Goal: Task Accomplishment & Management: Use online tool/utility

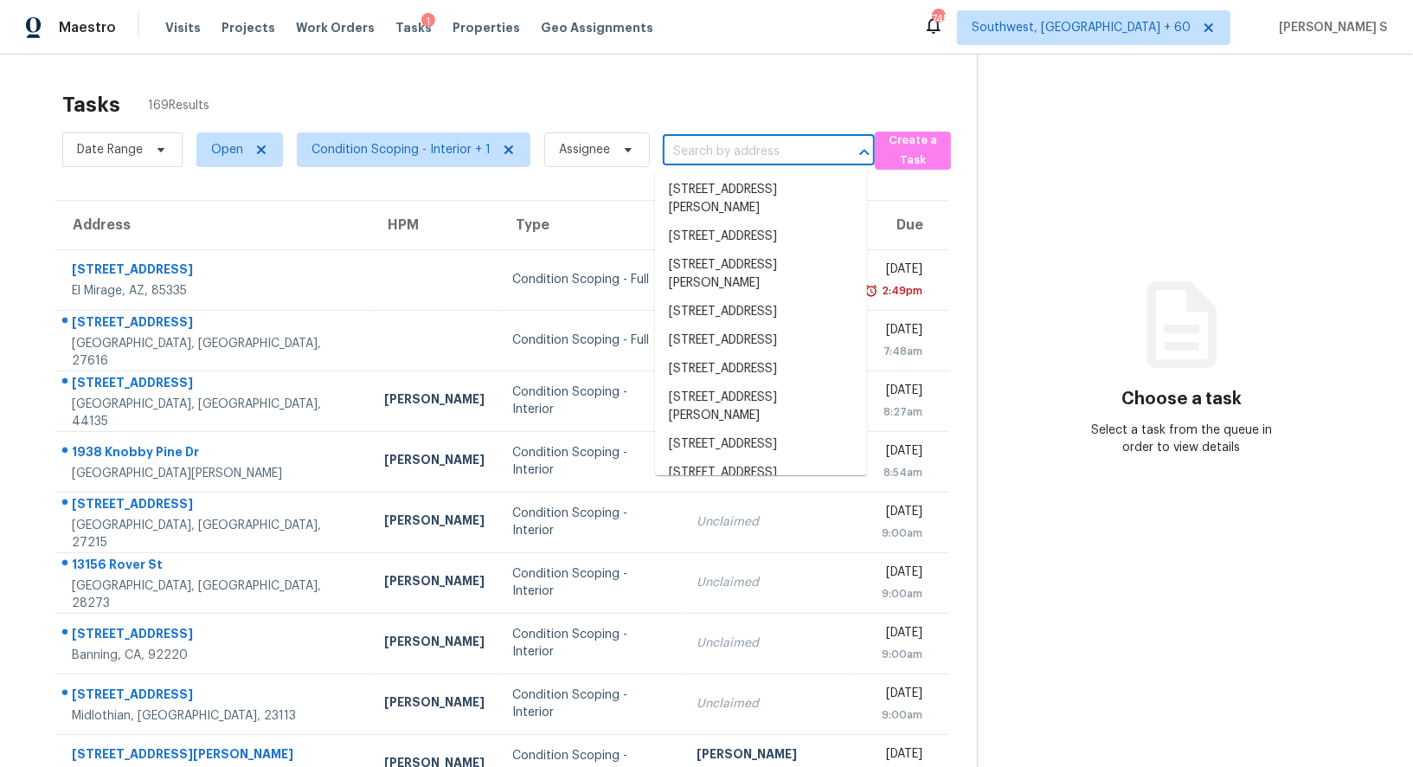
click at [689, 153] on input "text" at bounding box center [745, 151] width 164 height 27
paste input "[STREET_ADDRESS][PERSON_NAME]"
type input "[STREET_ADDRESS][PERSON_NAME]"
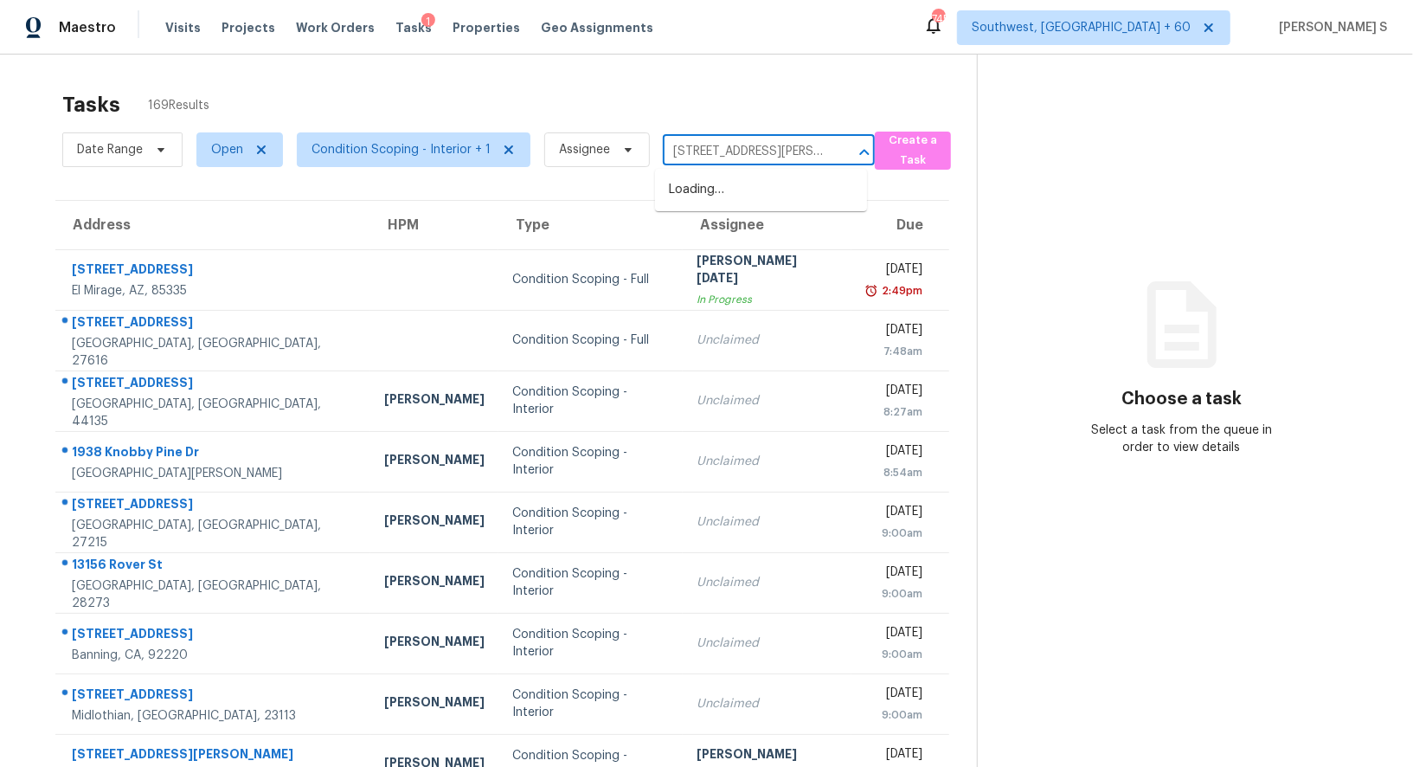
scroll to position [0, 42]
click at [704, 194] on li "2062 Glaston Rd, Forney, TX 75126" at bounding box center [761, 199] width 212 height 47
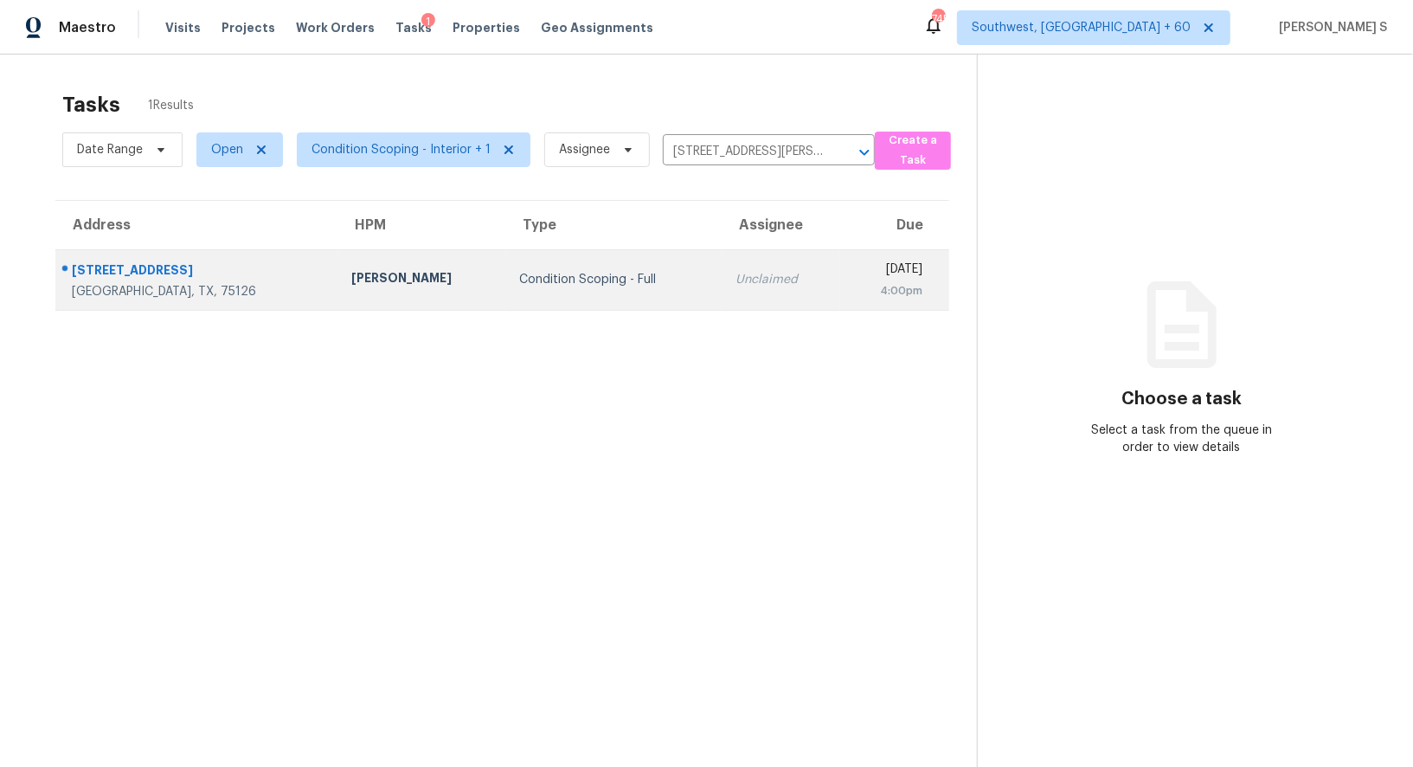
click at [722, 264] on td "Unclaimed" at bounding box center [781, 279] width 119 height 61
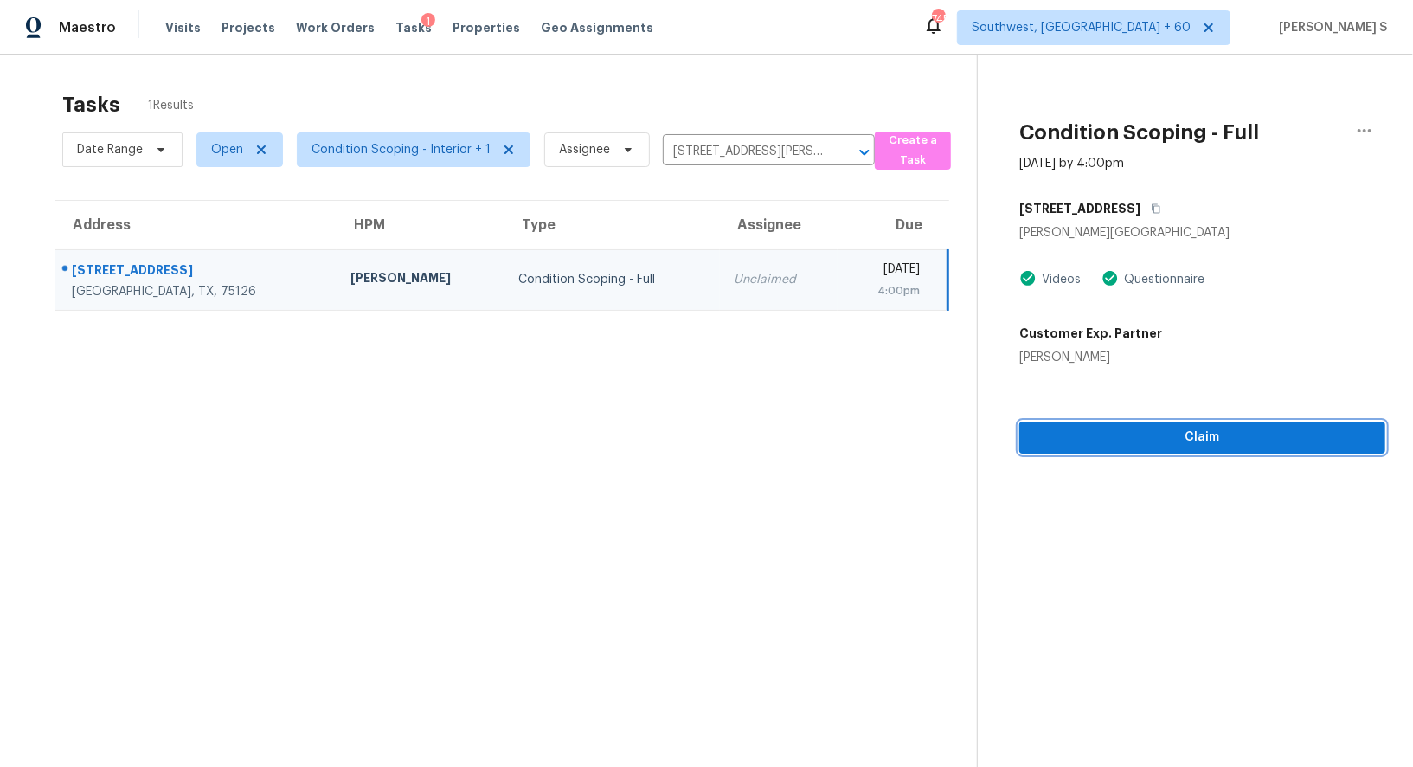
click at [1137, 449] on button "Claim" at bounding box center [1202, 437] width 366 height 32
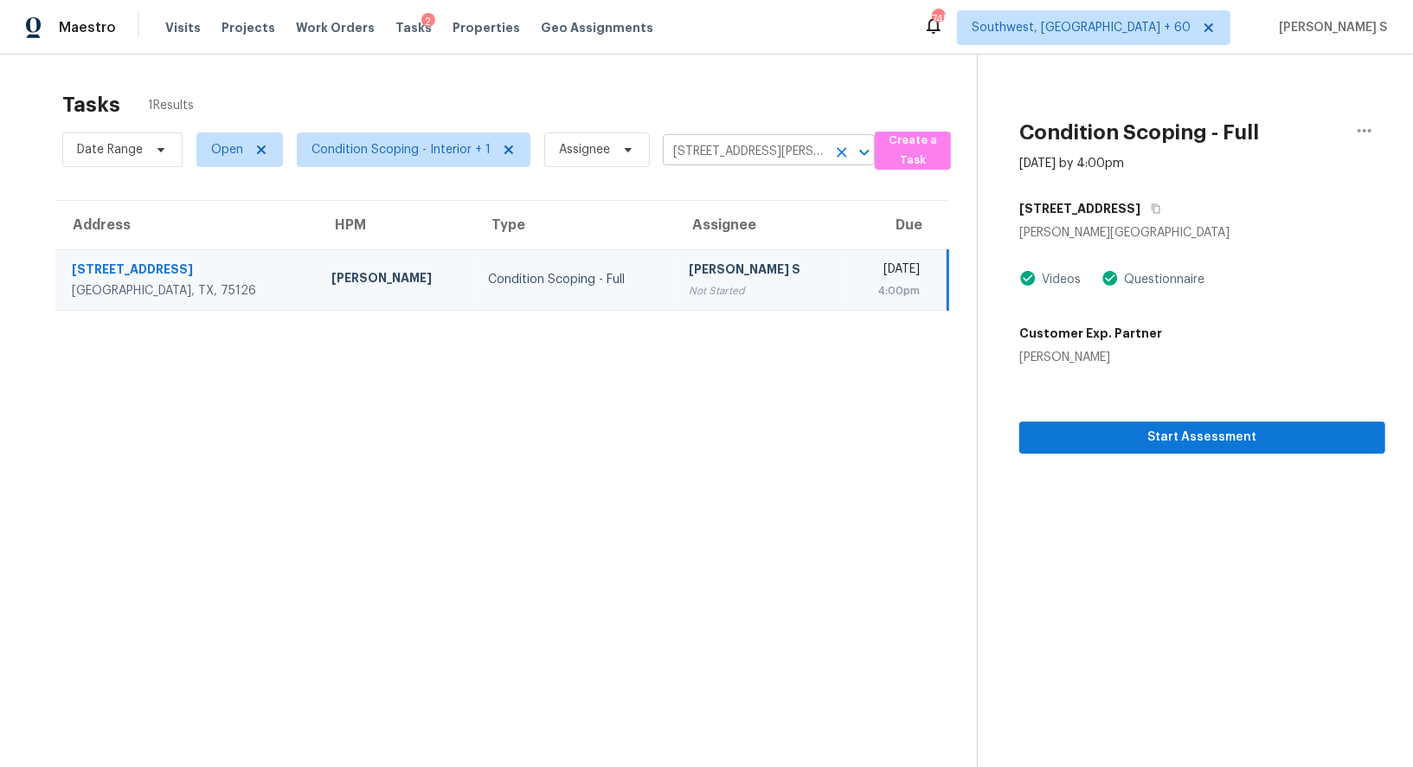
click at [765, 154] on input "2062 Glaston Rd, Forney, TX 75126" at bounding box center [745, 151] width 164 height 27
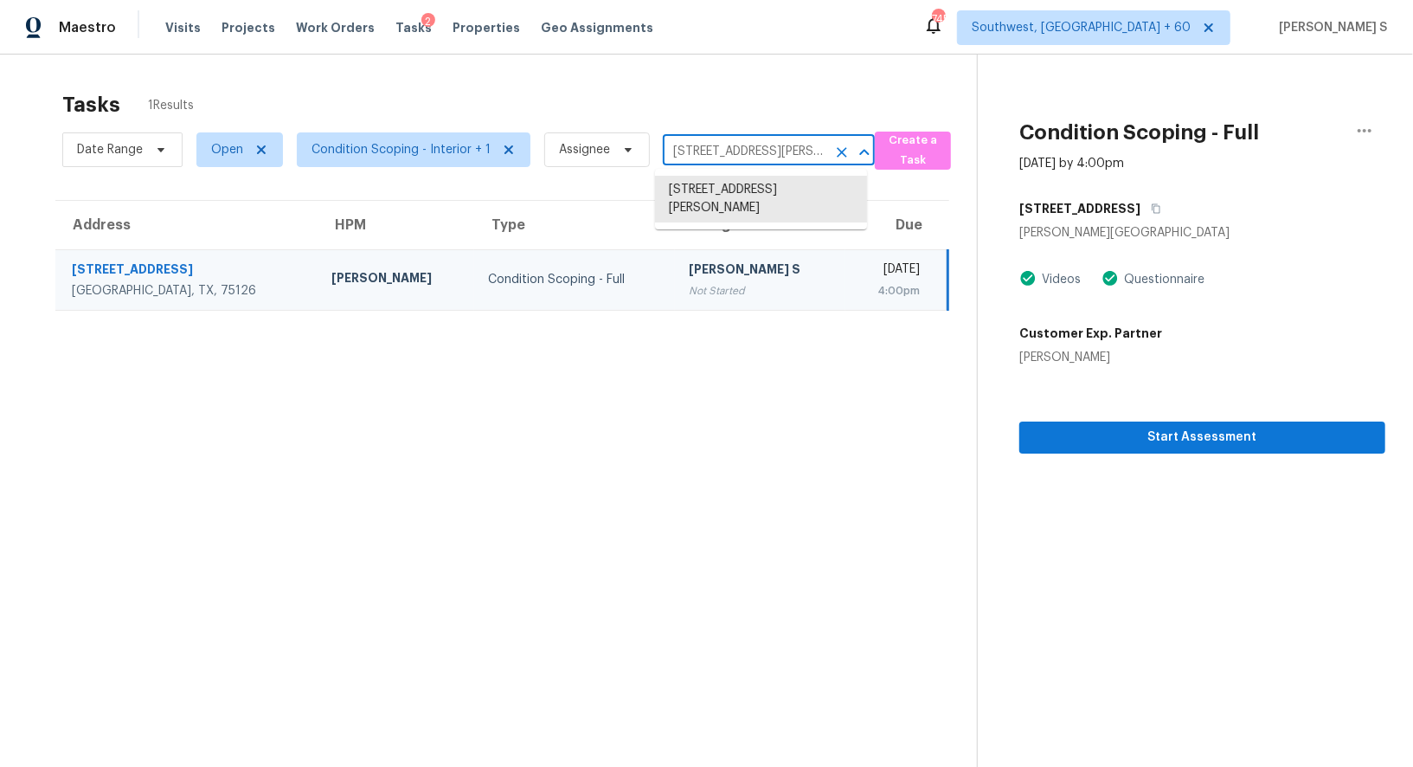
paste input "Forney, TX,"
click at [775, 190] on li "2062 Glaston Rd, Forney, TX 75126" at bounding box center [761, 199] width 212 height 47
type input "2062 Glaston Rd, Forney, TX 75126"
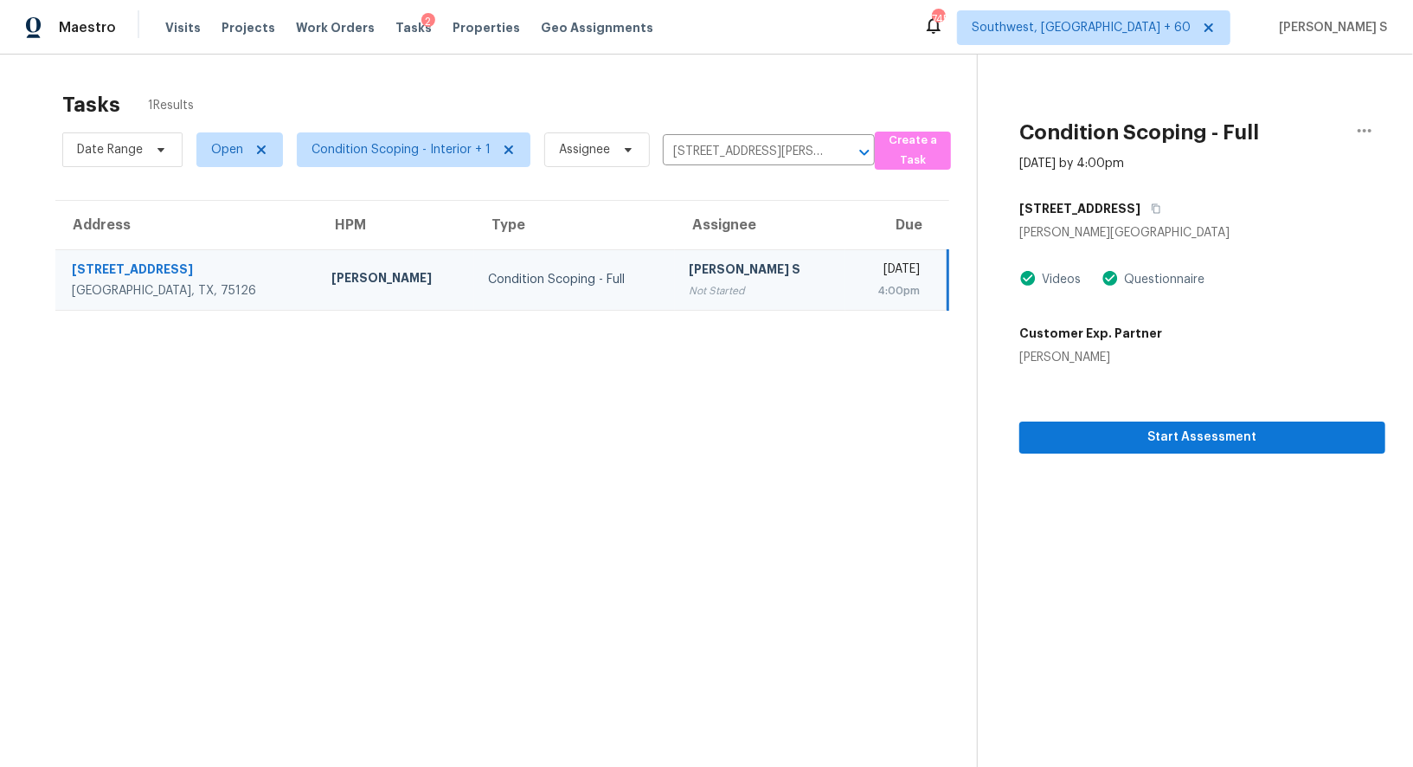
click at [698, 250] on td "Anbu Jebakumar S Not Started" at bounding box center [760, 279] width 170 height 61
click at [675, 249] on td "Anbu Jebakumar S Not Started" at bounding box center [760, 279] width 170 height 61
click at [1151, 207] on icon "button" at bounding box center [1156, 208] width 10 height 10
click at [1198, 440] on span "Start Assessment" at bounding box center [1202, 438] width 338 height 22
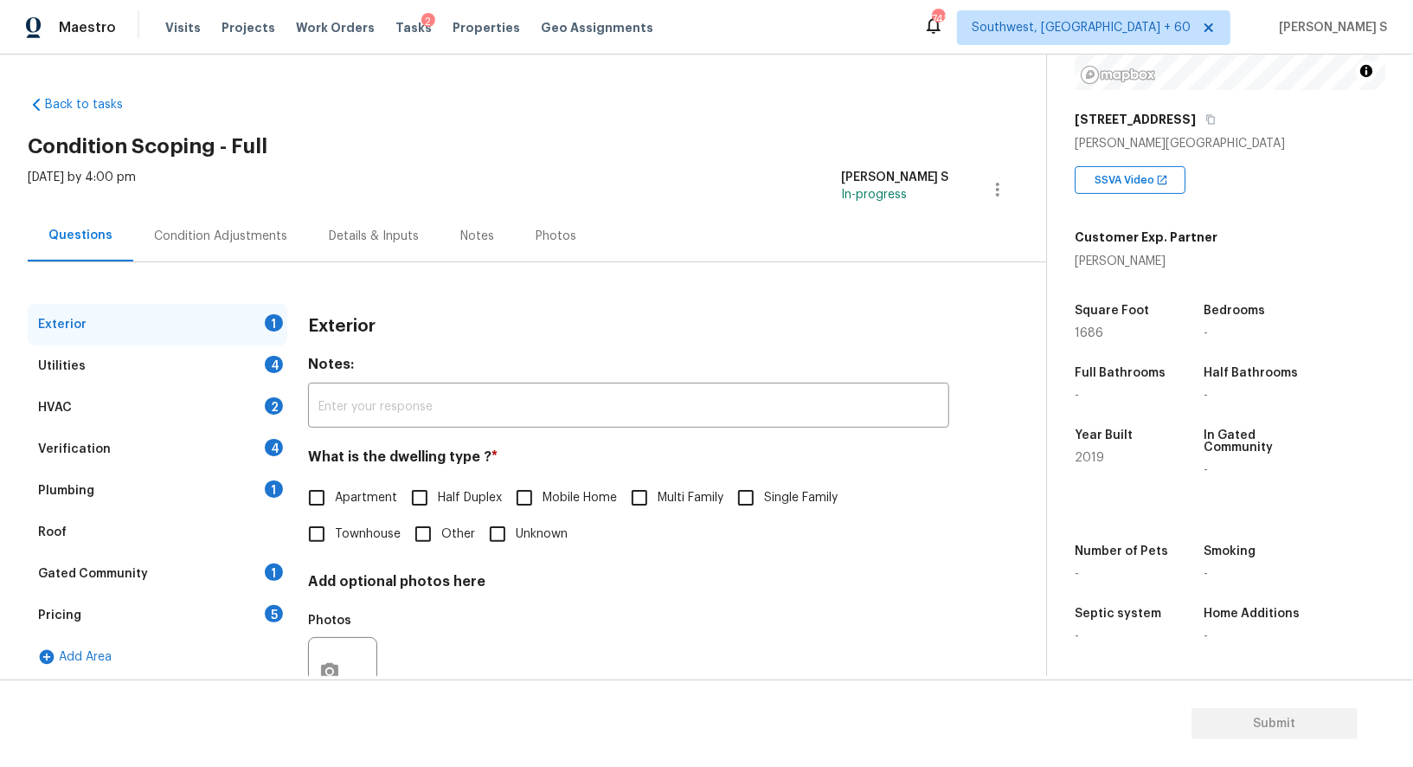
scroll to position [238, 0]
click at [761, 496] on input "Single Family" at bounding box center [746, 497] width 36 height 36
checkbox input "true"
click at [271, 360] on div "4" at bounding box center [274, 364] width 18 height 17
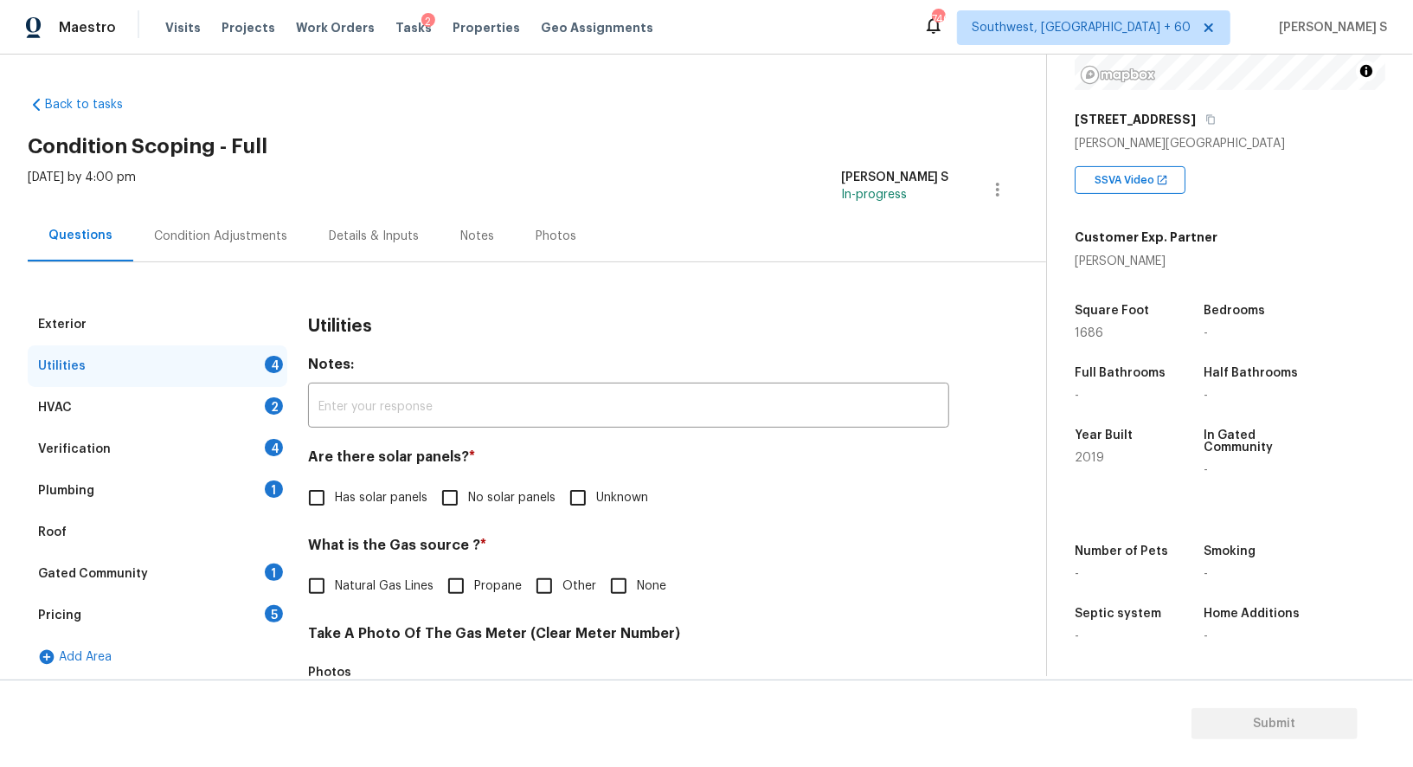
click at [466, 510] on input "No solar panels" at bounding box center [450, 497] width 36 height 36
checkbox input "true"
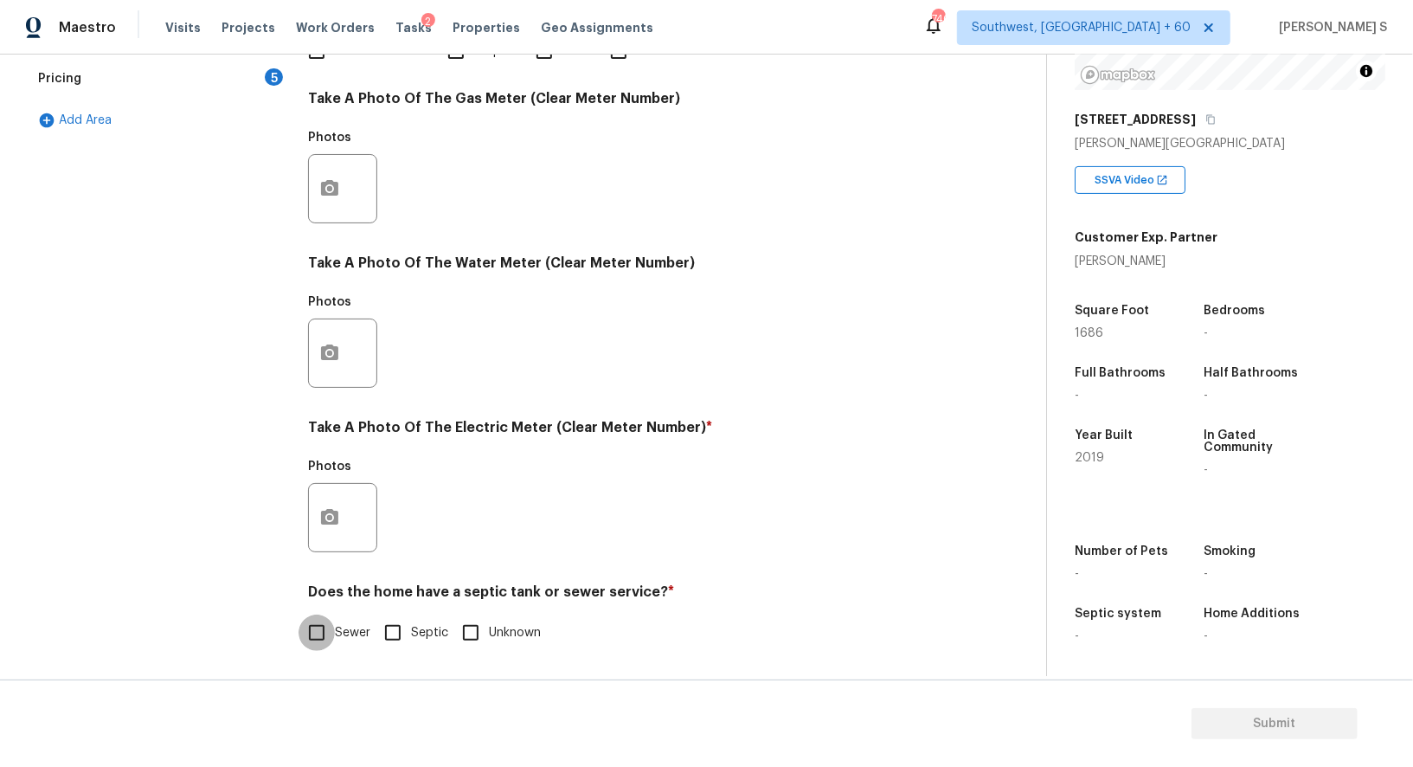
click at [326, 631] on input "Sewer" at bounding box center [317, 632] width 36 height 36
checkbox input "true"
click at [335, 502] on button "button" at bounding box center [330, 517] width 42 height 67
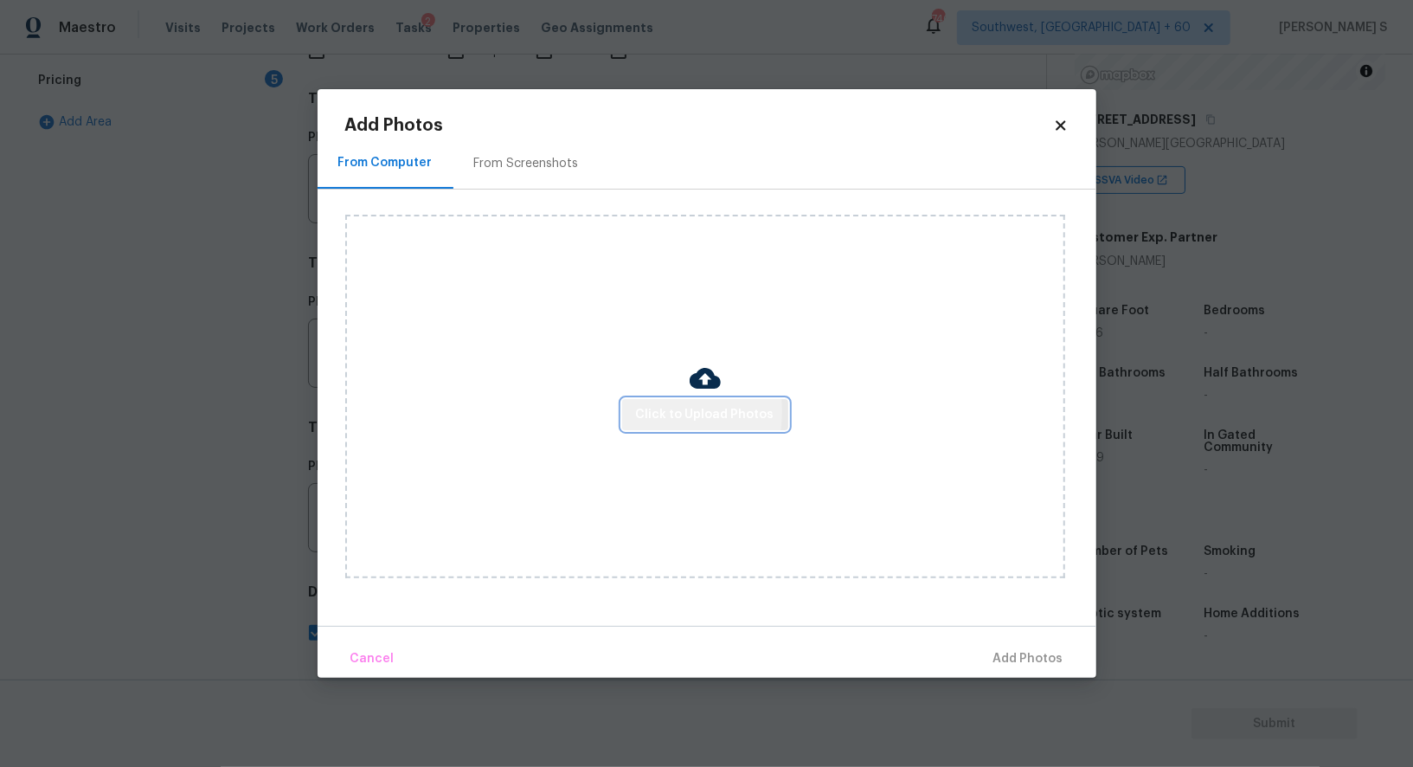
click at [627, 412] on button "Click to Upload Photos" at bounding box center [705, 415] width 166 height 32
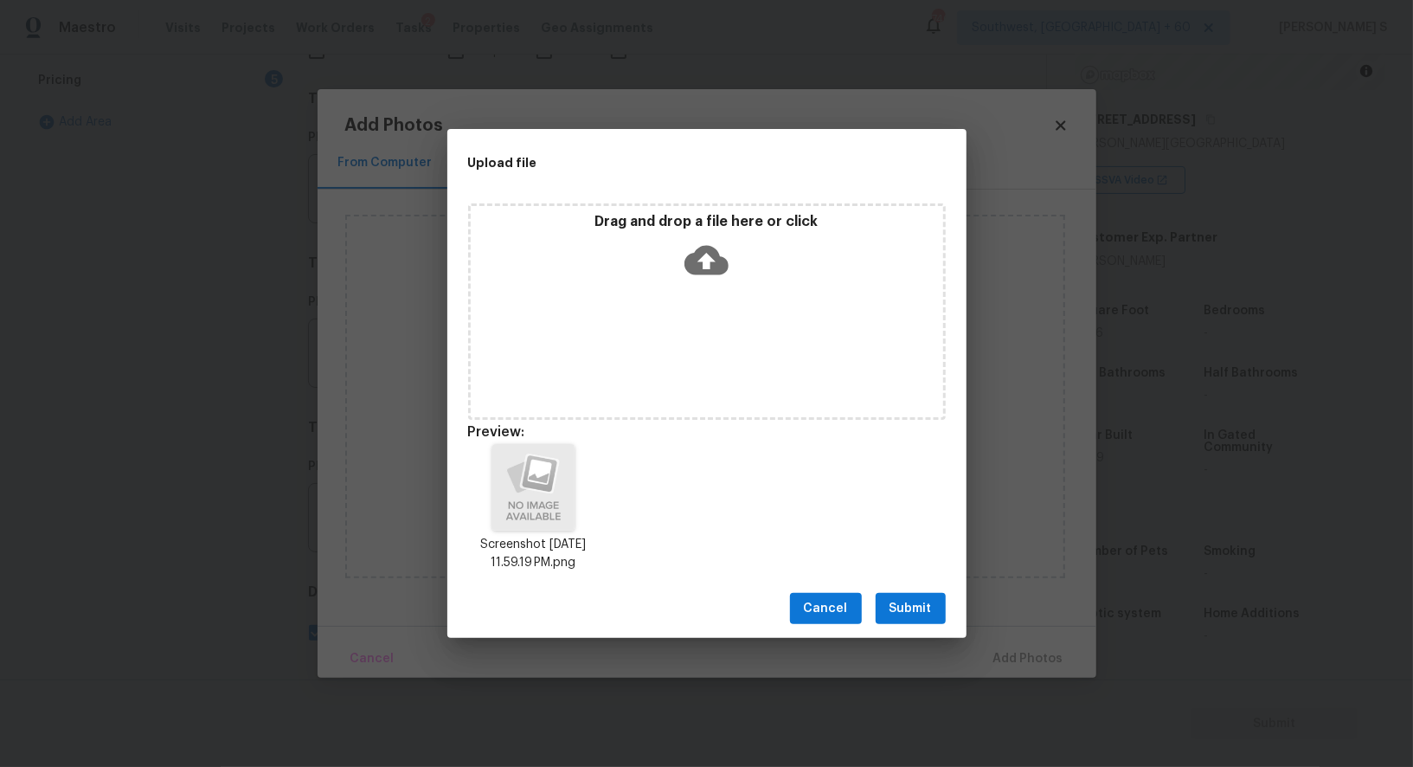
click at [884, 614] on button "Submit" at bounding box center [911, 609] width 70 height 32
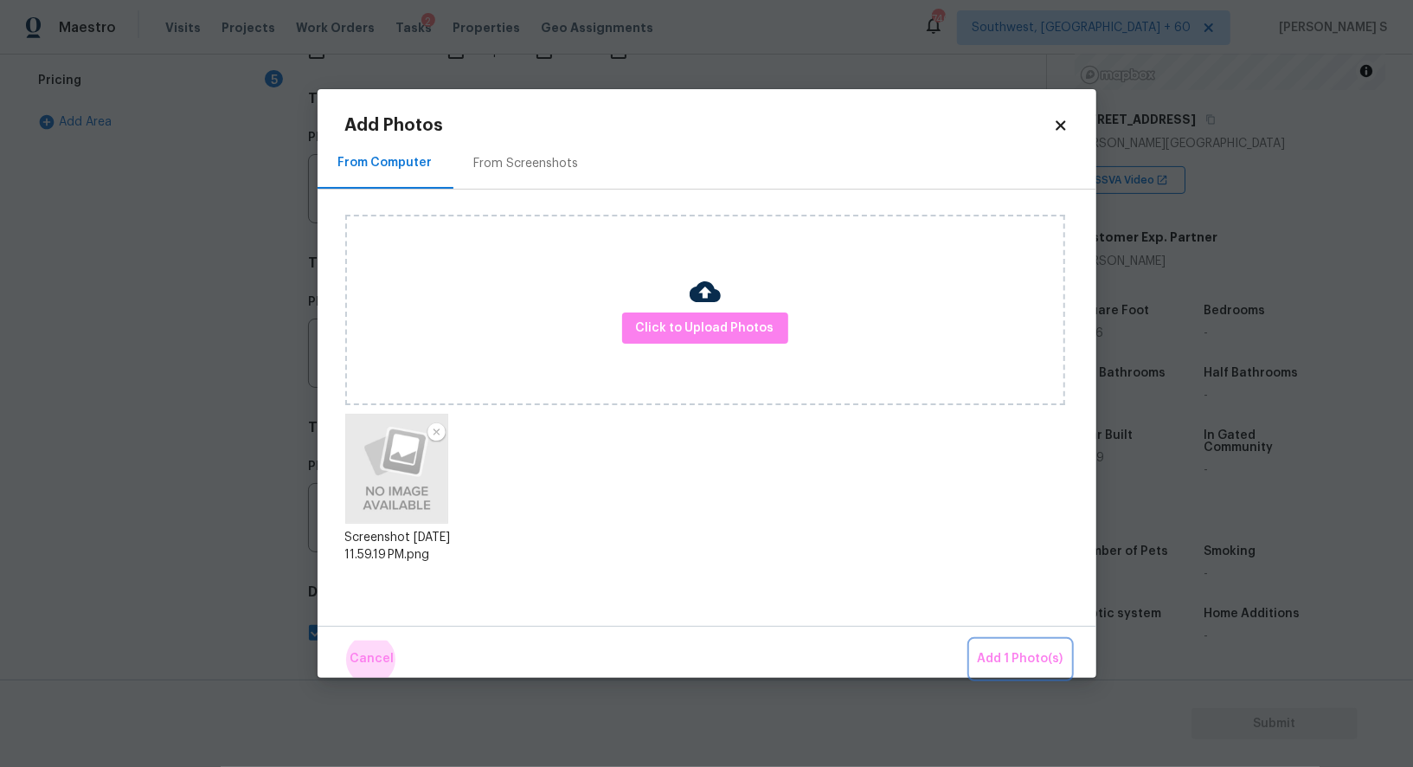
click at [971, 640] on button "Add 1 Photo(s)" at bounding box center [1021, 658] width 100 height 37
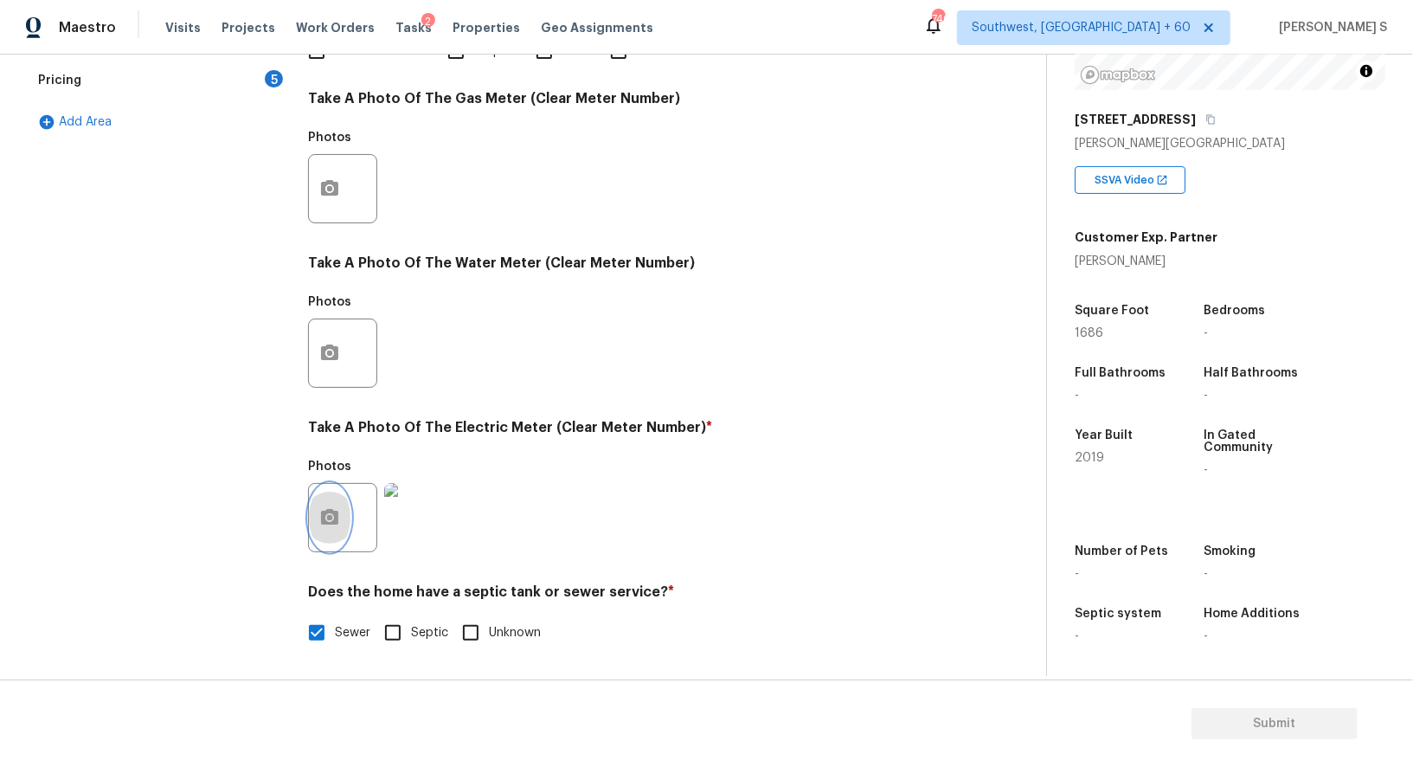
scroll to position [0, 0]
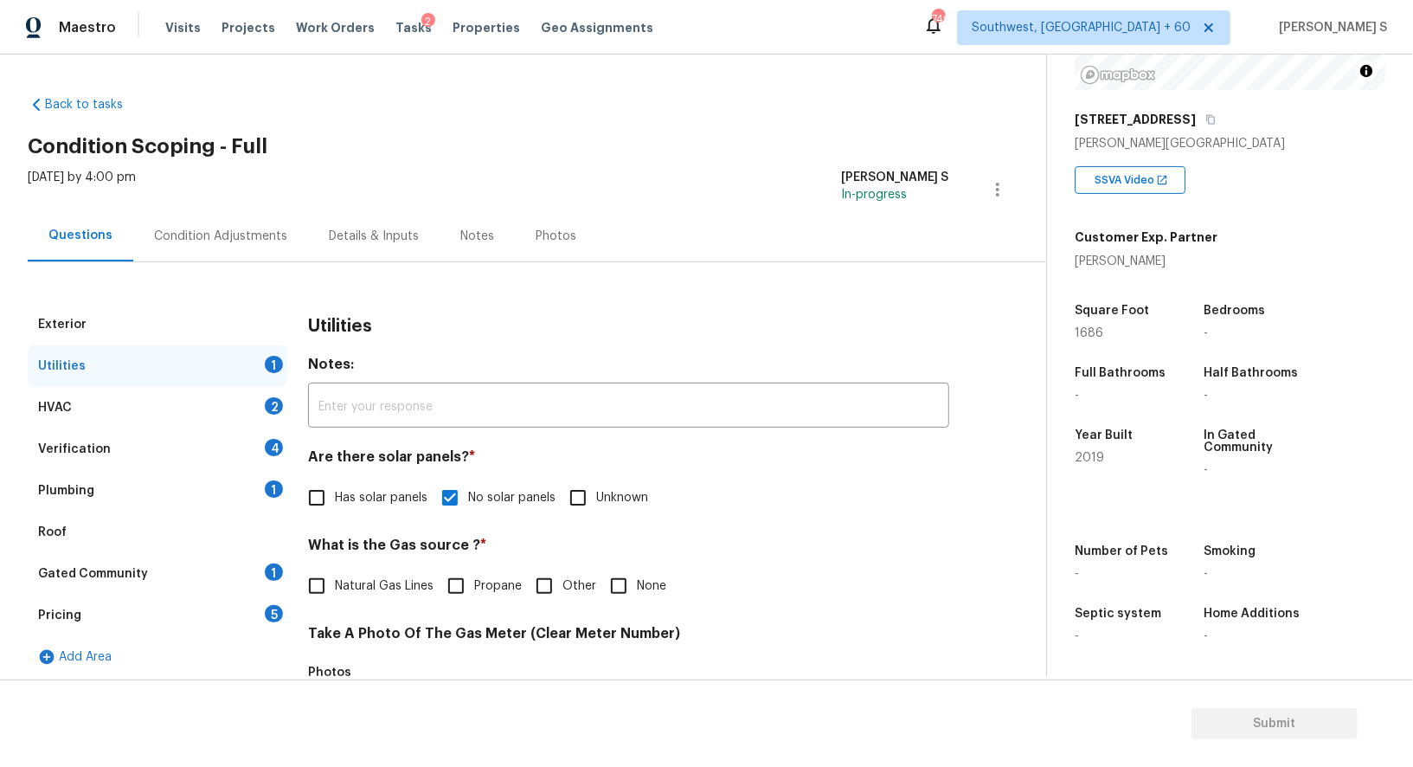
click at [208, 247] on div "Condition Adjustments" at bounding box center [220, 235] width 175 height 51
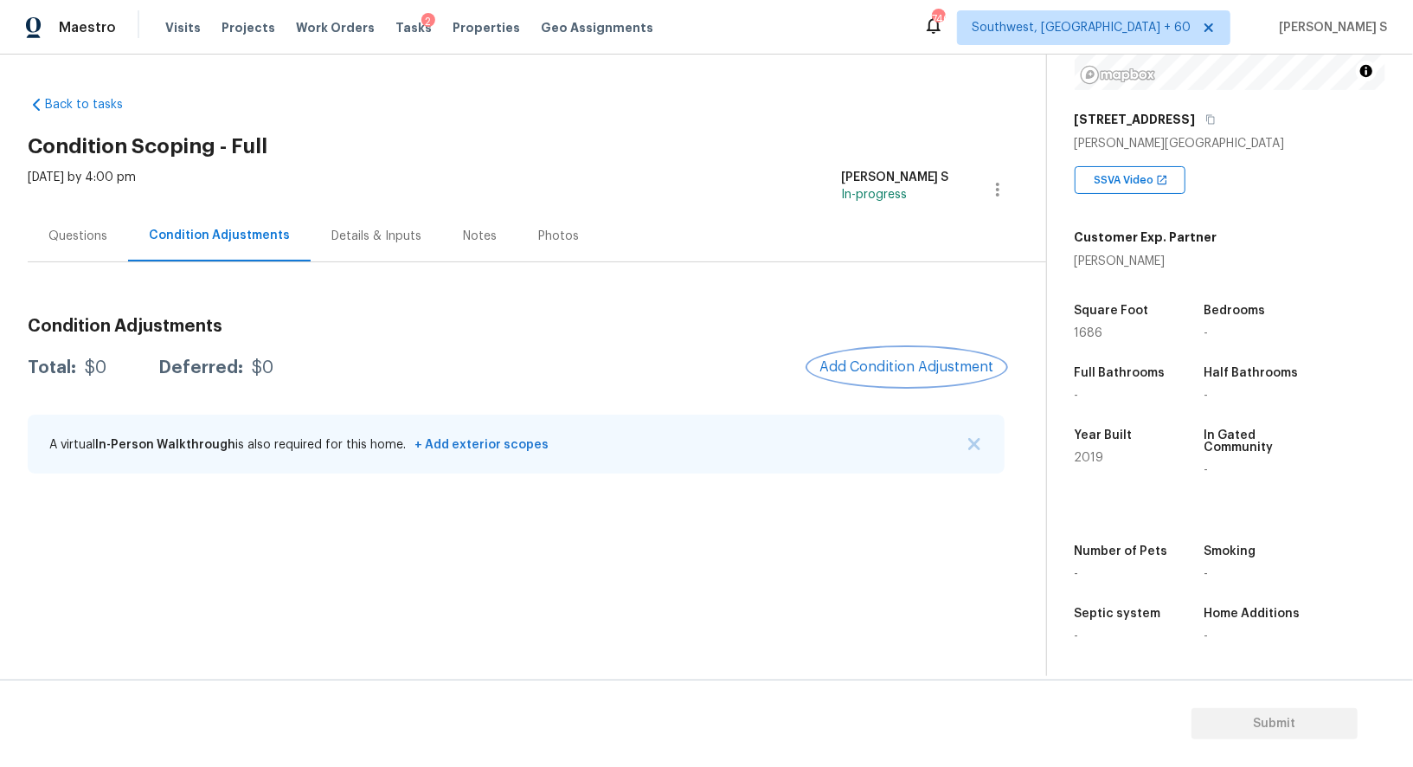
click at [867, 365] on span "Add Condition Adjustment" at bounding box center [906, 367] width 175 height 16
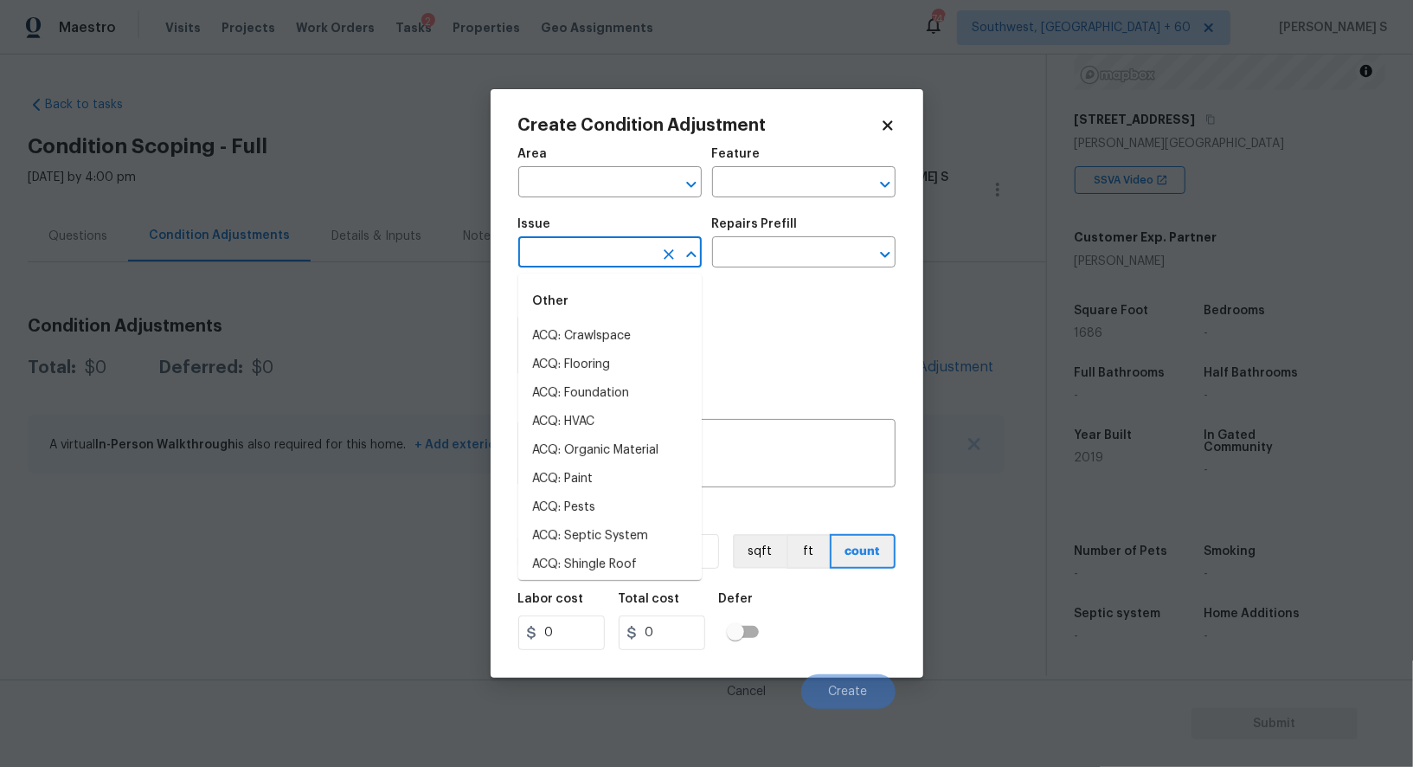
click at [639, 260] on input "text" at bounding box center [585, 254] width 135 height 27
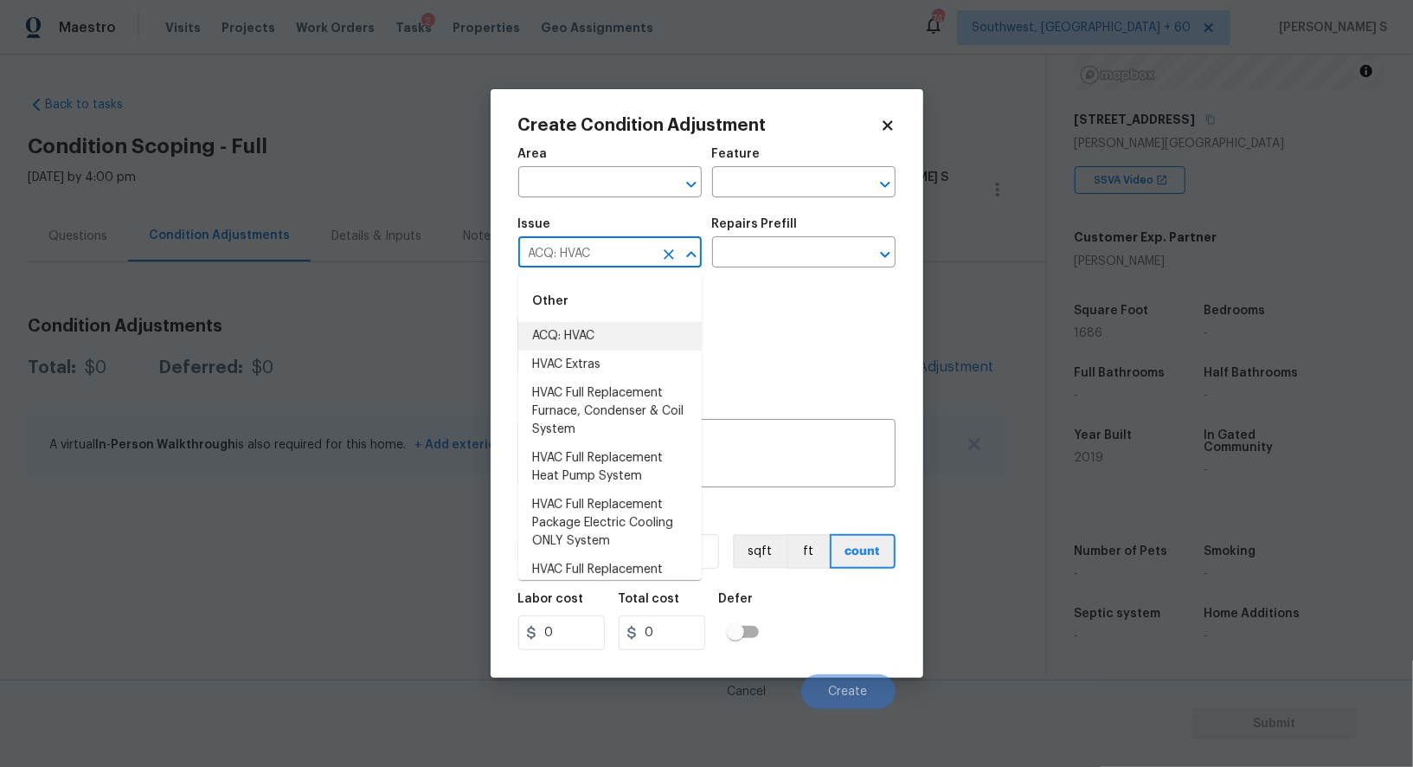
type input "ACQ: HVAC"
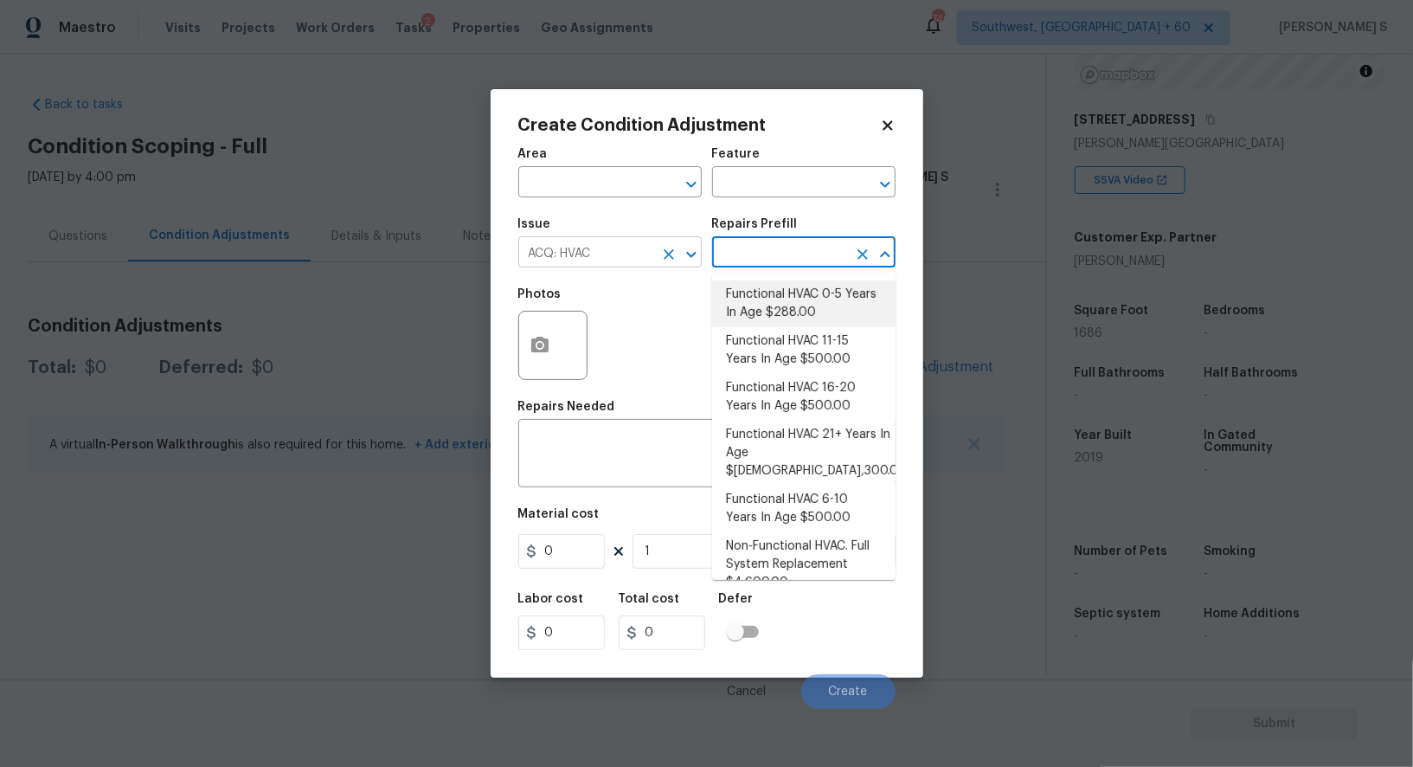
type input "Acquisition"
type textarea "Acquisition Scope: Functional HVAC 0-5 years"
type input "288"
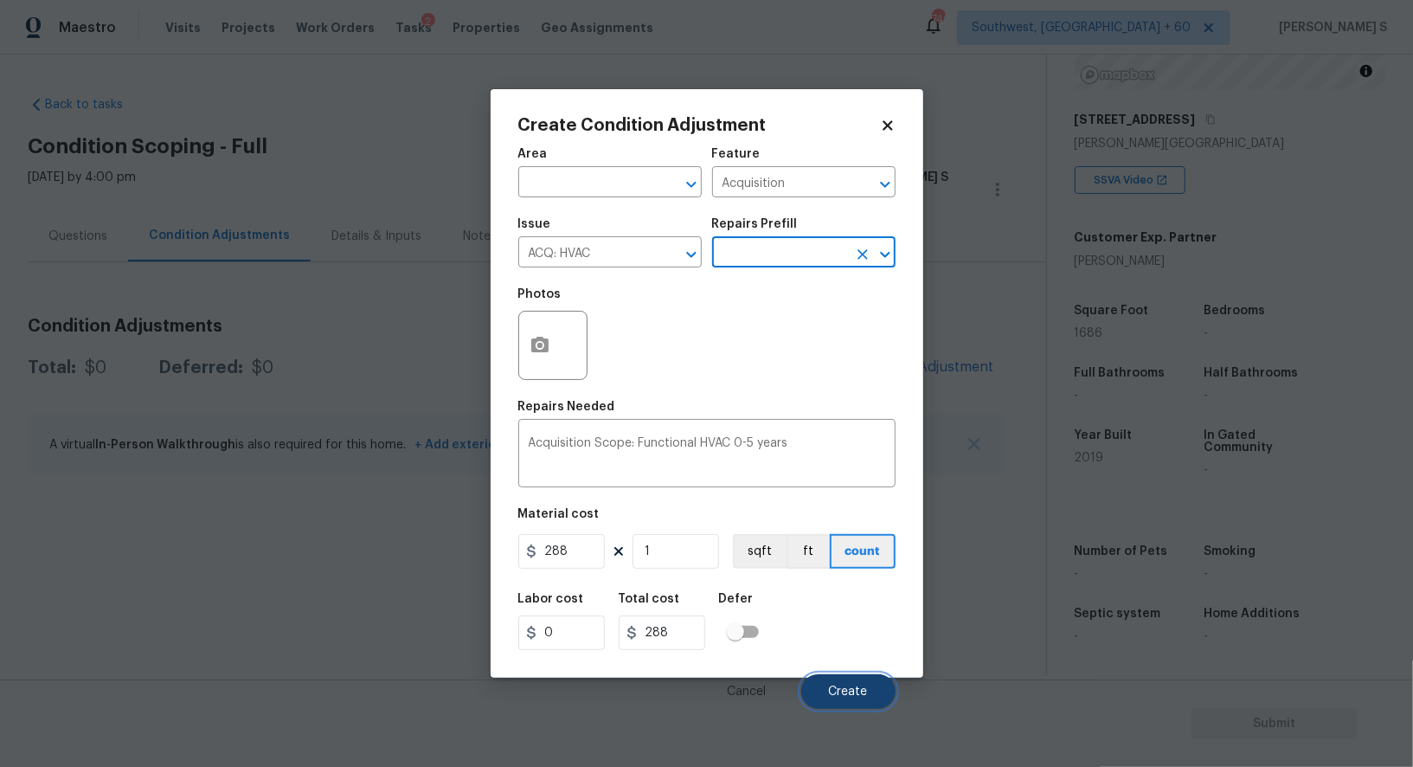
click at [852, 693] on span "Create" at bounding box center [848, 691] width 39 height 13
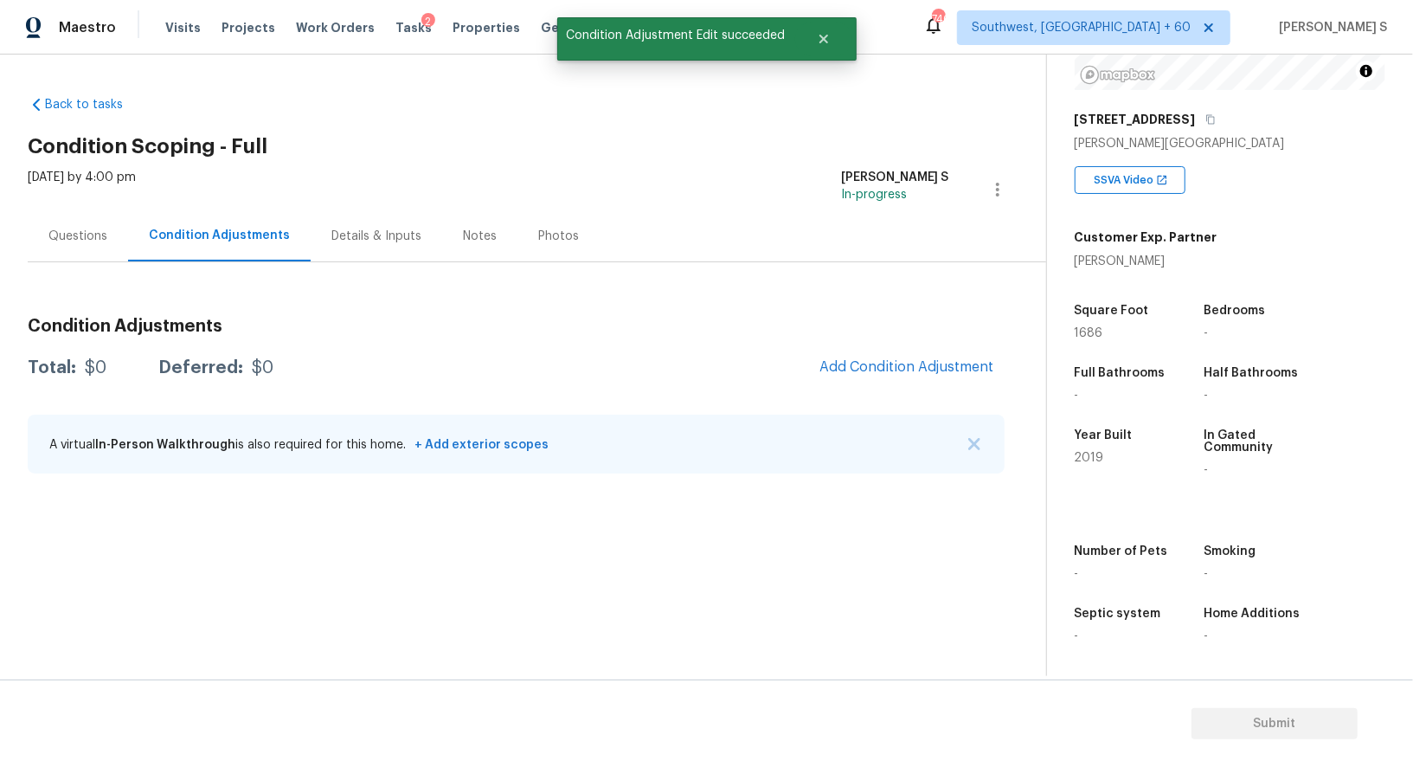
click at [433, 574] on section "Back to tasks Condition Scoping - Full Thu, Aug 14 2025 by 4:00 pm Anbu Jebakum…" at bounding box center [537, 379] width 1019 height 594
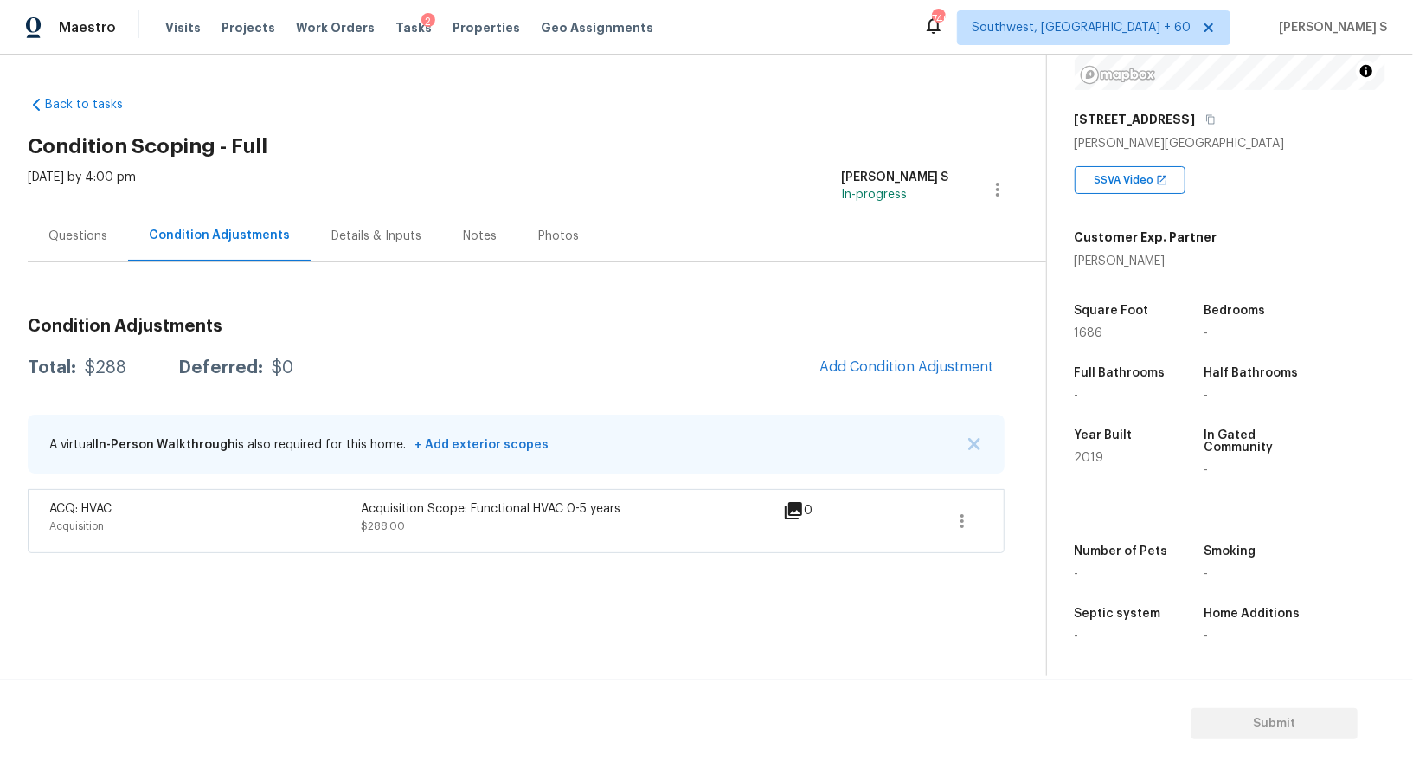
click at [1023, 524] on div "Back to tasks Condition Scoping - Full Thu, Aug 14 2025 by 4:00 pm Anbu Jebakum…" at bounding box center [537, 320] width 1019 height 476
click at [965, 519] on icon "button" at bounding box center [962, 521] width 21 height 21
click at [1019, 516] on div "Edit" at bounding box center [1060, 516] width 135 height 17
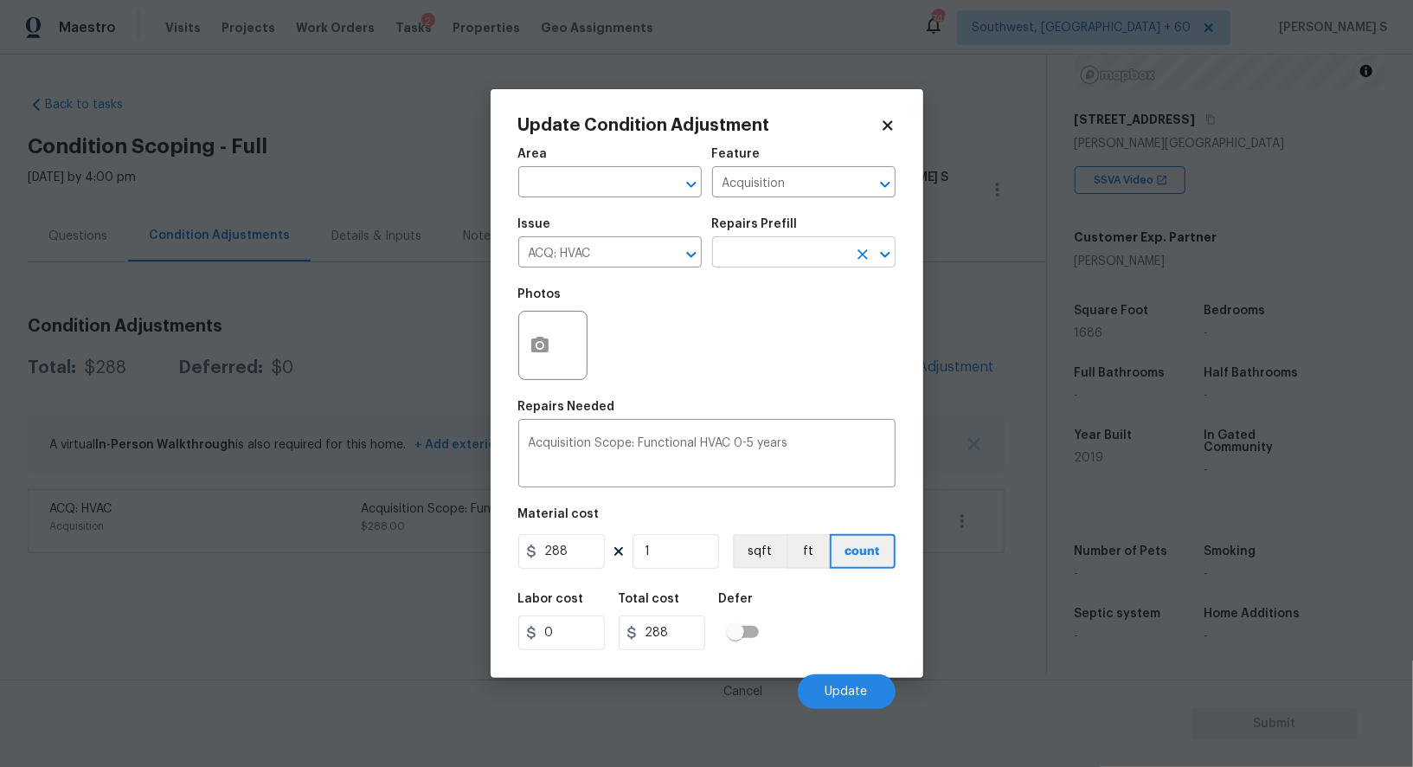
drag, startPoint x: 762, startPoint y: 252, endPoint x: 794, endPoint y: 252, distance: 31.2
click at [762, 252] on input "text" at bounding box center [779, 254] width 135 height 27
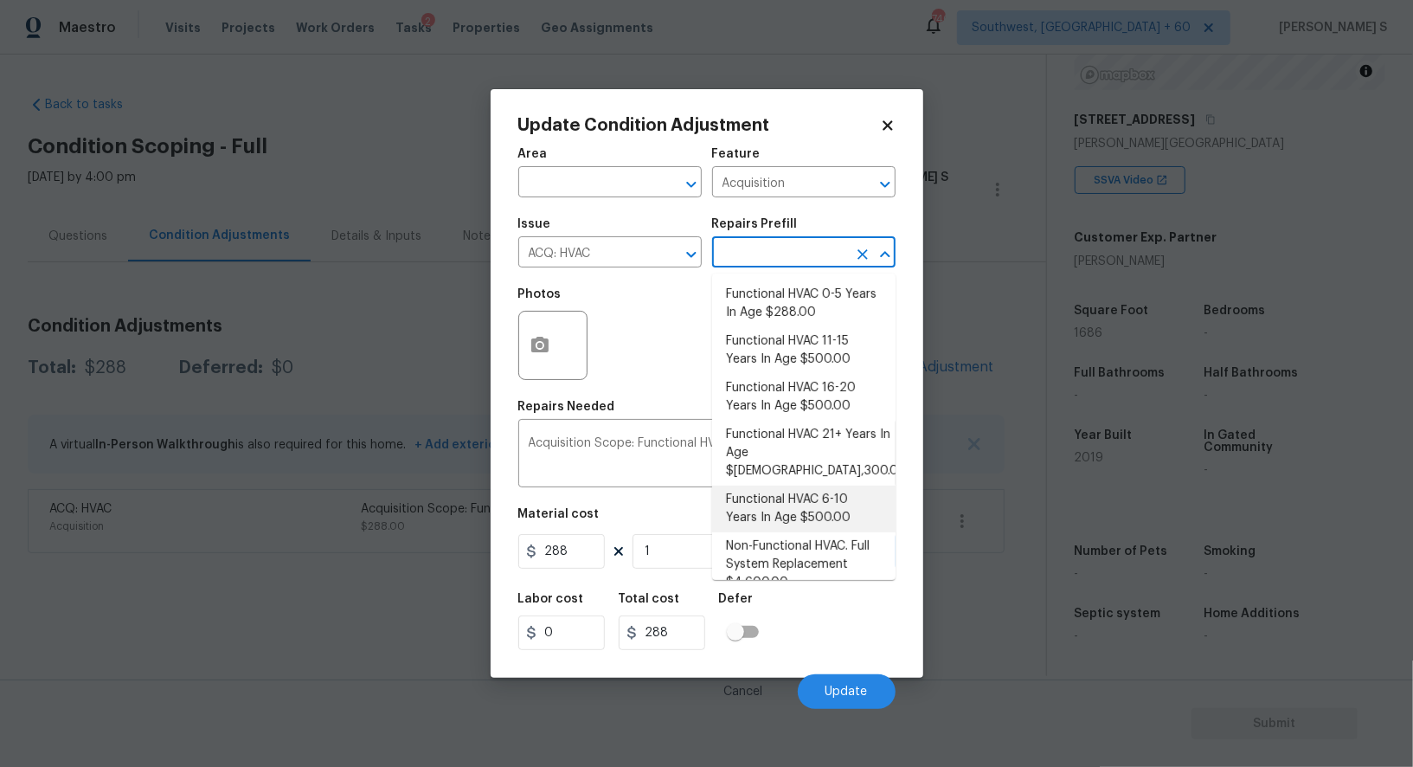
click at [838, 486] on li "Functional HVAC 6-10 Years In Age $500.00" at bounding box center [803, 508] width 183 height 47
type textarea "Acquisition Scope: Functional HVAC 6-10 years"
type input "500"
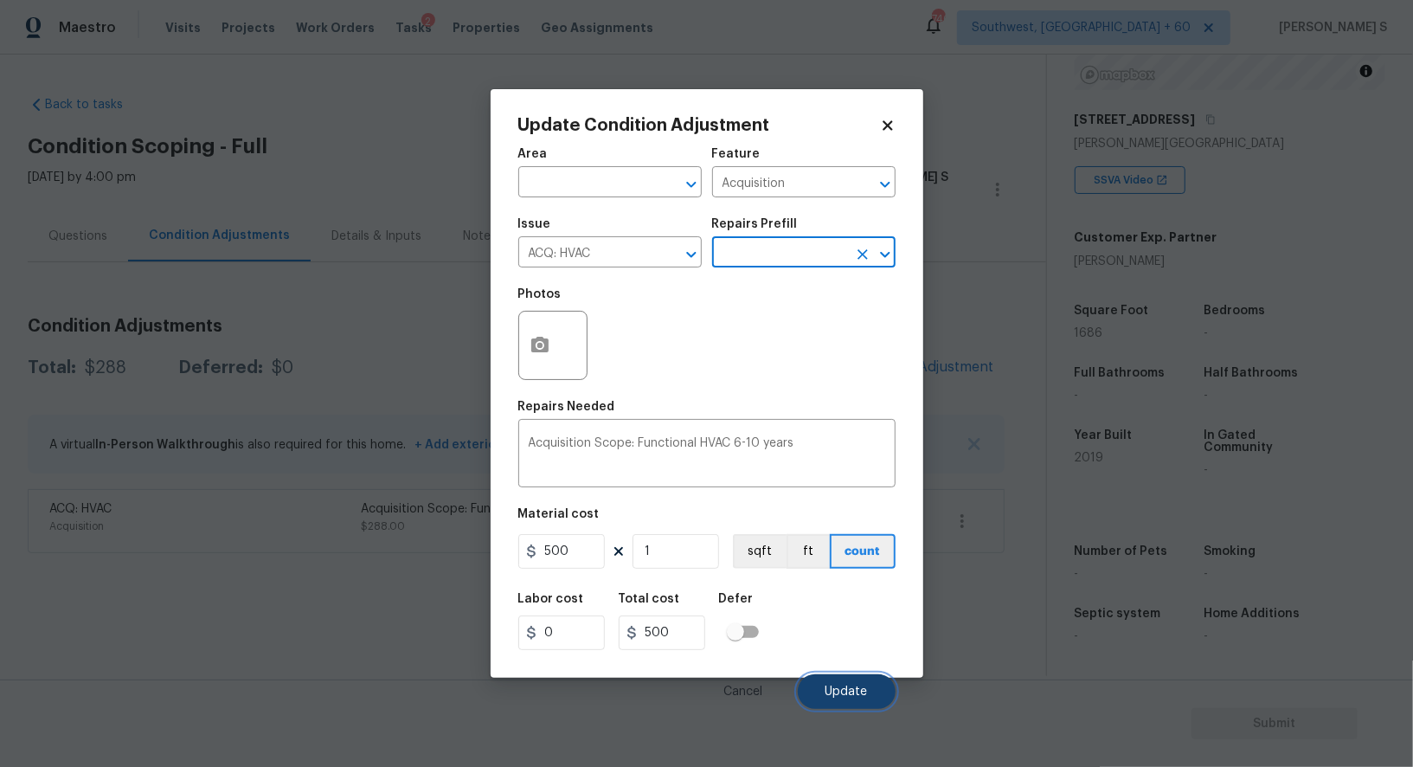
click at [853, 678] on button "Update" at bounding box center [847, 691] width 98 height 35
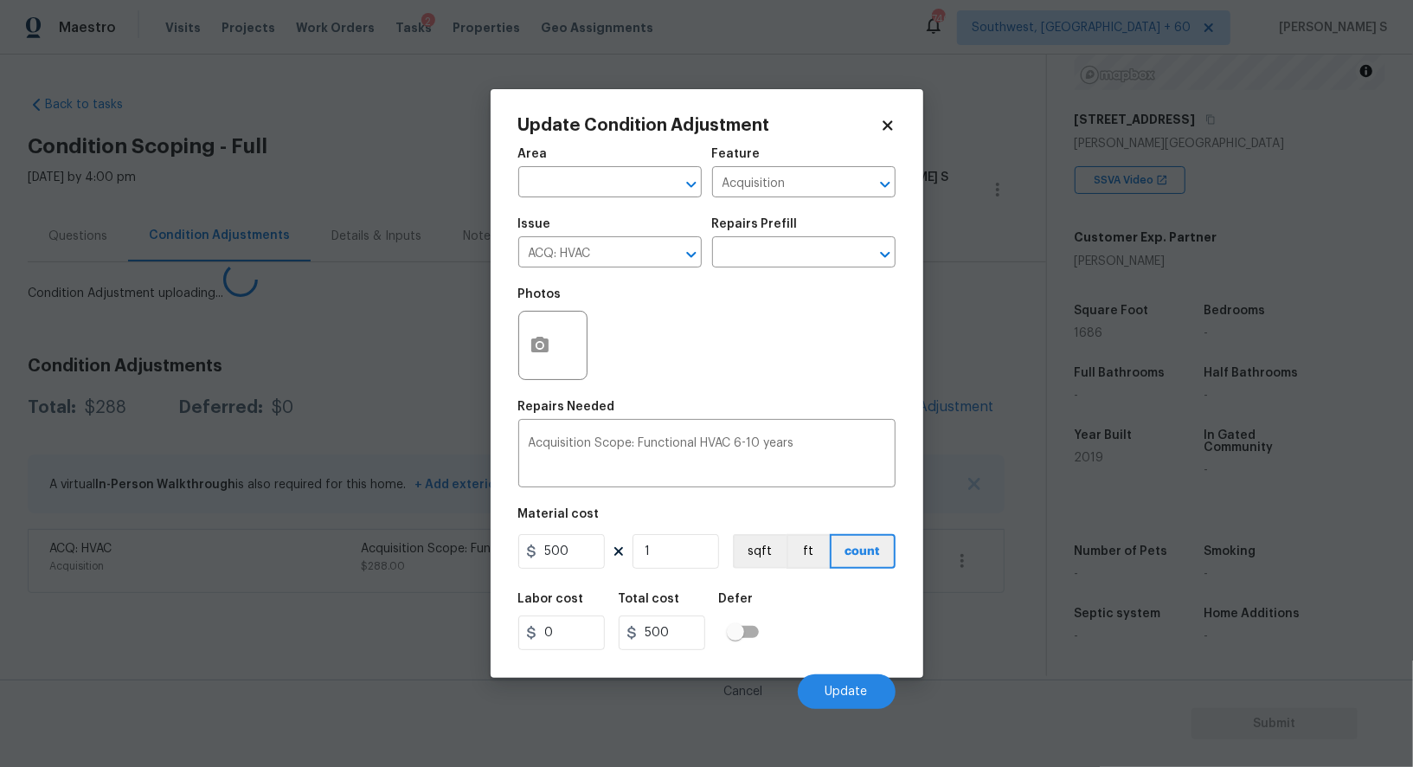
click at [337, 588] on body "Maestro Visits Projects Work Orders Tasks 2 Properties Geo Assignments 740 Sout…" at bounding box center [706, 383] width 1413 height 767
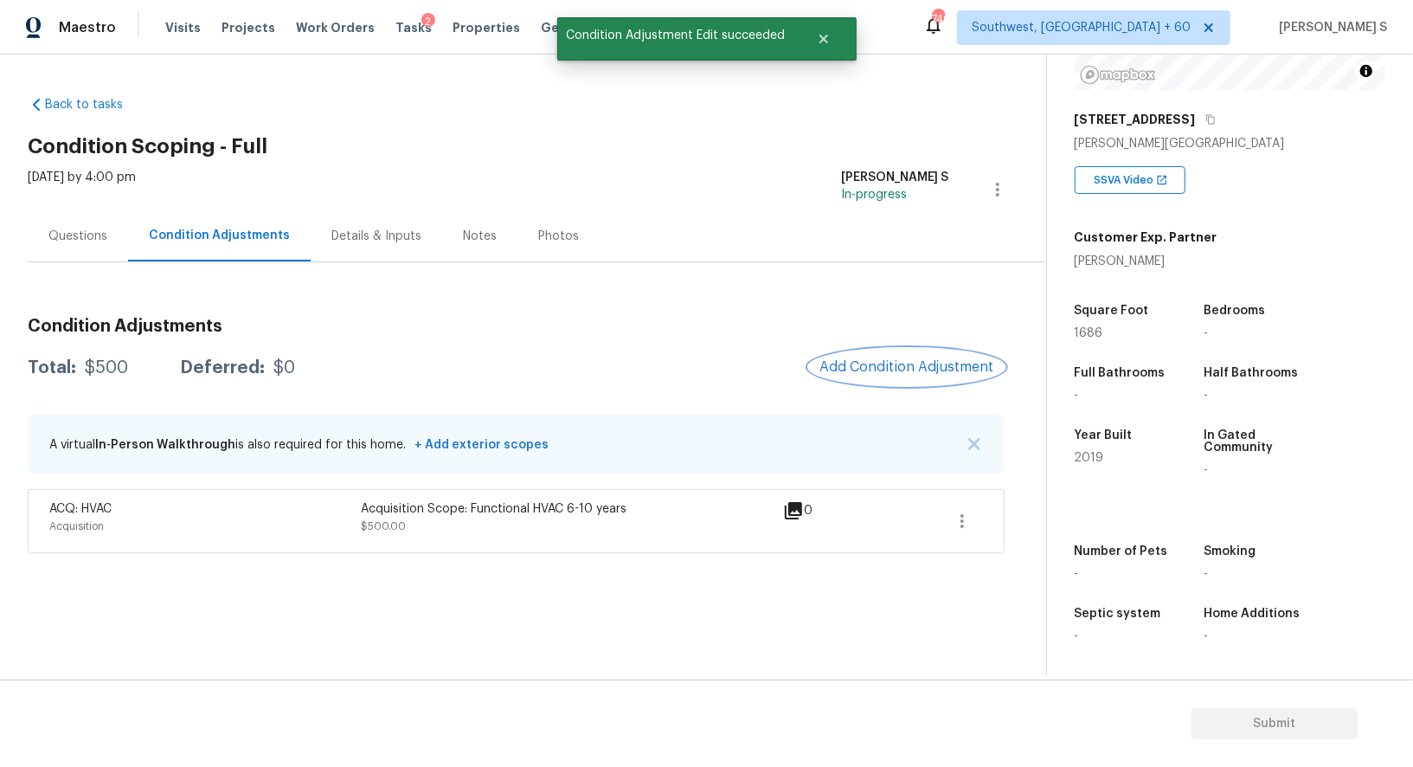
click at [908, 368] on span "Add Condition Adjustment" at bounding box center [906, 367] width 175 height 16
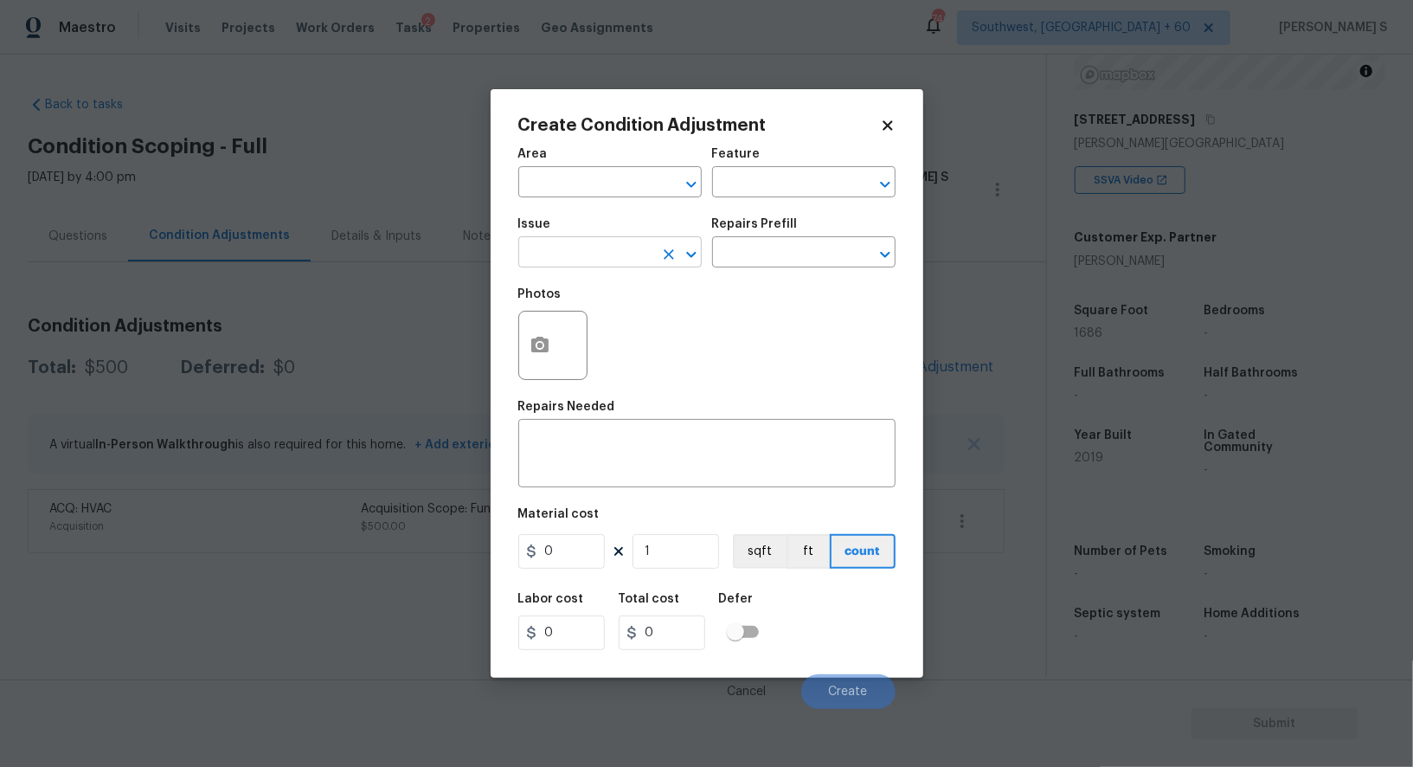
click at [601, 254] on input "text" at bounding box center [585, 254] width 135 height 27
type input "ACQ: Shingle Roof"
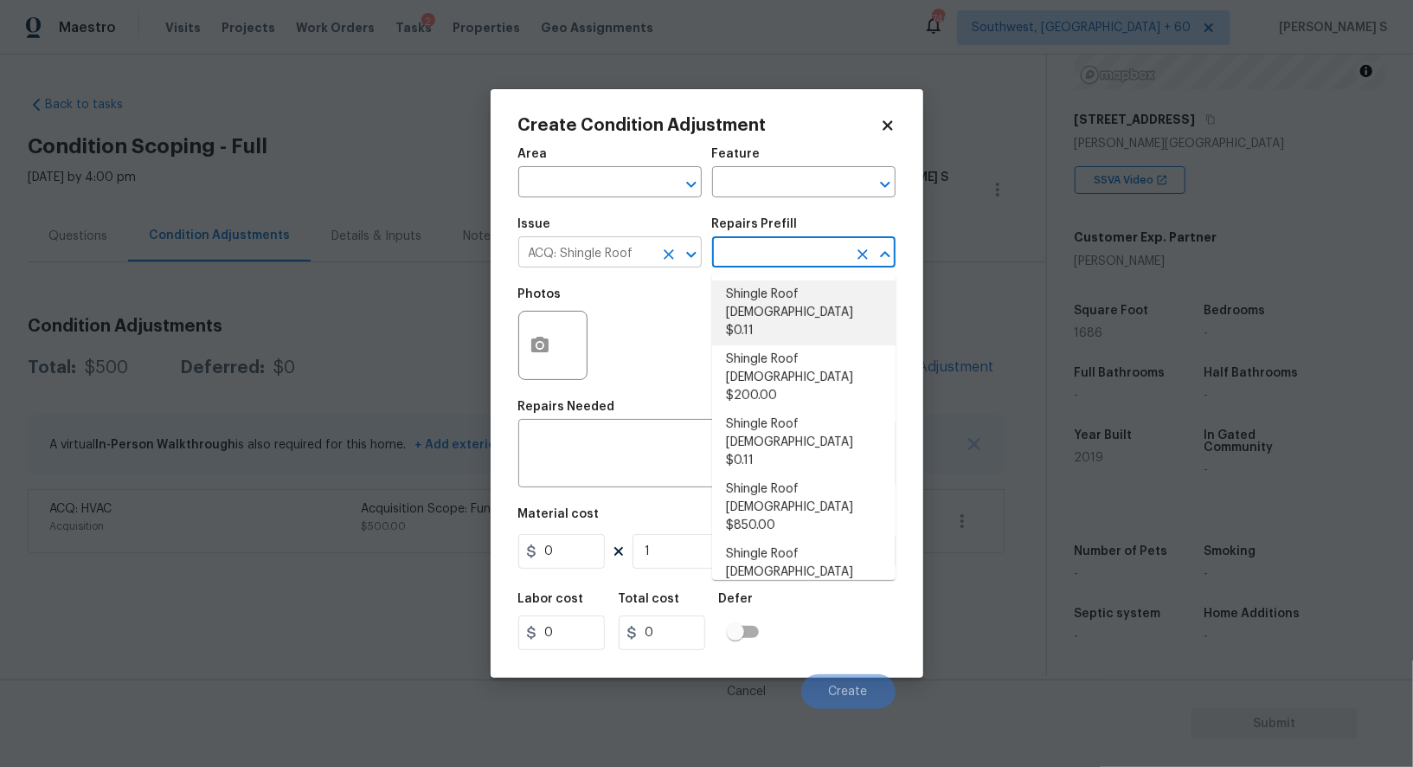
type input "Acquisition"
type textarea "Acquisition Scope: Shingle Roof 0-10 years in age maintenance."
type input "0.11"
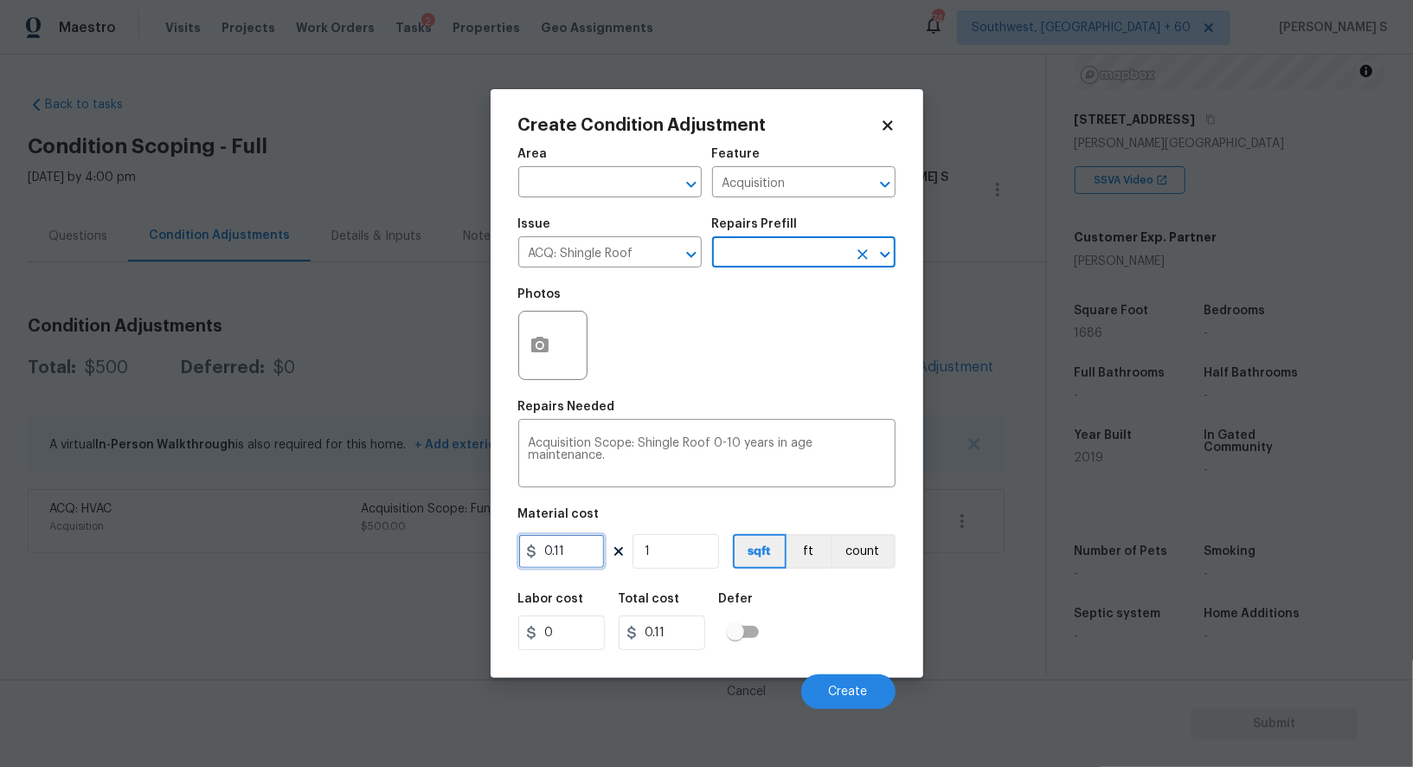
click at [581, 557] on input "0.11" at bounding box center [561, 551] width 87 height 35
type input "0.29"
click at [665, 566] on input "1" at bounding box center [676, 551] width 87 height 35
type input "16"
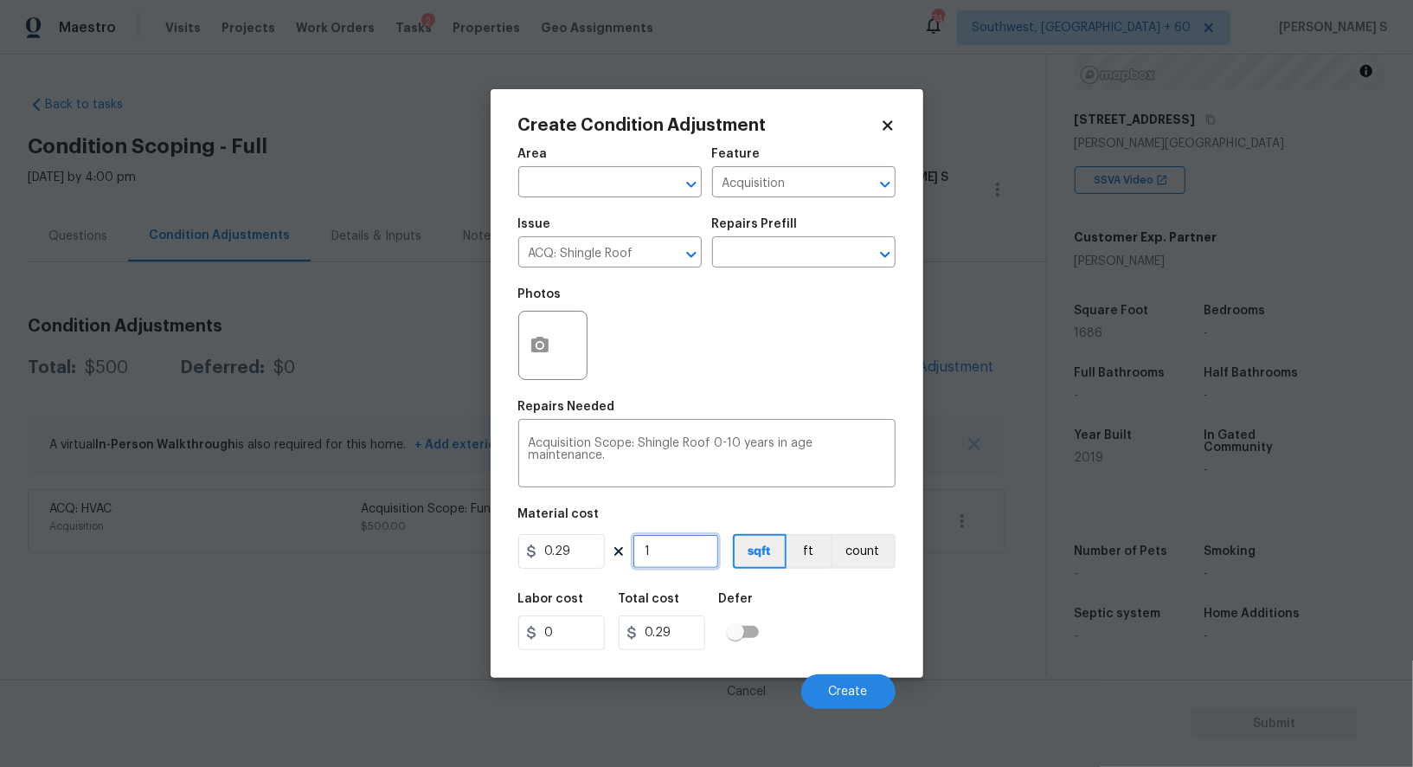
type input "4.64"
type input "168"
type input "48.71999999999999"
type input "1686"
type input "488.93999999999994"
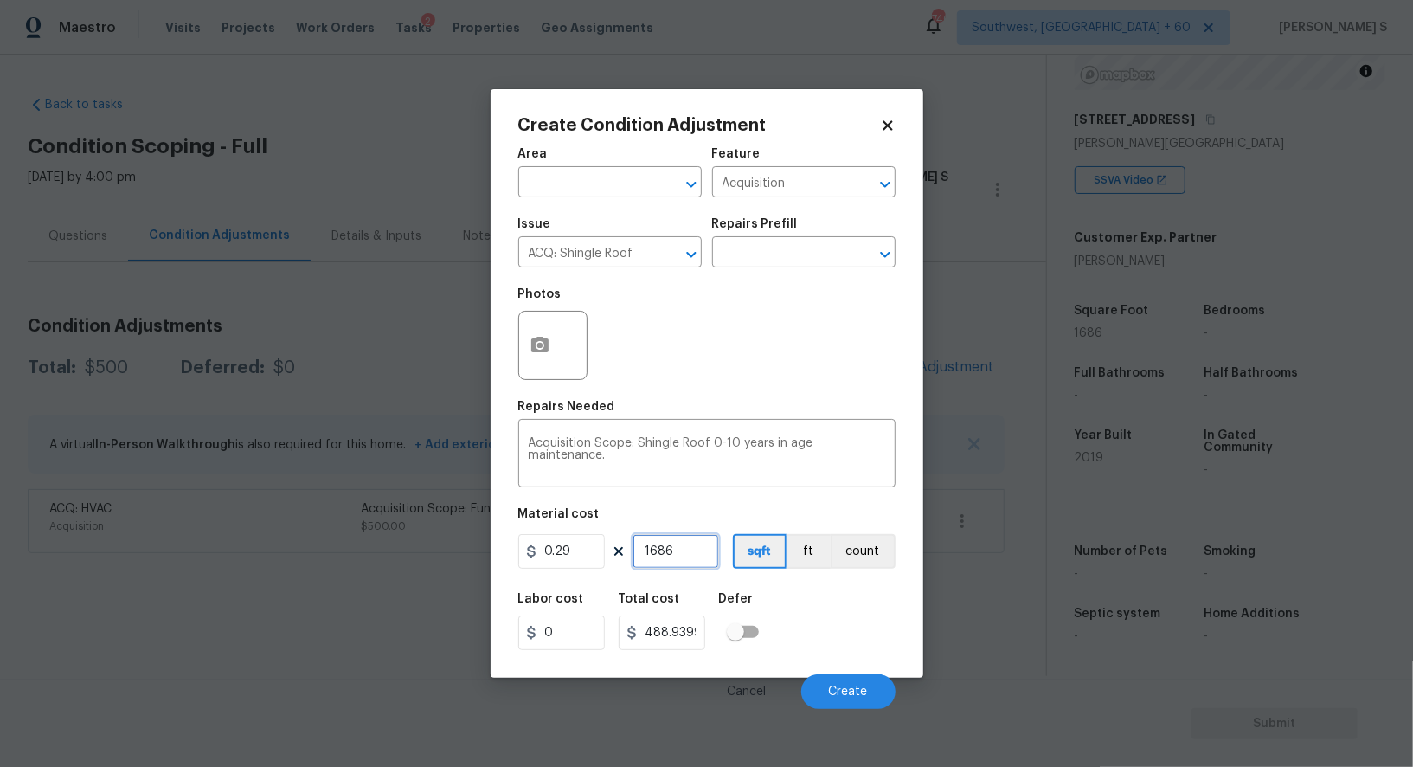
type input "1686"
click at [789, 614] on div "Labor cost 0 Total cost 488.93999999999994 Defer" at bounding box center [706, 621] width 377 height 78
click at [685, 635] on input "488.93999999999994" at bounding box center [662, 632] width 87 height 35
click at [578, 556] on input "0.29" at bounding box center [561, 551] width 87 height 35
paste input "488.93"
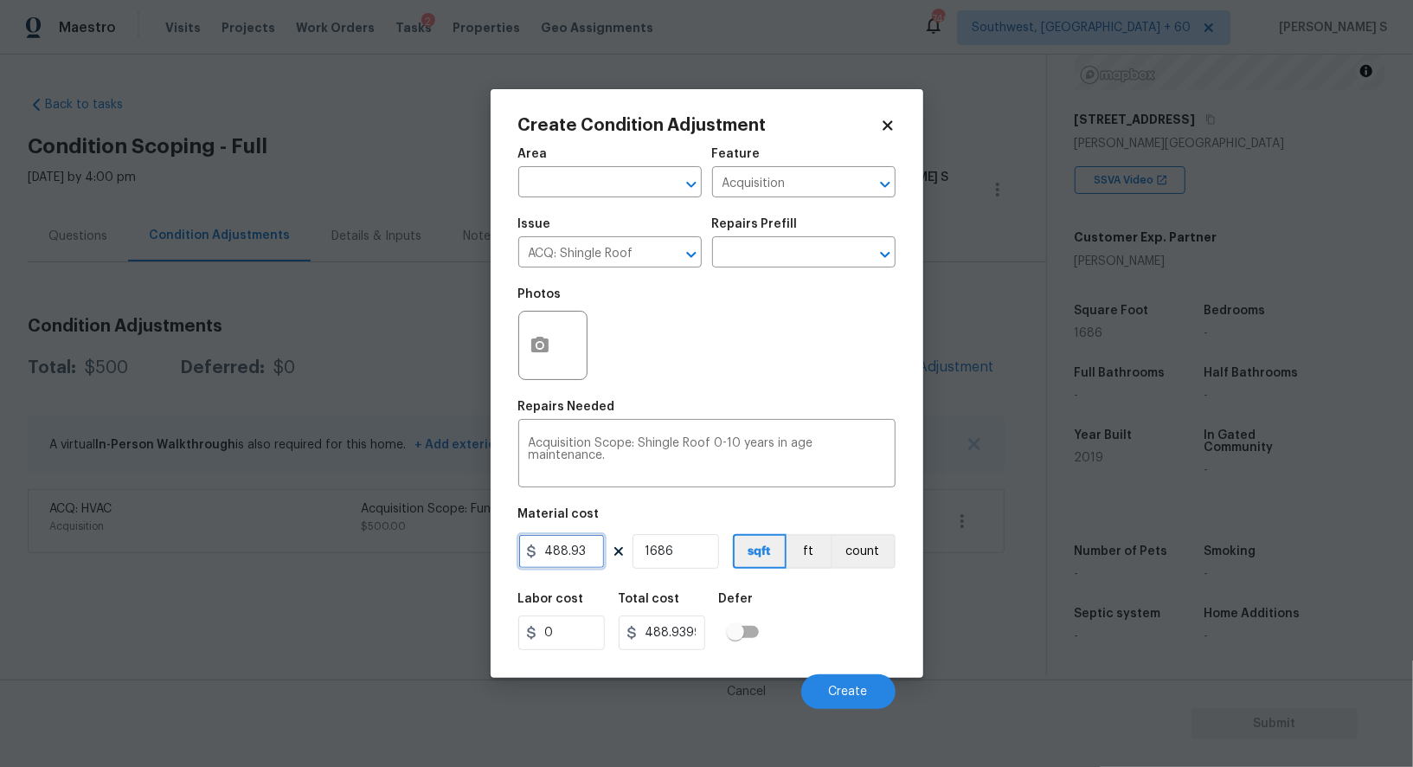
type input "488.93"
type input "824335.98"
type input "1"
type input "488.93"
type input "1"
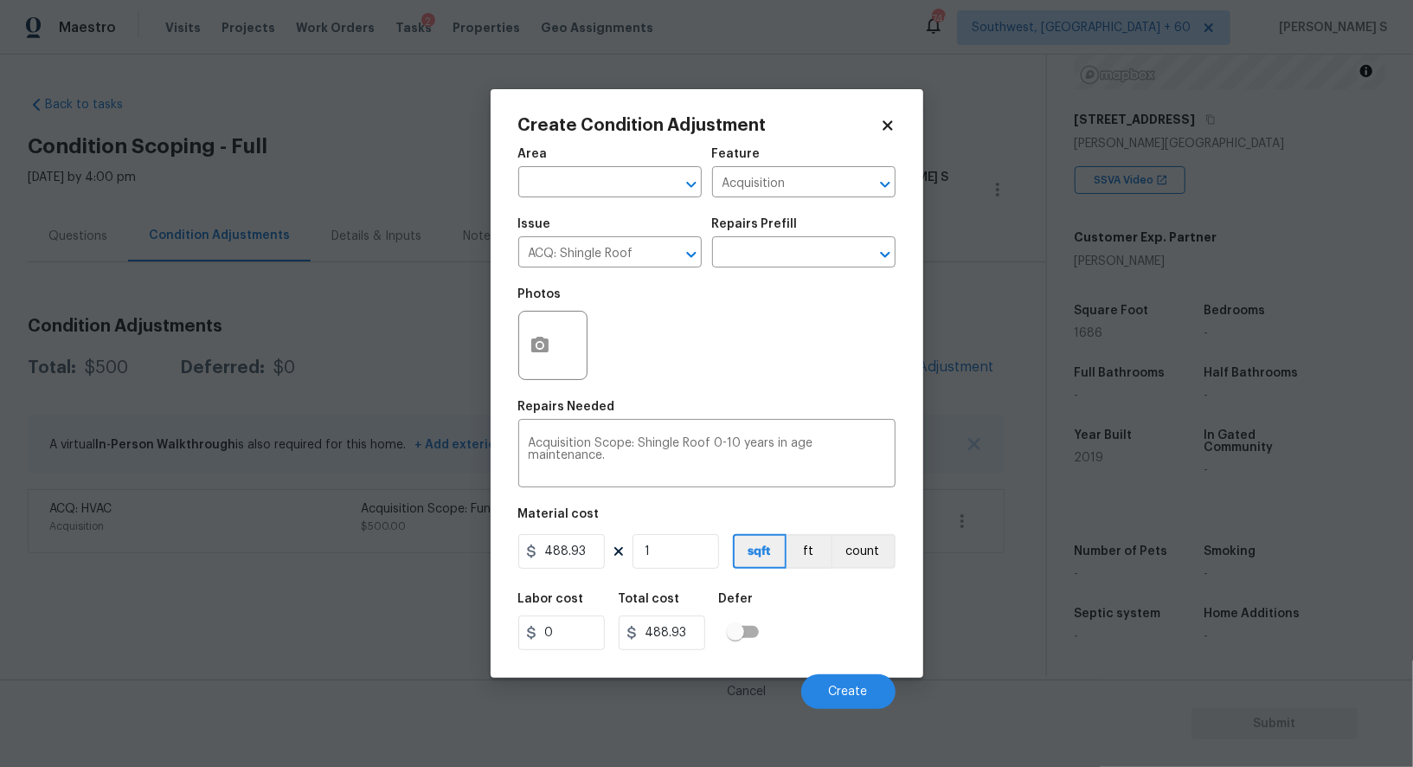
click at [793, 621] on div "Labor cost 0 Total cost 488.93 Defer" at bounding box center [706, 621] width 377 height 78
click at [851, 700] on button "Create" at bounding box center [848, 691] width 94 height 35
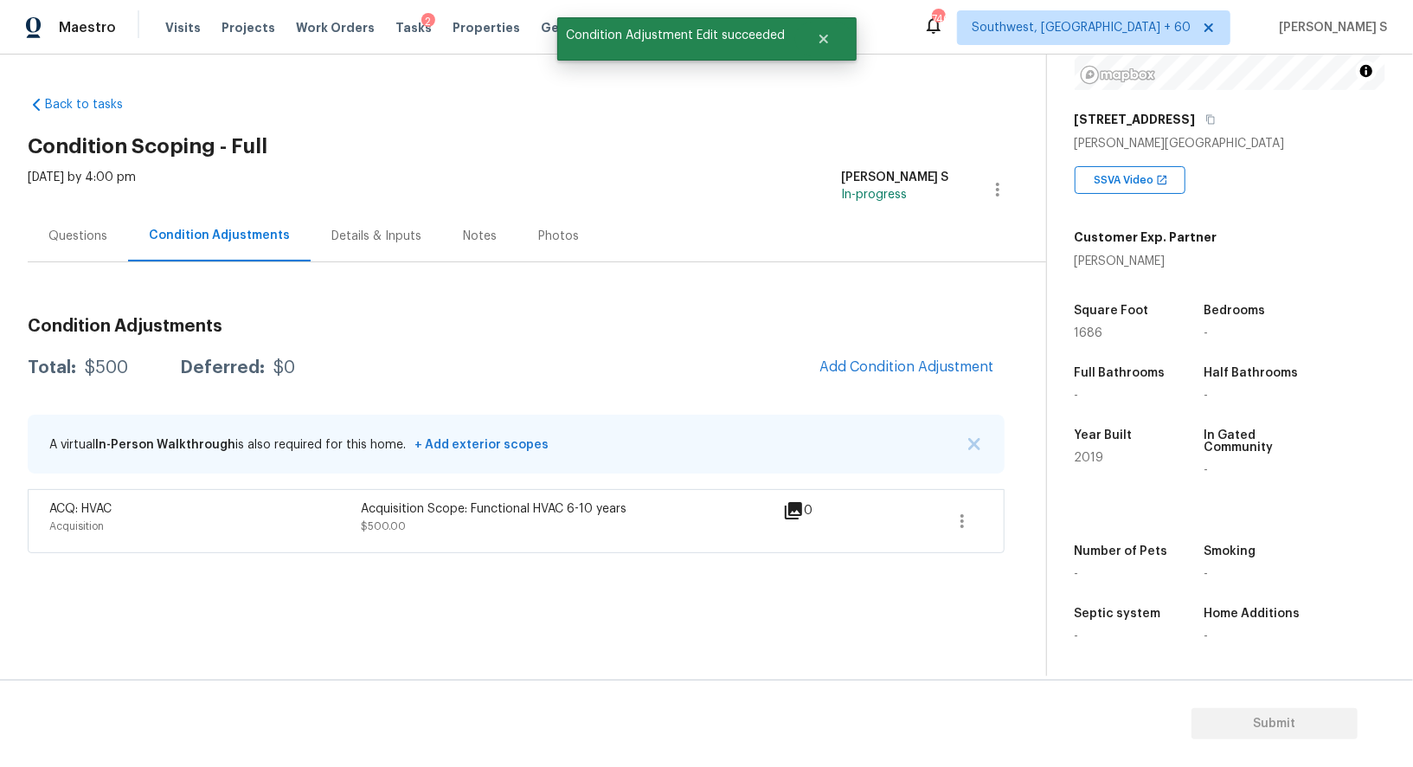
click at [178, 691] on body "Maestro Visits Projects Work Orders Tasks 2 Properties Geo Assignments 740 Sout…" at bounding box center [706, 383] width 1413 height 767
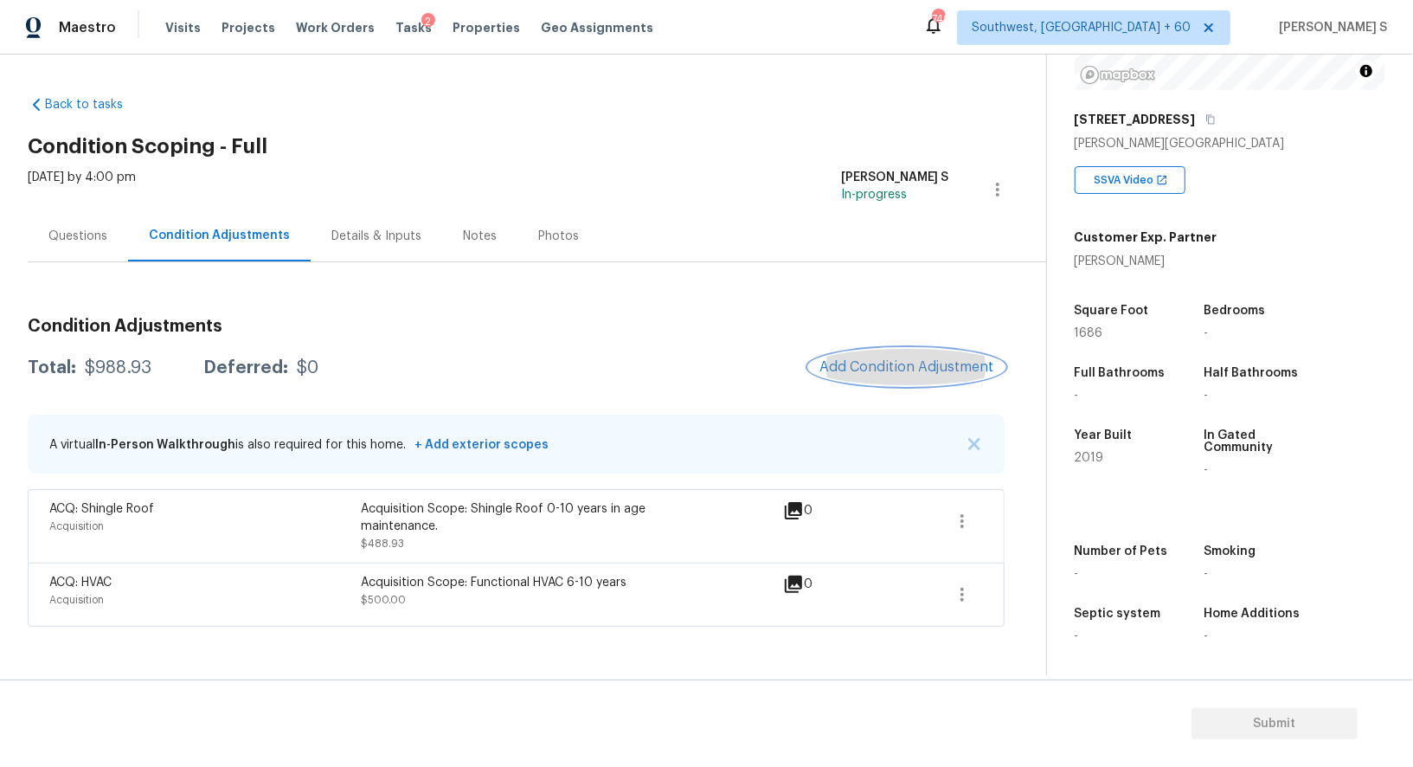
click at [927, 366] on span "Add Condition Adjustment" at bounding box center [906, 367] width 175 height 16
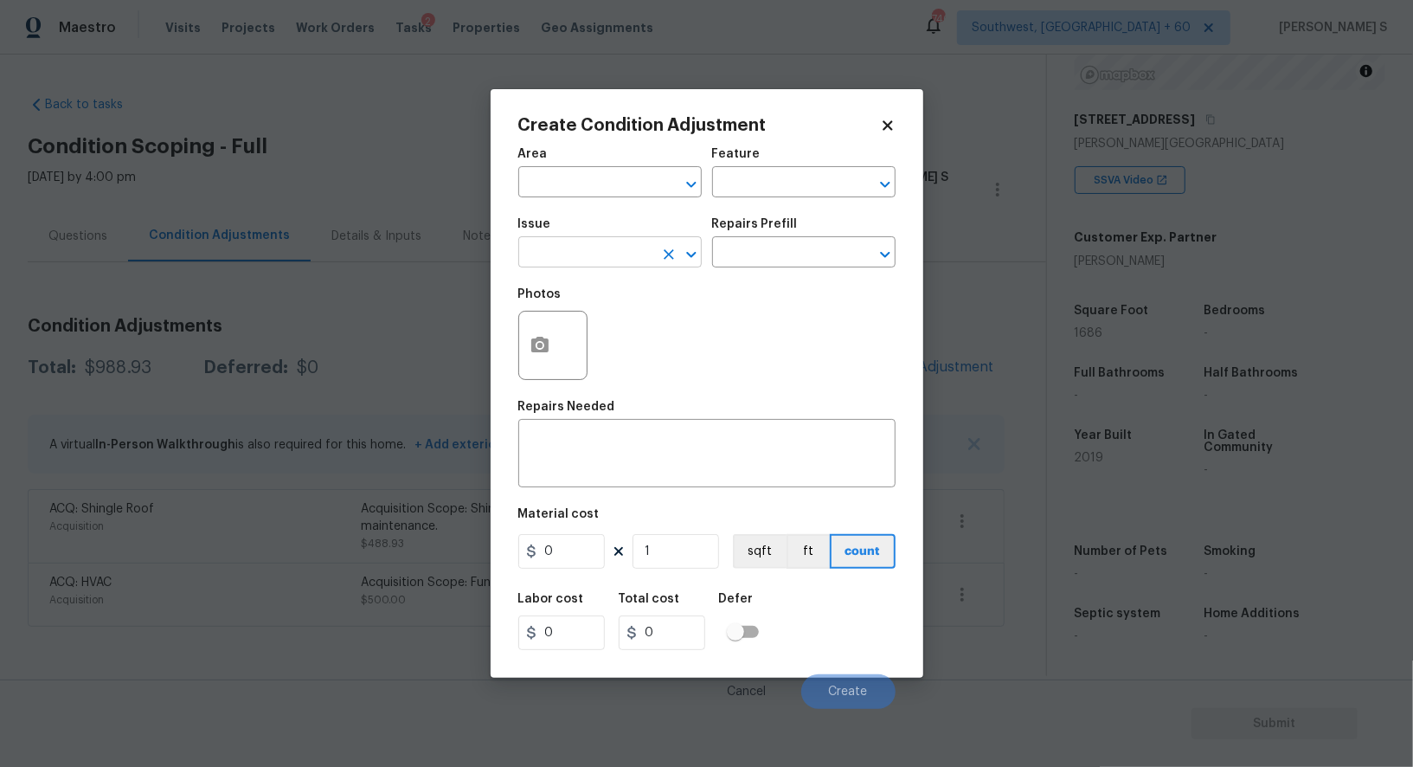
click at [599, 252] on input "text" at bounding box center [585, 254] width 135 height 27
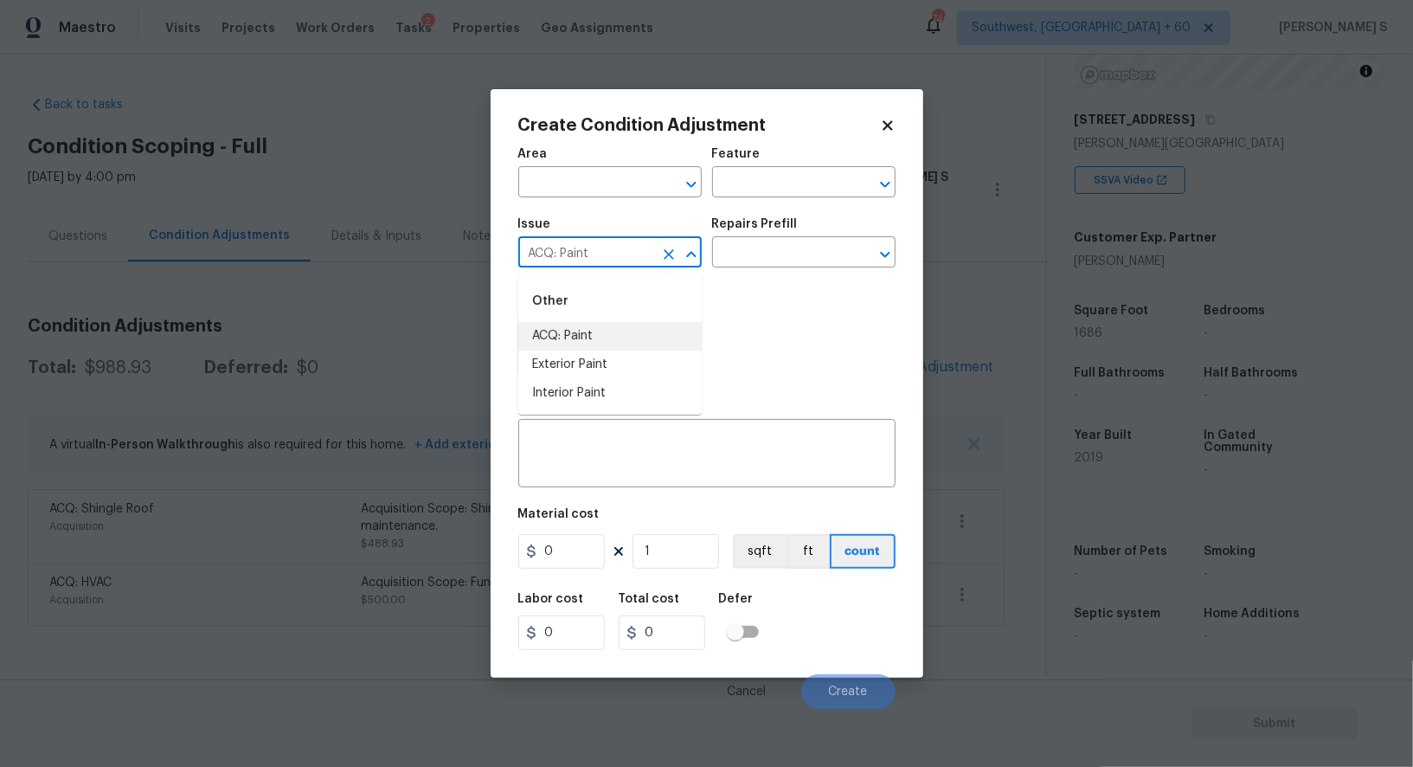
type input "ACQ: Paint"
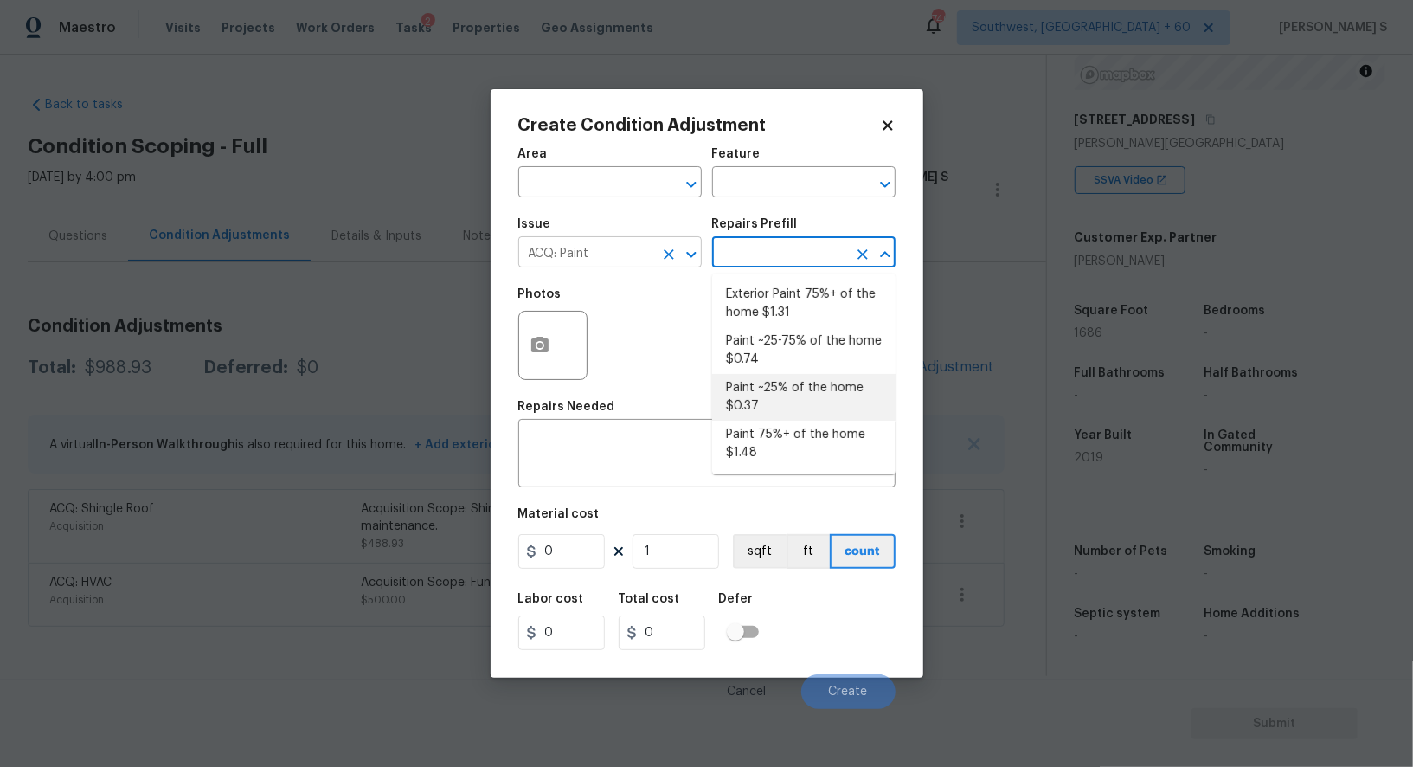
type input "Acquisition"
type textarea "Acquisition Scope: ~25% of the home needs interior paint"
type input "0.37"
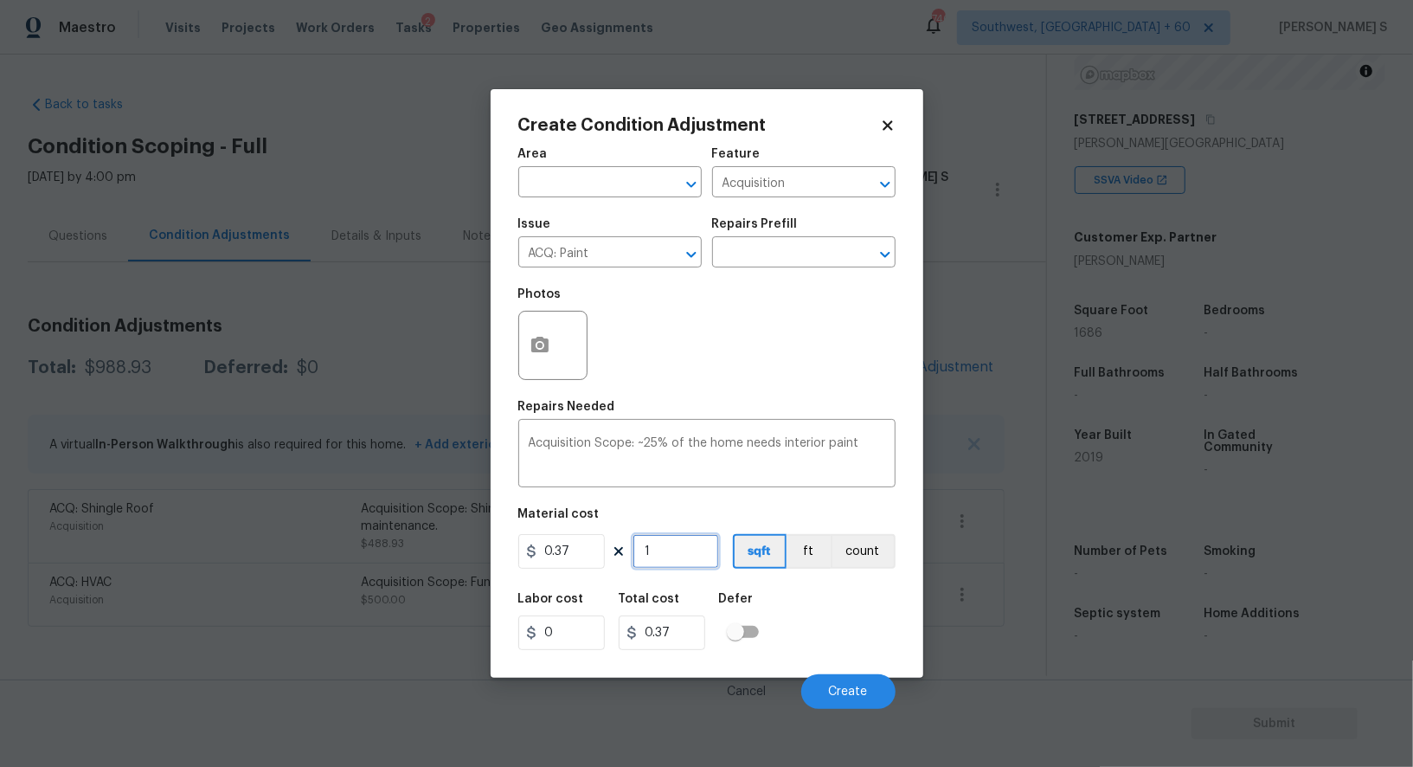
click at [694, 547] on input "1" at bounding box center [676, 551] width 87 height 35
type input "16"
type input "5.92"
type input "168"
type input "62.16"
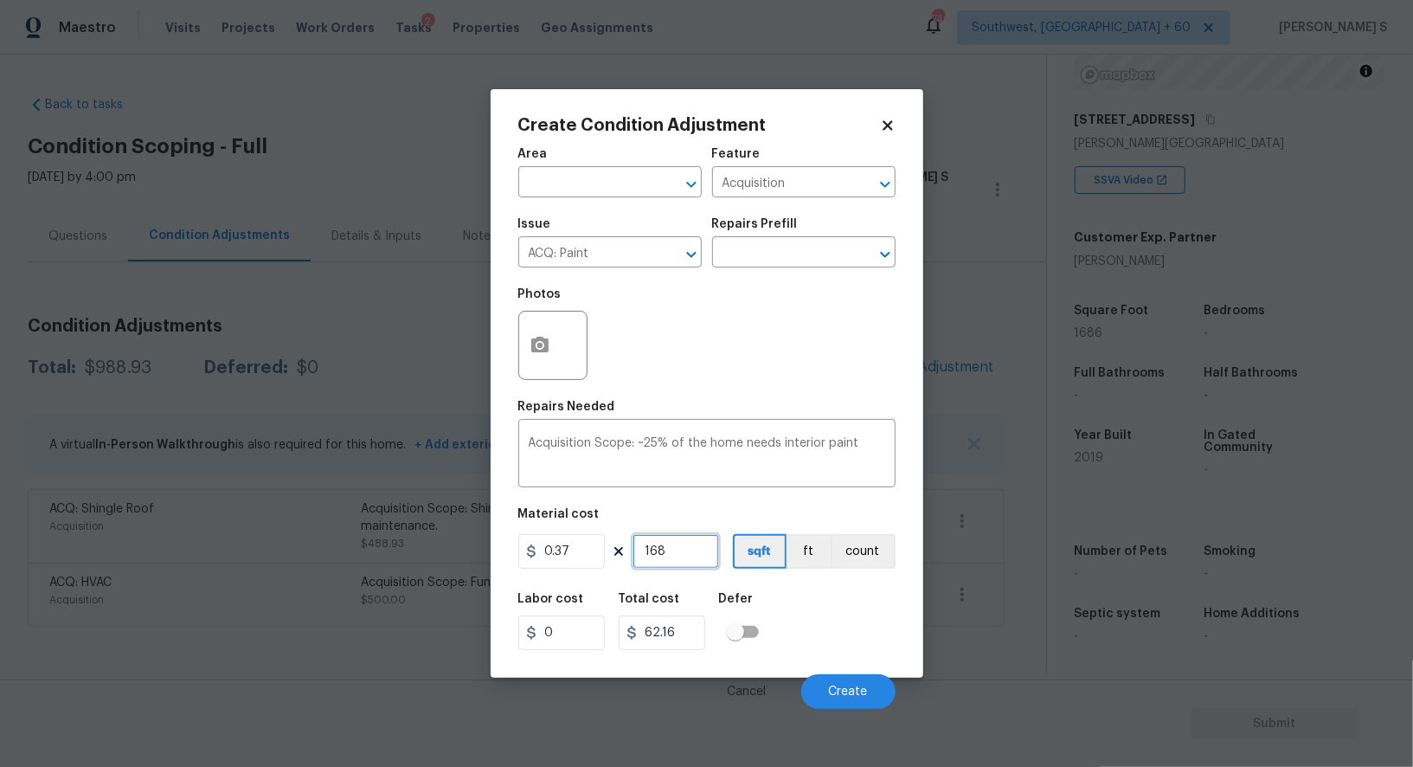
type input "1686"
type input "623.82"
type input "1686"
click at [830, 593] on div "Labor cost 0 Total cost 623.82 Defer" at bounding box center [706, 621] width 377 height 78
click at [857, 682] on button "Create" at bounding box center [848, 691] width 94 height 35
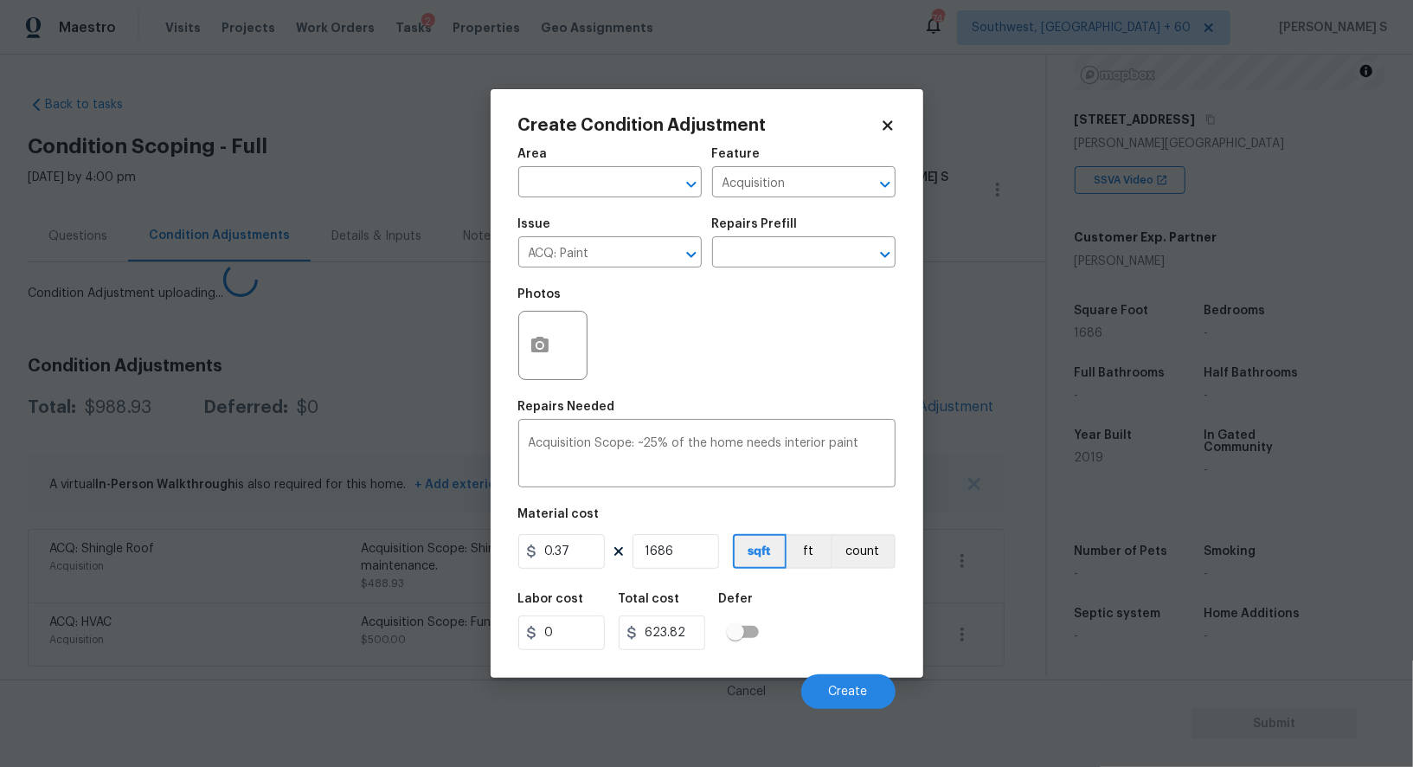
click at [238, 616] on body "Maestro Visits Projects Work Orders Tasks 2 Properties Geo Assignments 740 Sout…" at bounding box center [706, 383] width 1413 height 767
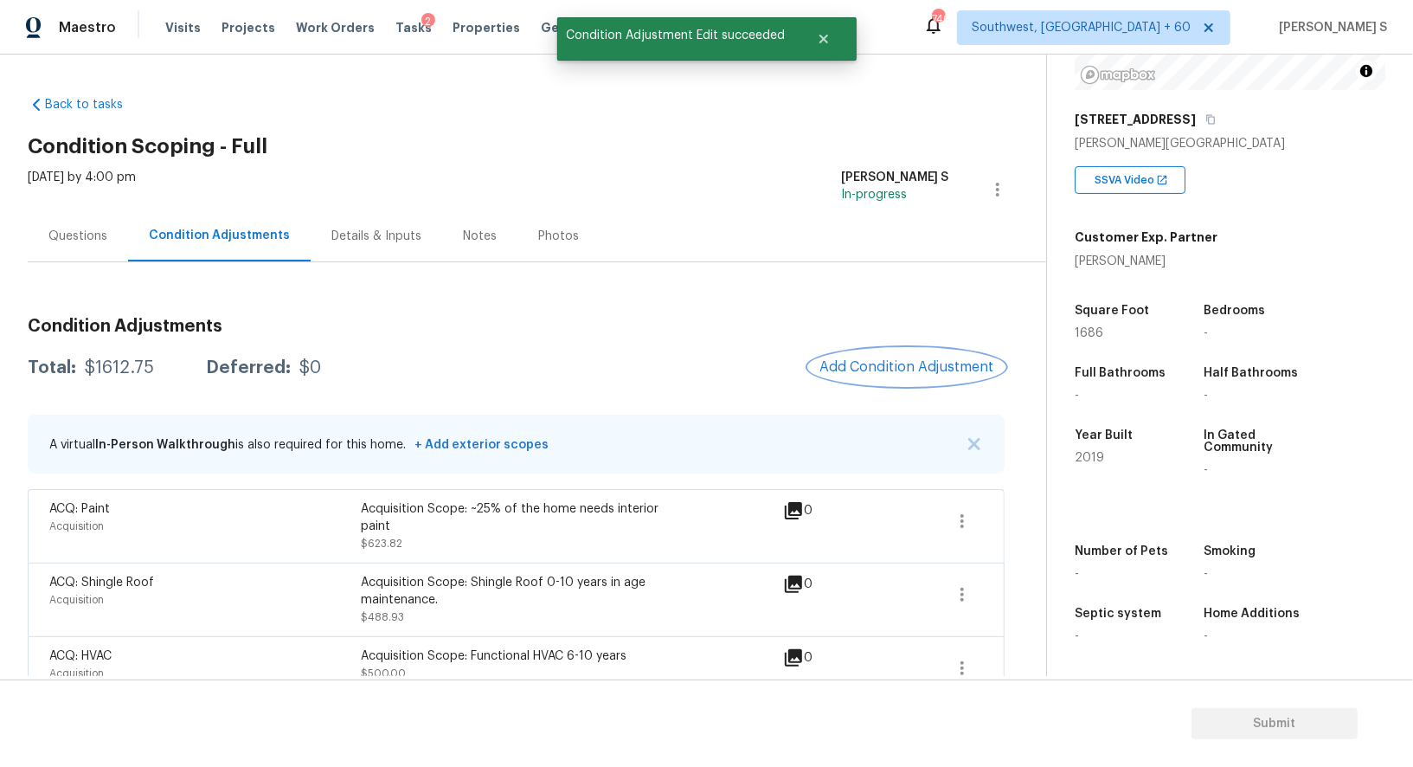
click at [862, 363] on span "Add Condition Adjustment" at bounding box center [906, 367] width 175 height 16
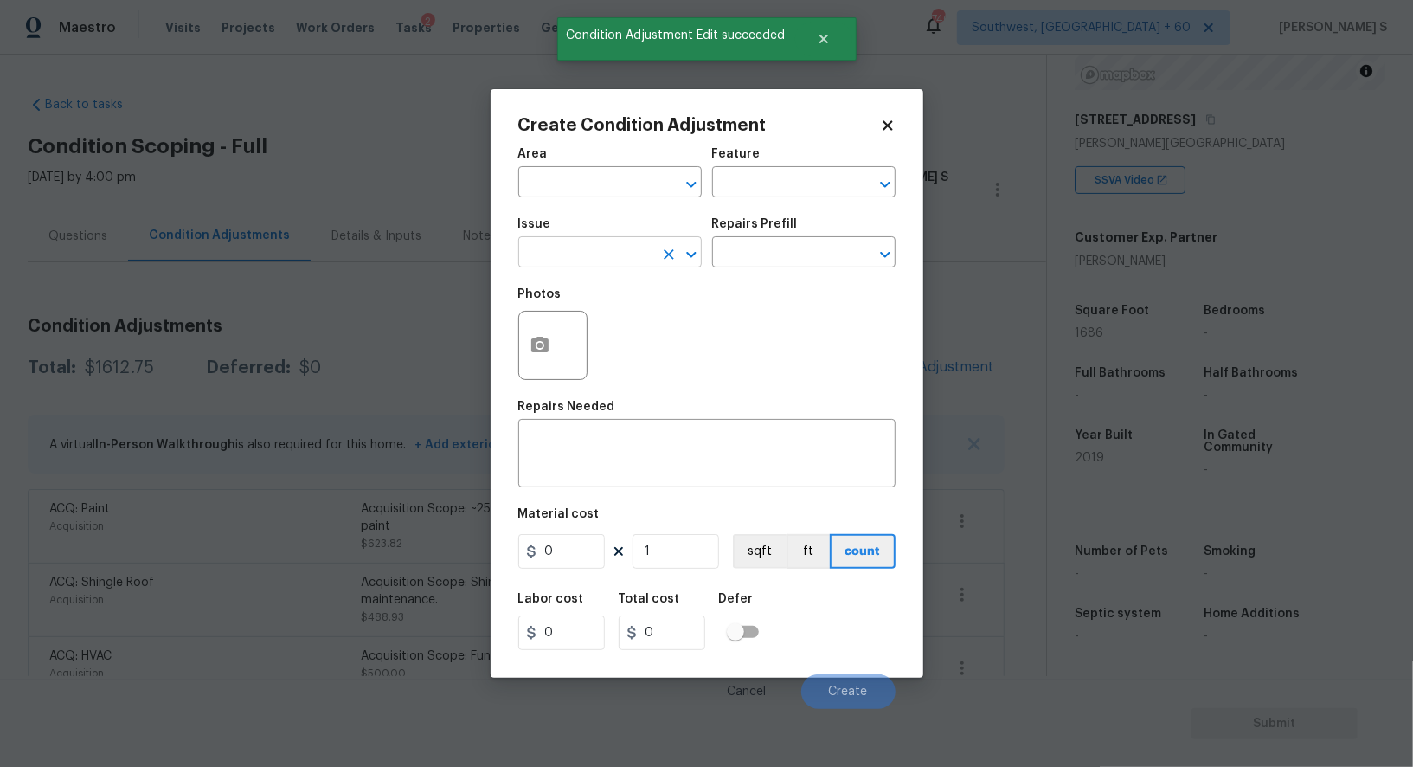
click at [558, 257] on input "text" at bounding box center [585, 254] width 135 height 27
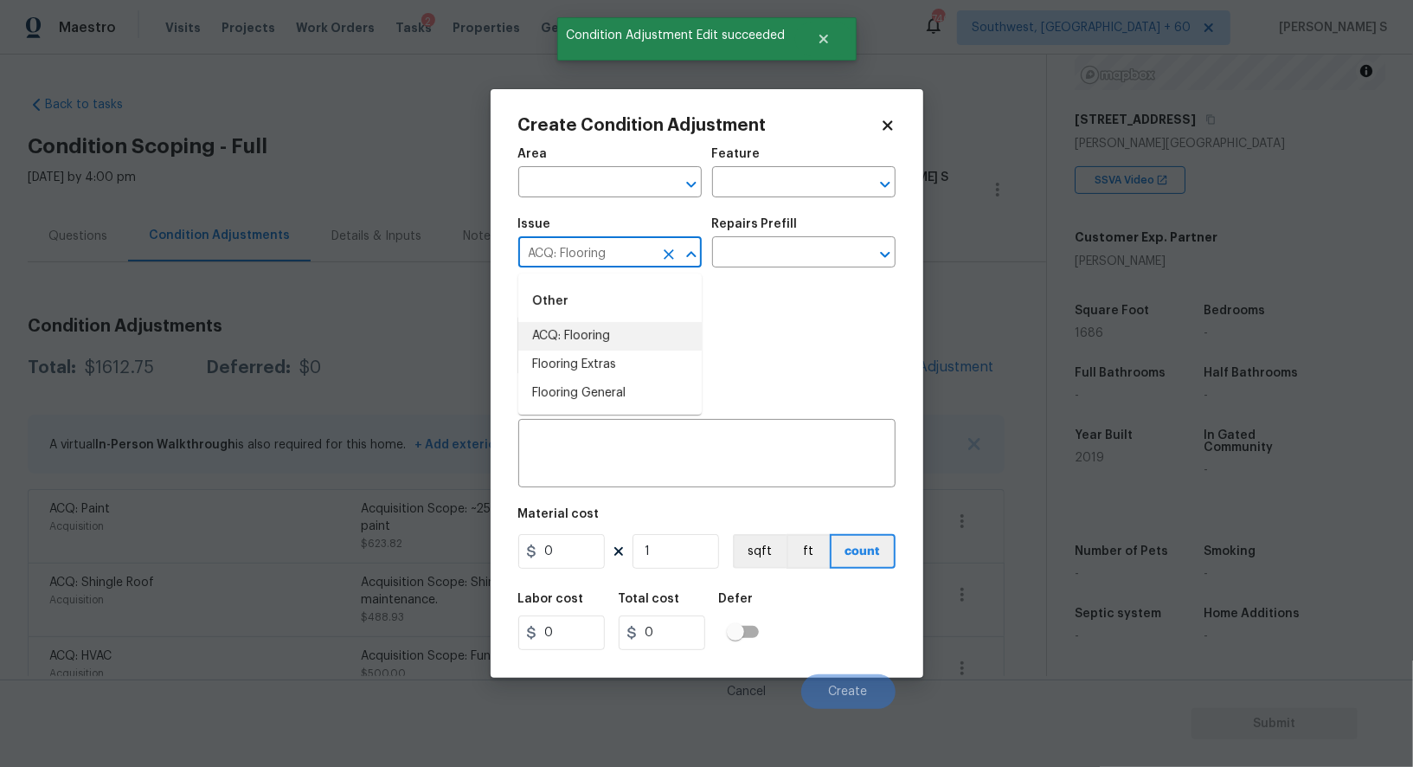
type input "ACQ: Flooring"
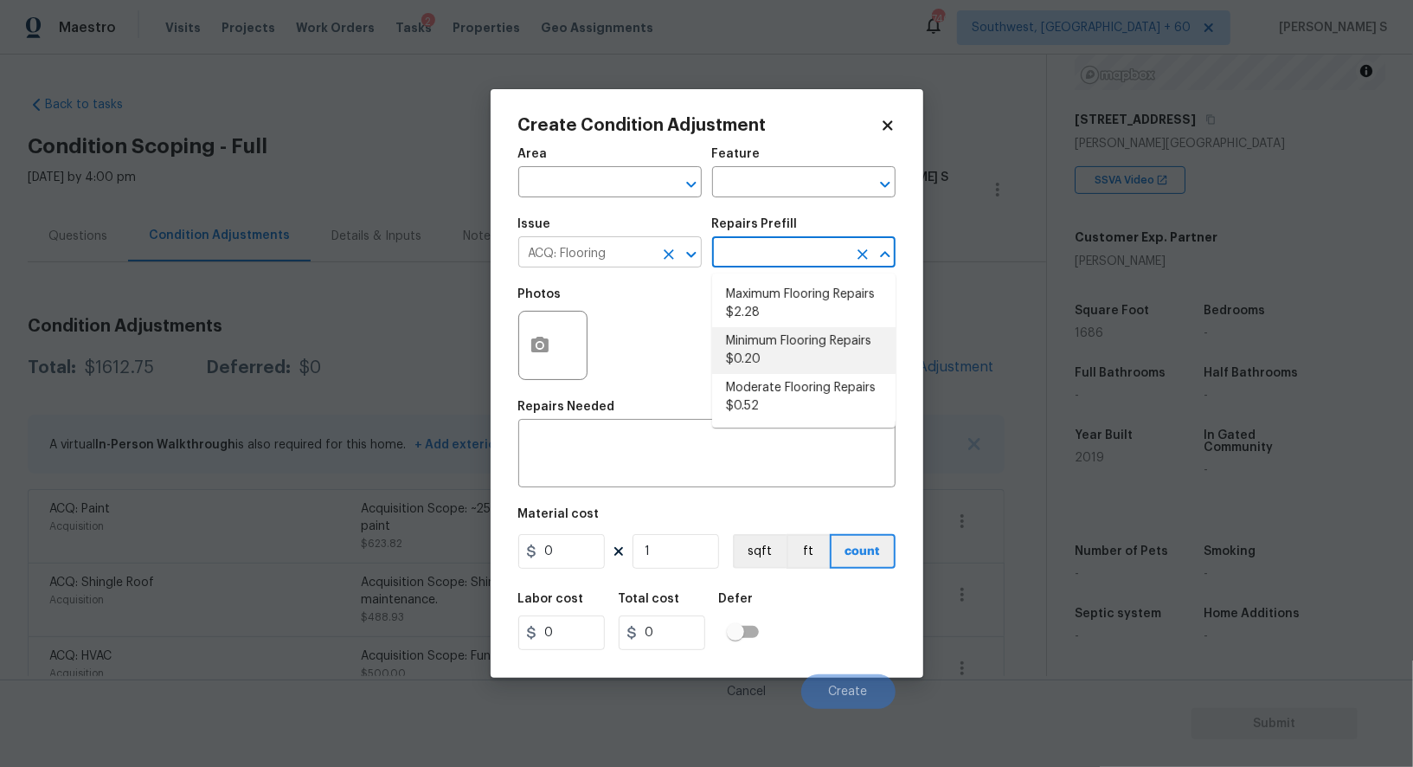
type input "Acquisition"
type textarea "Acquisition Scope: Minimum flooring repairs"
type input "0.2"
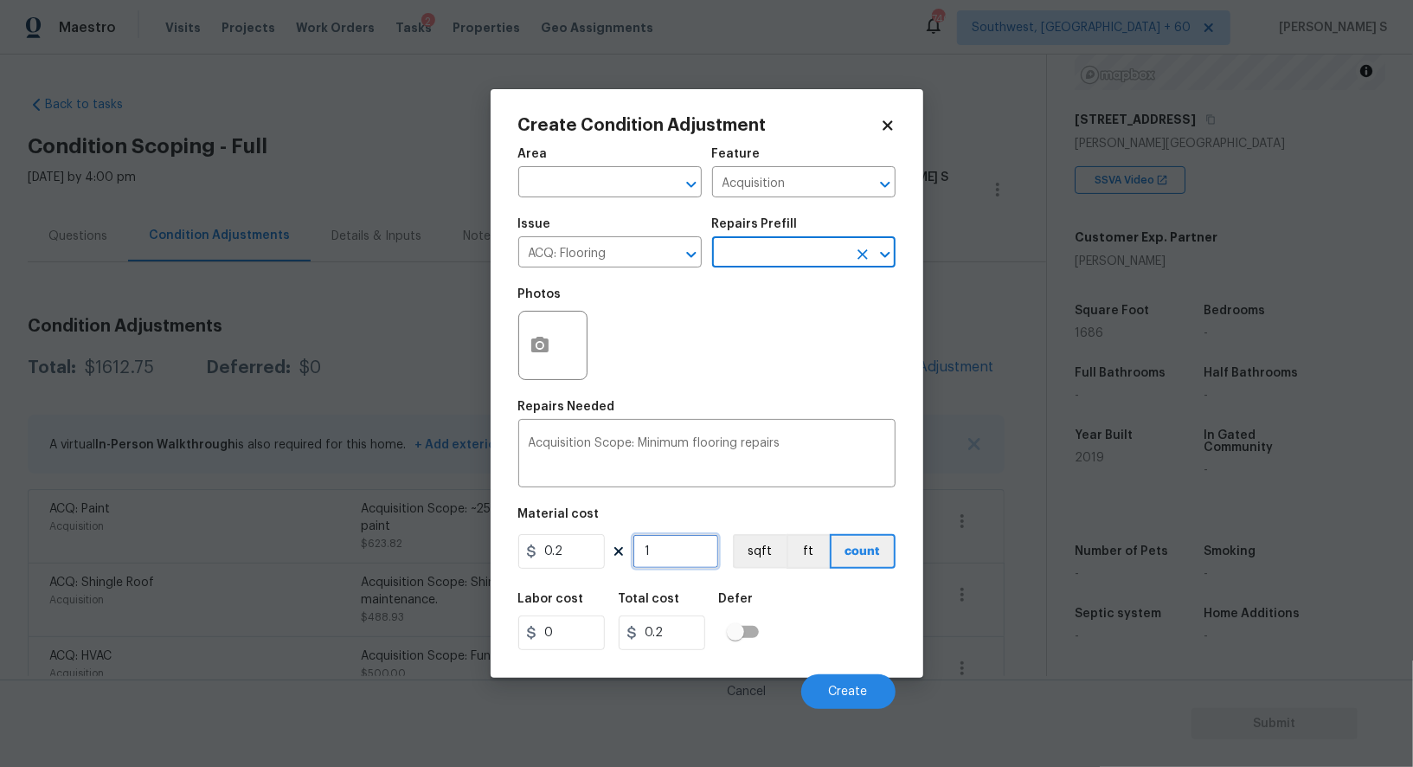
click at [678, 562] on input "1" at bounding box center [676, 551] width 87 height 35
paste input "686"
type input "1686"
type input "337.2"
type input "1686"
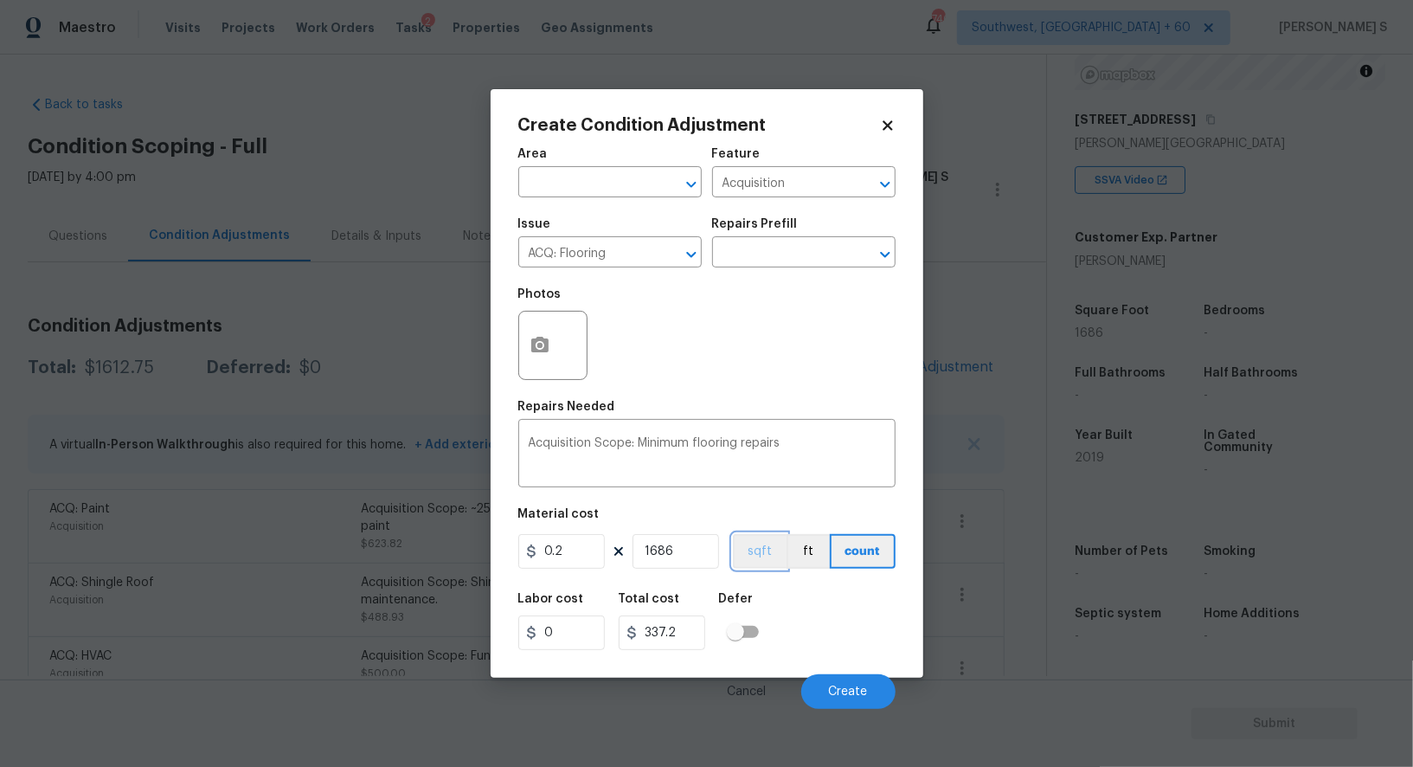
click at [758, 559] on button "sqft" at bounding box center [760, 551] width 54 height 35
click at [773, 606] on div "Labor cost 0 Total cost 337.2 Defer" at bounding box center [706, 621] width 377 height 78
click at [864, 689] on span "Create" at bounding box center [848, 691] width 39 height 13
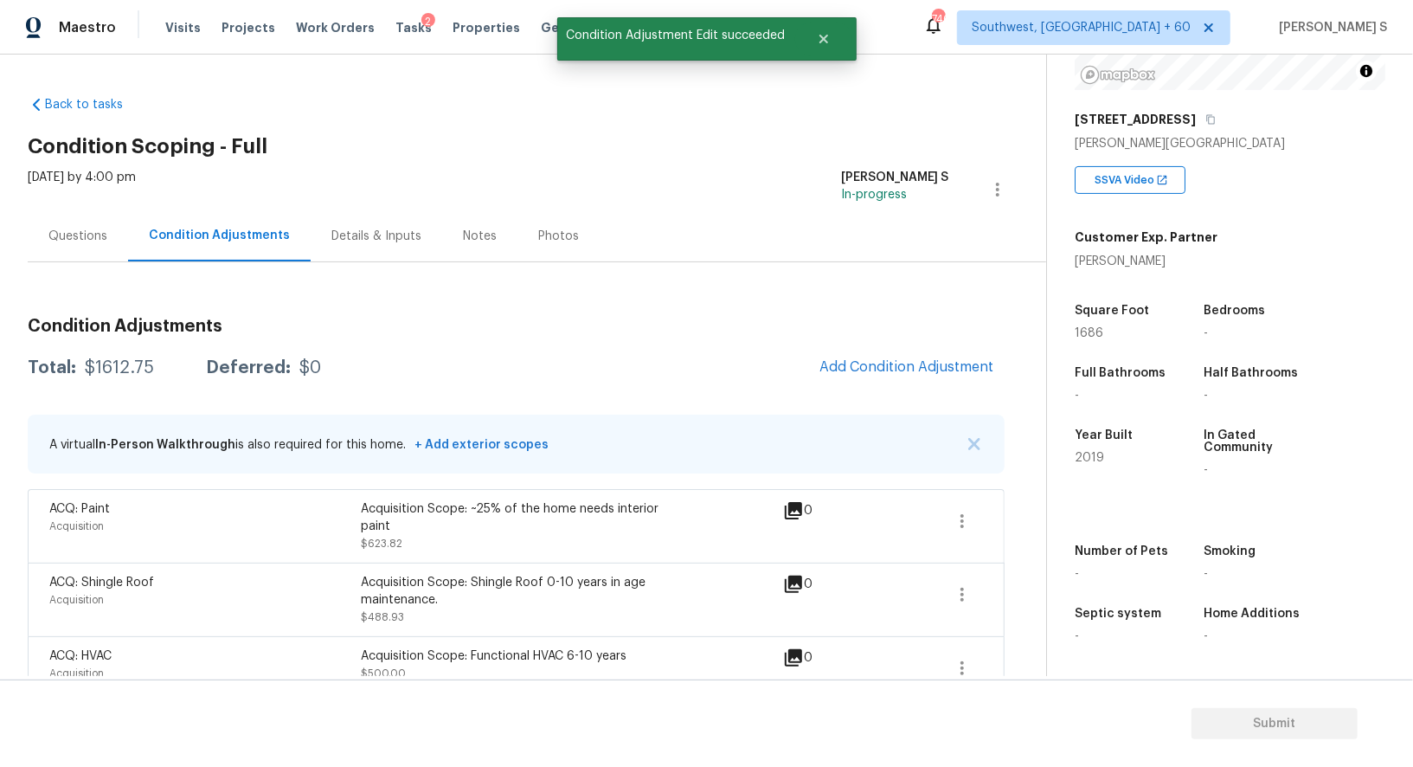
click at [311, 589] on div "ACQ: Shingle Roof Acquisition" at bounding box center [205, 600] width 312 height 52
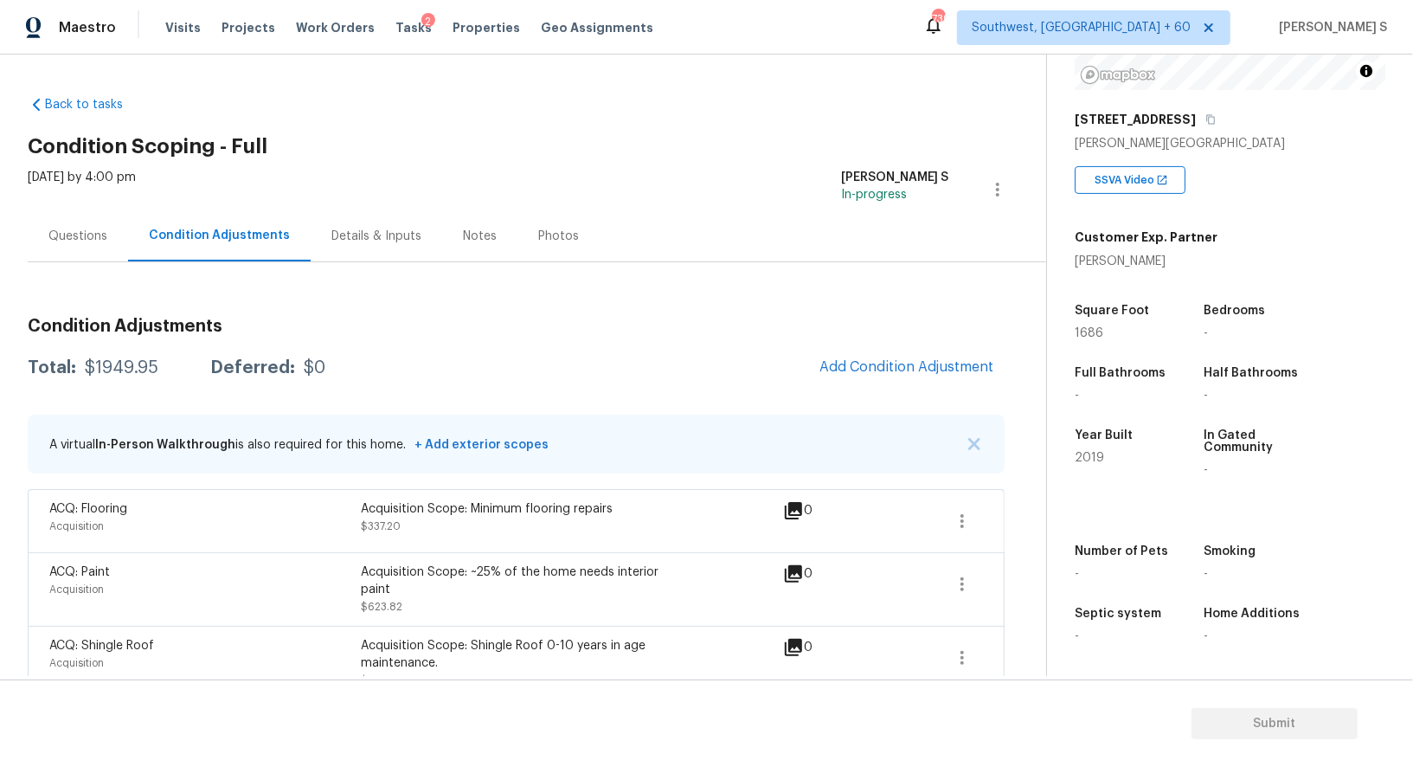
scroll to position [90, 0]
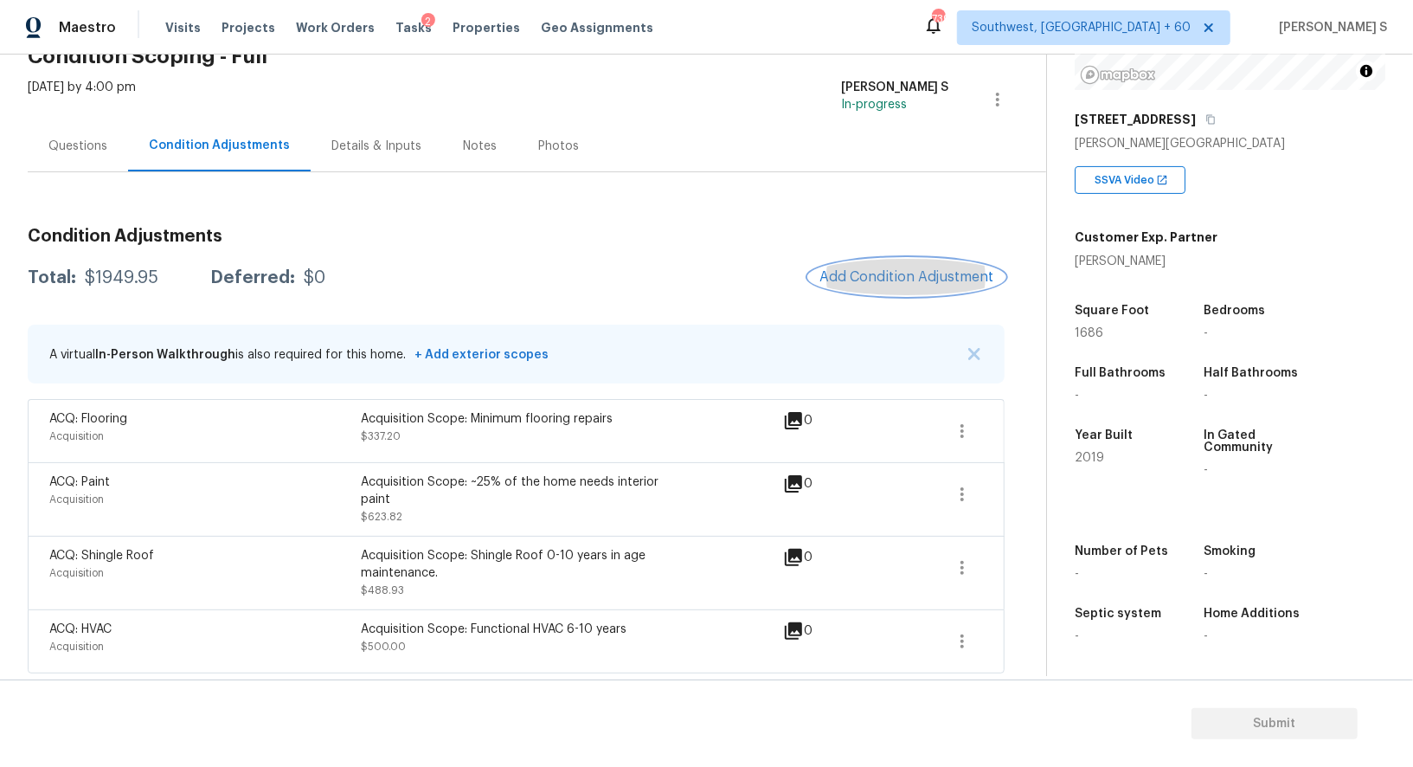
click at [951, 266] on button "Add Condition Adjustment" at bounding box center [907, 277] width 196 height 36
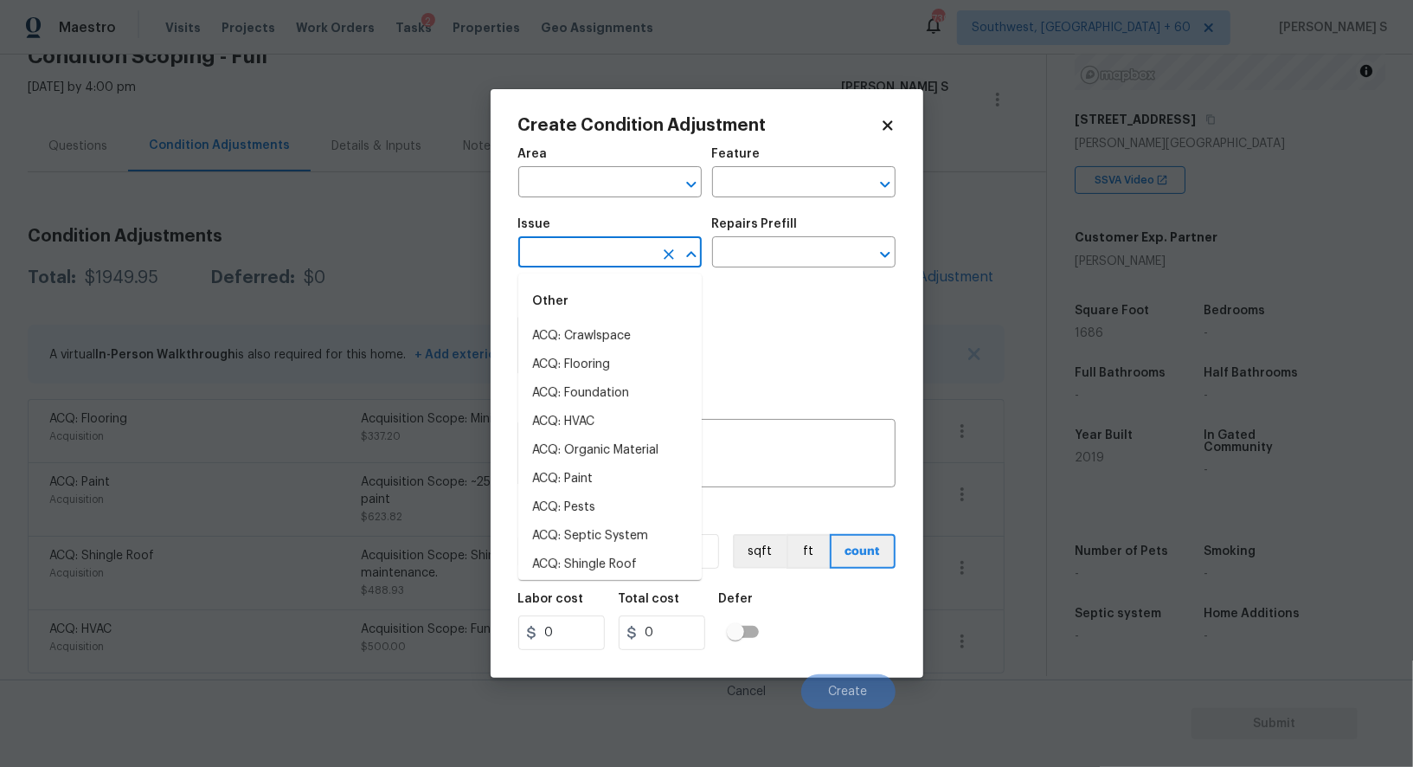
click at [589, 265] on input "text" at bounding box center [585, 254] width 135 height 27
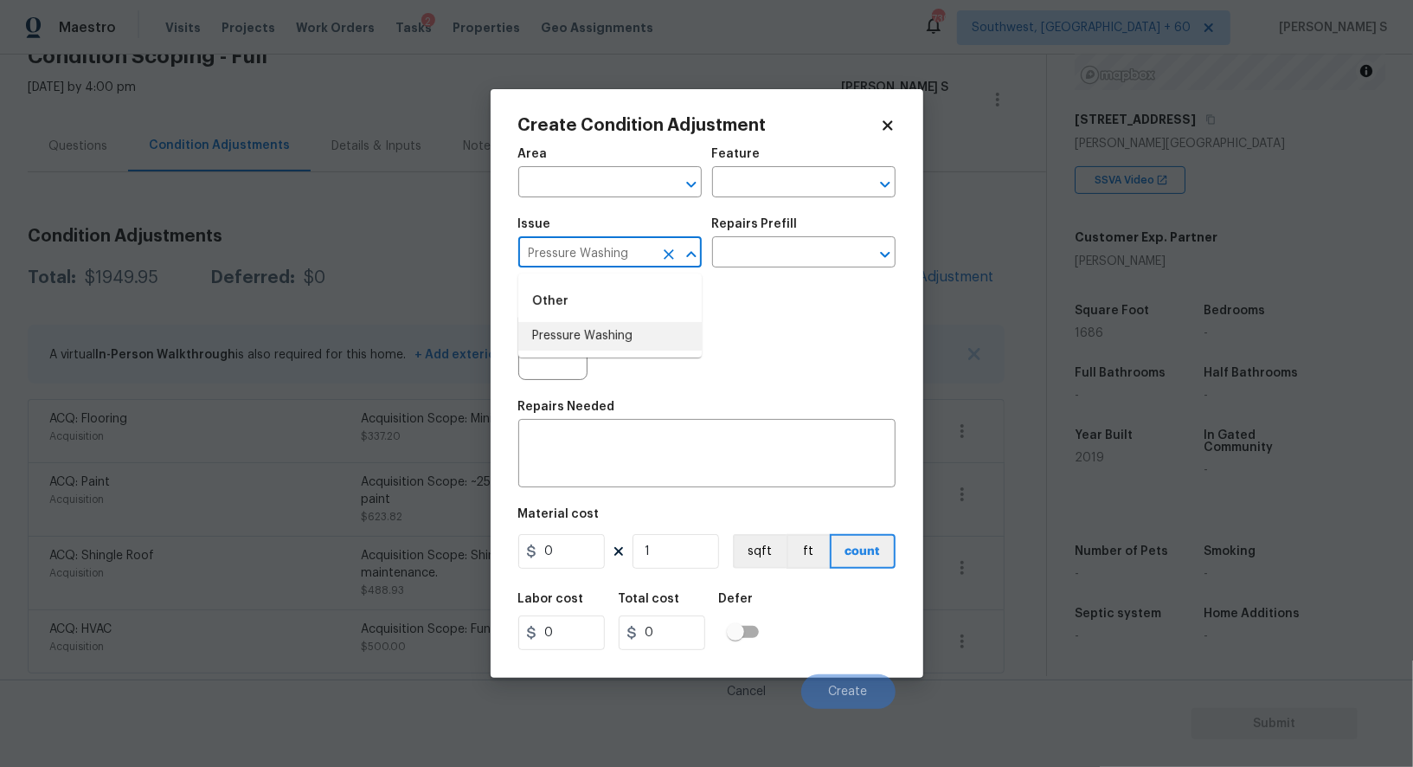
type input "Pressure Washing"
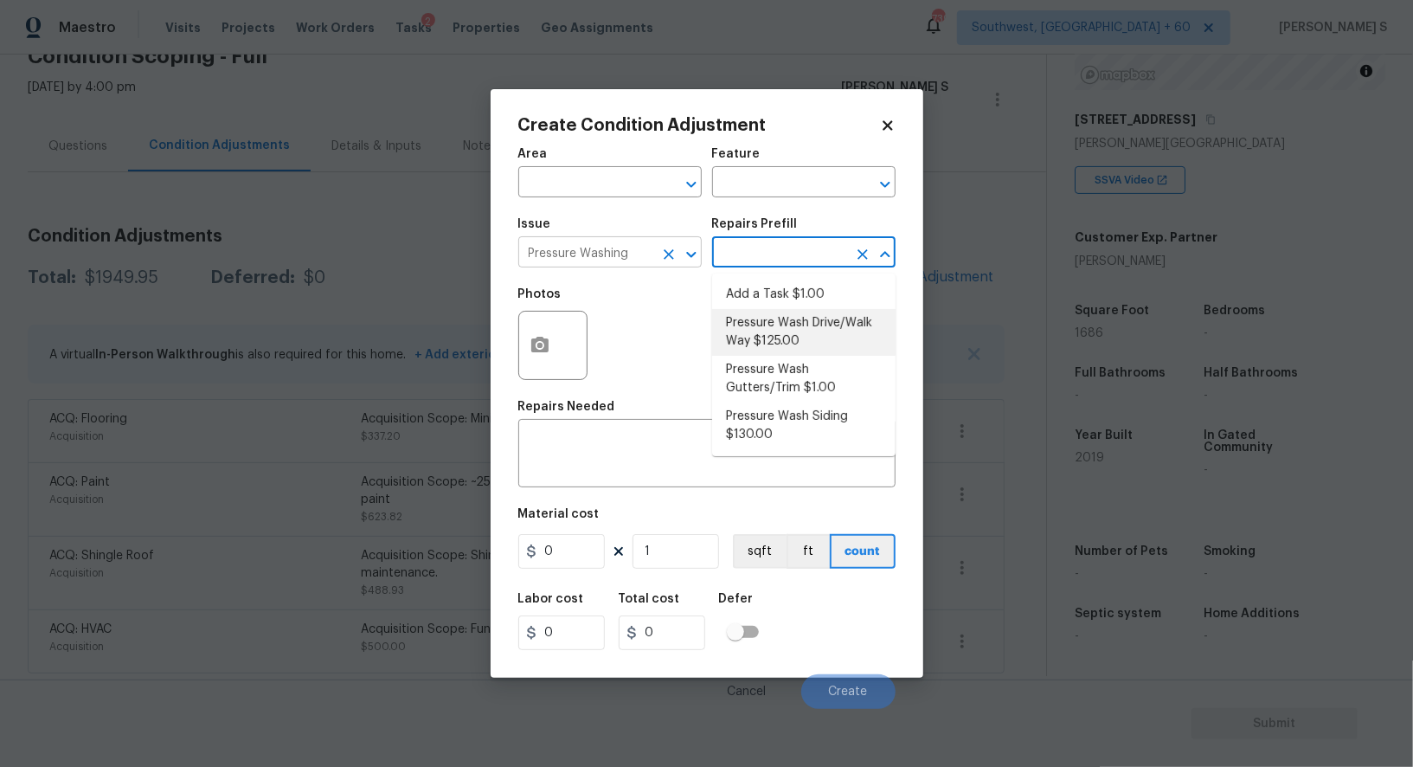
type input "Siding"
type textarea "Pressure wash the driveways/walkways as directed by the PM. Ensure that all deb…"
type input "125"
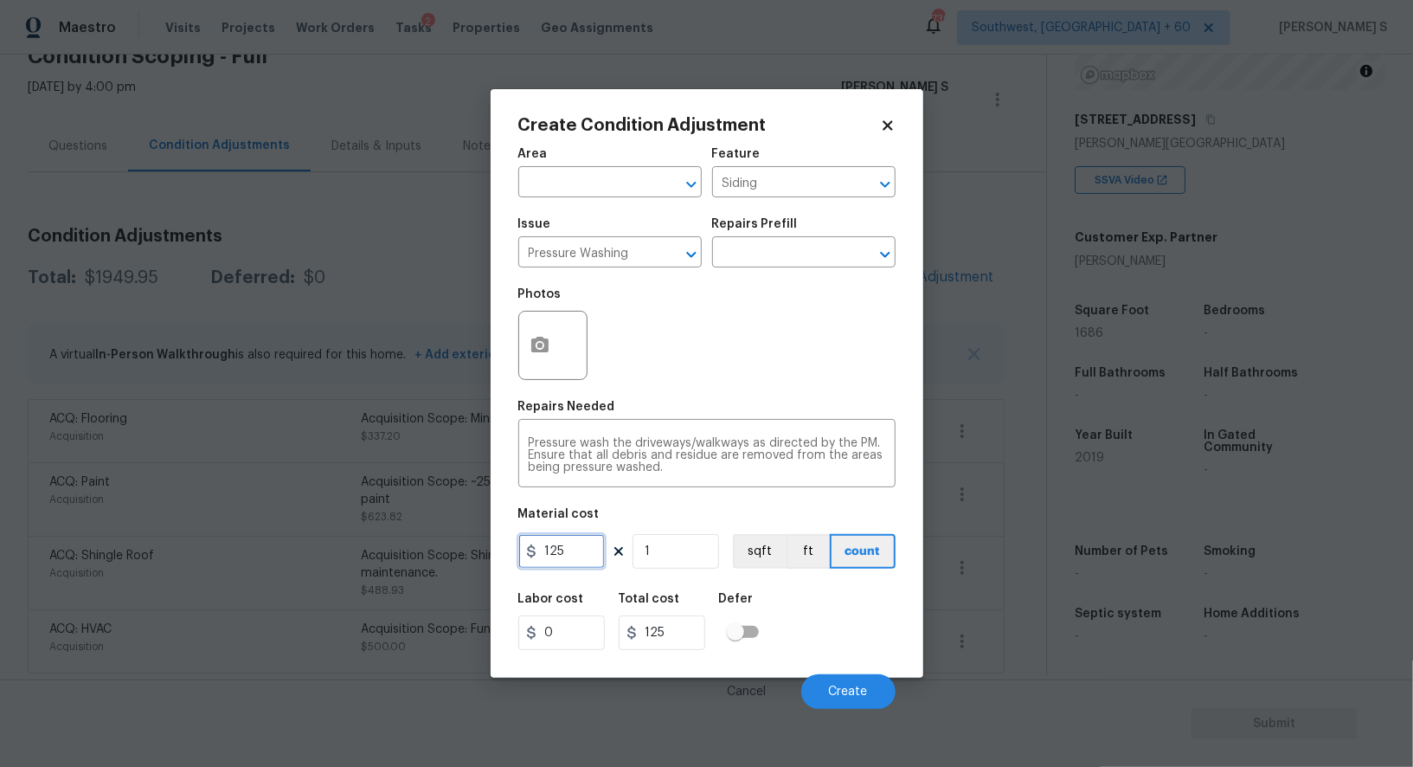
click at [599, 543] on input "125" at bounding box center [561, 551] width 87 height 35
type input "200"
click at [872, 610] on div "Labor cost 0 Total cost 200 Defer" at bounding box center [706, 621] width 377 height 78
click at [857, 709] on button "Create" at bounding box center [848, 691] width 94 height 35
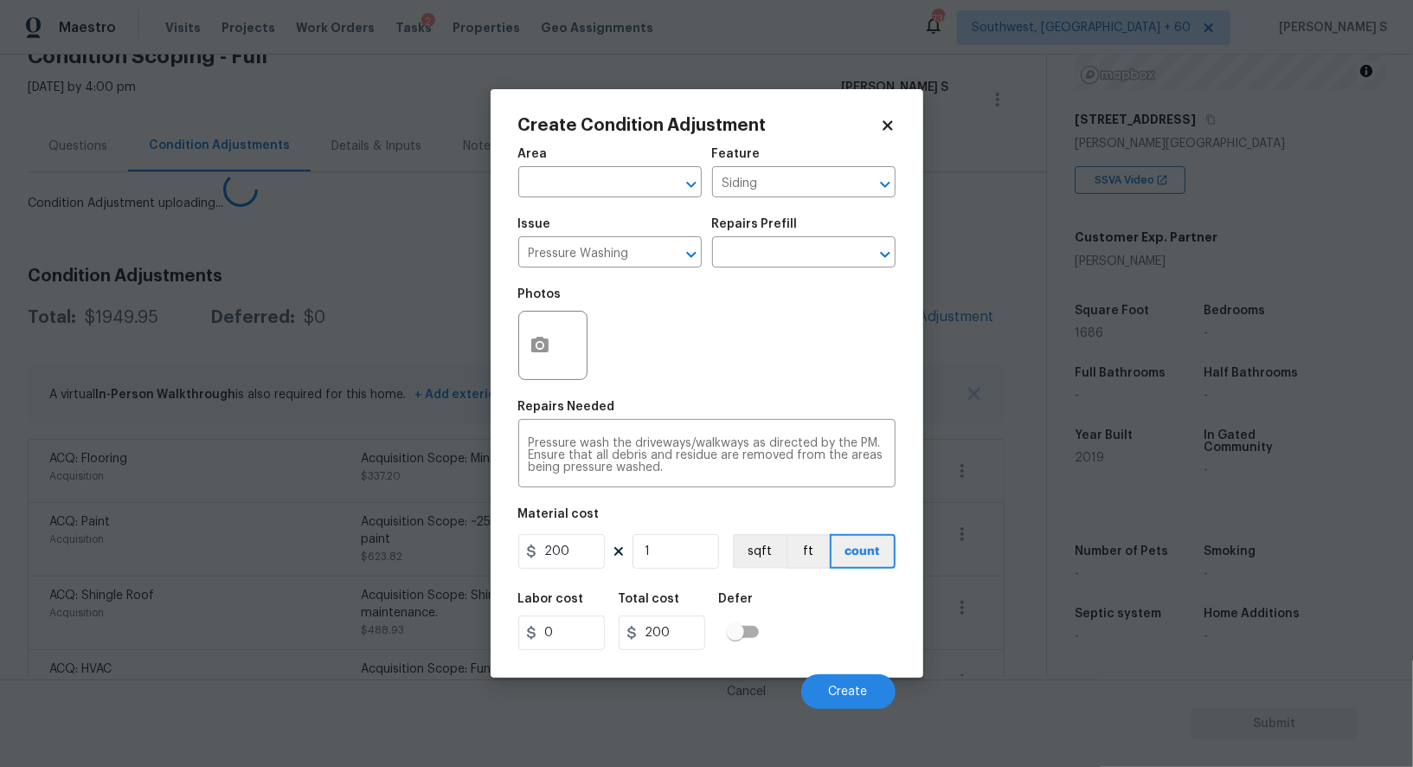
drag, startPoint x: 200, startPoint y: 564, endPoint x: 425, endPoint y: 472, distance: 243.3
click at [200, 564] on body "Maestro Visits Projects Work Orders Tasks 2 Properties Geo Assignments 739 Sout…" at bounding box center [706, 383] width 1413 height 767
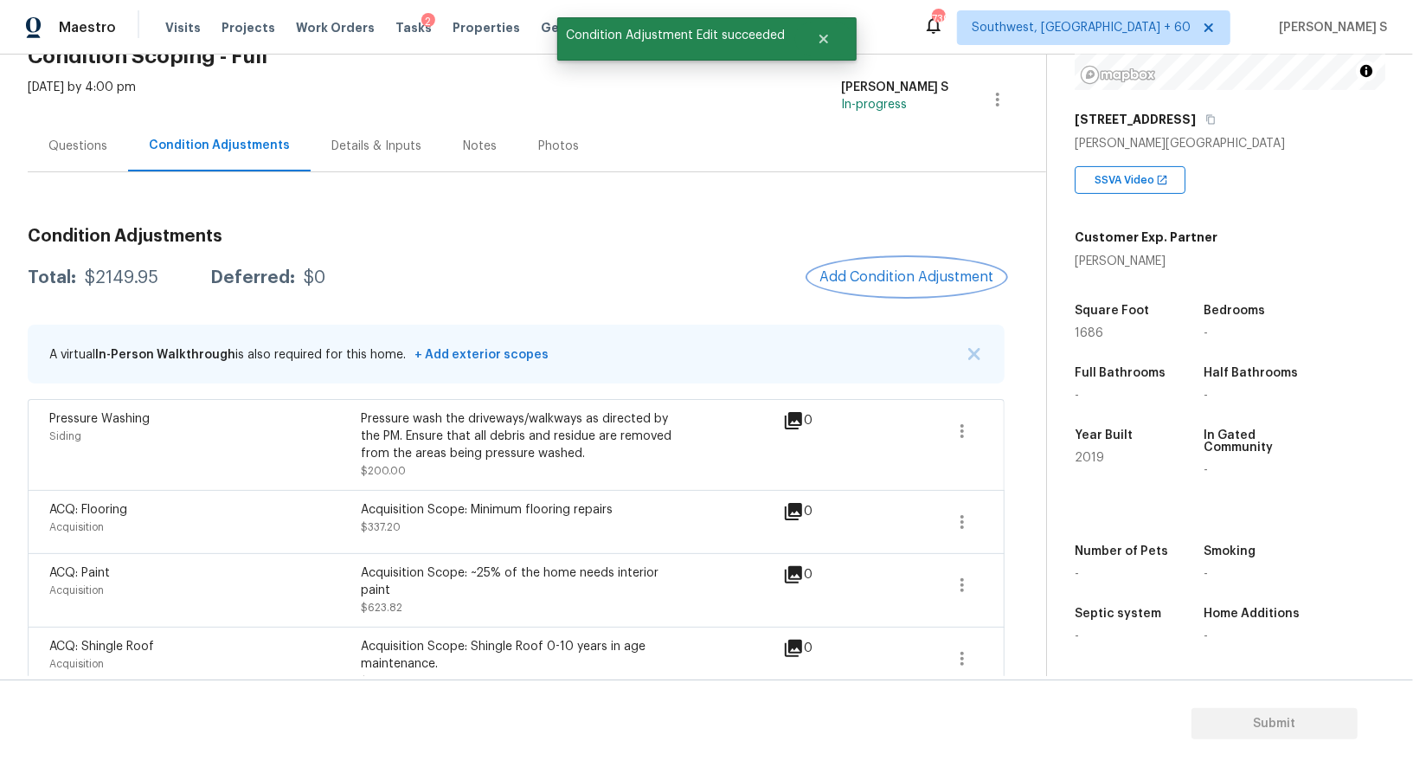
click at [845, 270] on span "Add Condition Adjustment" at bounding box center [906, 277] width 175 height 16
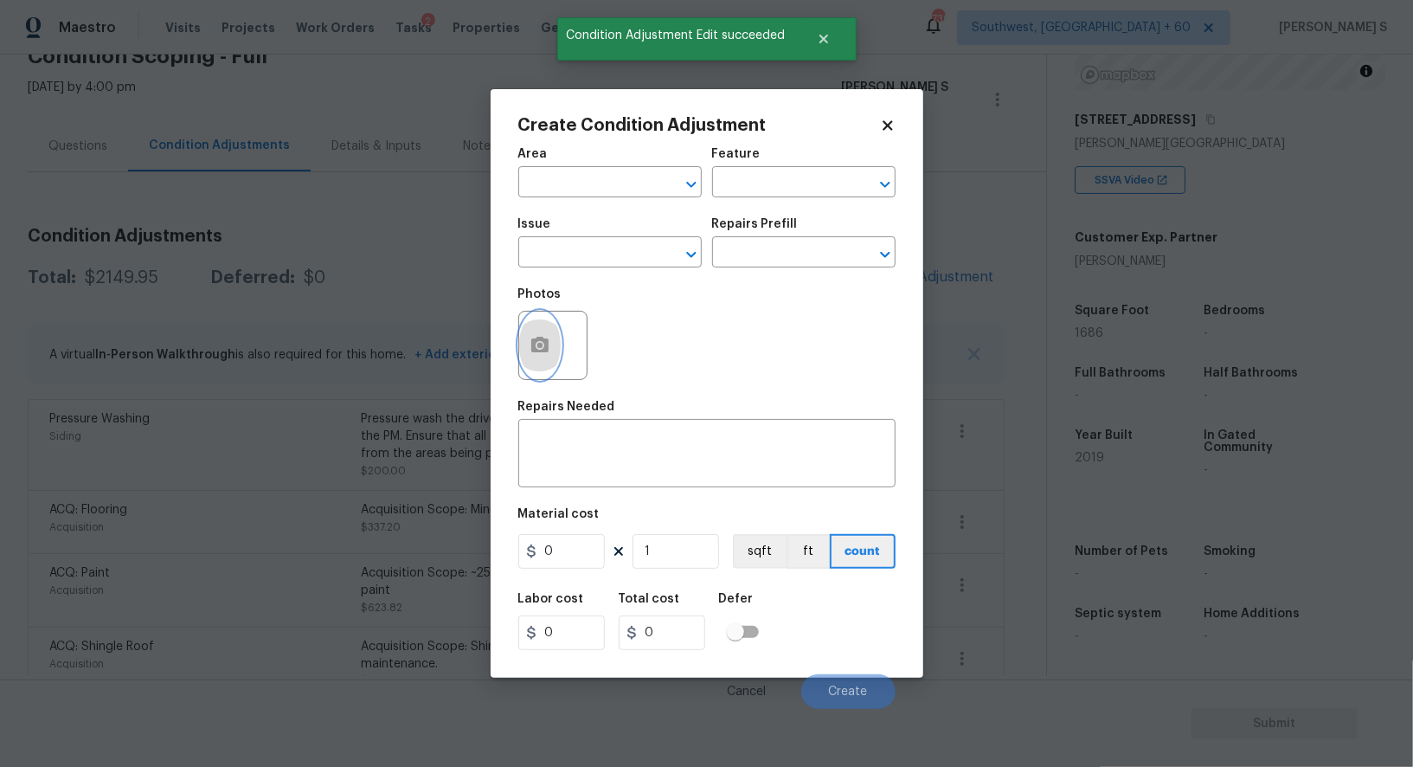
click at [530, 337] on icon "button" at bounding box center [540, 345] width 21 height 21
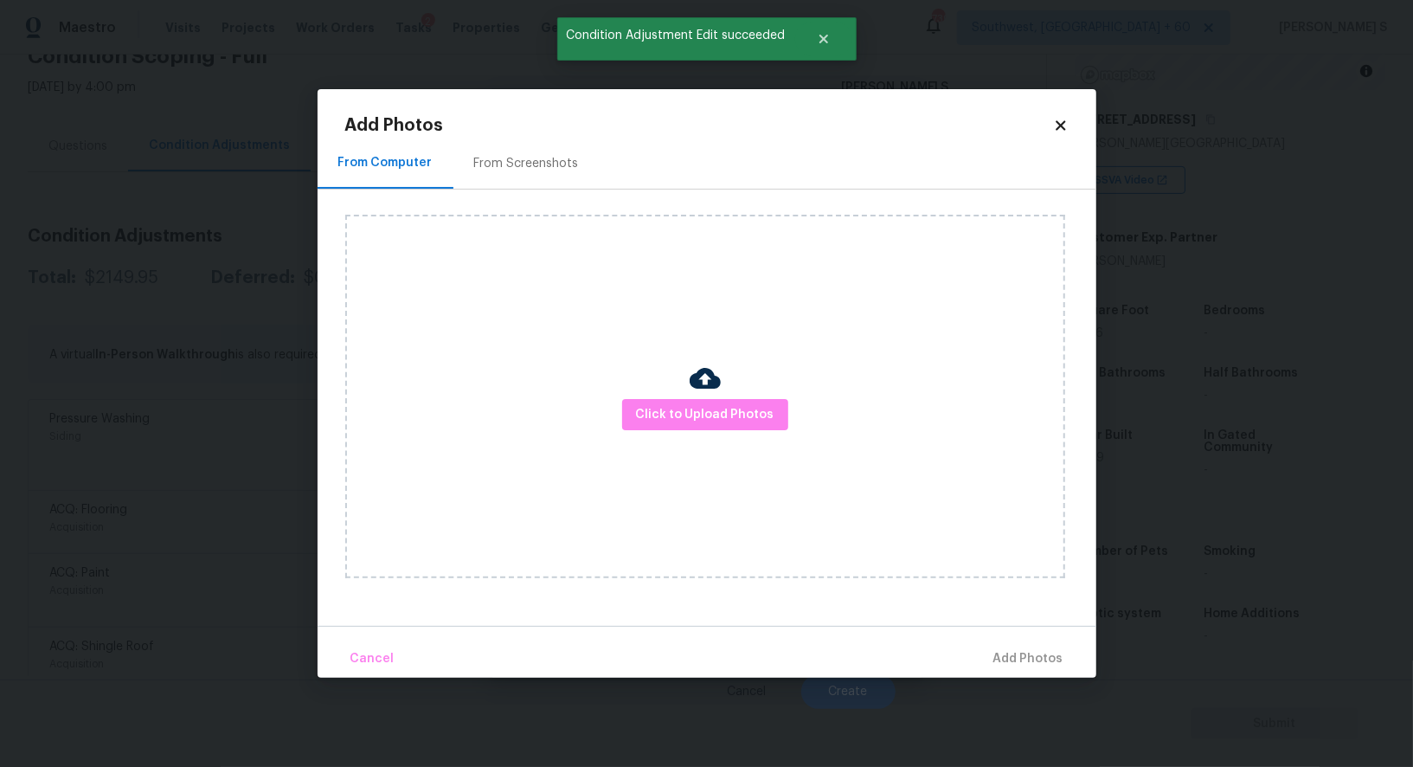
click at [543, 167] on div "From Screenshots" at bounding box center [526, 163] width 105 height 17
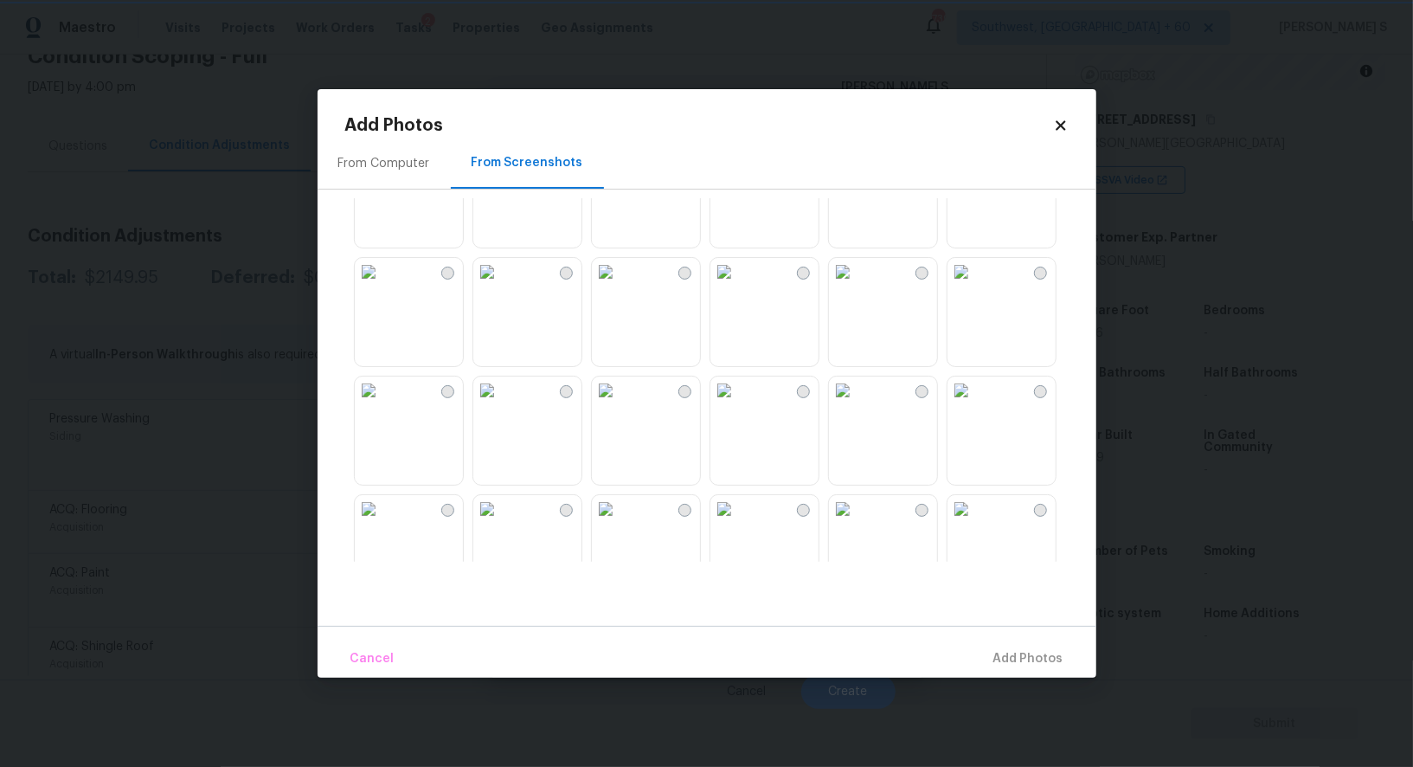
scroll to position [517, 0]
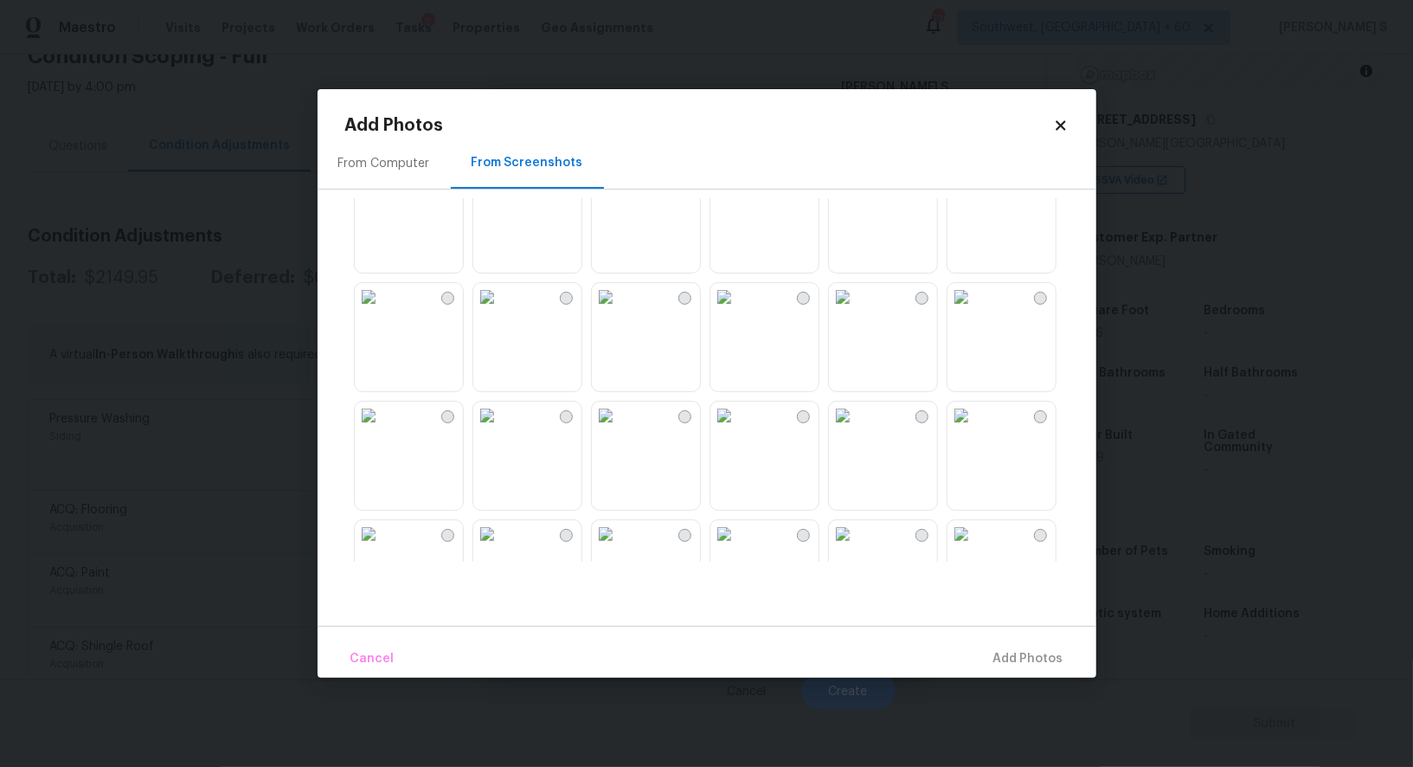
click at [738, 311] on img at bounding box center [724, 297] width 28 height 28
click at [955, 311] on img at bounding box center [962, 297] width 28 height 28
click at [1012, 659] on span "Add 2 Photo(s)" at bounding box center [1019, 659] width 88 height 22
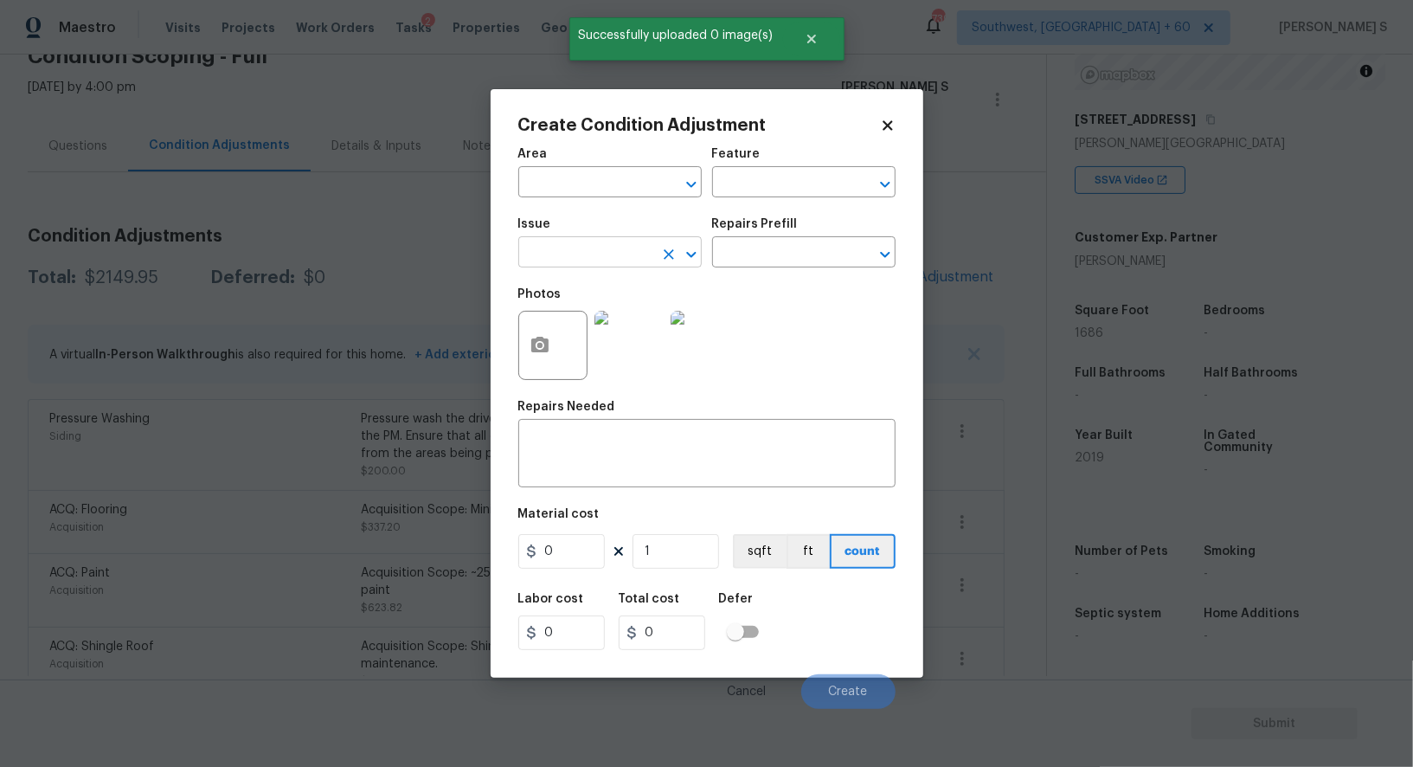
click at [640, 252] on input "text" at bounding box center [585, 254] width 135 height 27
type input "Landscape Package"
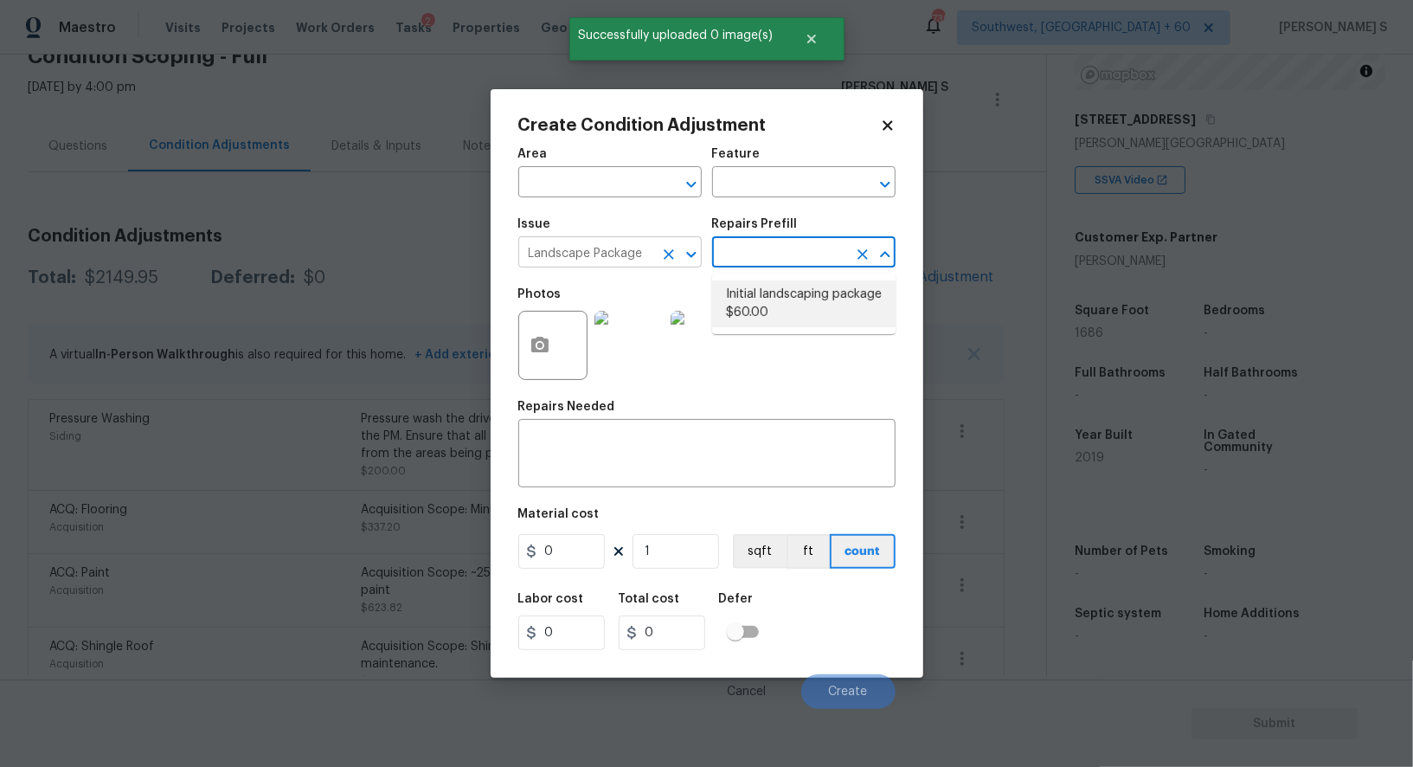
type input "Home Readiness Packages"
type textarea "Mowing of grass up to 6" in height. Mow, edge along driveways & sidewalks, trim…"
type input "60"
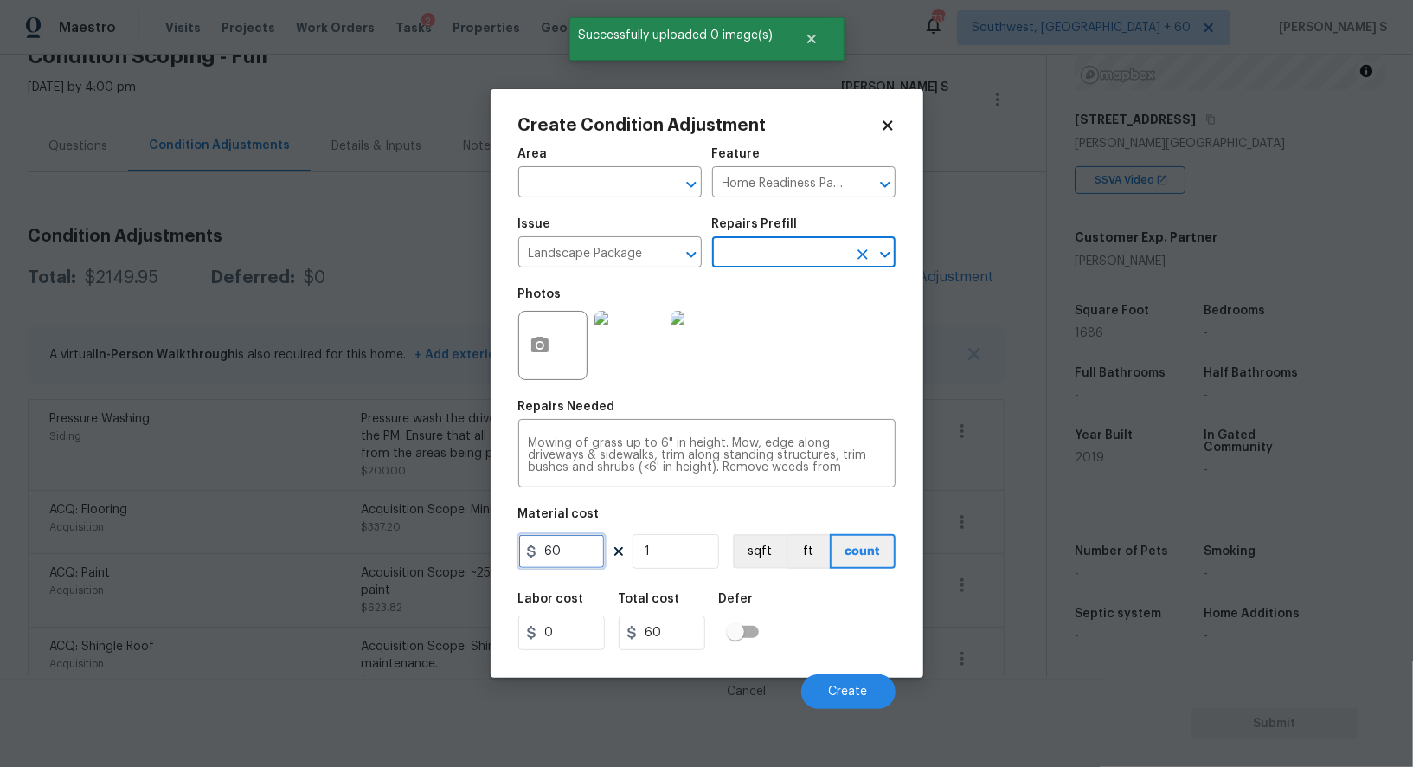
click at [589, 554] on input "60" at bounding box center [561, 551] width 87 height 35
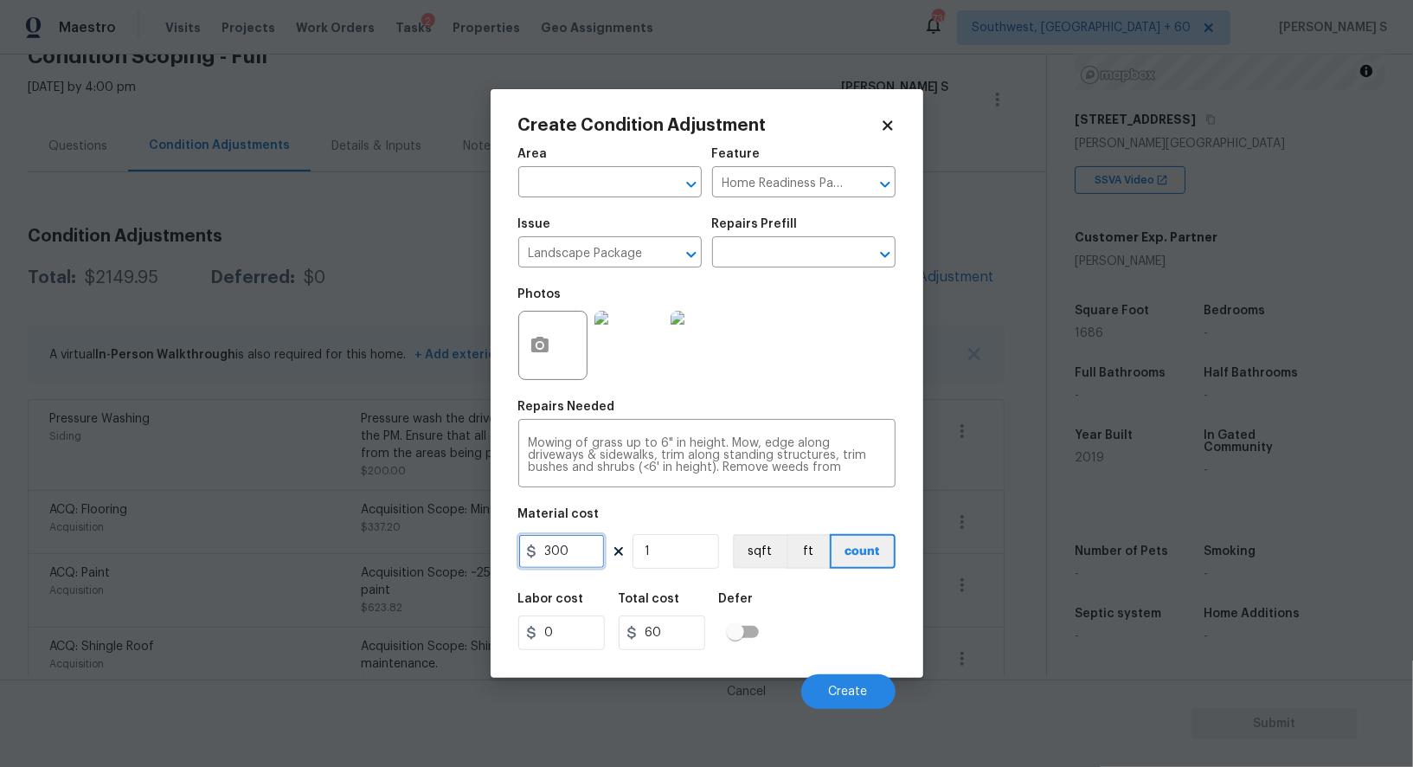
type input "300"
drag, startPoint x: 859, startPoint y: 627, endPoint x: 888, endPoint y: 627, distance: 28.6
click at [858, 627] on div "Labor cost 0 Total cost 300 Defer" at bounding box center [706, 621] width 377 height 78
click at [873, 693] on button "Create" at bounding box center [848, 691] width 94 height 35
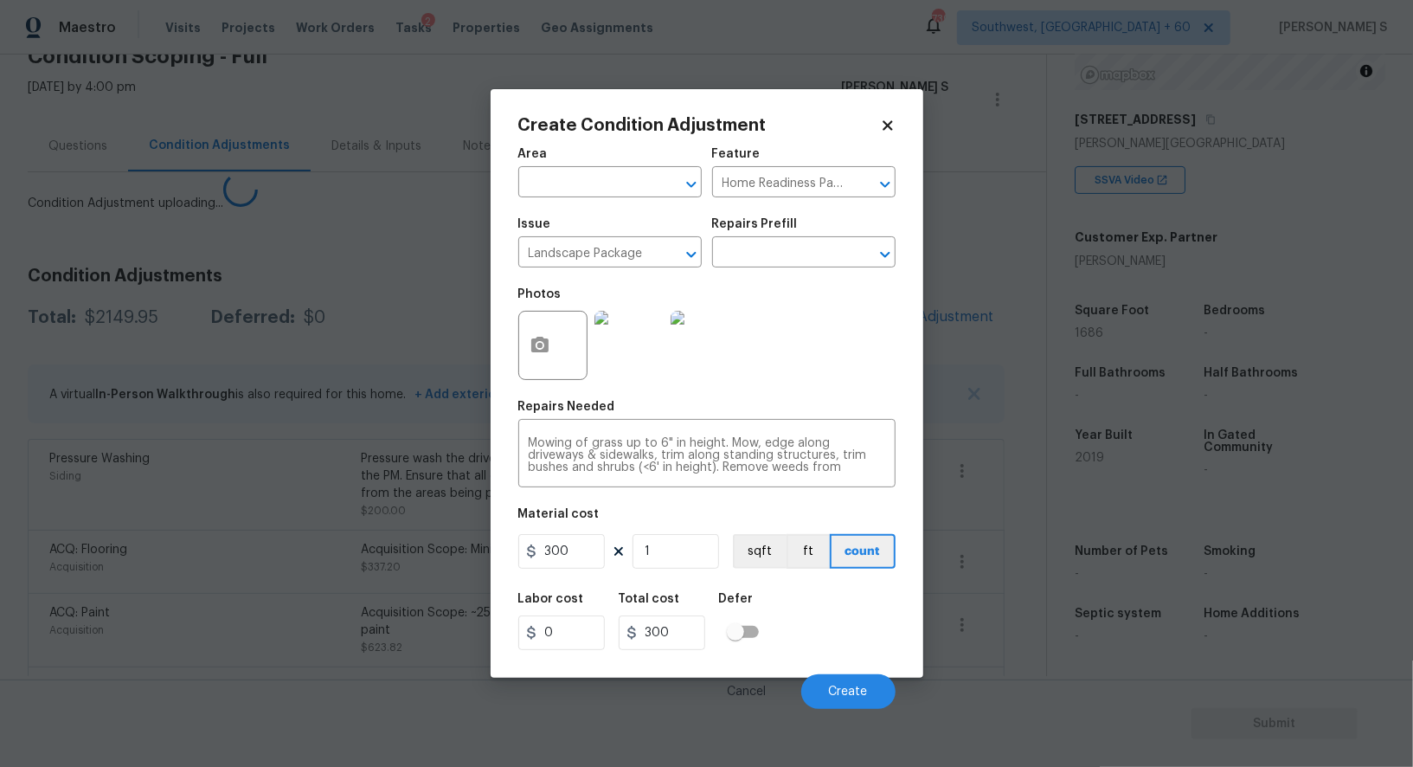
click at [0, 620] on body "Maestro Visits Projects Work Orders Tasks 2 Properties Geo Assignments 739 Sout…" at bounding box center [706, 383] width 1413 height 767
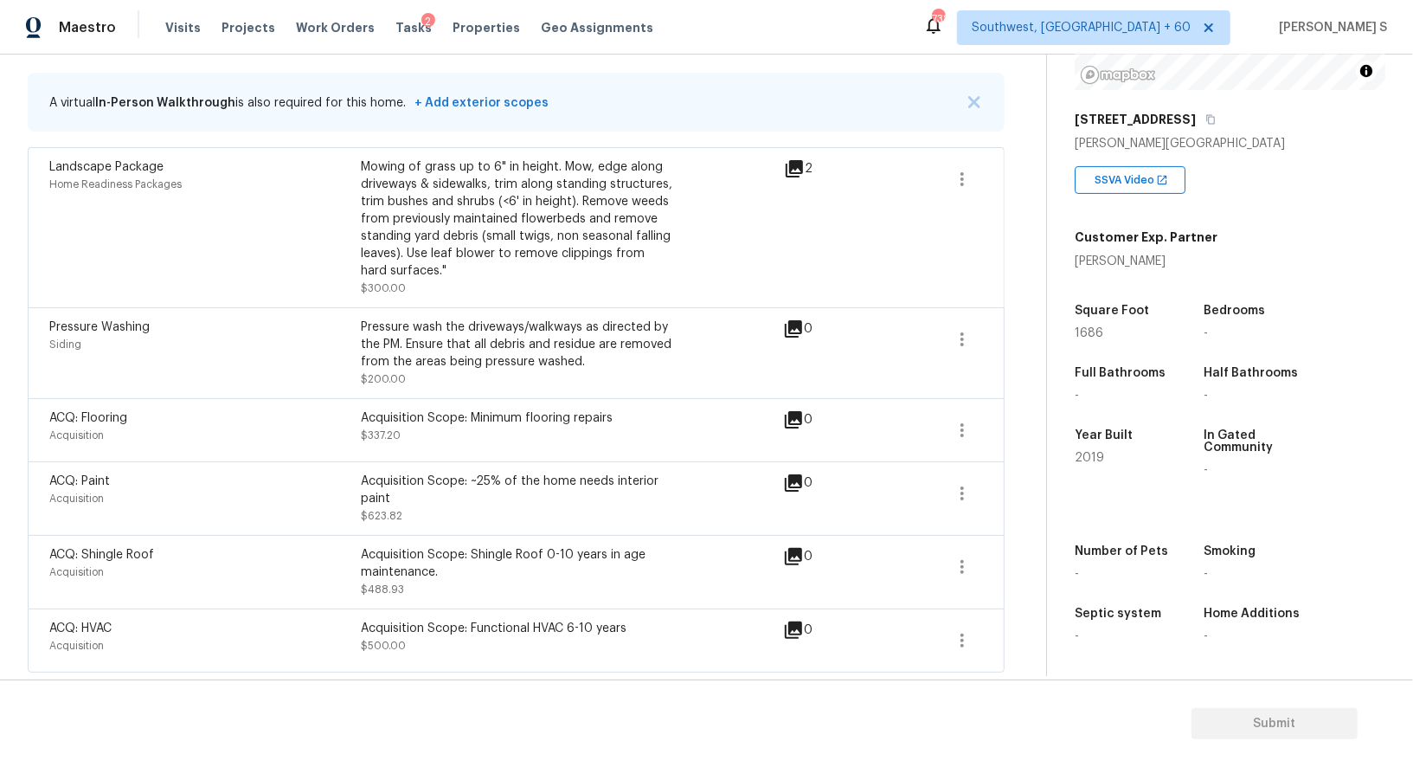
scroll to position [0, 0]
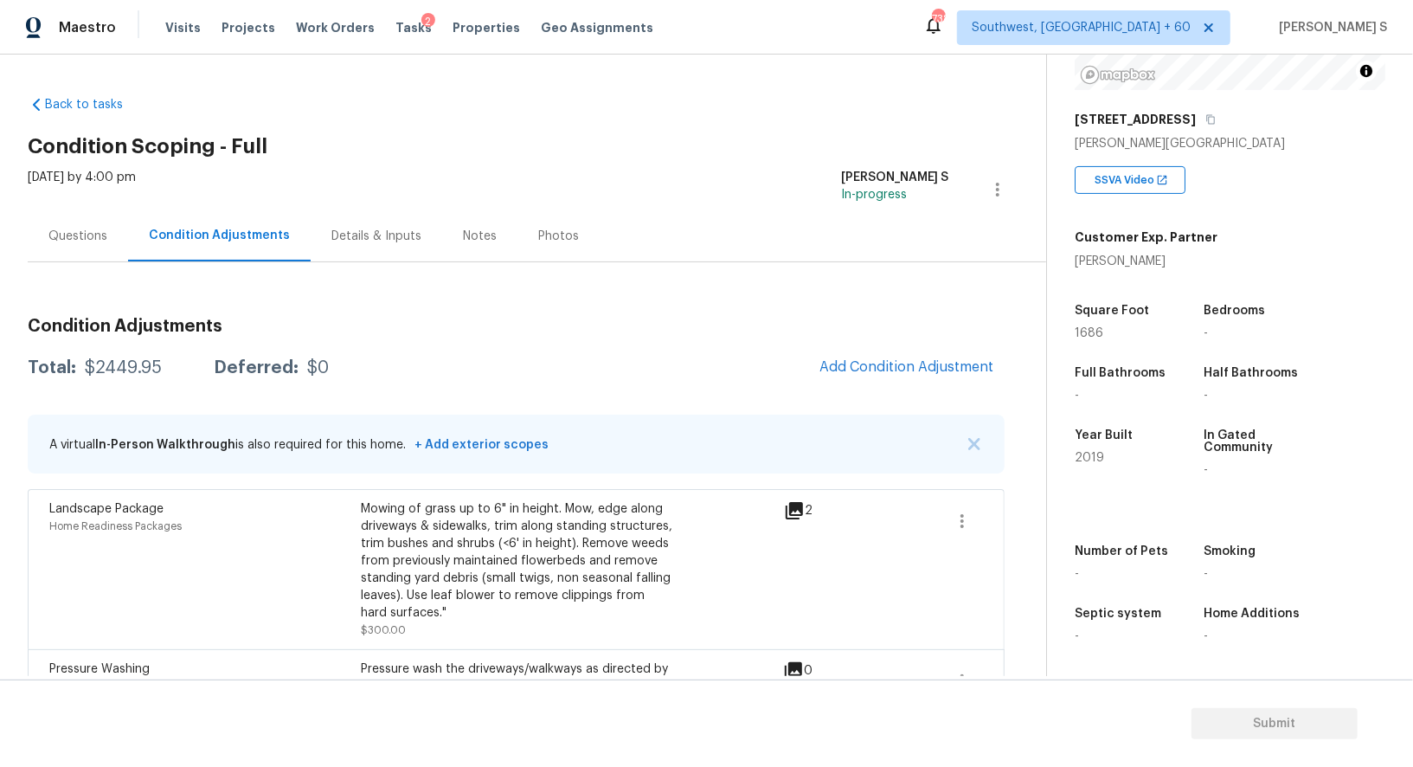
click at [108, 225] on div "Questions" at bounding box center [78, 235] width 100 height 51
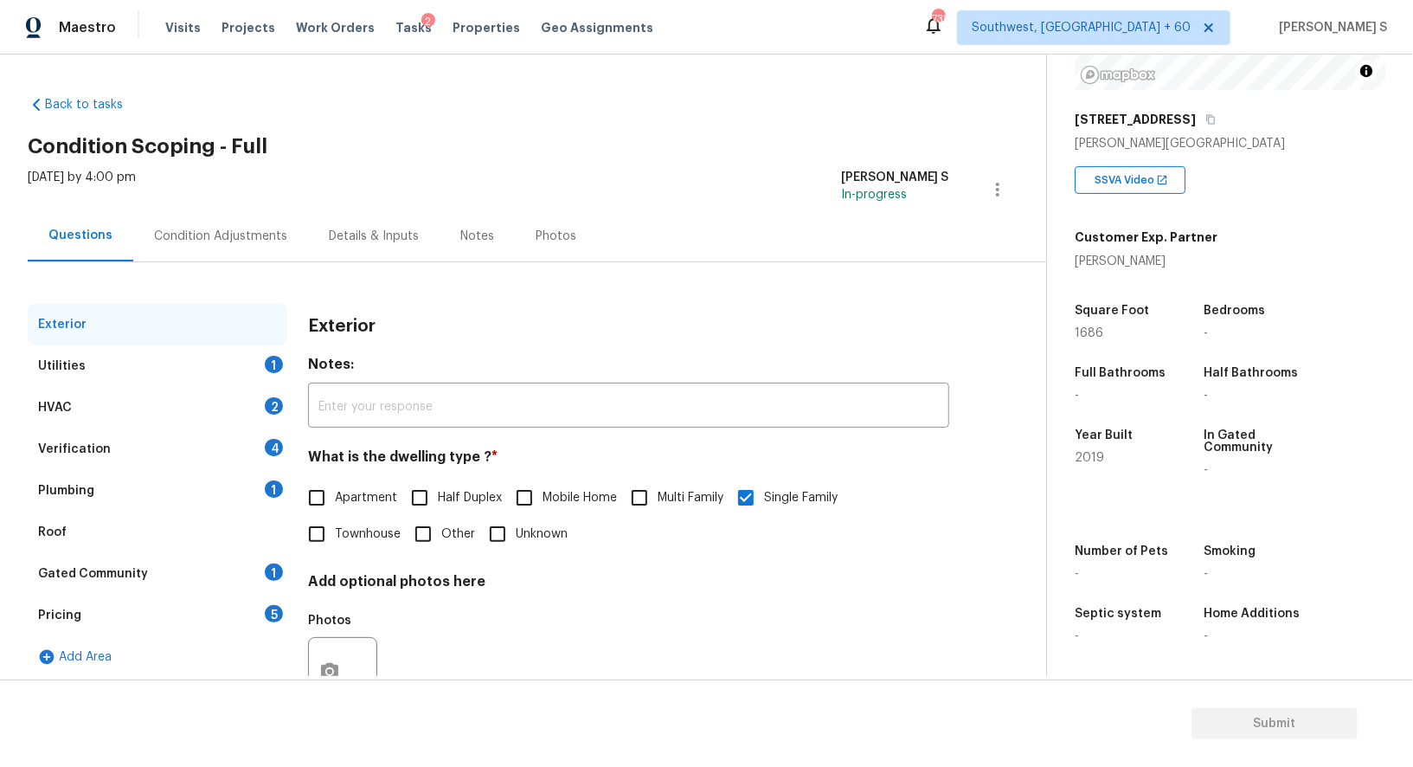
scroll to position [66, 0]
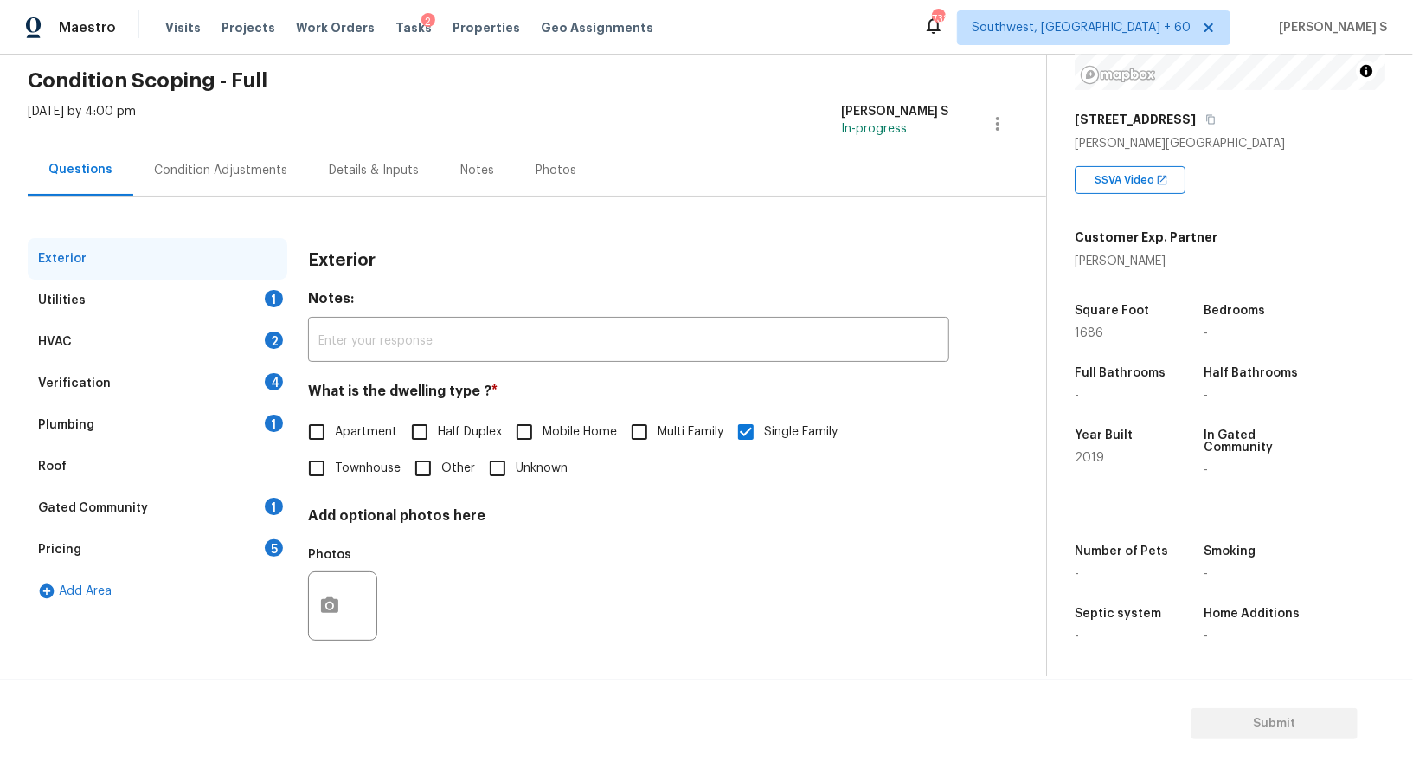
click at [95, 537] on div "Pricing 5" at bounding box center [158, 550] width 260 height 42
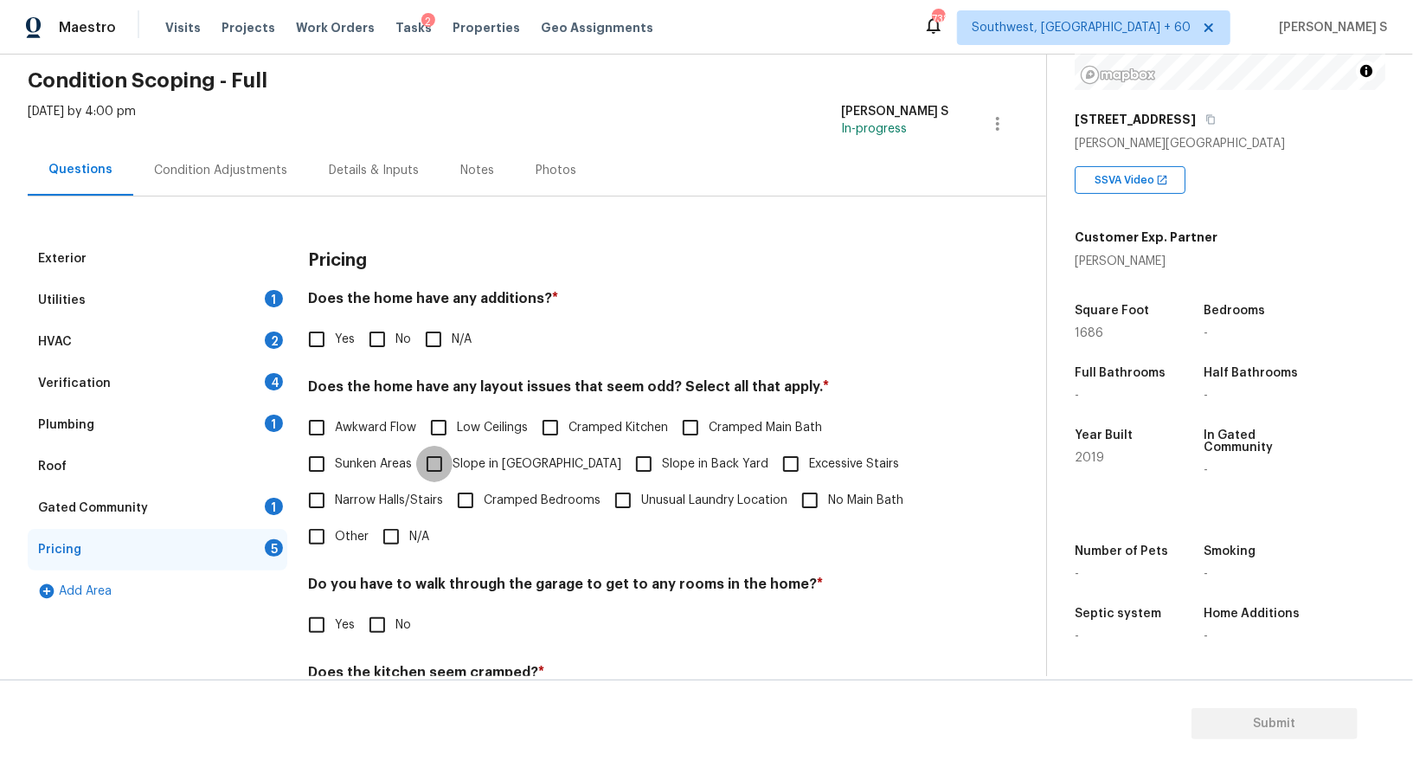
click at [450, 462] on input "Slope in [GEOGRAPHIC_DATA]" at bounding box center [434, 464] width 36 height 36
checkbox input "true"
click at [382, 347] on input "No" at bounding box center [377, 339] width 36 height 36
checkbox input "true"
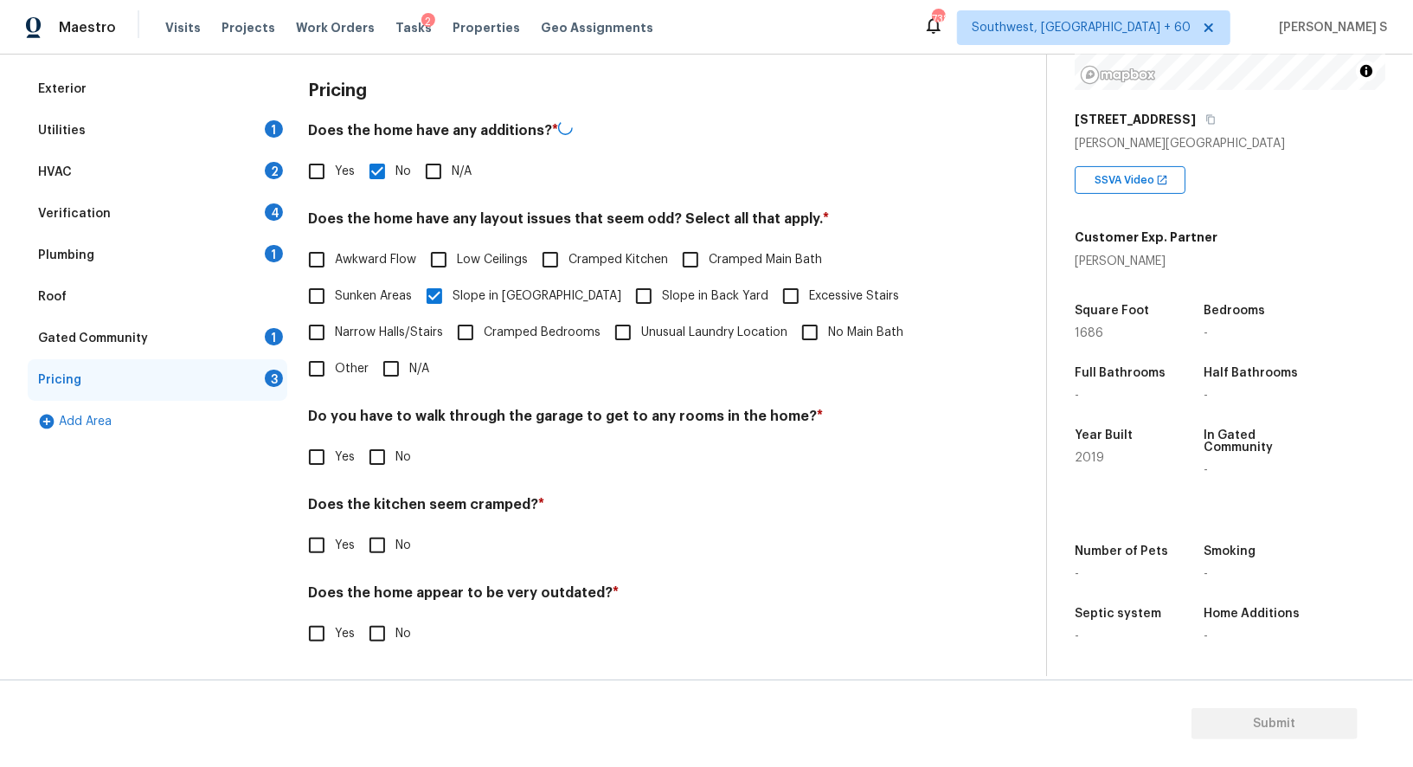
scroll to position [234, 0]
click at [381, 485] on div "Pricing Does the home have any additions? * Yes No N/A Does the home have any l…" at bounding box center [628, 371] width 641 height 602
click at [376, 458] on input "No" at bounding box center [377, 457] width 36 height 36
checkbox input "true"
click at [359, 529] on input "No" at bounding box center [377, 547] width 36 height 36
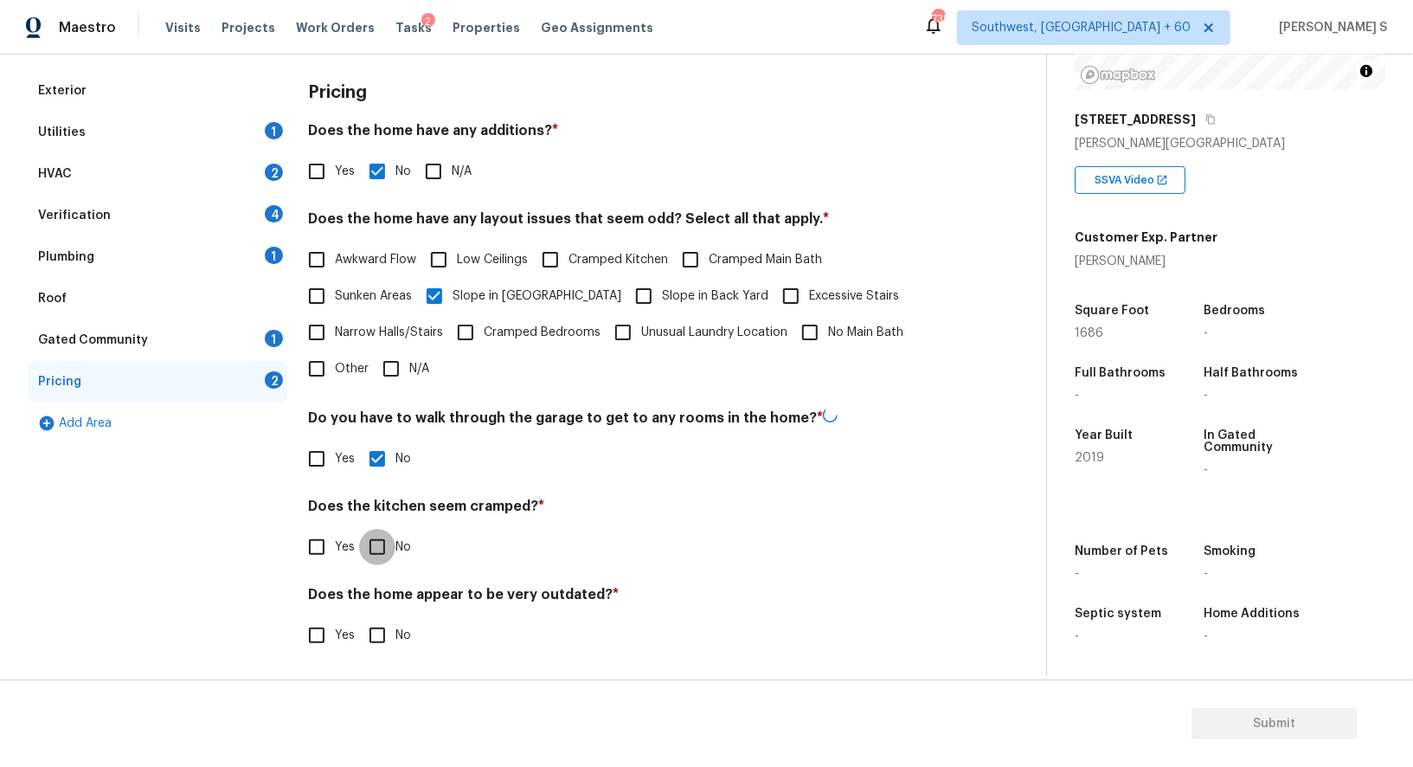
checkbox input "true"
click at [359, 617] on input "No" at bounding box center [377, 635] width 36 height 36
checkbox input "true"
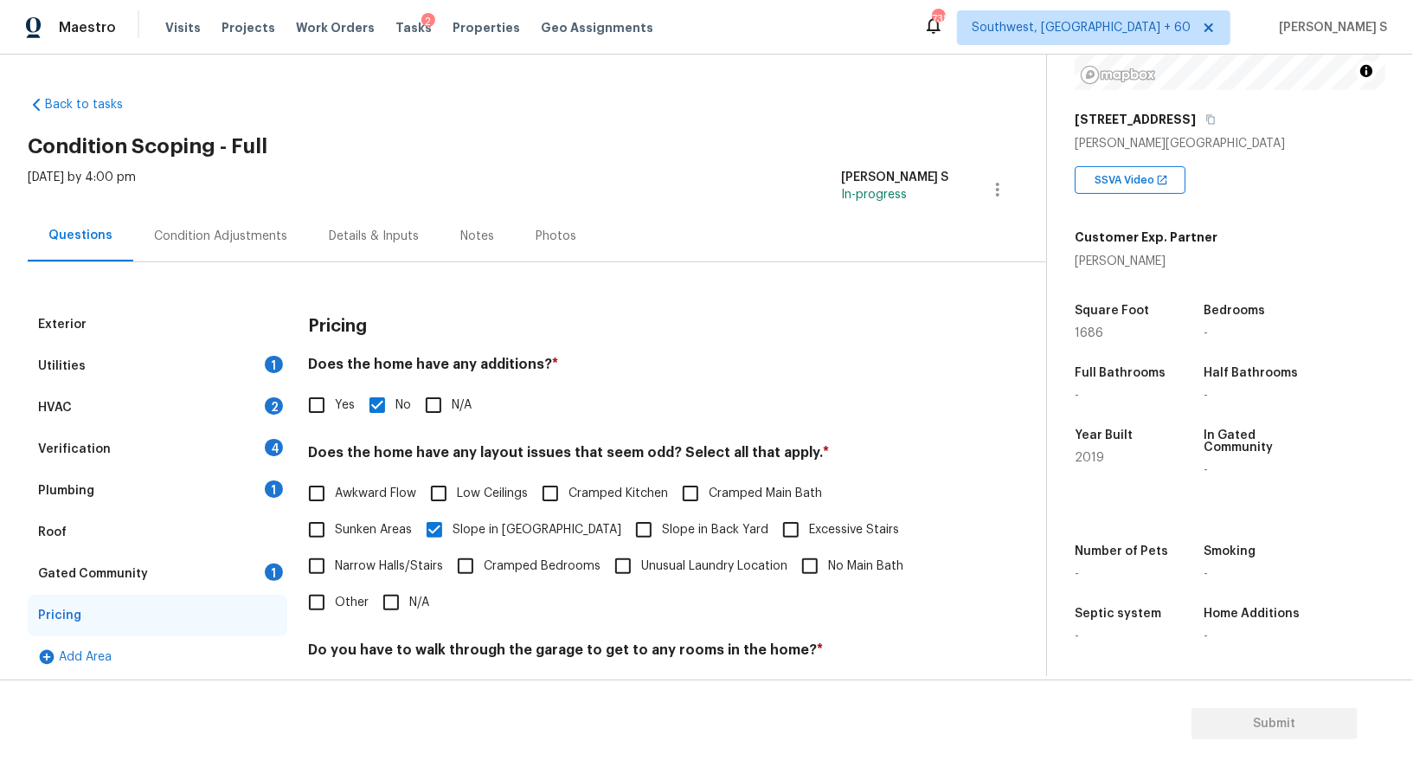
click at [274, 351] on div "Utilities 1" at bounding box center [158, 366] width 260 height 42
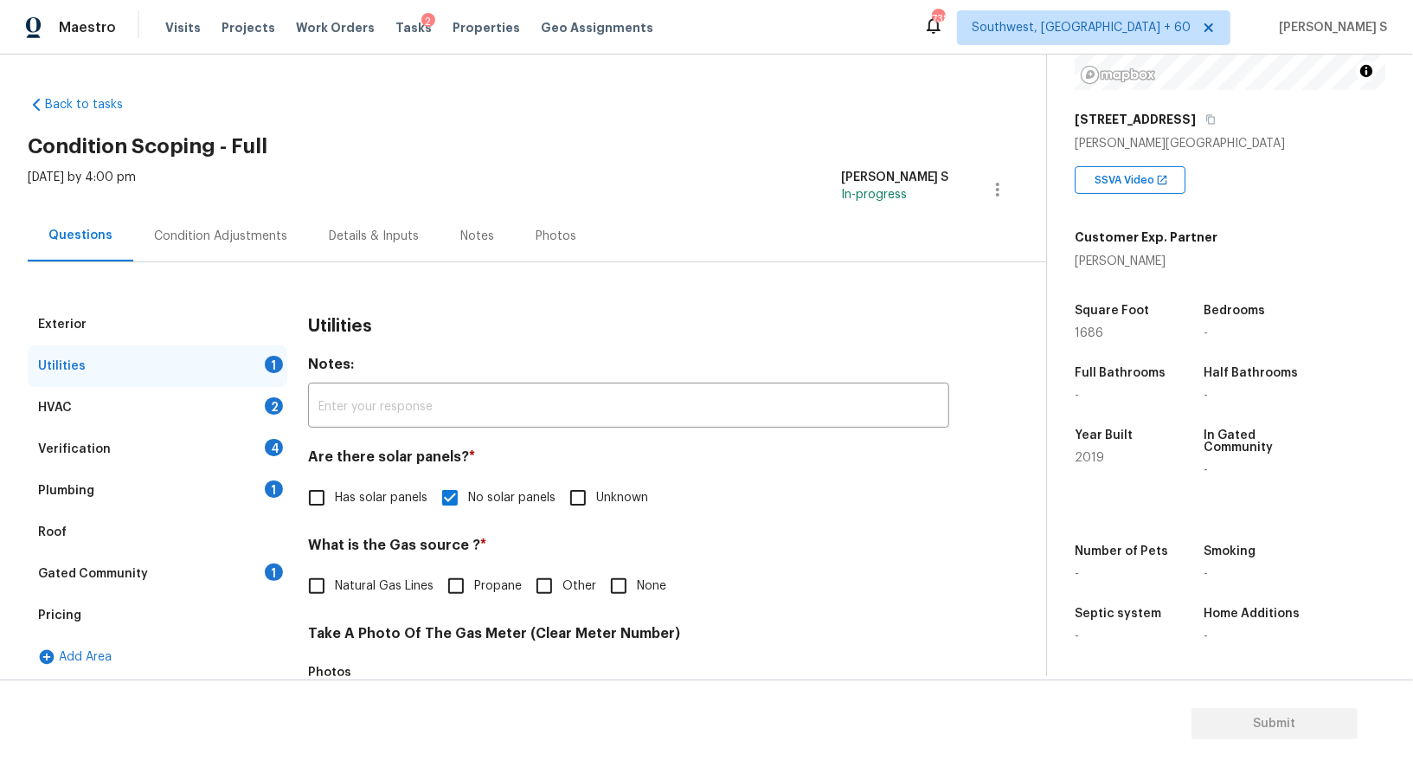
click at [252, 418] on div "HVAC 2" at bounding box center [158, 408] width 260 height 42
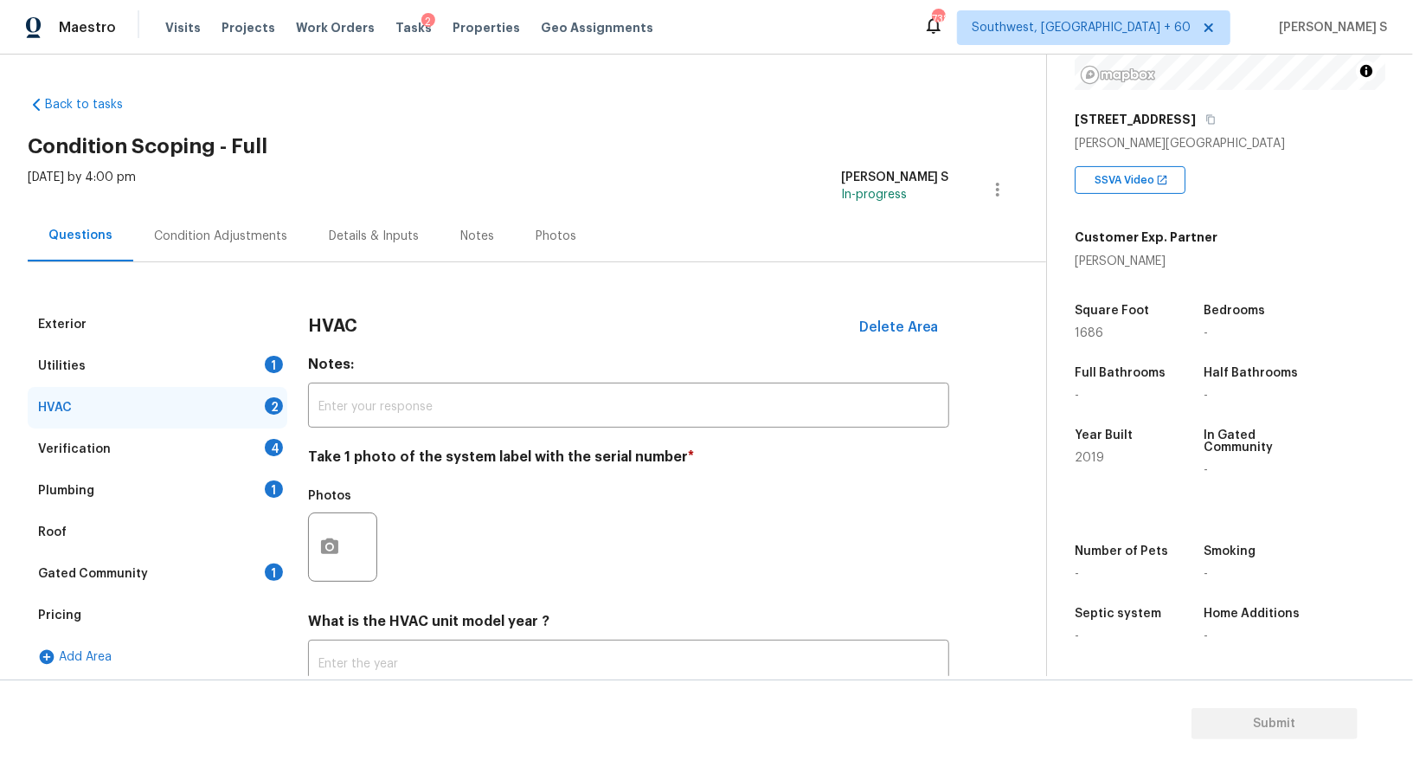
scroll to position [123, 0]
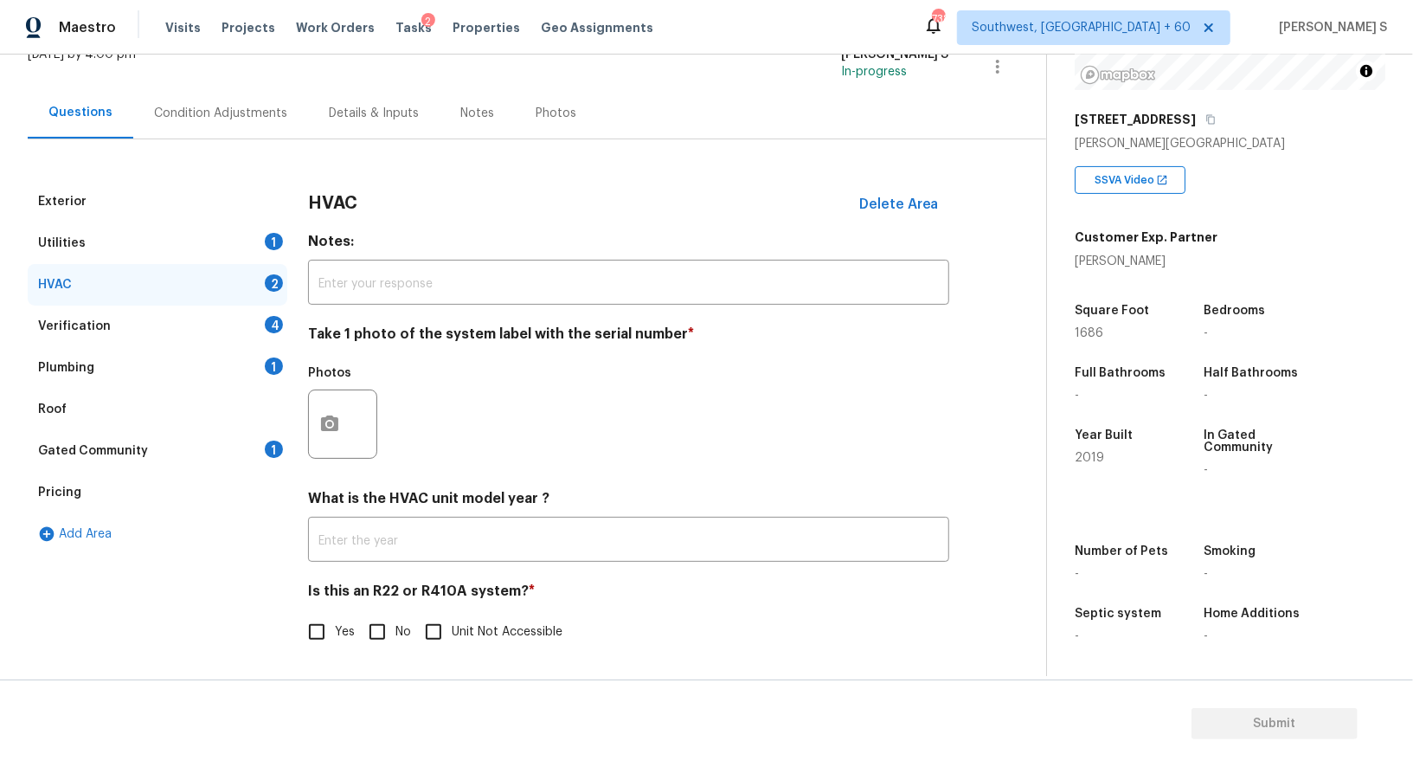
click at [318, 390] on div at bounding box center [342, 423] width 69 height 69
click at [298, 422] on div "Exterior Utilities 1 HVAC 2 Verification 4 Plumbing 1 Roof Gated Community 1 Pr…" at bounding box center [516, 426] width 977 height 490
click at [316, 422] on button "button" at bounding box center [330, 423] width 42 height 67
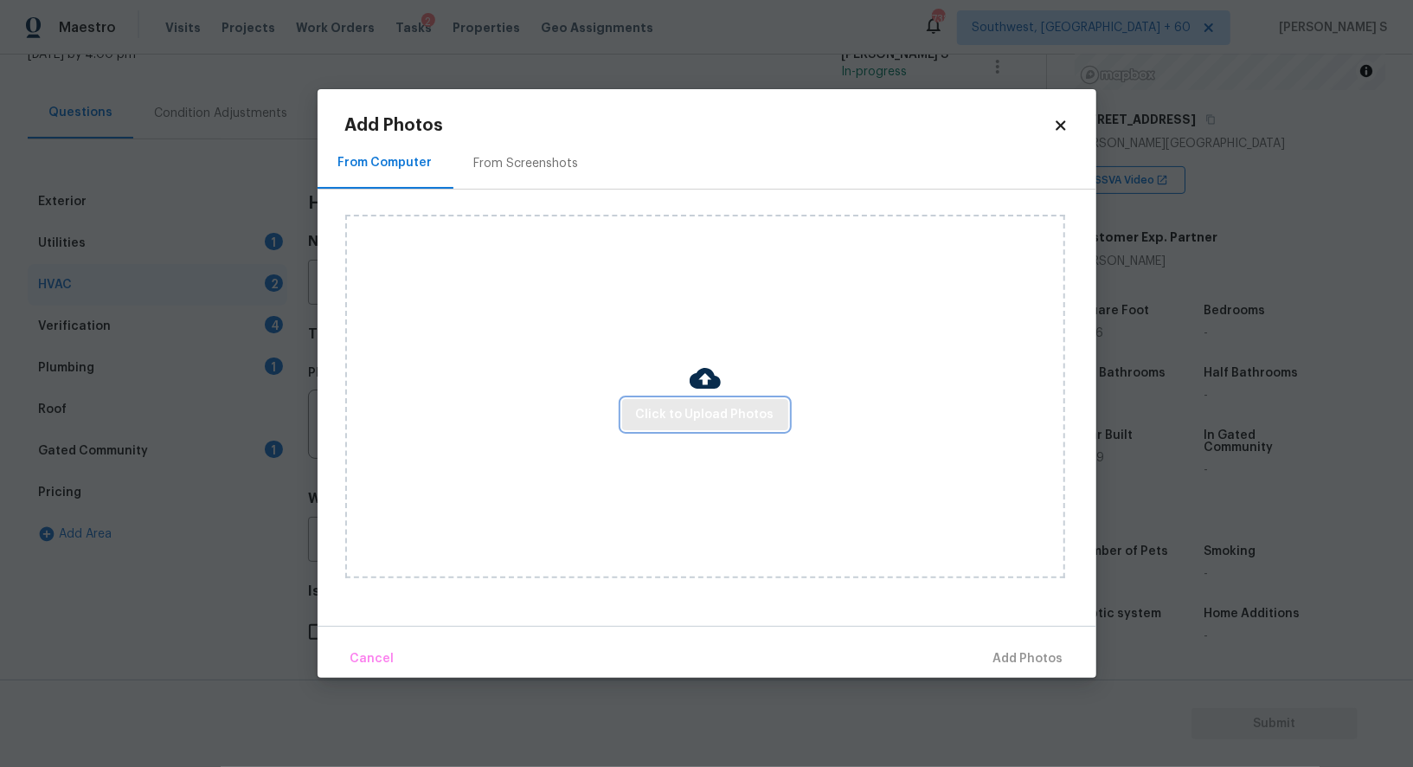
click at [693, 415] on span "Click to Upload Photos" at bounding box center [705, 415] width 138 height 22
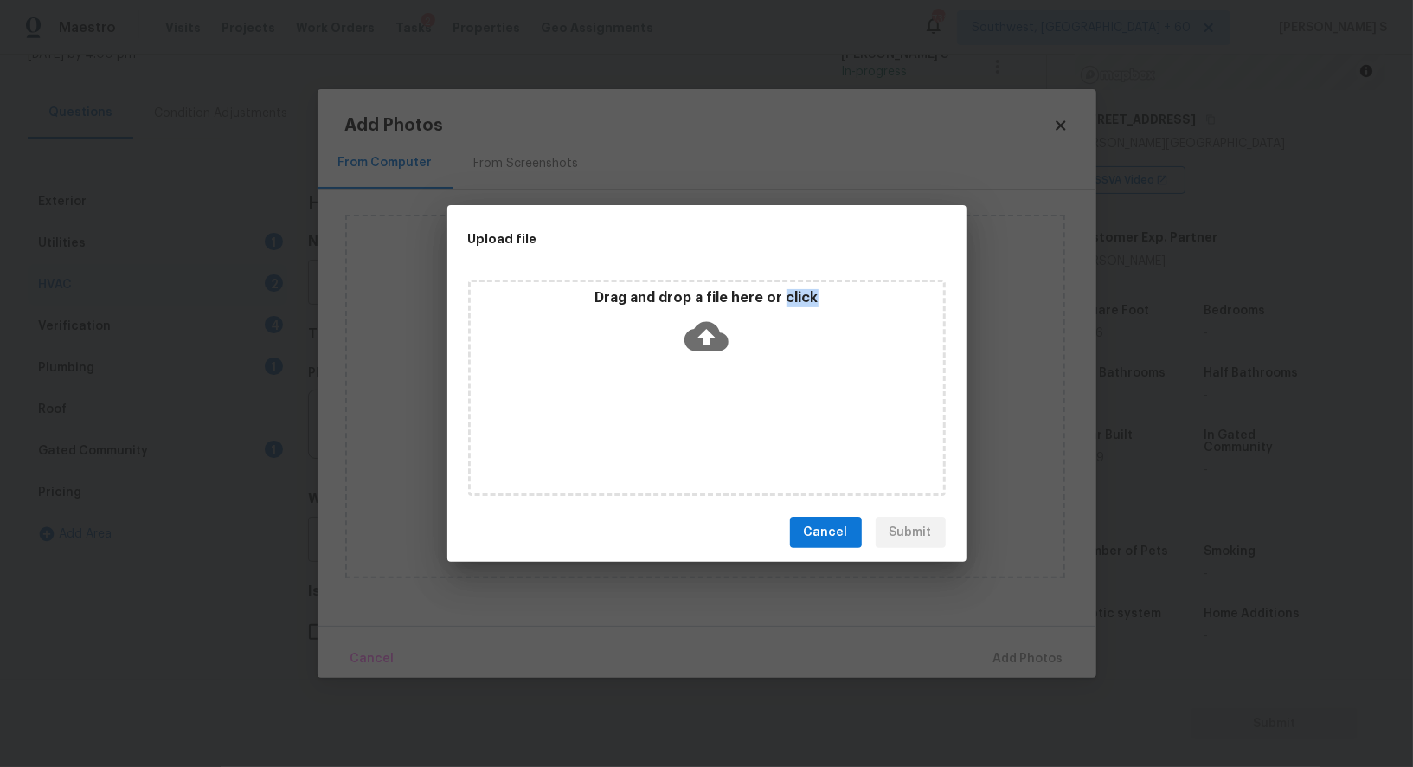
click at [693, 415] on div "Drag and drop a file here or click" at bounding box center [707, 388] width 478 height 216
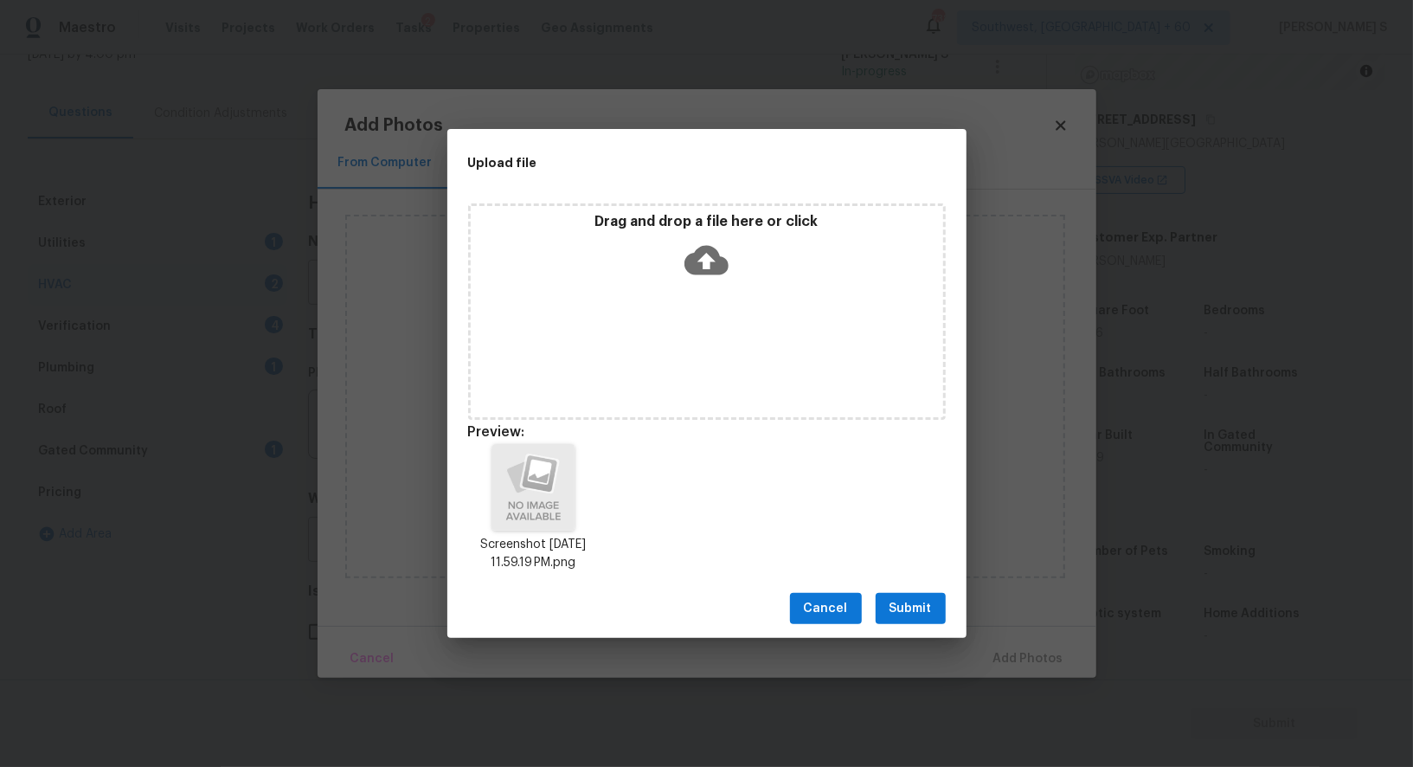
click at [936, 588] on div "Cancel Submit" at bounding box center [706, 609] width 519 height 60
click at [910, 596] on button "Submit" at bounding box center [911, 609] width 70 height 32
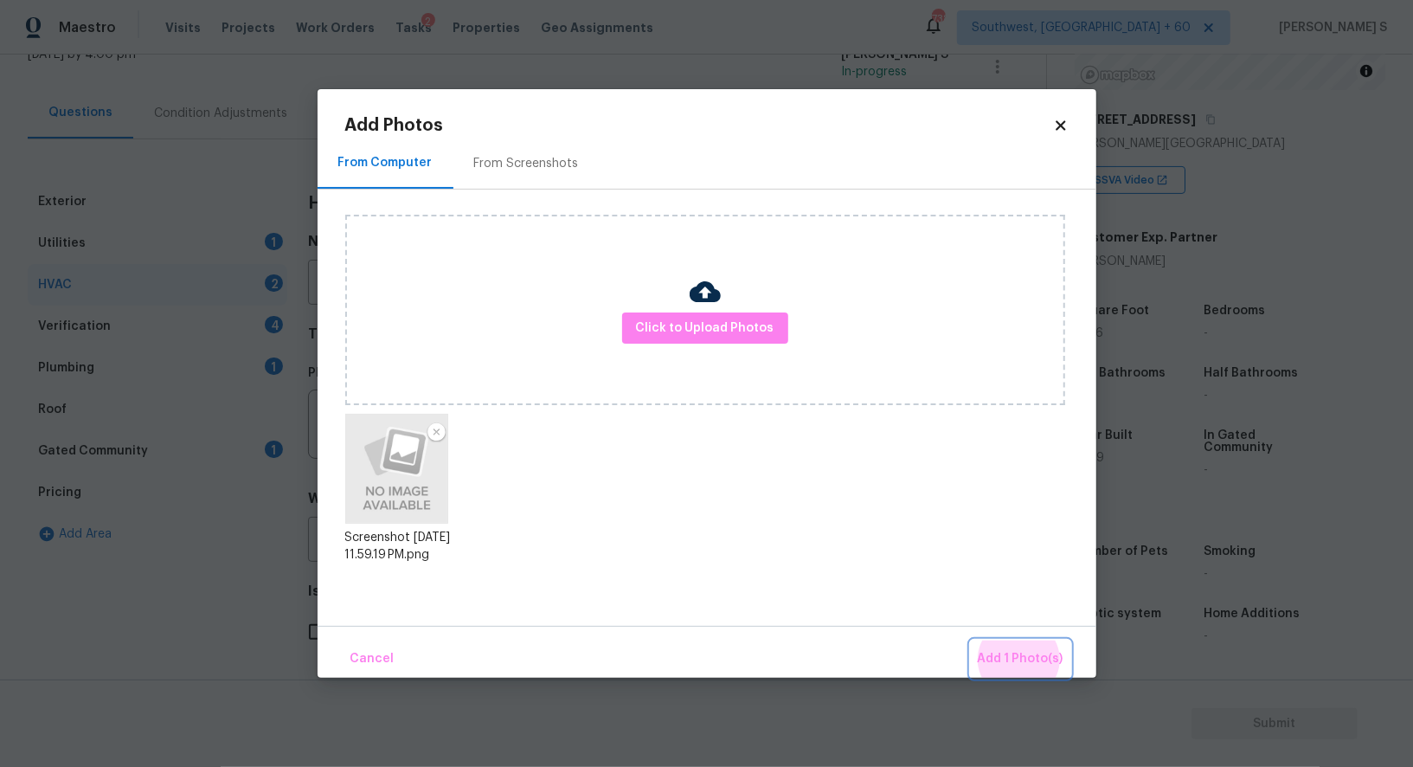
click at [971, 640] on button "Add 1 Photo(s)" at bounding box center [1021, 658] width 100 height 37
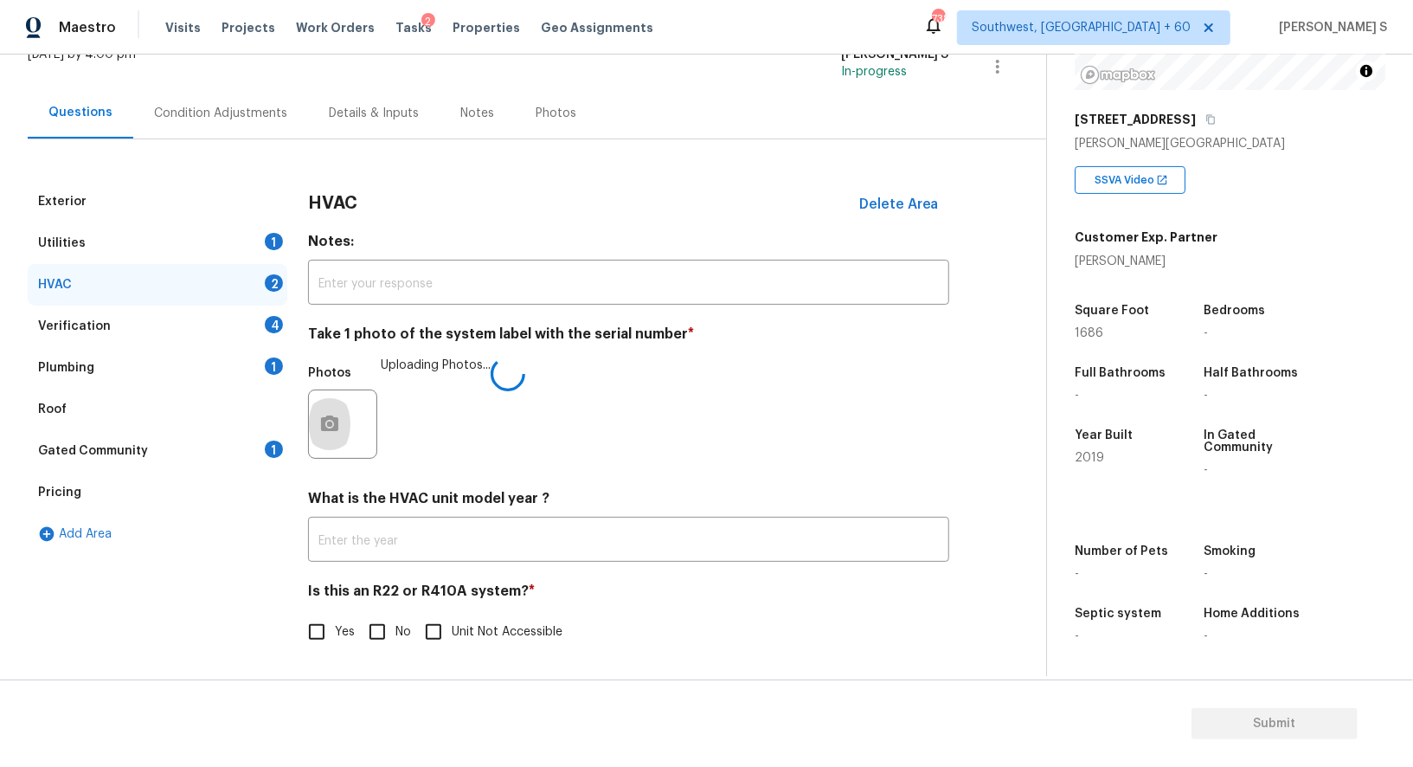
click at [388, 617] on input "No" at bounding box center [377, 632] width 36 height 36
checkbox input "true"
click at [264, 337] on div "Verification 4" at bounding box center [158, 326] width 260 height 42
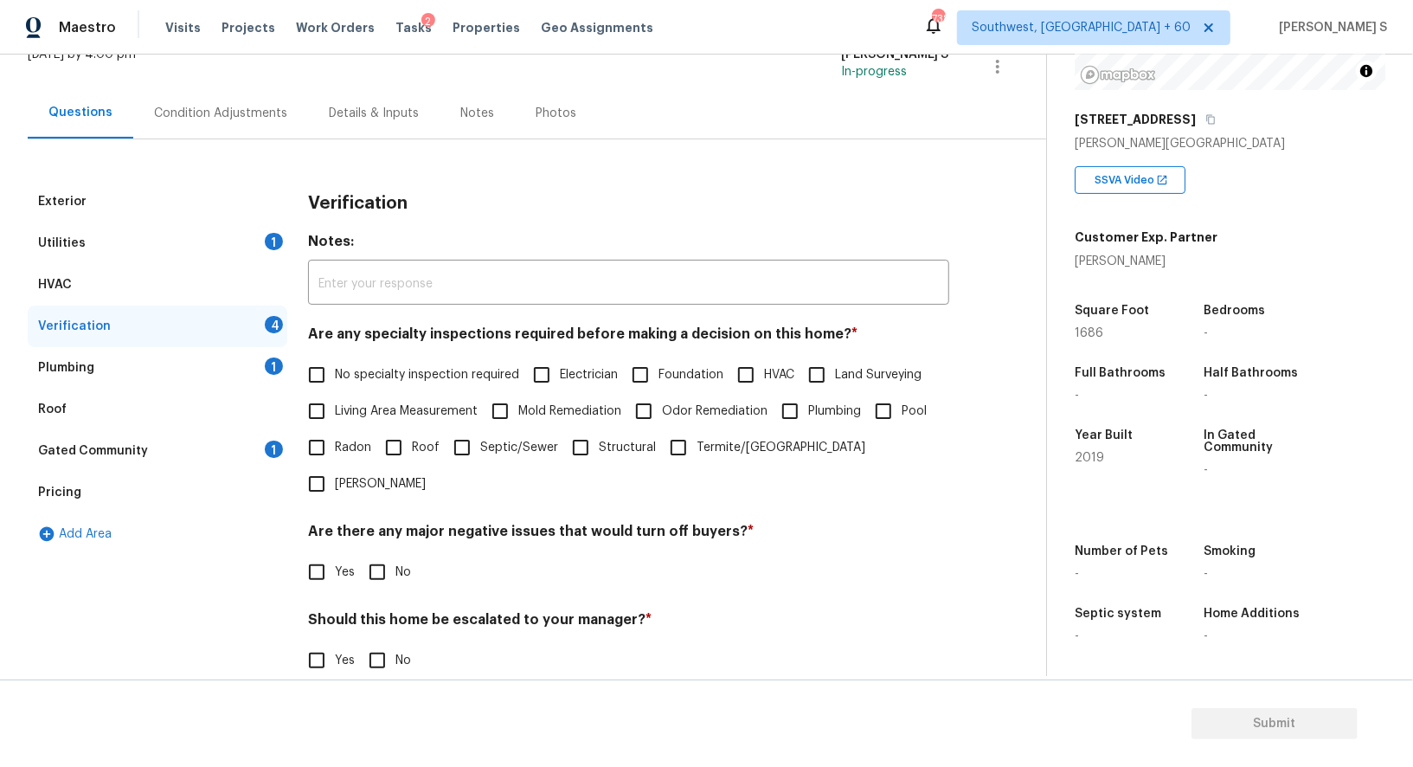
click at [311, 354] on div "Are any specialty inspections required before making a decision on this home? *…" at bounding box center [628, 413] width 641 height 177
click at [321, 367] on input "No specialty inspection required" at bounding box center [317, 375] width 36 height 36
checkbox input "true"
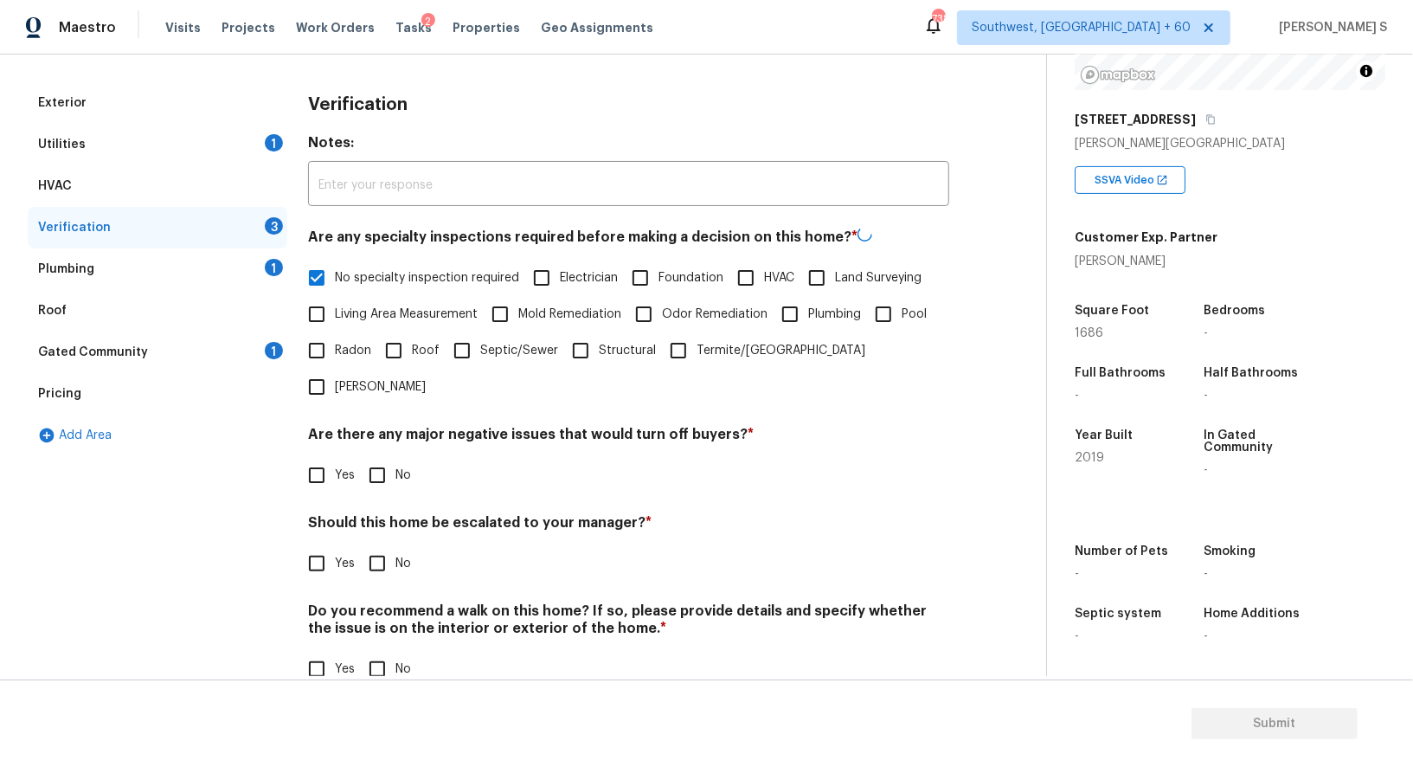
scroll to position [221, 0]
drag, startPoint x: 373, startPoint y: 428, endPoint x: 385, endPoint y: 434, distance: 13.5
click at [373, 456] on input "No" at bounding box center [377, 474] width 36 height 36
checkbox input "true"
click at [367, 650] on input "No" at bounding box center [377, 668] width 36 height 36
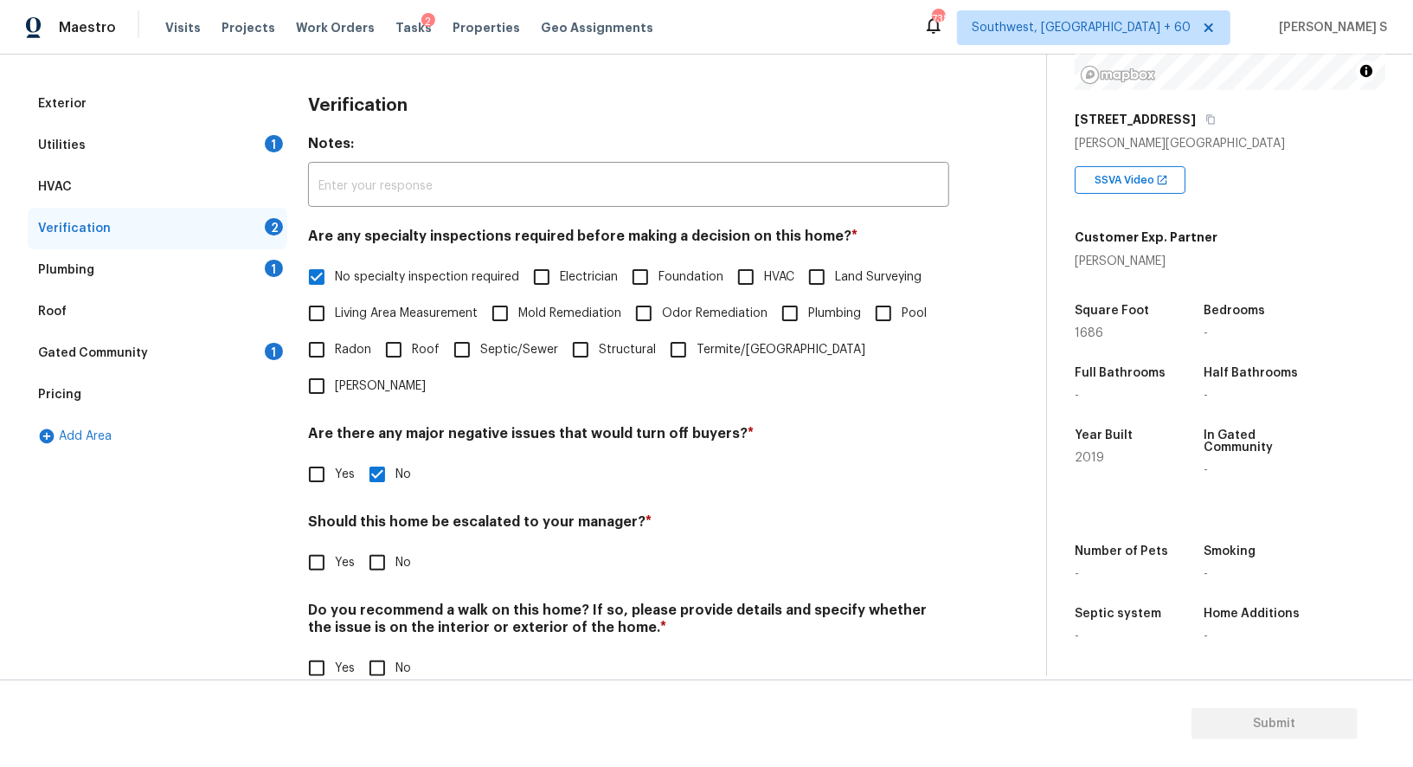
checkbox input "true"
click at [299, 544] on input "Yes" at bounding box center [317, 562] width 36 height 36
checkbox input "true"
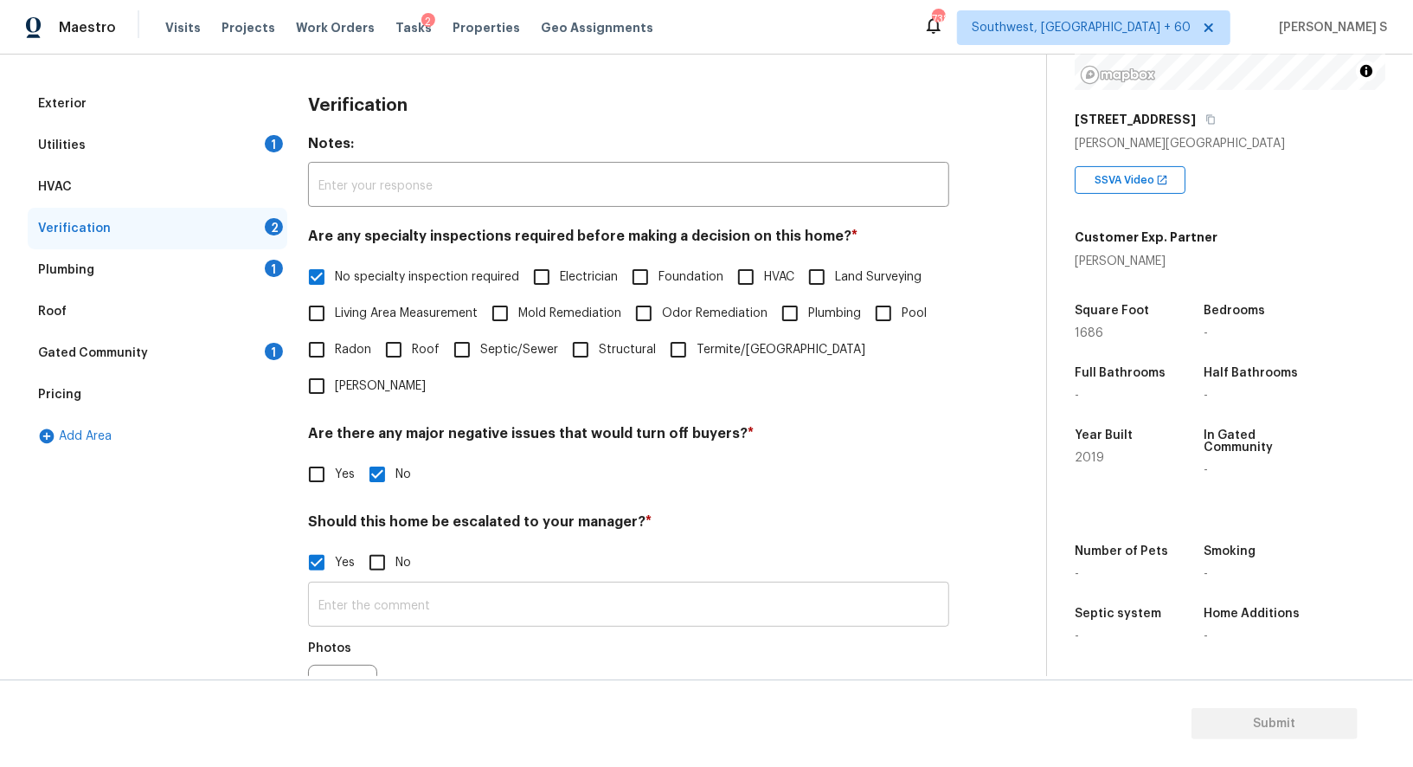
click at [382, 586] on input "text" at bounding box center [628, 606] width 641 height 41
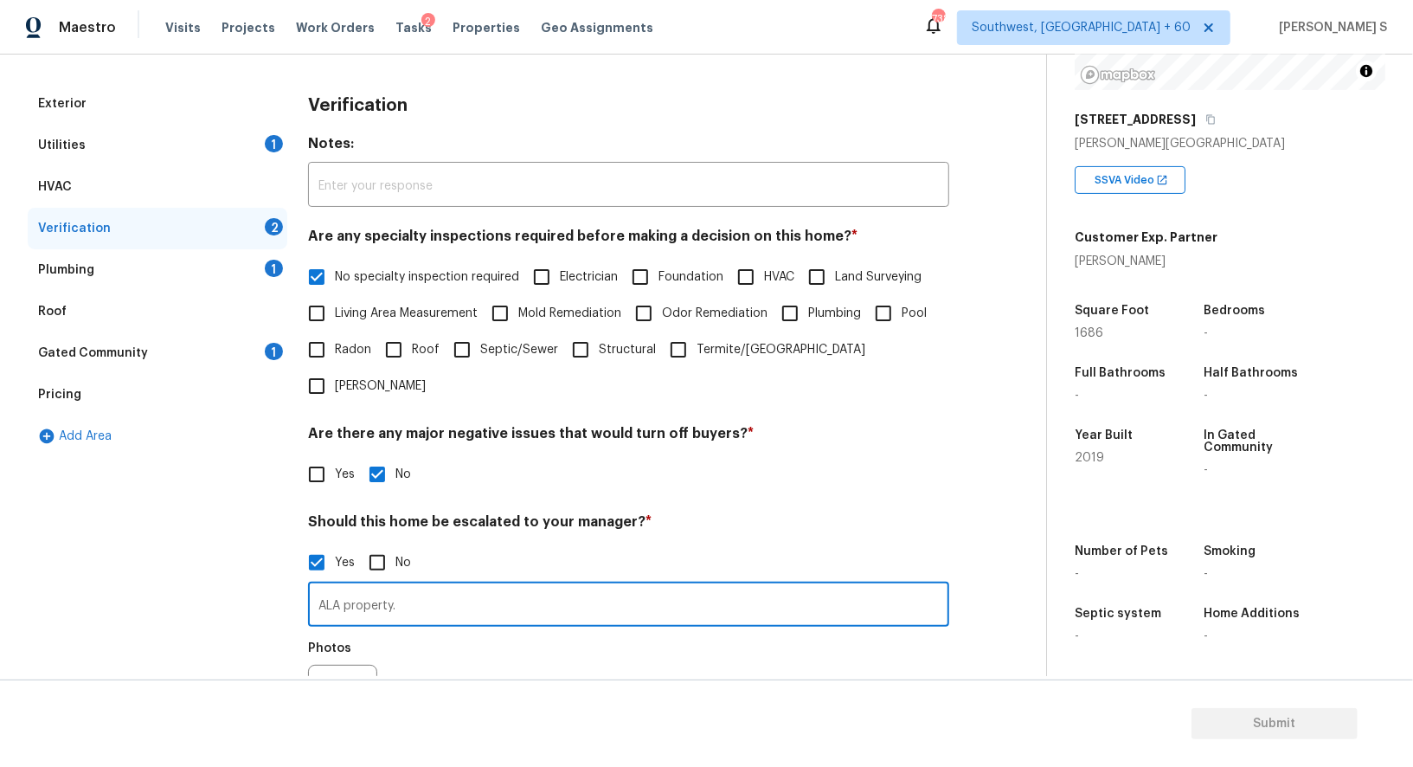
type input "ALA property."
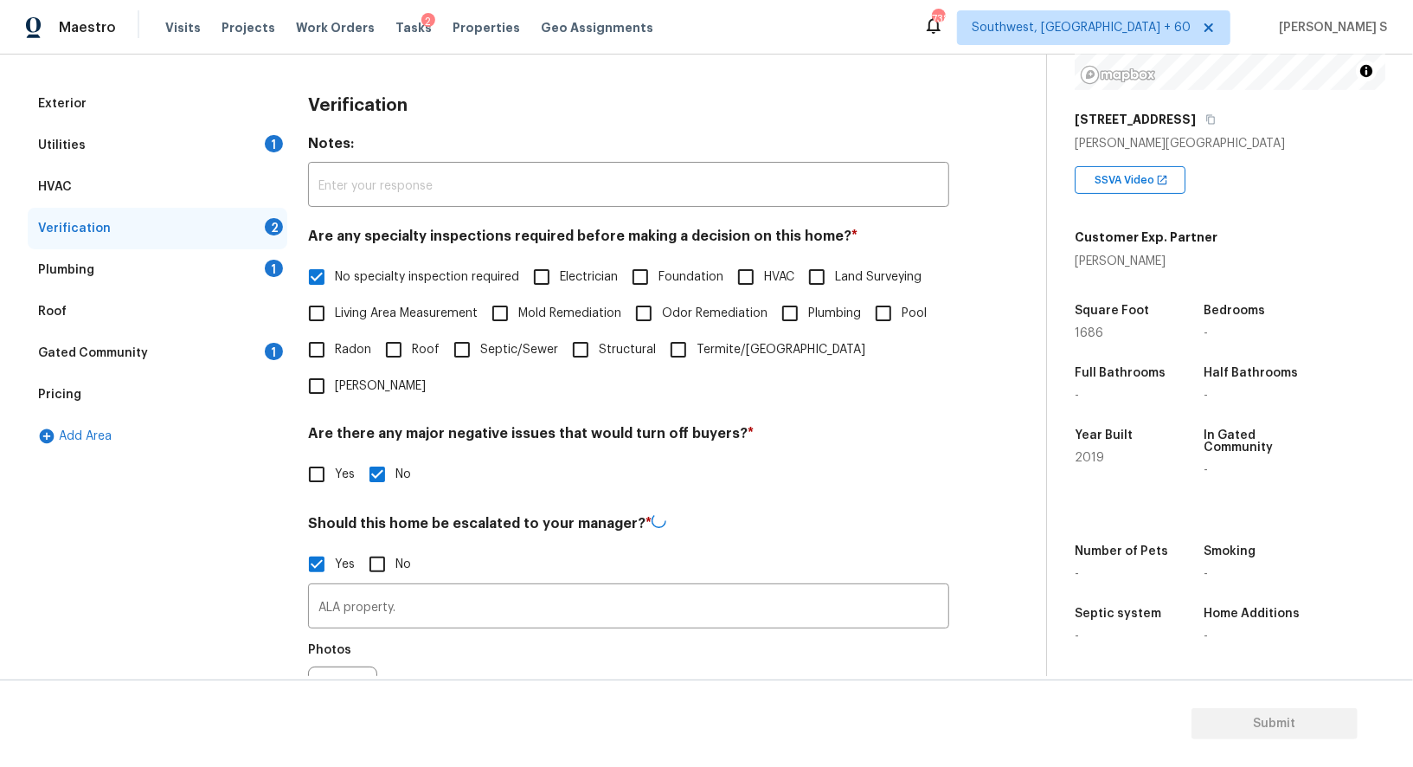
click at [442, 633] on div "Photos" at bounding box center [628, 689] width 641 height 112
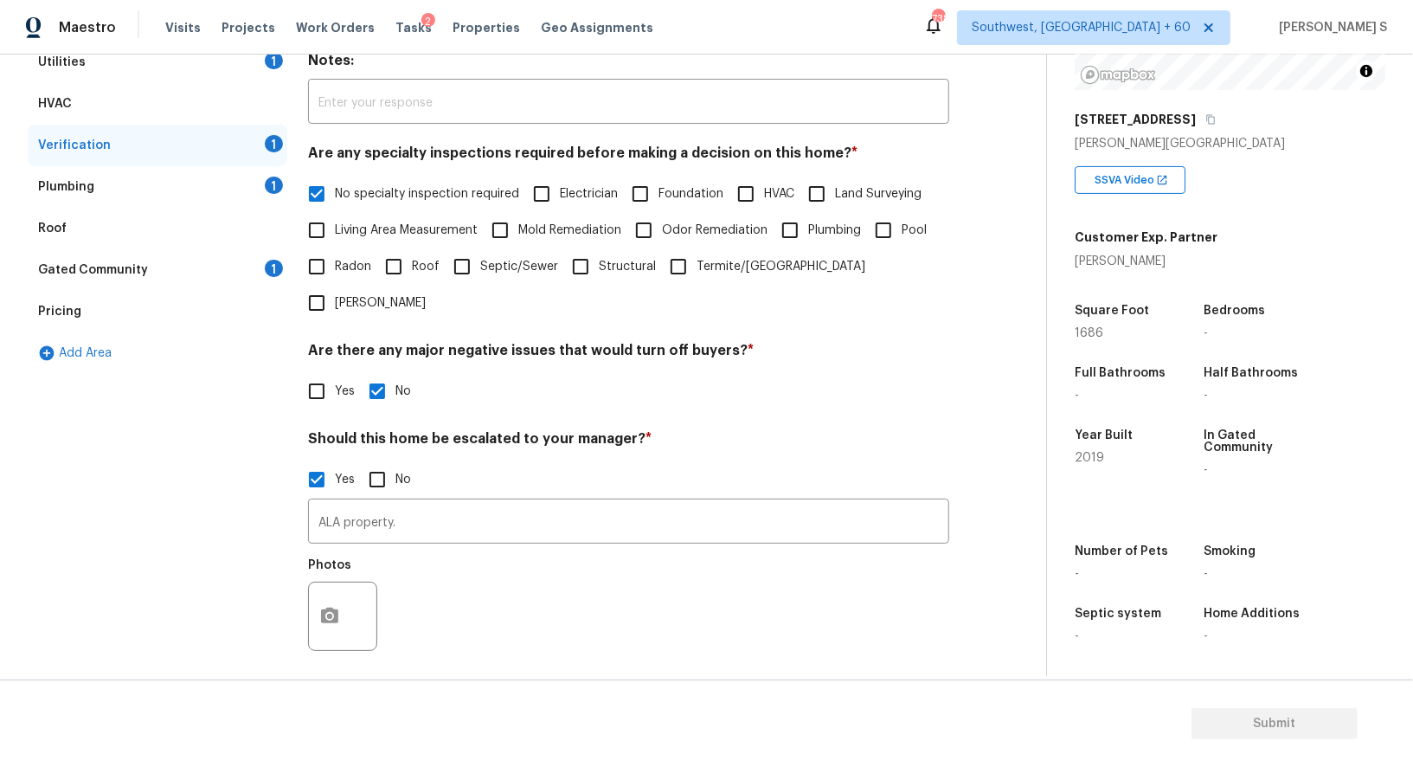
scroll to position [368, 0]
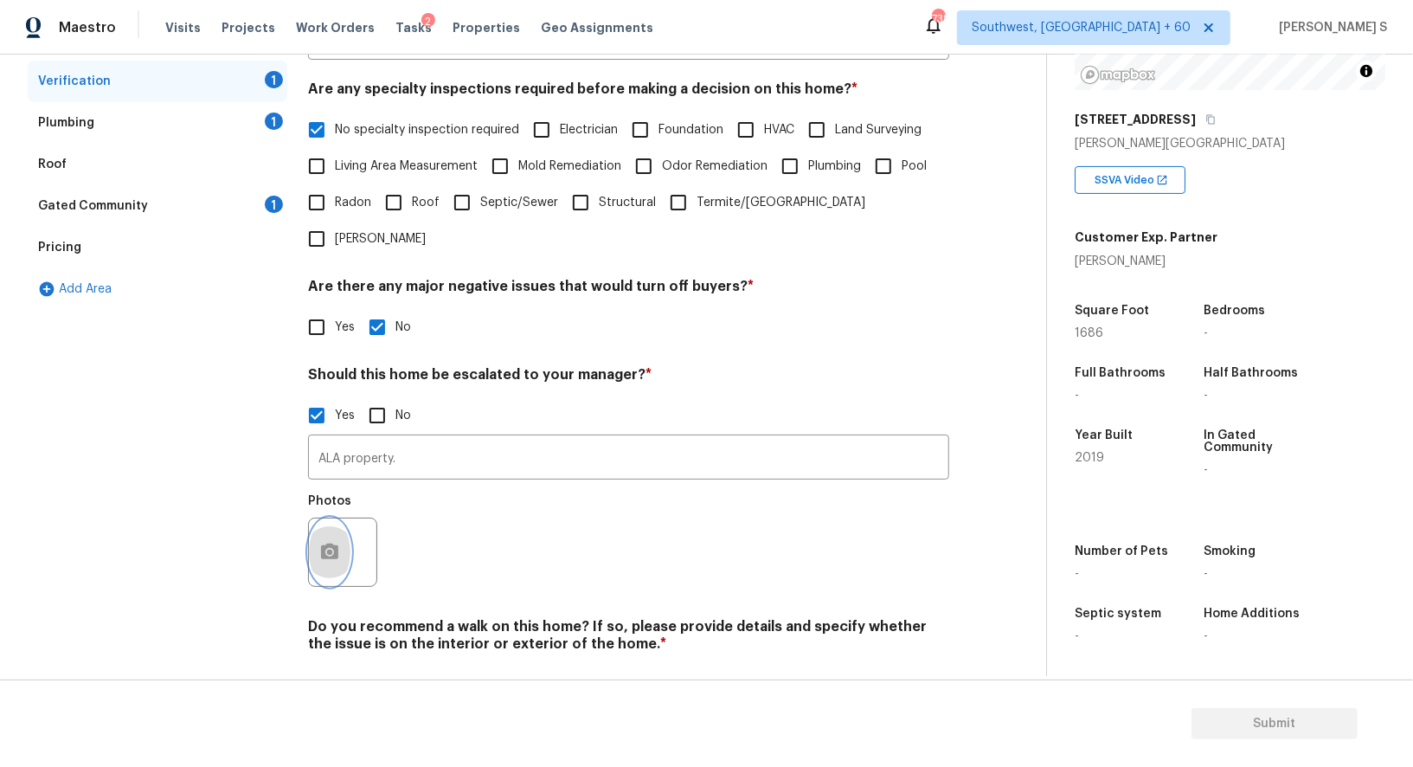
click at [333, 543] on icon "button" at bounding box center [329, 551] width 17 height 16
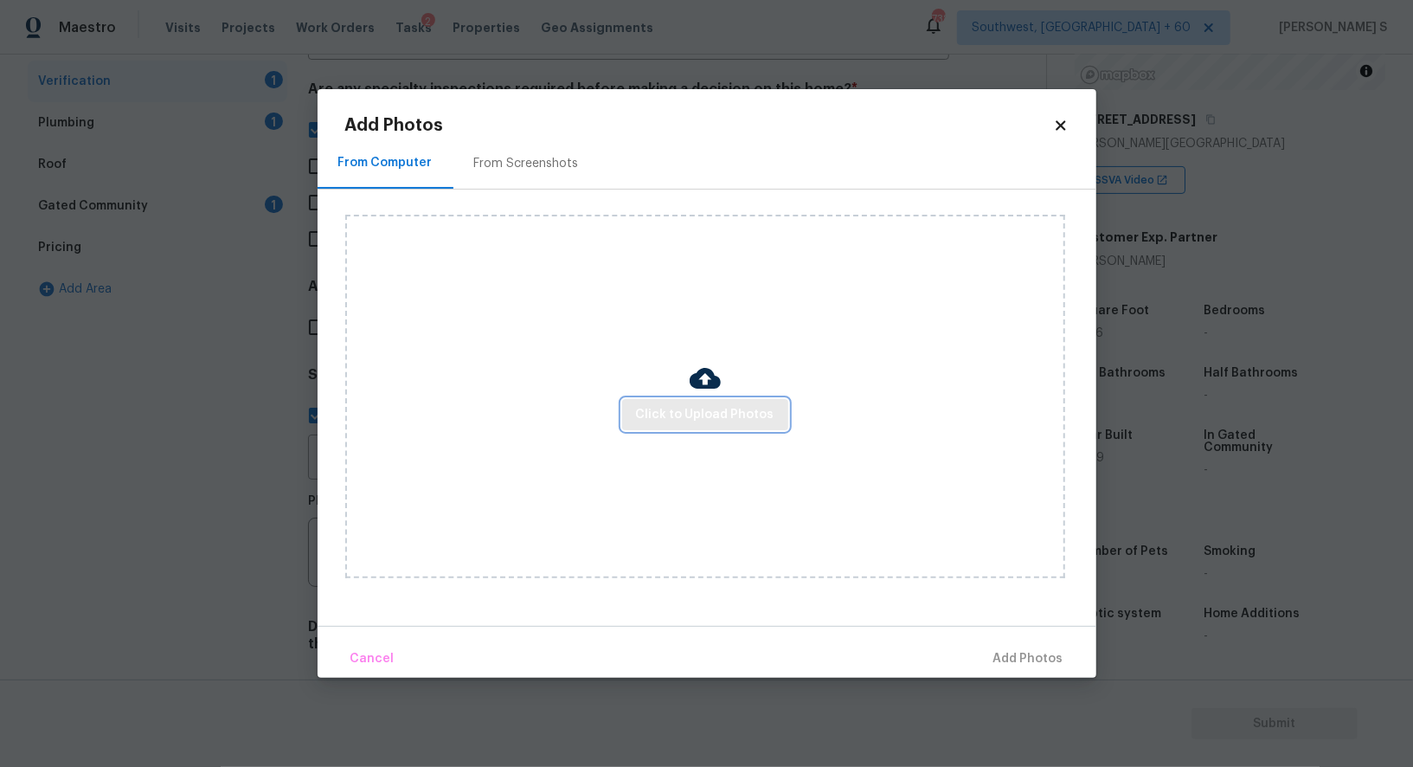
click at [723, 417] on span "Click to Upload Photos" at bounding box center [705, 415] width 138 height 22
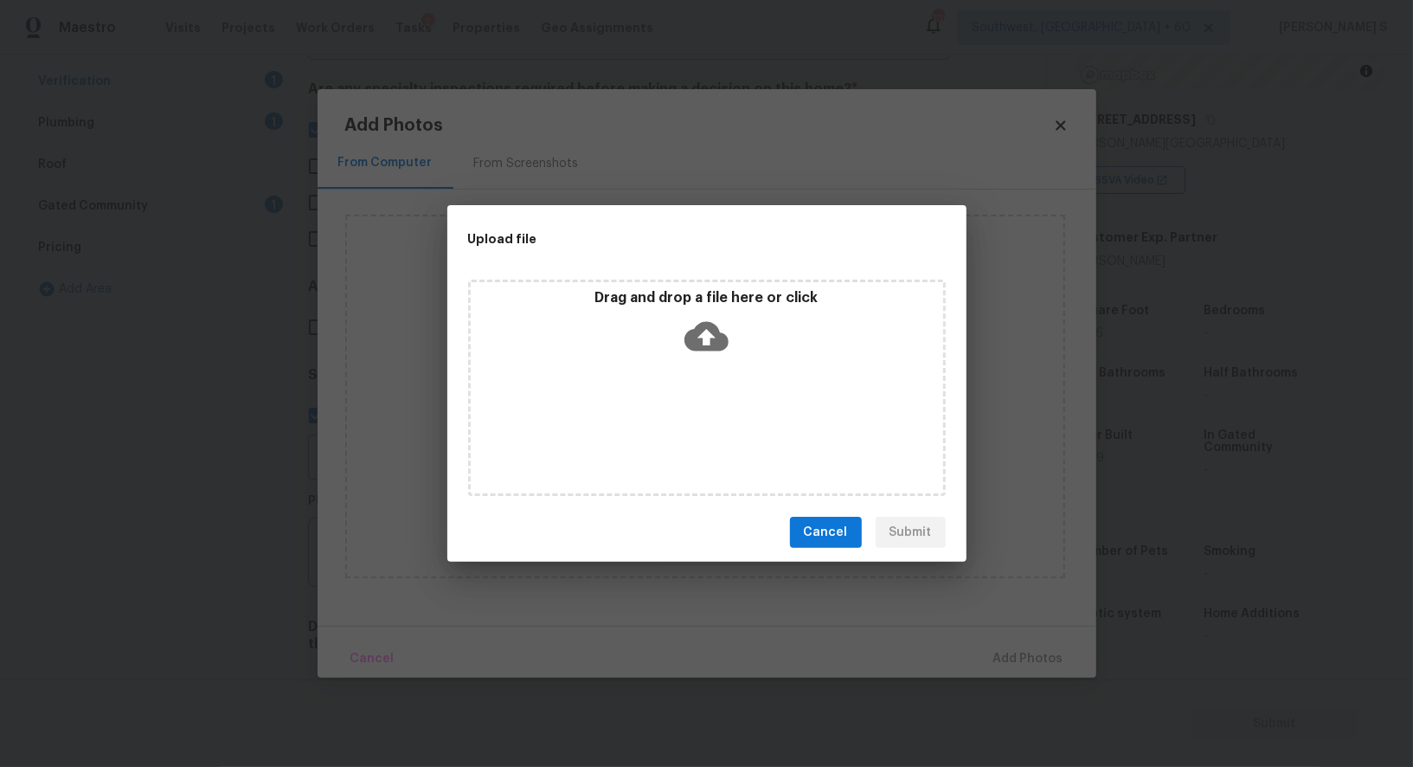
click at [723, 417] on div "Drag and drop a file here or click" at bounding box center [707, 388] width 478 height 216
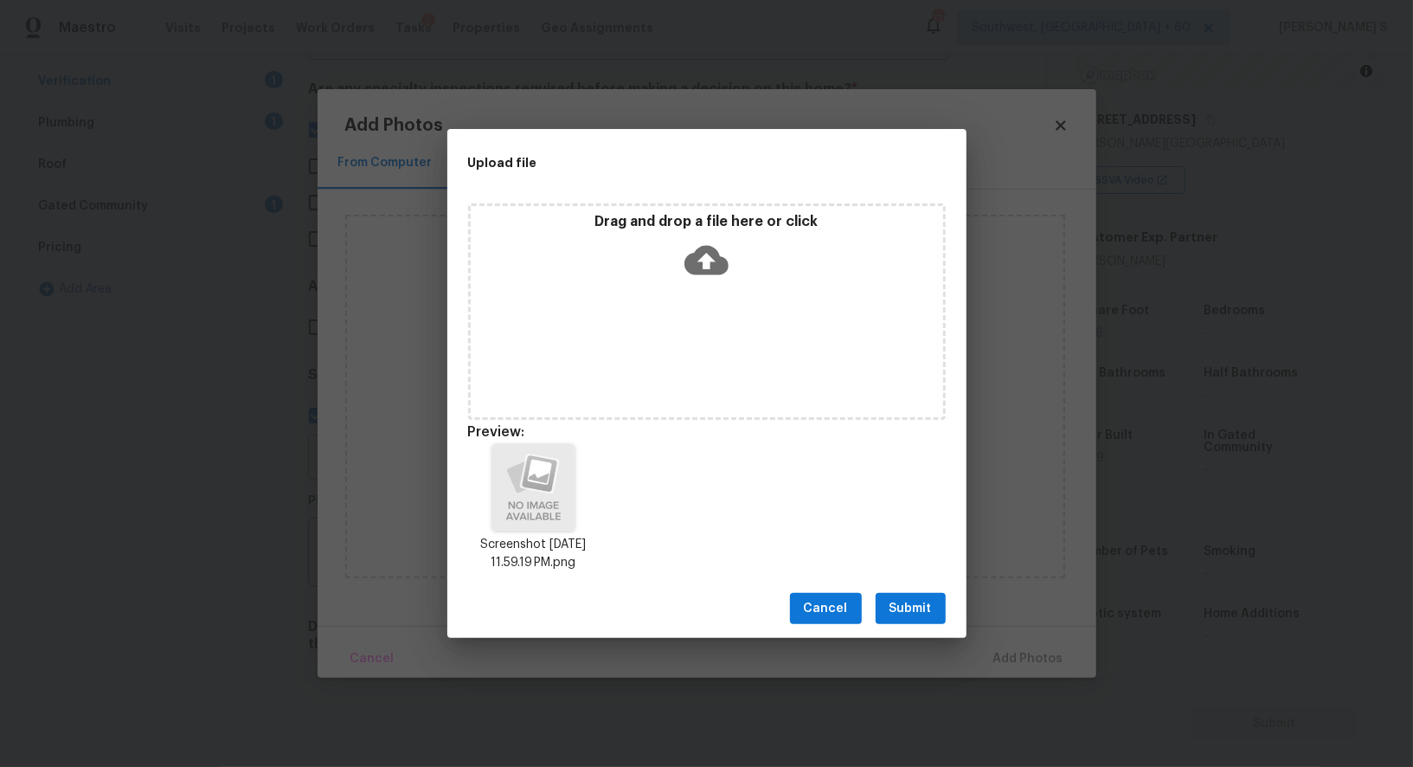
click at [918, 599] on span "Submit" at bounding box center [911, 609] width 42 height 22
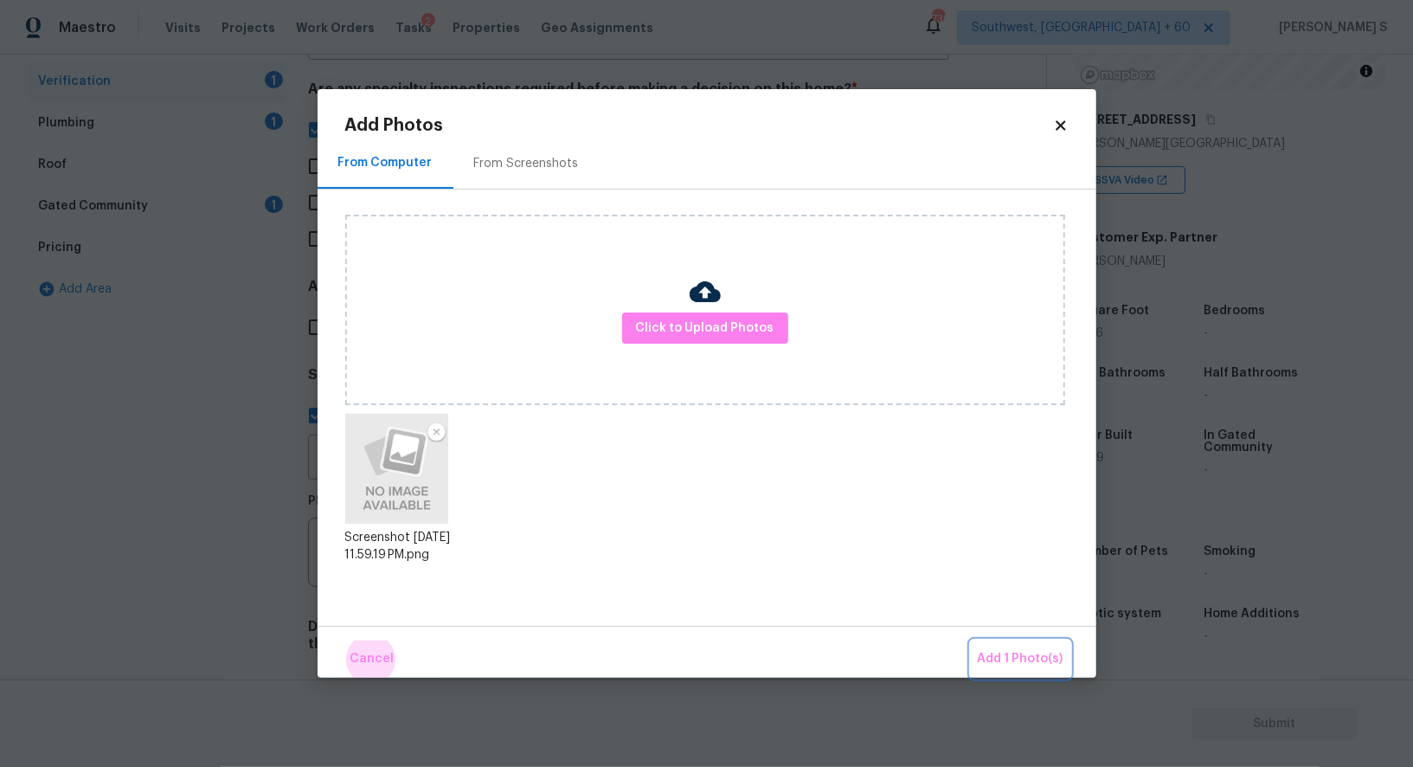
click at [971, 640] on button "Add 1 Photo(s)" at bounding box center [1021, 658] width 100 height 37
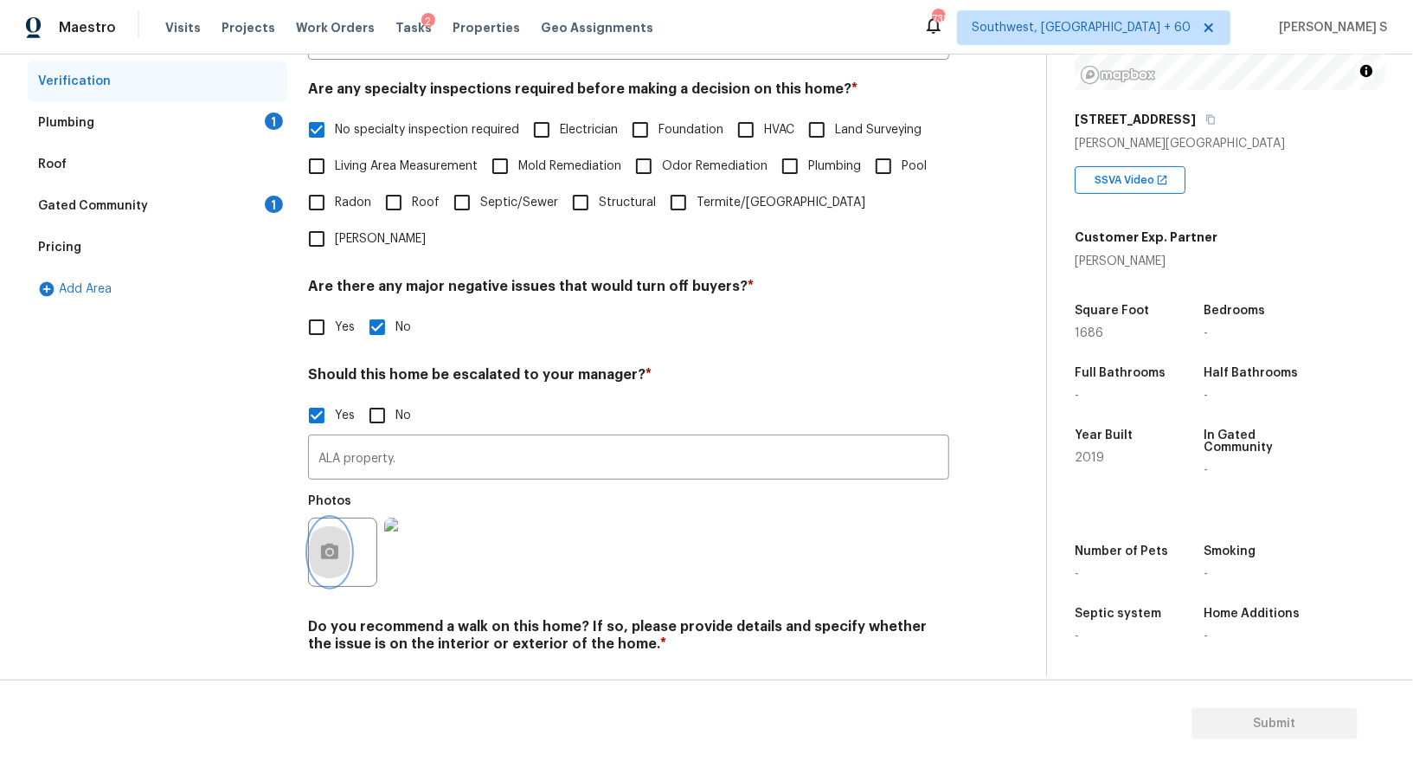
scroll to position [0, 0]
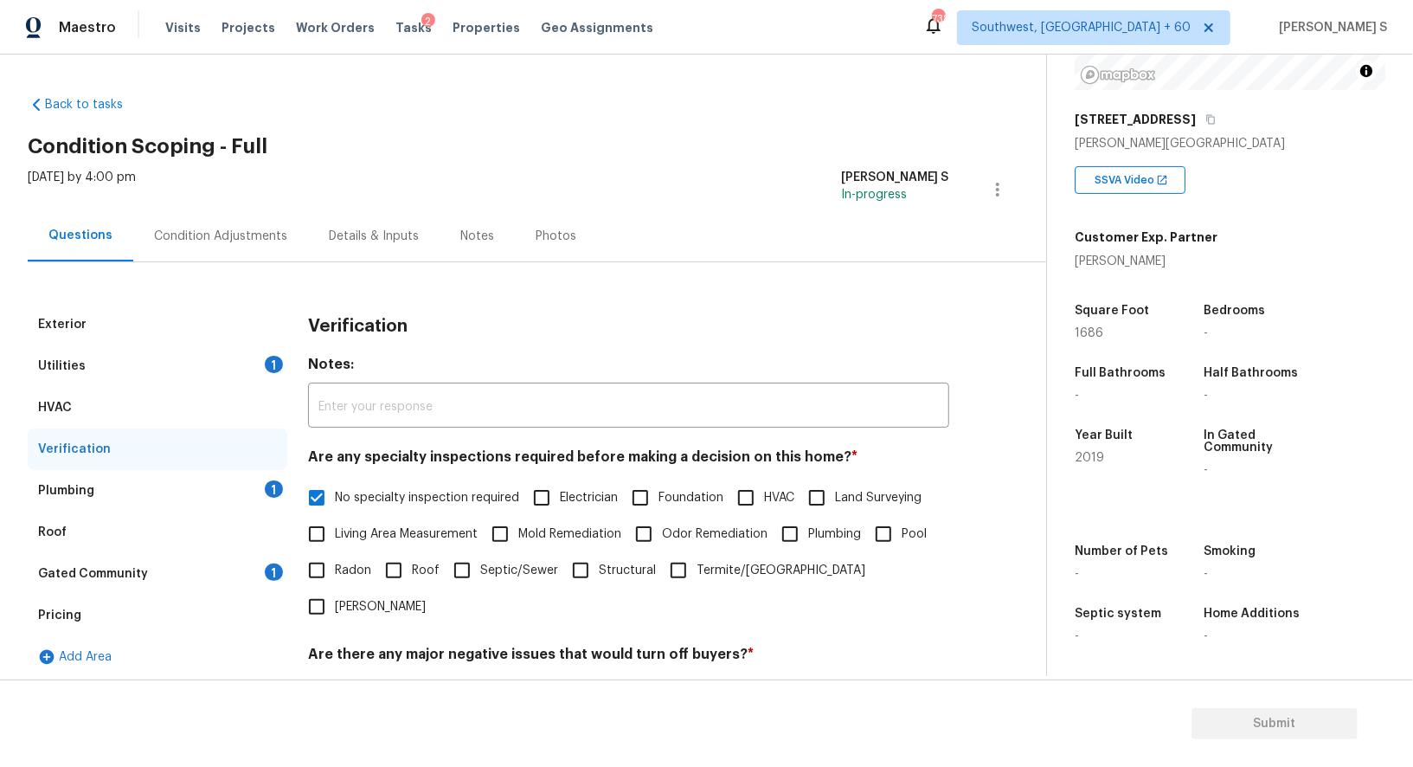
click at [250, 240] on div "Condition Adjustments" at bounding box center [220, 236] width 133 height 17
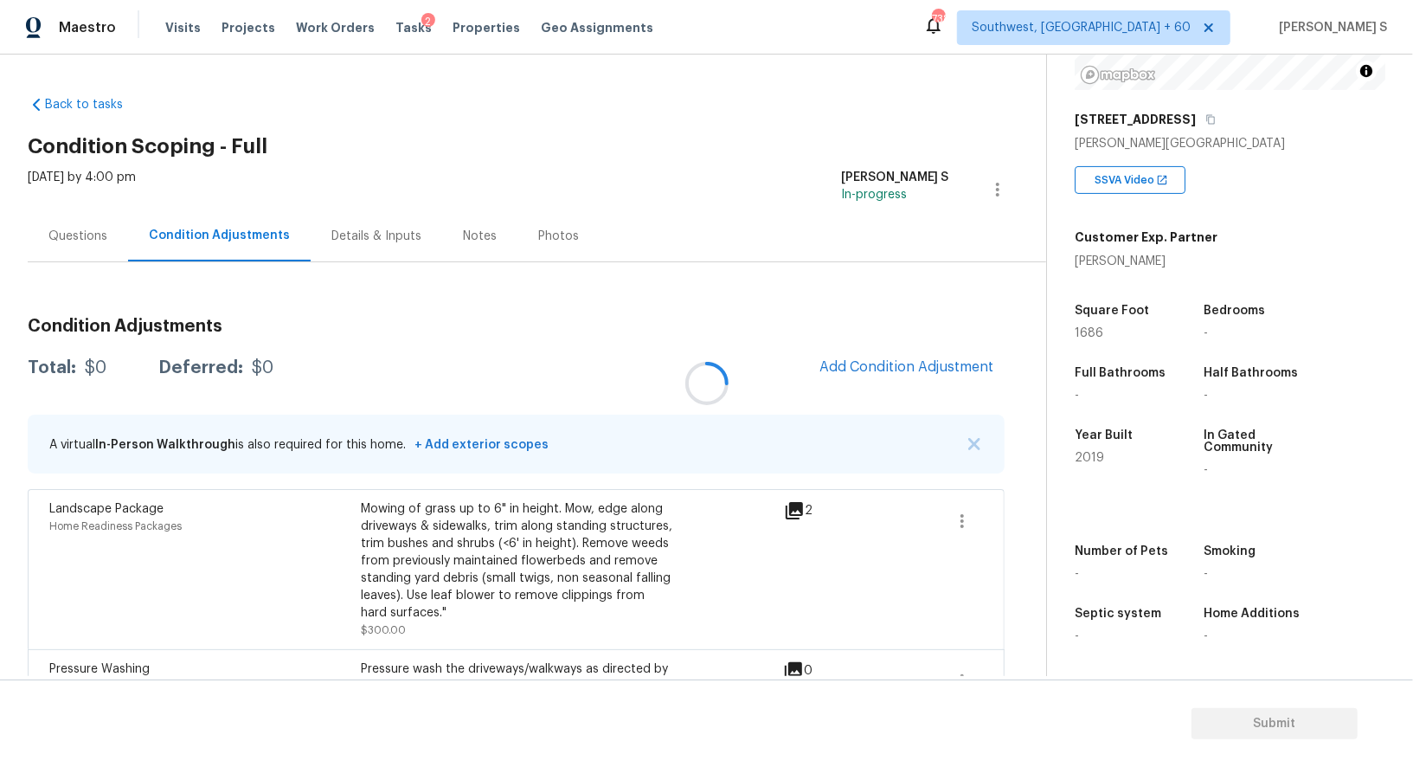
click at [250, 240] on div at bounding box center [706, 383] width 1413 height 767
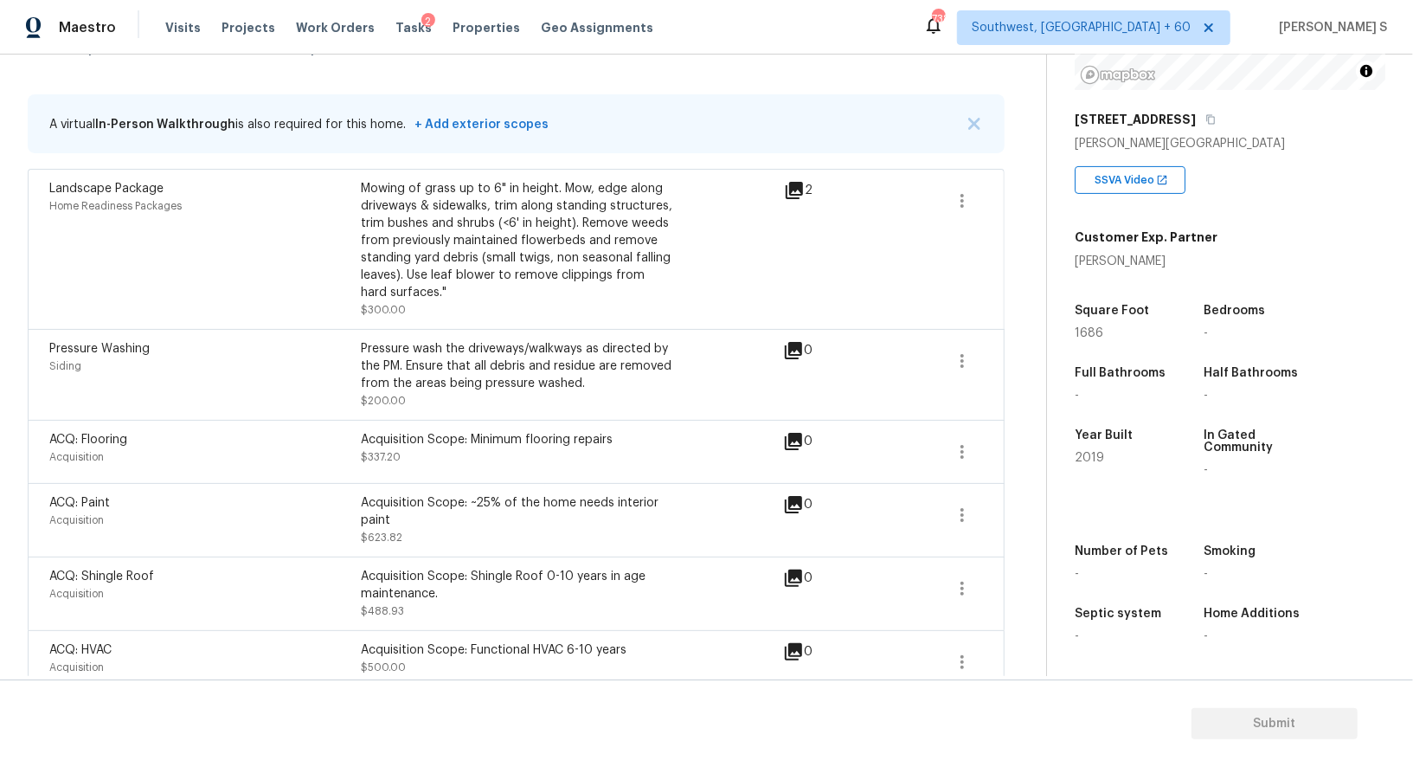
scroll to position [31, 0]
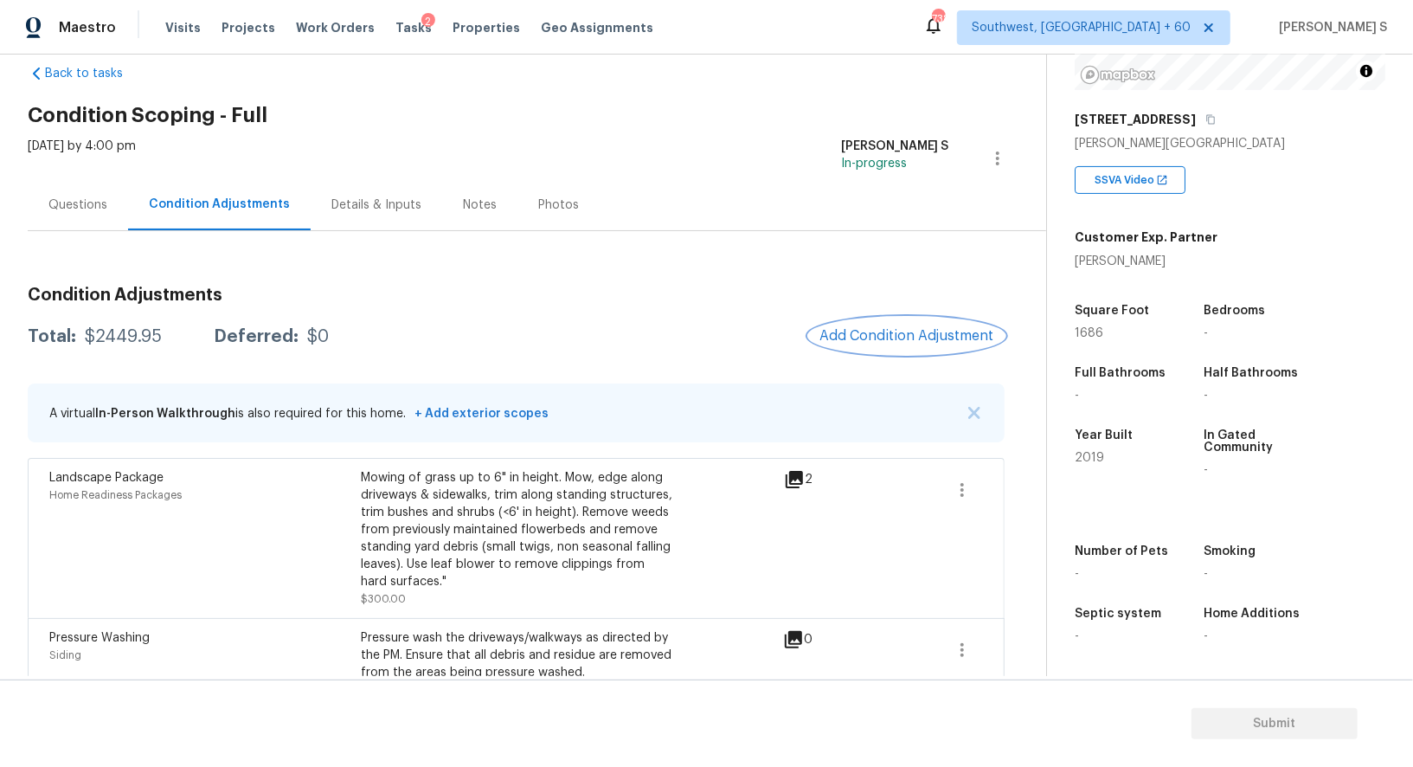
click at [873, 318] on button "Add Condition Adjustment" at bounding box center [907, 336] width 196 height 36
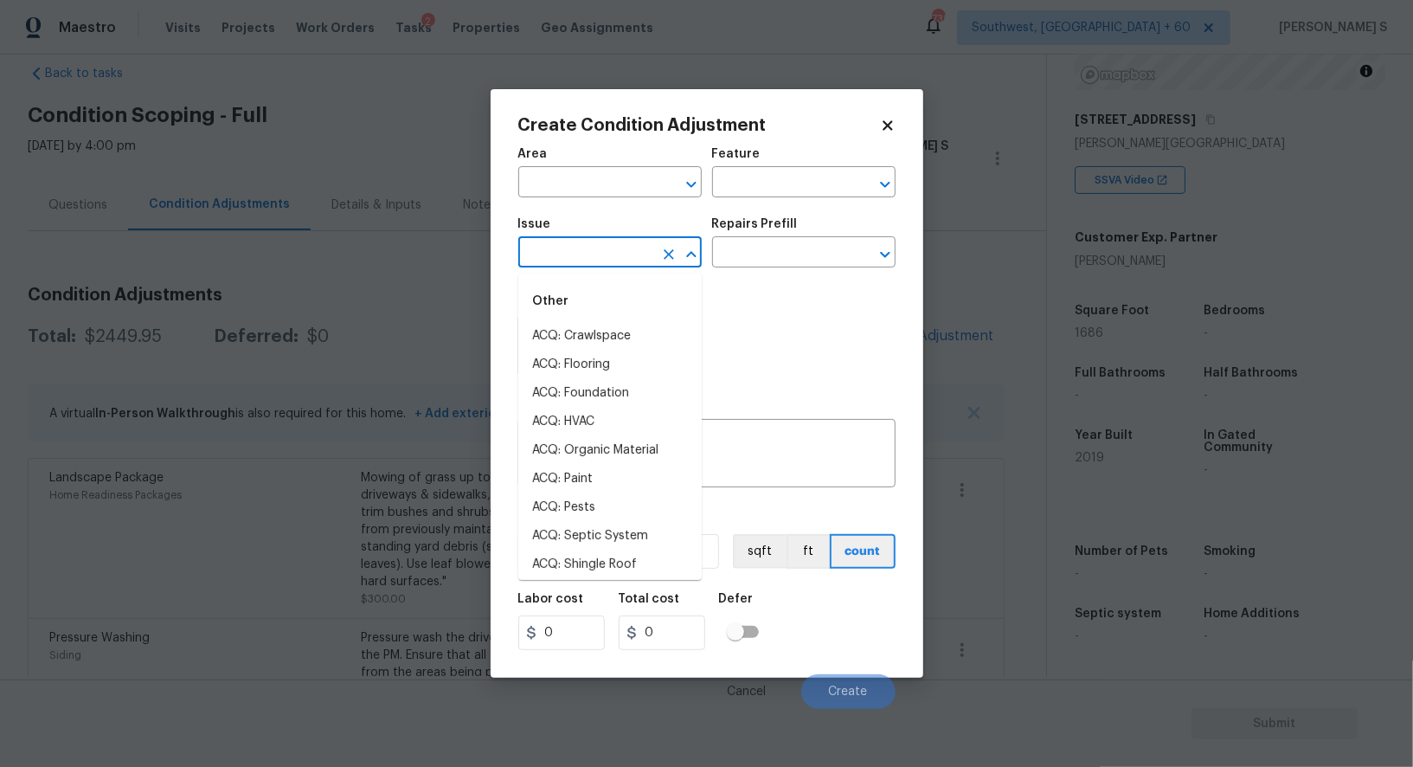
click at [594, 264] on input "text" at bounding box center [585, 254] width 135 height 27
type input "Light Pet Odor"
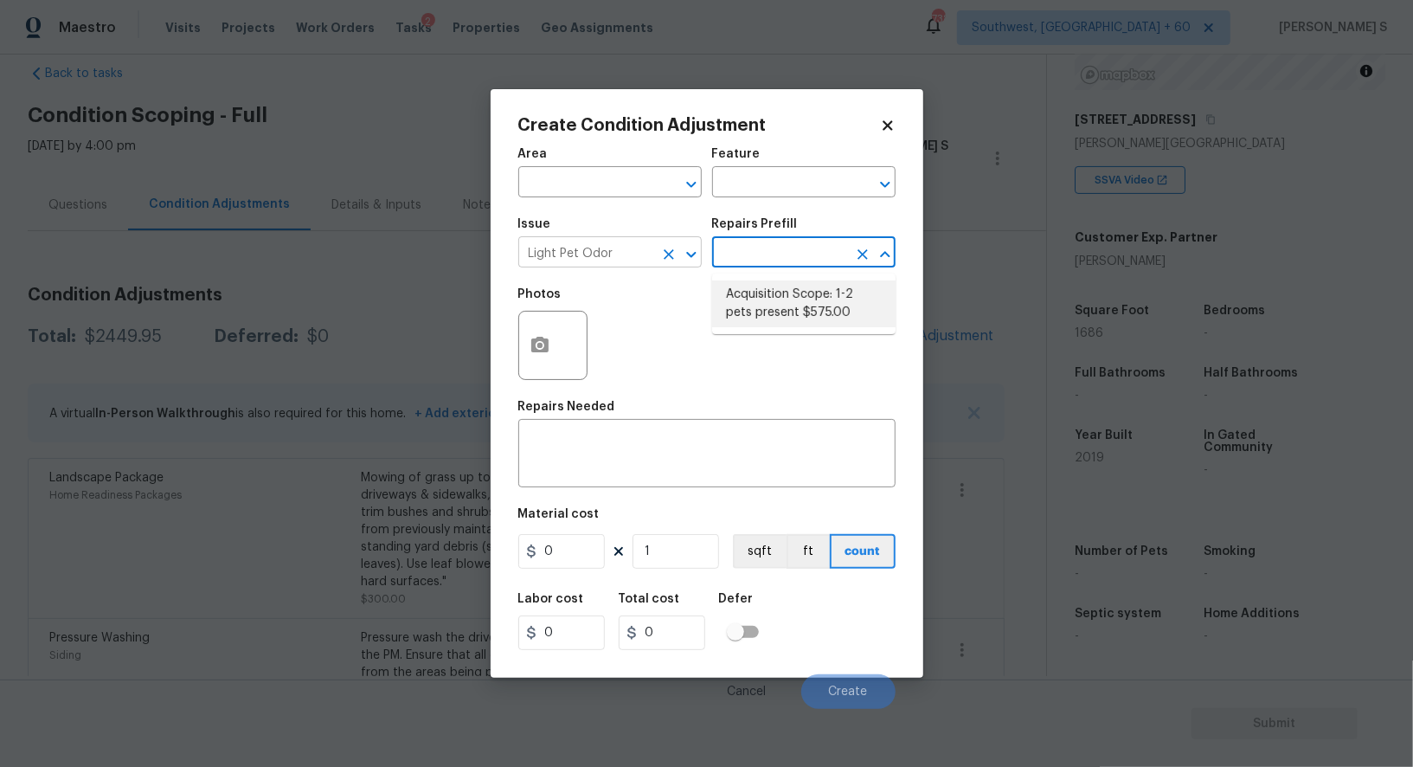
type textarea "Acquisition Scope: 1-2 pets present"
type input "575"
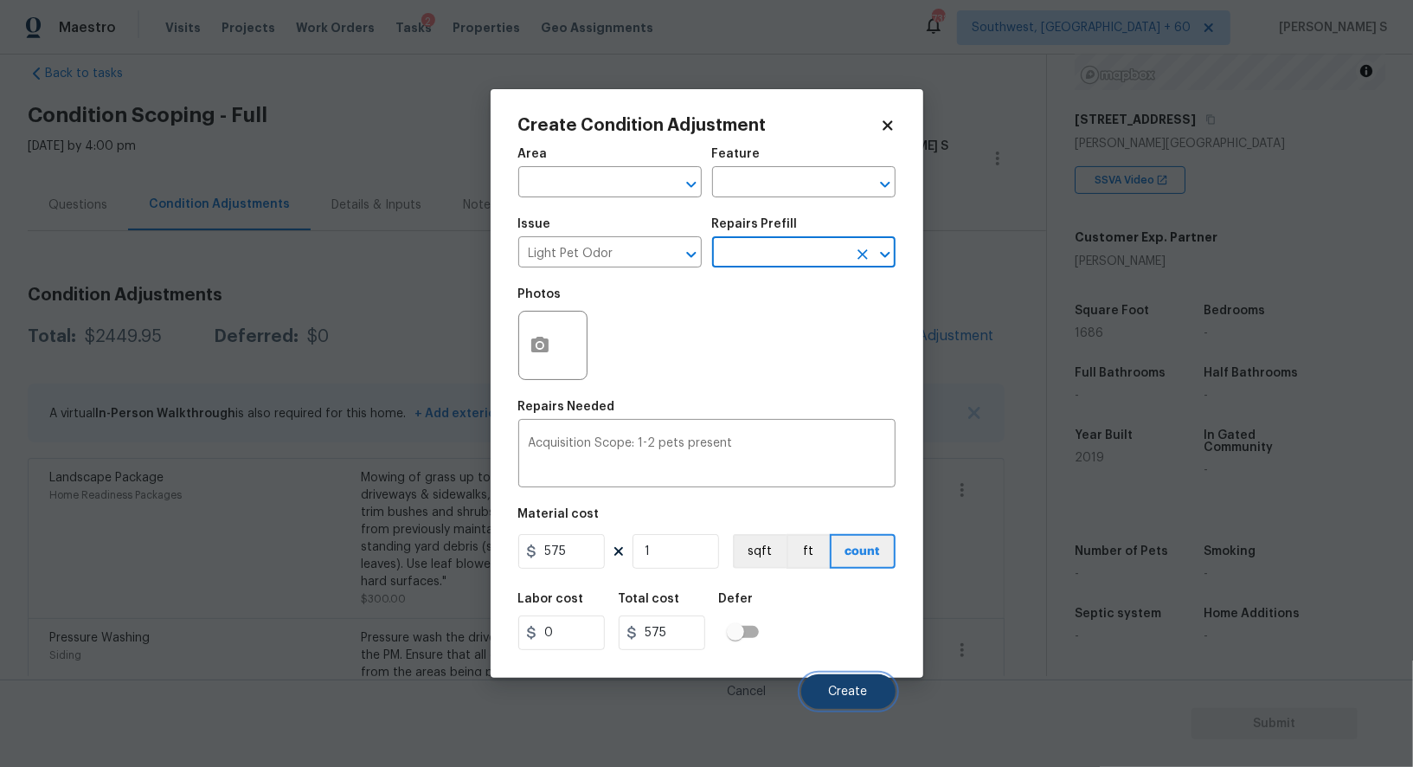
click at [860, 698] on span "Create" at bounding box center [848, 691] width 39 height 13
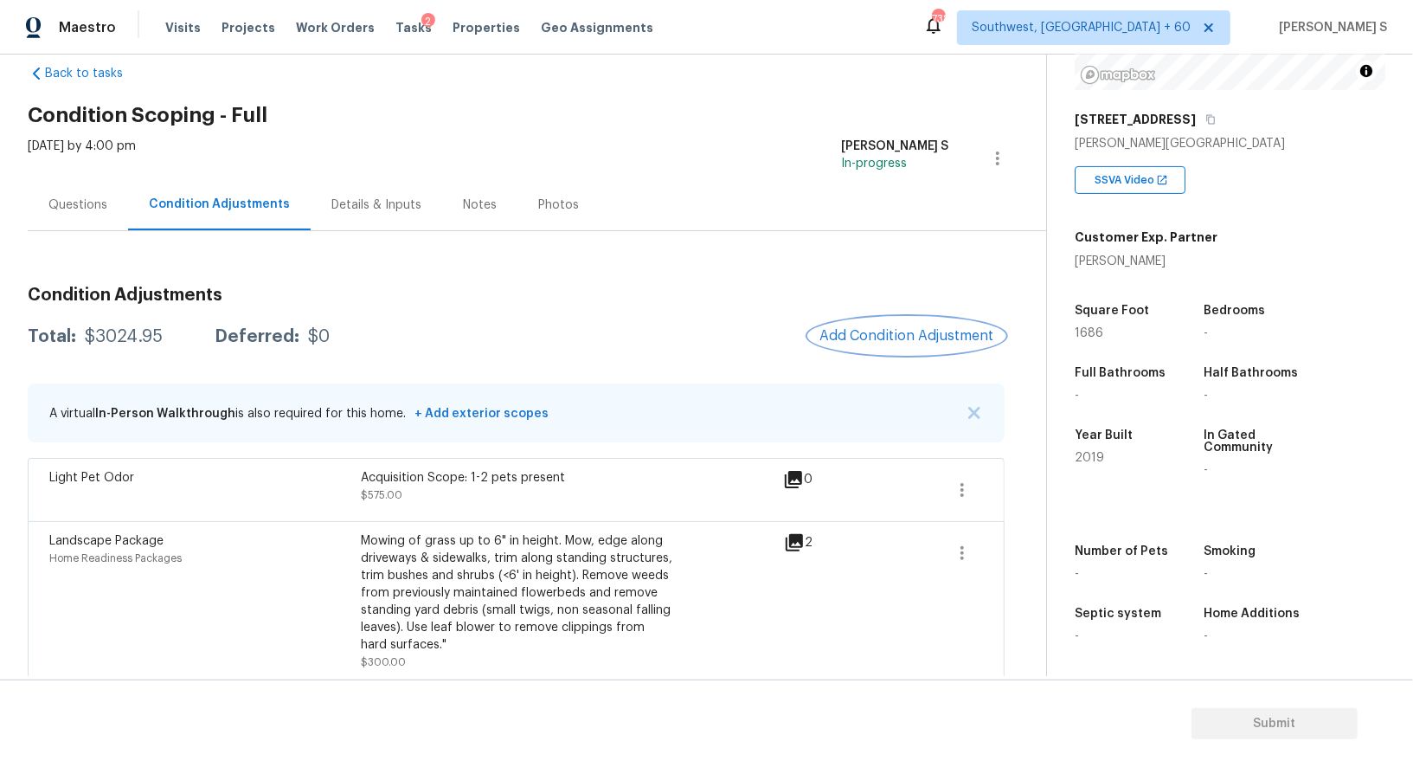
scroll to position [0, 0]
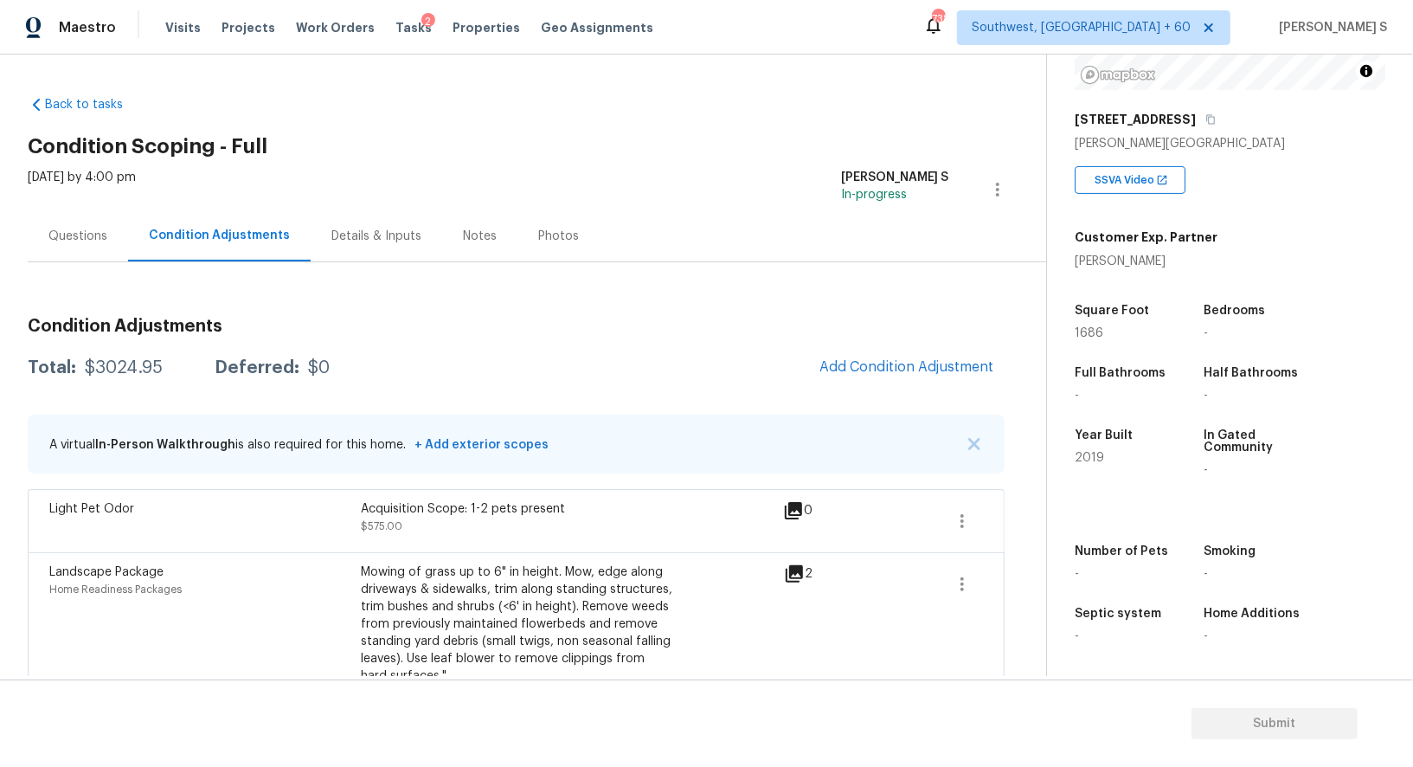
click at [72, 247] on div "Questions" at bounding box center [78, 235] width 100 height 51
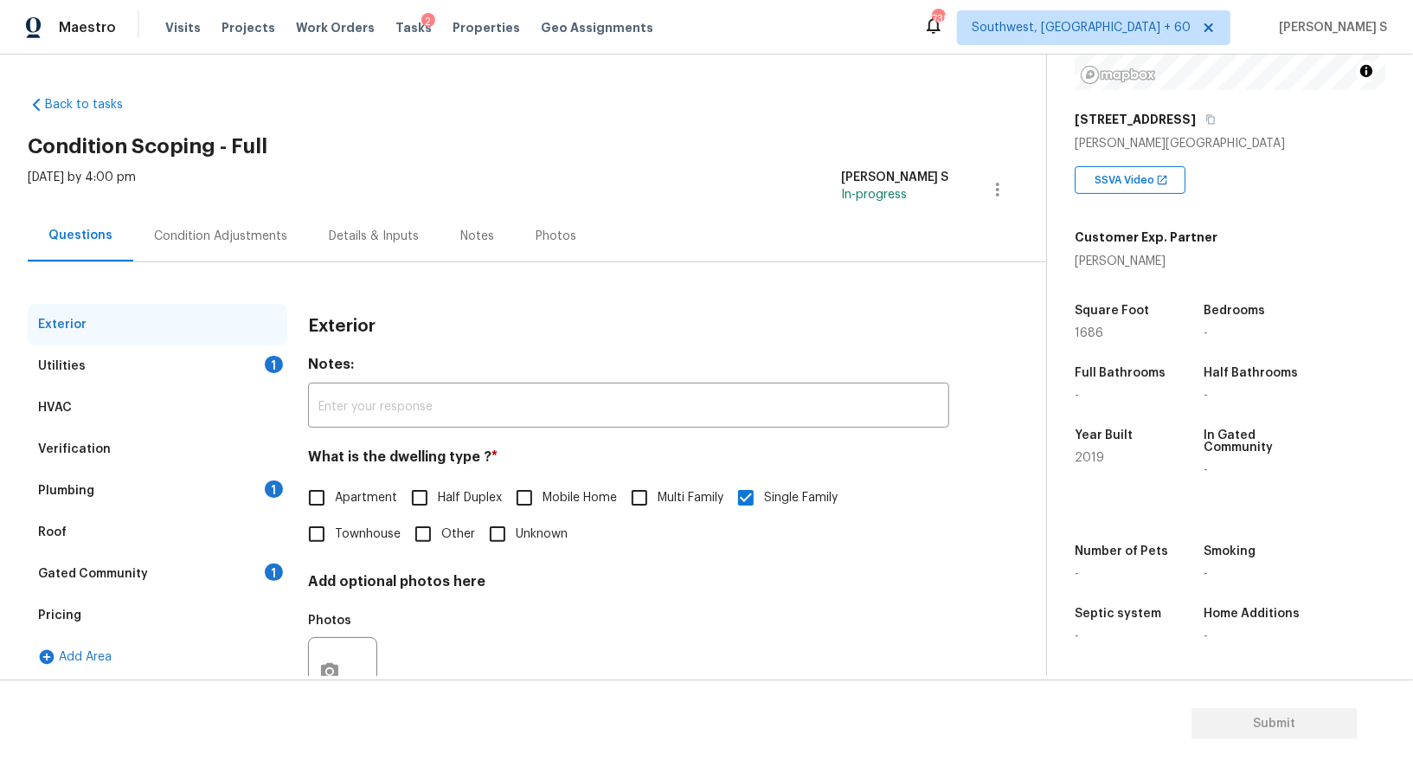
click at [98, 488] on div "Plumbing 1" at bounding box center [158, 491] width 260 height 42
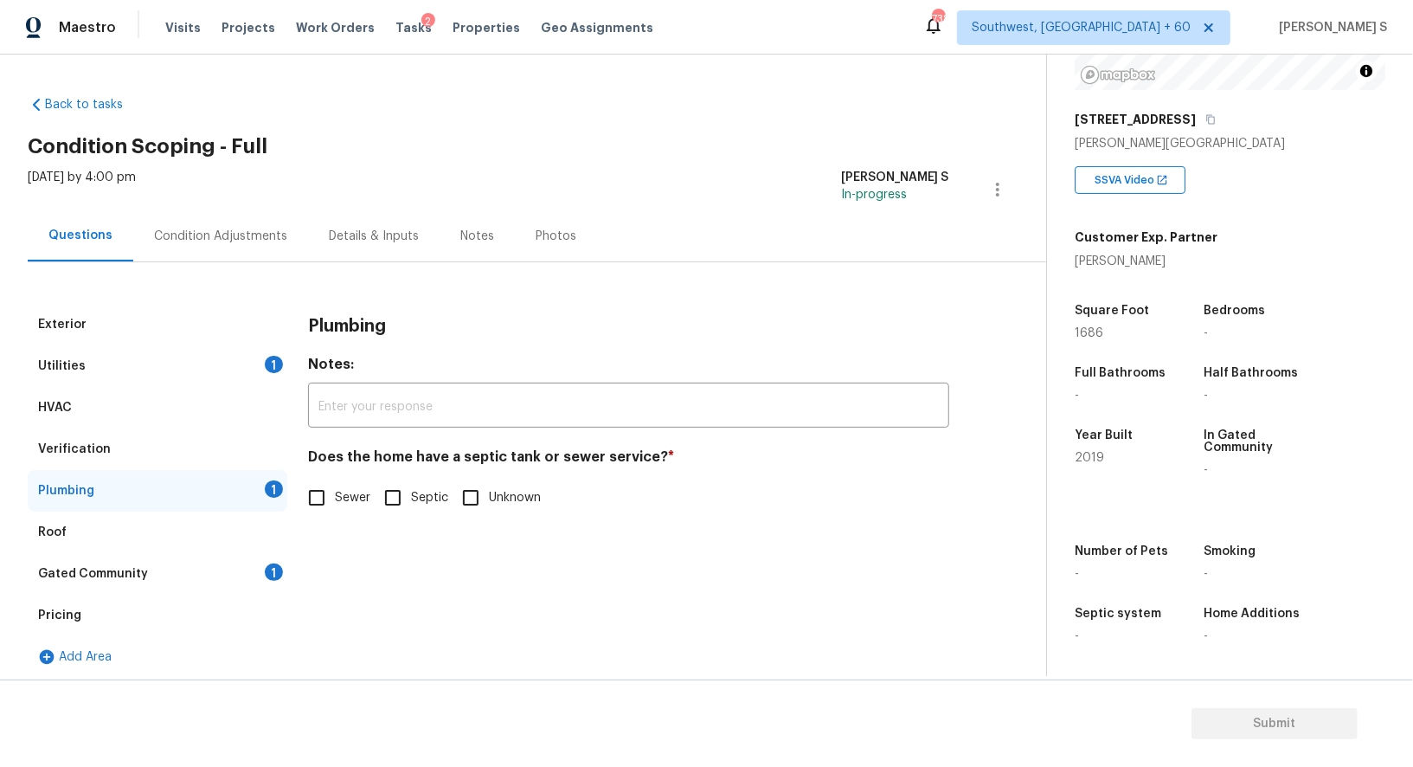
click at [325, 493] on input "Sewer" at bounding box center [317, 497] width 36 height 36
checkbox input "true"
click at [270, 567] on div "1" at bounding box center [274, 571] width 18 height 17
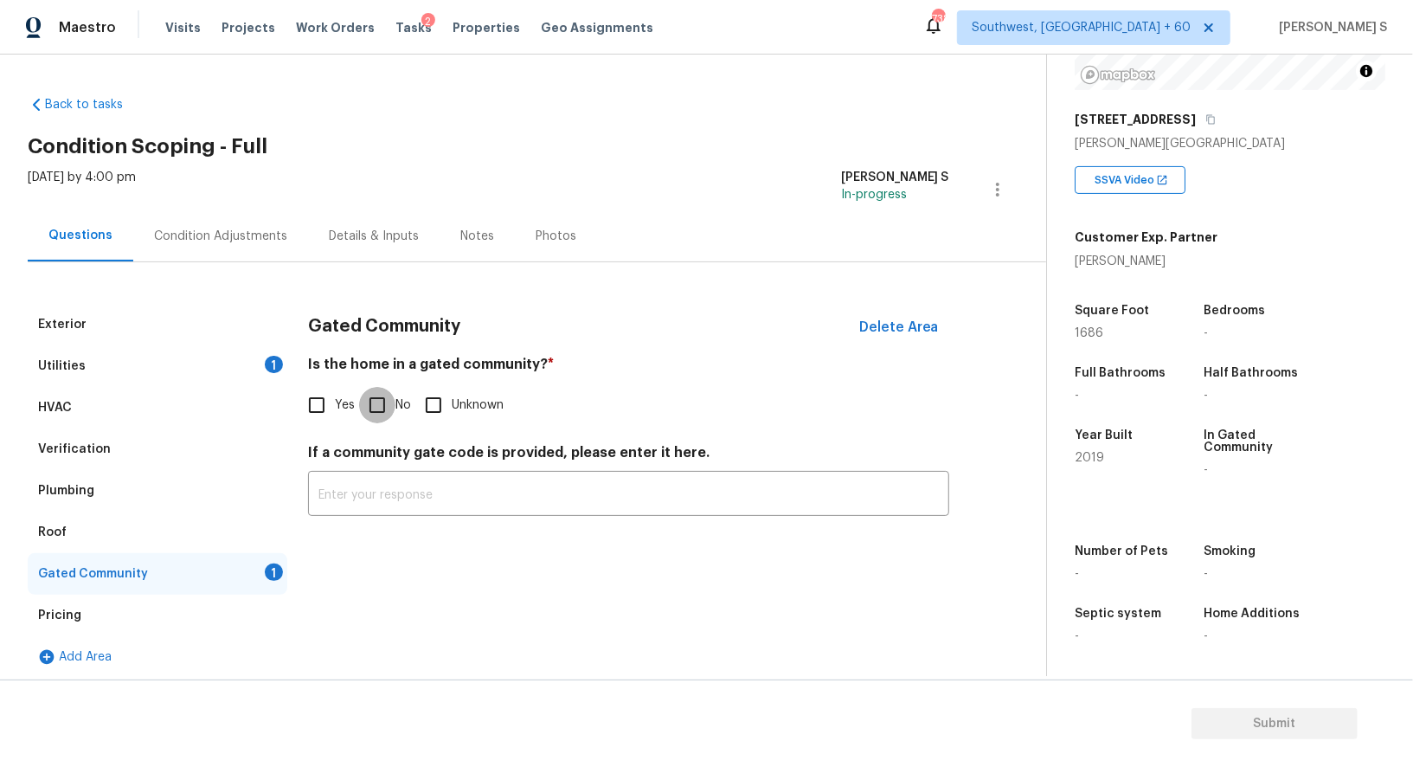
click at [372, 418] on input "No" at bounding box center [377, 405] width 36 height 36
checkbox input "true"
click at [148, 357] on div "Utilities 1" at bounding box center [158, 366] width 260 height 42
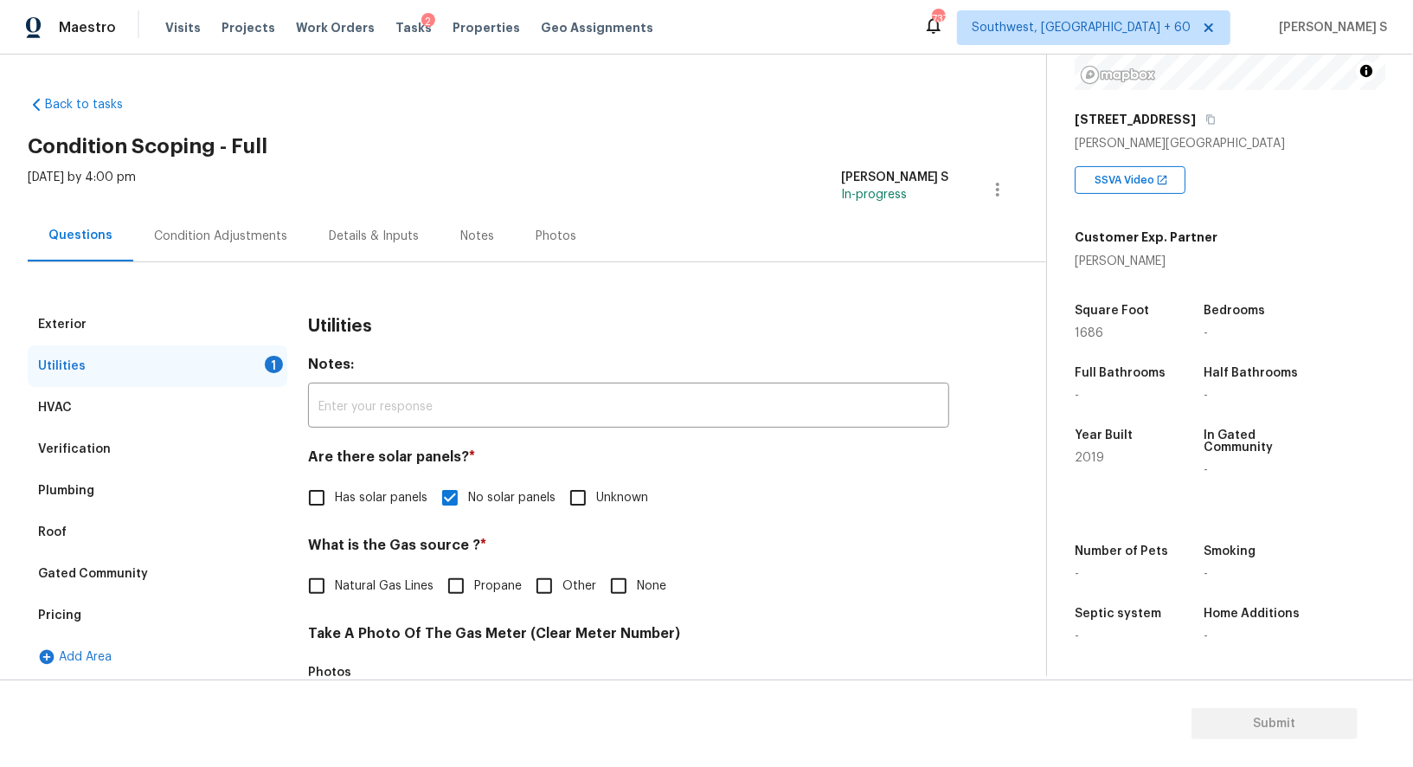
scroll to position [202, 0]
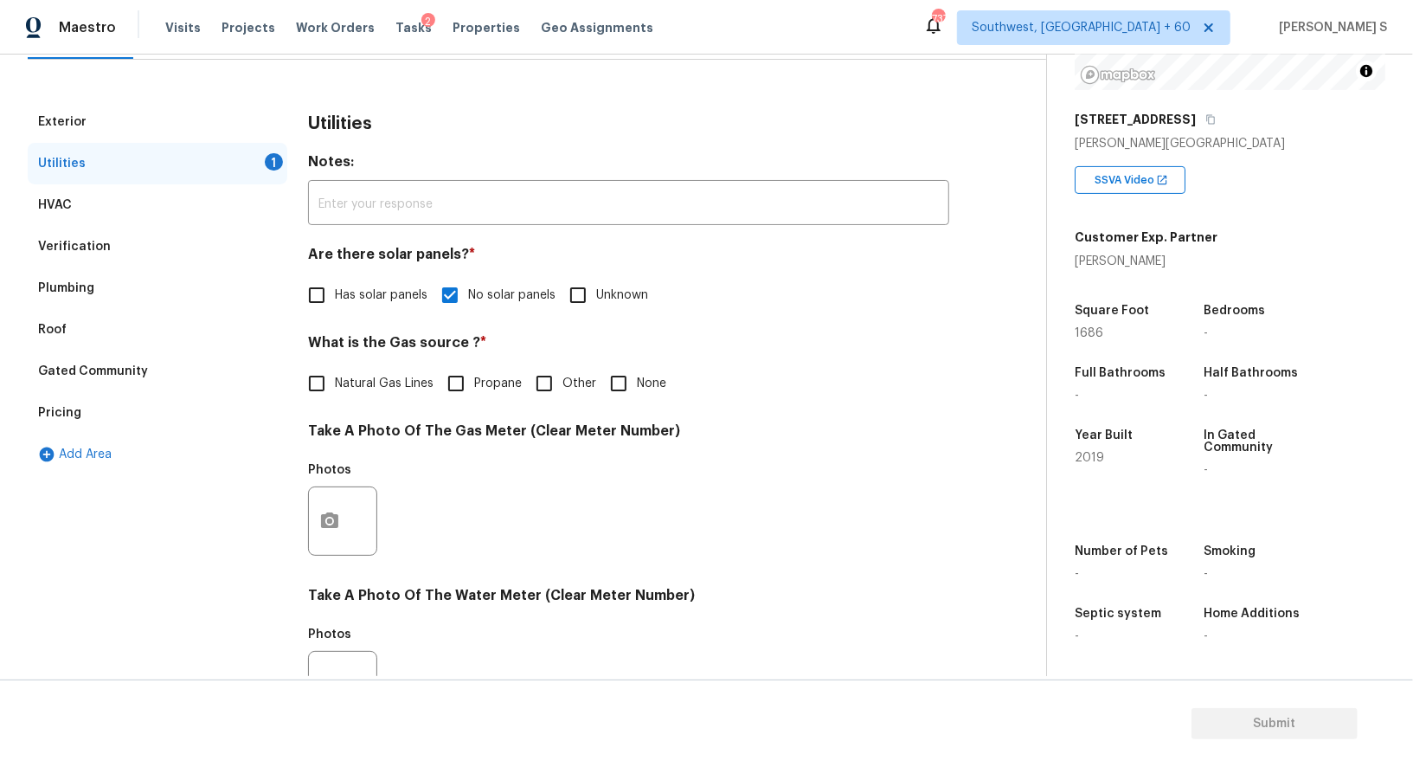
click at [365, 387] on span "Natural Gas Lines" at bounding box center [384, 384] width 99 height 18
click at [335, 387] on input "Natural Gas Lines" at bounding box center [317, 383] width 36 height 36
checkbox input "true"
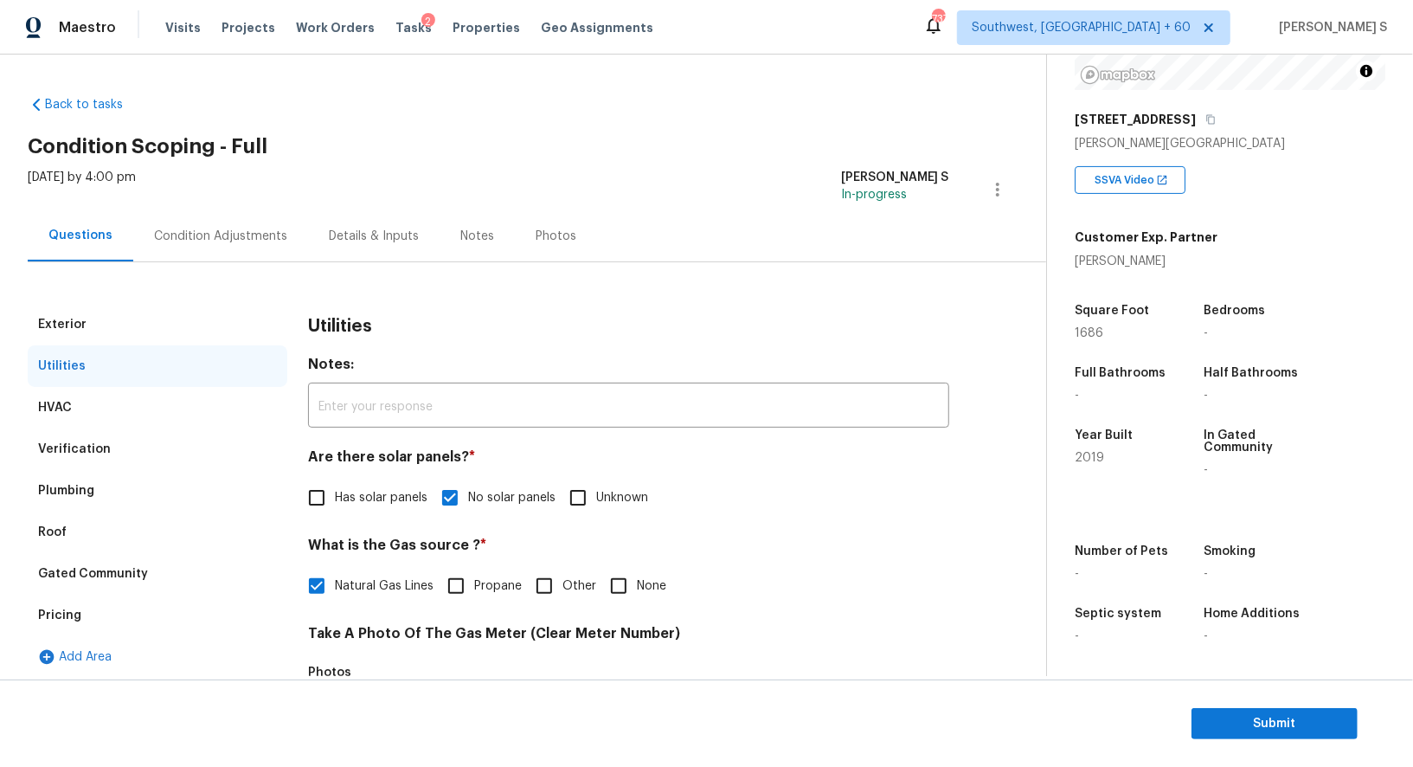
click at [250, 228] on div "Condition Adjustments" at bounding box center [220, 236] width 133 height 17
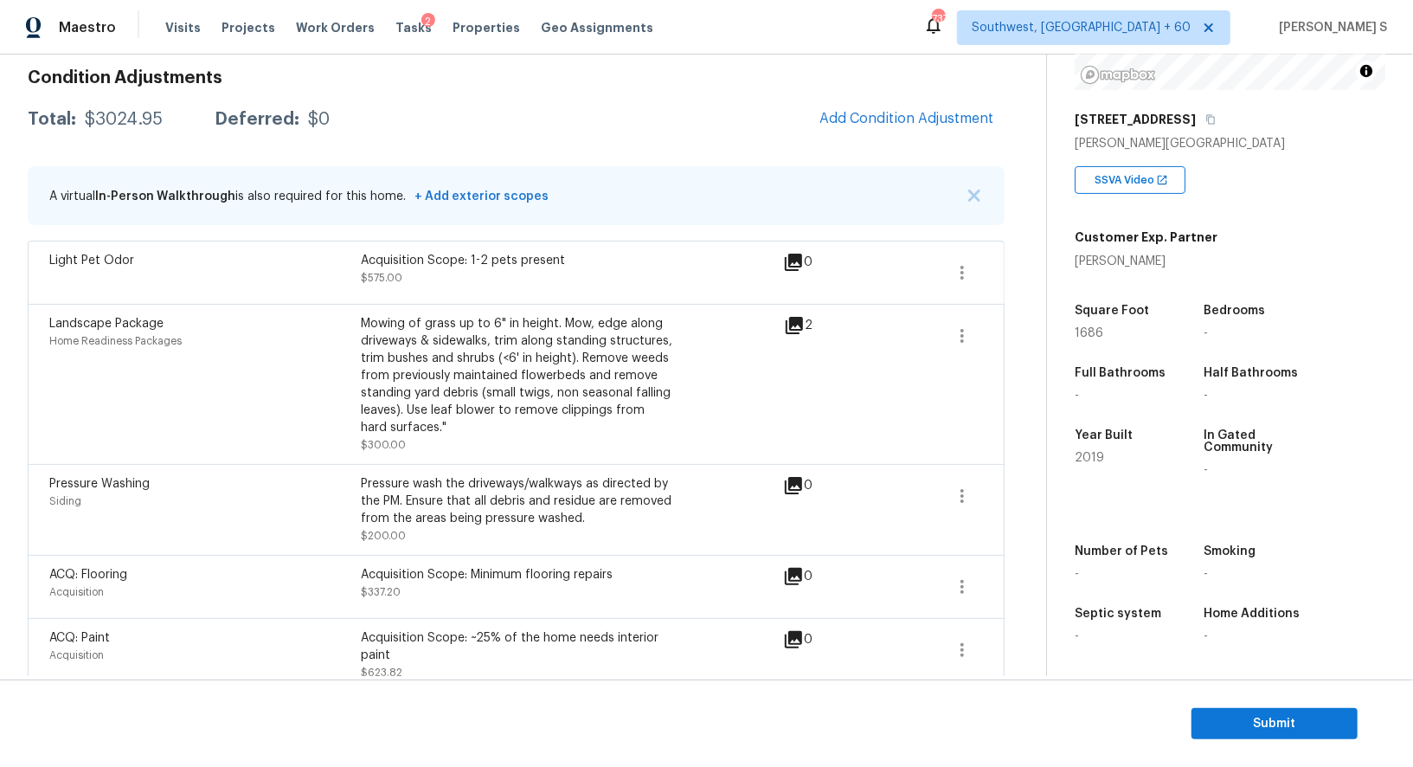
scroll to position [215, 0]
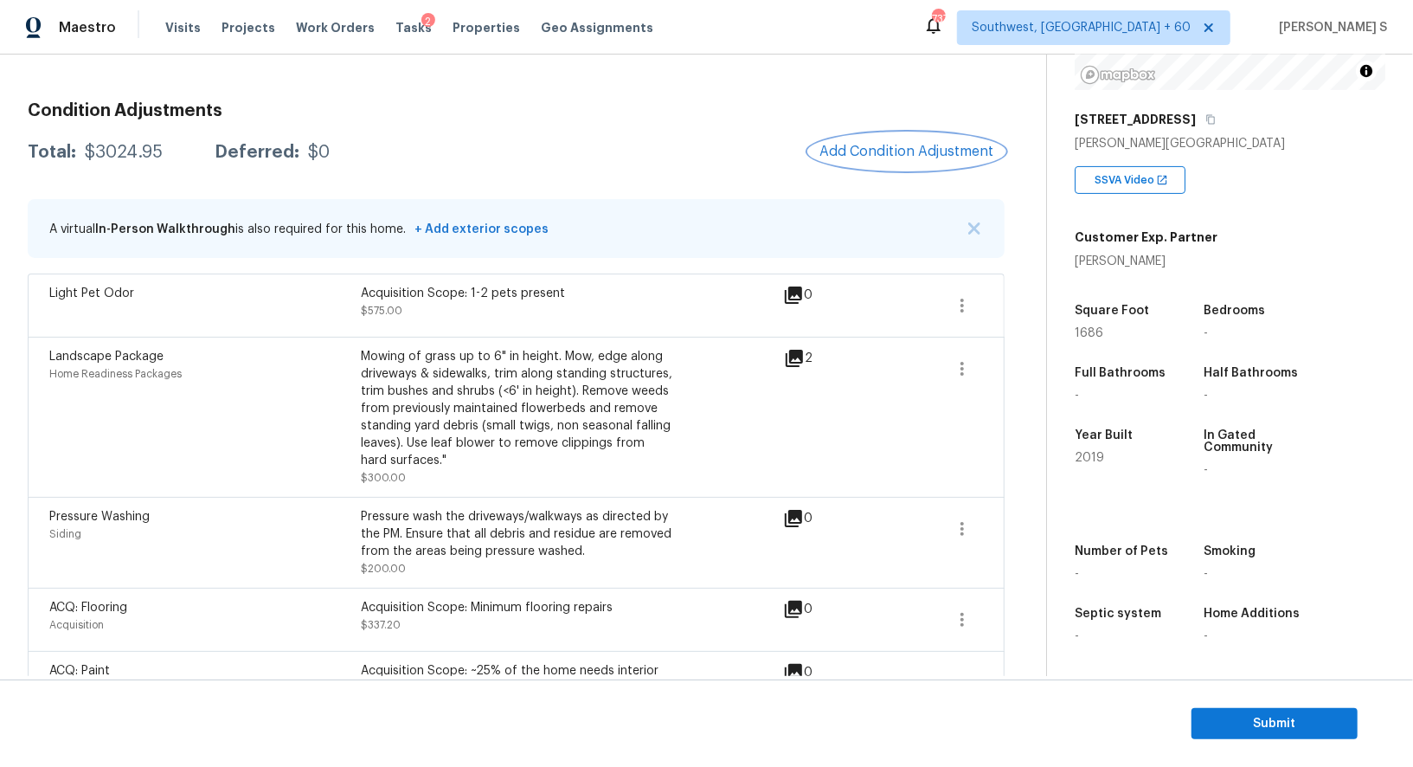
click at [905, 147] on span "Add Condition Adjustment" at bounding box center [906, 152] width 175 height 16
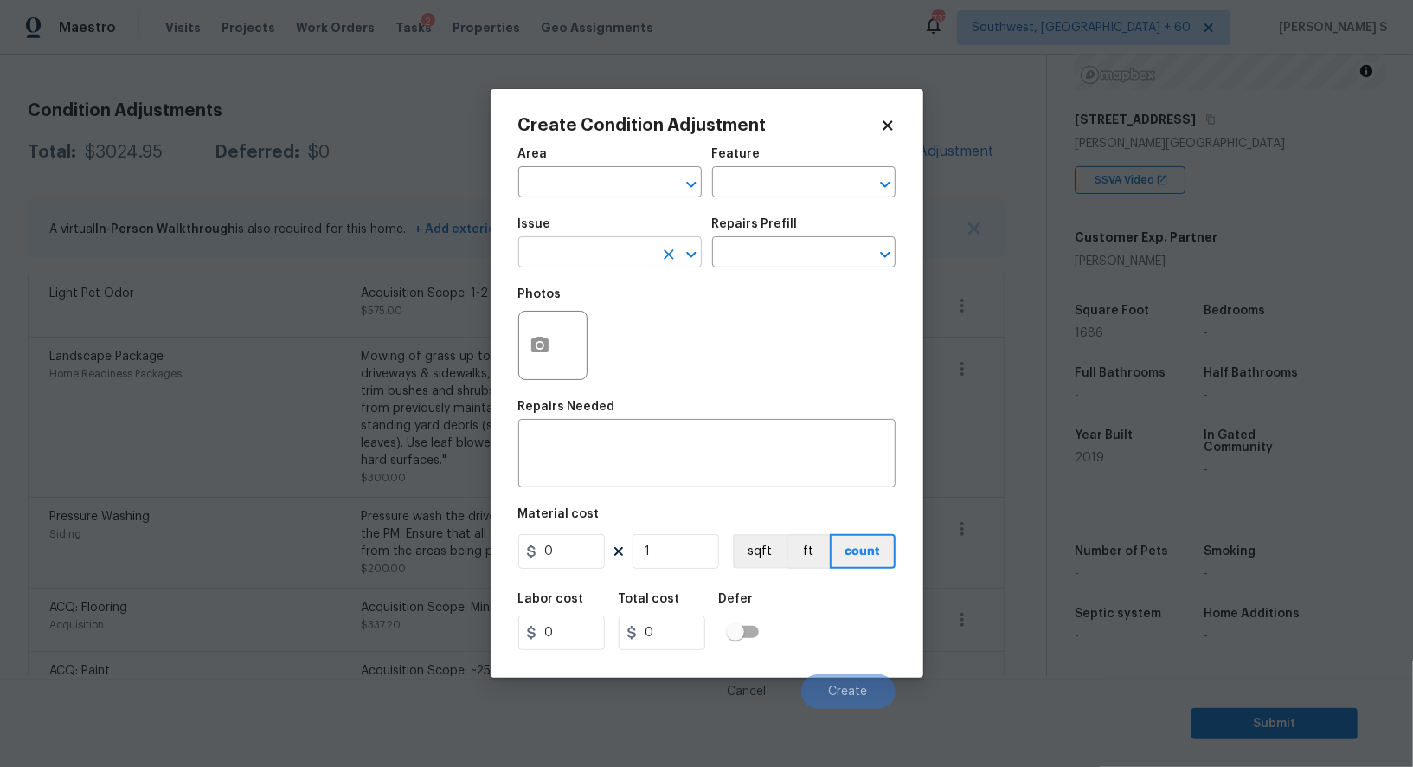
click at [597, 251] on input "text" at bounding box center [585, 254] width 135 height 27
type input "Condition charge"
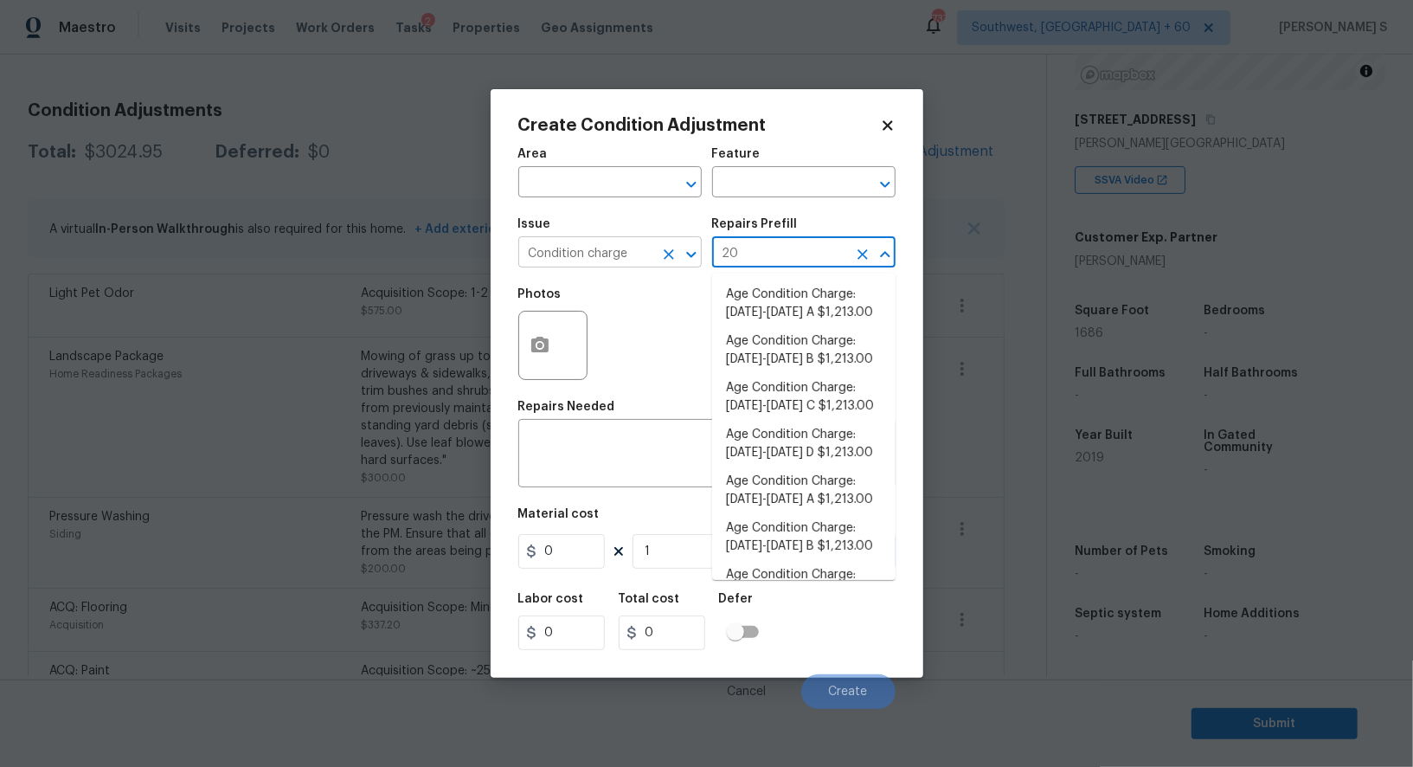
type input "202"
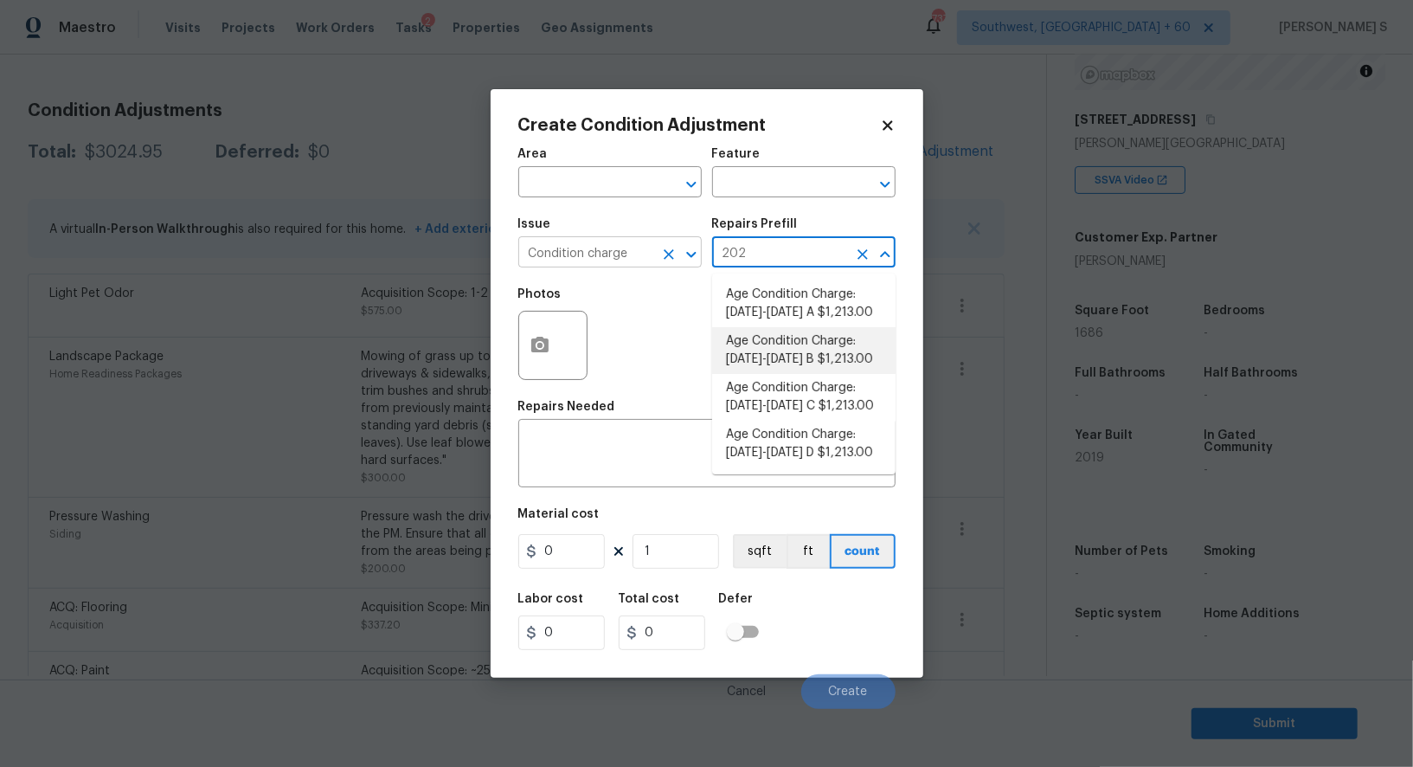
type input "Home Readiness Packages"
type textarea "Age Condition Charge: [DATE]-[DATE] B"
type input "1213"
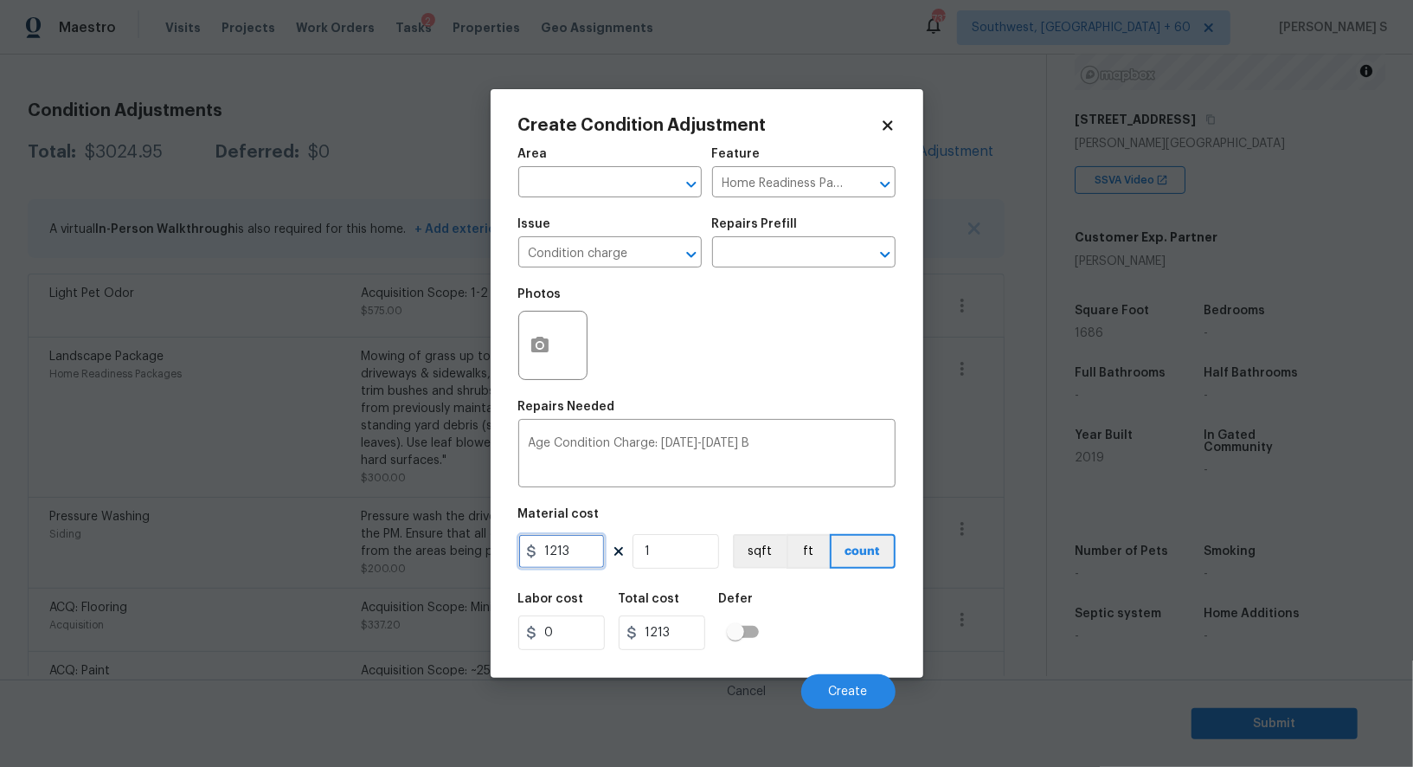
click at [587, 565] on input "1213" at bounding box center [561, 551] width 87 height 35
type input "2000"
click at [874, 637] on div "Labor cost 0 Total cost 2000 Defer" at bounding box center [706, 621] width 377 height 78
click at [870, 694] on button "Create" at bounding box center [848, 691] width 94 height 35
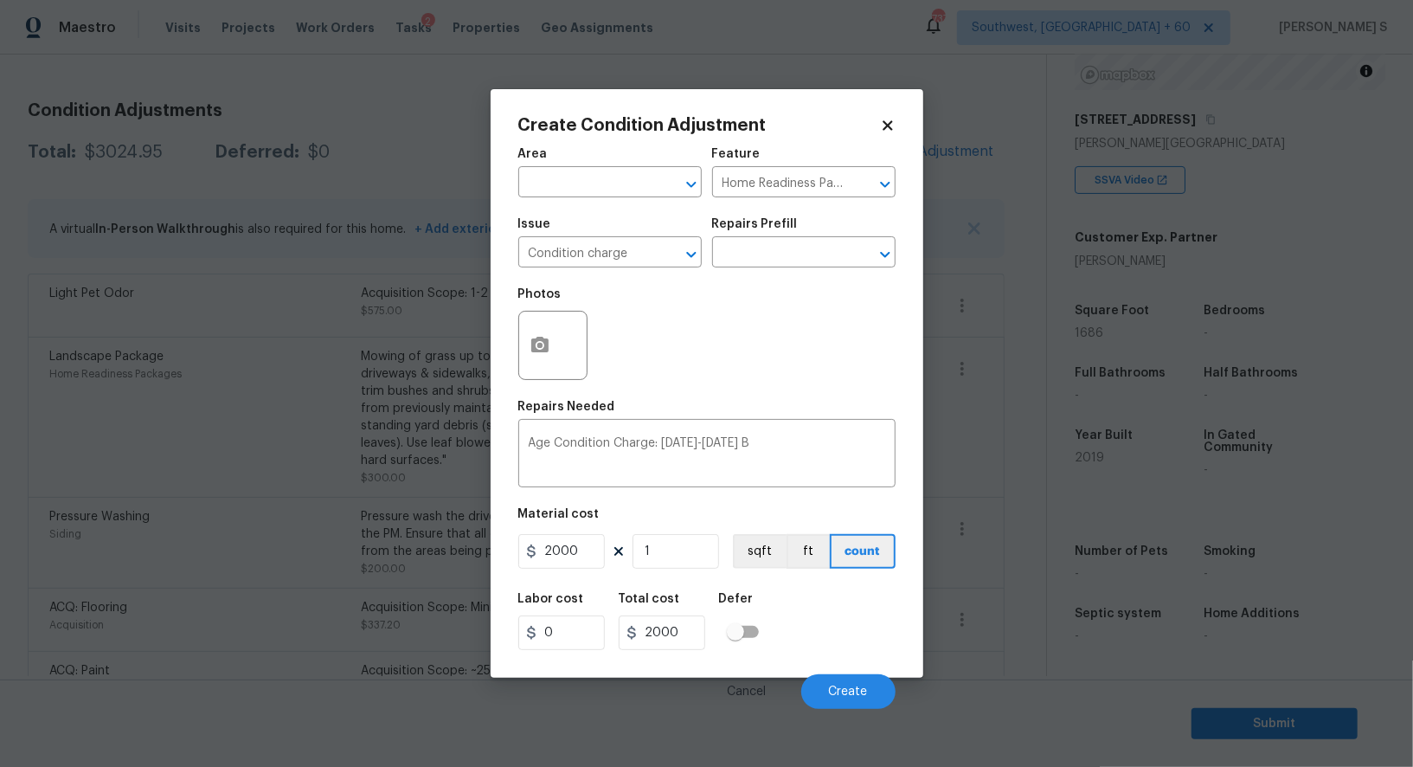
drag, startPoint x: 0, startPoint y: 547, endPoint x: 297, endPoint y: 517, distance: 298.4
click at [0, 547] on body "Maestro Visits Projects Work Orders Tasks 2 Properties Geo Assignments 737 Sout…" at bounding box center [706, 383] width 1413 height 767
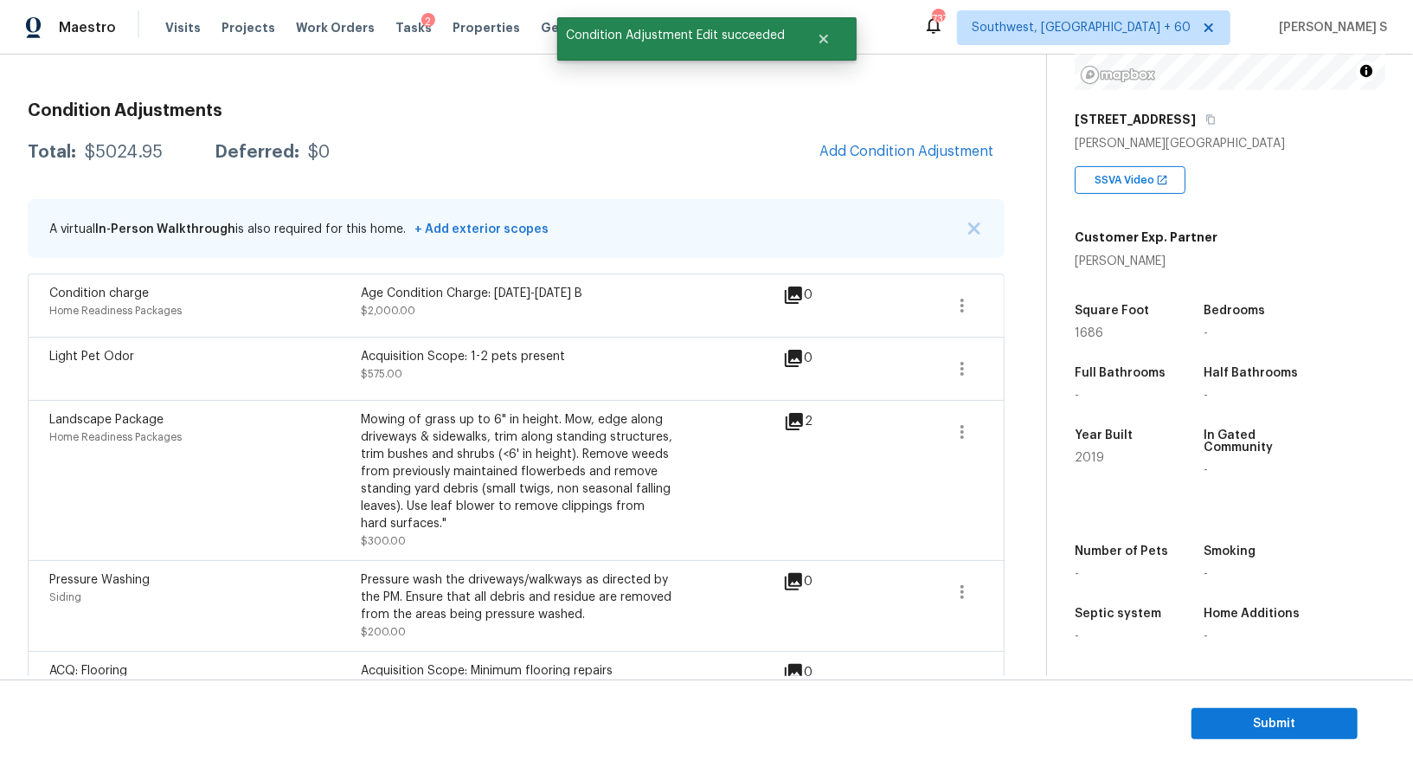
click at [140, 152] on div "$5024.95" at bounding box center [124, 152] width 78 height 17
copy div "5024.95"
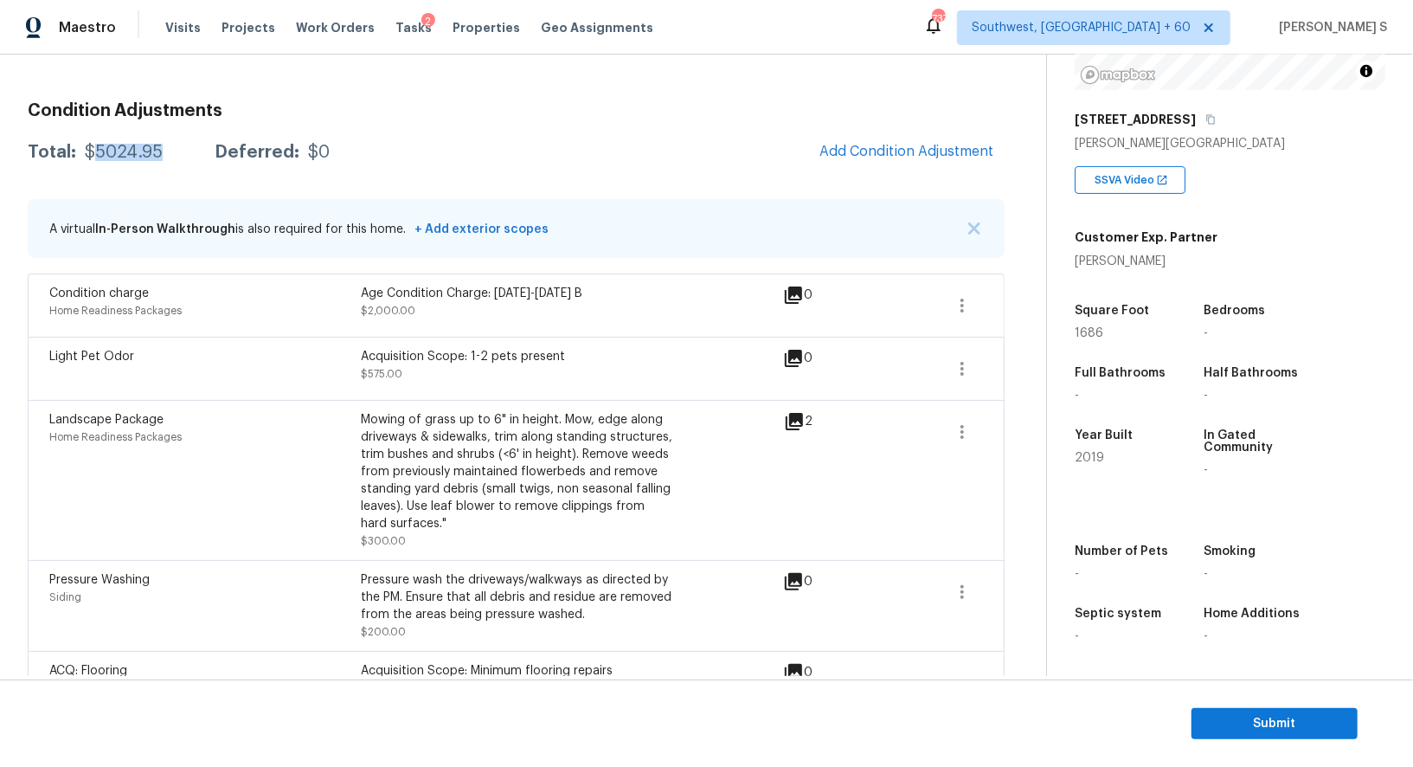
scroll to position [238, 0]
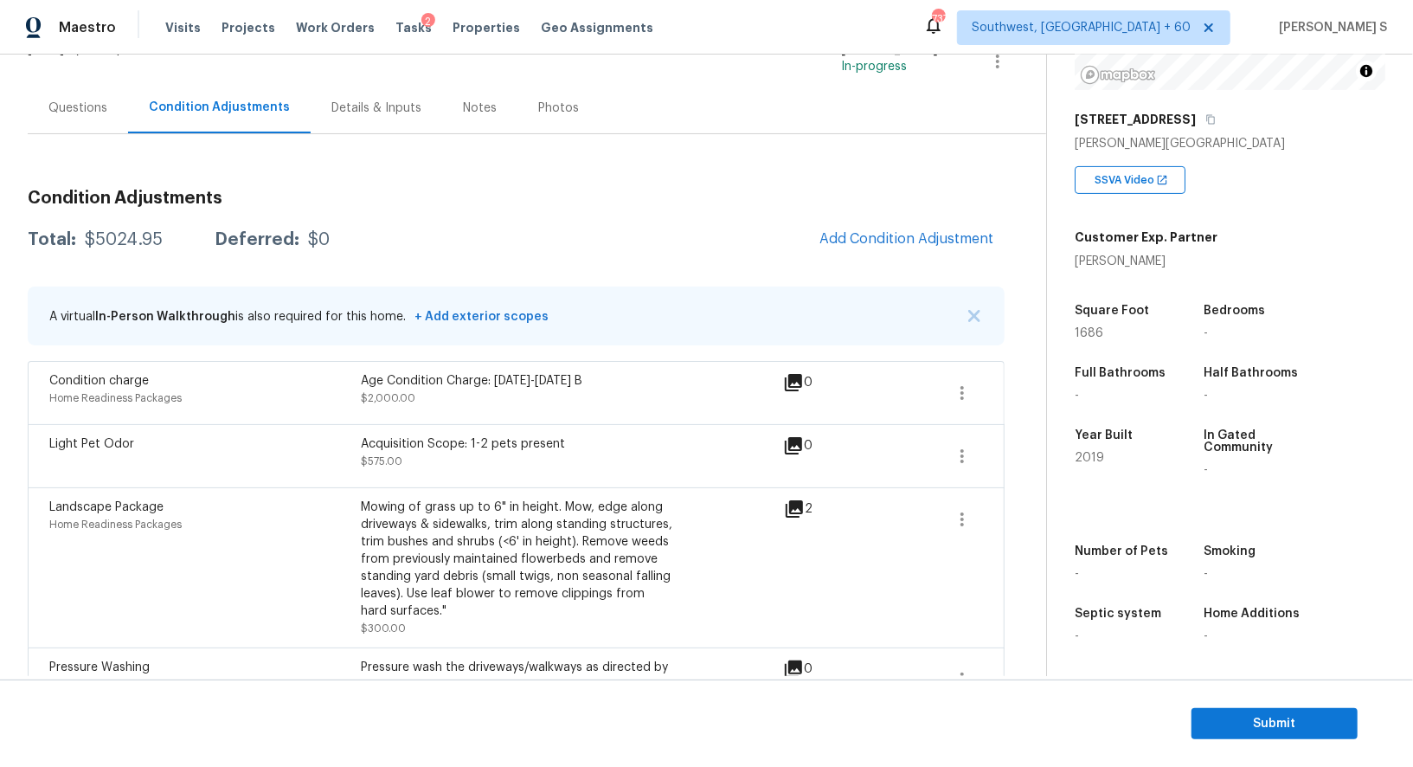
click at [73, 119] on div "Questions" at bounding box center [78, 107] width 100 height 51
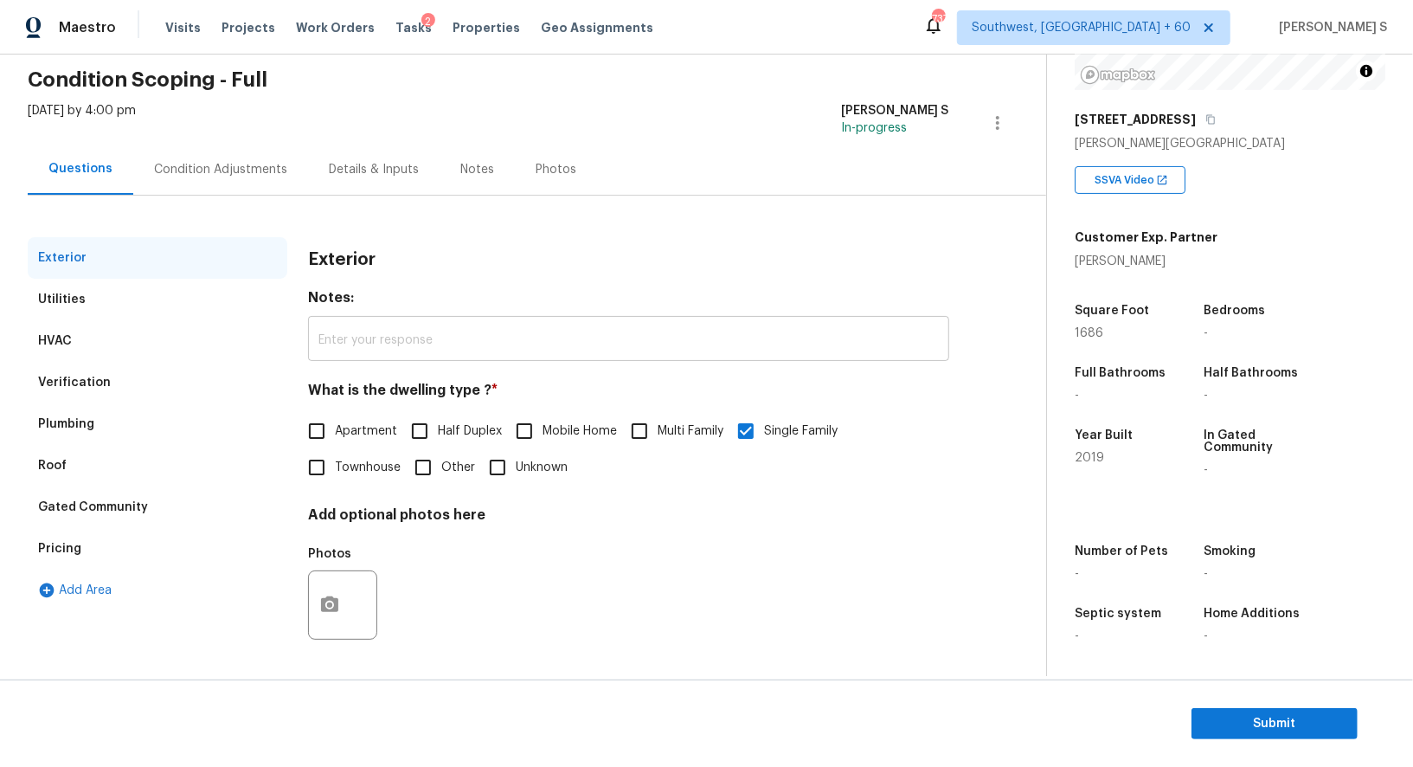
scroll to position [66, 0]
click at [81, 382] on div "Verification" at bounding box center [74, 383] width 73 height 17
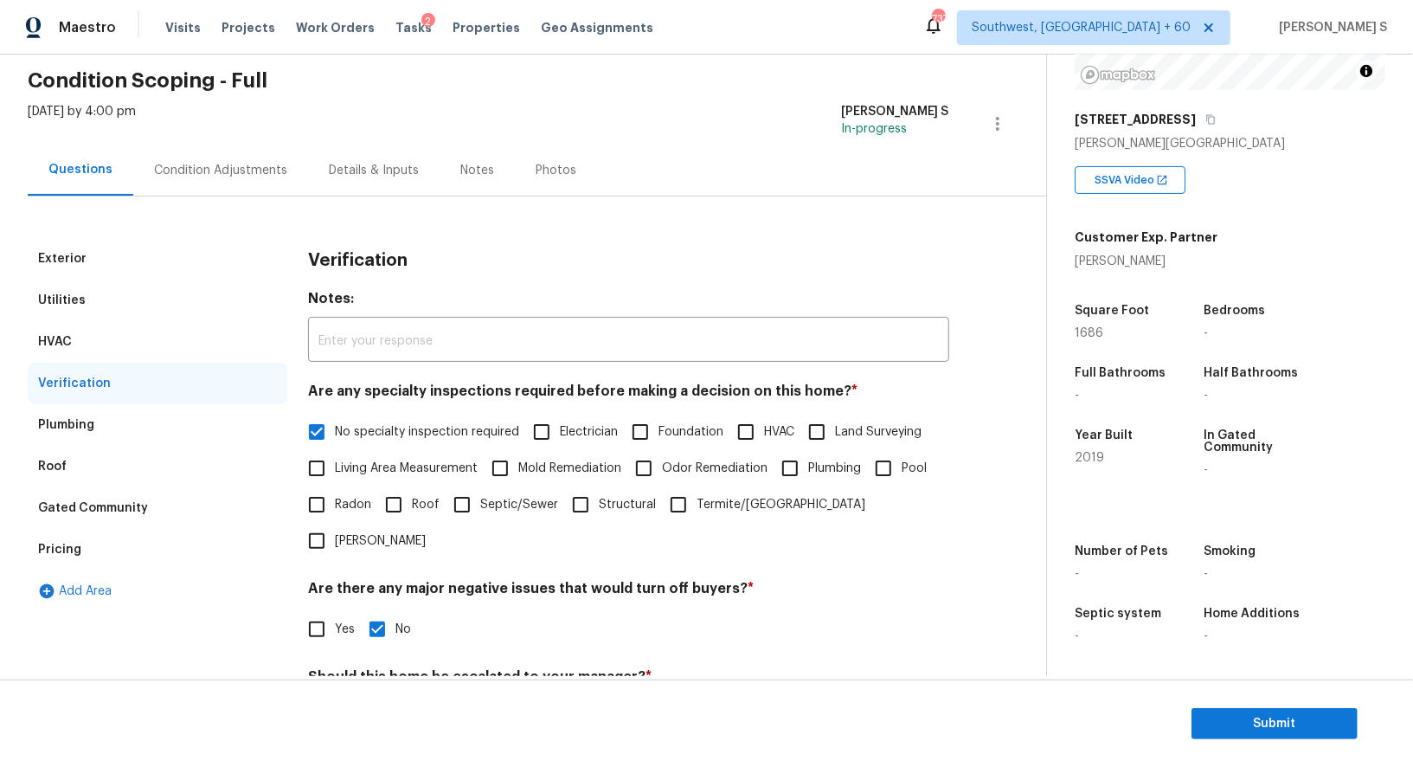
scroll to position [385, 0]
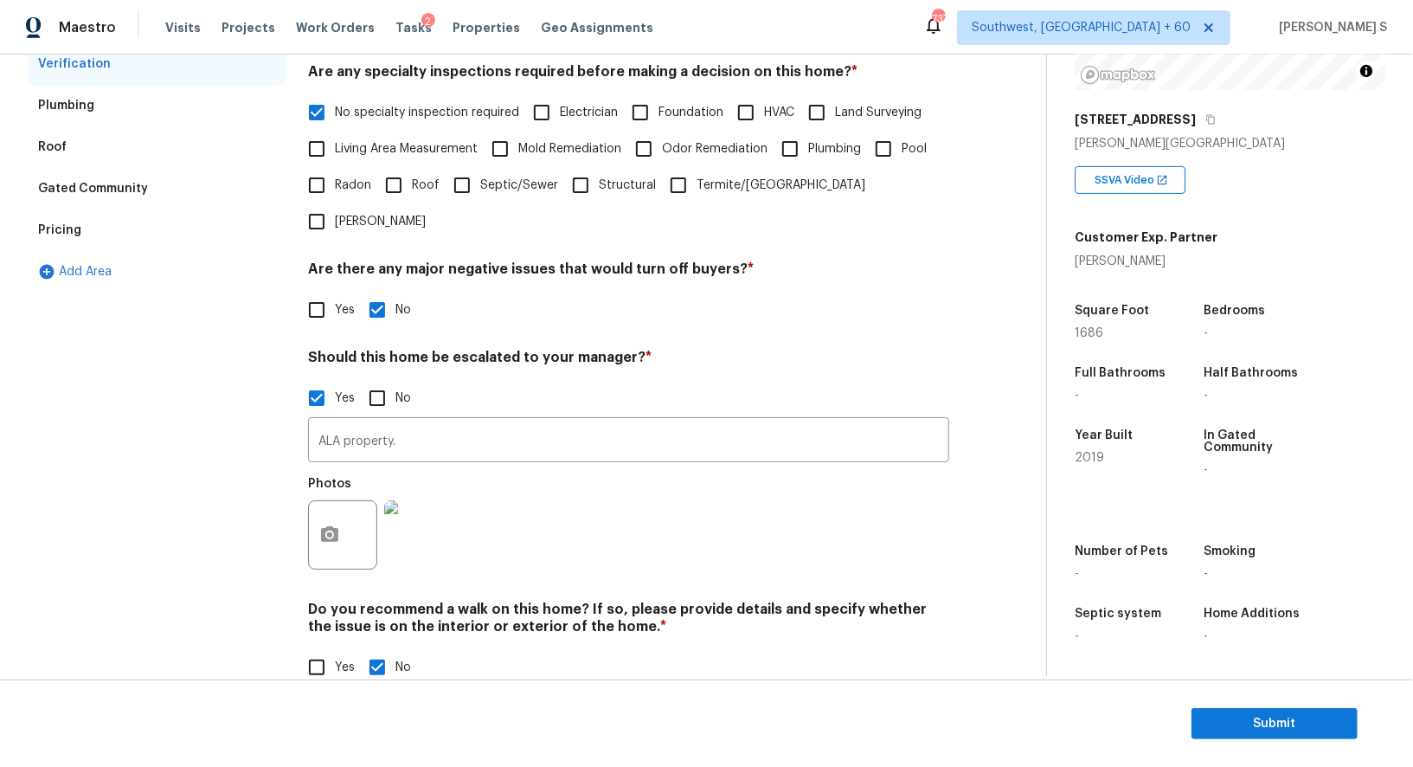
click at [93, 230] on div "Pricing" at bounding box center [158, 230] width 260 height 42
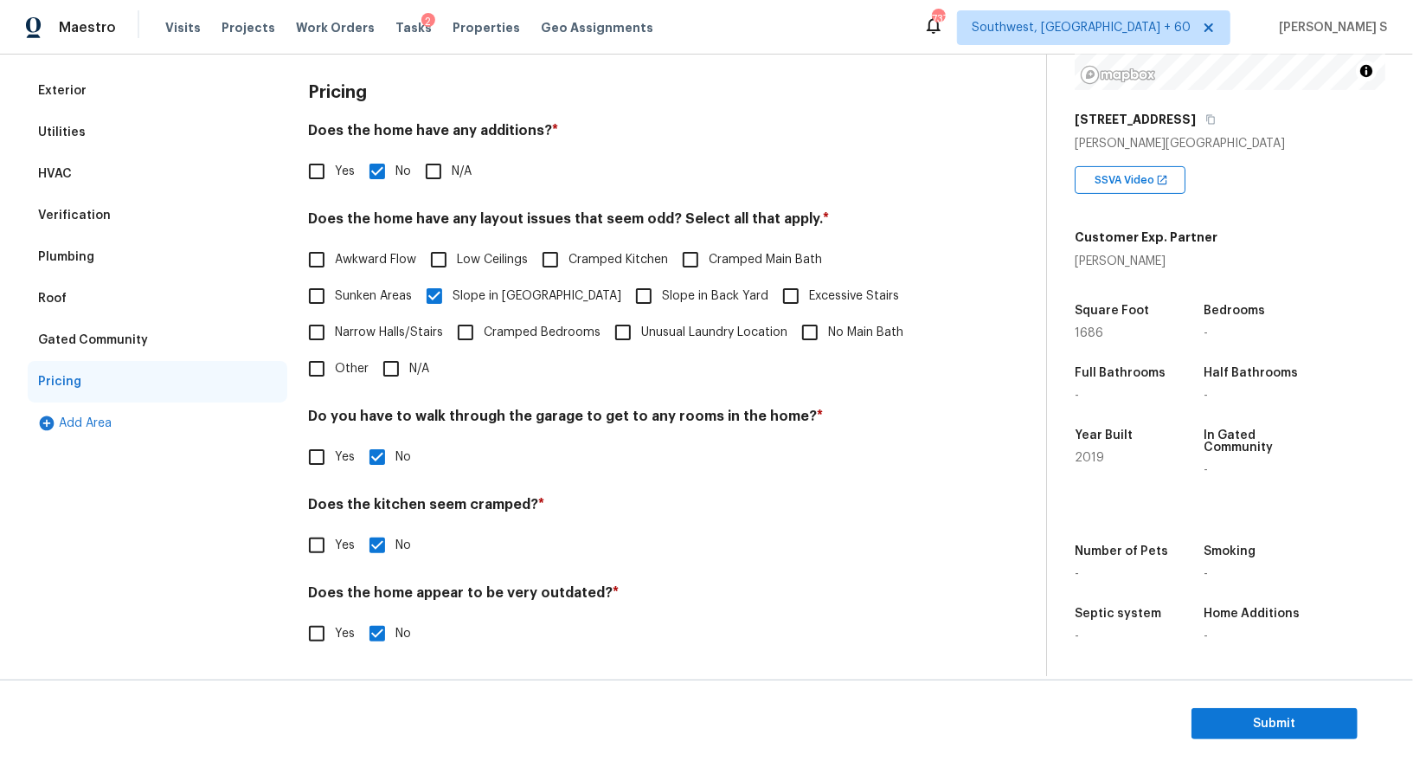
scroll to position [0, 0]
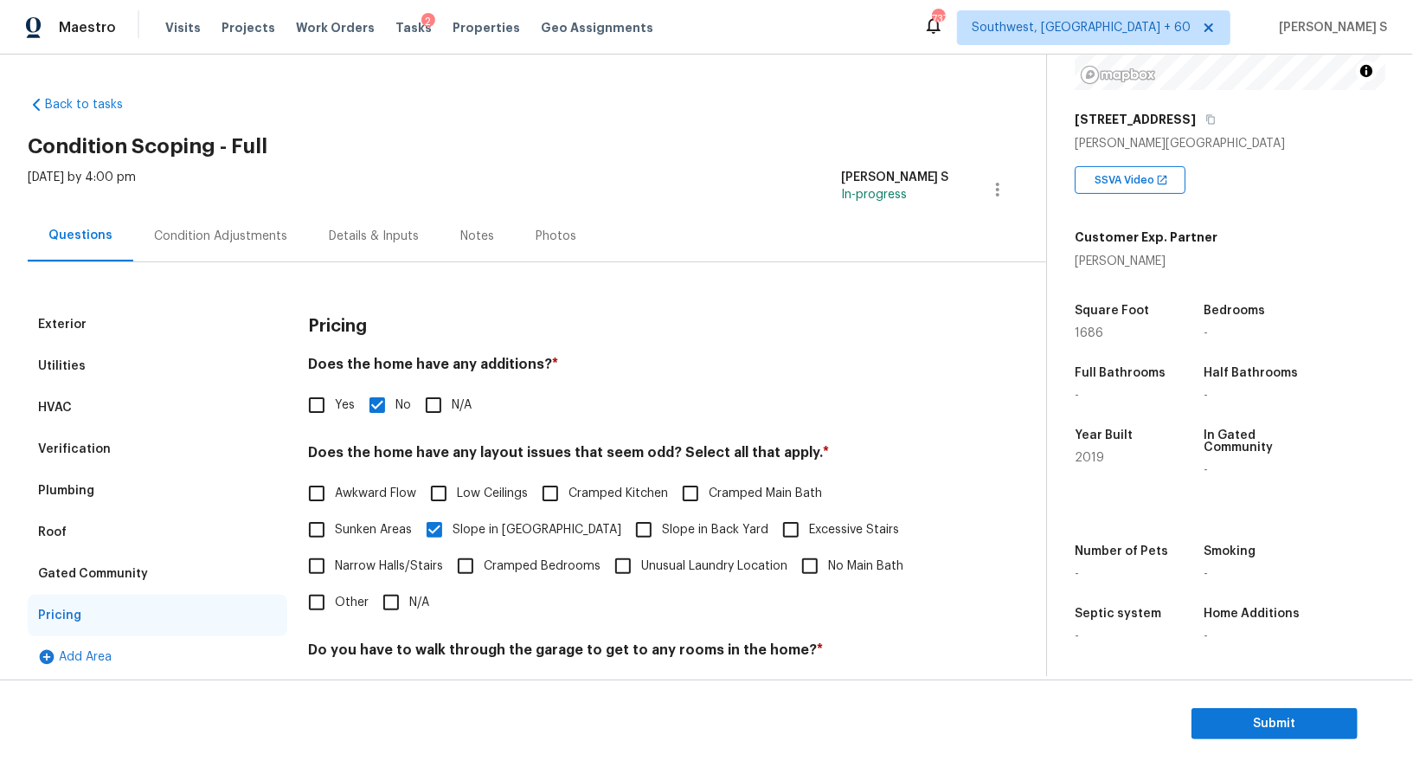
click at [222, 244] on div "Condition Adjustments" at bounding box center [220, 236] width 133 height 17
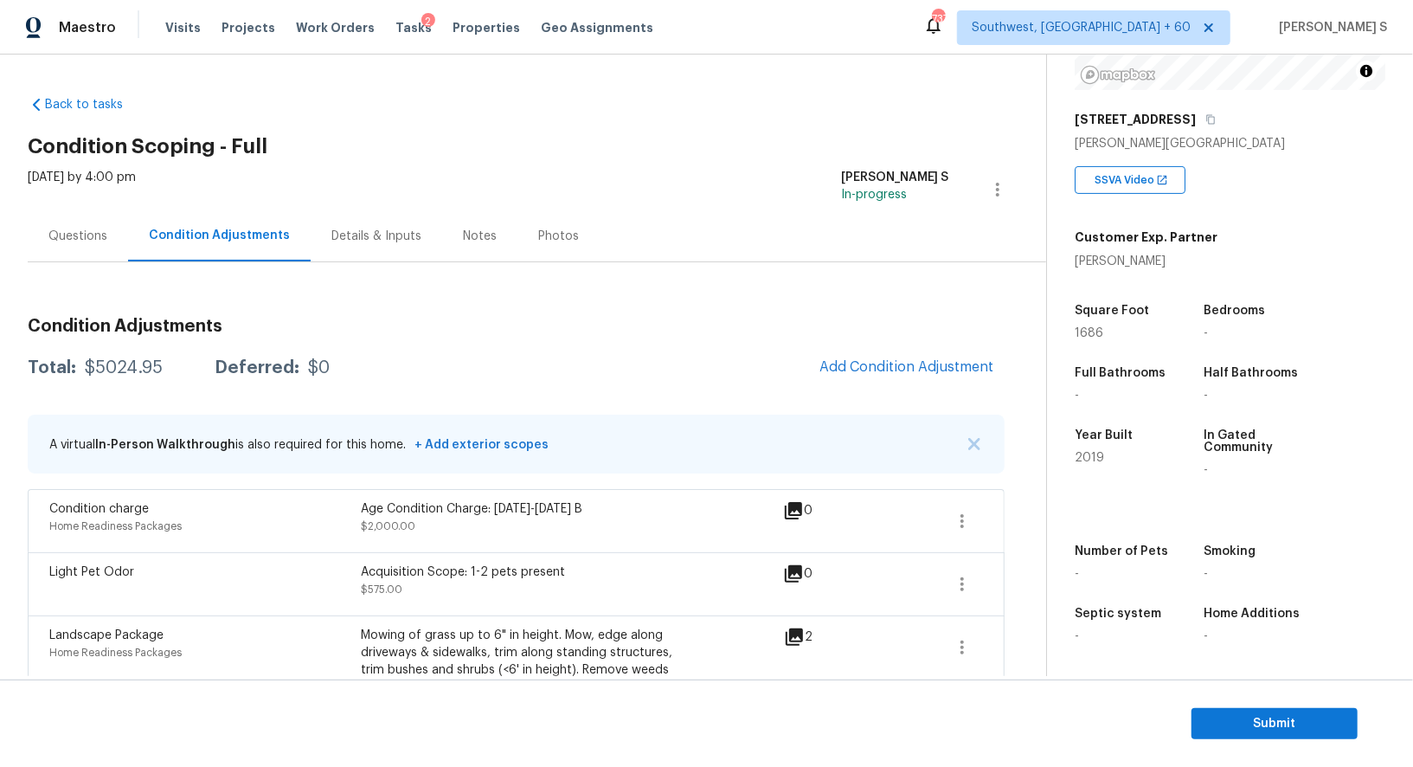
scroll to position [238, 0]
click at [102, 232] on div "Questions" at bounding box center [77, 236] width 59 height 17
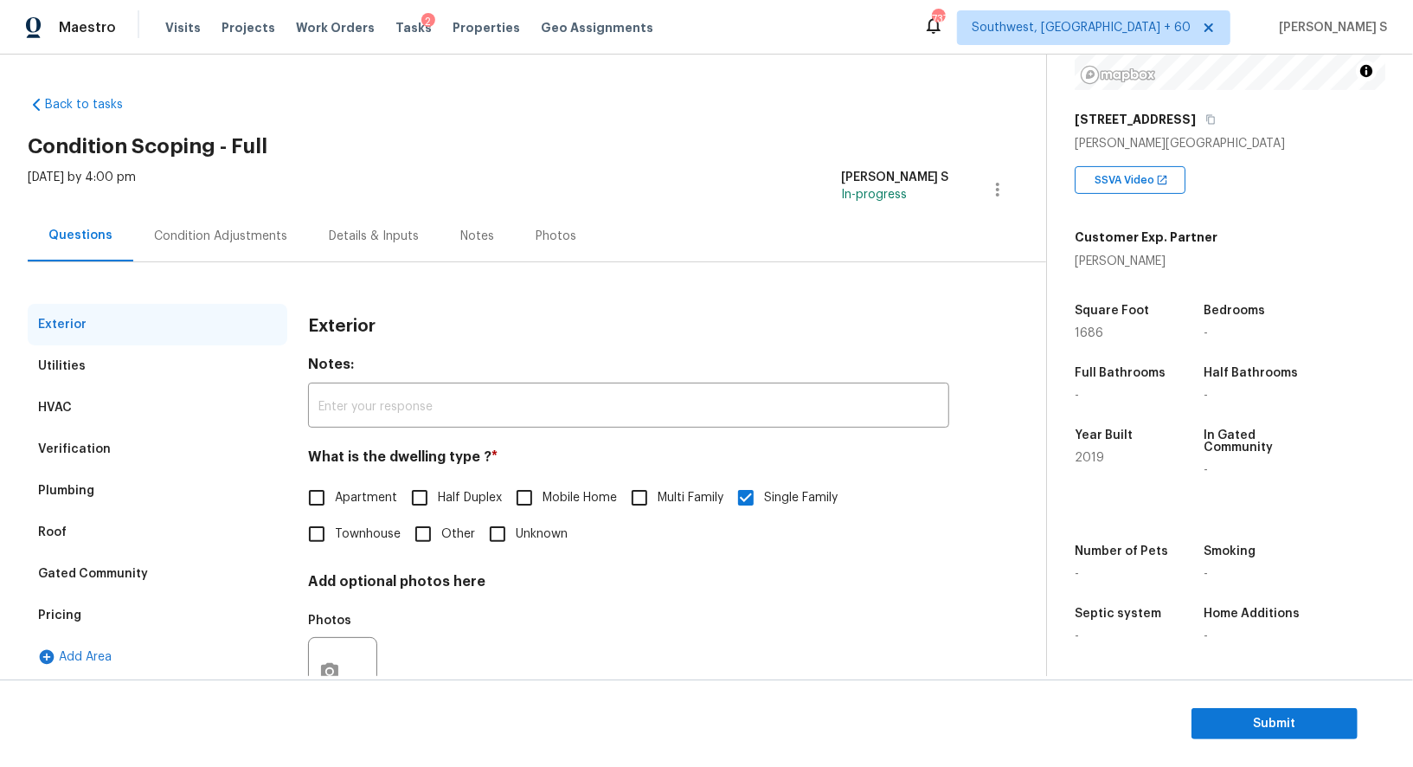
scroll to position [66, 0]
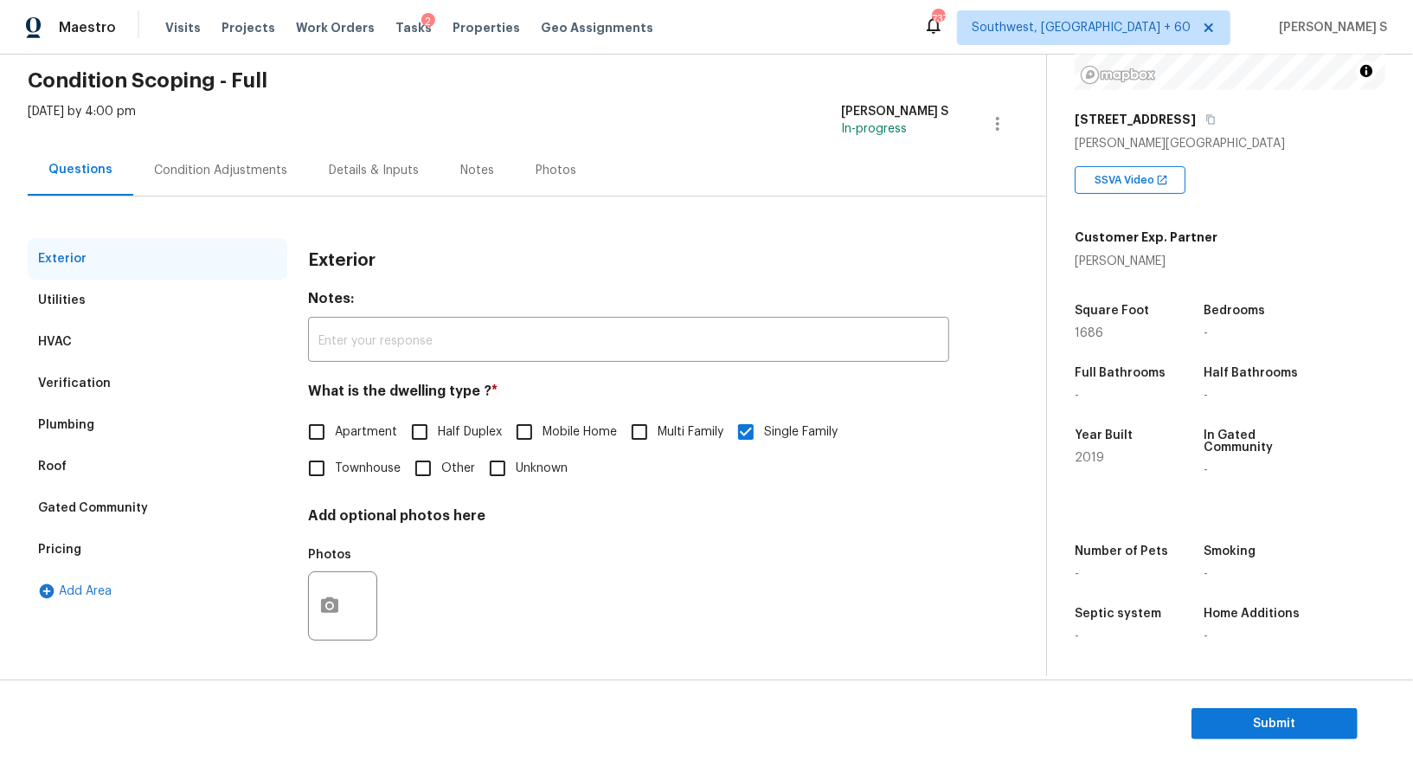
click at [84, 543] on div "Pricing" at bounding box center [158, 550] width 260 height 42
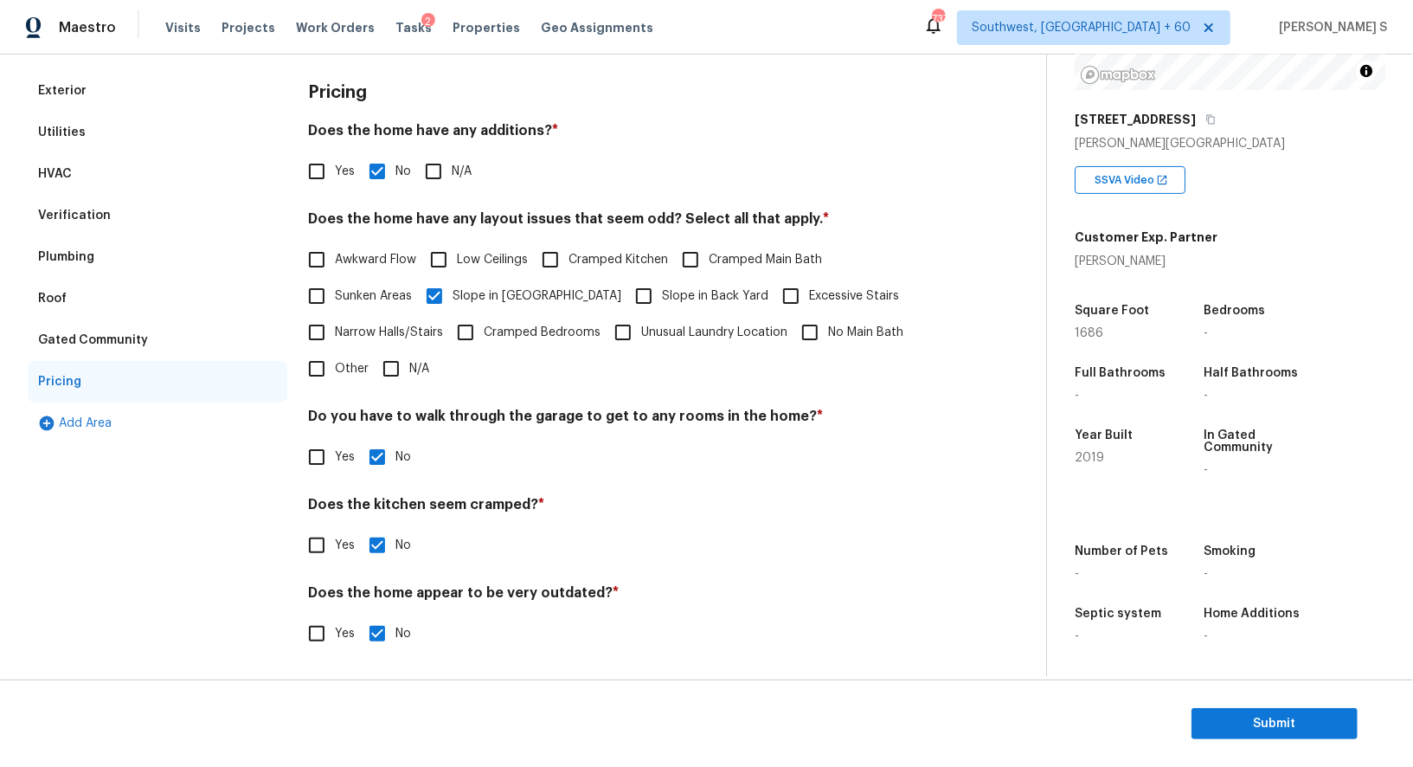
scroll to position [0, 0]
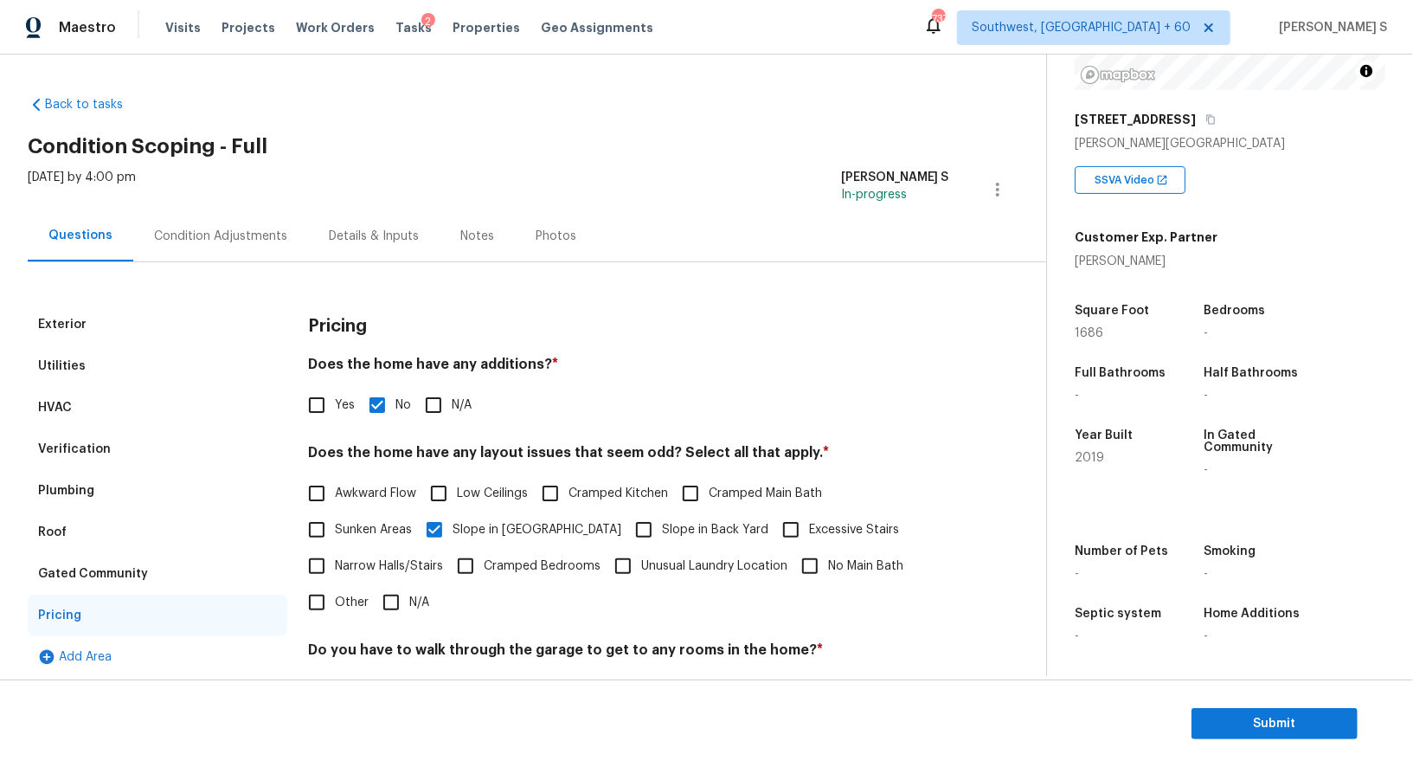
click at [238, 207] on div "Thu, Aug 14 2025 by 4:00 pm Anbu Jebakumar S In-progress" at bounding box center [537, 190] width 1019 height 42
click at [243, 223] on div "Condition Adjustments" at bounding box center [220, 235] width 175 height 51
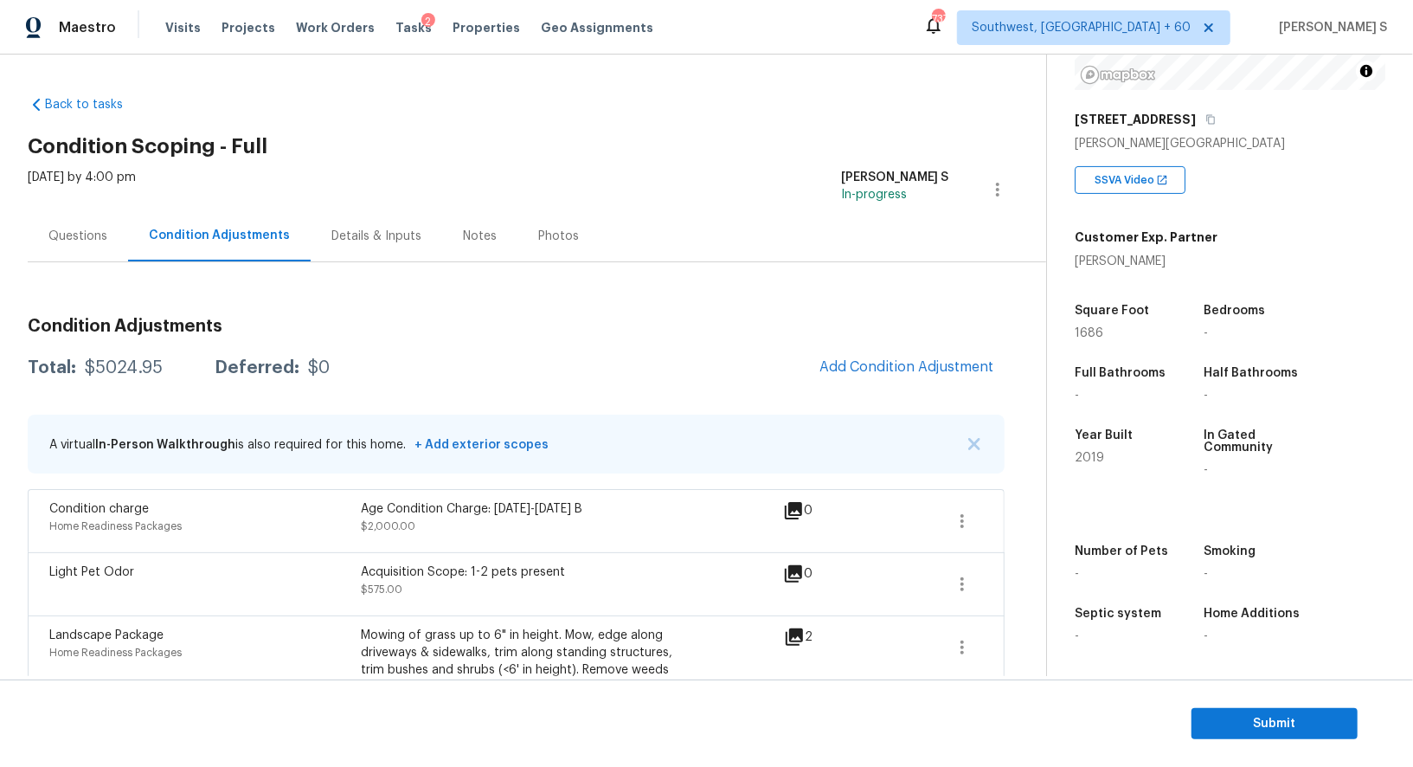
click at [87, 238] on div "Questions" at bounding box center [77, 236] width 59 height 17
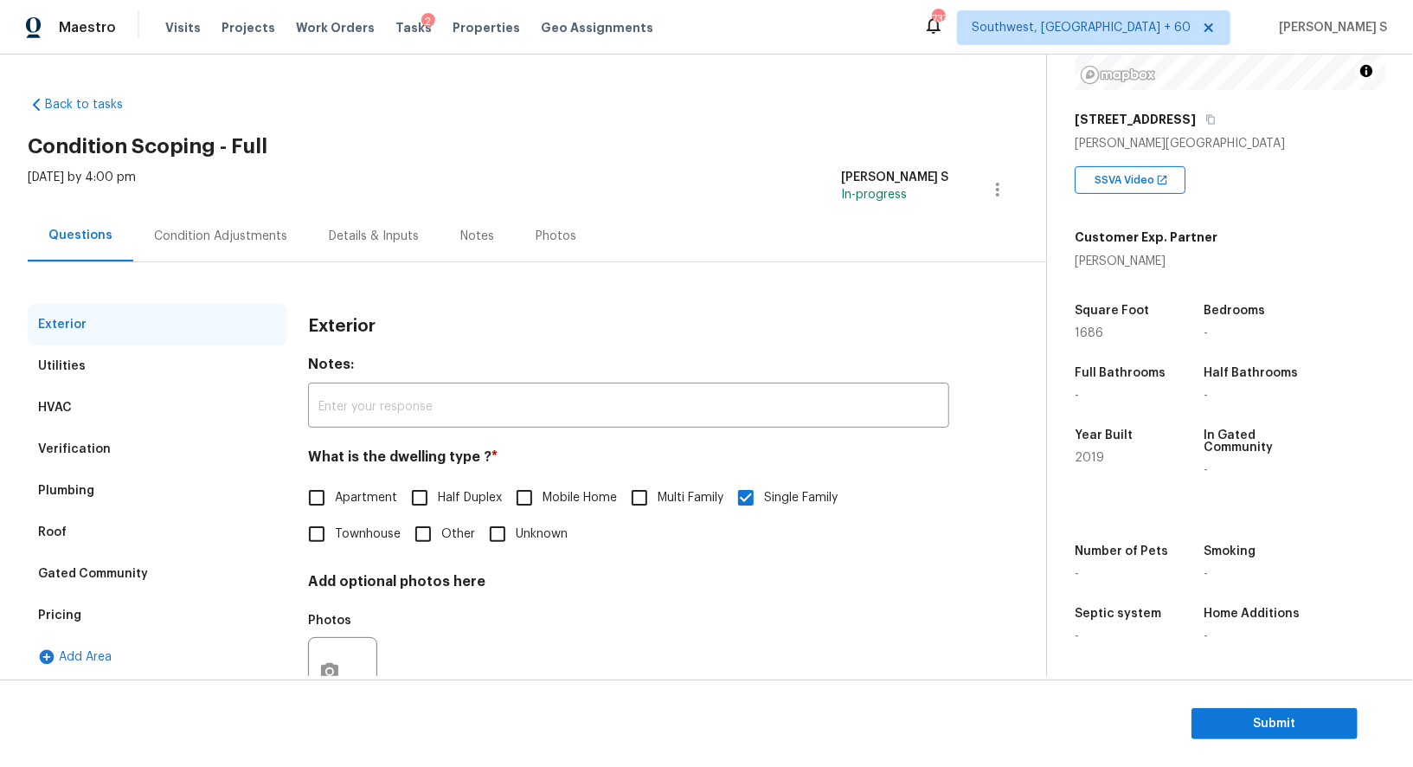
scroll to position [66, 0]
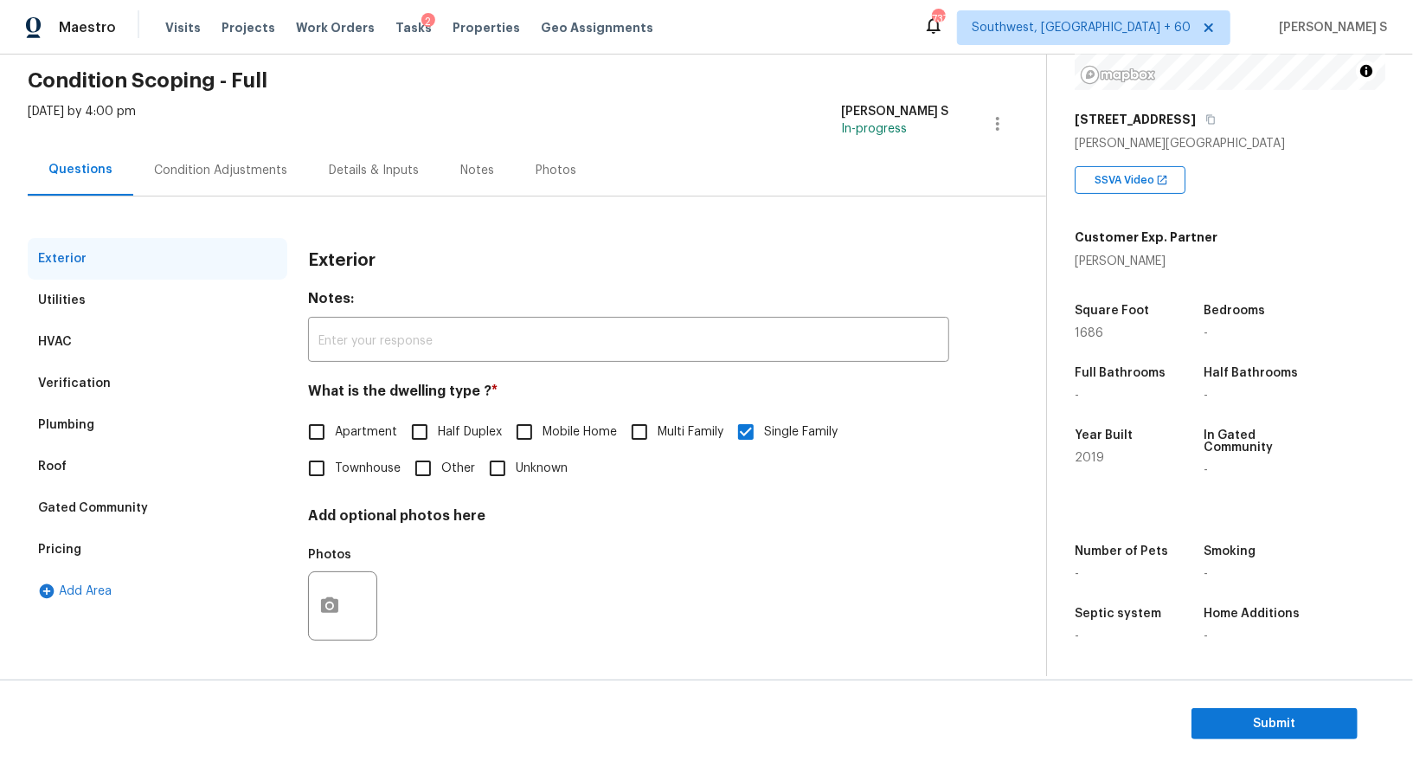
click at [115, 376] on div "Verification" at bounding box center [158, 384] width 260 height 42
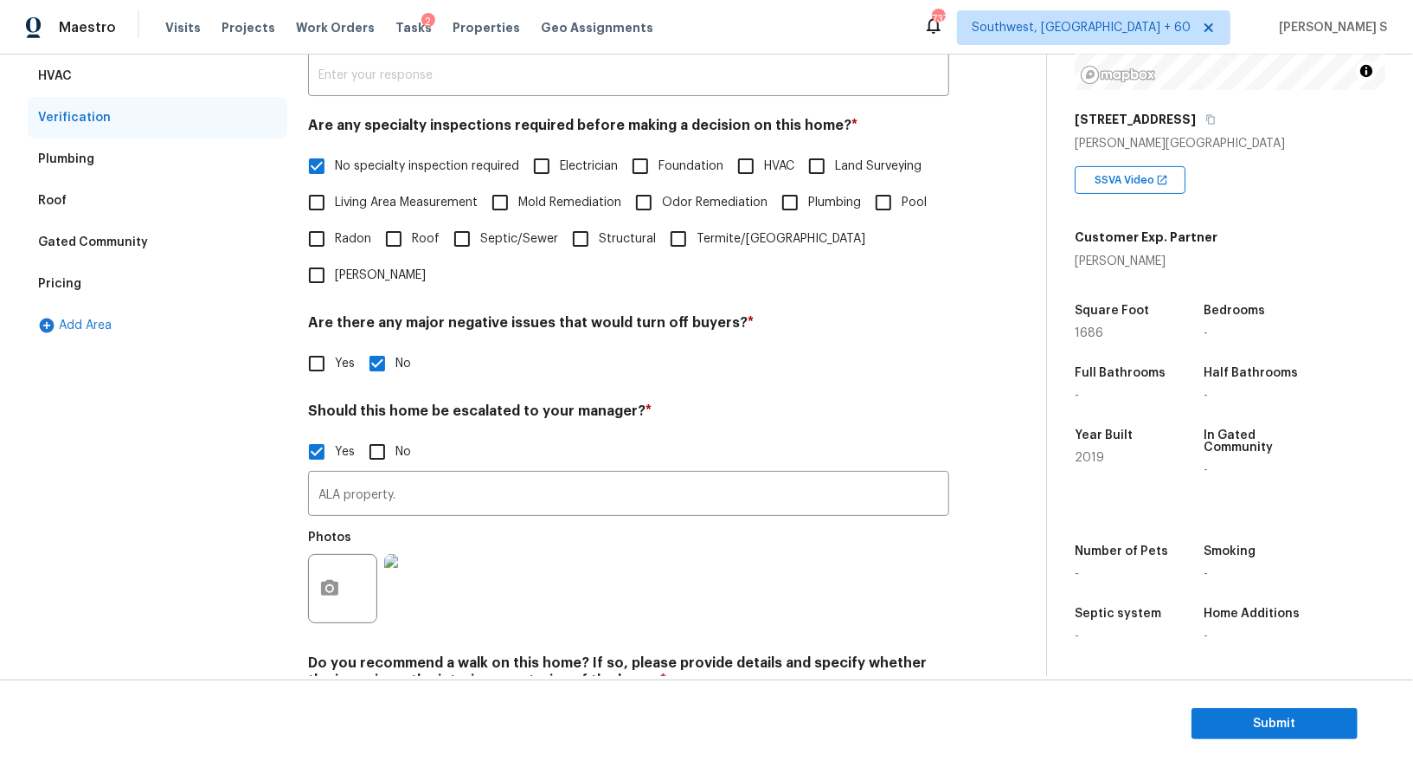
scroll to position [385, 0]
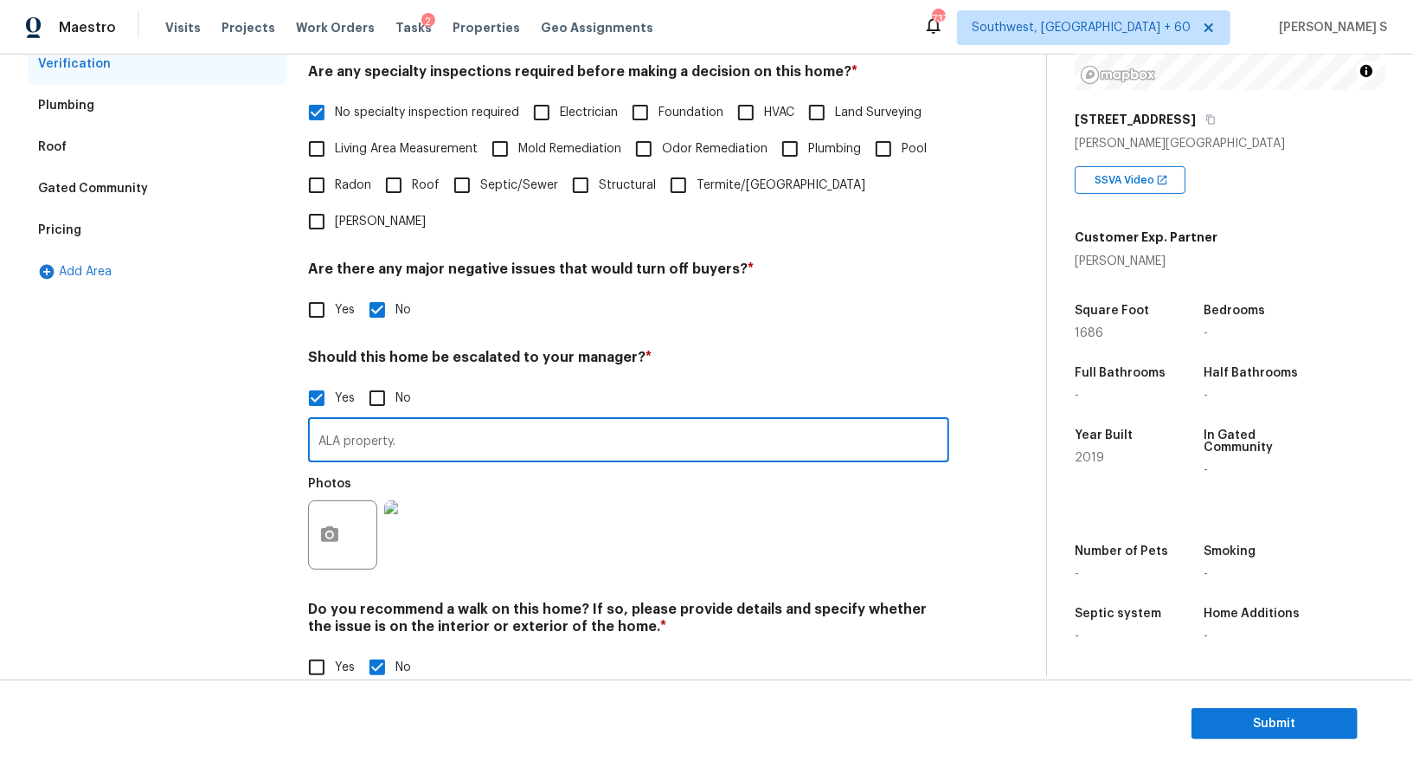
click at [492, 421] on input "ALA property." at bounding box center [628, 441] width 641 height 41
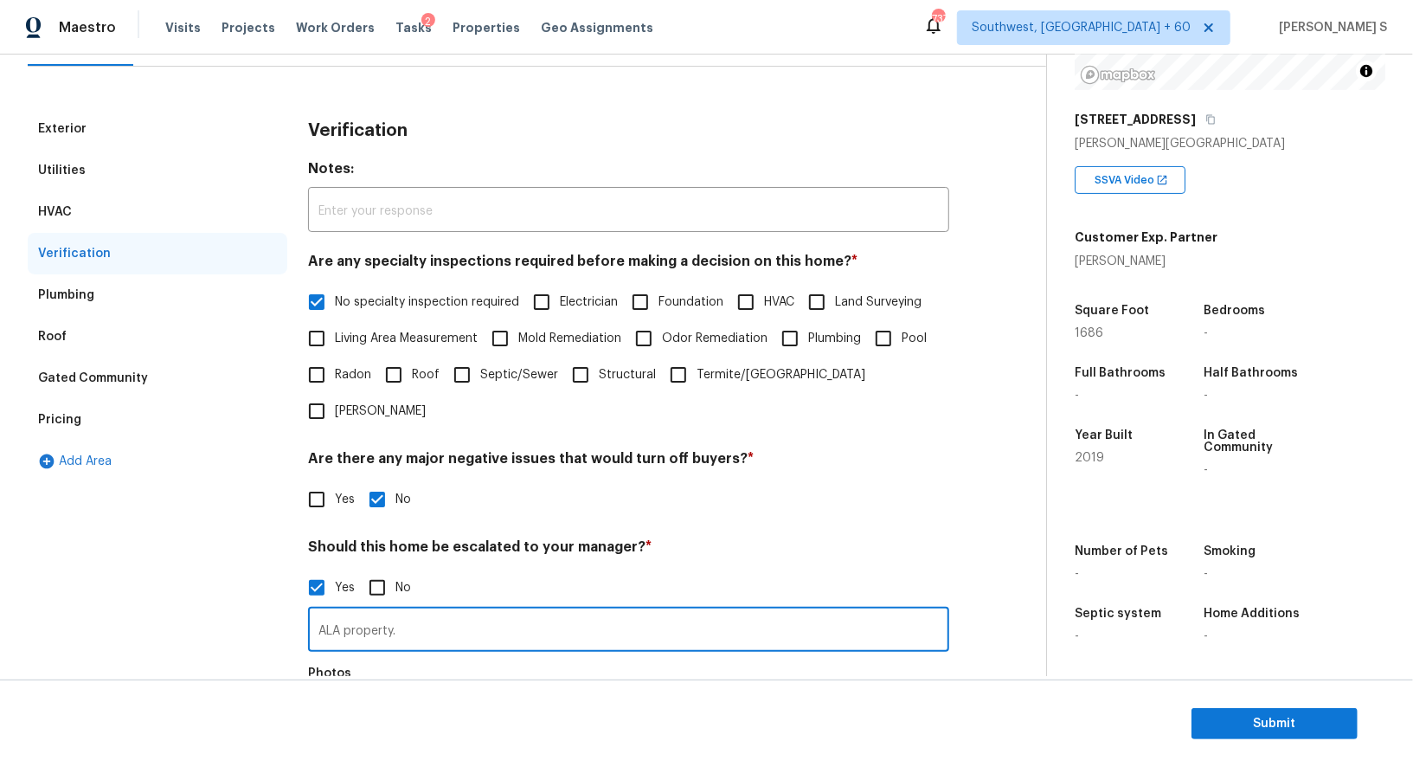
scroll to position [0, 0]
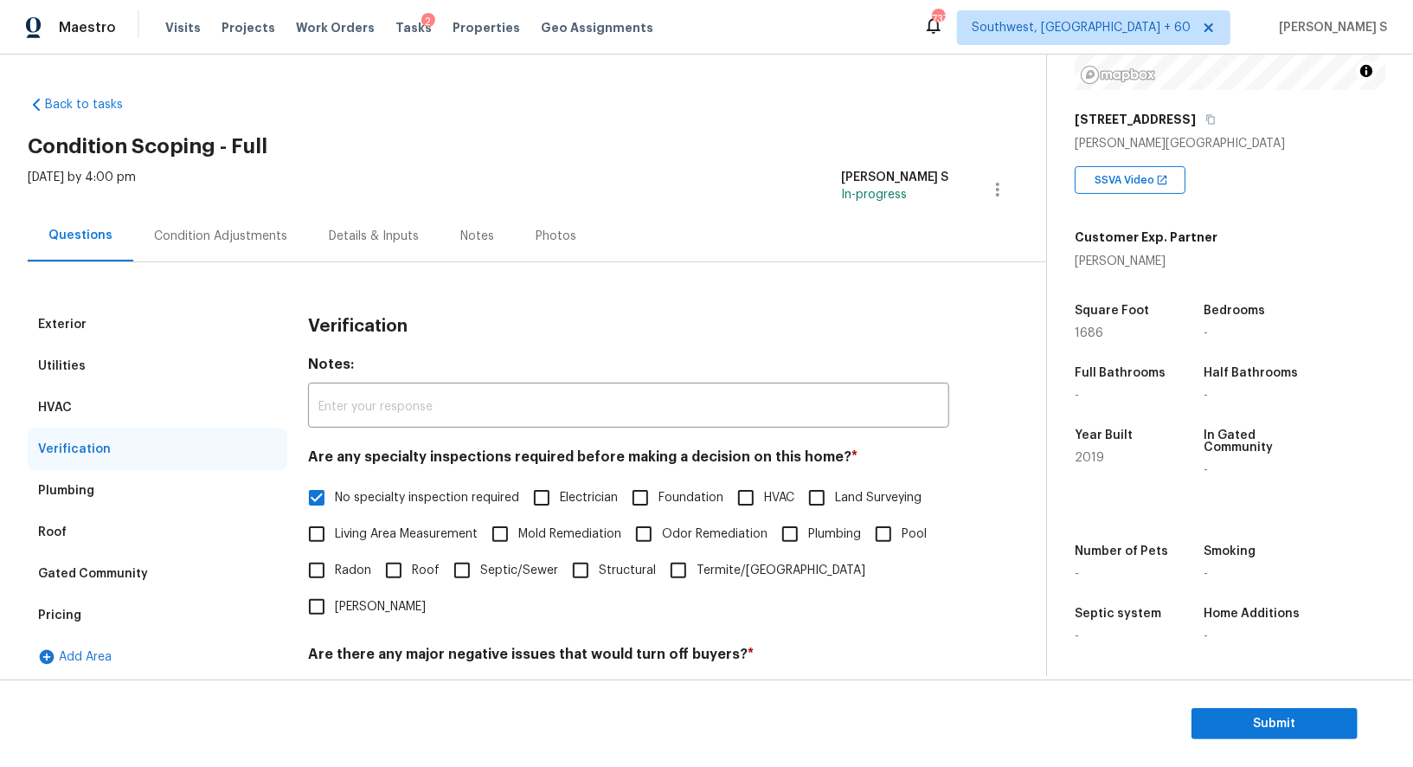
click at [79, 608] on div "Pricing" at bounding box center [158, 615] width 260 height 42
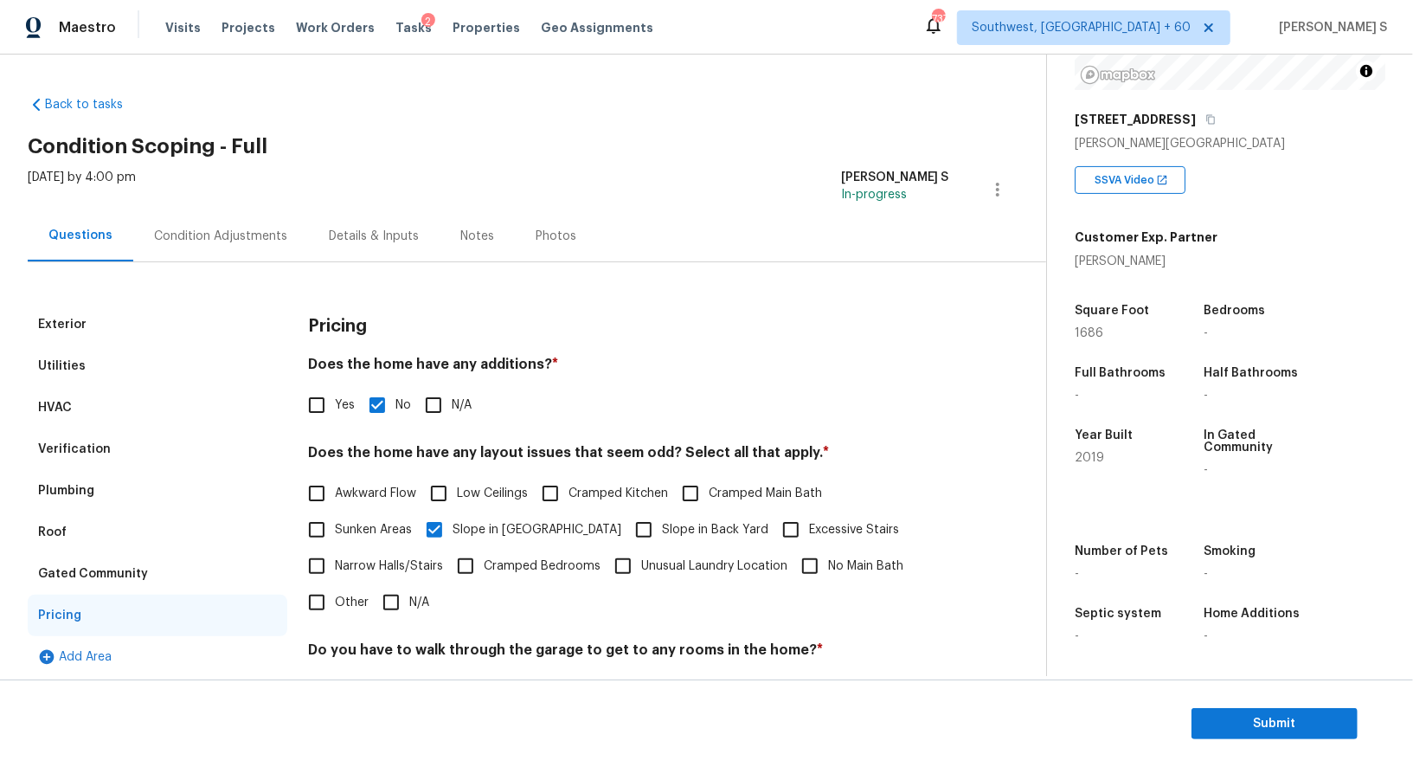
click at [213, 237] on div "Condition Adjustments" at bounding box center [220, 236] width 133 height 17
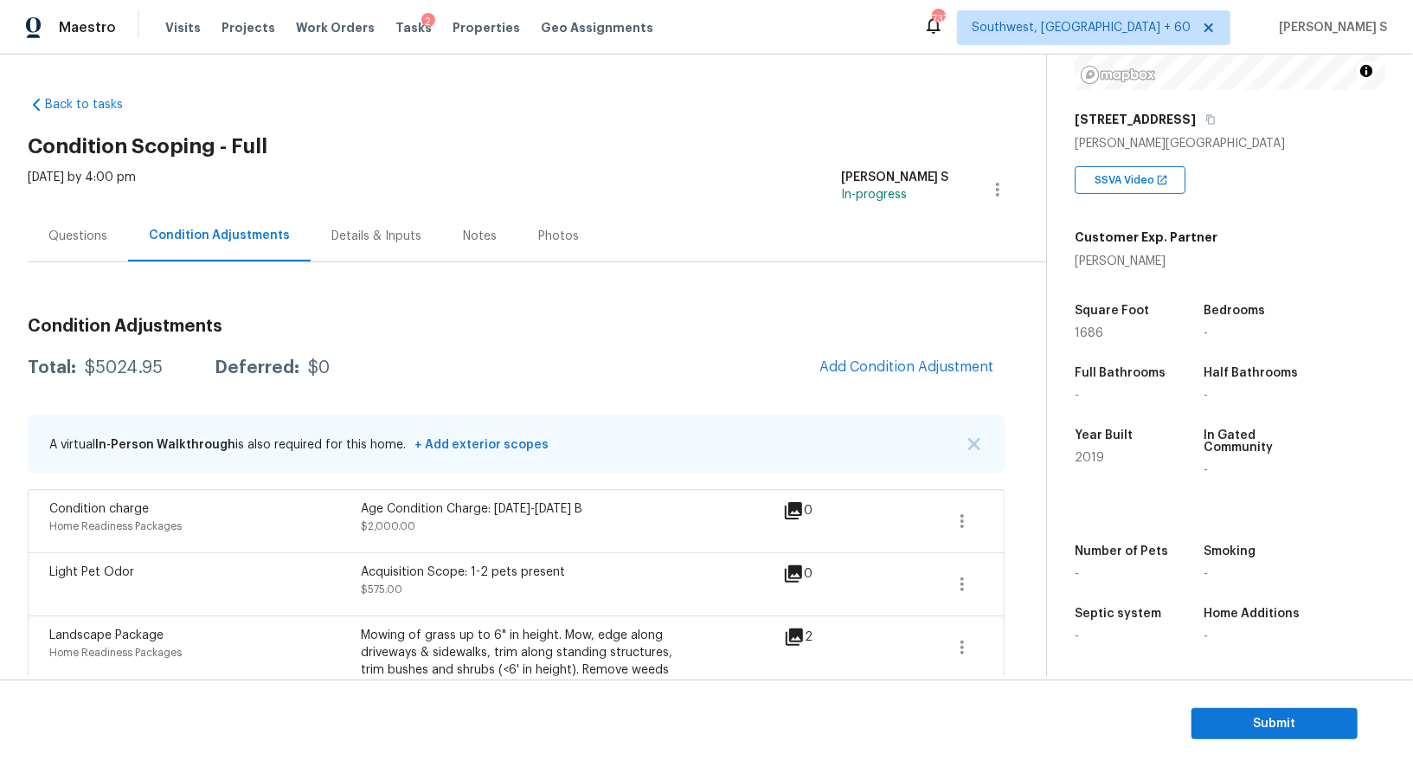
click at [145, 361] on div "$5024.95" at bounding box center [124, 367] width 78 height 17
copy div "5024.95"
click at [1306, 726] on span "Submit" at bounding box center [1274, 724] width 138 height 22
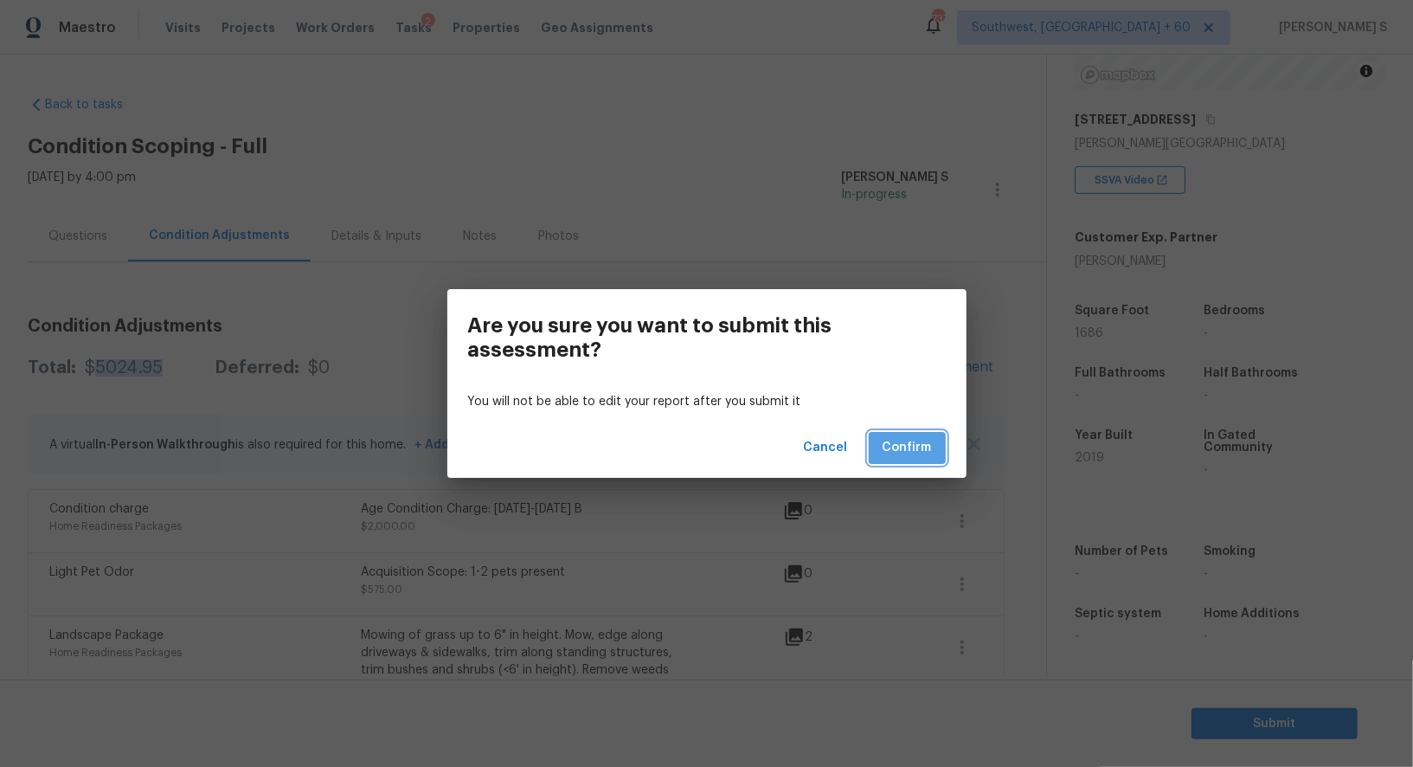
click at [932, 450] on button "Confirm" at bounding box center [907, 448] width 77 height 32
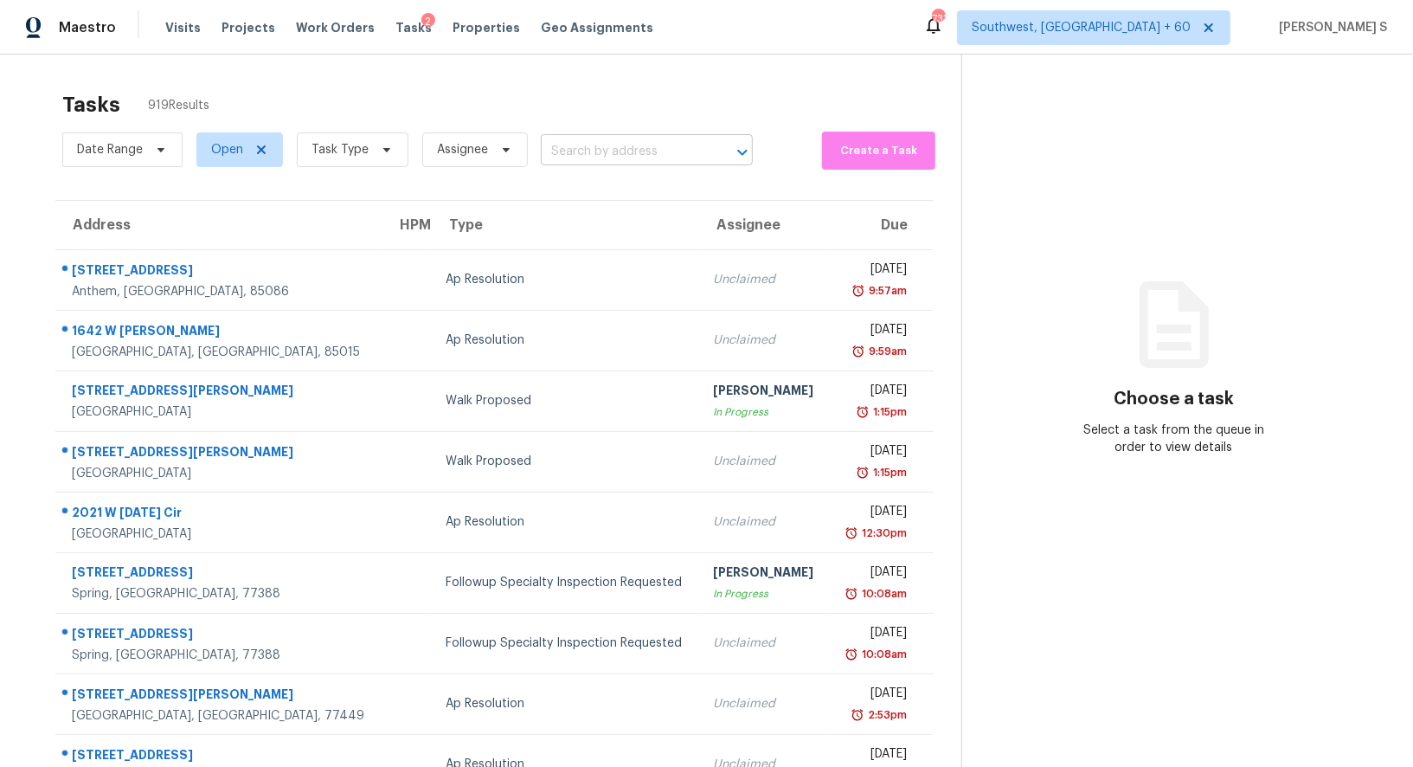
click at [622, 150] on input "text" at bounding box center [623, 151] width 164 height 27
paste input "556 Garrett Dr Fate, TX, 75087"
type input "556 Garrett Dr Fate, TX, 75087"
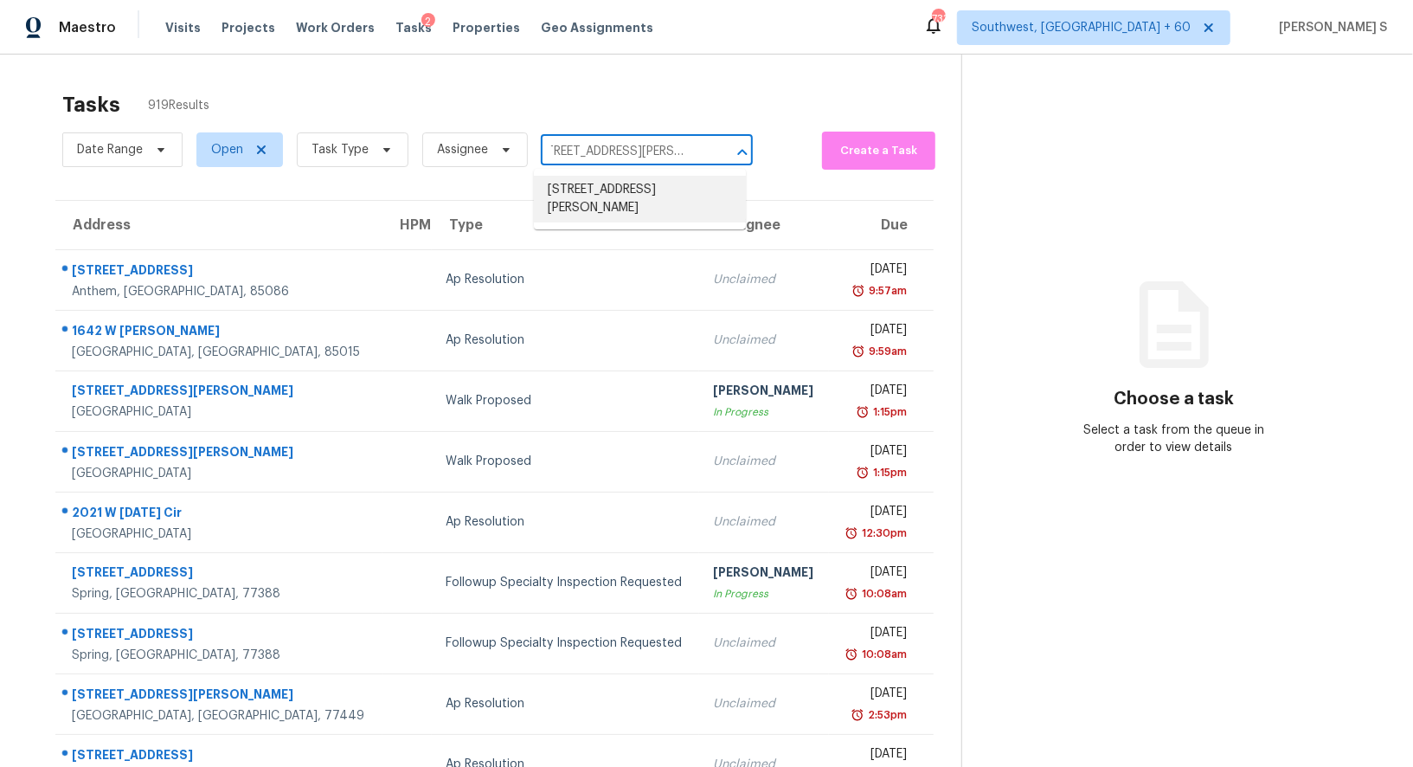
click at [590, 185] on li "556 Garrett Dr, Fate, TX 75087" at bounding box center [640, 199] width 212 height 47
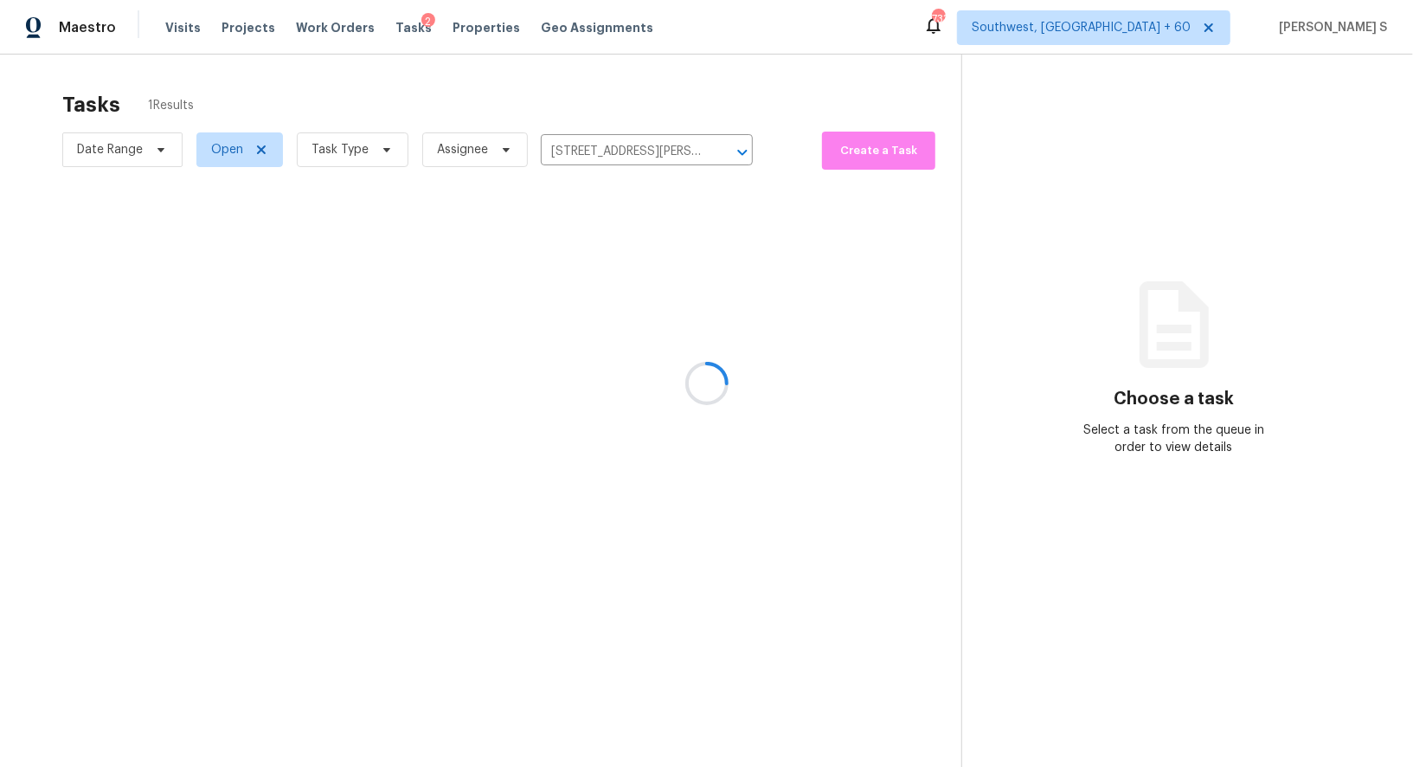
click at [577, 272] on div at bounding box center [706, 383] width 1413 height 767
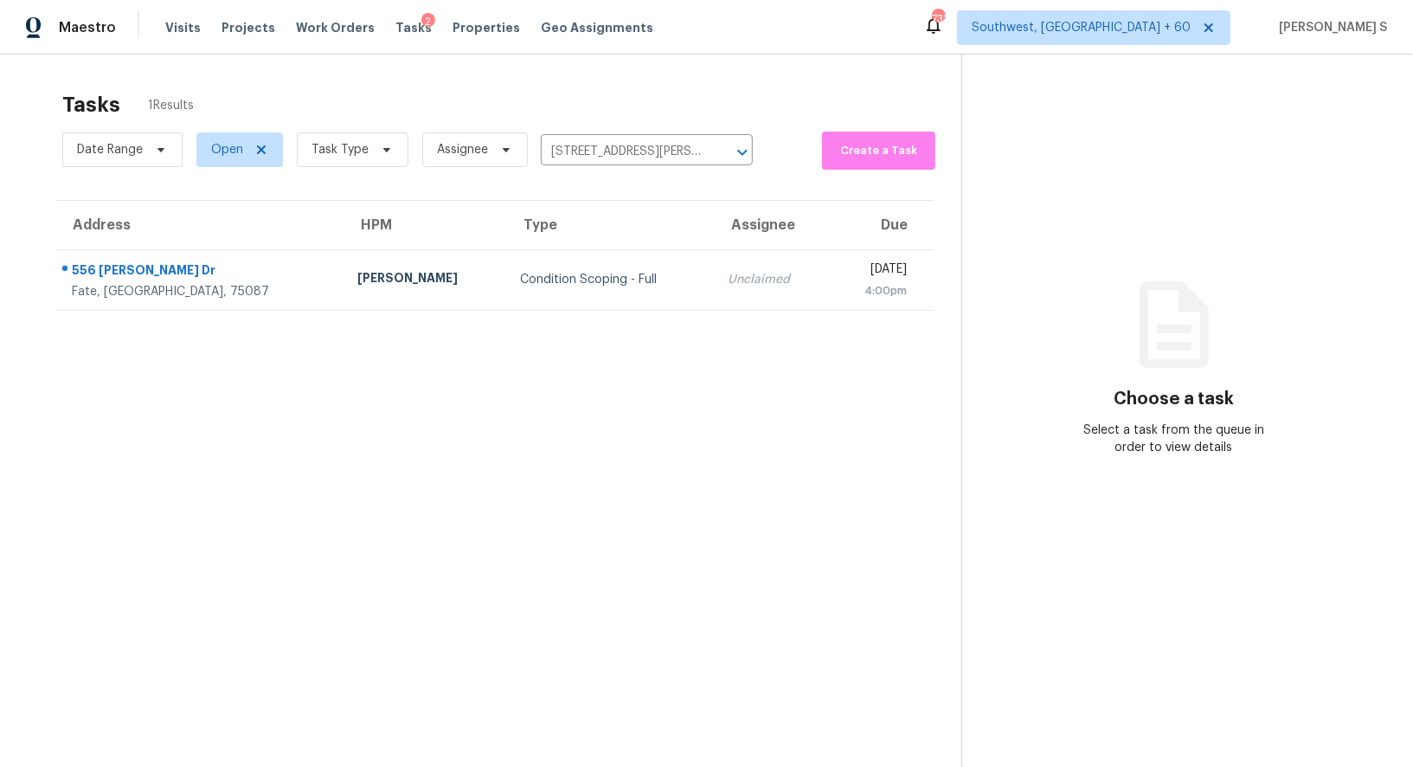
click at [577, 272] on div "Condition Scoping - Full" at bounding box center [610, 279] width 181 height 17
click at [577, 272] on td "Condition Scoping - Full" at bounding box center [610, 279] width 209 height 61
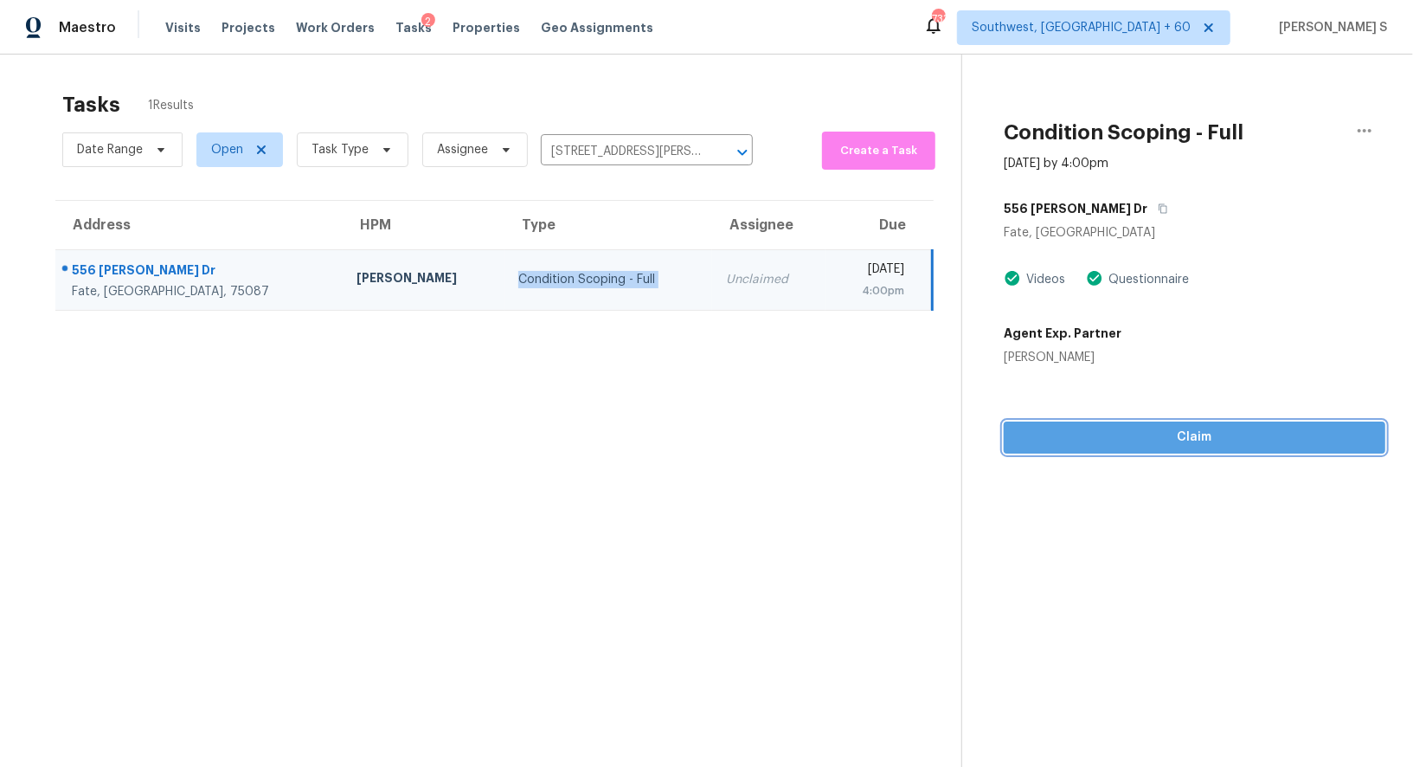
click at [1224, 432] on span "Claim" at bounding box center [1195, 438] width 354 height 22
click at [1083, 444] on span "Claim" at bounding box center [1195, 438] width 354 height 22
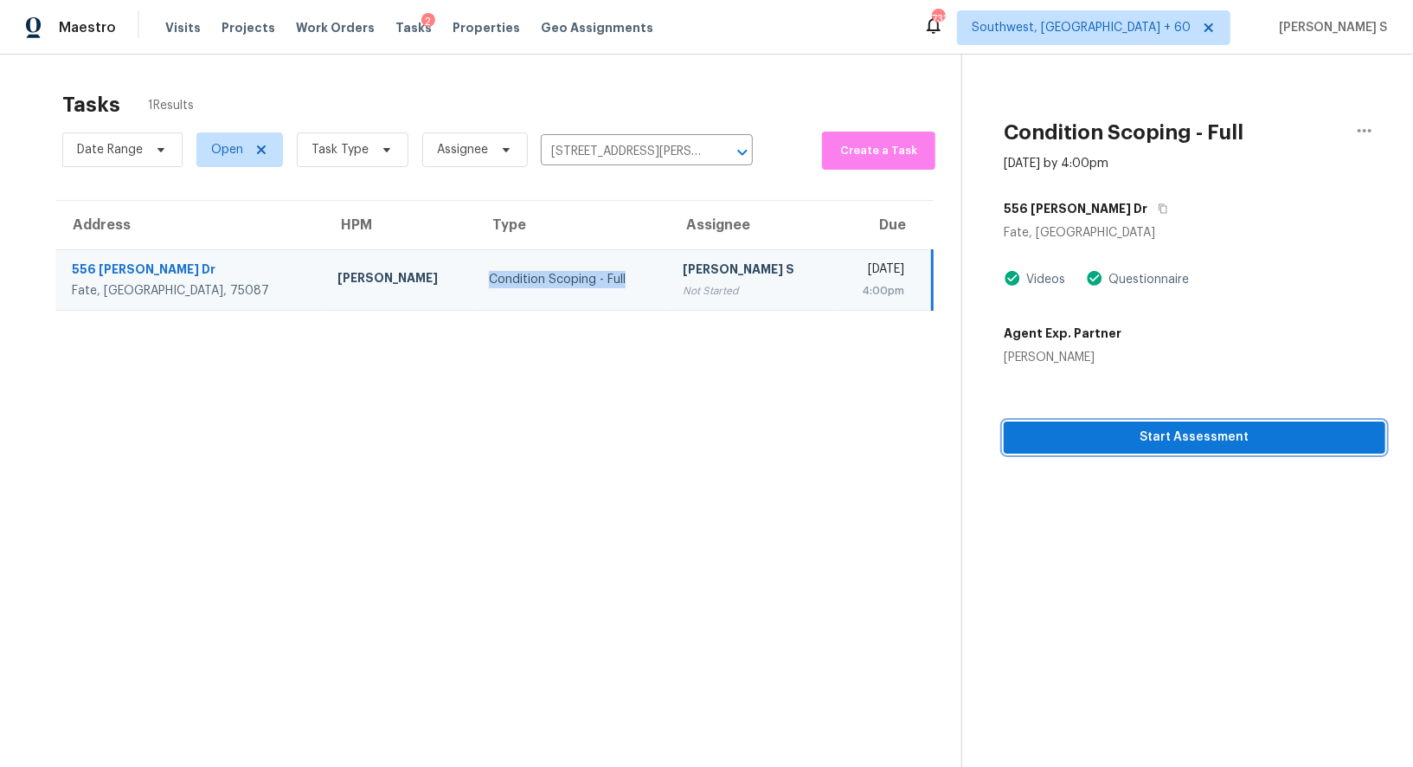
click at [1083, 444] on span "Start Assessment" at bounding box center [1195, 438] width 354 height 22
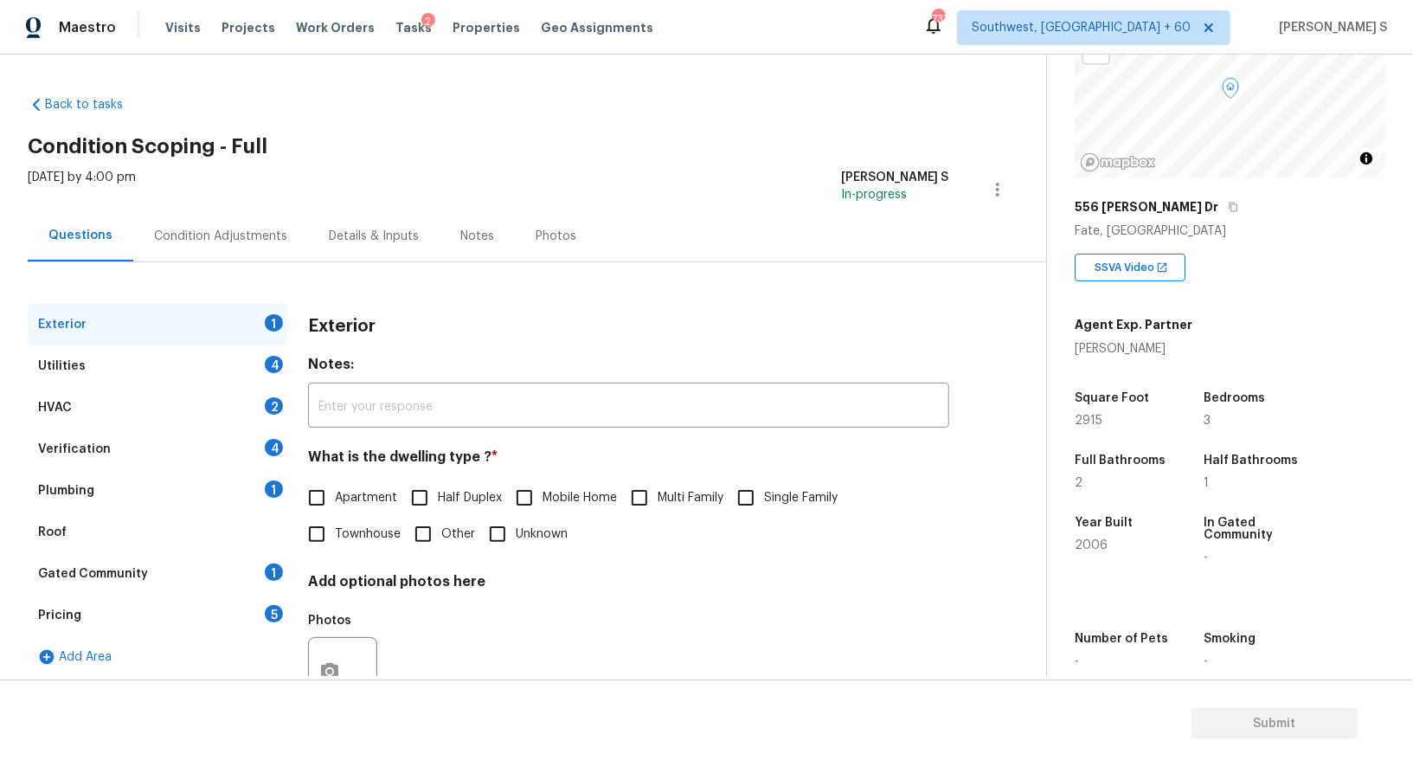
scroll to position [229, 0]
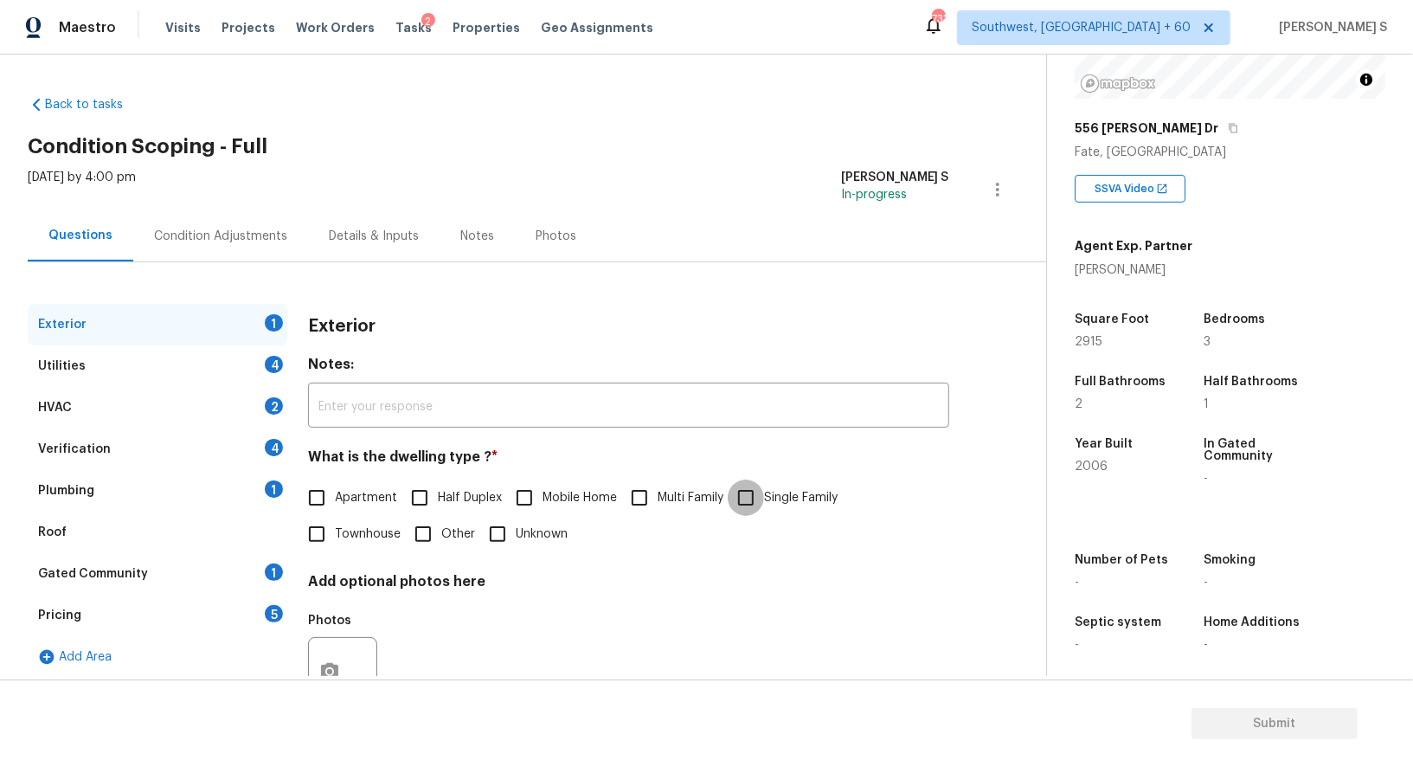
click at [755, 493] on input "Single Family" at bounding box center [746, 497] width 36 height 36
checkbox input "true"
click at [270, 365] on div "4" at bounding box center [274, 364] width 18 height 17
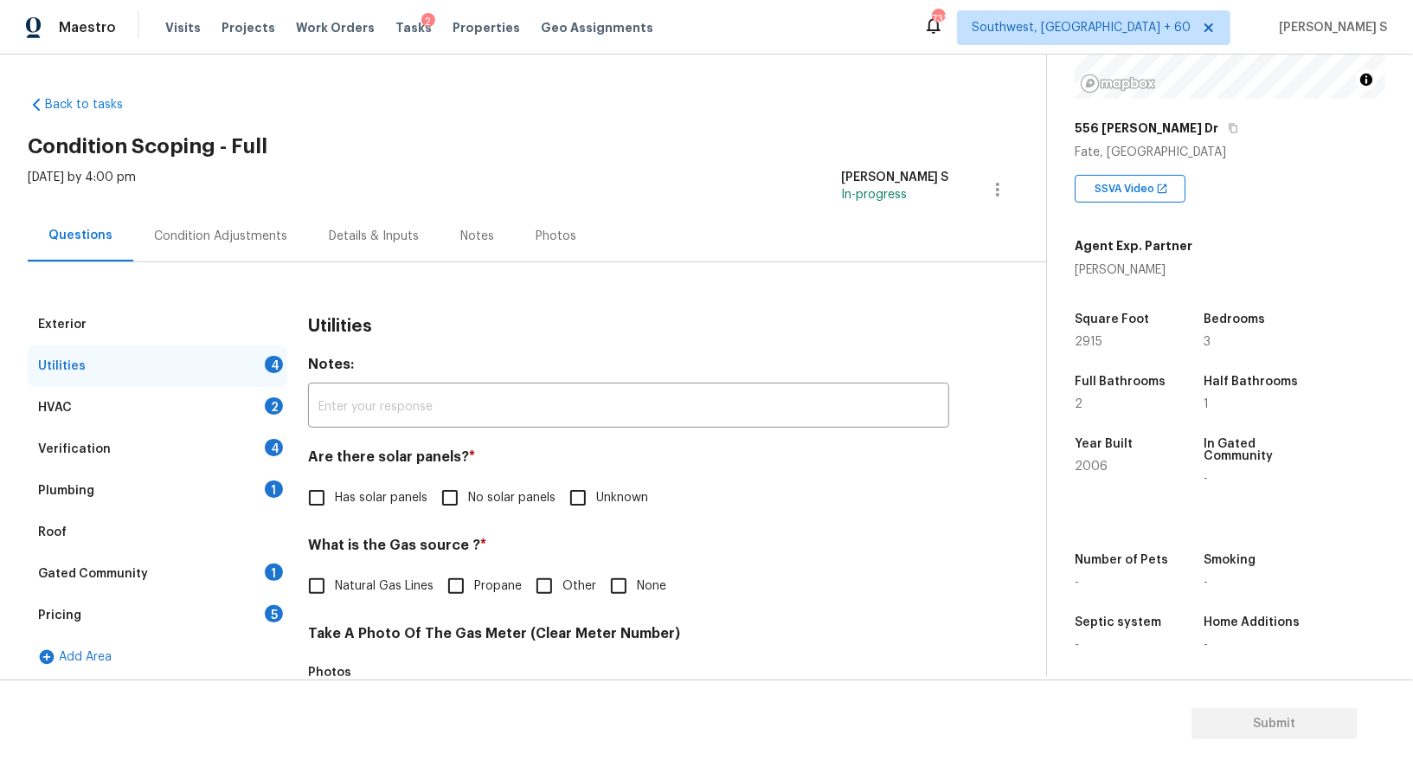
click at [466, 497] on input "No solar panels" at bounding box center [450, 497] width 36 height 36
click at [481, 497] on span "No solar panels" at bounding box center [511, 498] width 87 height 18
click at [468, 497] on input "No solar panels" at bounding box center [450, 497] width 36 height 36
click at [481, 497] on span "No solar panels" at bounding box center [511, 498] width 87 height 18
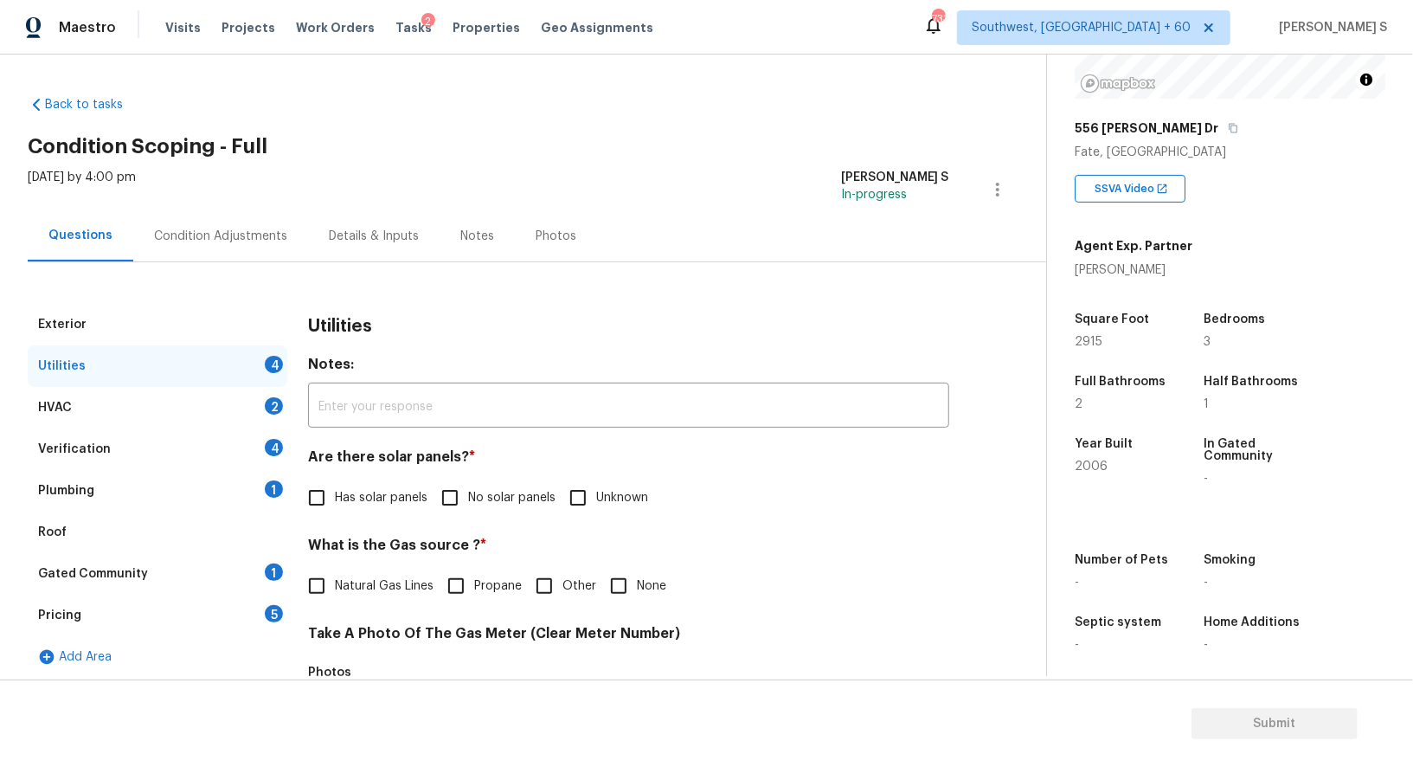
click at [468, 497] on input "No solar panels" at bounding box center [450, 497] width 36 height 36
checkbox input "true"
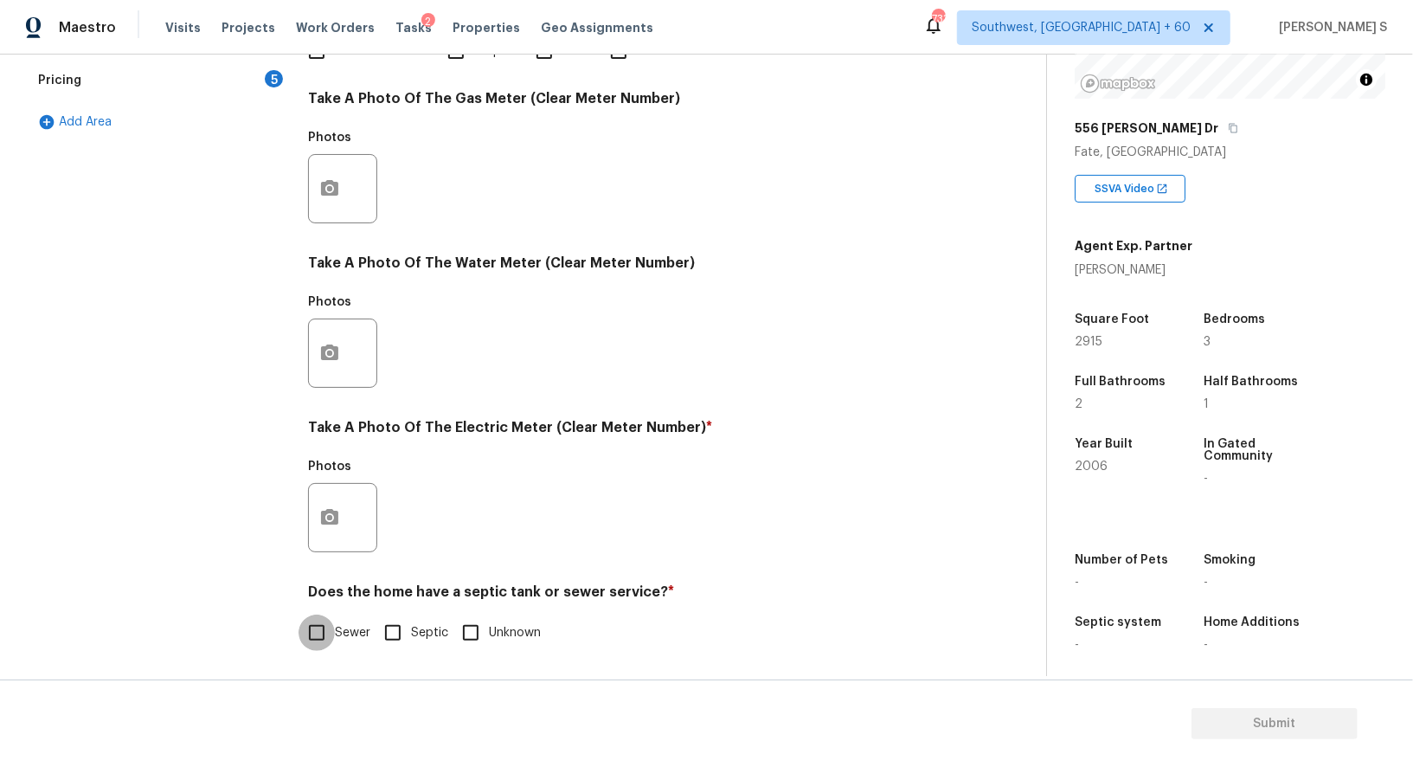
click at [330, 623] on input "Sewer" at bounding box center [317, 632] width 36 height 36
checkbox input "true"
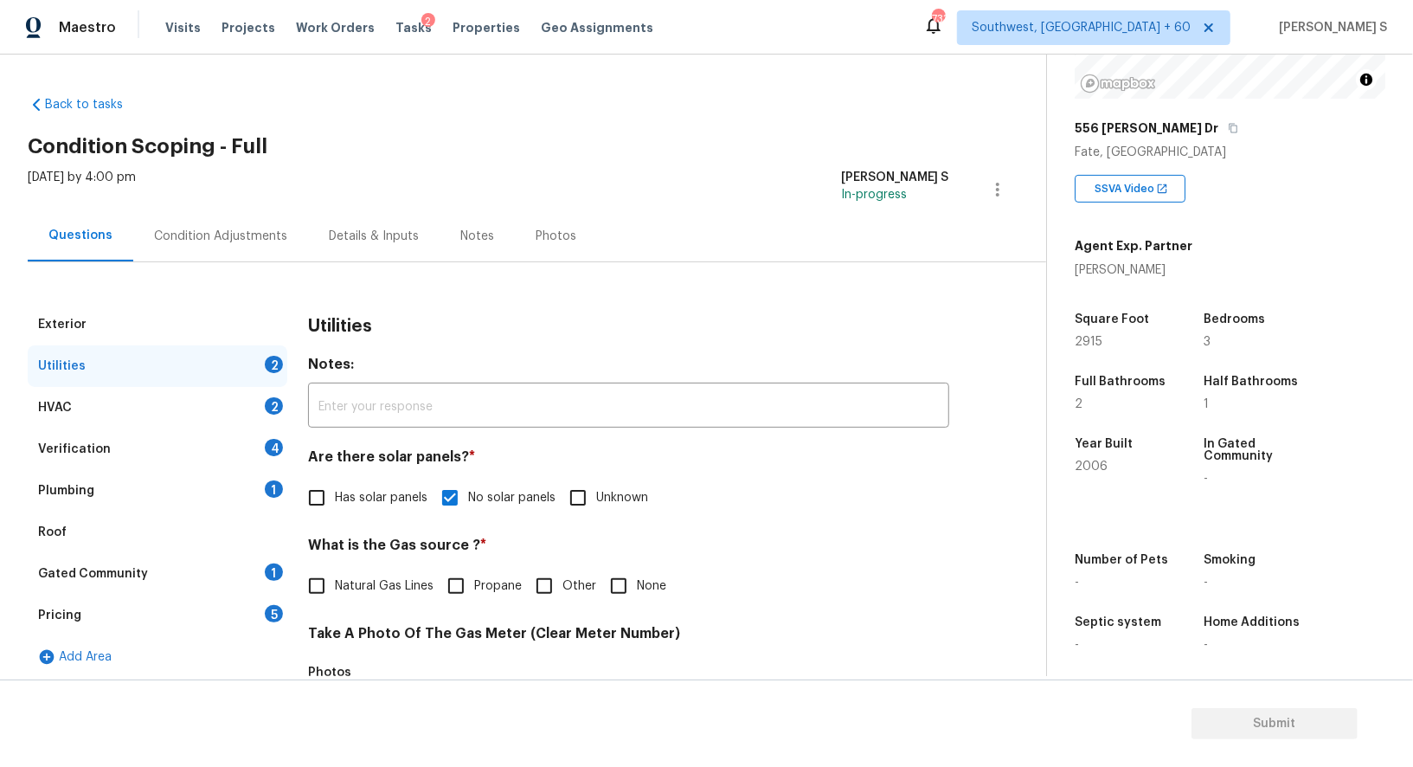
click at [252, 489] on div "Plumbing 1" at bounding box center [158, 491] width 260 height 42
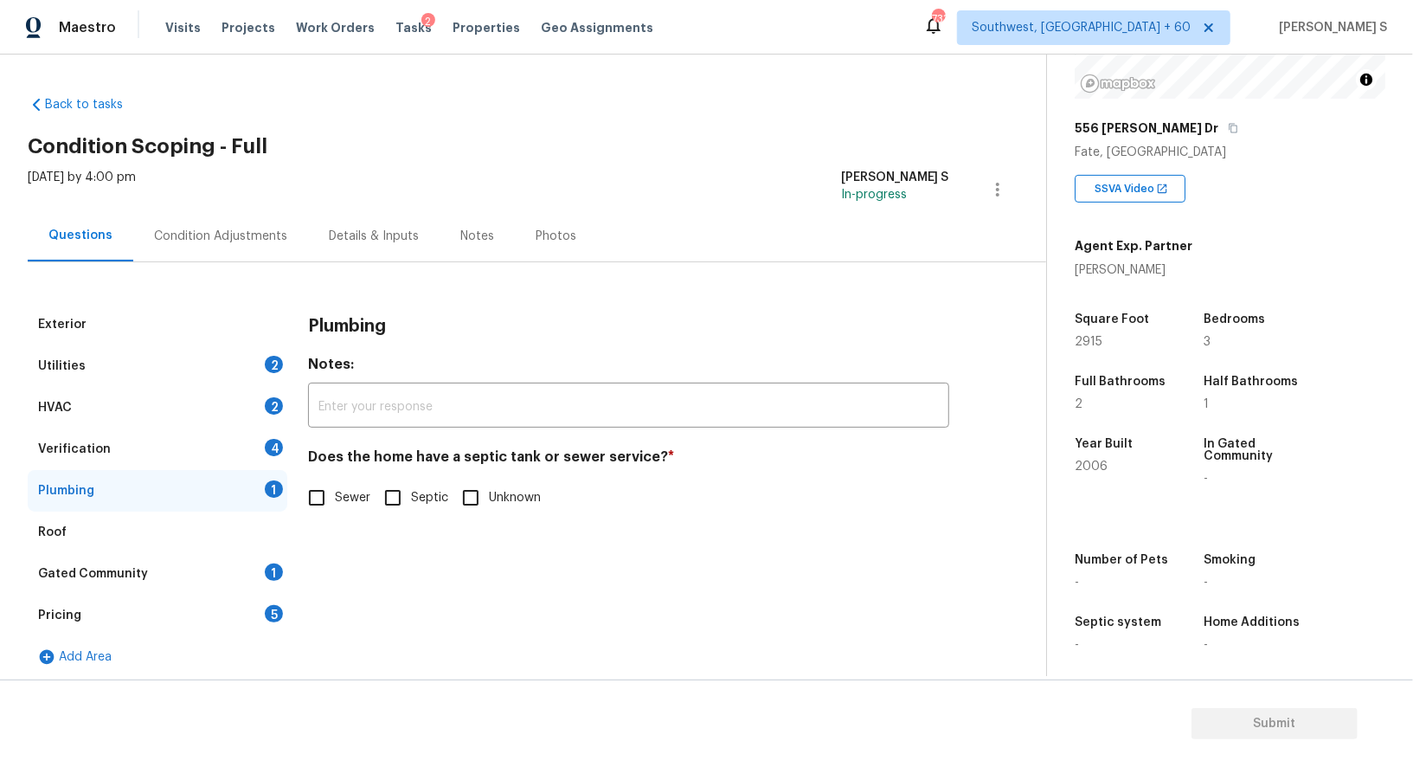
drag, startPoint x: 316, startPoint y: 504, endPoint x: 316, endPoint y: 572, distance: 68.4
click at [316, 504] on input "Sewer" at bounding box center [317, 497] width 36 height 36
checkbox input "true"
click at [274, 578] on div "1" at bounding box center [274, 571] width 18 height 17
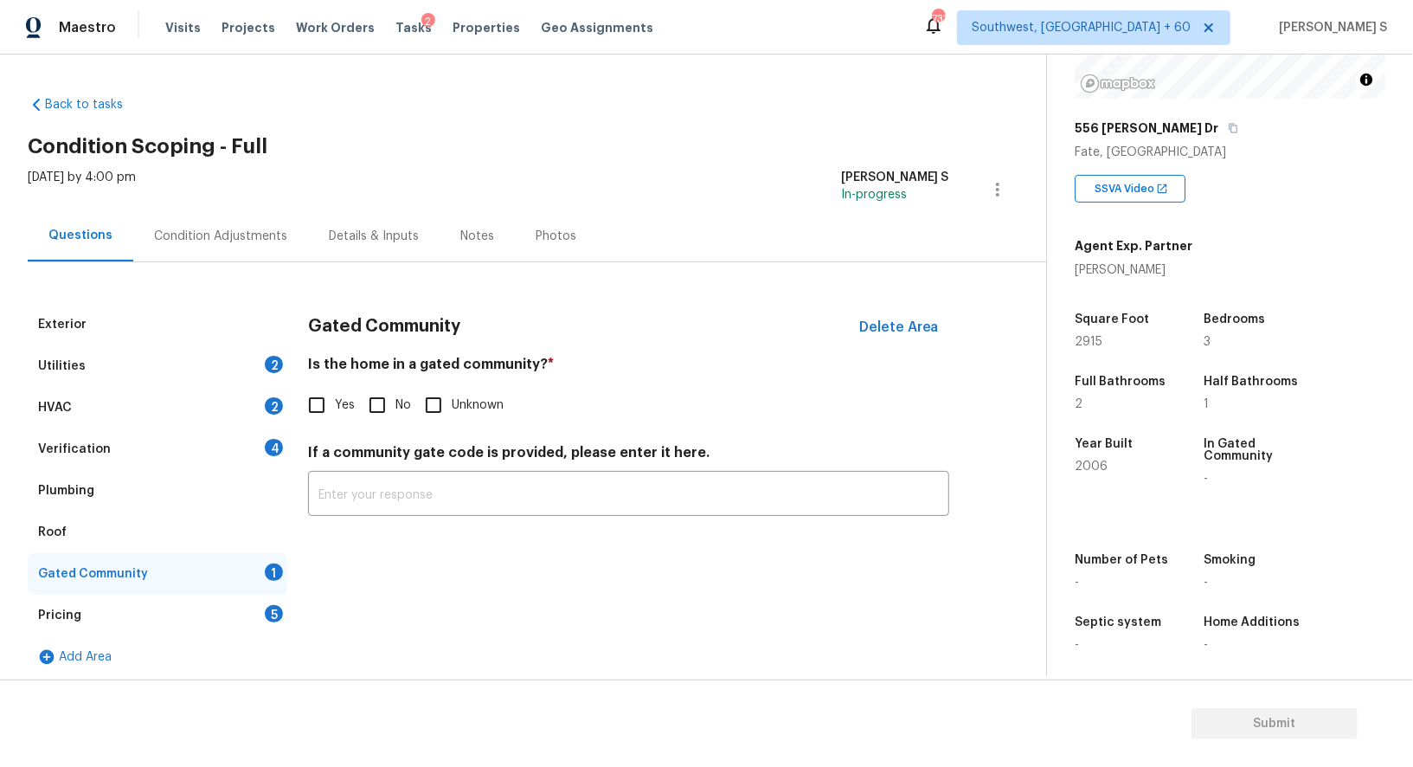
click at [362, 403] on input "No" at bounding box center [377, 405] width 36 height 36
checkbox input "true"
click at [250, 433] on div "Verification 4" at bounding box center [158, 449] width 260 height 42
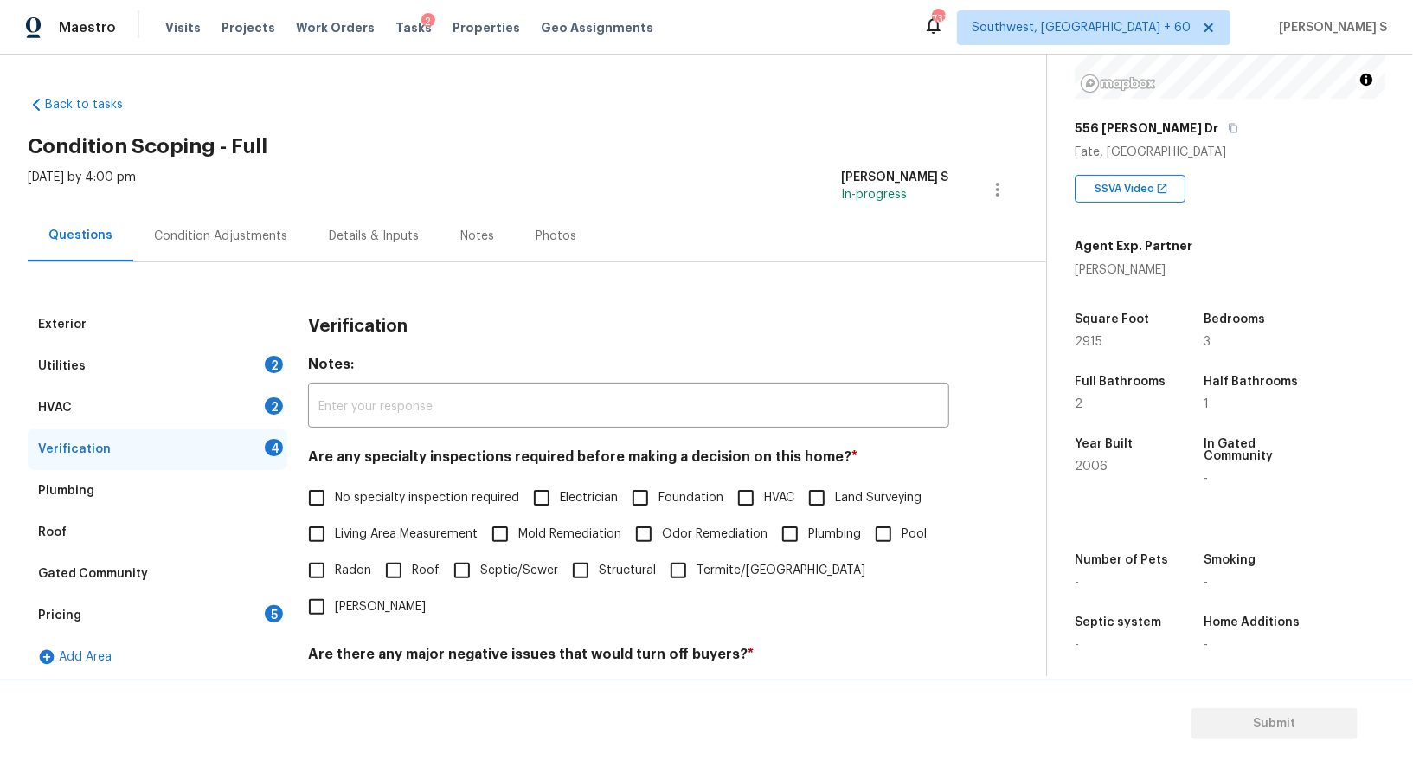
click at [325, 493] on input "No specialty inspection required" at bounding box center [317, 497] width 36 height 36
checkbox input "true"
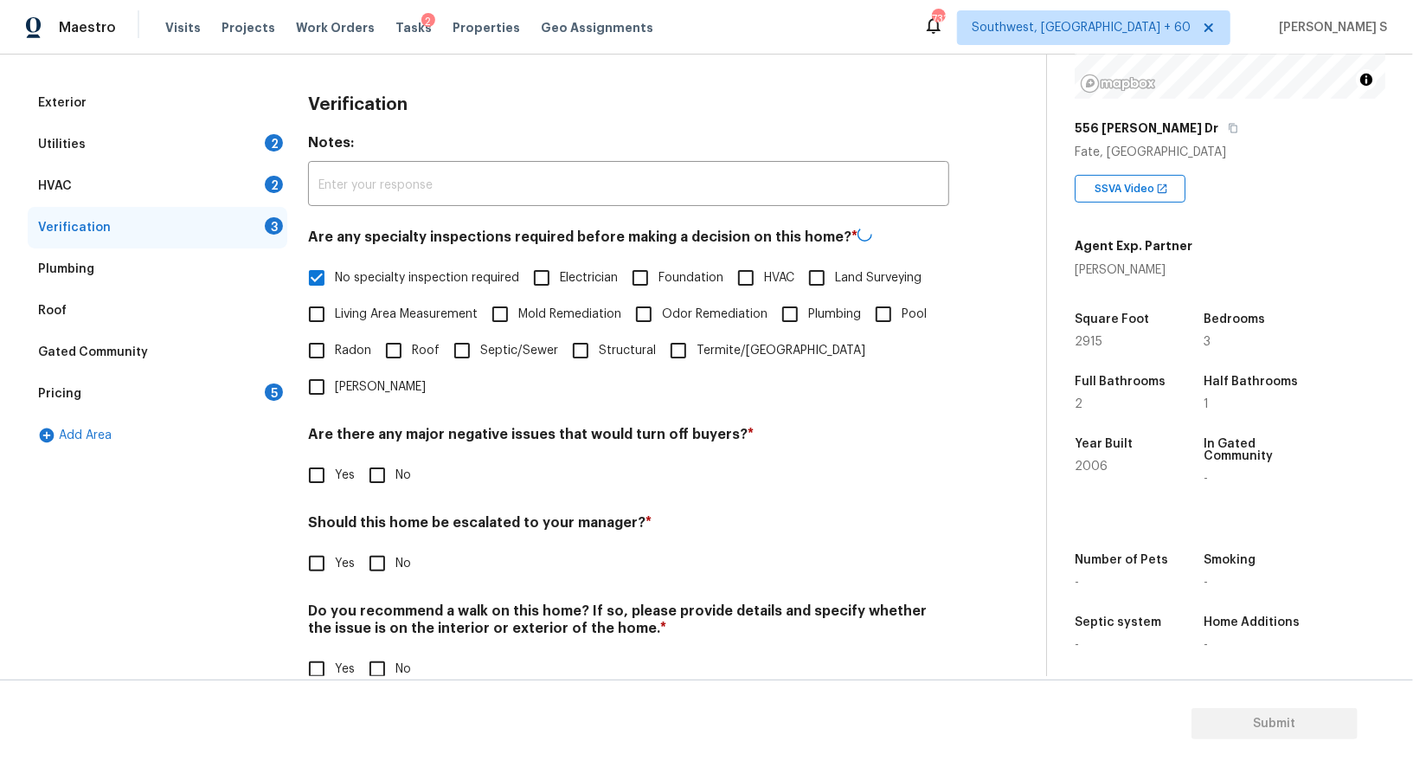
scroll to position [221, 0]
click at [381, 458] on div "Verification Notes: ​ Are any specialty inspections required before making a de…" at bounding box center [628, 395] width 641 height 624
click at [381, 456] on input "No" at bounding box center [377, 474] width 36 height 36
checkbox input "true"
click at [376, 650] on input "No" at bounding box center [377, 668] width 36 height 36
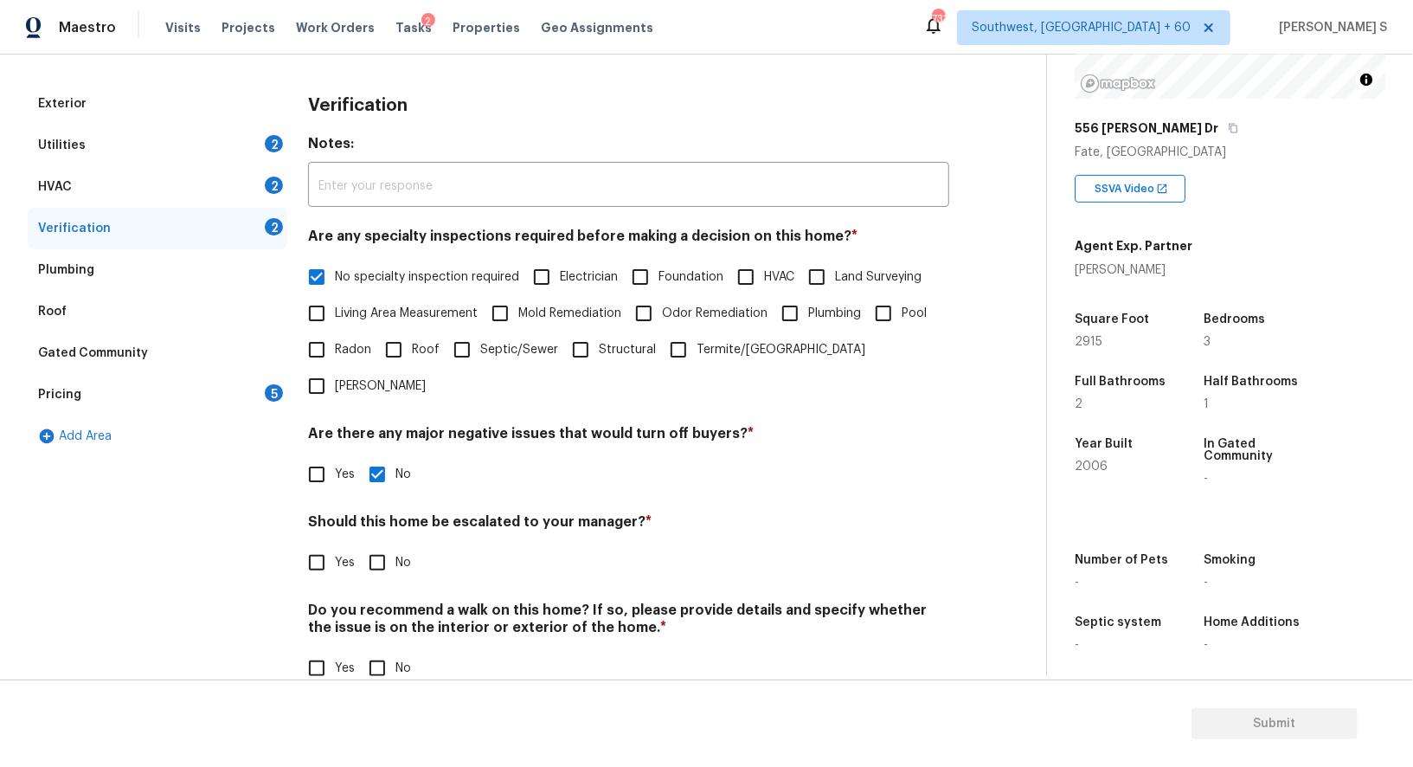
checkbox input "true"
click at [298, 520] on div "Exterior Utilities 2 HVAC 2 Verification 1 Plumbing Roof Gated Community Pricin…" at bounding box center [516, 395] width 977 height 624
click at [336, 544] on label "Yes" at bounding box center [327, 562] width 56 height 36
click at [335, 544] on input "Yes" at bounding box center [317, 562] width 36 height 36
checkbox input "true"
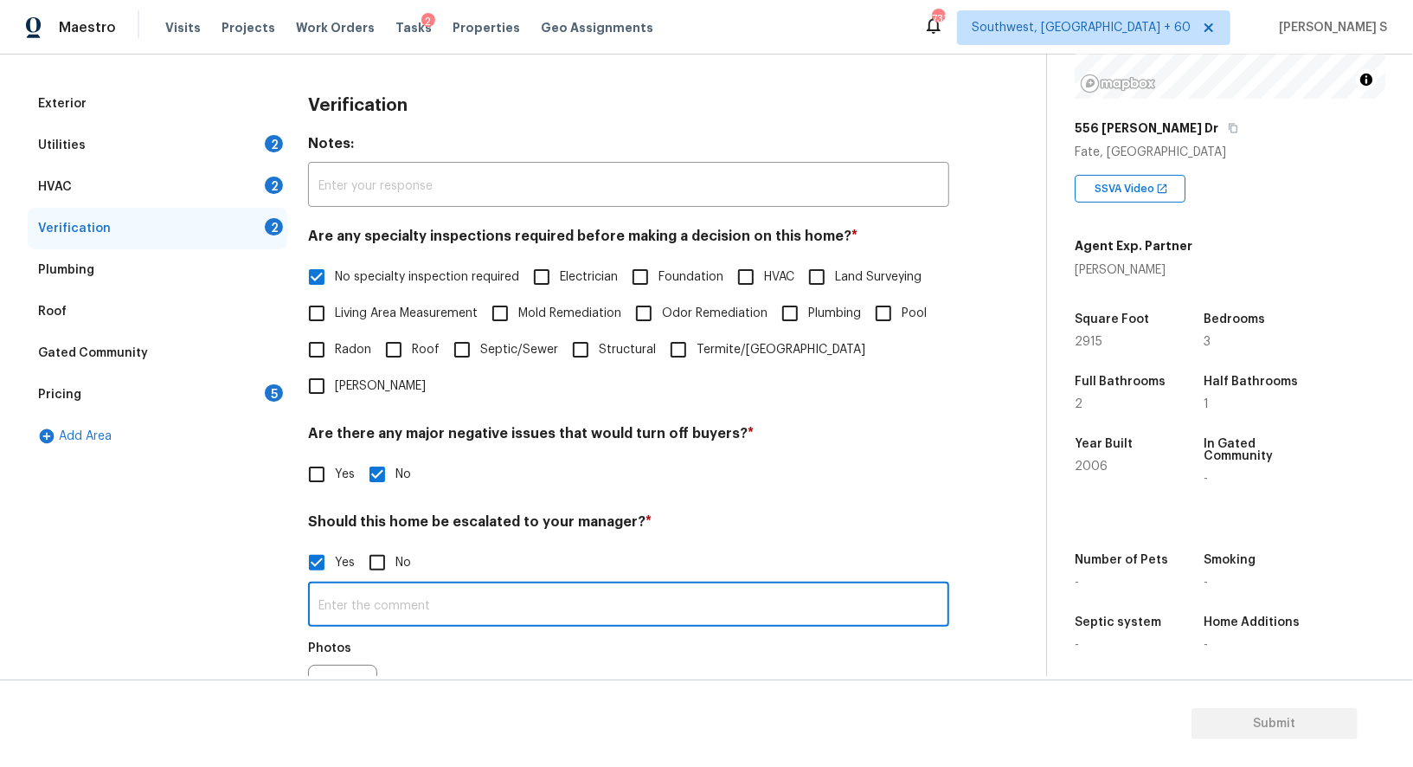
click at [394, 586] on input "text" at bounding box center [628, 606] width 641 height 41
type input "ALA property."
click at [435, 632] on div "Photos" at bounding box center [628, 688] width 641 height 112
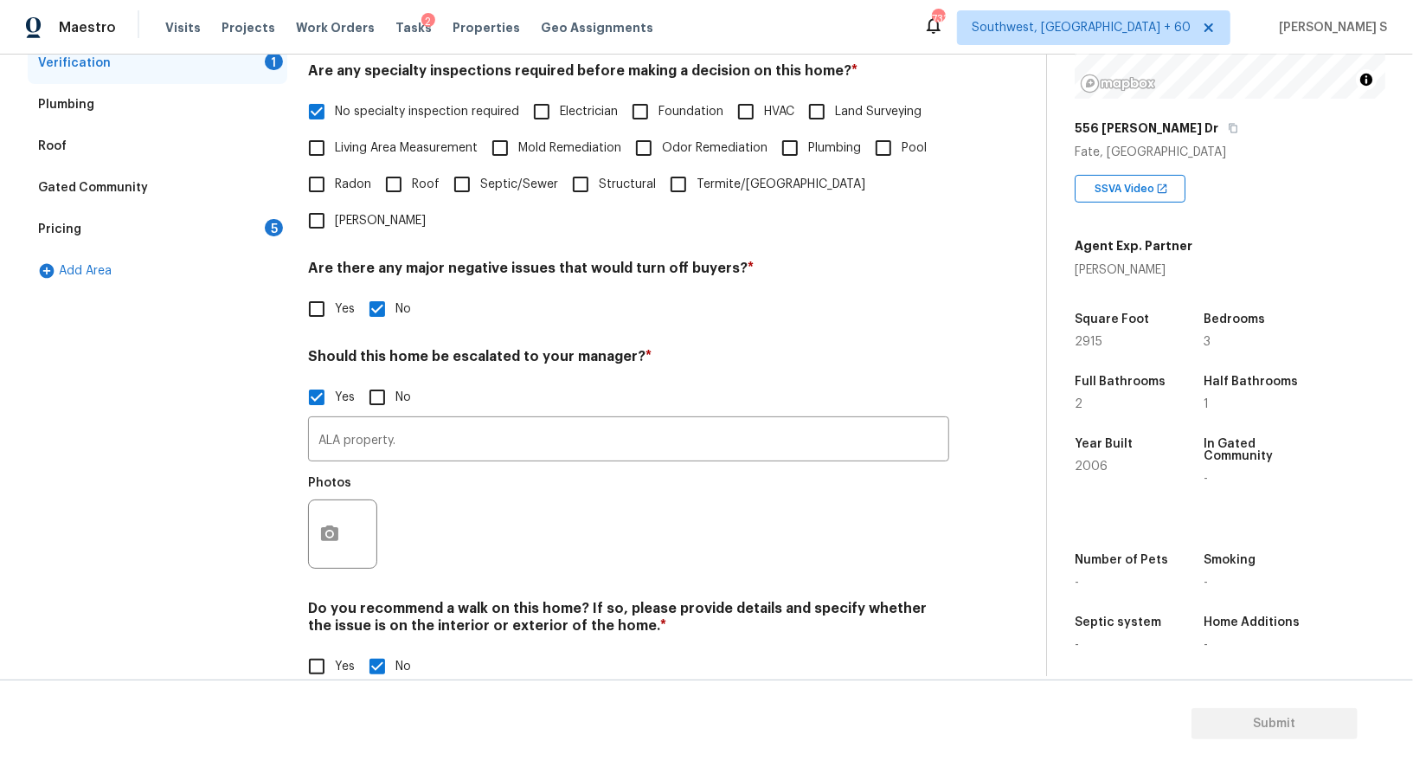
scroll to position [385, 0]
click at [326, 526] on icon "button" at bounding box center [329, 534] width 17 height 16
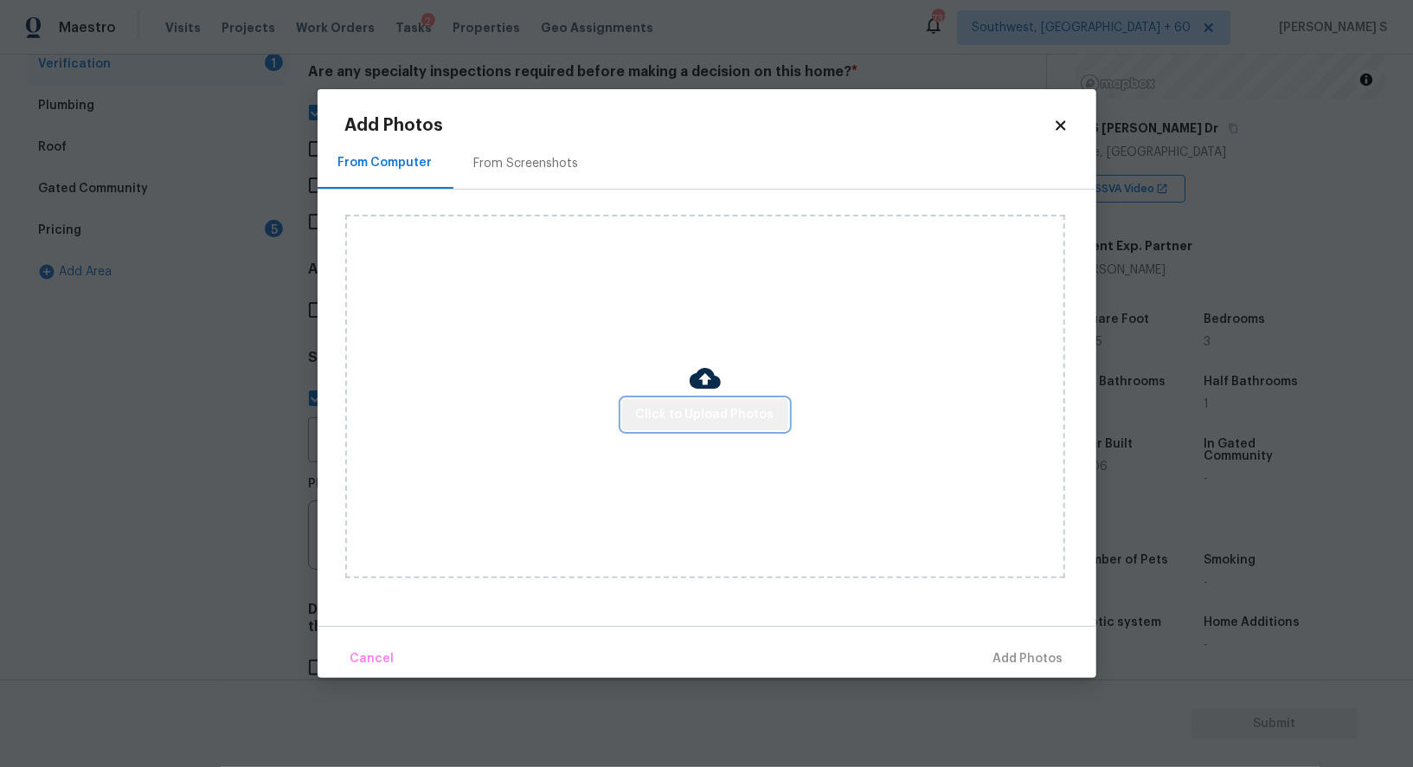
click at [754, 408] on span "Click to Upload Photos" at bounding box center [705, 415] width 138 height 22
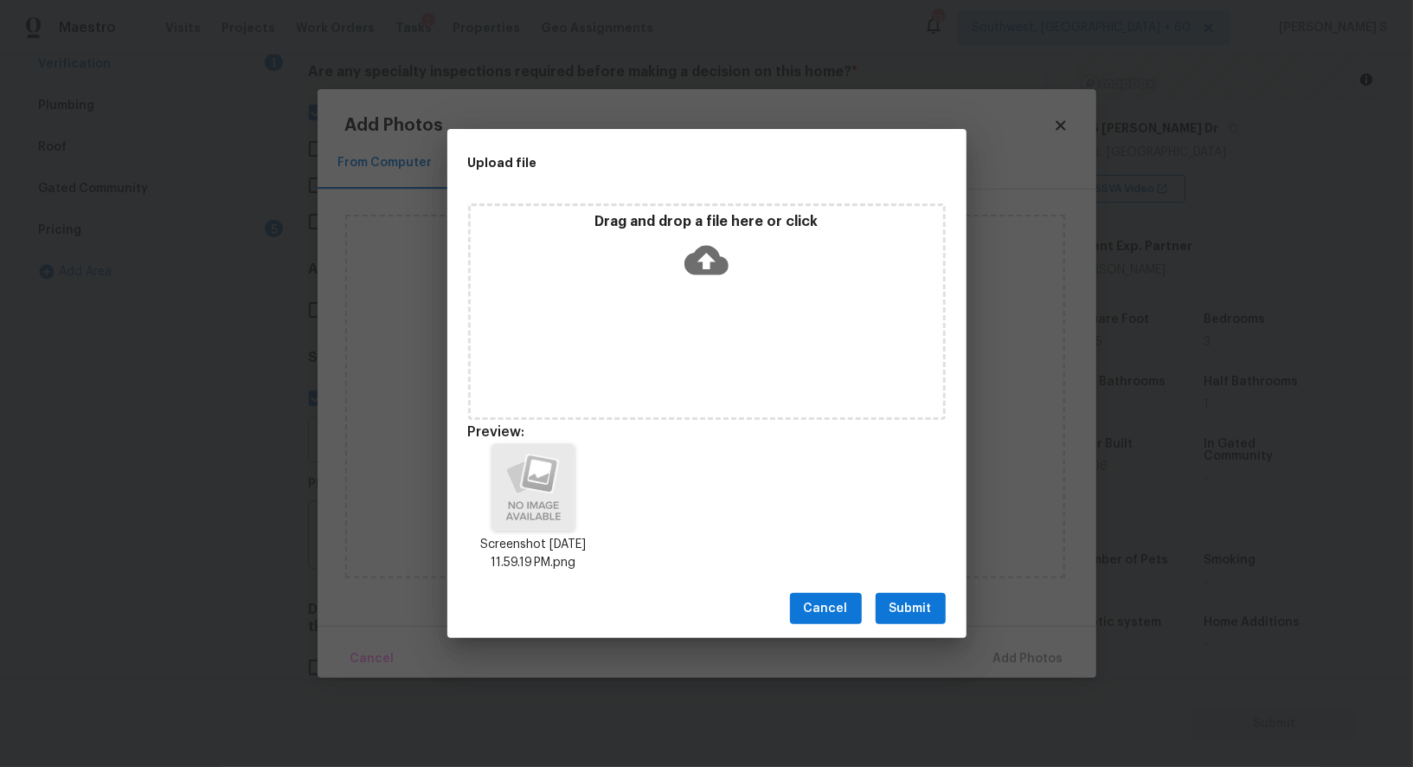
click at [907, 598] on span "Submit" at bounding box center [911, 609] width 42 height 22
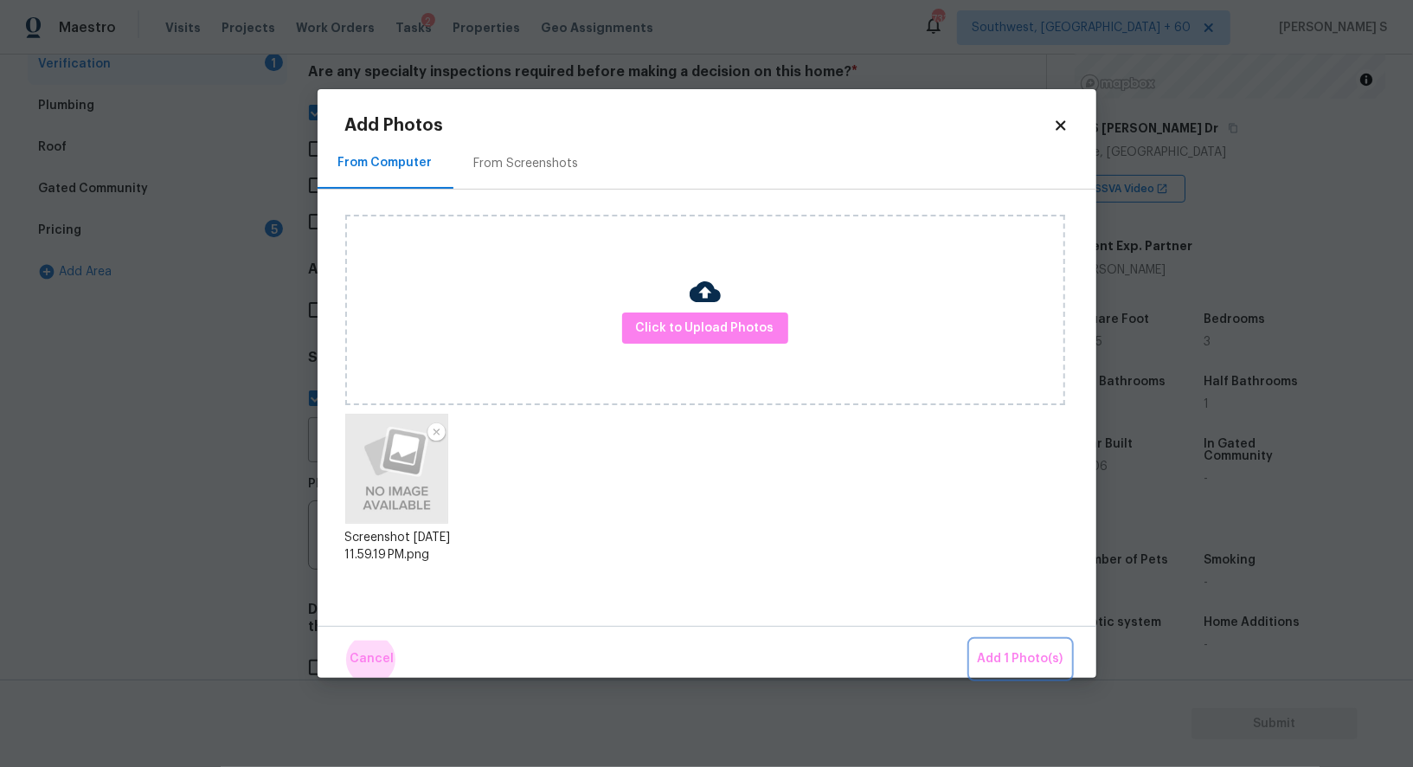
click at [971, 640] on button "Add 1 Photo(s)" at bounding box center [1021, 658] width 100 height 37
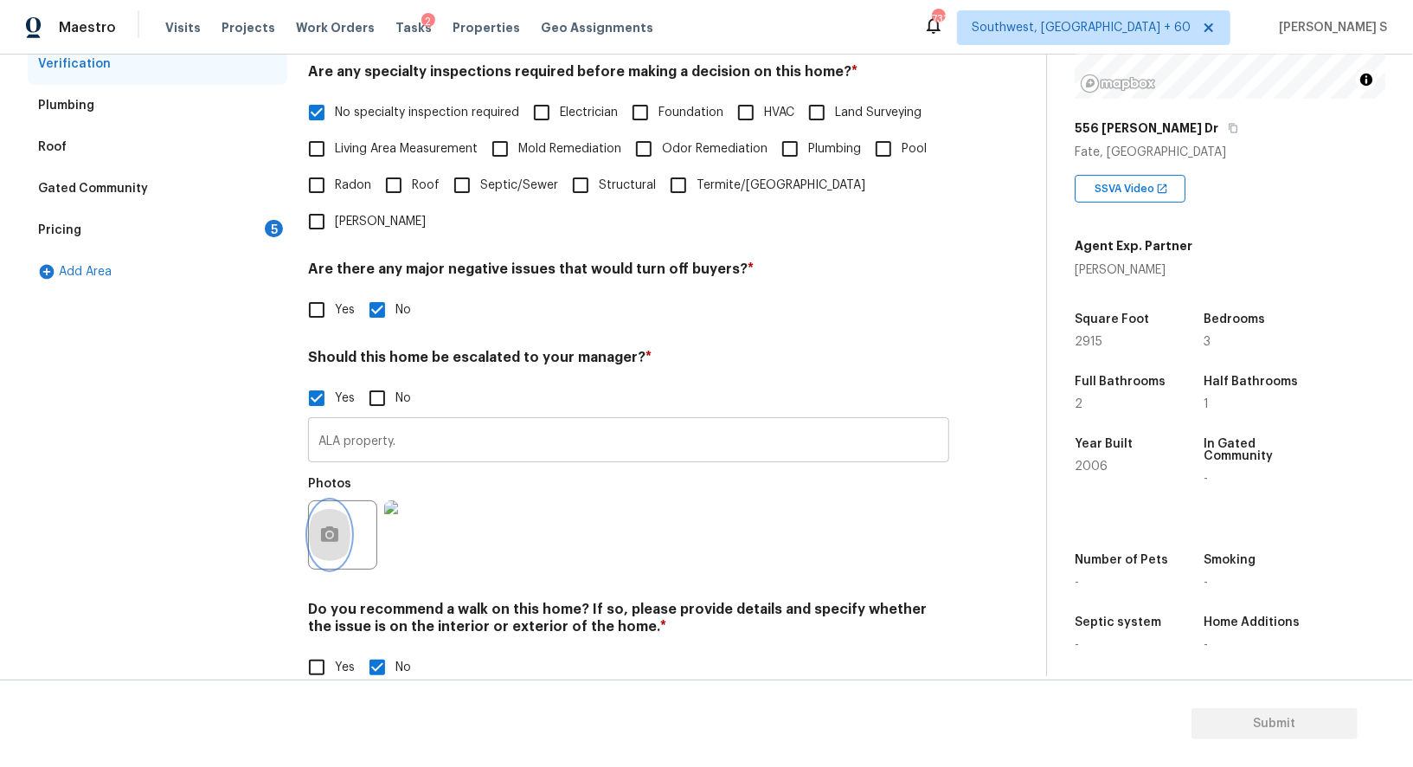
scroll to position [0, 0]
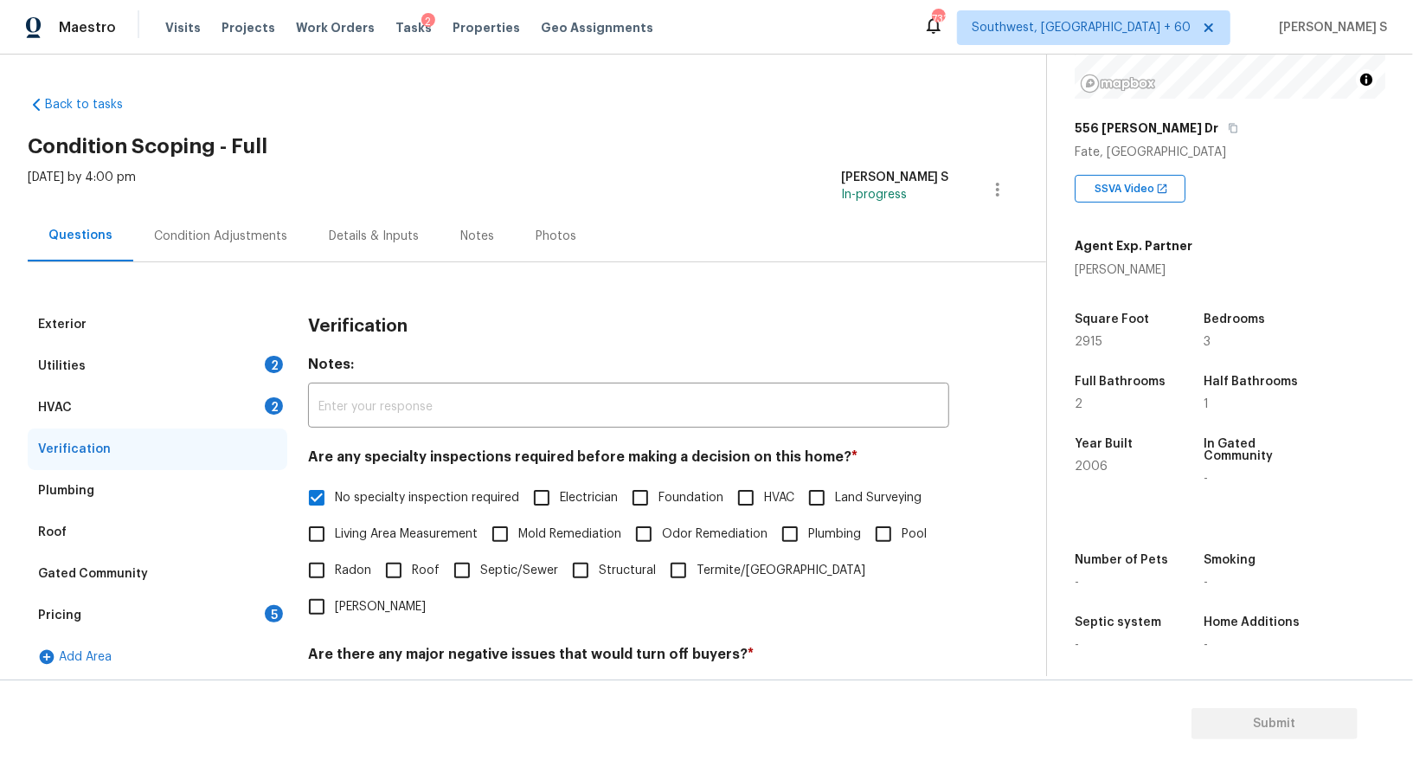
click at [260, 408] on div "HVAC 2" at bounding box center [158, 408] width 260 height 42
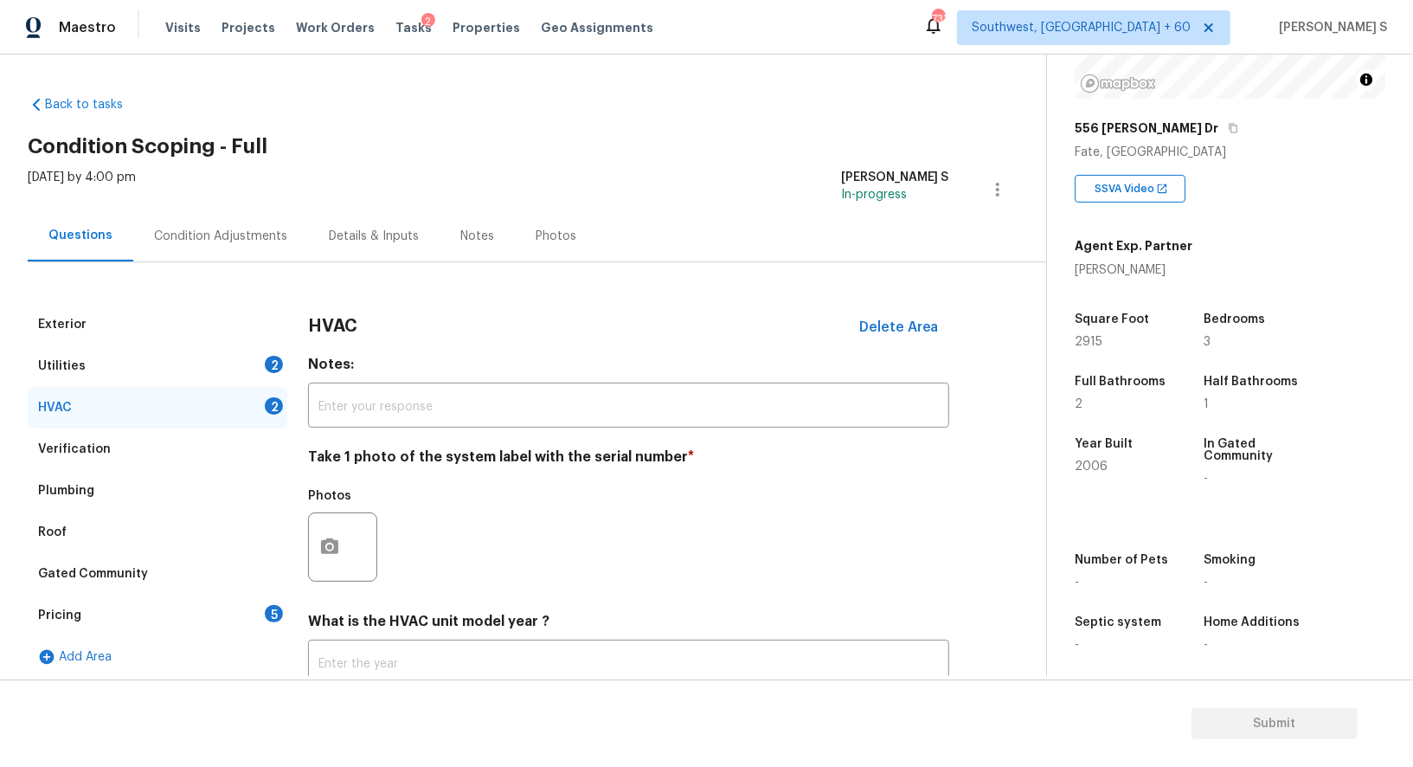
scroll to position [123, 0]
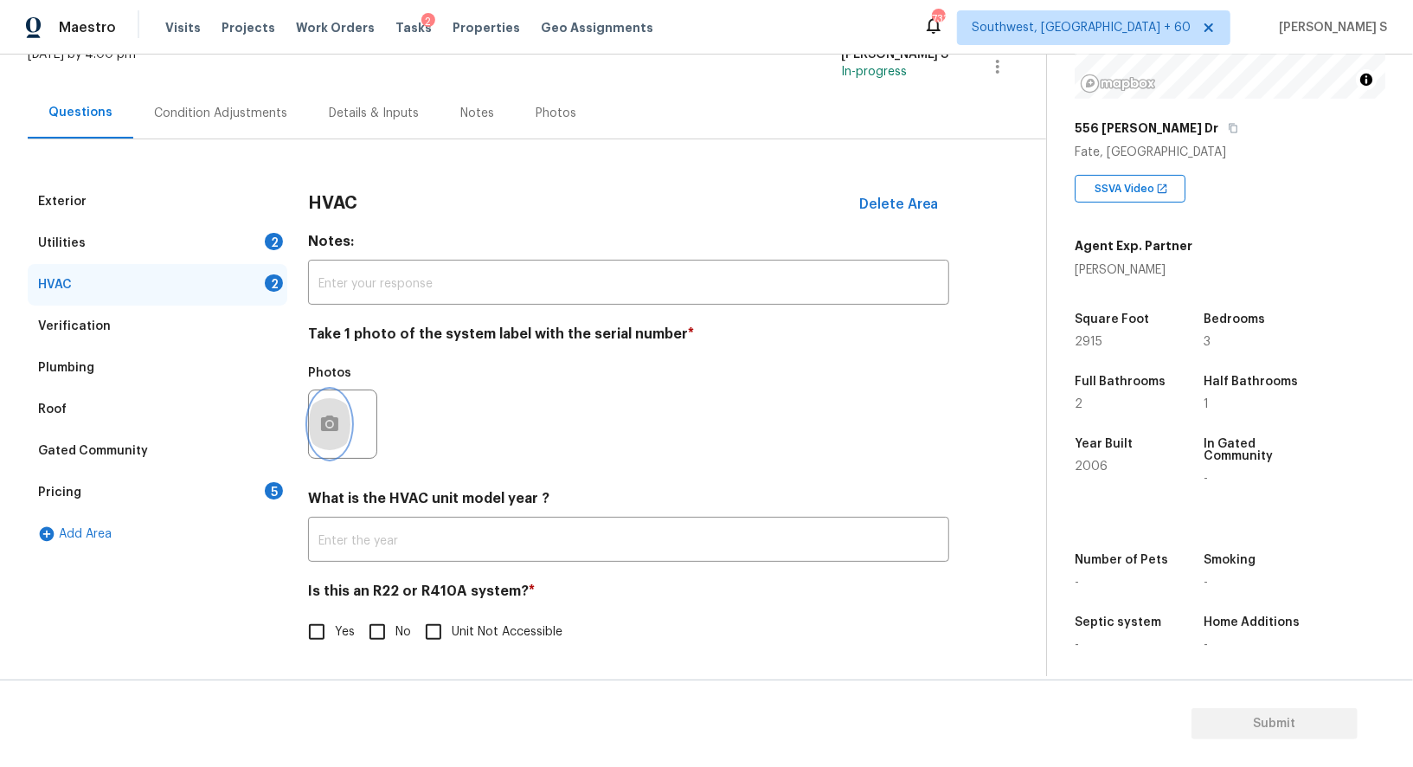
click at [327, 422] on circle "button" at bounding box center [329, 423] width 5 height 5
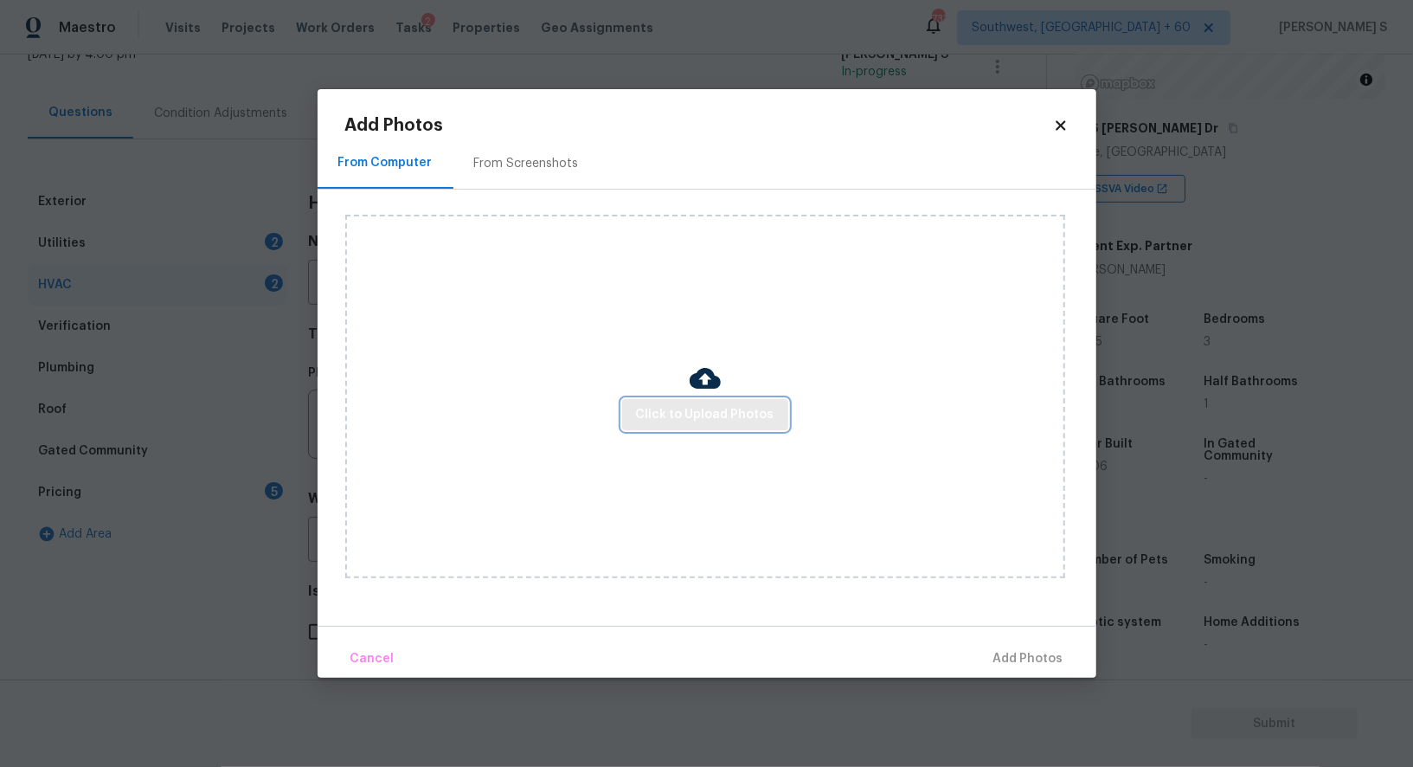
click at [667, 421] on span "Click to Upload Photos" at bounding box center [705, 415] width 138 height 22
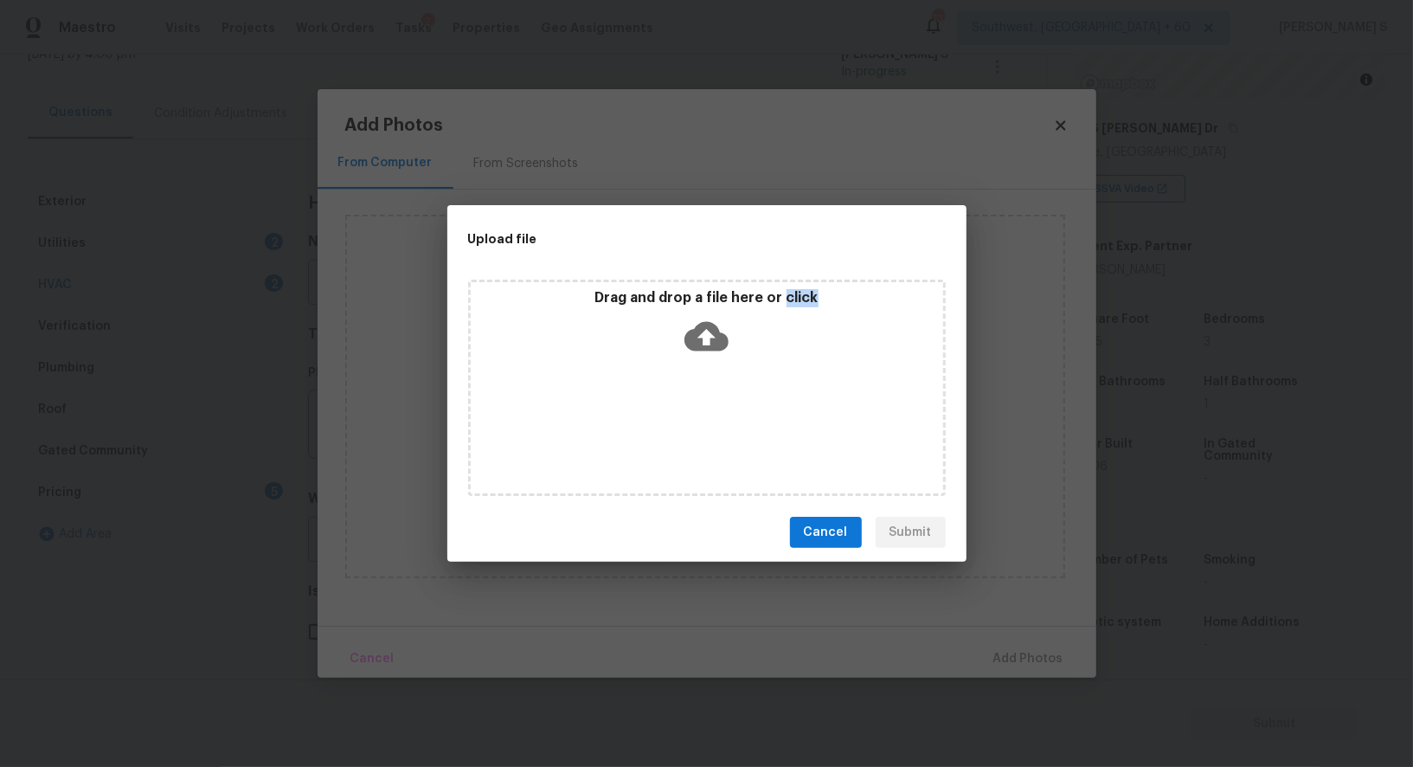
click at [667, 421] on div "Drag and drop a file here or click" at bounding box center [707, 388] width 478 height 216
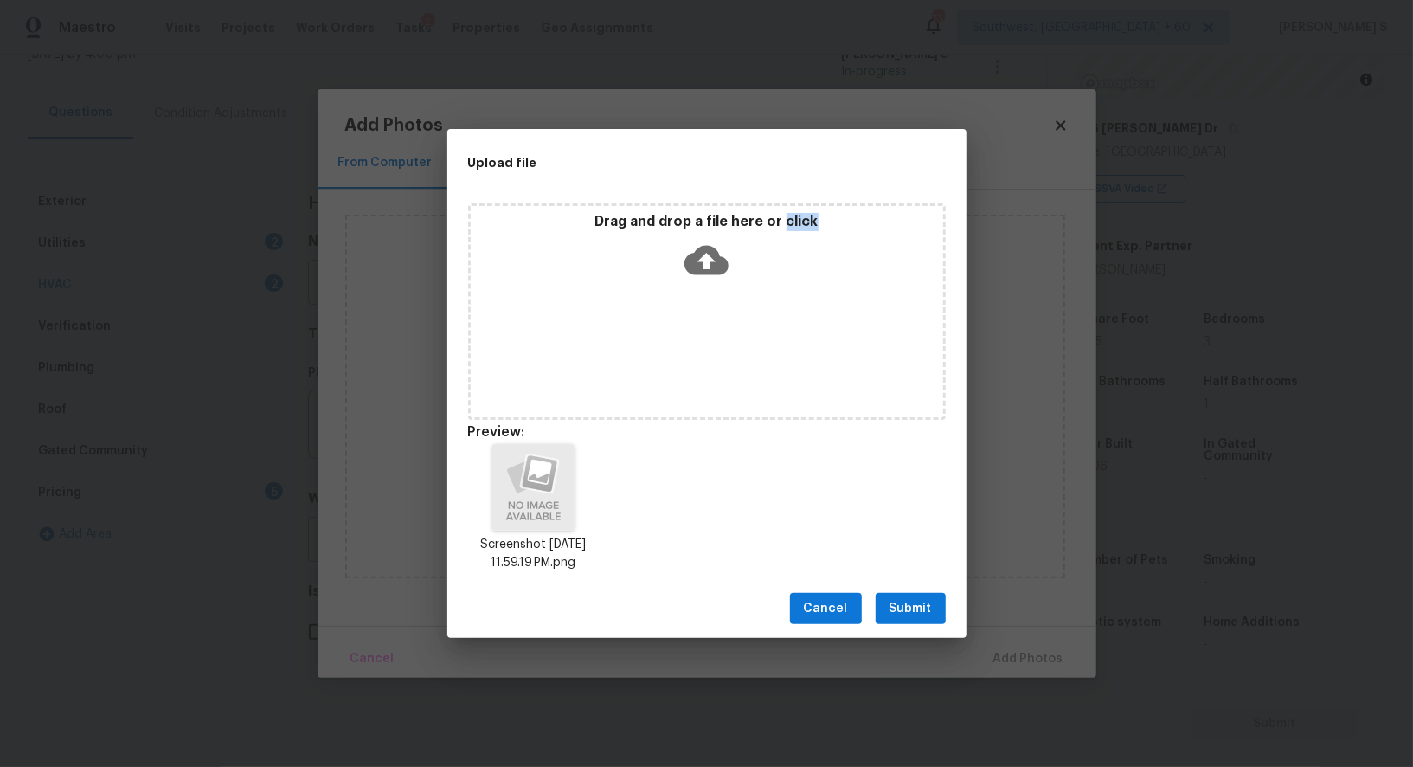
click at [928, 604] on span "Submit" at bounding box center [911, 609] width 42 height 22
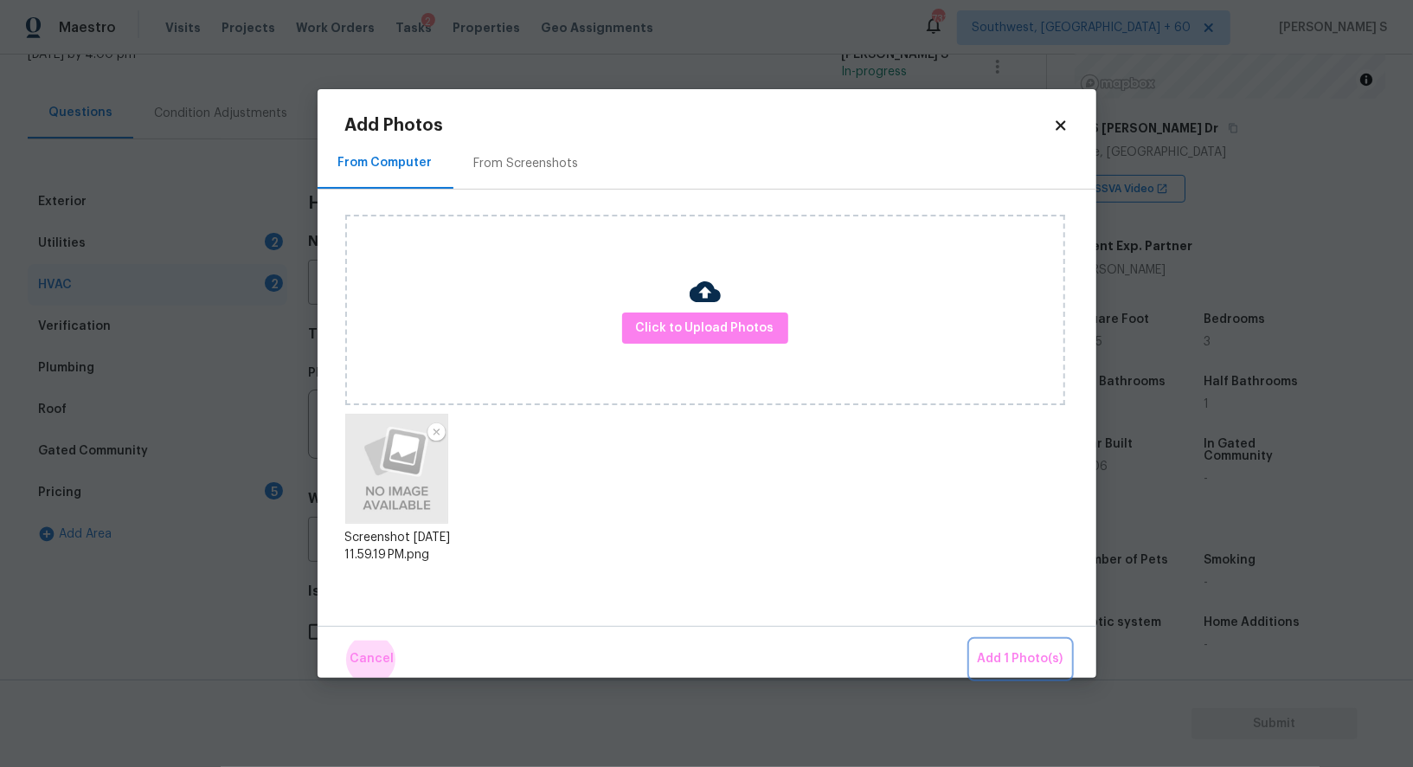
click at [971, 640] on button "Add 1 Photo(s)" at bounding box center [1021, 658] width 100 height 37
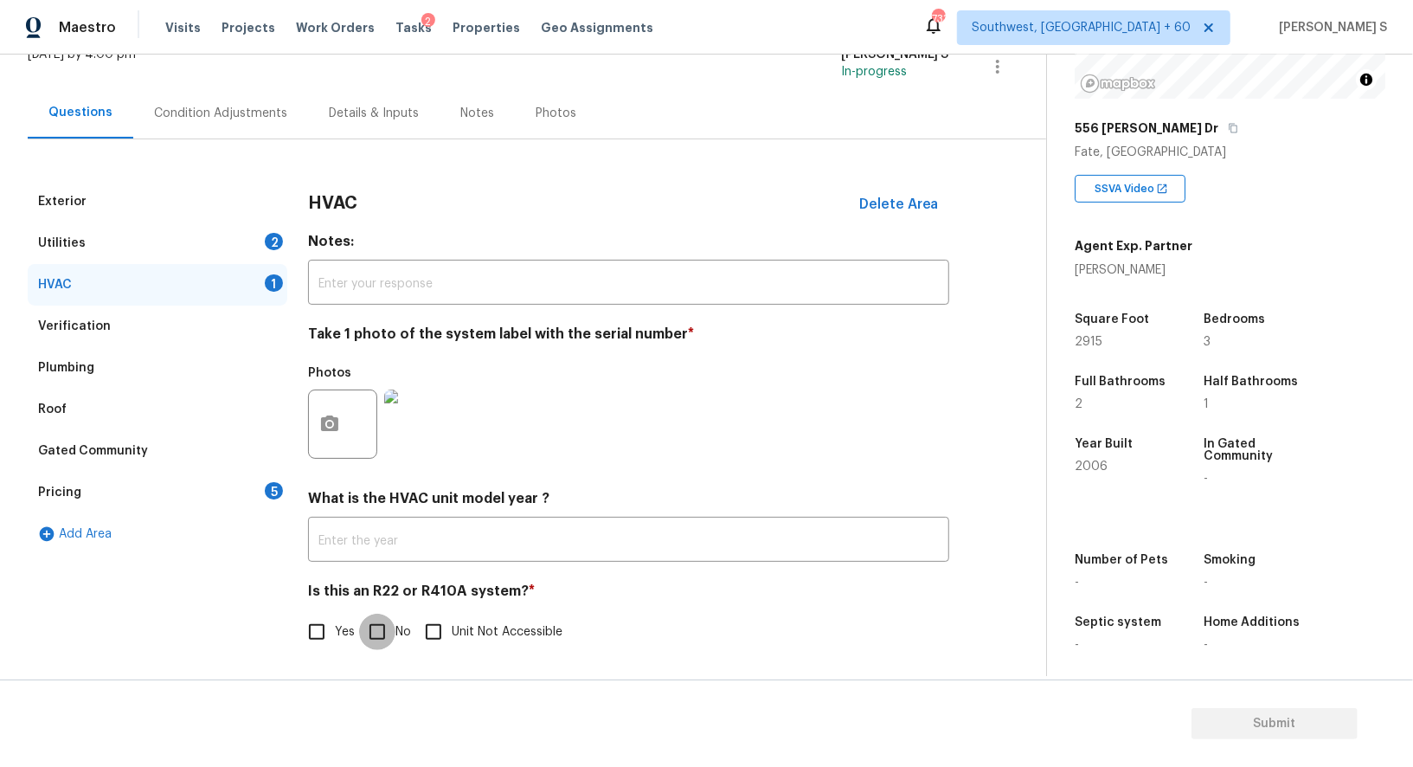
click at [389, 640] on input "No" at bounding box center [377, 632] width 36 height 36
checkbox input "true"
click at [262, 248] on div "Utilities 2" at bounding box center [158, 243] width 260 height 42
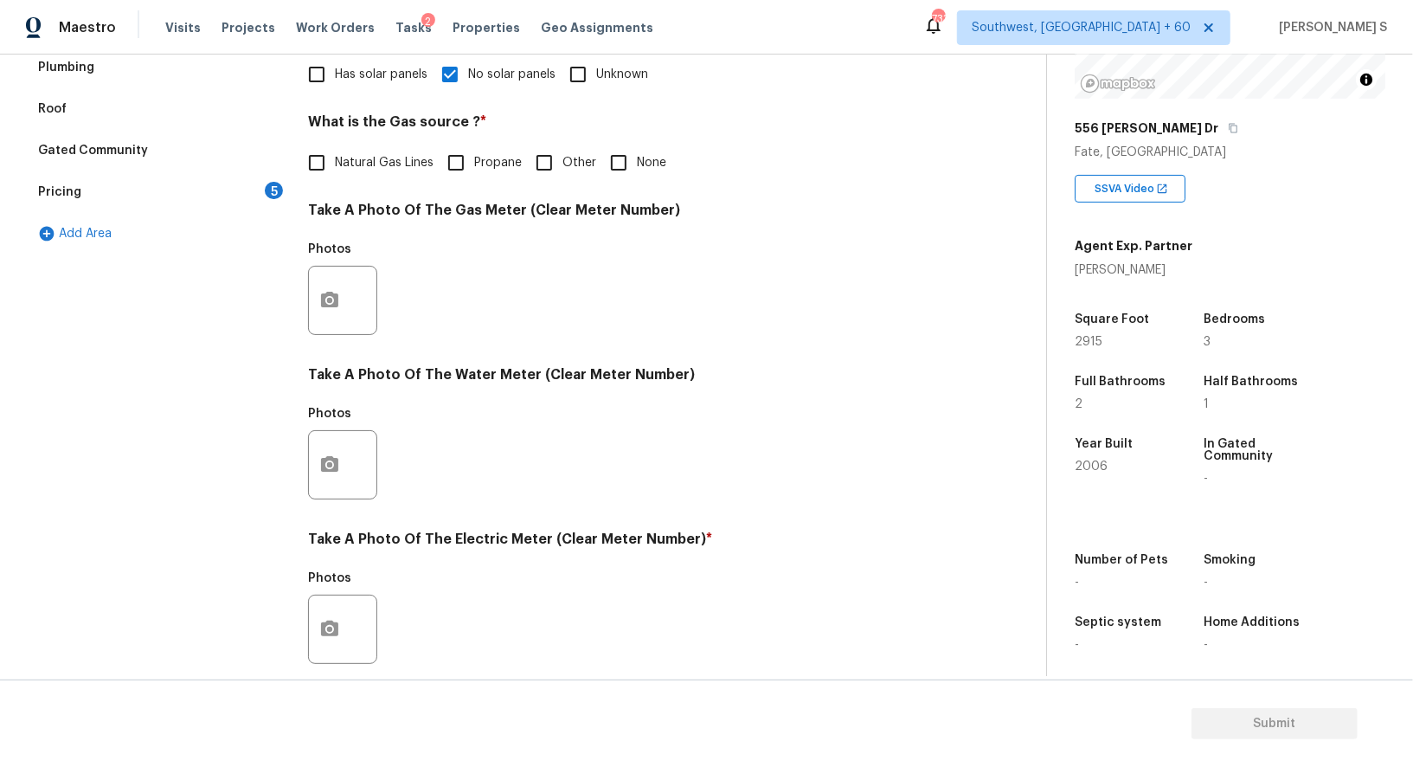
scroll to position [535, 0]
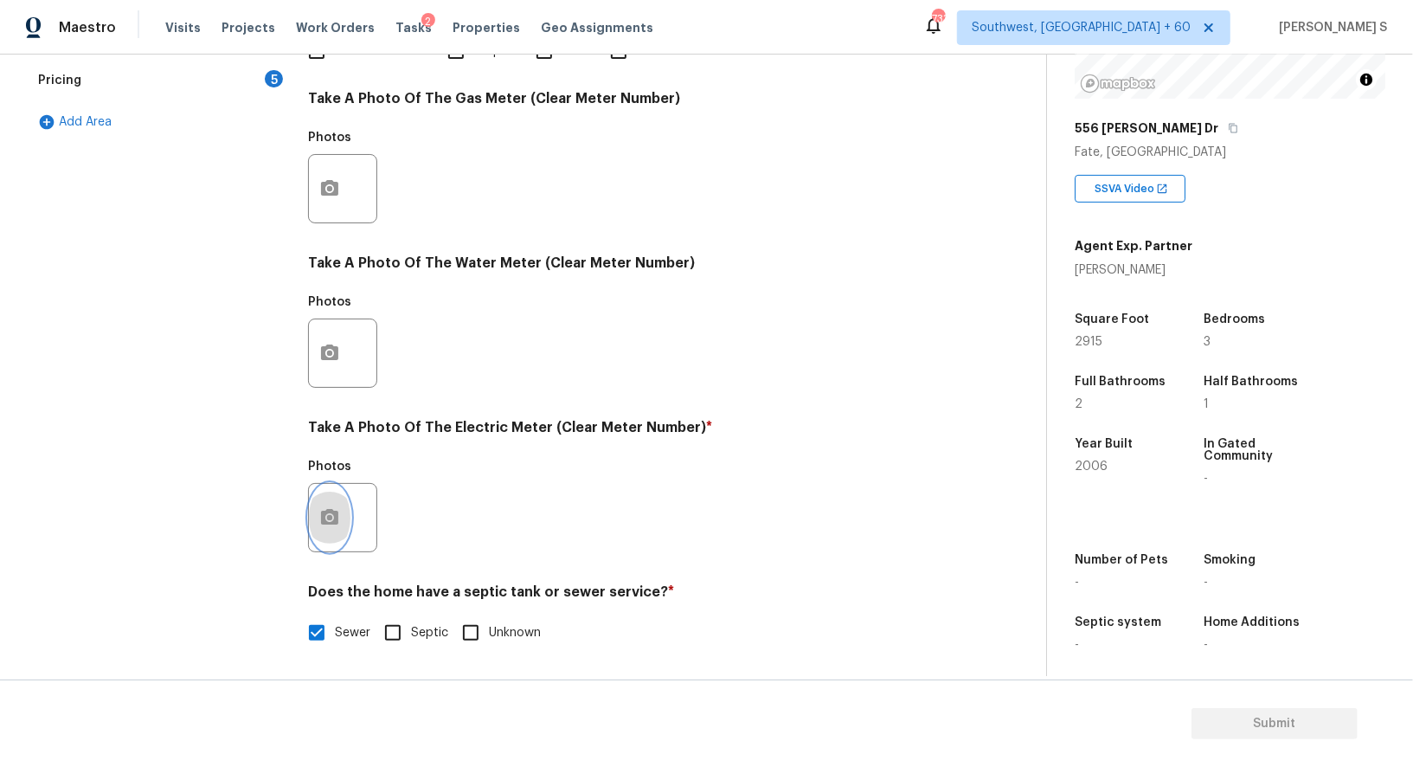
click at [343, 512] on button "button" at bounding box center [330, 517] width 42 height 67
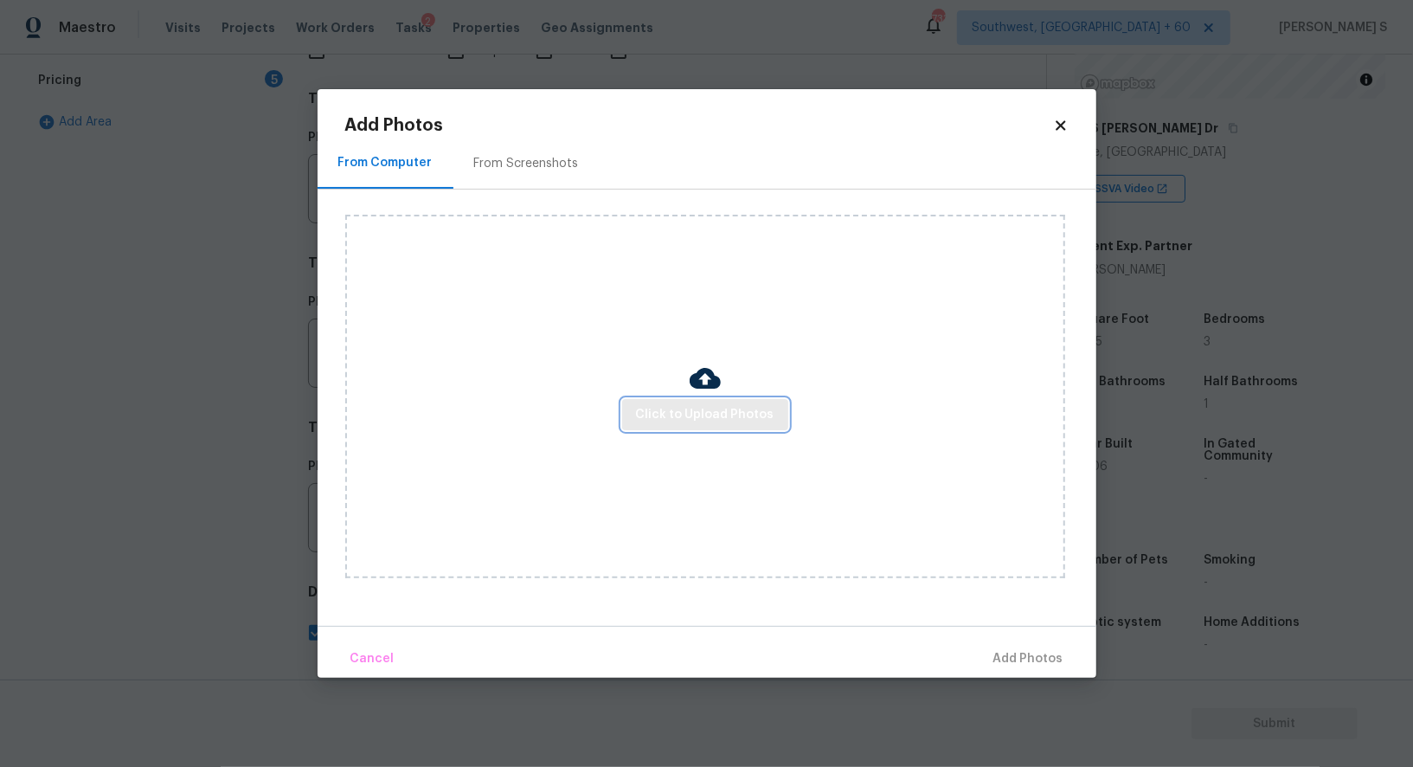
click at [687, 406] on span "Click to Upload Photos" at bounding box center [705, 415] width 138 height 22
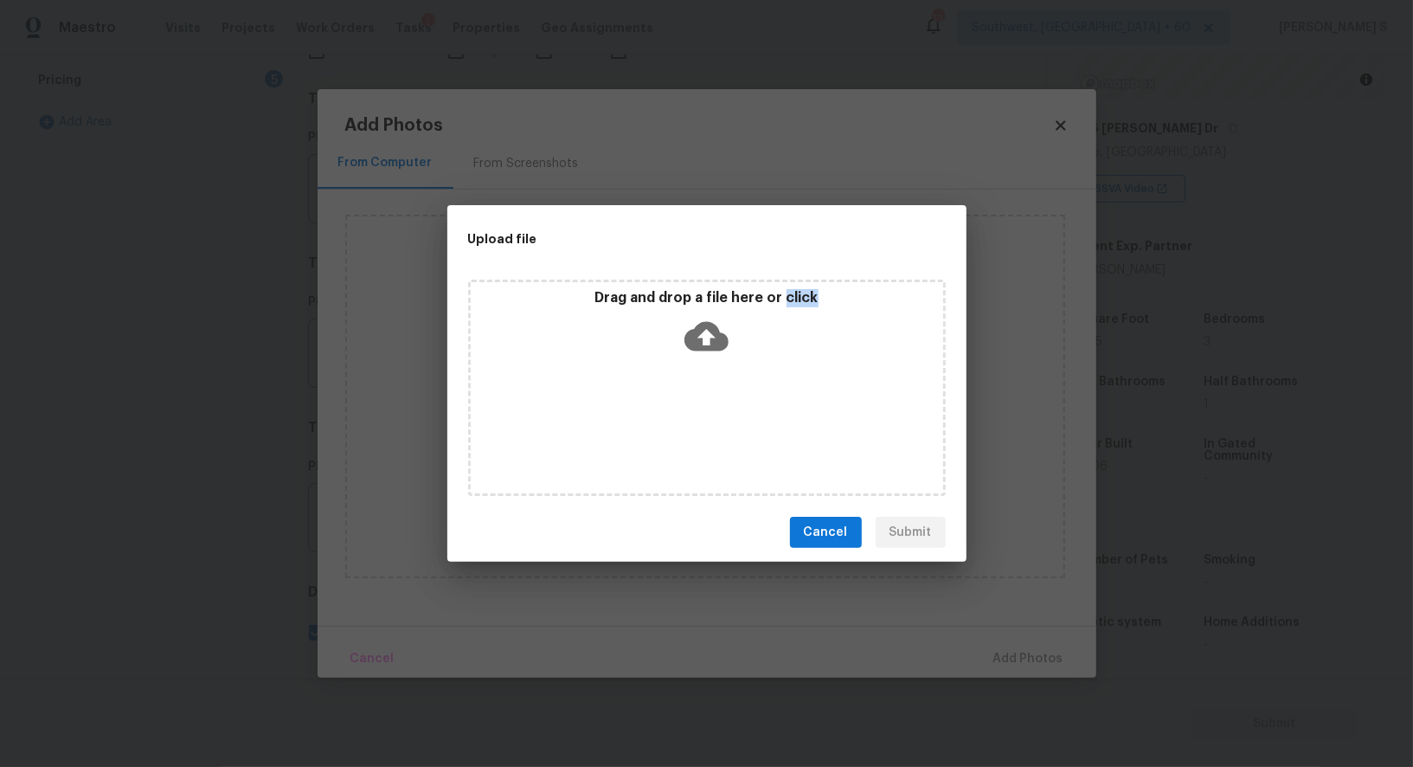
click at [687, 406] on div "Drag and drop a file here or click" at bounding box center [707, 388] width 478 height 216
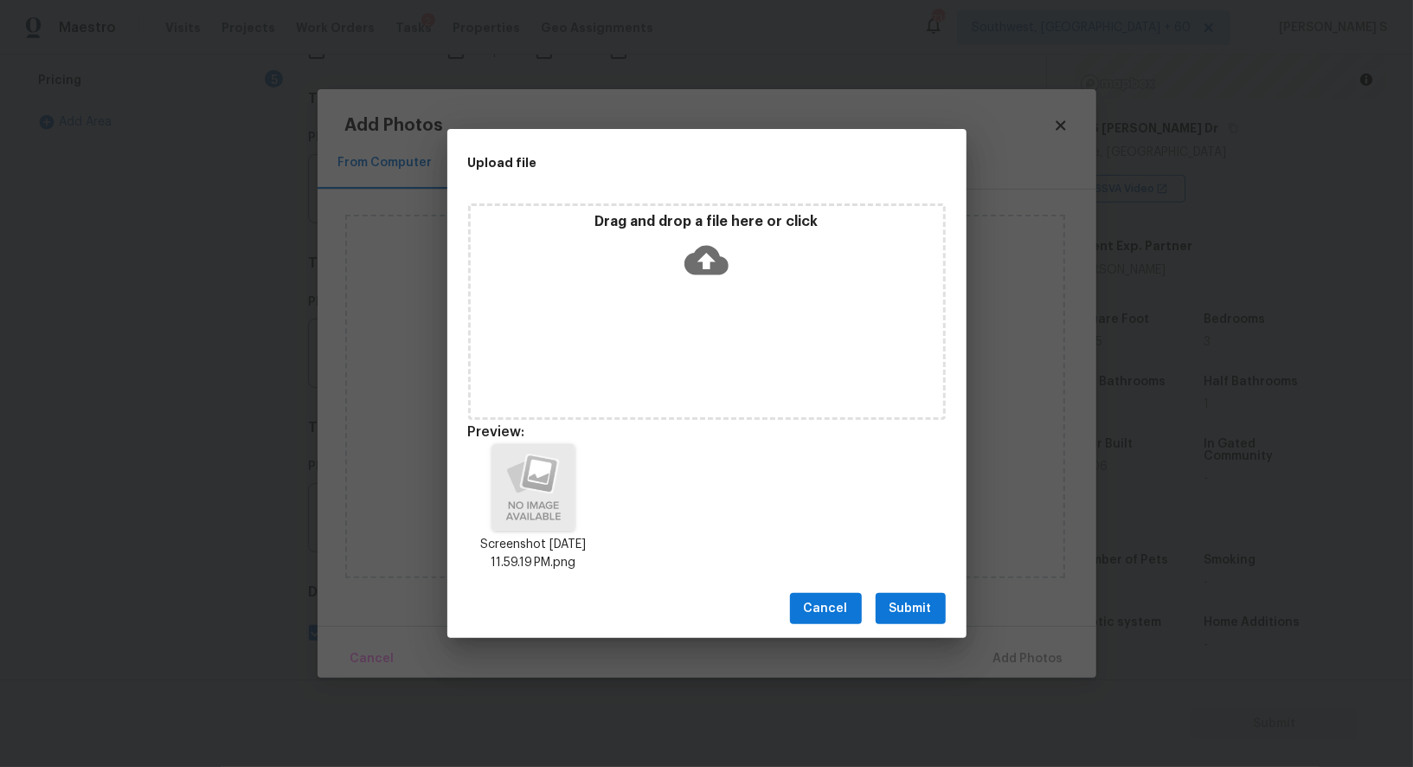
click at [915, 590] on div "Cancel Submit" at bounding box center [706, 609] width 519 height 60
click at [915, 601] on span "Submit" at bounding box center [911, 609] width 42 height 22
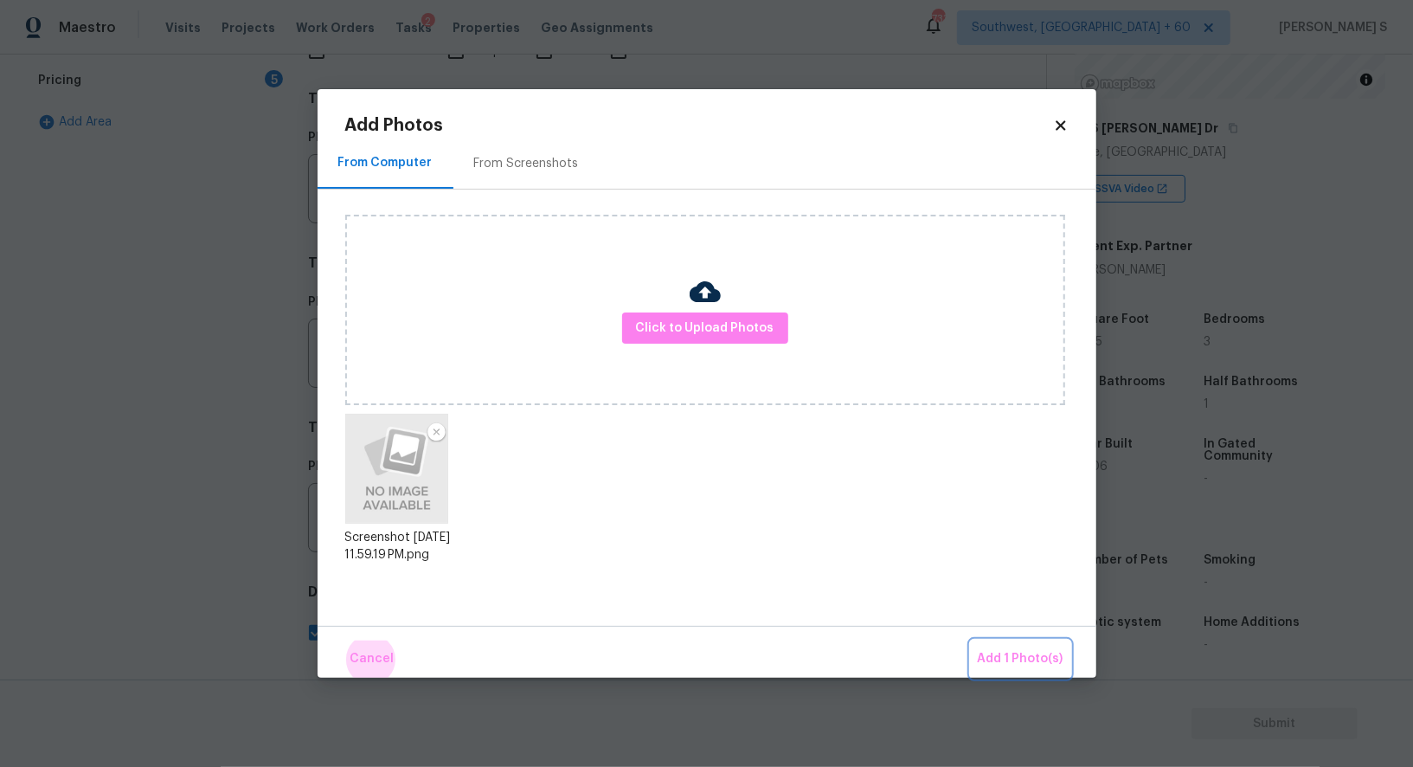
click at [971, 640] on button "Add 1 Photo(s)" at bounding box center [1021, 658] width 100 height 37
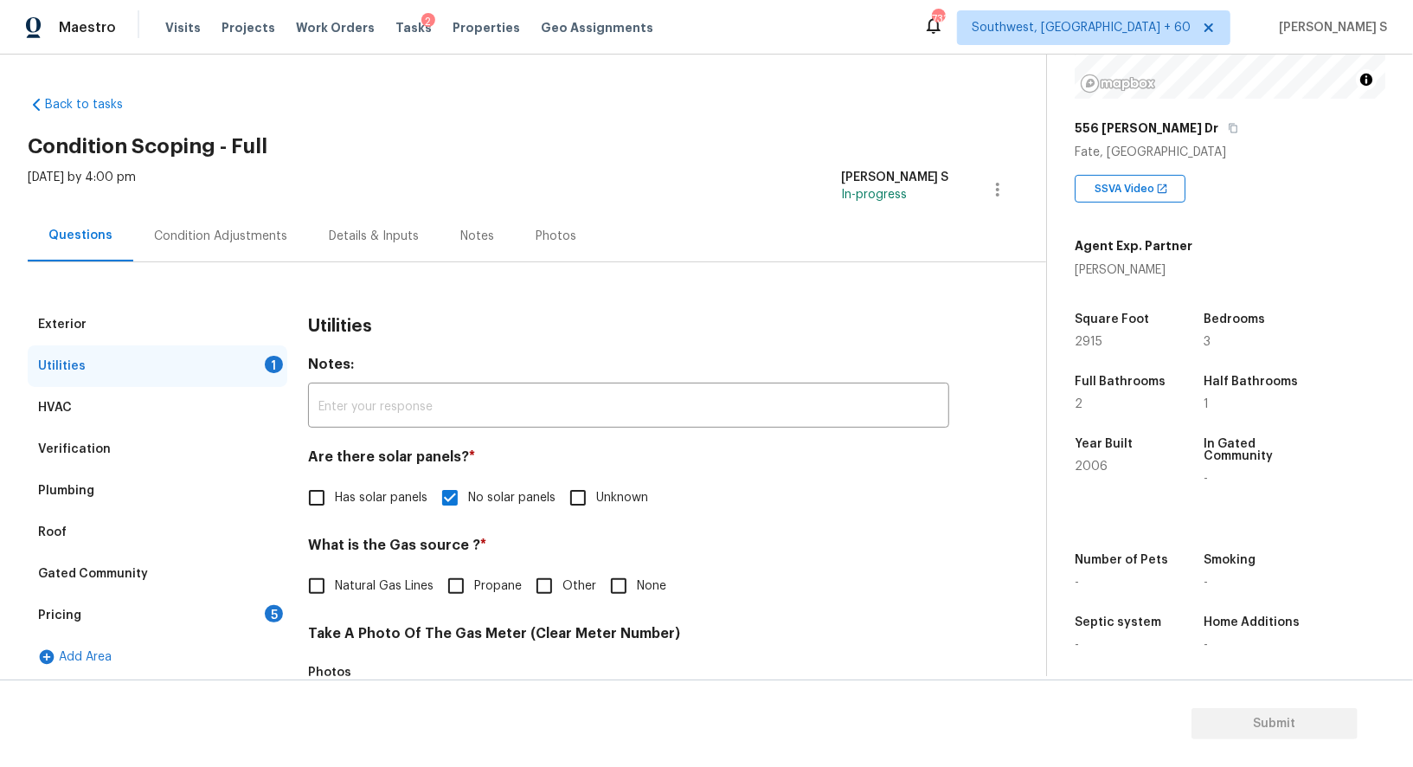
scroll to position [229, 0]
click at [246, 612] on div "Pricing 5" at bounding box center [158, 615] width 260 height 42
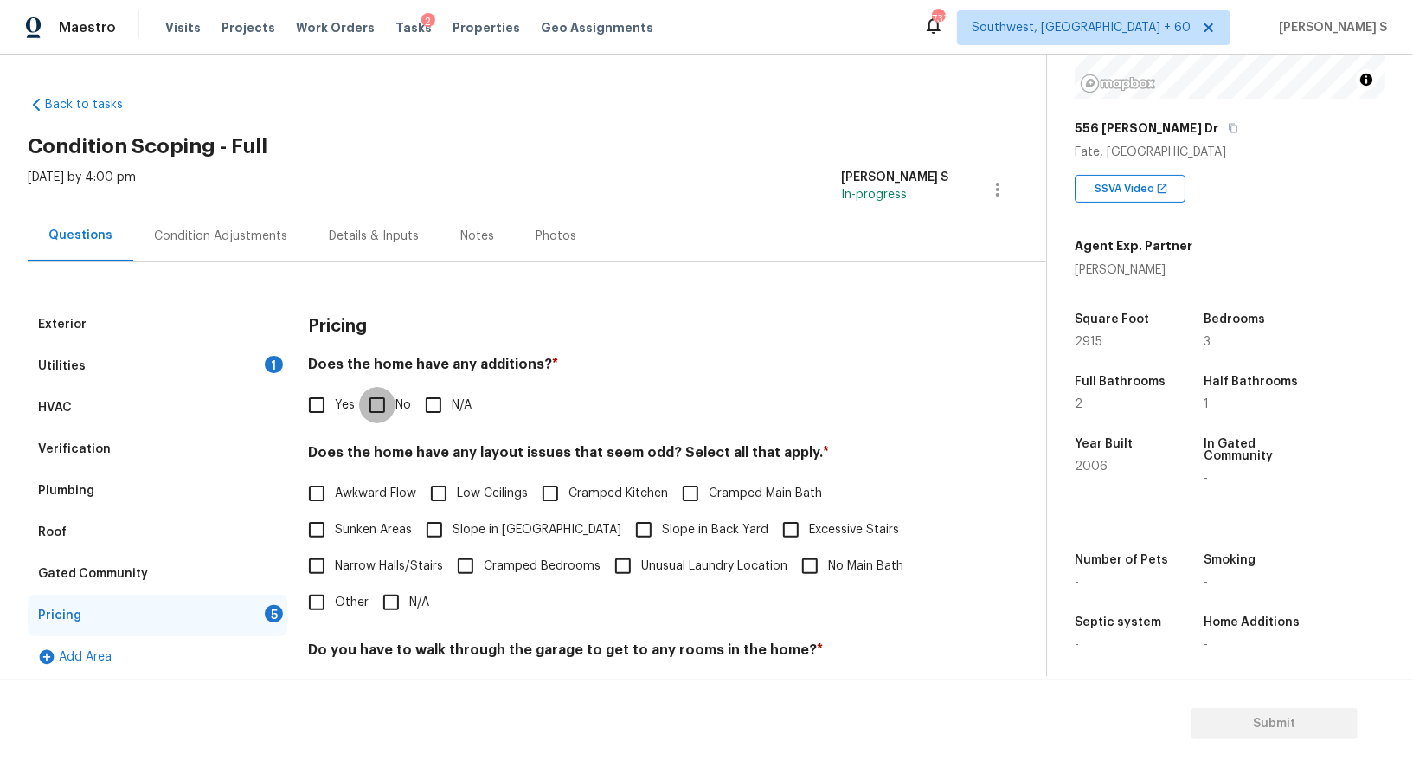
click at [389, 401] on input "No" at bounding box center [377, 405] width 36 height 36
checkbox input "true"
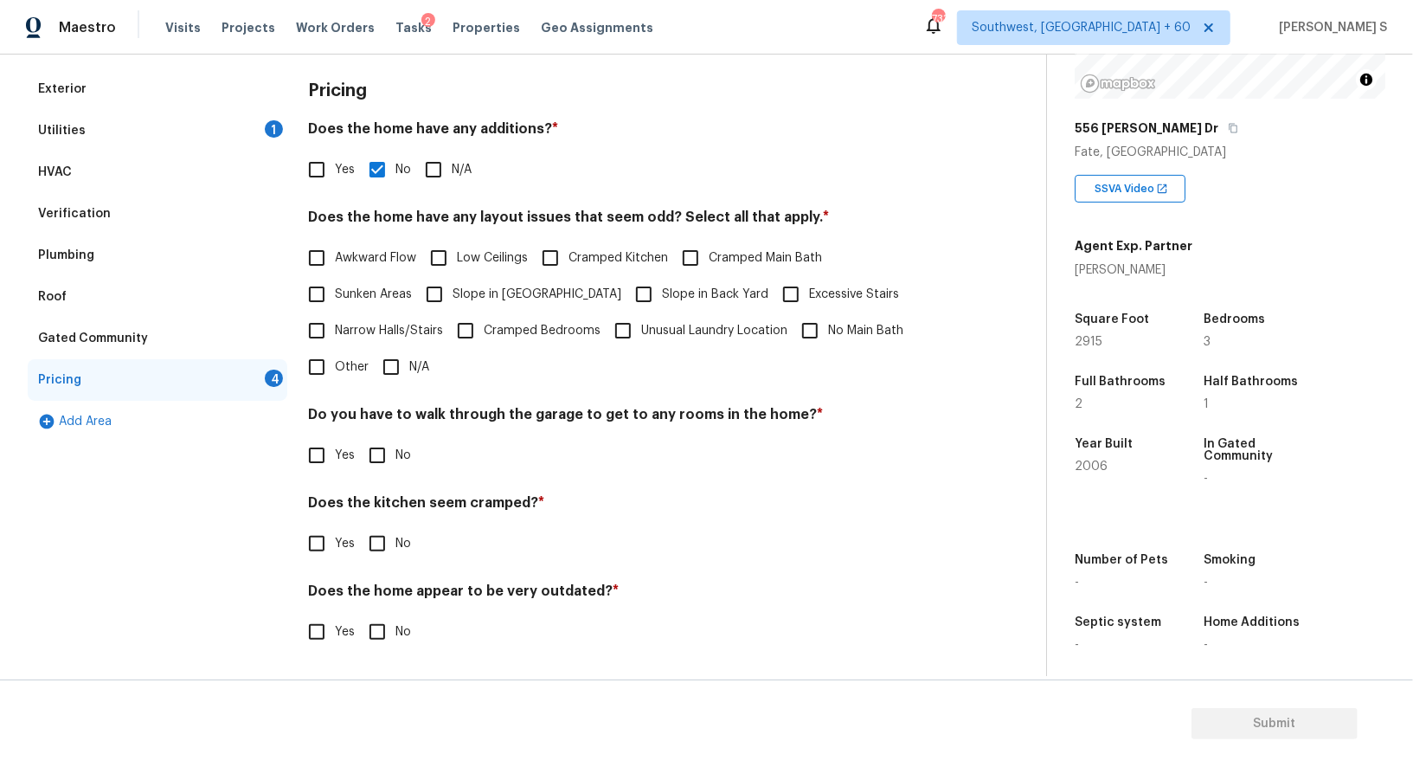
scroll to position [234, 0]
click at [376, 444] on input "No" at bounding box center [377, 457] width 36 height 36
checkbox input "true"
click at [377, 562] on div "Pricing Does the home have any additions? * Yes No N/A Does the home have any l…" at bounding box center [628, 371] width 641 height 602
click at [383, 632] on input "No" at bounding box center [377, 633] width 36 height 36
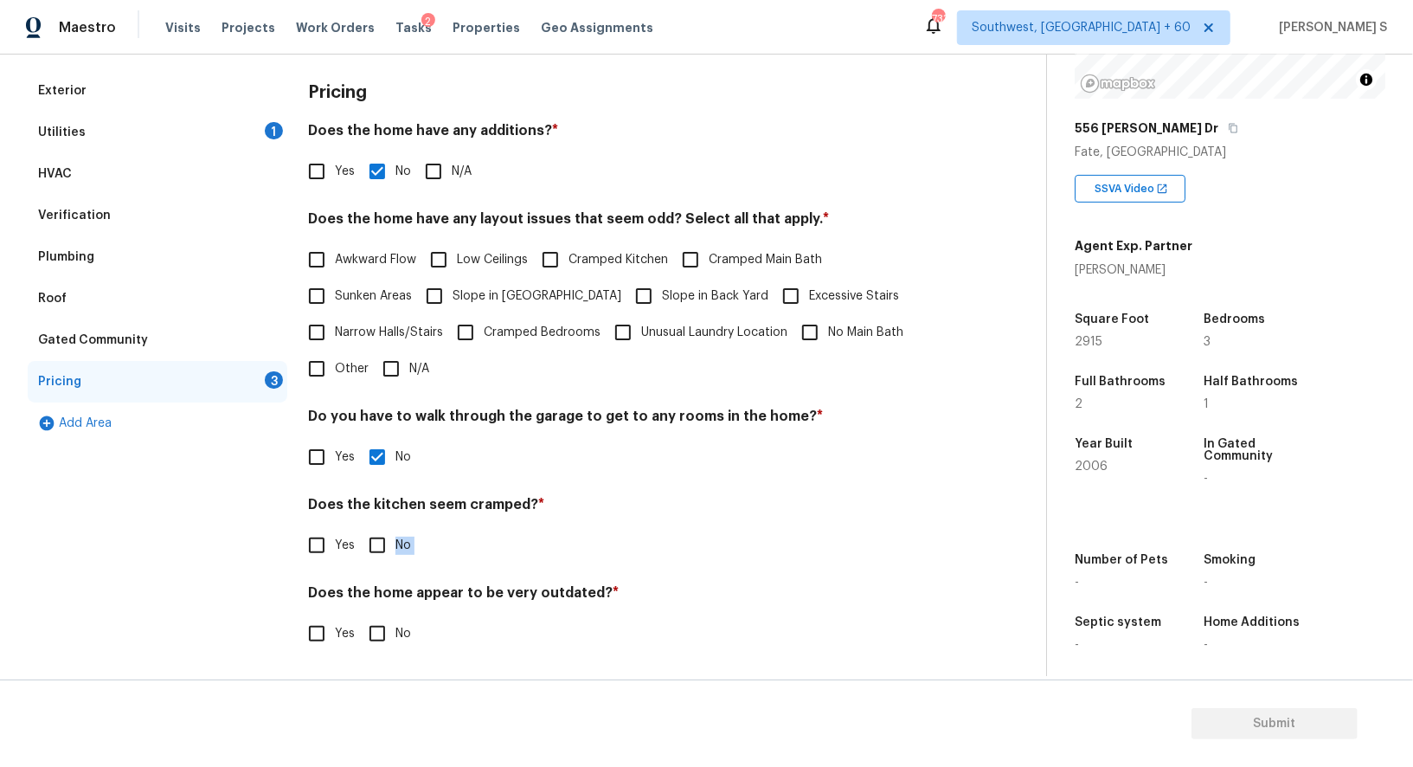
checkbox input "true"
click at [370, 543] on input "No" at bounding box center [377, 545] width 36 height 36
checkbox input "true"
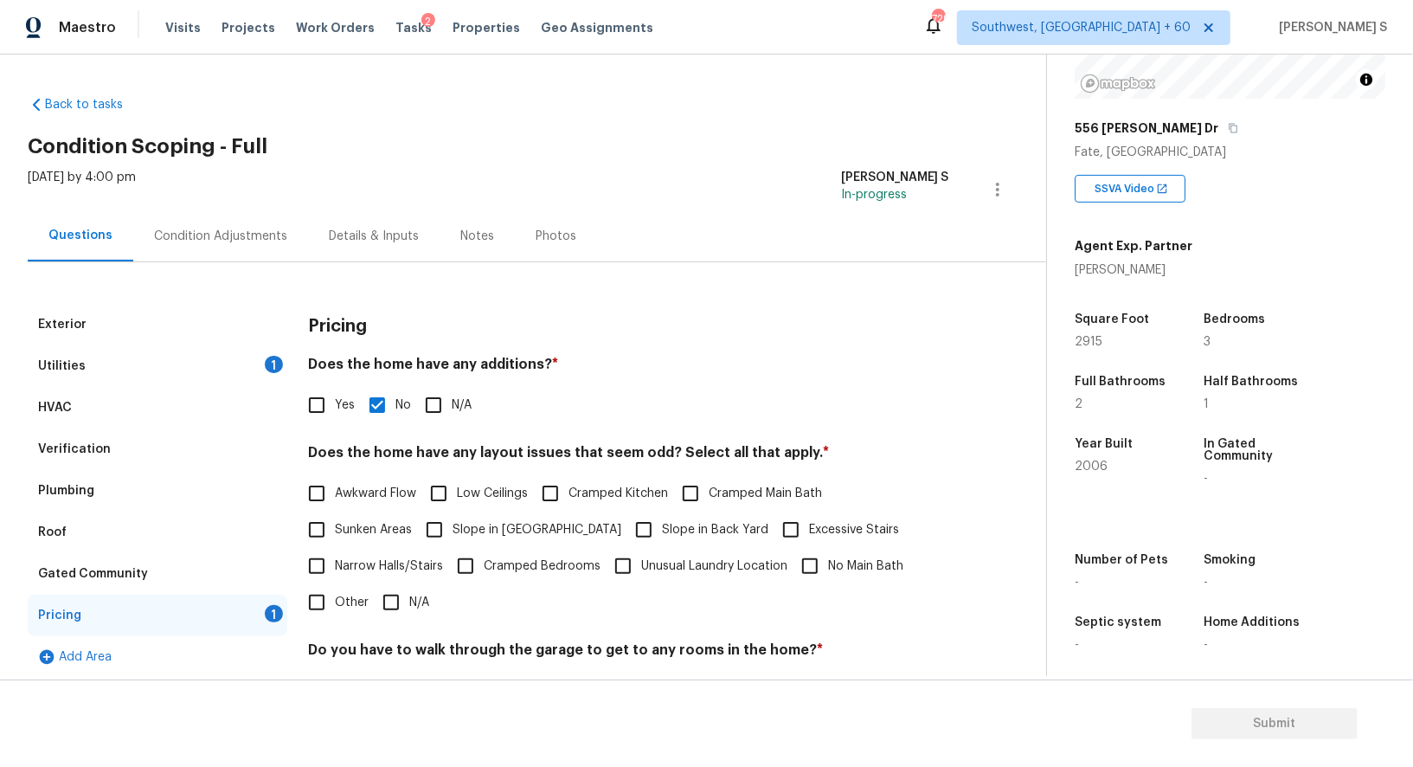
click at [229, 232] on div "Condition Adjustments" at bounding box center [220, 236] width 133 height 17
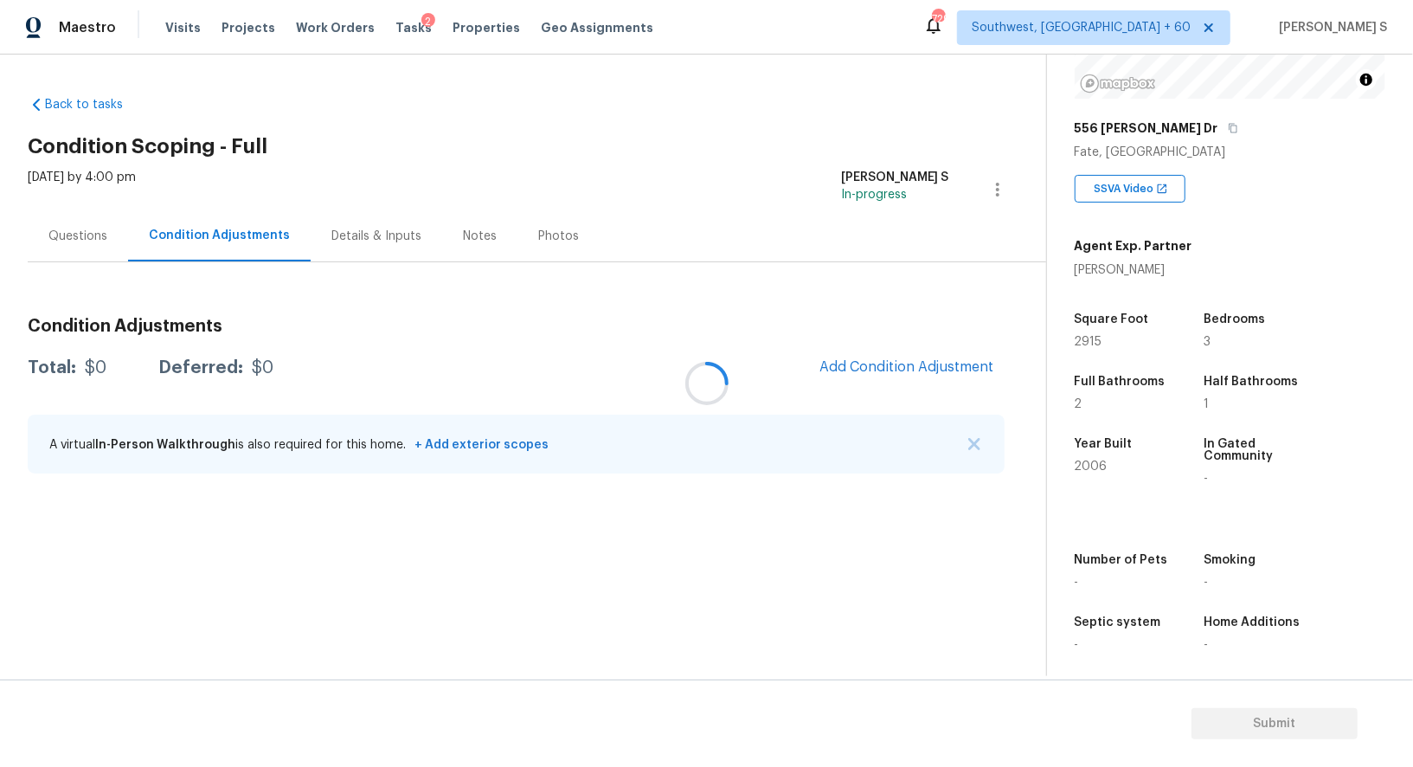
click at [903, 385] on div at bounding box center [706, 383] width 1413 height 767
click at [920, 374] on div at bounding box center [706, 383] width 1413 height 767
click at [899, 354] on div at bounding box center [706, 383] width 1413 height 767
click at [899, 356] on button "Add Condition Adjustment" at bounding box center [907, 367] width 196 height 36
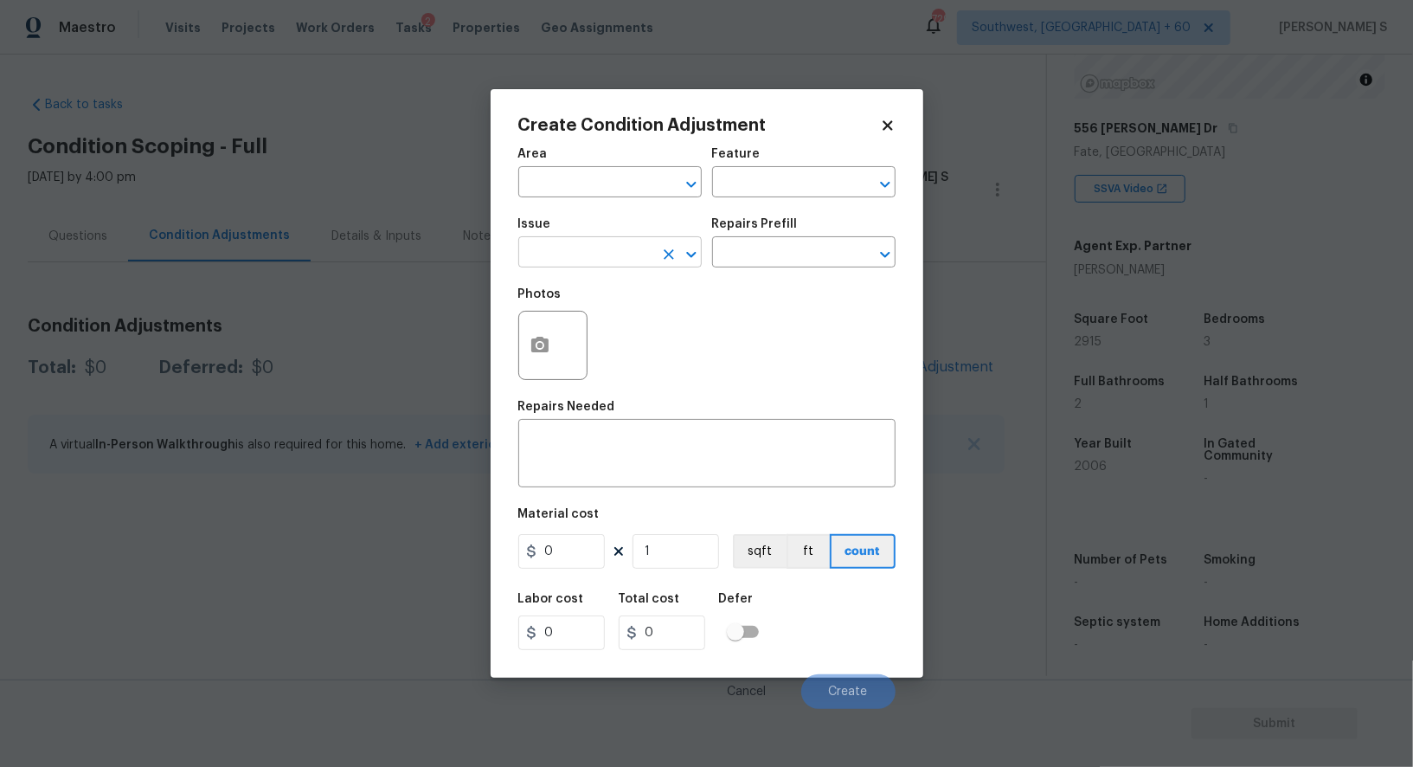
click at [578, 257] on input "text" at bounding box center [585, 254] width 135 height 27
type input "ACQ: HVAC"
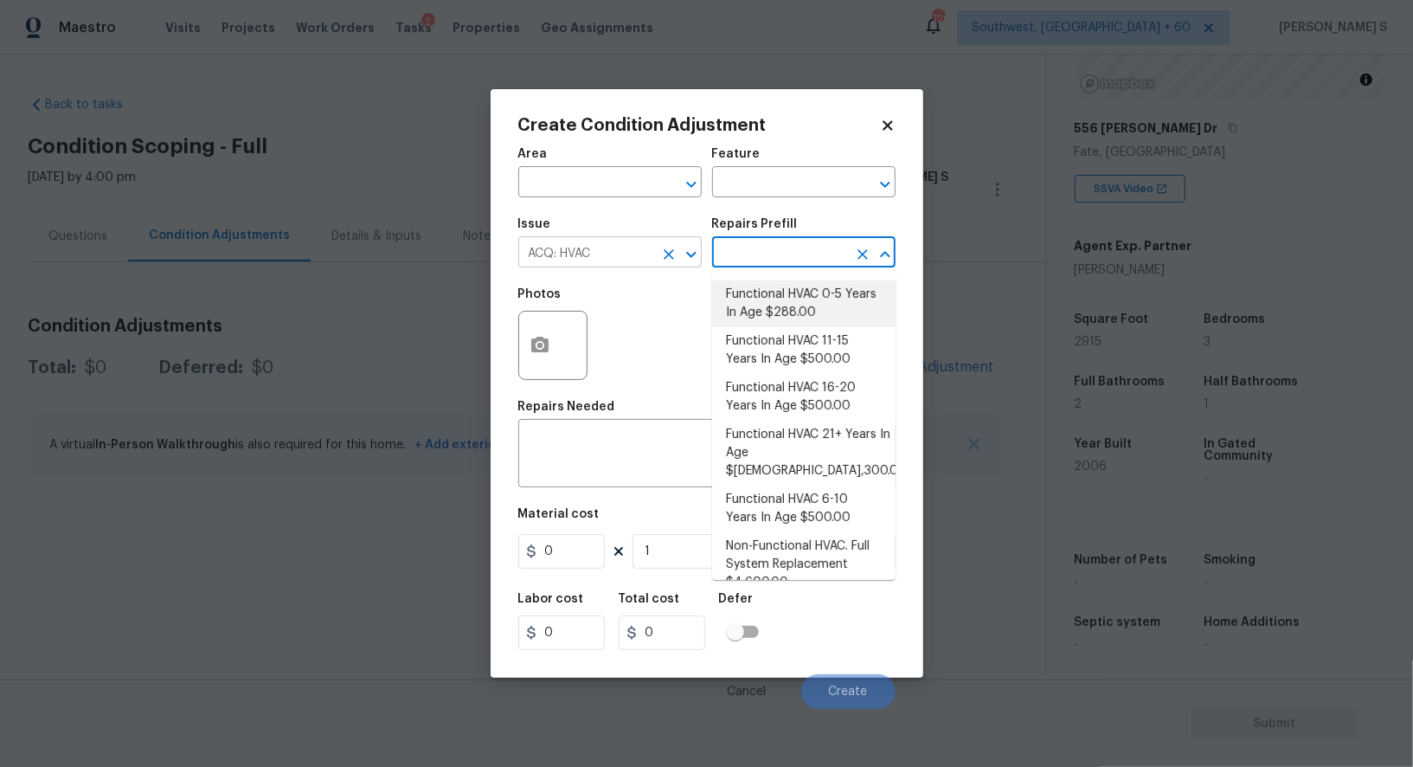
type input "Acquisition"
type textarea "Acquisition Scope: Functional HVAC 0-5 years"
type input "288"
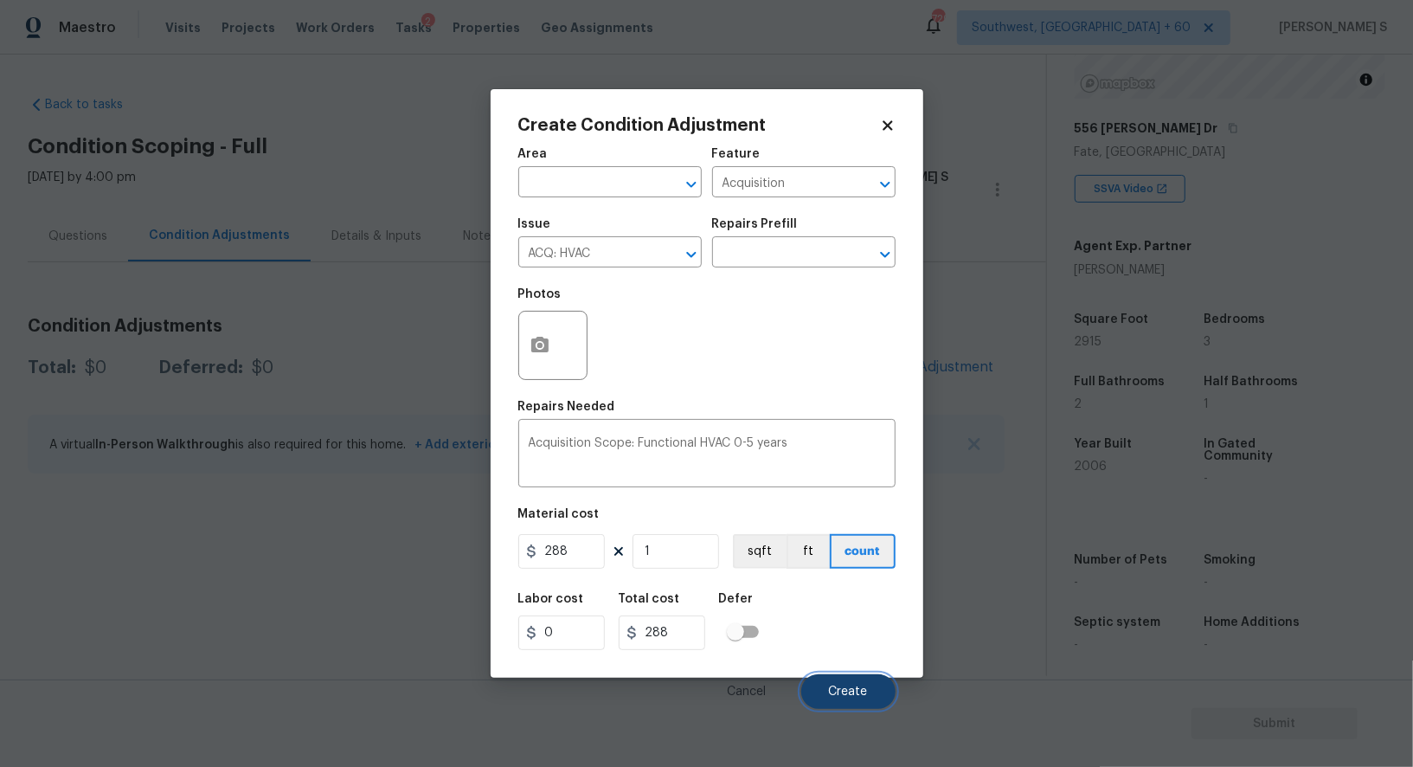
click at [822, 681] on button "Create" at bounding box center [848, 691] width 94 height 35
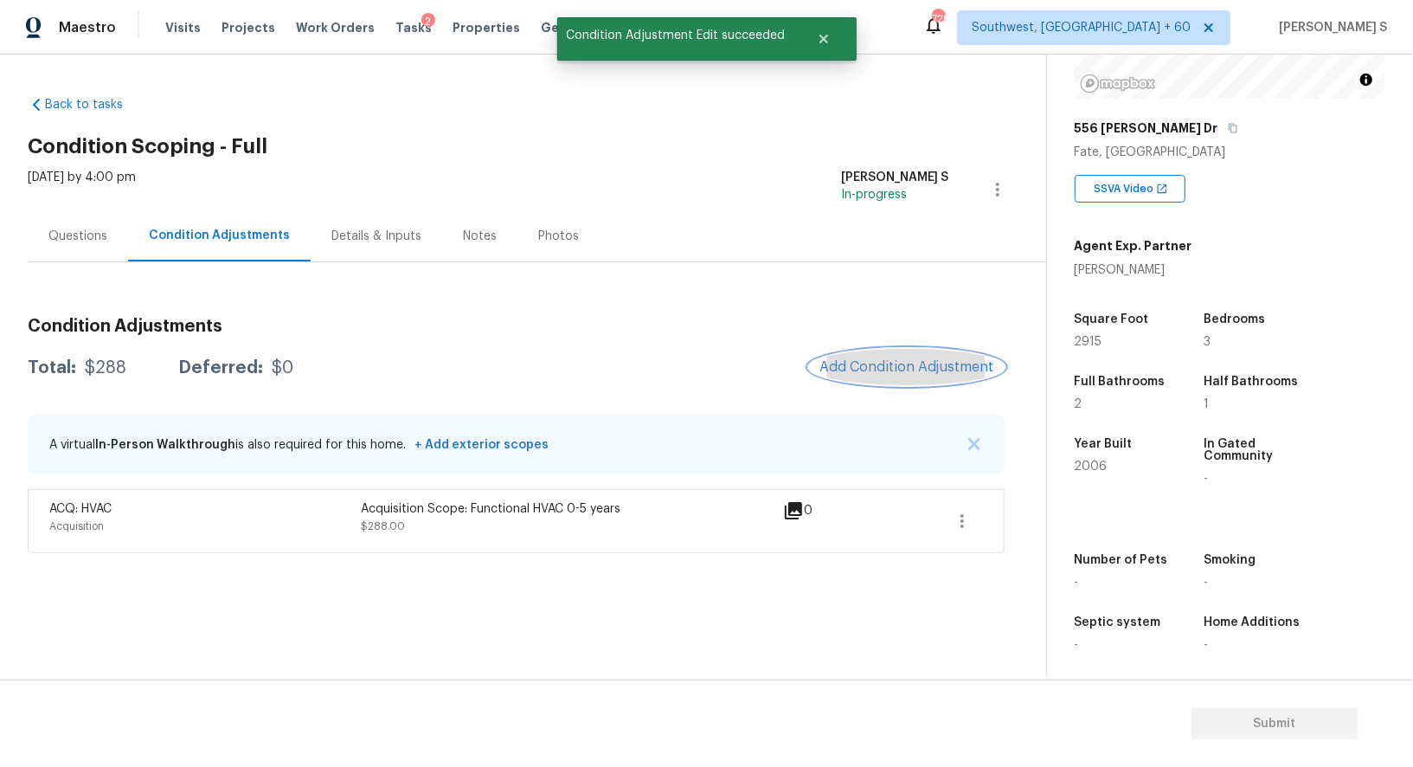
click at [901, 368] on span "Add Condition Adjustment" at bounding box center [906, 367] width 175 height 16
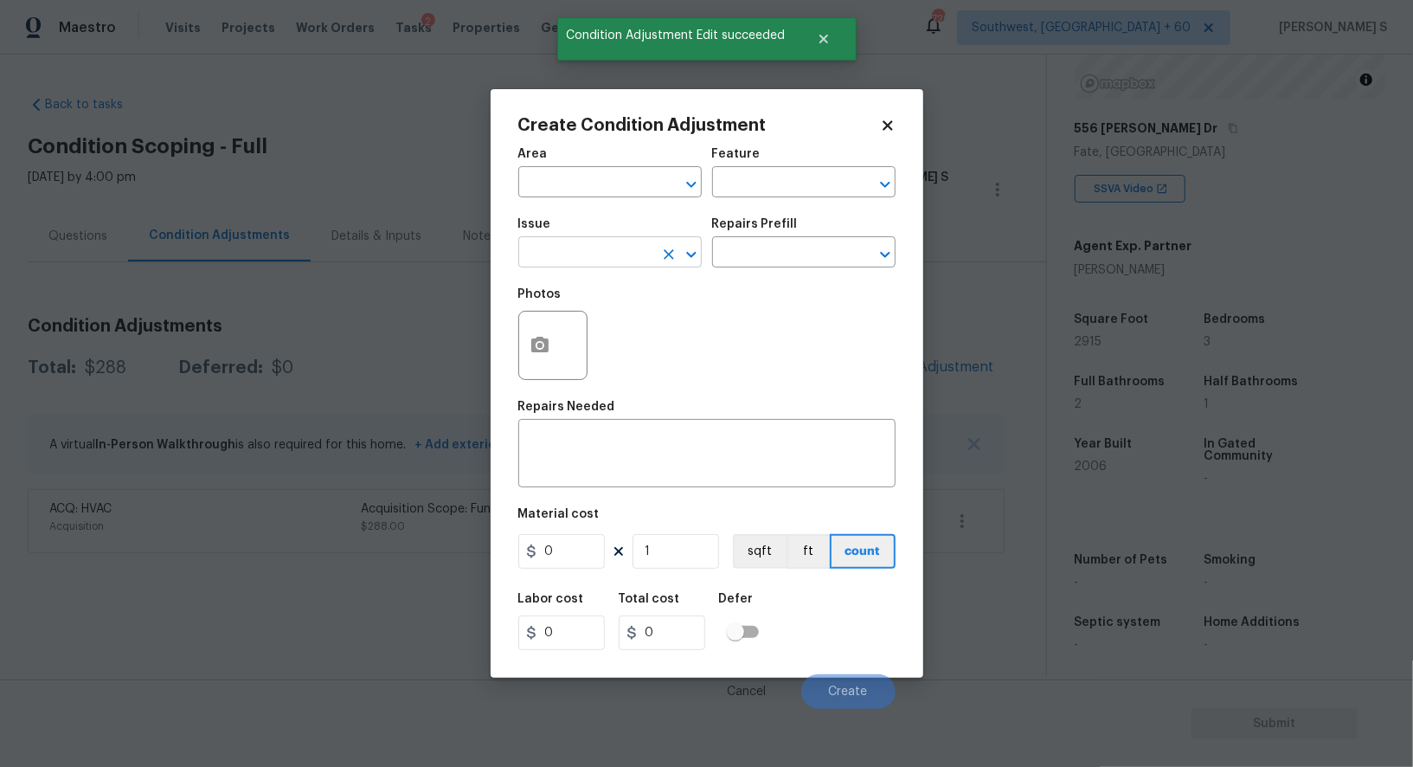
click at [578, 260] on input "text" at bounding box center [585, 254] width 135 height 27
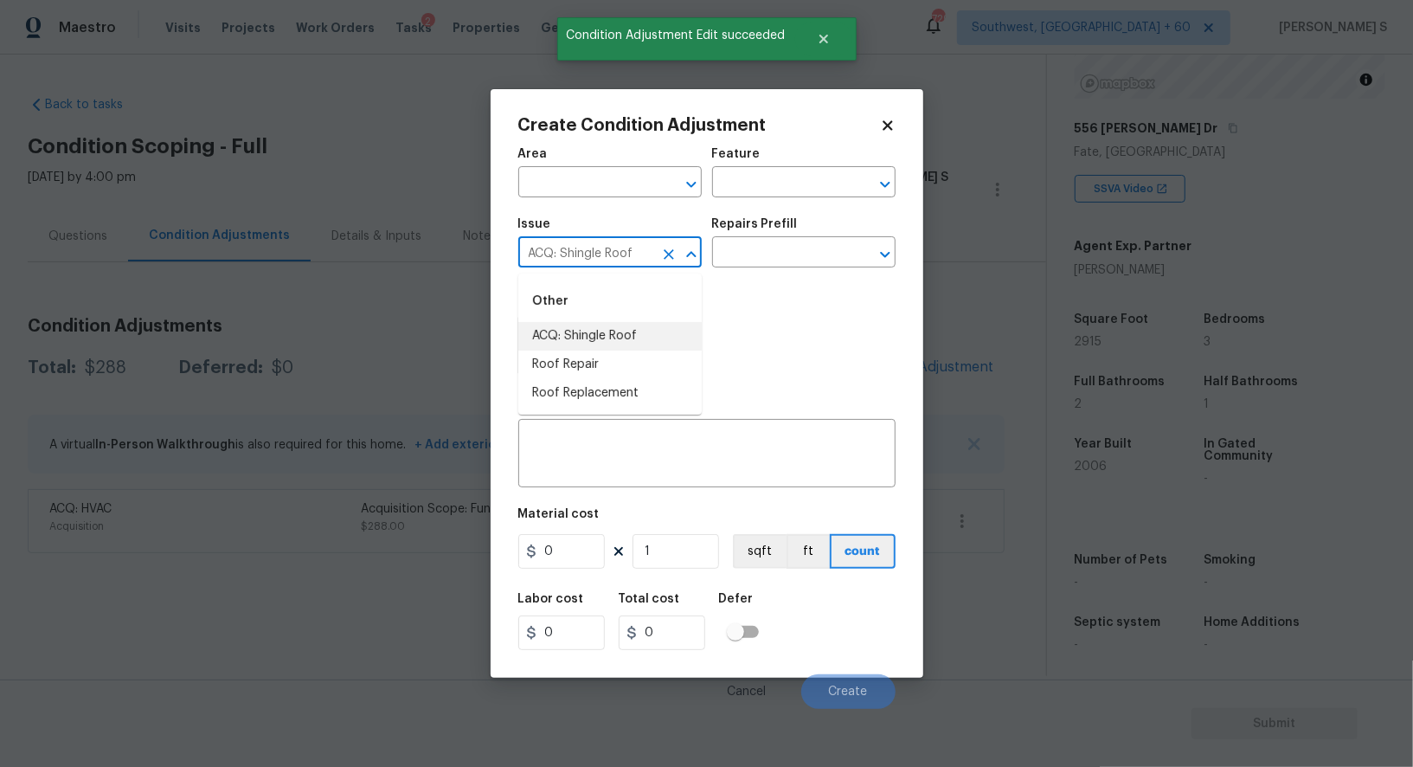
type input "ACQ: Shingle Roof"
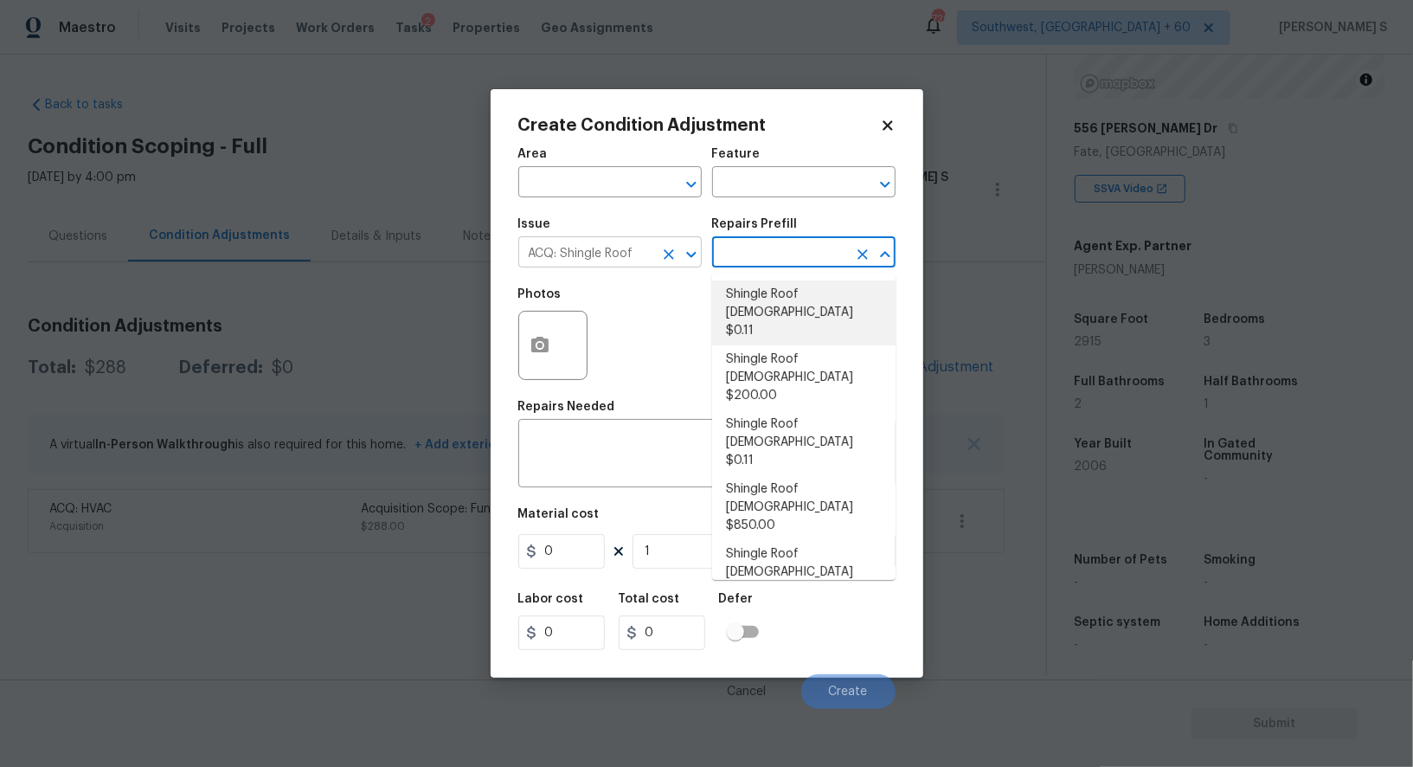
type input "Acquisition"
type textarea "Acquisition Scope: Shingle Roof 0-10 years in age maintenance."
type input "0.11"
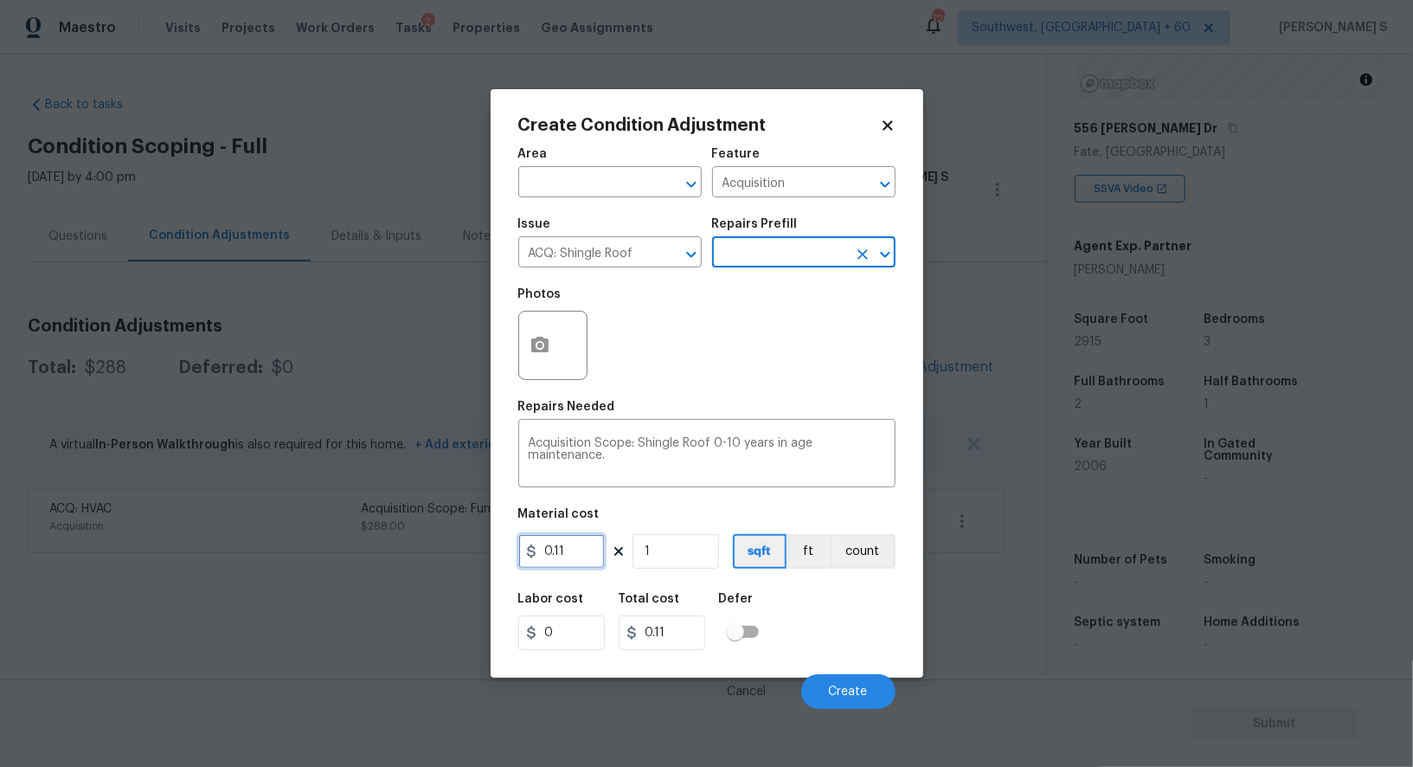
click at [588, 556] on input "0.11" at bounding box center [561, 551] width 87 height 35
type input "0.29"
type input "2"
type input "0.58"
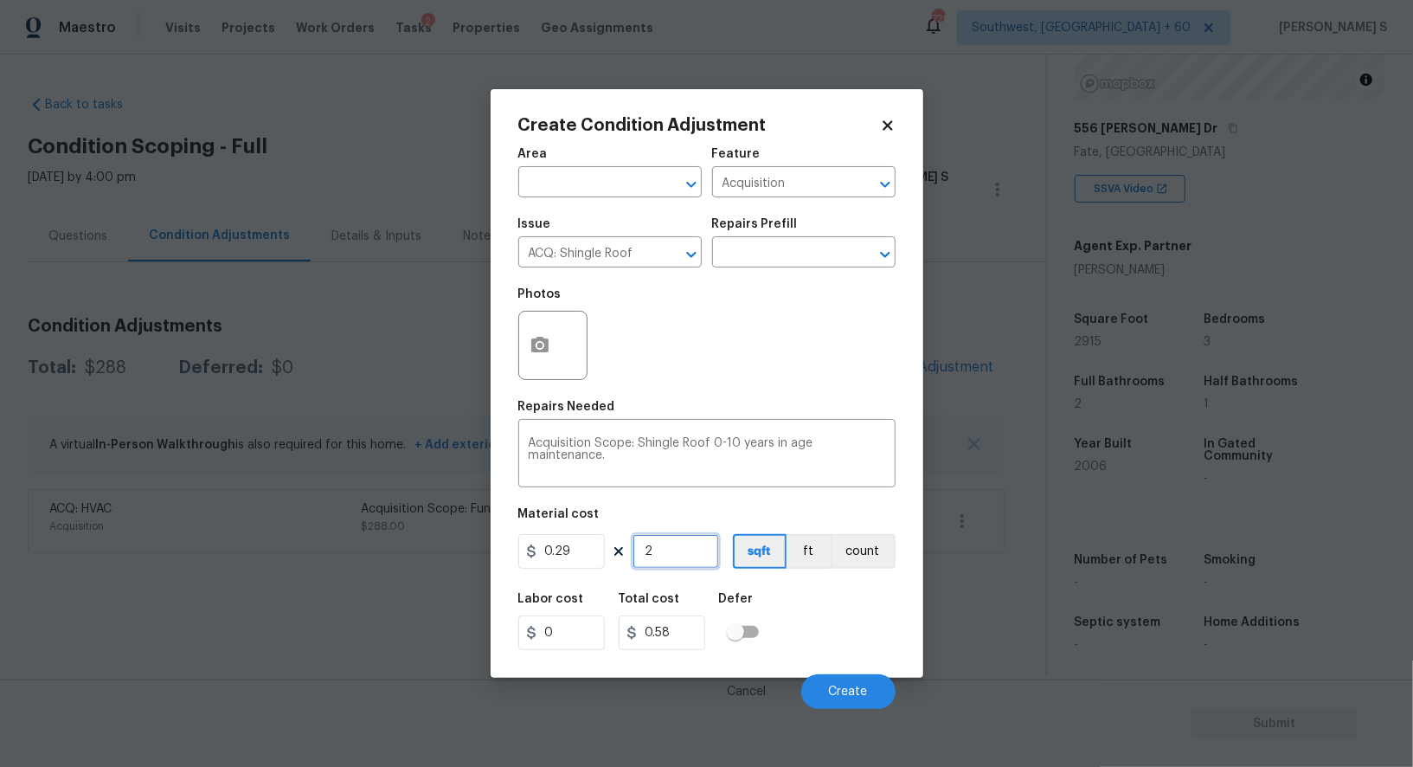
type input "29"
type input "8.409999999999998"
type input "291"
type input "84.38999999999999"
type input "2915"
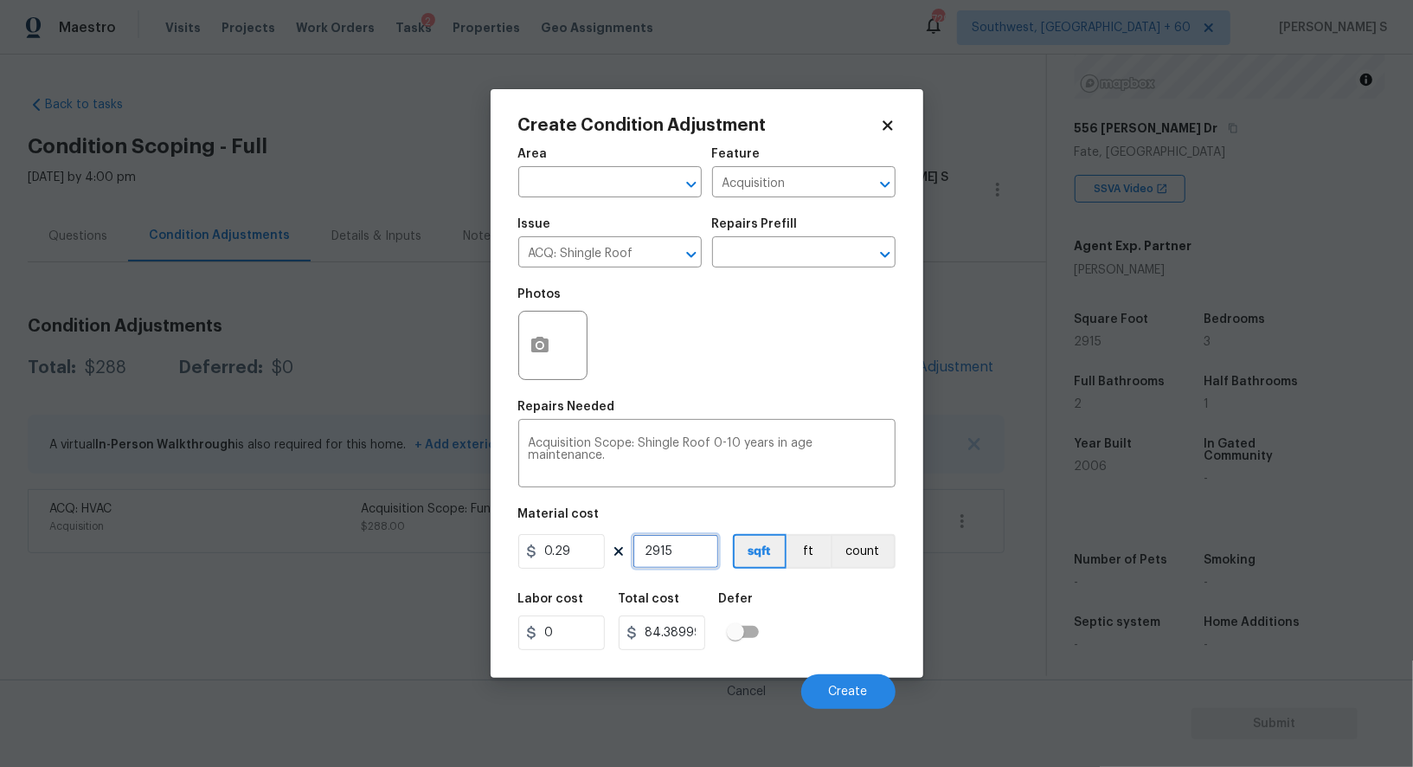
type input "845.3499999999999"
type input "2915"
click at [684, 630] on input "845.3499999999999" at bounding box center [662, 632] width 87 height 35
click at [559, 556] on input "0.29" at bounding box center [561, 551] width 87 height 35
paste input "845.34"
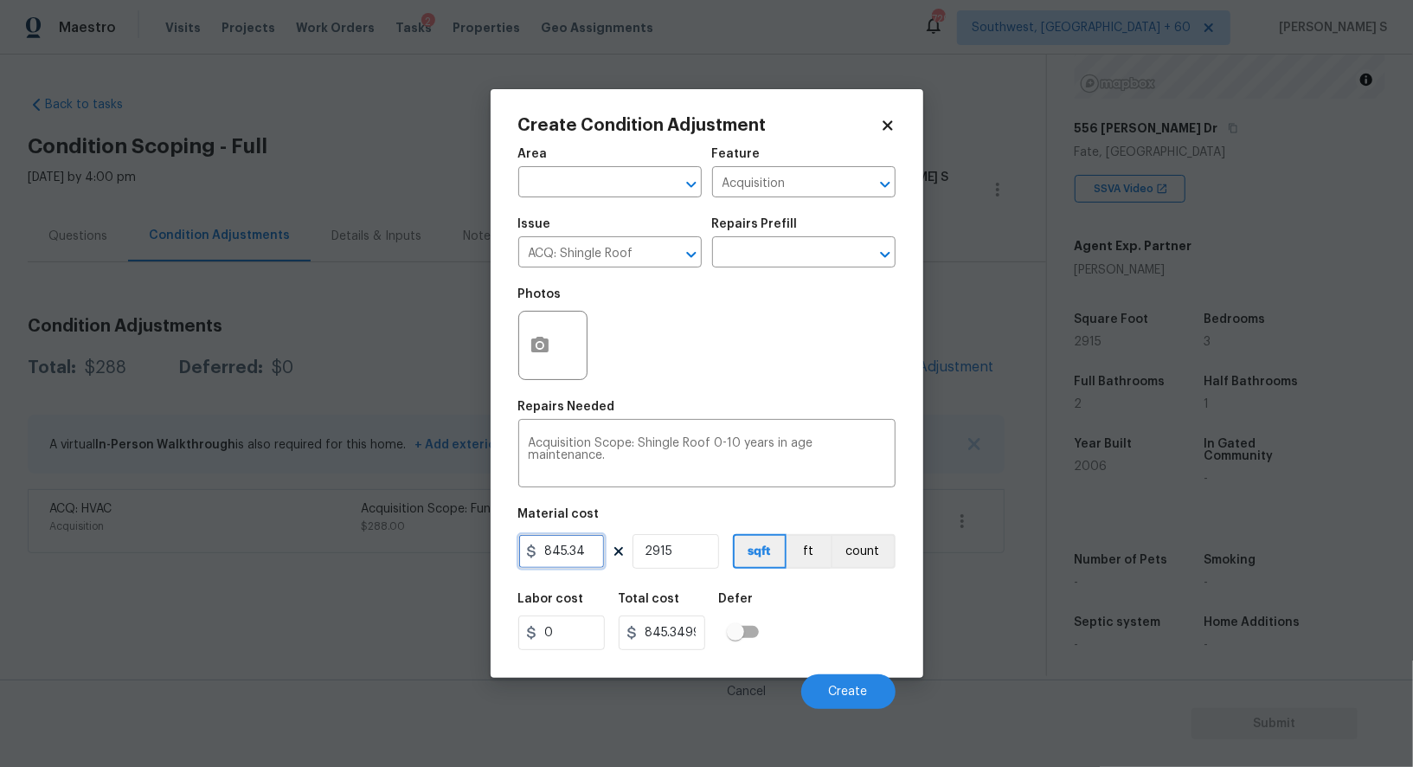
type input "845.34"
type input "2464166.1"
type input "1"
type input "845.34"
type input "1"
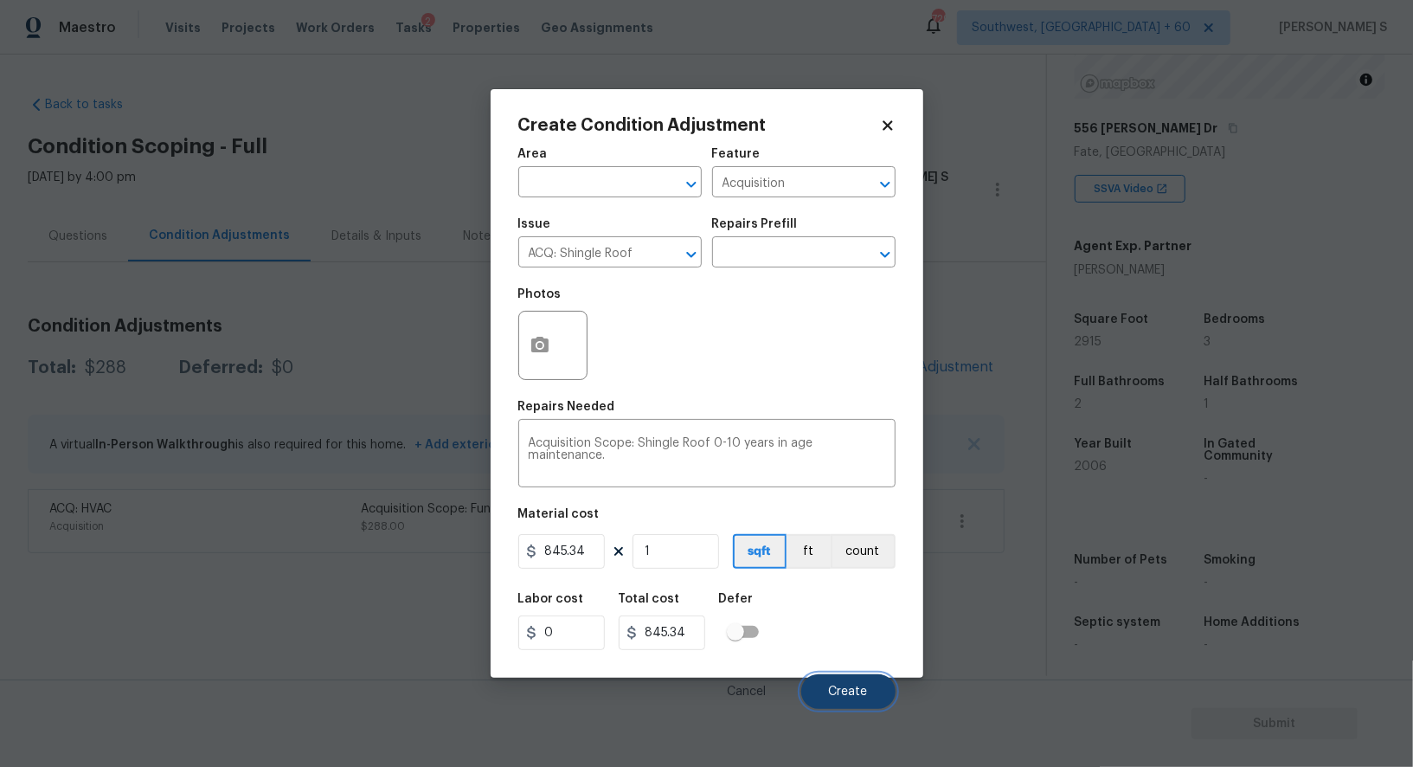
click at [838, 692] on span "Create" at bounding box center [848, 691] width 39 height 13
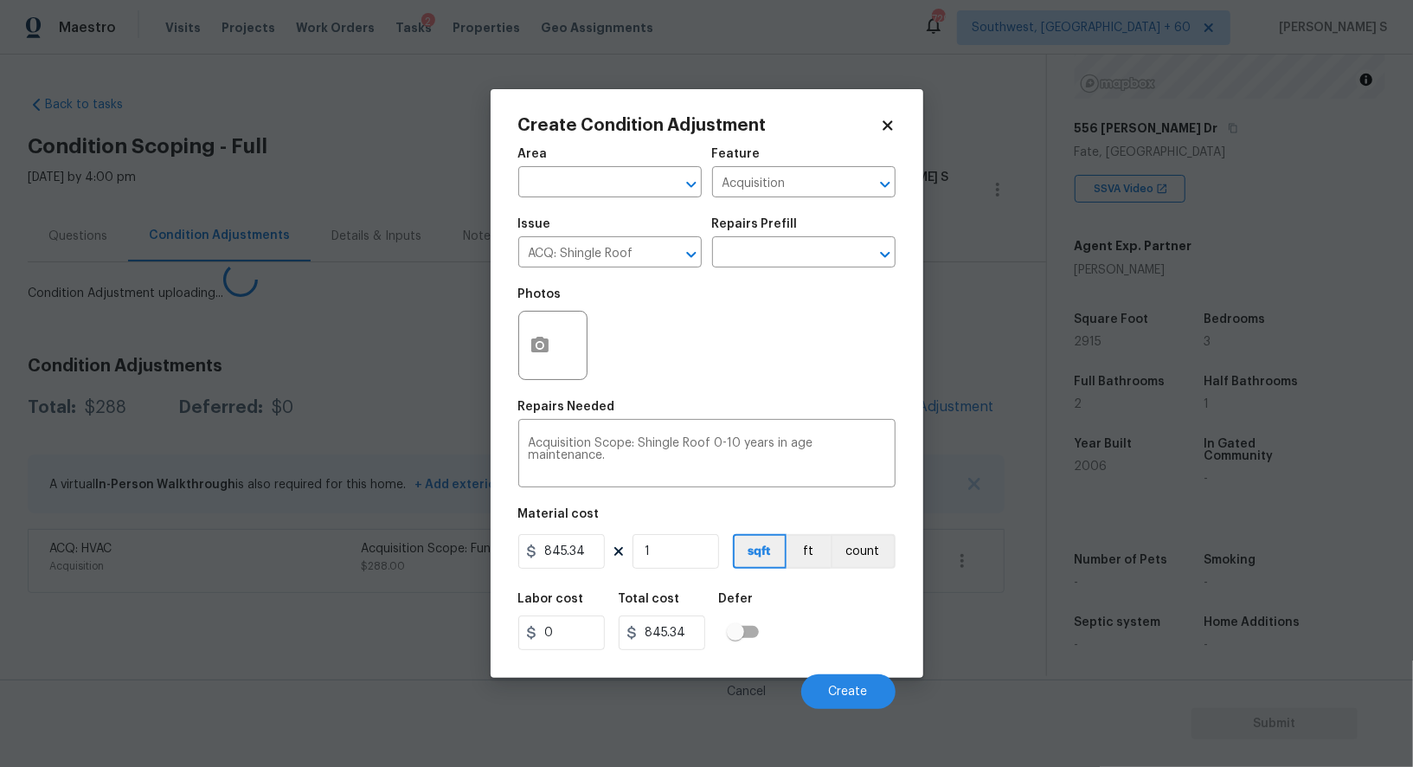
click at [263, 620] on body "Maestro Visits Projects Work Orders Tasks 2 Properties Geo Assignments 729 Sout…" at bounding box center [706, 383] width 1413 height 767
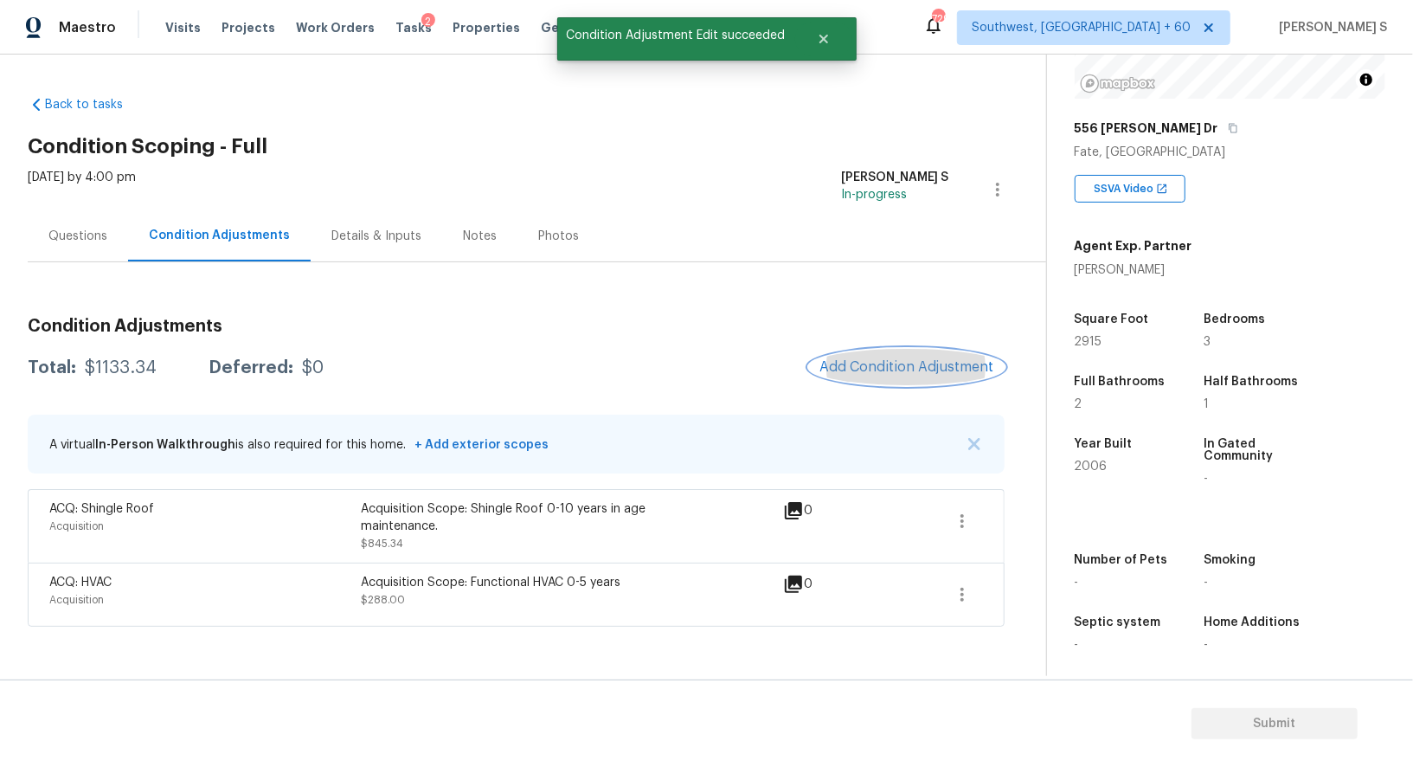
click at [928, 372] on span "Add Condition Adjustment" at bounding box center [906, 367] width 175 height 16
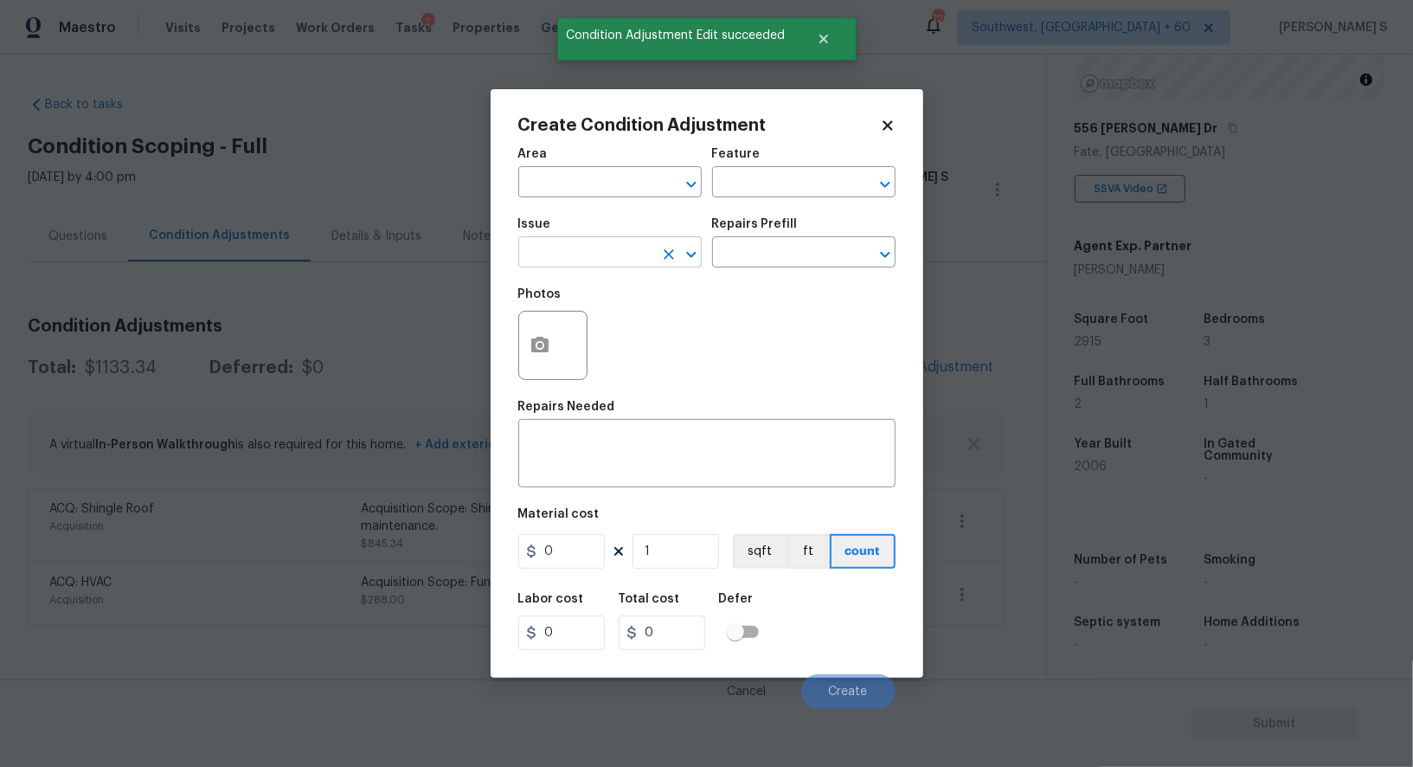
click at [597, 252] on input "text" at bounding box center [585, 254] width 135 height 27
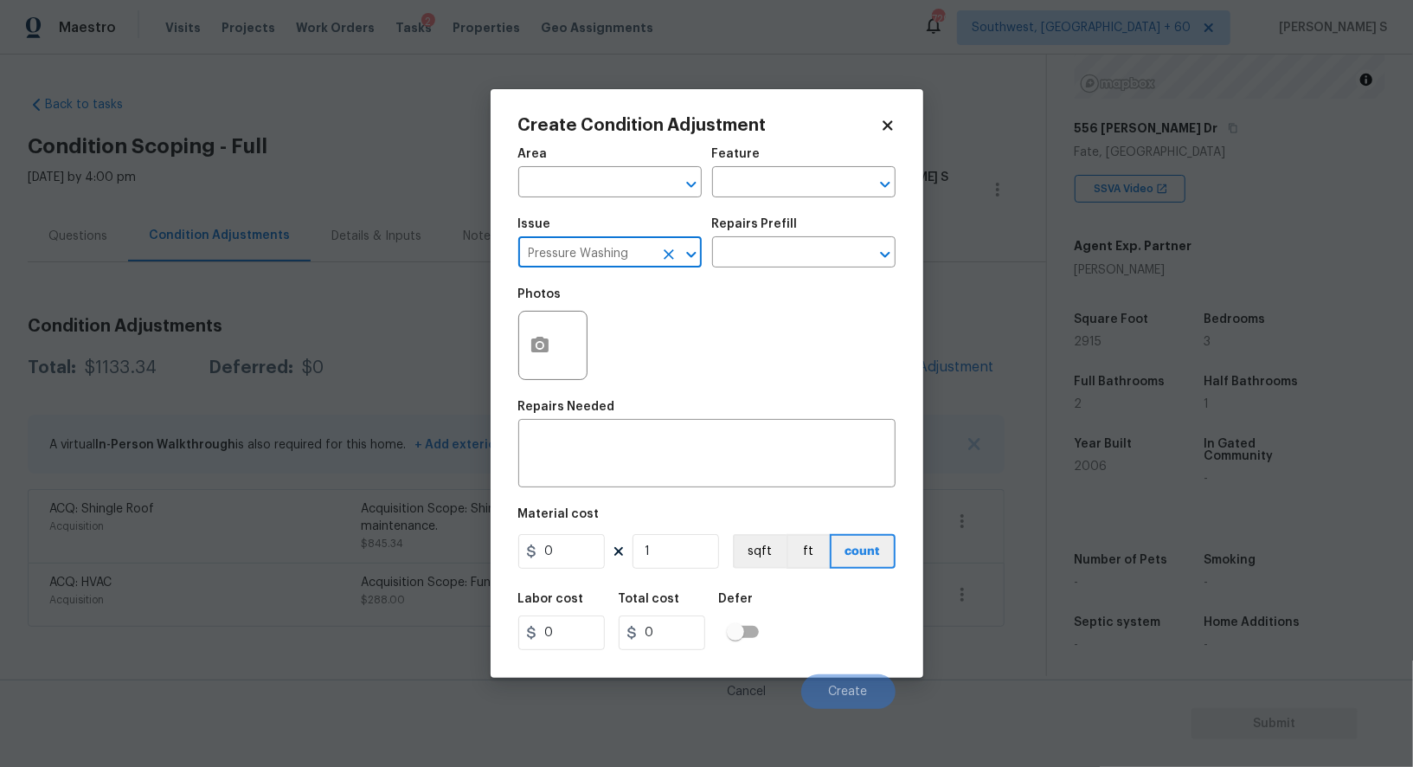
type input "Pressure Washing"
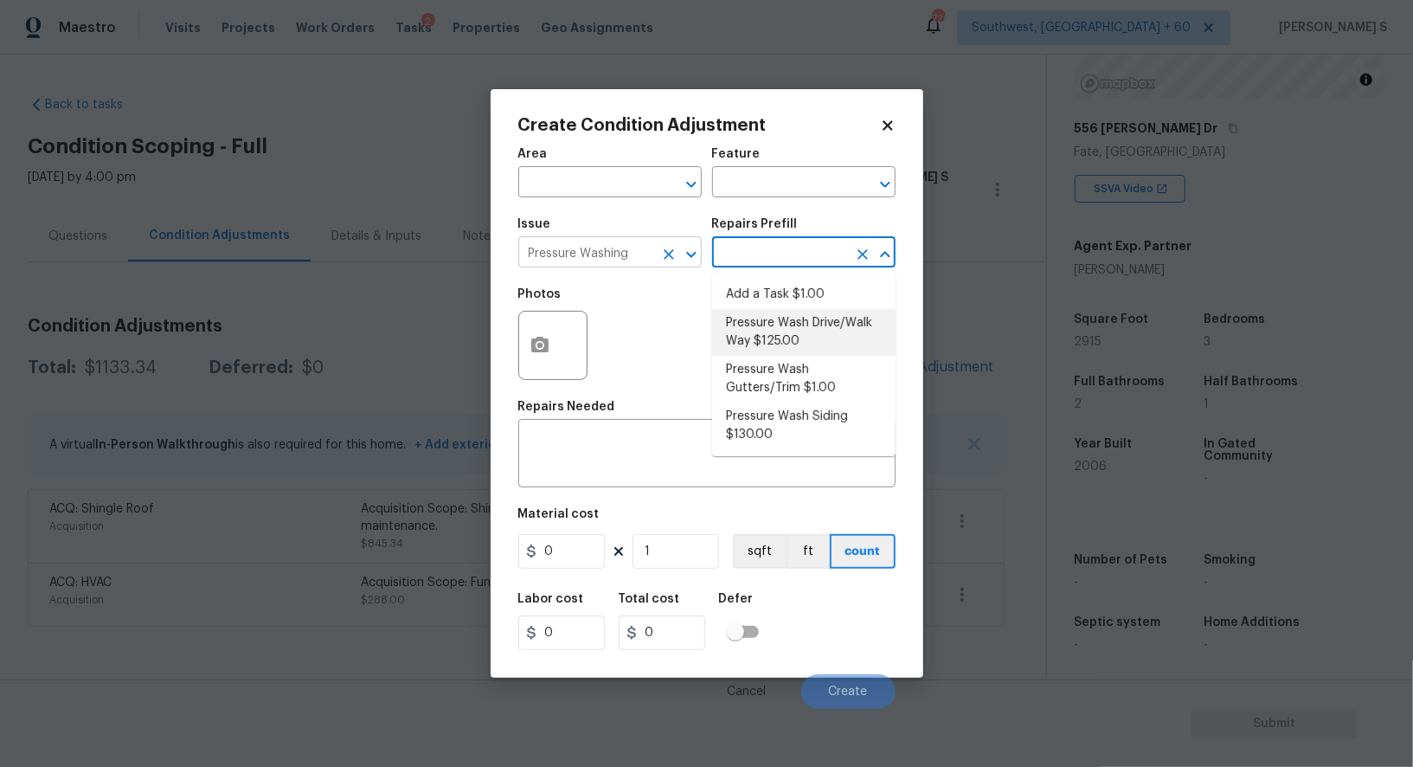
type input "Siding"
type textarea "Pressure wash the driveways/walkways as directed by the PM. Ensure that all deb…"
type input "125"
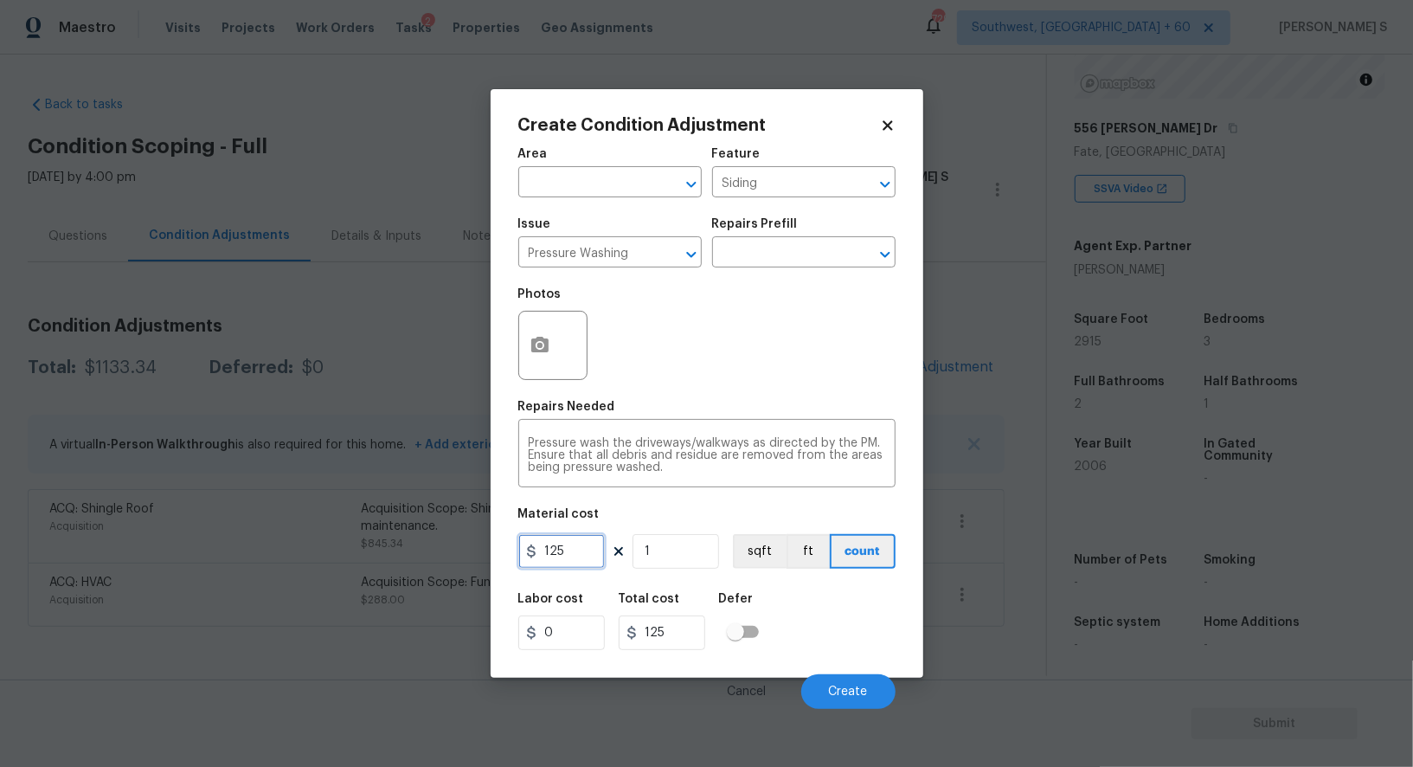
click at [569, 551] on input "125" at bounding box center [561, 551] width 87 height 35
type input "200"
click at [839, 637] on div "Labor cost 0 Total cost 200 Defer" at bounding box center [706, 621] width 377 height 78
click at [871, 688] on button "Create" at bounding box center [848, 691] width 94 height 35
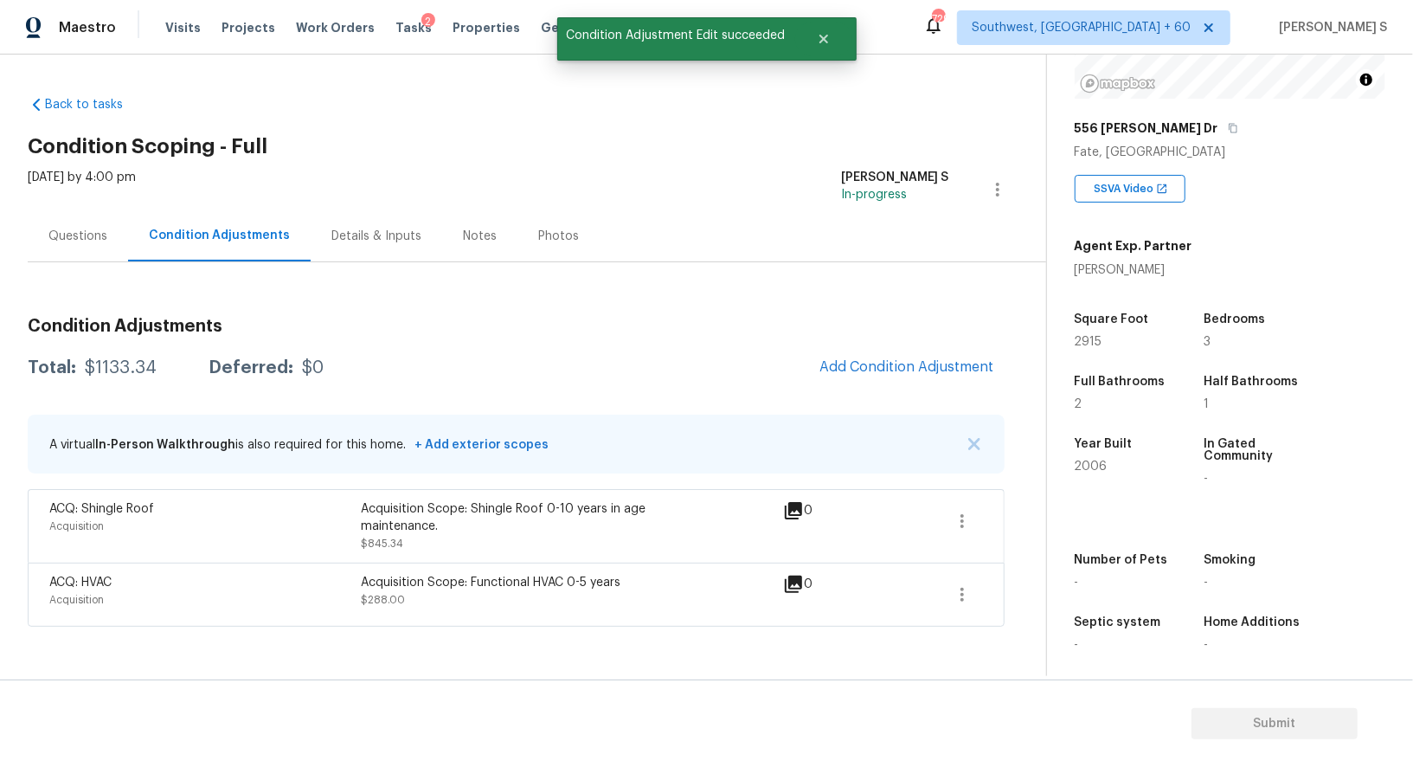
click at [305, 639] on body "Maestro Visits Projects Work Orders Tasks 2 Properties Geo Assignments 729 Sout…" at bounding box center [706, 383] width 1413 height 767
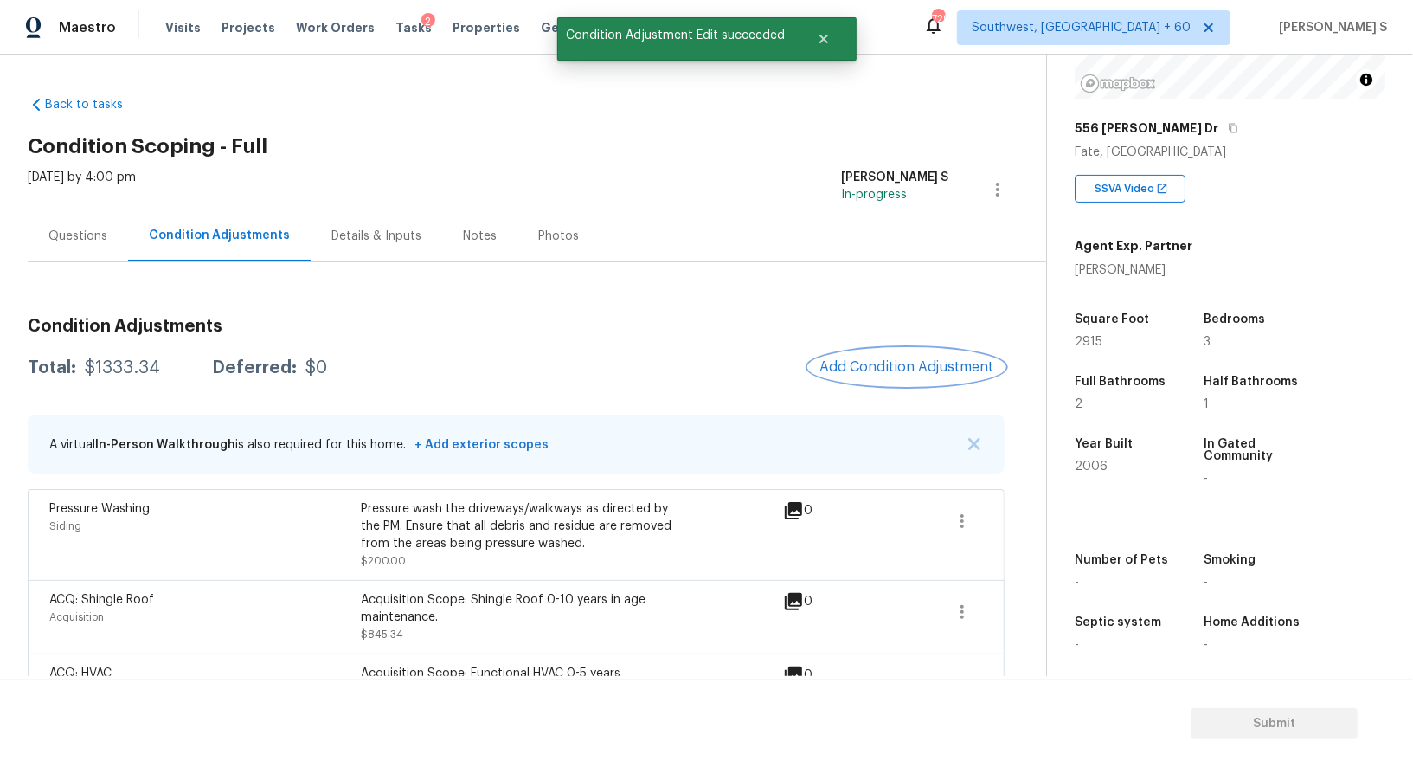
click at [914, 370] on span "Add Condition Adjustment" at bounding box center [906, 367] width 175 height 16
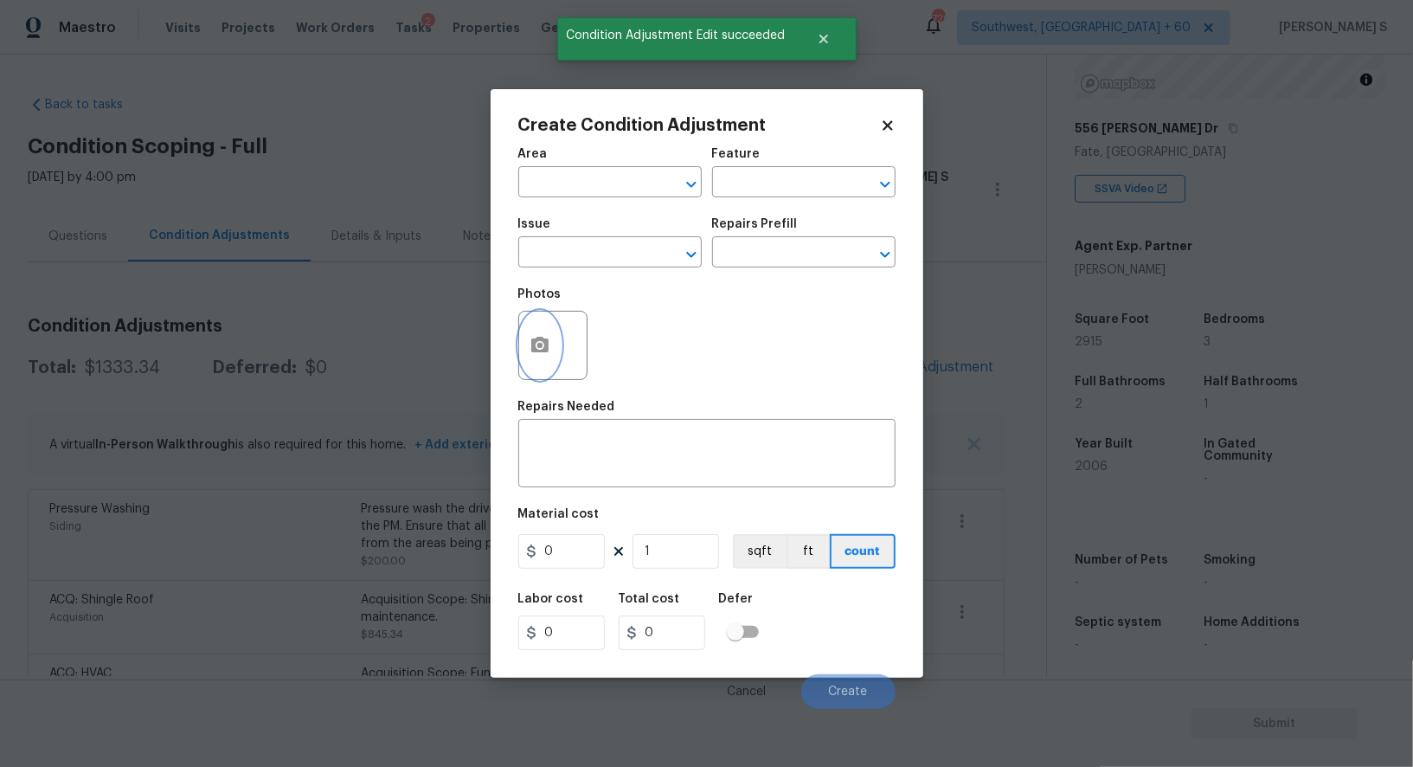
click at [535, 337] on icon "button" at bounding box center [540, 345] width 21 height 21
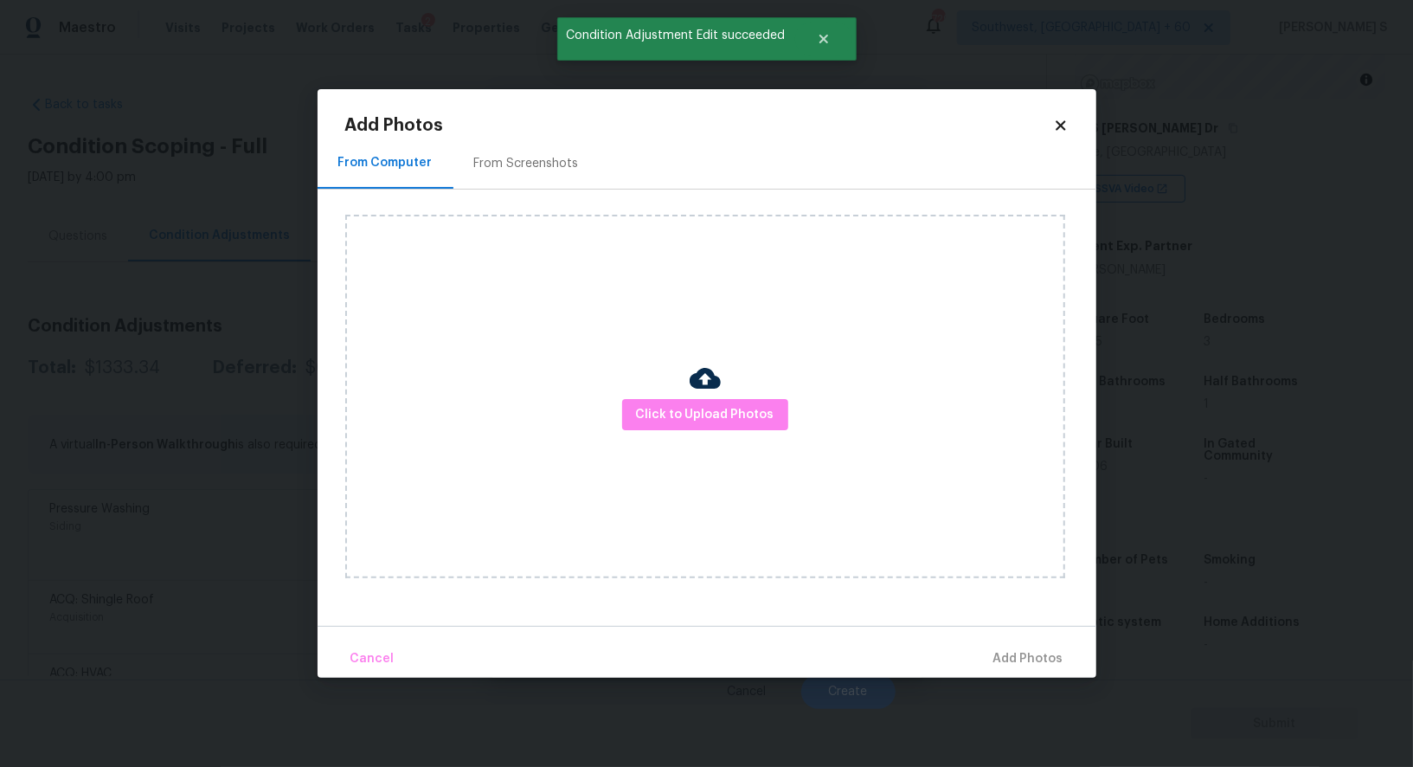
click at [492, 174] on div "From Screenshots" at bounding box center [526, 163] width 146 height 51
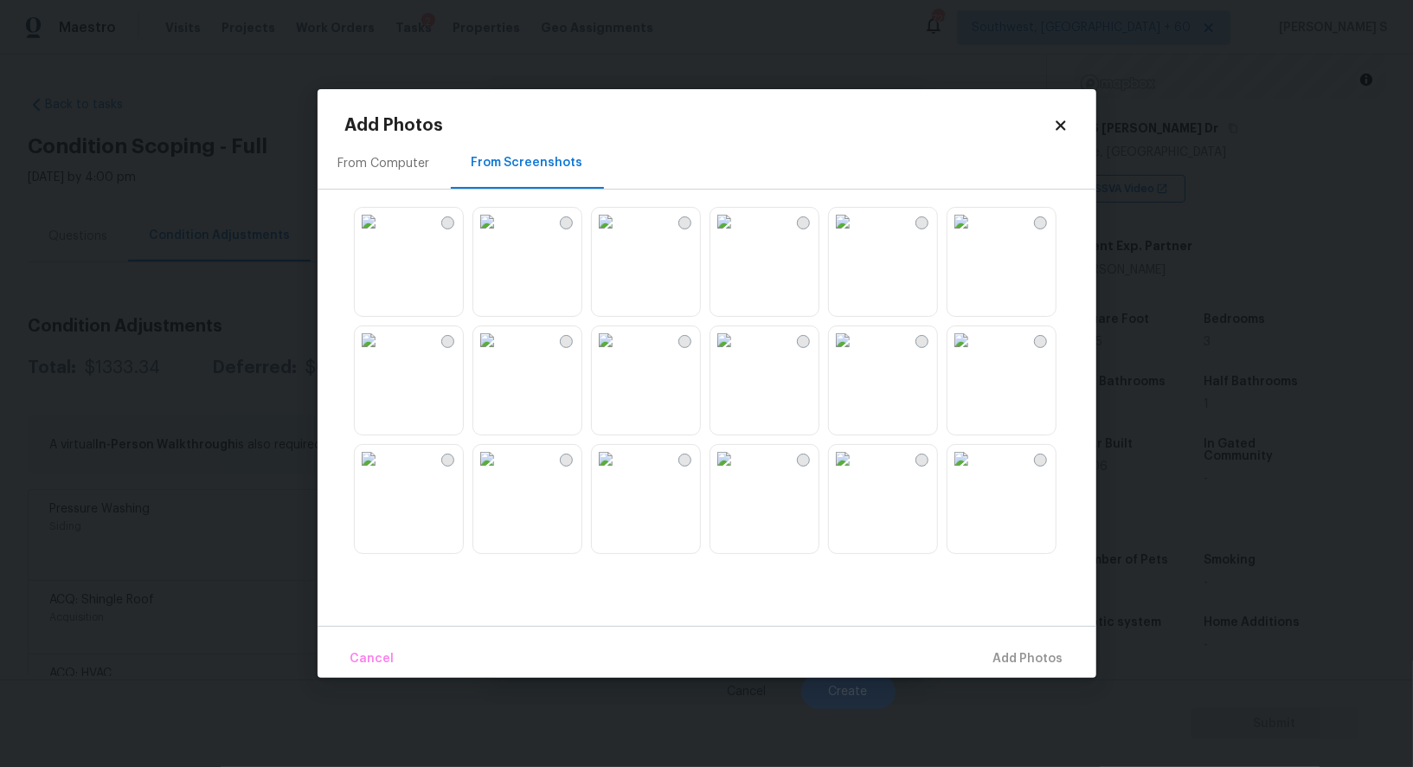
click at [738, 235] on img at bounding box center [724, 222] width 28 height 28
click at [607, 472] on img at bounding box center [606, 459] width 28 height 28
click at [501, 472] on img at bounding box center [487, 459] width 28 height 28
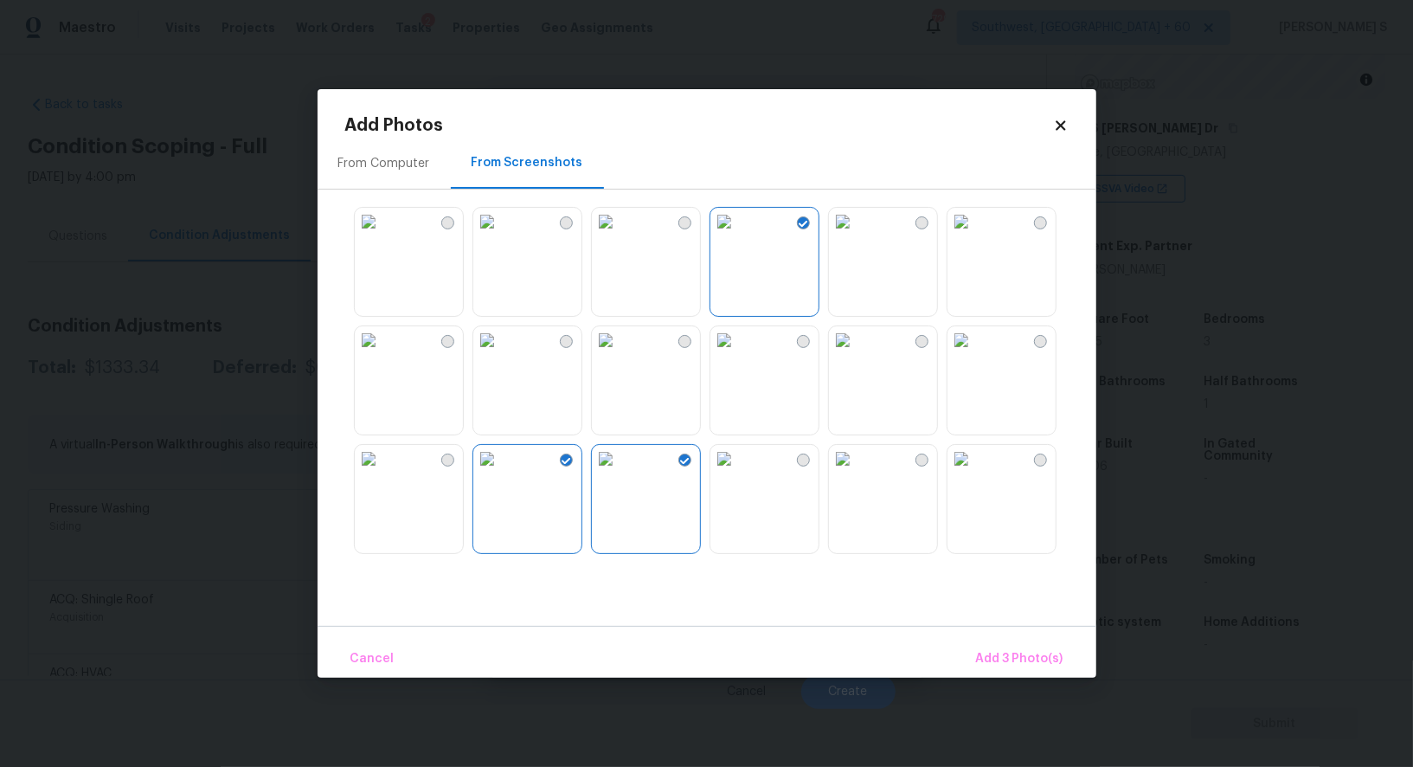
click at [382, 472] on img at bounding box center [369, 459] width 28 height 28
click at [1033, 657] on span "Add 4 Photo(s)" at bounding box center [1018, 659] width 89 height 22
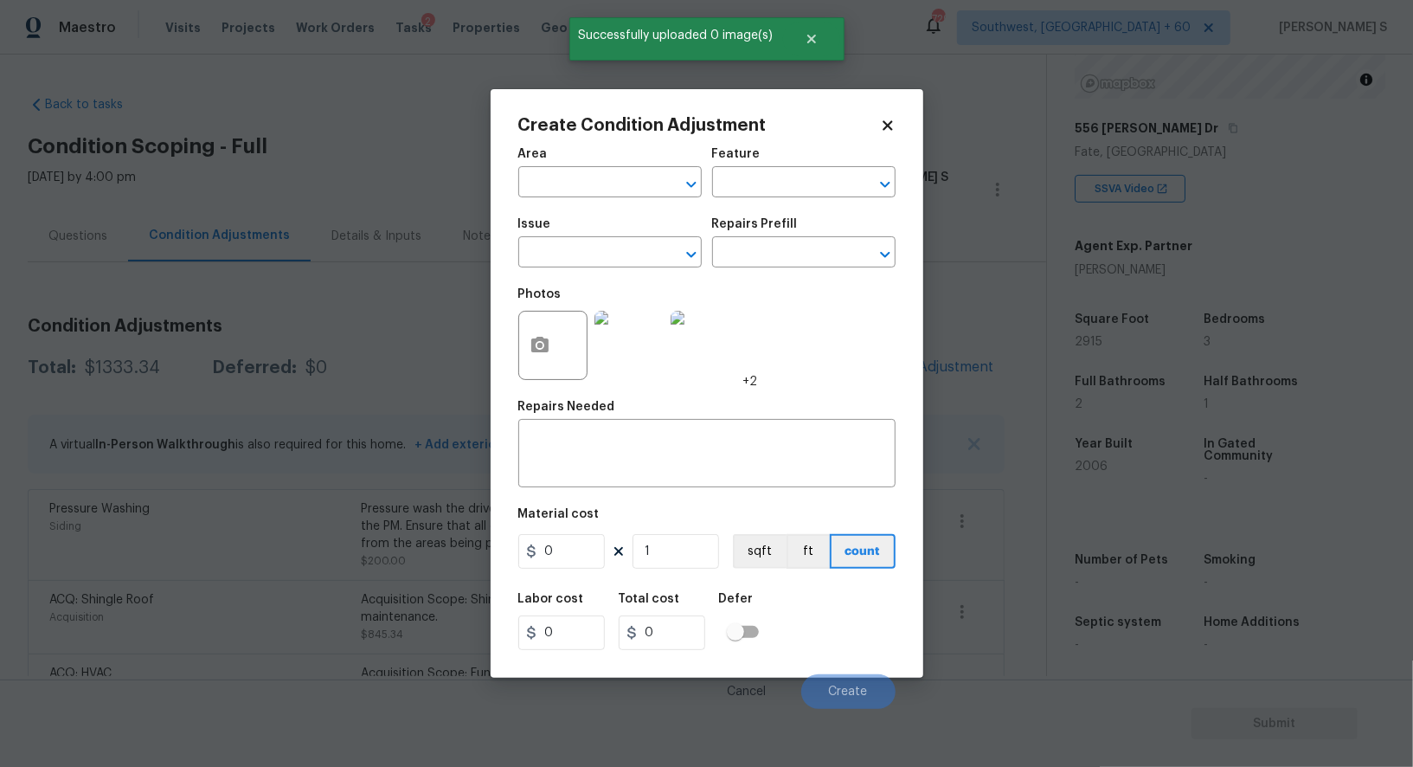
click at [630, 280] on div "Photos +2" at bounding box center [638, 334] width 240 height 112
click at [624, 247] on input "text" at bounding box center [585, 254] width 135 height 27
type input "Landscape Package"
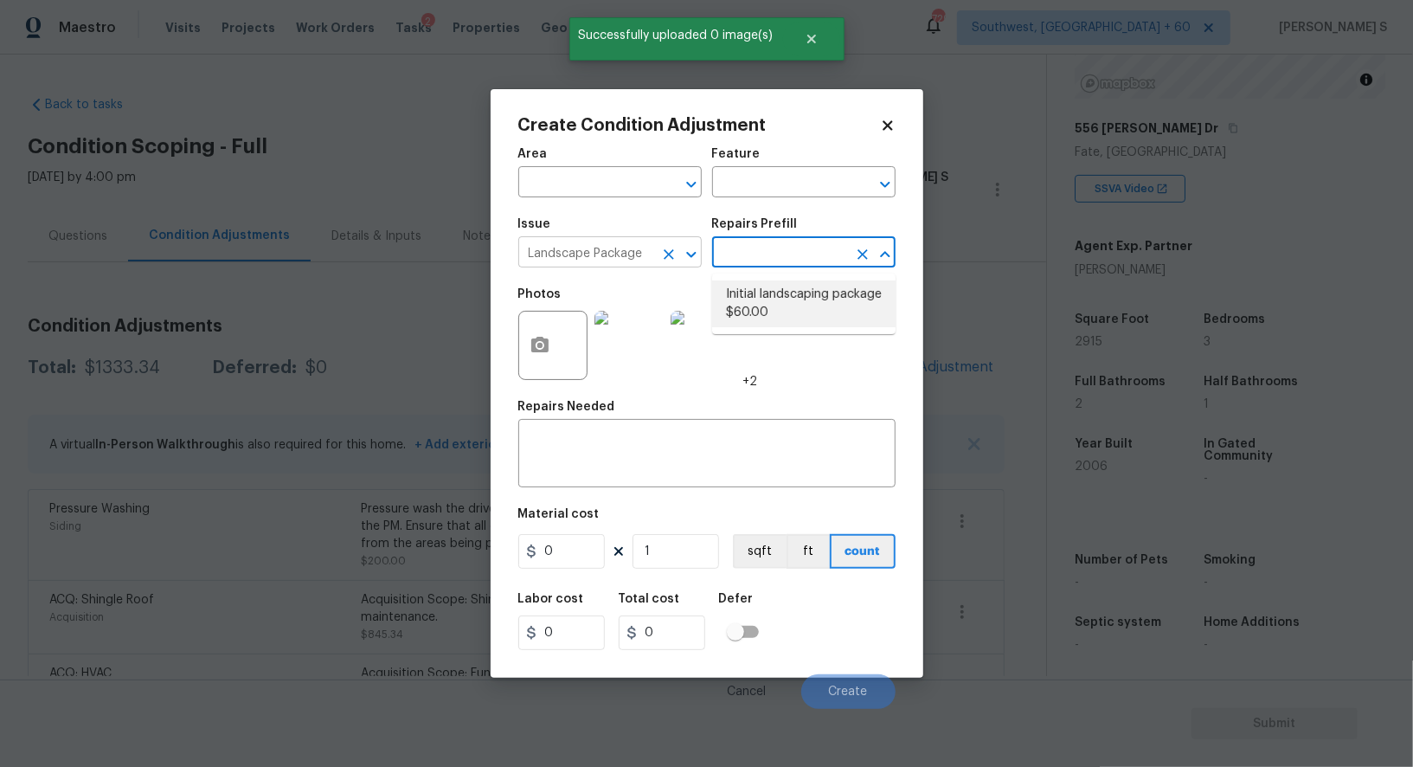
type input "Home Readiness Packages"
type textarea "Mowing of grass up to 6" in height. Mow, edge along driveways & sidewalks, trim…"
type input "60"
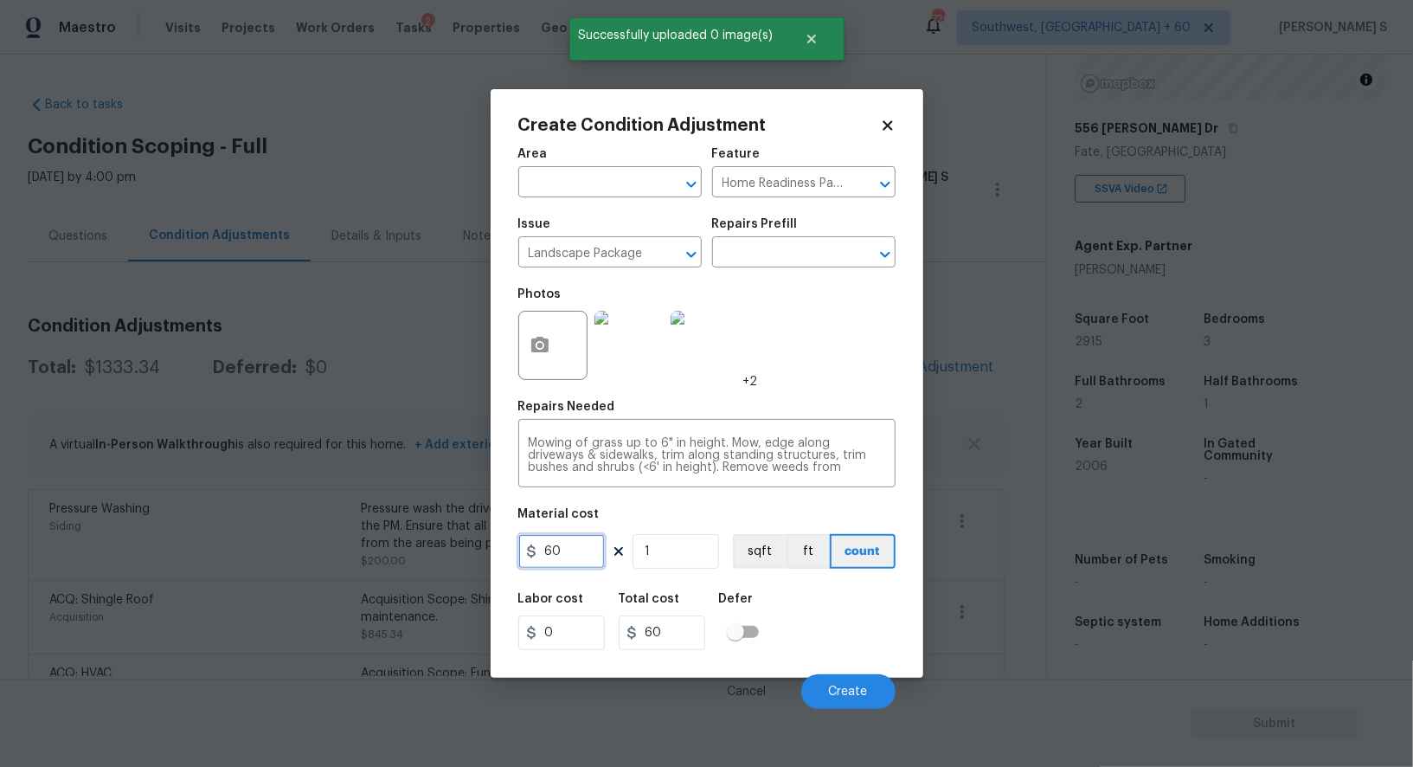
click at [581, 553] on input "60" at bounding box center [561, 551] width 87 height 35
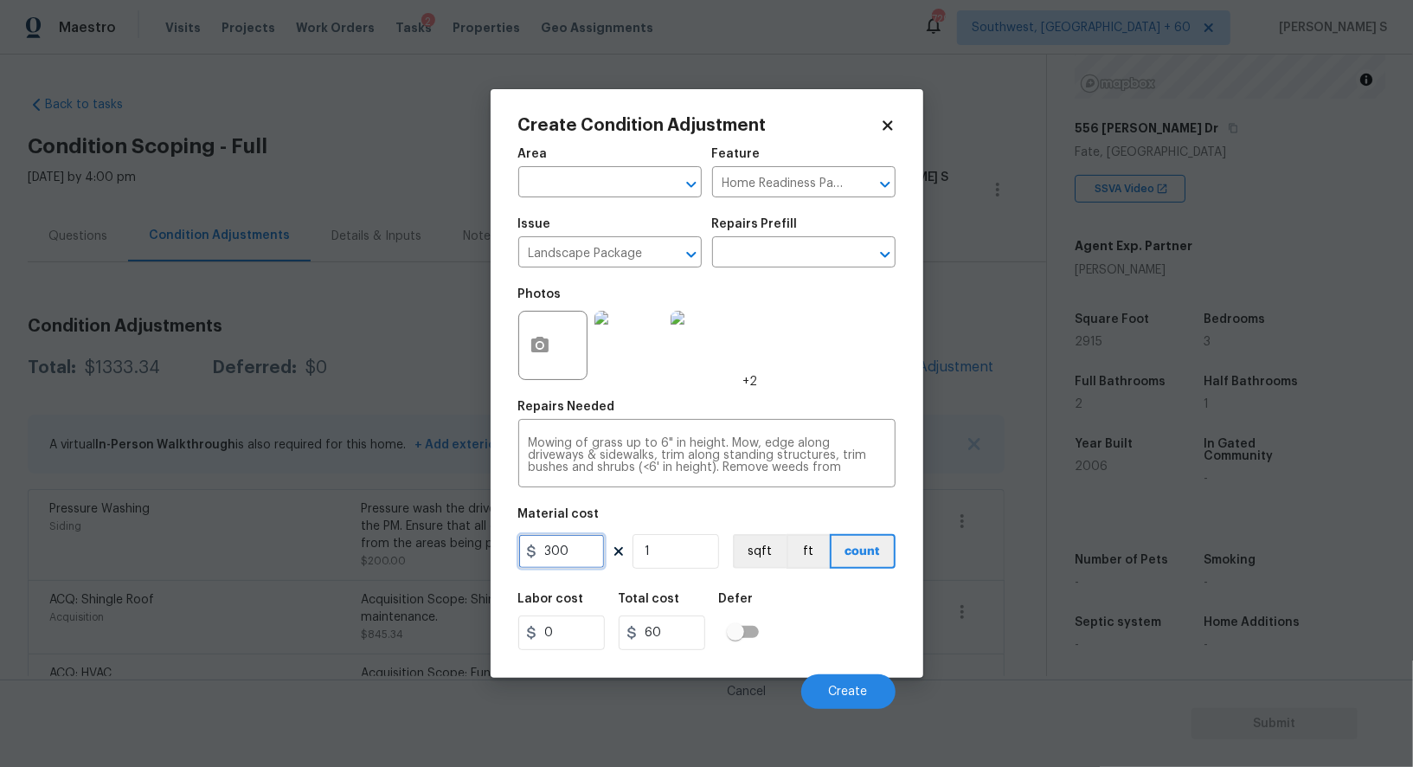
type input "300"
click at [810, 637] on div "Labor cost 0 Total cost 300 Defer" at bounding box center [706, 621] width 377 height 78
click at [858, 688] on span "Create" at bounding box center [848, 691] width 39 height 13
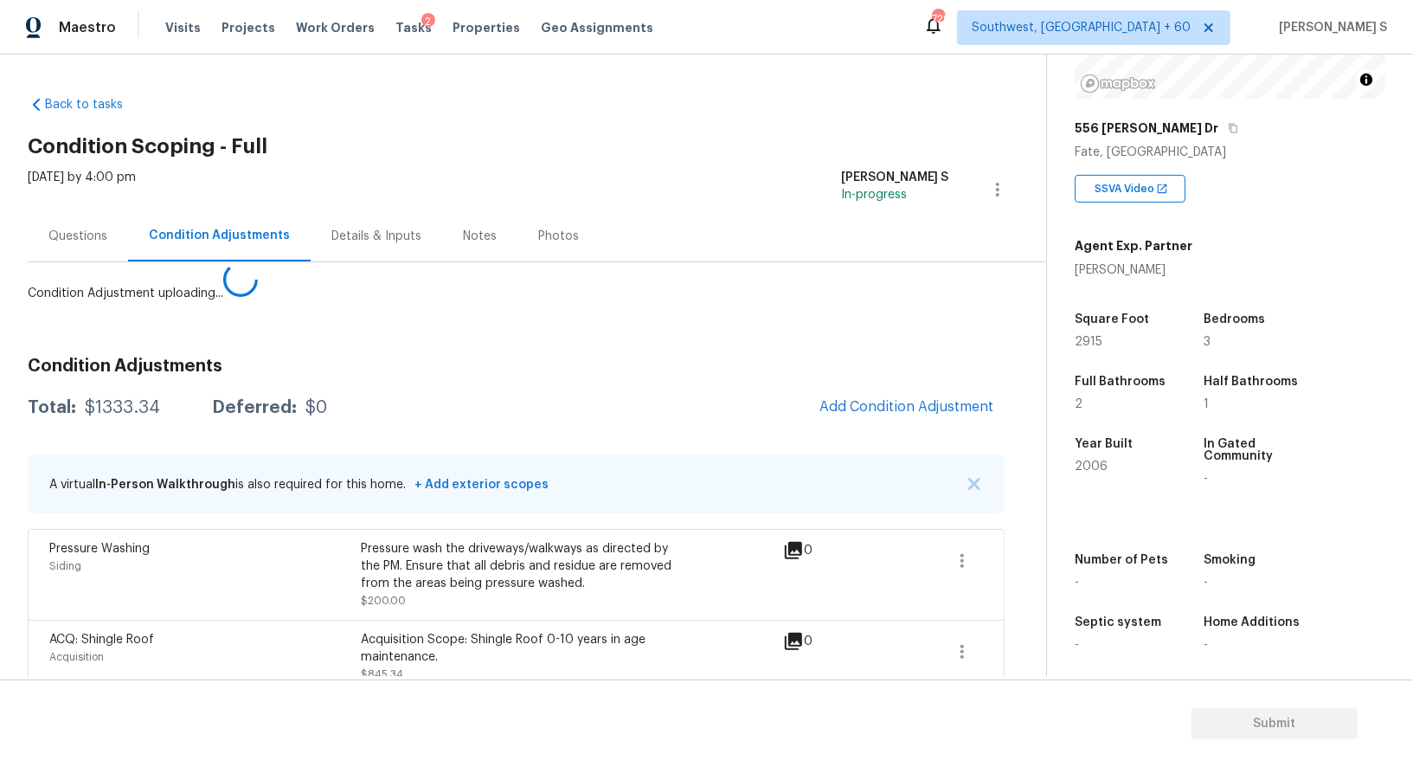
click at [188, 665] on body "Maestro Visits Projects Work Orders Tasks 2 Properties Geo Assignments 729 Sout…" at bounding box center [706, 383] width 1413 height 767
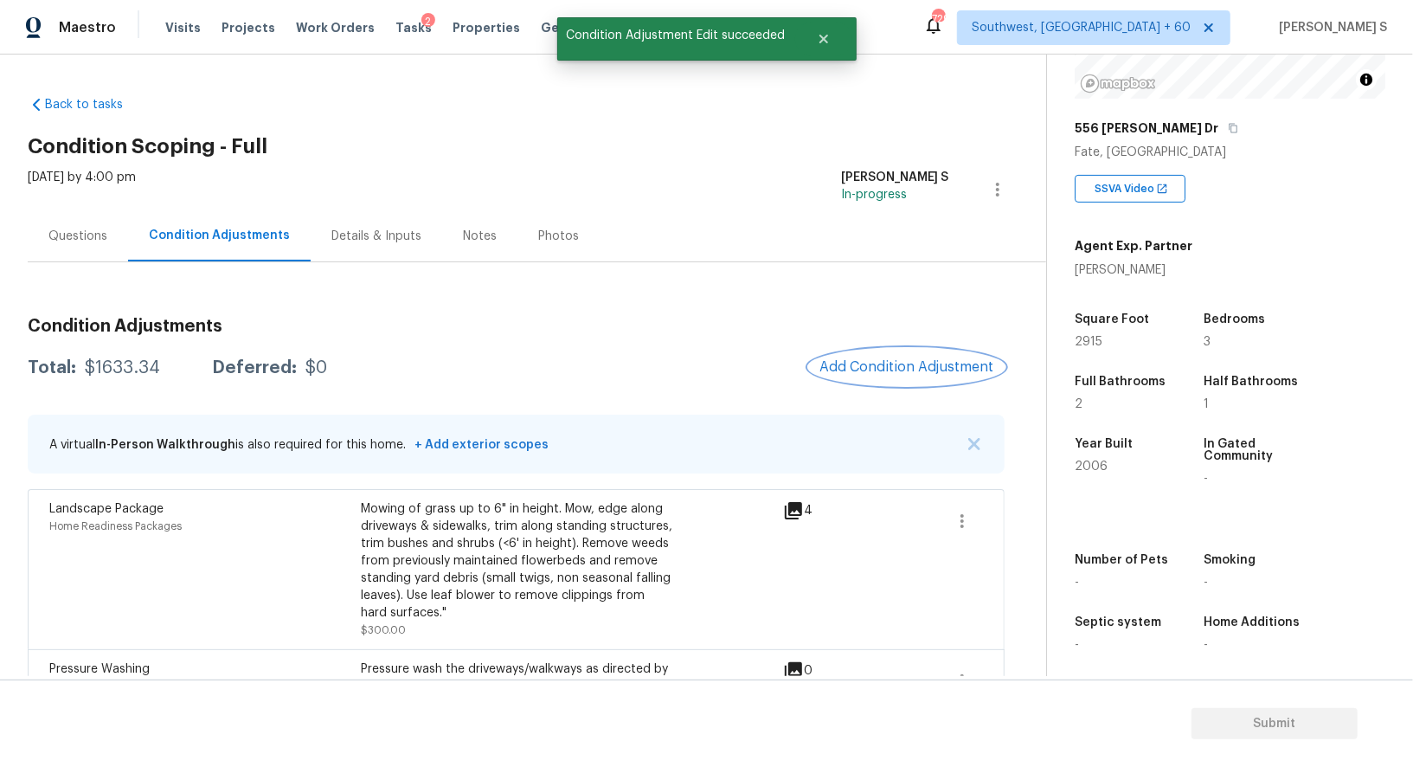
click at [884, 363] on span "Add Condition Adjustment" at bounding box center [906, 367] width 175 height 16
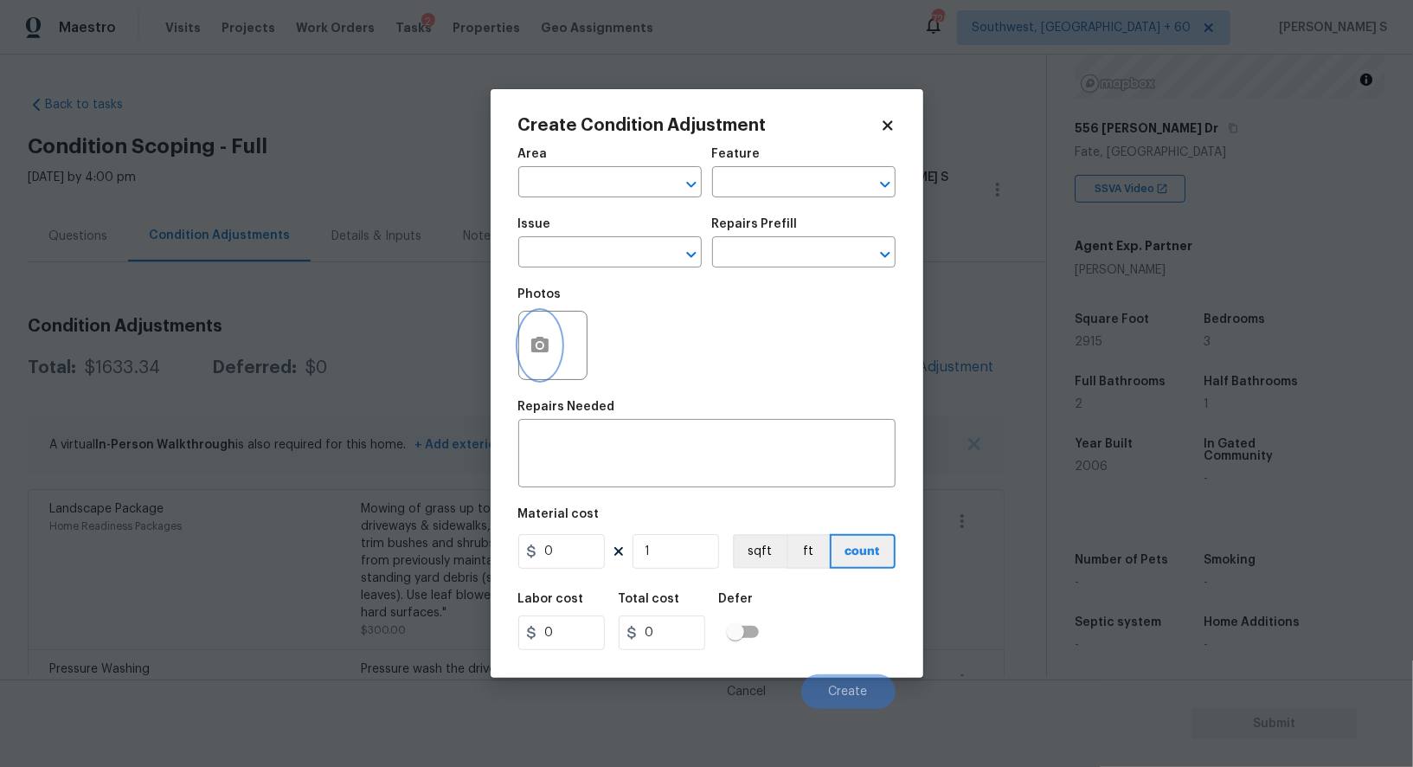
click at [548, 364] on button "button" at bounding box center [540, 345] width 42 height 67
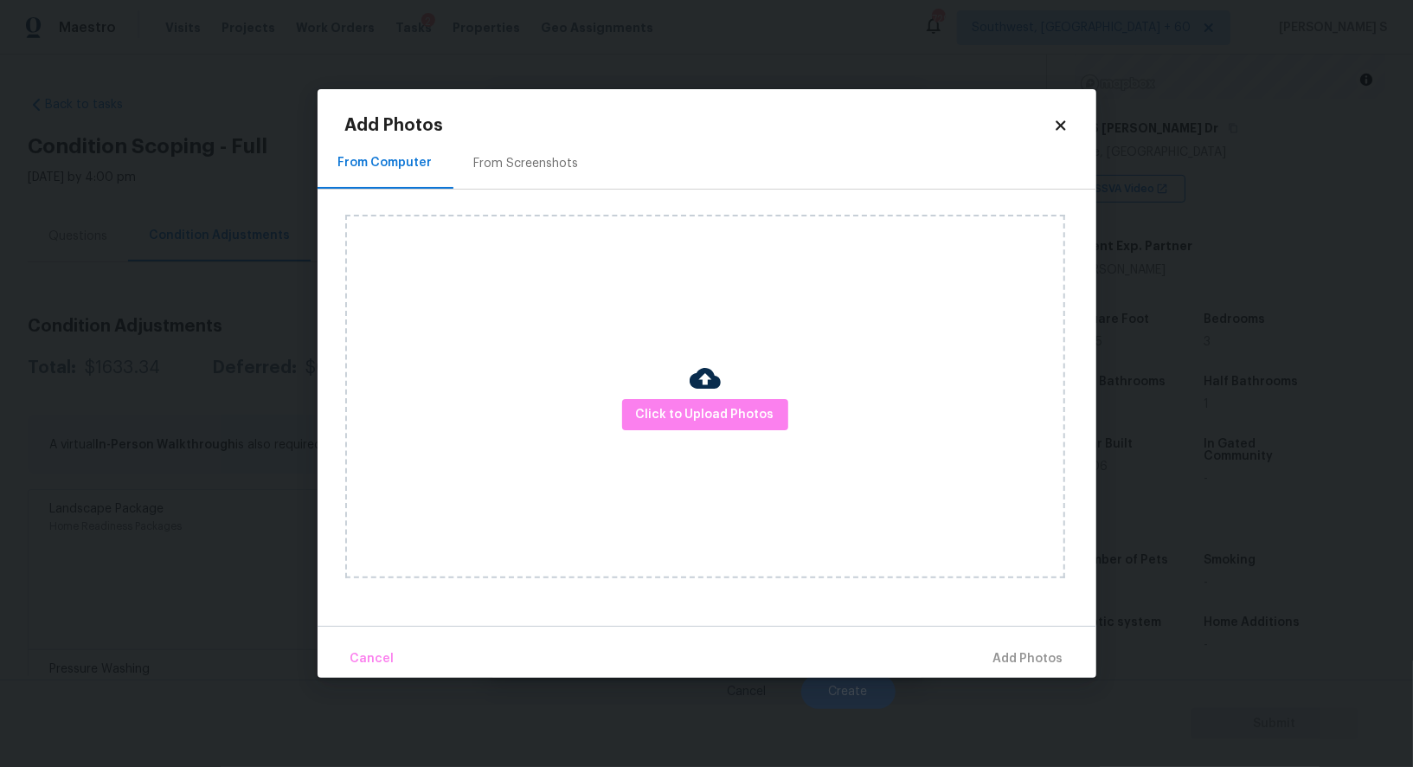
click at [498, 165] on div "From Screenshots" at bounding box center [526, 163] width 105 height 17
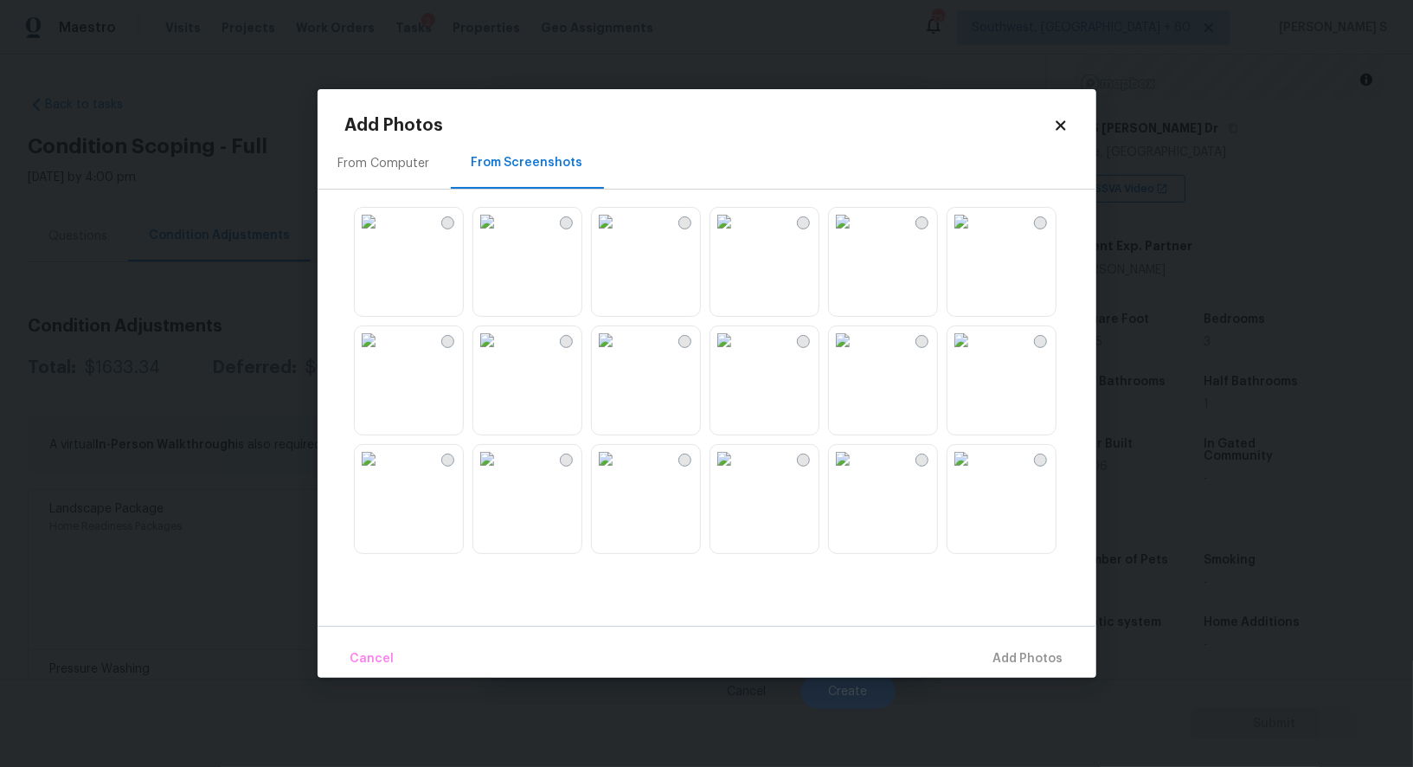
click at [620, 235] on img at bounding box center [606, 222] width 28 height 28
click at [501, 235] on img at bounding box center [487, 222] width 28 height 28
click at [501, 354] on img at bounding box center [487, 340] width 28 height 28
click at [620, 354] on img at bounding box center [606, 340] width 28 height 28
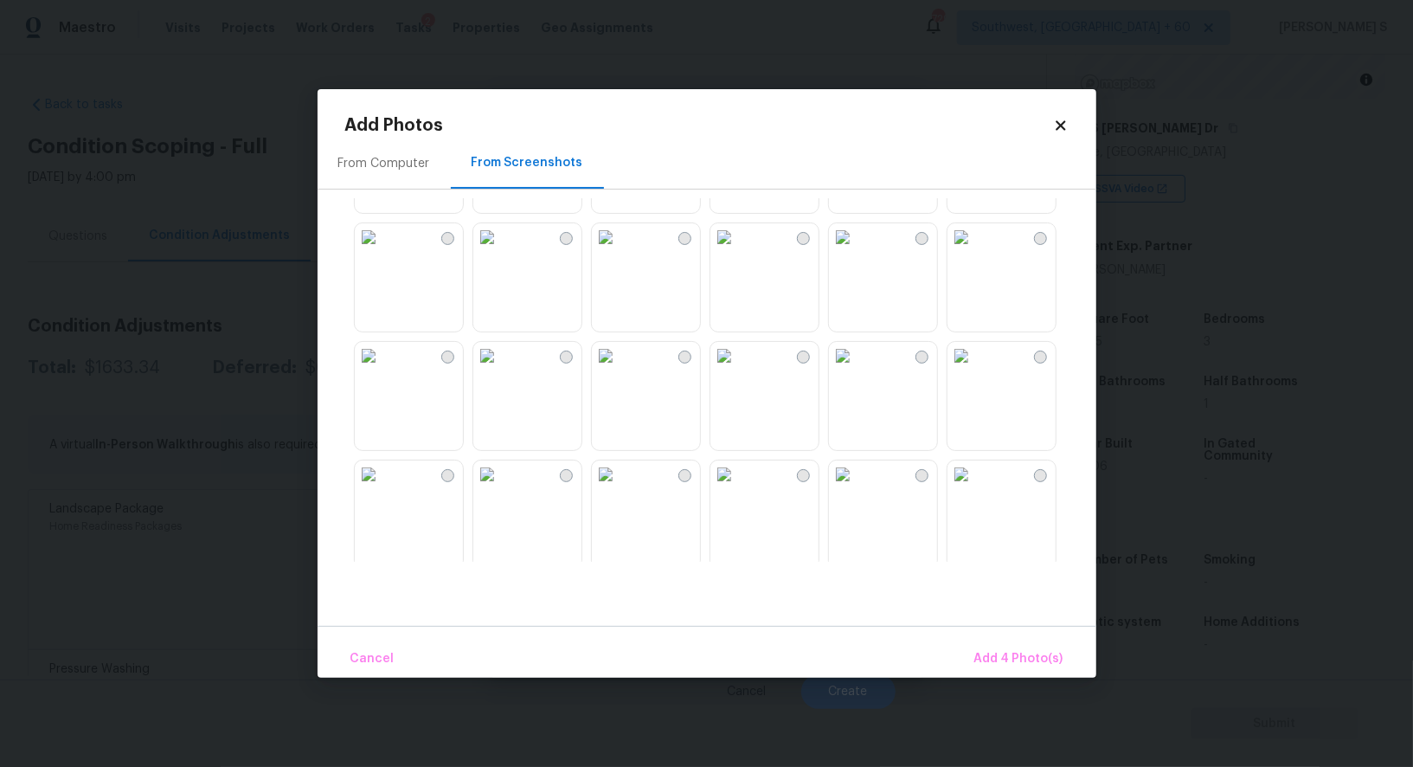
scroll to position [490, 0]
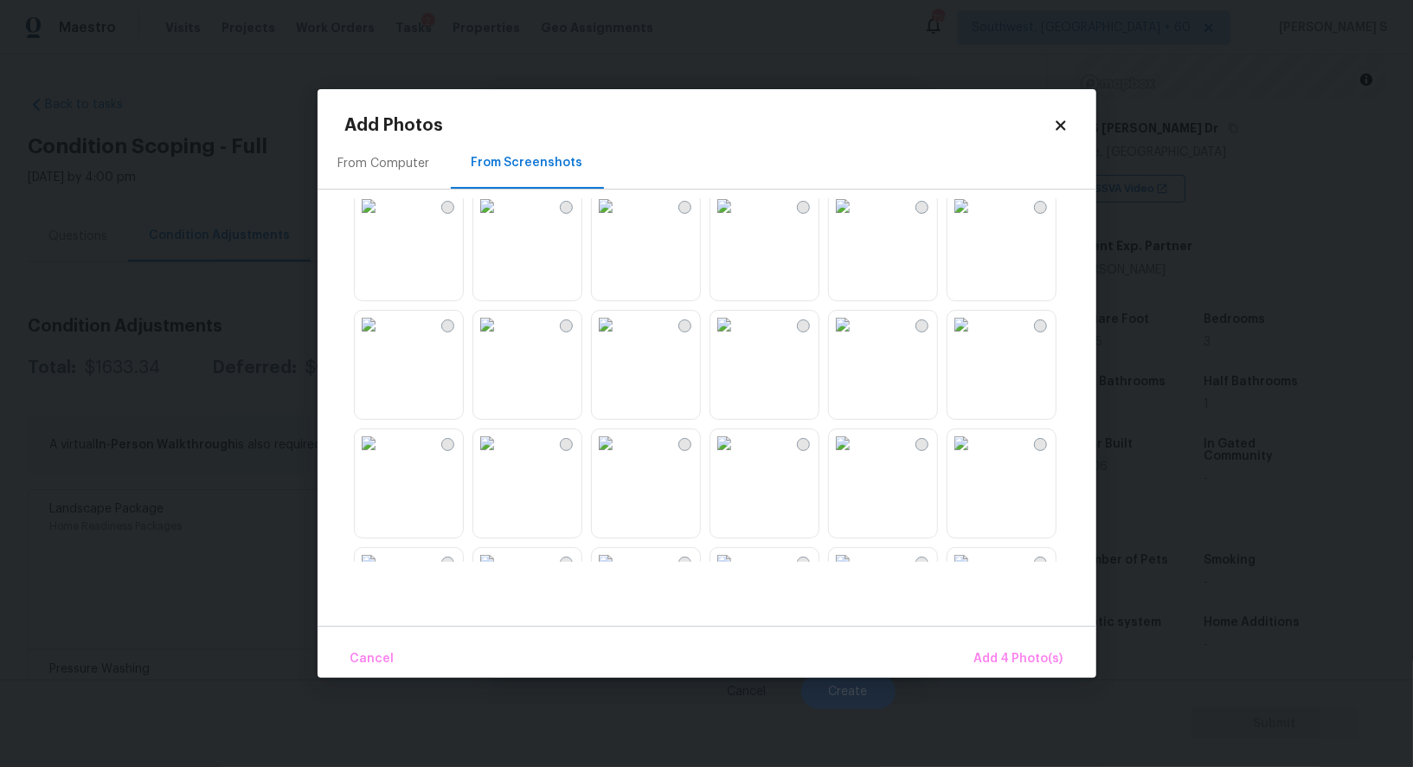
click at [728, 338] on img at bounding box center [724, 325] width 28 height 28
click at [620, 338] on img at bounding box center [606, 325] width 28 height 28
click at [723, 220] on img at bounding box center [724, 206] width 28 height 28
click at [501, 338] on img at bounding box center [487, 325] width 28 height 28
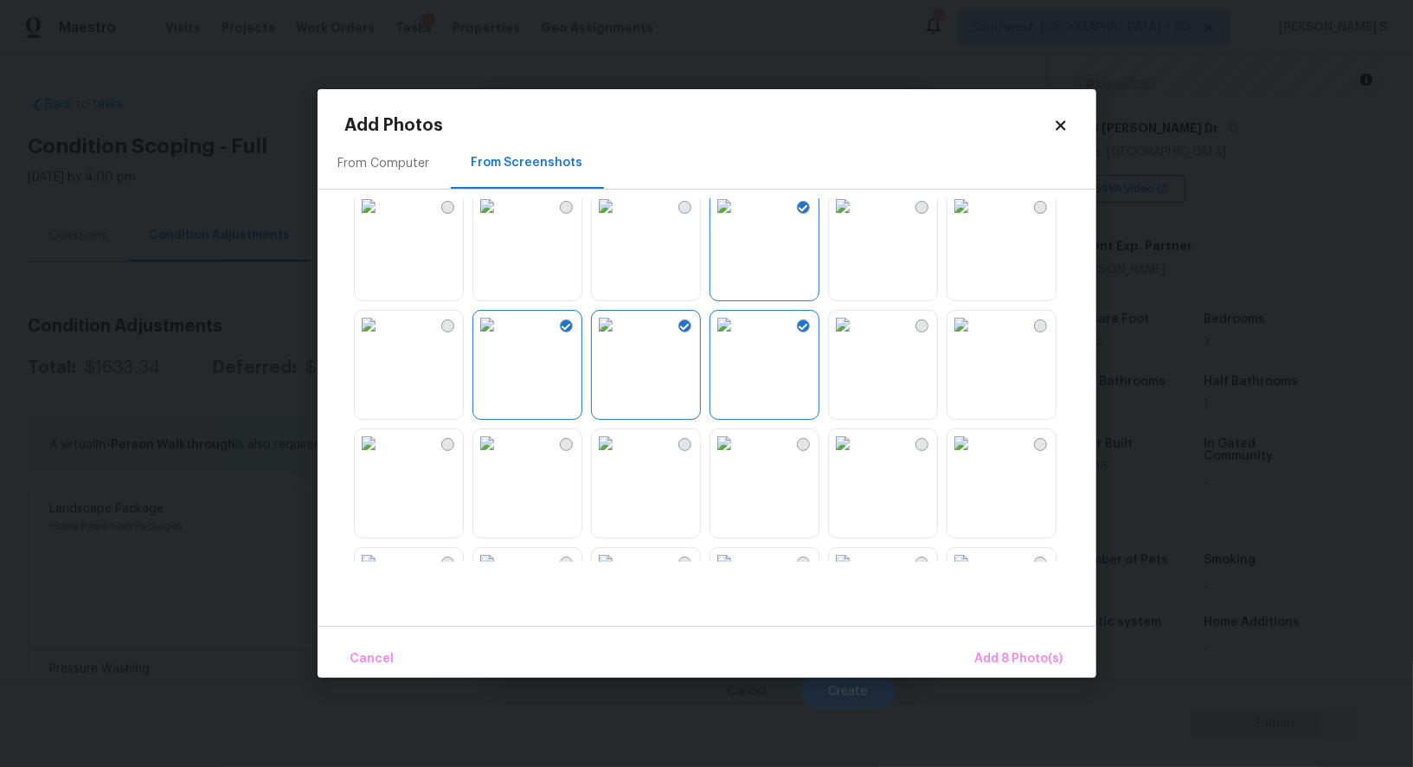
click at [501, 220] on img at bounding box center [487, 206] width 28 height 28
click at [480, 220] on img at bounding box center [487, 206] width 28 height 28
click at [382, 338] on img at bounding box center [369, 325] width 28 height 28
click at [382, 220] on img at bounding box center [369, 206] width 28 height 28
click at [992, 662] on span "Add 10 Photo(s)" at bounding box center [1016, 659] width 94 height 22
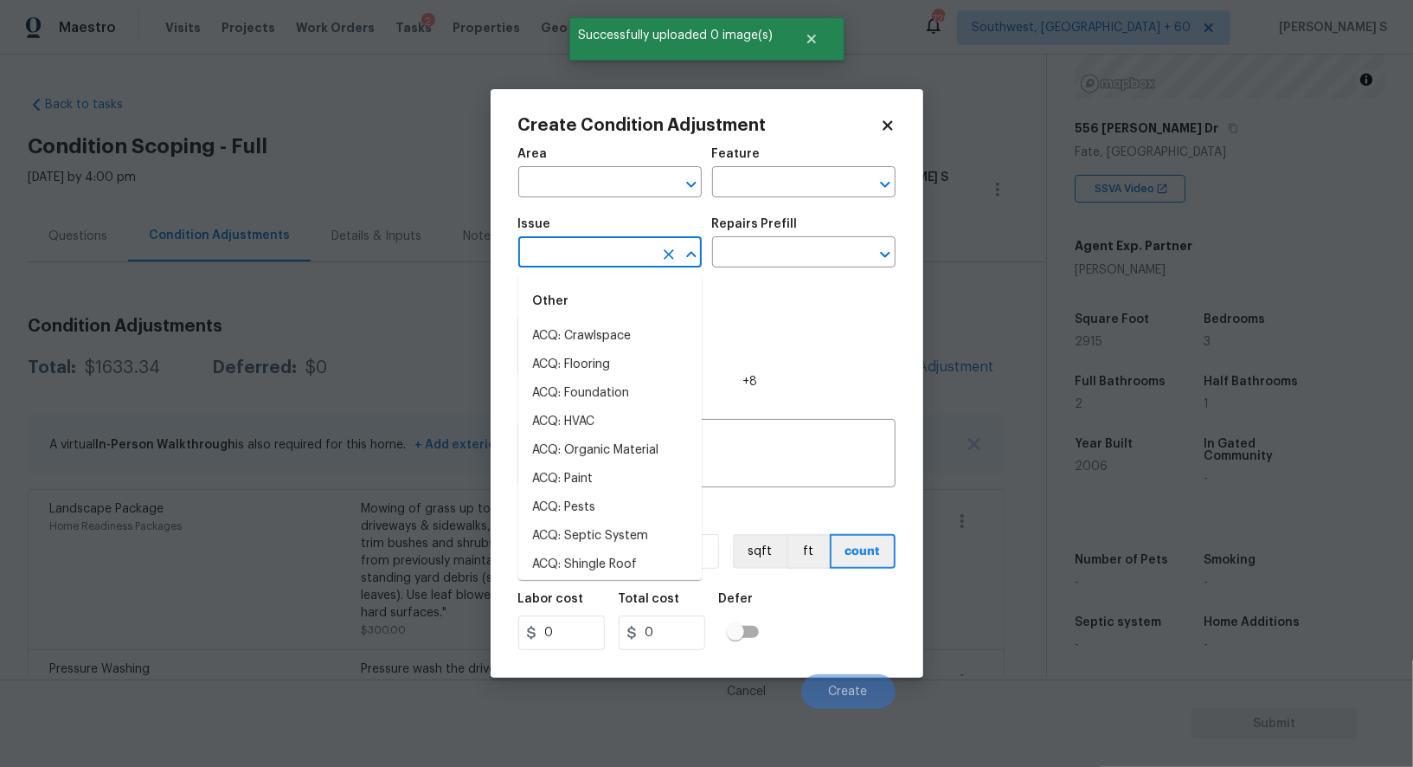
click at [617, 250] on input "text" at bounding box center [585, 254] width 135 height 27
type input "ACQ: Paint"
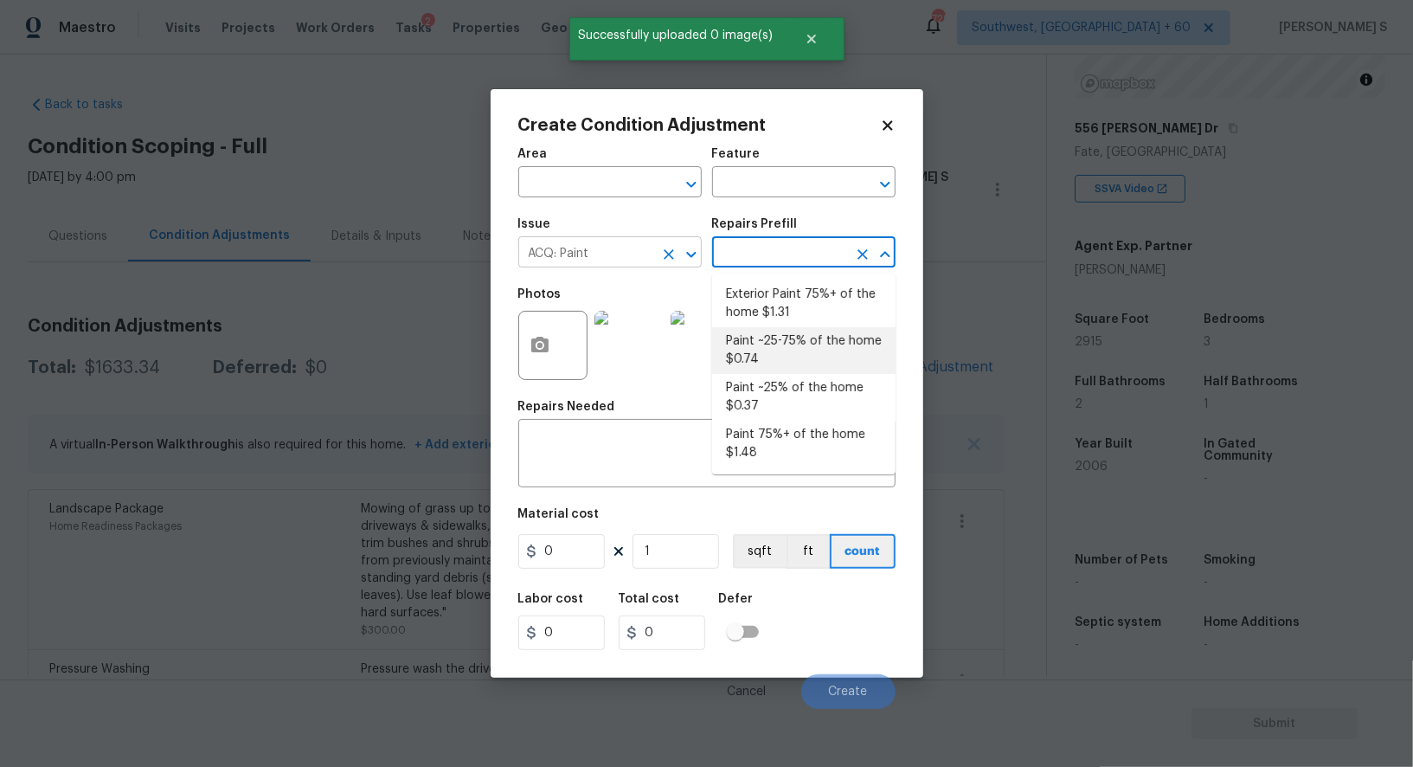
type input "Acquisition"
type textarea "Acquisition Scope: ~25 - 75% of the home needs interior paint"
type input "0.74"
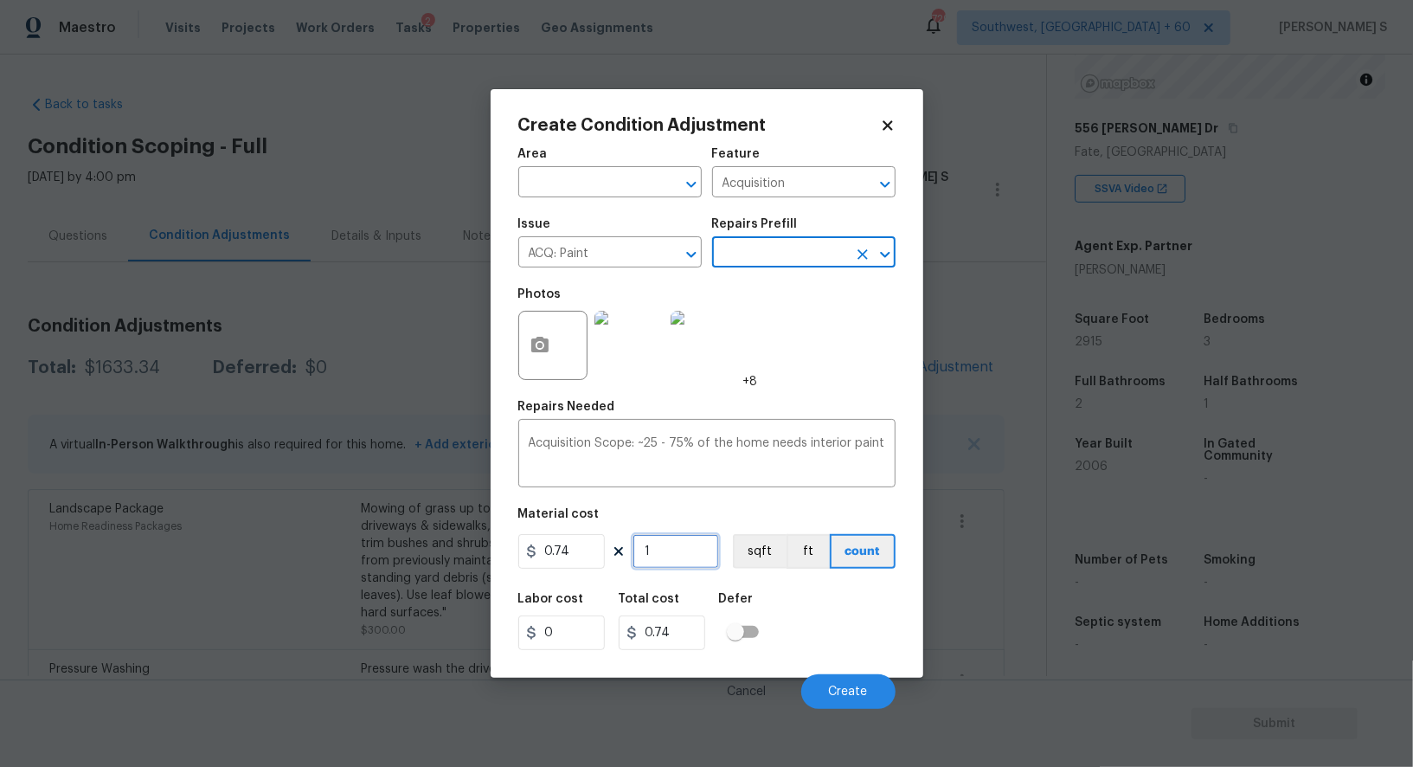
click at [689, 556] on input "1" at bounding box center [676, 551] width 87 height 35
paste input "845"
type input "845"
type input "625.3"
type input "2"
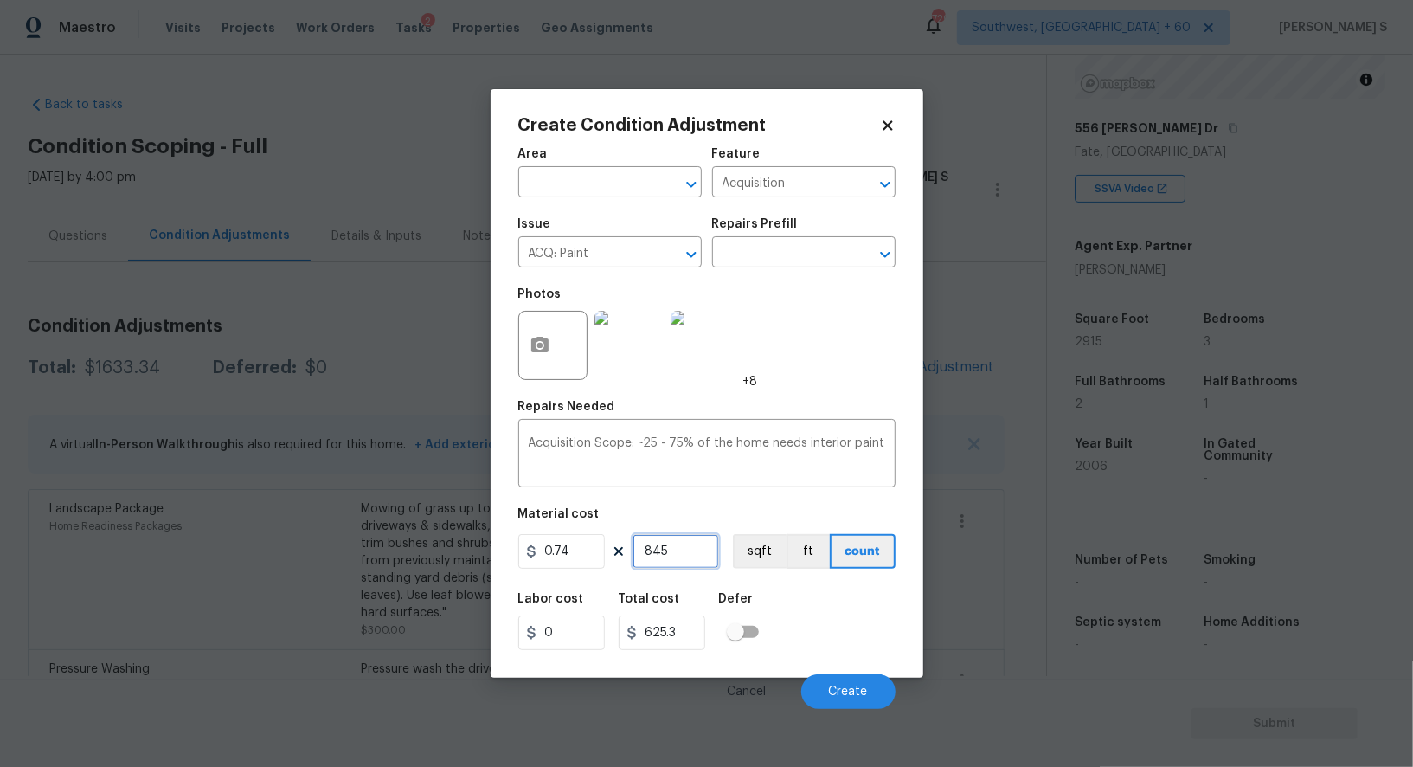
type input "1.48"
type input "29"
type input "21.46"
type input "291"
type input "215.34"
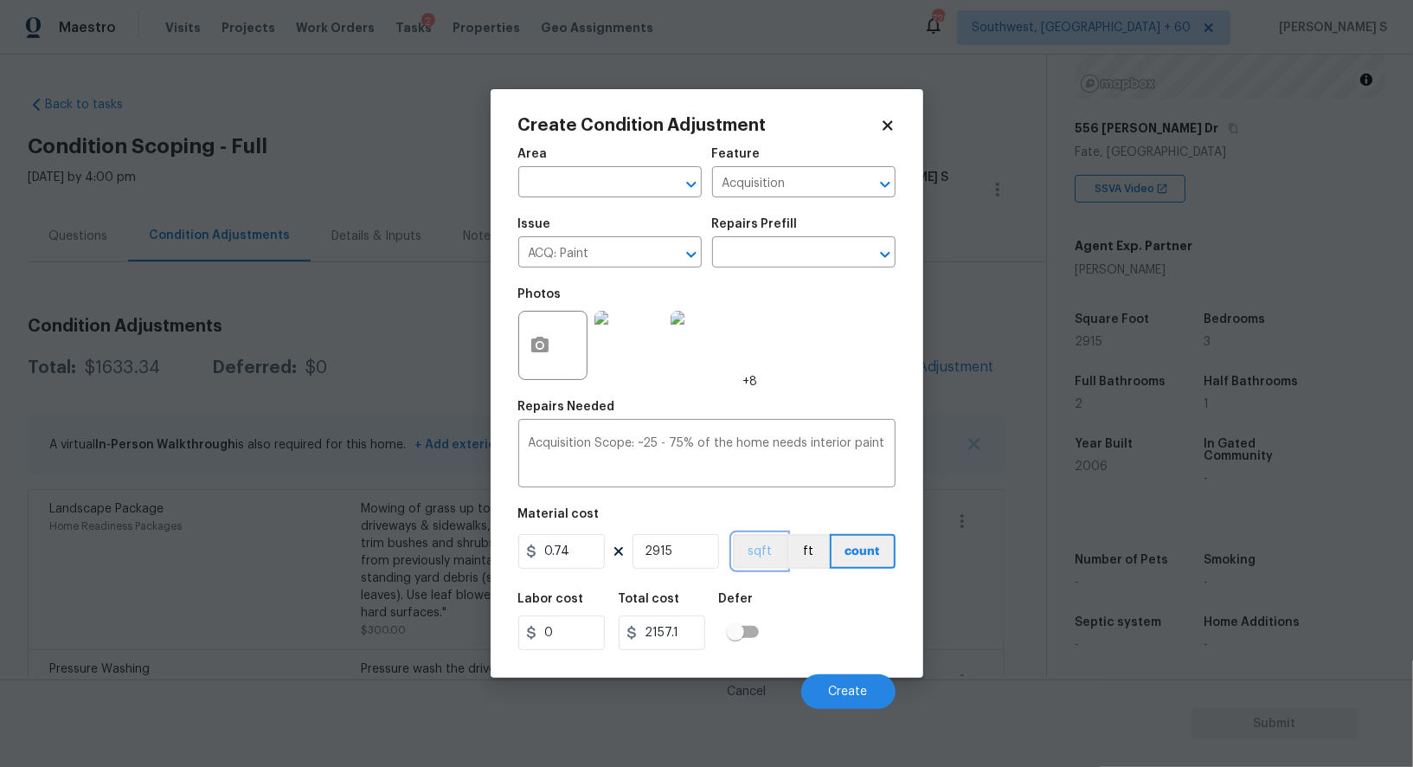
click at [768, 558] on button "sqft" at bounding box center [760, 551] width 54 height 35
click at [808, 606] on div "Labor cost 0 Total cost 2157.1 Defer" at bounding box center [706, 621] width 377 height 78
click at [860, 681] on button "Create" at bounding box center [848, 691] width 94 height 35
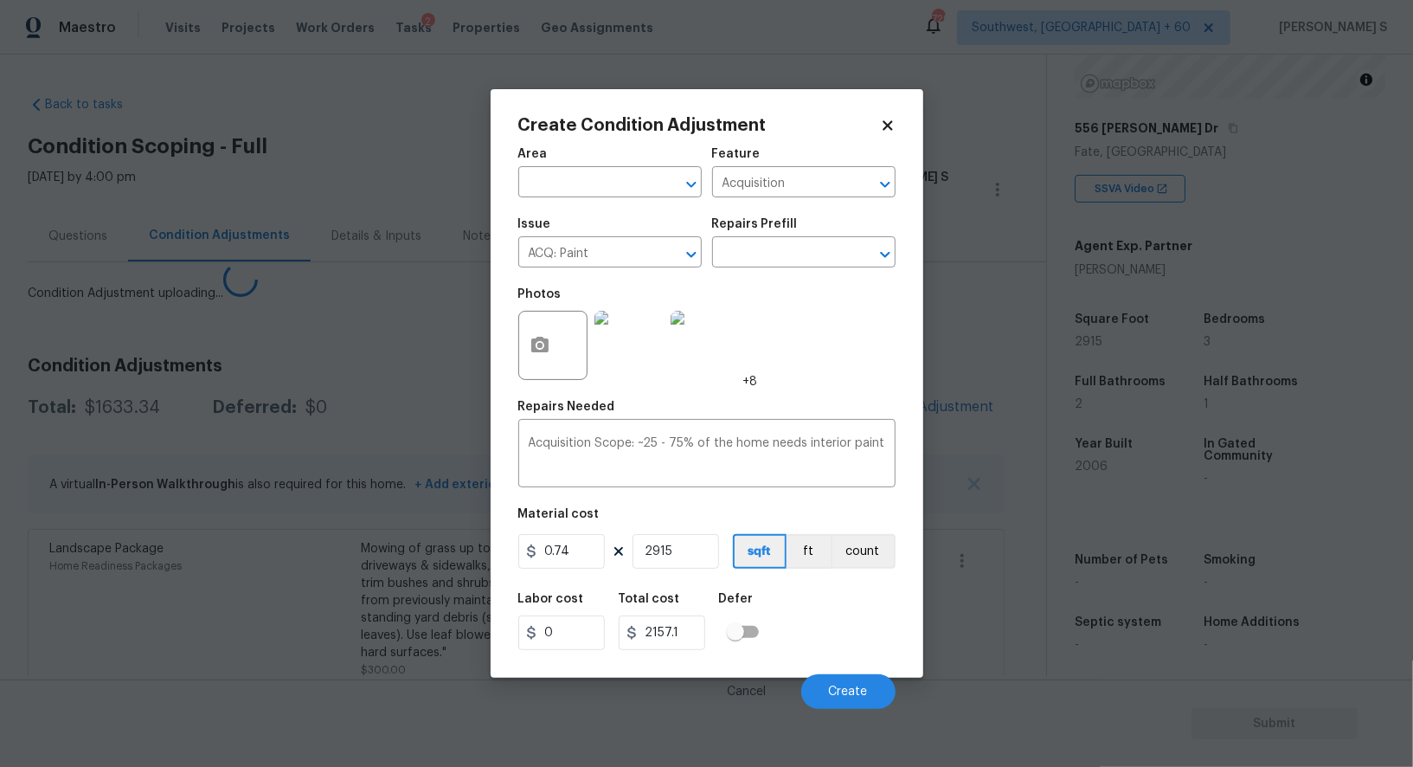
drag, startPoint x: 215, startPoint y: 531, endPoint x: 295, endPoint y: 502, distance: 84.9
click at [215, 531] on body "Maestro Visits Projects Work Orders Tasks 2 Properties Geo Assignments 729 Sout…" at bounding box center [706, 383] width 1413 height 767
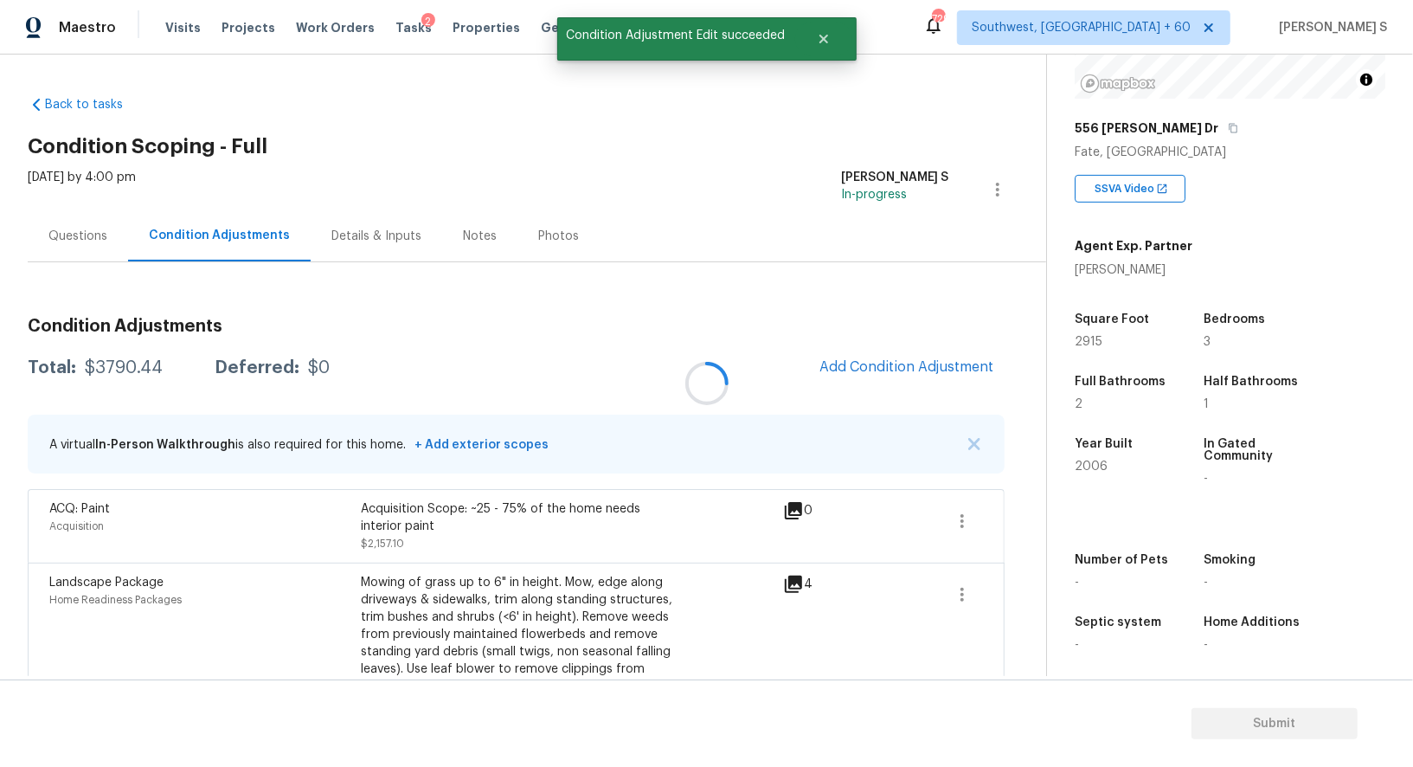
click at [607, 485] on div at bounding box center [706, 383] width 1413 height 767
click at [903, 365] on span "Add Condition Adjustment" at bounding box center [906, 367] width 175 height 16
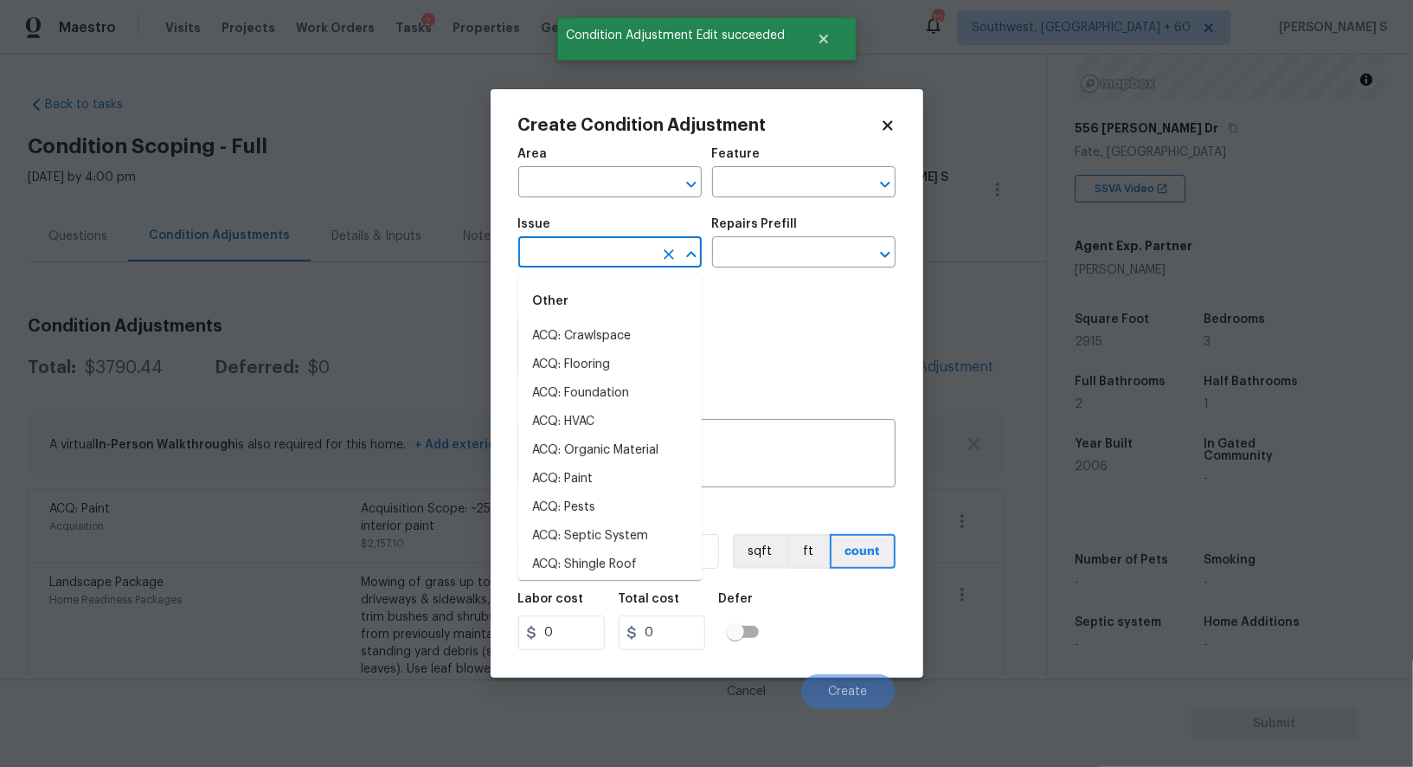
click at [562, 247] on input "text" at bounding box center [585, 254] width 135 height 27
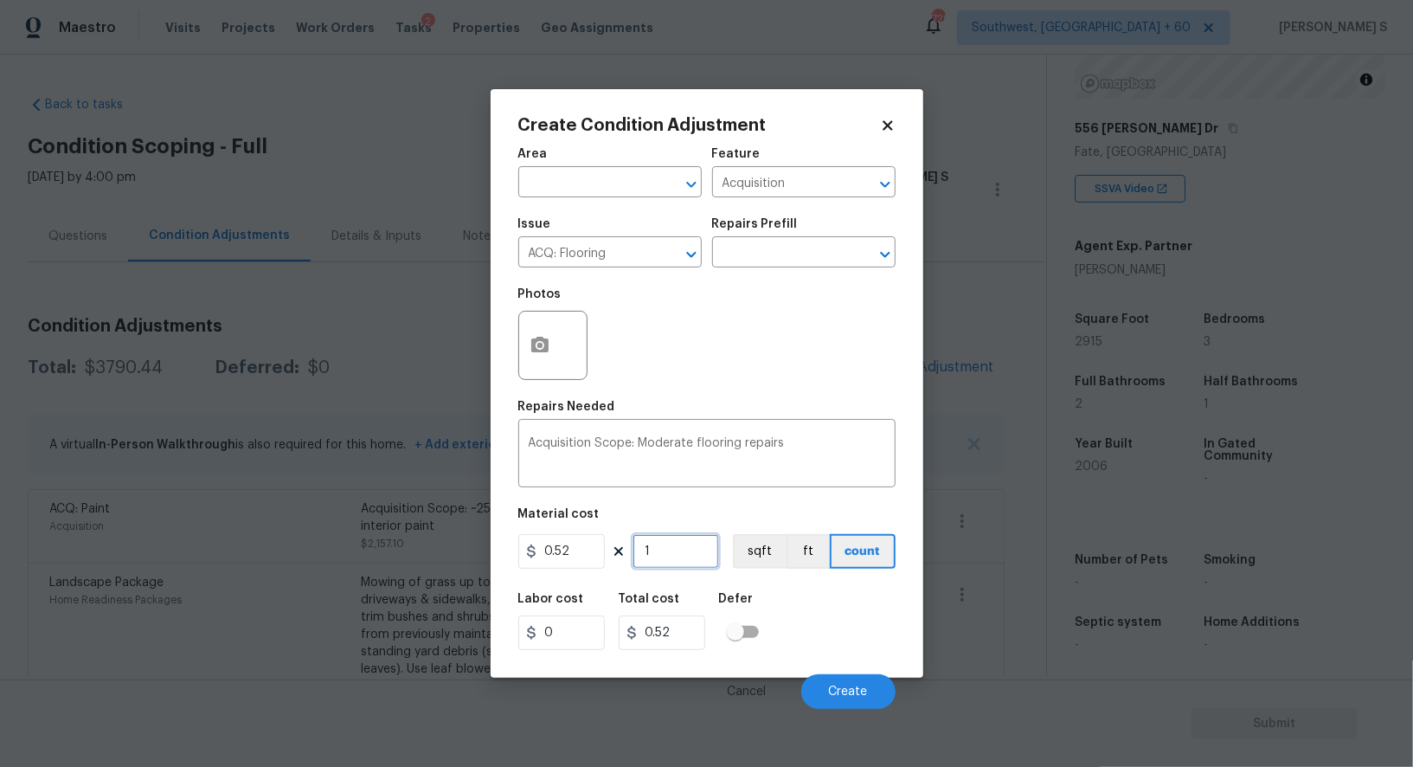
click at [690, 543] on input "1" at bounding box center [676, 551] width 87 height 35
paste input "2915"
click at [539, 359] on button "button" at bounding box center [540, 345] width 42 height 67
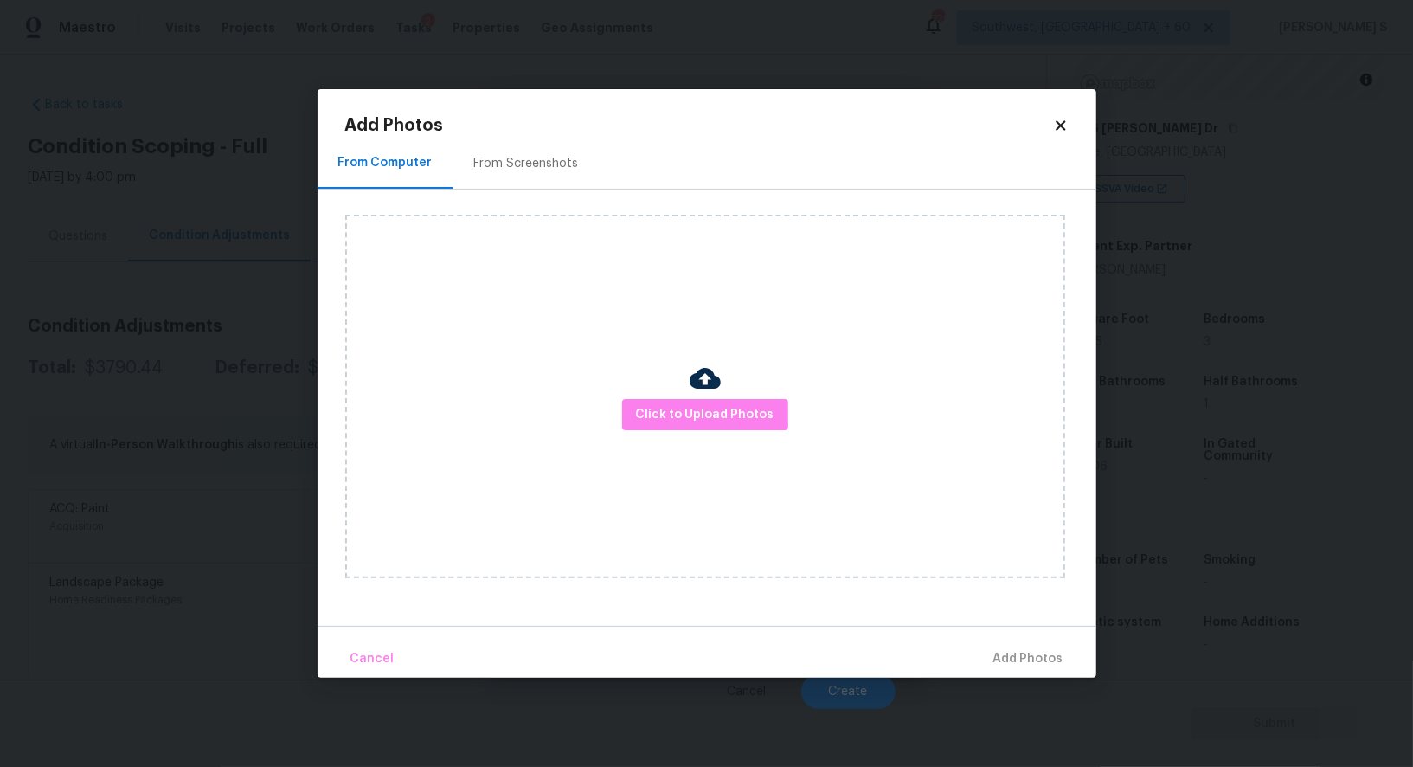
click at [483, 168] on div "From Screenshots" at bounding box center [526, 163] width 105 height 17
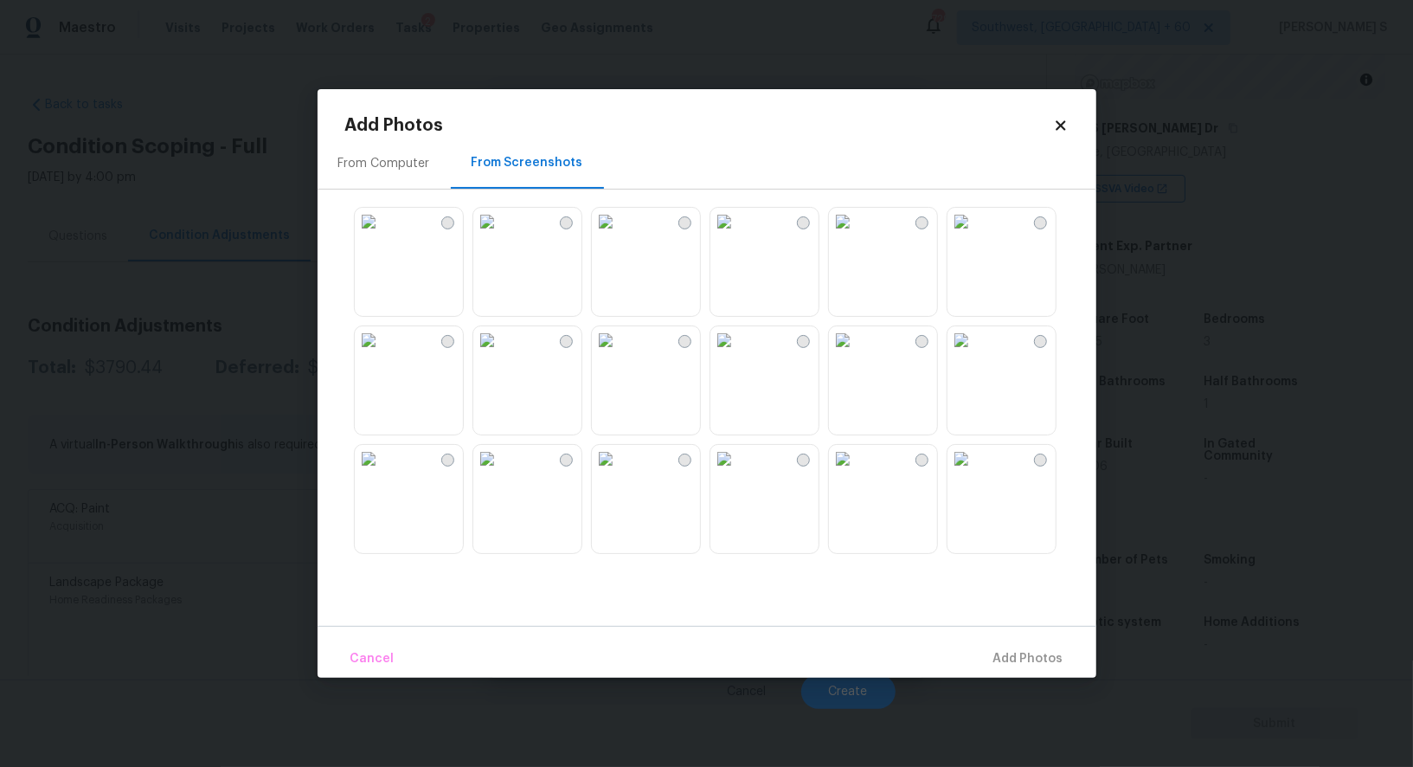
click at [599, 353] on img at bounding box center [606, 340] width 28 height 28
click at [470, 353] on div at bounding box center [720, 379] width 751 height 363
click at [382, 353] on img at bounding box center [369, 340] width 28 height 28
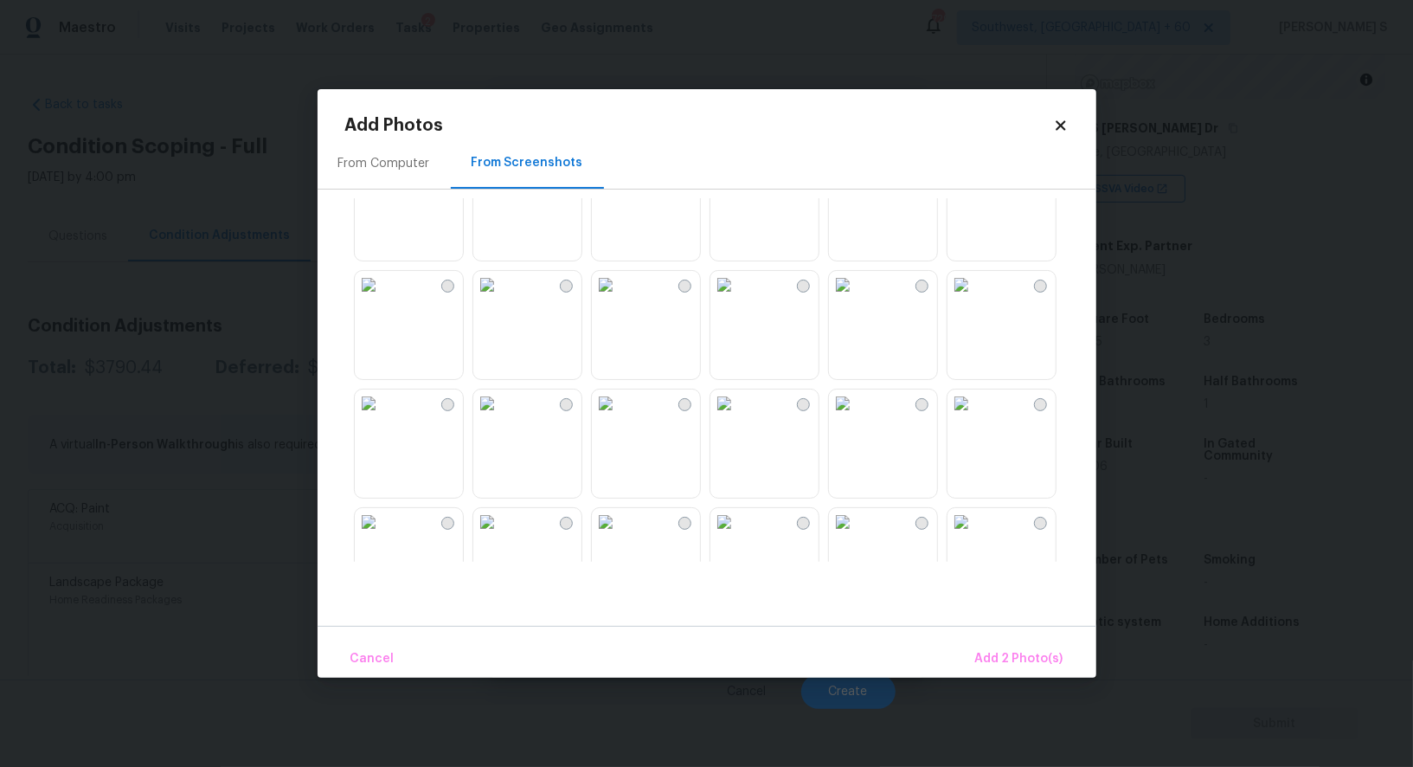
click at [738, 299] on img at bounding box center [724, 285] width 28 height 28
click at [857, 299] on img at bounding box center [843, 285] width 28 height 28
click at [857, 417] on img at bounding box center [843, 403] width 28 height 28
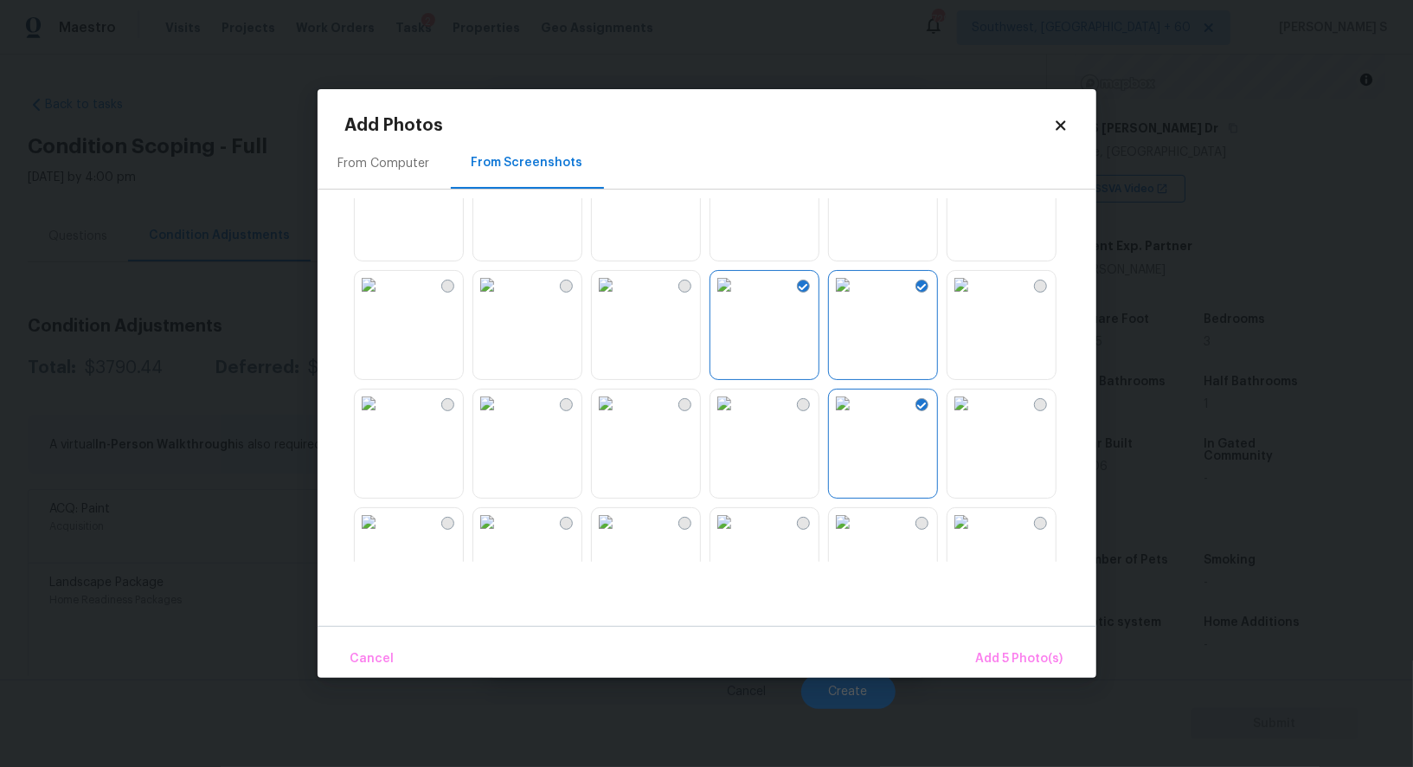
click at [738, 417] on img at bounding box center [724, 403] width 28 height 28
click at [620, 299] on img at bounding box center [606, 285] width 28 height 28
click at [501, 299] on img at bounding box center [487, 285] width 28 height 28
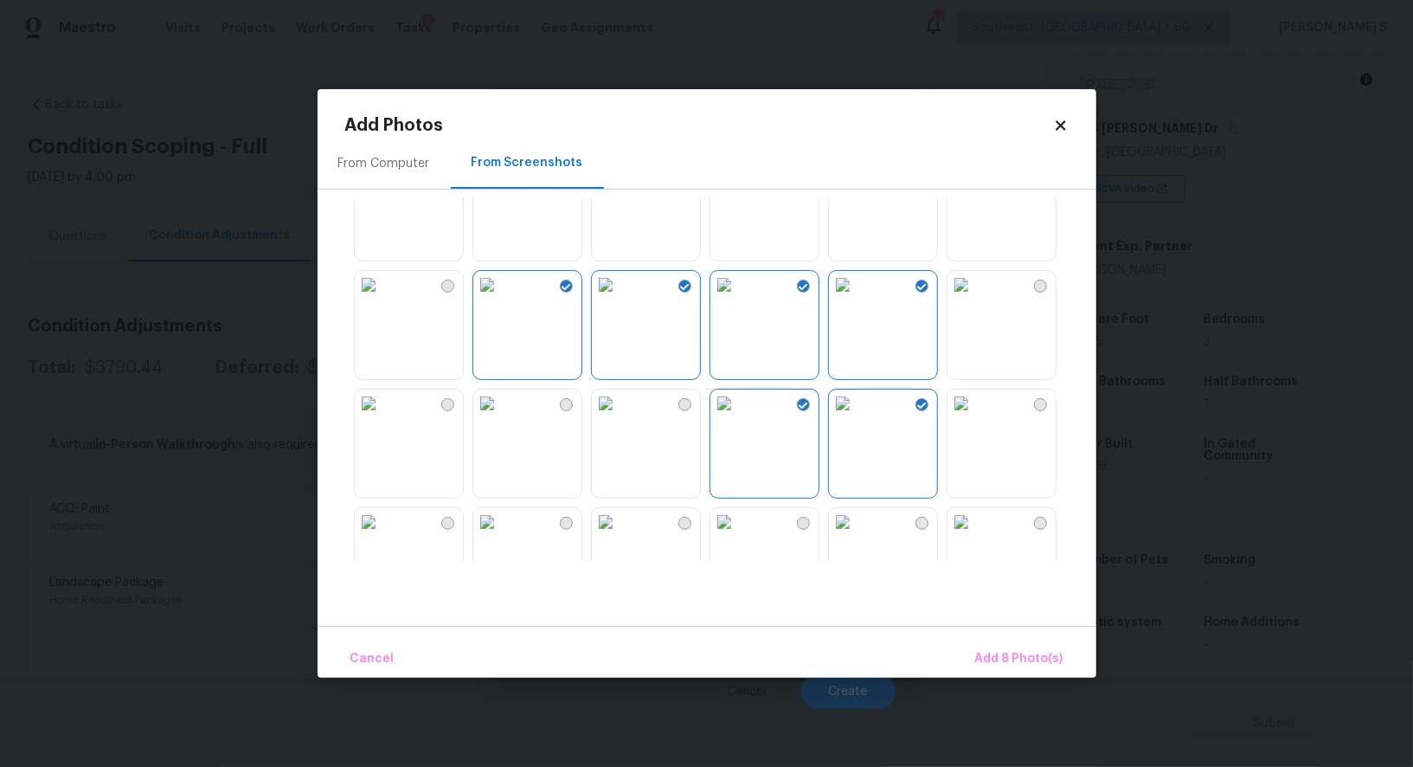
click at [382, 299] on img at bounding box center [369, 285] width 28 height 28
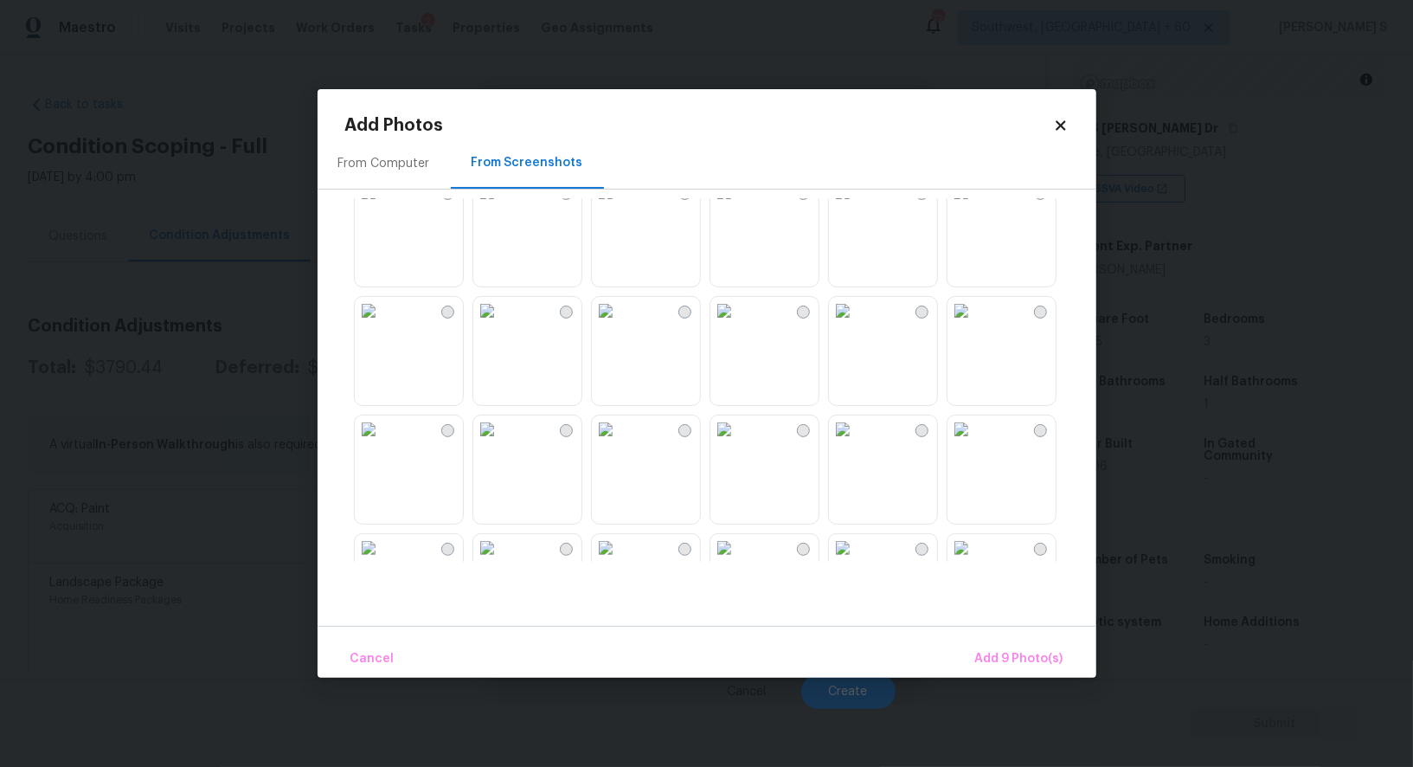
scroll to position [1263, 0]
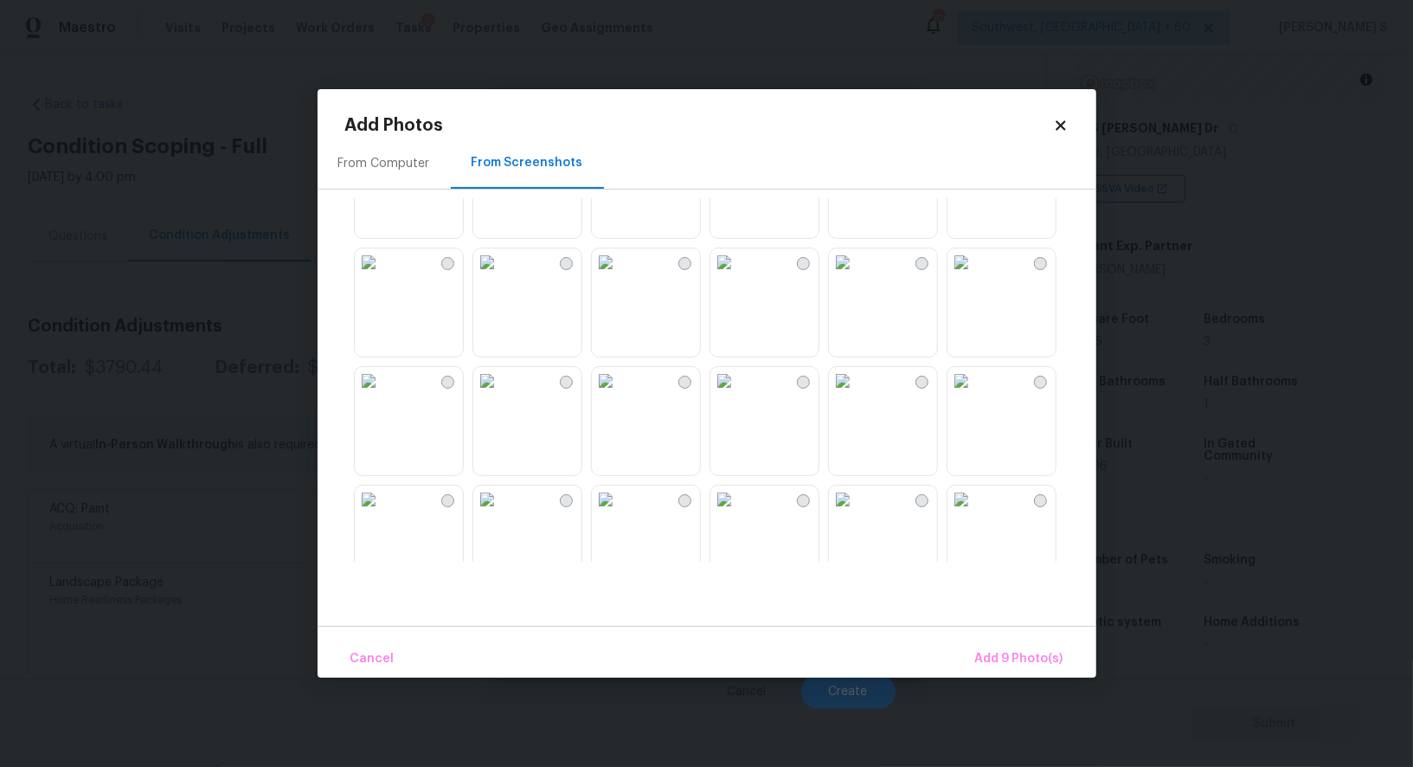
click at [738, 395] on img at bounding box center [724, 381] width 28 height 28
click at [857, 395] on img at bounding box center [843, 381] width 28 height 28
click at [857, 513] on img at bounding box center [843, 499] width 28 height 28
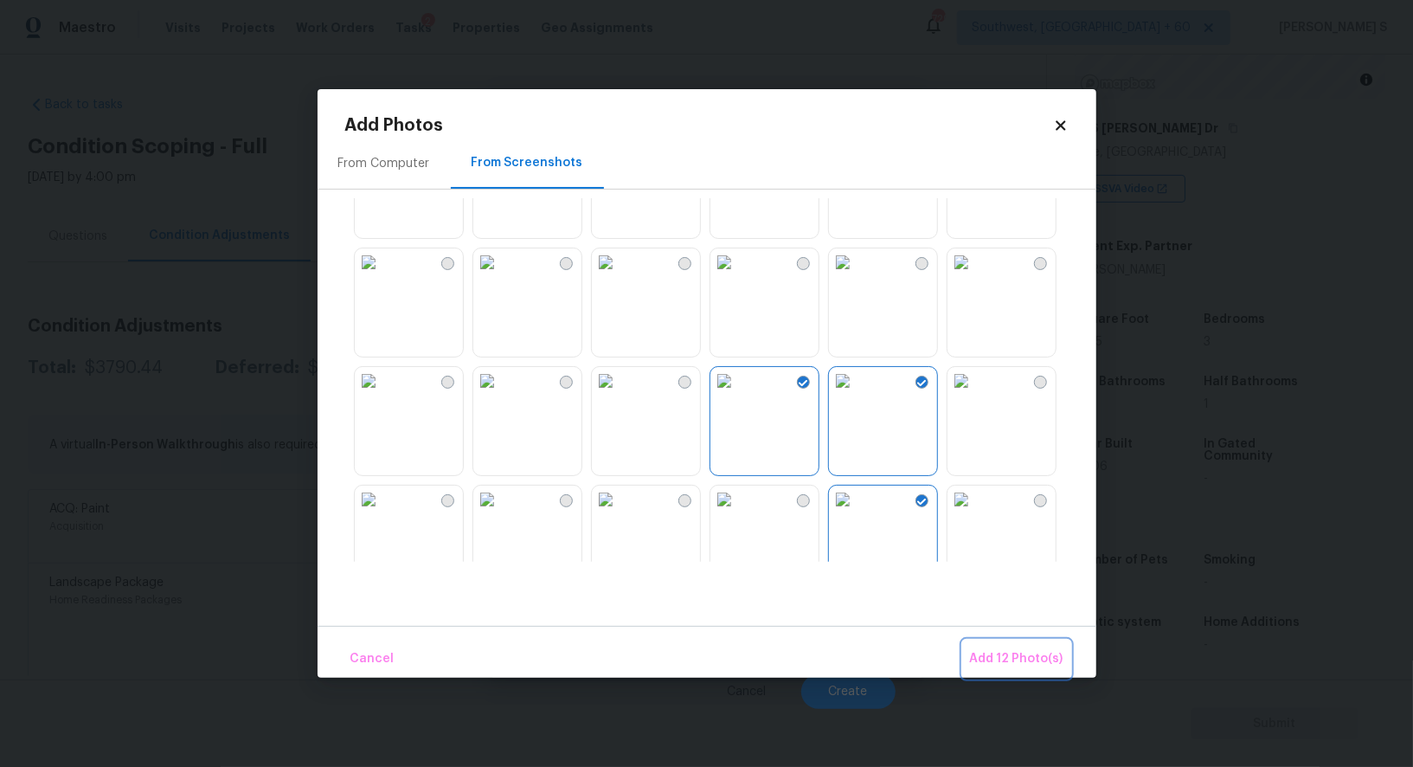
click at [1010, 665] on span "Add 12 Photo(s)" at bounding box center [1016, 659] width 93 height 22
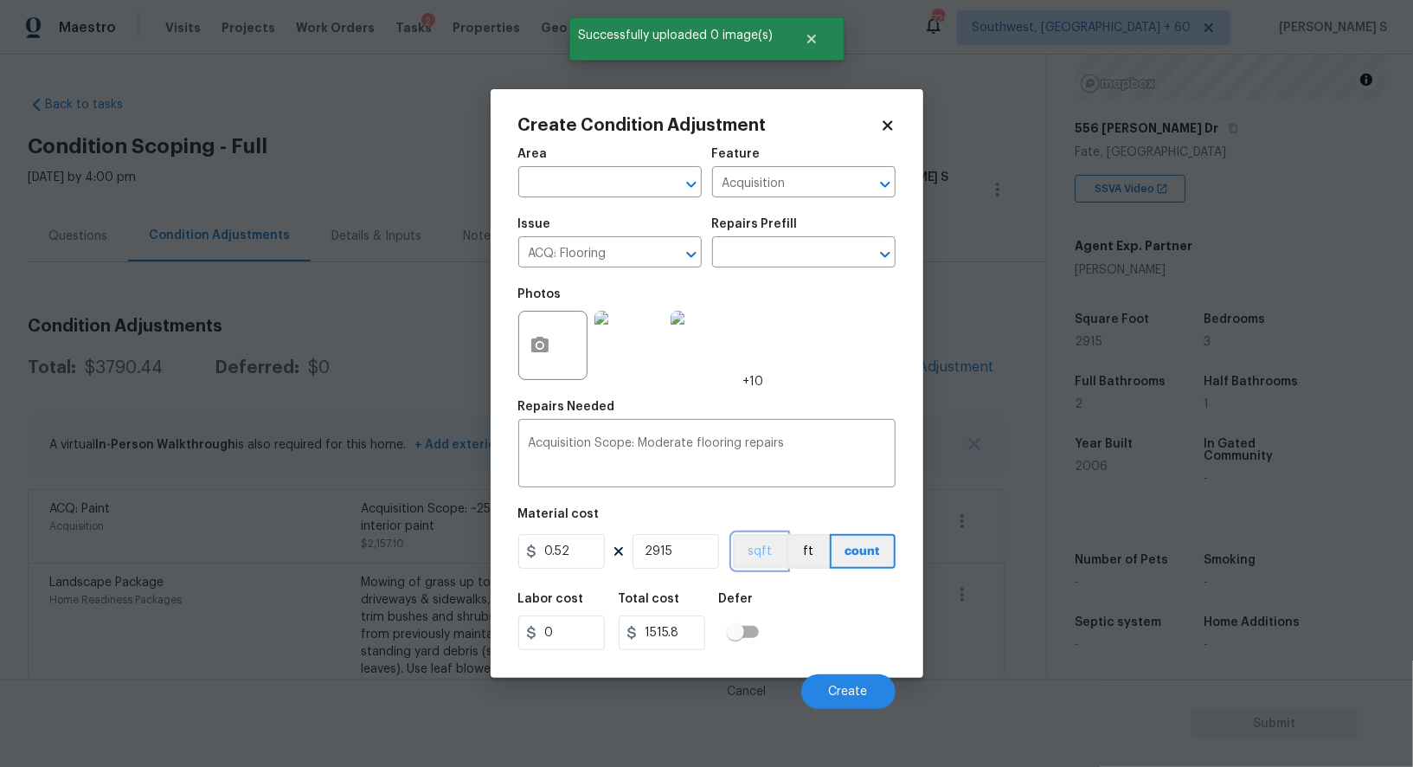
click at [775, 559] on button "sqft" at bounding box center [760, 551] width 54 height 35
click at [806, 618] on div "Labor cost 0 Total cost 1515.8 Defer" at bounding box center [706, 621] width 377 height 78
click at [845, 684] on button "Create" at bounding box center [848, 691] width 94 height 35
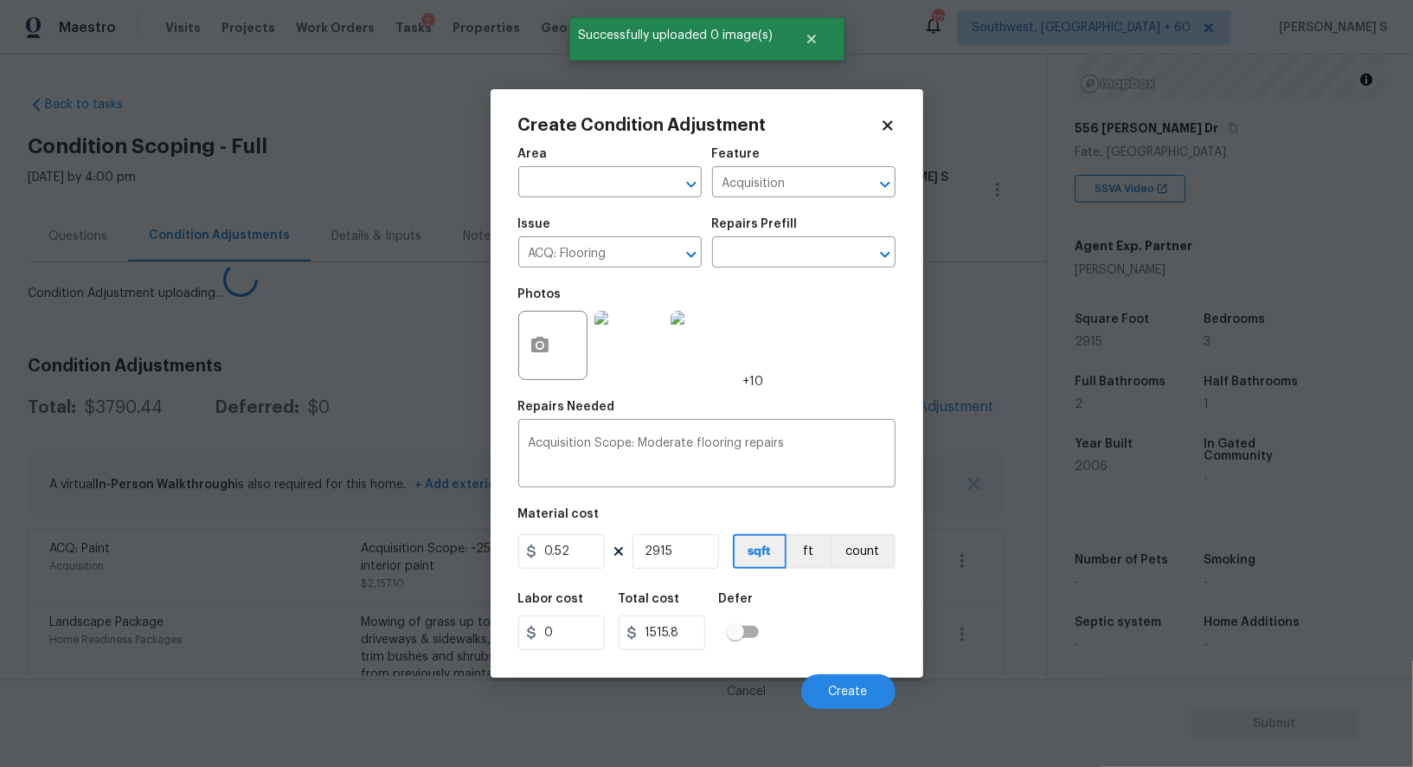
click at [284, 562] on body "Maestro Visits Projects Work Orders Tasks 2 Properties Geo Assignments 729 Sout…" at bounding box center [706, 383] width 1413 height 767
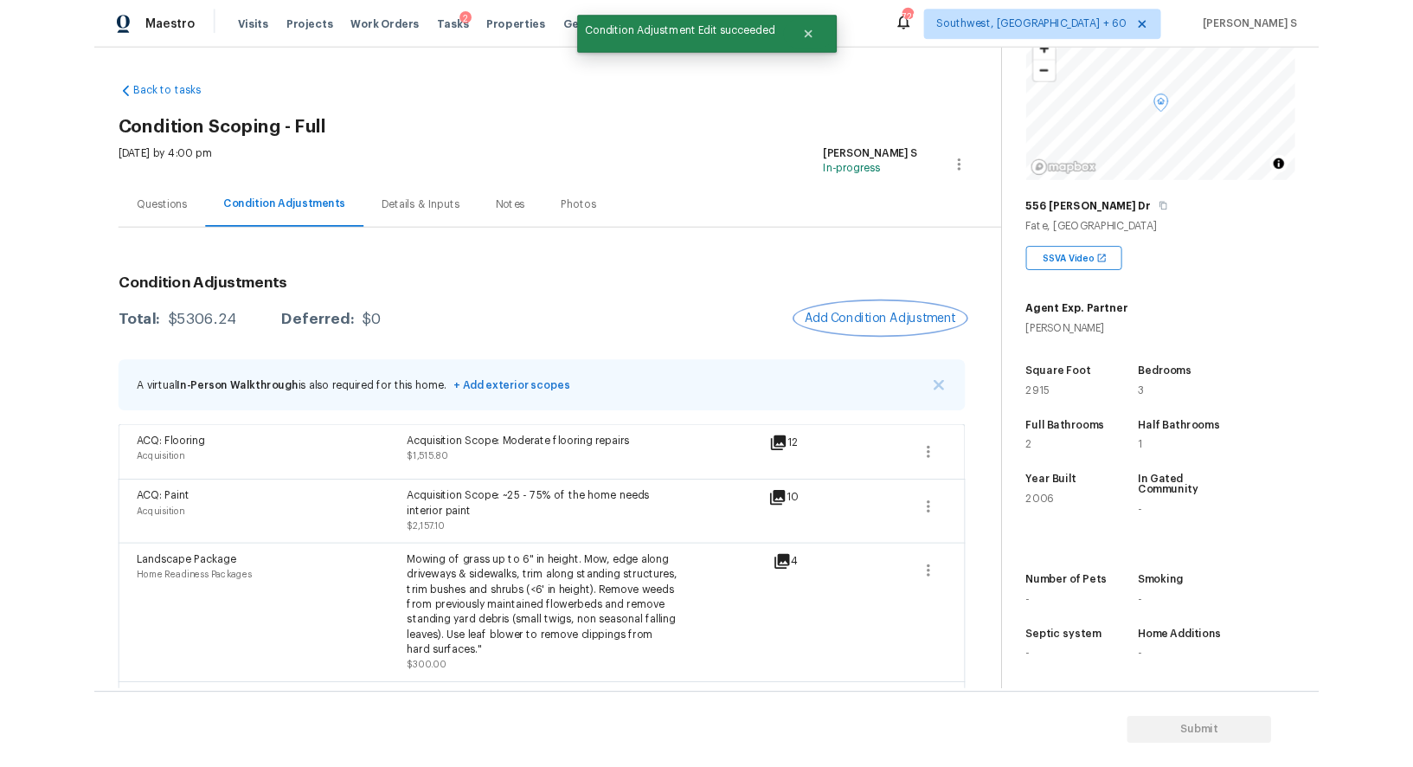
scroll to position [229, 0]
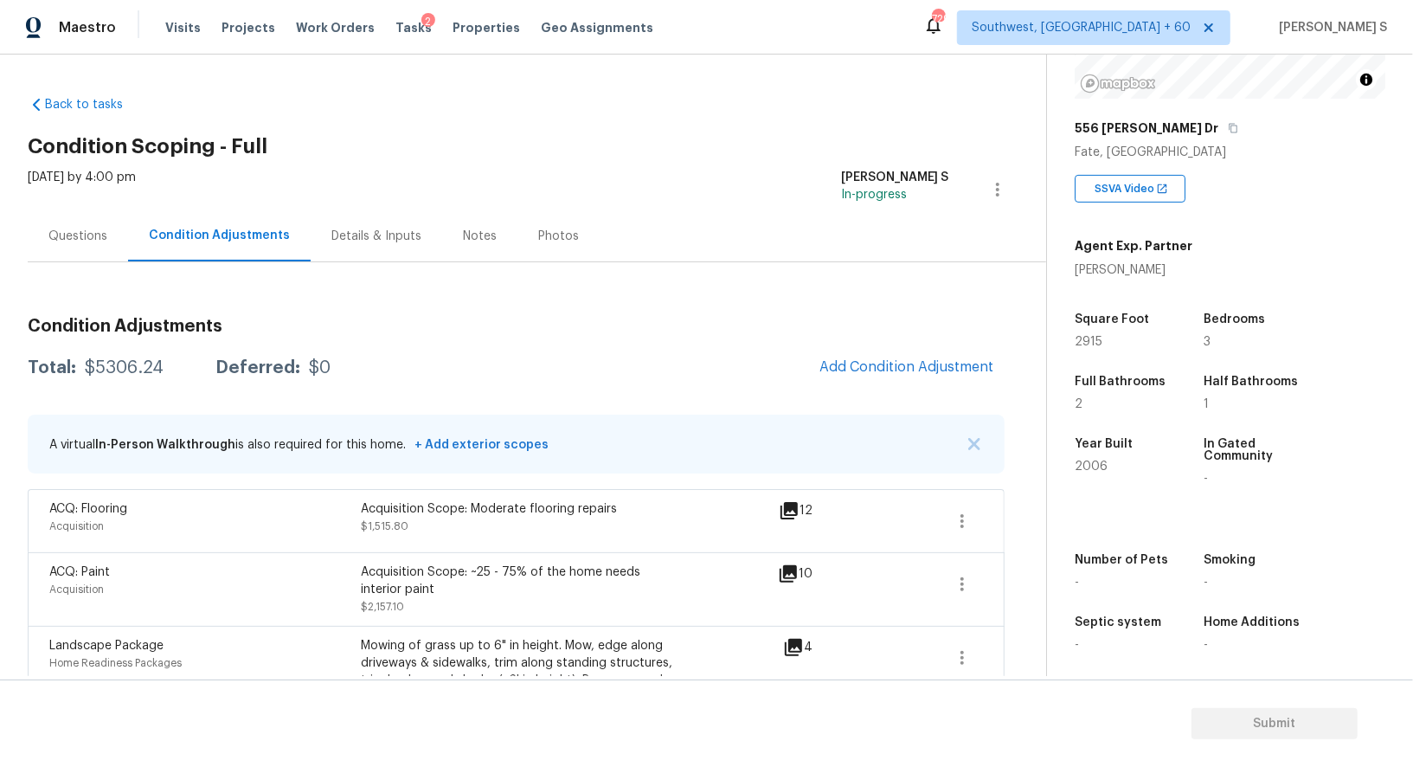
click at [101, 235] on div "Questions" at bounding box center [77, 236] width 59 height 17
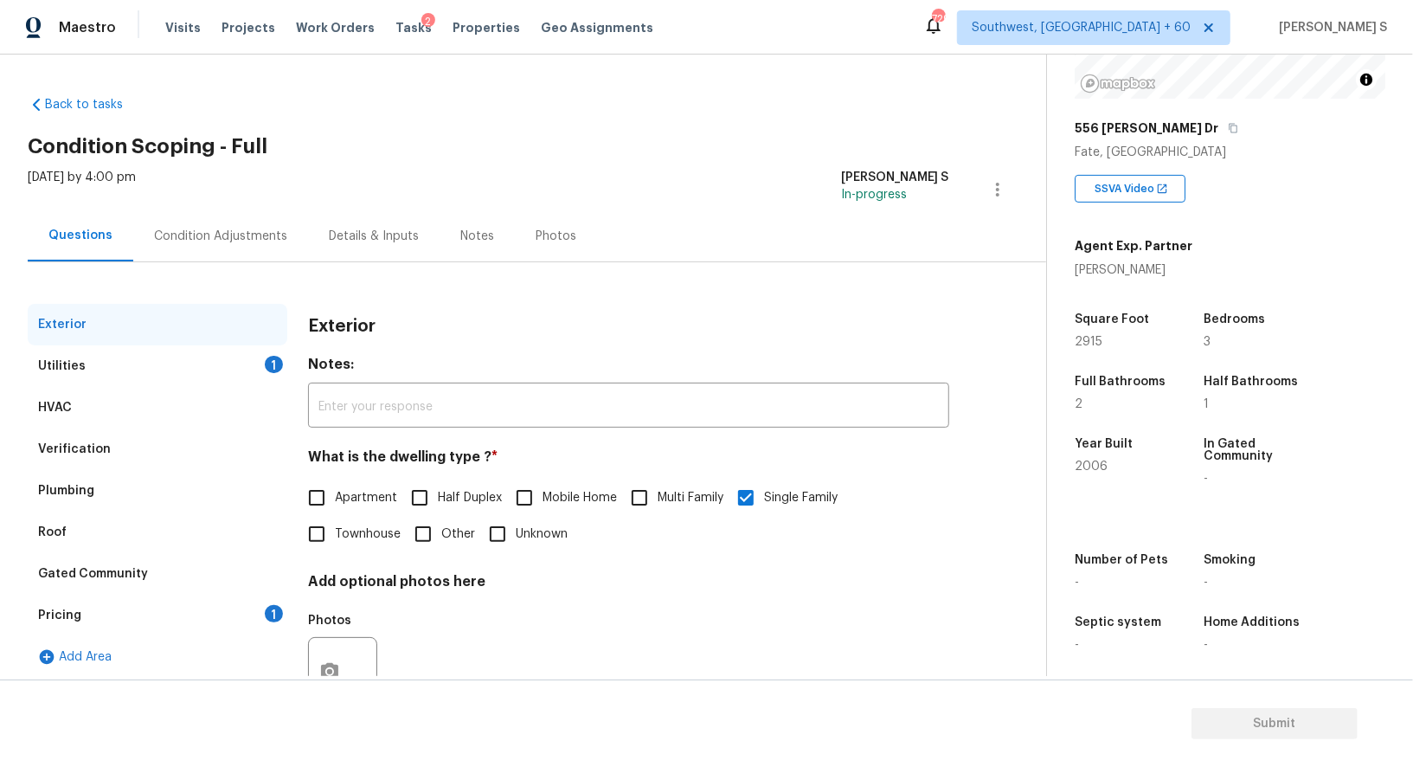
scroll to position [66, 0]
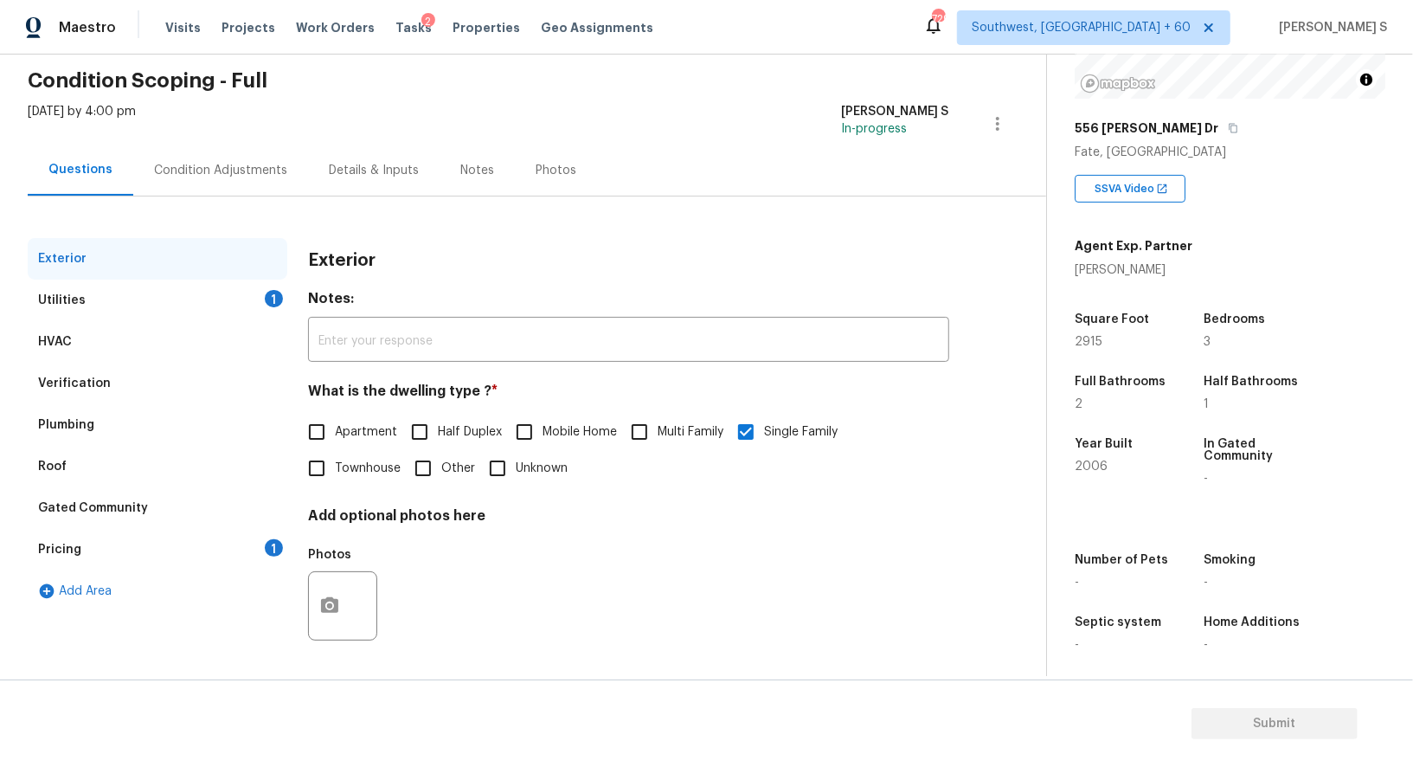
click at [38, 370] on div "Verification" at bounding box center [158, 384] width 260 height 42
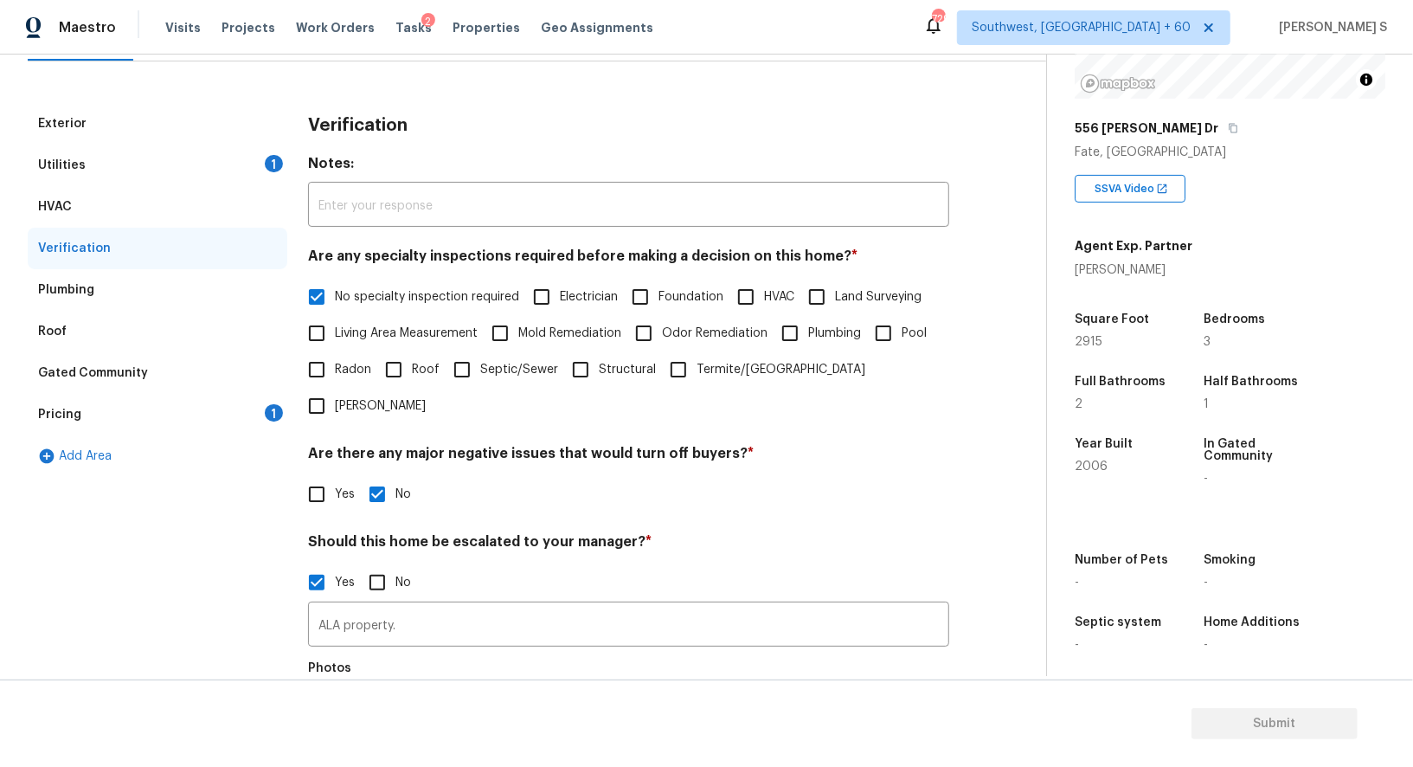
scroll to position [385, 0]
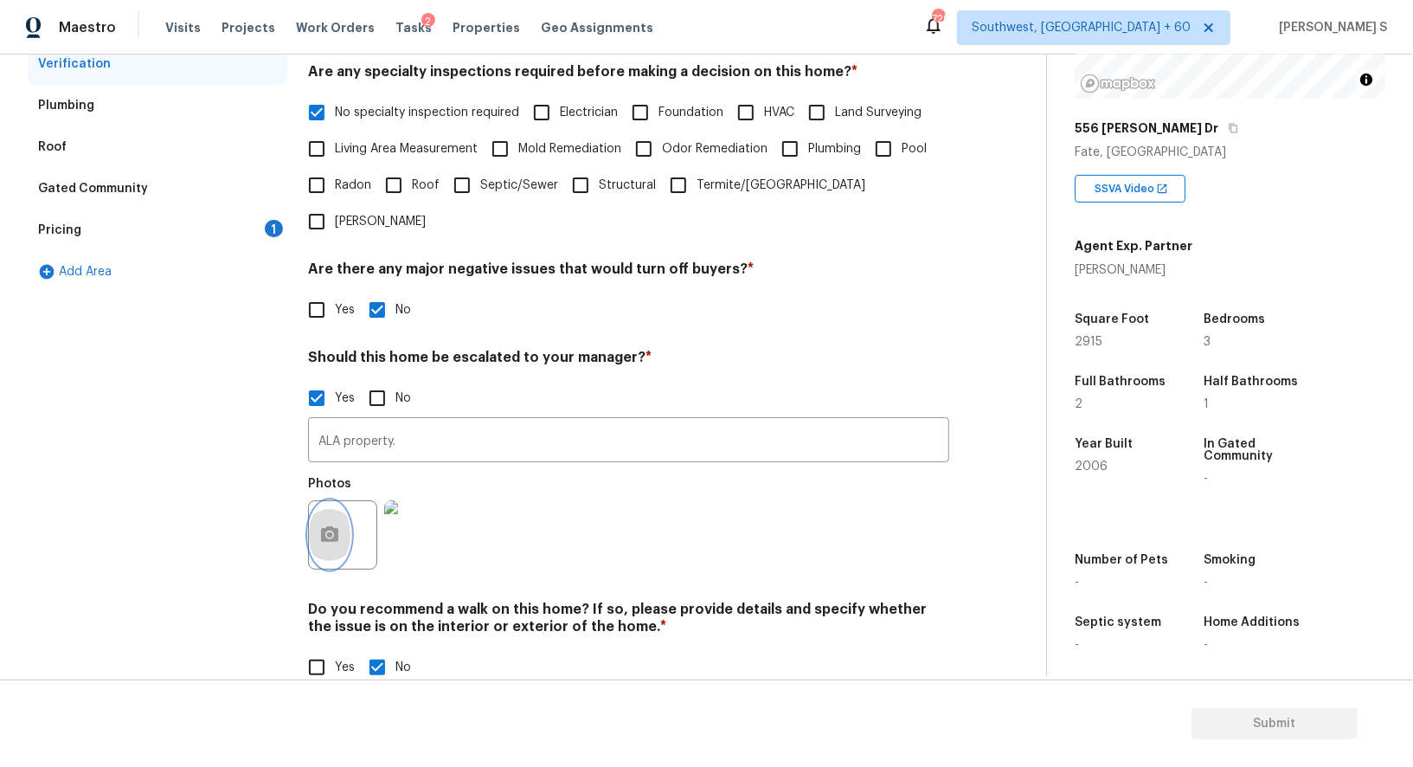
click at [322, 511] on button "button" at bounding box center [330, 534] width 42 height 67
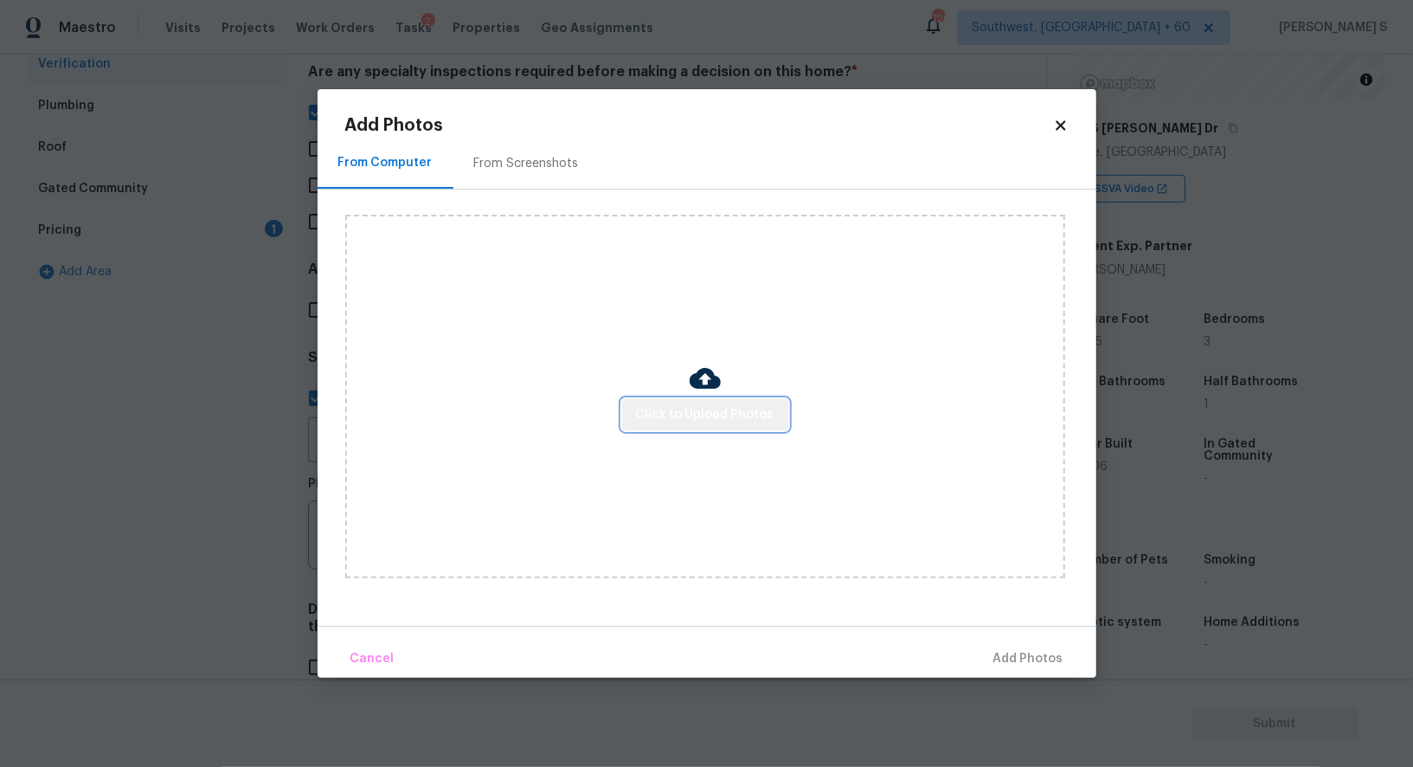
click at [744, 418] on span "Click to Upload Photos" at bounding box center [705, 415] width 138 height 22
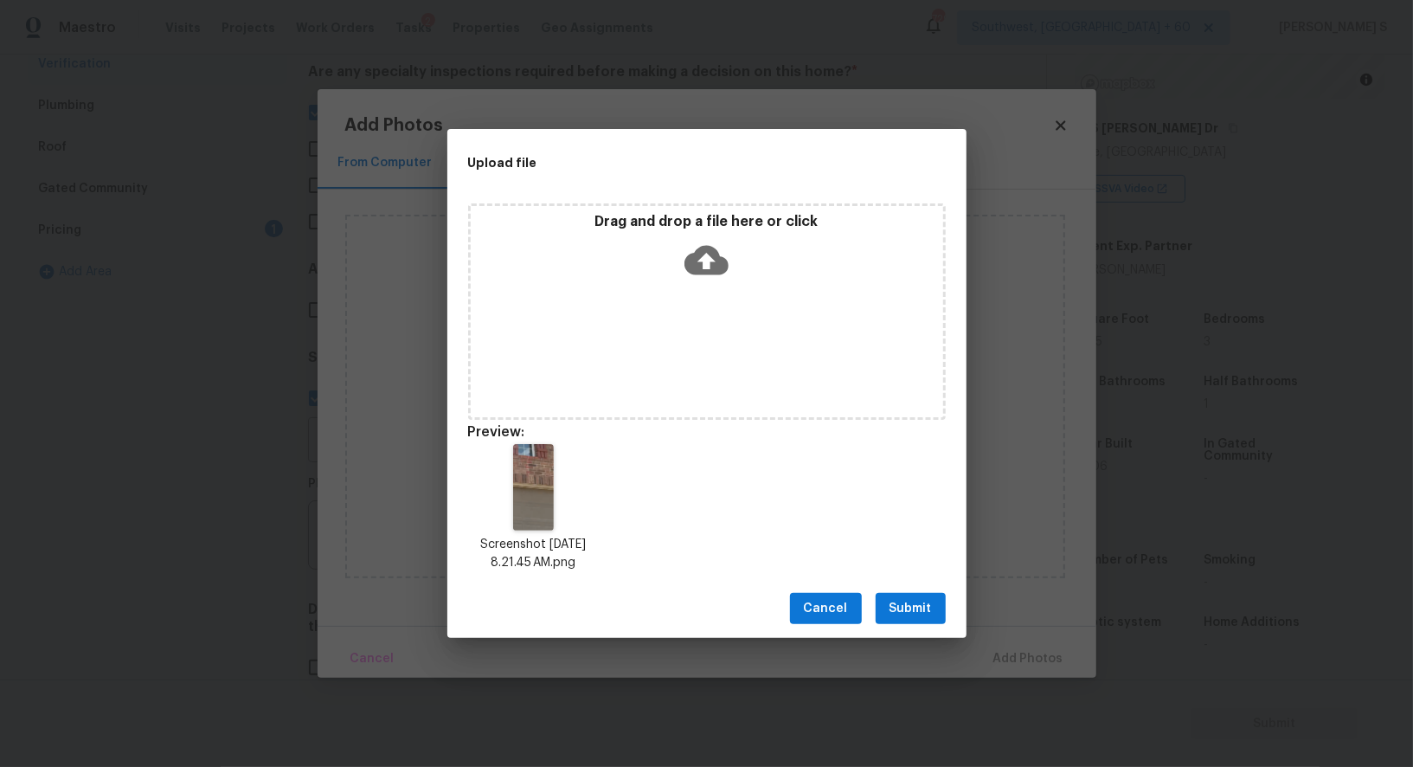
click at [940, 610] on button "Submit" at bounding box center [911, 609] width 70 height 32
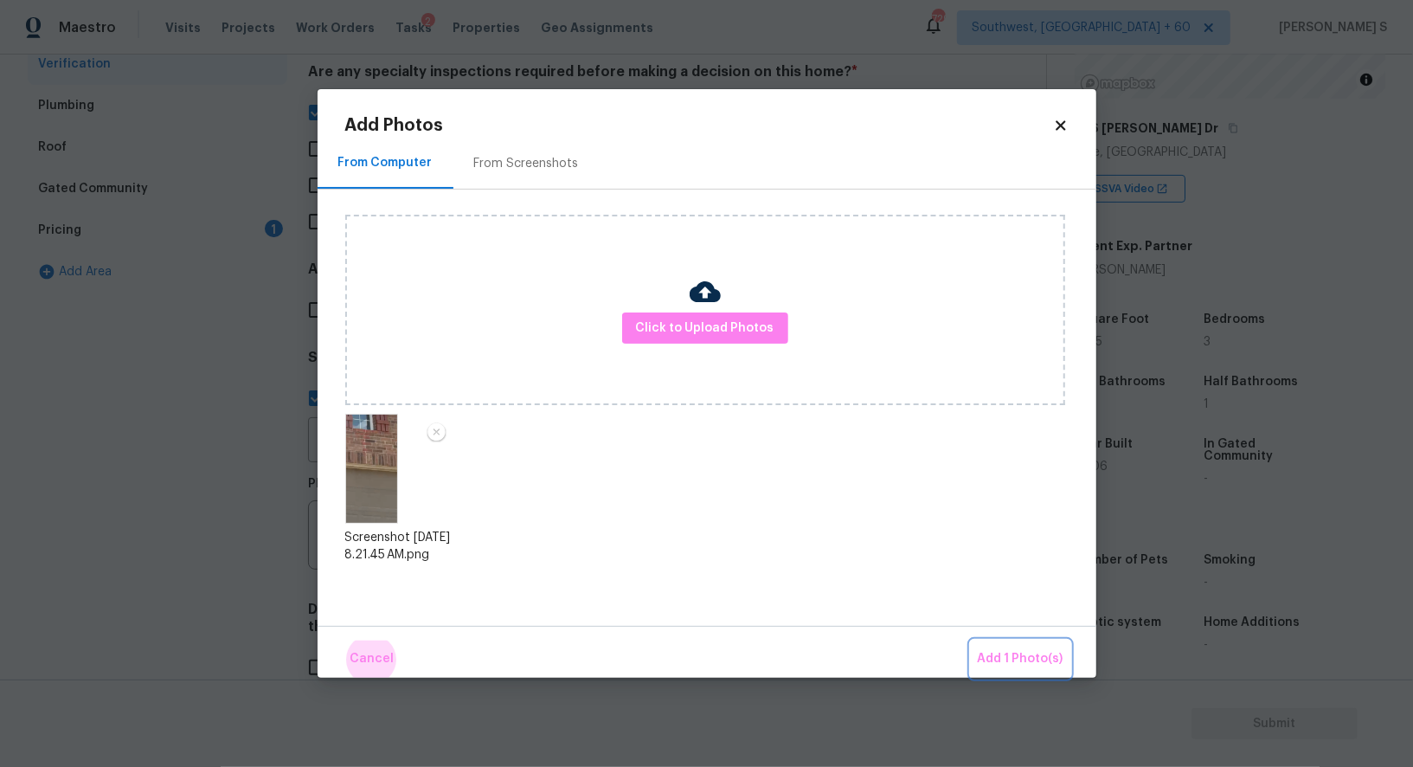
click at [971, 640] on button "Add 1 Photo(s)" at bounding box center [1021, 658] width 100 height 37
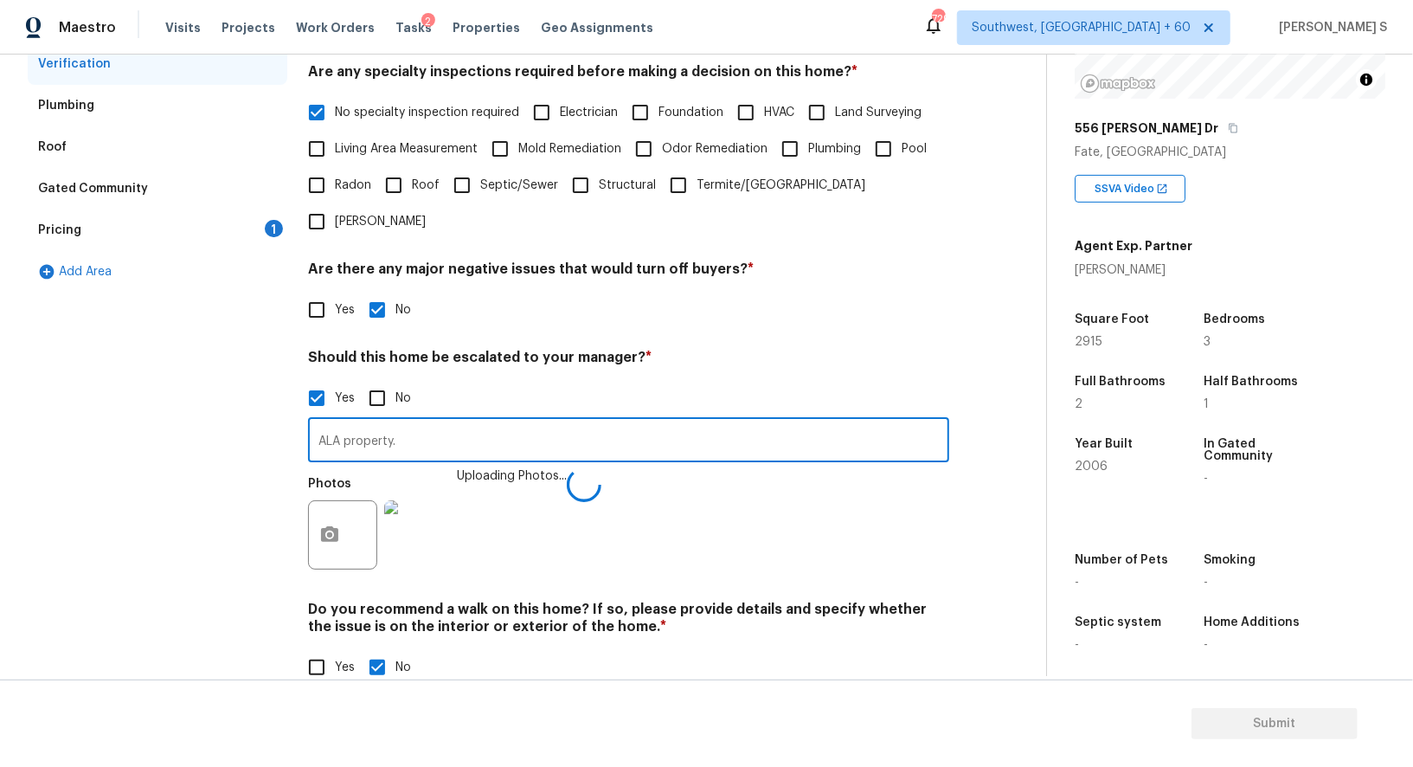
click at [826, 421] on input "ALA property." at bounding box center [628, 441] width 641 height 41
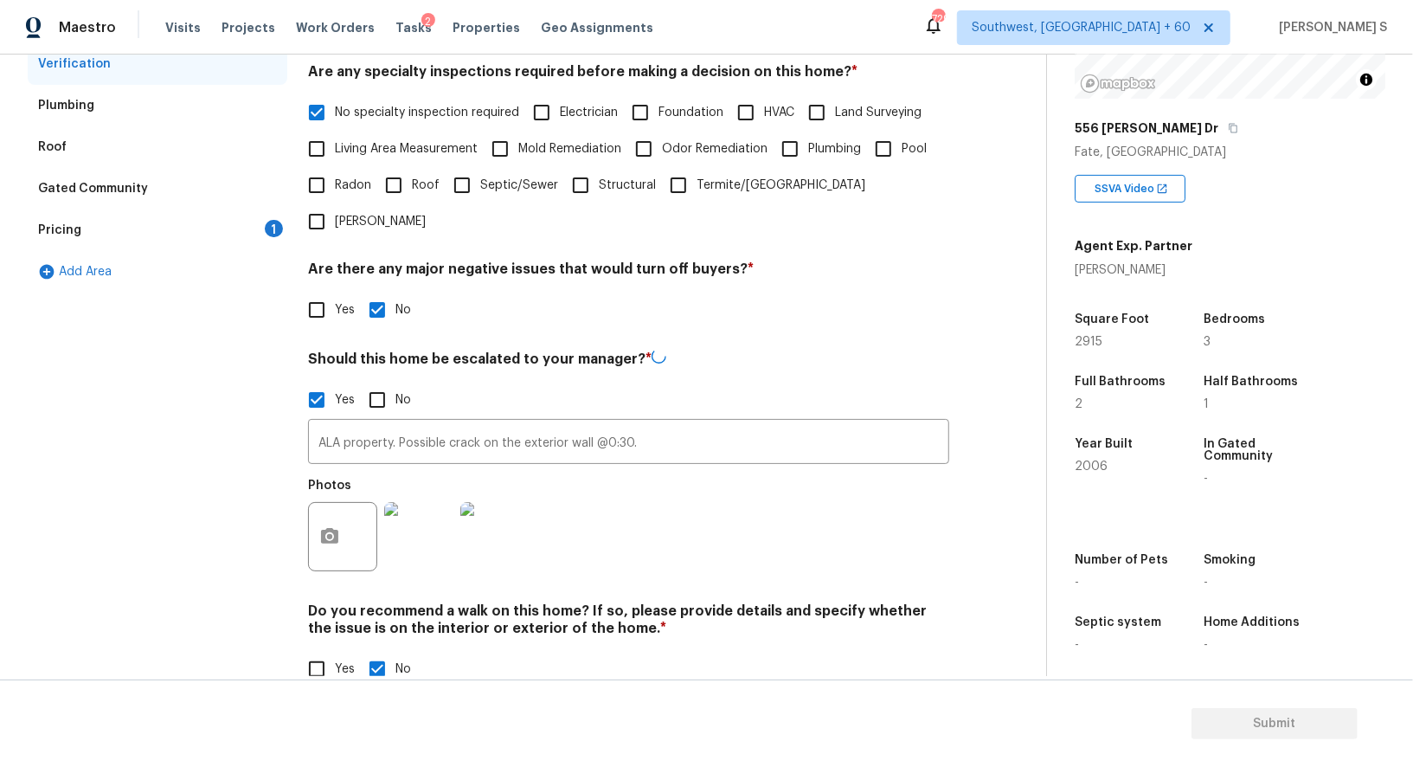
click at [649, 481] on div "Photos" at bounding box center [628, 525] width 641 height 112
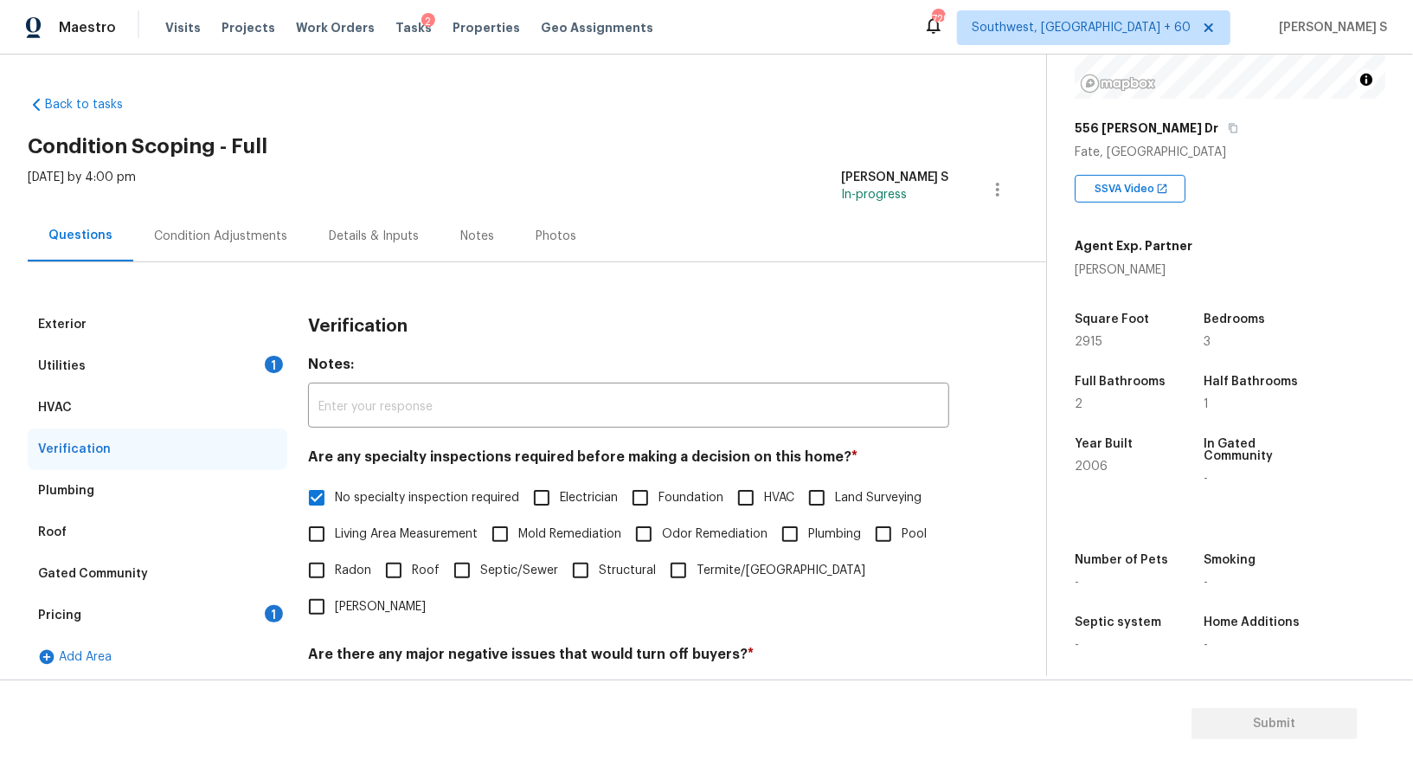
scroll to position [1, 0]
click at [244, 248] on div "Condition Adjustments" at bounding box center [220, 234] width 175 height 51
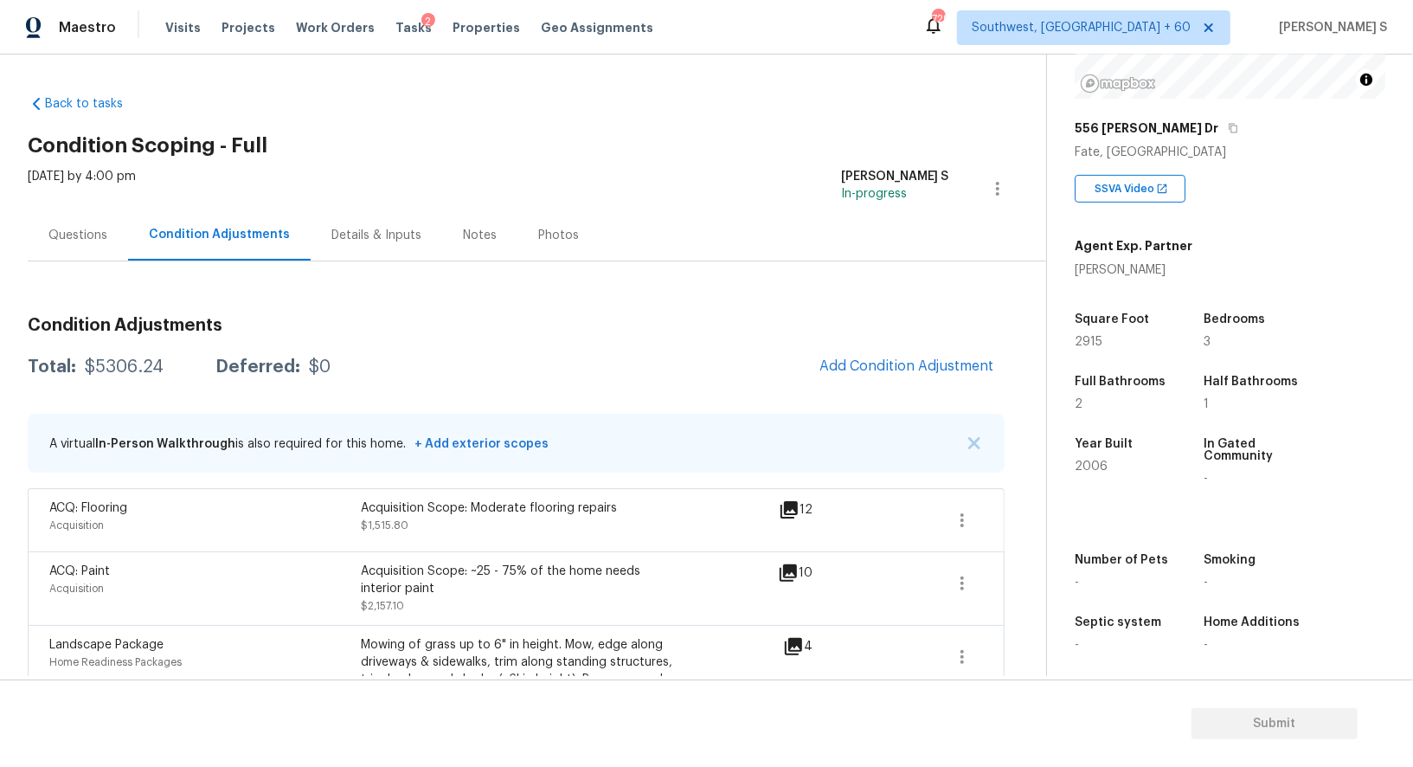
scroll to position [116, 0]
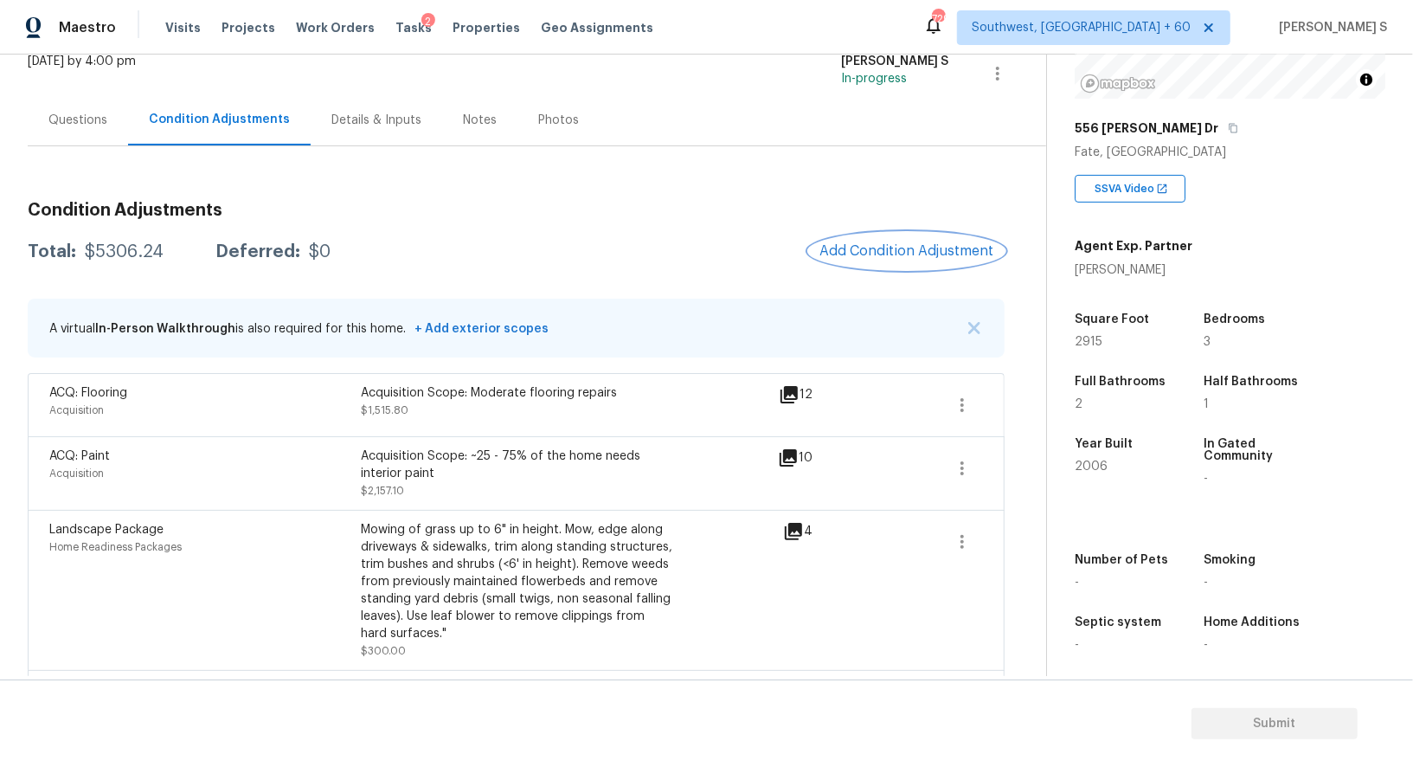
click at [922, 259] on button "Add Condition Adjustment" at bounding box center [907, 251] width 196 height 36
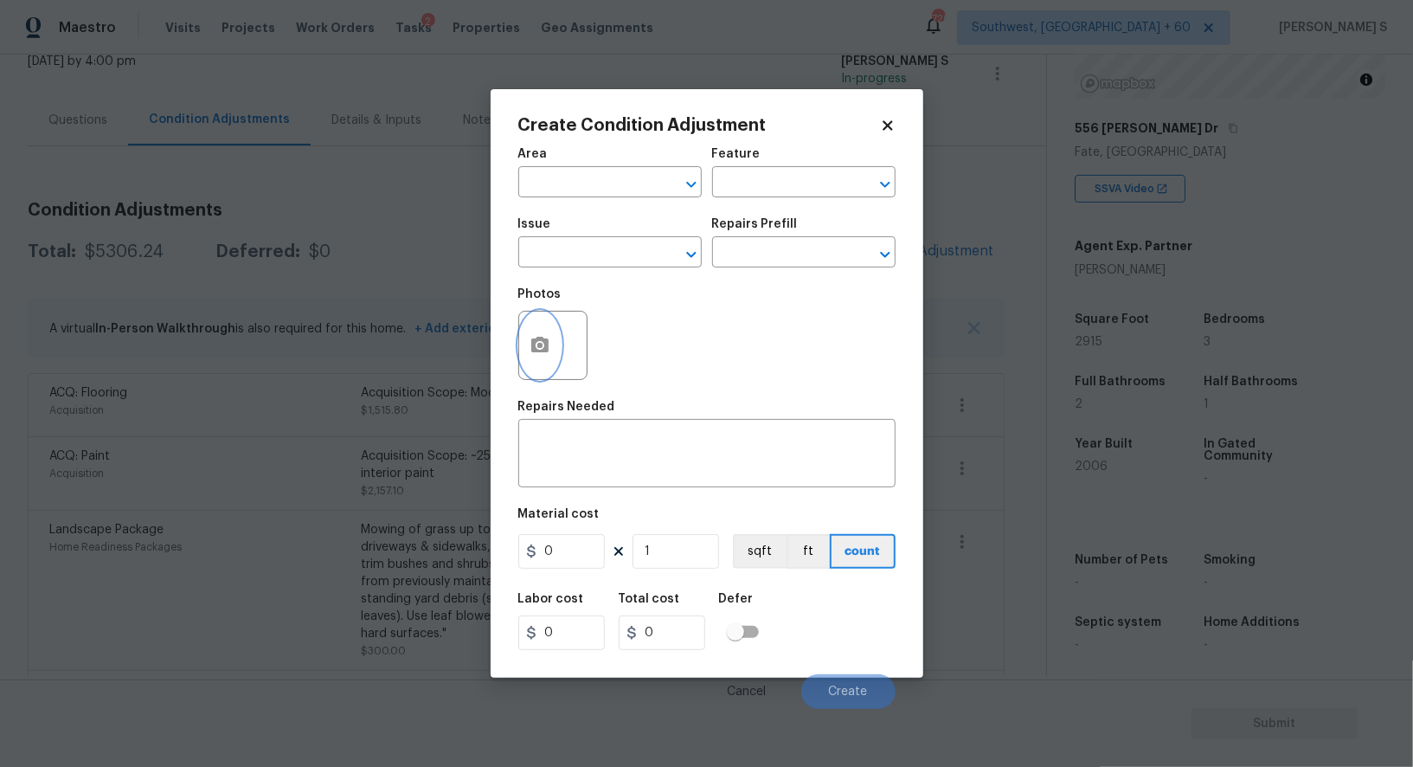
click at [539, 346] on circle "button" at bounding box center [539, 345] width 5 height 5
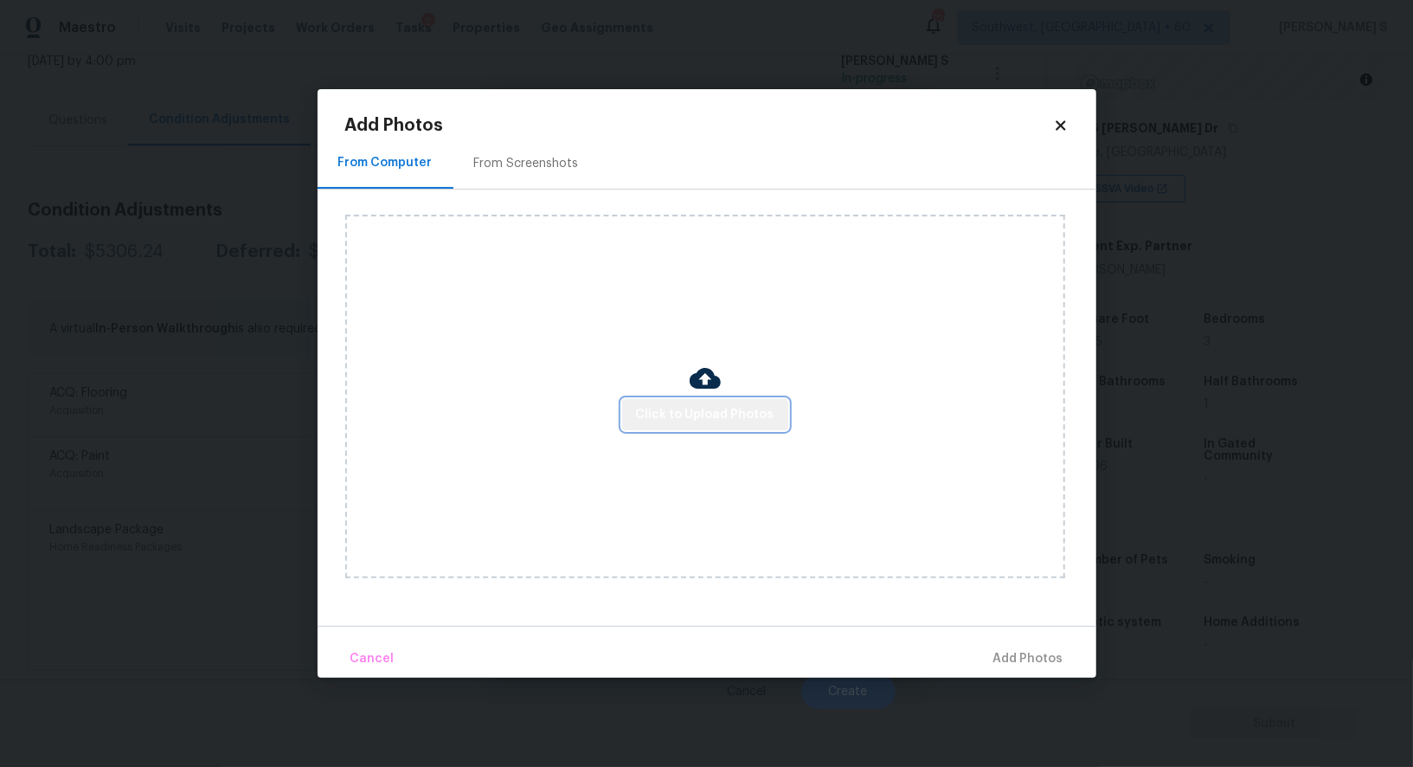
click at [739, 415] on span "Click to Upload Photos" at bounding box center [705, 415] width 138 height 22
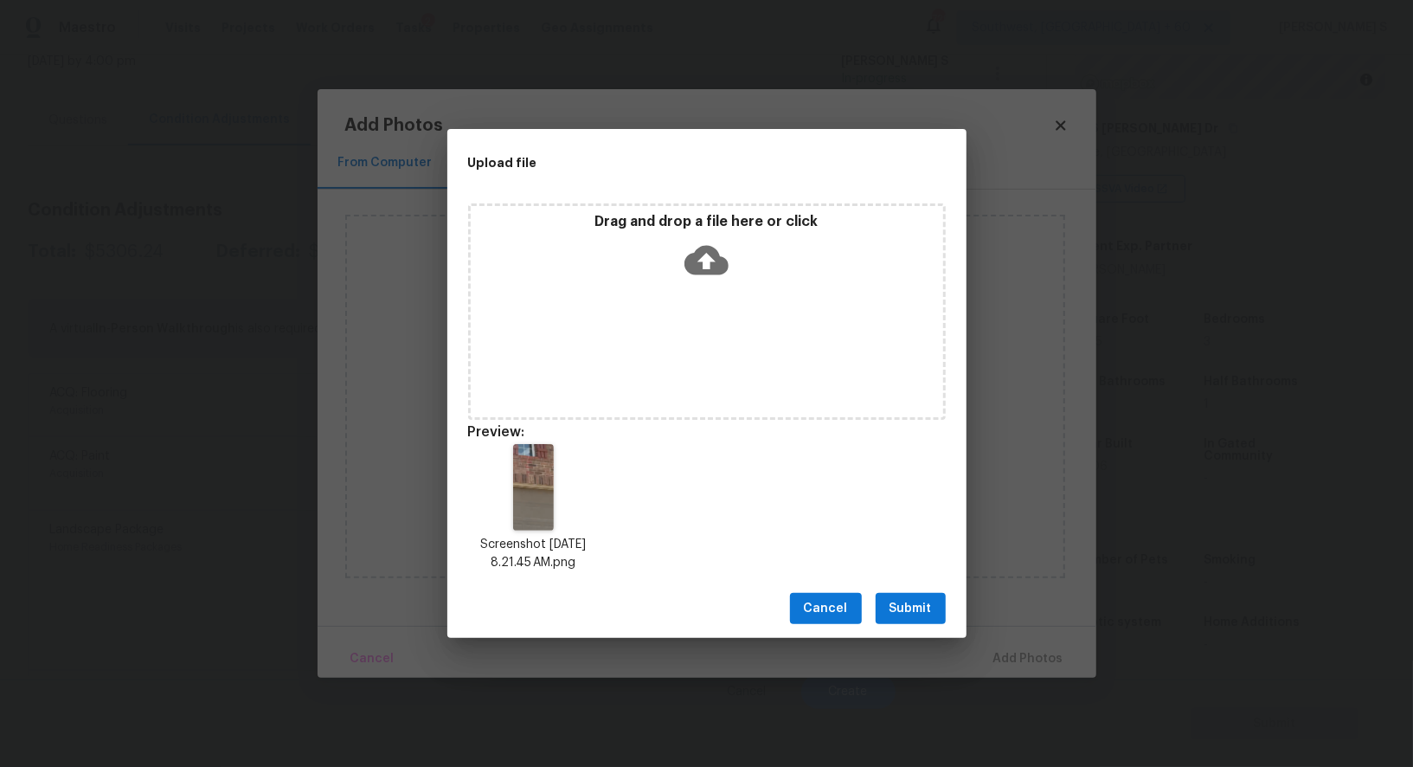
click at [927, 602] on span "Submit" at bounding box center [911, 609] width 42 height 22
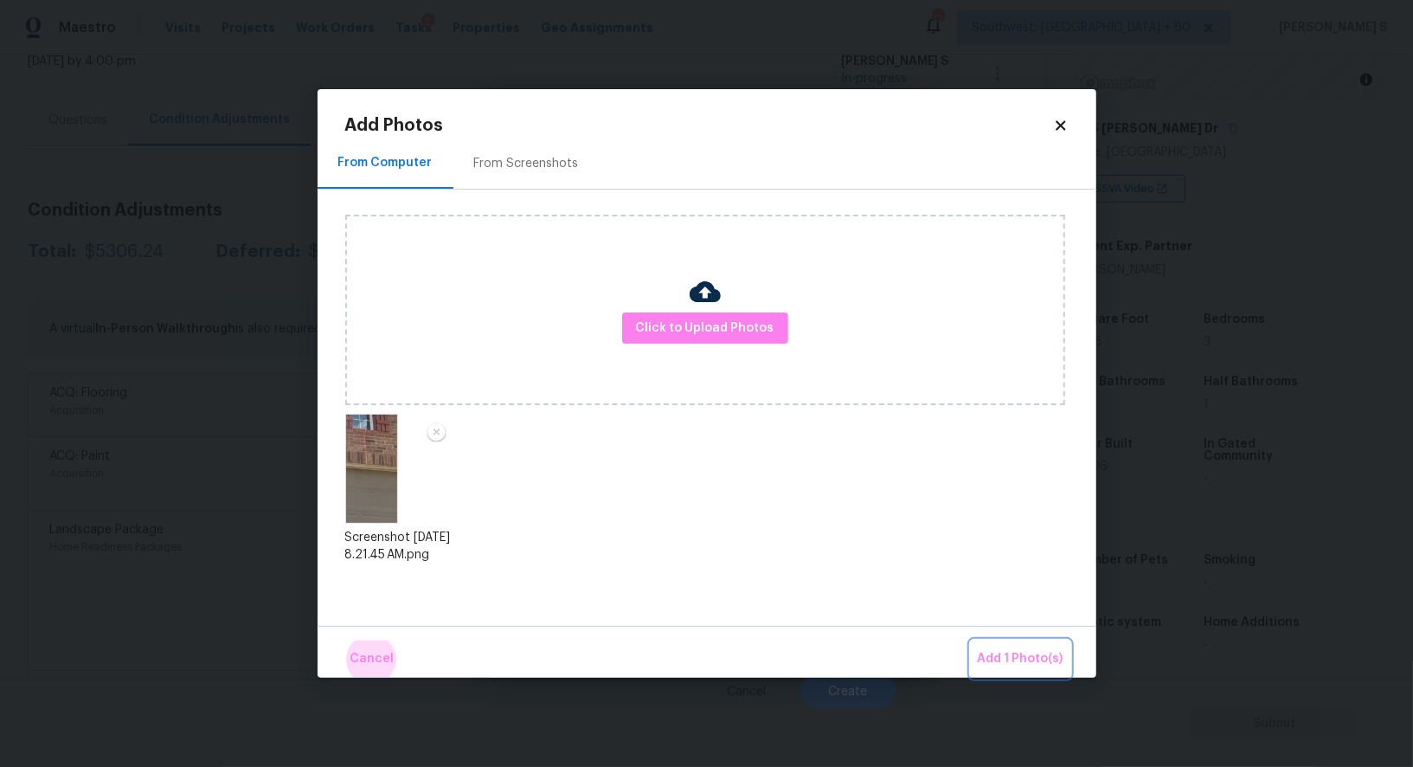
click at [971, 640] on button "Add 1 Photo(s)" at bounding box center [1021, 658] width 100 height 37
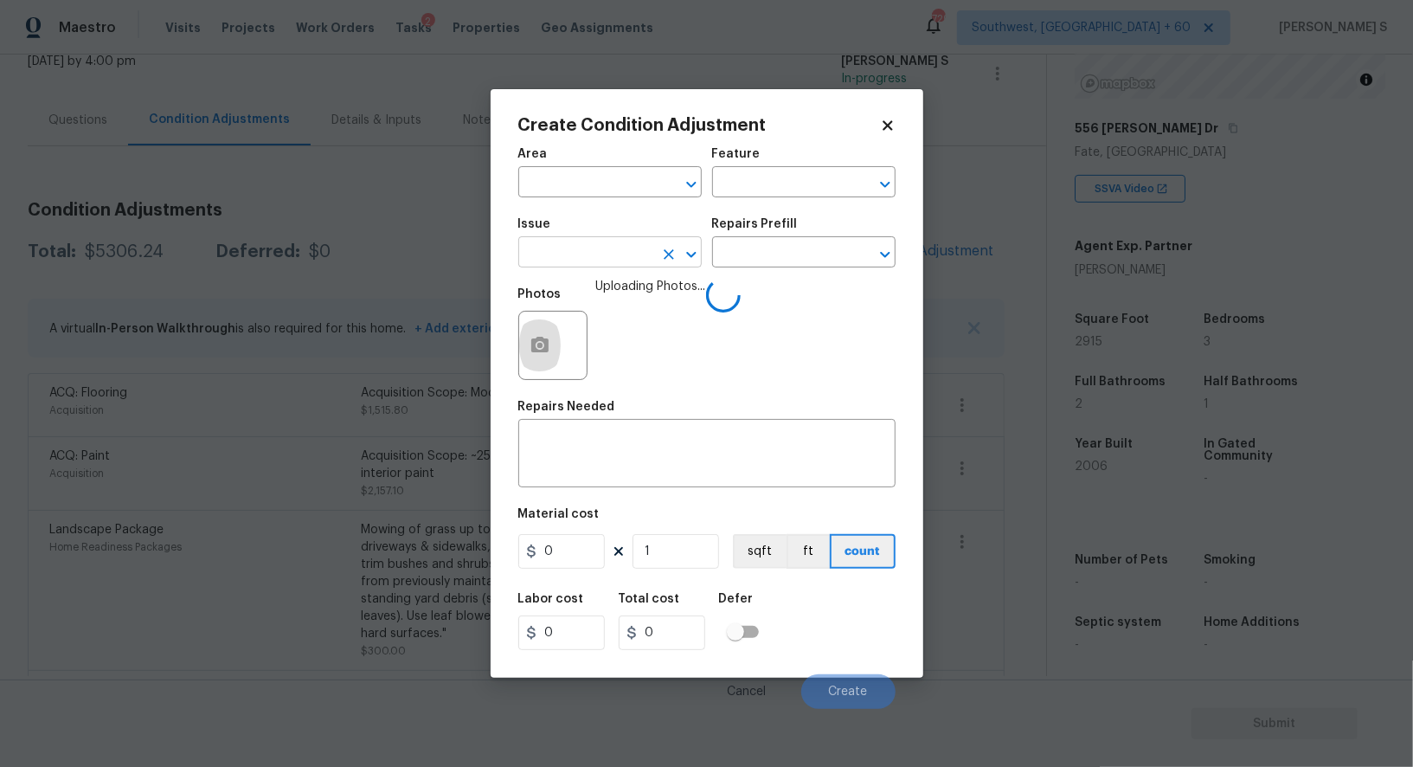
click at [594, 263] on input "text" at bounding box center [585, 254] width 135 height 27
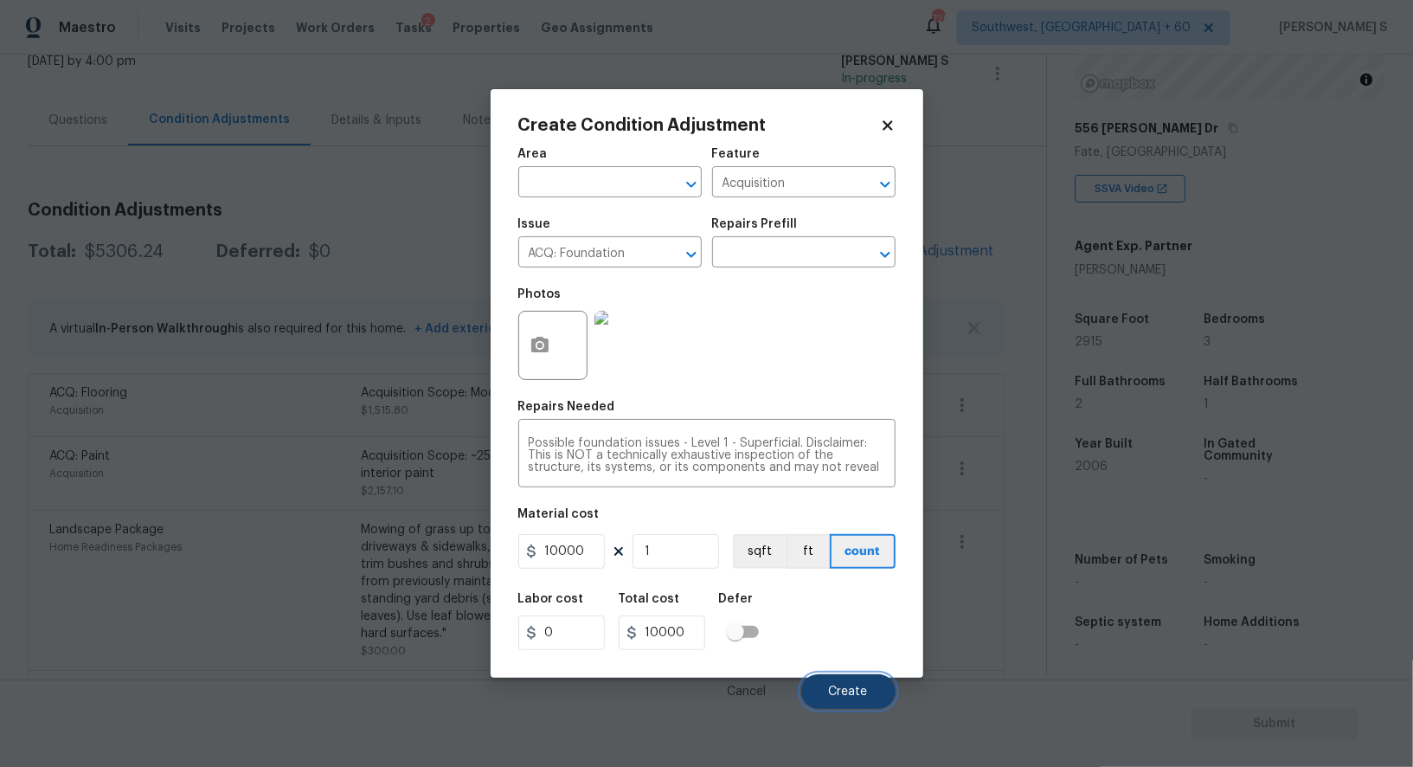
click at [830, 689] on span "Create" at bounding box center [848, 691] width 39 height 13
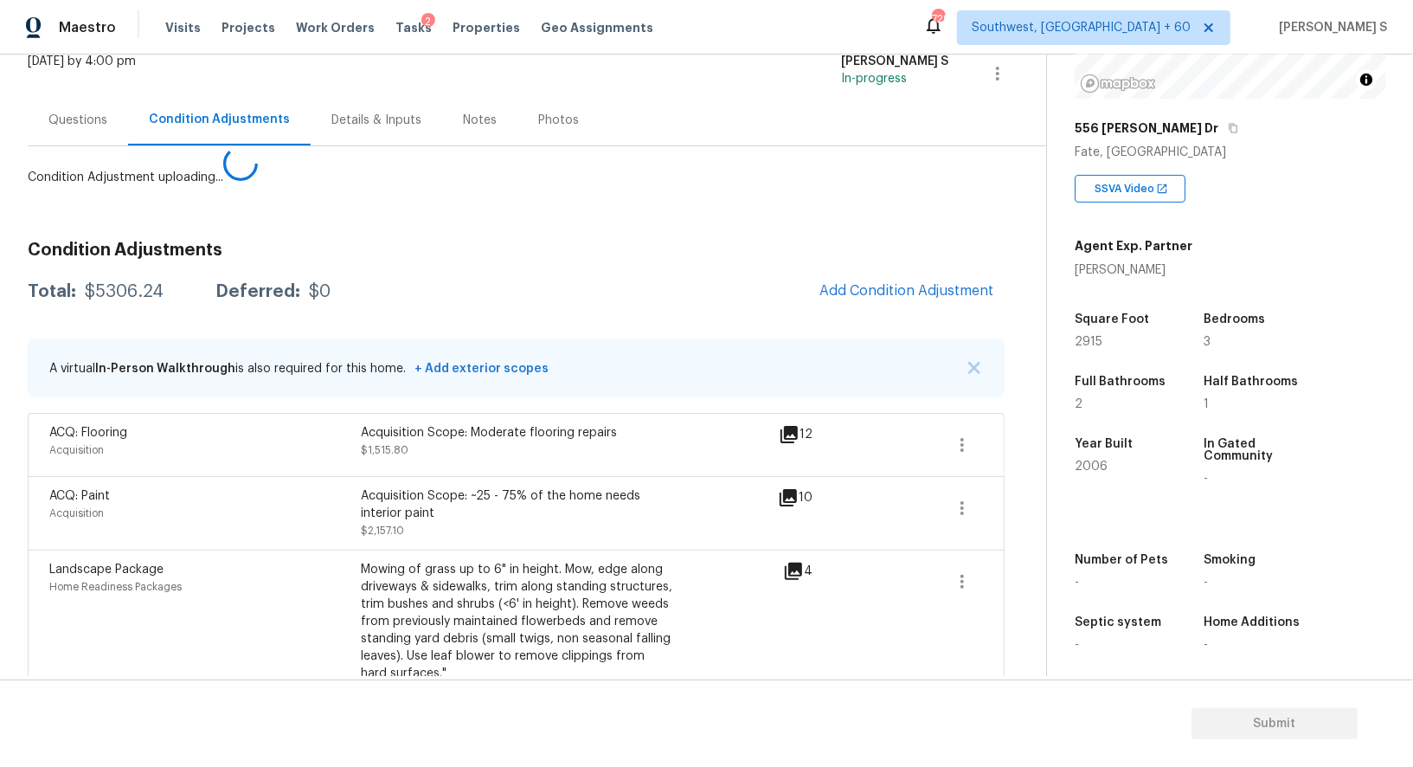
click at [344, 583] on body "Maestro Visits Projects Work Orders Tasks 2 Properties Geo Assignments 729 Sout…" at bounding box center [706, 383] width 1413 height 767
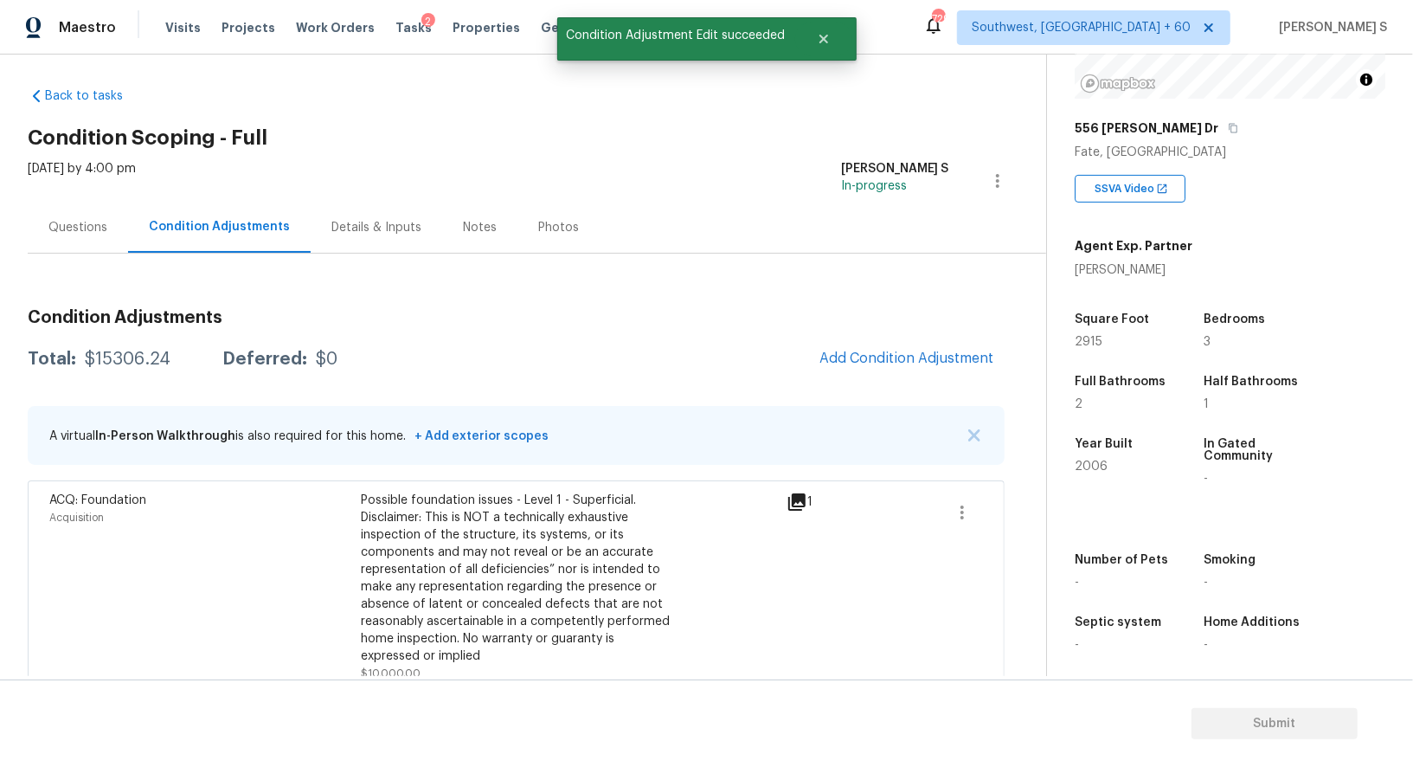
drag, startPoint x: 90, startPoint y: 215, endPoint x: 216, endPoint y: 223, distance: 126.6
click at [90, 215] on div "Questions" at bounding box center [78, 227] width 100 height 51
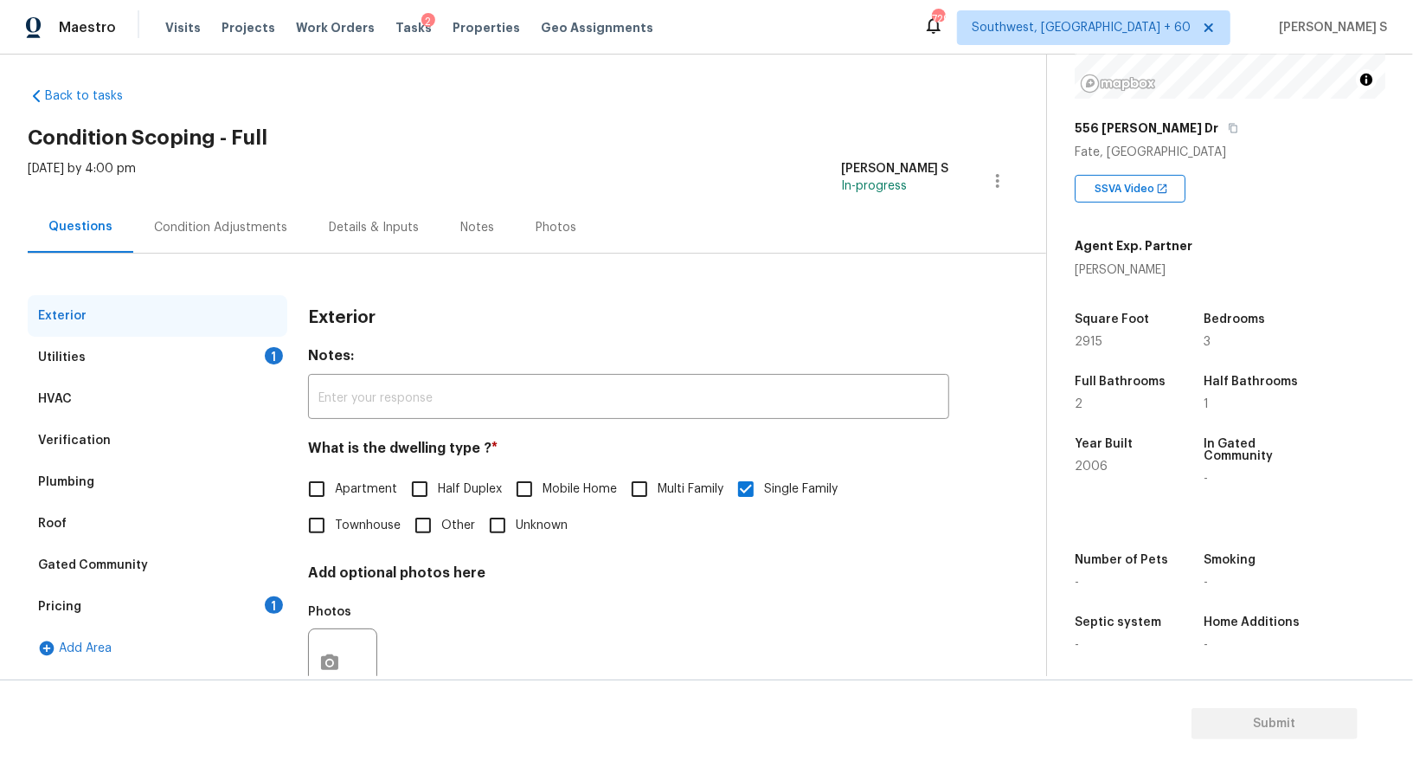
click at [118, 356] on div "Utilities 1" at bounding box center [158, 358] width 260 height 42
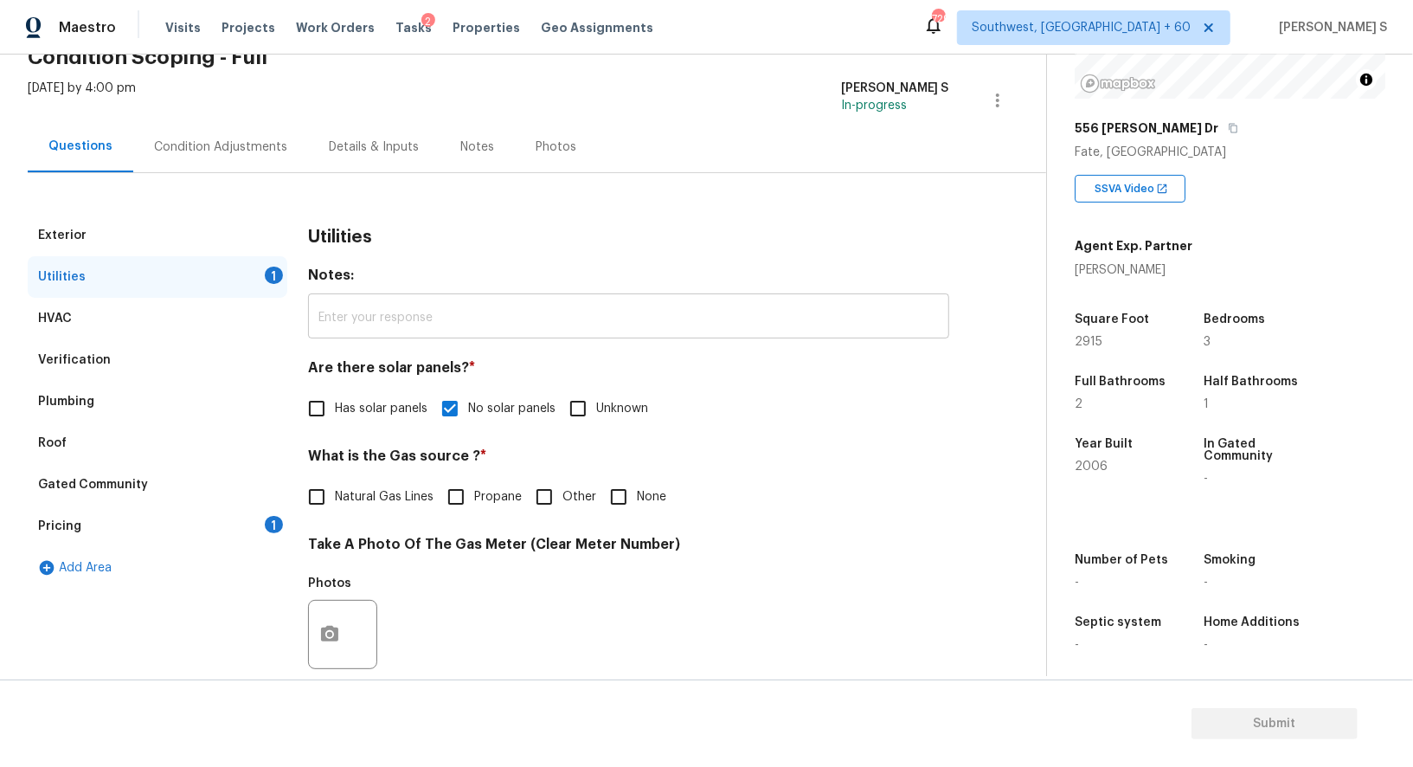
scroll to position [133, 0]
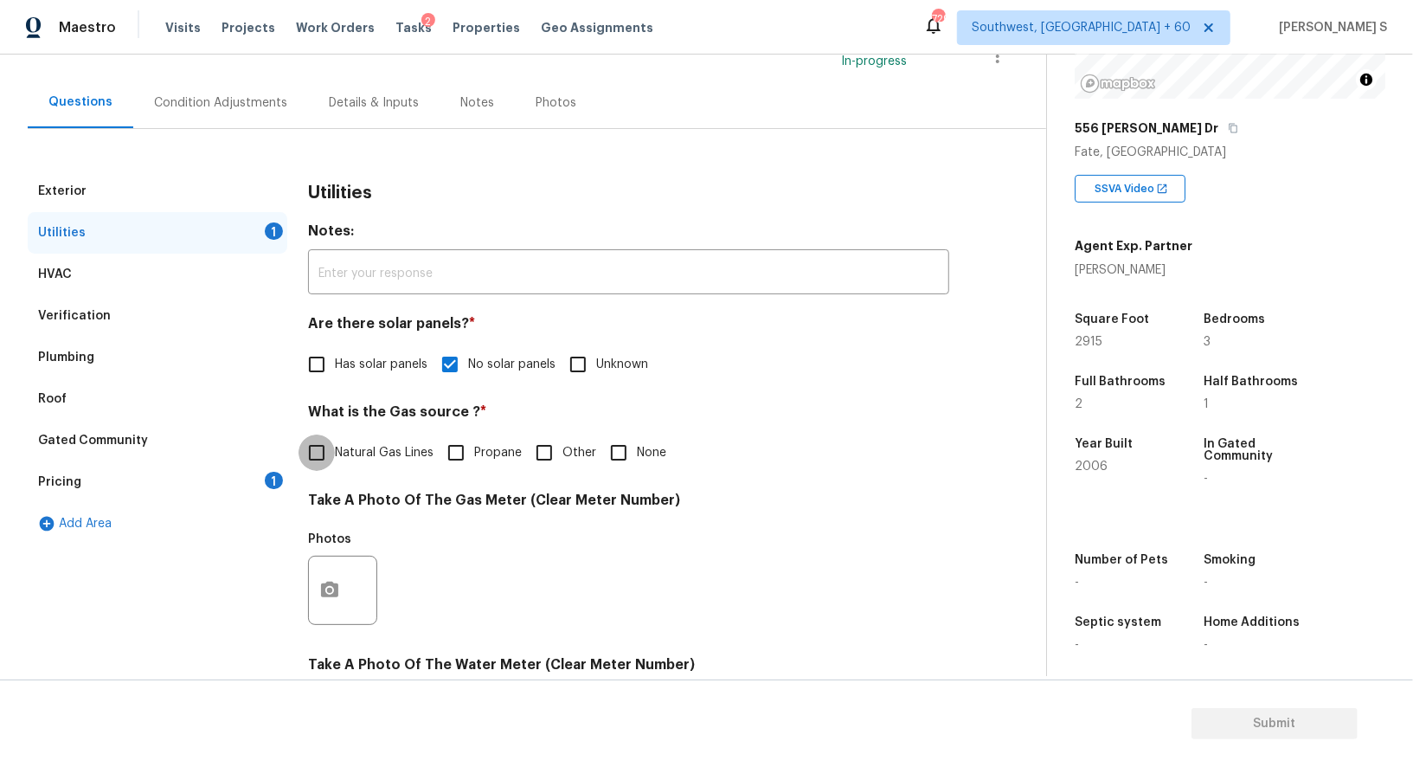
click at [318, 451] on input "Natural Gas Lines" at bounding box center [317, 452] width 36 height 36
click at [85, 308] on div "Verification" at bounding box center [74, 315] width 73 height 17
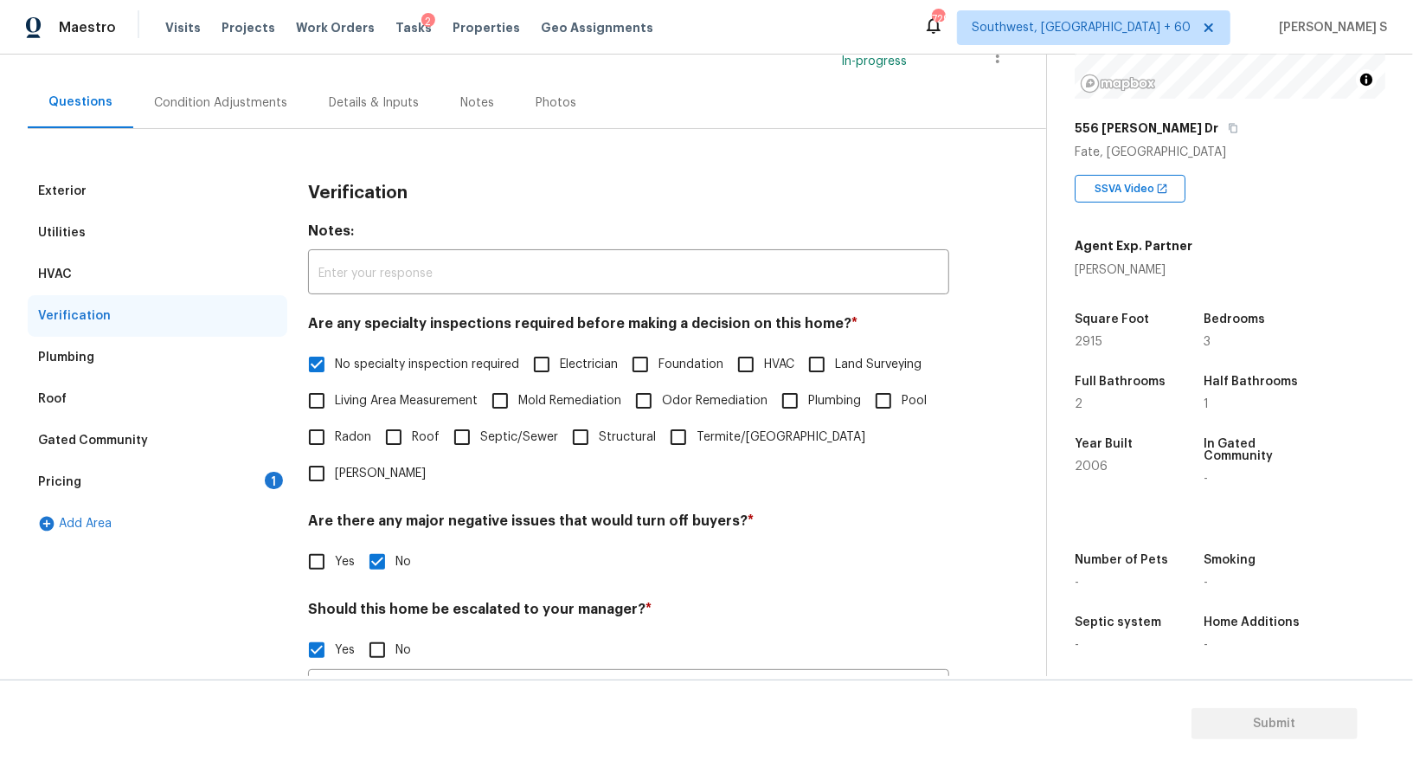
scroll to position [385, 0]
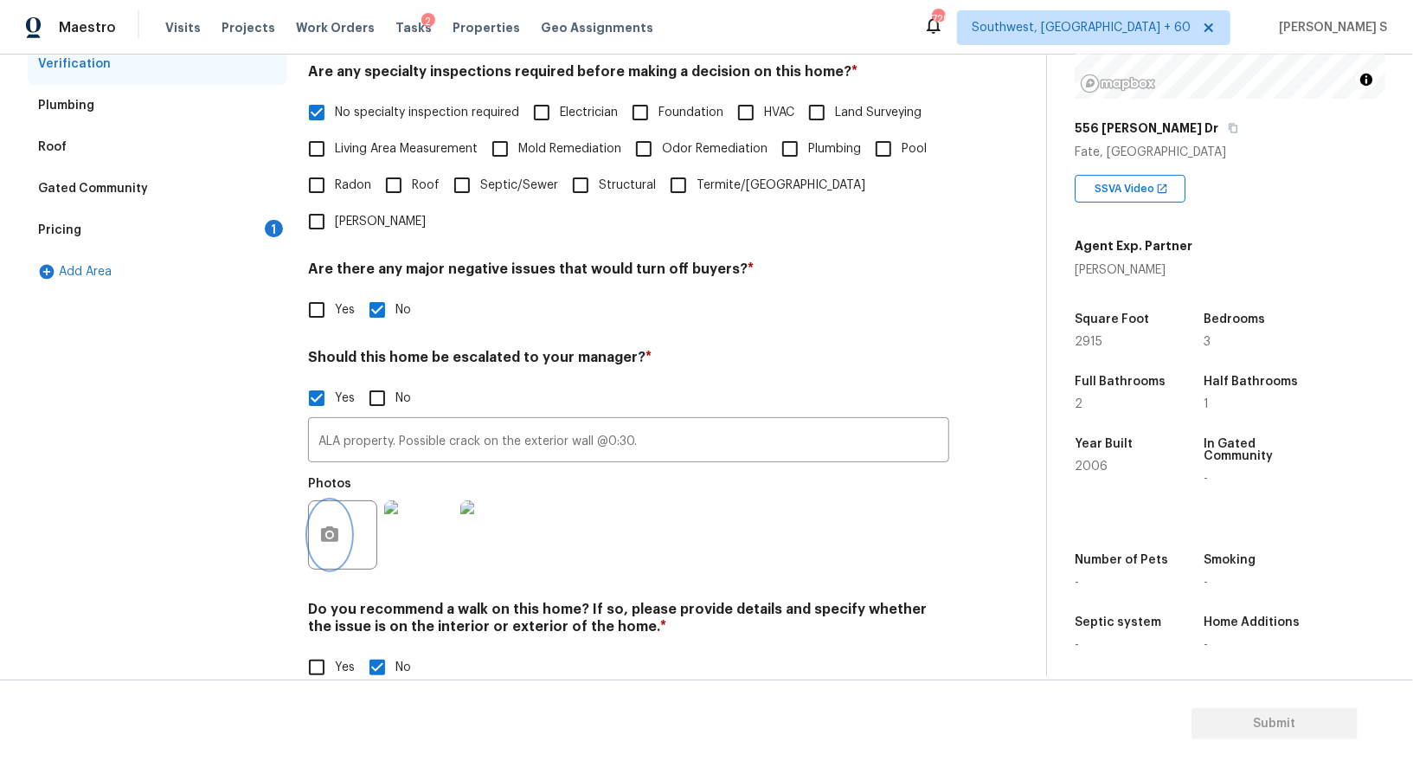
click at [317, 506] on button "button" at bounding box center [330, 534] width 42 height 67
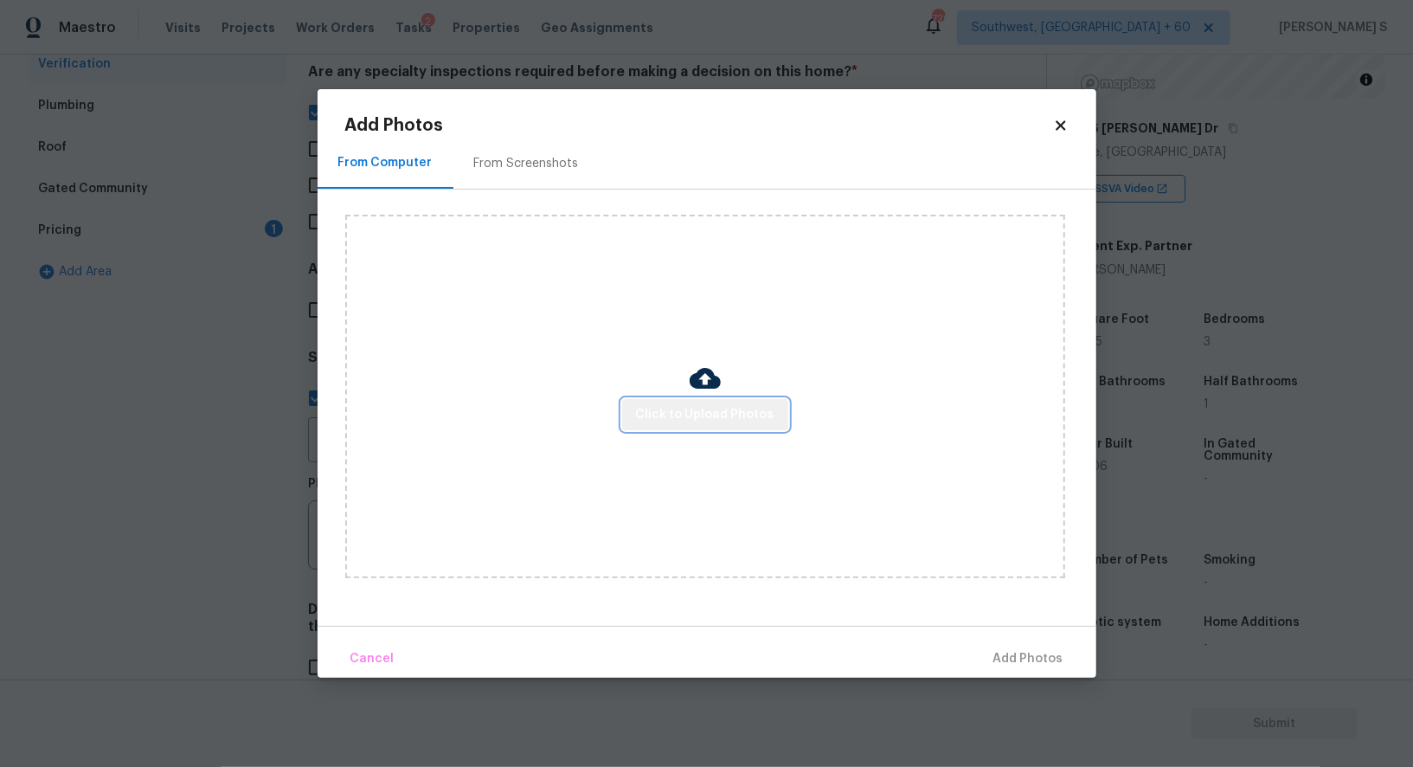
click at [751, 419] on span "Click to Upload Photos" at bounding box center [705, 415] width 138 height 22
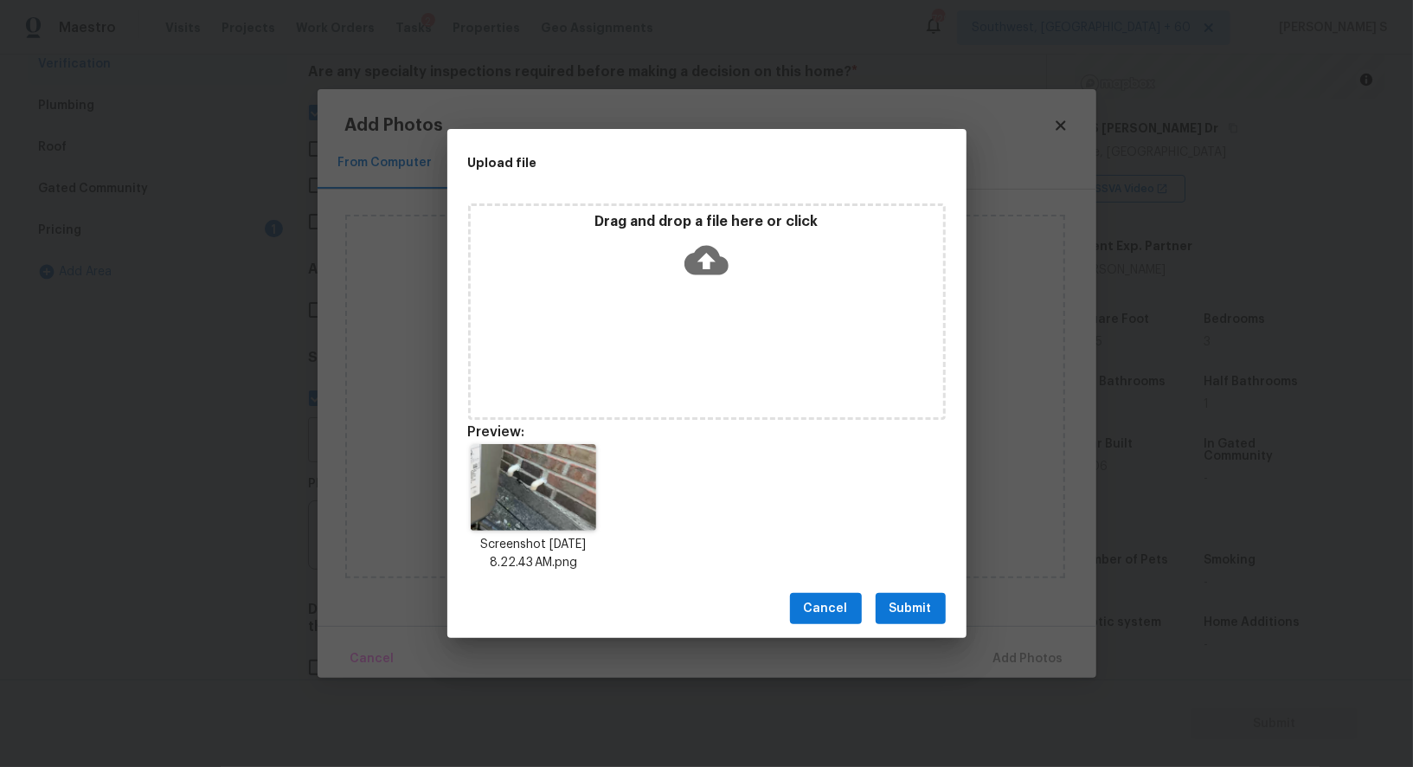
click at [929, 600] on span "Submit" at bounding box center [911, 609] width 42 height 22
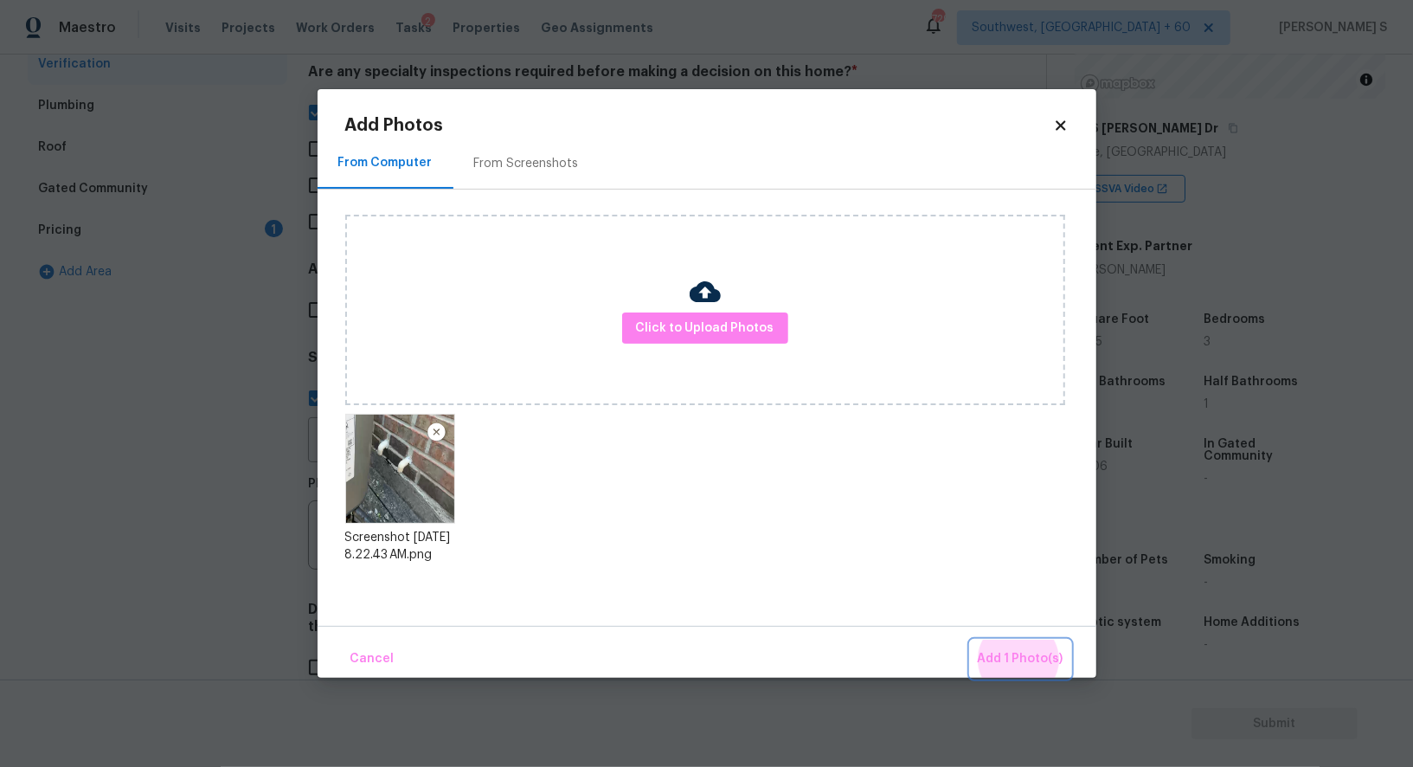
click at [971, 640] on button "Add 1 Photo(s)" at bounding box center [1021, 658] width 100 height 37
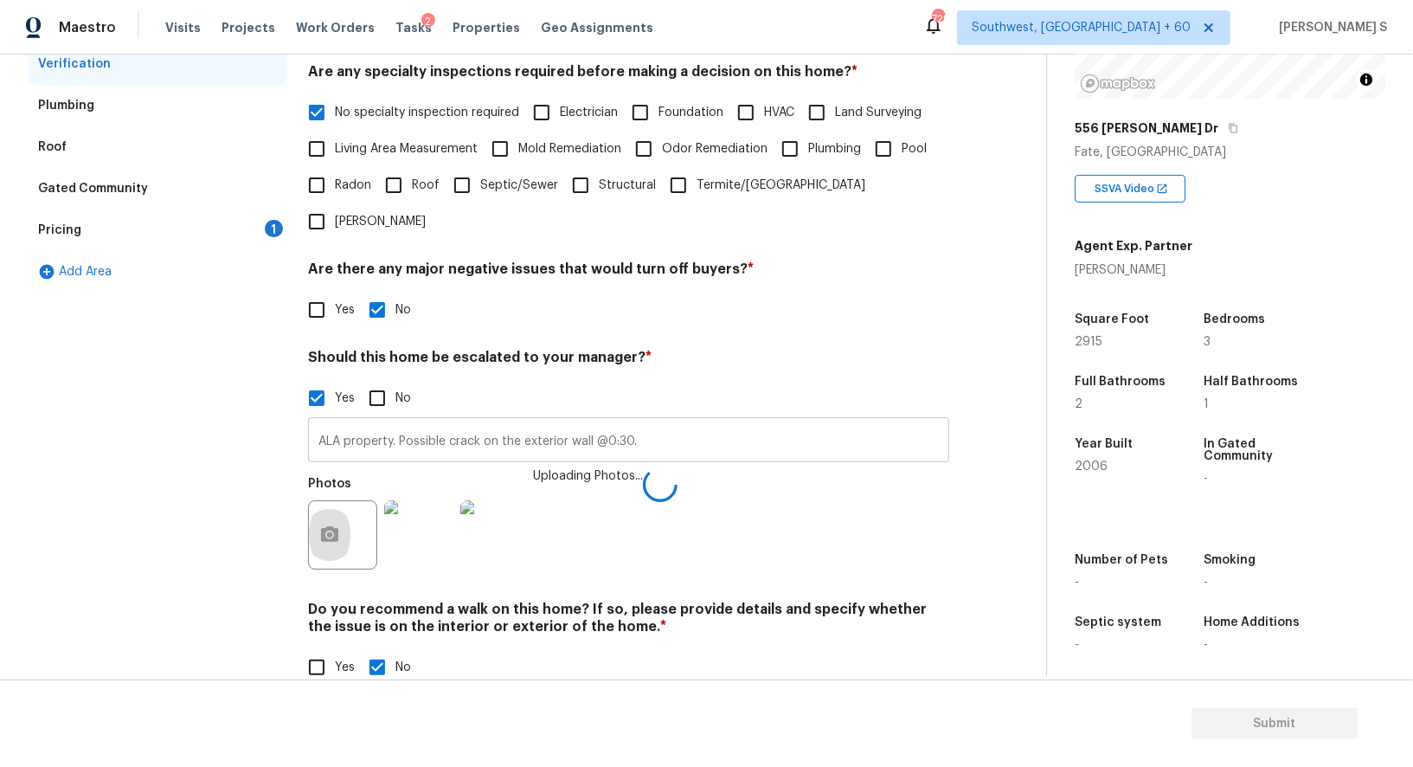
click at [724, 421] on input "ALA property. Possible crack on the exterior wall @0:30." at bounding box center [628, 441] width 641 height 41
click at [735, 511] on div "Photos" at bounding box center [628, 525] width 641 height 112
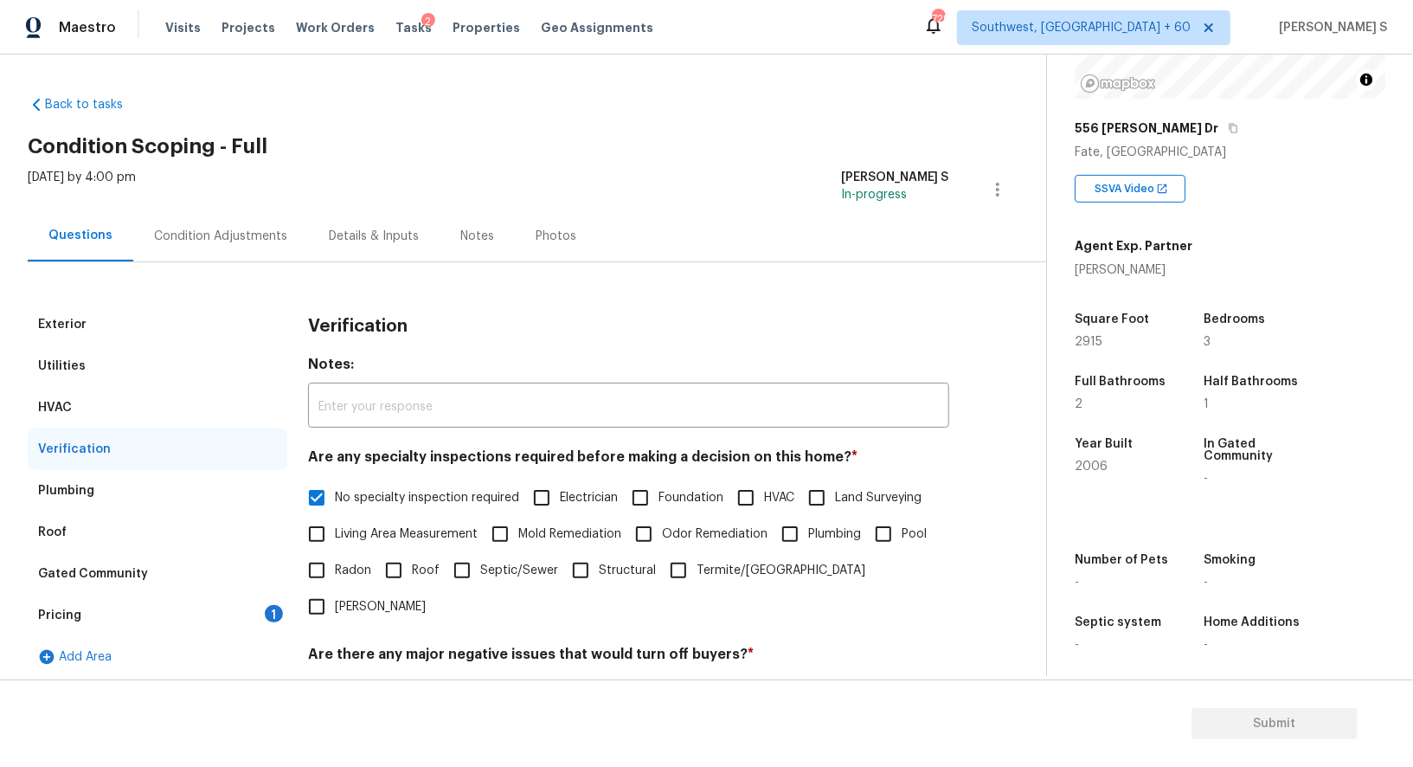
click at [250, 213] on div "Condition Adjustments" at bounding box center [220, 235] width 175 height 51
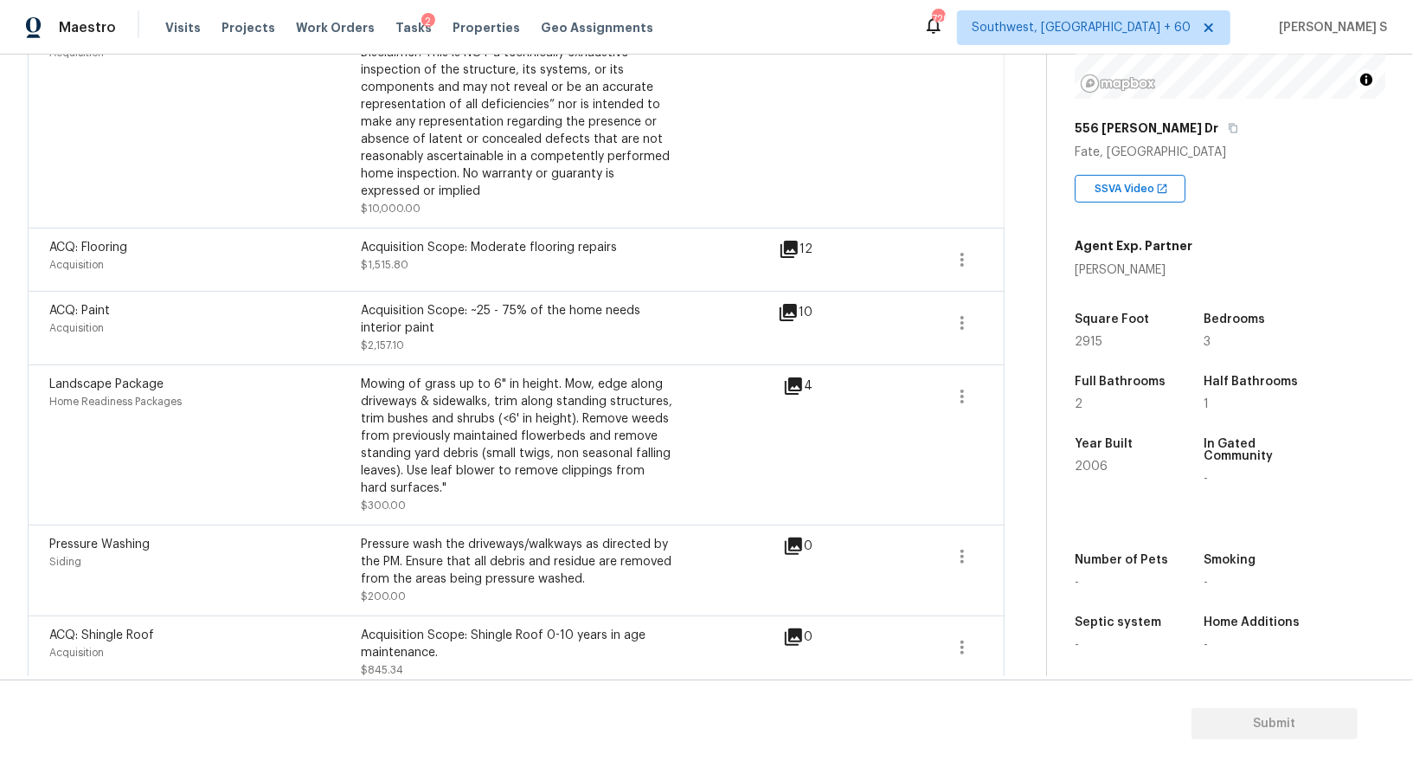
scroll to position [554, 0]
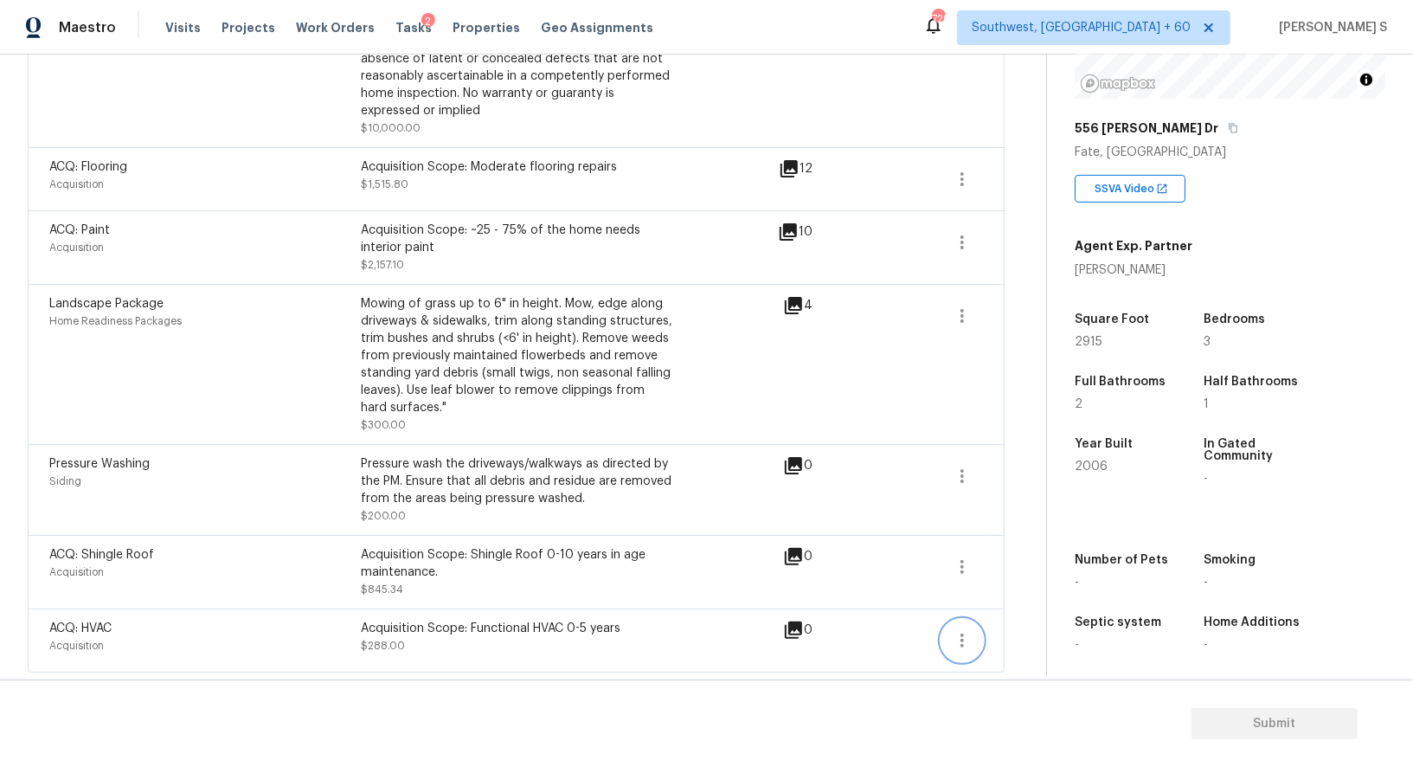
click at [976, 638] on button "button" at bounding box center [962, 641] width 42 height 42
click at [1040, 633] on div "Edit" at bounding box center [1060, 635] width 135 height 17
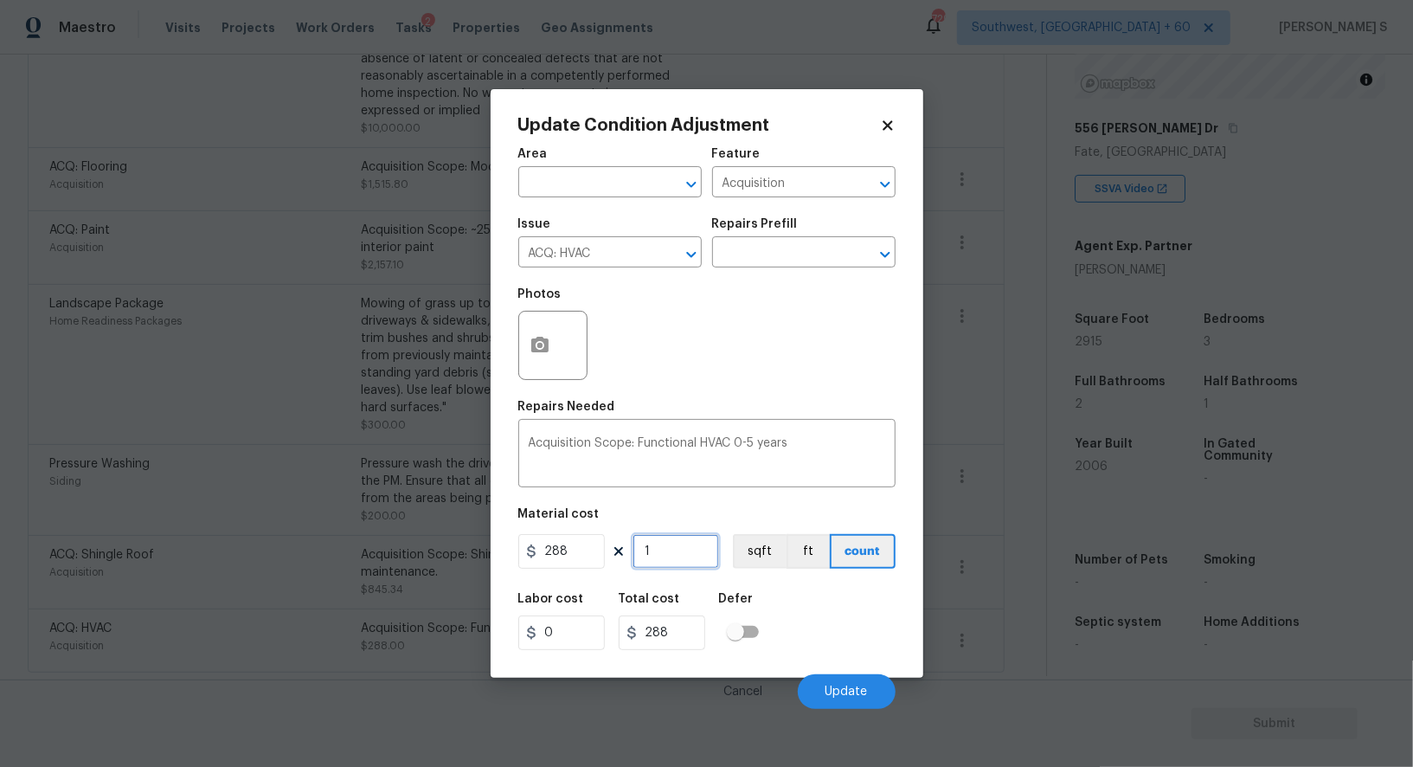
click at [678, 557] on input "1" at bounding box center [676, 551] width 87 height 35
click at [807, 631] on div "Labor cost 0 Total cost 576 Defer" at bounding box center [706, 621] width 377 height 78
click at [861, 708] on button "Update" at bounding box center [847, 691] width 98 height 35
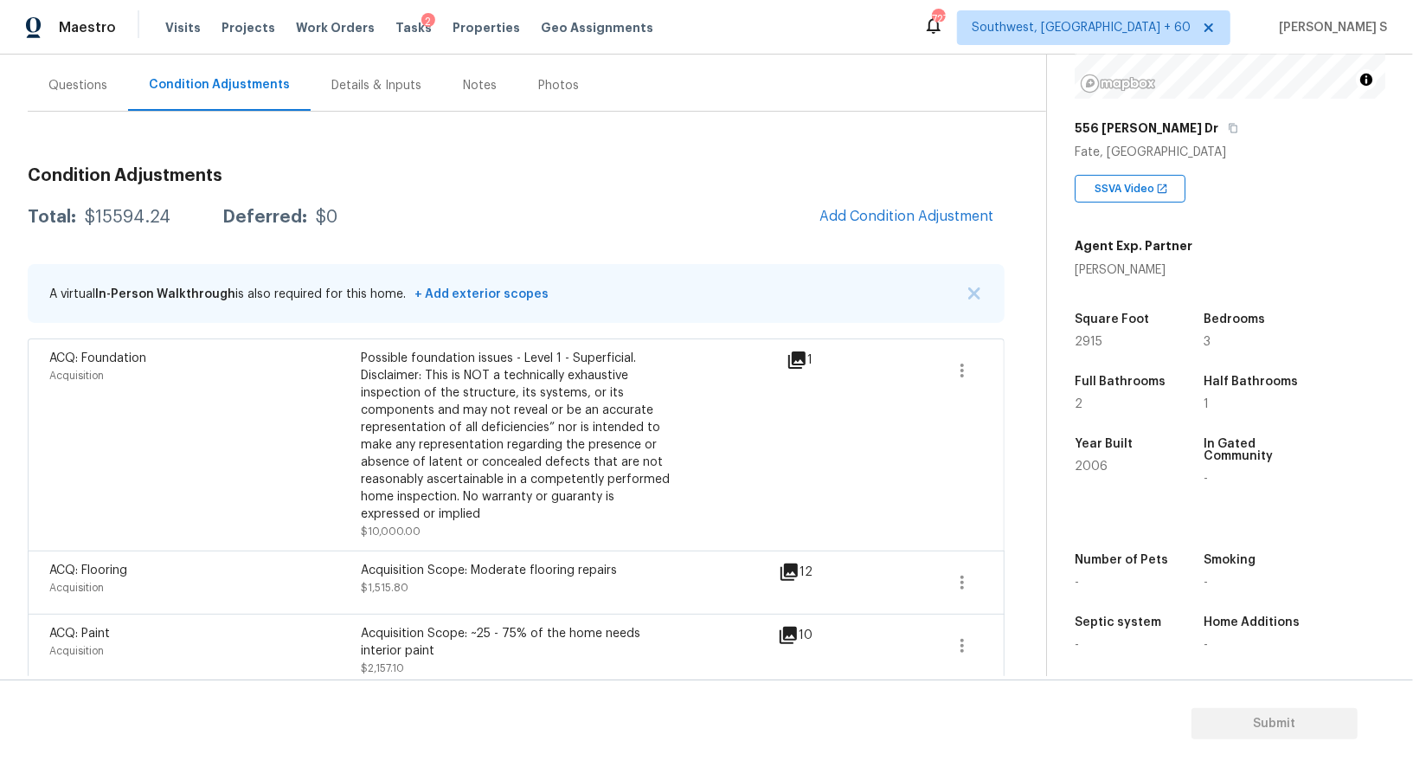
scroll to position [0, 0]
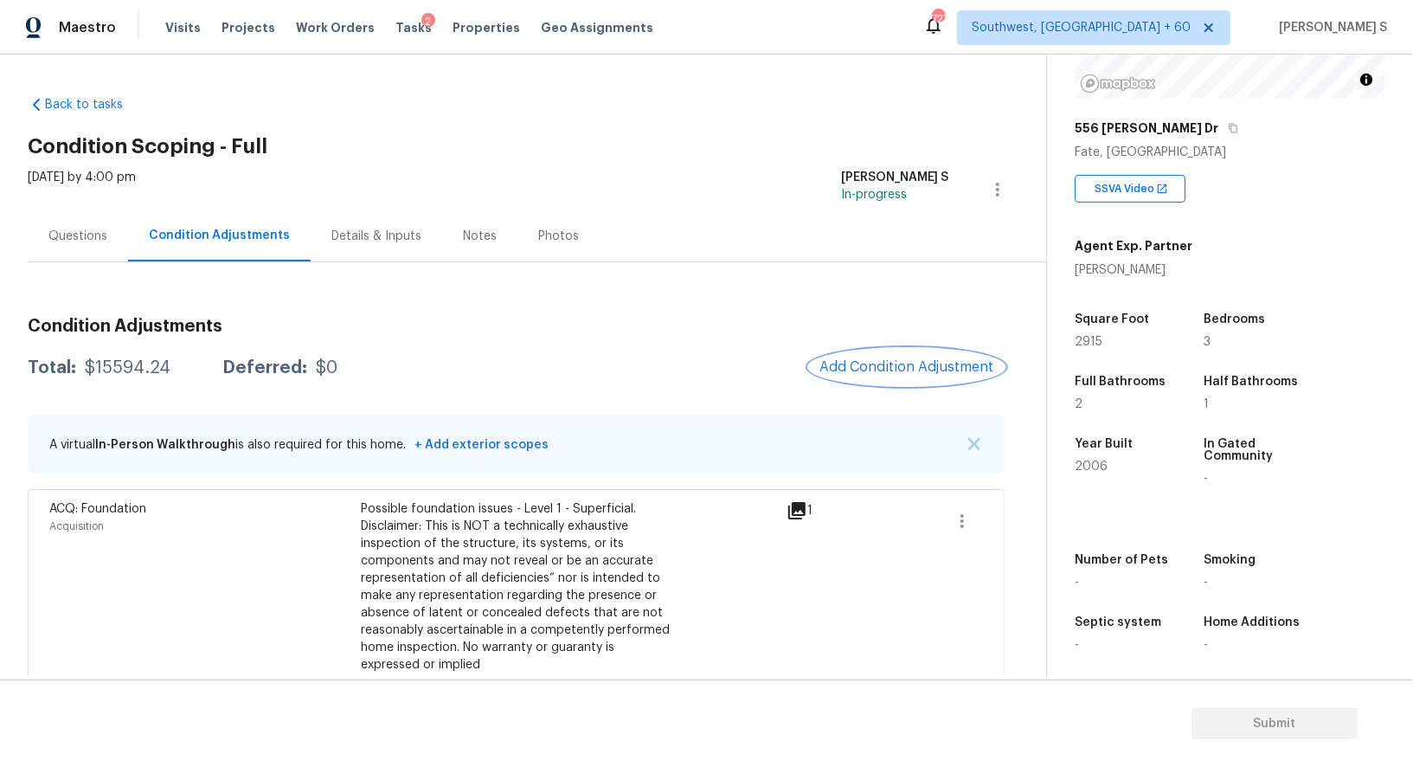
click at [906, 357] on button "Add Condition Adjustment" at bounding box center [907, 367] width 196 height 36
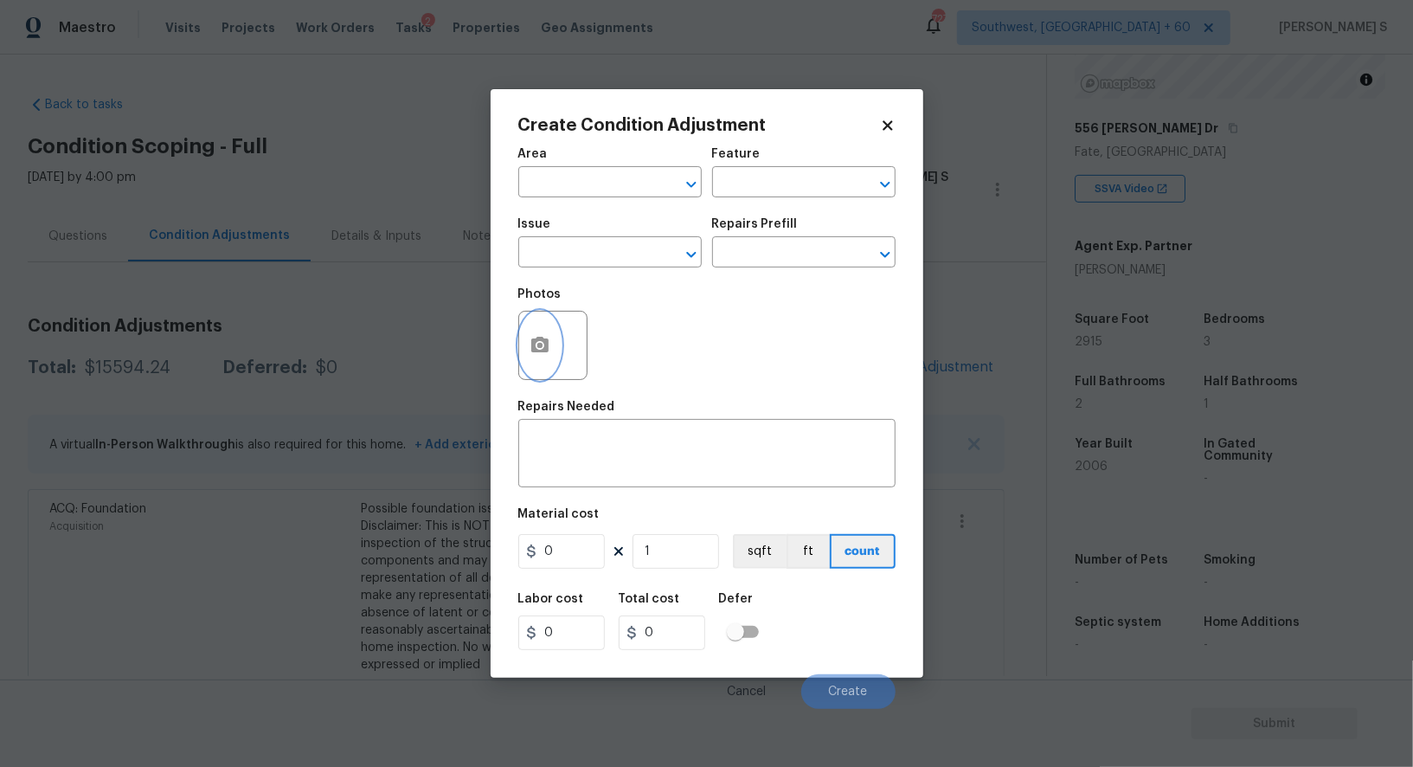
click at [537, 348] on circle "button" at bounding box center [539, 345] width 5 height 5
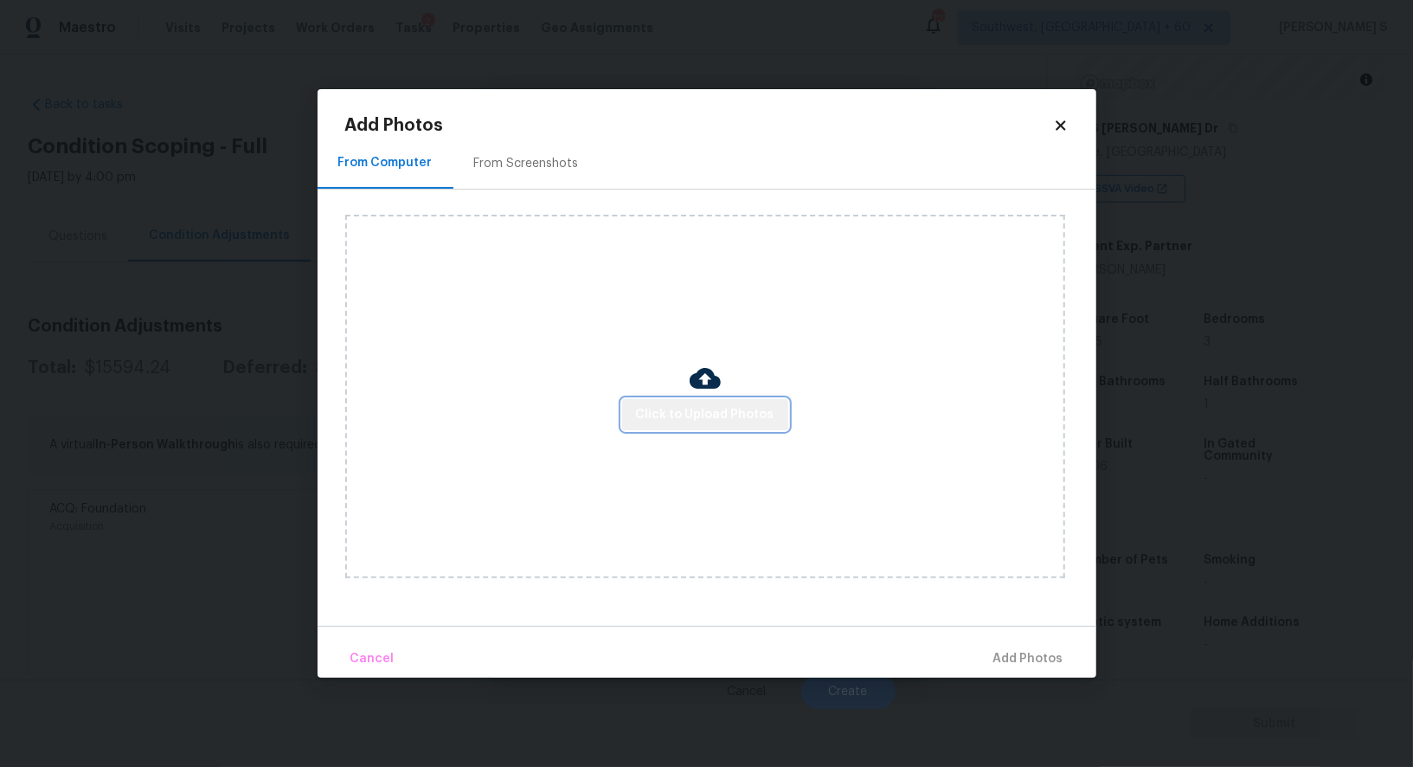
click at [742, 421] on span "Click to Upload Photos" at bounding box center [705, 415] width 138 height 22
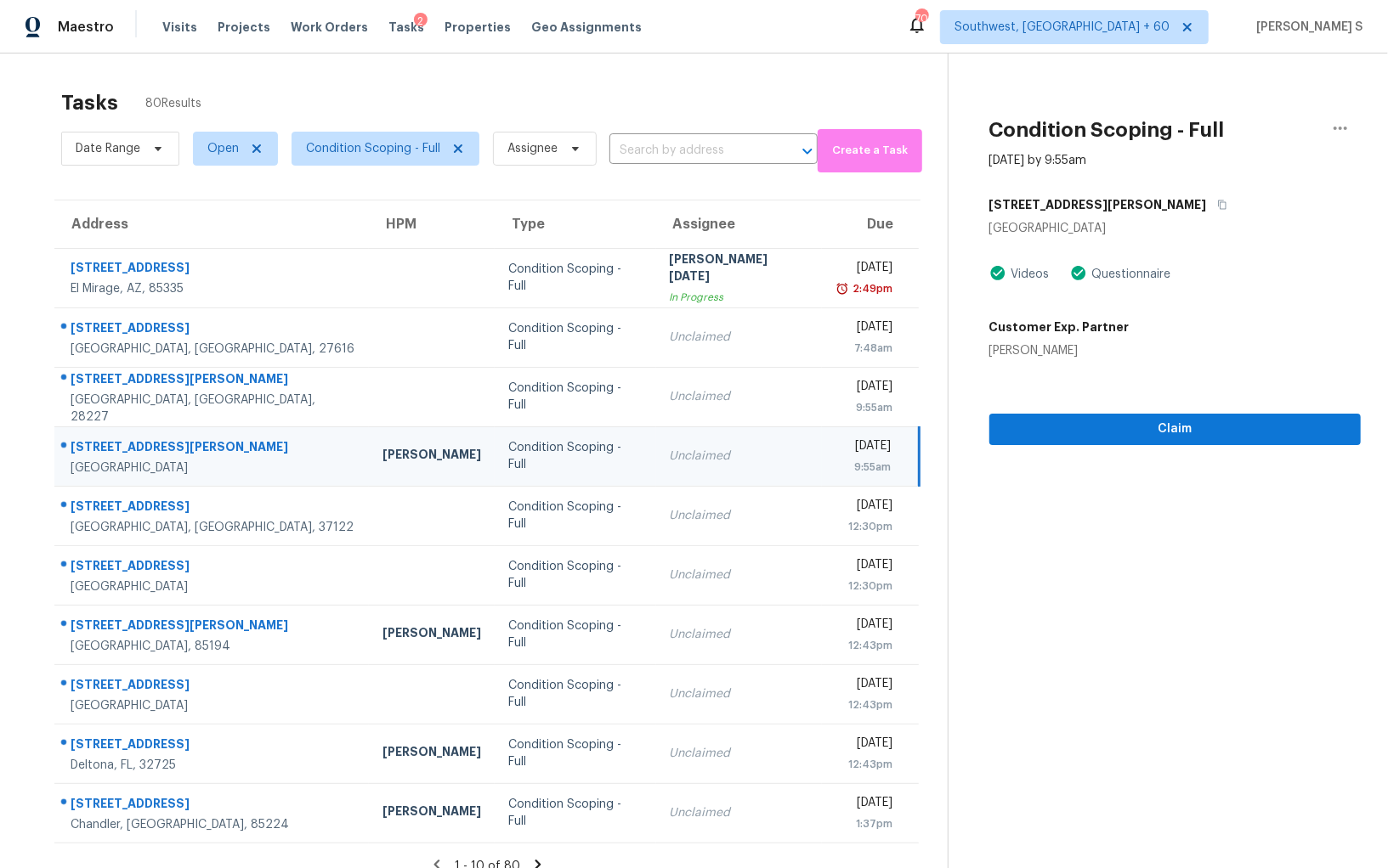
click at [1305, 90] on div "Condition Scoping - Full Aug 14th 2025 by 9:55am 7403 Cooley Lake Rd West Bloom…" at bounding box center [1155, 249] width 413 height 392
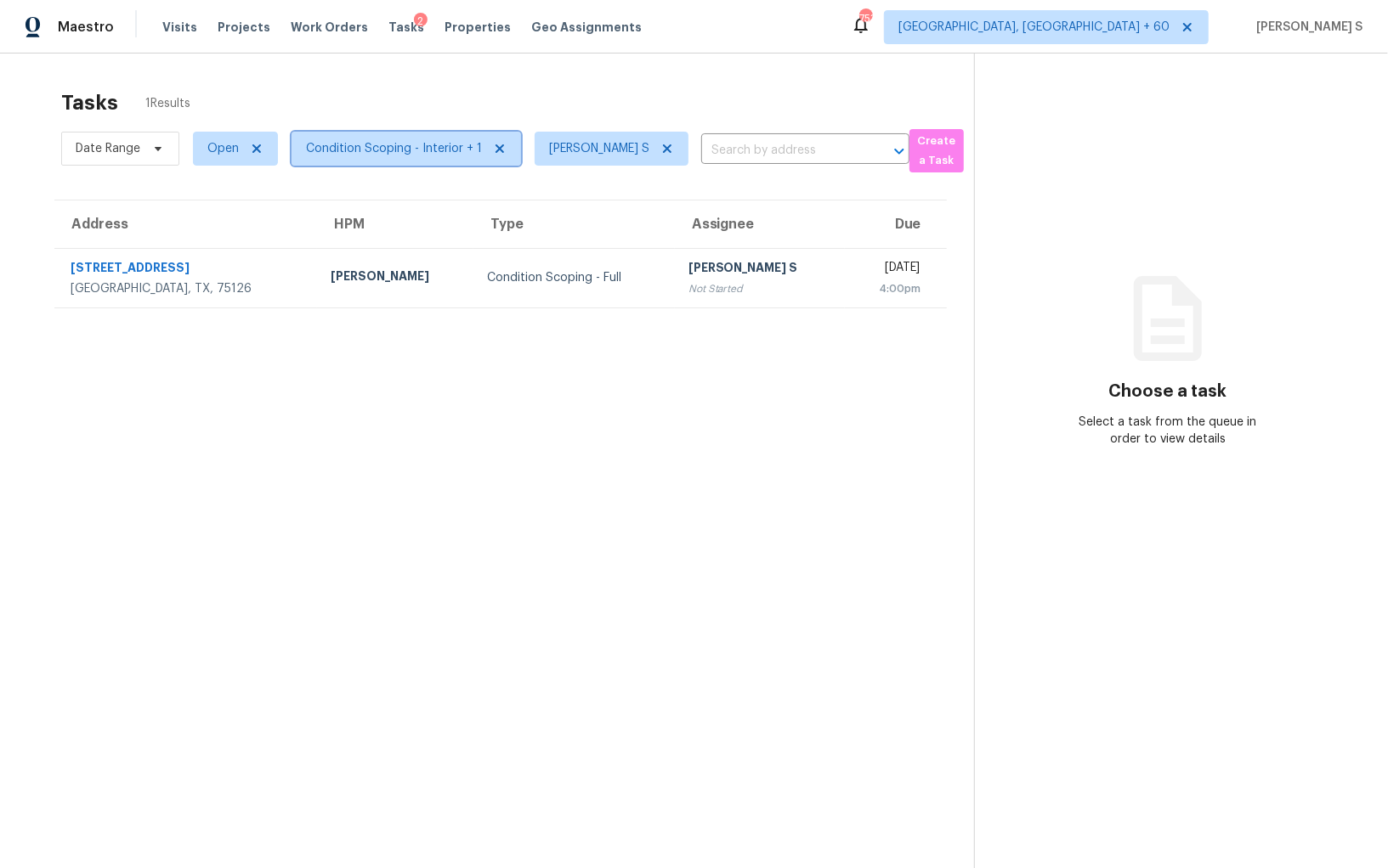
click at [446, 148] on span "Condition Scoping - Interior + 1" at bounding box center [394, 148] width 176 height 17
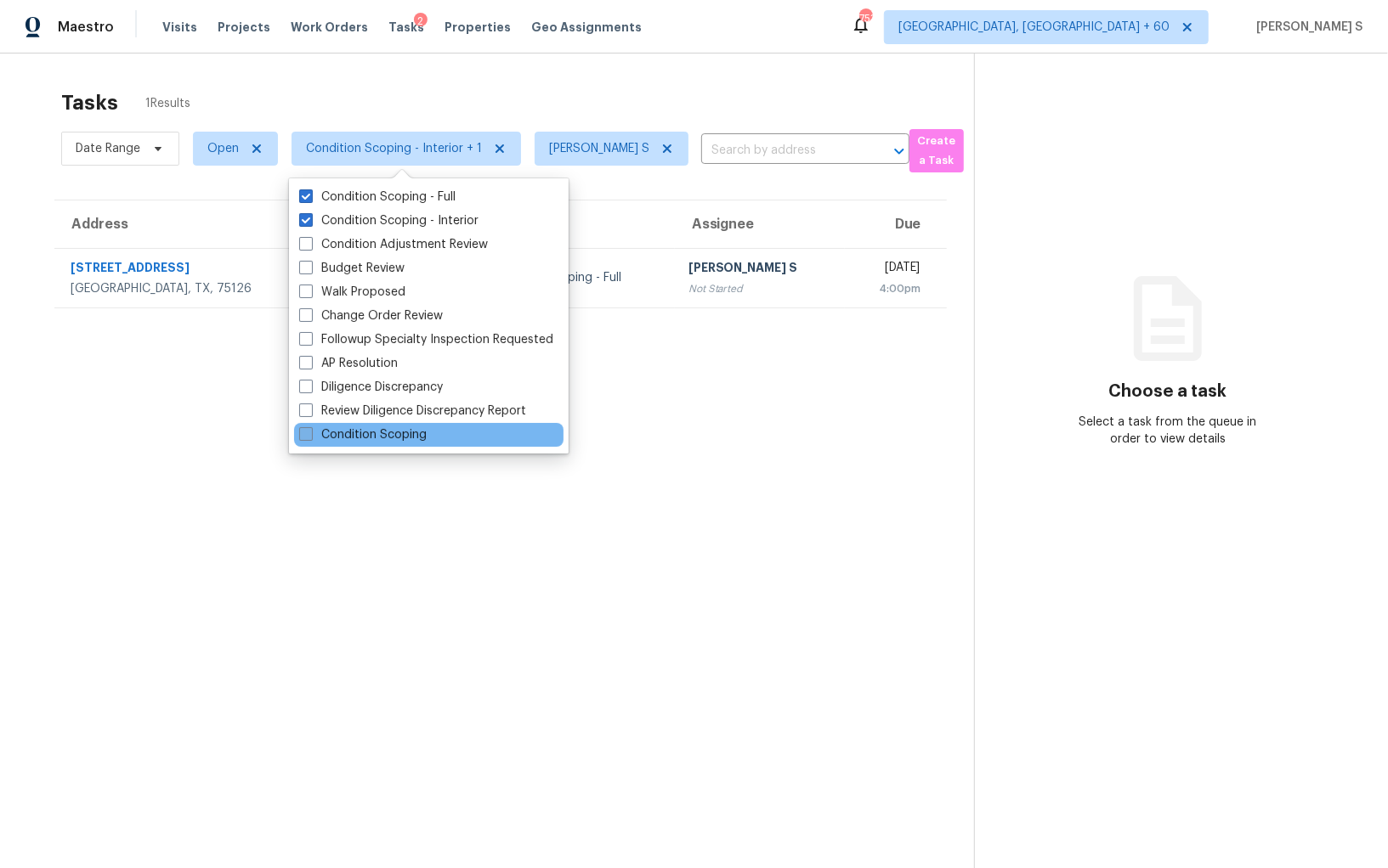
click at [401, 429] on label "Condition Scoping" at bounding box center [363, 434] width 128 height 17
click at [310, 429] on input "Condition Scoping" at bounding box center [305, 431] width 11 height 11
checkbox input "true"
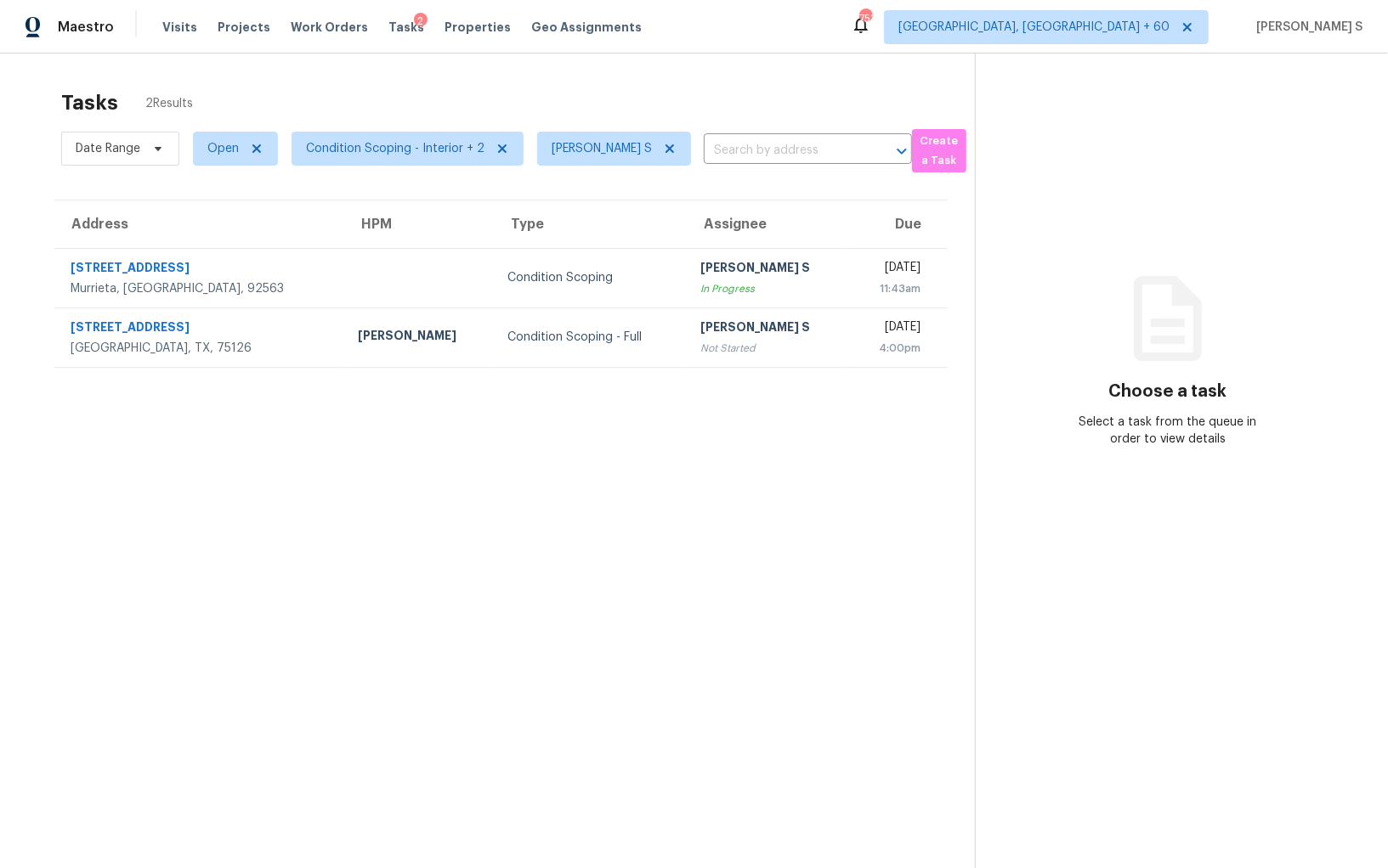
click at [898, 530] on section "Tasks 2 Results Date Range Open Condition Scoping - Interior + 2 Anbu Jebakumar…" at bounding box center [501, 501] width 948 height 841
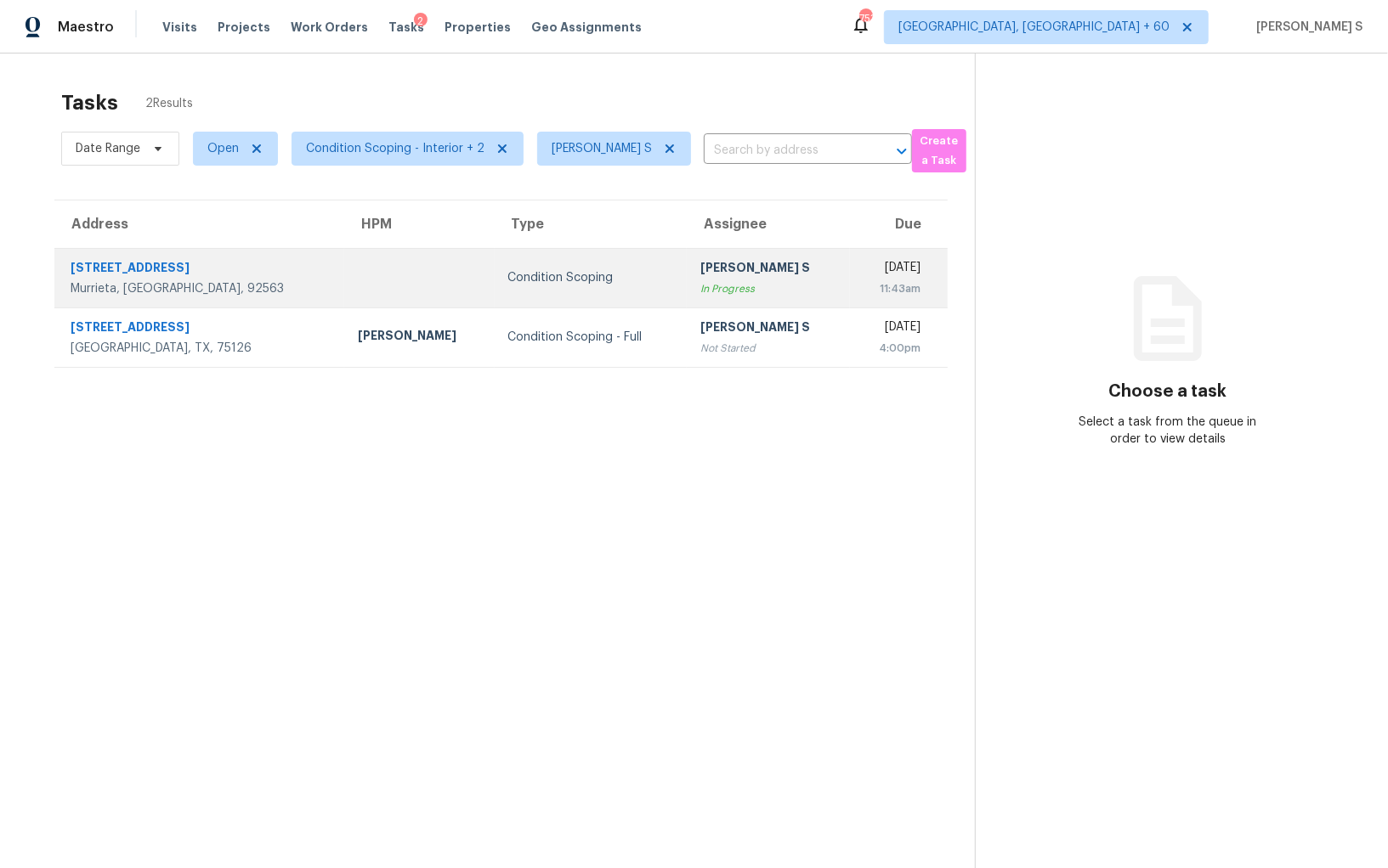
click at [700, 262] on div "[PERSON_NAME] S" at bounding box center [768, 270] width 136 height 22
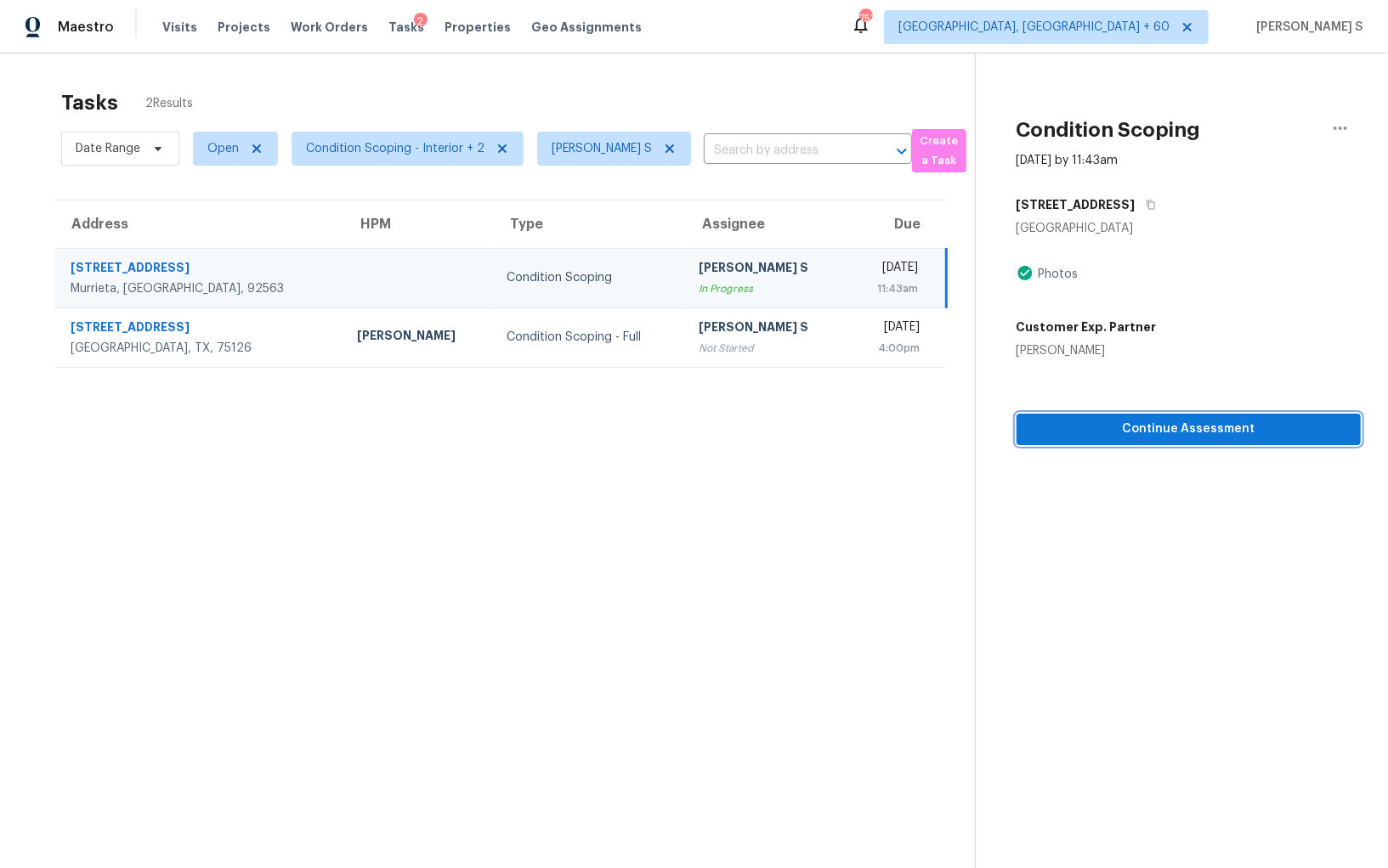
click at [1150, 436] on span "Continue Assessment" at bounding box center [1189, 430] width 317 height 22
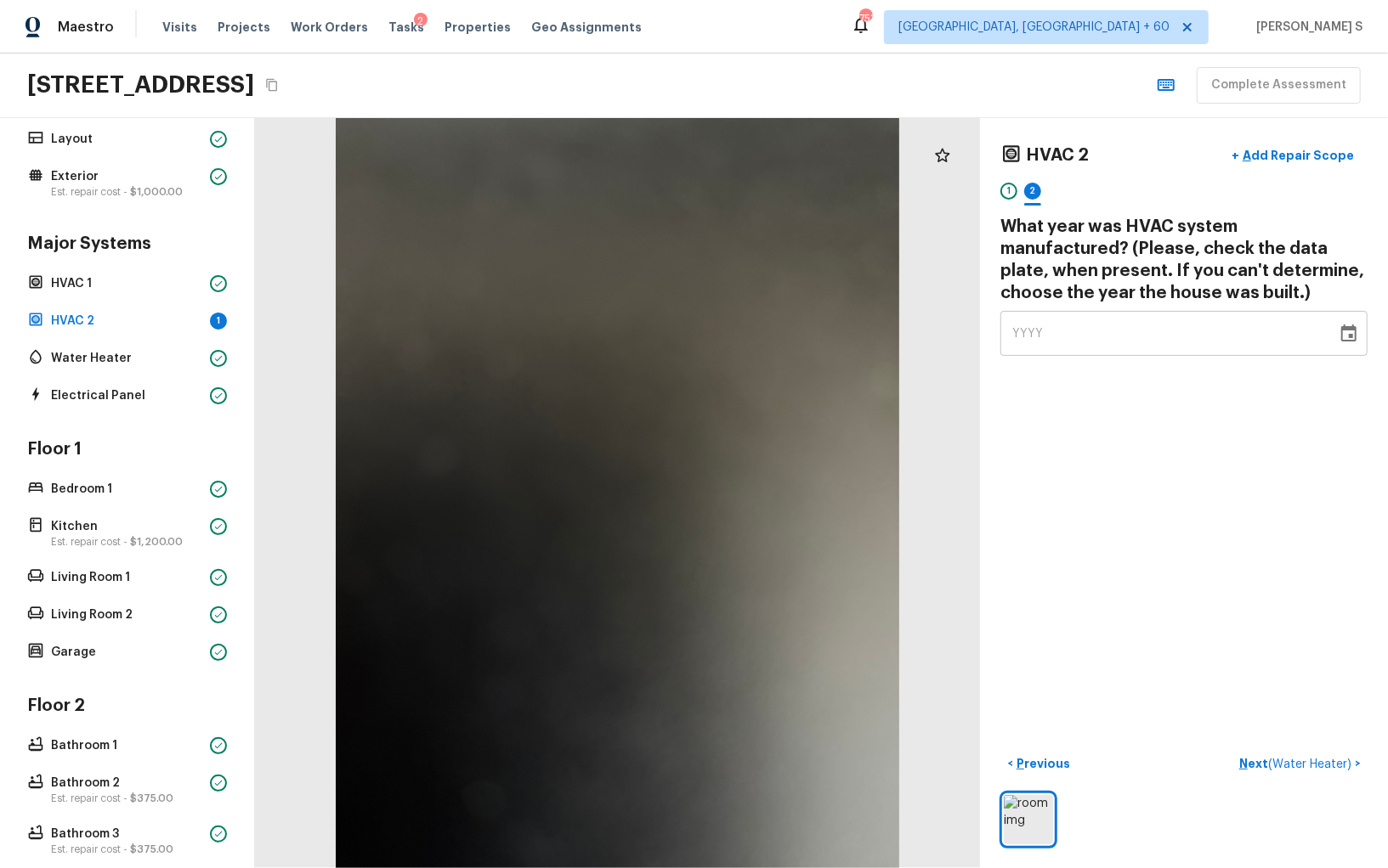
scroll to position [80, 0]
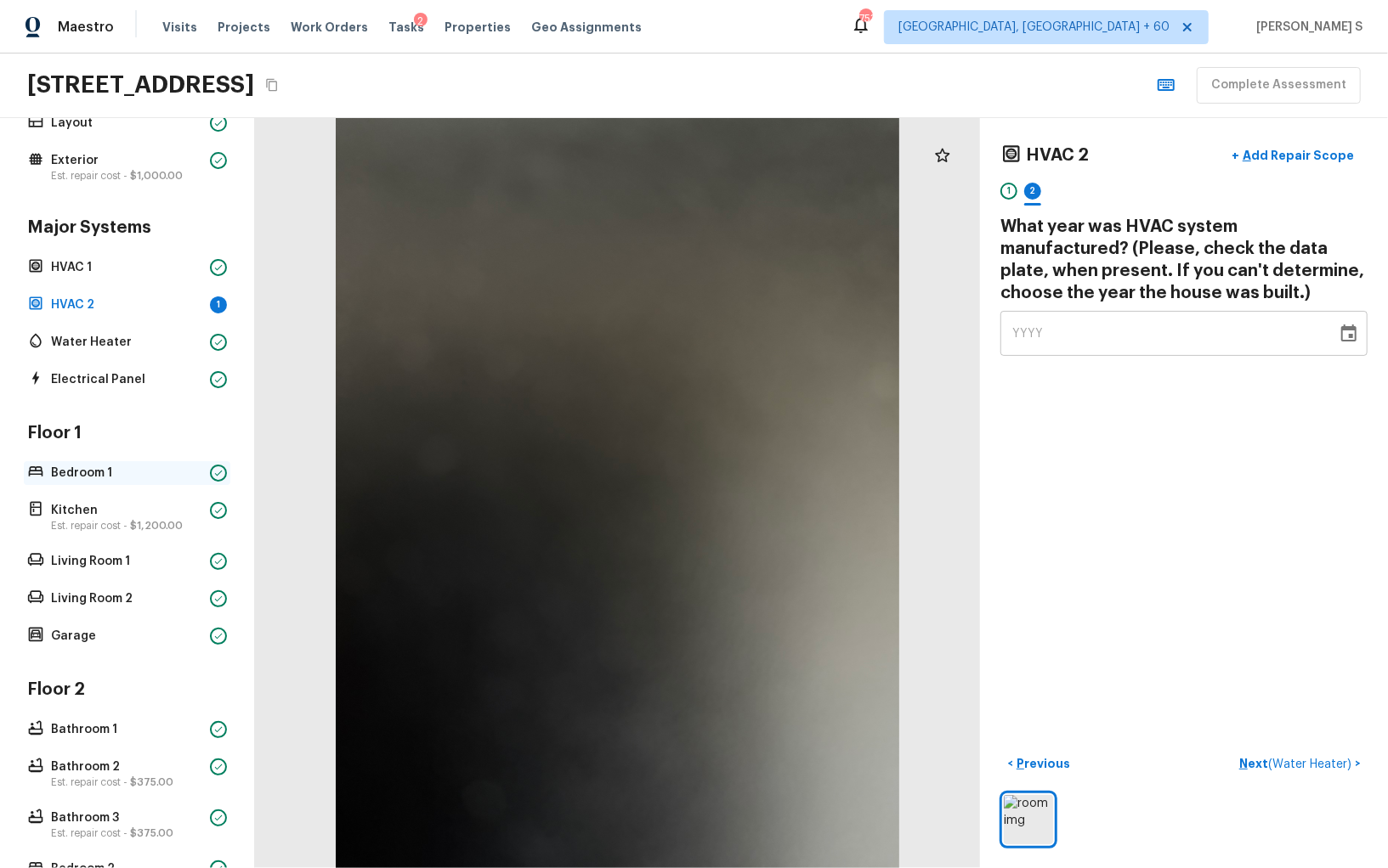
click at [110, 474] on p "Bedroom 1" at bounding box center [127, 472] width 152 height 17
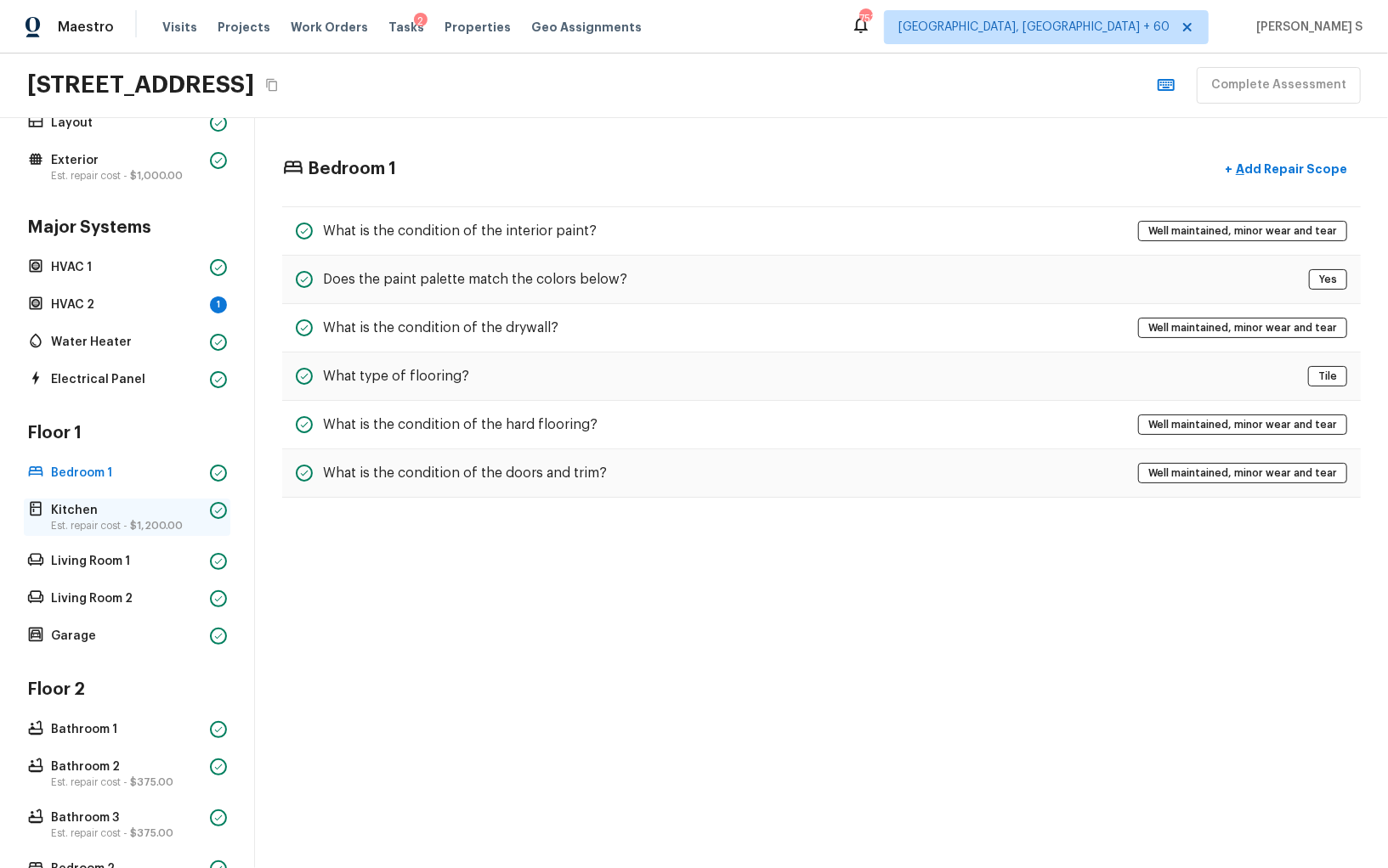
click at [112, 519] on p "Est. repair cost - $1,200.00" at bounding box center [127, 526] width 152 height 14
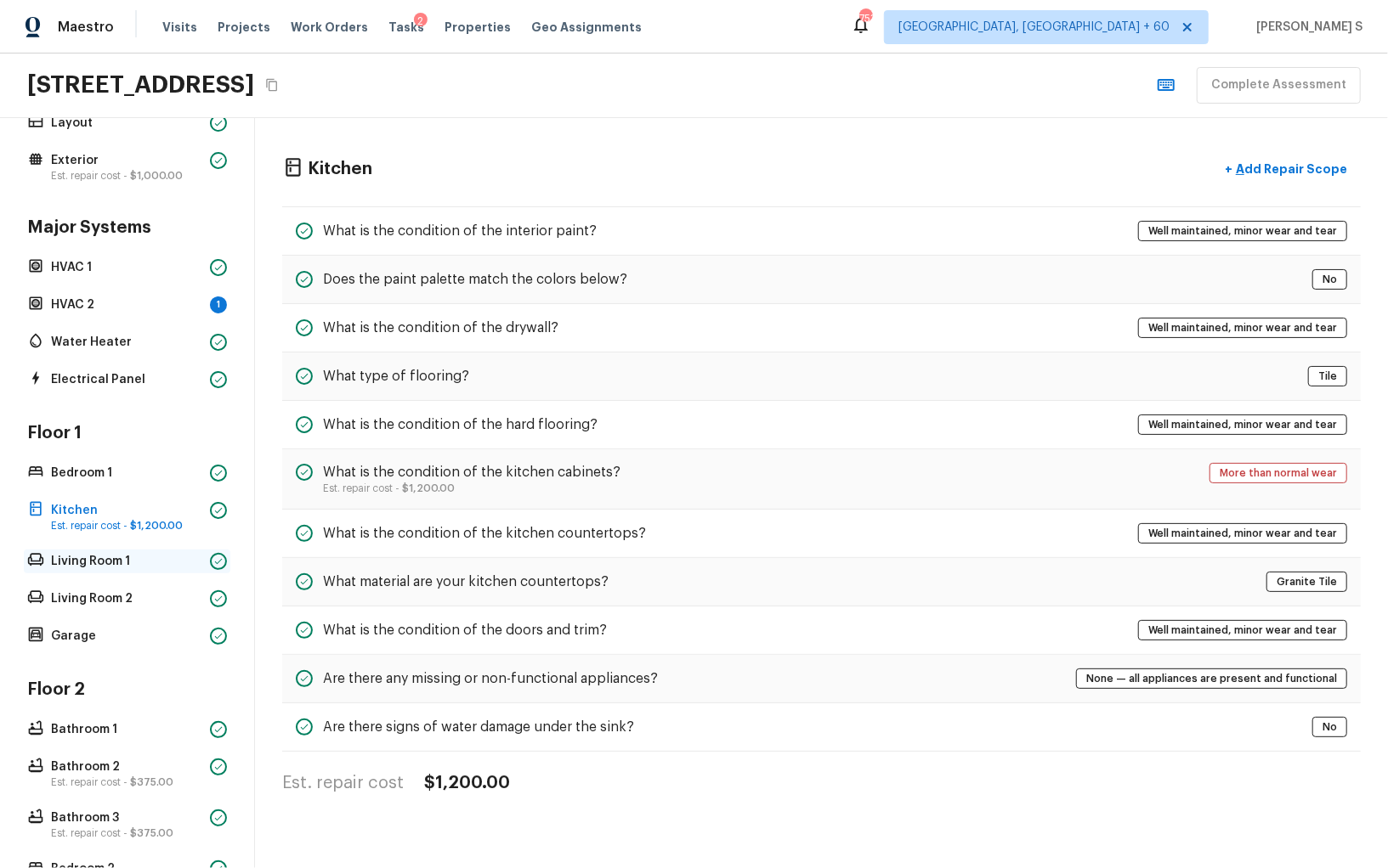
click at [116, 559] on p "Living Room 1" at bounding box center [127, 561] width 152 height 17
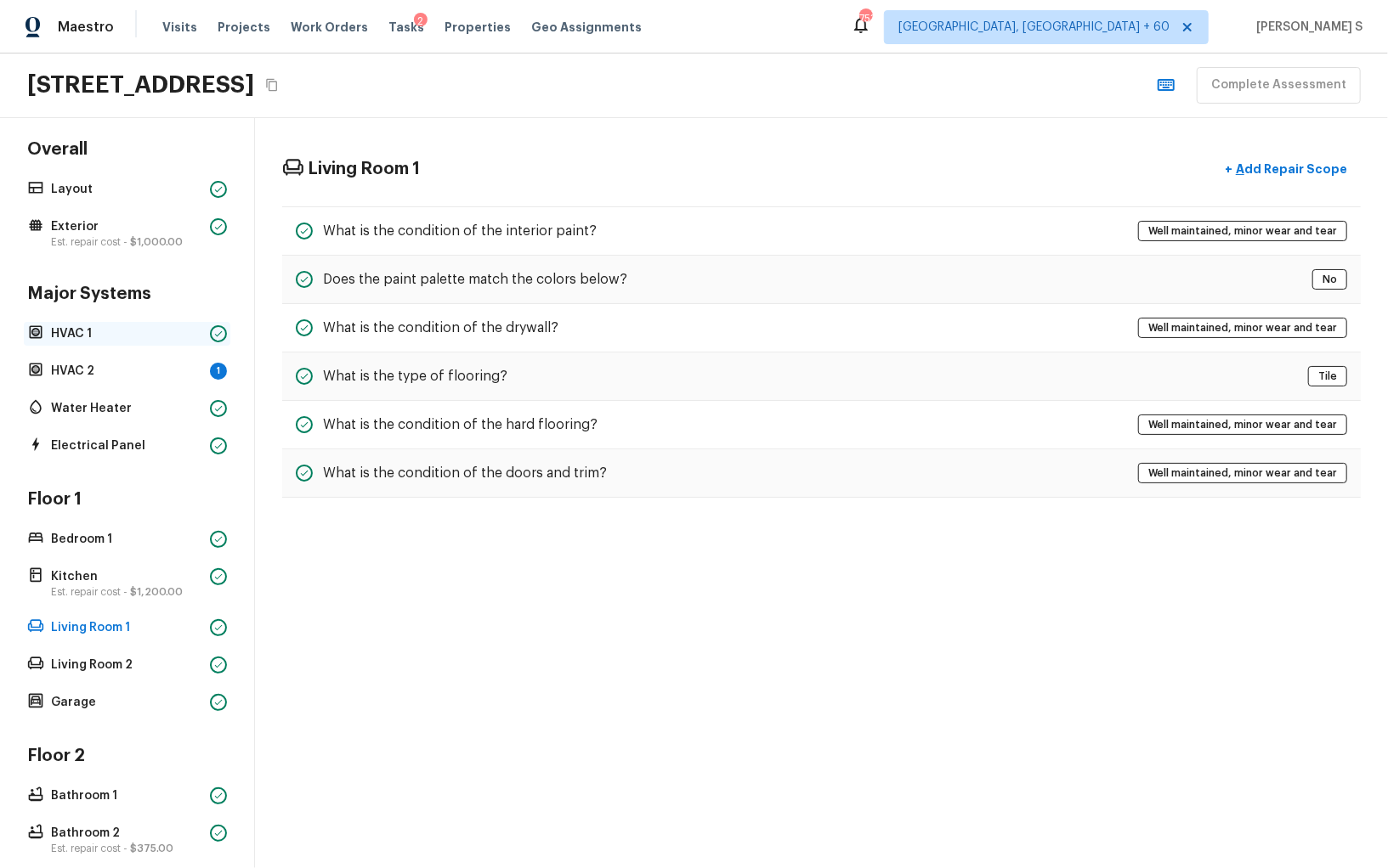
scroll to position [0, 0]
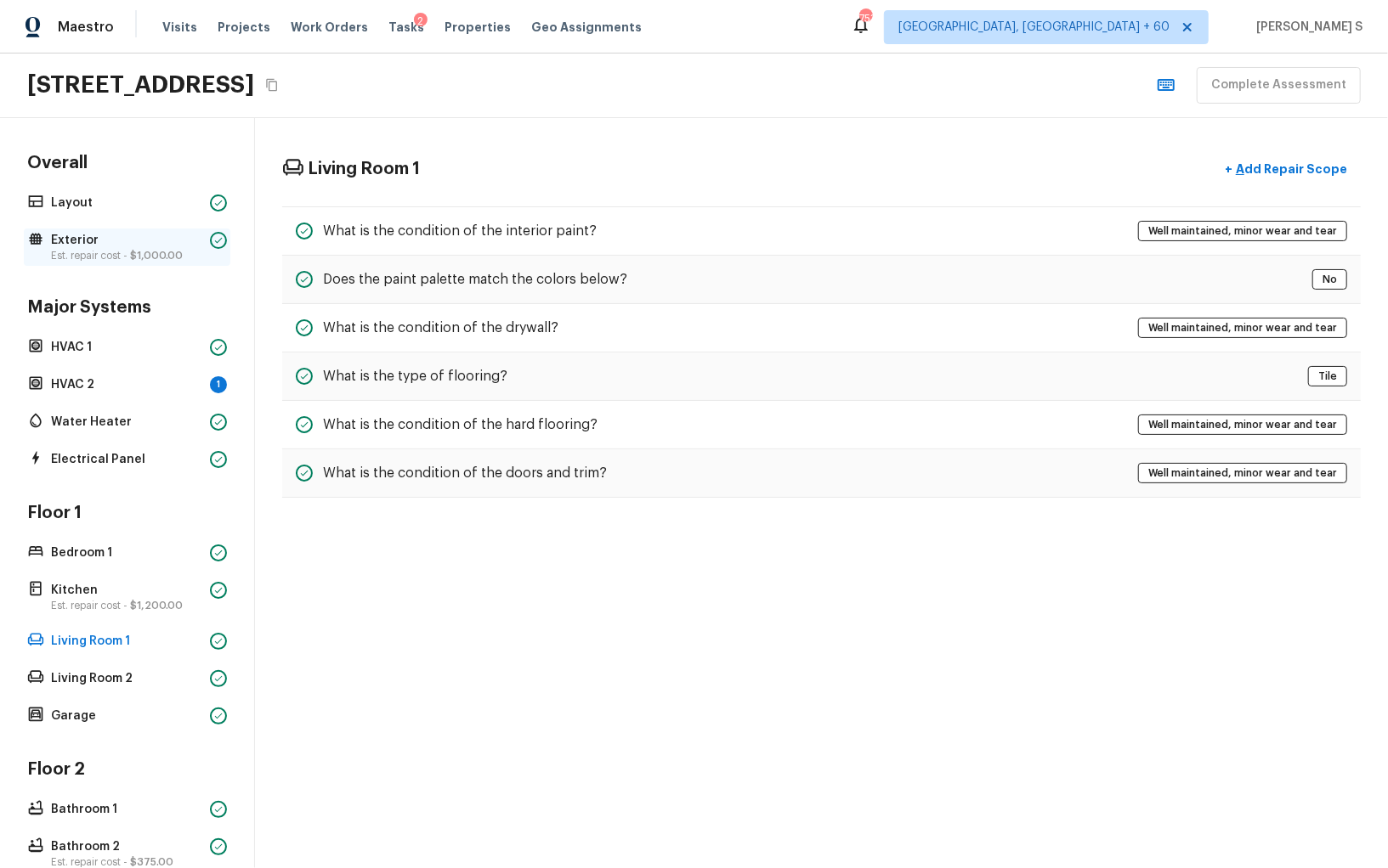
click at [142, 255] on span "$1,000.00" at bounding box center [156, 255] width 53 height 10
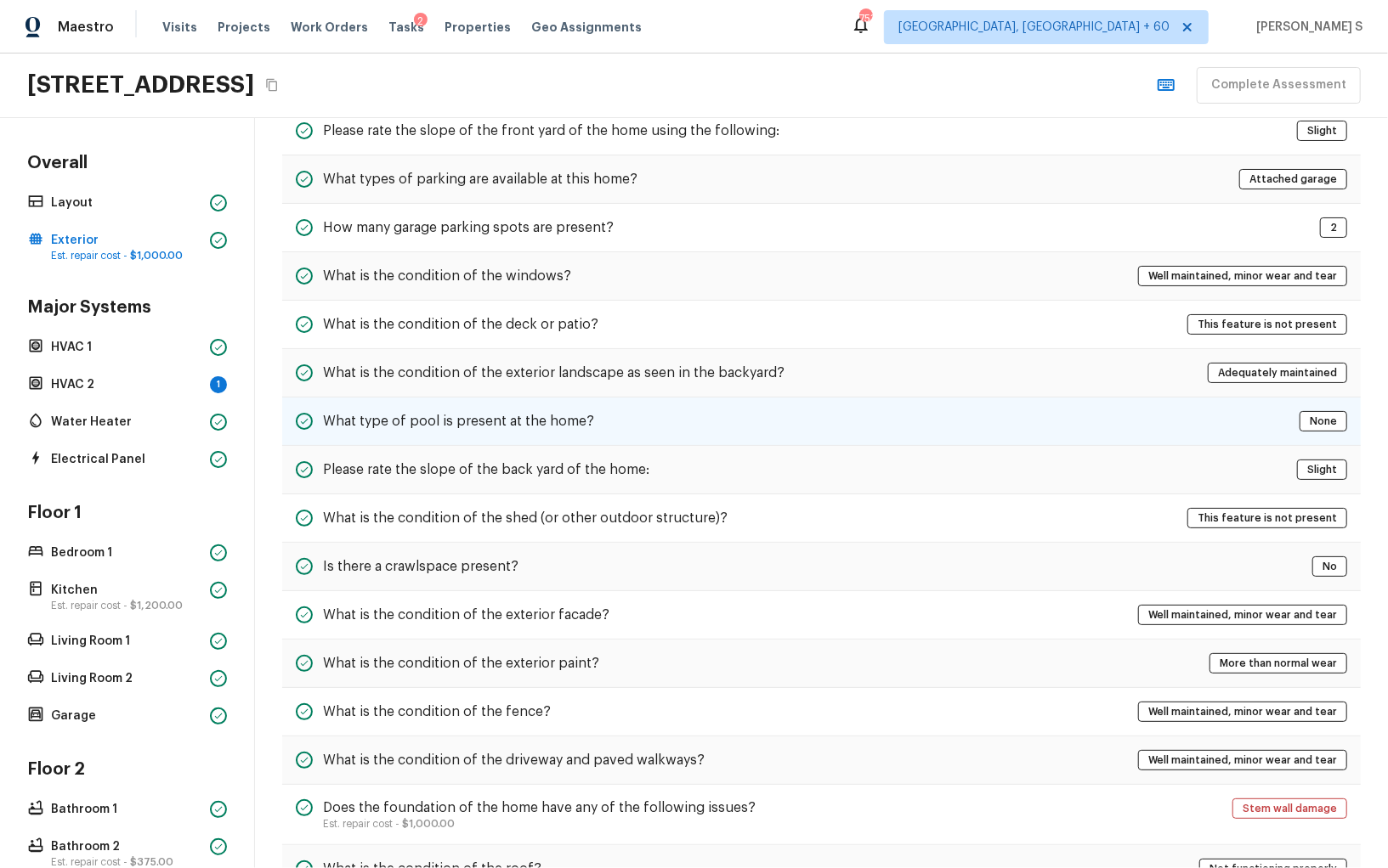
scroll to position [204, 0]
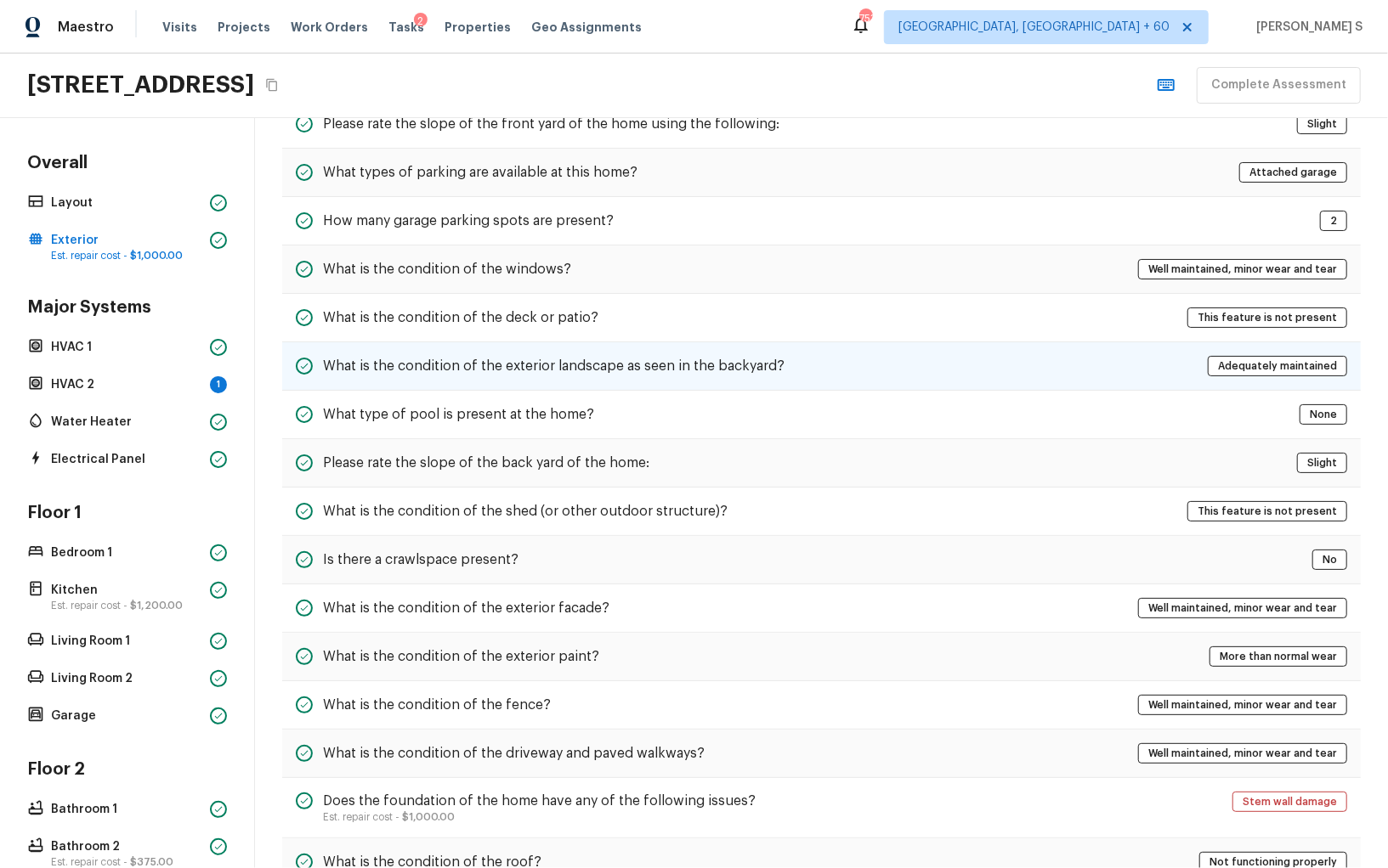
click at [481, 372] on div "What is the condition of the exterior landscape as seen in the backyard? Adequa…" at bounding box center [821, 366] width 1079 height 48
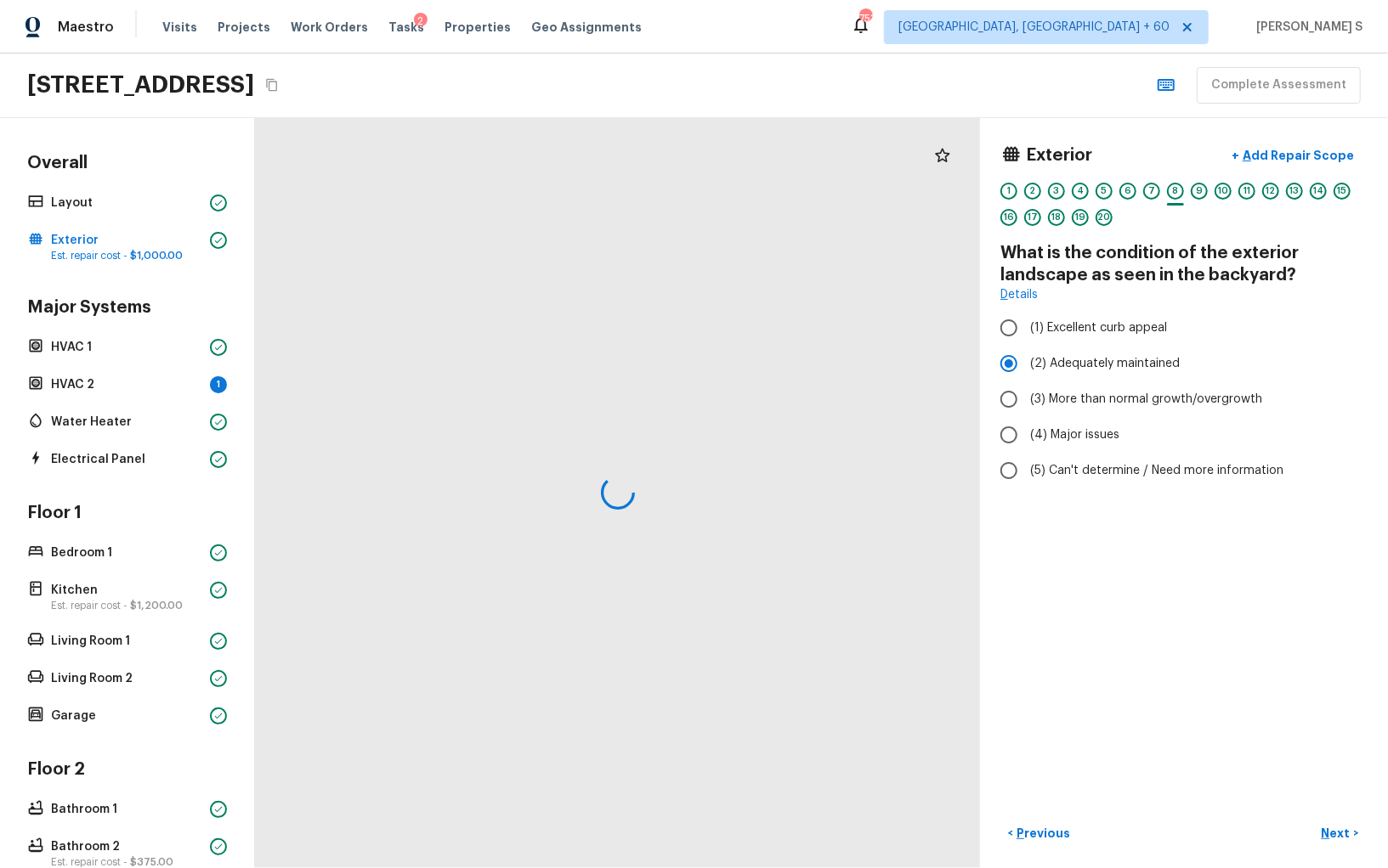
scroll to position [0, 0]
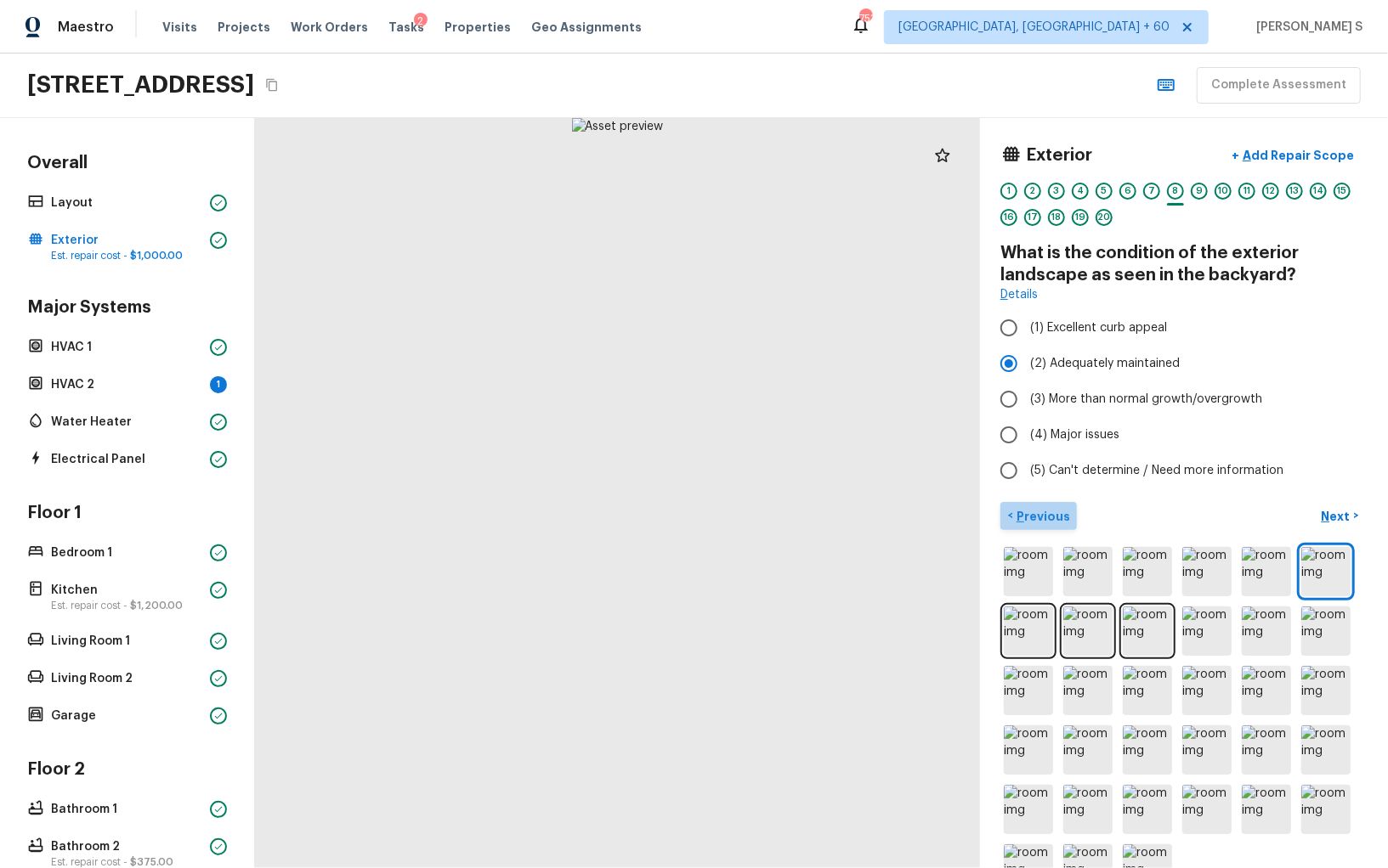
click at [1042, 517] on p "Previous" at bounding box center [1041, 515] width 57 height 17
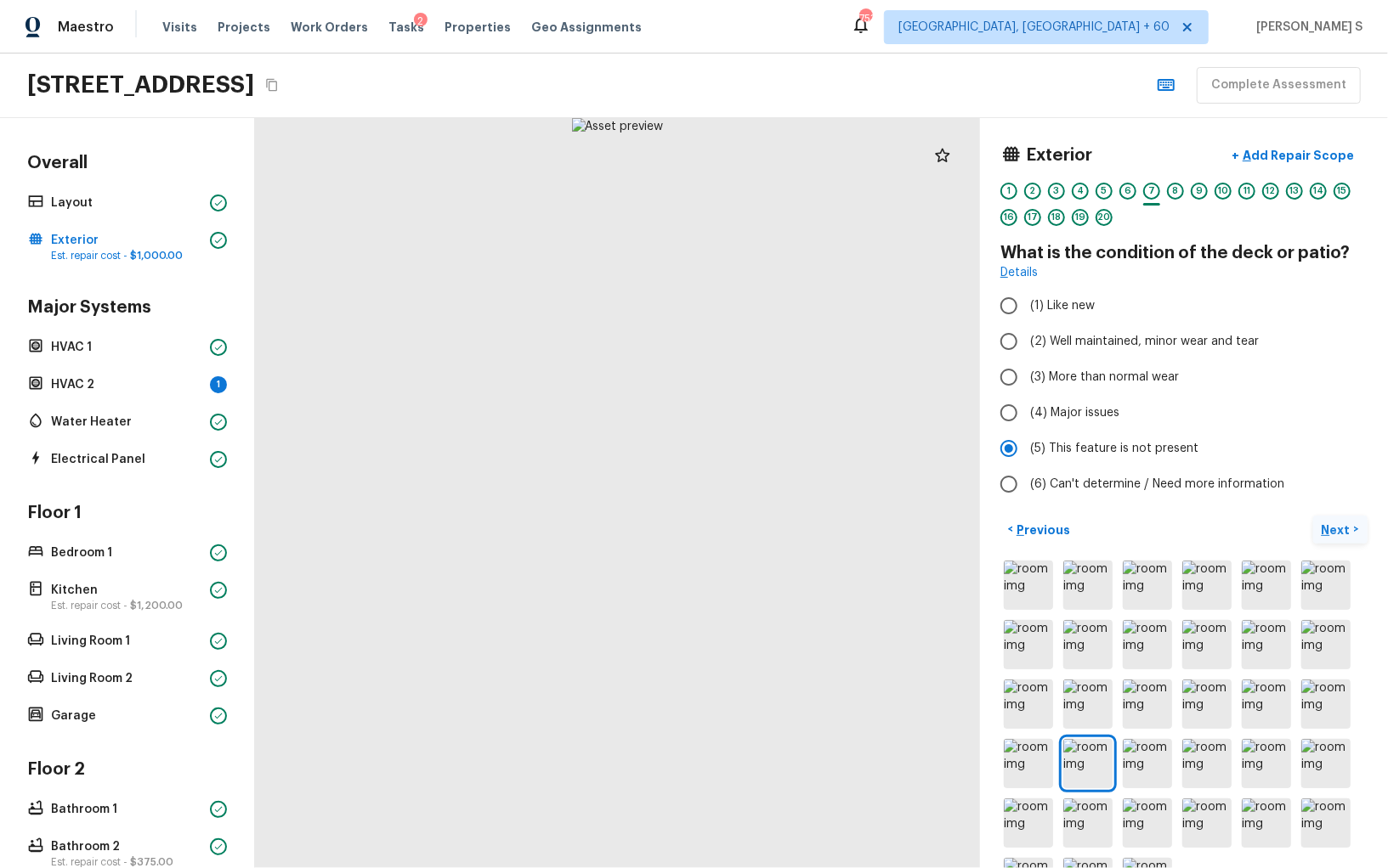
click at [1320, 518] on button "Next >" at bounding box center [1340, 529] width 54 height 28
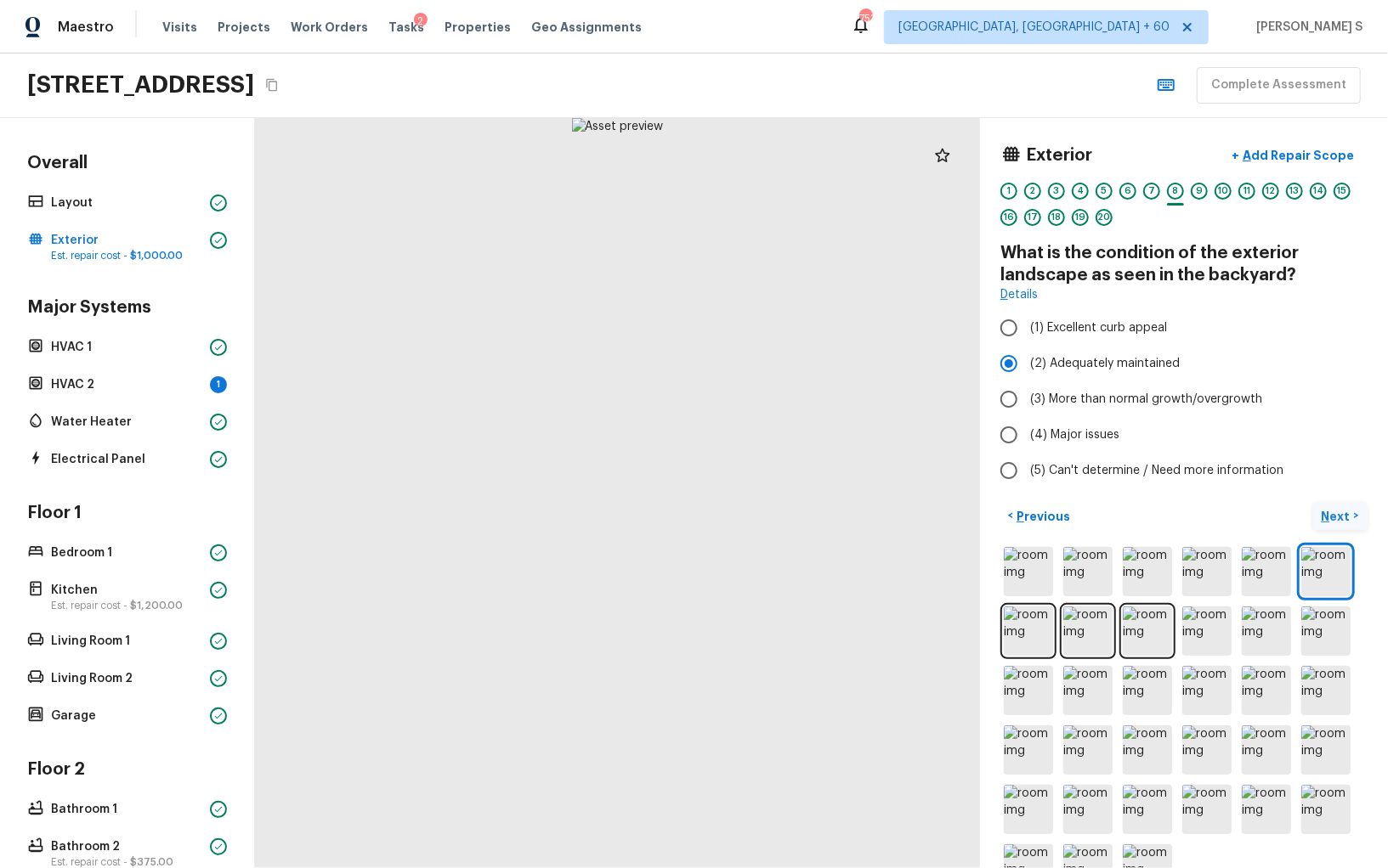
click at [1320, 518] on button "Next >" at bounding box center [1340, 515] width 54 height 28
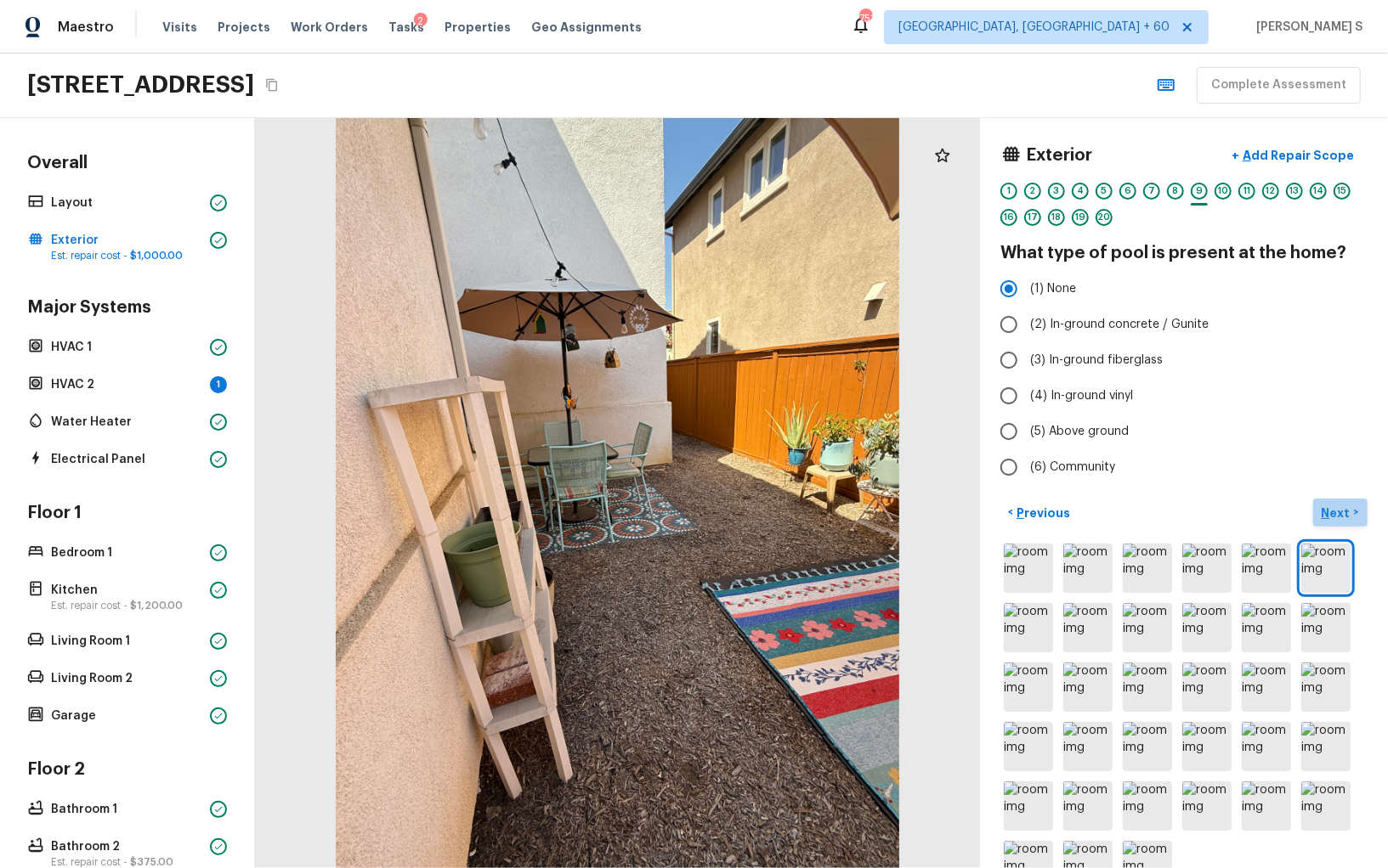
click at [1320, 518] on button "Next >" at bounding box center [1340, 513] width 54 height 28
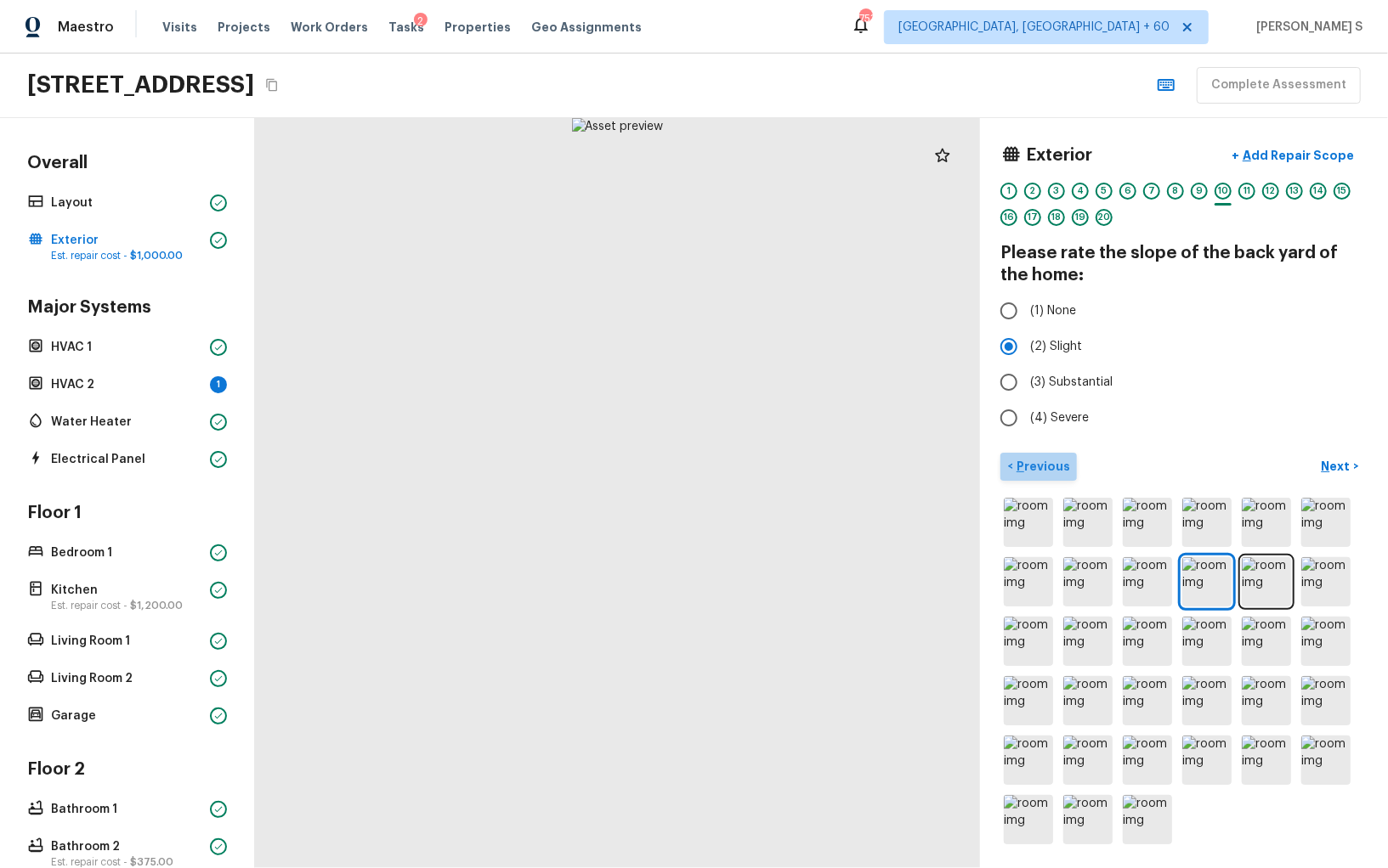
click at [1046, 465] on p "Previous" at bounding box center [1041, 465] width 57 height 17
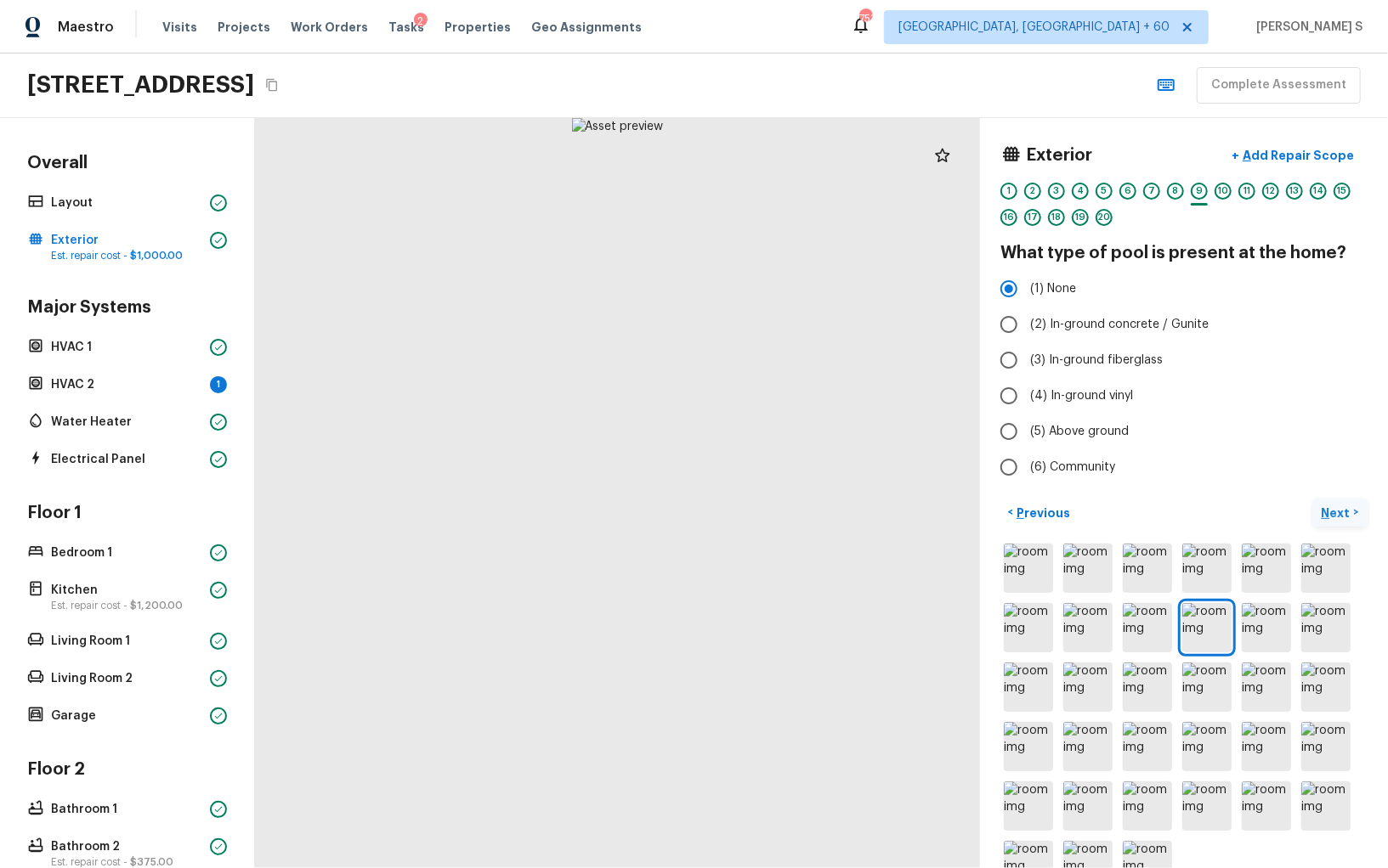
click at [1339, 502] on button "Next >" at bounding box center [1340, 513] width 54 height 28
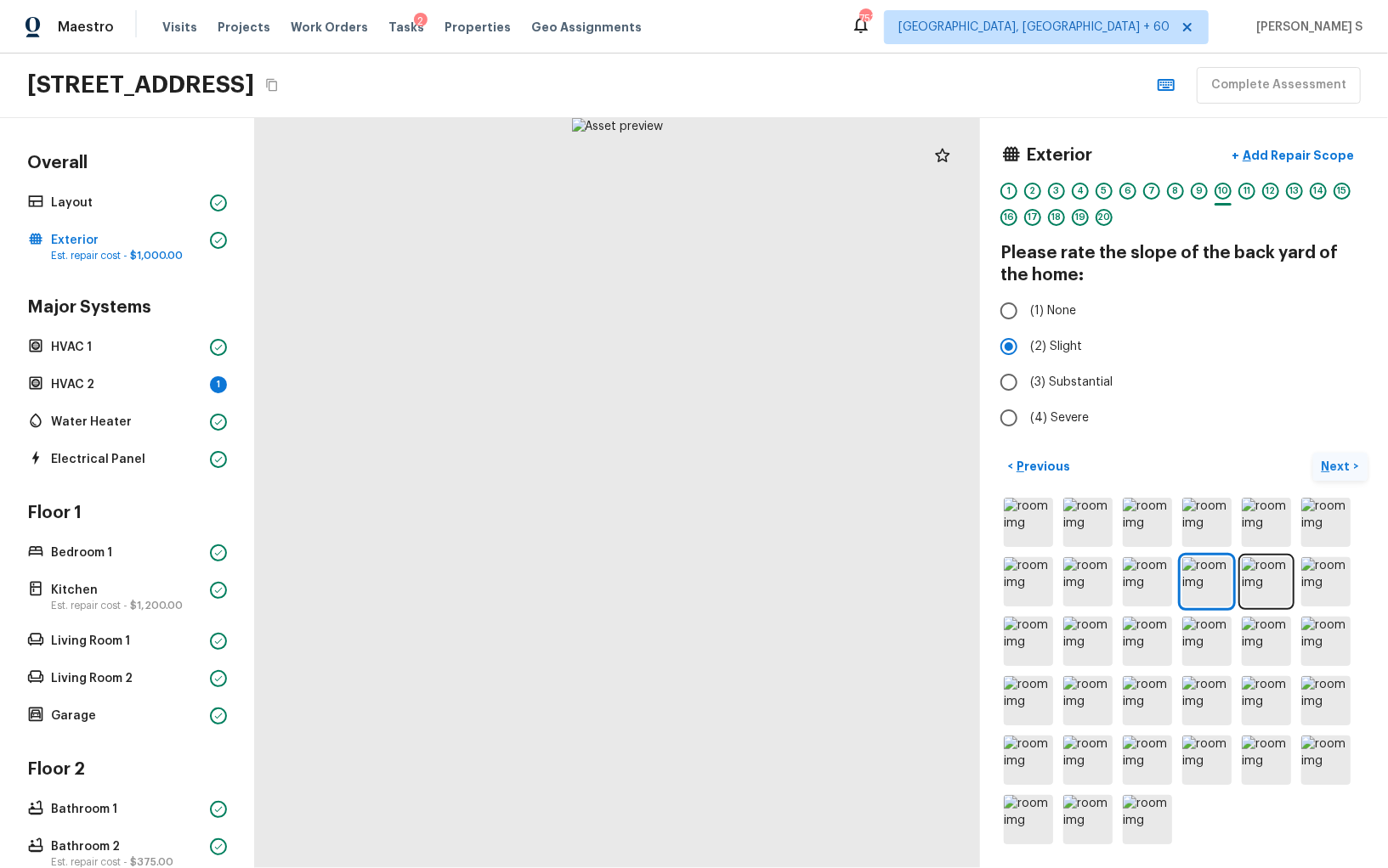
click at [1339, 502] on img at bounding box center [1326, 522] width 49 height 49
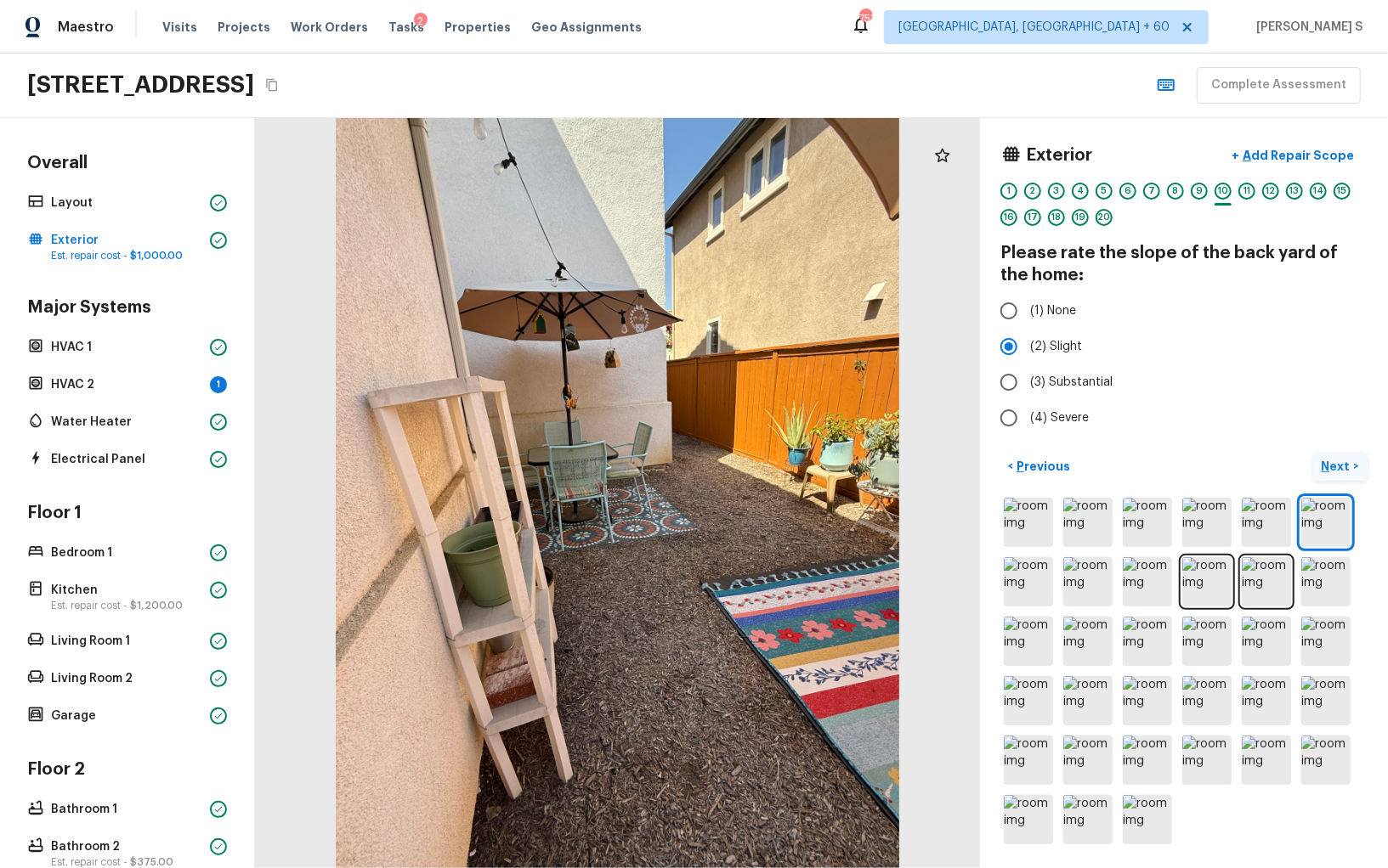
click at [1339, 474] on button "Next >" at bounding box center [1340, 466] width 54 height 28
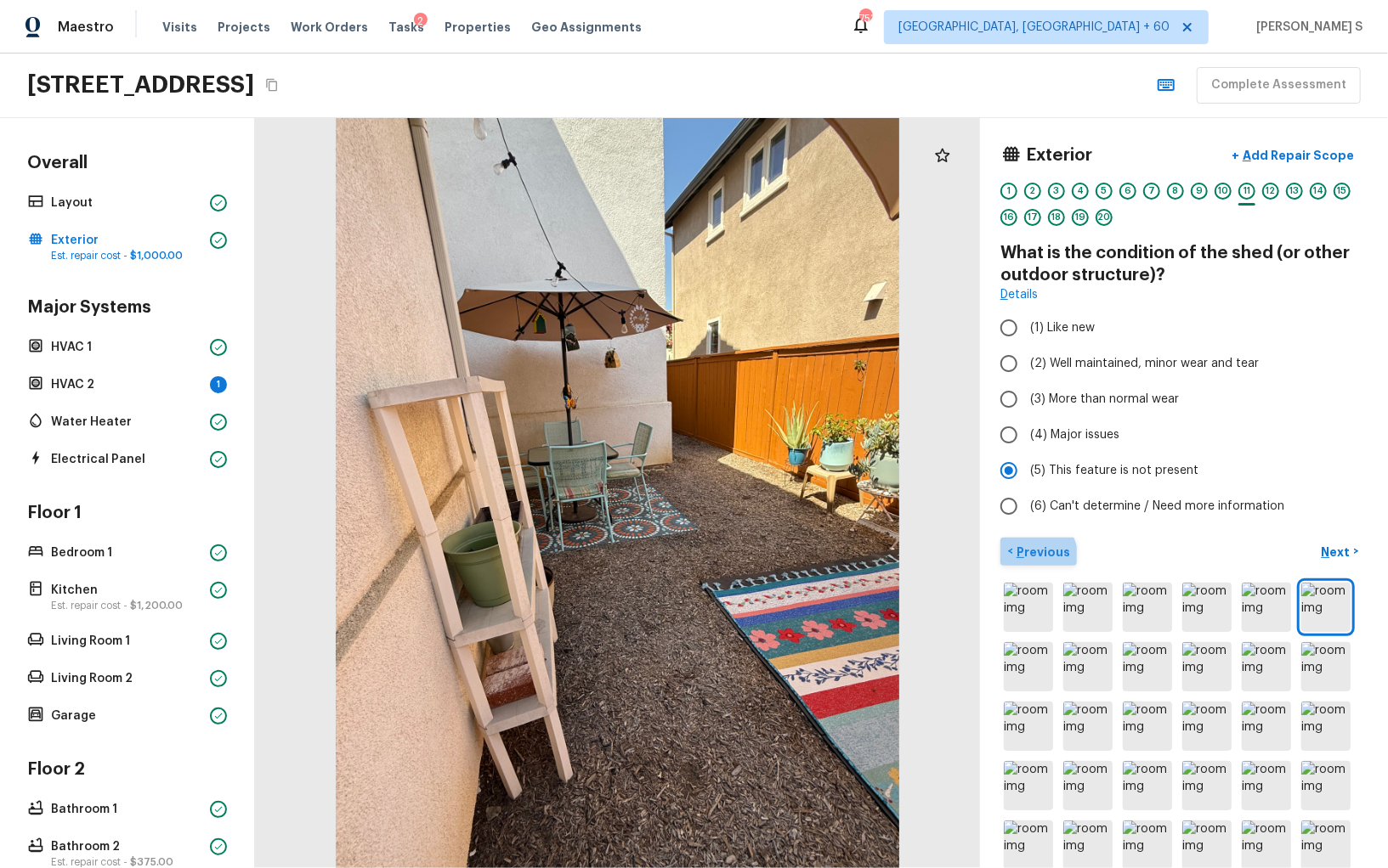
click at [1032, 557] on p "Previous" at bounding box center [1041, 552] width 57 height 17
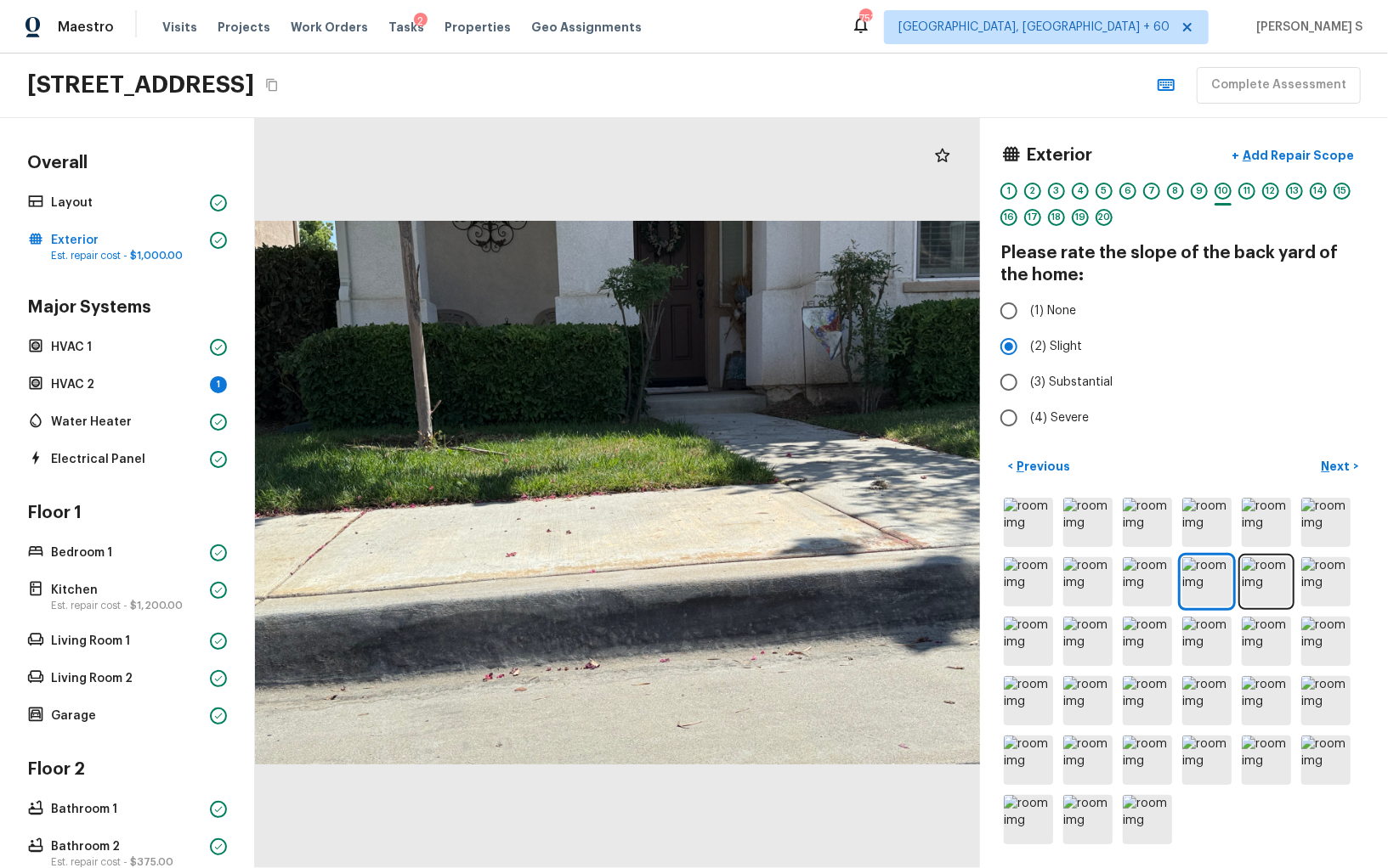
click at [1031, 484] on div "< Previous Next >" at bounding box center [1185, 650] width 367 height 395
click at [1031, 469] on p "Previous" at bounding box center [1041, 465] width 57 height 17
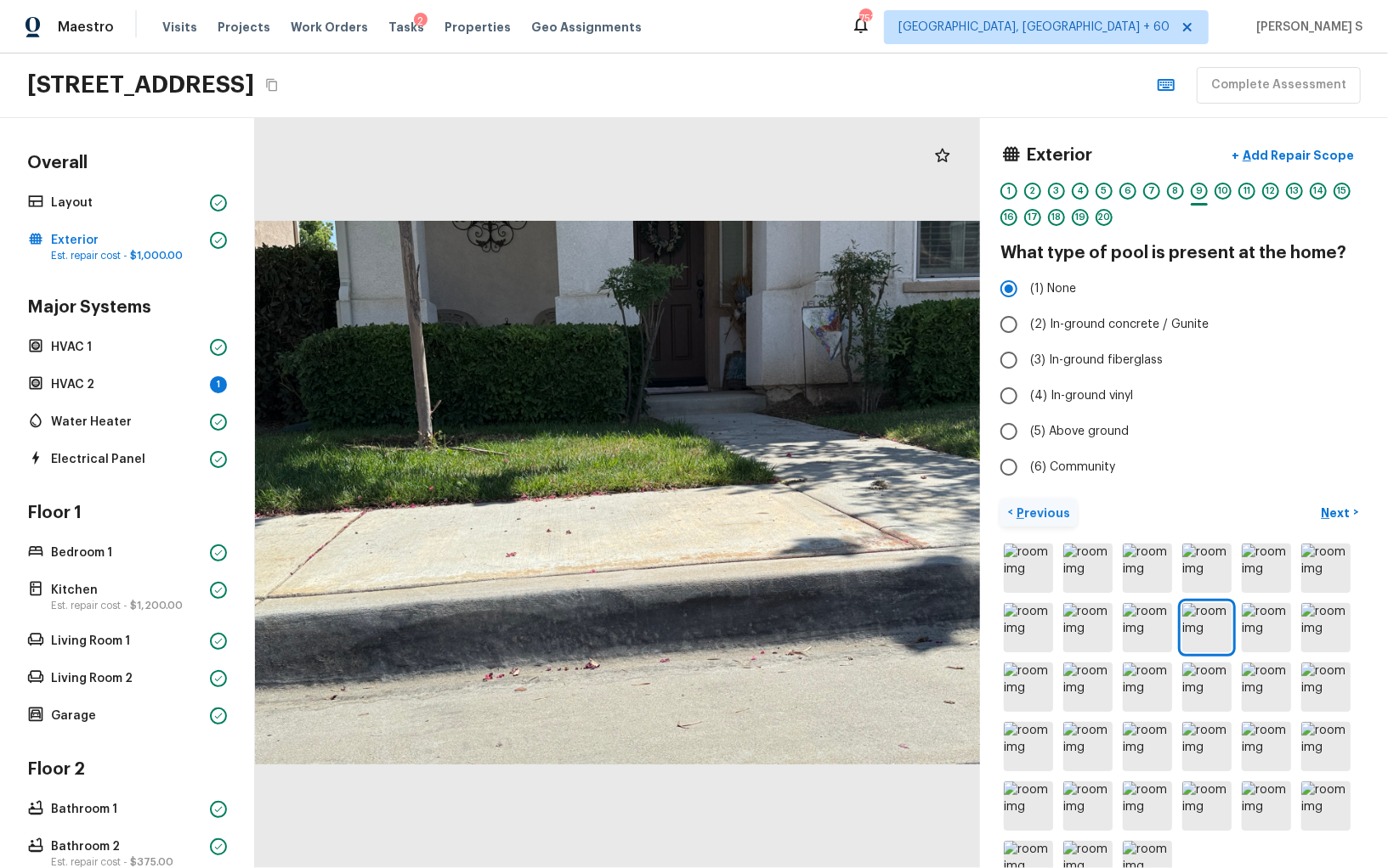
click at [1043, 510] on p "Previous" at bounding box center [1041, 513] width 57 height 17
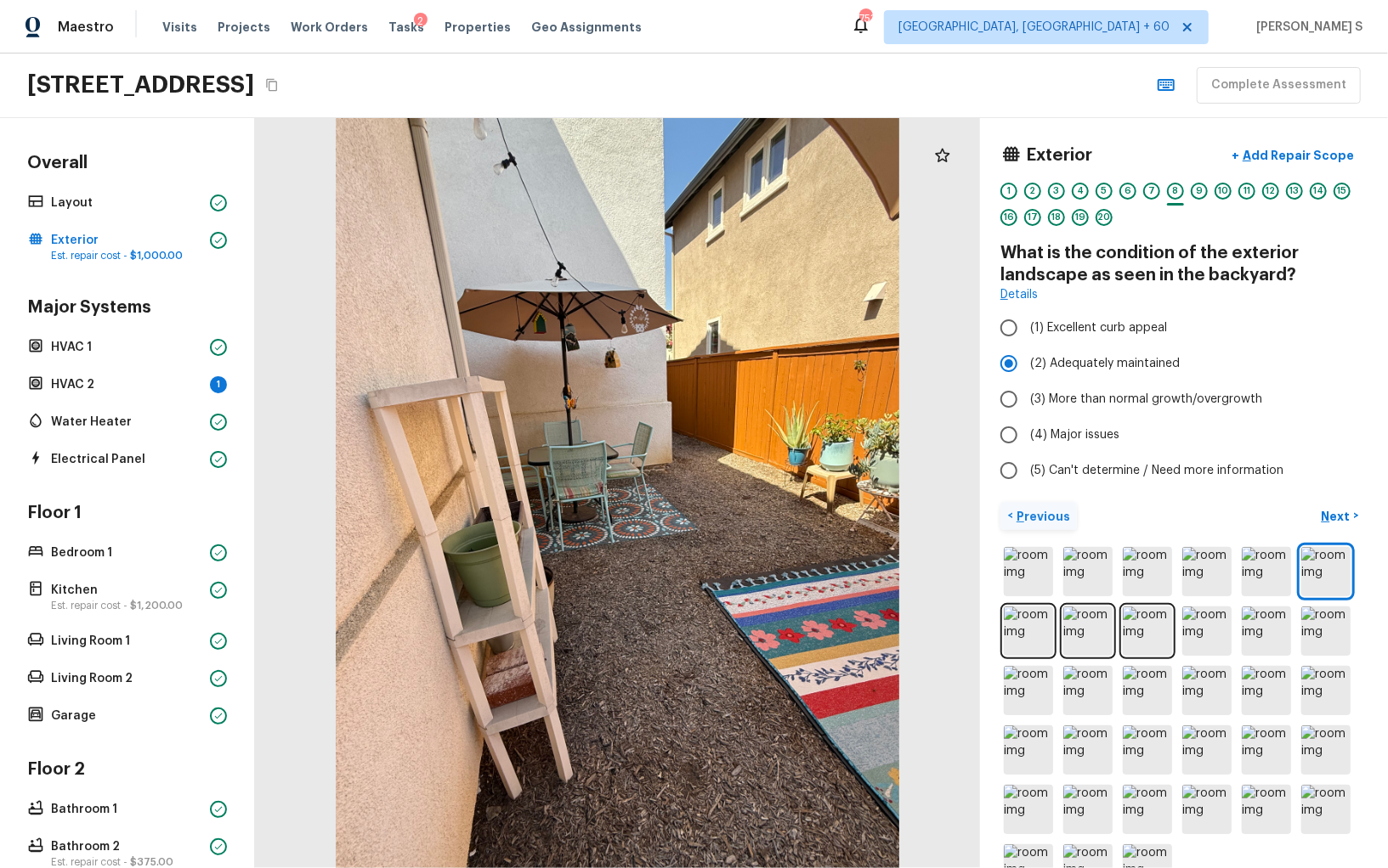
click at [1043, 510] on p "Previous" at bounding box center [1041, 515] width 57 height 17
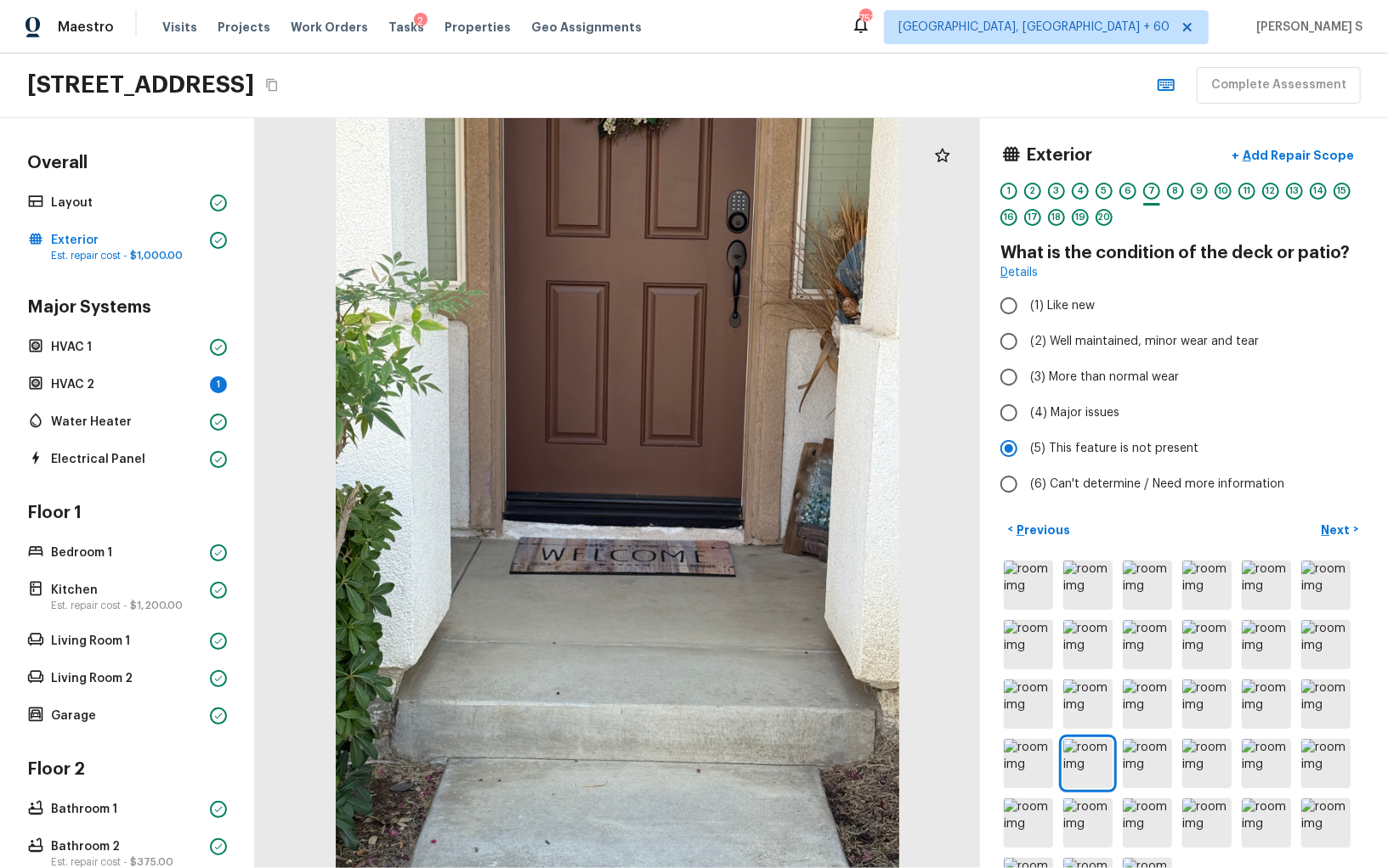
click at [1043, 511] on div "Exterior + Add Repair Scope 1 2 3 4 5 6 7 8 9 10 11 12 13 14 15 16 17 18 19 20 …" at bounding box center [1184, 493] width 408 height 750
click at [1045, 522] on p "Previous" at bounding box center [1041, 529] width 57 height 17
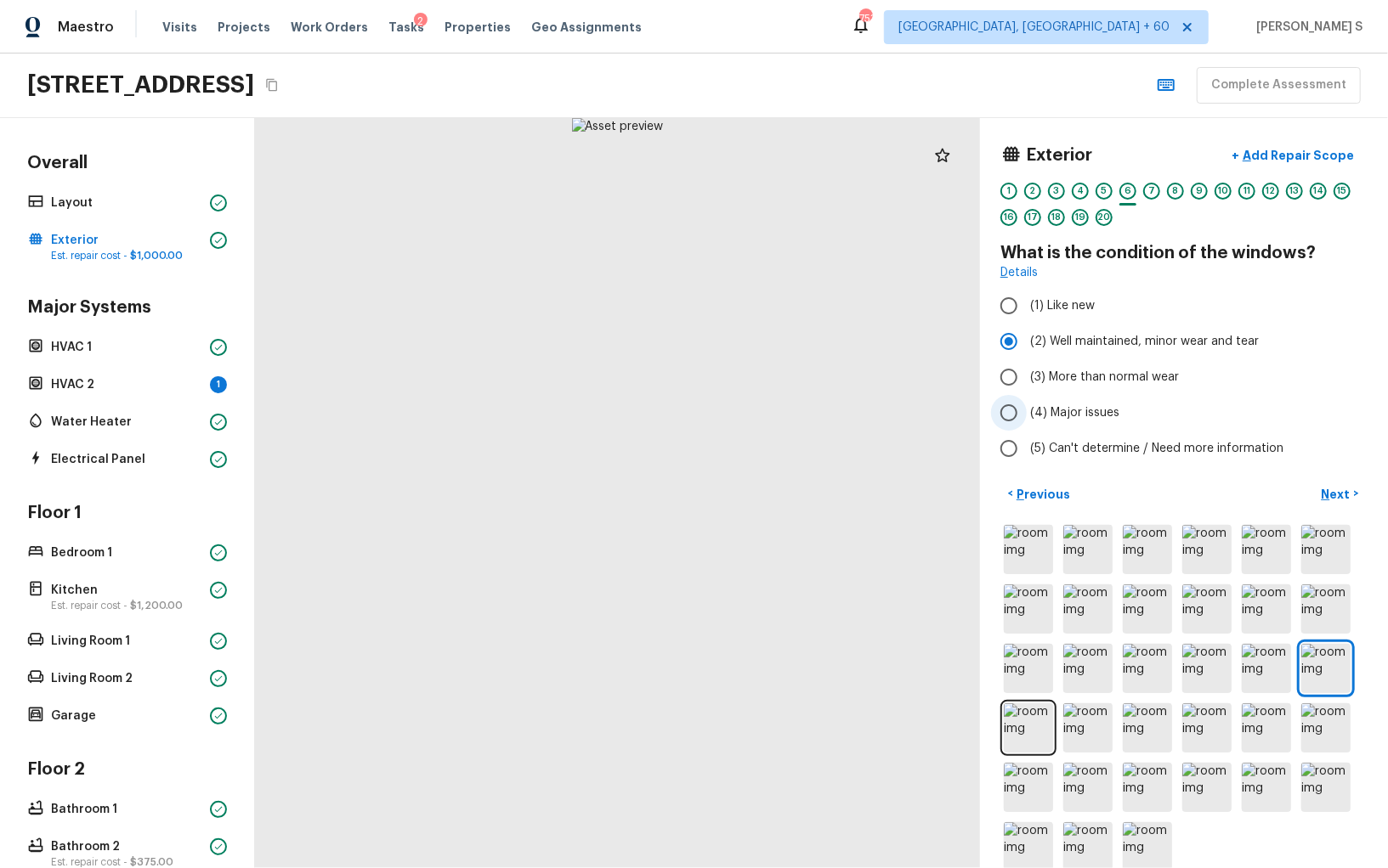
click at [1070, 413] on span "(4) Major issues" at bounding box center [1075, 412] width 89 height 17
click at [1027, 413] on input "(4) Major issues" at bounding box center [1009, 412] width 35 height 35
radio input "true"
click at [1067, 379] on span "(3) More than normal wear" at bounding box center [1104, 377] width 148 height 17
click at [1027, 379] on input "(3) More than normal wear" at bounding box center [1009, 377] width 35 height 35
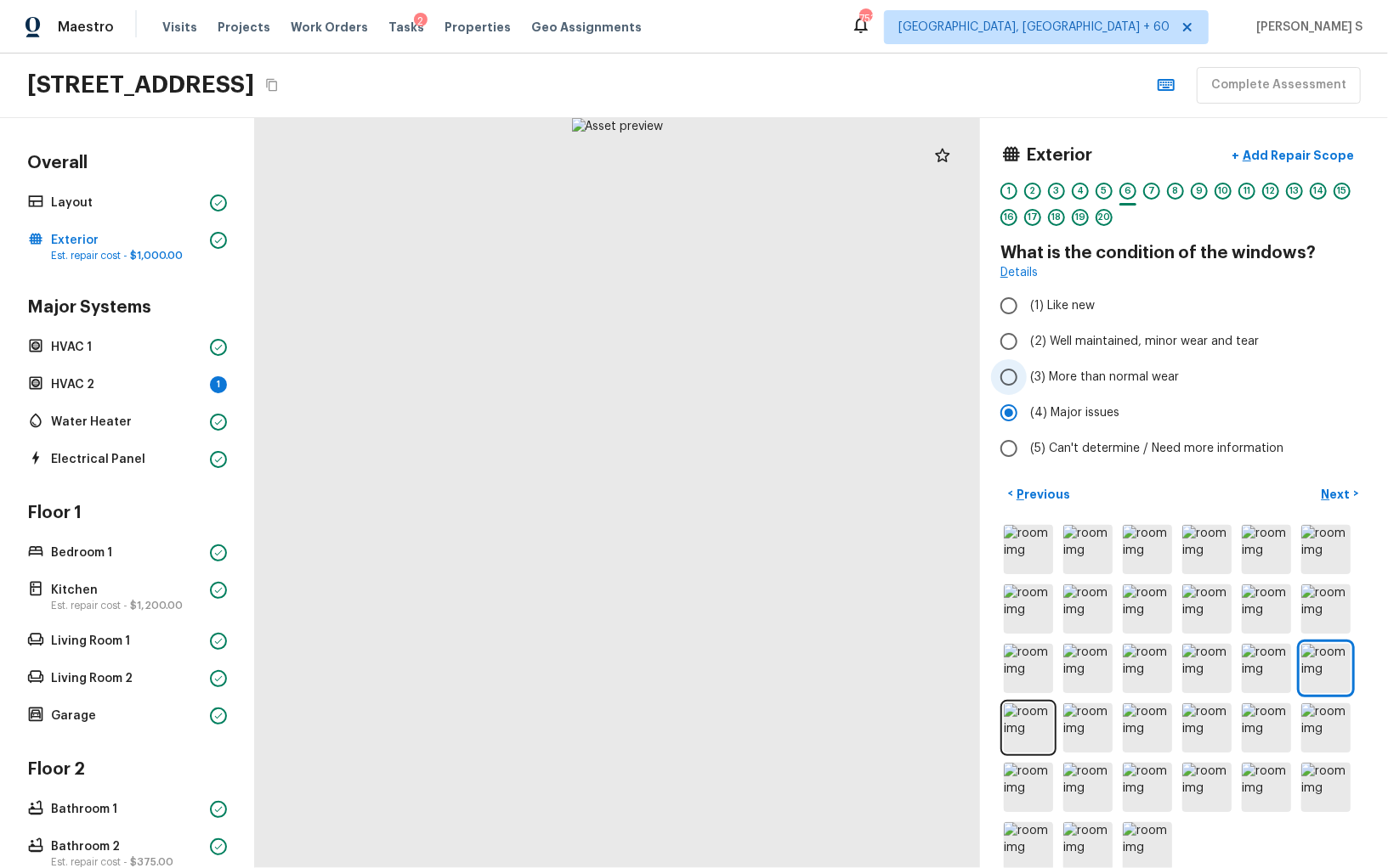
radio input "true"
click at [1345, 500] on p "Next" at bounding box center [1338, 494] width 32 height 17
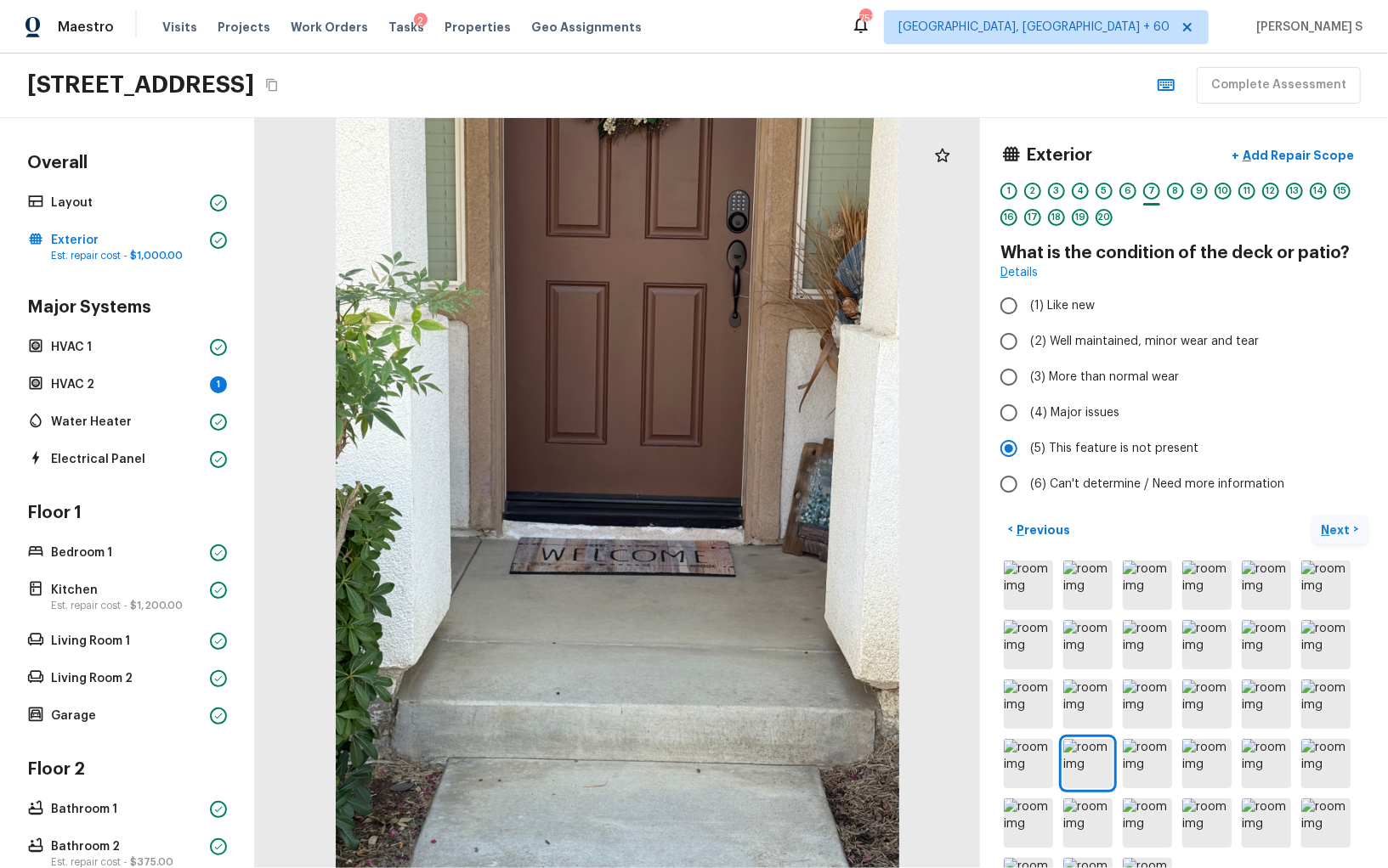
click at [1345, 516] on button "Next >" at bounding box center [1340, 529] width 54 height 28
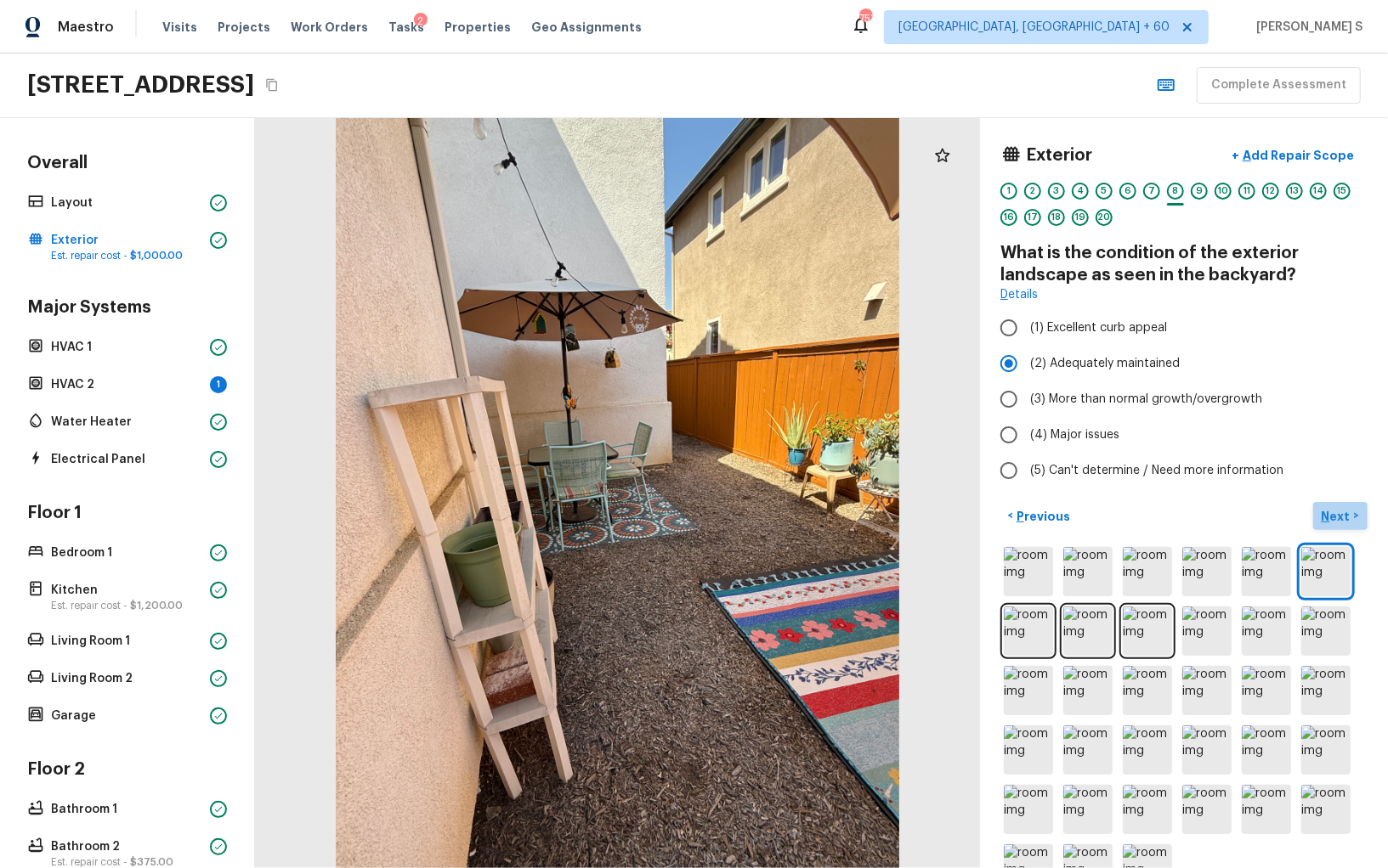
click at [1345, 517] on p "Next" at bounding box center [1338, 515] width 32 height 17
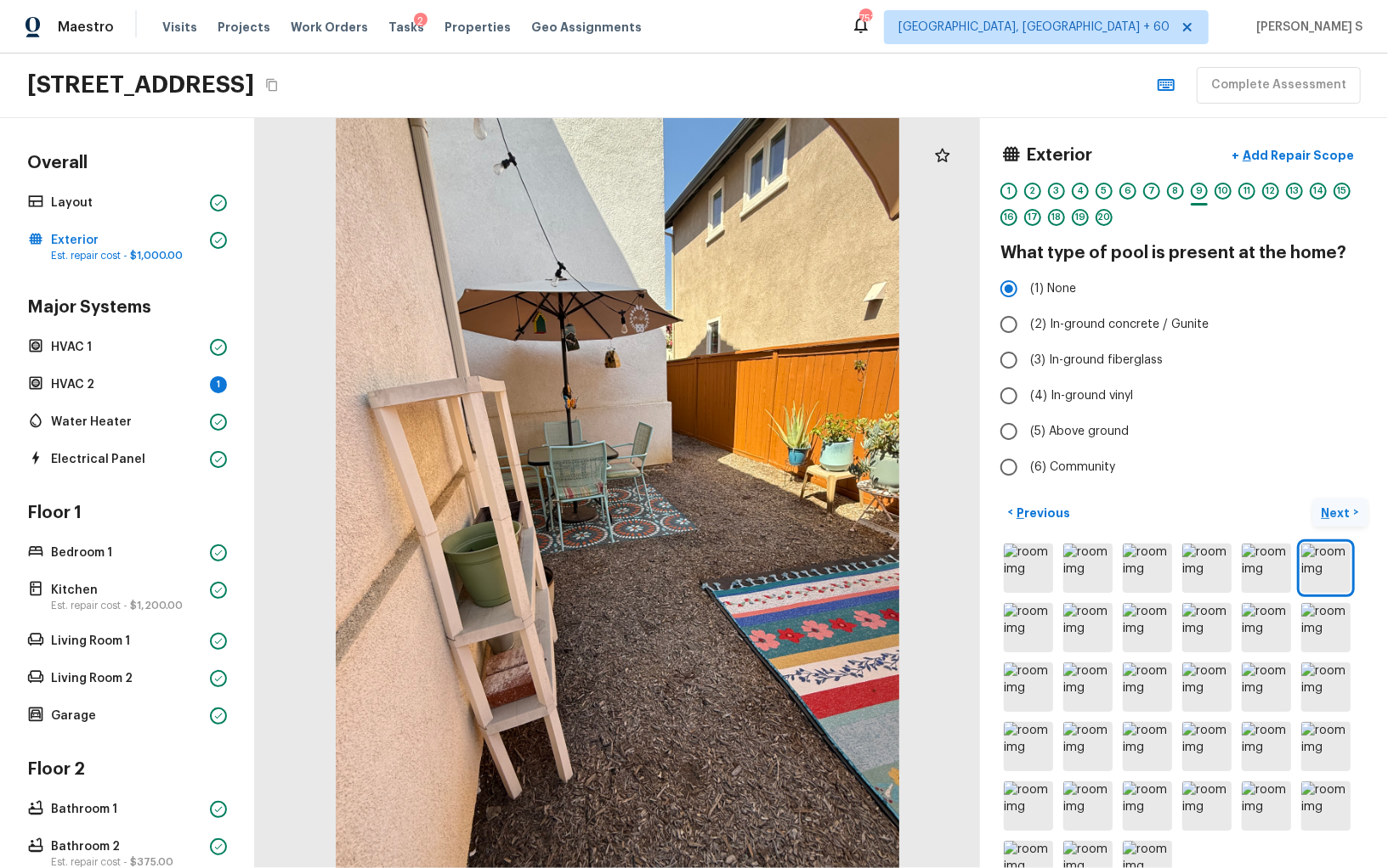
click at [1345, 517] on p "Next" at bounding box center [1338, 513] width 32 height 17
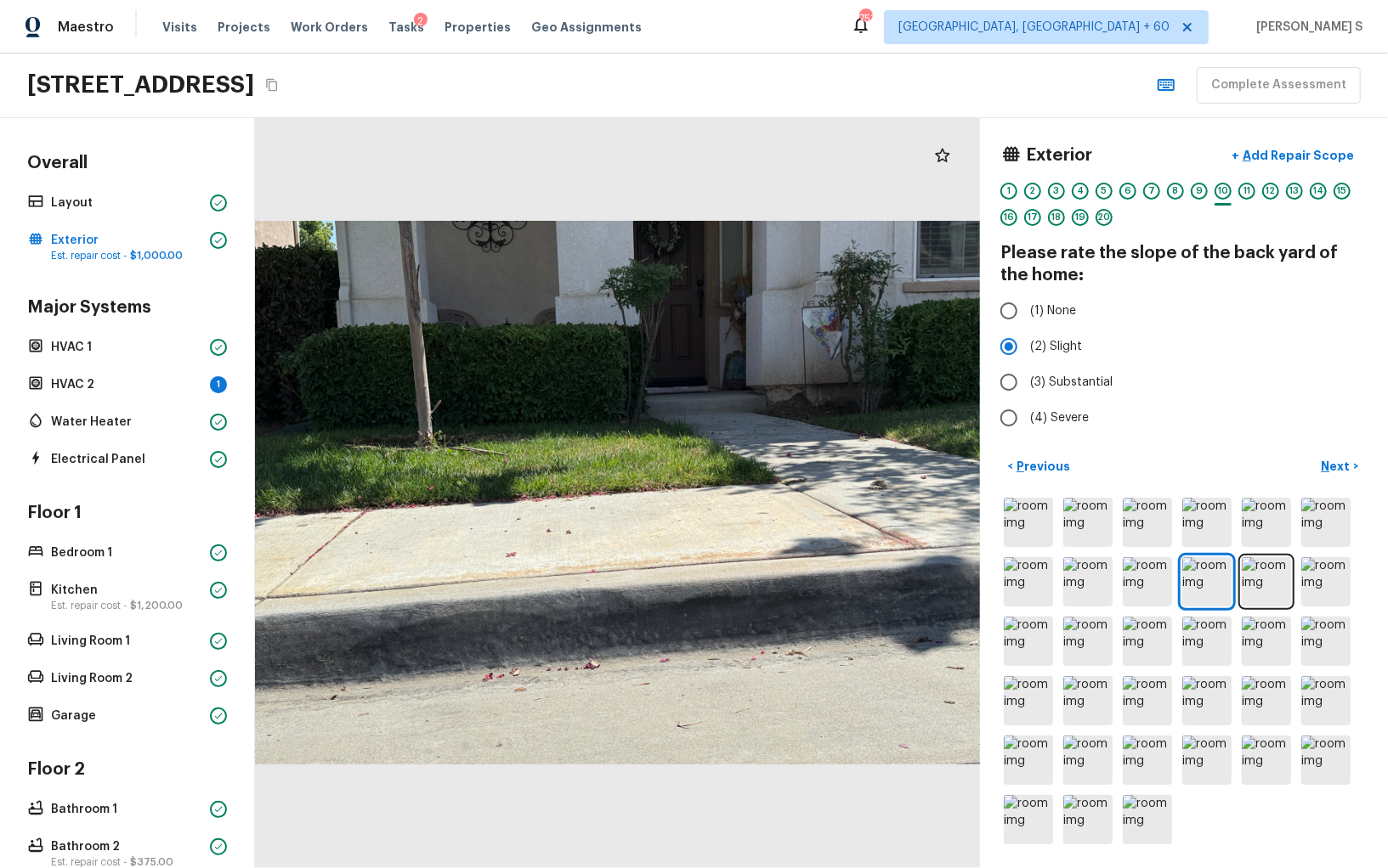
click at [1337, 447] on div "Exterior + Add Repair Scope 1 2 3 4 5 6 7 8 9 10 11 12 13 14 15 16 17 18 19 20 …" at bounding box center [1184, 493] width 408 height 750
click at [1338, 462] on p "Next" at bounding box center [1338, 465] width 32 height 17
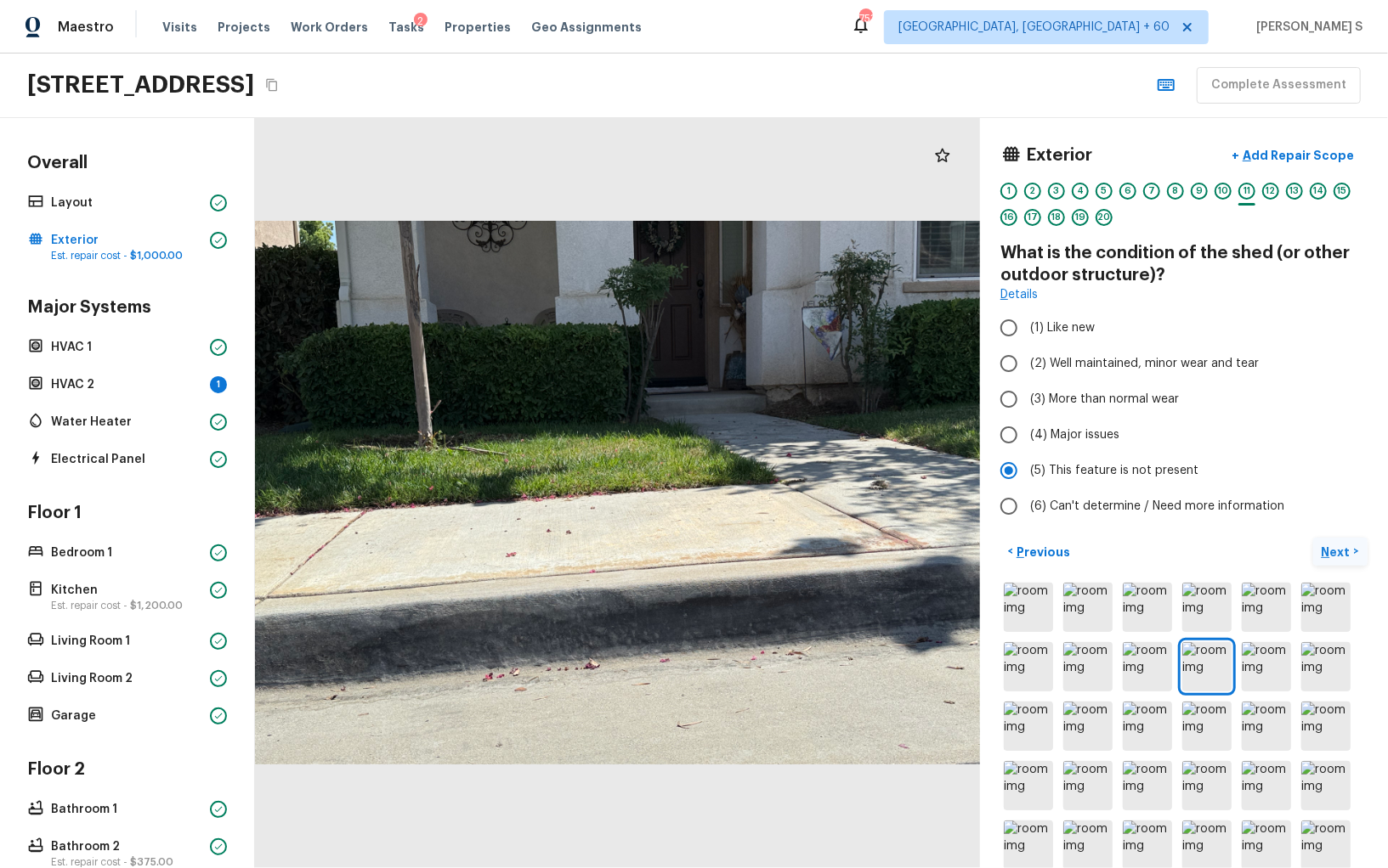
click at [1342, 546] on p "Next" at bounding box center [1338, 552] width 32 height 17
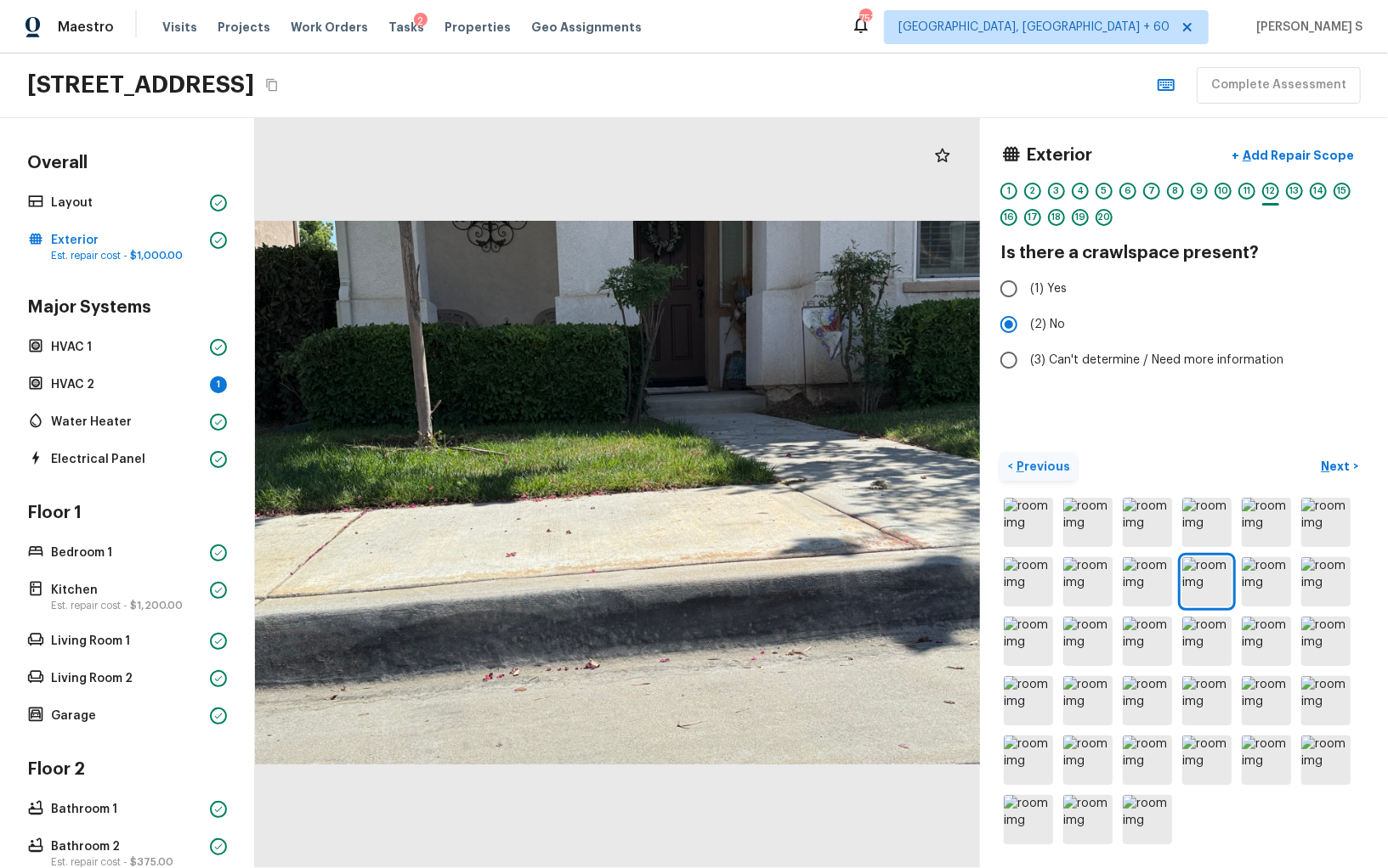
click at [1060, 453] on button "< Previous" at bounding box center [1039, 466] width 77 height 28
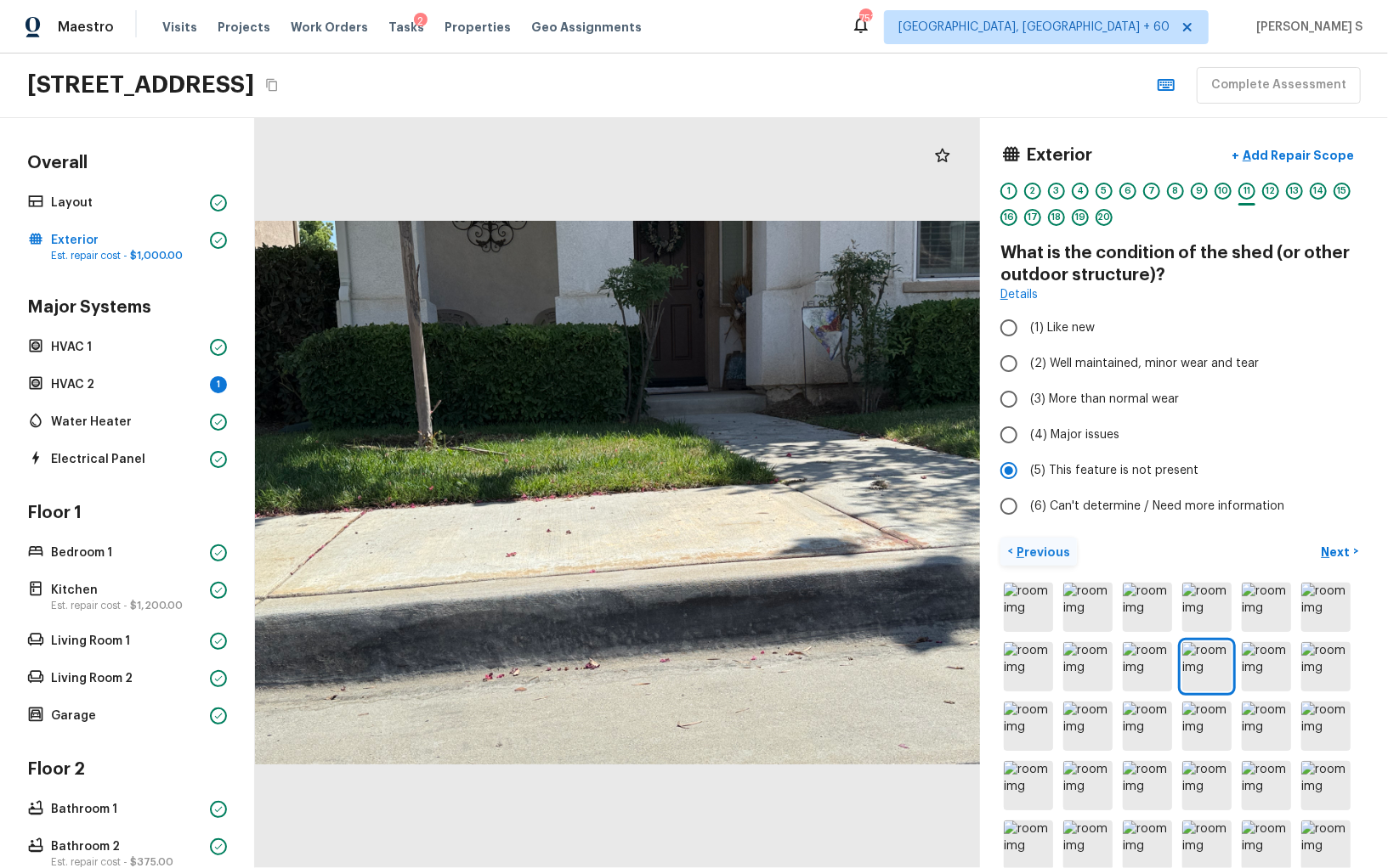
click at [1055, 550] on p "Previous" at bounding box center [1041, 552] width 57 height 17
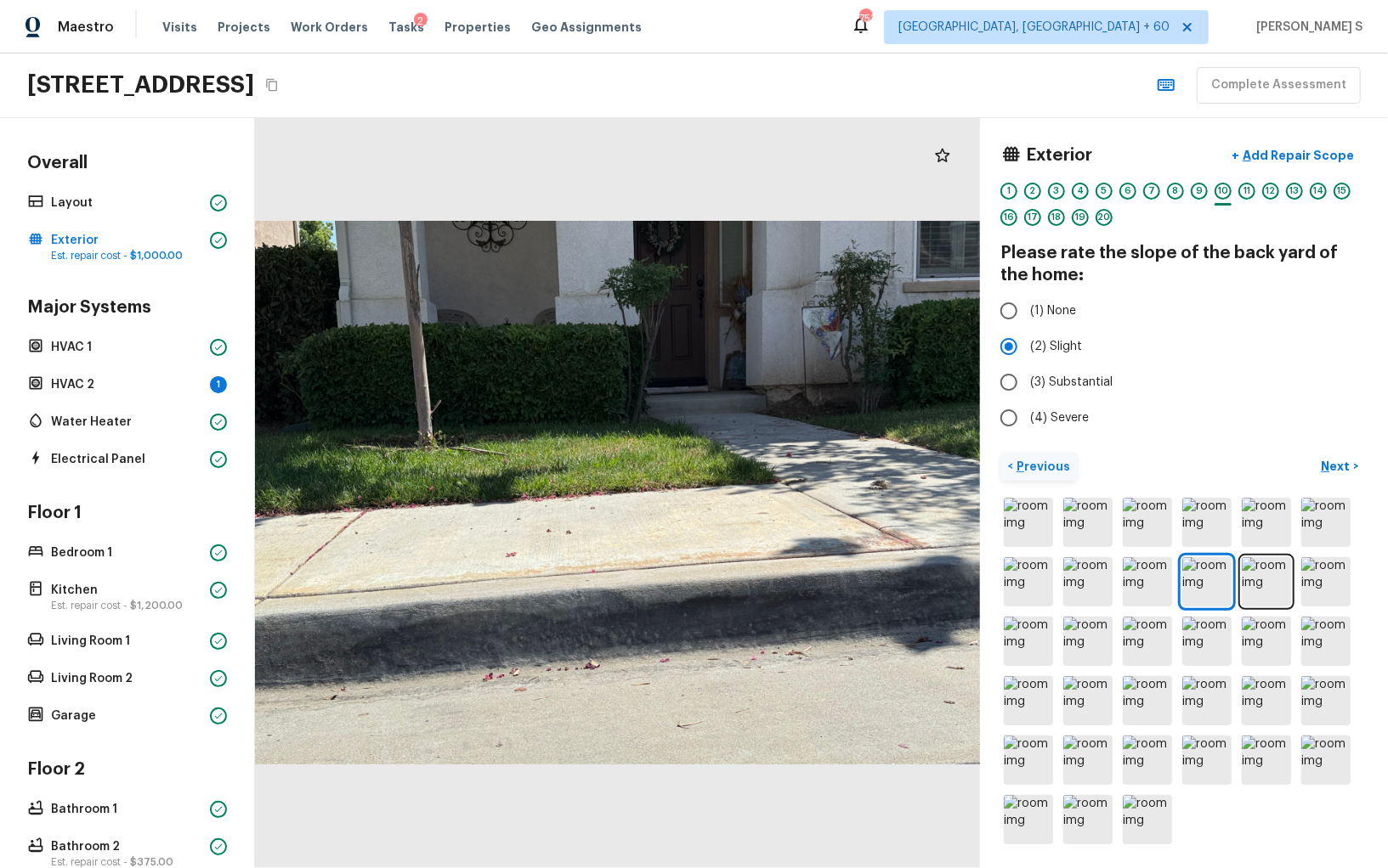
click at [1043, 471] on p "Previous" at bounding box center [1041, 465] width 57 height 17
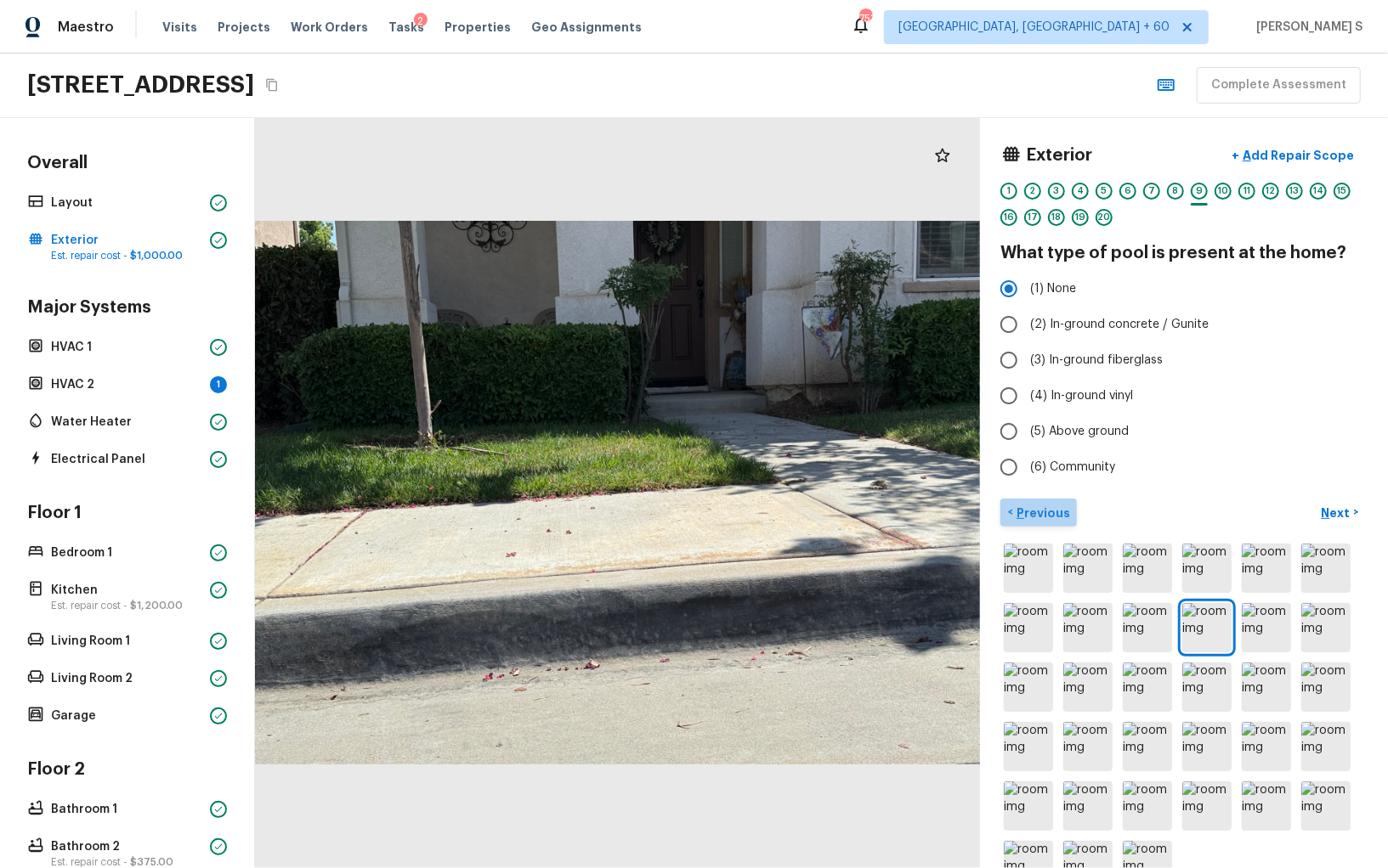
click at [1045, 500] on button "< Previous" at bounding box center [1039, 513] width 77 height 28
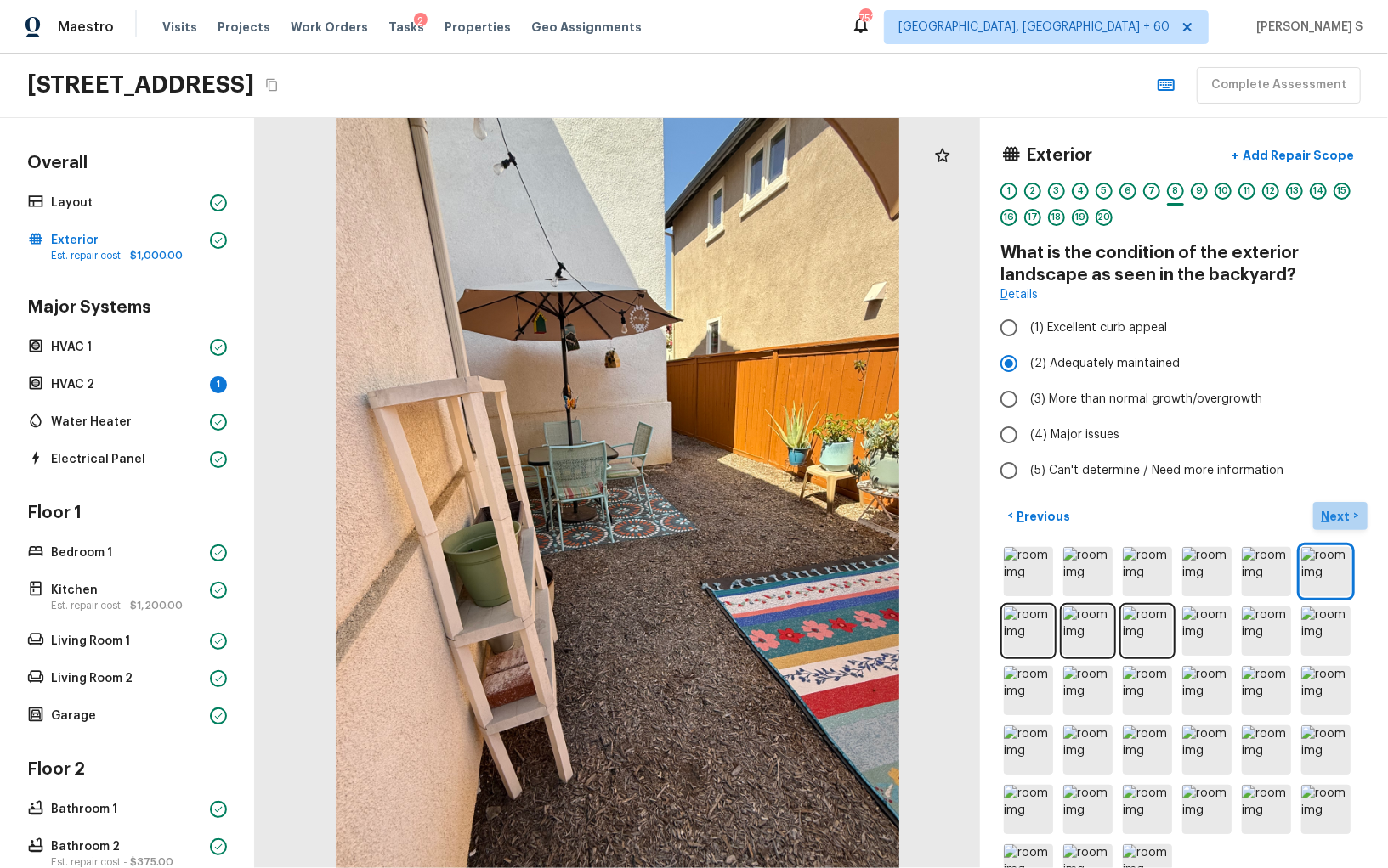
click at [1341, 502] on button "Next >" at bounding box center [1340, 515] width 54 height 28
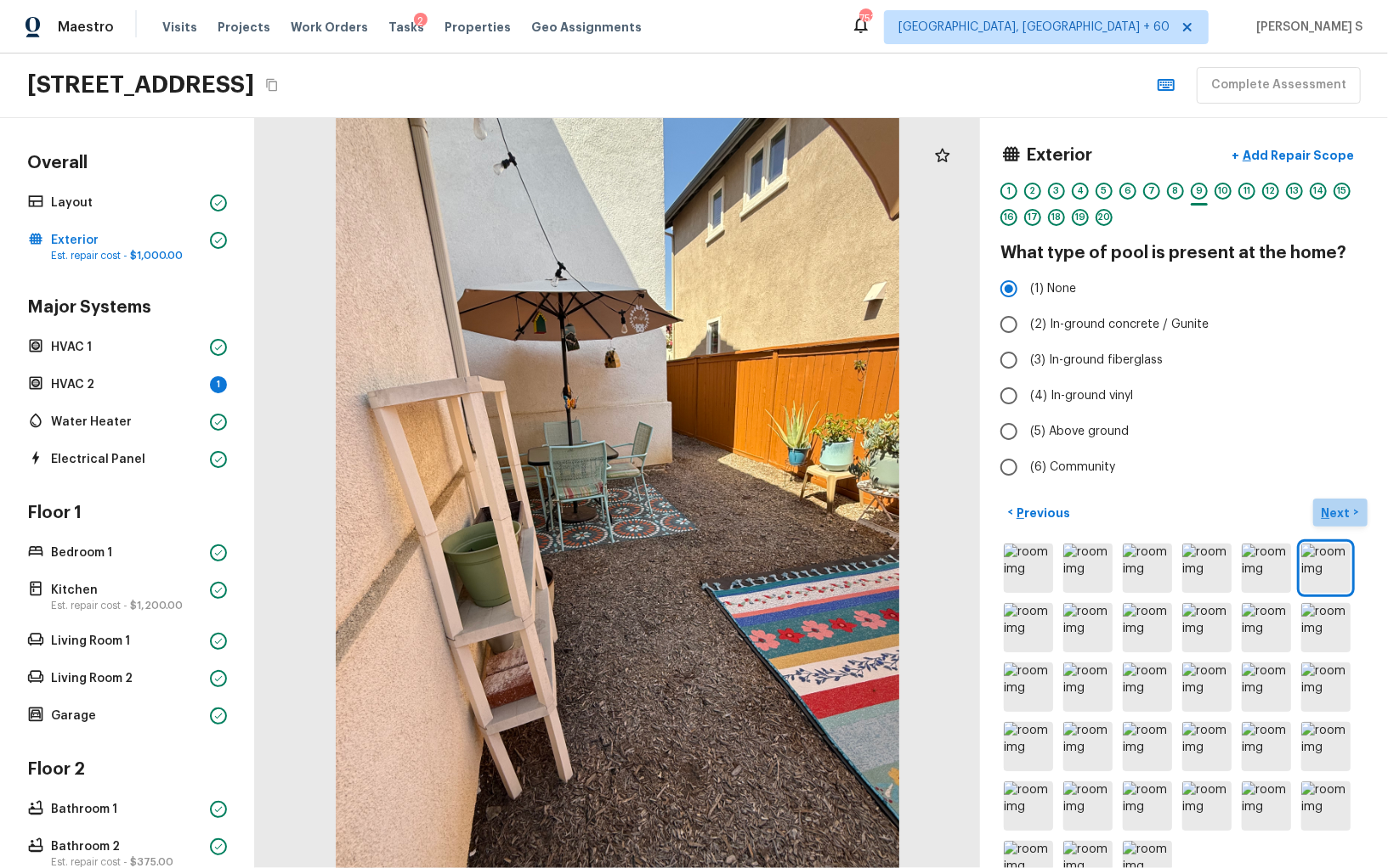
click at [1341, 505] on p "Next" at bounding box center [1338, 513] width 32 height 17
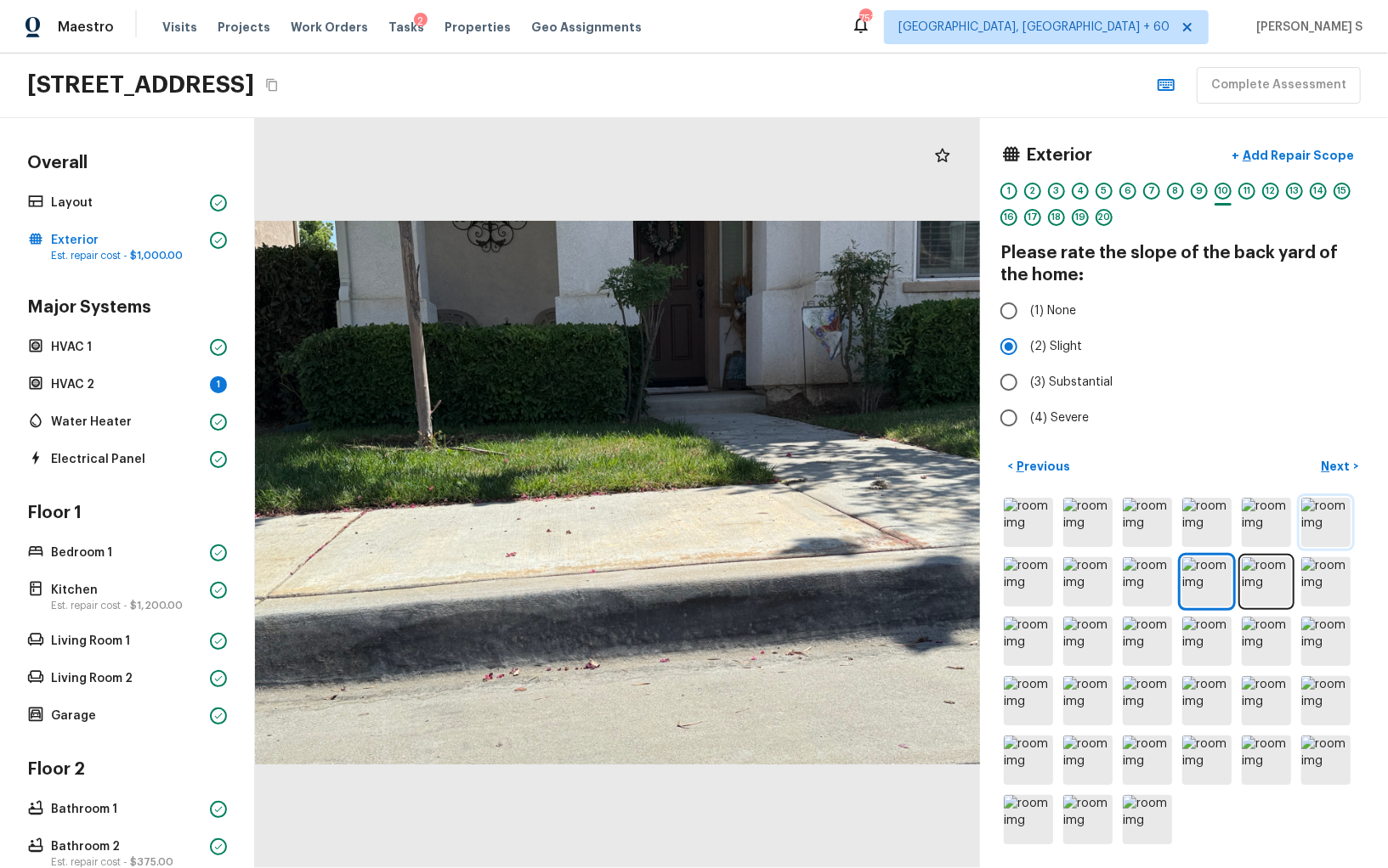
click at [1341, 505] on img at bounding box center [1326, 522] width 49 height 49
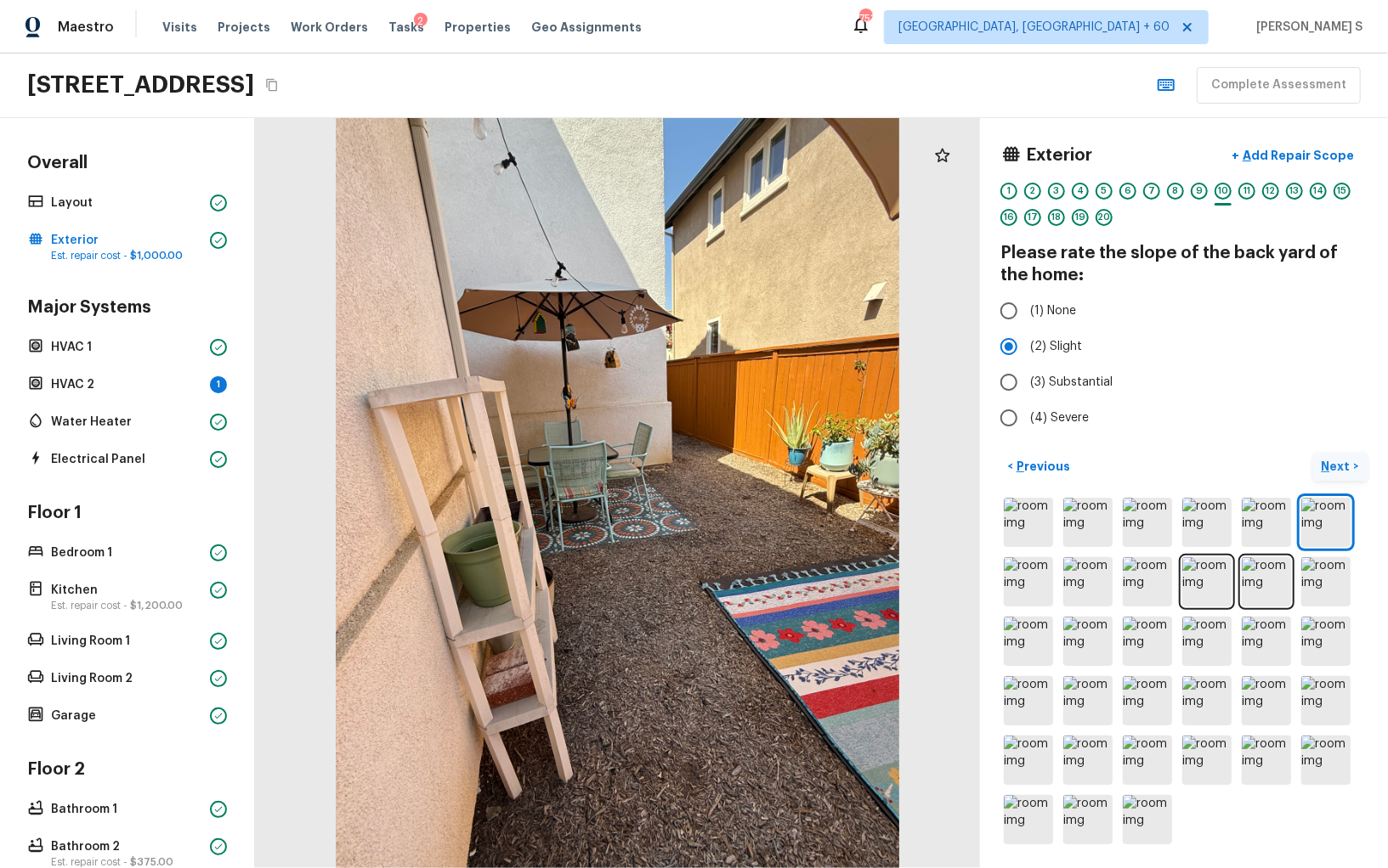
click at [1339, 467] on p "Next" at bounding box center [1338, 465] width 32 height 17
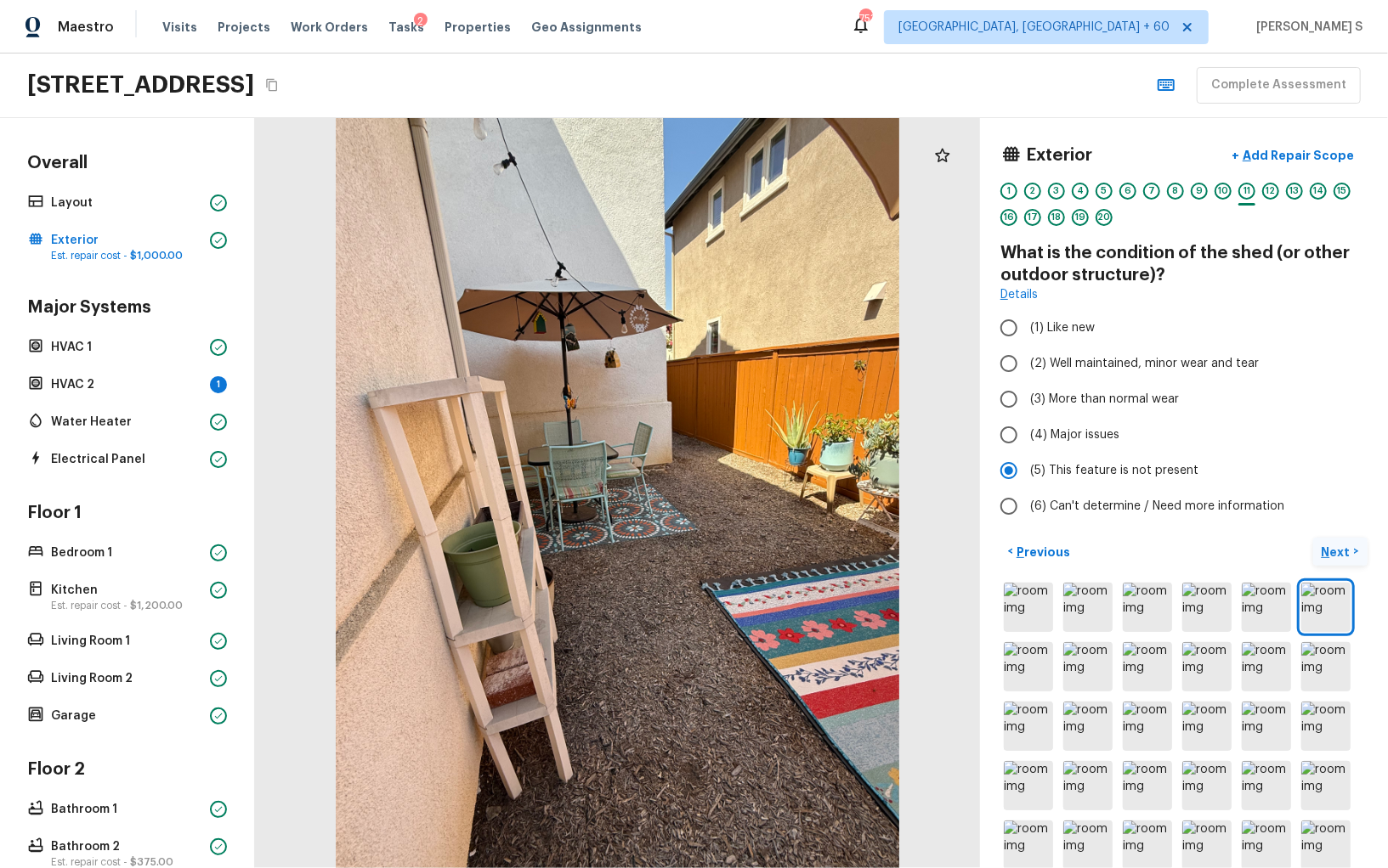
click at [1339, 467] on label "(5) This feature is not present" at bounding box center [1173, 470] width 363 height 35
click at [1027, 467] on input "(5) This feature is not present" at bounding box center [1009, 470] width 35 height 35
click at [1335, 539] on button "Next >" at bounding box center [1340, 552] width 54 height 28
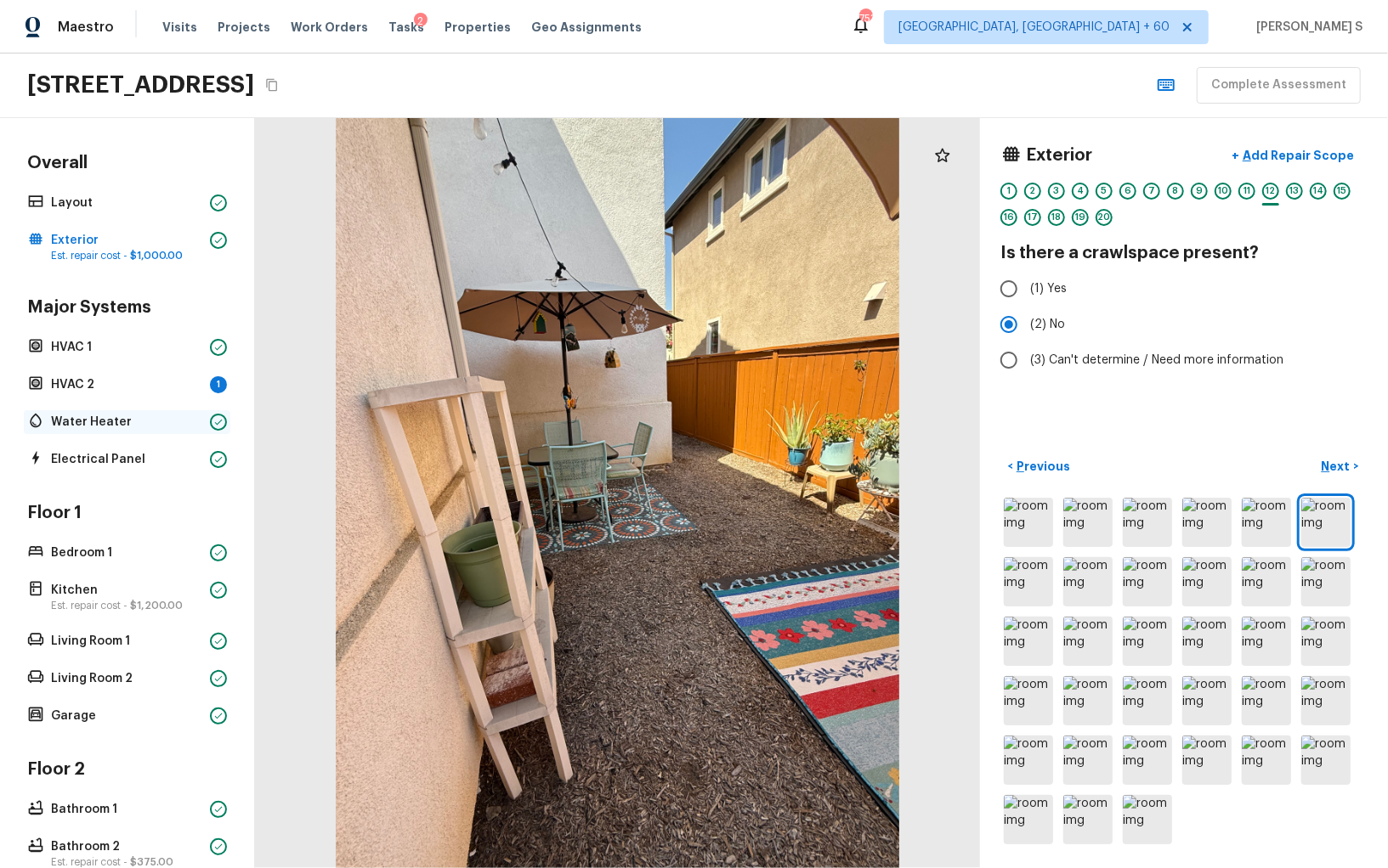
click at [144, 421] on p "Water Heater" at bounding box center [127, 421] width 152 height 17
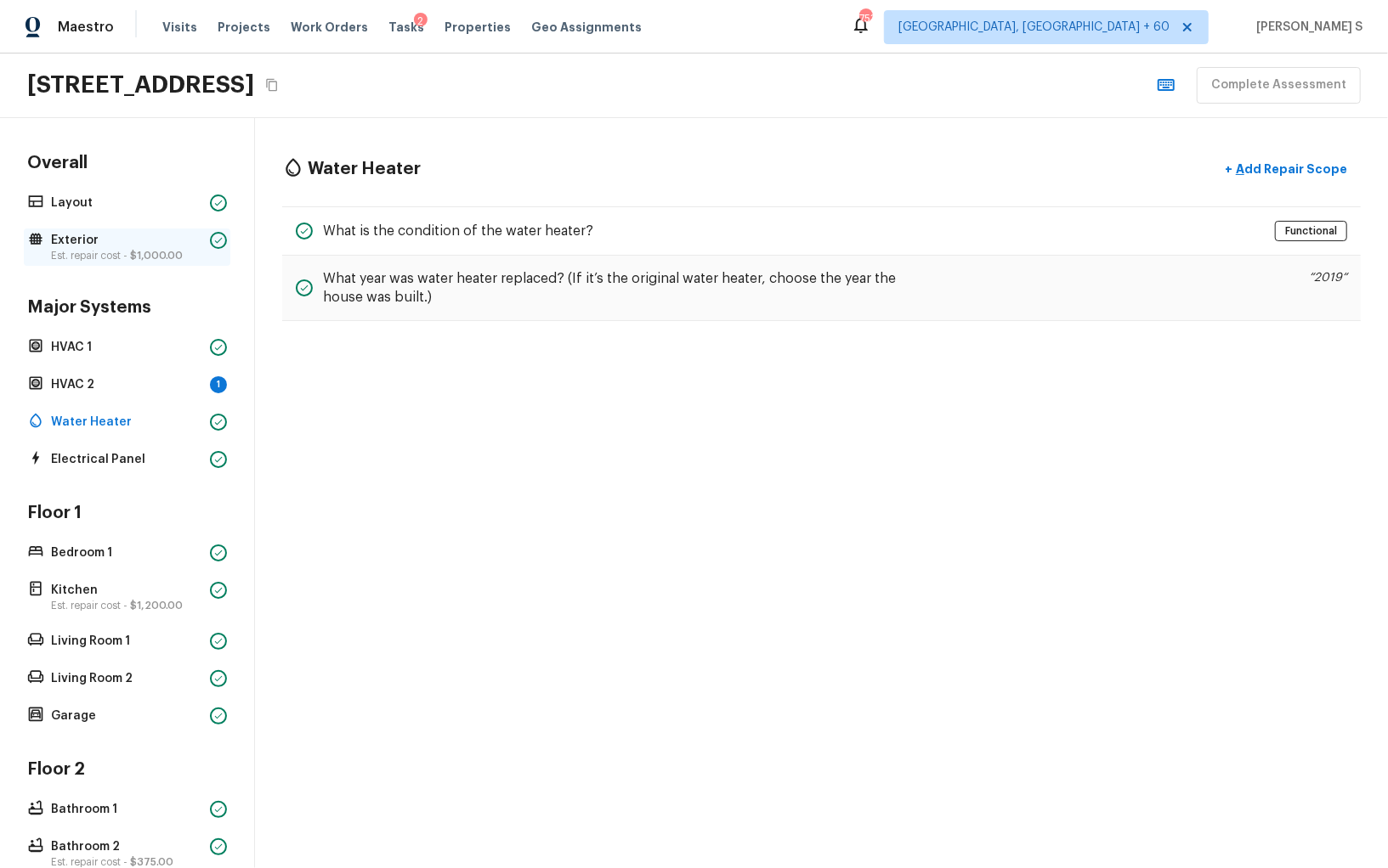
click at [110, 254] on p "Est. repair cost - $1,000.00" at bounding box center [127, 256] width 152 height 14
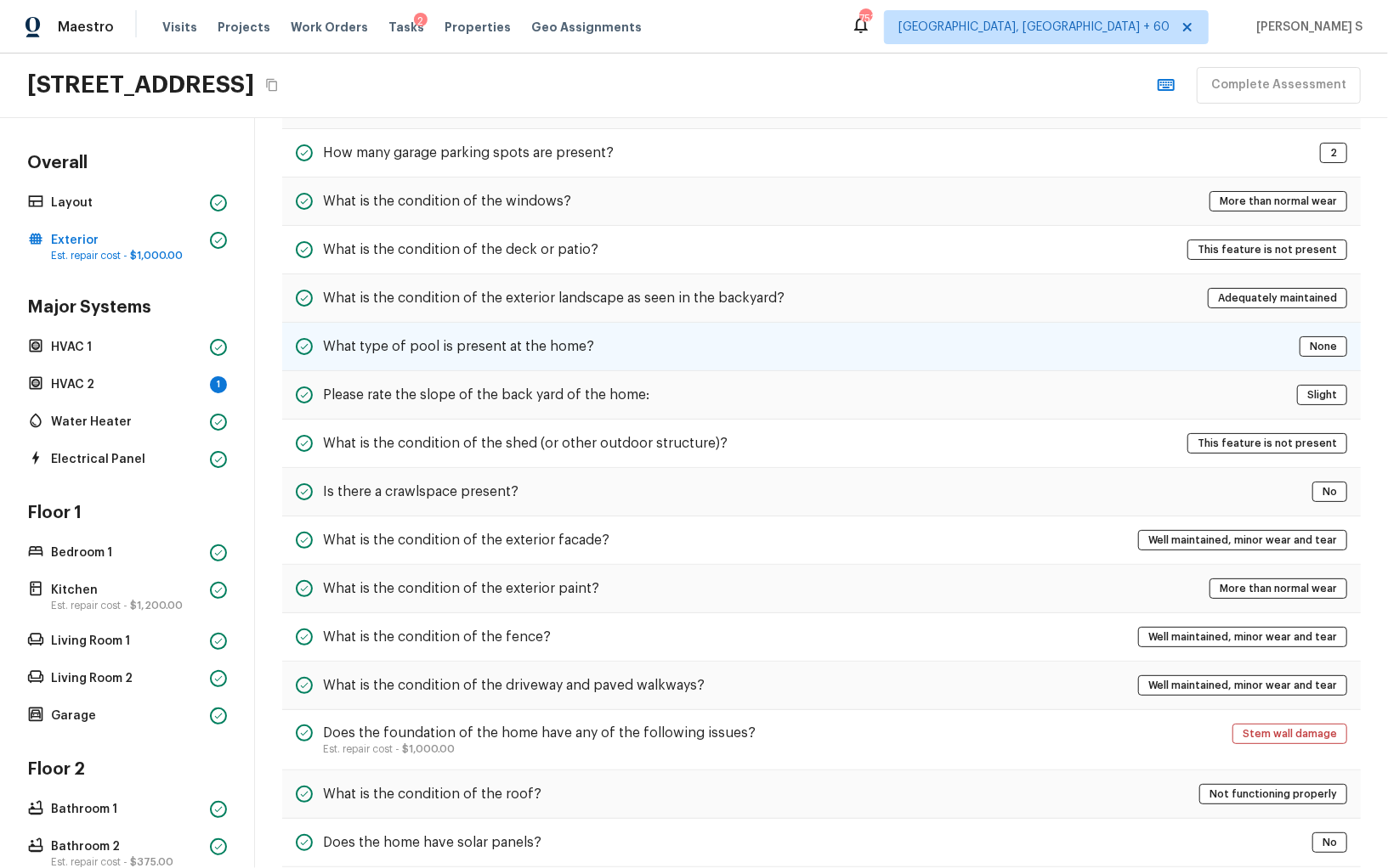
scroll to position [275, 0]
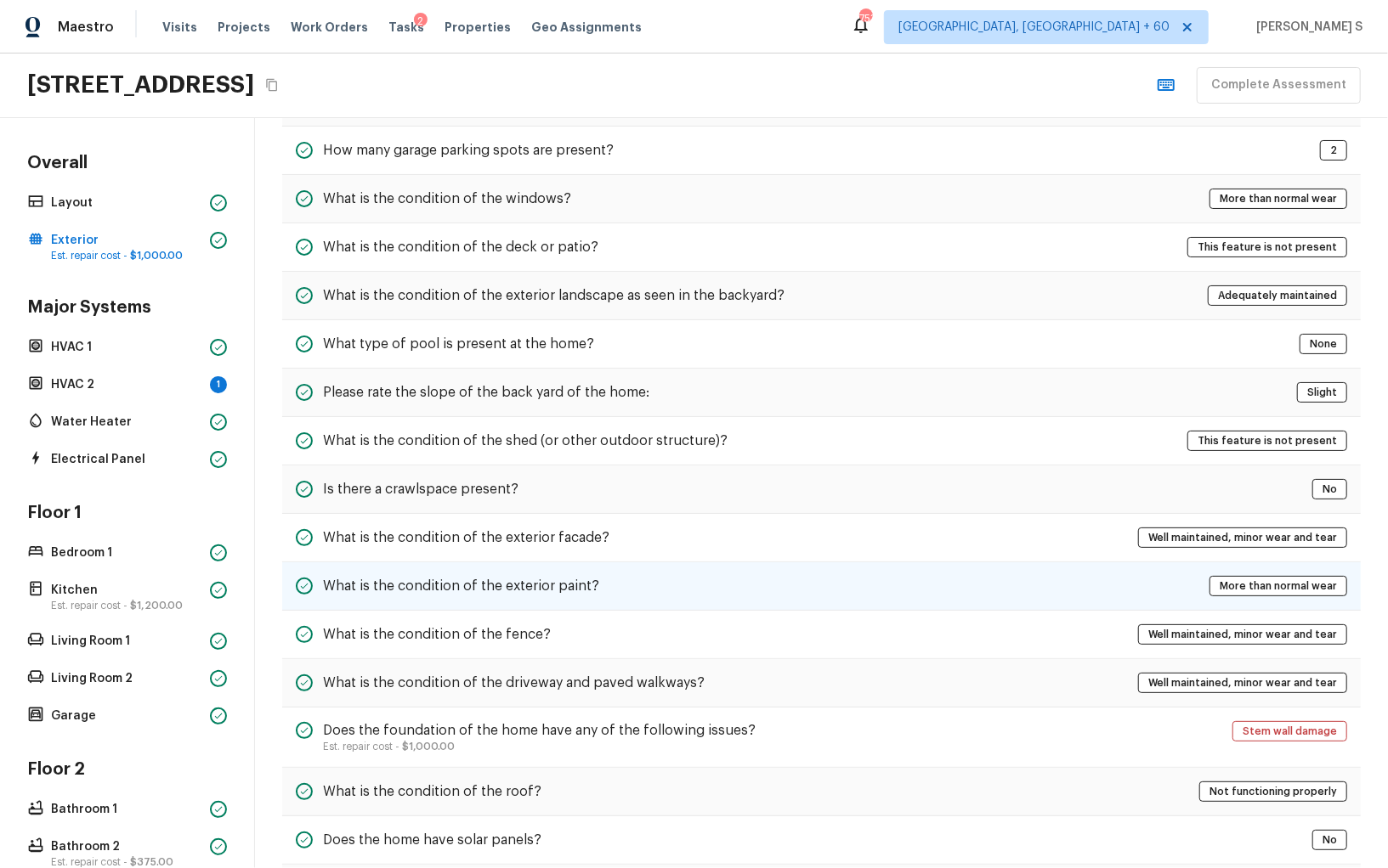
click at [426, 577] on h5 "What is the condition of the exterior paint?" at bounding box center [461, 586] width 276 height 19
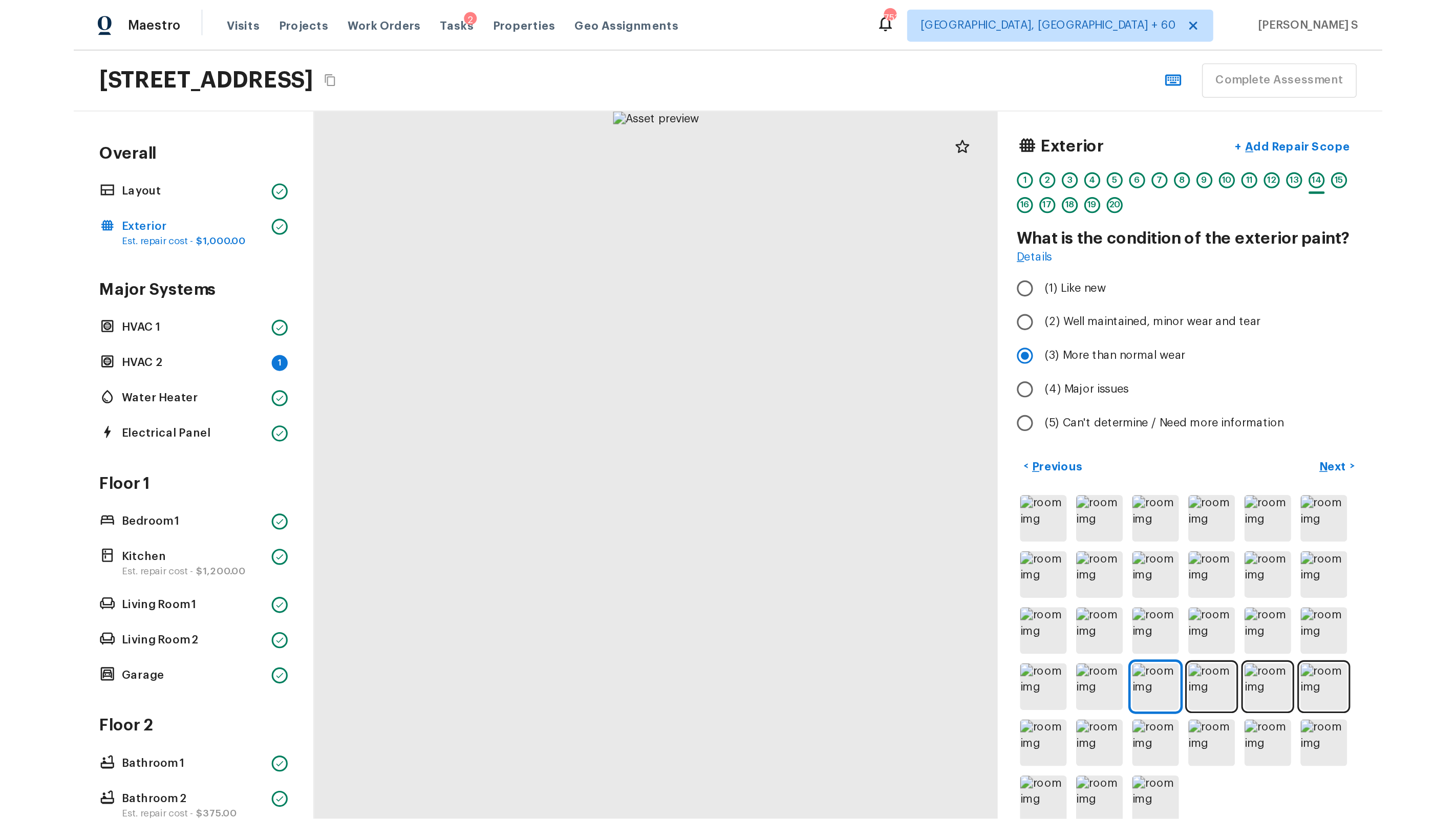
scroll to position [0, 0]
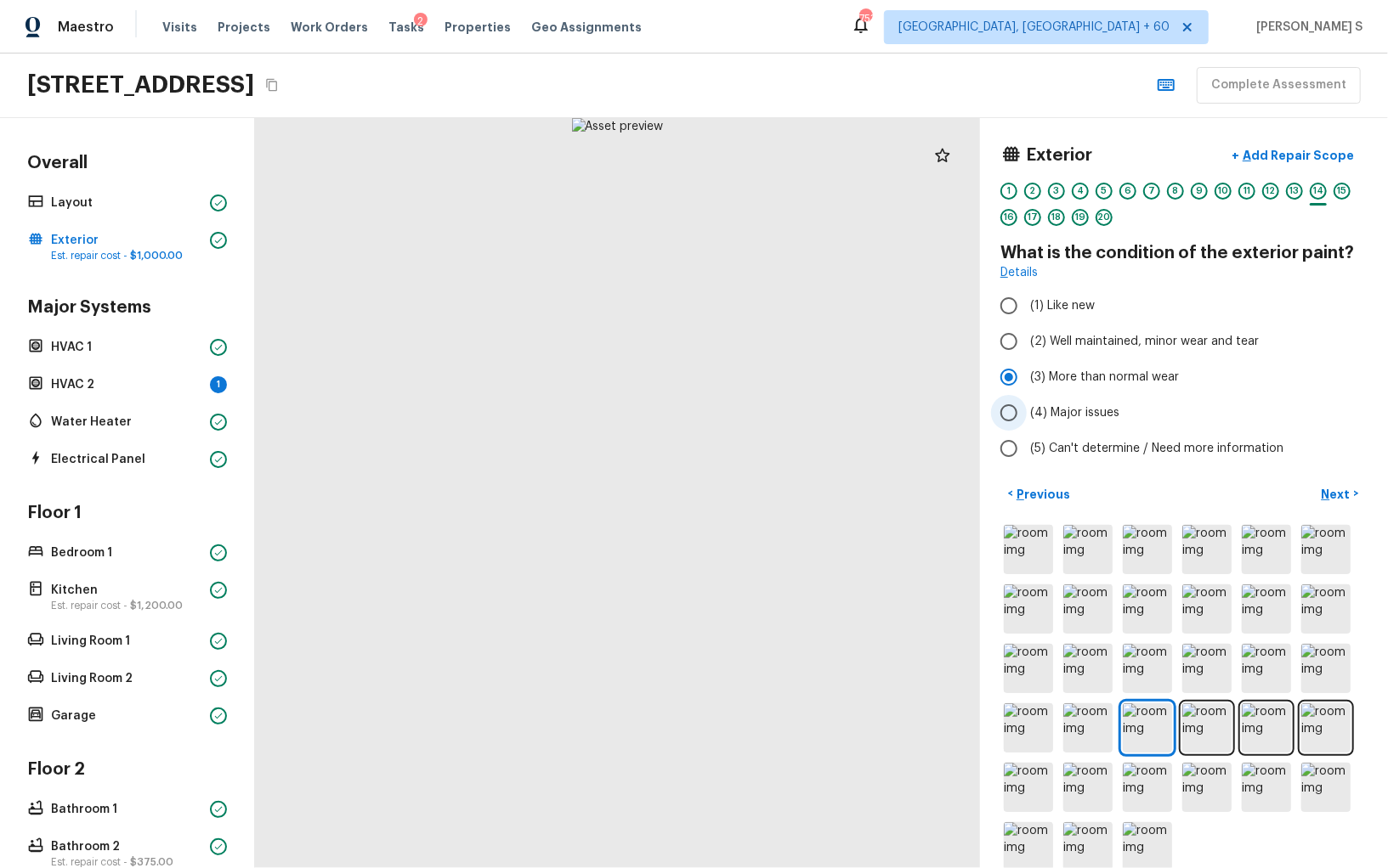
click at [1101, 401] on label "(4) Major issues" at bounding box center [1173, 412] width 363 height 35
click at [1027, 401] on input "(4) Major issues" at bounding box center [1009, 412] width 35 height 35
radio input "true"
click at [1330, 486] on p "Next" at bounding box center [1338, 494] width 32 height 17
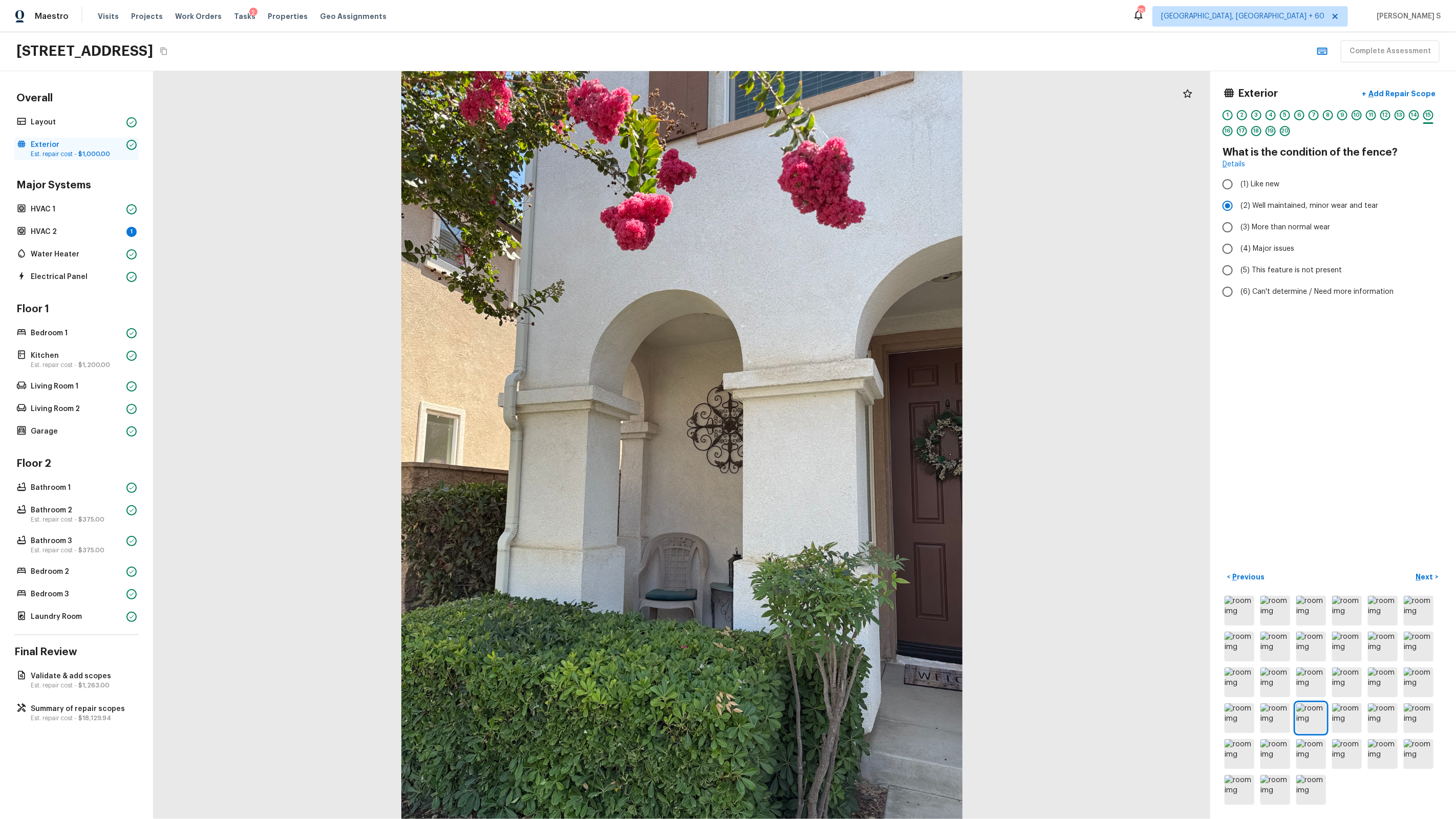
click at [47, 143] on p "Exterior" at bounding box center [76, 144] width 92 height 10
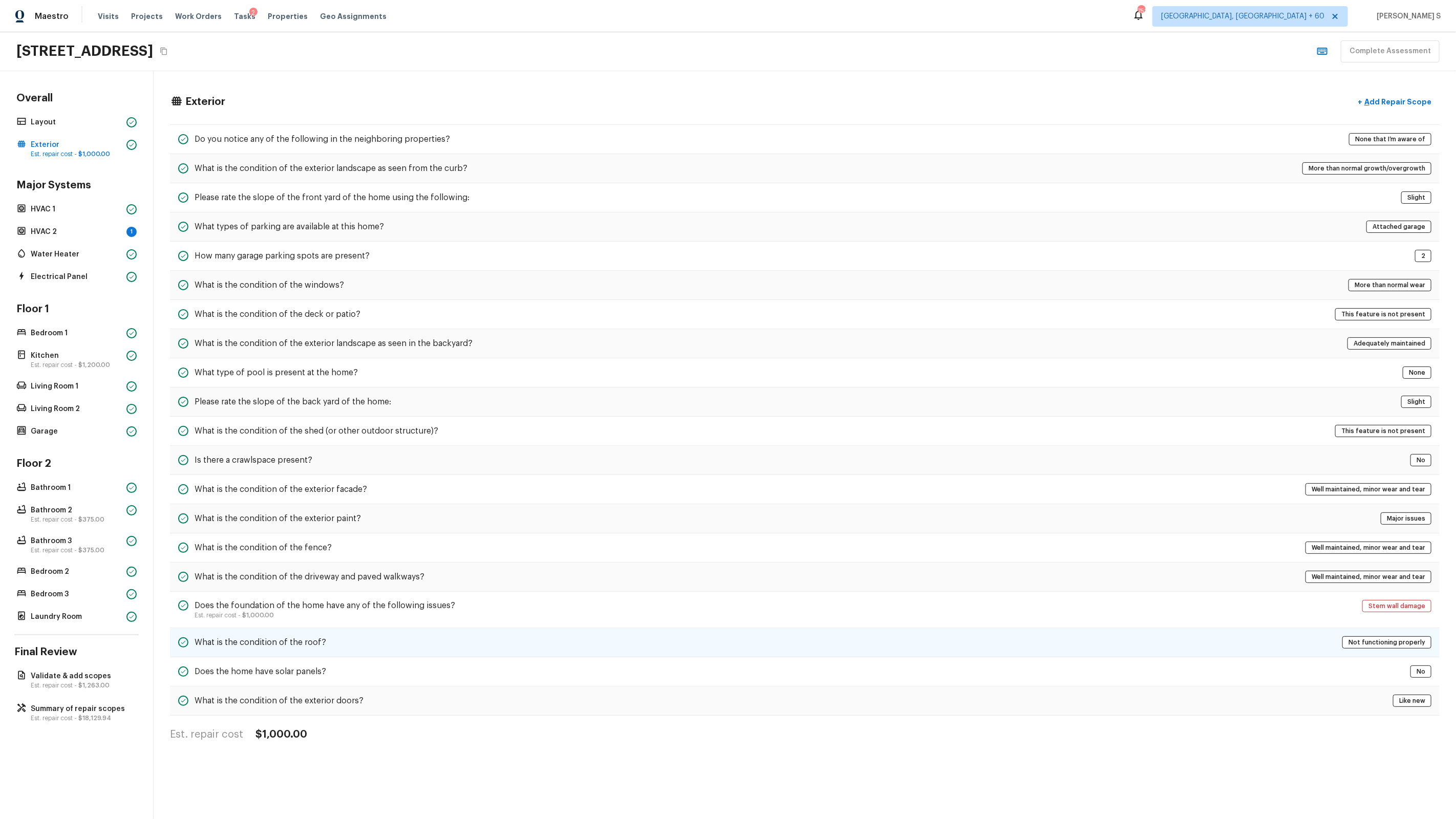
click at [306, 523] on h5 "What is the condition of the roof?" at bounding box center [260, 642] width 131 height 11
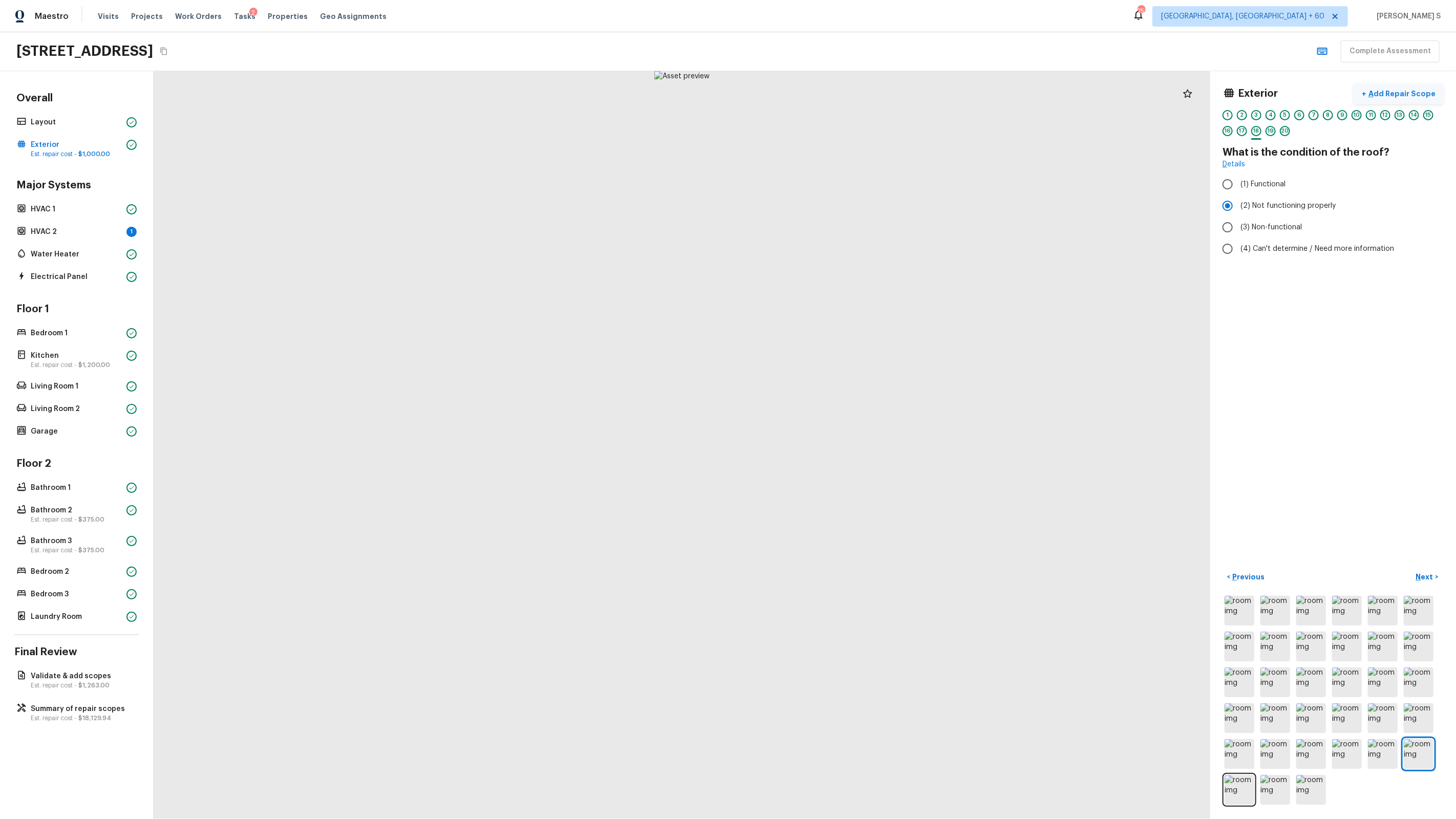
click at [835, 95] on p "Add Repair Scope" at bounding box center [1401, 93] width 69 height 10
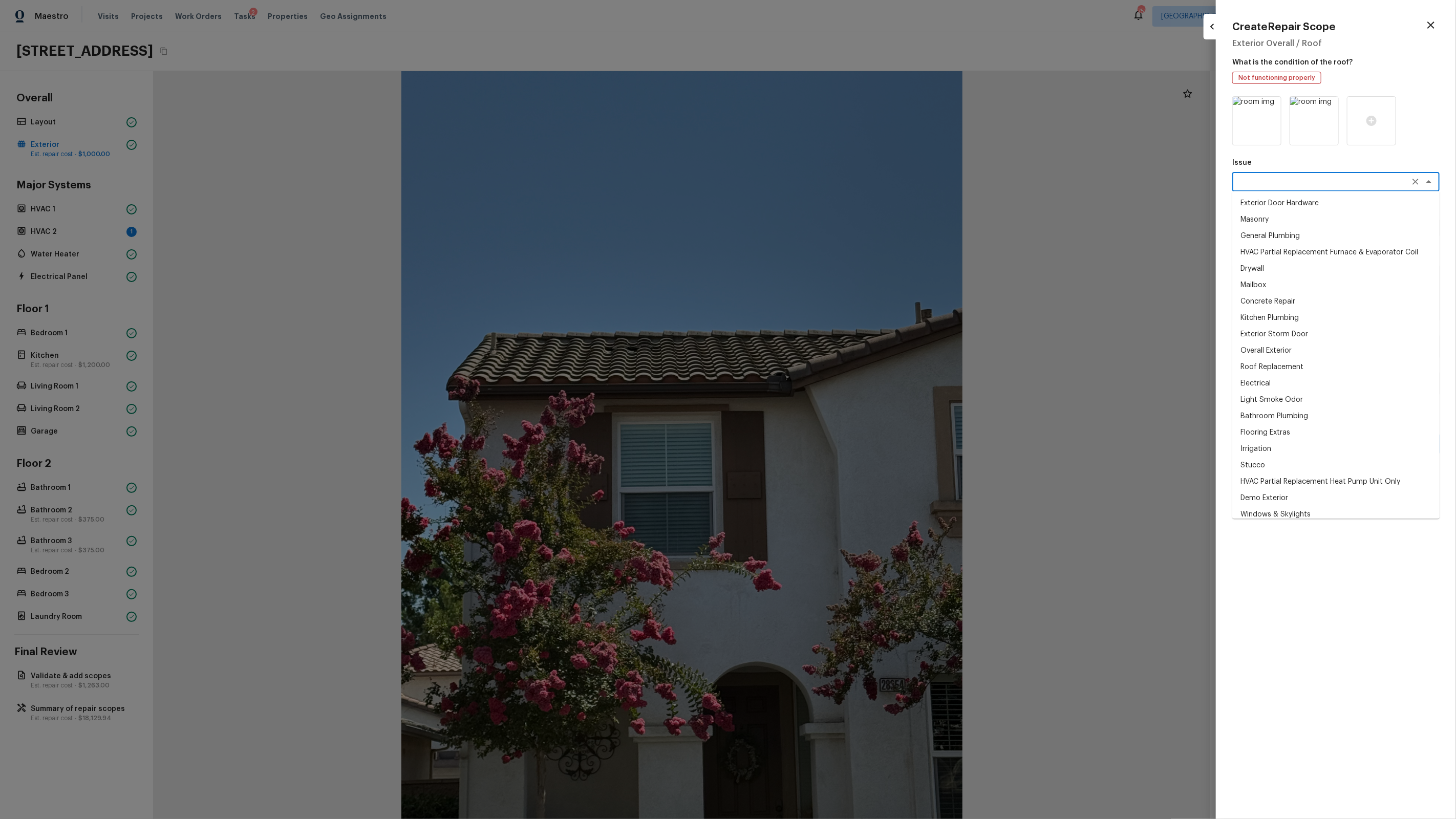
click at [835, 182] on textarea at bounding box center [1322, 182] width 169 height 10
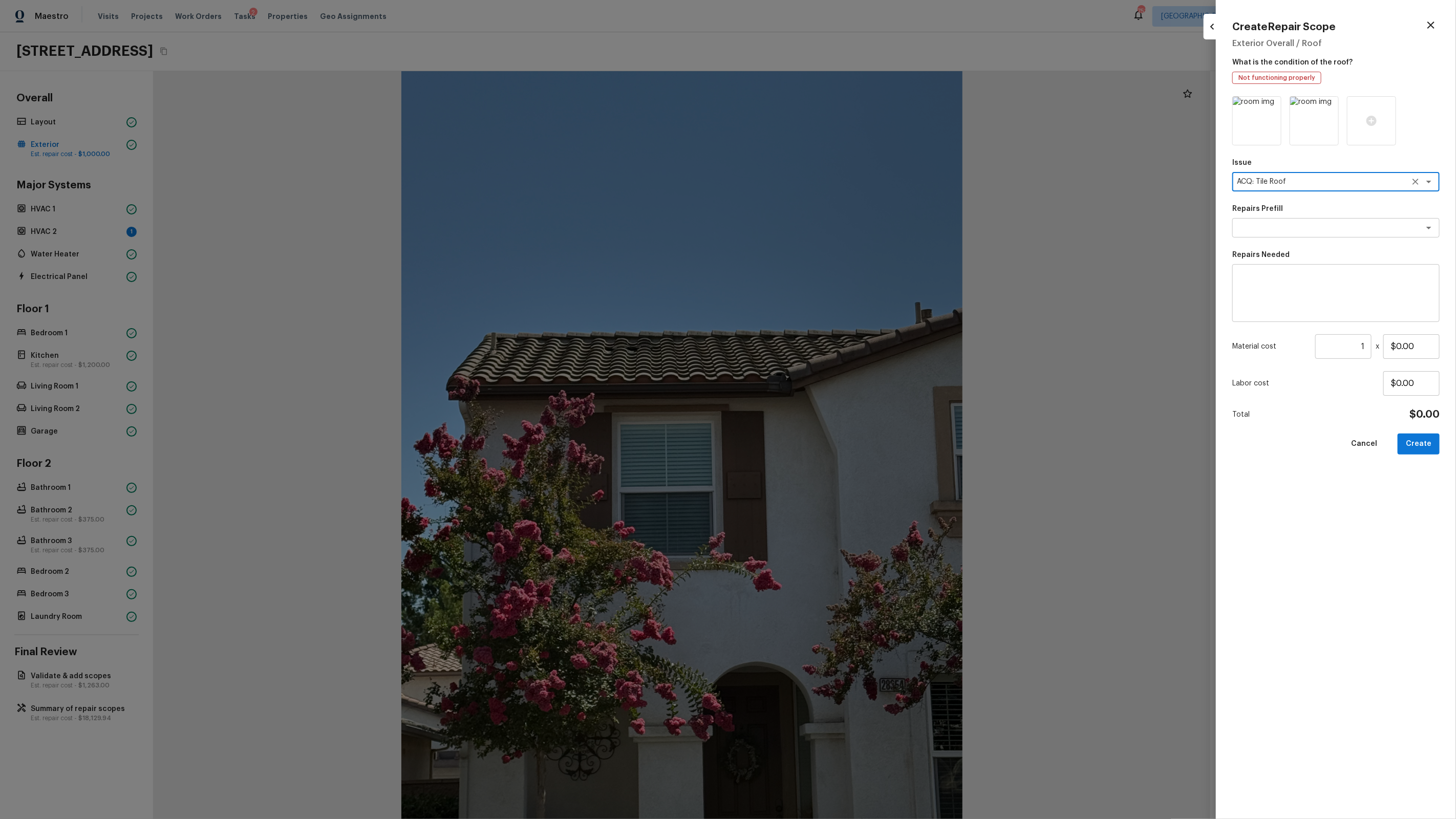
type textarea "ACQ: Tile Roof"
click at [835, 226] on icon "Open" at bounding box center [1429, 228] width 5 height 2
click at [835, 262] on li "Tile Roof 16-20 Years Old" at bounding box center [1336, 266] width 207 height 17
type textarea "Tile Roof 16-20 Years Old"
type textarea "Acquisition Scope: Tile Roof 16-20 years in age maintenance"
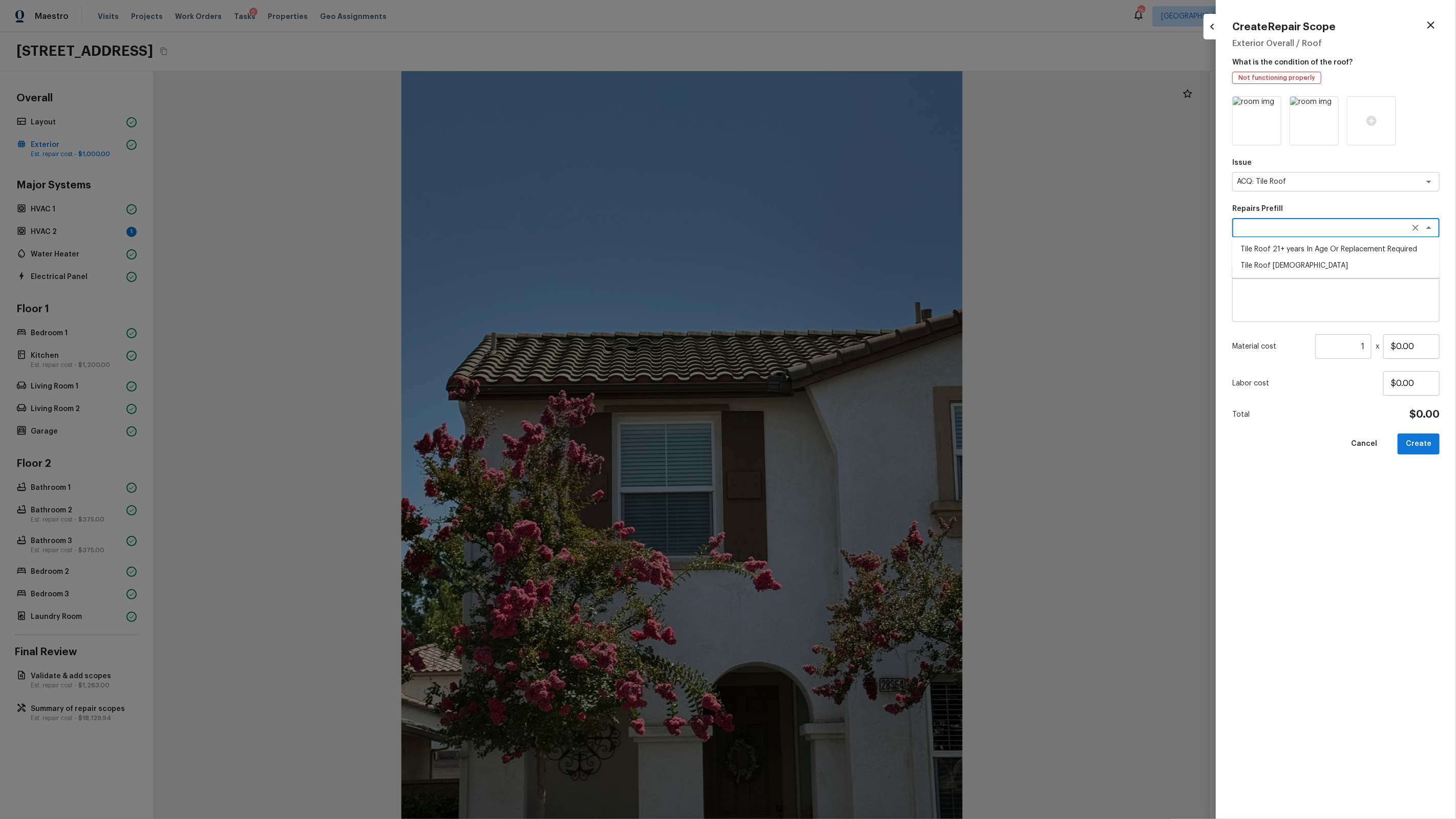
type input "$1,500.00"
click at [835, 443] on button "Create" at bounding box center [1418, 444] width 42 height 21
type input "$0.00"
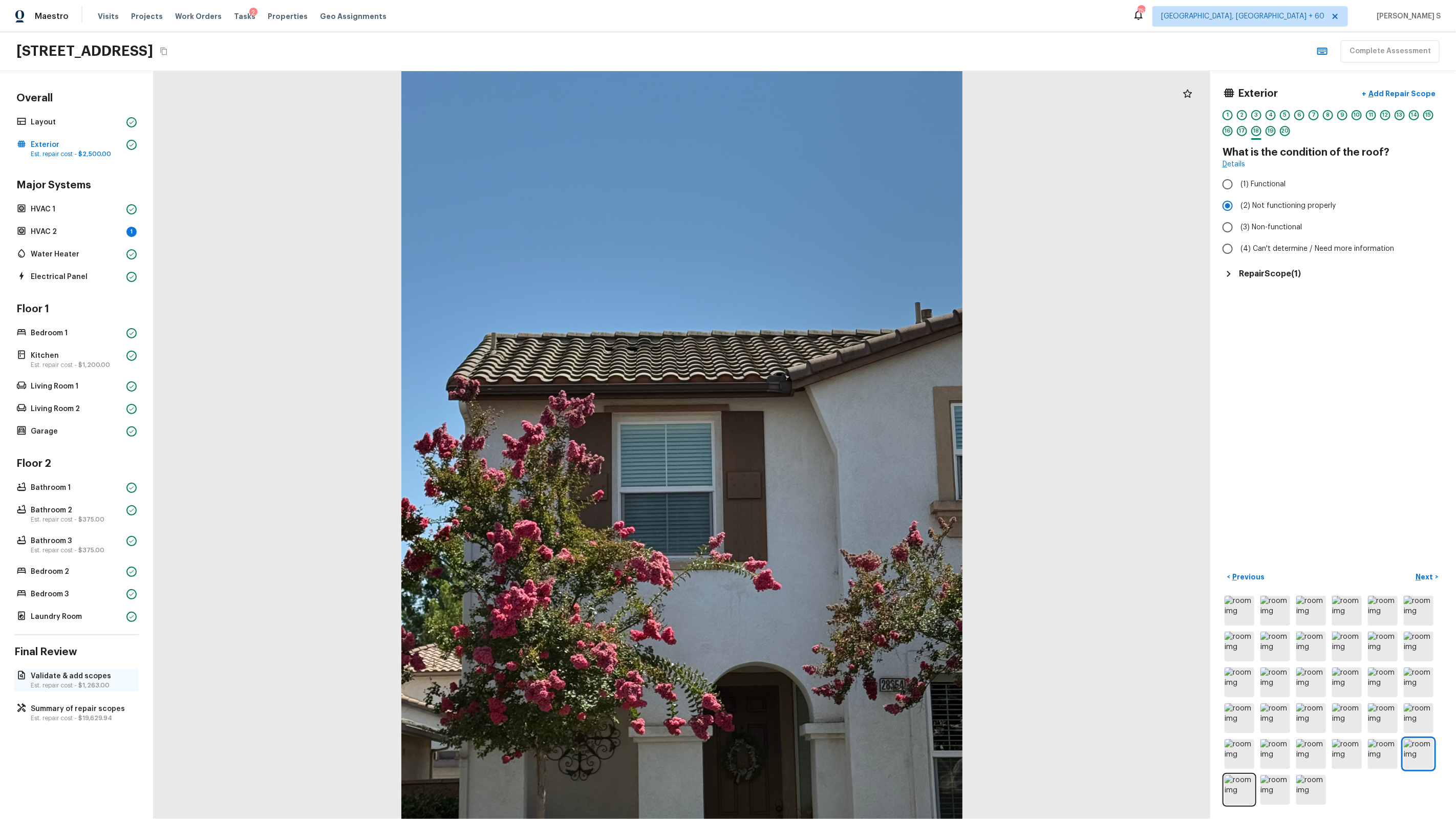
click at [86, 523] on span "$1,263.00" at bounding box center [93, 685] width 31 height 6
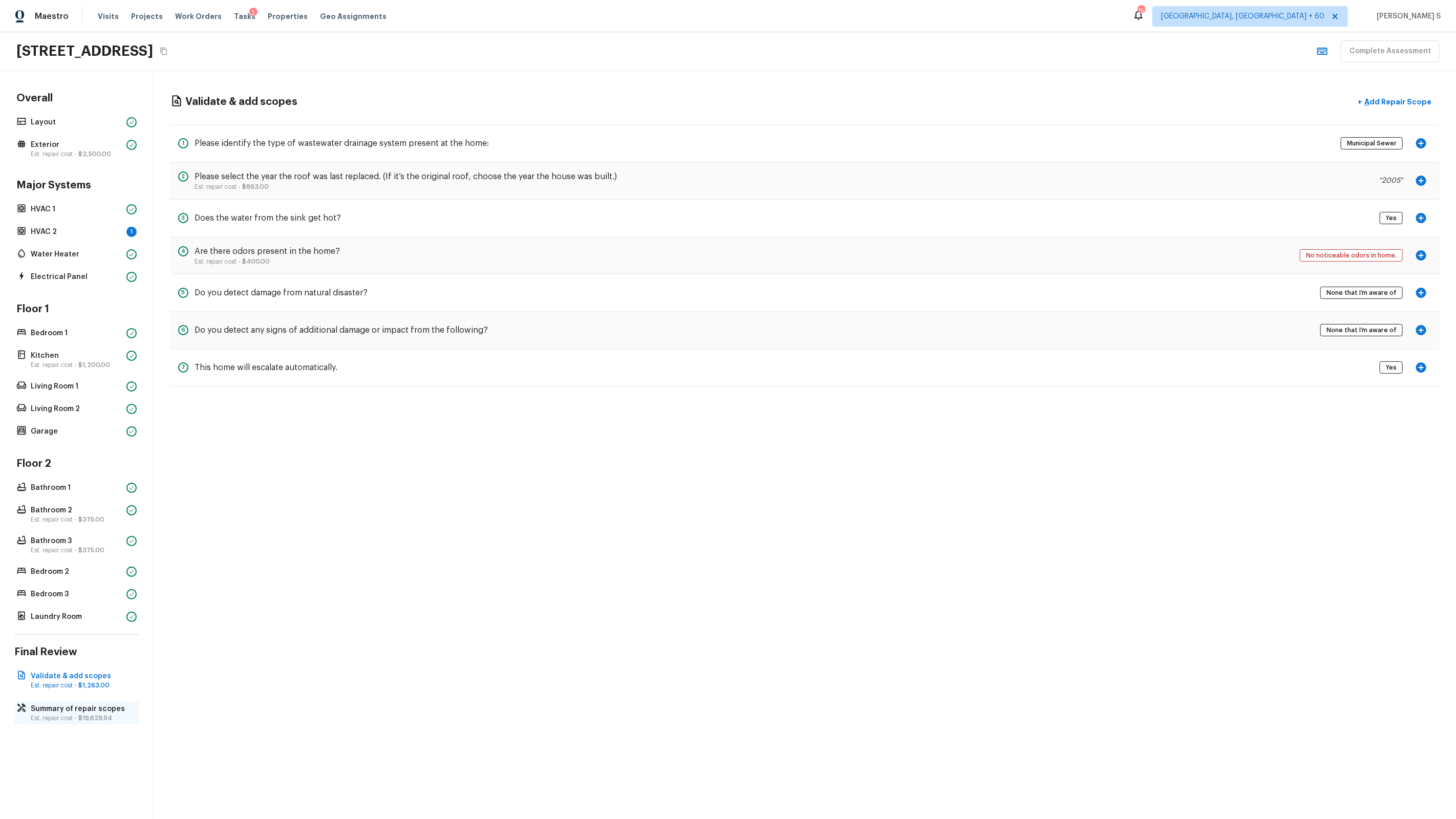
click at [96, 523] on span "$19,629.94" at bounding box center [95, 718] width 34 height 6
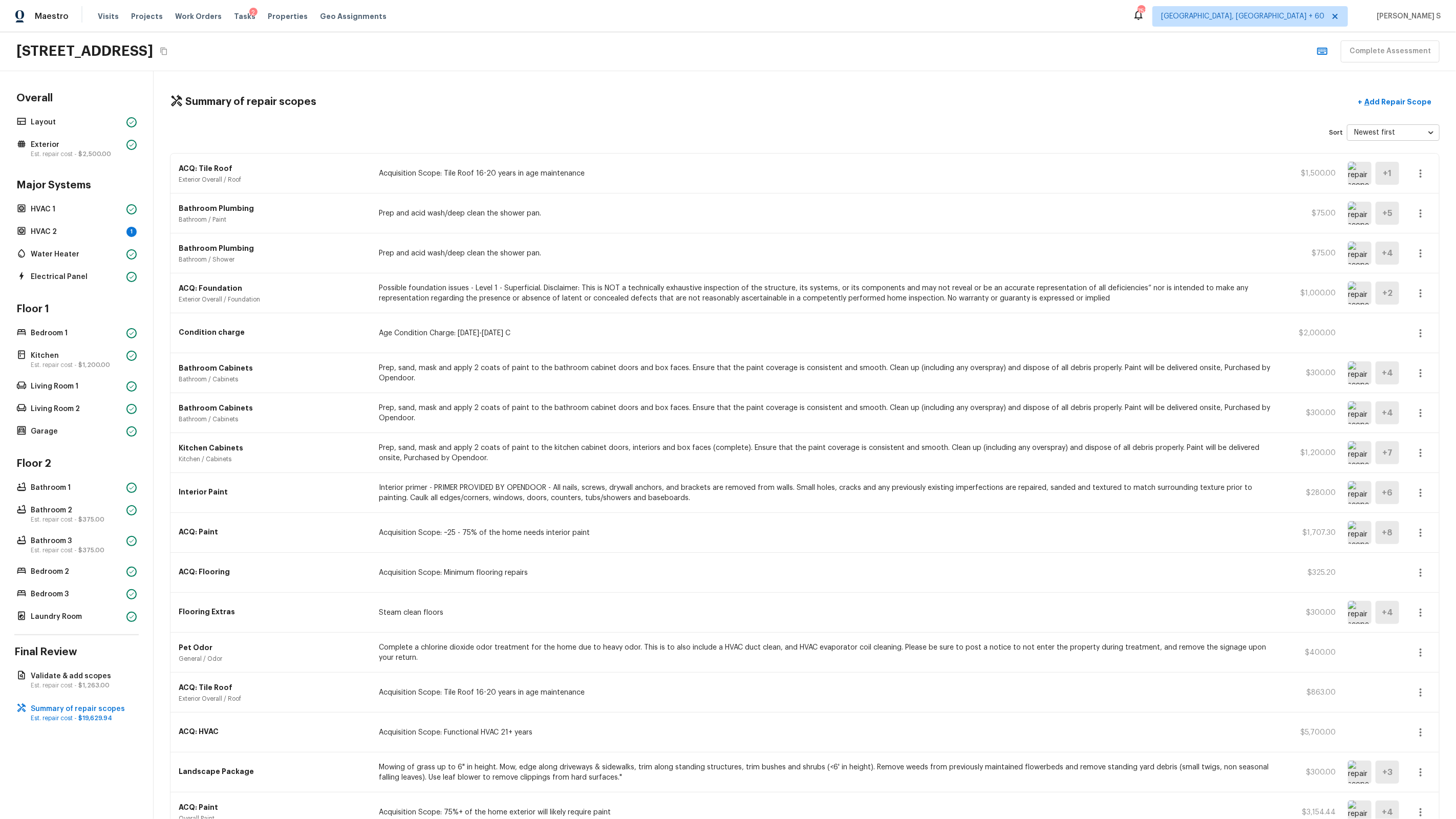
scroll to position [100, 0]
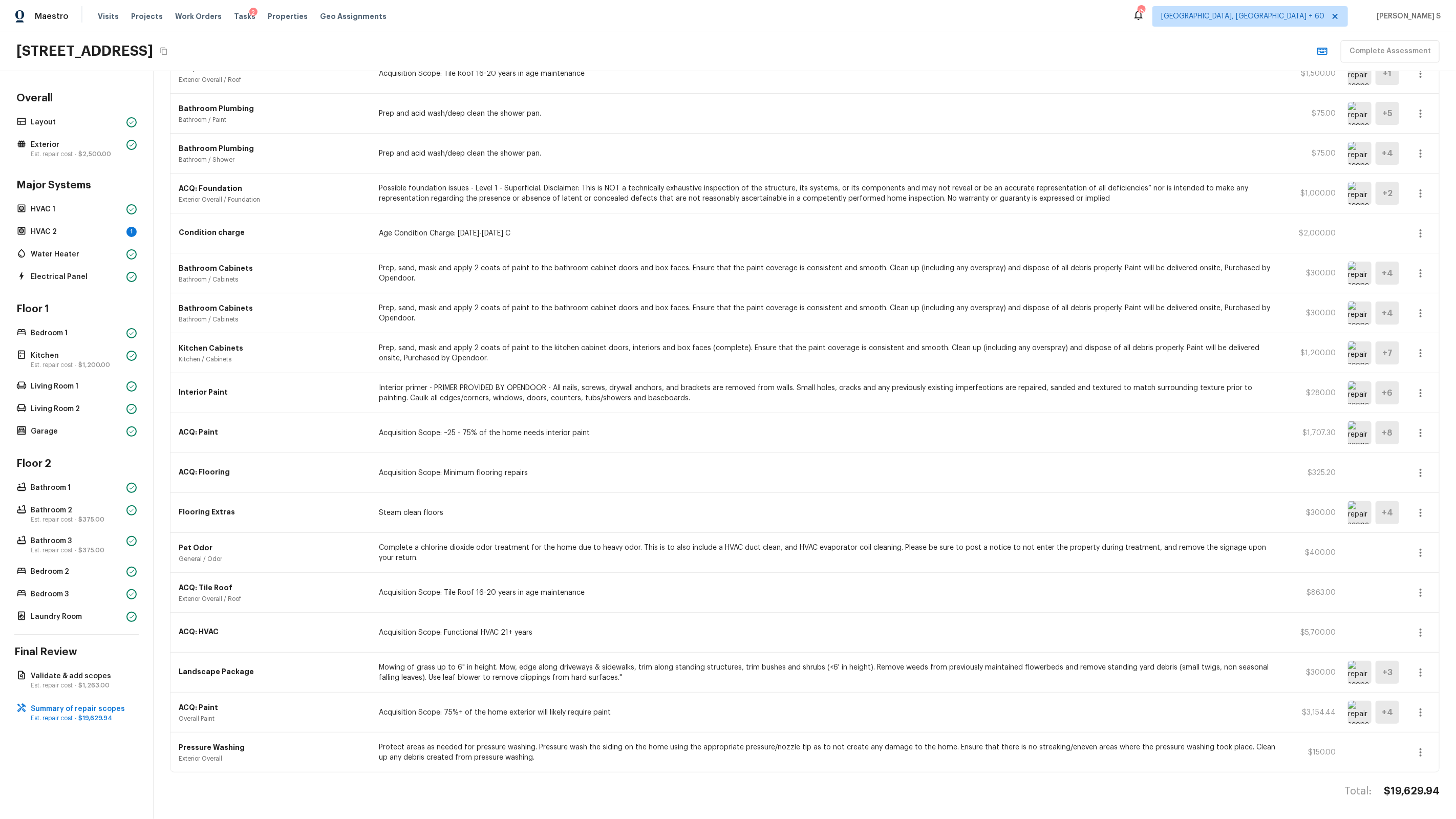
click at [835, 523] on icon "button" at bounding box center [1421, 593] width 12 height 12
click at [835, 523] on li "Remove" at bounding box center [1424, 653] width 47 height 31
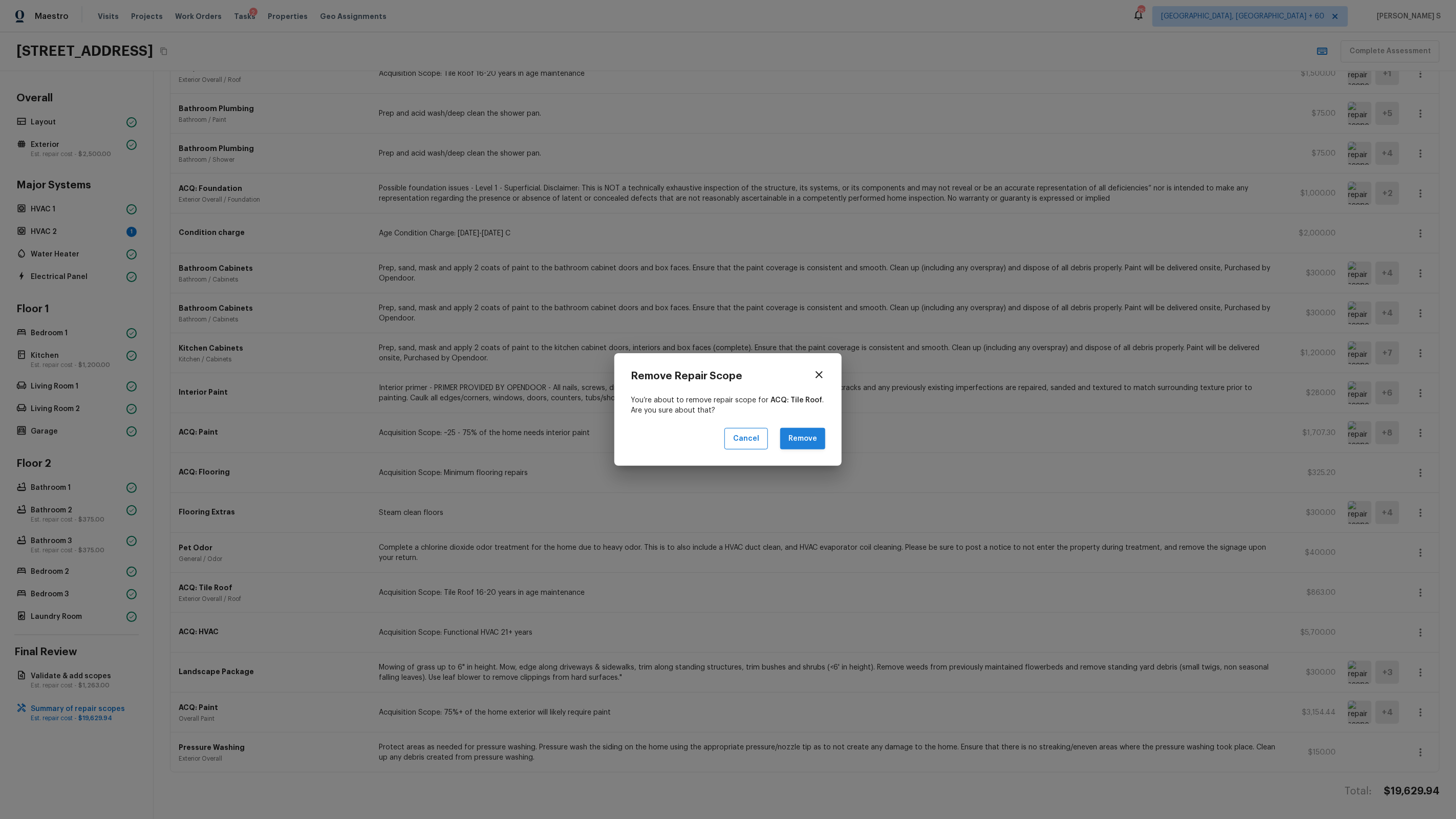
click at [808, 435] on button "Remove" at bounding box center [803, 438] width 45 height 22
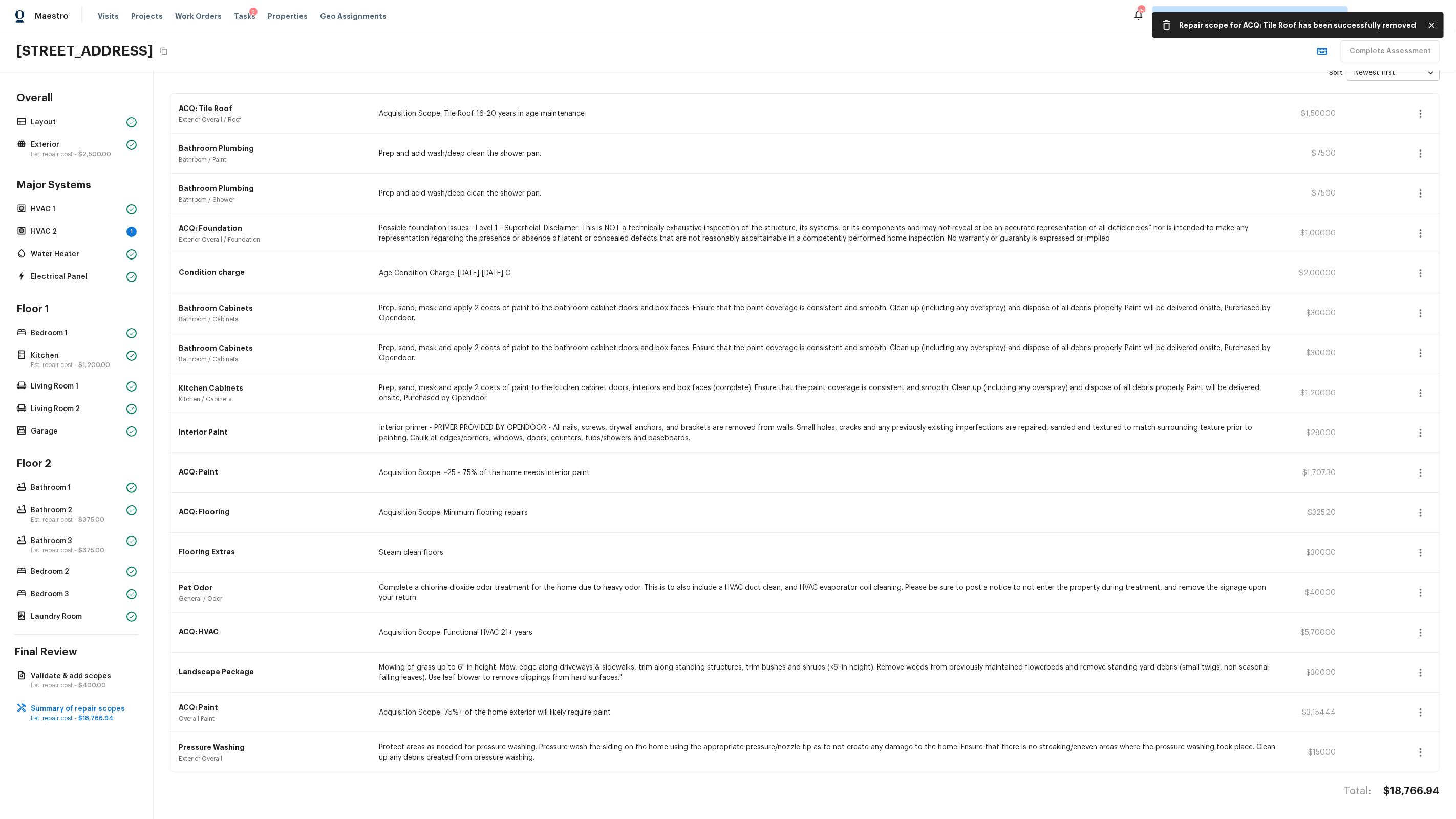
scroll to position [60, 0]
click at [603, 523] on div "ACQ: Flooring Acquisition Scope: Minimum flooring repairs $325.20" at bounding box center [805, 512] width 1268 height 40
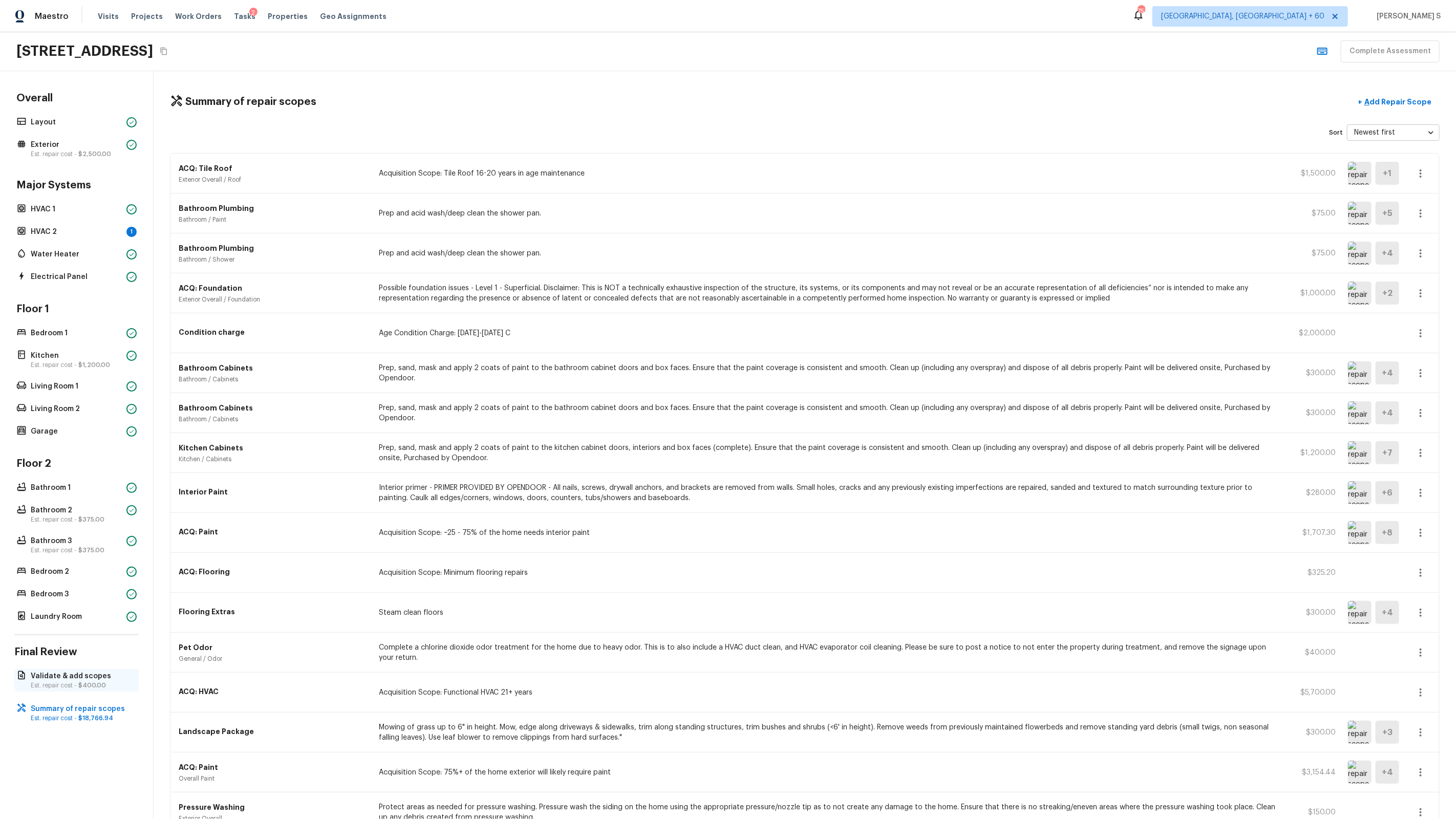
click at [83, 523] on p "Validate & add scopes" at bounding box center [82, 675] width 102 height 10
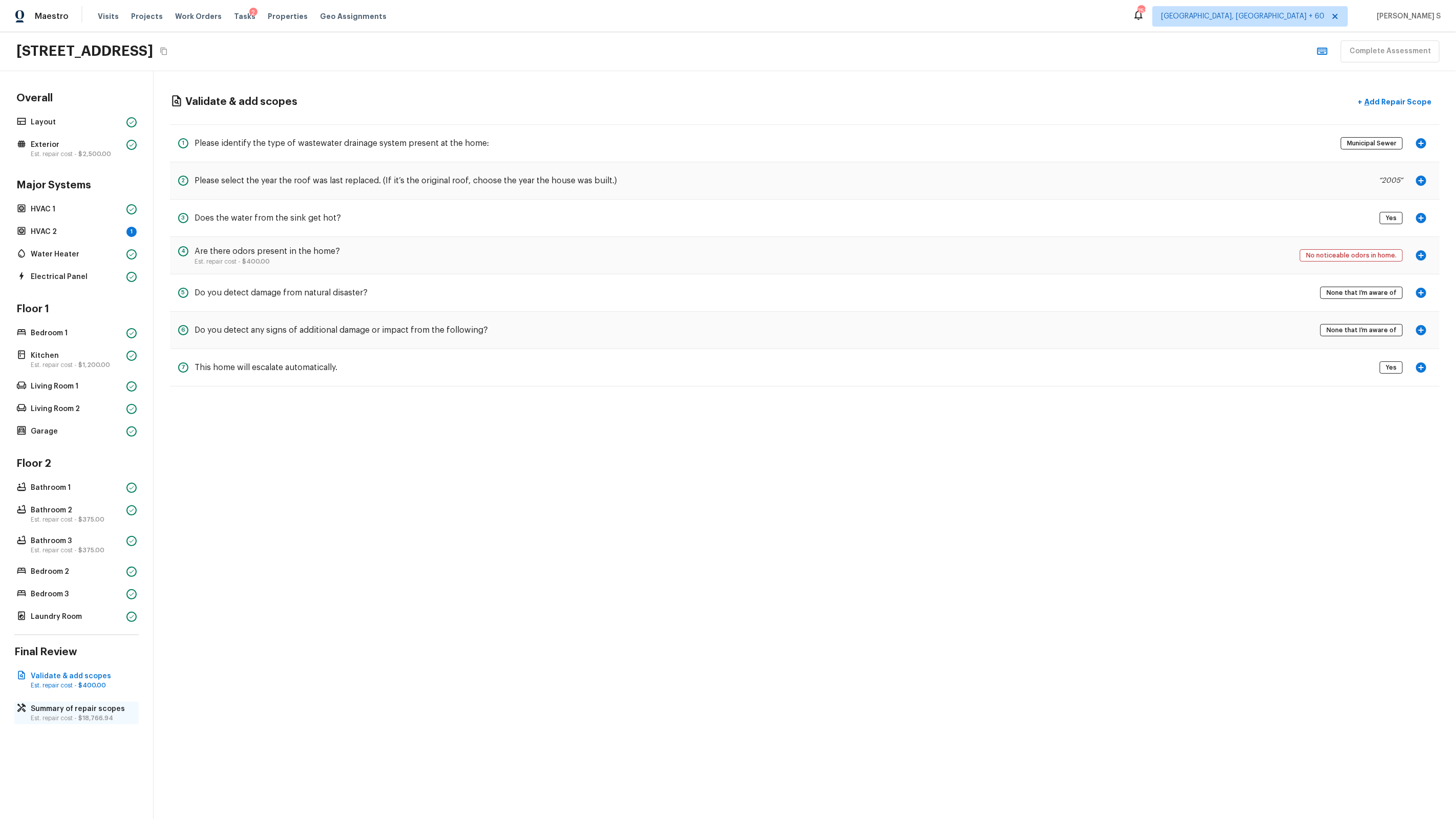
click at [85, 523] on span "$18,766.94" at bounding box center [95, 718] width 35 height 6
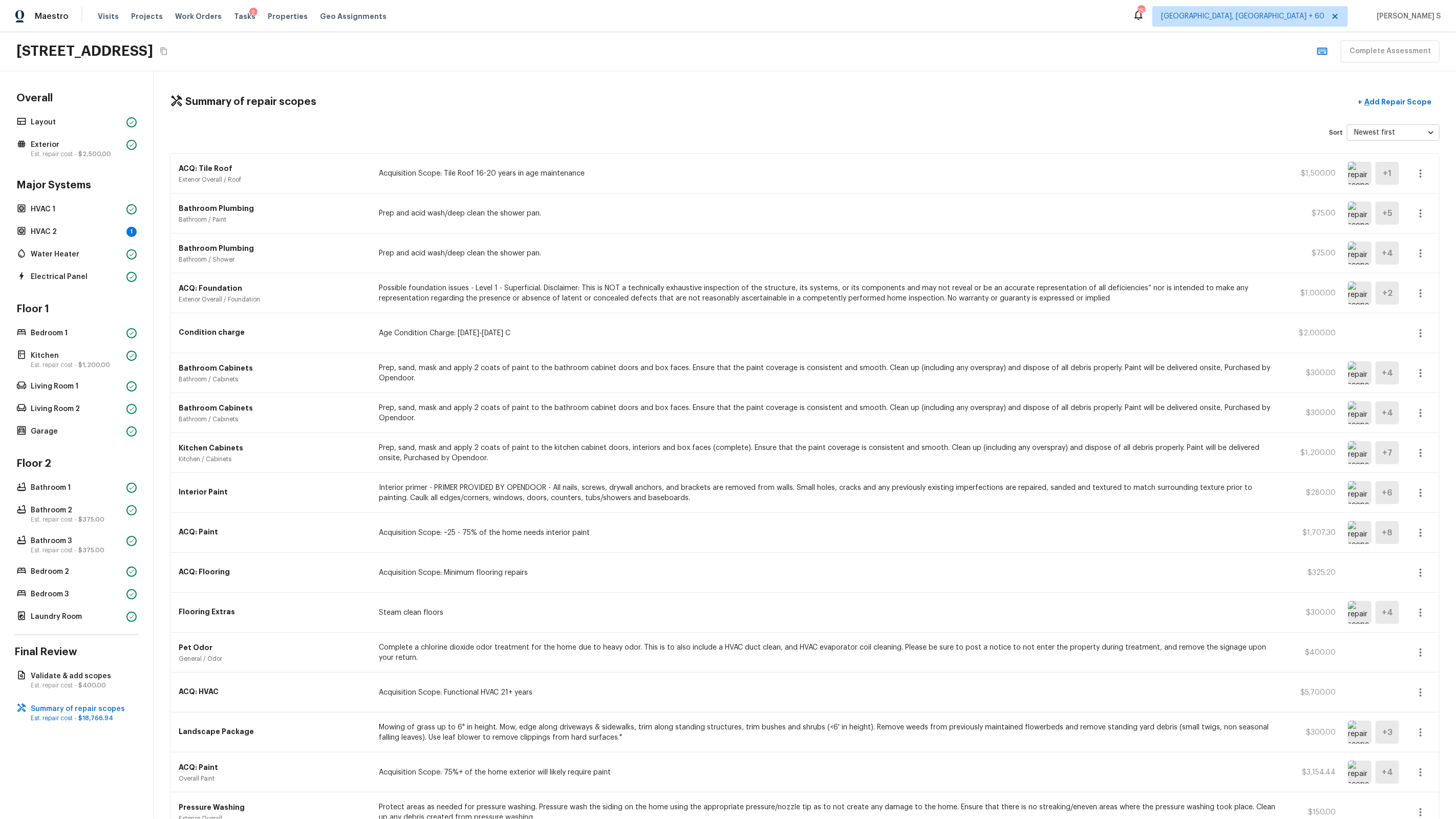
click at [835, 169] on icon "button" at bounding box center [1421, 173] width 12 height 12
click at [835, 204] on li "Edit" at bounding box center [1424, 203] width 47 height 31
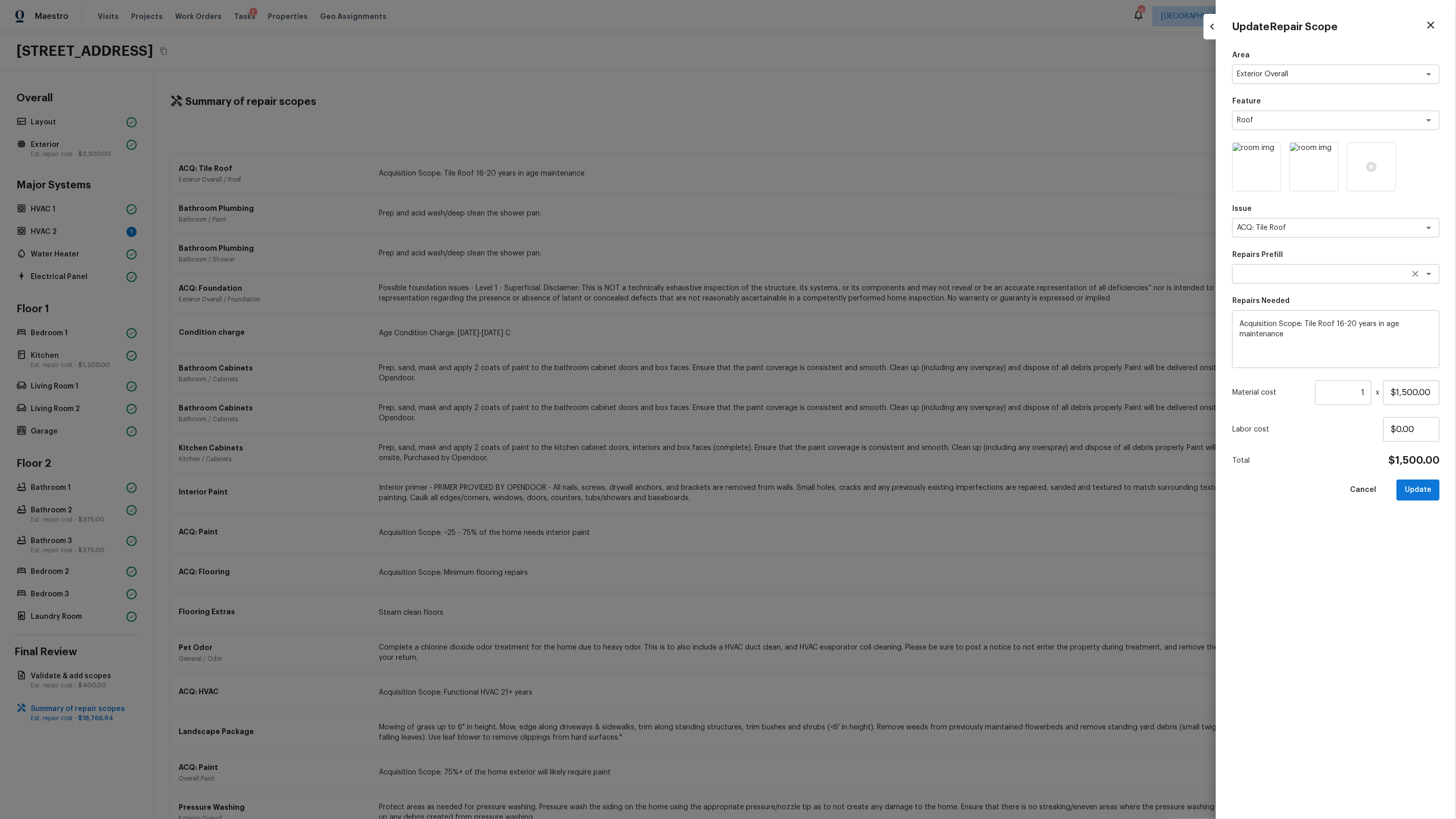
click at [835, 270] on textarea at bounding box center [1322, 273] width 169 height 10
click at [835, 296] on li "Tile Roof 21+ years In Age Or Replacement Required" at bounding box center [1336, 295] width 207 height 17
type textarea "Tile Roof 21+ years In Age Or Replacement Required"
type textarea "Acquisition Scope: Tile Roof 21+ years in age or replacement required. Per SQFT."
type input "$16.10"
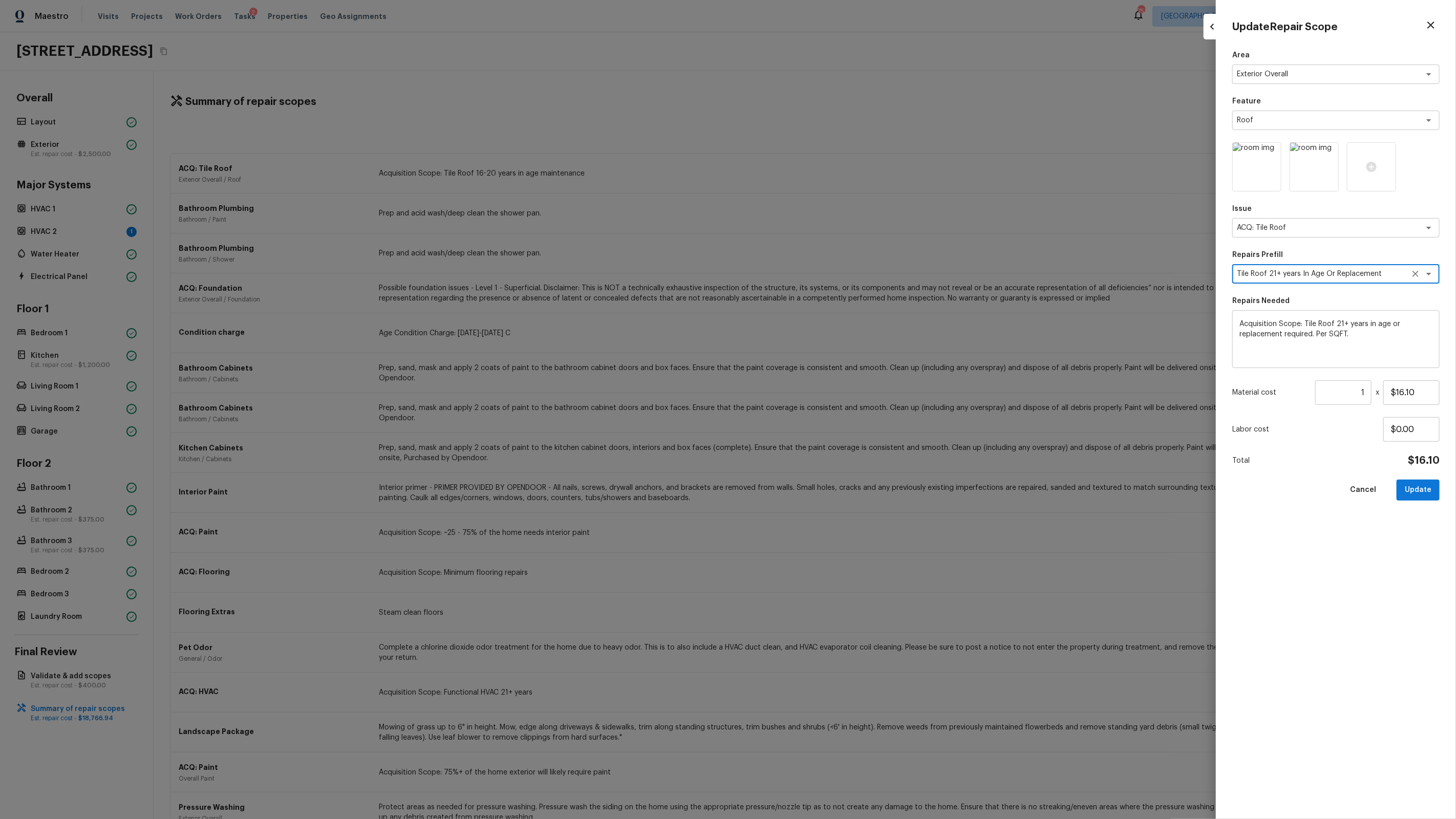
click at [835, 394] on input "1" at bounding box center [1343, 393] width 56 height 25
type input "1626"
click at [835, 487] on button "Update" at bounding box center [1418, 490] width 43 height 21
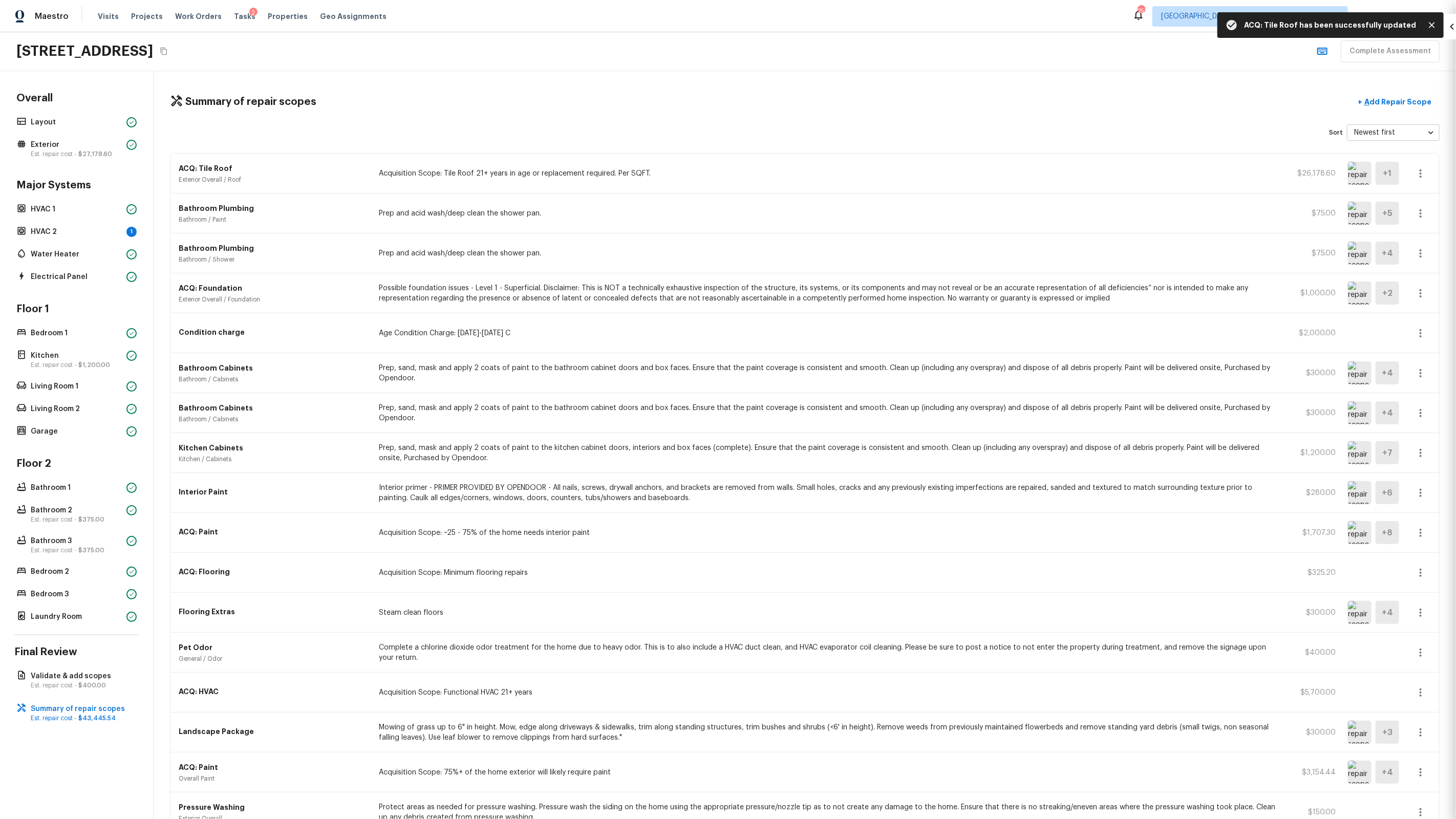
type input "1"
type input "$0.00"
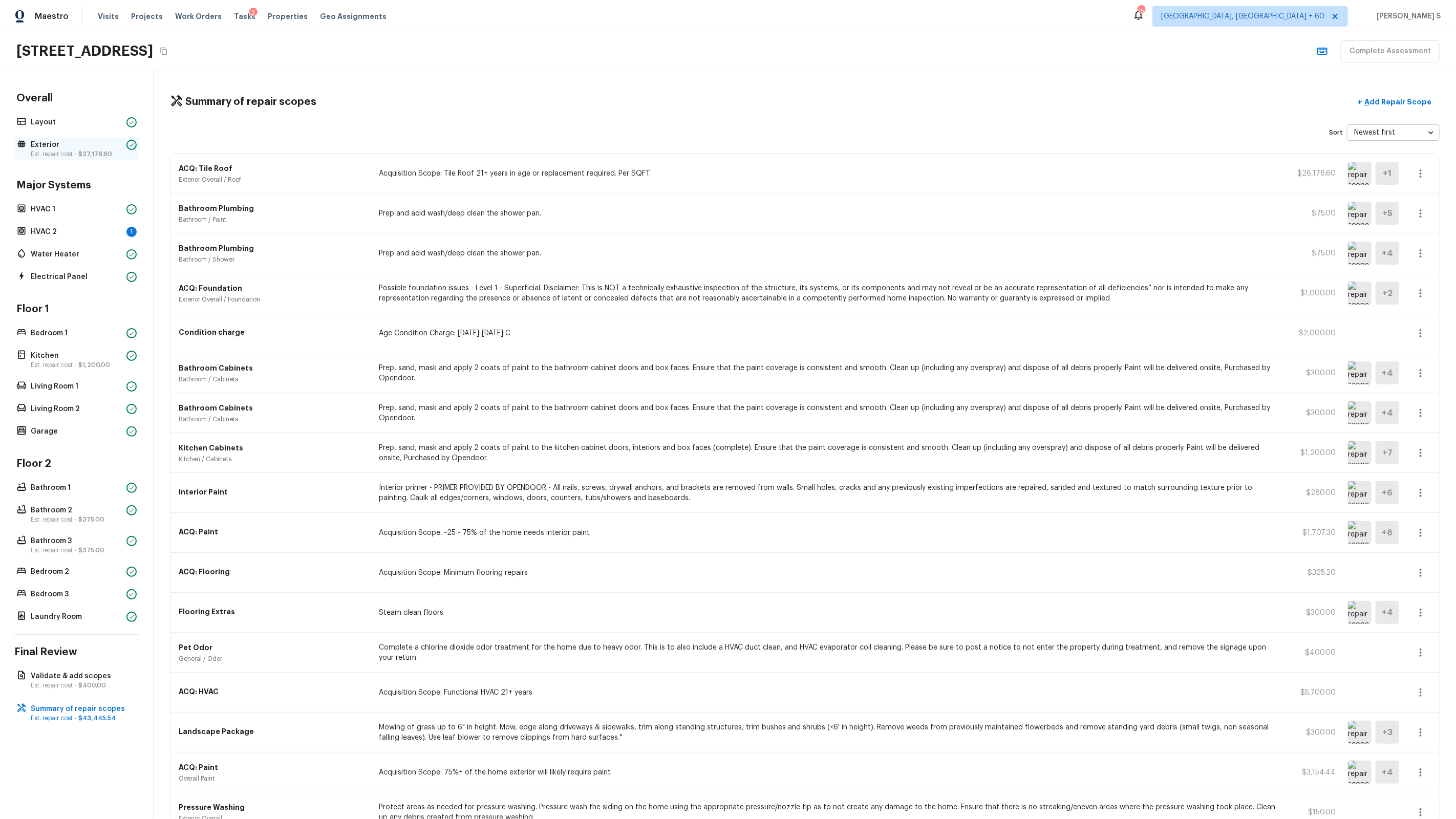
click at [59, 153] on p "Est. repair cost - $27,178.60" at bounding box center [76, 154] width 92 height 8
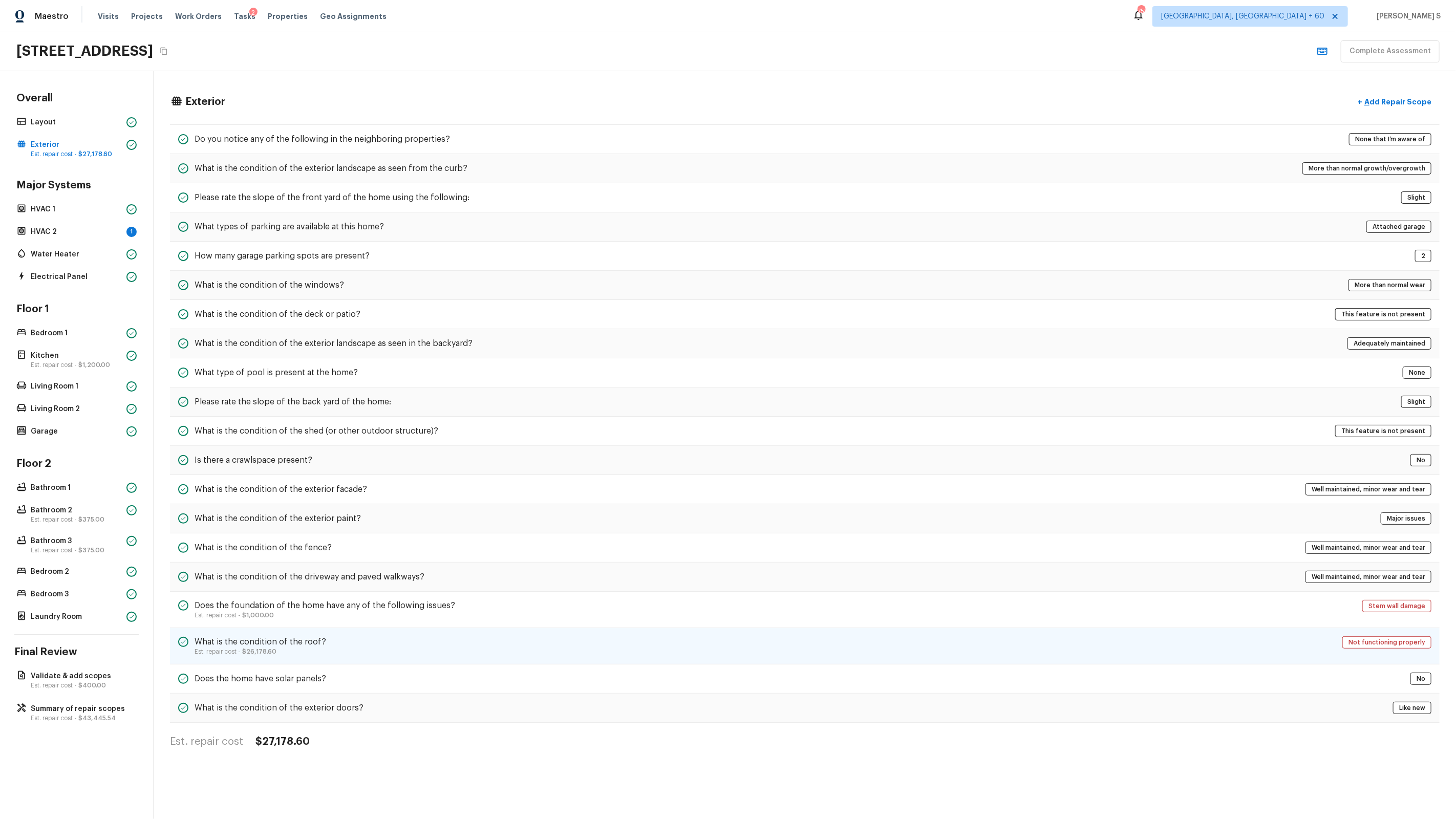
click at [835, 523] on div "What is the condition of the roof? Est. repair cost - $26,178.60 Not functionin…" at bounding box center [805, 646] width 1270 height 36
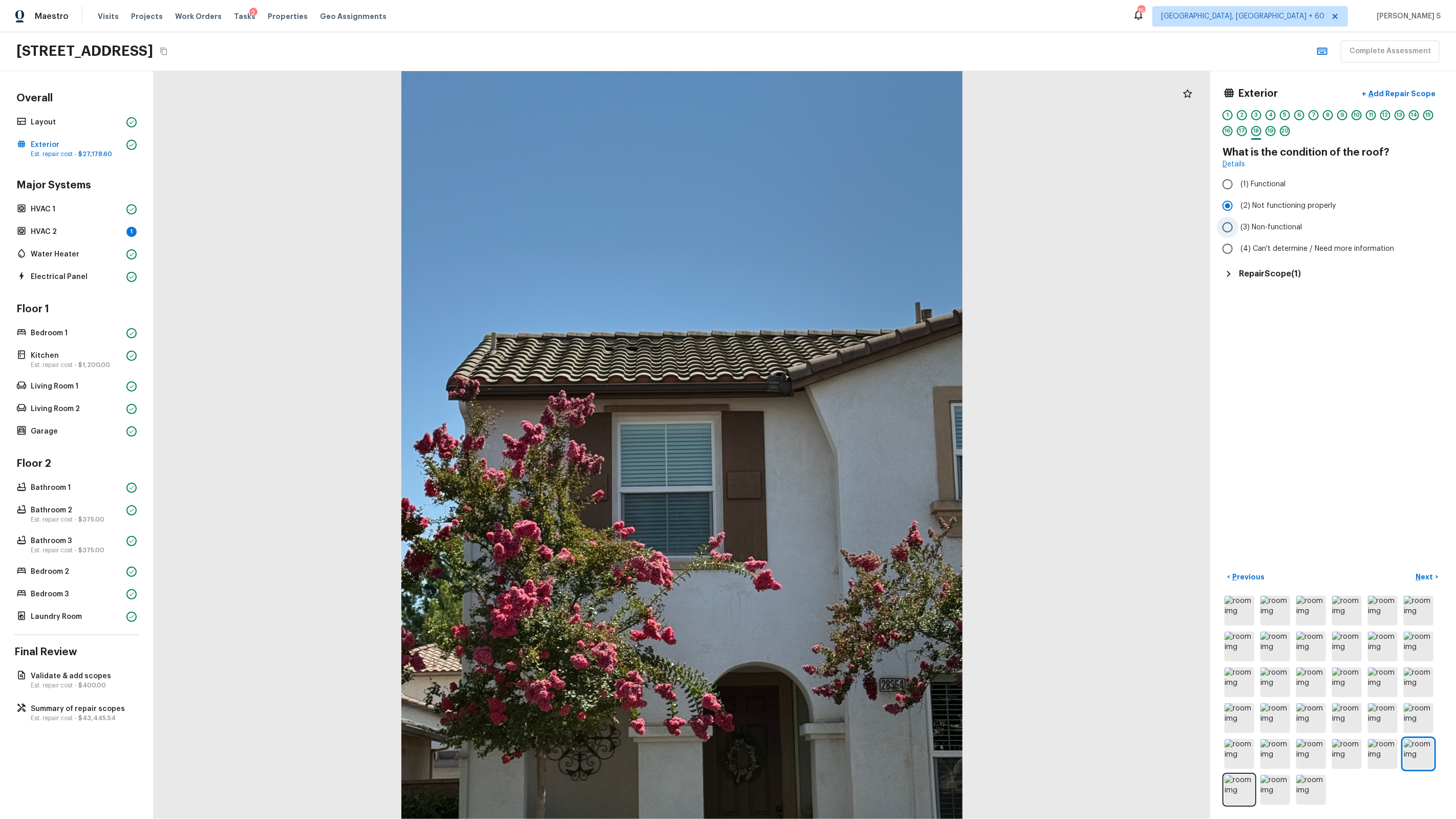
click at [835, 226] on span "(3) Non-functional" at bounding box center [1271, 227] width 62 height 10
click at [835, 226] on input "(3) Non-functional" at bounding box center [1228, 227] width 21 height 21
radio input "true"
click at [835, 523] on p "Next" at bounding box center [1426, 577] width 20 height 10
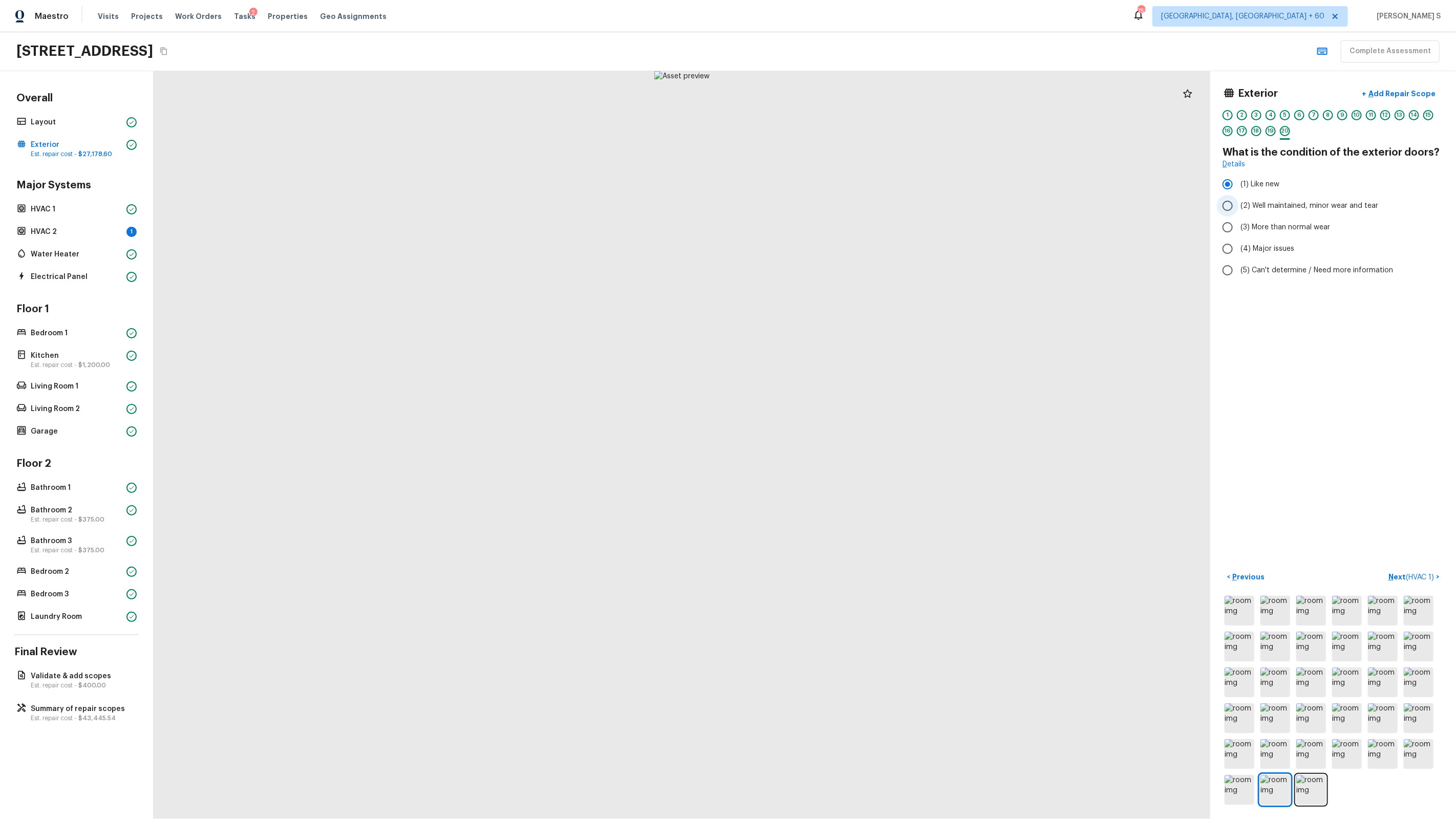
click at [835, 208] on span "(2) Well maintained, minor wear and tear" at bounding box center [1309, 205] width 138 height 10
click at [835, 208] on input "(2) Well maintained, minor wear and tear" at bounding box center [1228, 206] width 21 height 21
radio input "true"
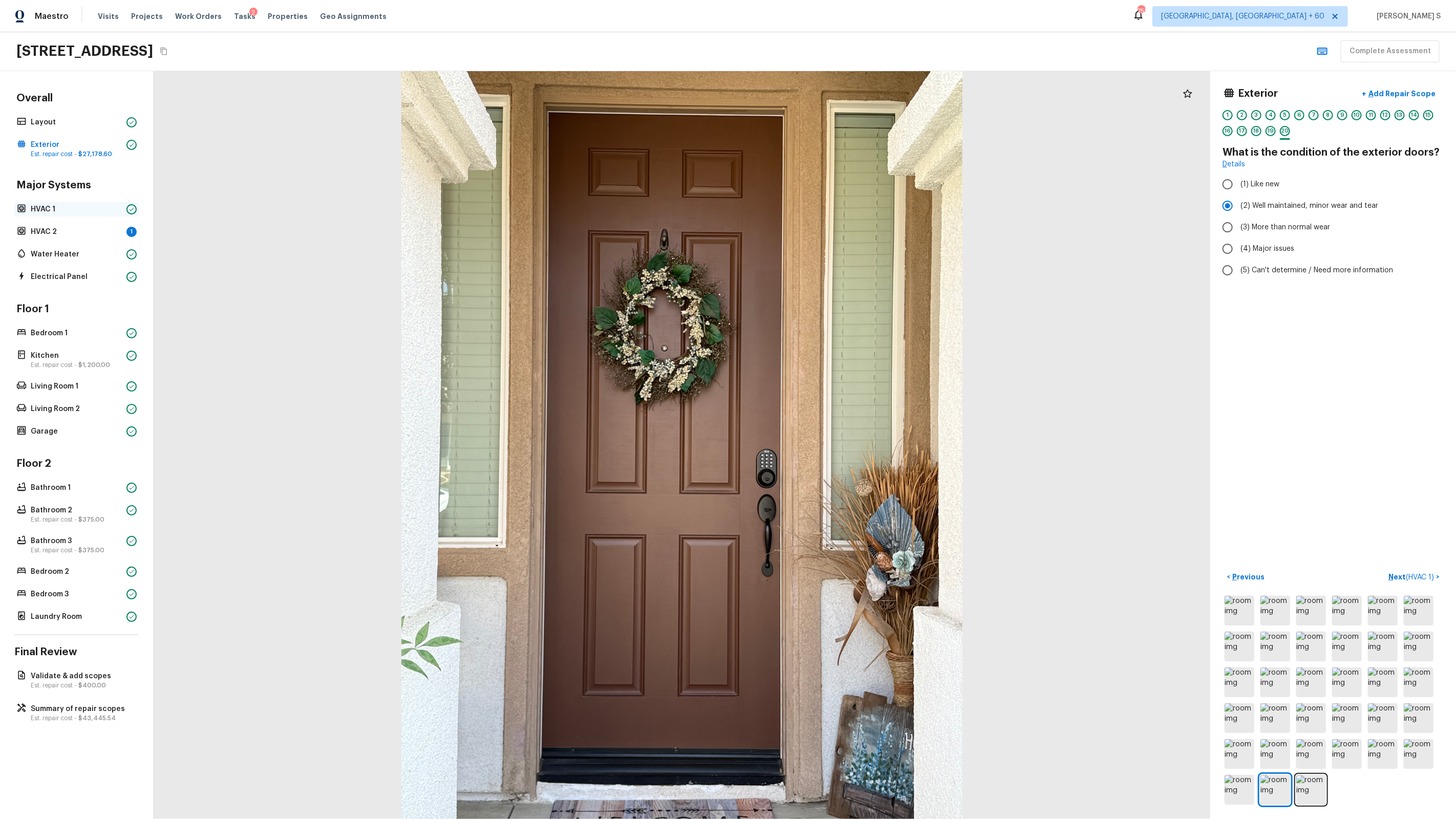
click at [56, 207] on p "HVAC 1" at bounding box center [76, 209] width 92 height 10
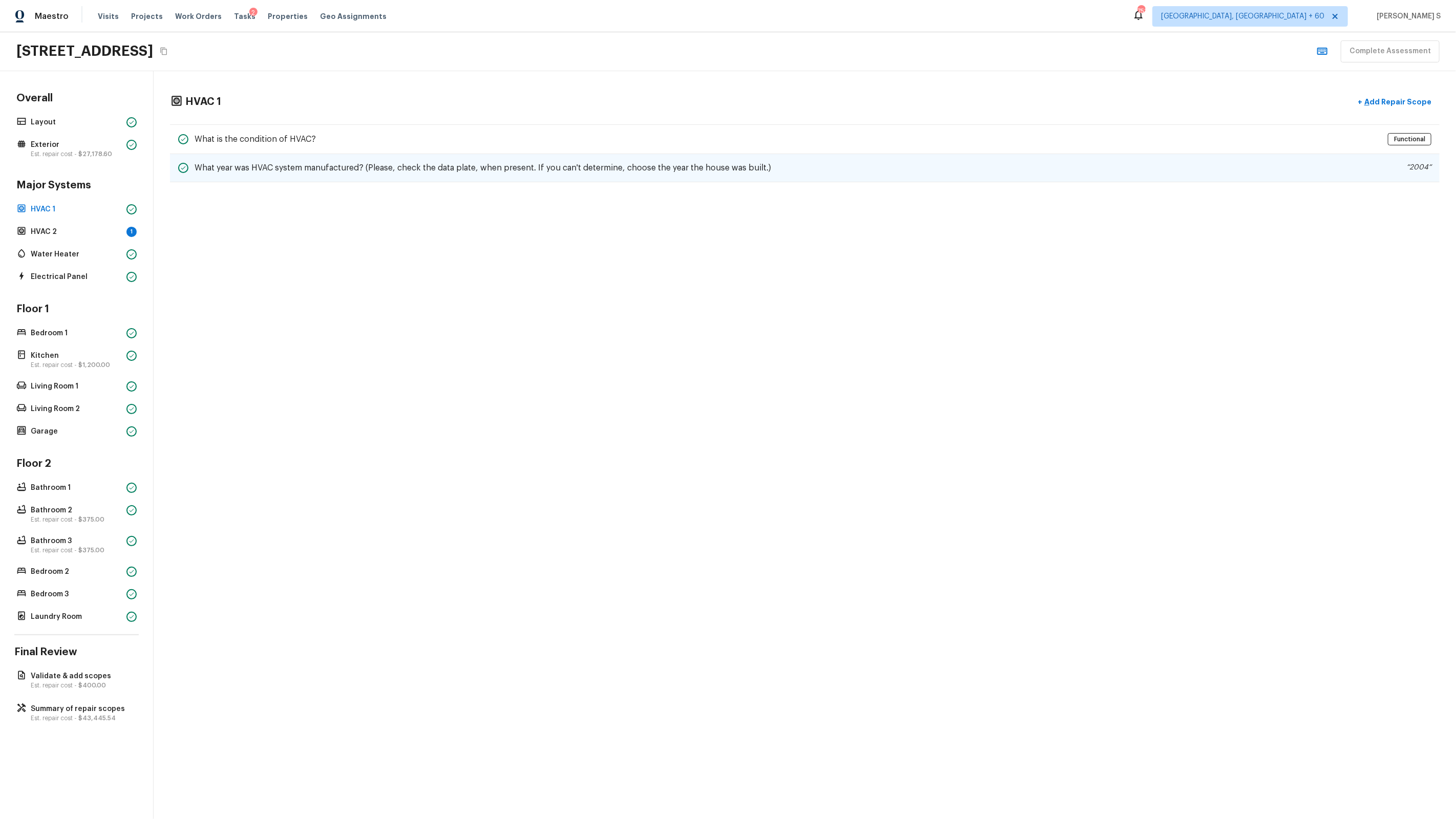
click at [519, 169] on h5 "What year was HVAC system manufactured? (Please, check the data plate, when pre…" at bounding box center [483, 167] width 576 height 11
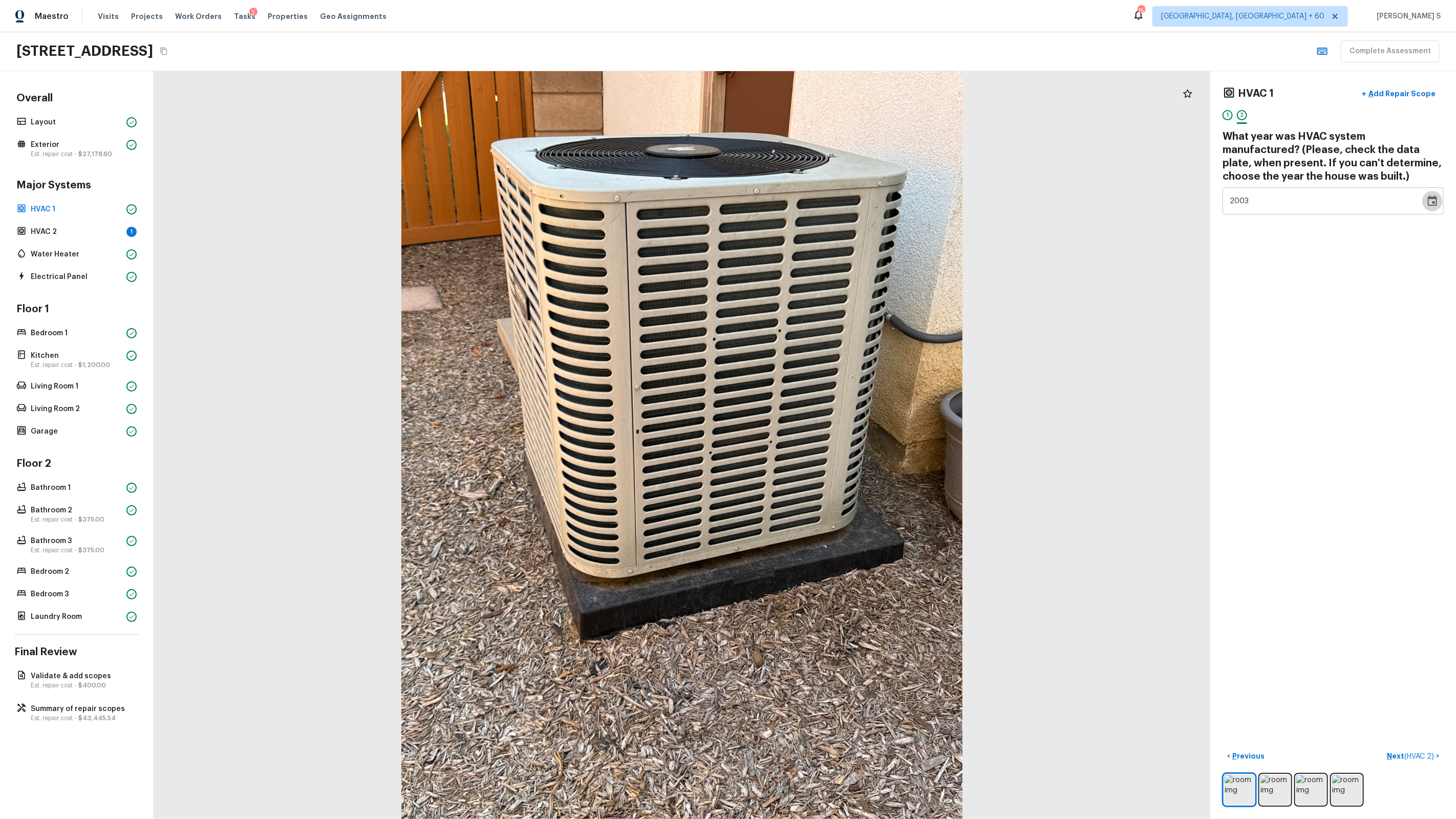
click at [835, 207] on button "Choose date, selected date is Dec 31, 2003" at bounding box center [1432, 201] width 21 height 21
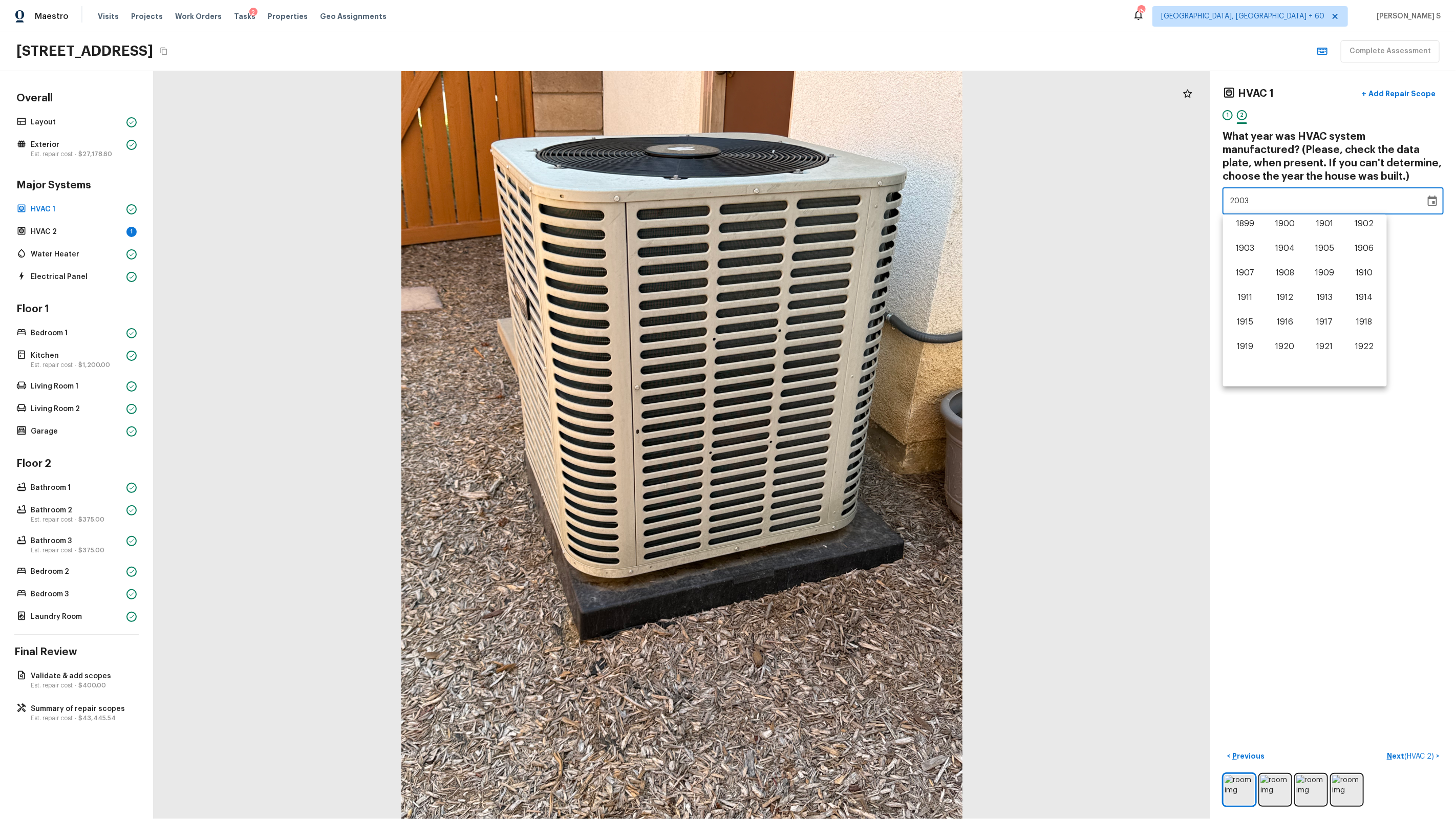
scroll to position [576, 0]
click at [835, 287] on button "2005" at bounding box center [1325, 286] width 37 height 18
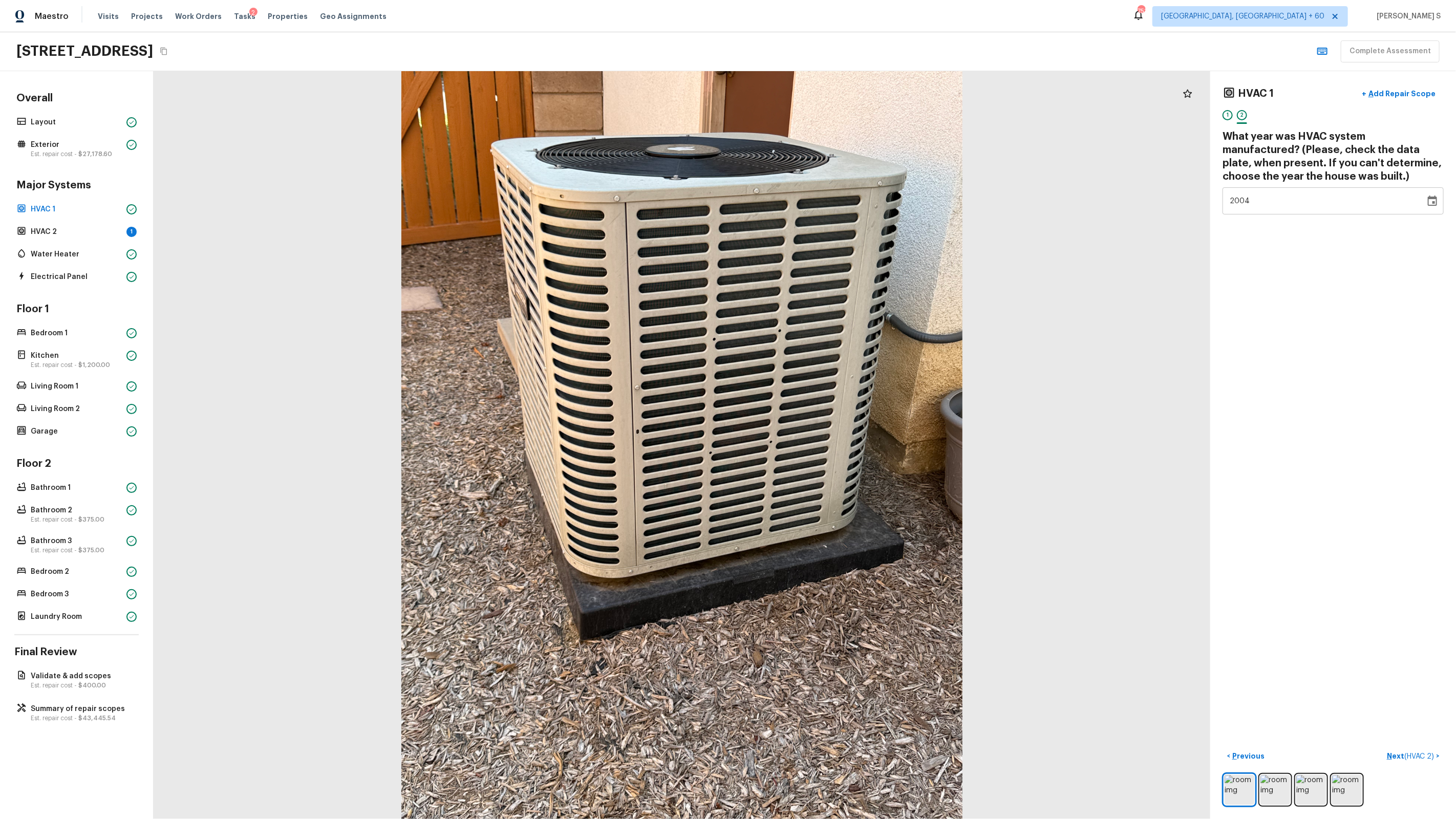
click at [835, 321] on div "HVAC 1 + Add Repair Scope 1 2 What year was HVAC system manufactured? (Please, …" at bounding box center [1333, 445] width 246 height 747
click at [835, 203] on icon "Choose date, selected date is Dec 31, 2004" at bounding box center [1432, 201] width 12 height 12
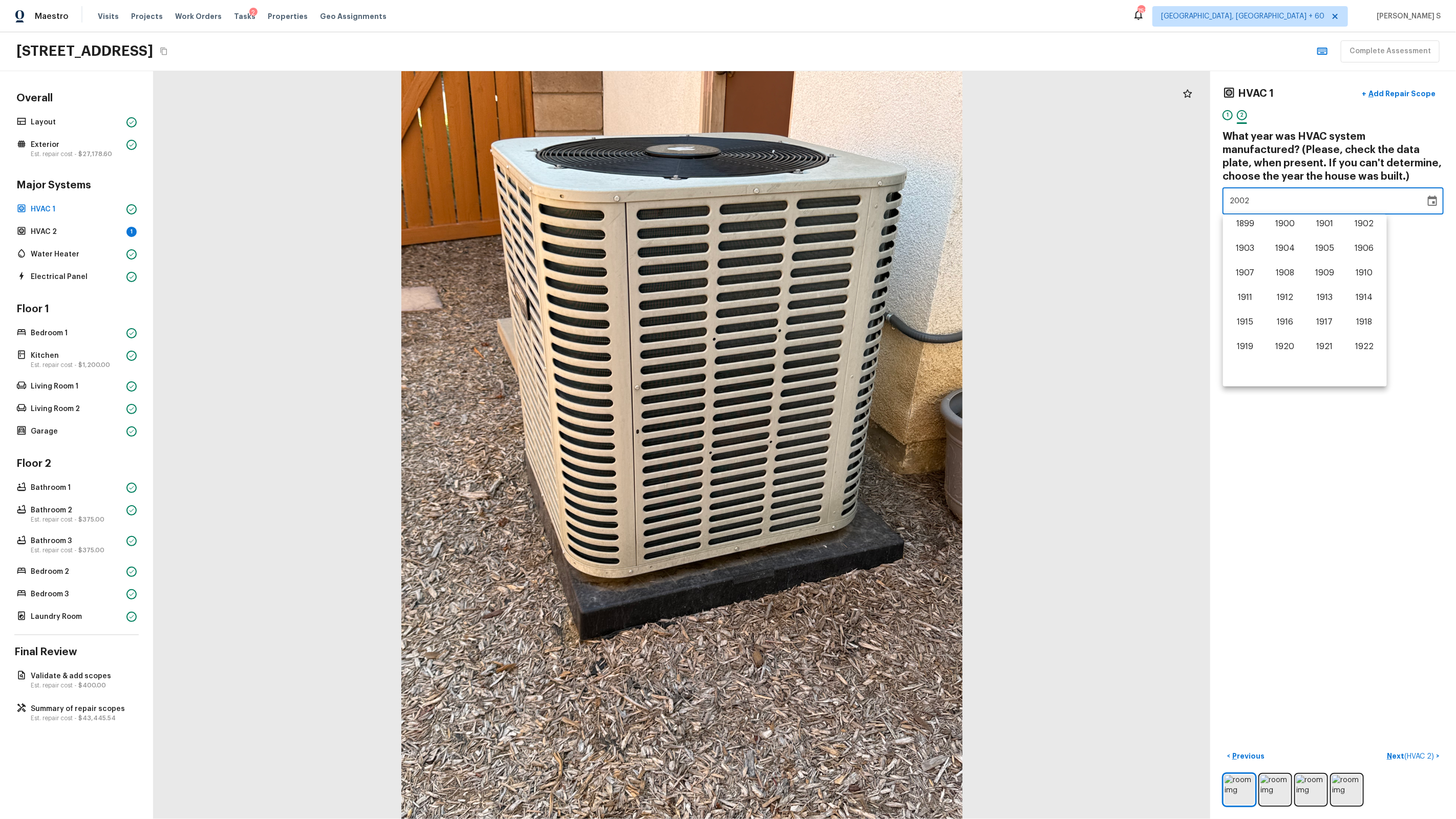
scroll to position [551, 0]
click at [835, 310] on button "2005" at bounding box center [1325, 311] width 37 height 18
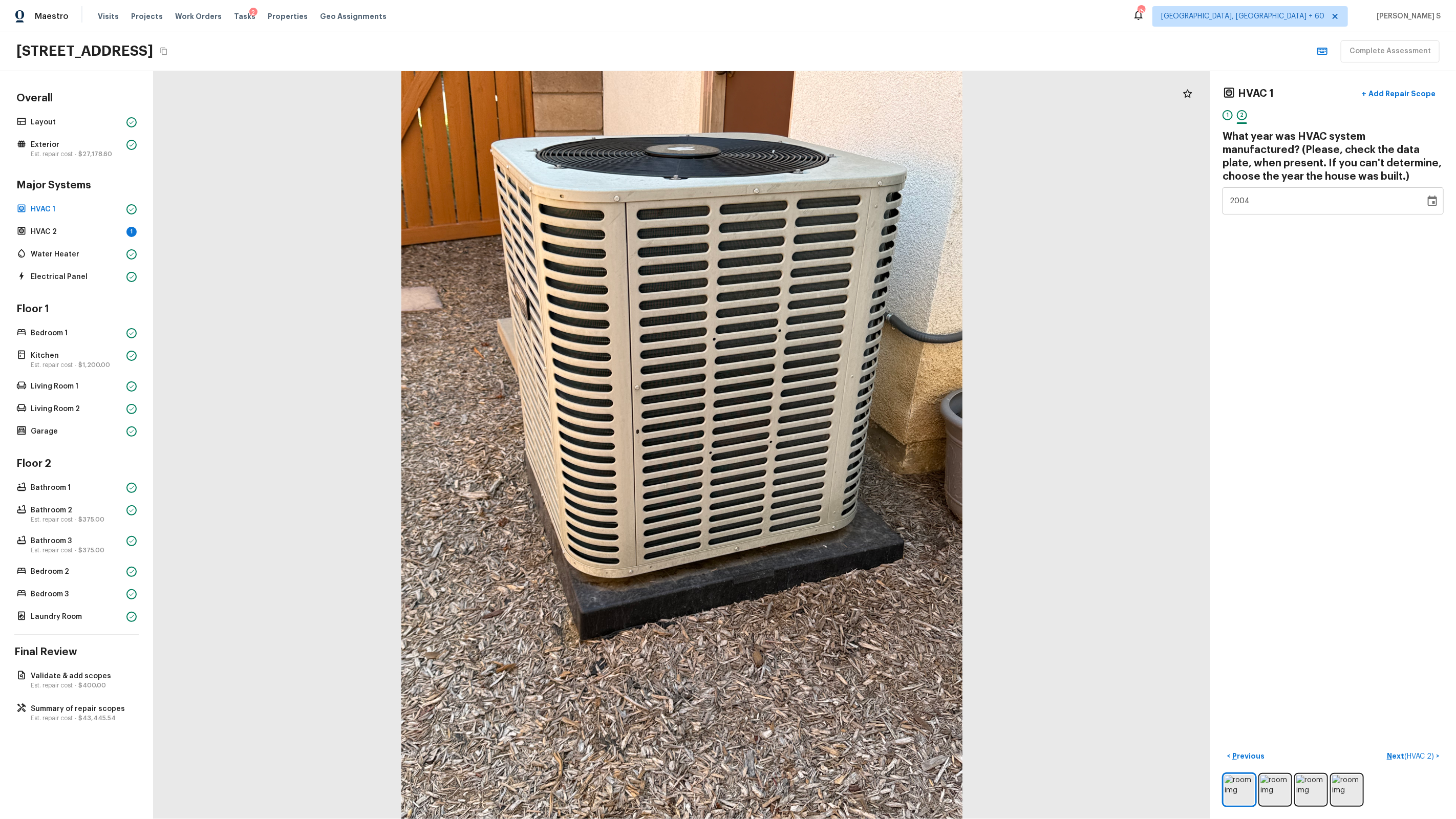
click at [835, 202] on button "Choose date, selected date is Dec 31, 2004" at bounding box center [1432, 201] width 21 height 21
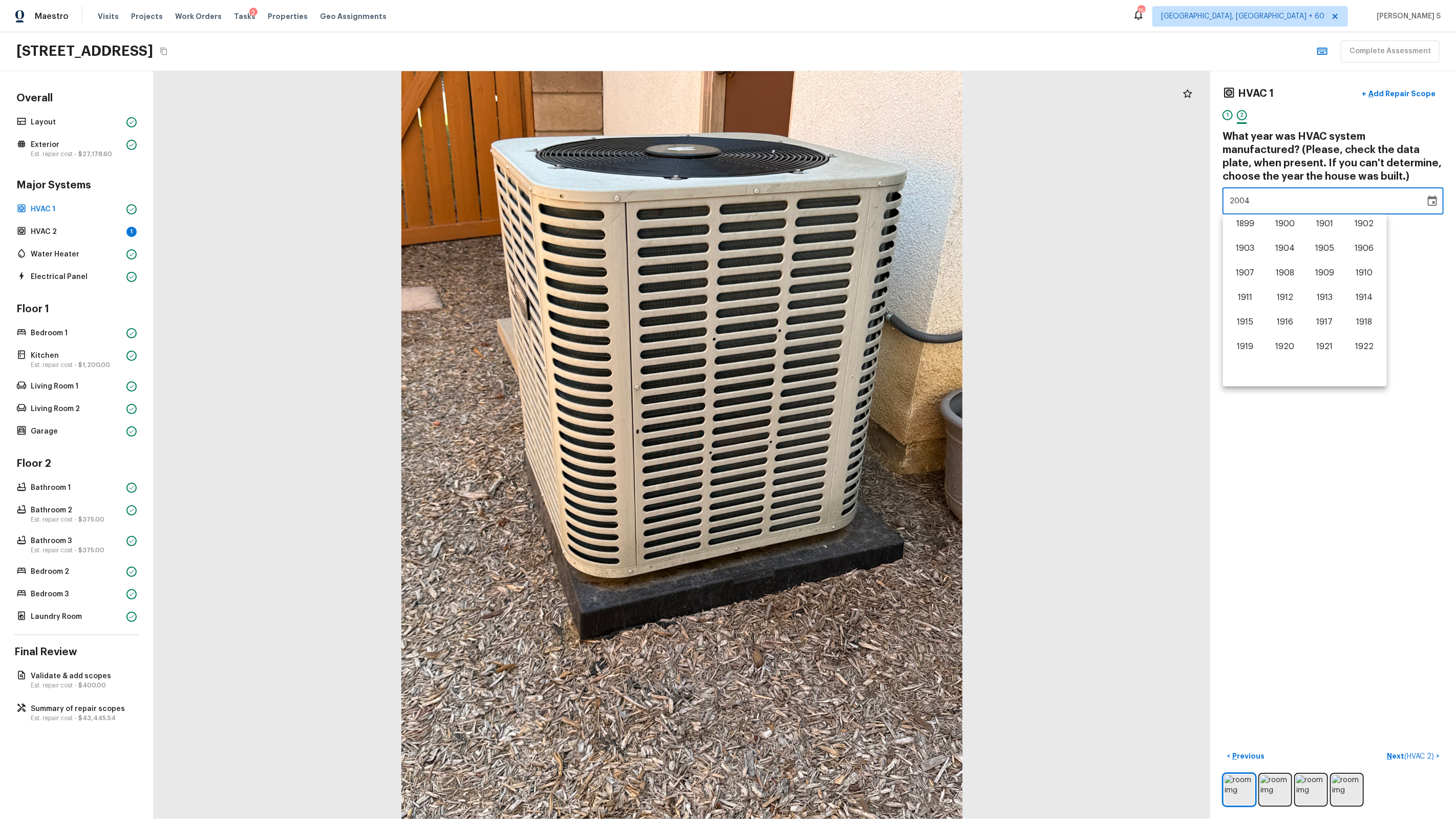
scroll to position [576, 0]
click at [835, 284] on button "2006" at bounding box center [1364, 286] width 37 height 18
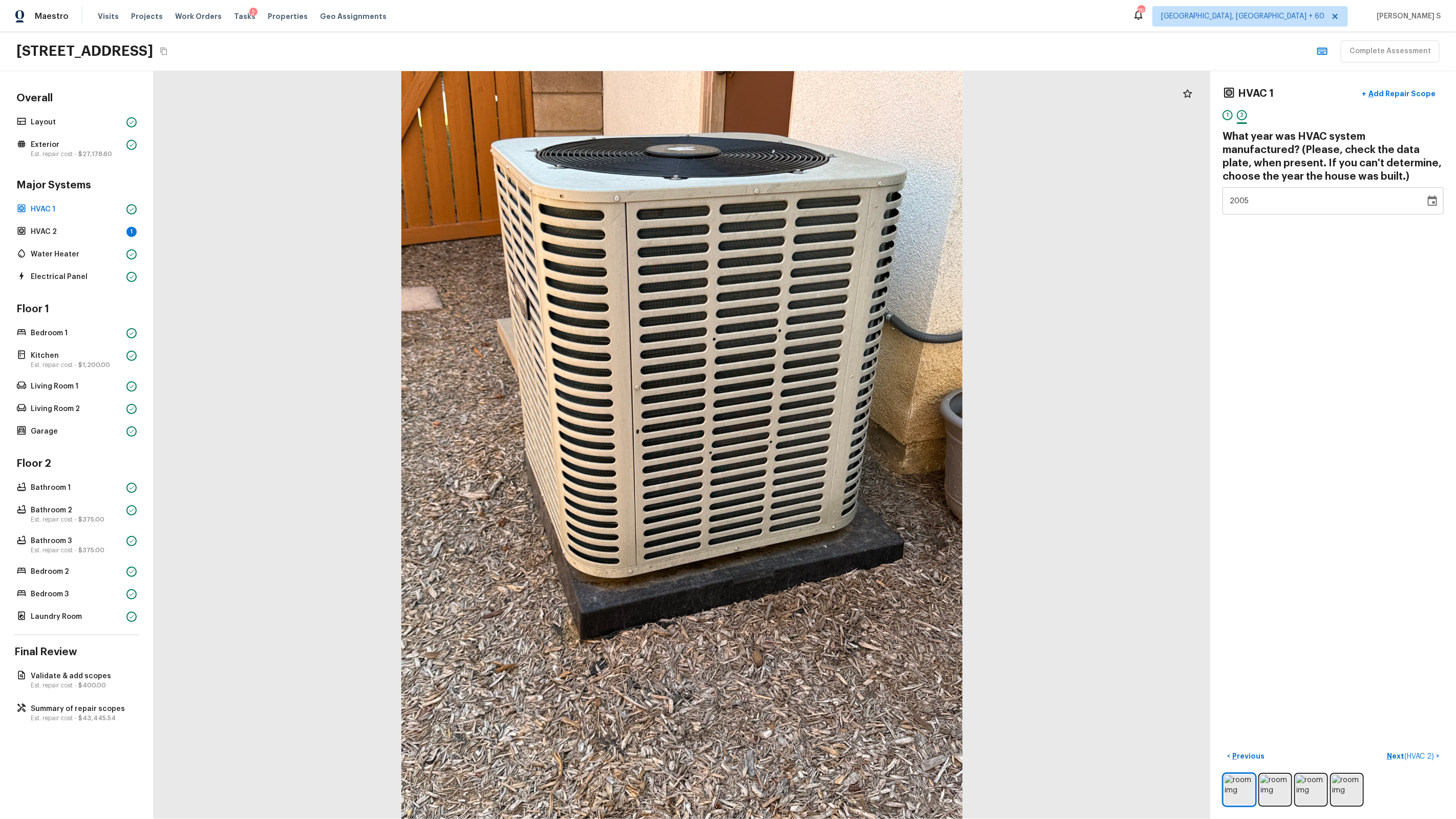
click at [835, 451] on div "HVAC 1 + Add Repair Scope 1 2 What year was HVAC system manufactured? (Please, …" at bounding box center [1333, 445] width 246 height 747
click at [835, 441] on div "HVAC 1 + Add Repair Scope 1 2 What year was HVAC system manufactured? (Please, …" at bounding box center [1333, 445] width 246 height 747
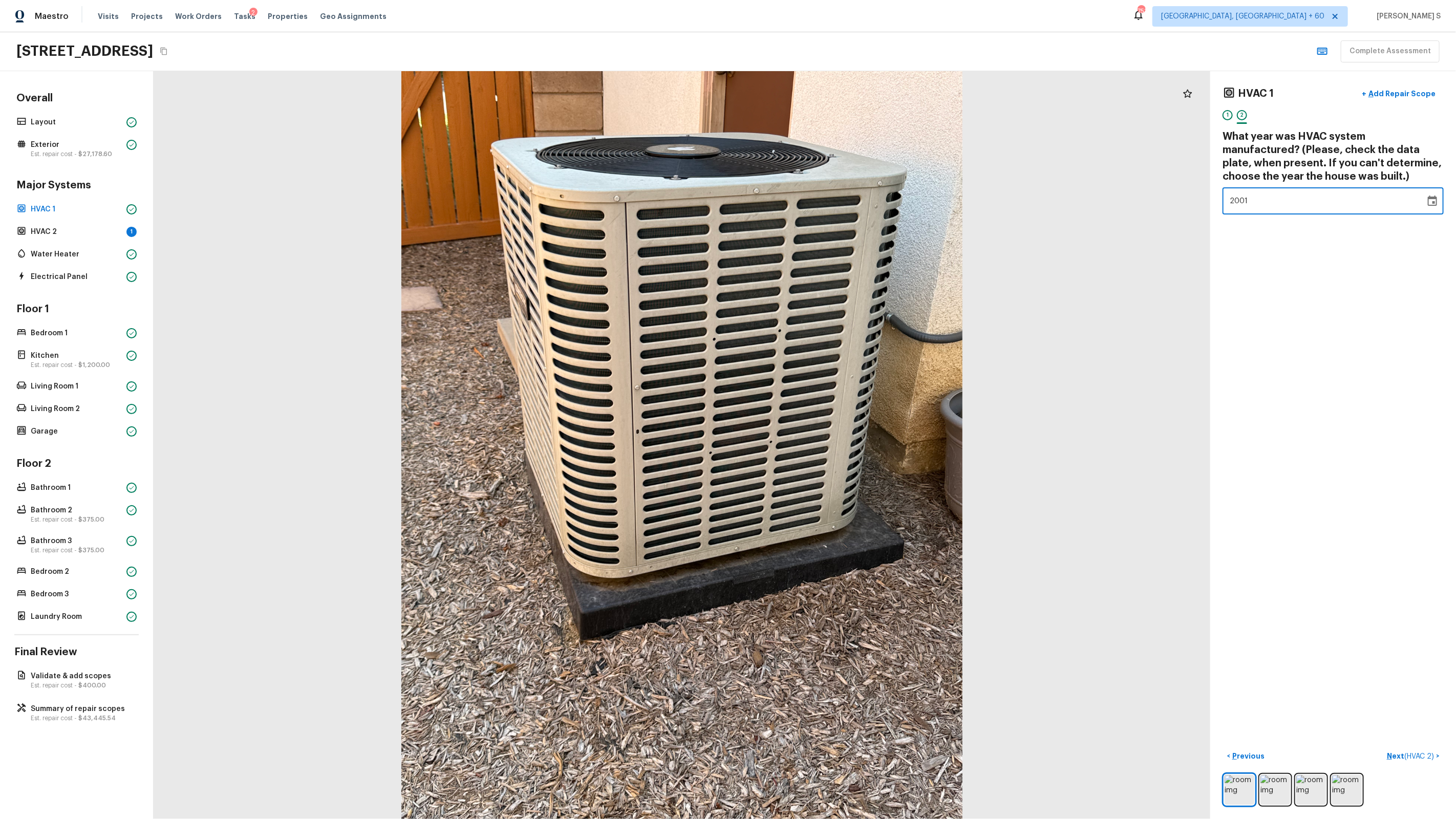
click at [835, 441] on div "HVAC 1 + Add Repair Scope 1 2 What year was HVAC system manufactured? (Please, …" at bounding box center [1333, 445] width 246 height 747
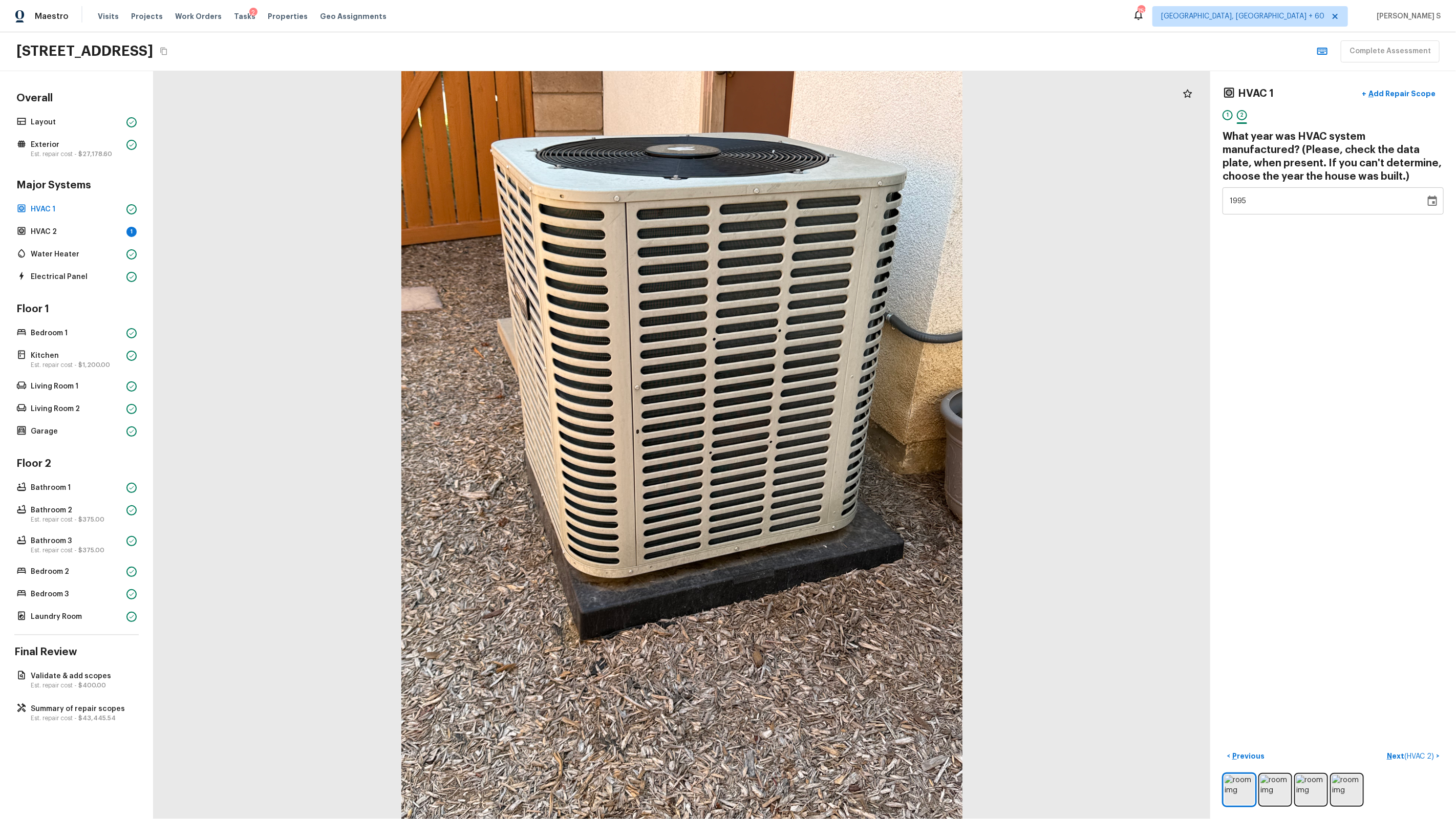
click at [835, 481] on div "HVAC 1 + Add Repair Scope 1 2 What year was HVAC system manufactured? (Please, …" at bounding box center [1333, 445] width 246 height 747
click at [835, 367] on div "HVAC 1 + Add Repair Scope 1 2 What year was HVAC system manufactured? (Please, …" at bounding box center [1333, 445] width 246 height 747
click at [835, 201] on icon "Choose date, selected date is Dec 31, 1993" at bounding box center [1432, 201] width 12 height 12
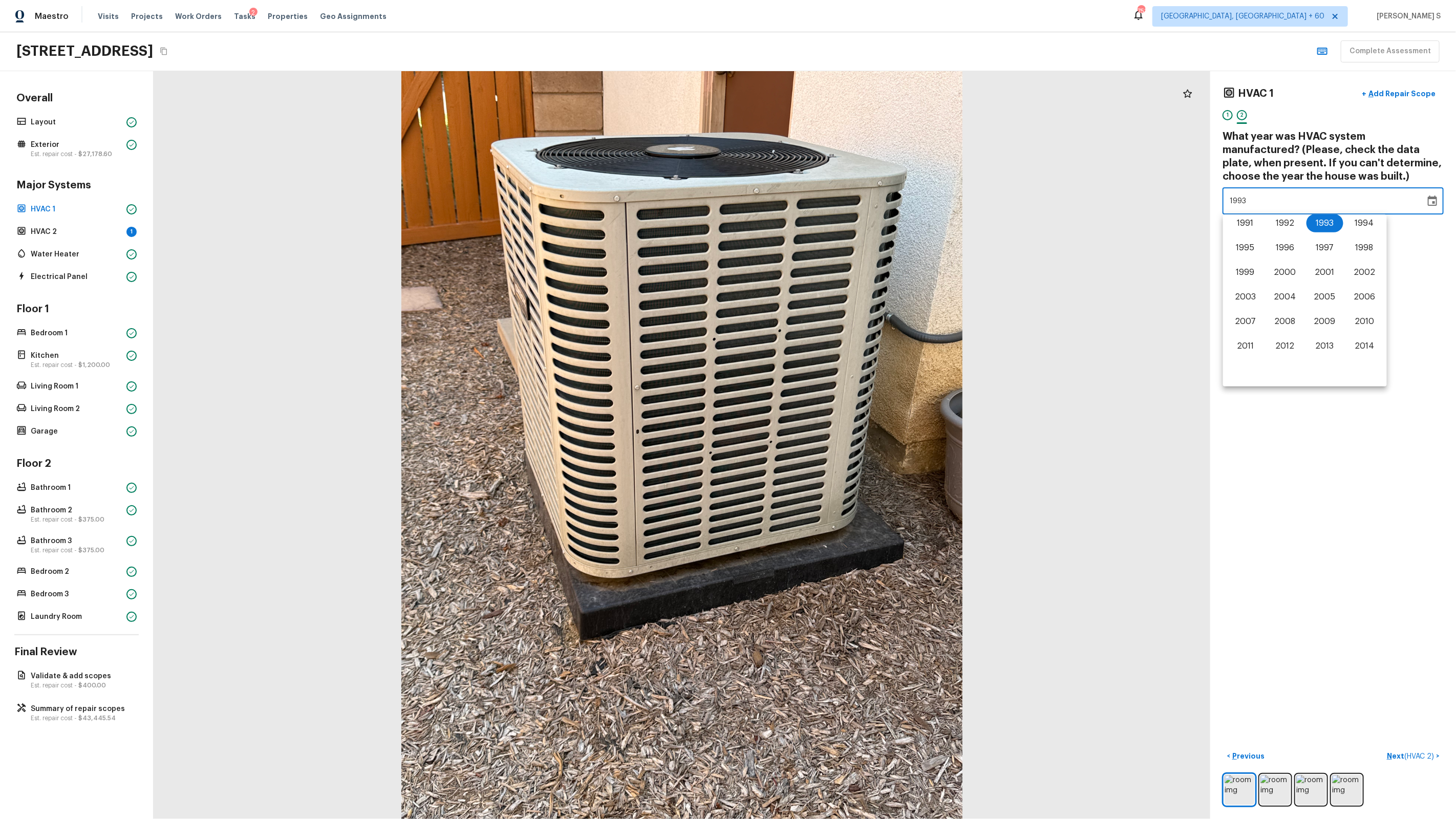
scroll to position [636, 0]
click at [835, 231] on button "2006" at bounding box center [1364, 226] width 37 height 18
type input "2005"
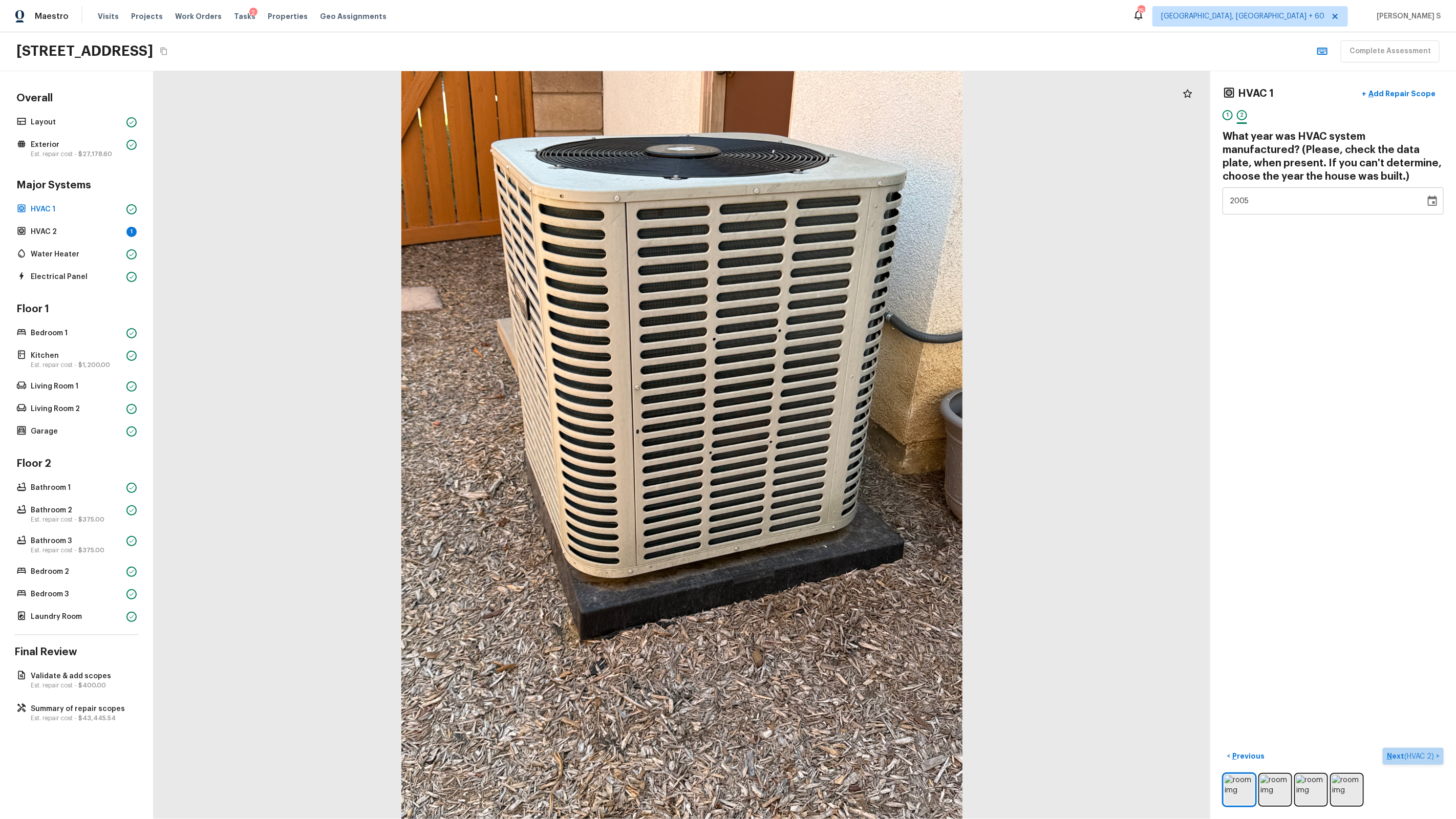
click at [835, 523] on p "Next ( HVAC 2 )" at bounding box center [1411, 756] width 49 height 11
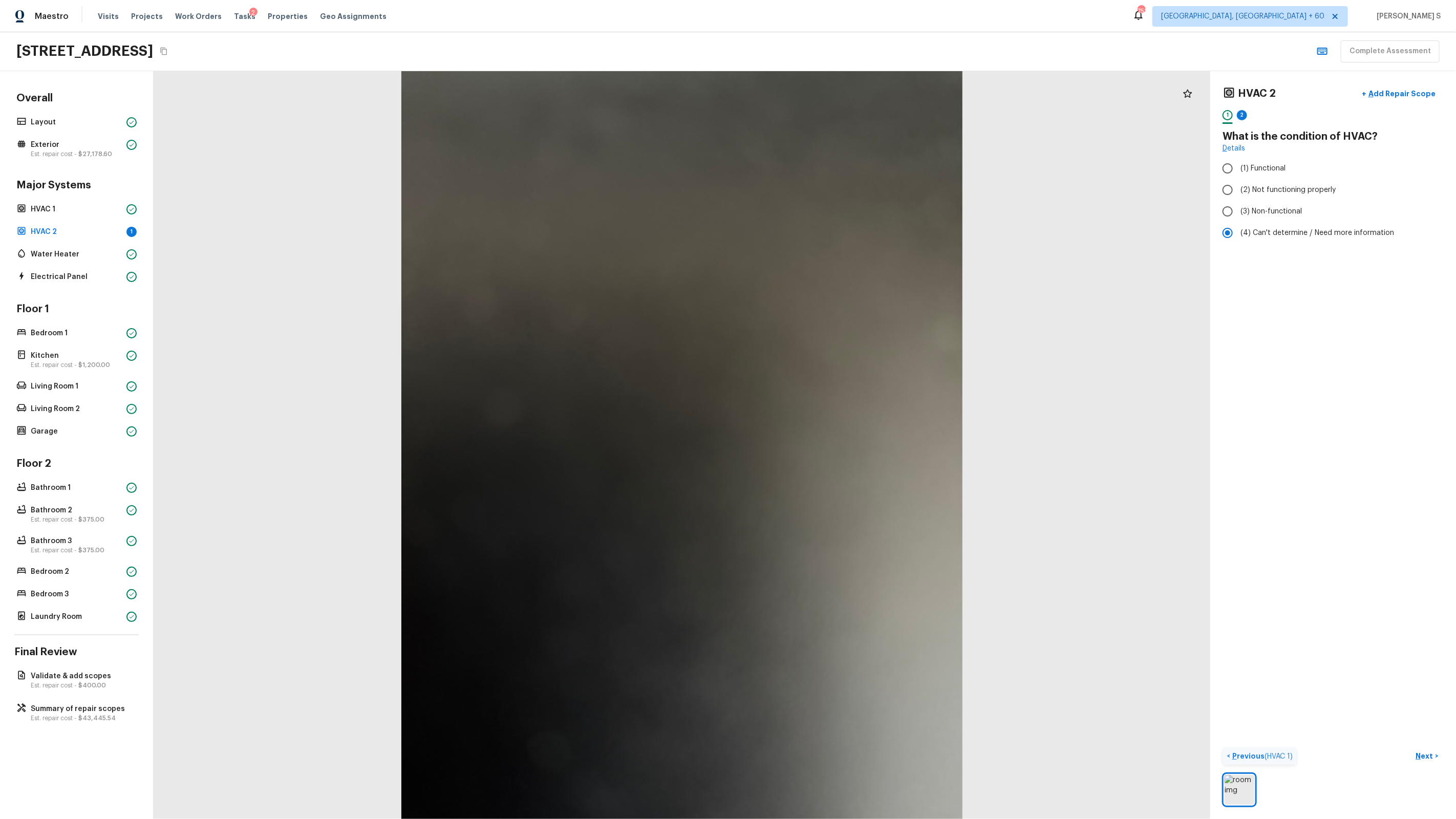
click at [835, 523] on p "Previous ( HVAC 1 )" at bounding box center [1261, 756] width 63 height 11
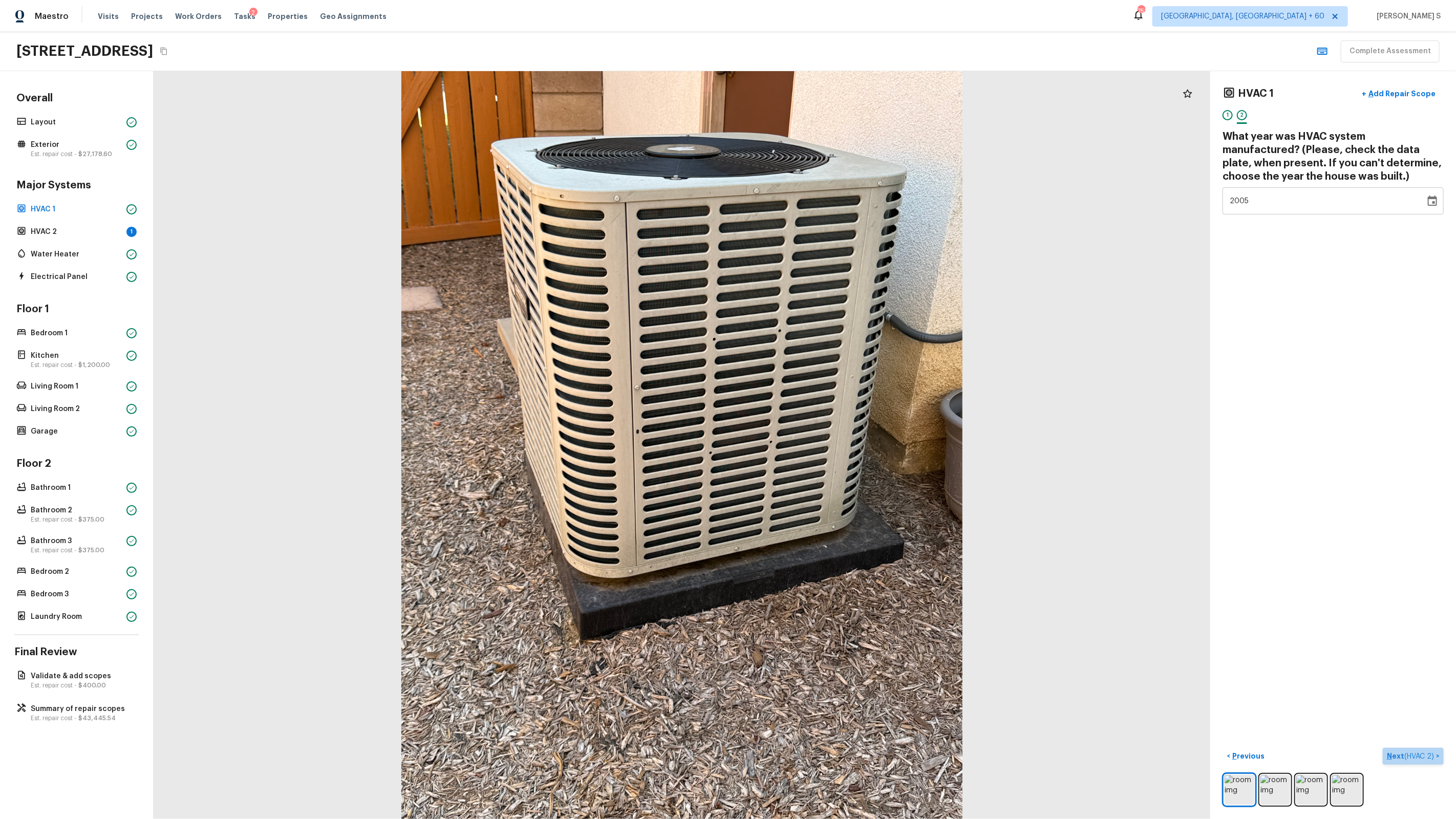
click at [835, 523] on p "Next ( HVAC 2 )" at bounding box center [1411, 756] width 49 height 11
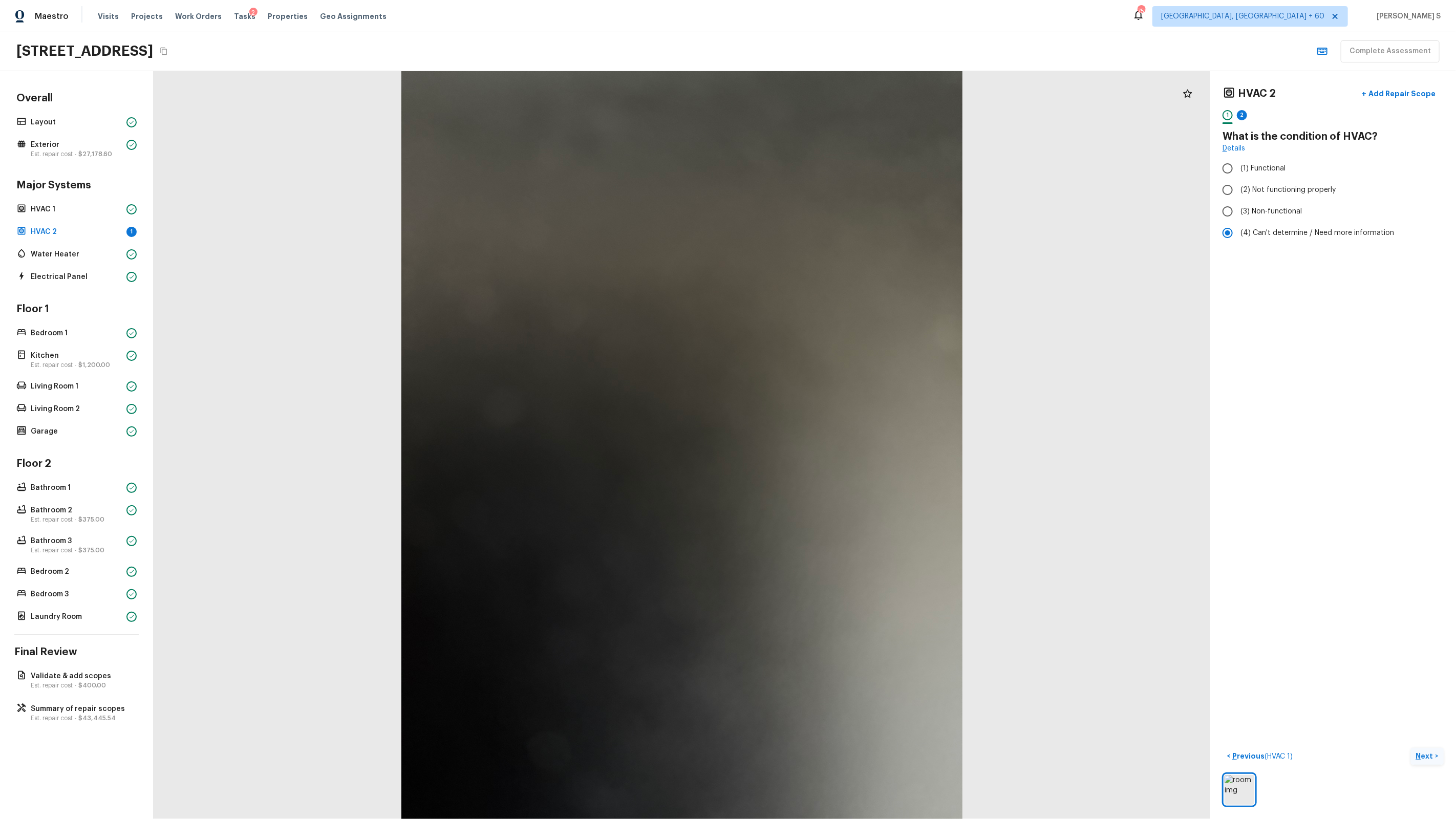
click at [835, 523] on p "Next" at bounding box center [1426, 755] width 20 height 10
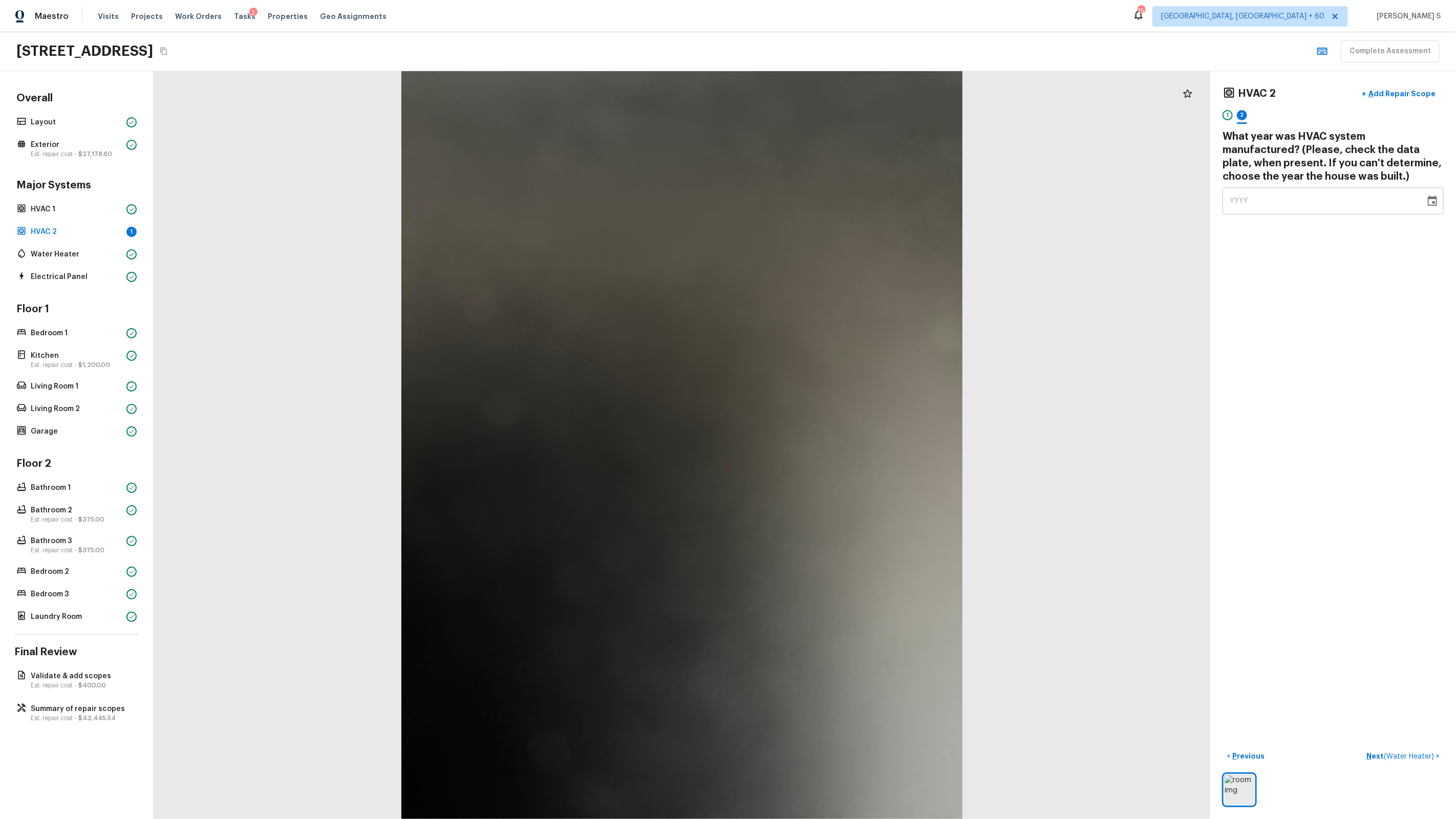
click at [835, 203] on icon "Choose date" at bounding box center [1432, 201] width 12 height 12
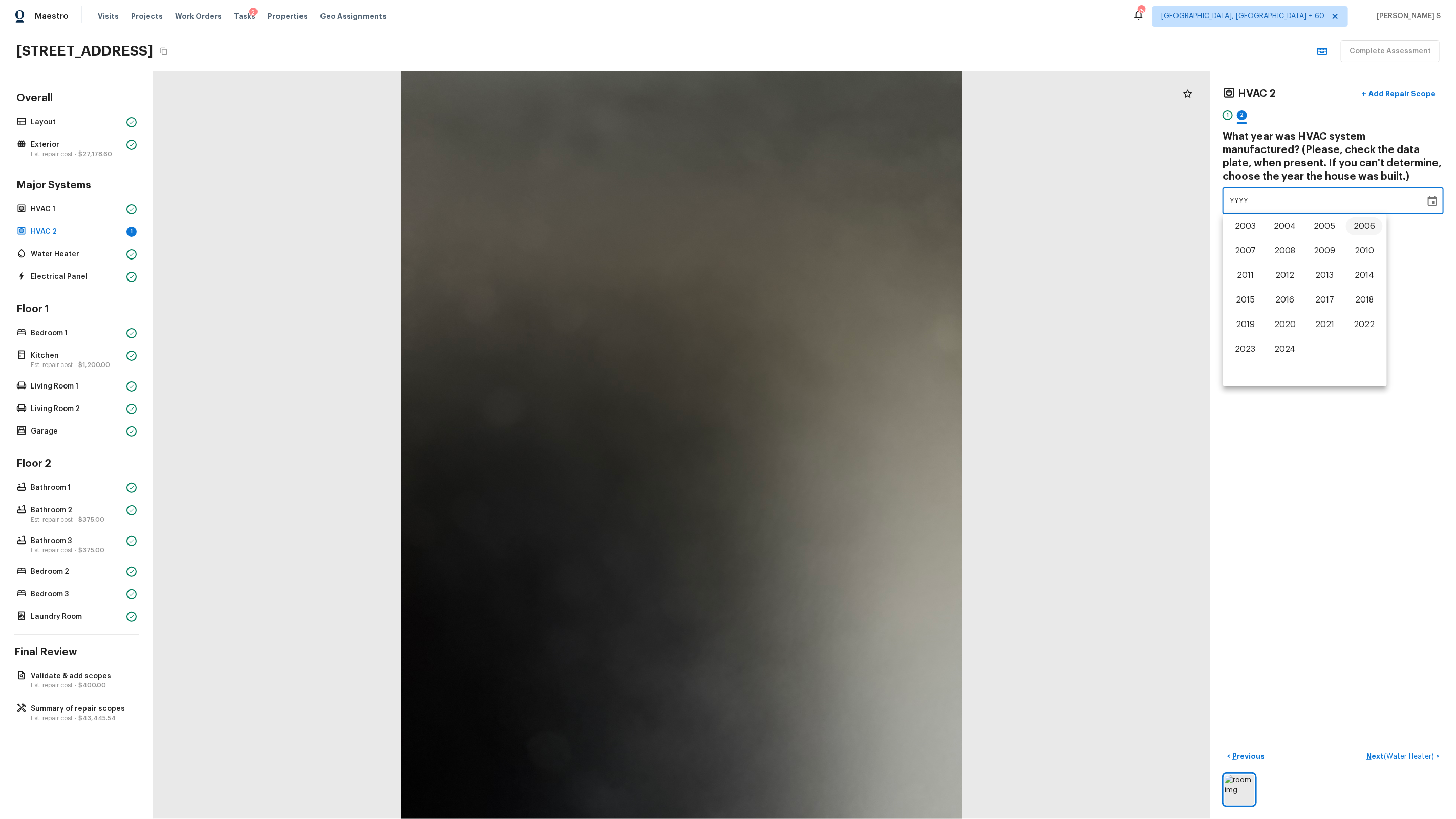
click at [835, 229] on button "2006" at bounding box center [1364, 226] width 37 height 18
type input "2006"
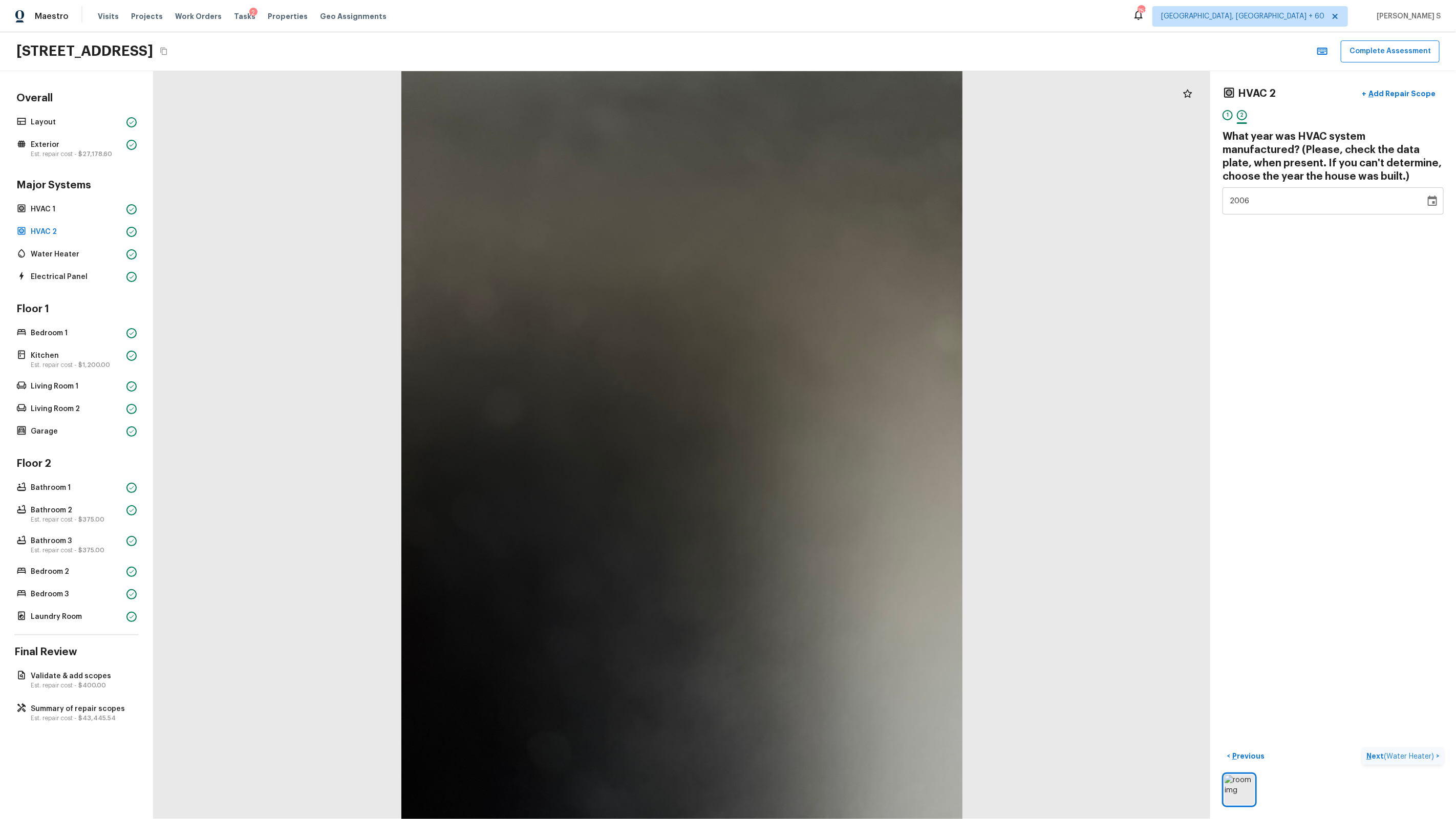
click at [835, 523] on span "( Water Heater )" at bounding box center [1409, 756] width 50 height 7
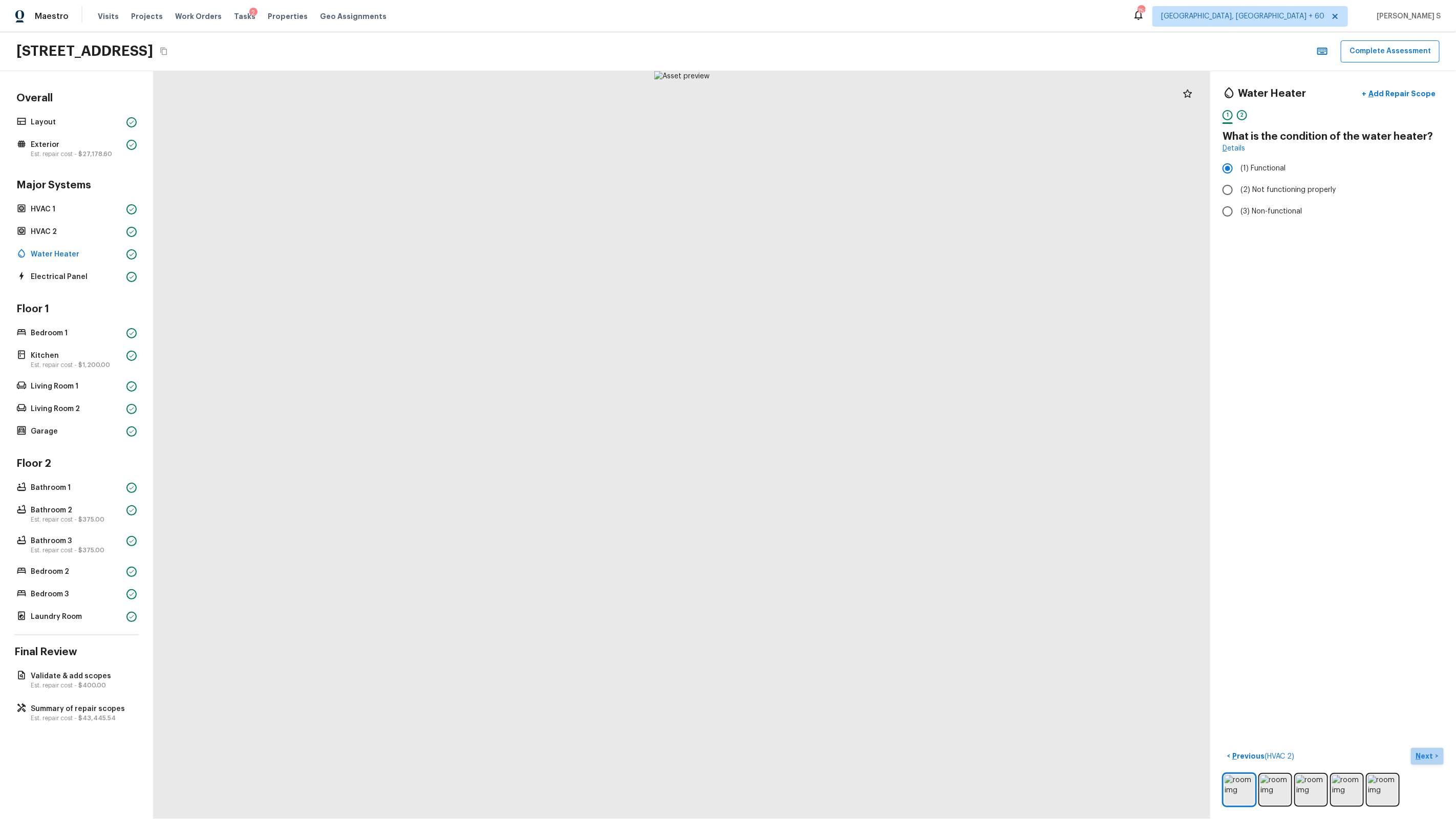
click at [835, 523] on p "Next" at bounding box center [1426, 755] width 20 height 10
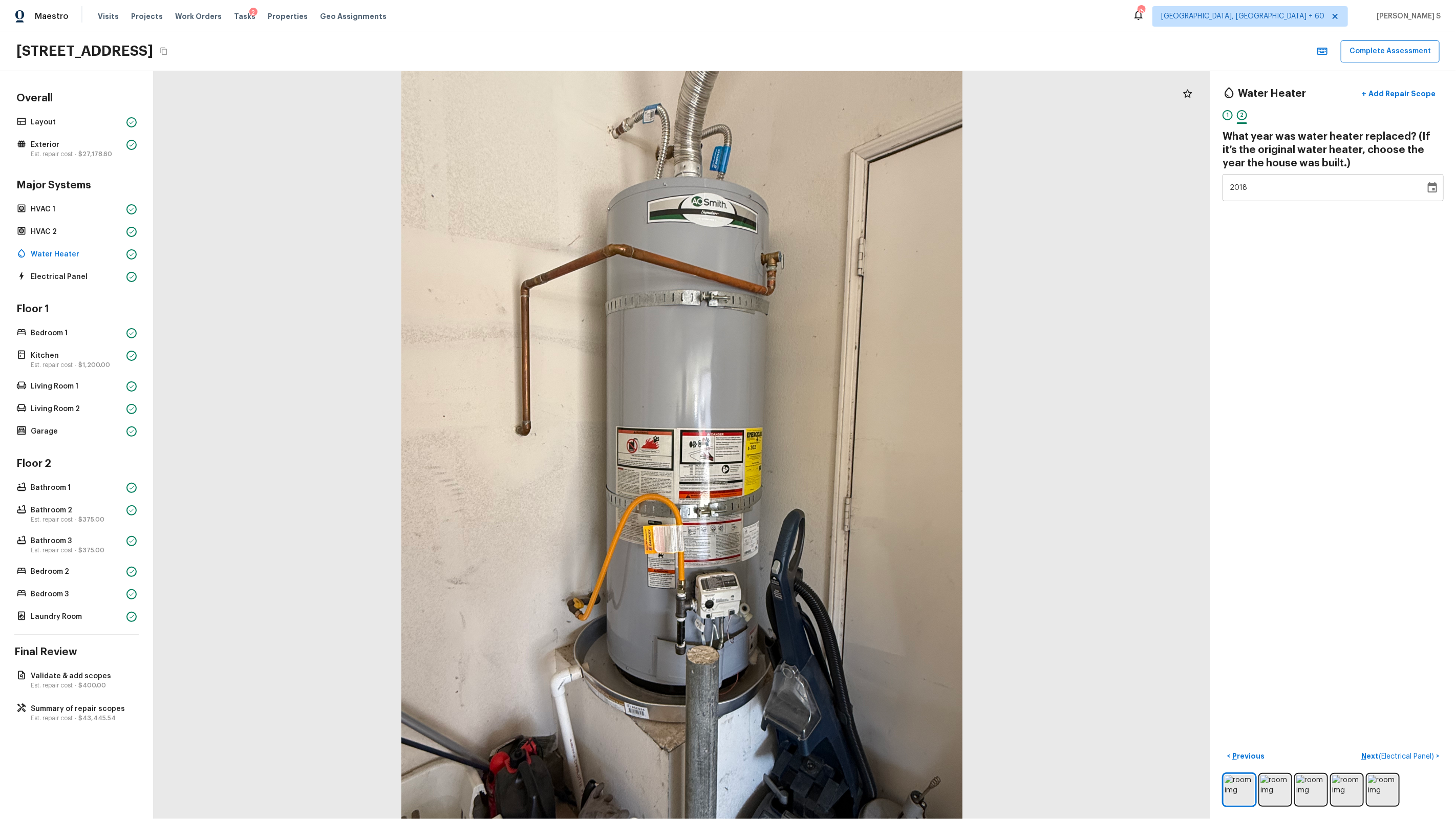
click at [835, 185] on icon "Choose date, selected date is Dec 31, 2018" at bounding box center [1432, 187] width 12 height 12
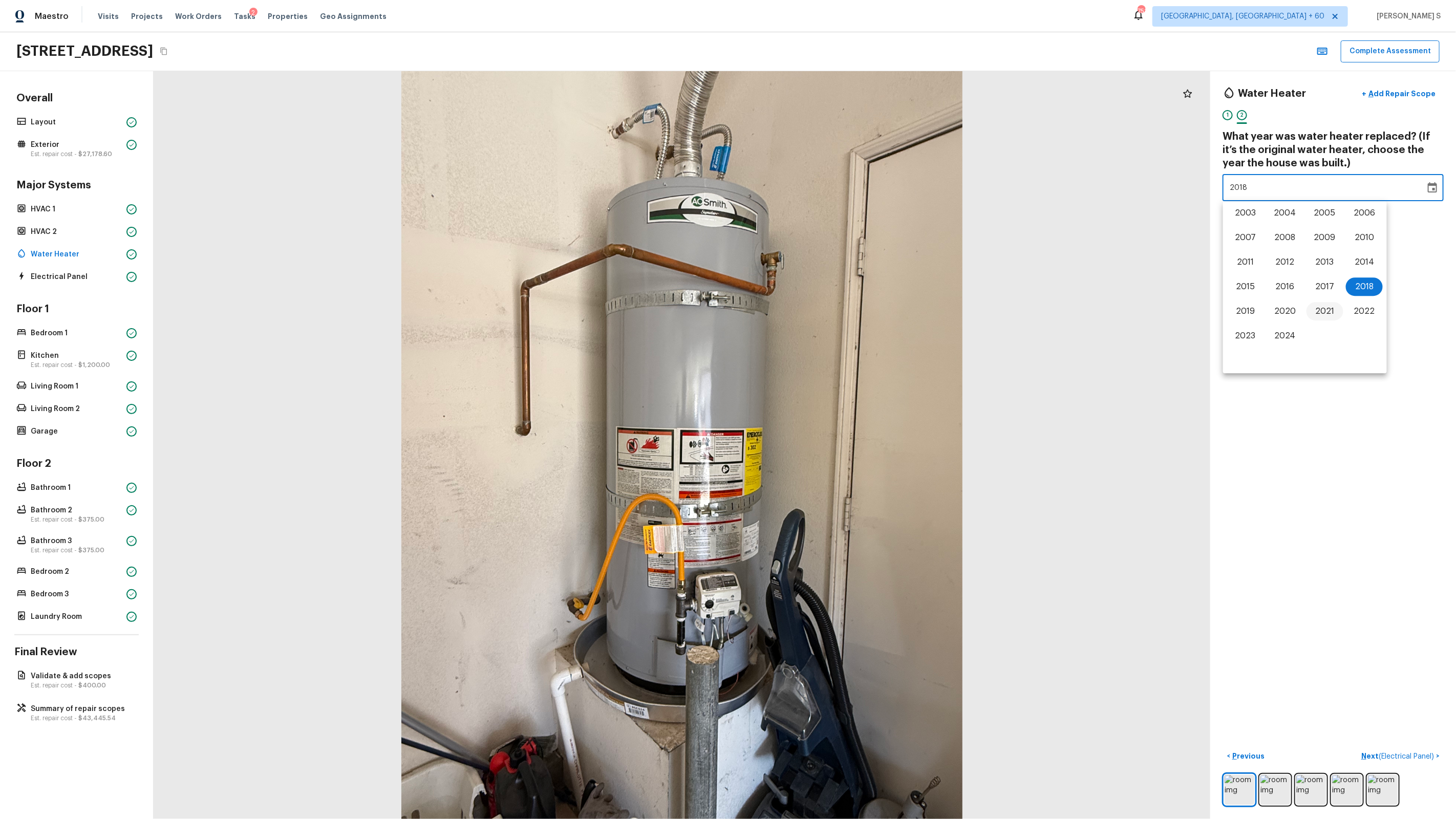
click at [835, 307] on button "2021" at bounding box center [1325, 311] width 37 height 18
type input "2020"
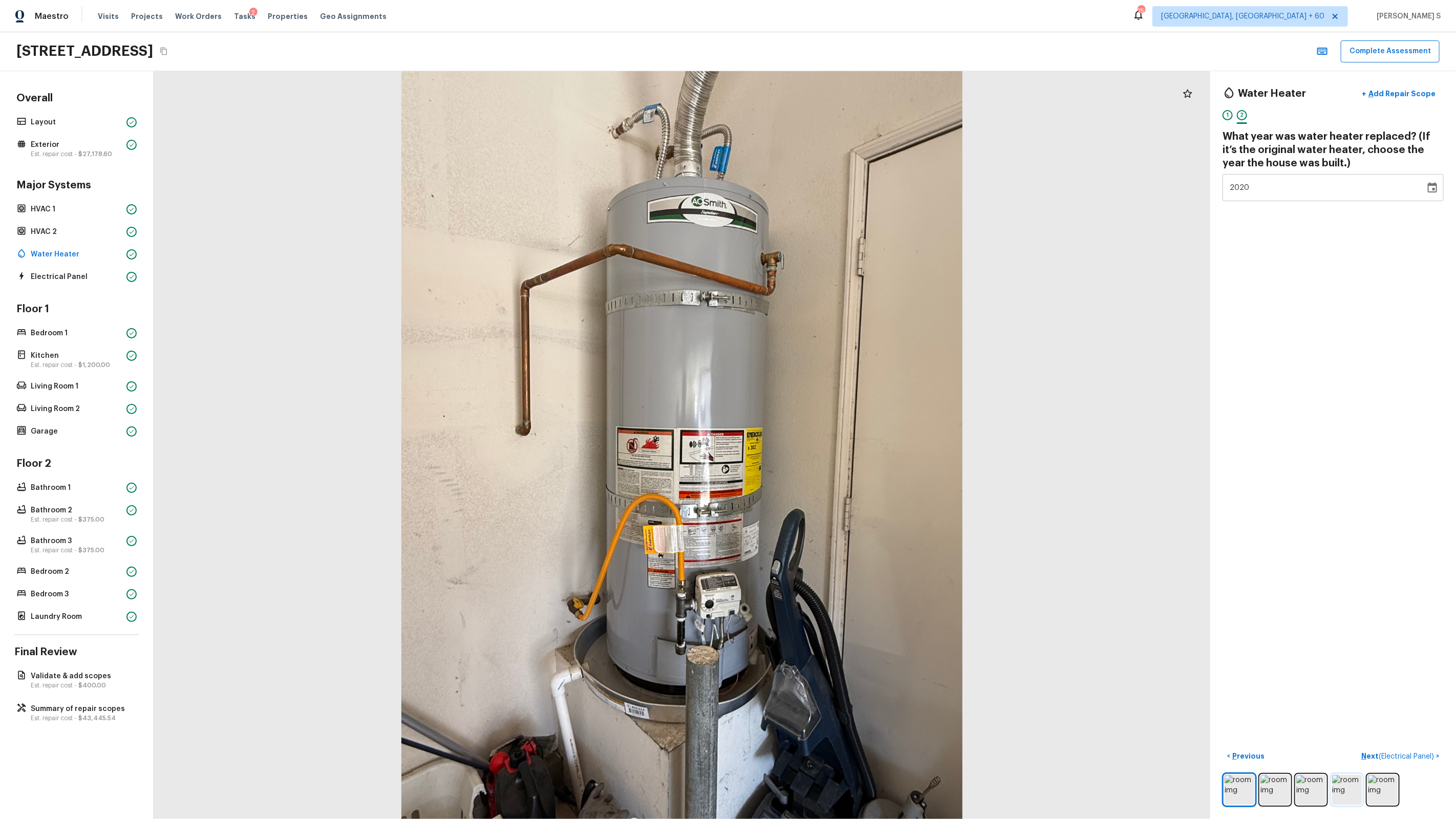
click at [835, 523] on img at bounding box center [1347, 789] width 30 height 30
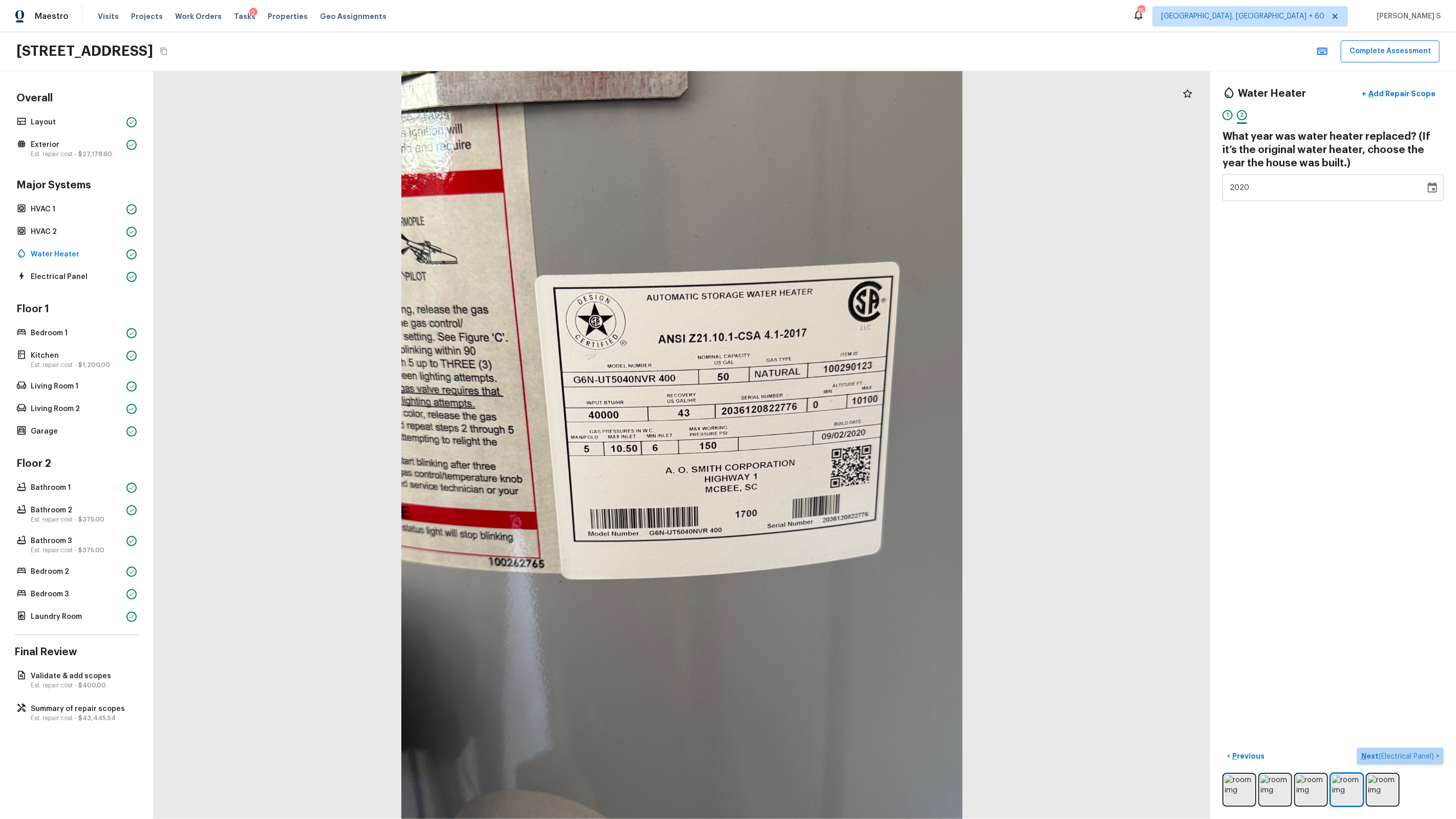
click at [835, 523] on span "( Electrical Panel )" at bounding box center [1406, 756] width 55 height 7
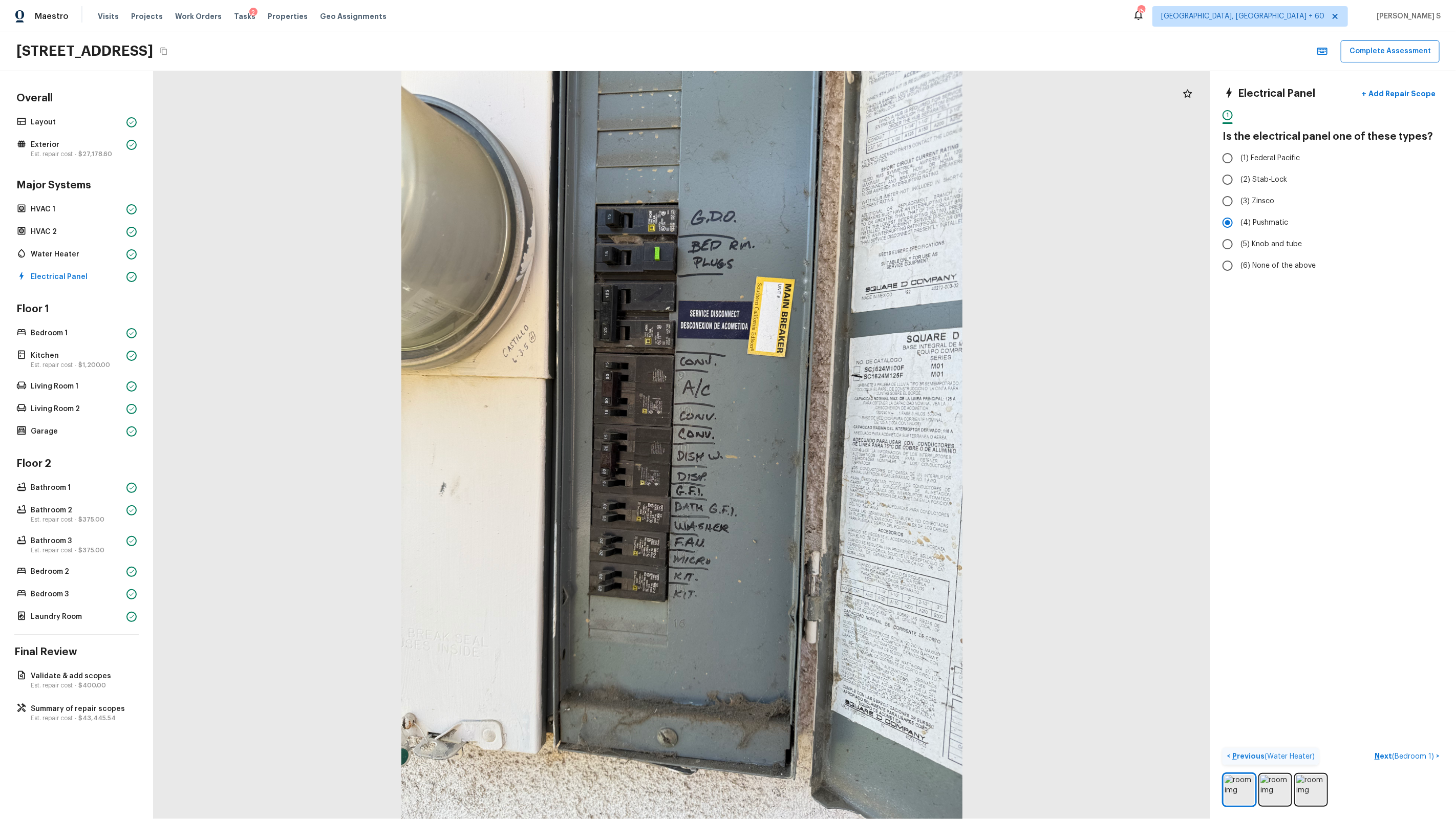
click at [835, 523] on span "( Water Heater )" at bounding box center [1289, 756] width 50 height 7
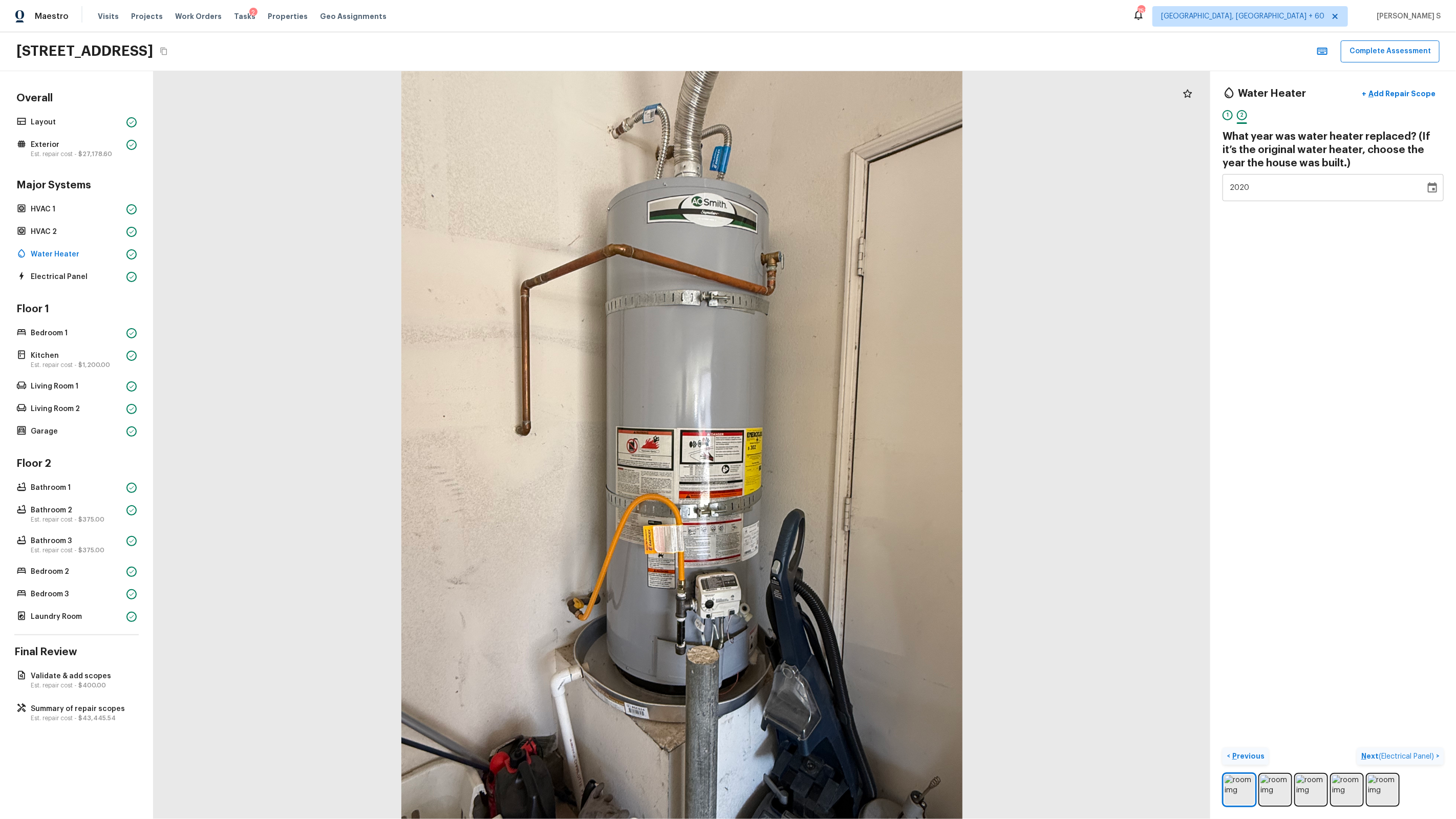
click at [835, 523] on span "( Electrical Panel )" at bounding box center [1406, 756] width 55 height 7
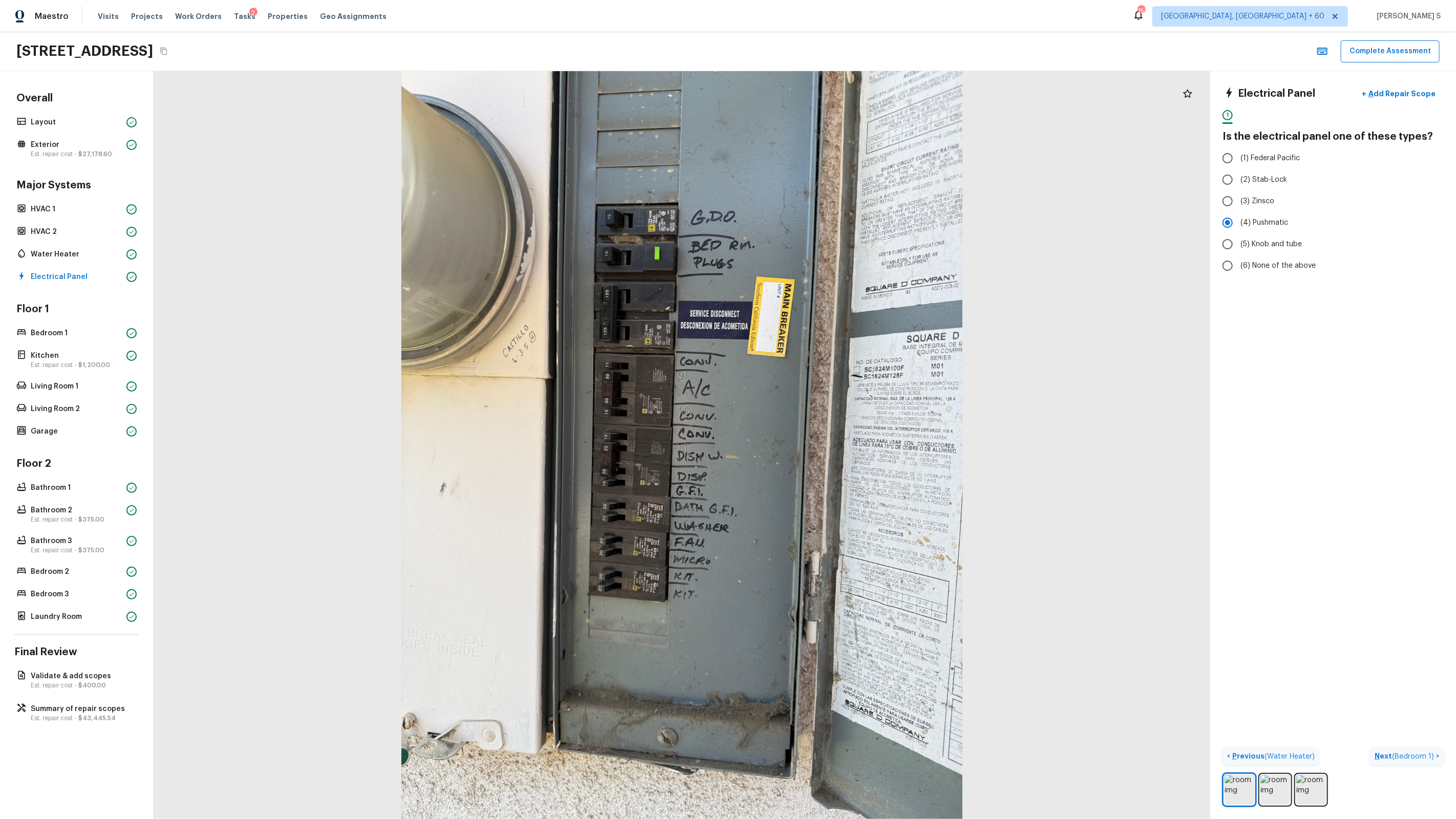
click at [835, 523] on p "Next ( Bedroom 1 )" at bounding box center [1405, 756] width 62 height 11
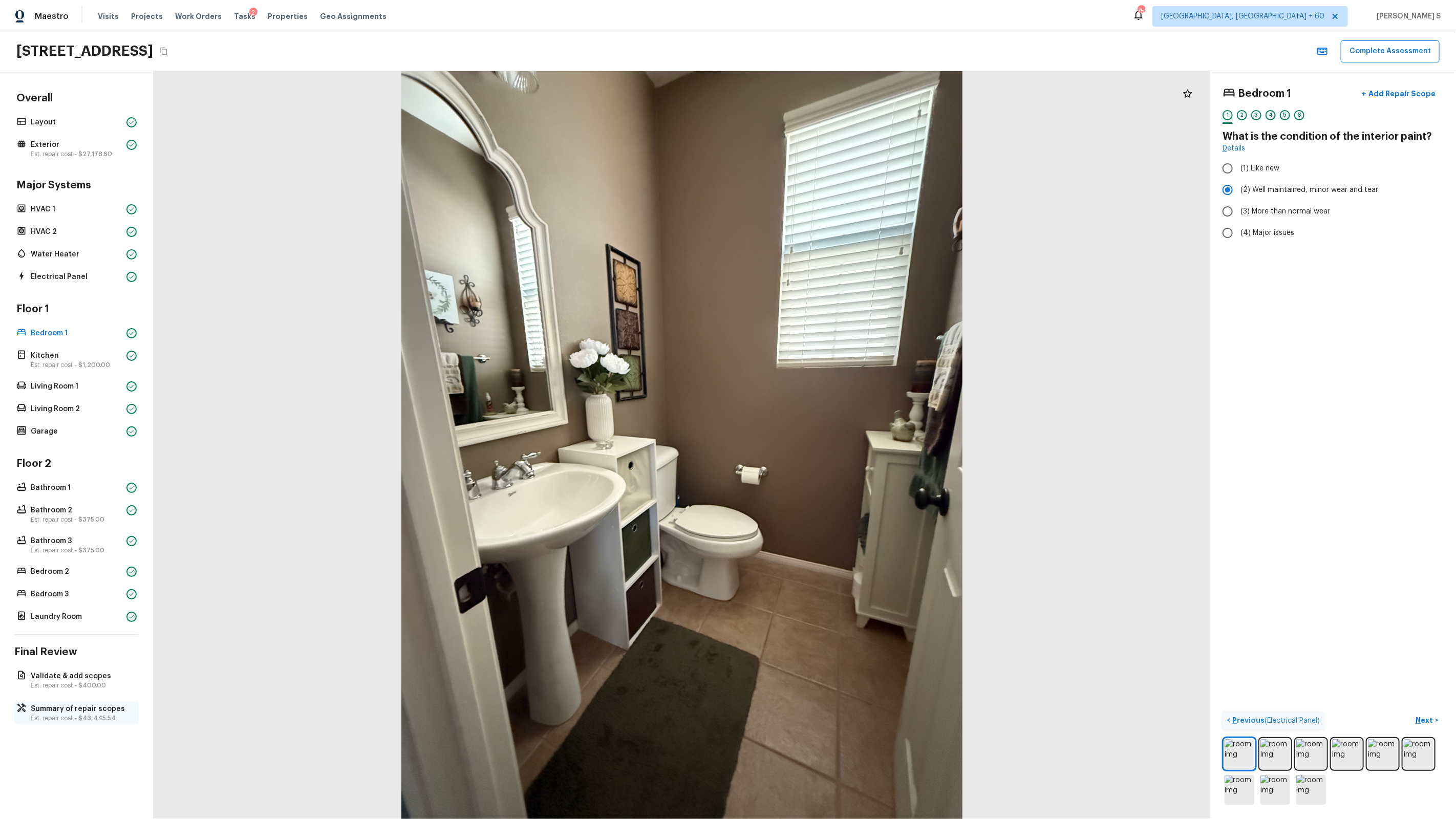
click at [68, 523] on p "Summary of repair scopes" at bounding box center [82, 708] width 102 height 10
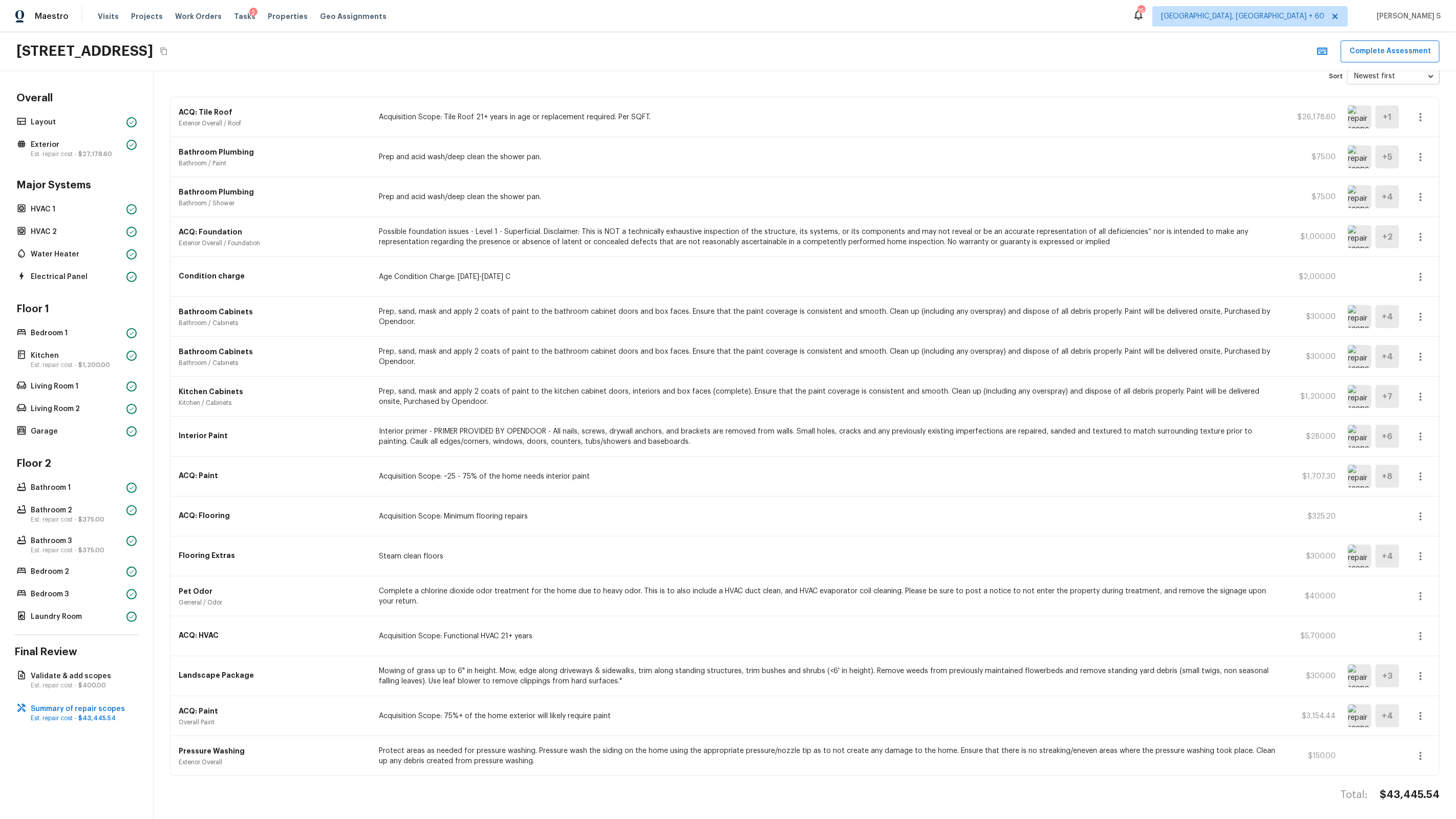
scroll to position [60, 0]
click at [835, 391] on icon "button" at bounding box center [1421, 393] width 12 height 12
click at [835, 451] on li "Remove" at bounding box center [1424, 454] width 47 height 31
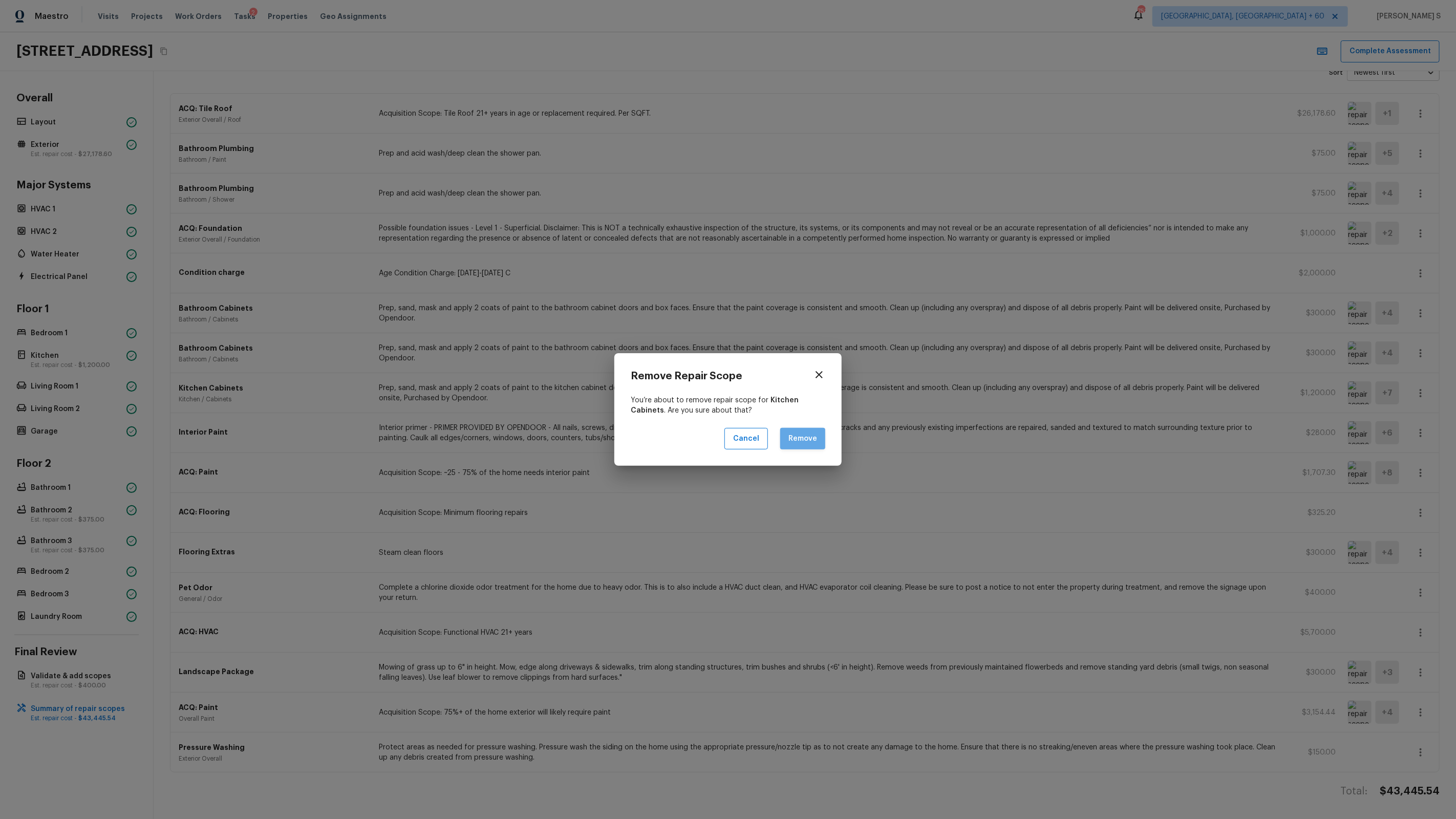
click at [808, 439] on button "Remove" at bounding box center [803, 438] width 45 height 22
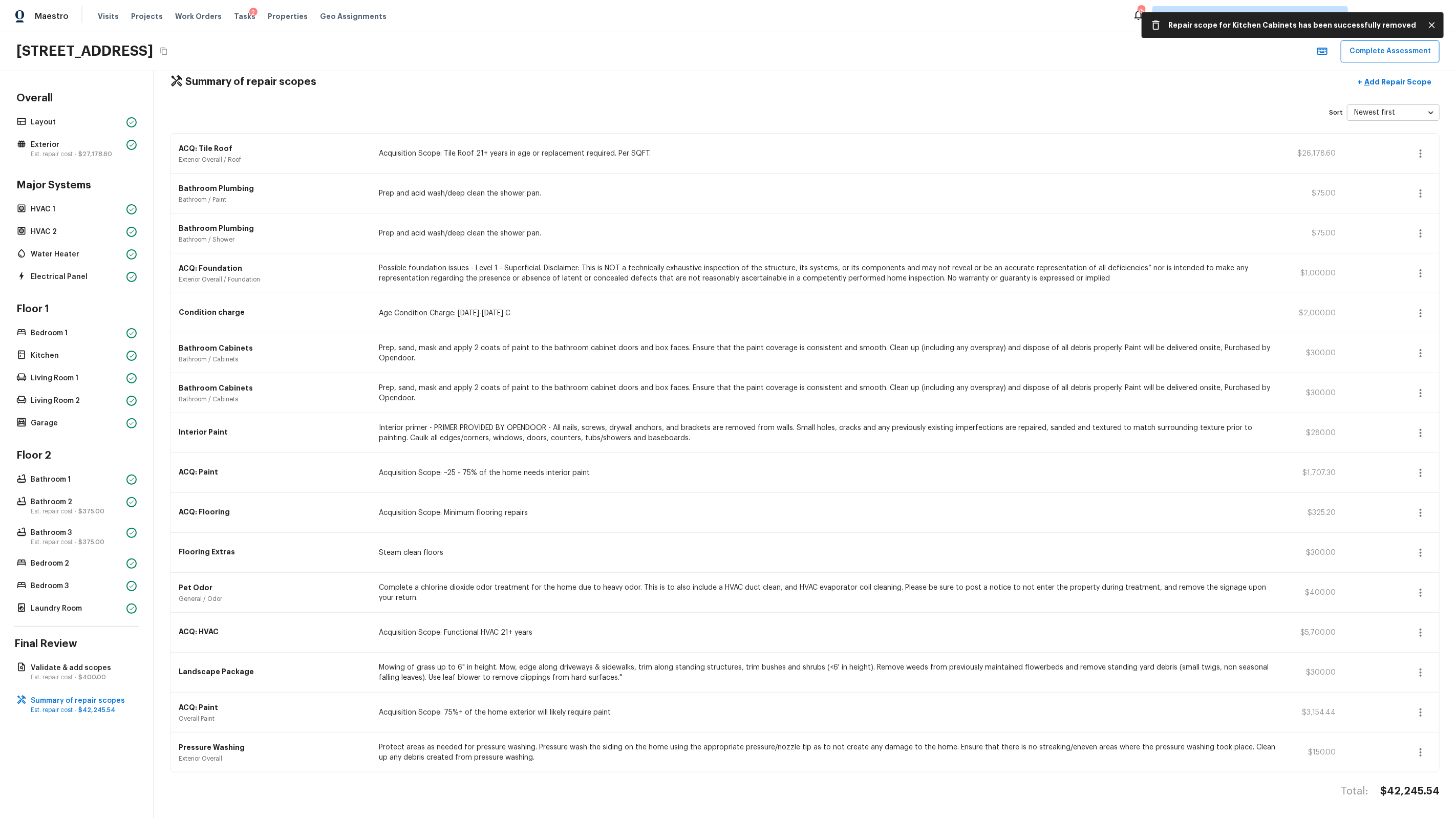
scroll to position [21, 0]
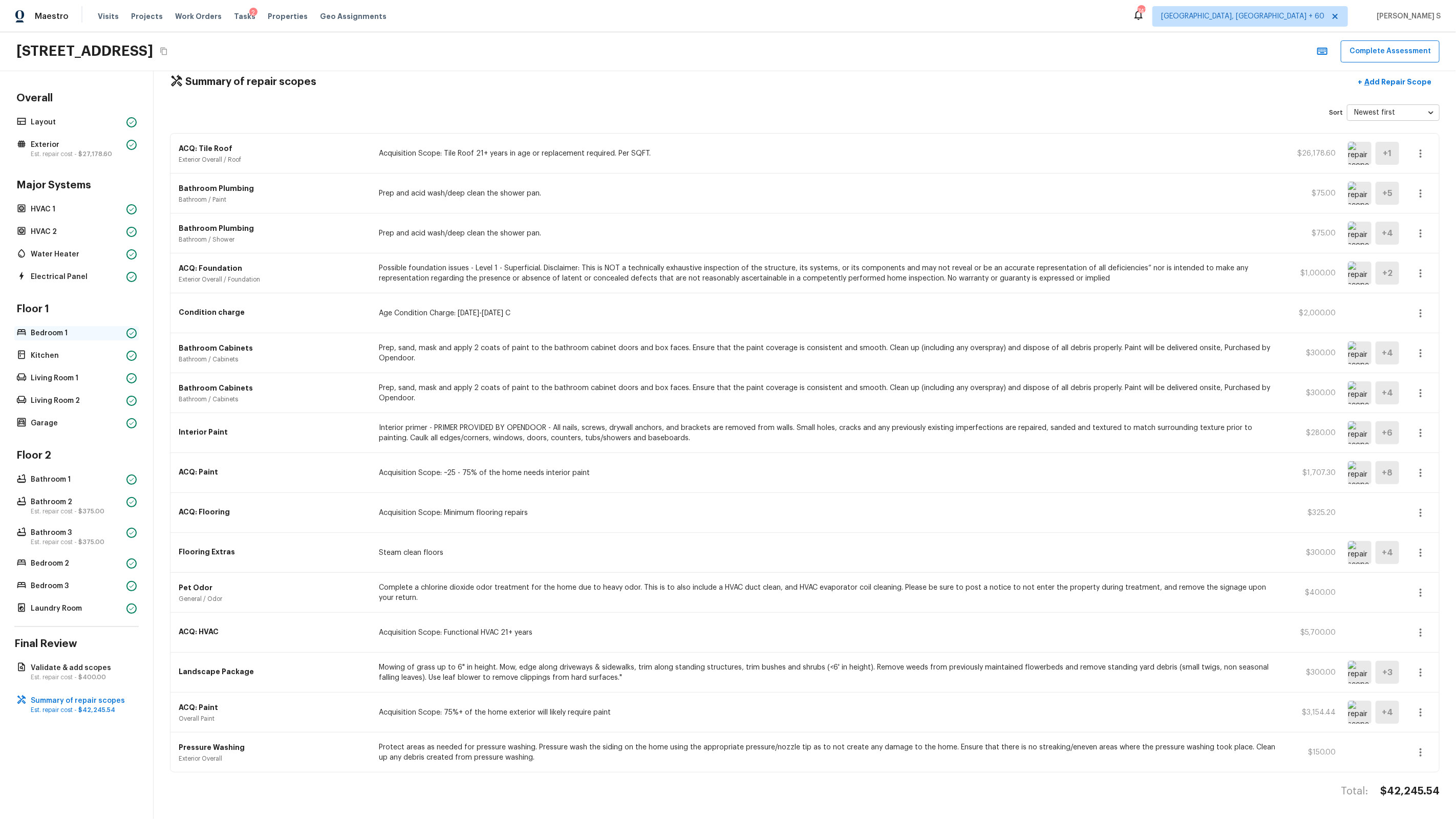
click at [60, 333] on p "Bedroom 1" at bounding box center [76, 333] width 92 height 10
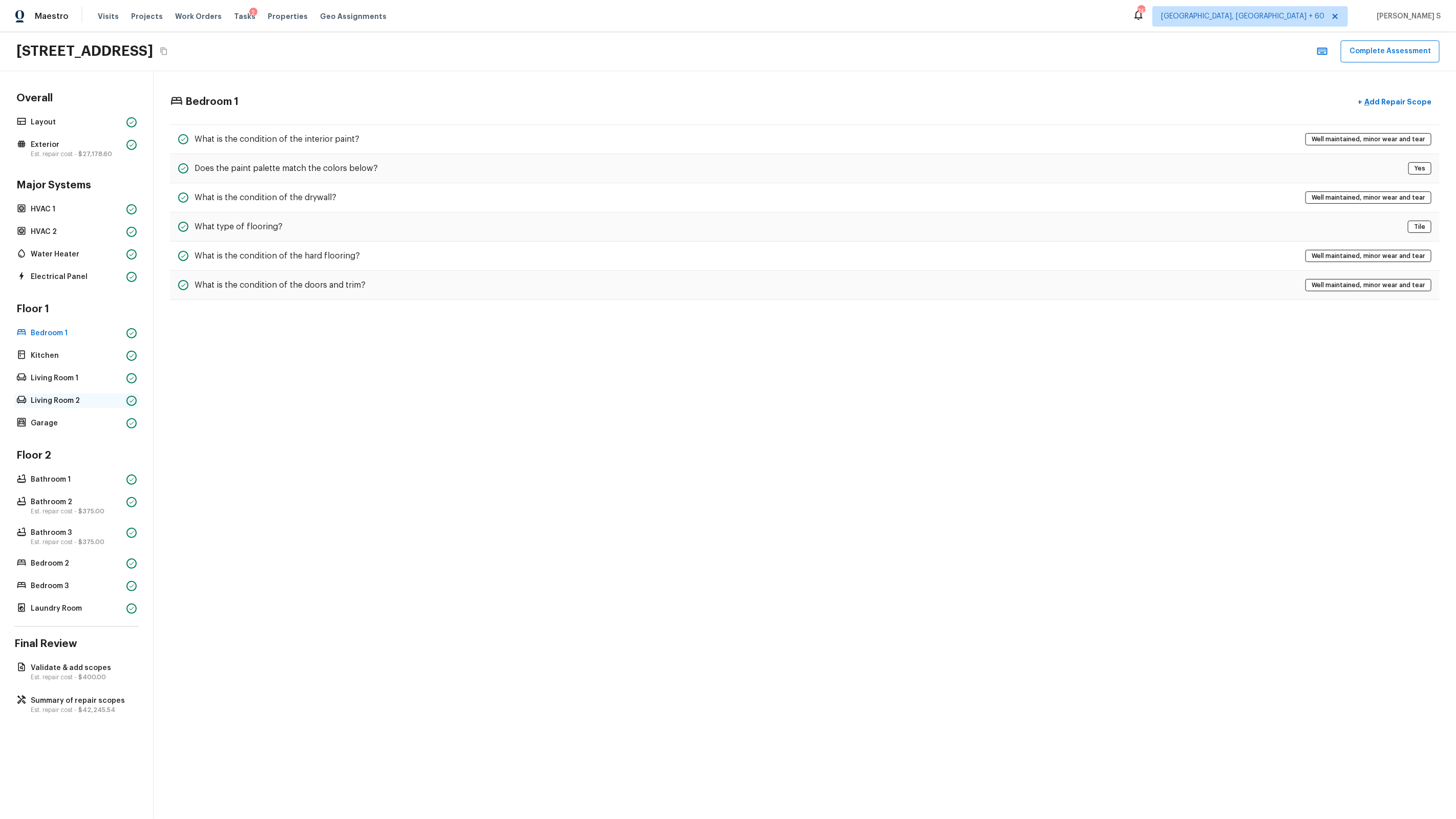
click at [59, 394] on div "Living Room 2" at bounding box center [76, 400] width 124 height 14
click at [54, 363] on div "Floor 1 Bedroom 1 Kitchen Living Room 1 Living Room 2 Garage" at bounding box center [76, 366] width 124 height 128
click at [59, 373] on p "Living Room 1" at bounding box center [76, 378] width 92 height 10
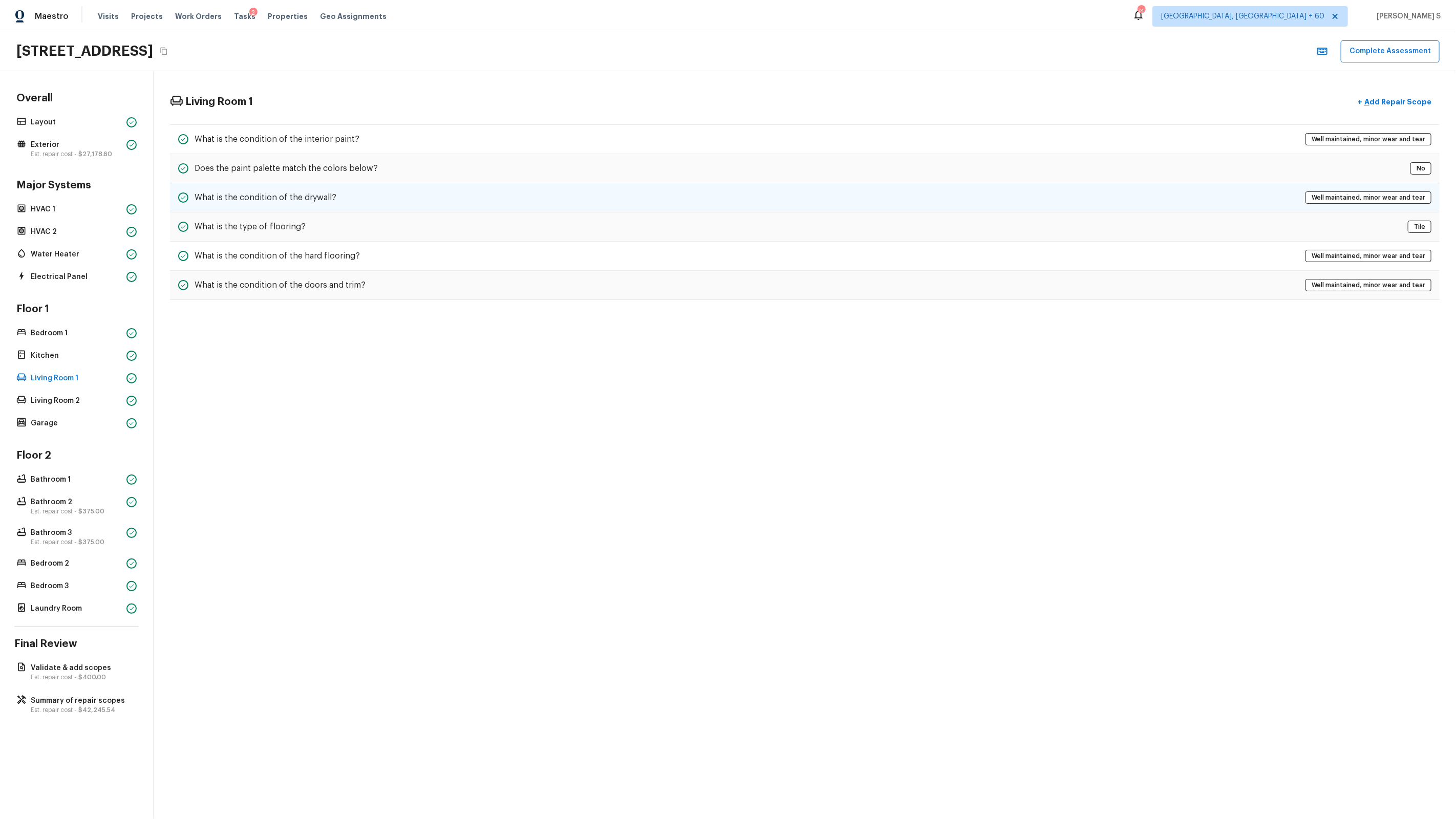
click at [291, 195] on h5 "What is the condition of the drywall?" at bounding box center [266, 198] width 142 height 11
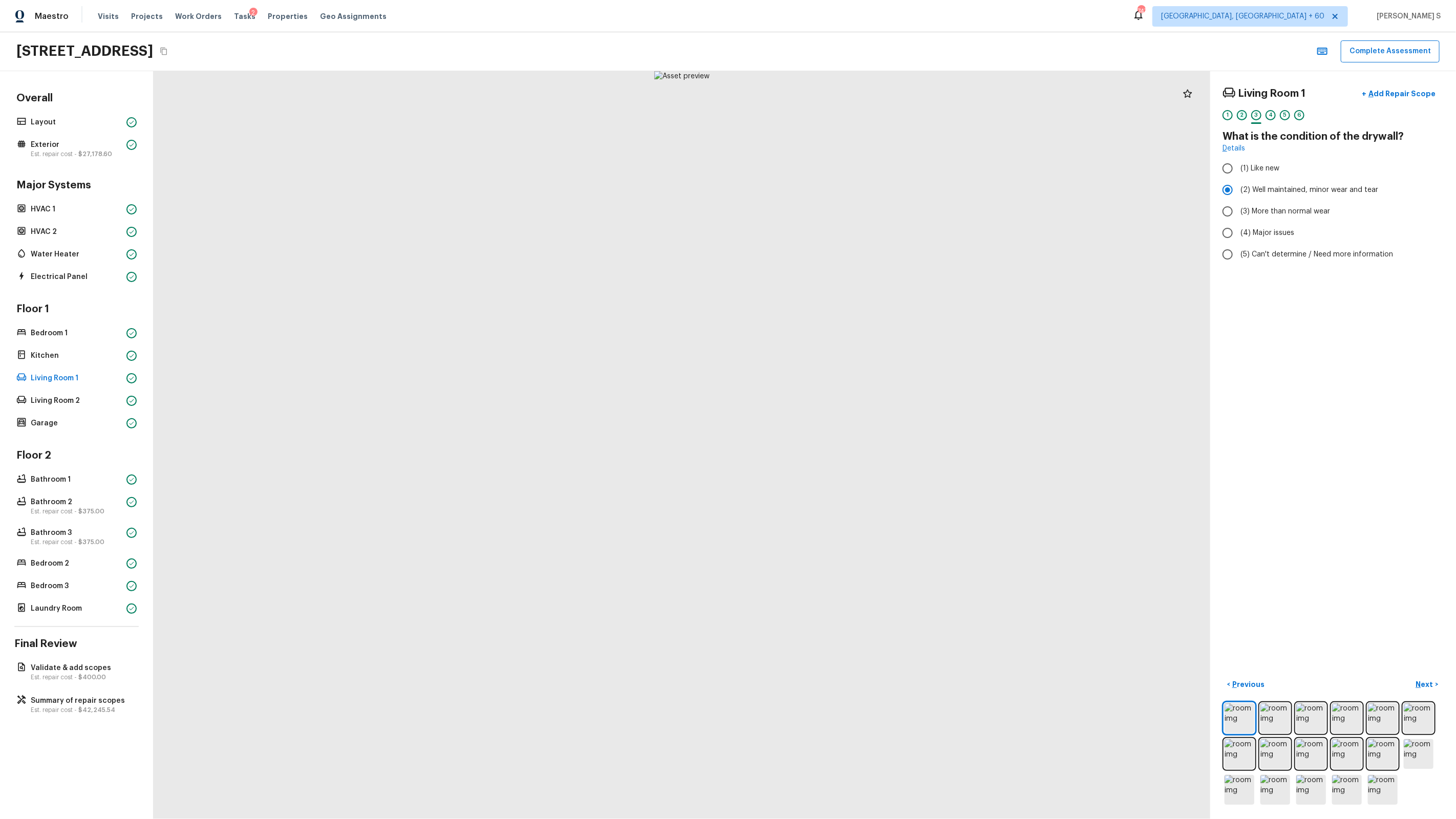
click at [835, 119] on div "2" at bounding box center [1242, 115] width 10 height 10
click at [835, 115] on div "4" at bounding box center [1270, 115] width 10 height 10
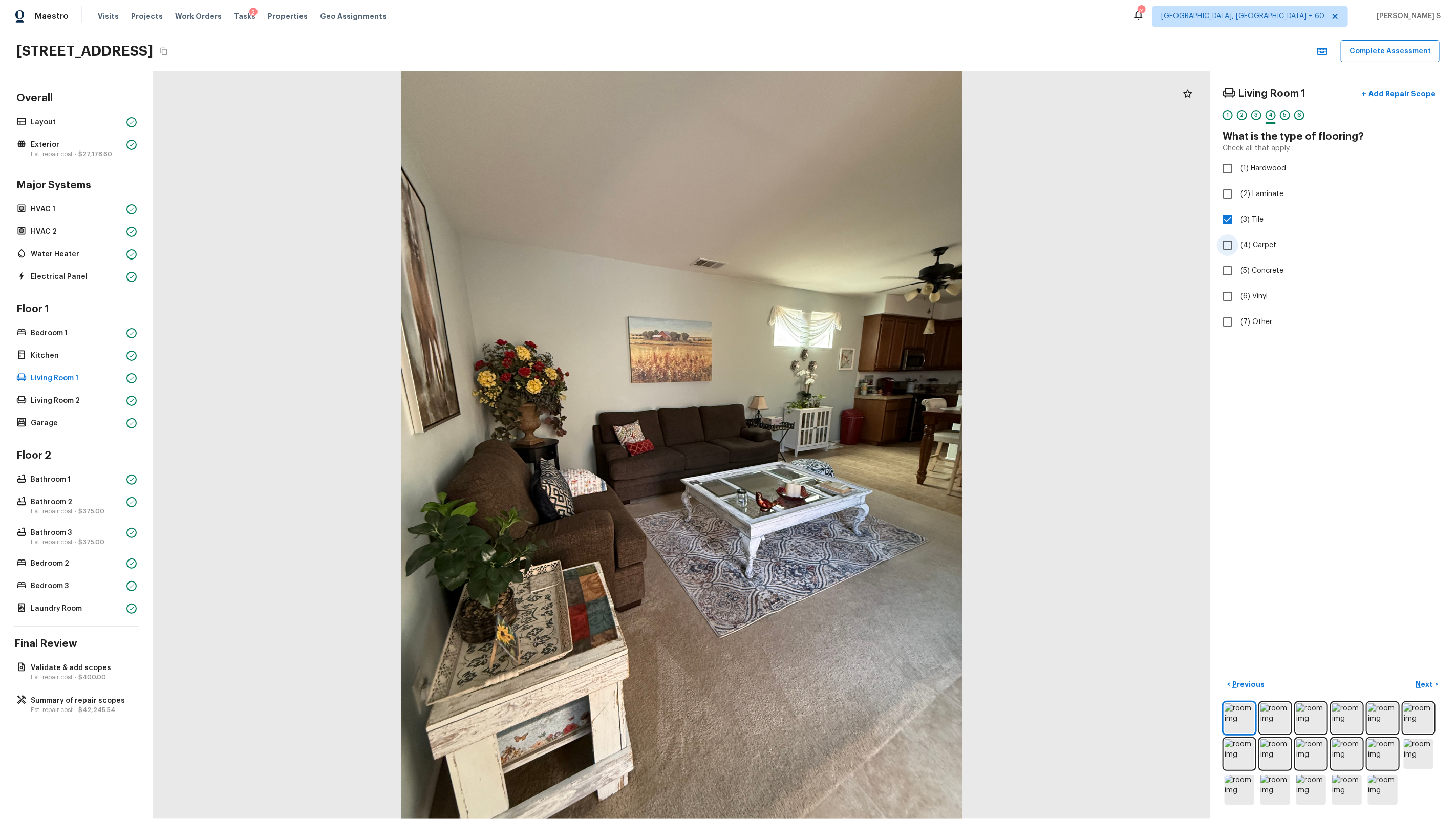
click at [835, 244] on span "(4) Carpet" at bounding box center [1258, 245] width 36 height 10
click at [835, 244] on input "(4) Carpet" at bounding box center [1228, 245] width 21 height 21
checkbox input "true"
click at [835, 115] on div "5" at bounding box center [1284, 115] width 10 height 10
click at [835, 116] on div "6" at bounding box center [1299, 115] width 10 height 10
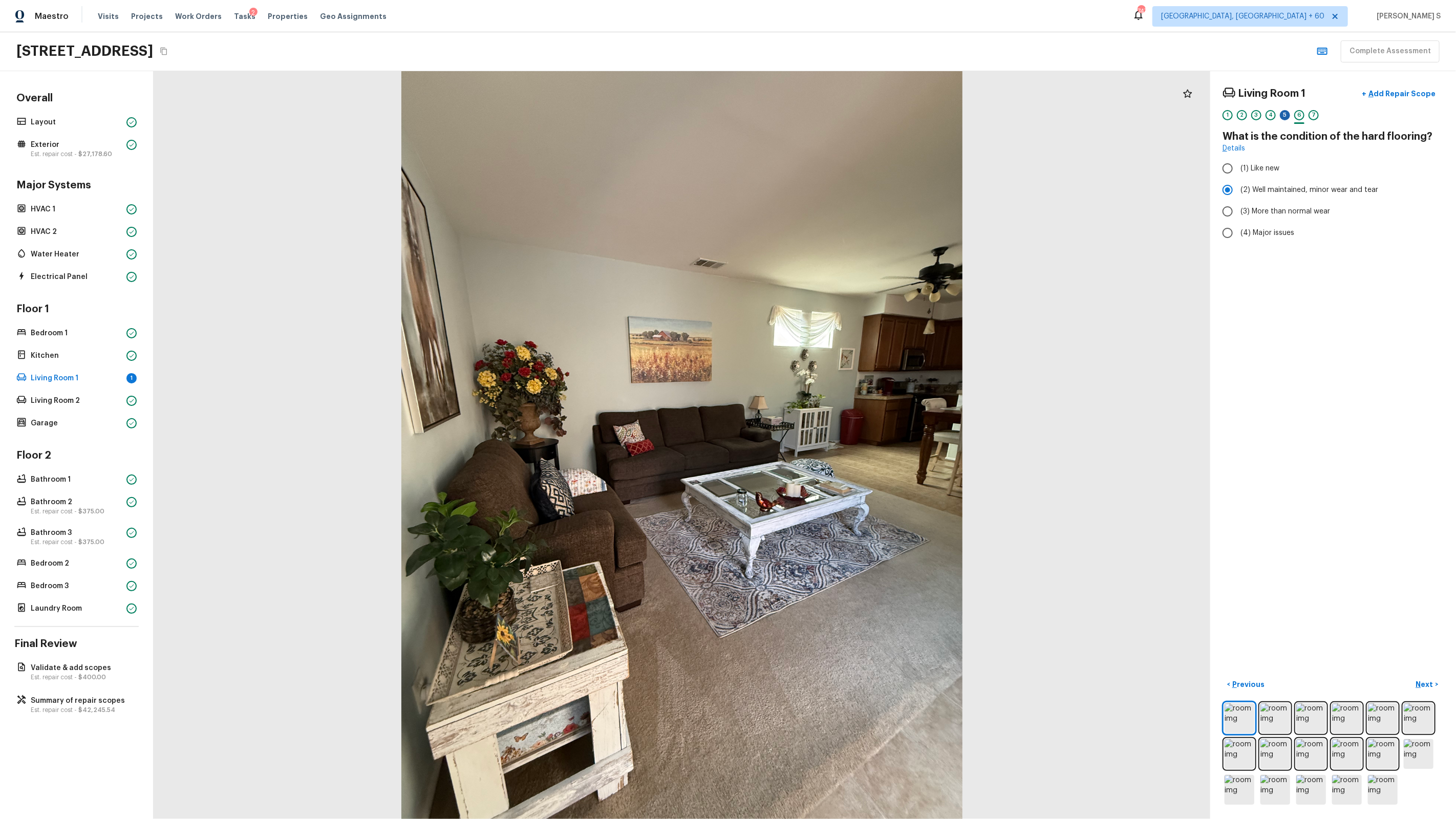
click at [835, 116] on div "5" at bounding box center [1284, 115] width 10 height 10
click at [835, 192] on span "(2) Well maintained, minor wear and tear" at bounding box center [1309, 189] width 138 height 10
click at [835, 192] on input "(2) Well maintained, minor wear and tear" at bounding box center [1228, 190] width 21 height 21
radio input "true"
click at [835, 121] on div "7" at bounding box center [1313, 118] width 10 height 16
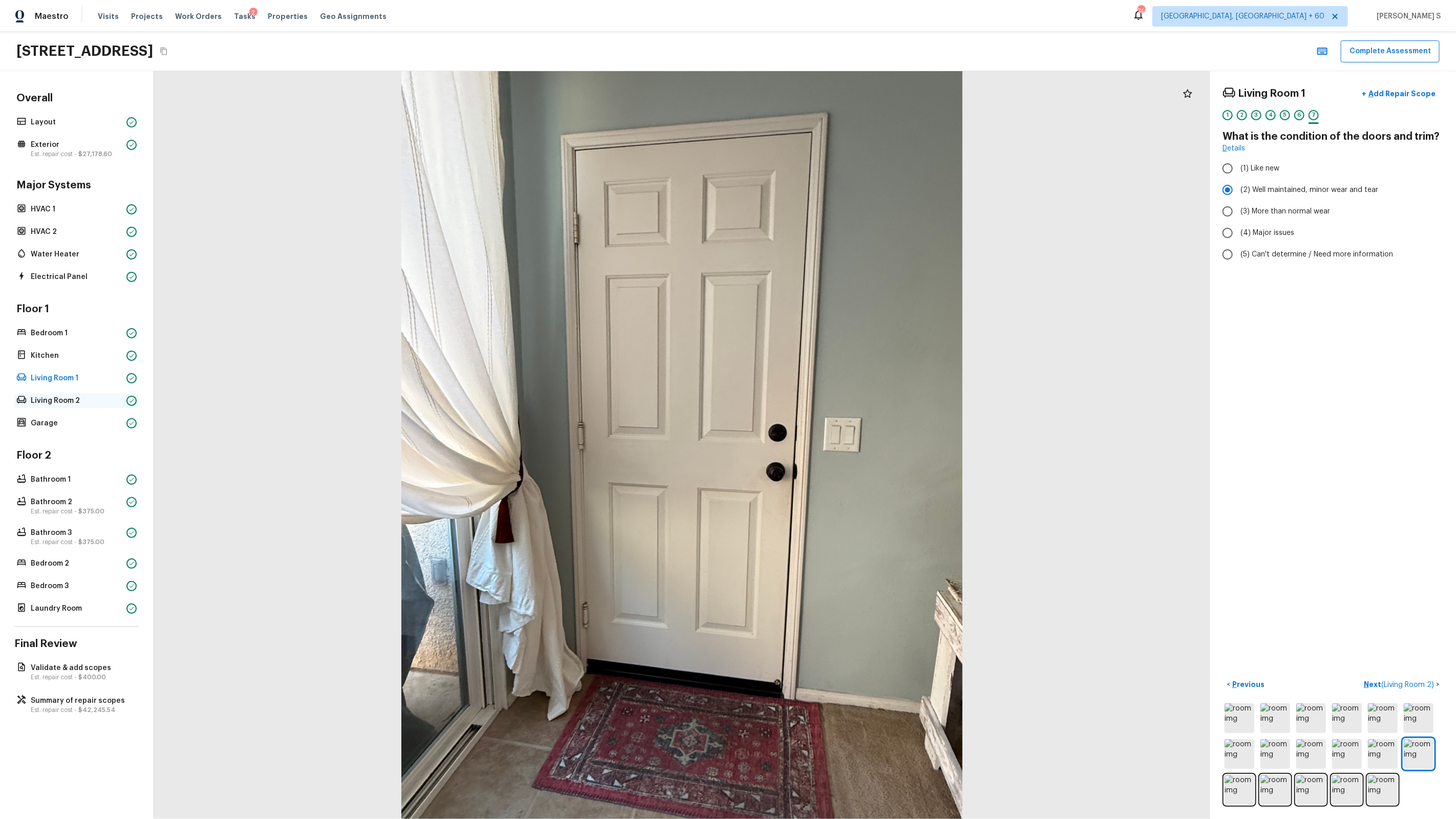
click at [55, 396] on p "Living Room 2" at bounding box center [76, 400] width 92 height 10
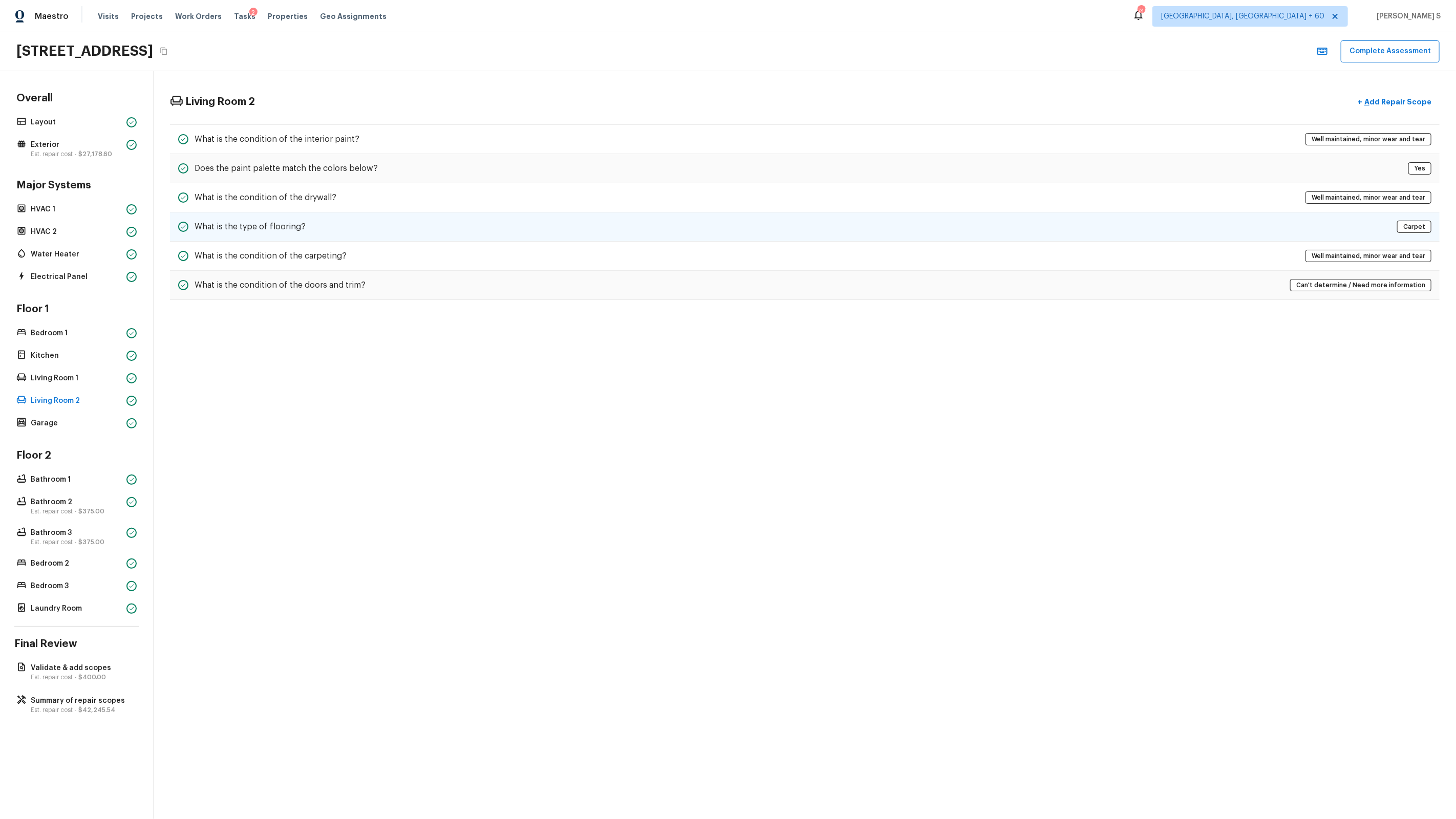
click at [427, 231] on div "What is the type of flooring? Carpet" at bounding box center [805, 226] width 1270 height 29
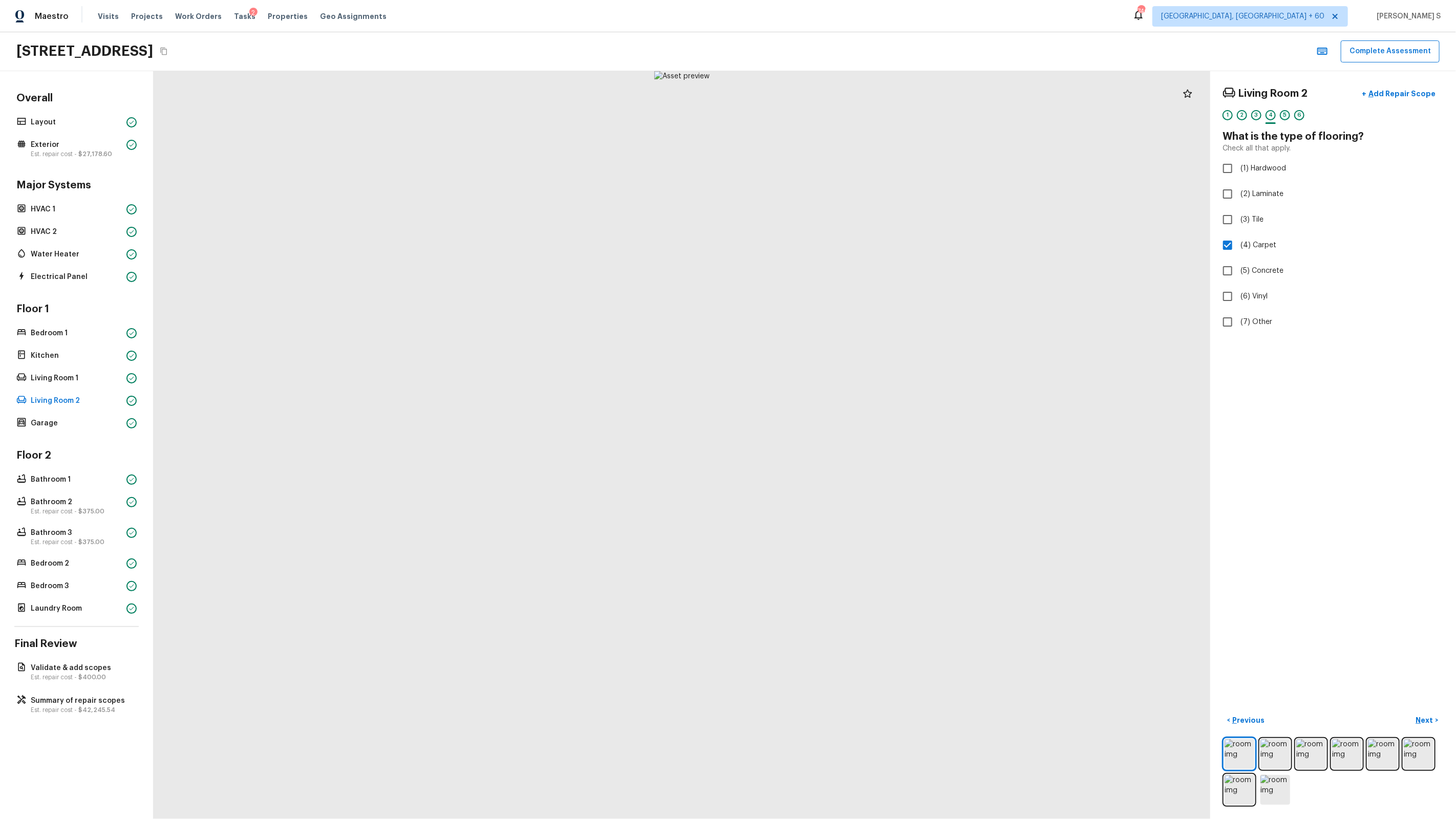
click at [835, 116] on div "5" at bounding box center [1284, 115] width 10 height 10
click at [835, 207] on span "(3) More than normal wear" at bounding box center [1285, 211] width 89 height 10
click at [835, 207] on input "(3) More than normal wear" at bounding box center [1228, 211] width 21 height 21
radio input "true"
click at [835, 313] on div "Living Room 2 + Add Repair Scope 1 2 3 4 5 6 What is the condition of the carpe…" at bounding box center [1333, 445] width 246 height 747
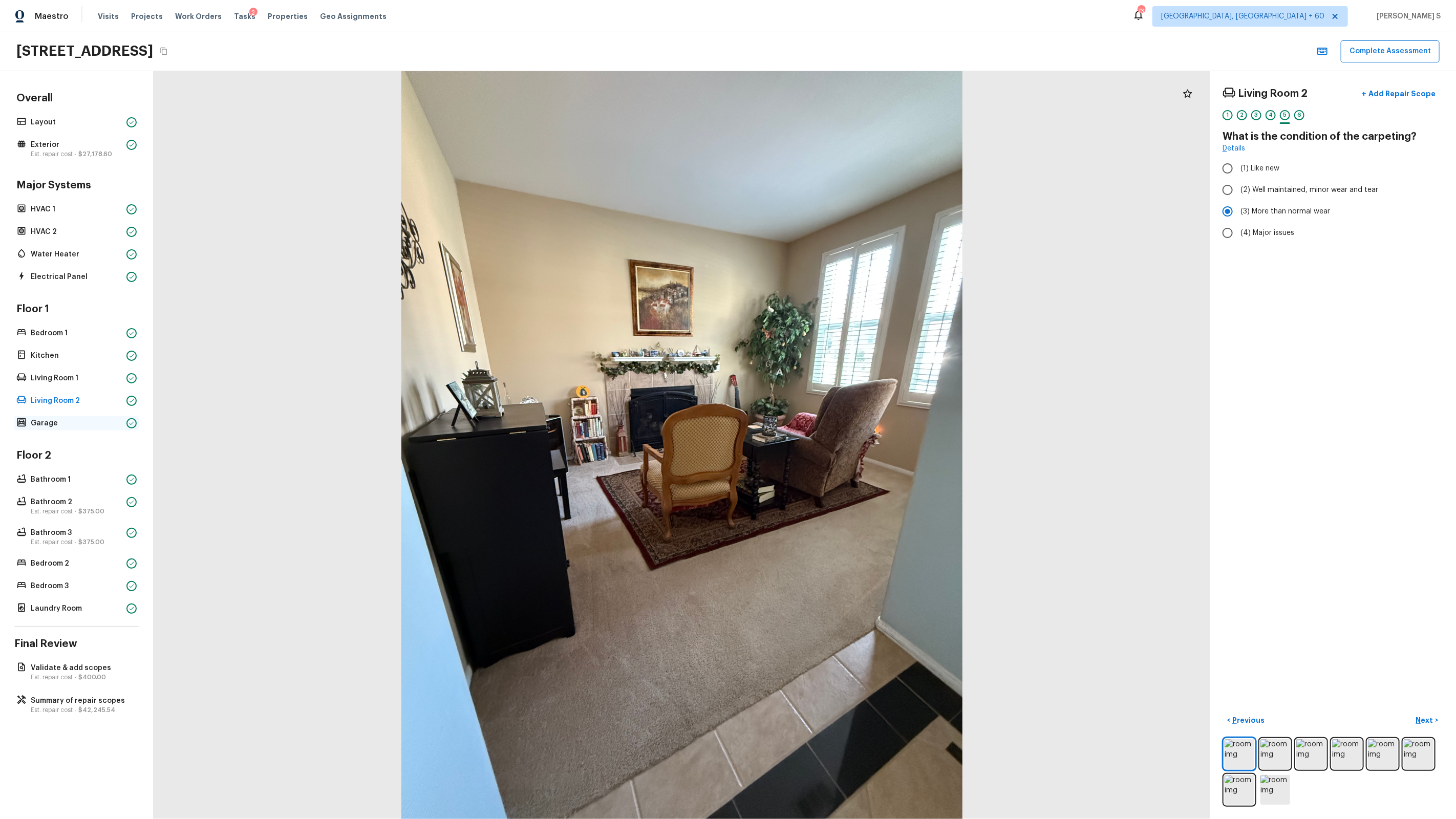
click at [62, 422] on p "Garage" at bounding box center [76, 423] width 92 height 10
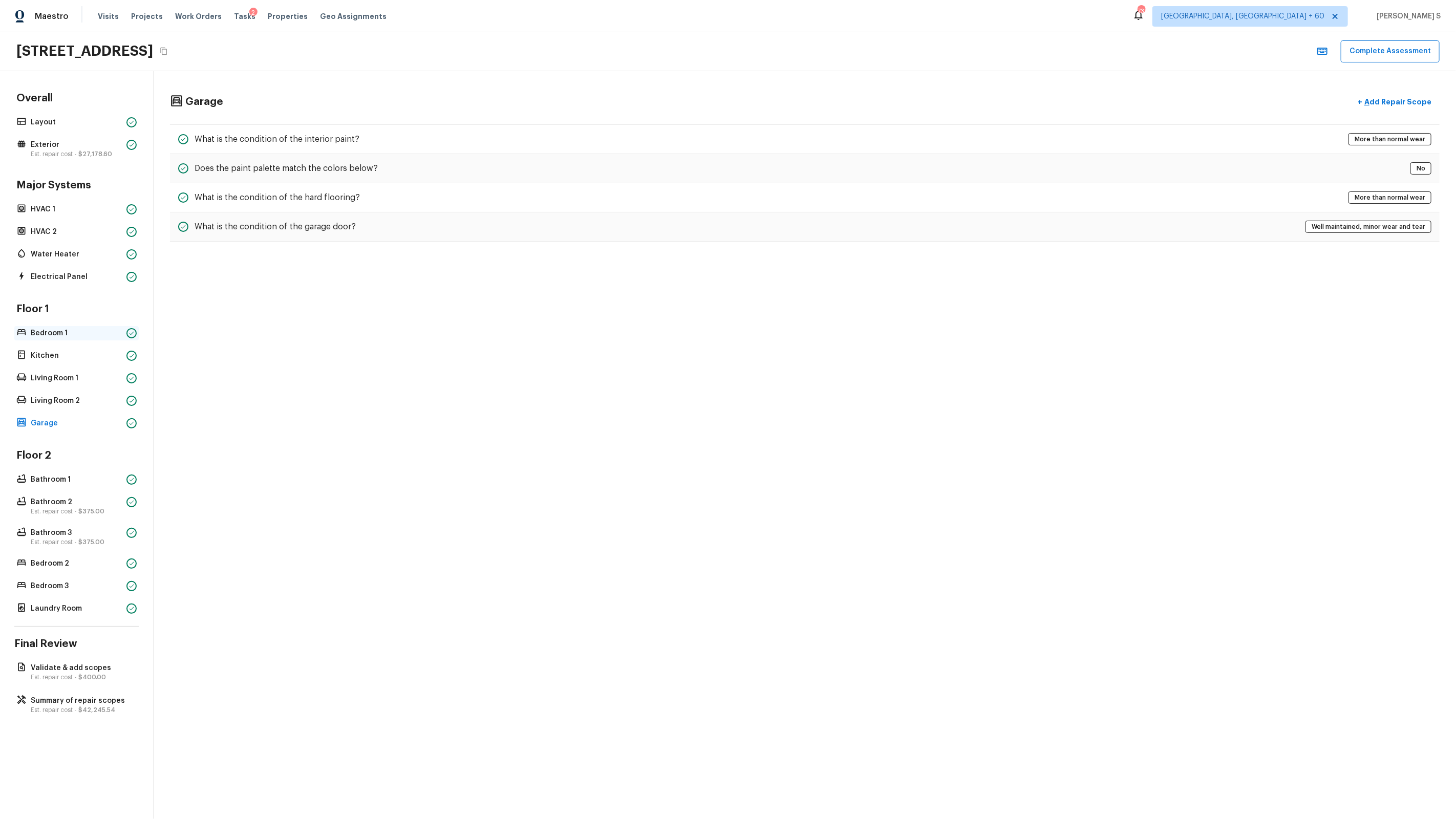
click at [39, 328] on p "Bedroom 1" at bounding box center [76, 333] width 92 height 10
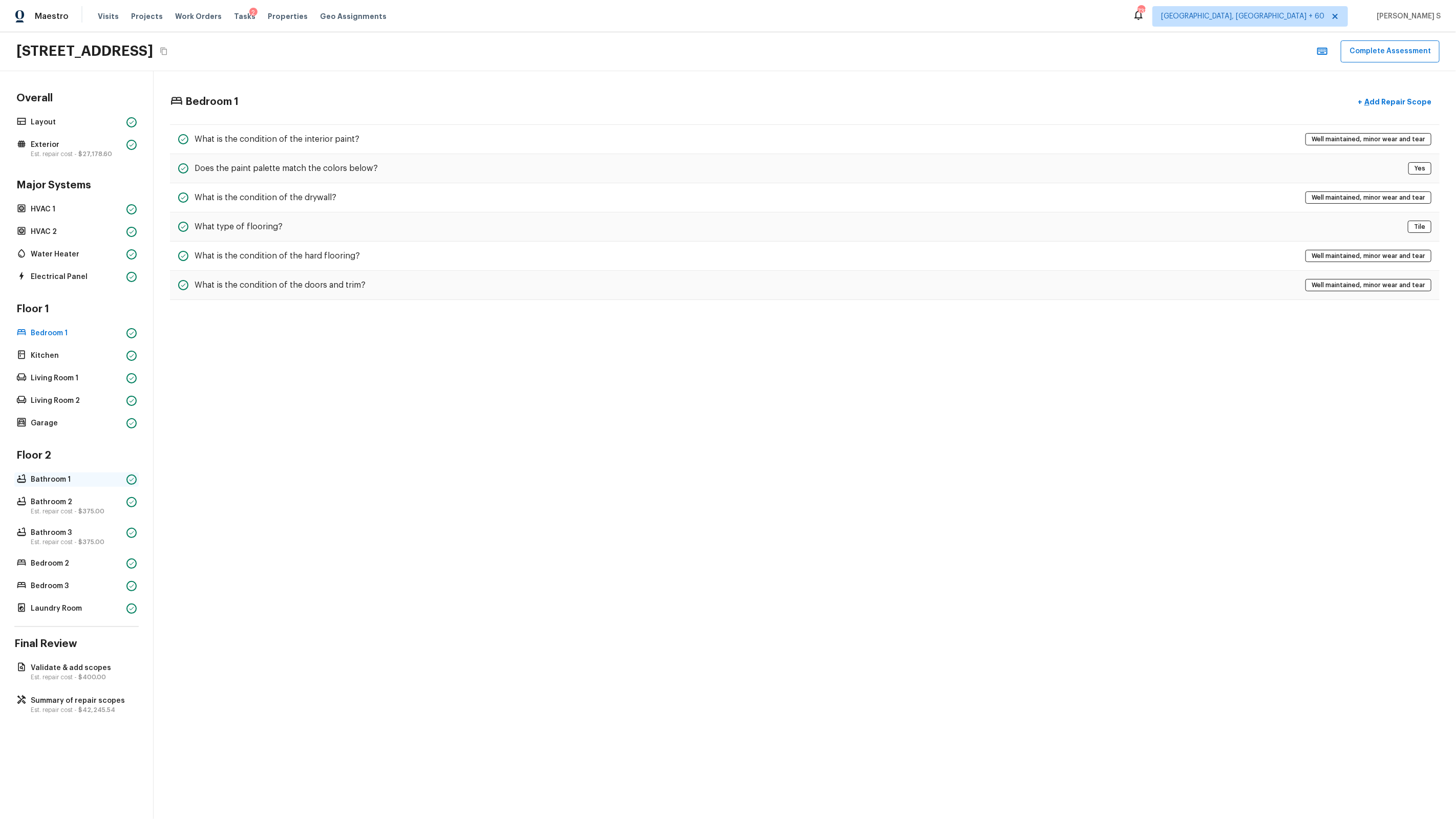
click at [54, 477] on p "Bathroom 1" at bounding box center [76, 479] width 92 height 10
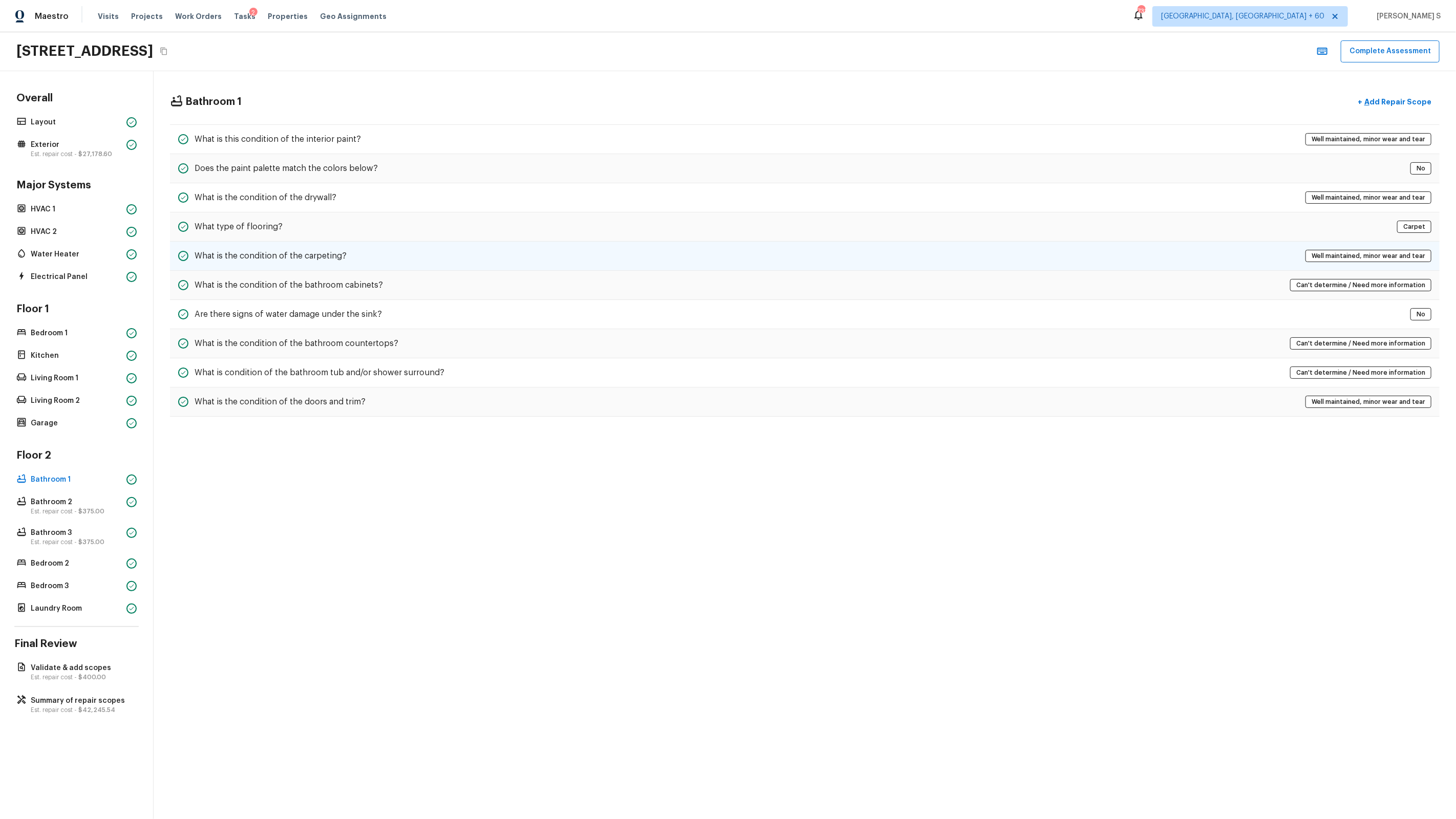
click at [340, 257] on h5 "What is the condition of the carpeting?" at bounding box center [270, 255] width 152 height 11
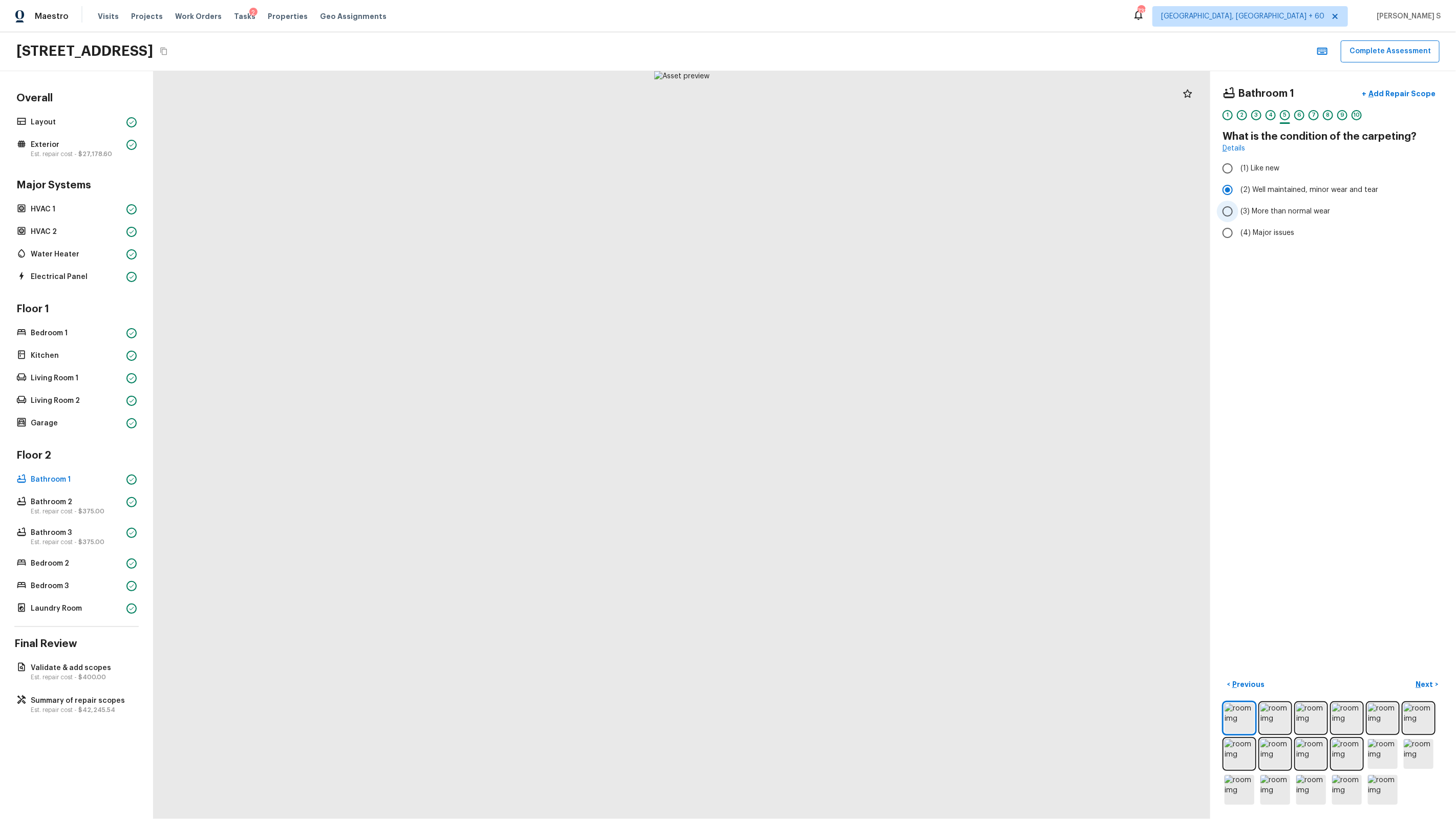
click at [835, 212] on span "(3) More than normal wear" at bounding box center [1285, 211] width 89 height 10
click at [835, 212] on input "(3) More than normal wear" at bounding box center [1228, 211] width 21 height 21
radio input "true"
click at [835, 386] on div "Bathroom 1 + Add Repair Scope 1 2 3 4 5 6 7 8 9 10 What is the condition of the…" at bounding box center [1333, 445] width 246 height 747
click at [835, 117] on div "6" at bounding box center [1299, 115] width 10 height 10
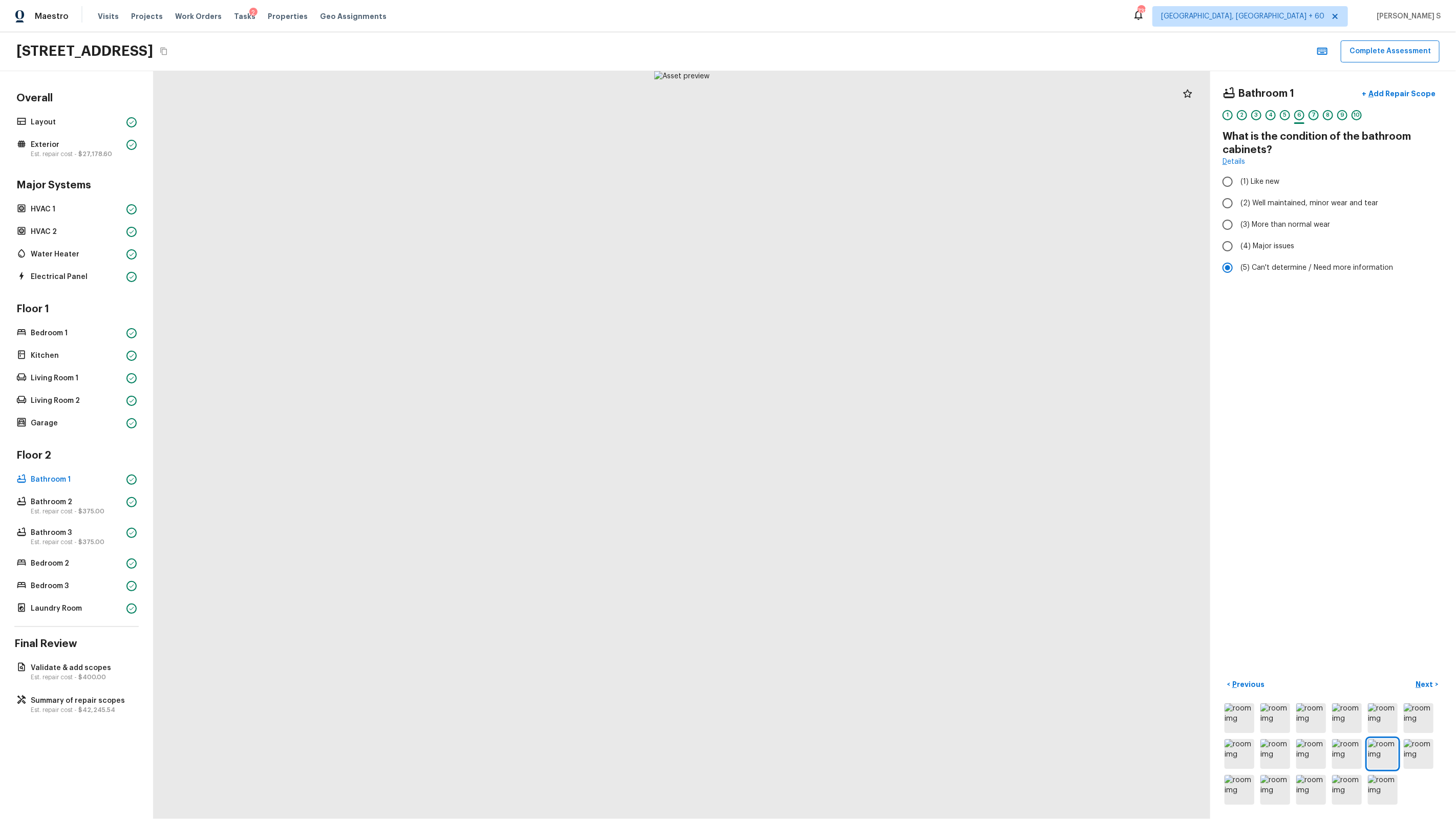
click at [835, 117] on div "7" at bounding box center [1313, 115] width 10 height 10
click at [835, 116] on div "1 2 3 4 5 6 7 8 9 10" at bounding box center [1333, 118] width 221 height 16
click at [835, 116] on div "8" at bounding box center [1328, 115] width 10 height 10
click at [835, 116] on div "9" at bounding box center [1342, 115] width 10 height 10
click at [835, 116] on div "10" at bounding box center [1357, 115] width 10 height 10
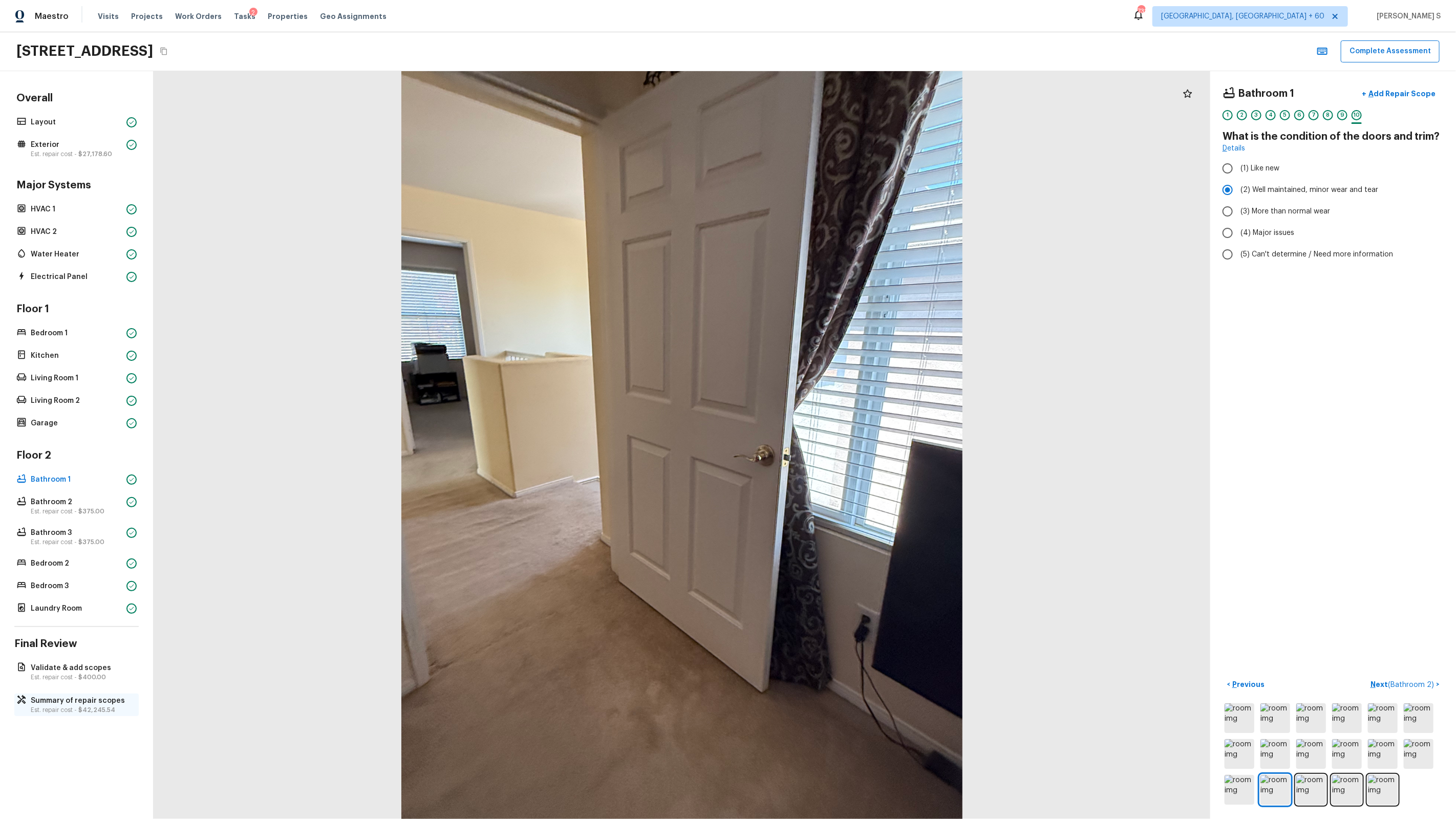
click at [68, 523] on p "Est. repair cost - $42,245.54" at bounding box center [82, 710] width 102 height 8
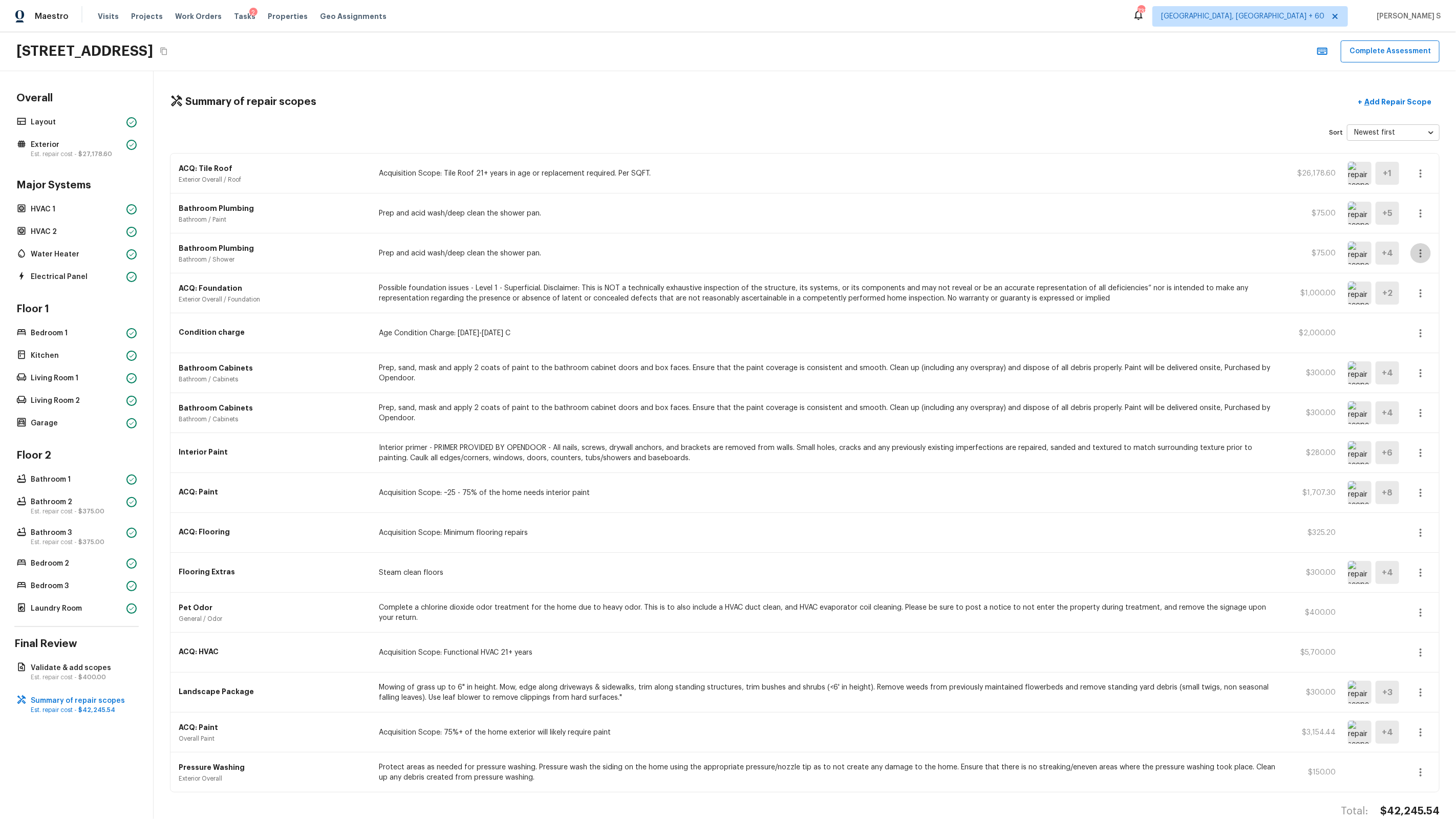
click at [835, 255] on icon "button" at bounding box center [1421, 253] width 12 height 12
click at [835, 271] on li "Edit" at bounding box center [1424, 283] width 47 height 31
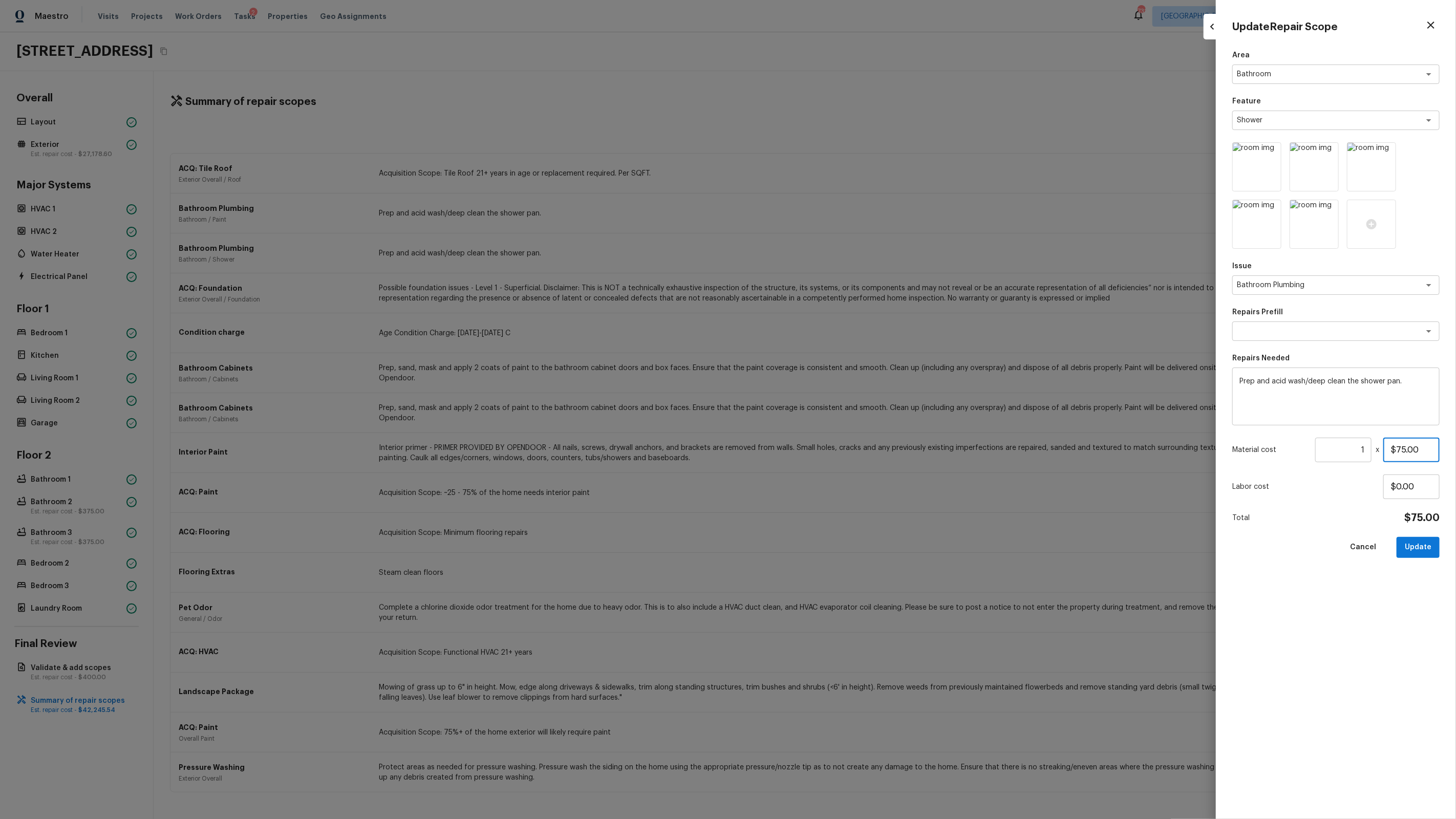
click at [835, 451] on input "$75.00" at bounding box center [1411, 450] width 56 height 25
type input "$100.00"
click at [835, 523] on button "Update" at bounding box center [1418, 547] width 43 height 21
type input "$0.00"
click at [835, 361] on div at bounding box center [728, 409] width 1456 height 819
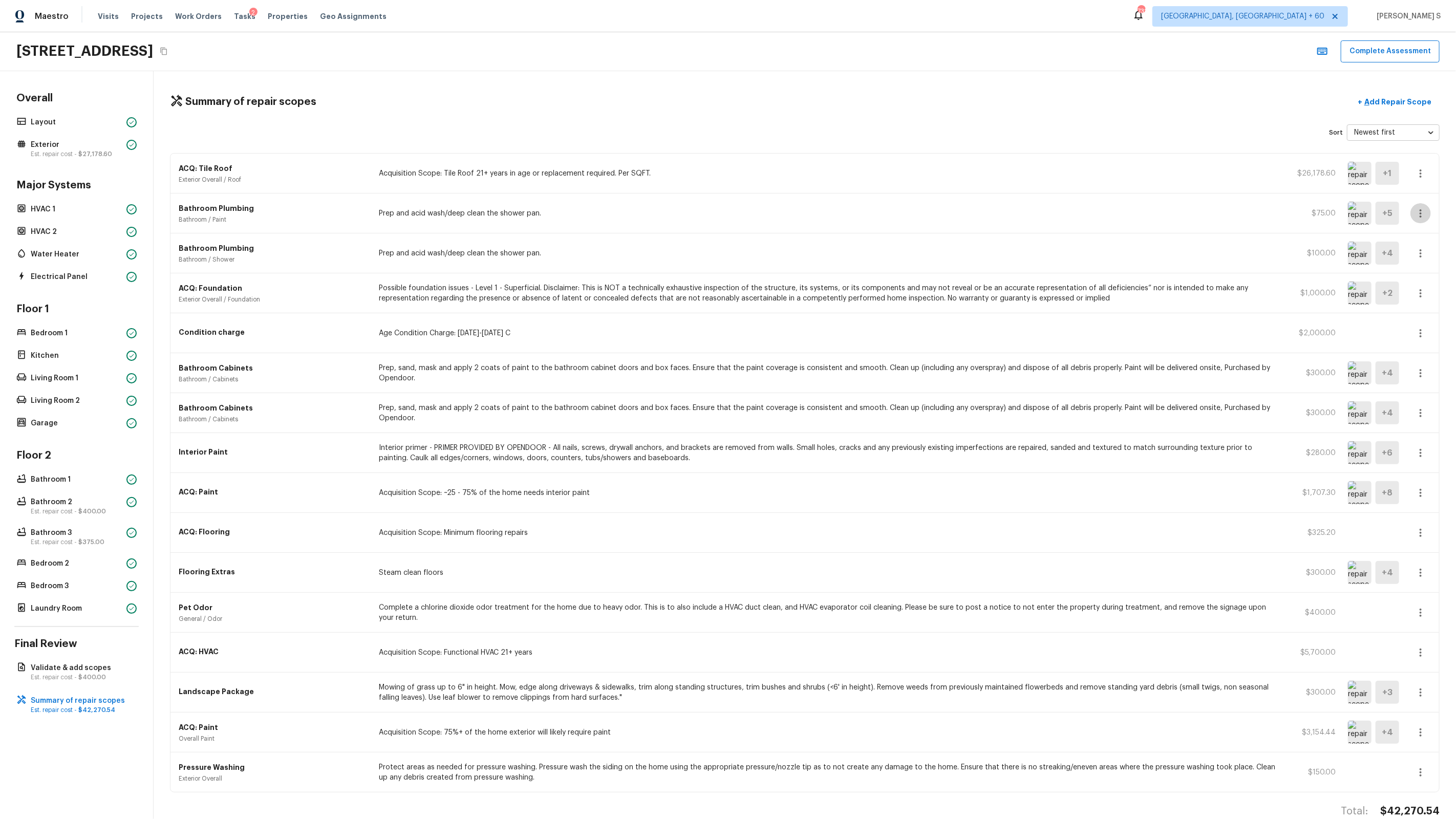
click at [835, 216] on icon "button" at bounding box center [1421, 213] width 12 height 12
click at [835, 216] on div at bounding box center [728, 409] width 1456 height 819
click at [835, 215] on icon "button" at bounding box center [1421, 213] width 12 height 12
click at [835, 241] on li "Edit" at bounding box center [1424, 243] width 47 height 31
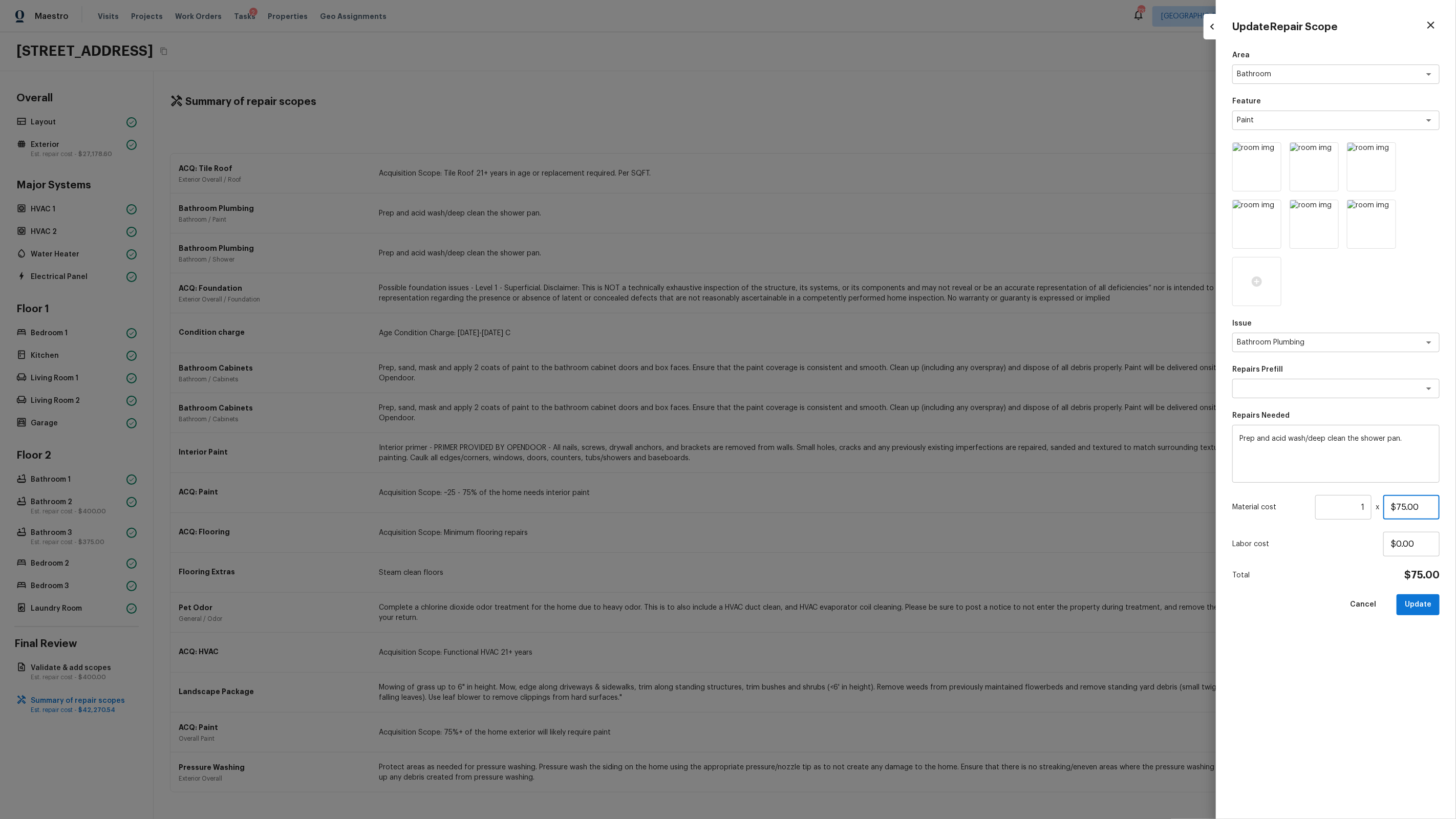
click at [835, 504] on input "$75.00" at bounding box center [1411, 507] width 56 height 25
type input "$100.00"
click at [835, 523] on button "Update" at bounding box center [1418, 604] width 43 height 21
click at [835, 502] on div at bounding box center [728, 409] width 1456 height 819
type input "$0.00"
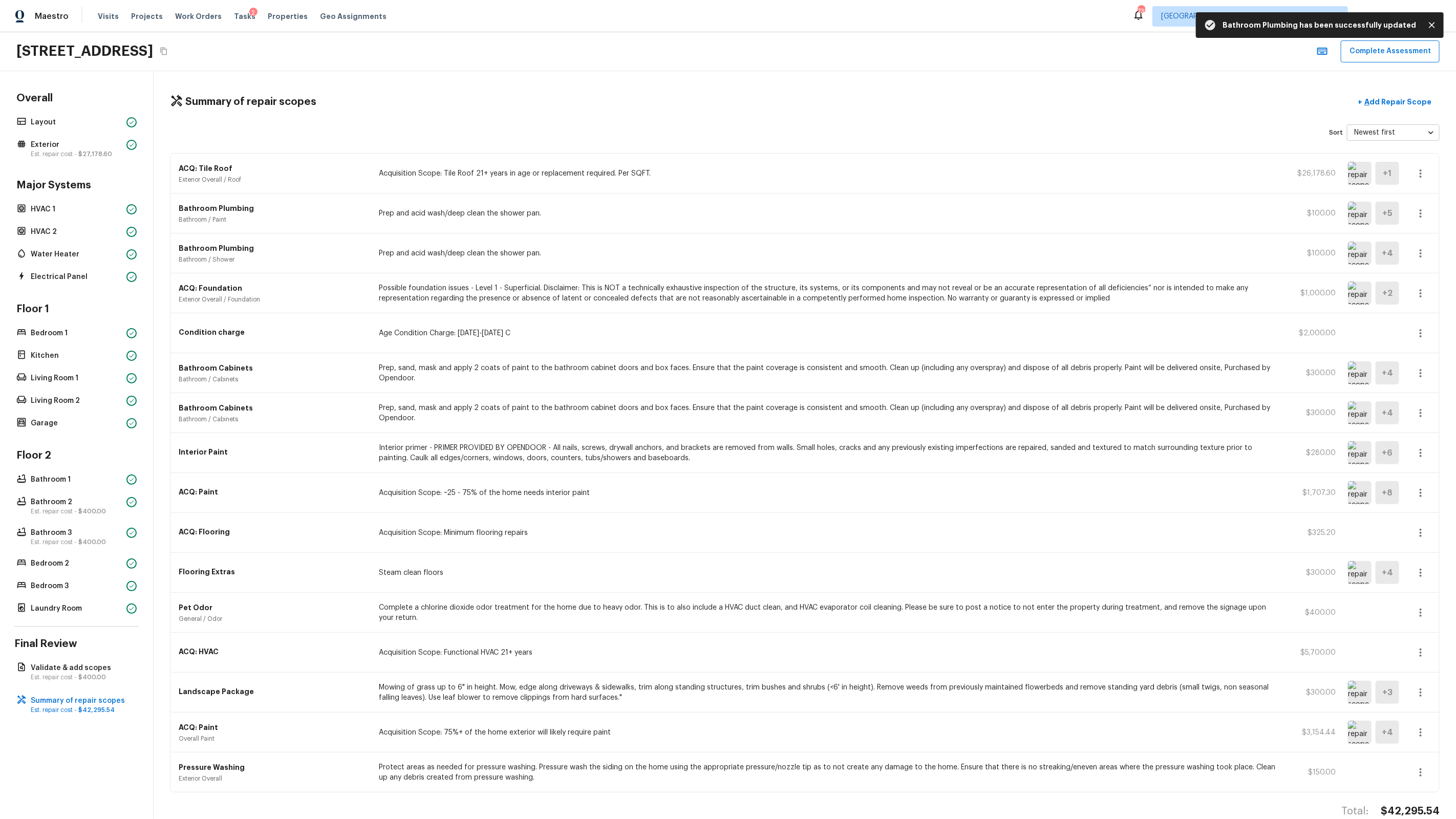
scroll to position [21, 0]
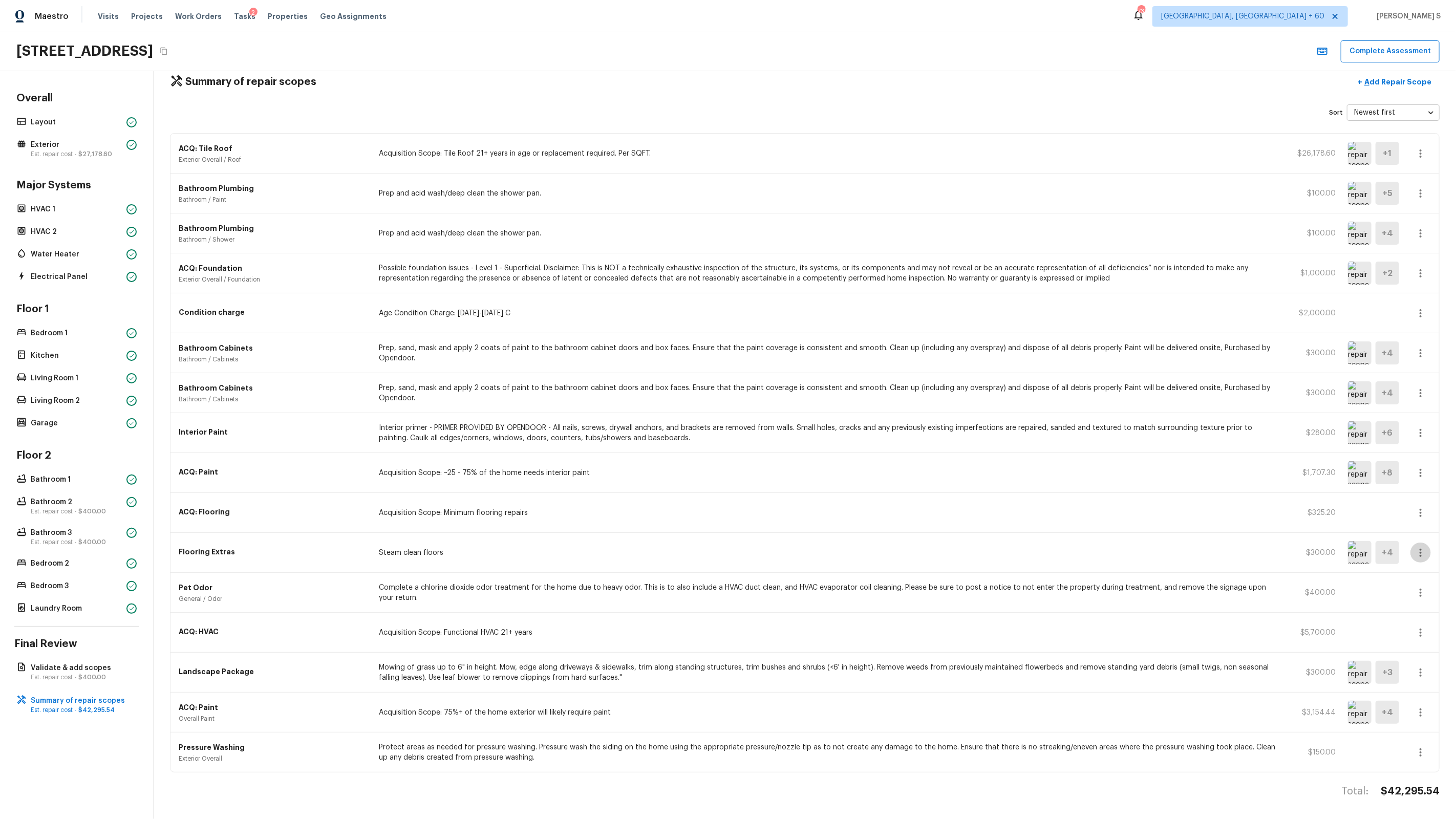
click at [835, 523] on icon "button" at bounding box center [1421, 552] width 12 height 12
click at [835, 523] on li "Remove" at bounding box center [1424, 613] width 47 height 31
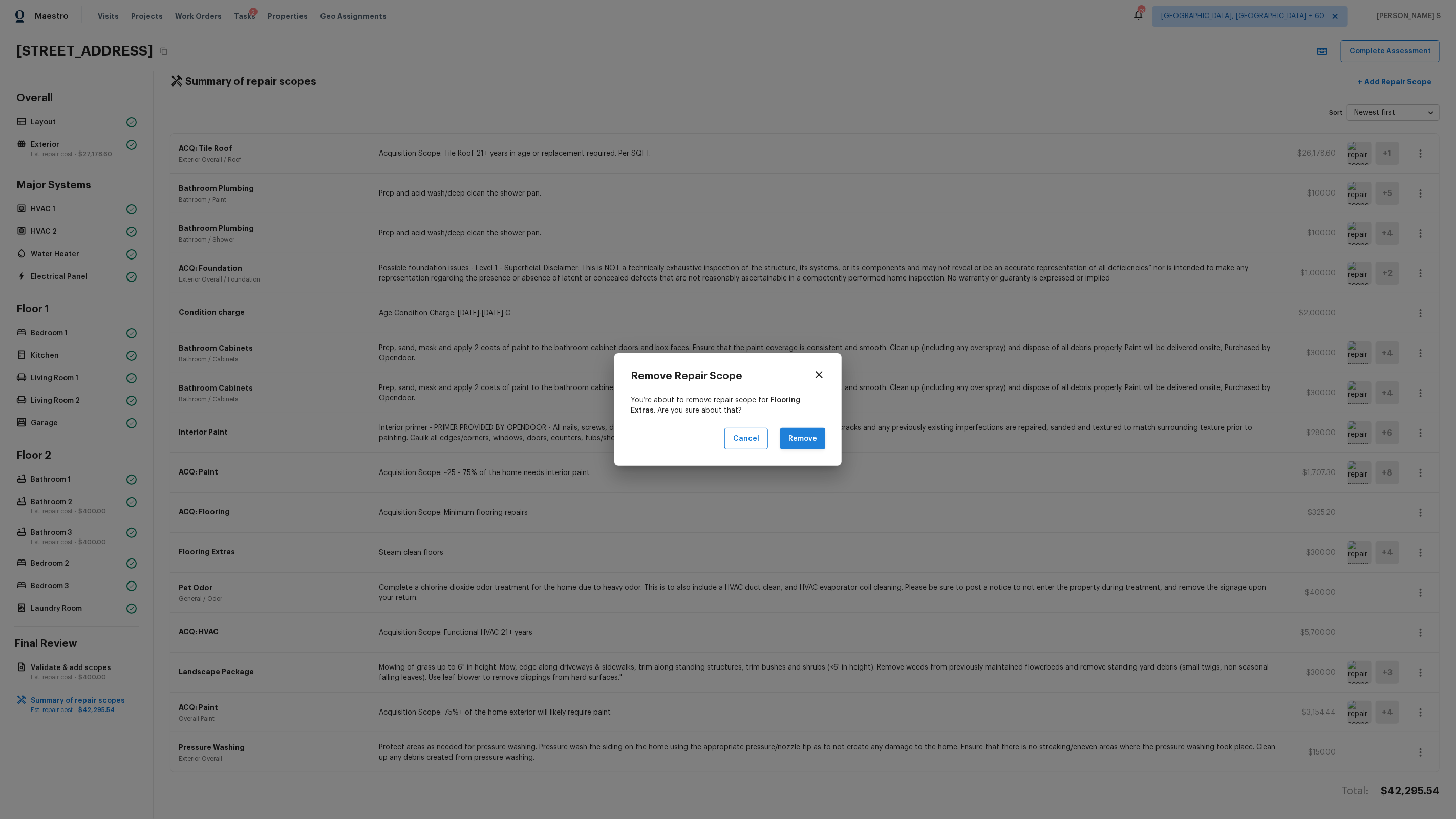
click at [796, 442] on button "Remove" at bounding box center [803, 438] width 45 height 22
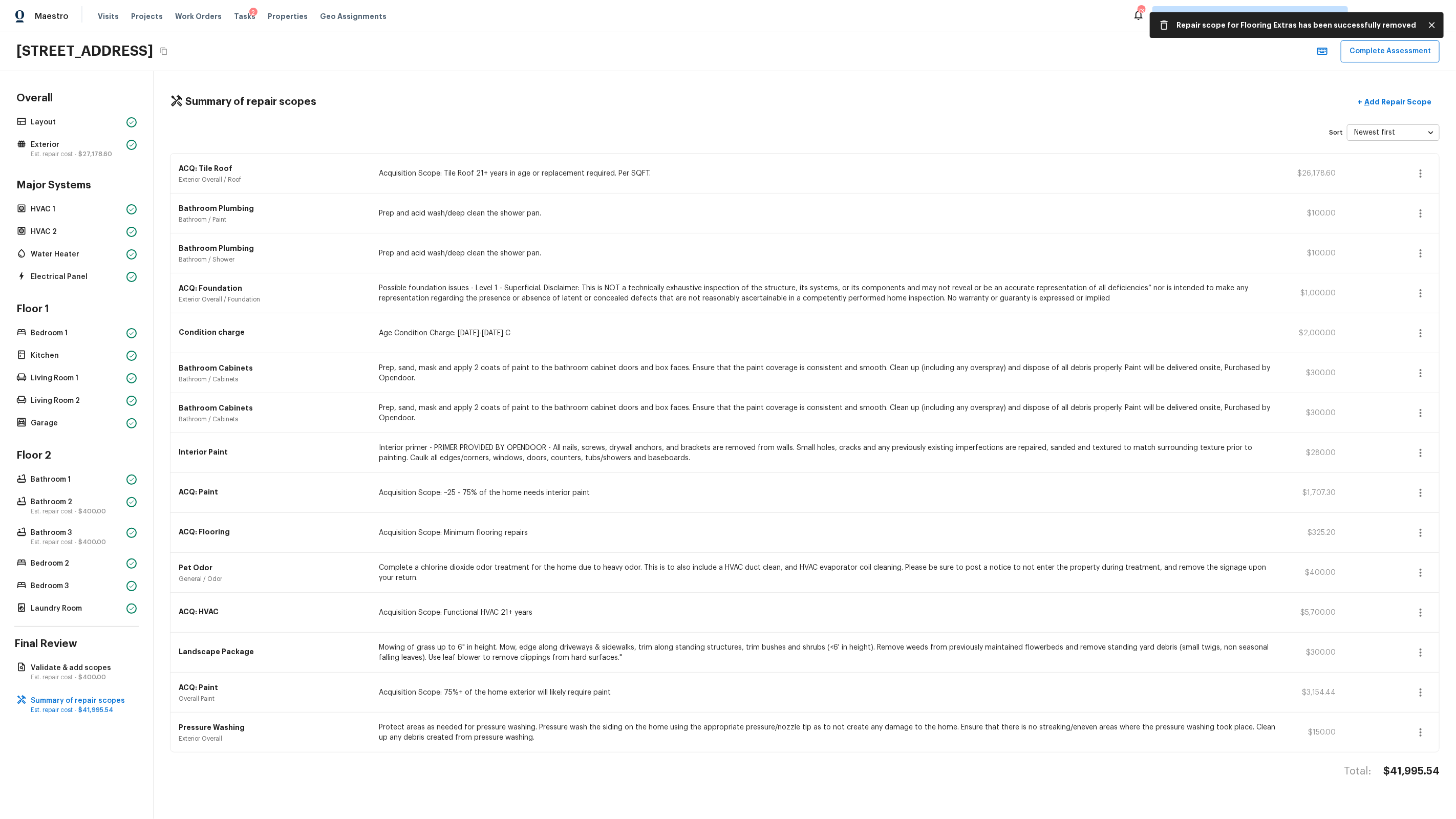
scroll to position [0, 0]
click at [835, 523] on icon "button" at bounding box center [1421, 532] width 12 height 12
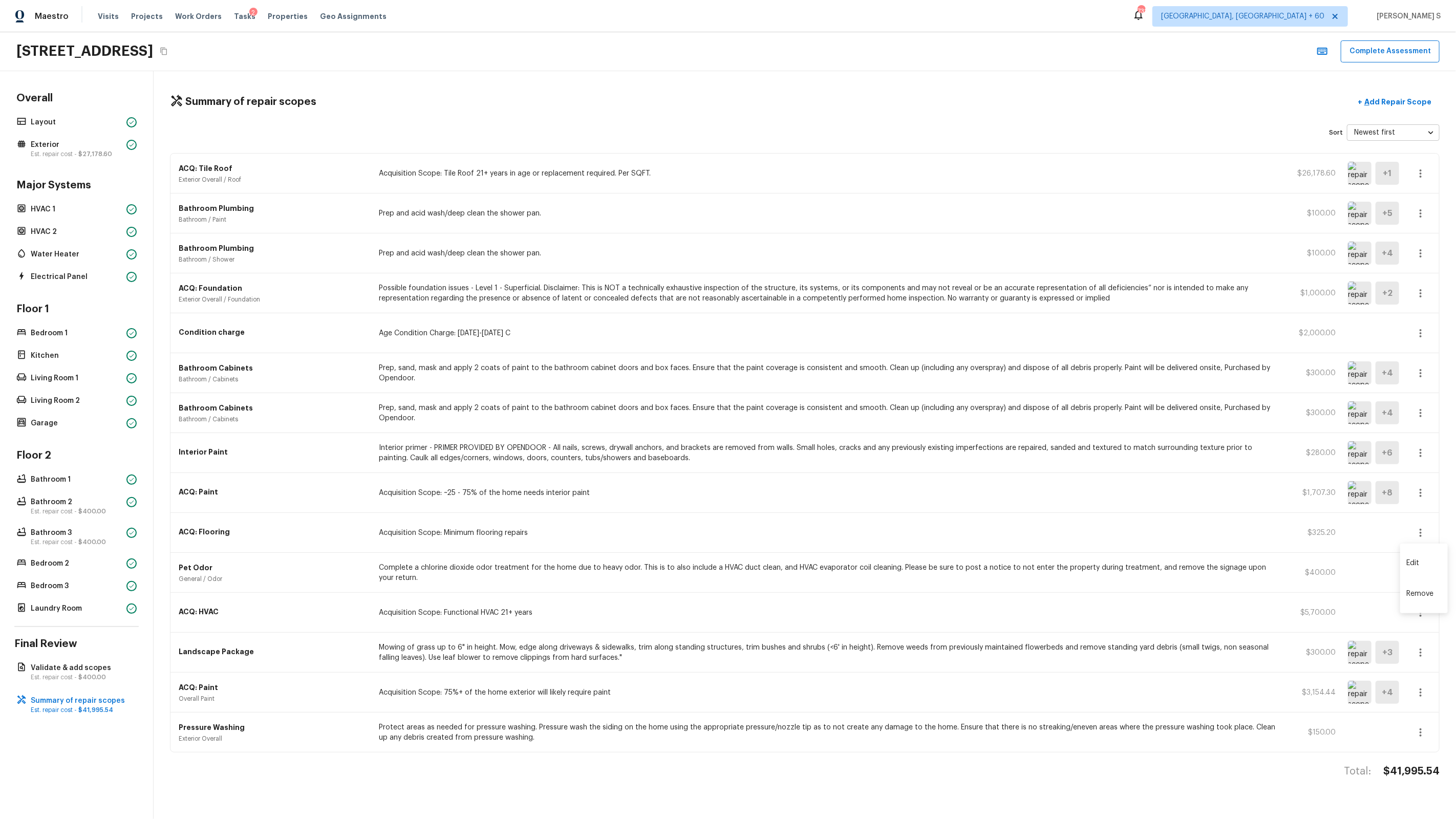
click at [835, 523] on li "Edit" at bounding box center [1424, 563] width 47 height 31
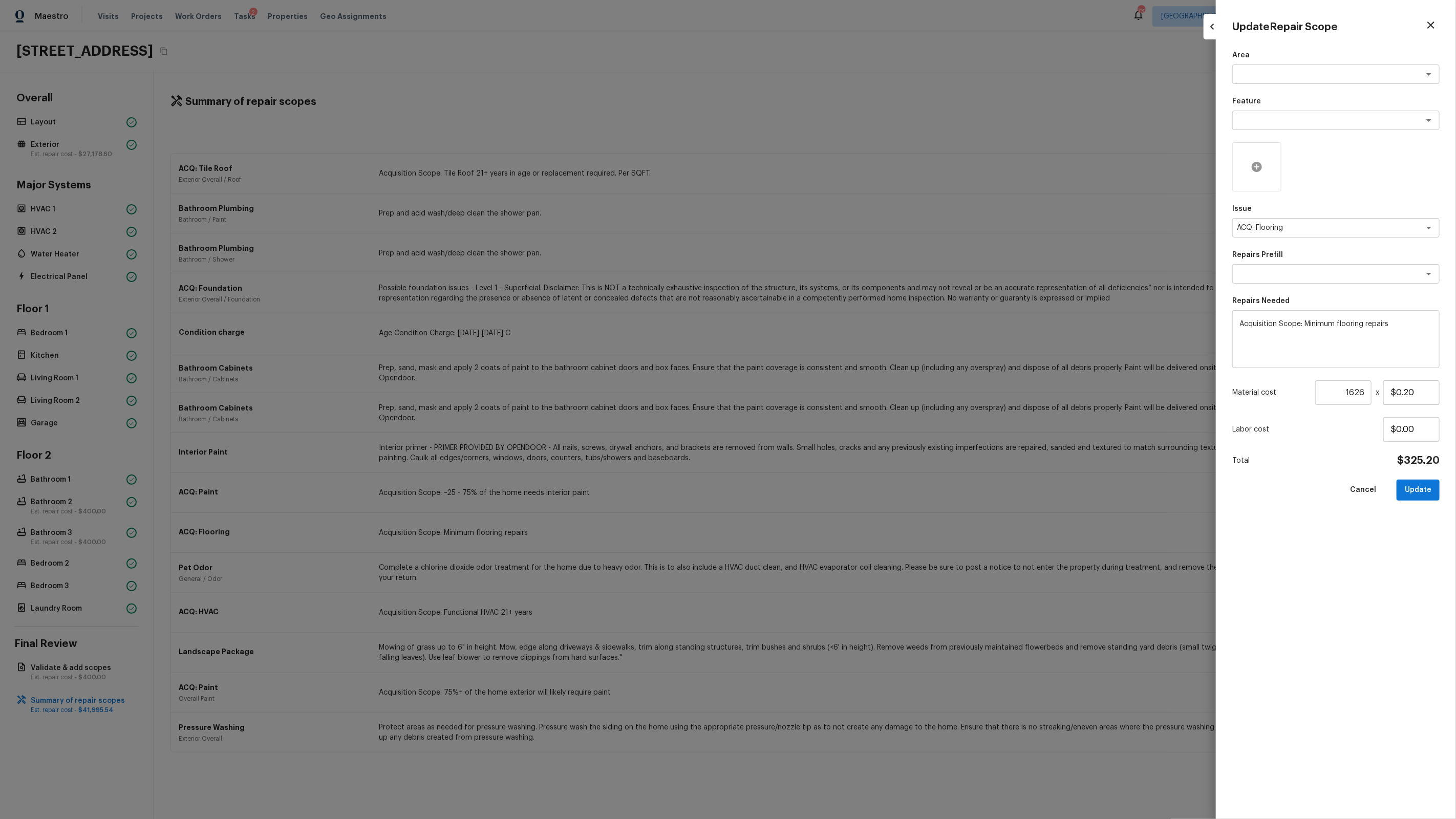
click at [835, 166] on icon at bounding box center [1257, 167] width 12 height 12
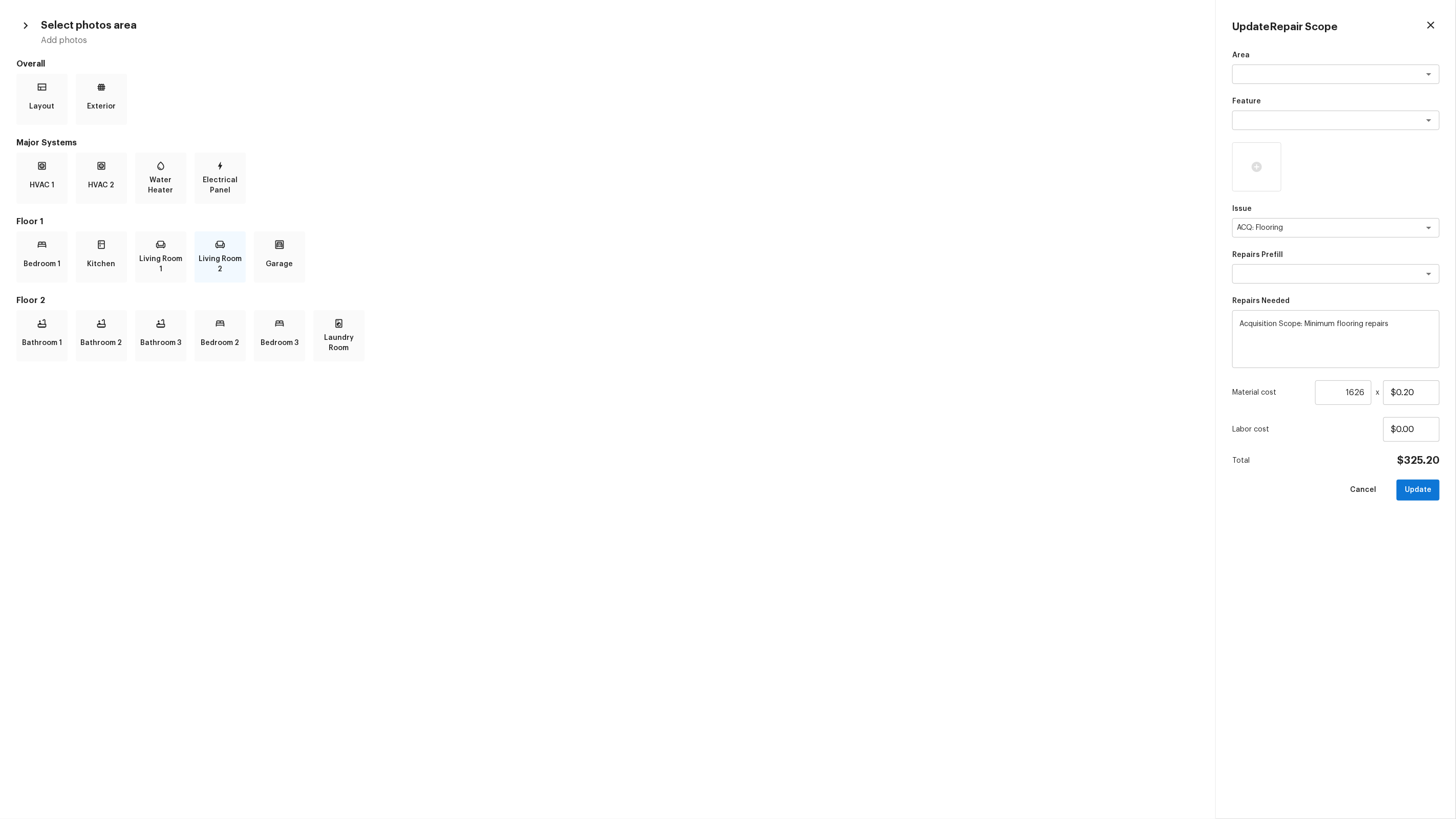
click at [200, 241] on div "Living Room 2" at bounding box center [220, 257] width 51 height 51
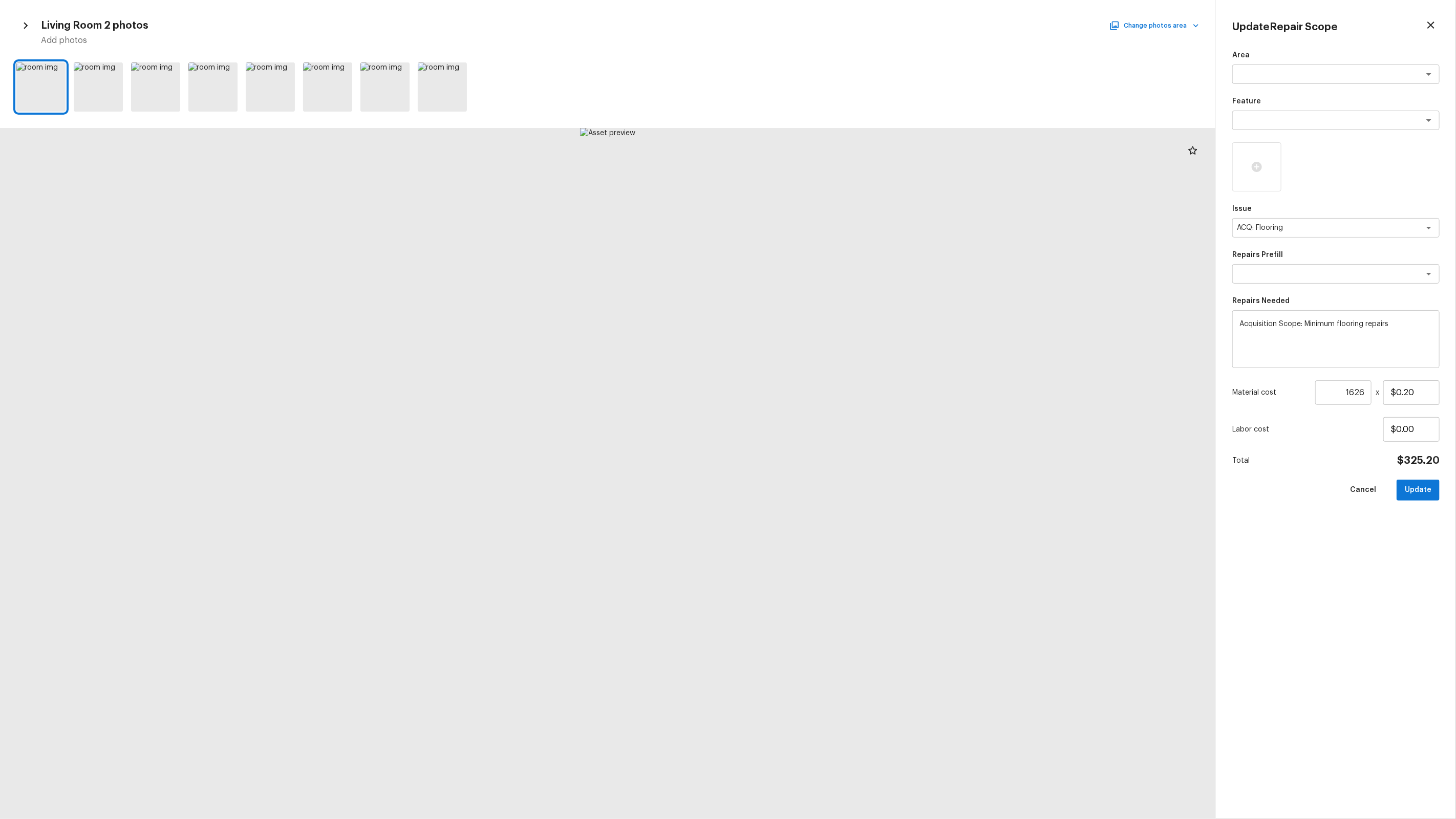
click at [656, 523] on div at bounding box center [608, 473] width 1215 height 691
click at [111, 70] on icon at bounding box center [113, 71] width 10 height 10
click at [58, 70] on icon at bounding box center [56, 71] width 10 height 10
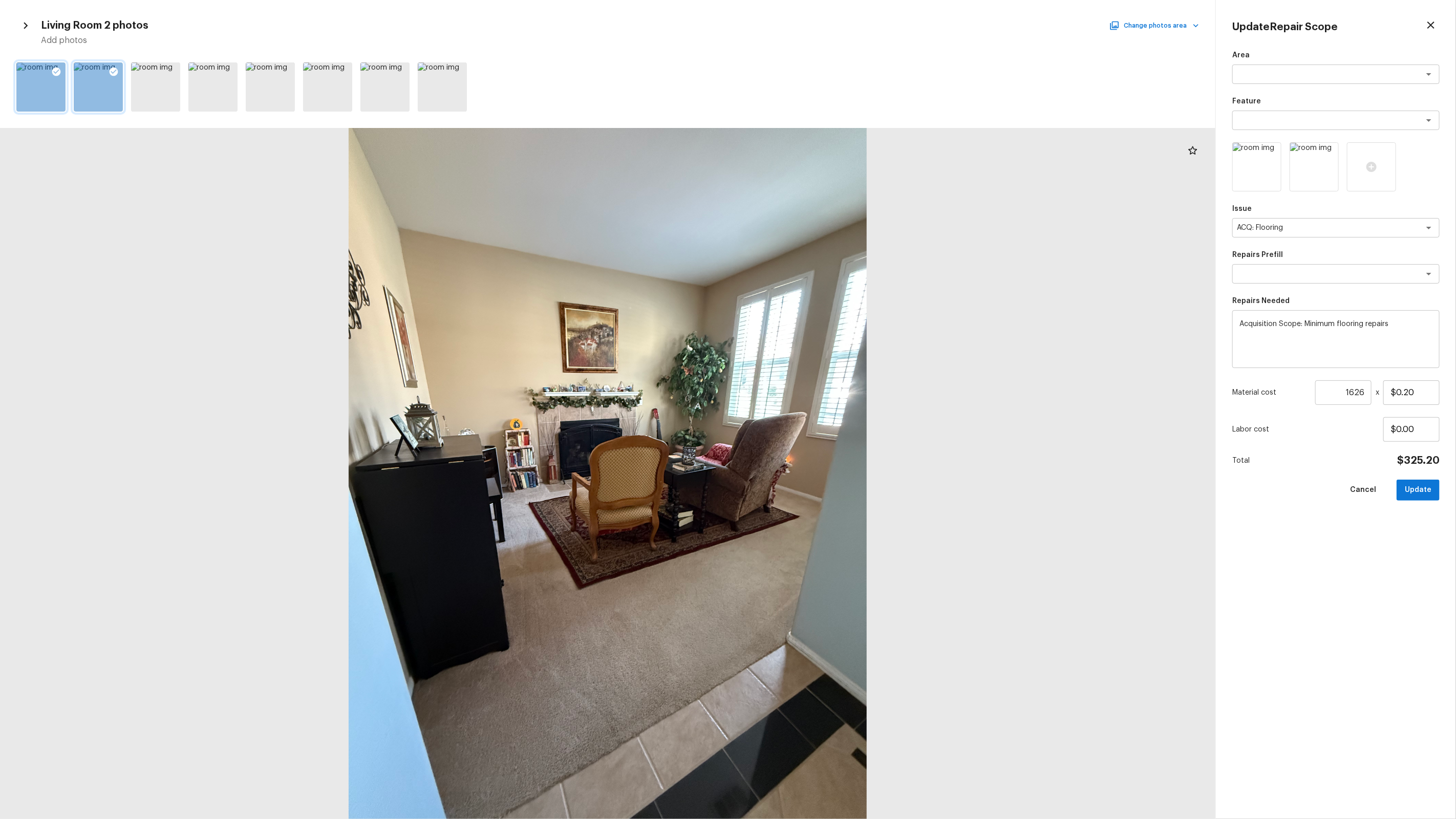
click at [23, 25] on icon "button" at bounding box center [25, 25] width 13 height 13
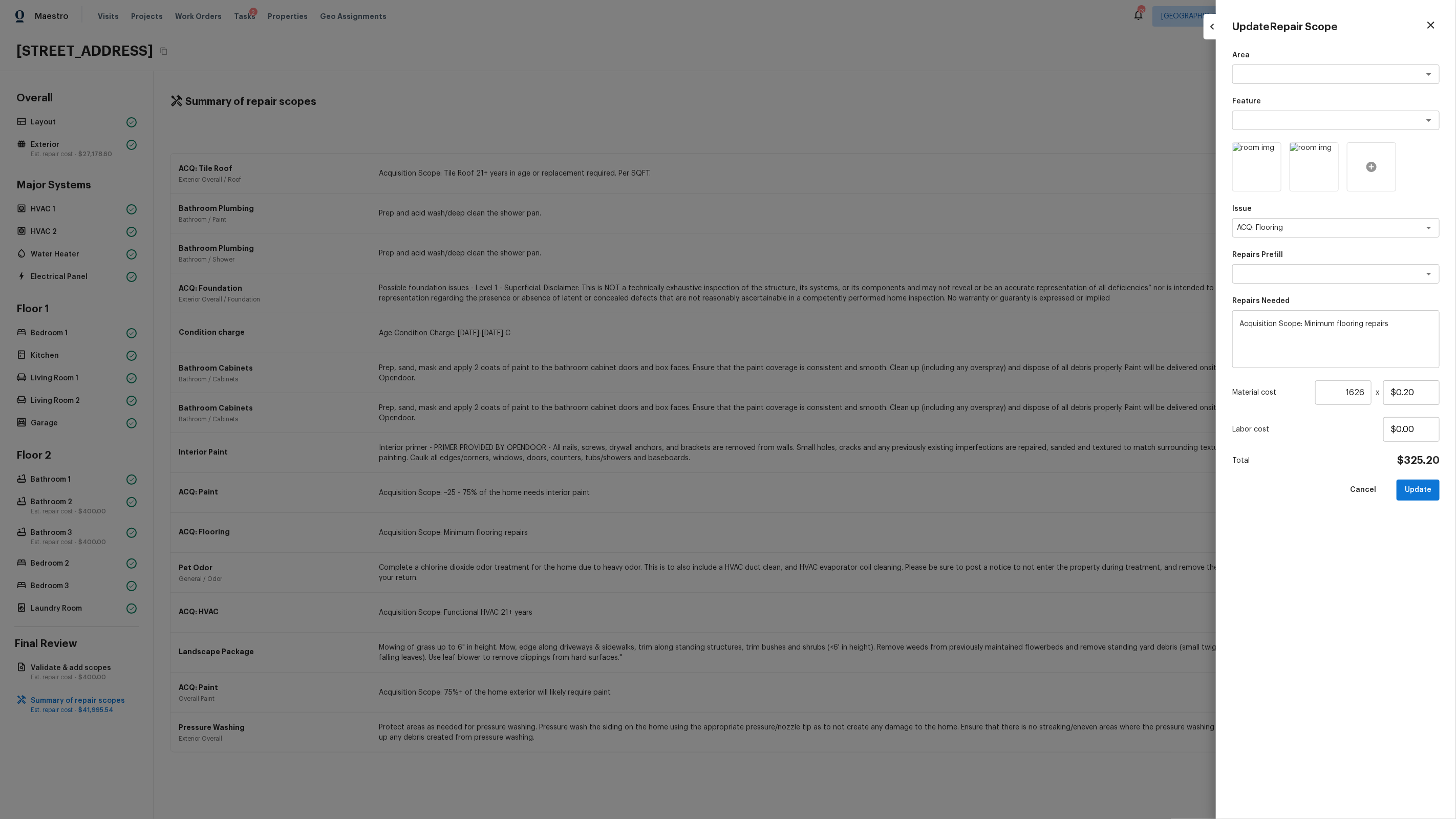
click at [835, 169] on div at bounding box center [1371, 167] width 49 height 49
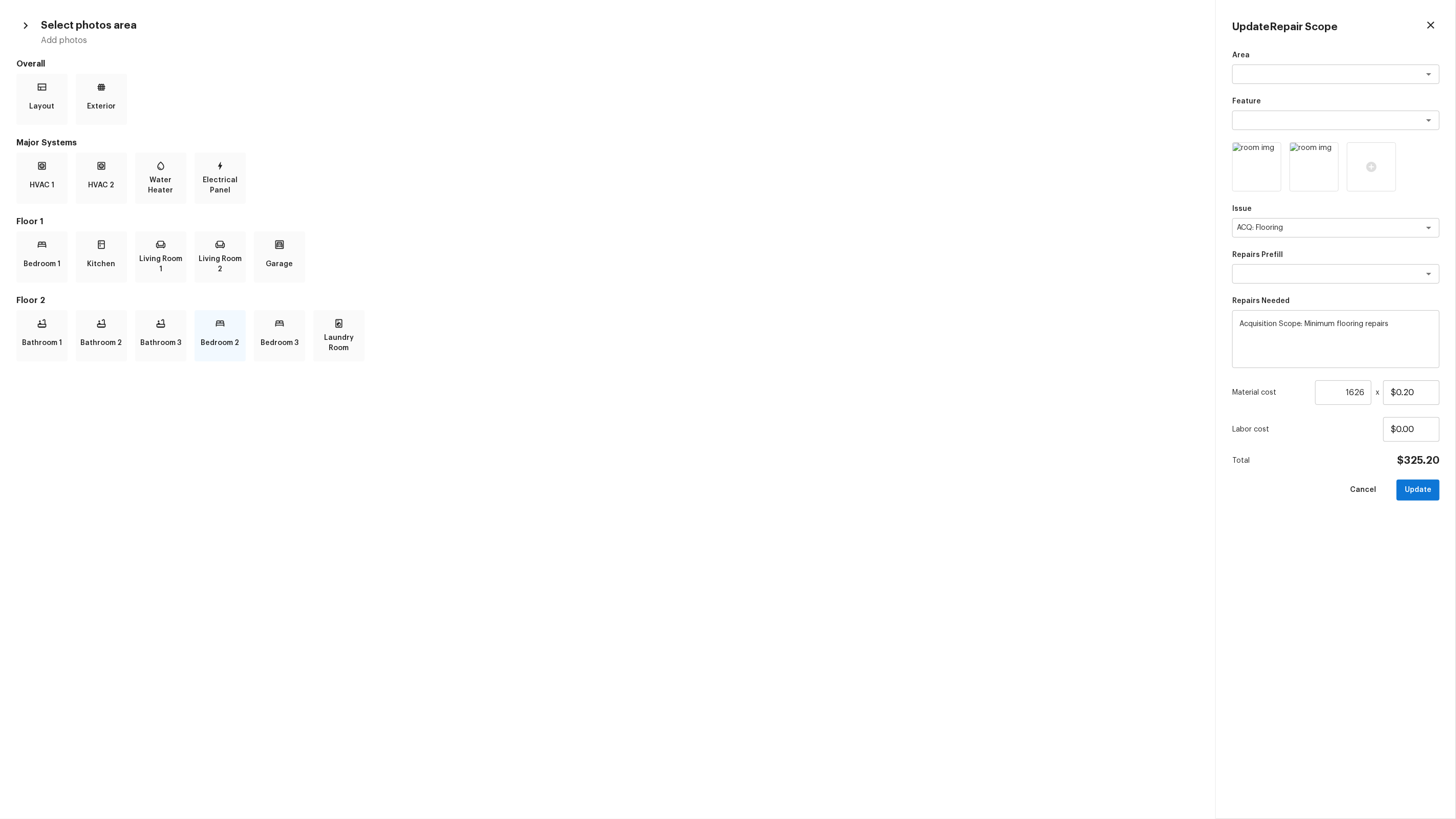
click at [230, 334] on p "Bedroom 2" at bounding box center [220, 342] width 38 height 21
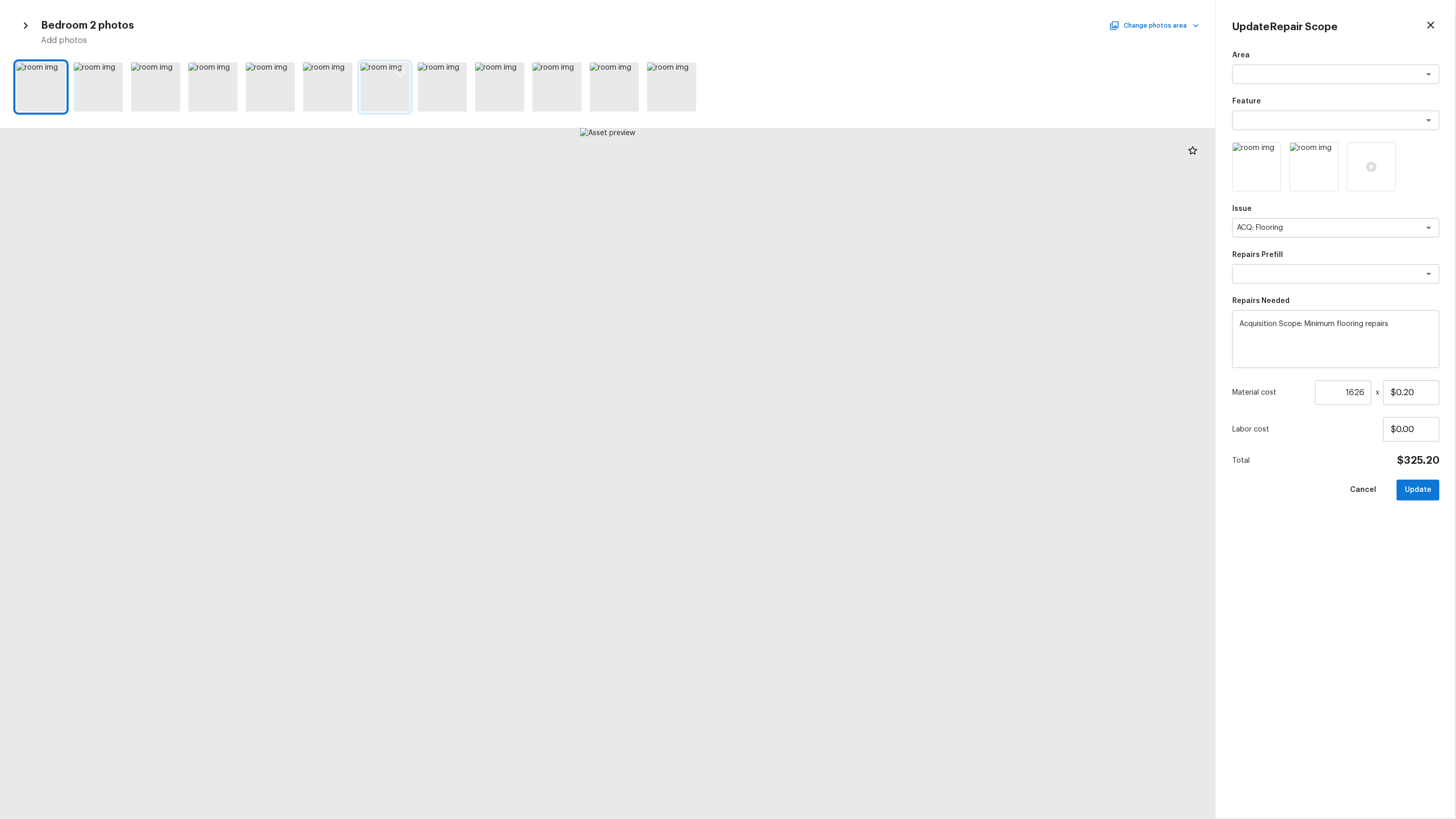
click at [398, 72] on icon at bounding box center [400, 71] width 10 height 10
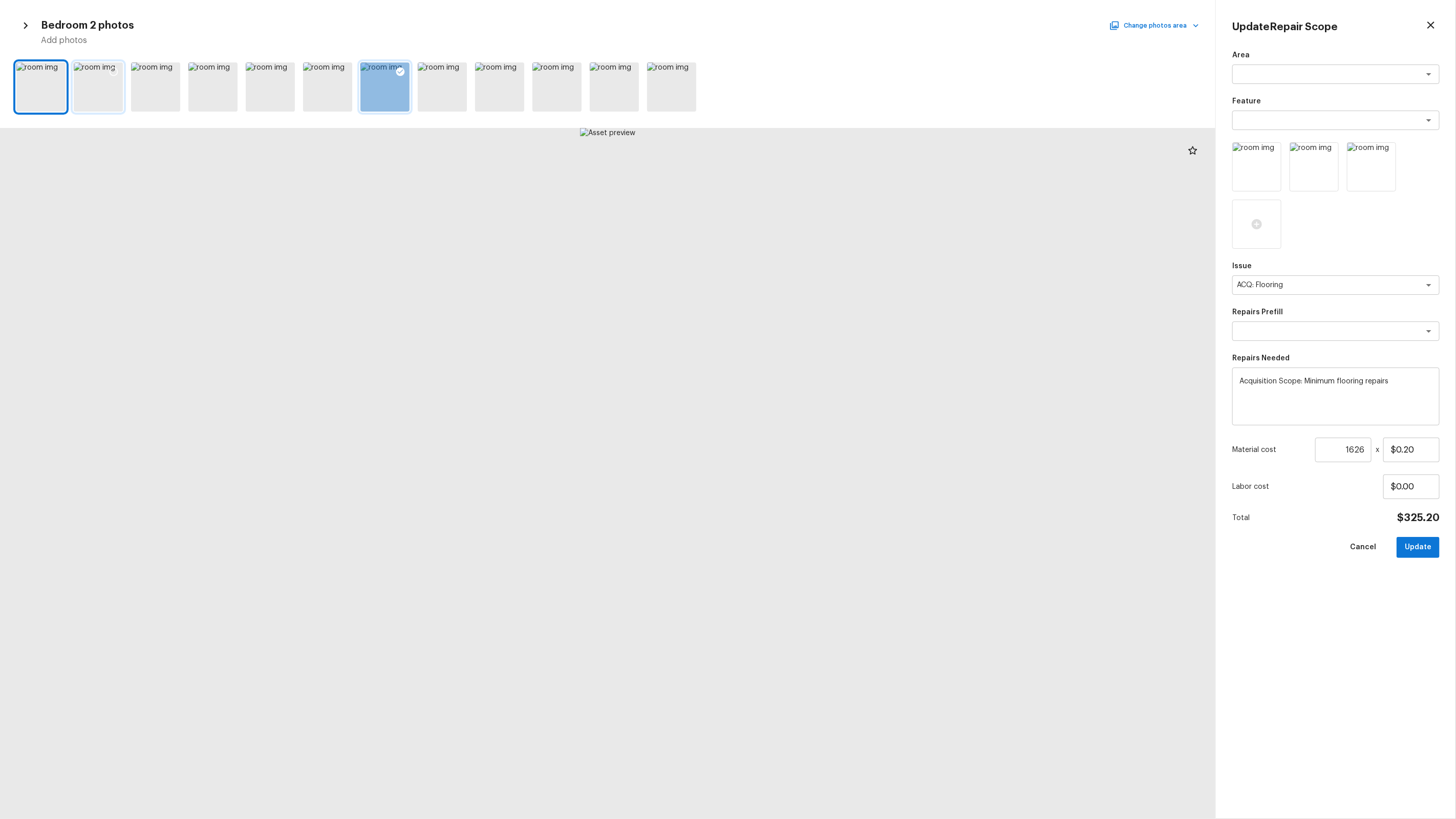
click at [108, 68] on div at bounding box center [114, 73] width 18 height 21
click at [56, 73] on icon at bounding box center [56, 71] width 10 height 10
click at [835, 341] on div "Area x ​ Feature x ​ Issue ACQ: Flooring x ​ Repairs Prefill x ​ Repairs Needed…" at bounding box center [1336, 426] width 207 height 752
click at [835, 330] on textarea at bounding box center [1322, 331] width 169 height 10
click at [835, 387] on li "Maximum Flooring Repairs" at bounding box center [1336, 386] width 207 height 17
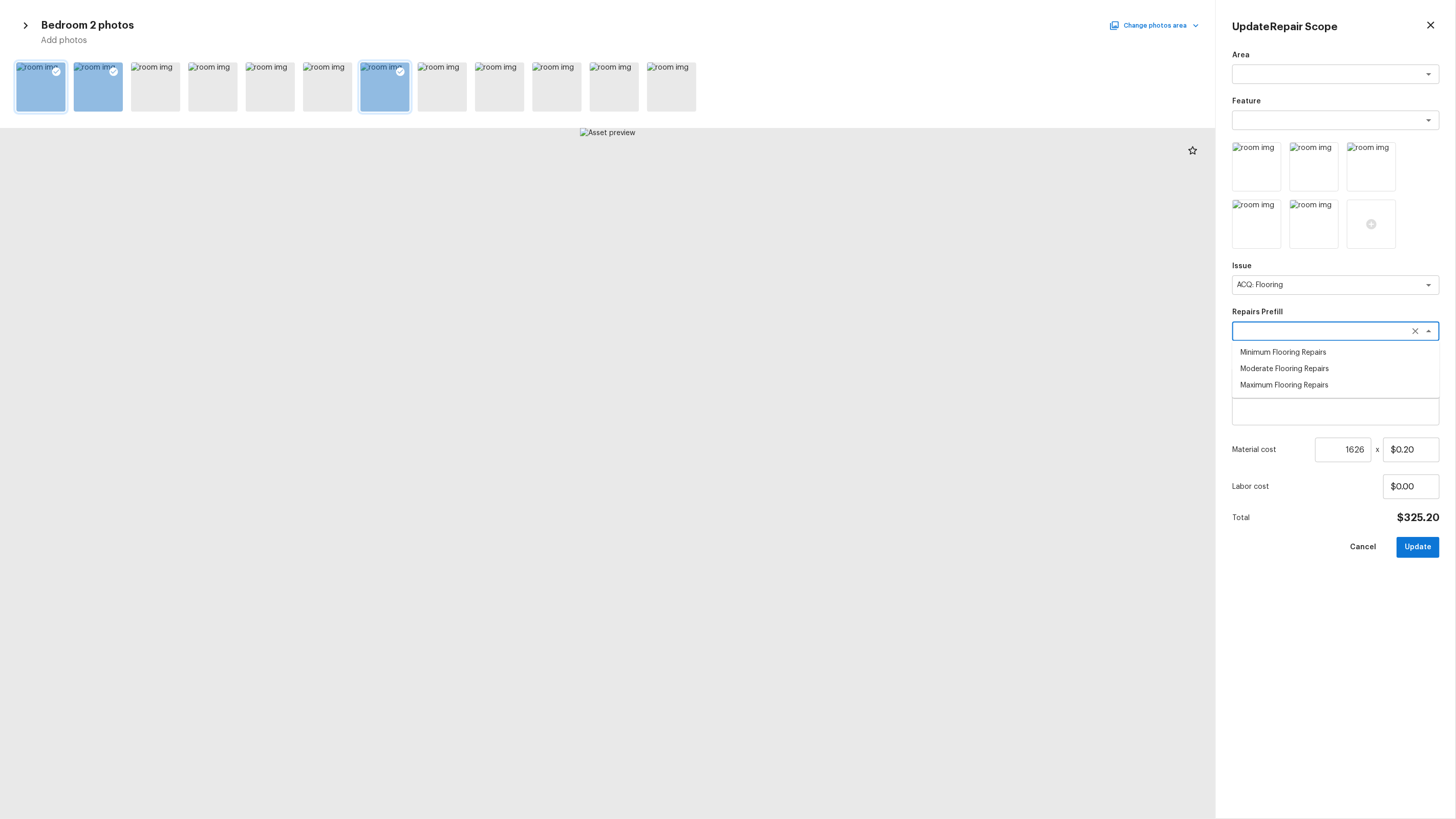
type textarea "Maximum Flooring Repairs"
type textarea "Acquisition Scope: Maximum flooring repairs"
type input "$1.50"
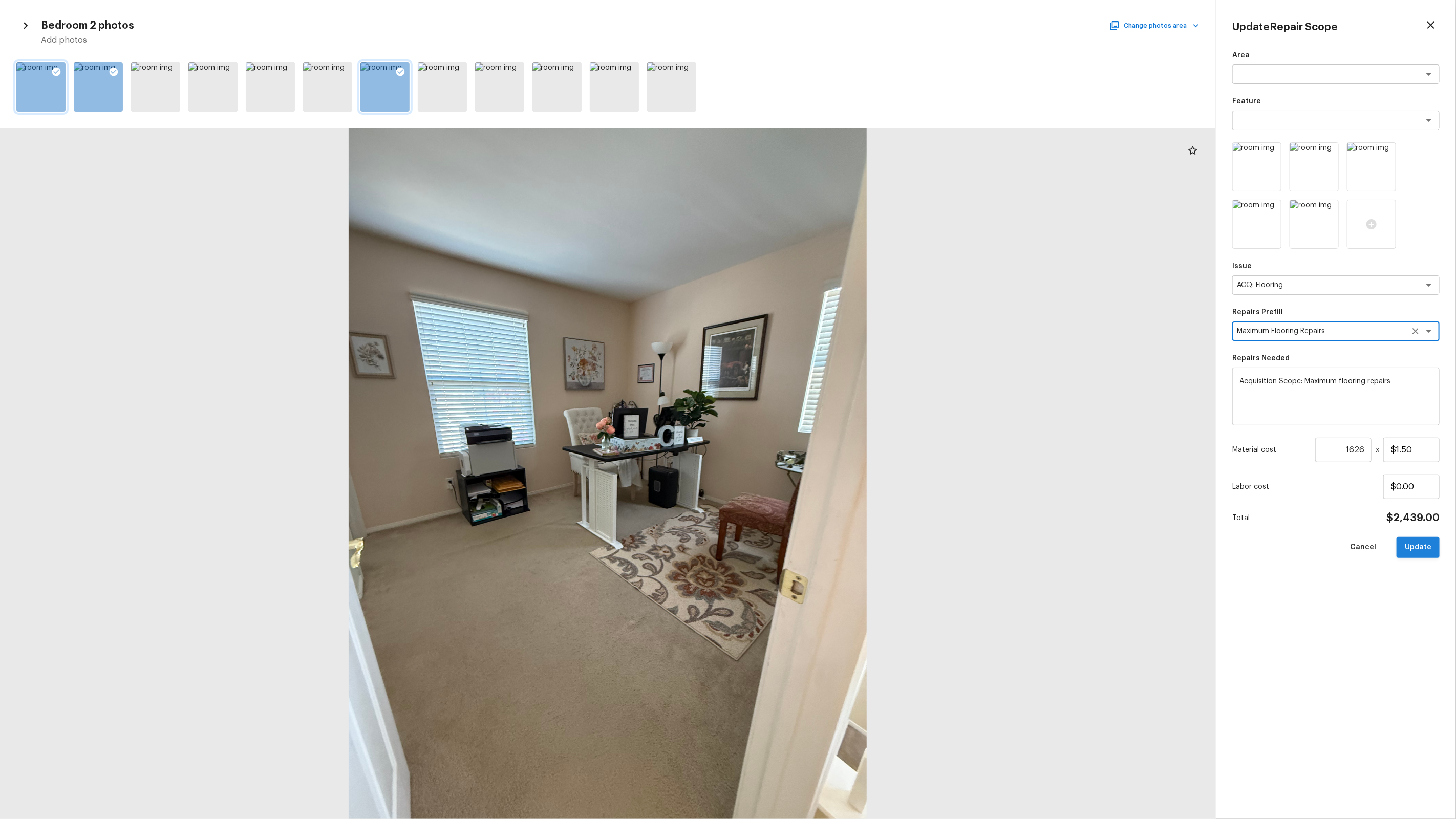
click at [835, 523] on button "Update" at bounding box center [1418, 547] width 43 height 21
type input "1"
type input "$0.00"
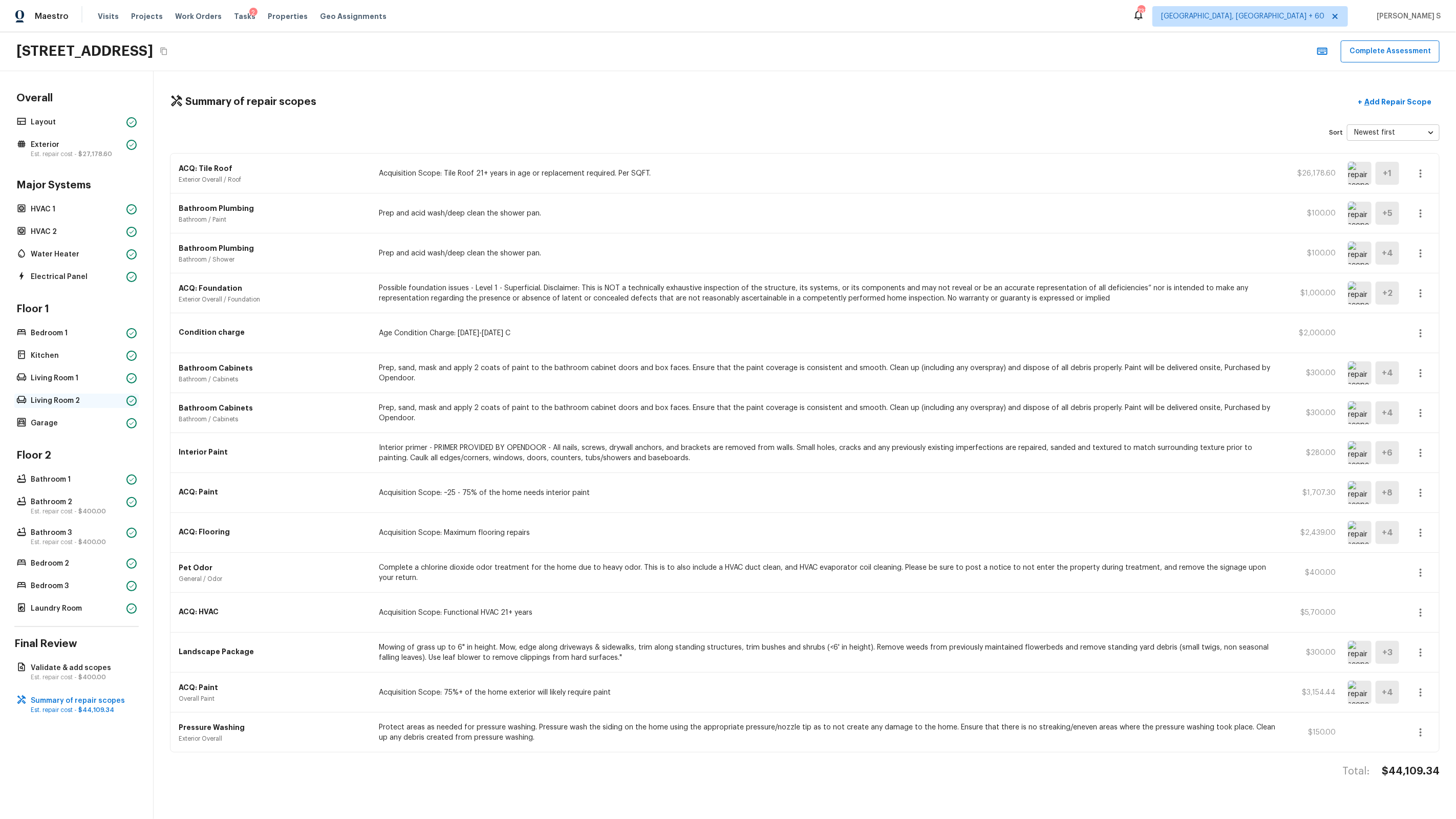
click at [60, 401] on p "Living Room 2" at bounding box center [76, 400] width 92 height 10
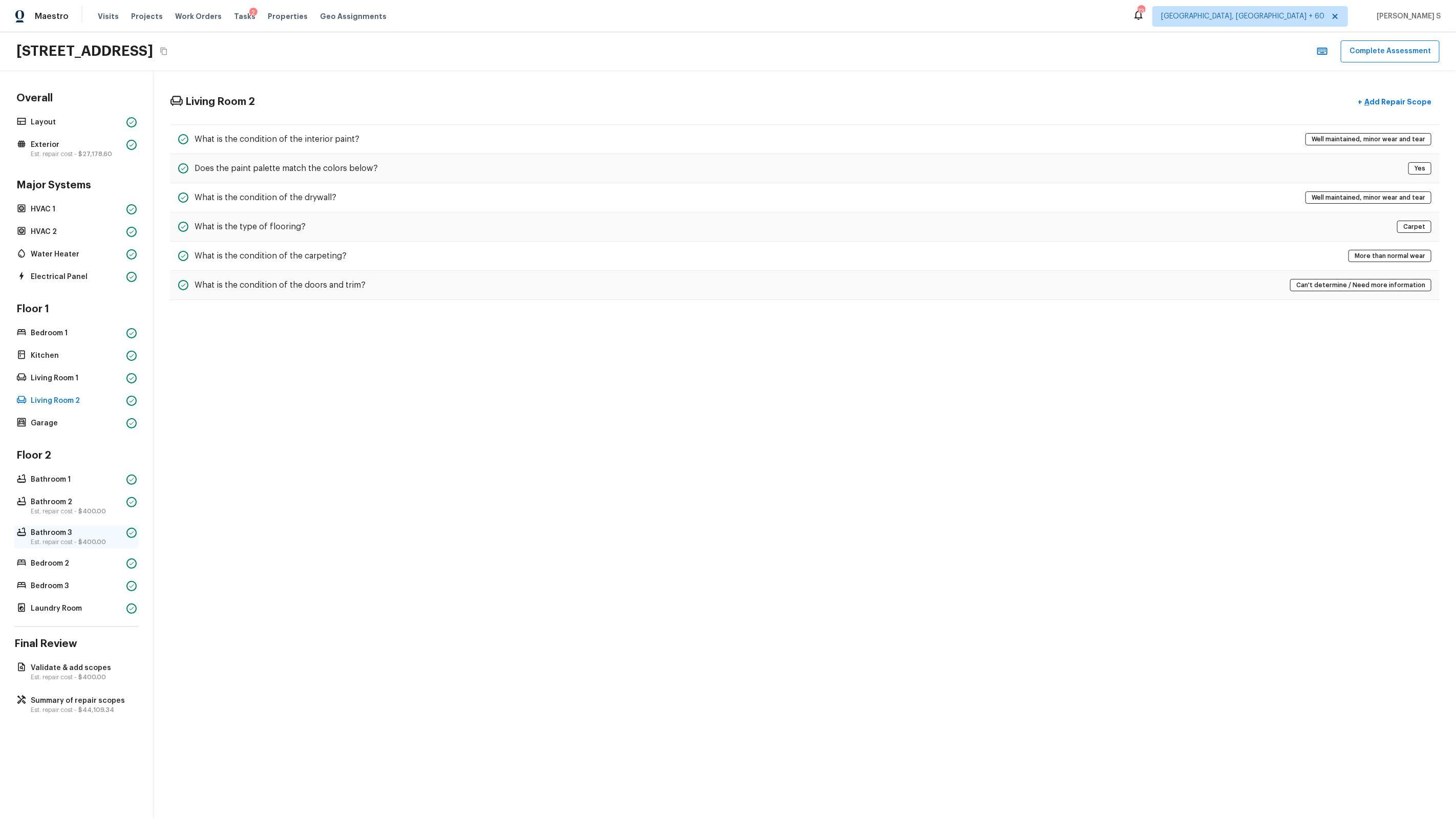
click at [66, 523] on p "Est. repair cost - $400.00" at bounding box center [76, 542] width 92 height 8
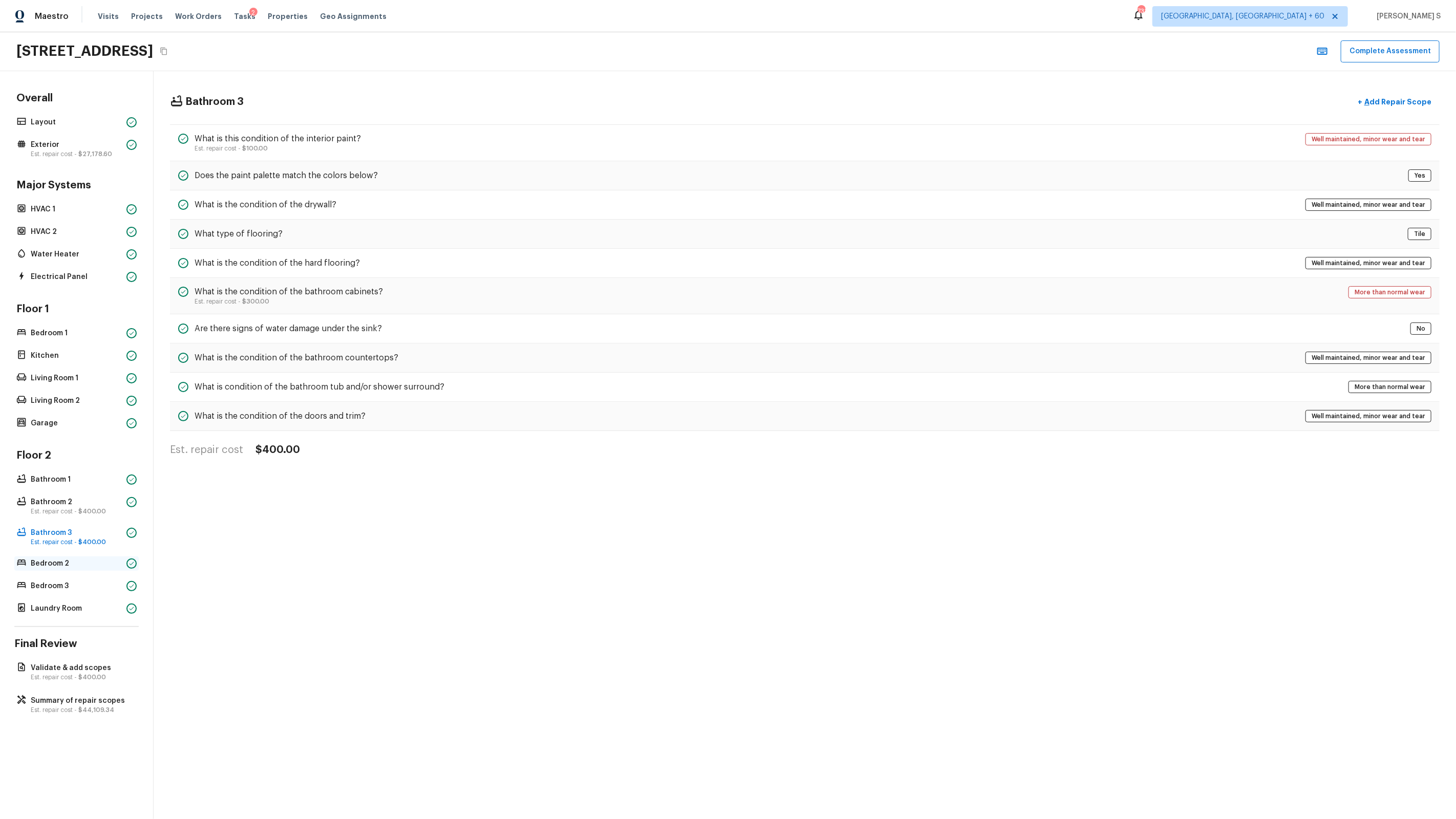
click at [68, 523] on p "Bedroom 2" at bounding box center [76, 563] width 92 height 10
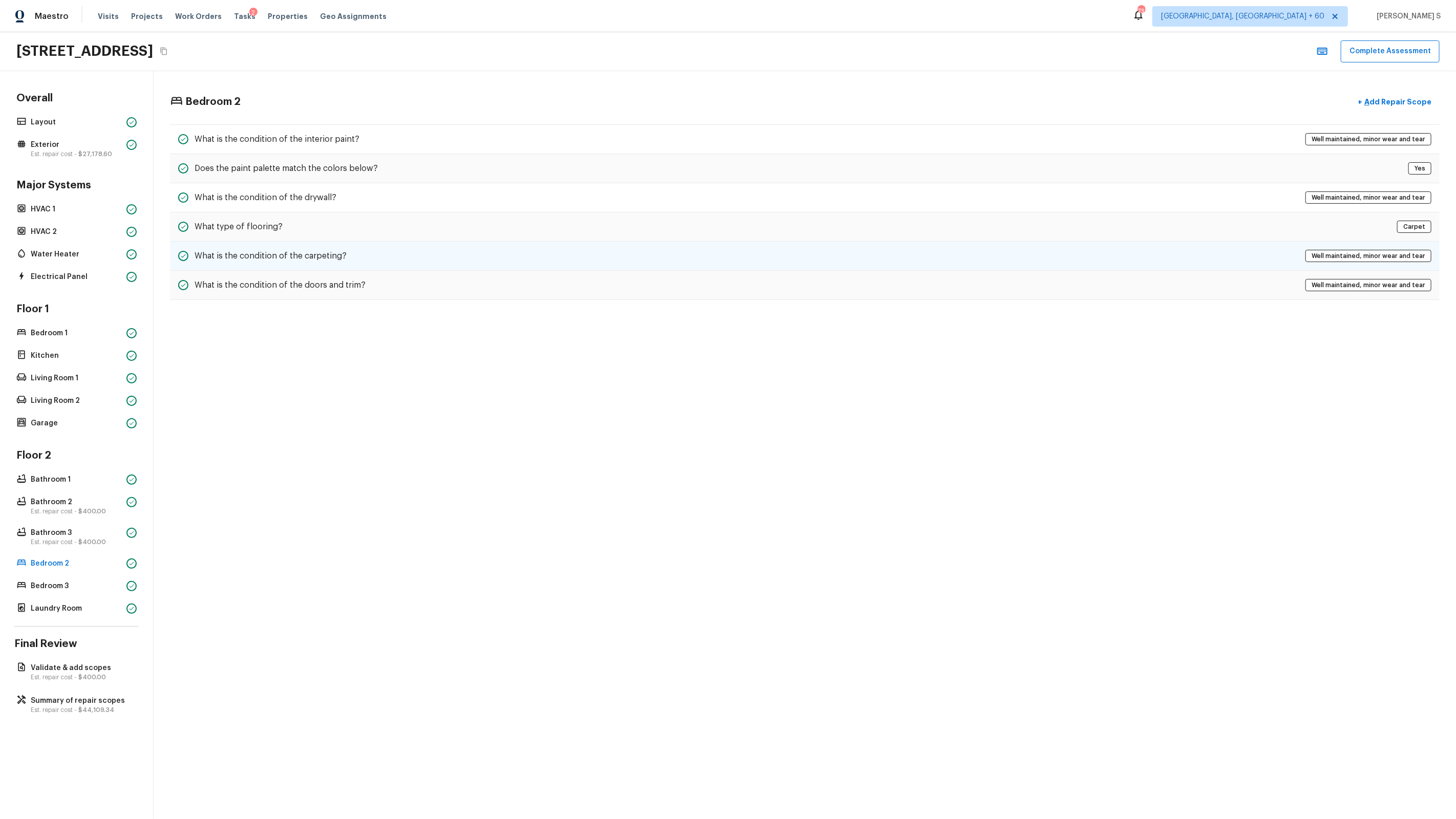
click at [348, 251] on div "What is the condition of the carpeting? Well maintained, minor wear and tear" at bounding box center [805, 255] width 1270 height 29
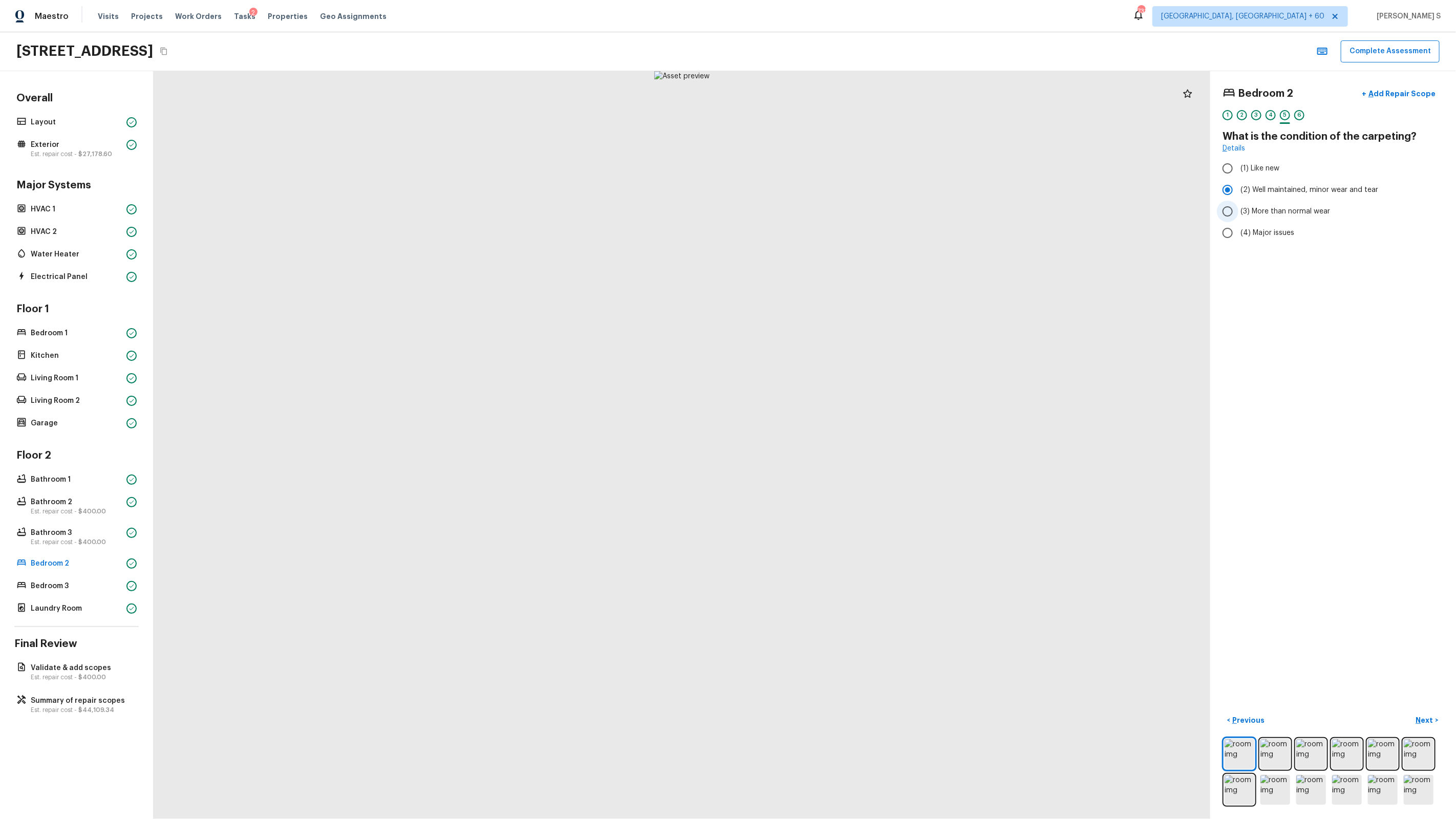
click at [835, 211] on span "(3) More than normal wear" at bounding box center [1285, 211] width 89 height 10
click at [835, 211] on input "(3) More than normal wear" at bounding box center [1228, 211] width 21 height 21
radio input "true"
click at [99, 523] on p "Bedroom 3" at bounding box center [76, 585] width 92 height 10
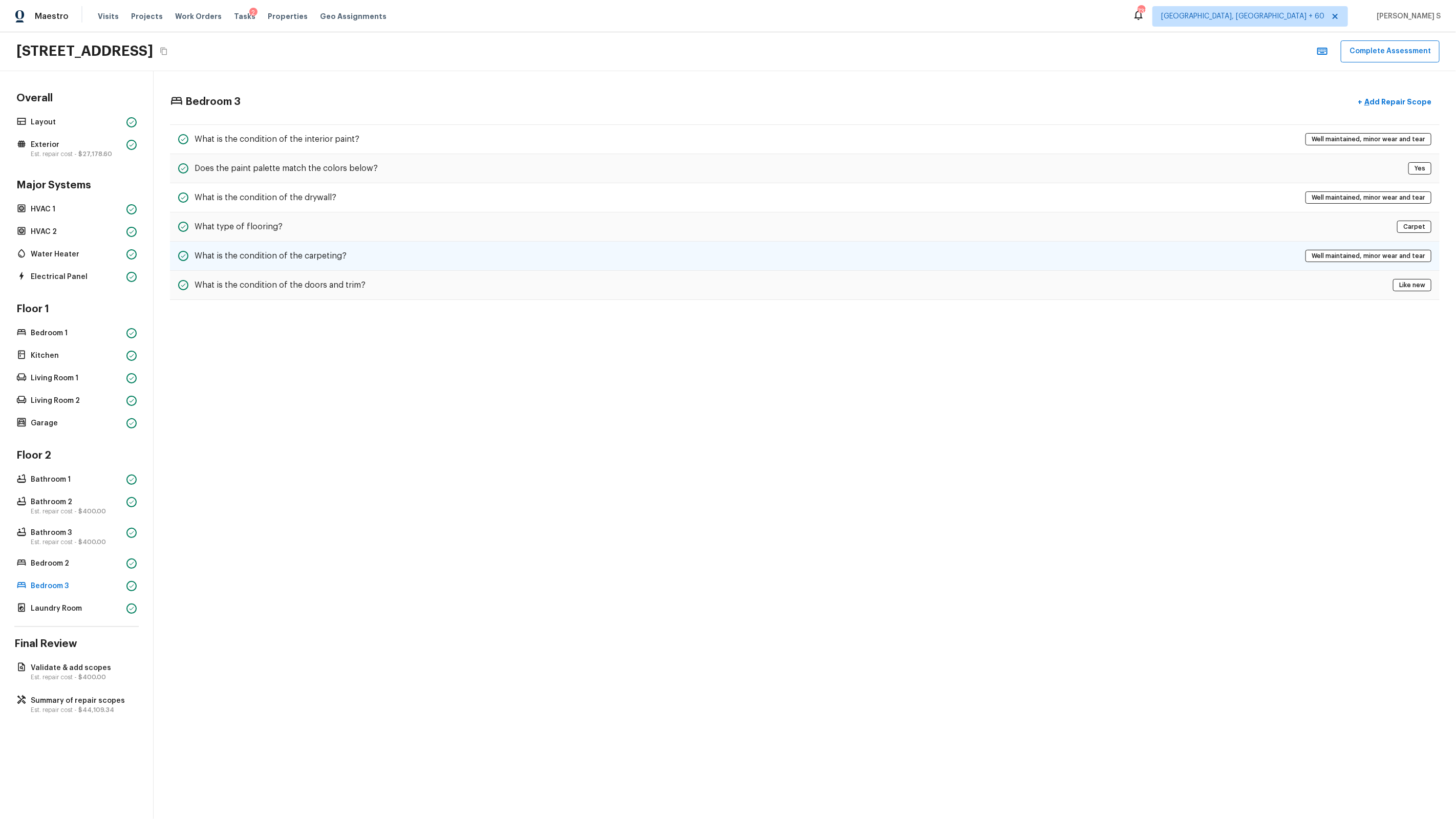
click at [365, 261] on div "What is the condition of the carpeting? Well maintained, minor wear and tear" at bounding box center [805, 255] width 1270 height 29
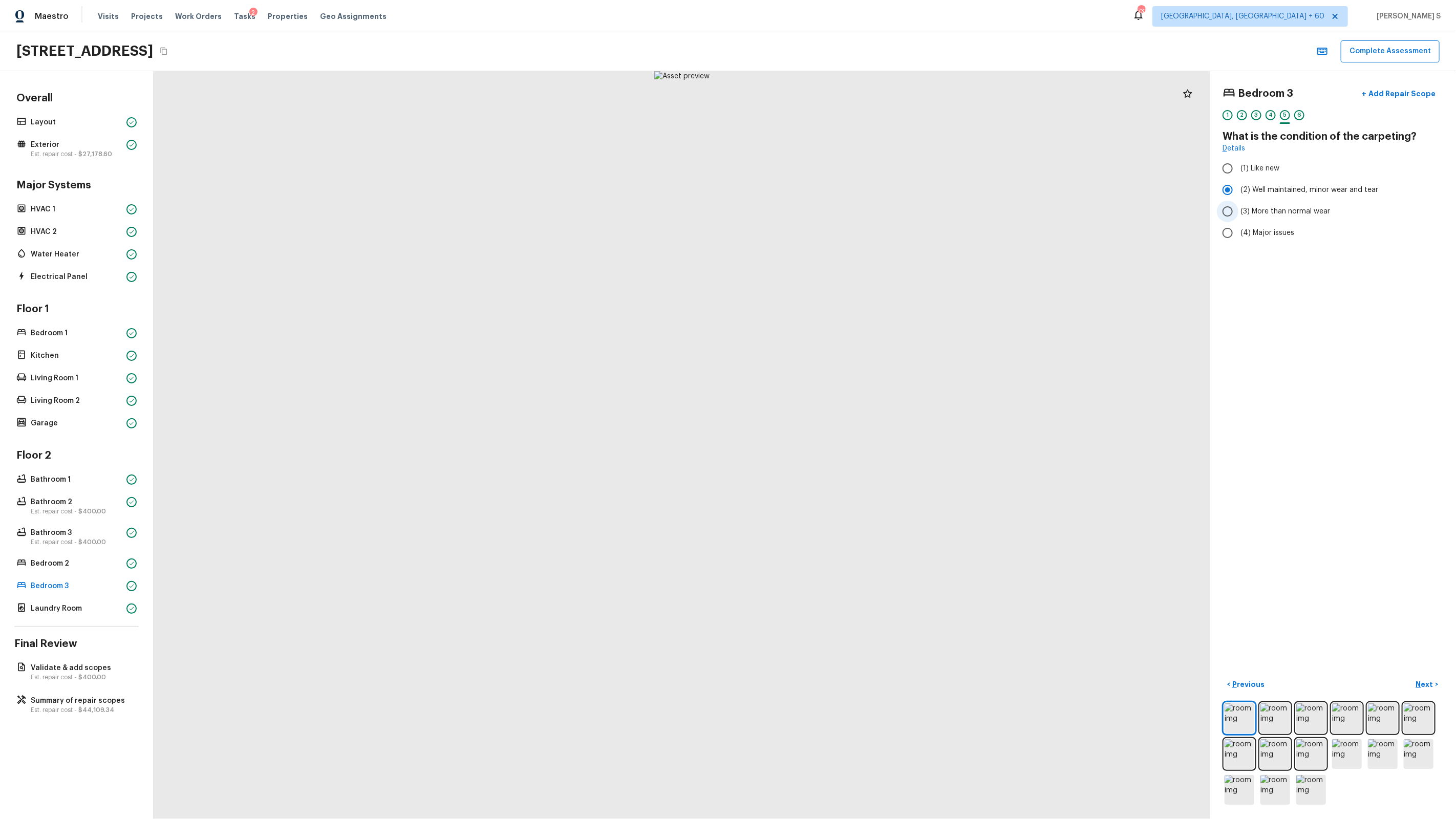
click at [835, 212] on span "(3) More than normal wear" at bounding box center [1285, 211] width 89 height 10
click at [835, 212] on input "(3) More than normal wear" at bounding box center [1228, 211] width 21 height 21
radio input "true"
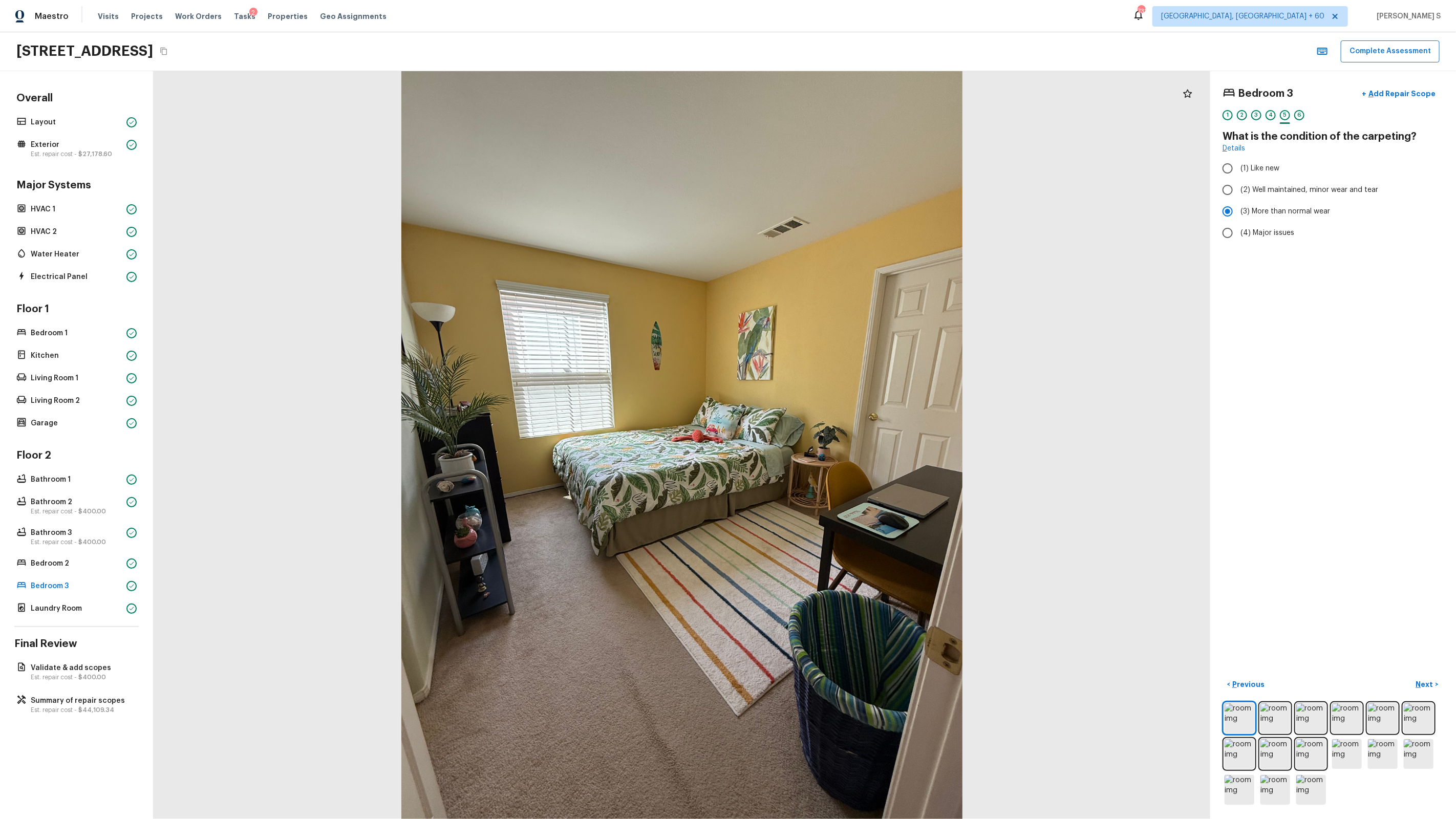
click at [57, 386] on div "Floor 1 Bedroom 1 Kitchen Living Room 1 Living Room 2 Garage" at bounding box center [76, 366] width 124 height 128
click at [57, 382] on p "Living Room 1" at bounding box center [76, 378] width 92 height 10
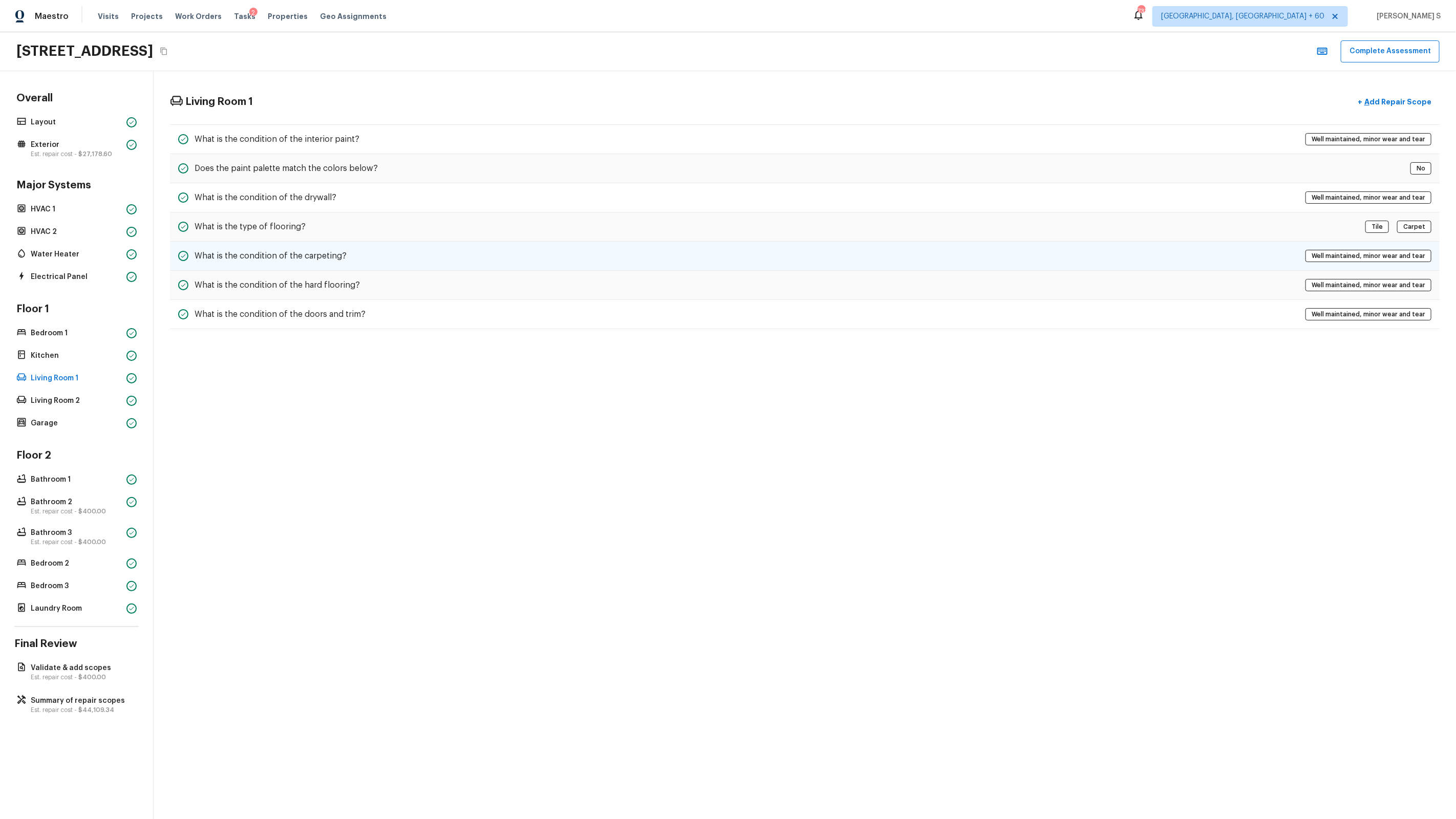
click at [308, 263] on div "What is the condition of the carpeting? Well maintained, minor wear and tear" at bounding box center [805, 255] width 1270 height 29
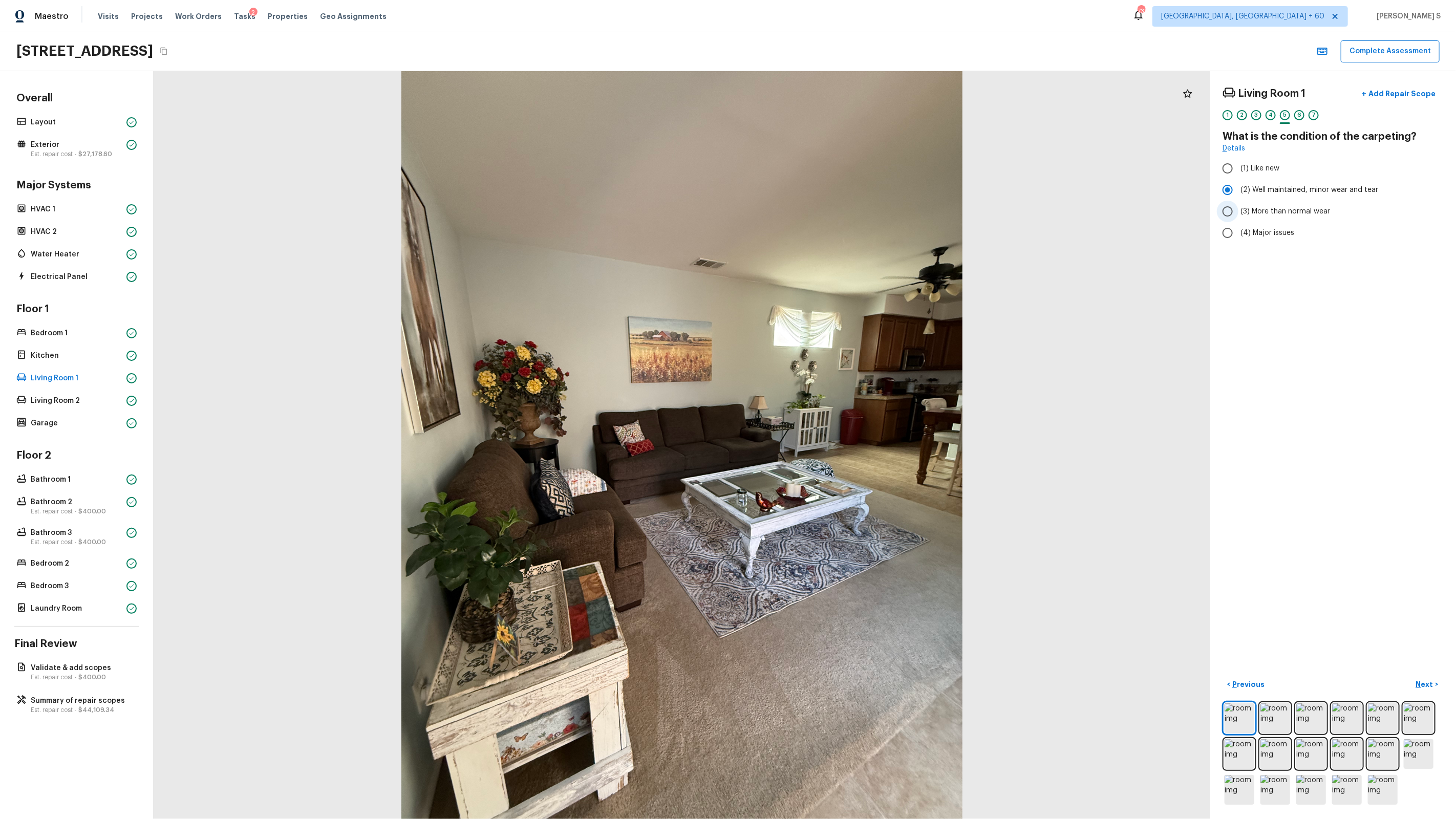
click at [835, 212] on span "(3) More than normal wear" at bounding box center [1285, 211] width 89 height 10
click at [835, 212] on input "(3) More than normal wear" at bounding box center [1228, 211] width 21 height 21
radio input "true"
click at [95, 396] on p "Living Room 2" at bounding box center [76, 400] width 92 height 10
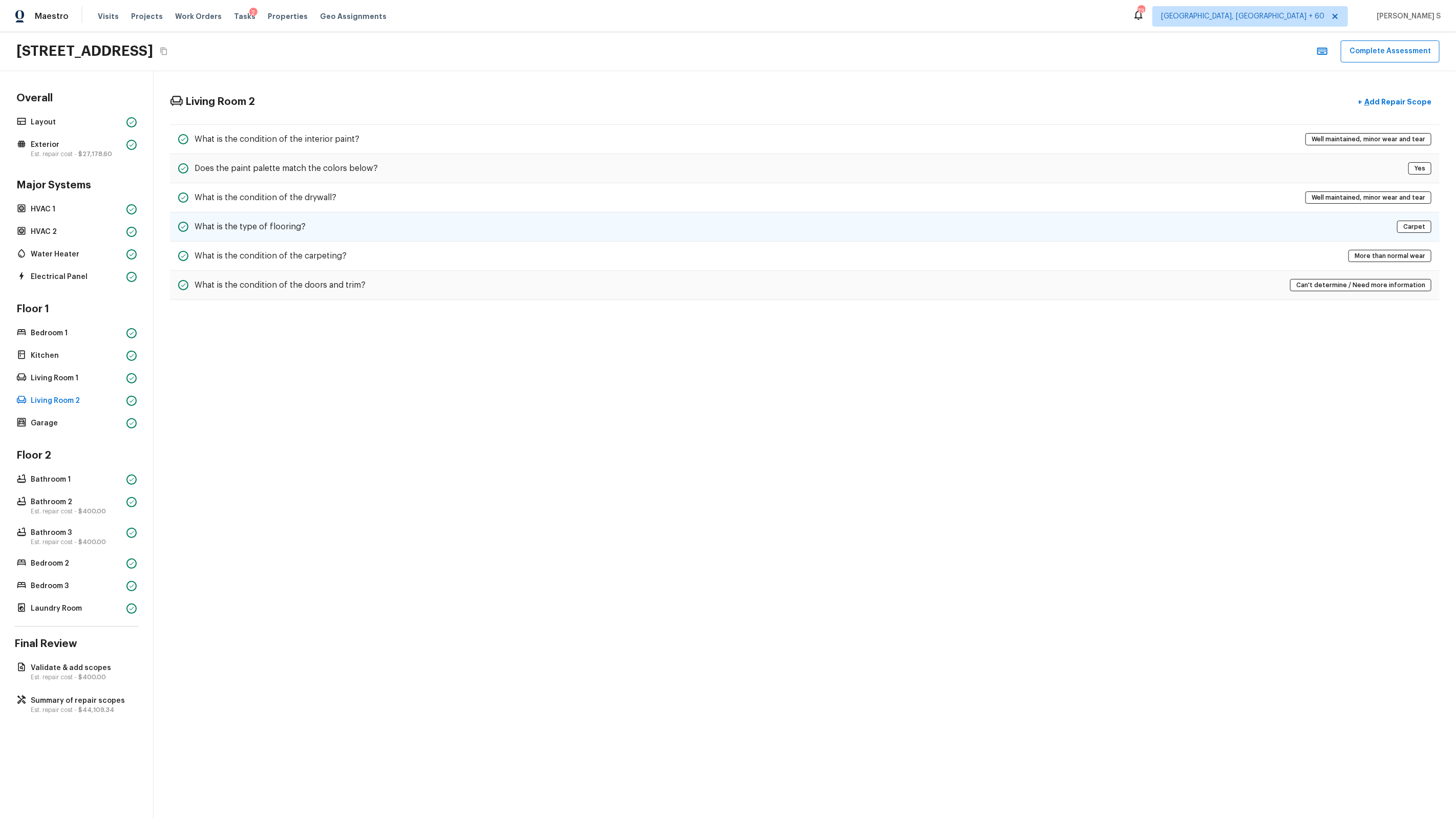
click at [343, 222] on div "What is the type of flooring? Carpet" at bounding box center [805, 226] width 1270 height 29
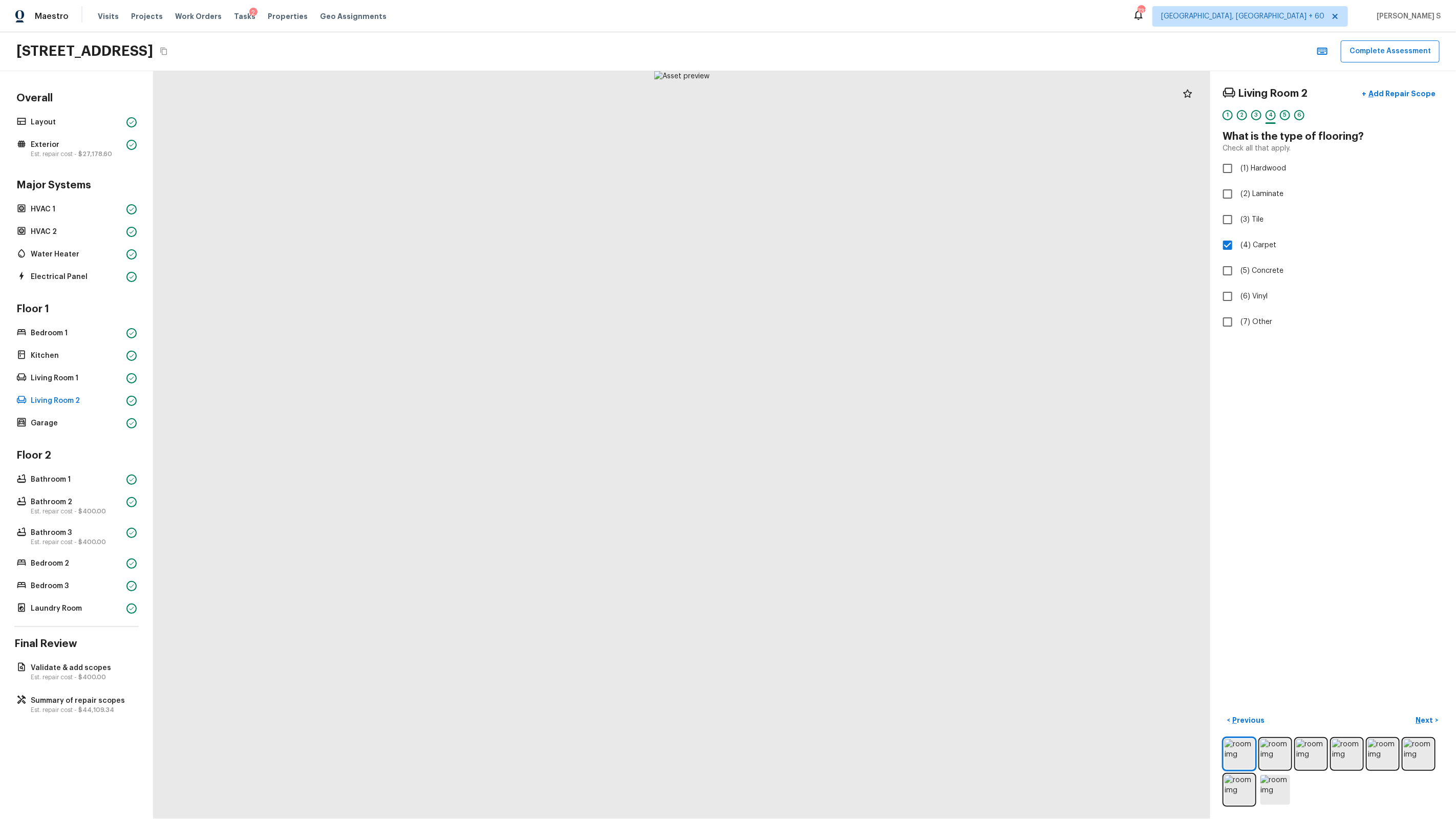
click at [835, 111] on div "5" at bounding box center [1284, 115] width 10 height 10
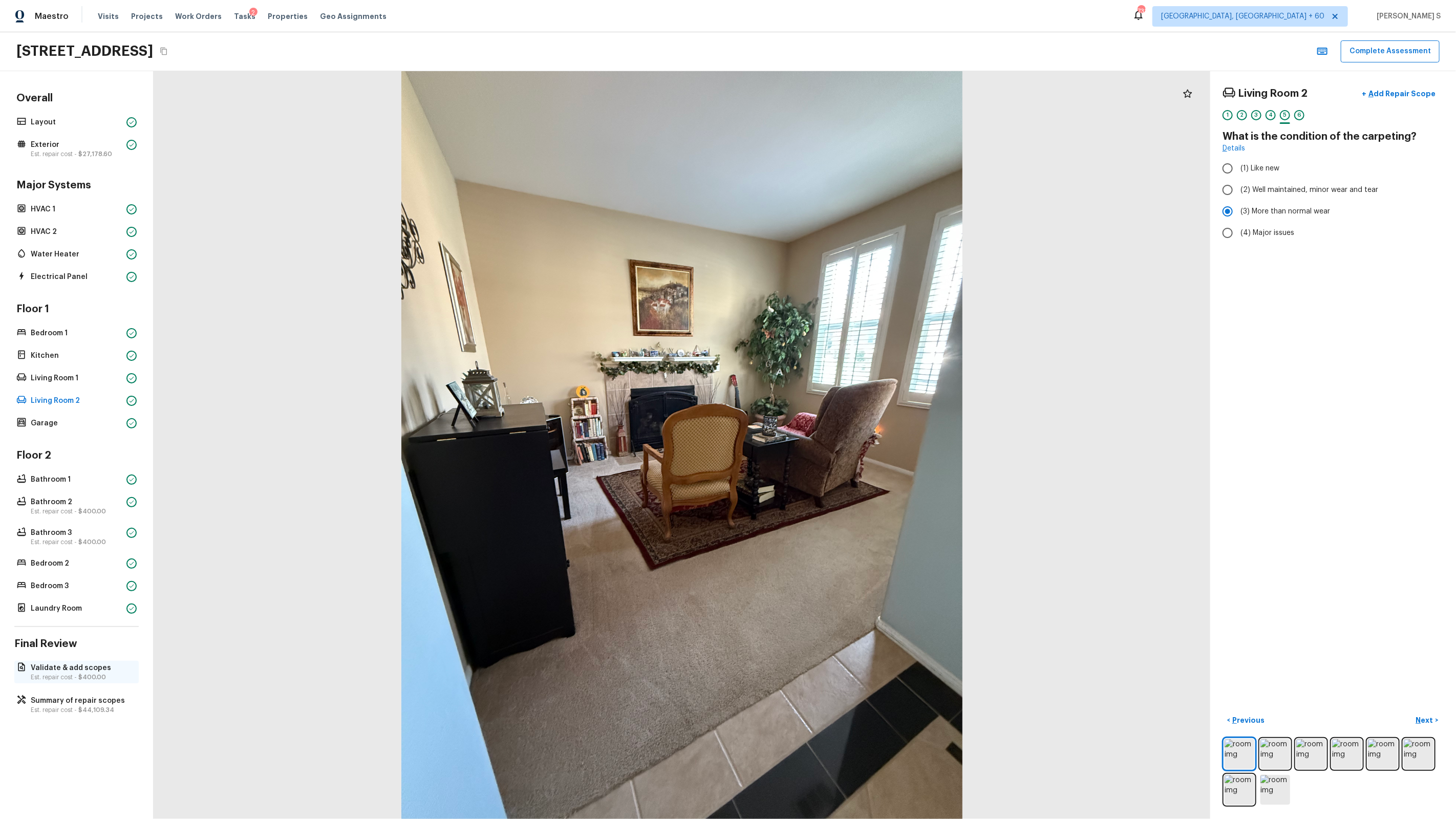
click at [79, 523] on p "Validate & add scopes" at bounding box center [82, 668] width 102 height 10
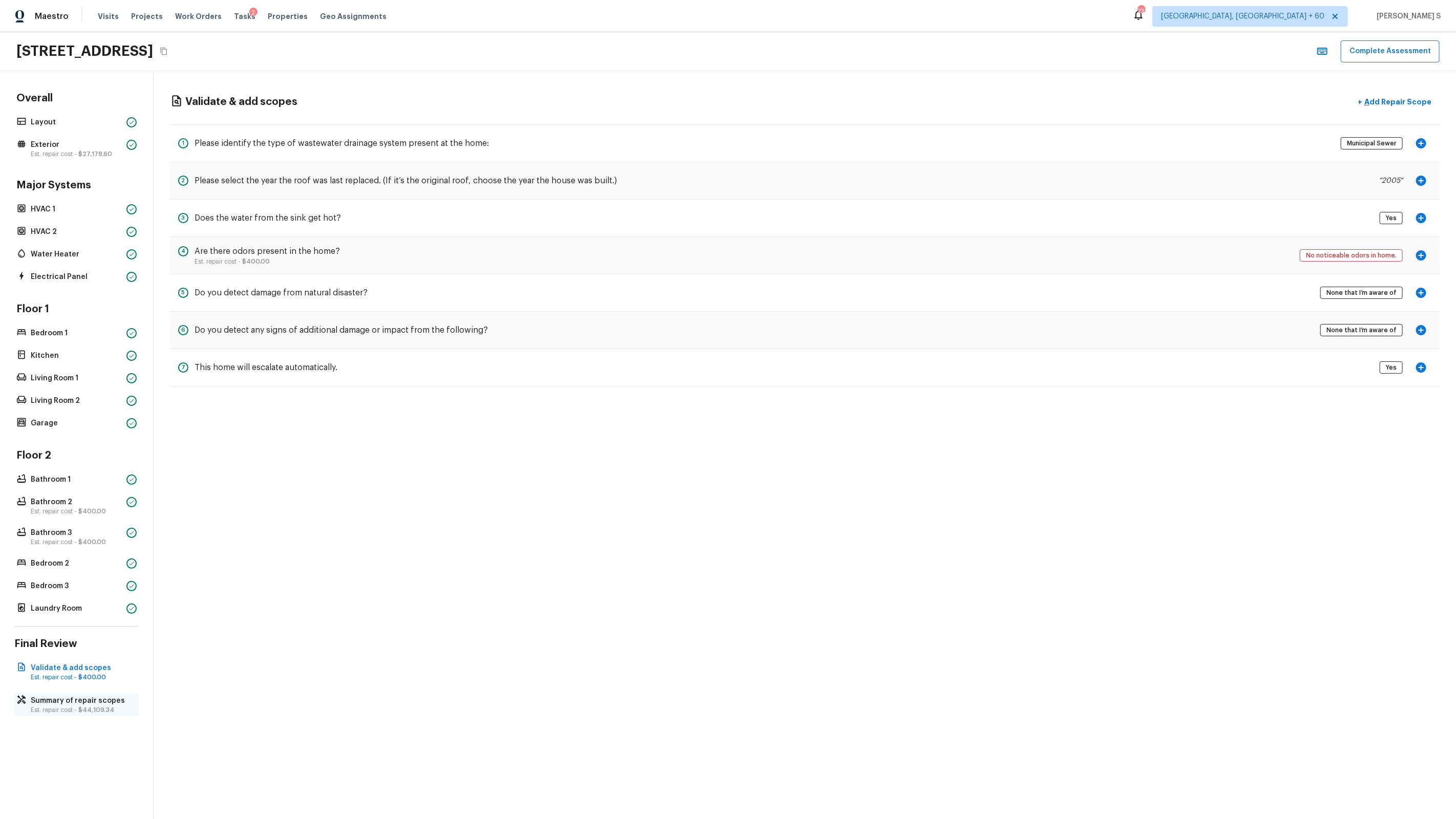
click at [102, 523] on p "Summary of repair scopes" at bounding box center [82, 700] width 102 height 10
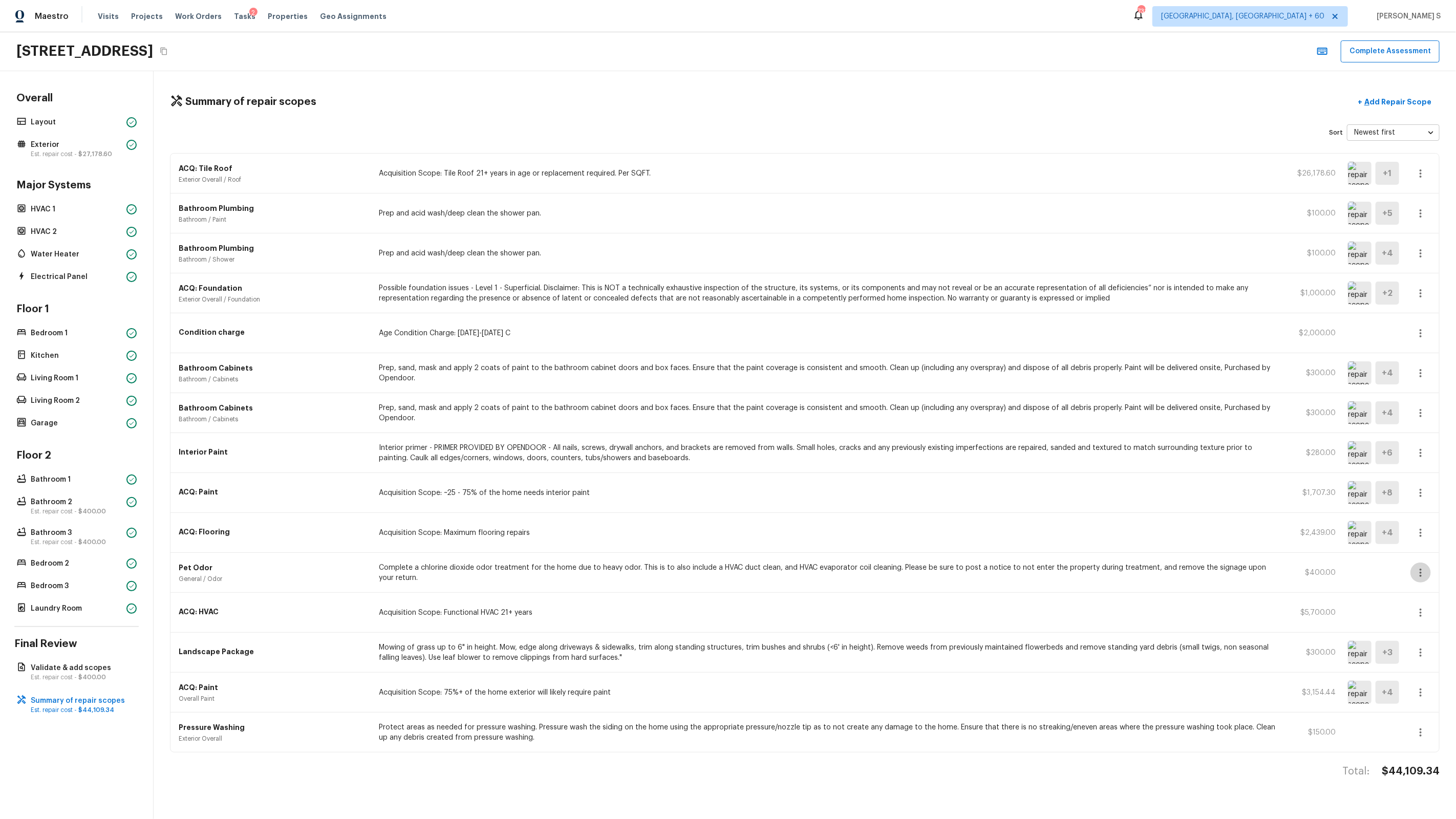
click at [835, 523] on icon "button" at bounding box center [1421, 572] width 12 height 12
click at [835, 523] on li "Edit" at bounding box center [1424, 603] width 47 height 31
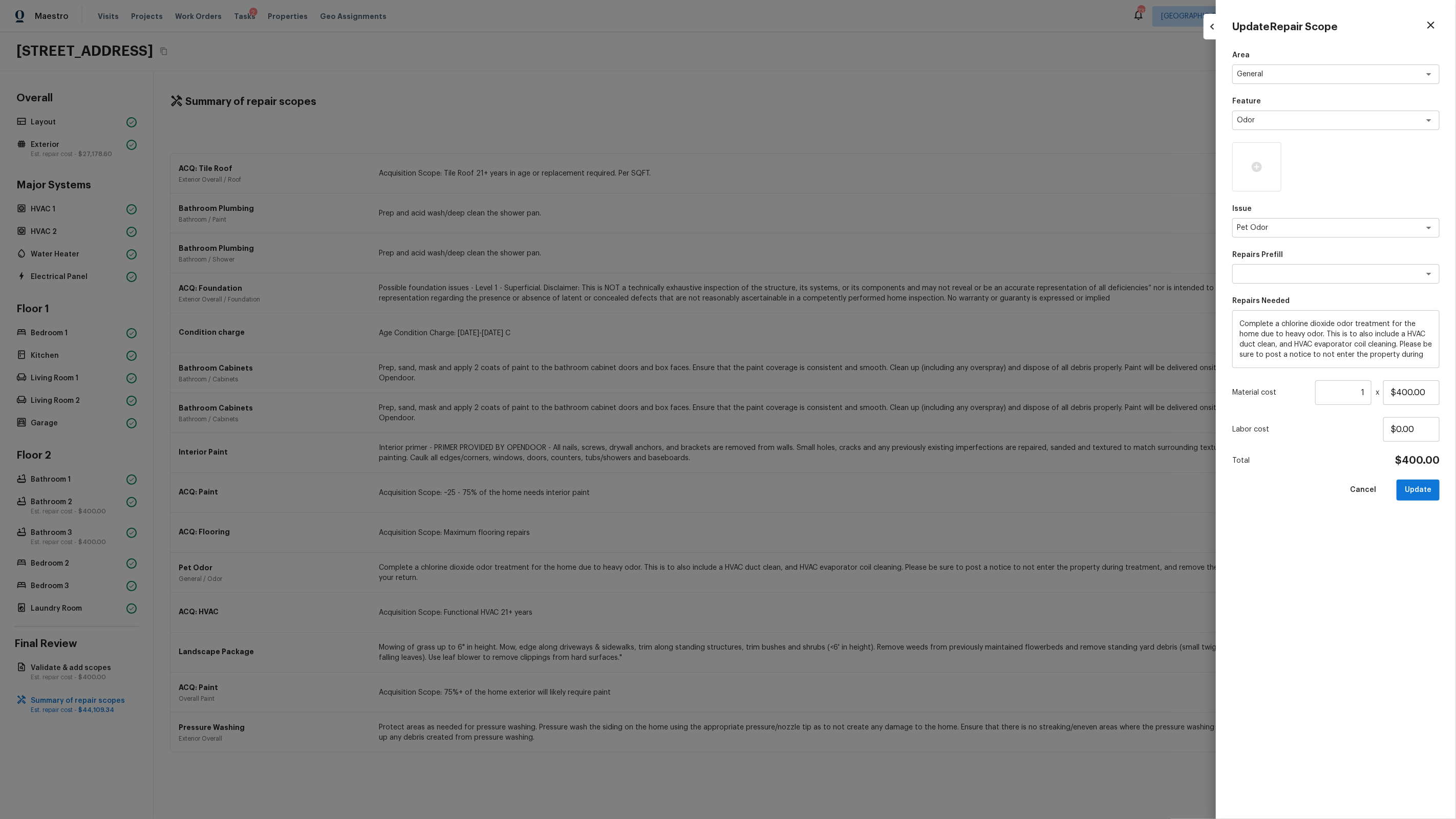
click at [835, 238] on div "Area General x ​ Feature Odor x ​ Issue Pet Odor x ​ Repairs Prefill x ​ Repair…" at bounding box center [1336, 426] width 207 height 752
click at [835, 227] on textarea "Pet Odor" at bounding box center [1322, 227] width 169 height 10
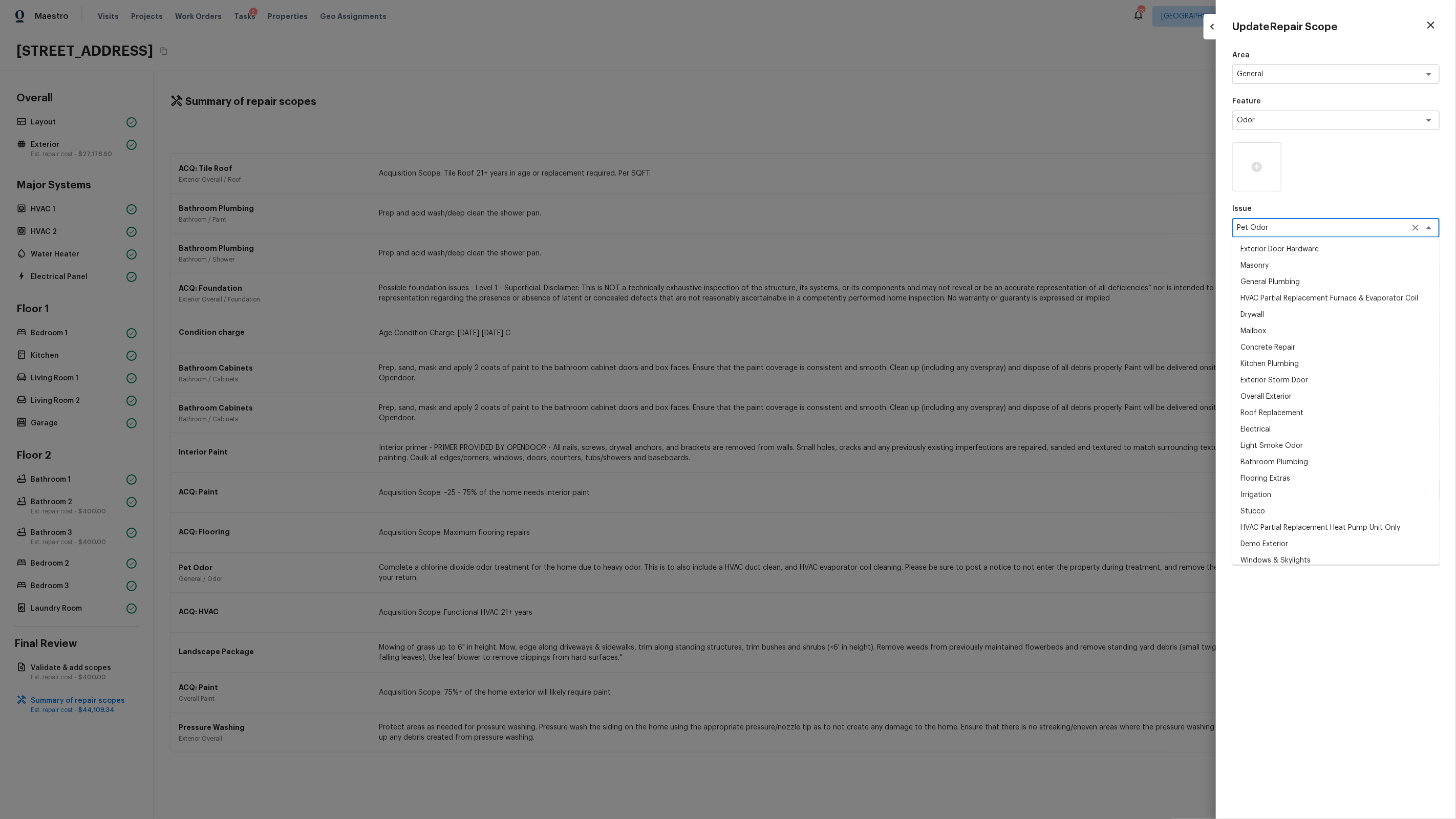
scroll to position [183, 0]
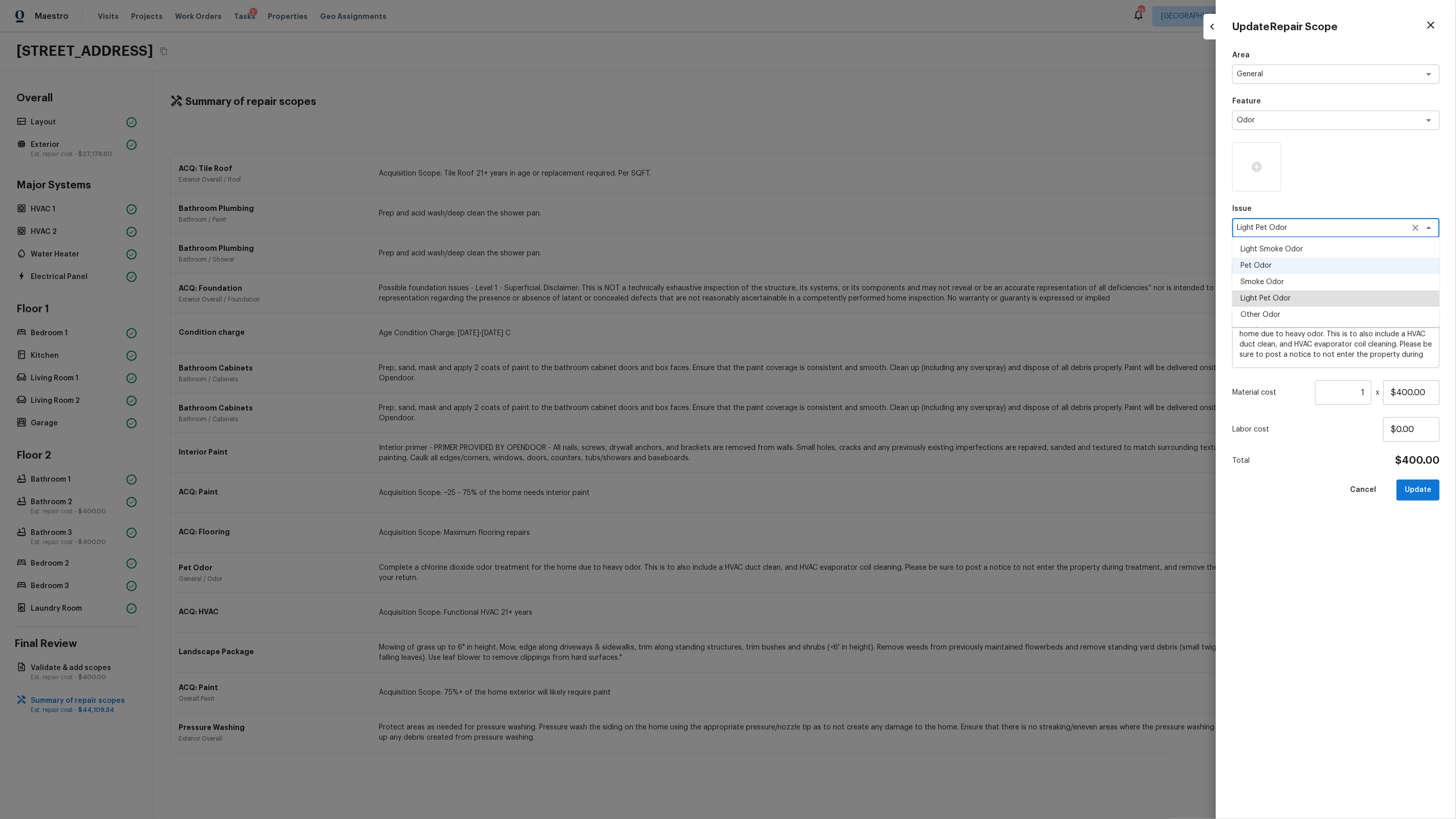
type textarea "Light Pet Odor"
click at [835, 268] on div "x ​" at bounding box center [1336, 274] width 207 height 20
click at [835, 271] on icon "Close" at bounding box center [1429, 274] width 12 height 12
click at [835, 275] on textarea at bounding box center [1322, 273] width 169 height 10
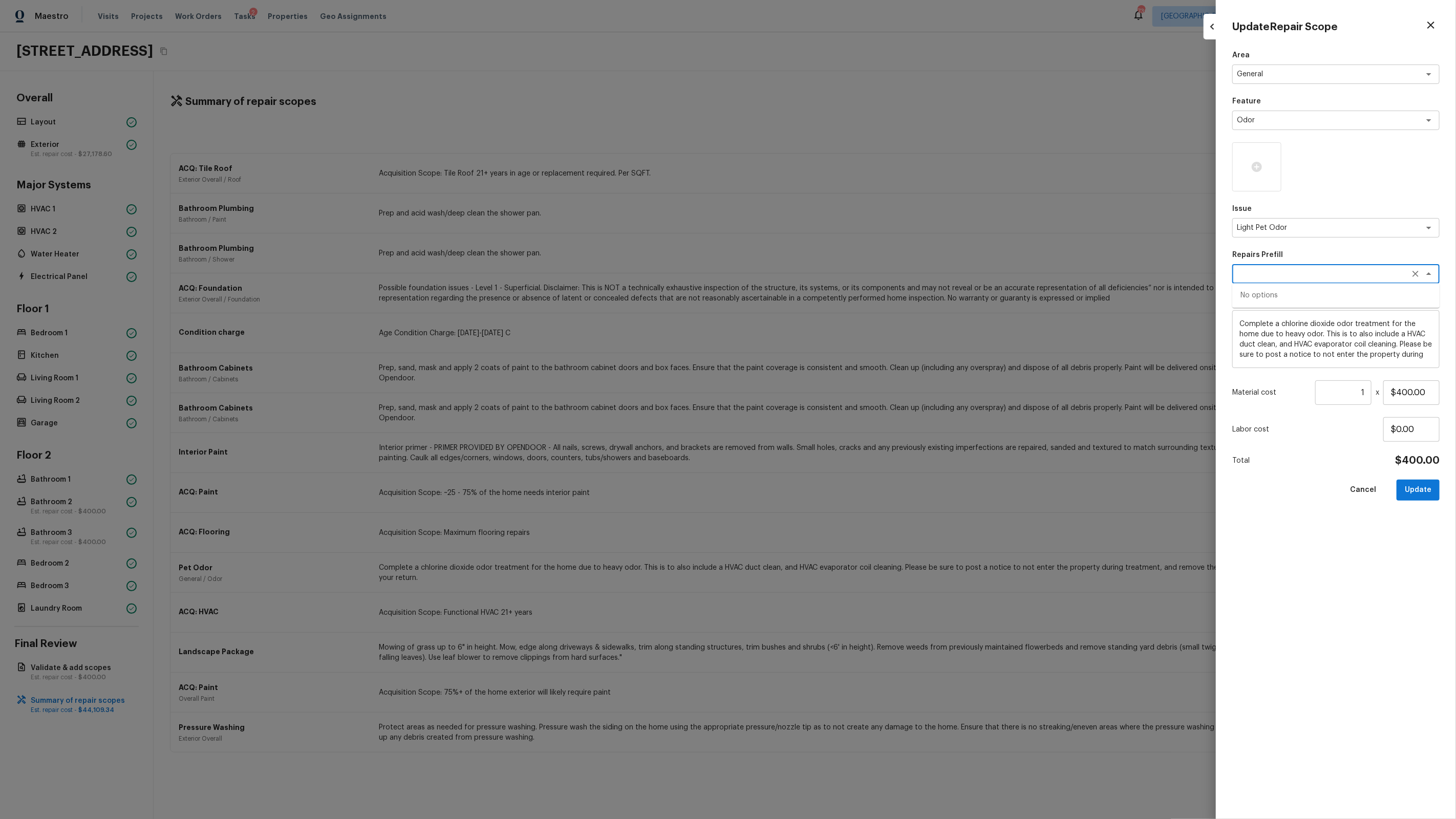
click at [835, 275] on textarea at bounding box center [1322, 273] width 169 height 10
click at [835, 231] on textarea "Light Pet Odor" at bounding box center [1322, 227] width 169 height 10
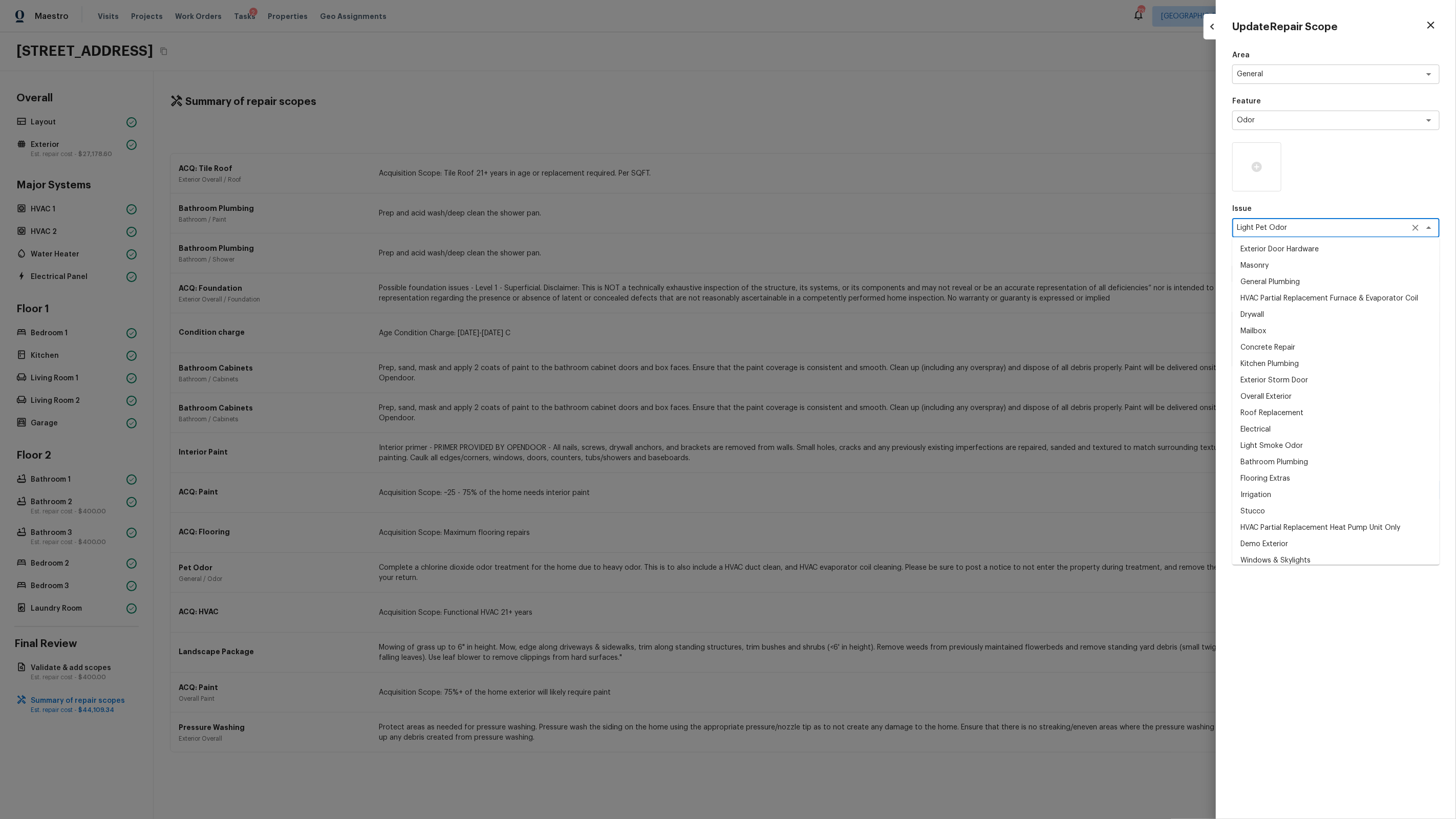
scroll to position [1098, 0]
click at [835, 523] on li "Light Pet Odor" at bounding box center [1336, 558] width 207 height 17
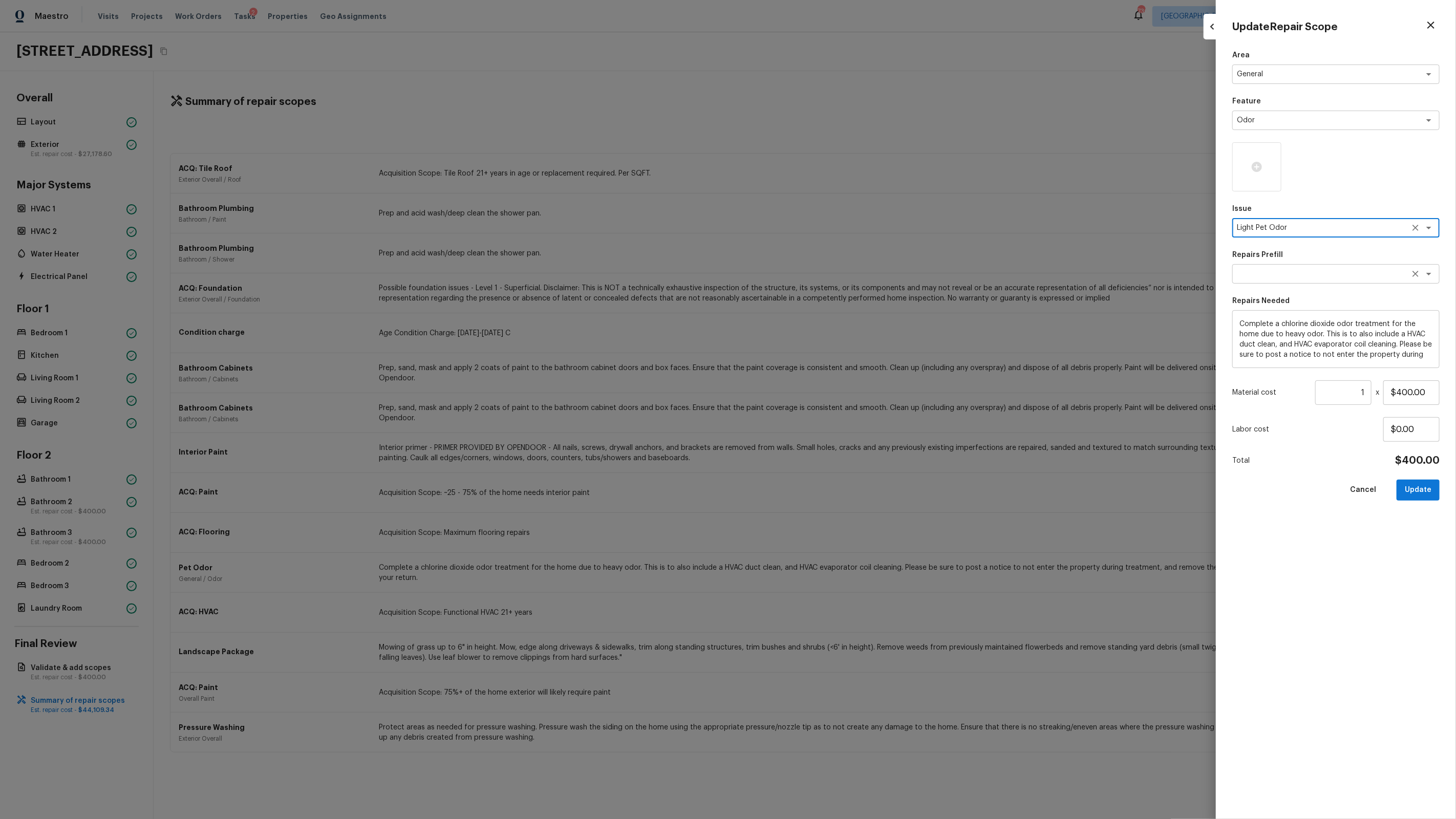
click at [835, 279] on textarea at bounding box center [1322, 273] width 169 height 10
click at [835, 293] on li "Acquisition Scope: 1-2 pets present" at bounding box center [1336, 295] width 207 height 17
type textarea "Acquisition Scope: 1-2 pets present"
type input "$575.00"
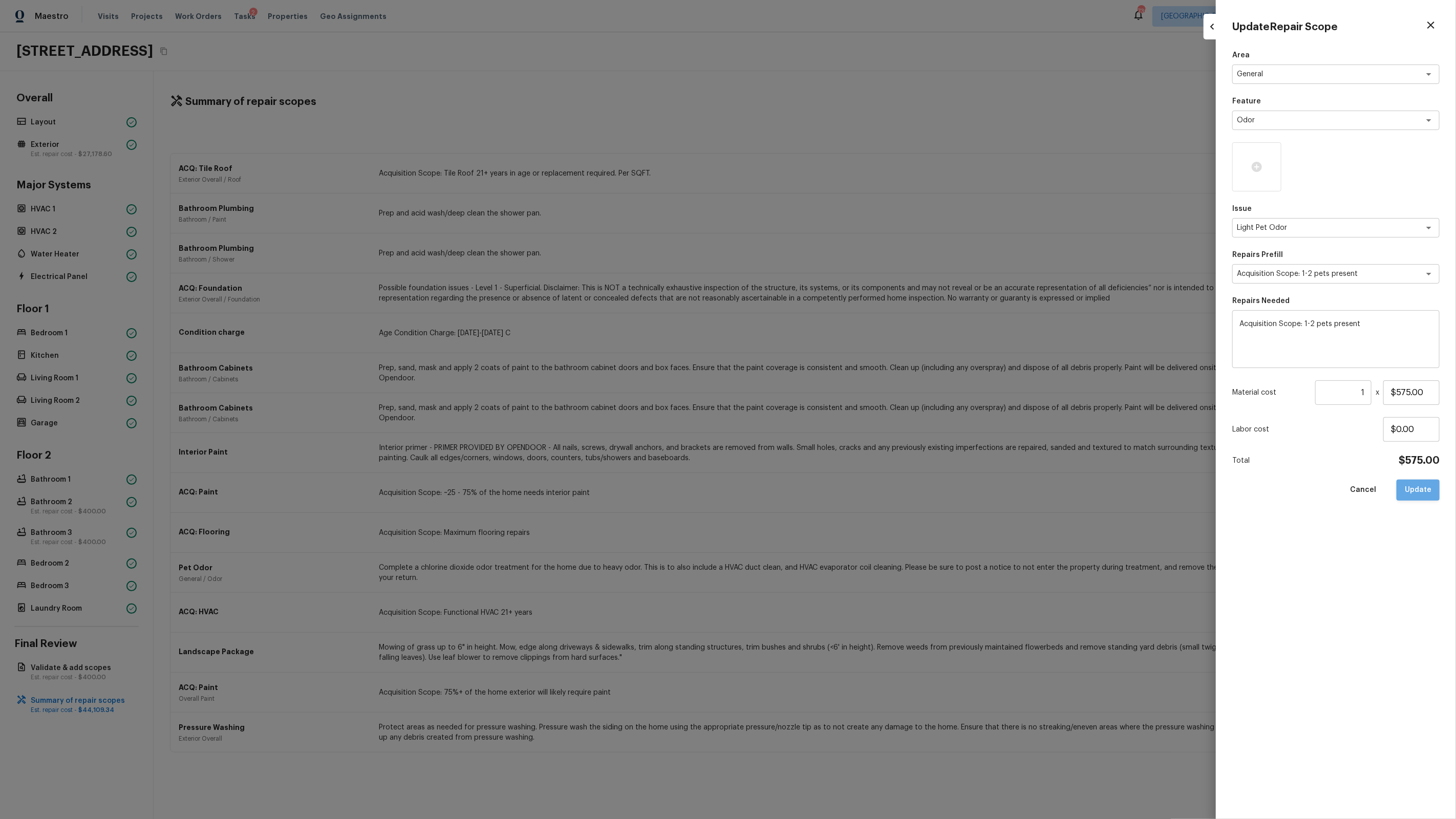
click at [835, 486] on button "Update" at bounding box center [1418, 490] width 43 height 21
type input "$0.00"
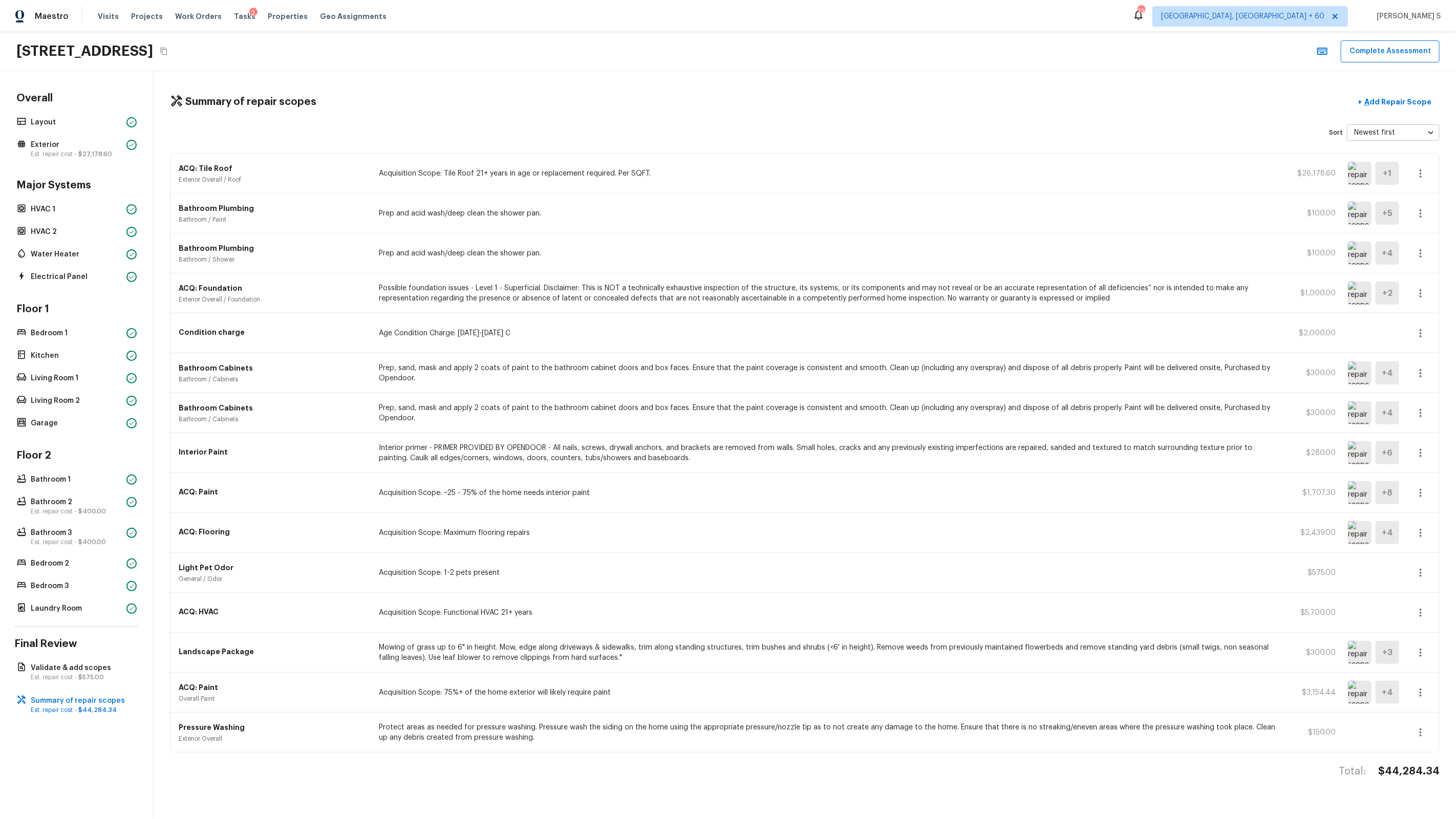
click at [835, 523] on icon "button" at bounding box center [1421, 532] width 12 height 12
click at [835, 523] on div at bounding box center [728, 409] width 1456 height 819
click at [835, 523] on icon "button" at bounding box center [1421, 533] width 2 height 8
click at [835, 523] on li "Edit" at bounding box center [1424, 563] width 47 height 31
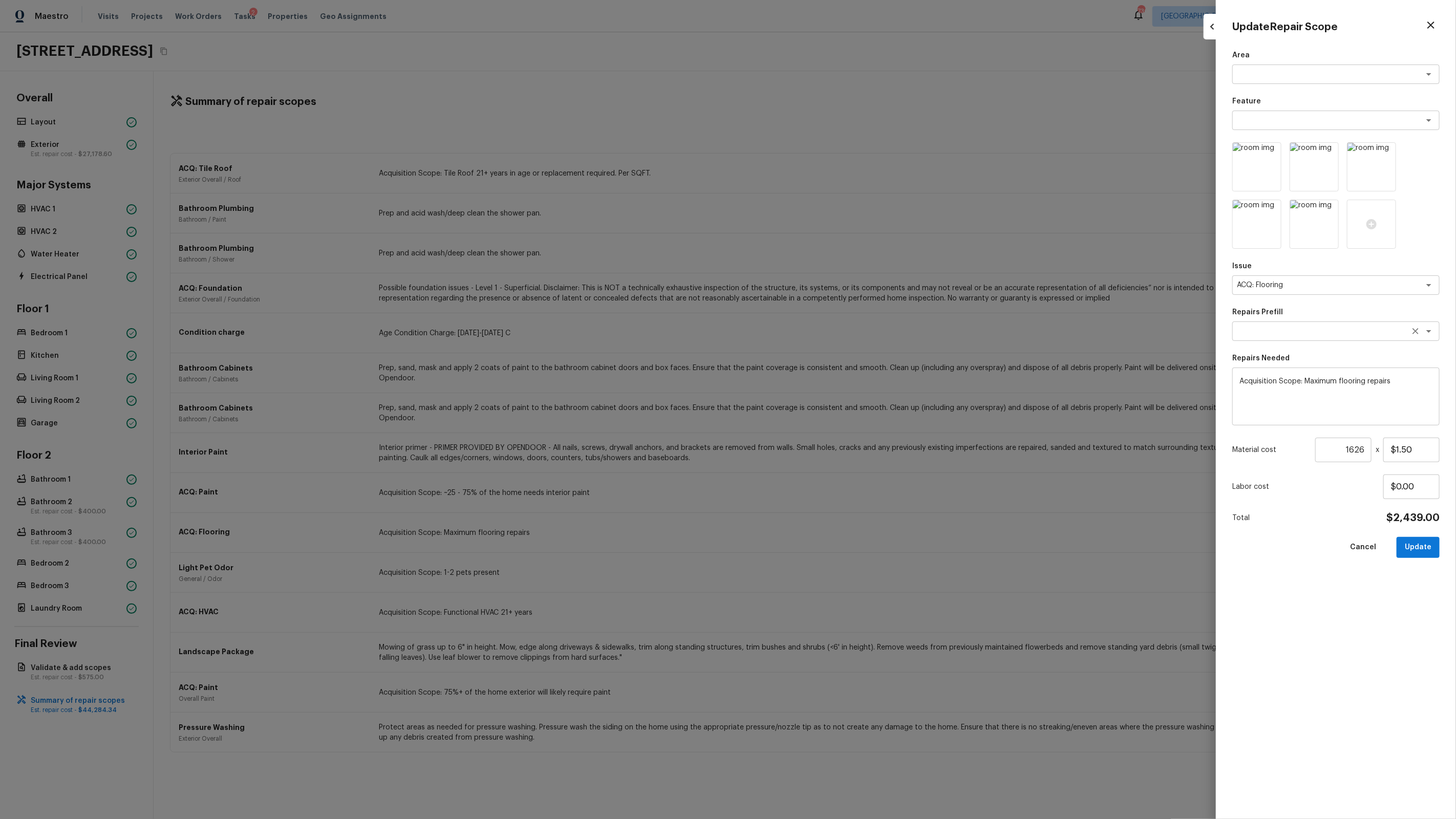
click at [835, 331] on textarea at bounding box center [1322, 331] width 169 height 10
drag, startPoint x: 1301, startPoint y: 367, endPoint x: 1325, endPoint y: 365, distance: 24.1
click at [835, 367] on li "Moderate Flooring Repairs" at bounding box center [1336, 370] width 207 height 17
type textarea "Moderate Flooring Repairs"
type textarea "Acquisition Scope: Moderate flooring repairs"
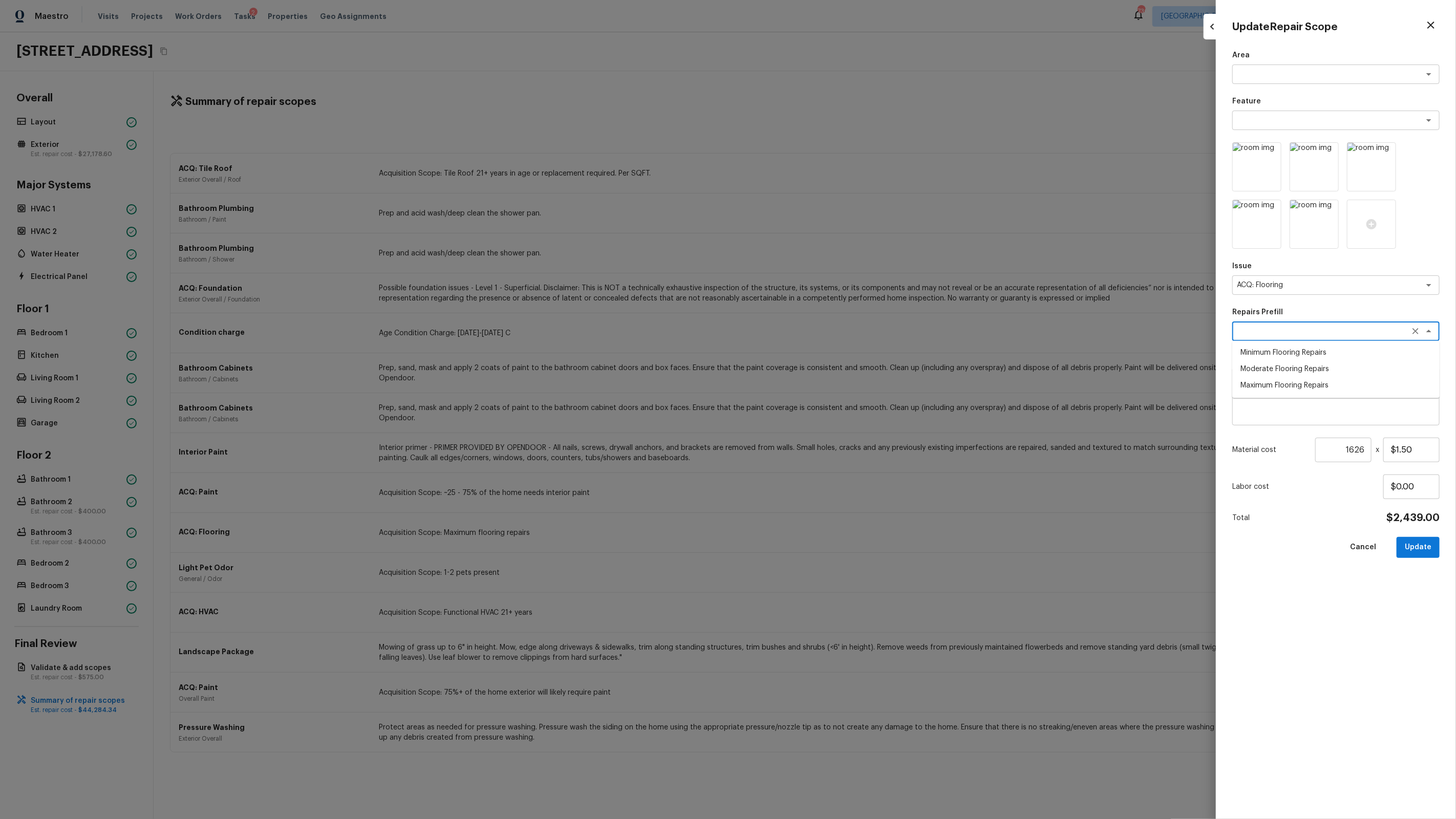
type input "$0.52"
click at [835, 497] on div "Labor cost $0.00" at bounding box center [1336, 487] width 207 height 25
click at [835, 523] on button "Update" at bounding box center [1418, 547] width 43 height 21
type input "1"
type input "$0.00"
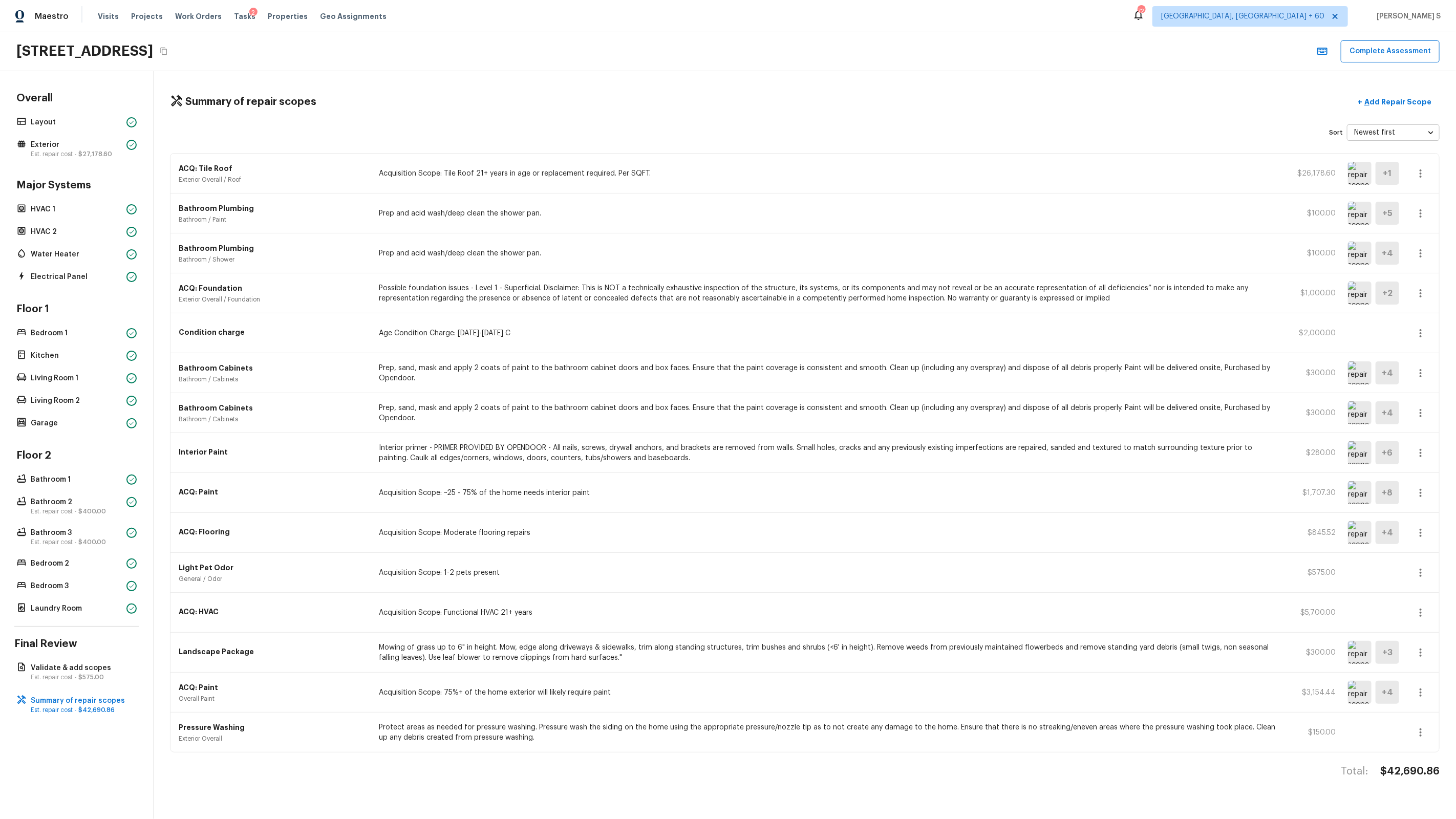
click at [835, 523] on icon "button" at bounding box center [1421, 612] width 12 height 12
click at [835, 523] on li "Edit" at bounding box center [1424, 643] width 47 height 31
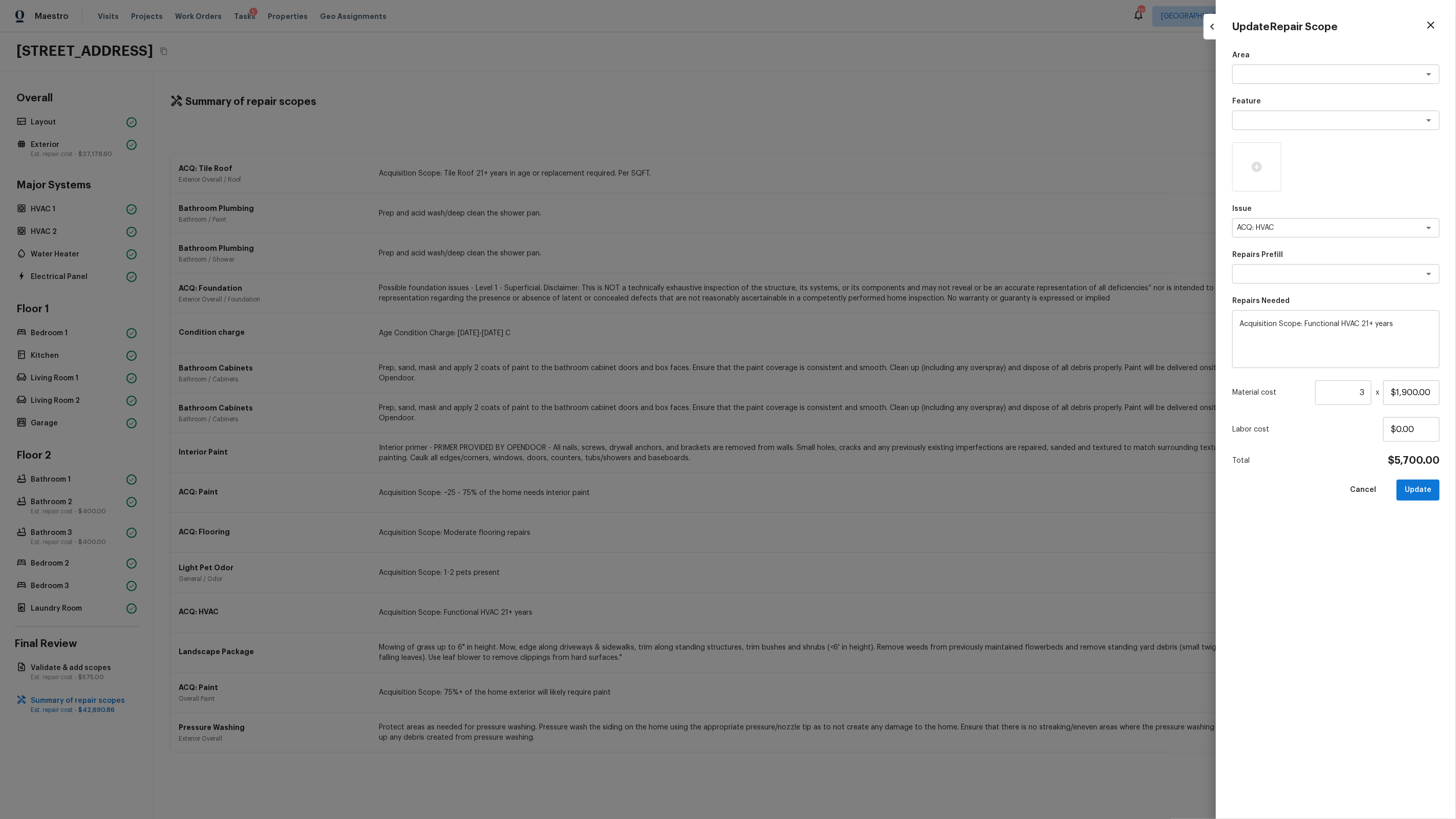
click at [835, 286] on div "Area x ​ Feature x ​ Issue ACQ: HVAC x ​ Repairs Prefill x ​ Repairs Needed Acq…" at bounding box center [1336, 426] width 207 height 752
click at [835, 276] on textarea at bounding box center [1322, 273] width 169 height 10
click at [835, 349] on li "Functional HVAC 16-20 Years In Age" at bounding box center [1336, 345] width 207 height 17
type textarea "Functional HVAC 16-20 Years In Age"
type textarea "Acquisition Scope: Functional HVAC 16-20 years"
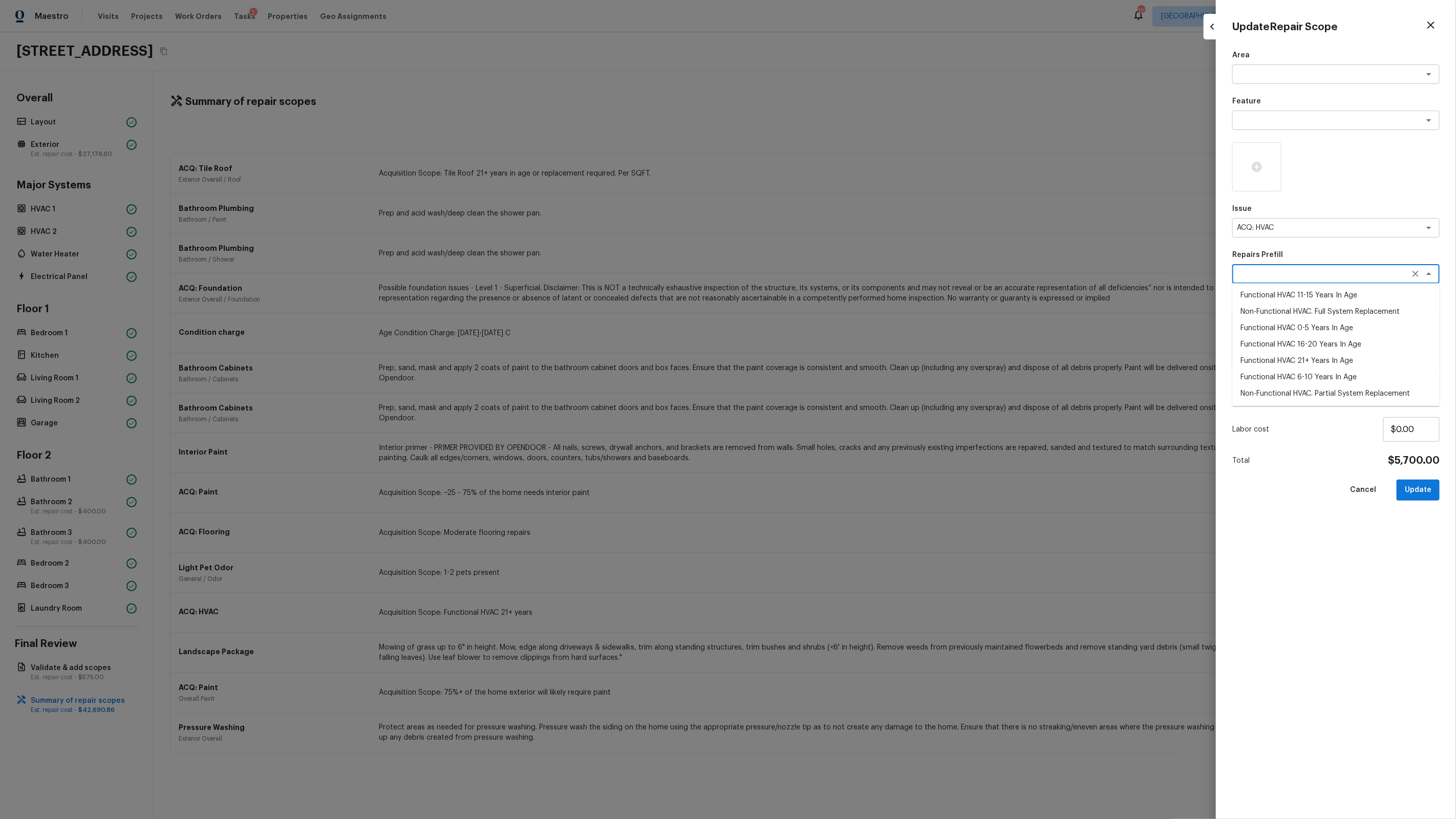
type input "$500.00"
click at [835, 394] on input "3" at bounding box center [1343, 393] width 56 height 25
click at [835, 492] on div at bounding box center [728, 409] width 1456 height 819
type input "1"
type input "$0.00"
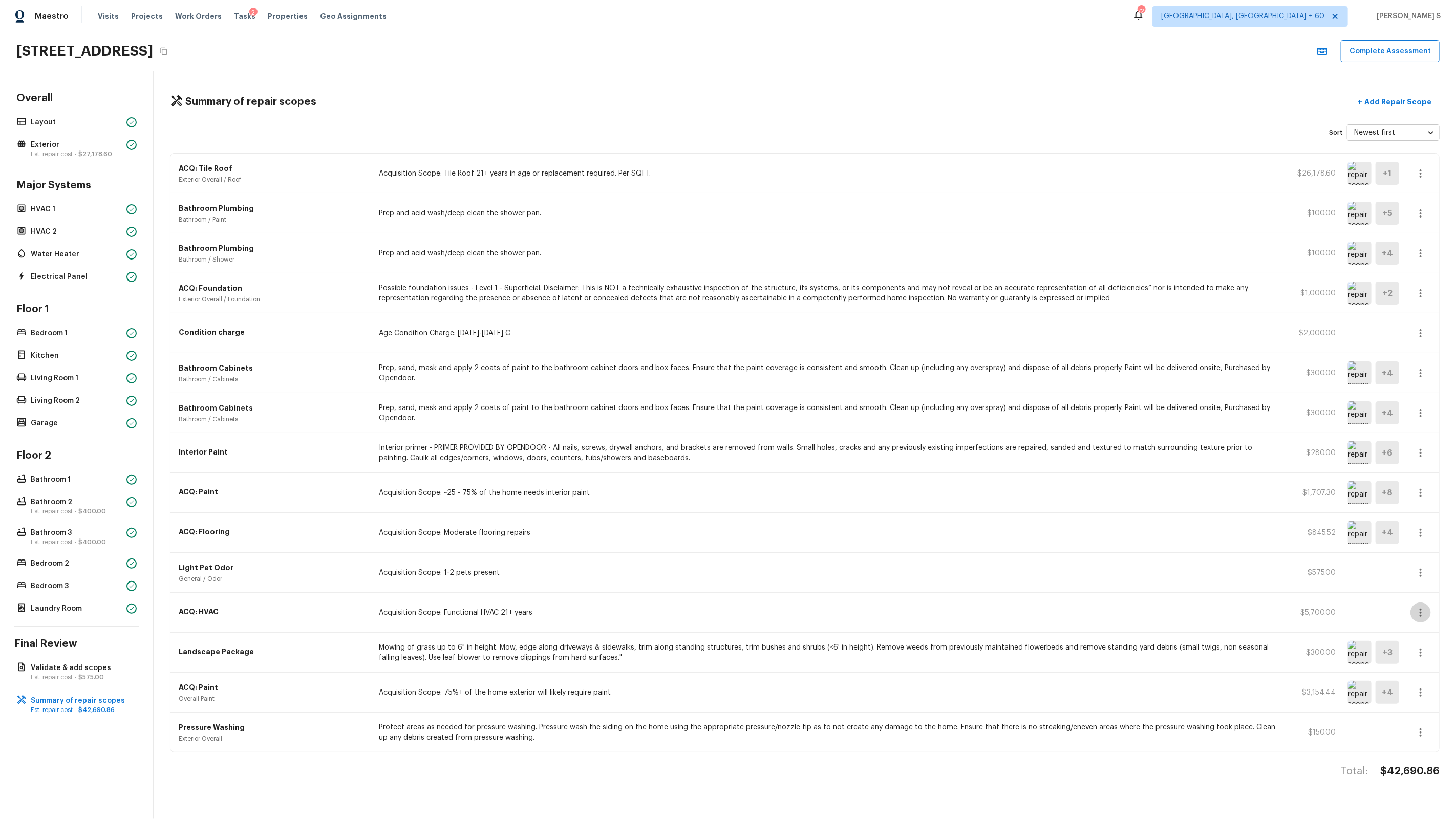
click at [835, 523] on icon "button" at bounding box center [1421, 612] width 12 height 12
click at [835, 523] on li "Edit" at bounding box center [1424, 643] width 47 height 31
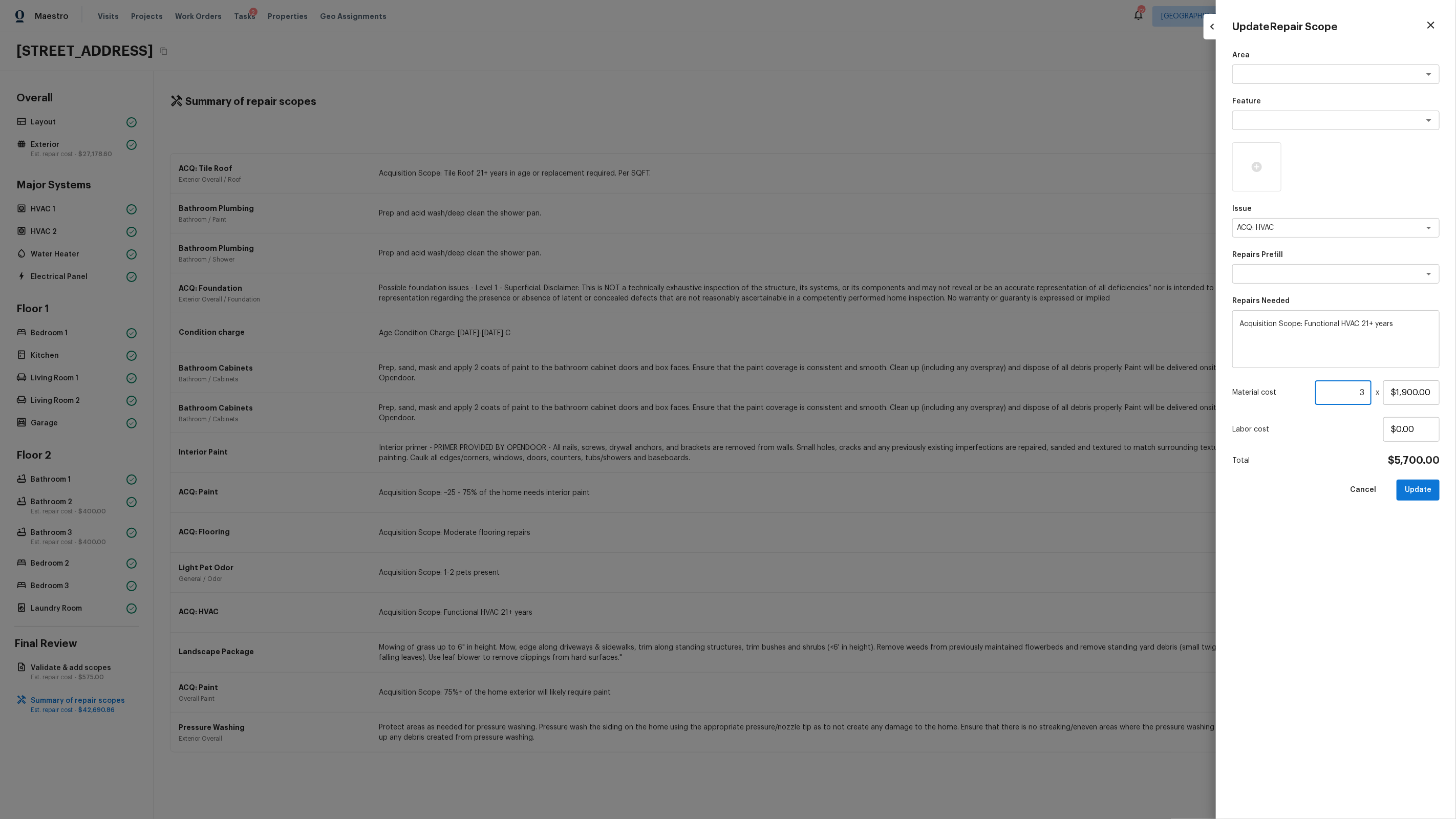
click at [835, 393] on input "3" at bounding box center [1343, 393] width 56 height 25
type input "1"
click at [835, 270] on textarea at bounding box center [1322, 273] width 169 height 10
click at [835, 338] on li "Functional HVAC 16-20 Years In Age" at bounding box center [1336, 345] width 207 height 17
type textarea "Functional HVAC 16-20 Years In Age"
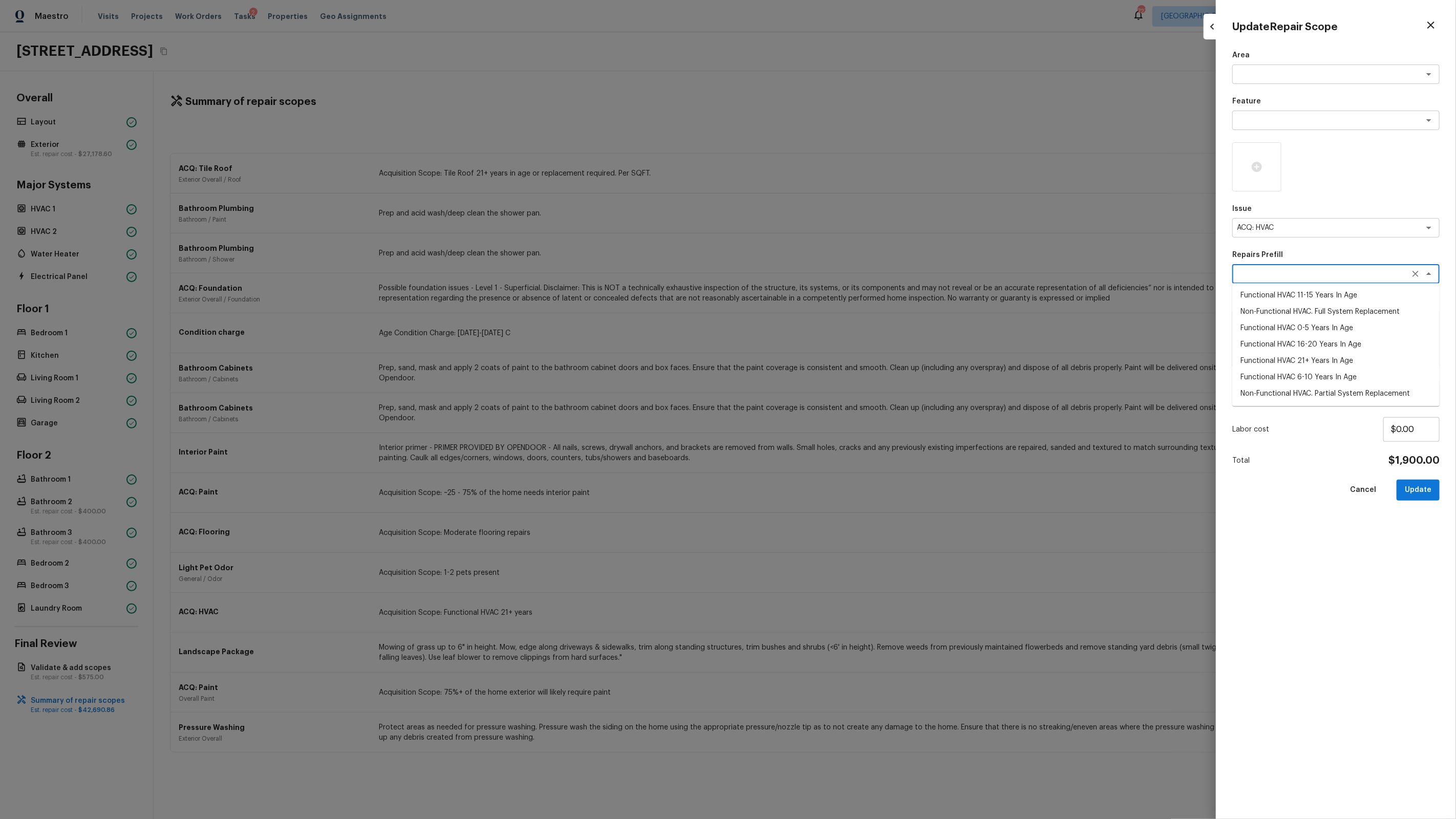
type textarea "Acquisition Scope: Functional HVAC 16-20 years"
type input "$500.00"
click at [835, 493] on button "Update" at bounding box center [1418, 490] width 43 height 21
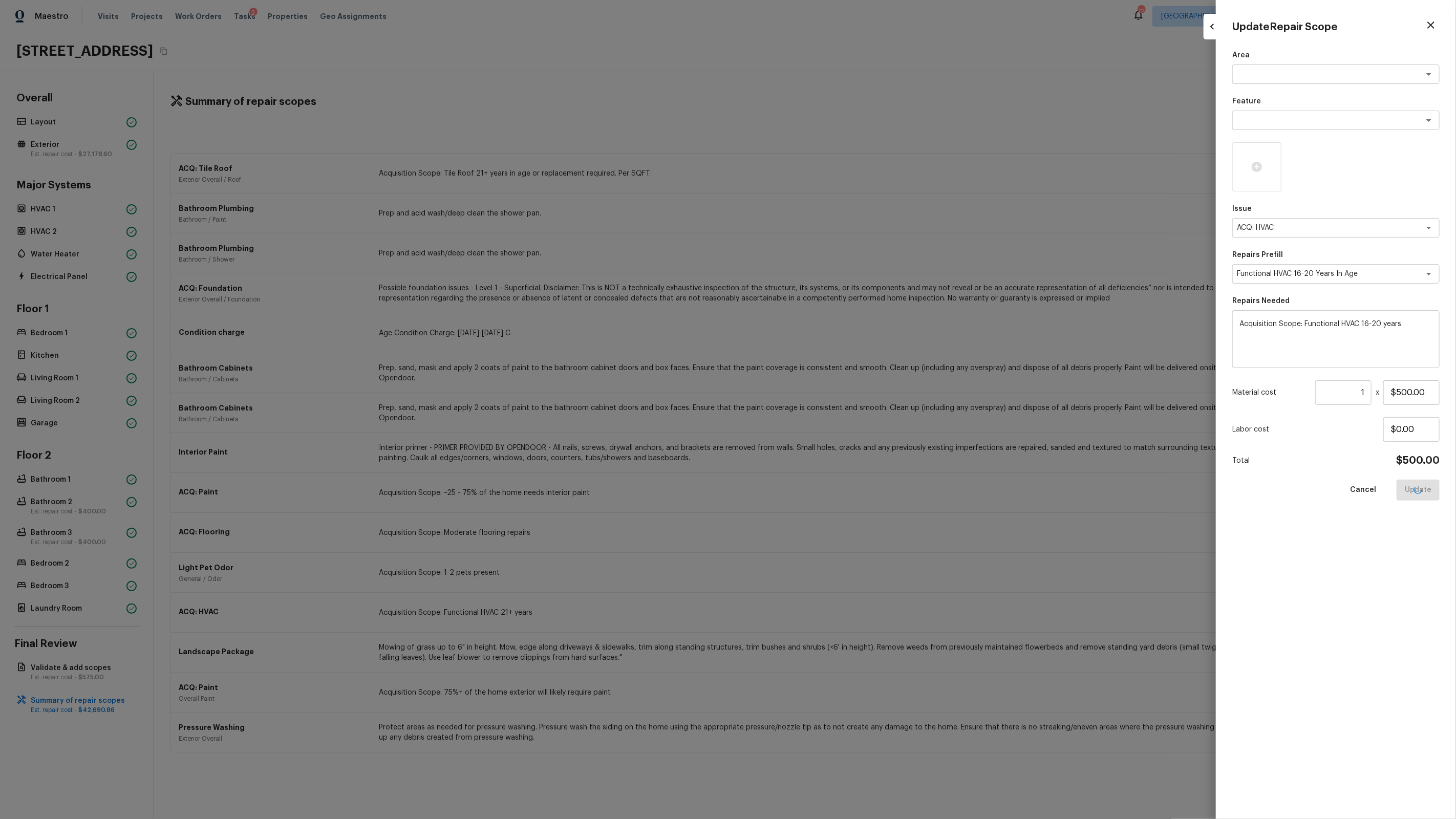
type input "$0.00"
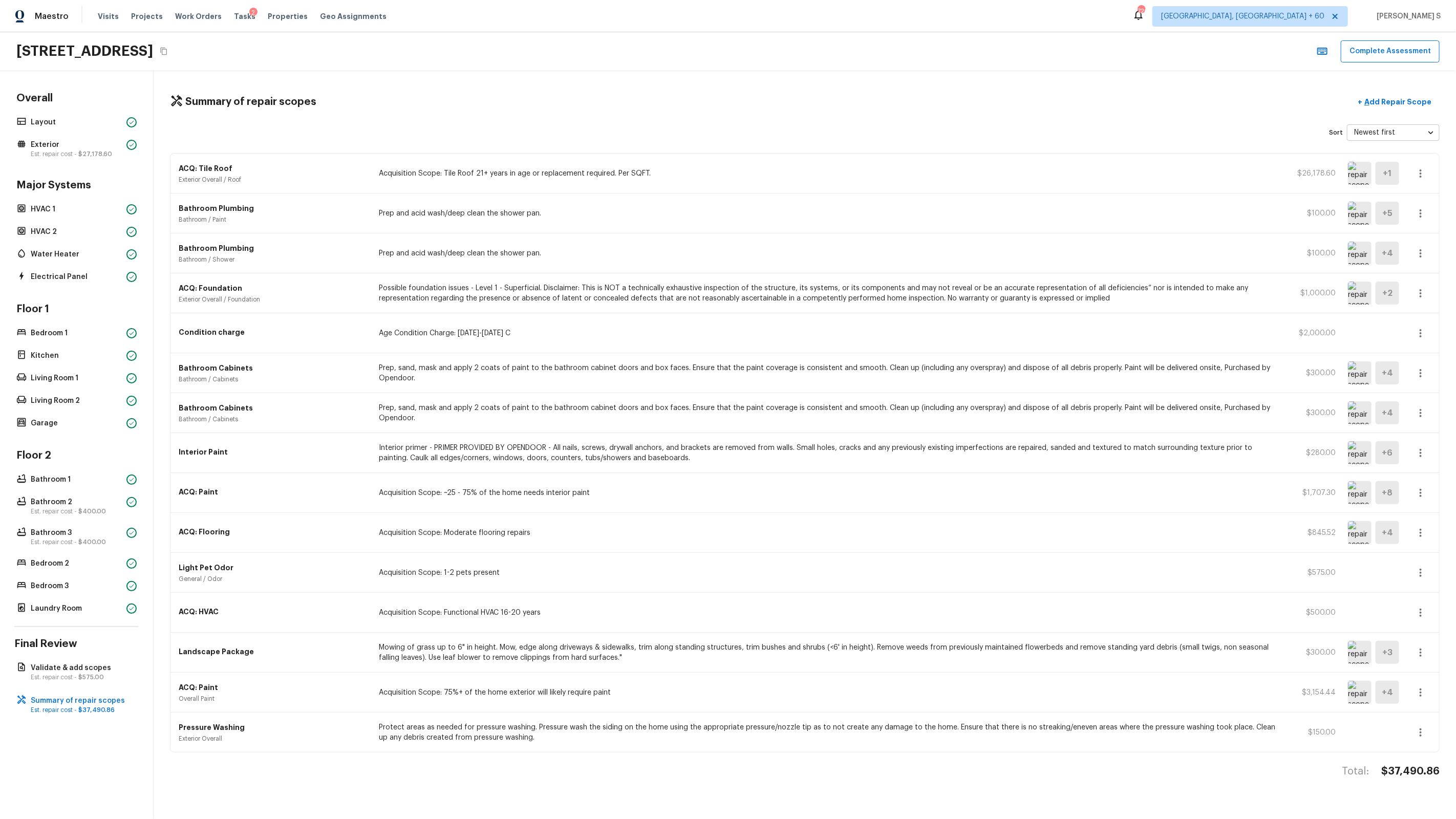
click at [168, 51] on icon "Copy Address" at bounding box center [164, 51] width 8 height 8
click at [835, 52] on button "Complete Assessment" at bounding box center [1390, 51] width 99 height 22
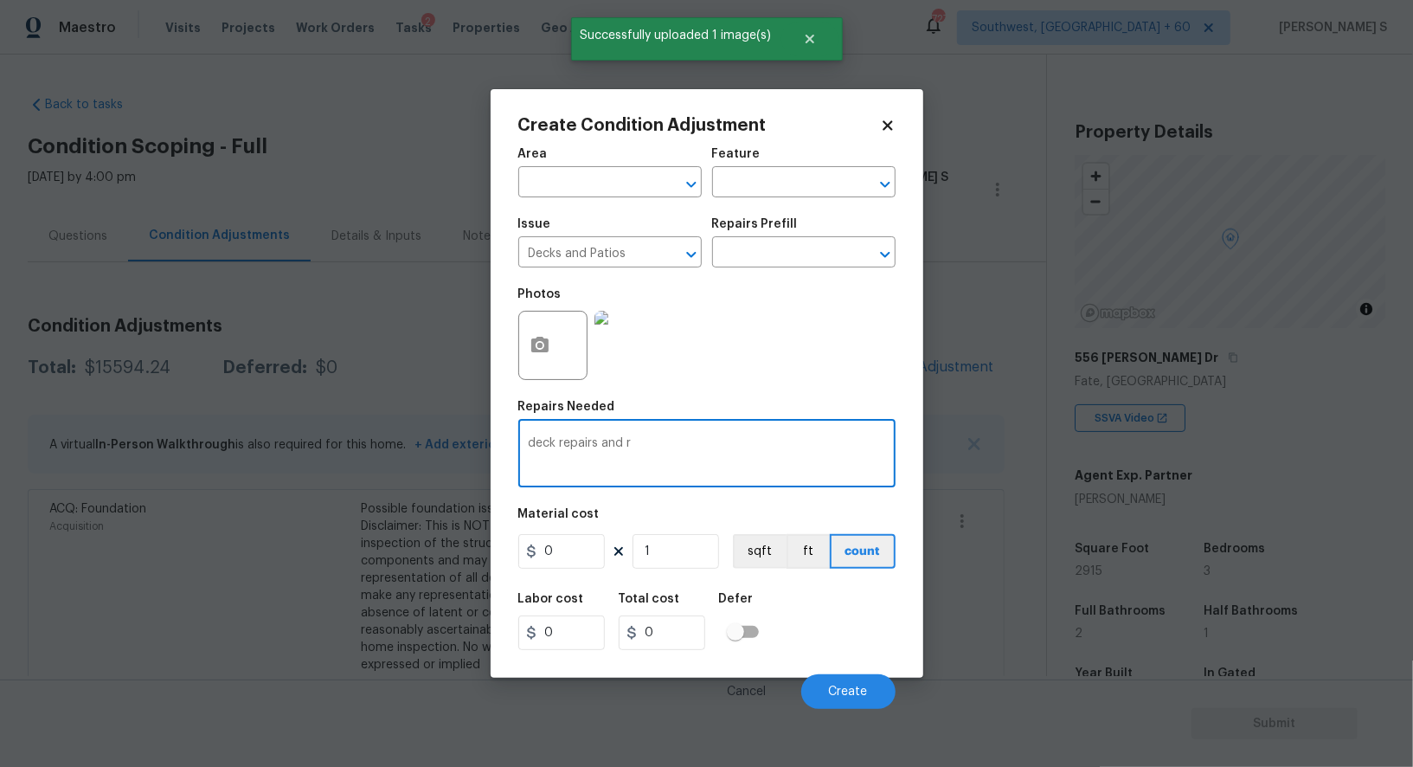
scroll to position [229, 0]
type textarea "deck repairs and repaint"
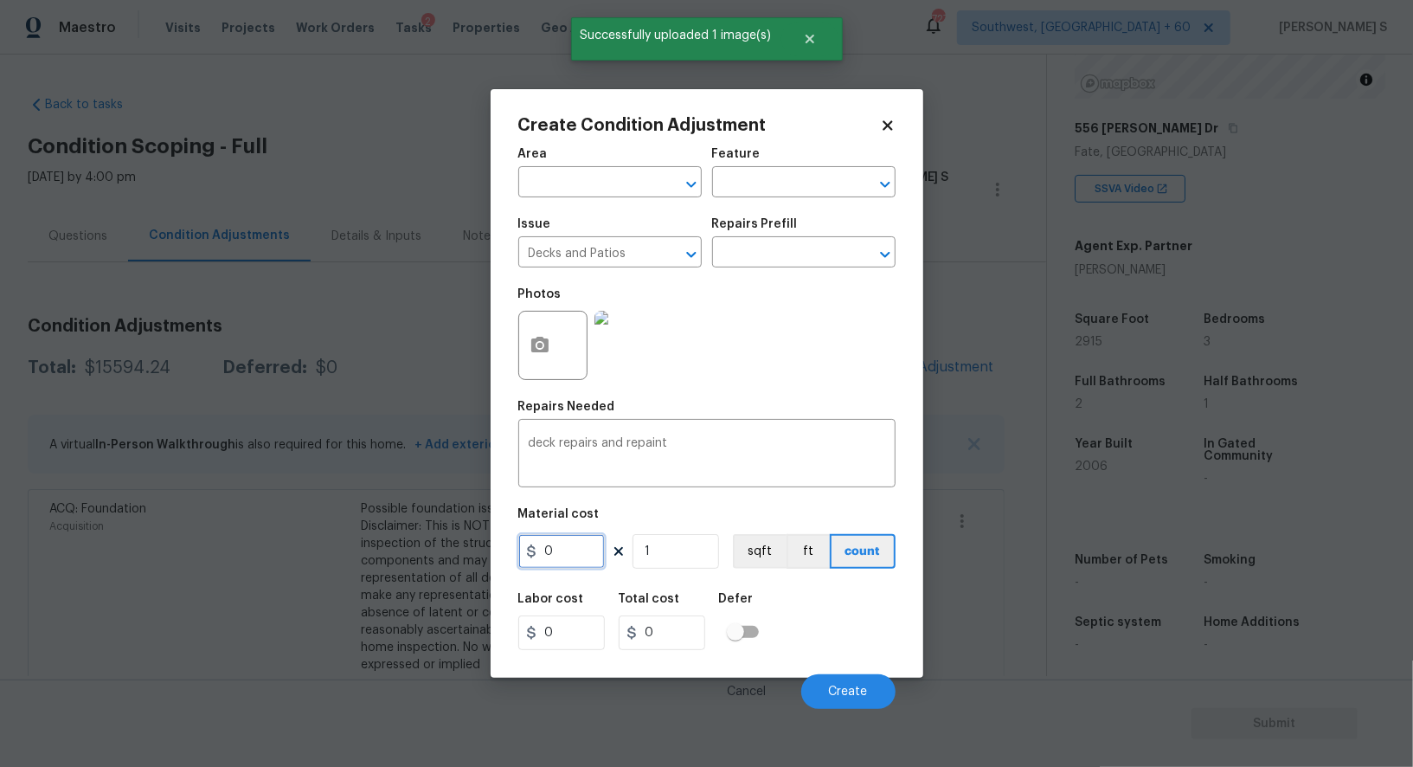
click at [582, 560] on input "0" at bounding box center [561, 551] width 87 height 35
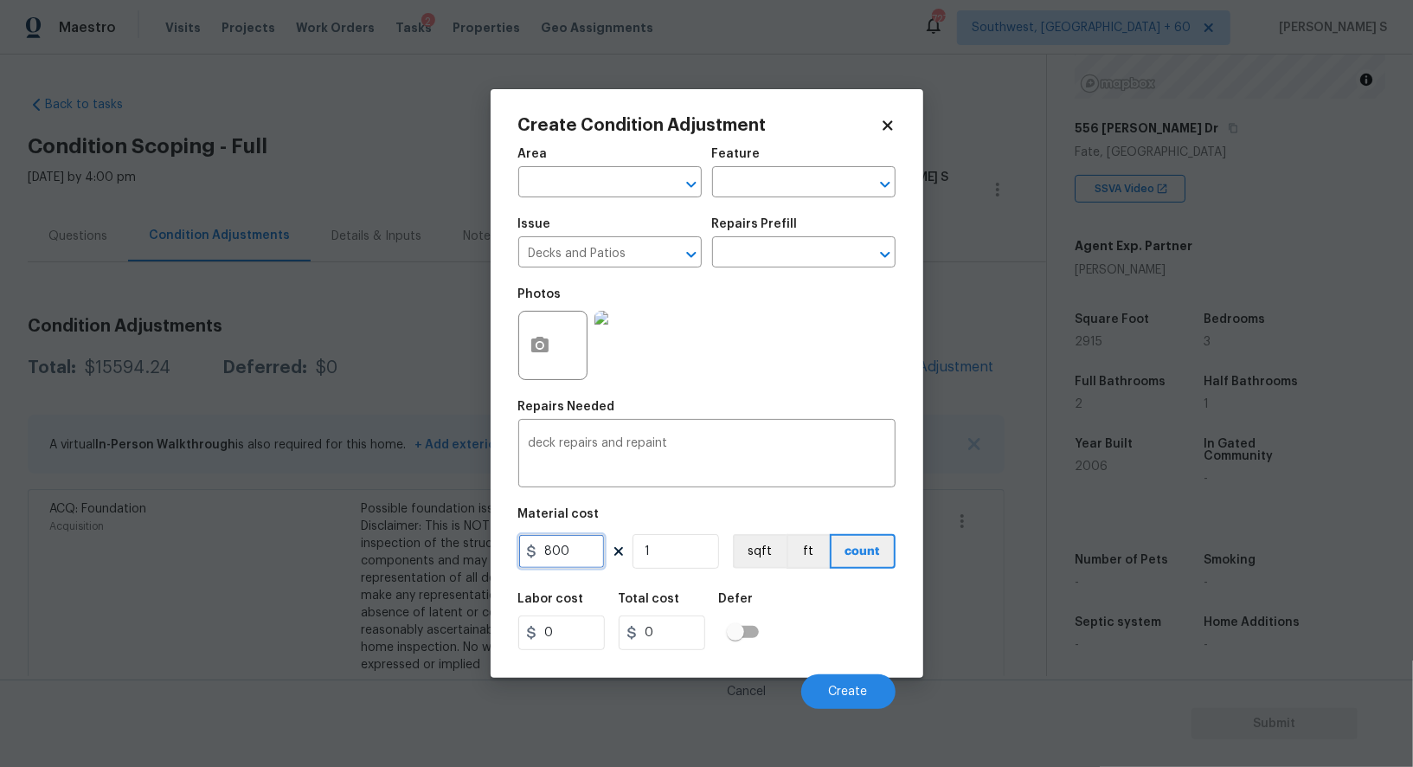
type input "800"
click at [804, 645] on div "Labor cost 0 Total cost 800 Defer" at bounding box center [706, 621] width 377 height 78
click at [853, 697] on span "Create" at bounding box center [848, 691] width 39 height 13
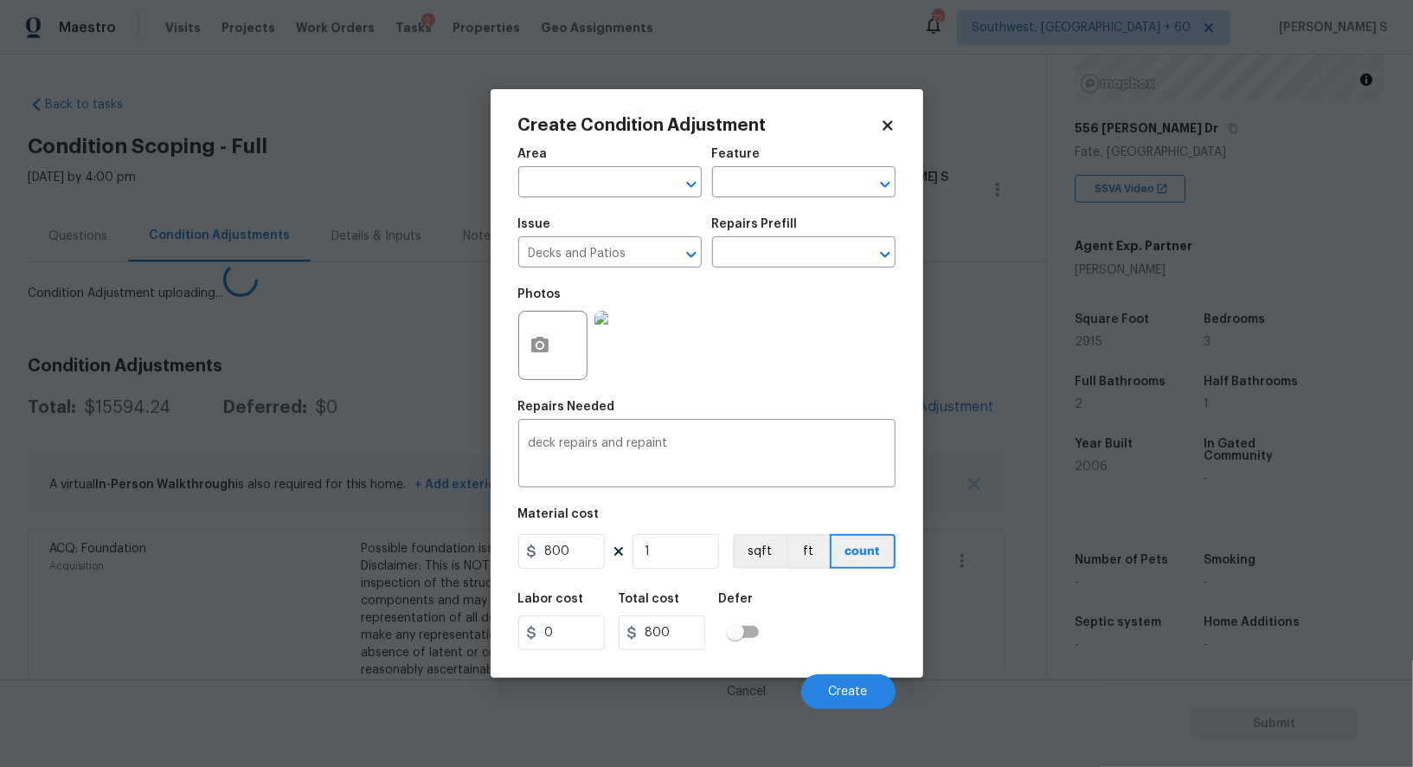
click at [183, 684] on body "Maestro Visits Projects Work Orders Tasks 2 Properties Geo Assignments 727 Sout…" at bounding box center [706, 383] width 1413 height 767
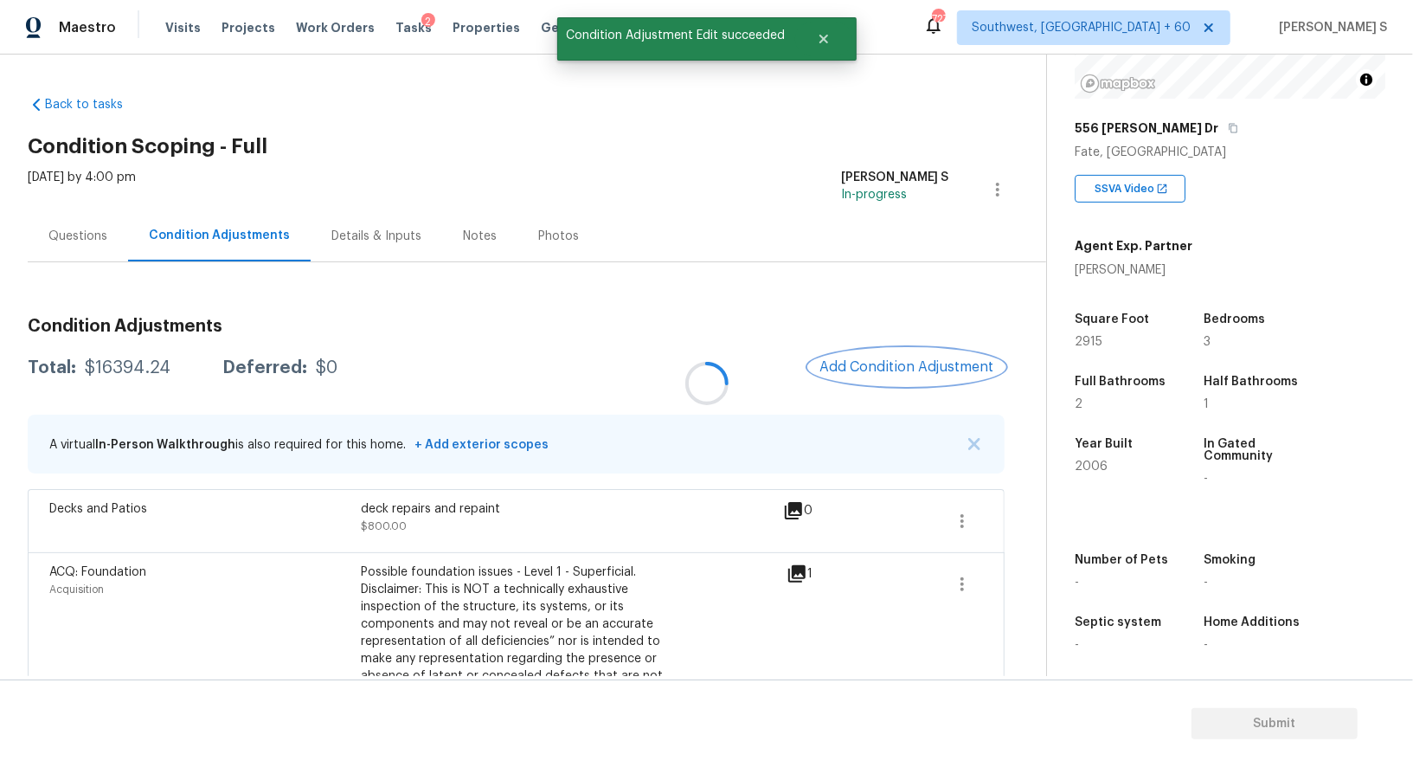
click at [912, 353] on button "Add Condition Adjustment" at bounding box center [907, 367] width 196 height 36
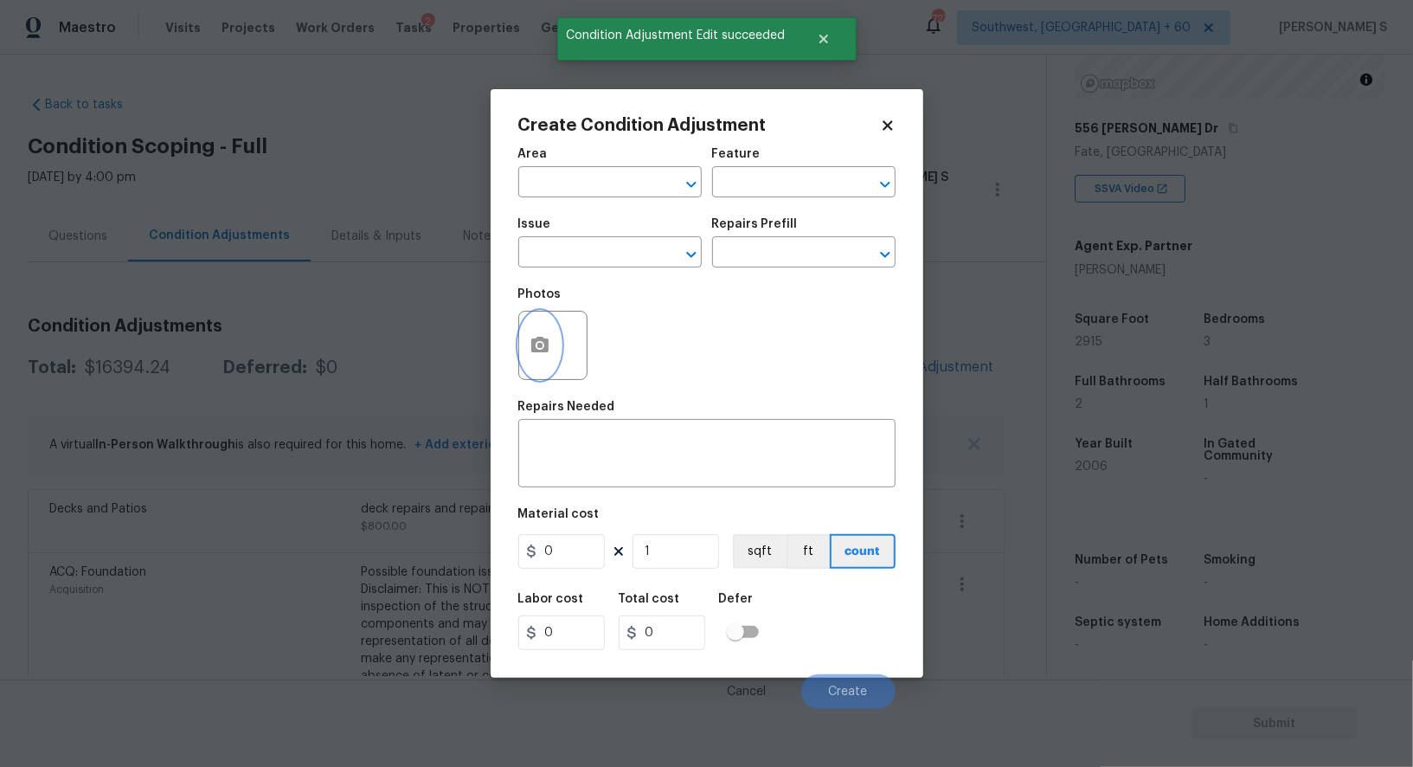
click at [530, 346] on icon "button" at bounding box center [540, 345] width 21 height 21
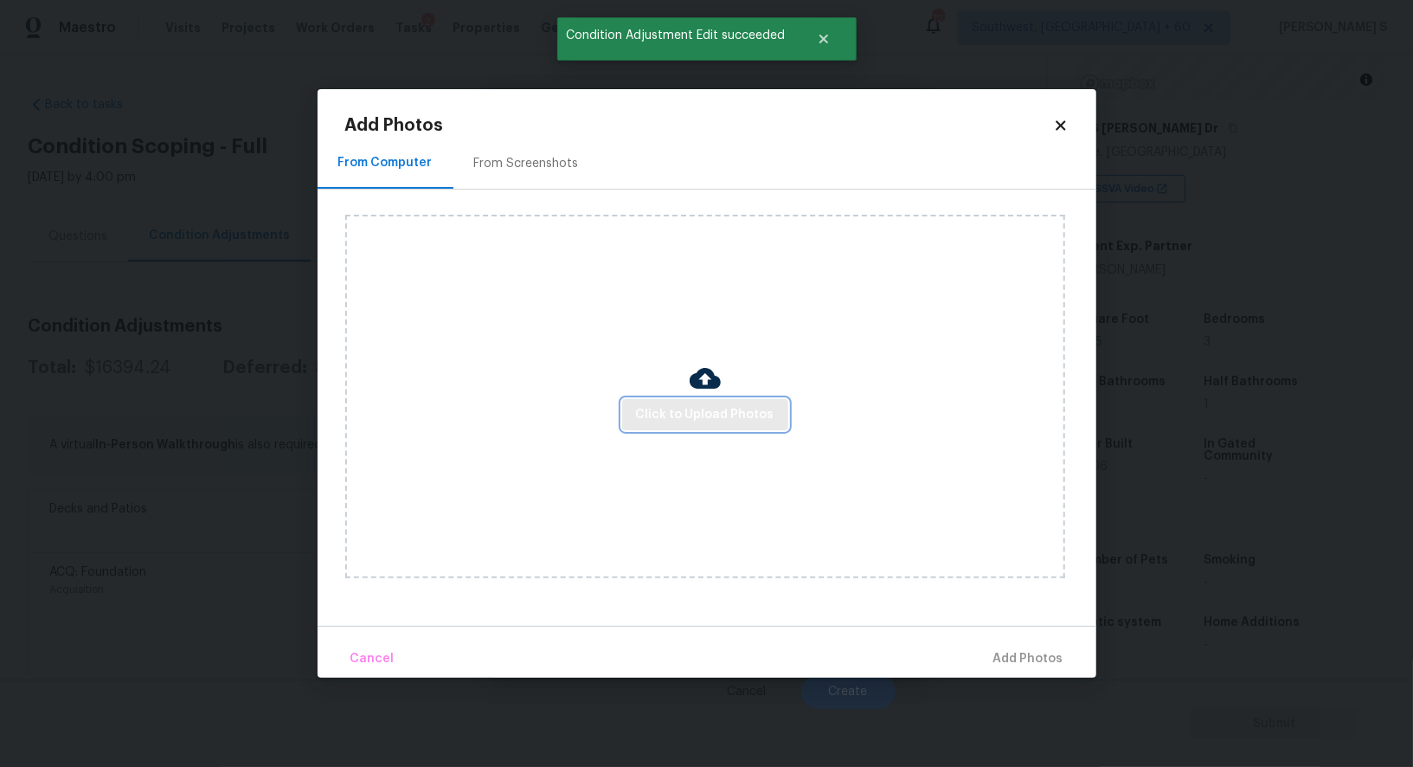
click at [698, 402] on button "Click to Upload Photos" at bounding box center [705, 415] width 166 height 32
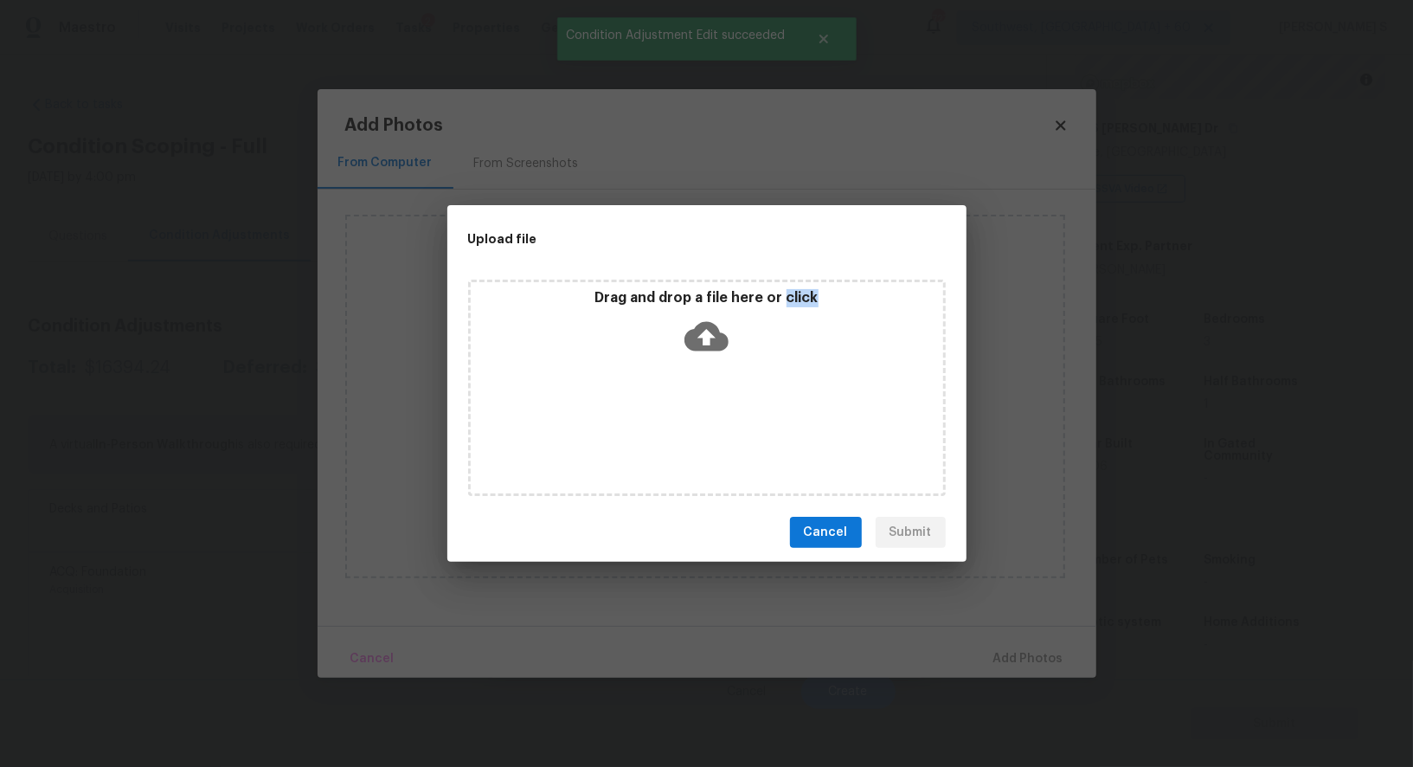
click at [698, 402] on div "Drag and drop a file here or click" at bounding box center [707, 388] width 478 height 216
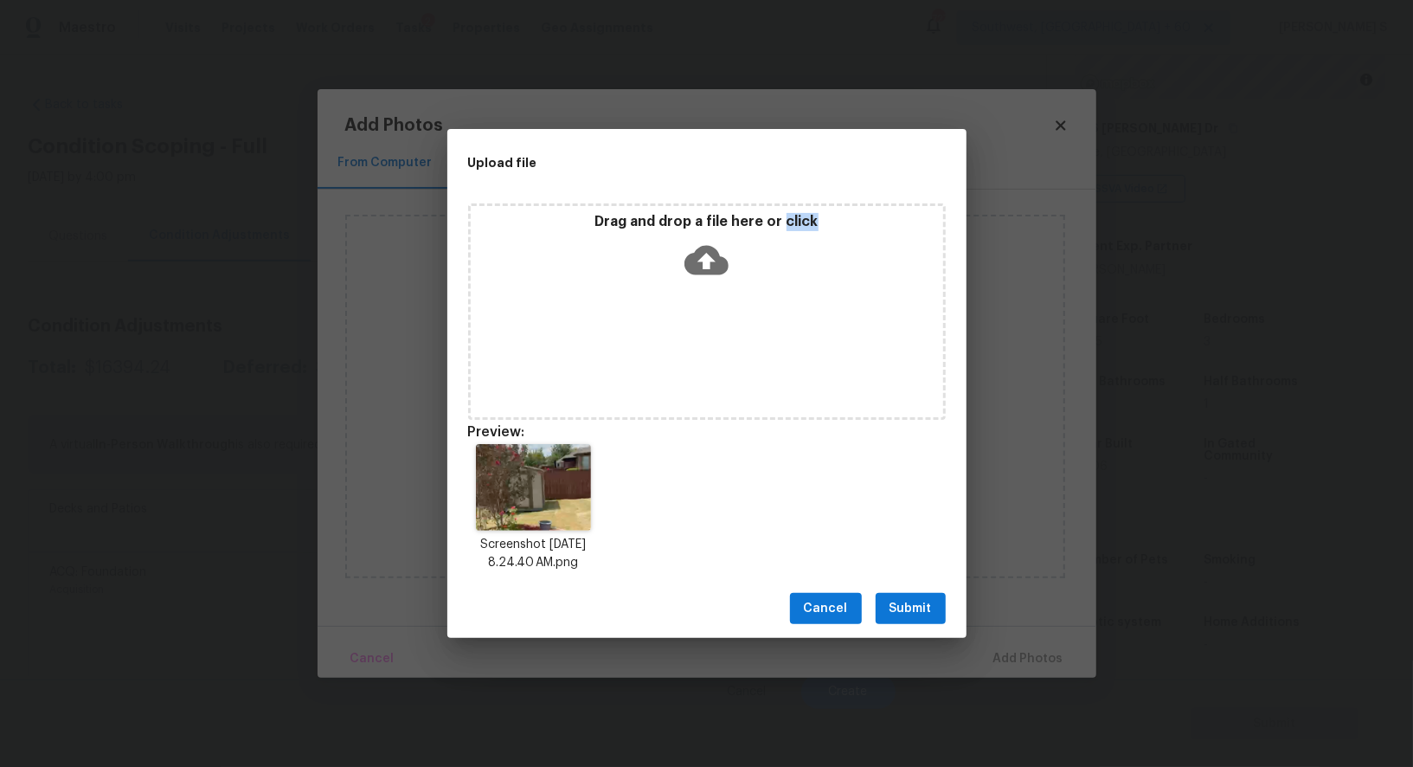
click at [916, 604] on span "Submit" at bounding box center [911, 609] width 42 height 22
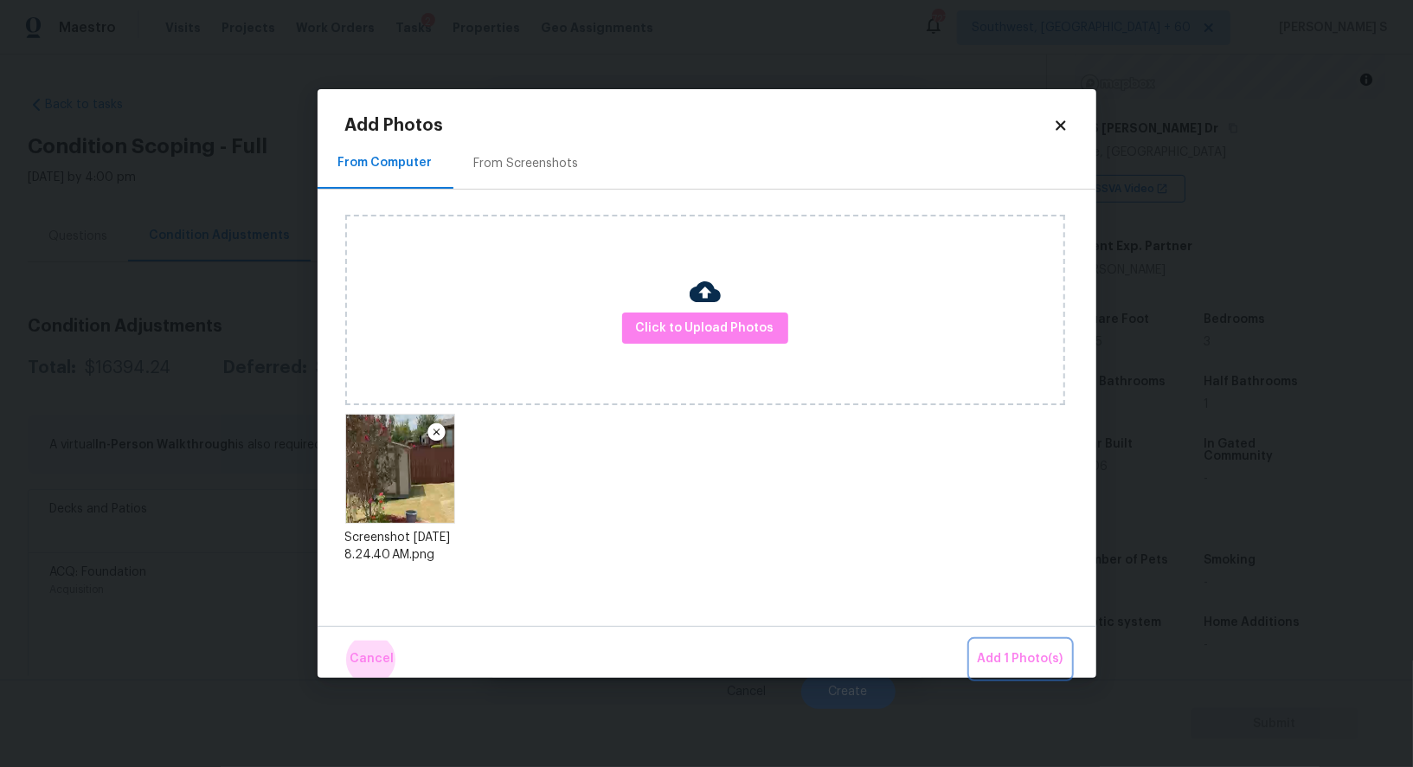
click at [971, 640] on button "Add 1 Photo(s)" at bounding box center [1021, 658] width 100 height 37
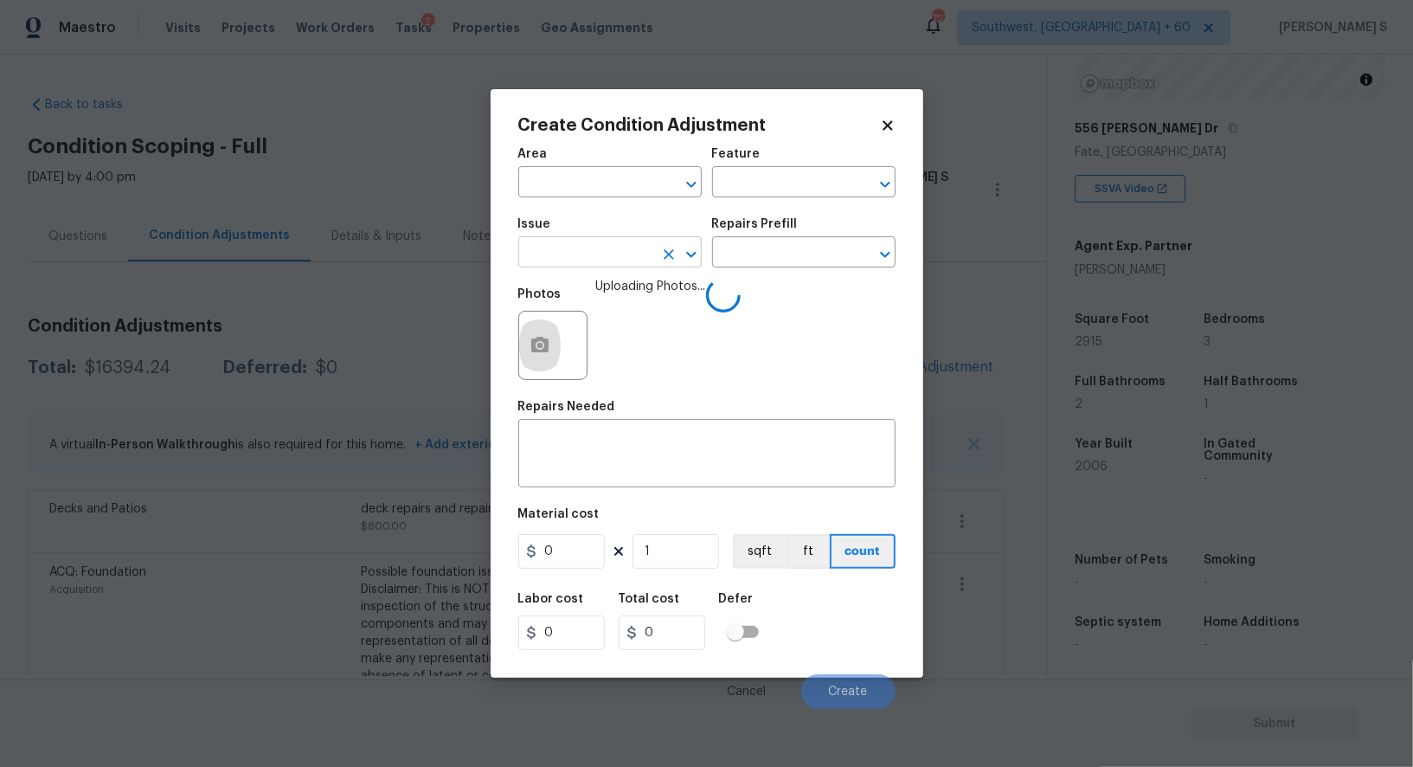
click at [601, 256] on input "text" at bounding box center [585, 254] width 135 height 27
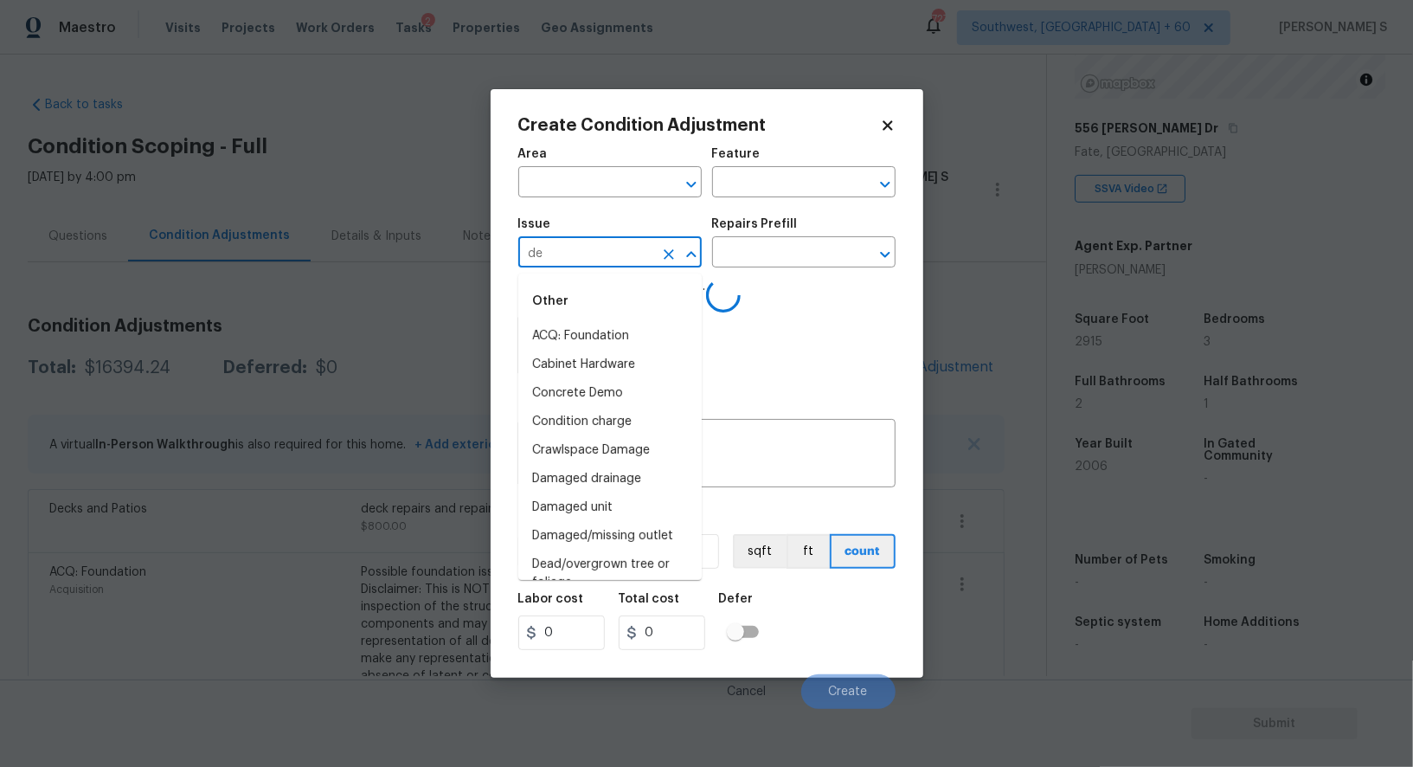
type input "dem"
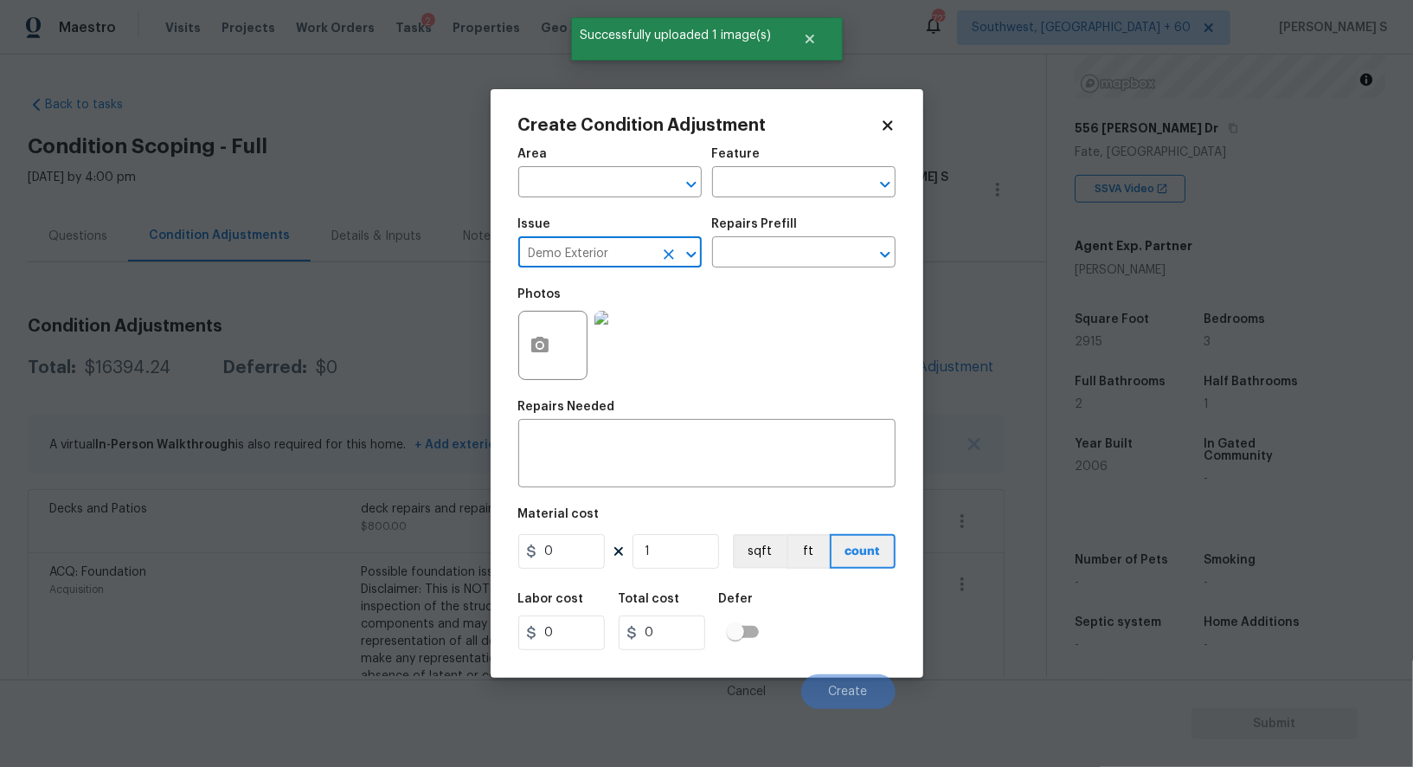
type input "Demo Exterior"
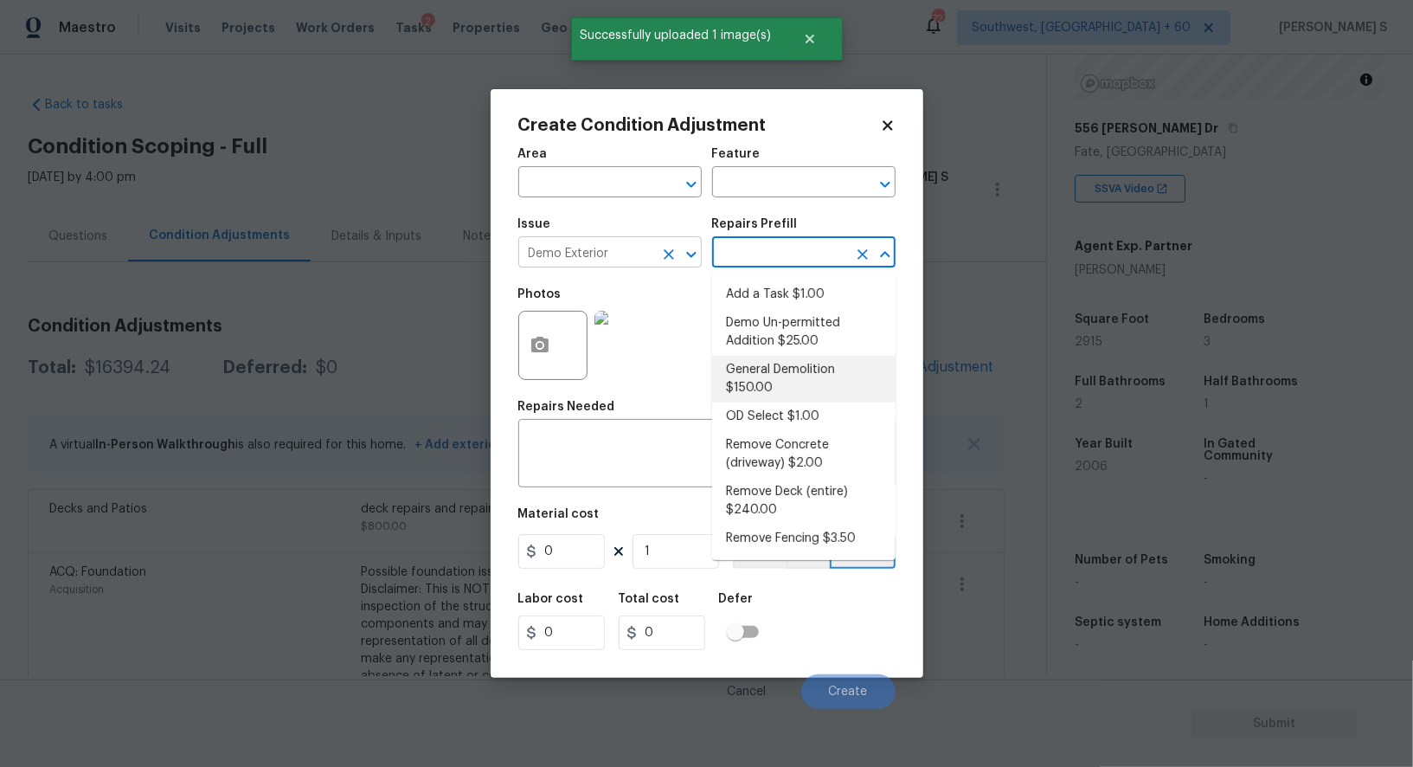
type input "Demolition"
type textarea "Decks, sheds, above ground pools,"
type input "150"
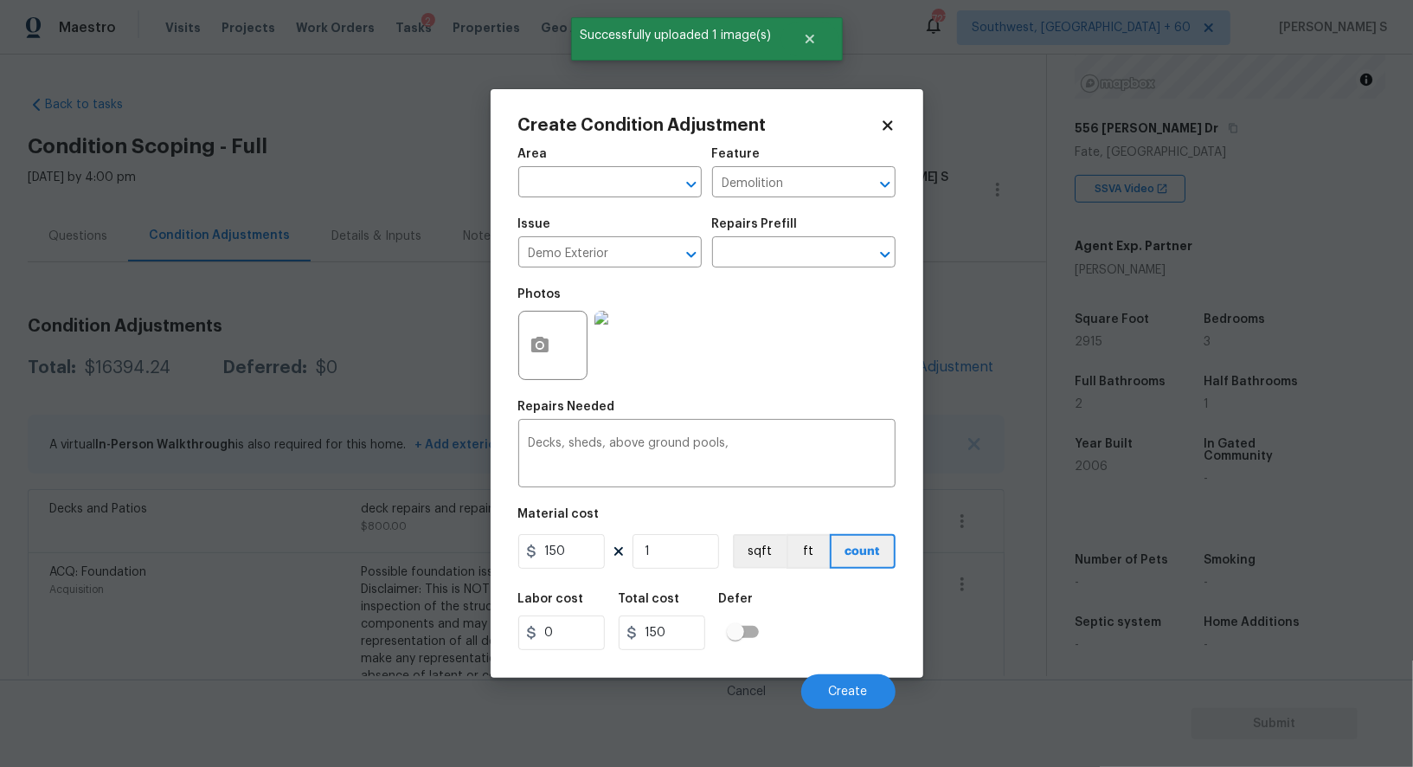
click at [582, 572] on figure "Material cost 150 1 sqft ft count" at bounding box center [706, 540] width 377 height 64
click at [582, 561] on input "150" at bounding box center [561, 551] width 87 height 35
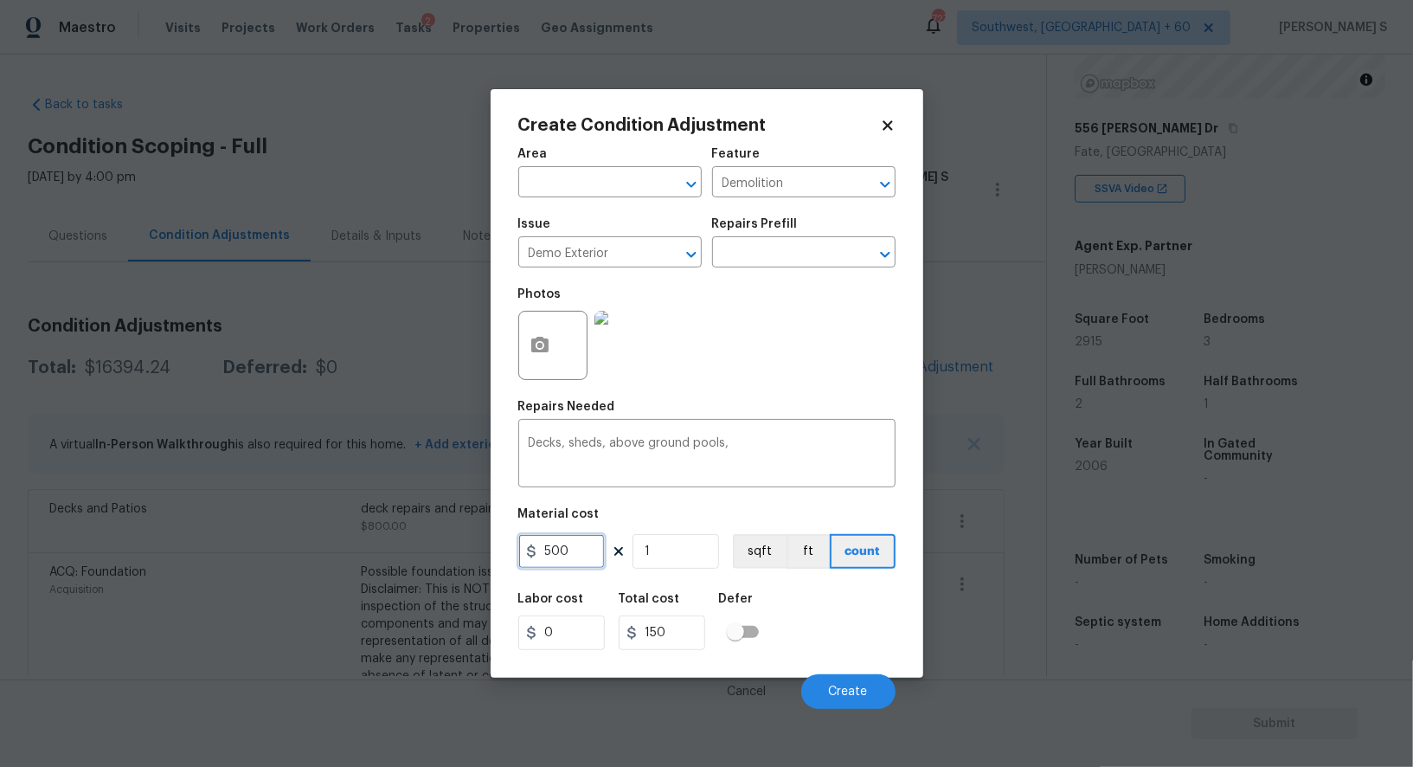
type input "500"
click at [862, 650] on div "Labor cost 0 Total cost 500 Defer" at bounding box center [706, 621] width 377 height 78
click at [877, 681] on button "Create" at bounding box center [848, 691] width 94 height 35
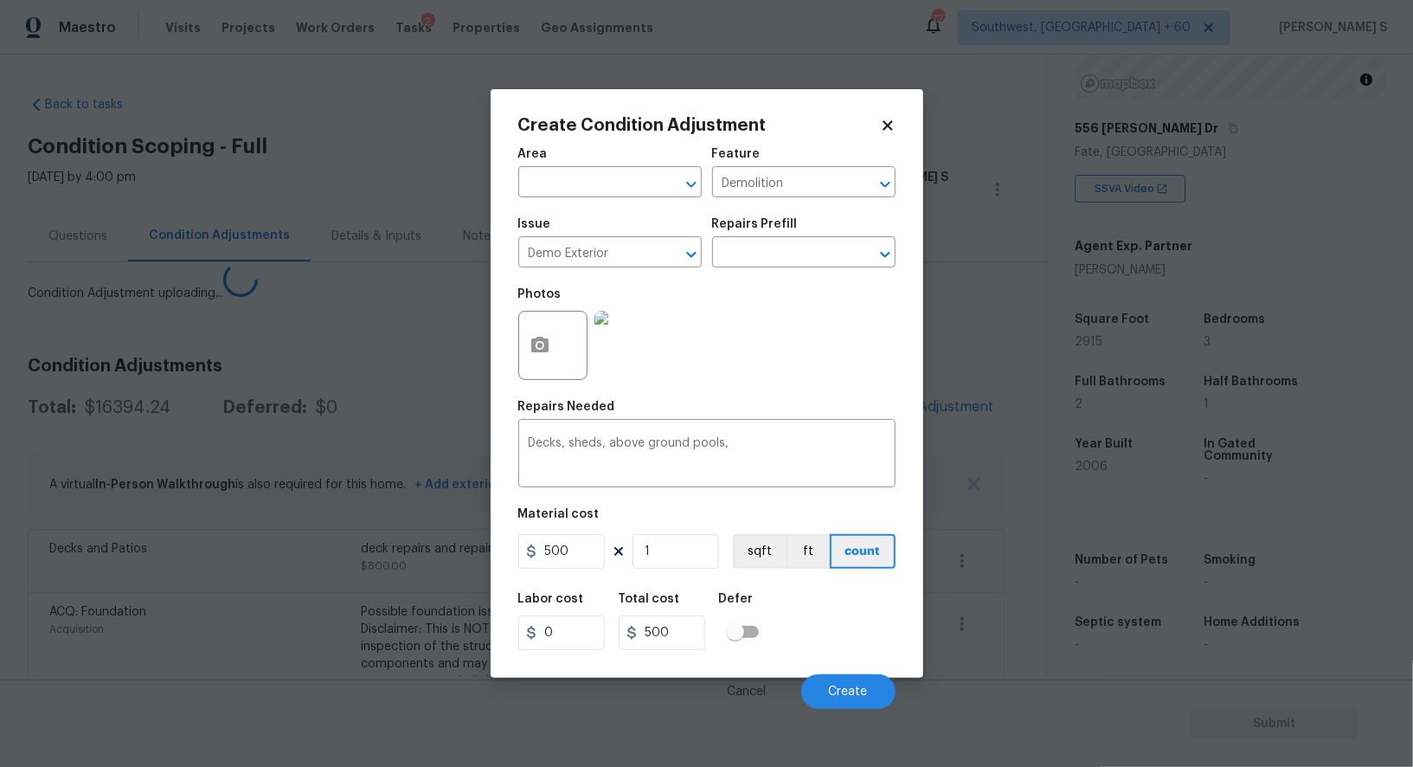
click at [177, 625] on body "Maestro Visits Projects Work Orders Tasks 2 Properties Geo Assignments 727 Sout…" at bounding box center [706, 383] width 1413 height 767
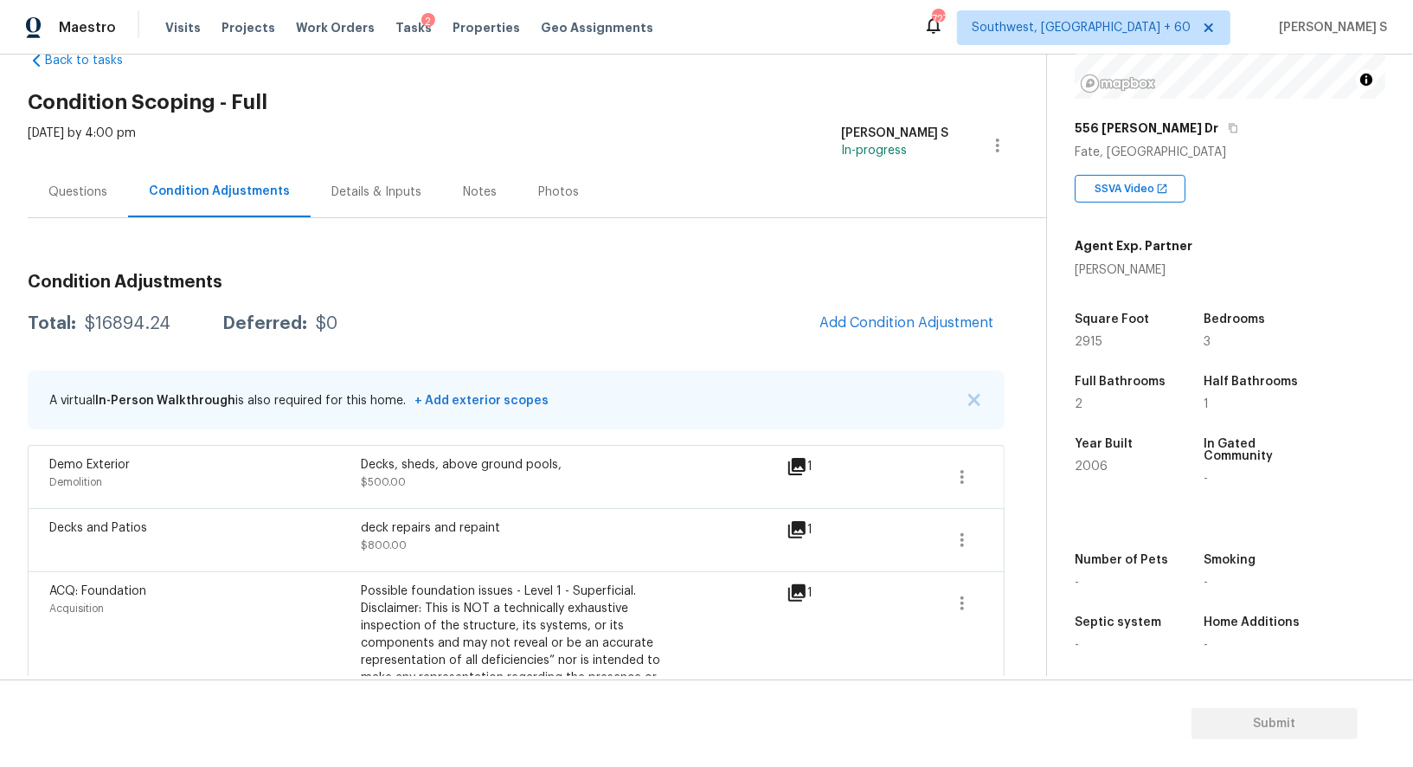
scroll to position [42, 0]
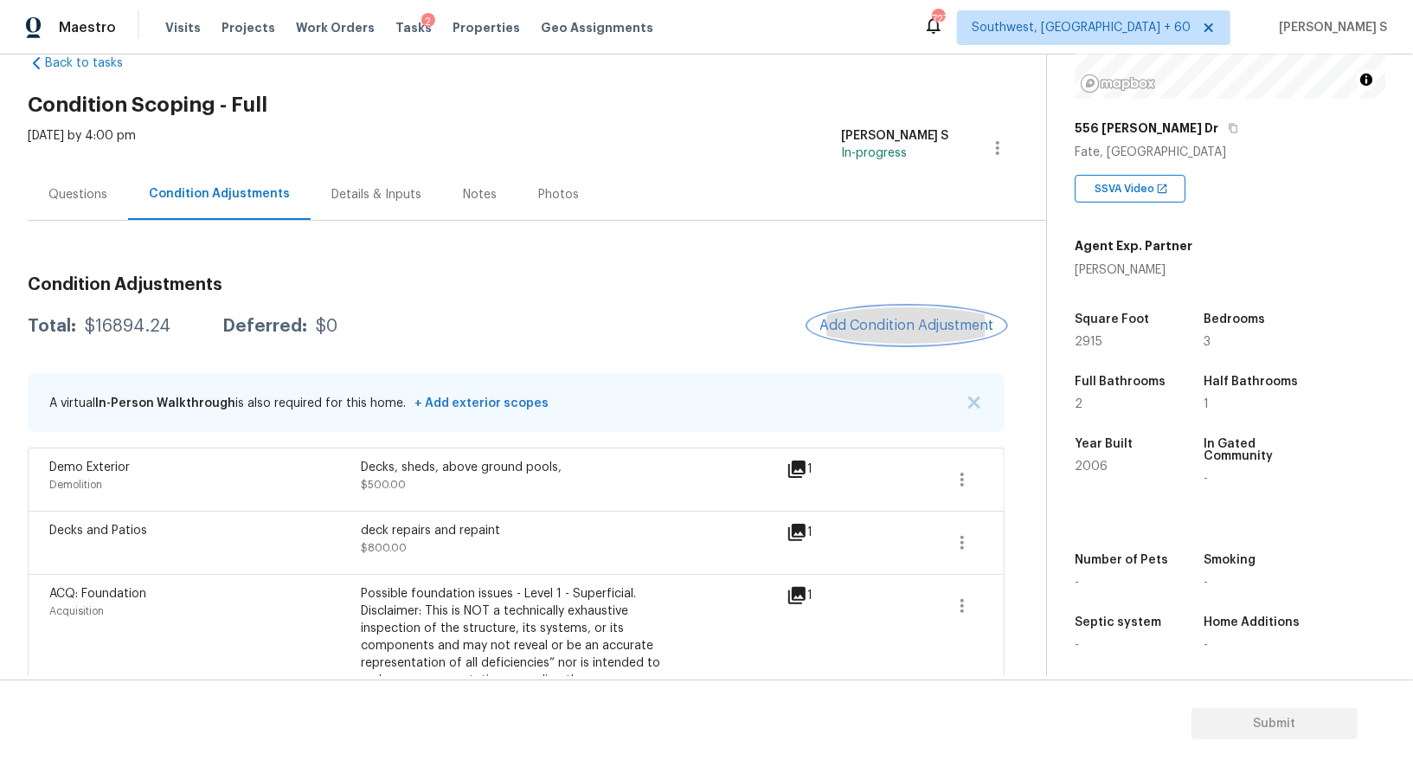
click at [902, 315] on button "Add Condition Adjustment" at bounding box center [907, 325] width 196 height 36
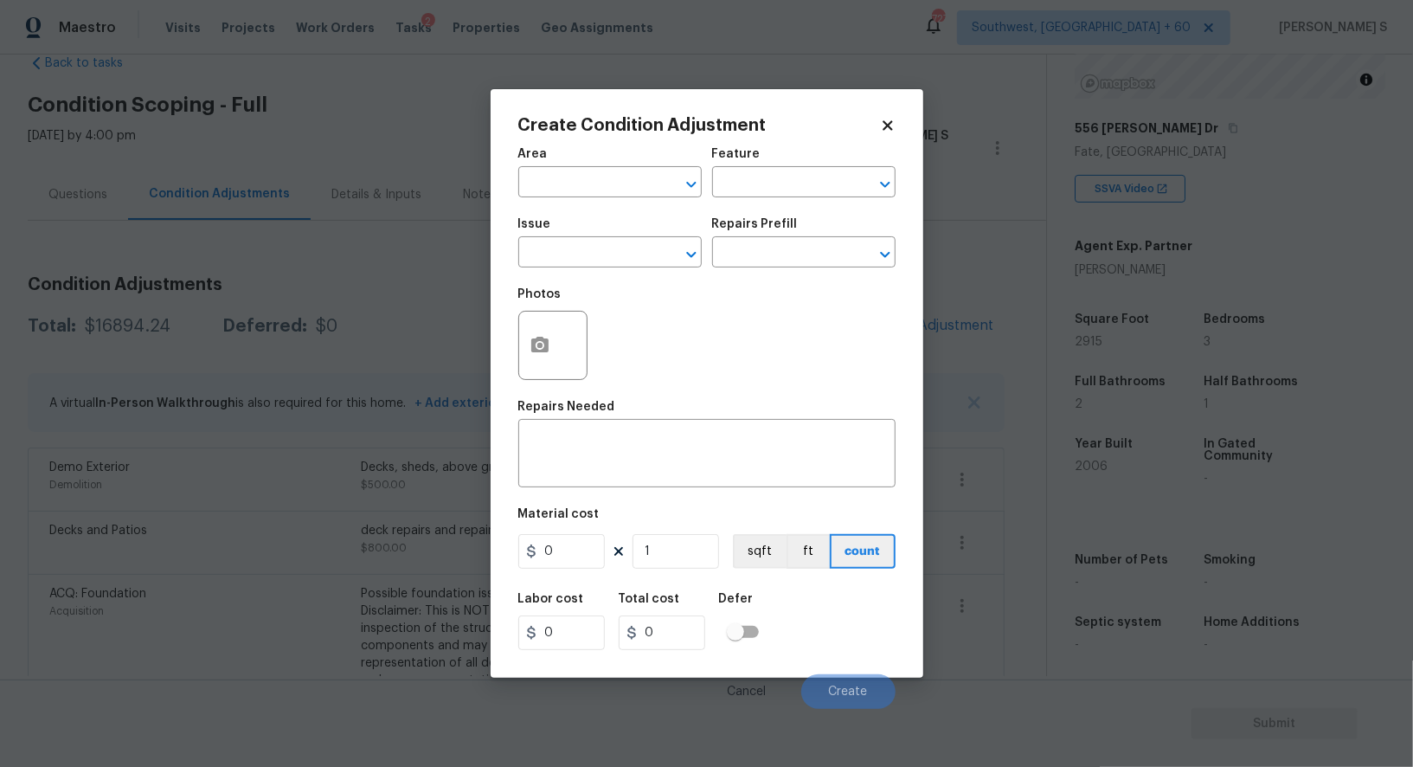
click at [551, 273] on span "Issue ​" at bounding box center [609, 243] width 183 height 70
click at [551, 265] on input "text" at bounding box center [585, 254] width 135 height 27
type input "Condition charge"
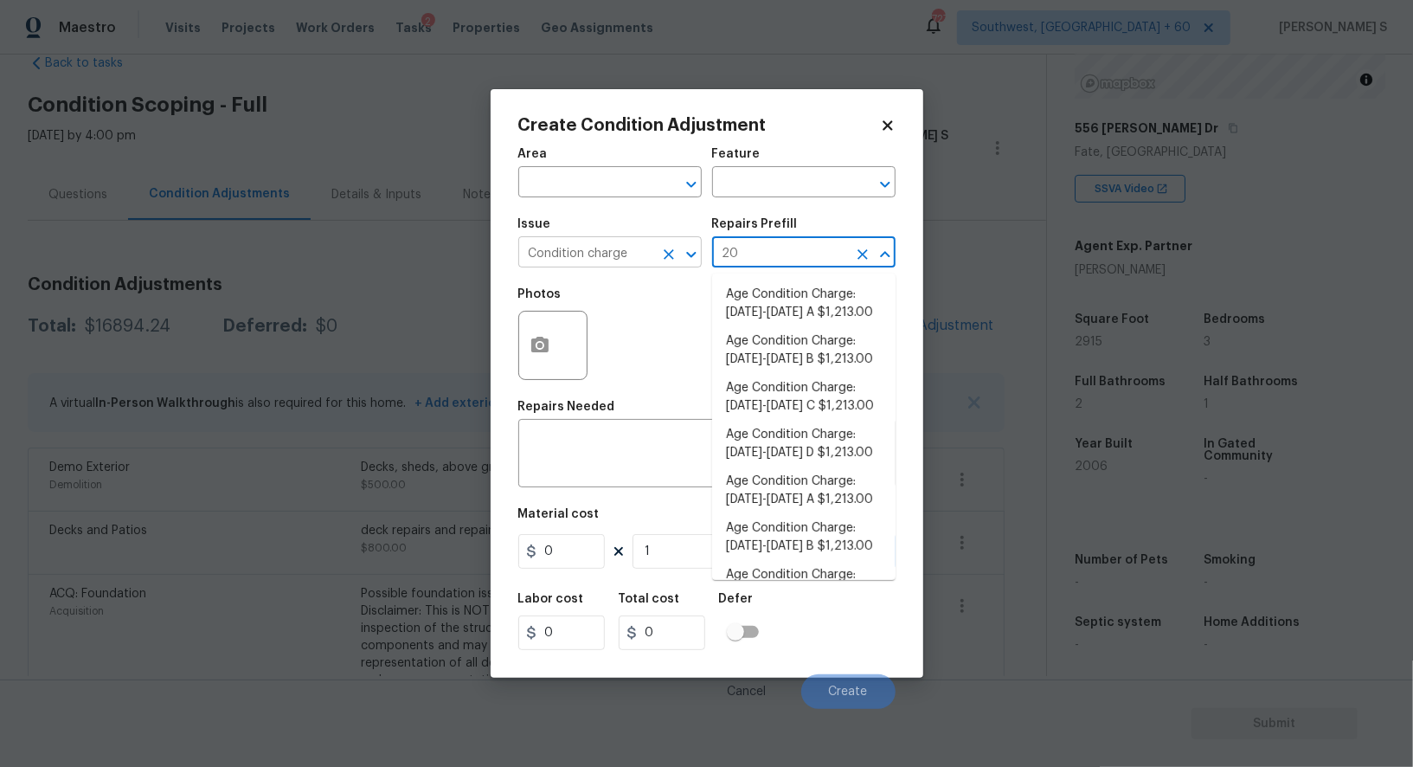
type input "200"
type input "Home Readiness Packages"
type textarea "Age Condition Charge: 1993-2008 C"
type input "1213"
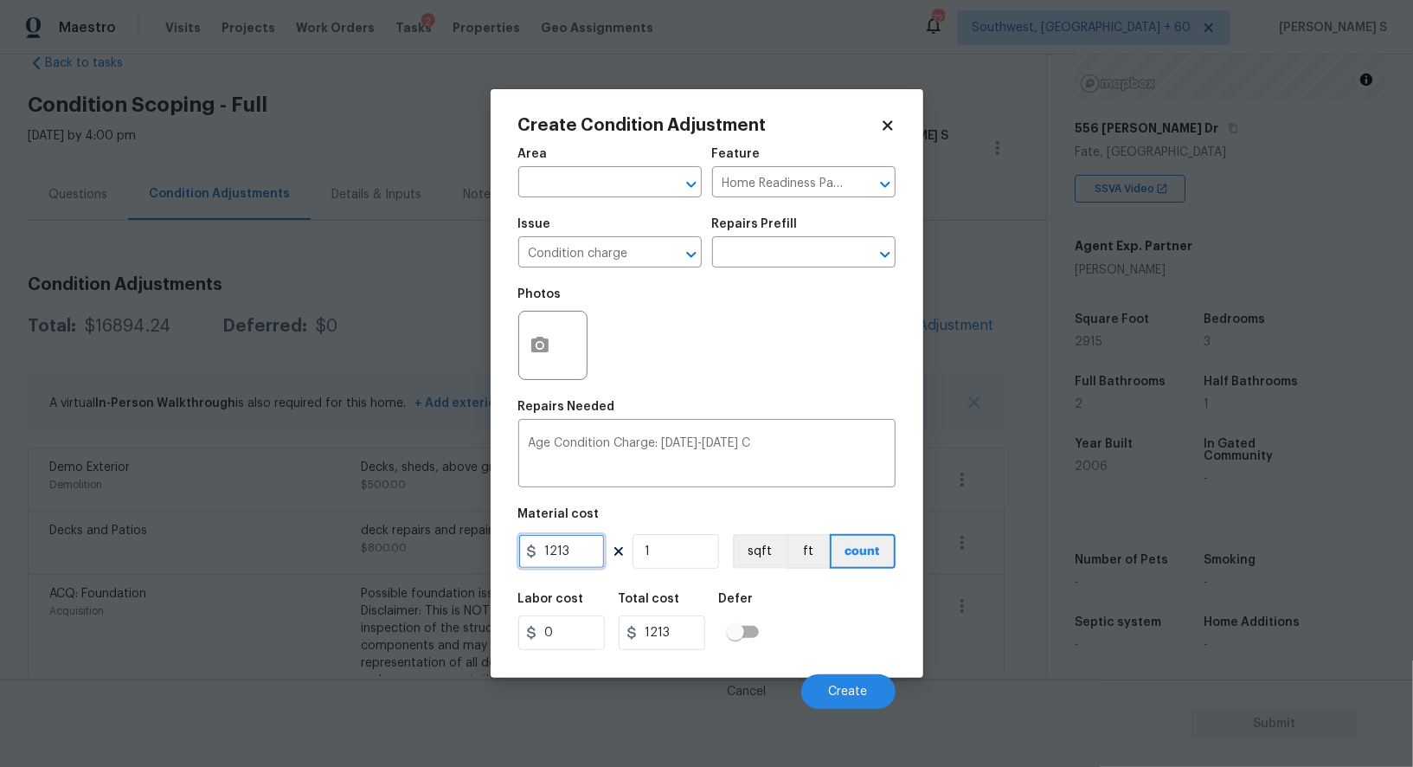
click at [587, 537] on input "1213" at bounding box center [561, 551] width 87 height 35
type input "2000"
click at [812, 620] on div "Labor cost 0 Total cost 2000 Defer" at bounding box center [706, 621] width 377 height 78
click at [859, 698] on span "Create" at bounding box center [848, 691] width 39 height 13
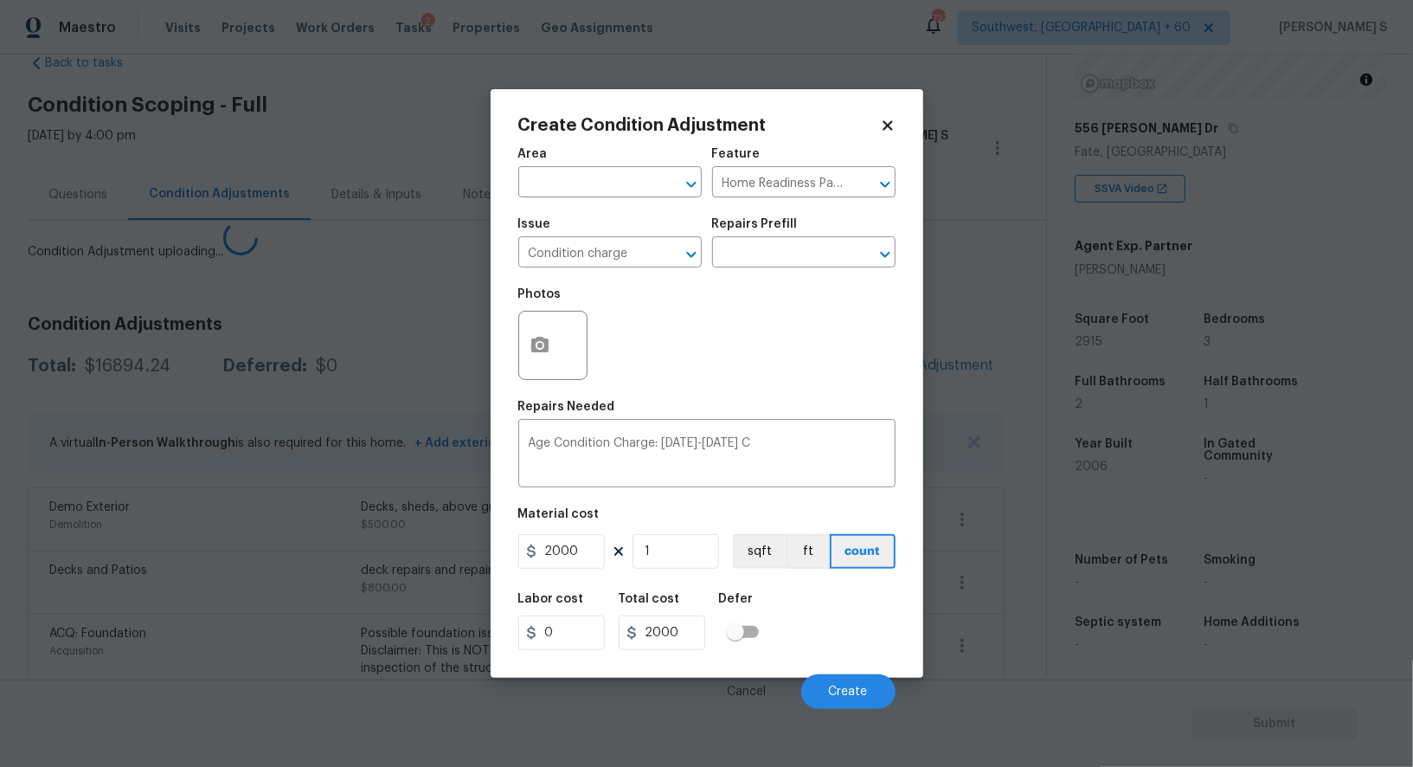
click at [213, 591] on body "Maestro Visits Projects Work Orders Tasks 2 Properties Geo Assignments 727 Sout…" at bounding box center [706, 383] width 1413 height 767
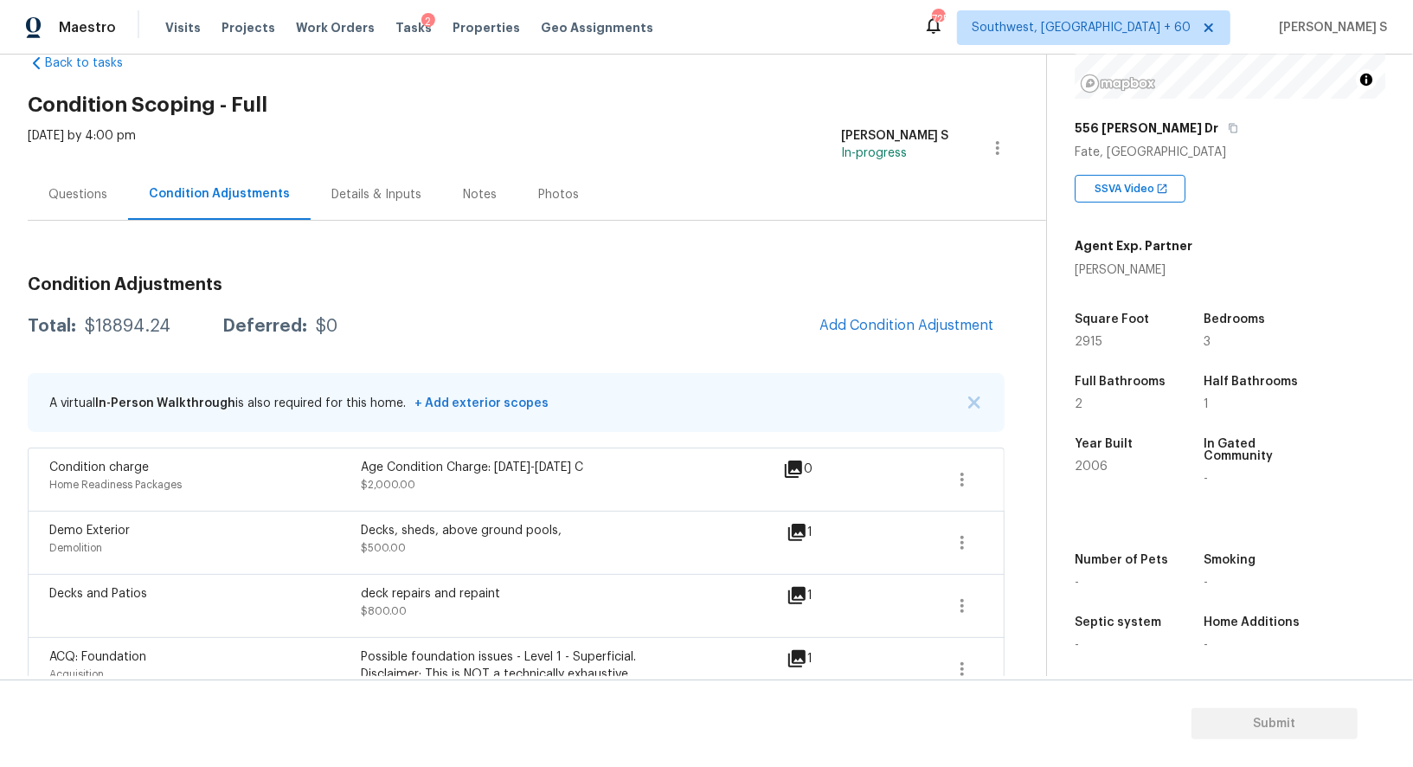
click at [143, 322] on div "$18894.24" at bounding box center [128, 326] width 86 height 17
copy div "18894.24"
click at [83, 197] on div "Questions" at bounding box center [77, 194] width 59 height 17
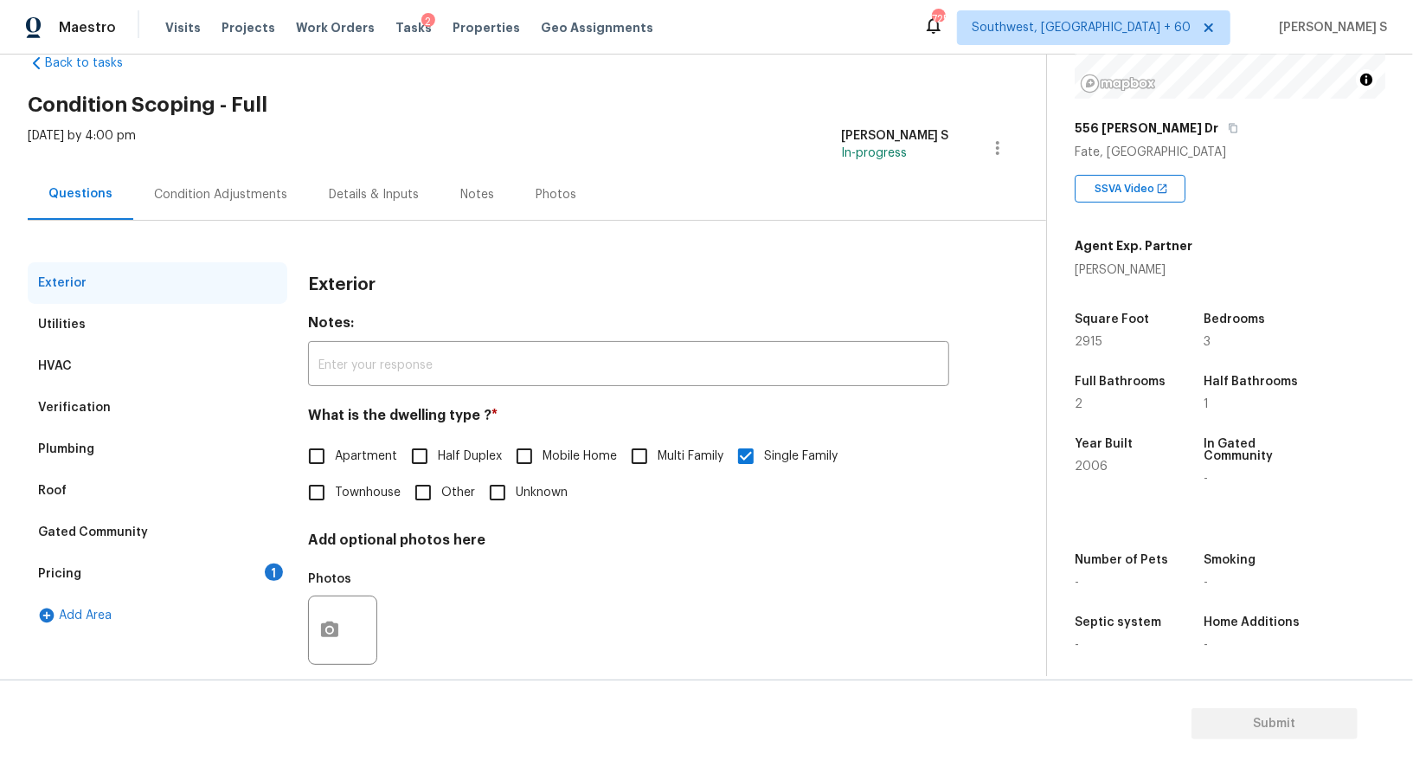
scroll to position [66, 0]
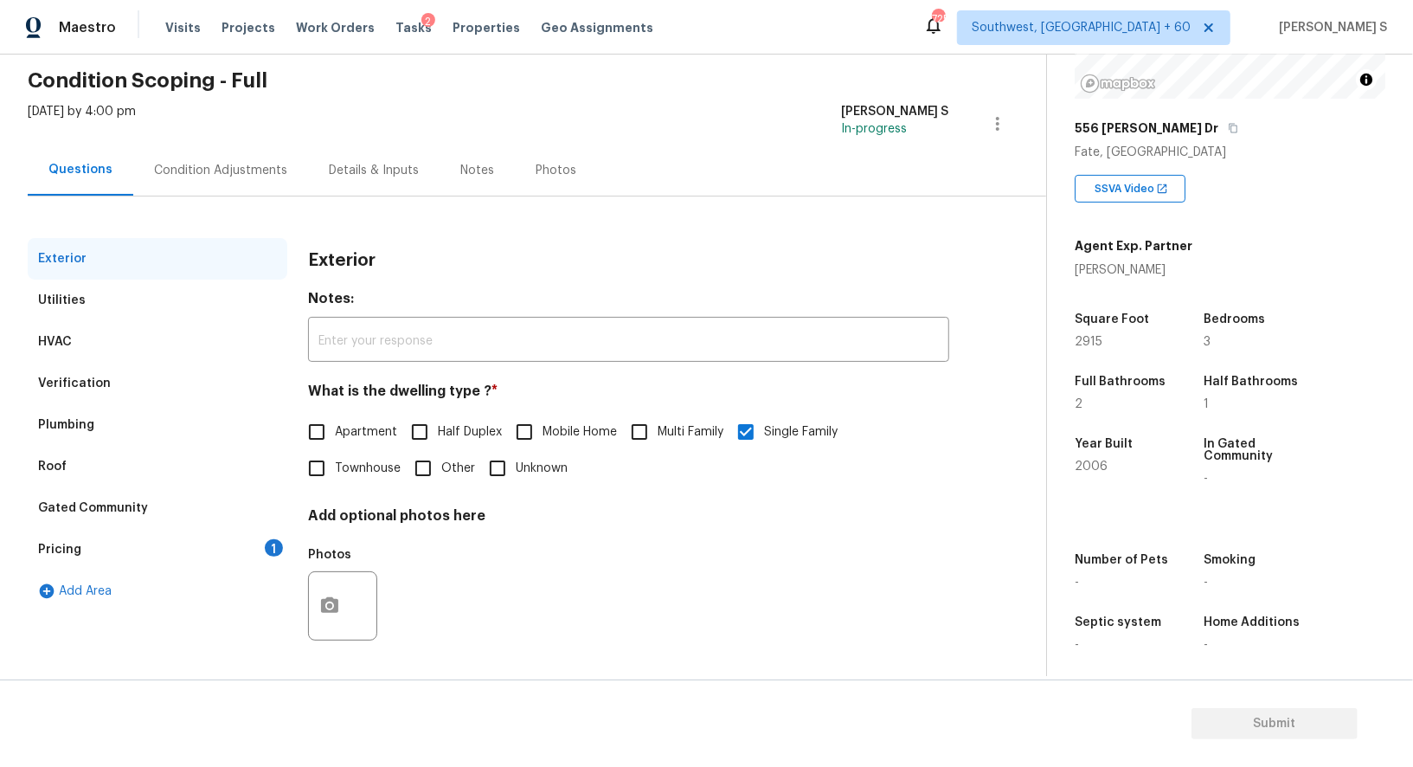
click at [258, 553] on div "Pricing 1" at bounding box center [158, 550] width 260 height 42
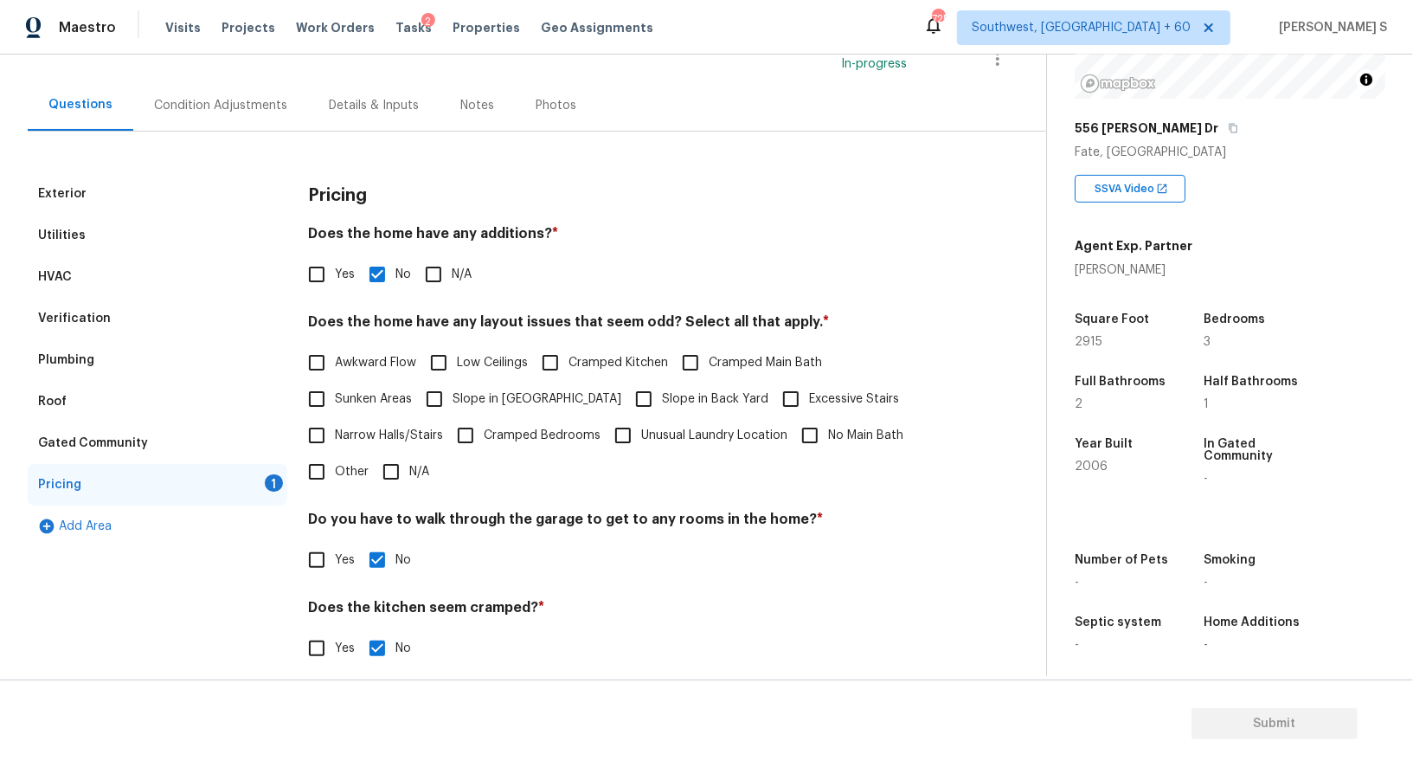
scroll to position [234, 0]
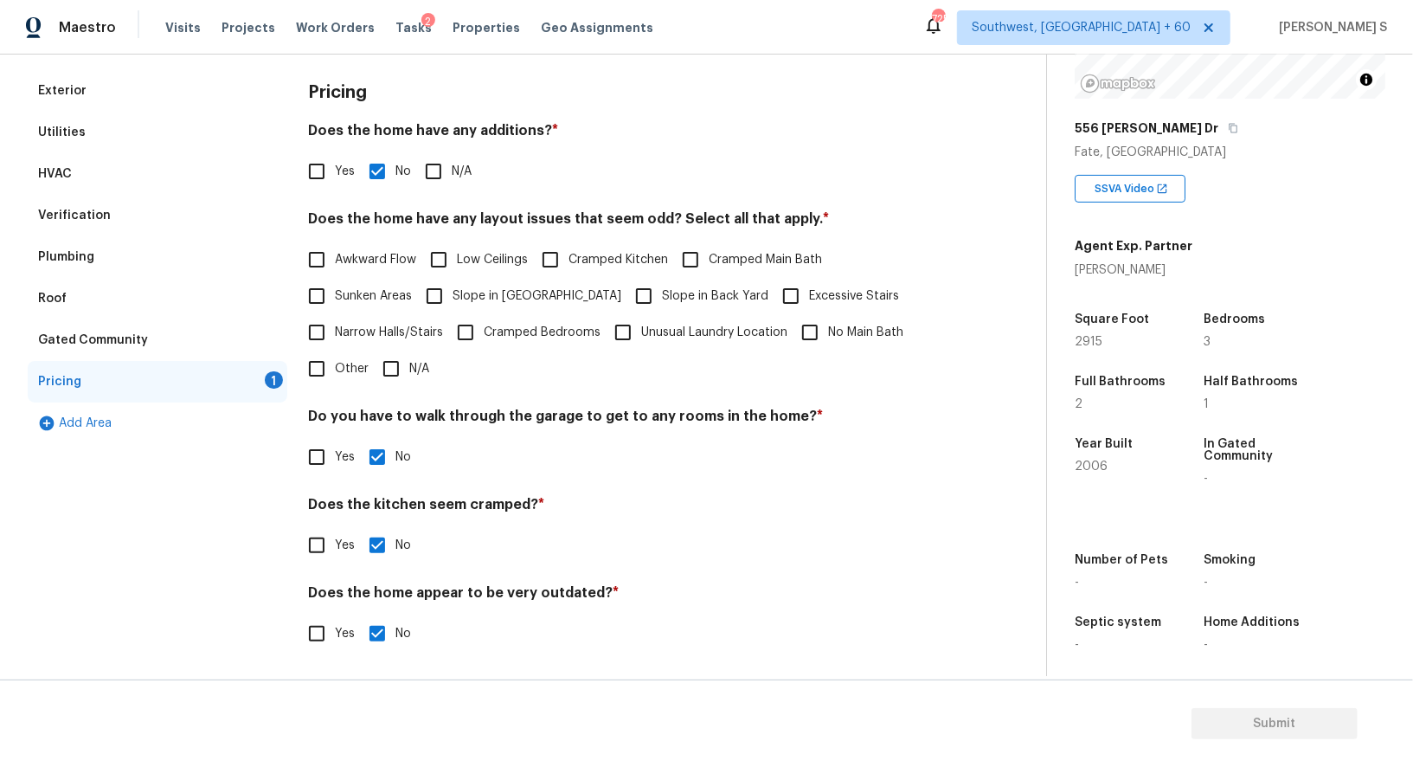
click at [464, 294] on span "Slope in [GEOGRAPHIC_DATA]" at bounding box center [537, 296] width 169 height 18
click at [453, 294] on input "Slope in [GEOGRAPHIC_DATA]" at bounding box center [434, 296] width 36 height 36
checkbox input "true"
click at [112, 205] on div "Verification" at bounding box center [158, 216] width 260 height 42
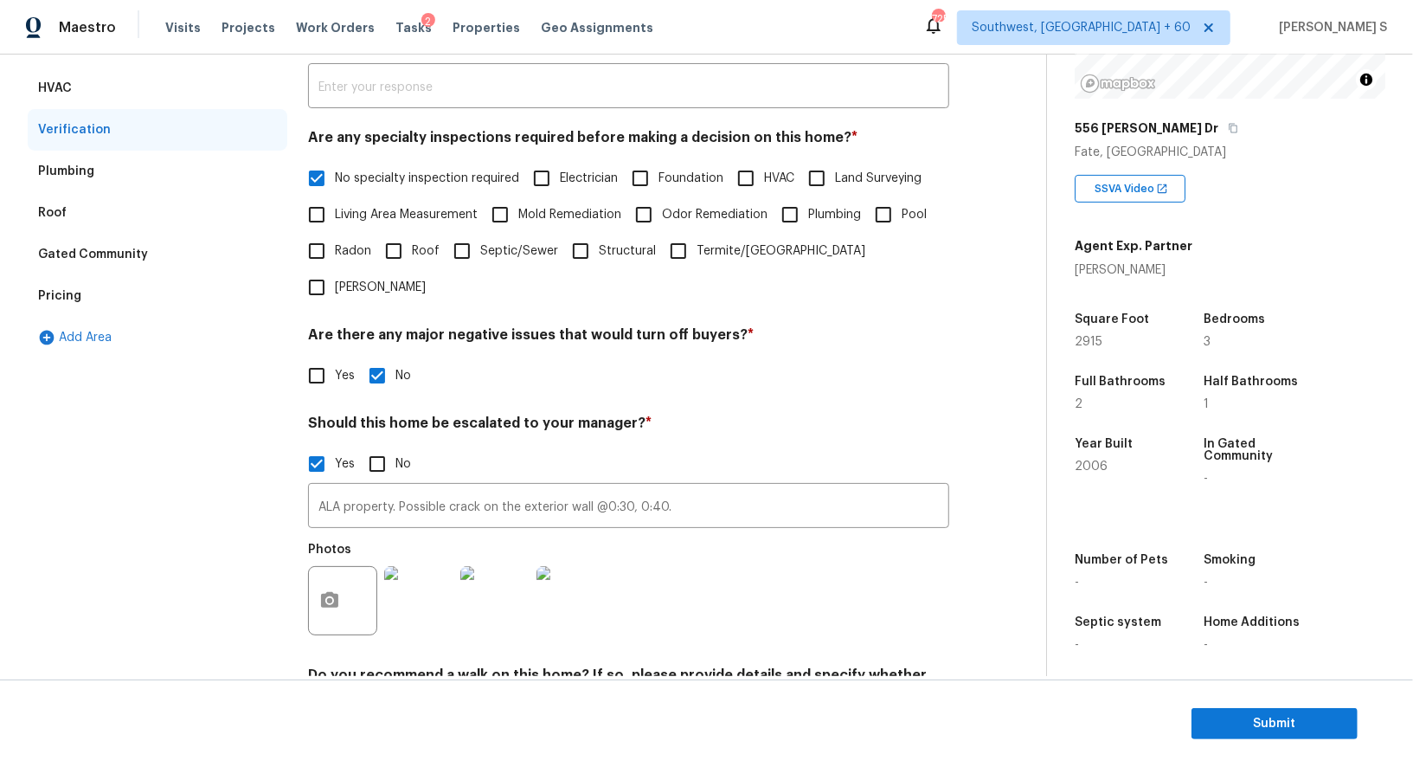
scroll to position [385, 0]
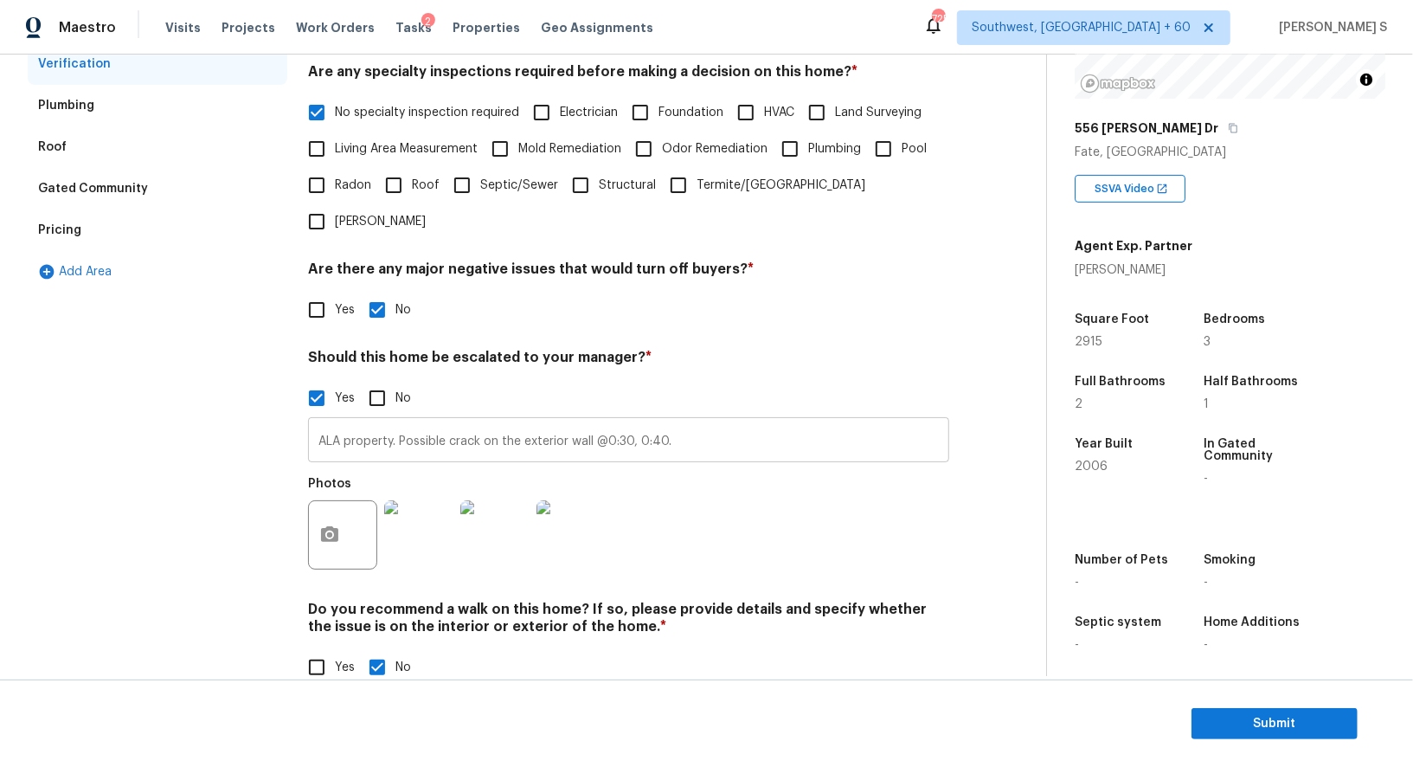
click at [484, 421] on input "ALA property. Possible crack on the exterior wall @0:30, 0:40." at bounding box center [628, 441] width 641 height 41
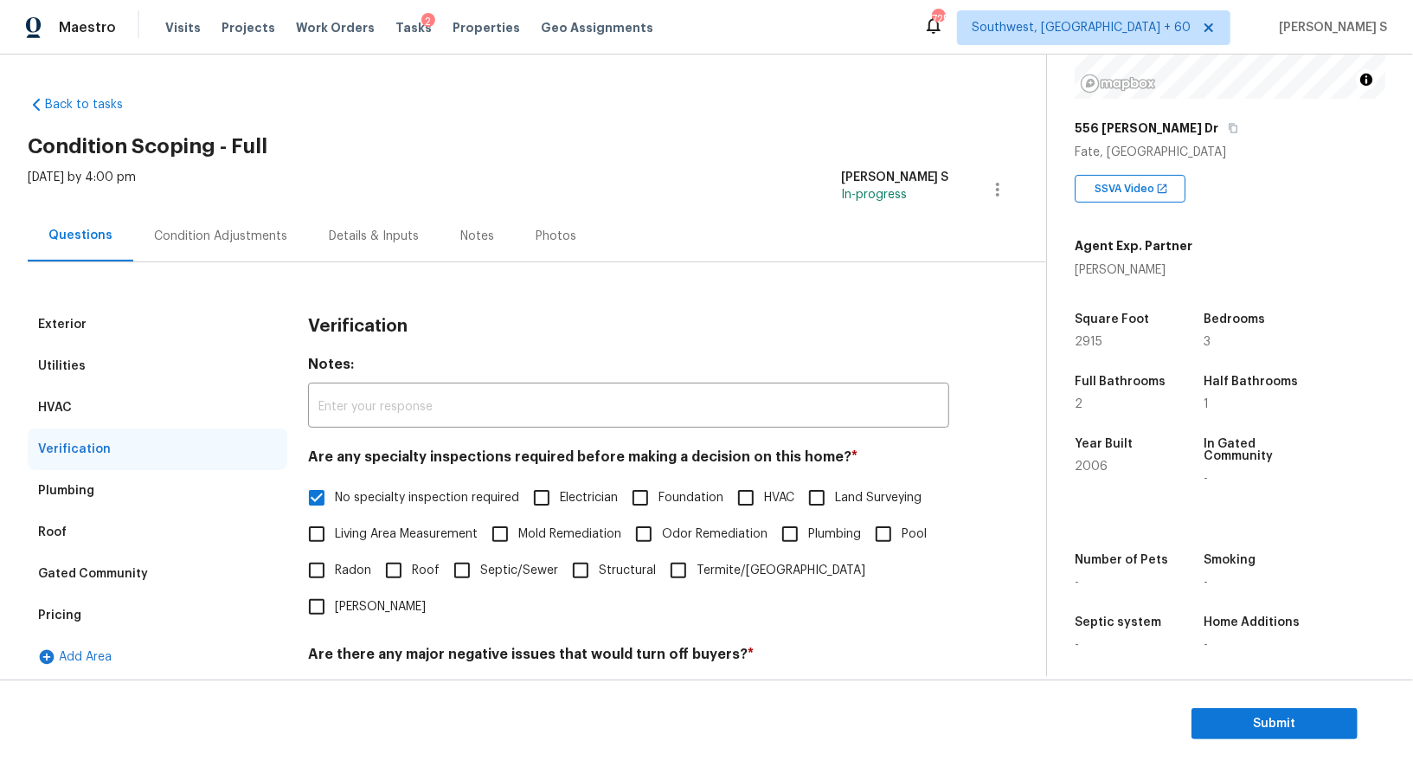
click at [248, 241] on div "Condition Adjustments" at bounding box center [220, 236] width 133 height 17
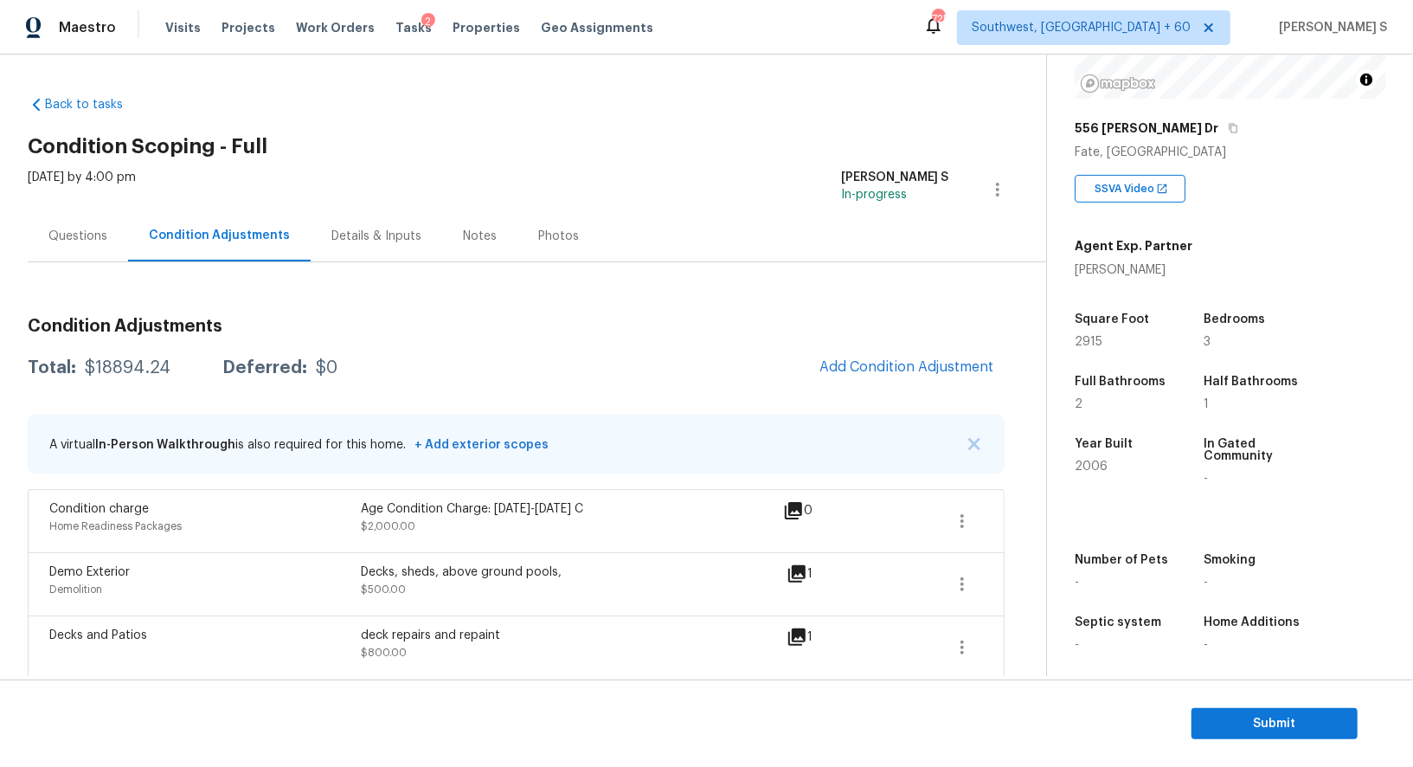
click at [66, 234] on div "Questions" at bounding box center [77, 236] width 59 height 17
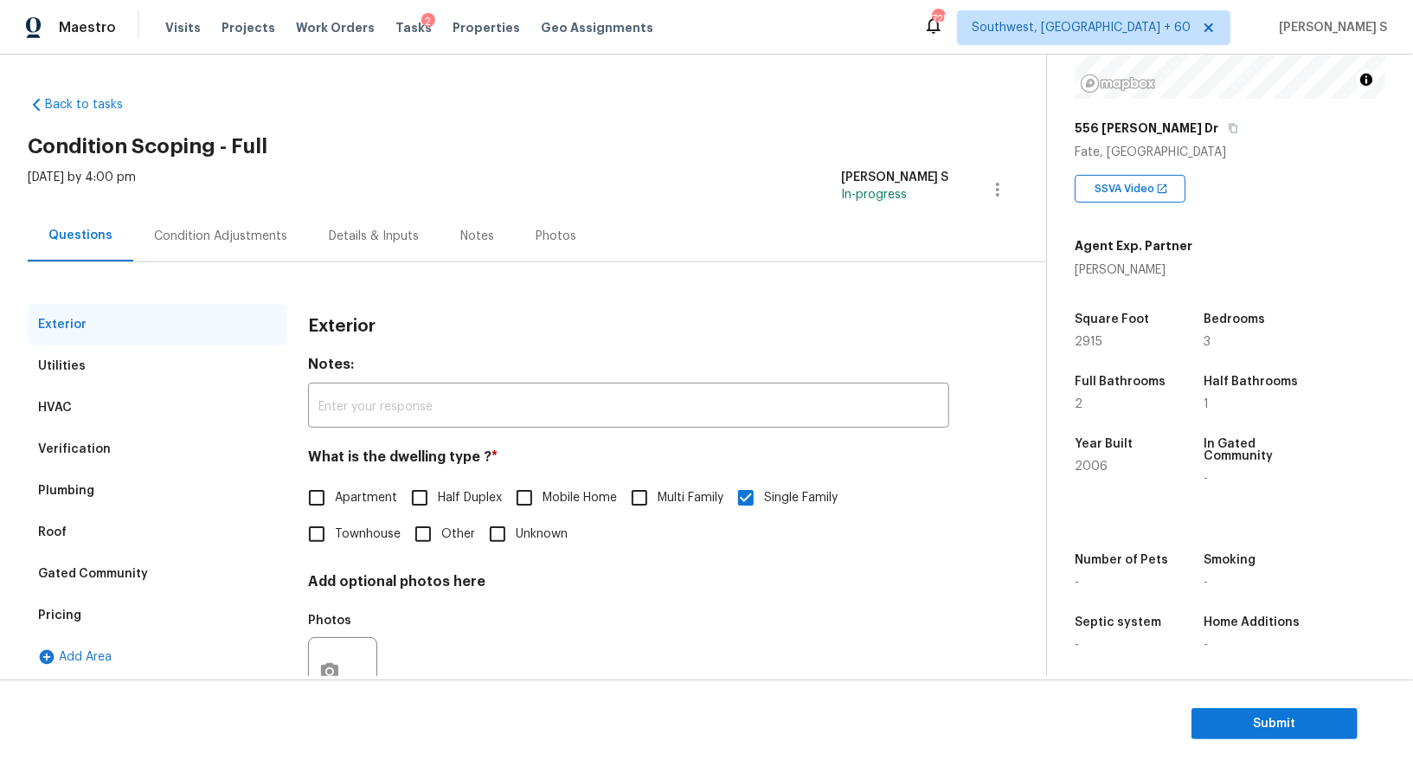
click at [66, 464] on div "Verification" at bounding box center [158, 449] width 260 height 42
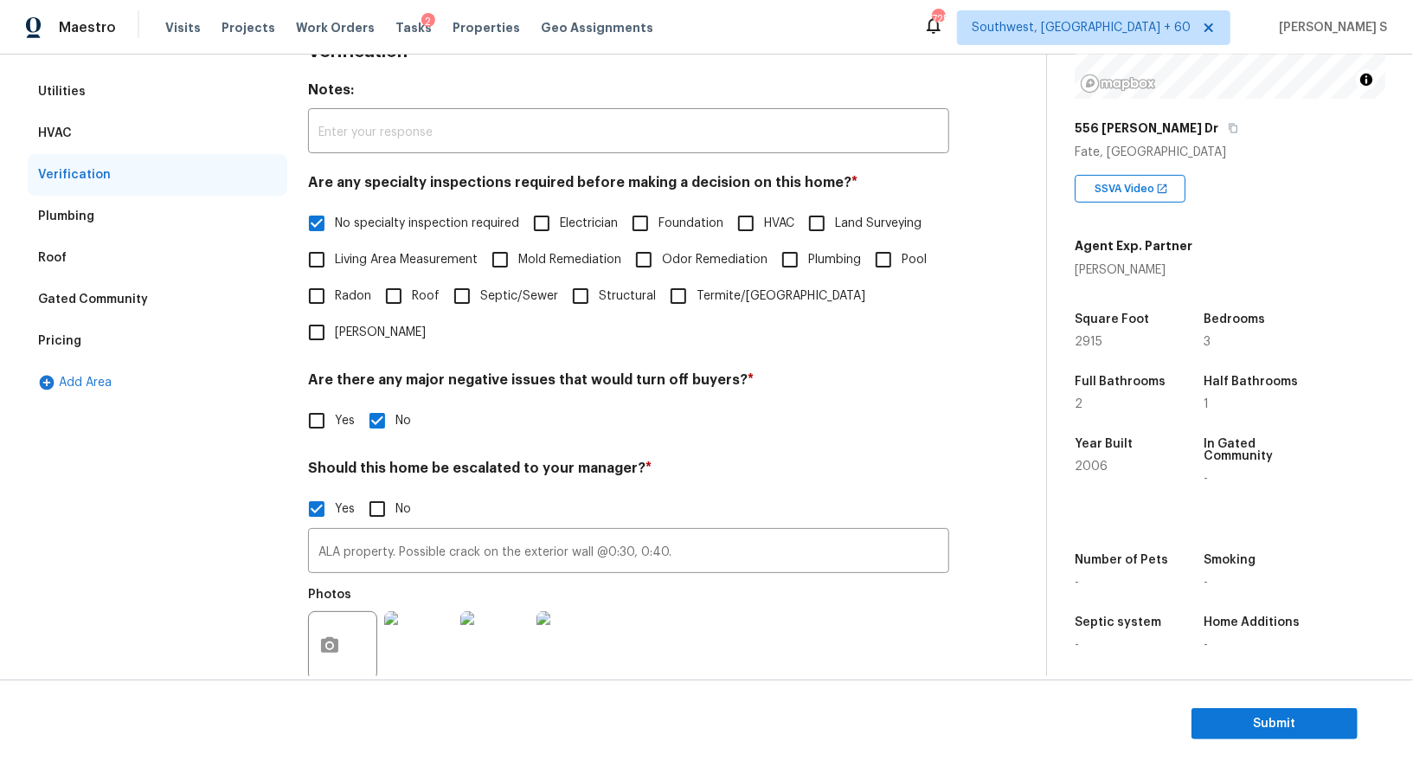
scroll to position [385, 0]
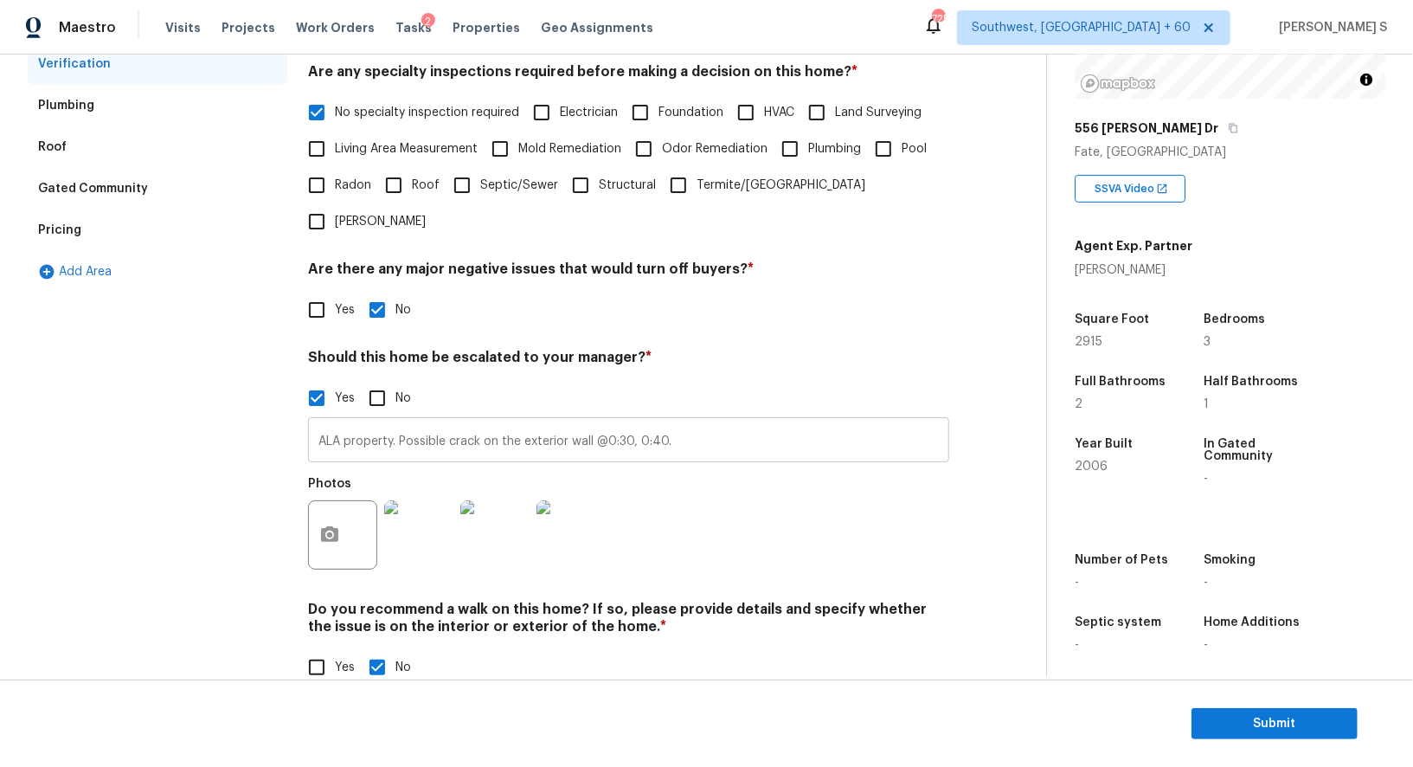
click at [463, 421] on input "ALA property. Possible crack on the exterior wall @0:30, 0:40." at bounding box center [628, 441] width 641 height 41
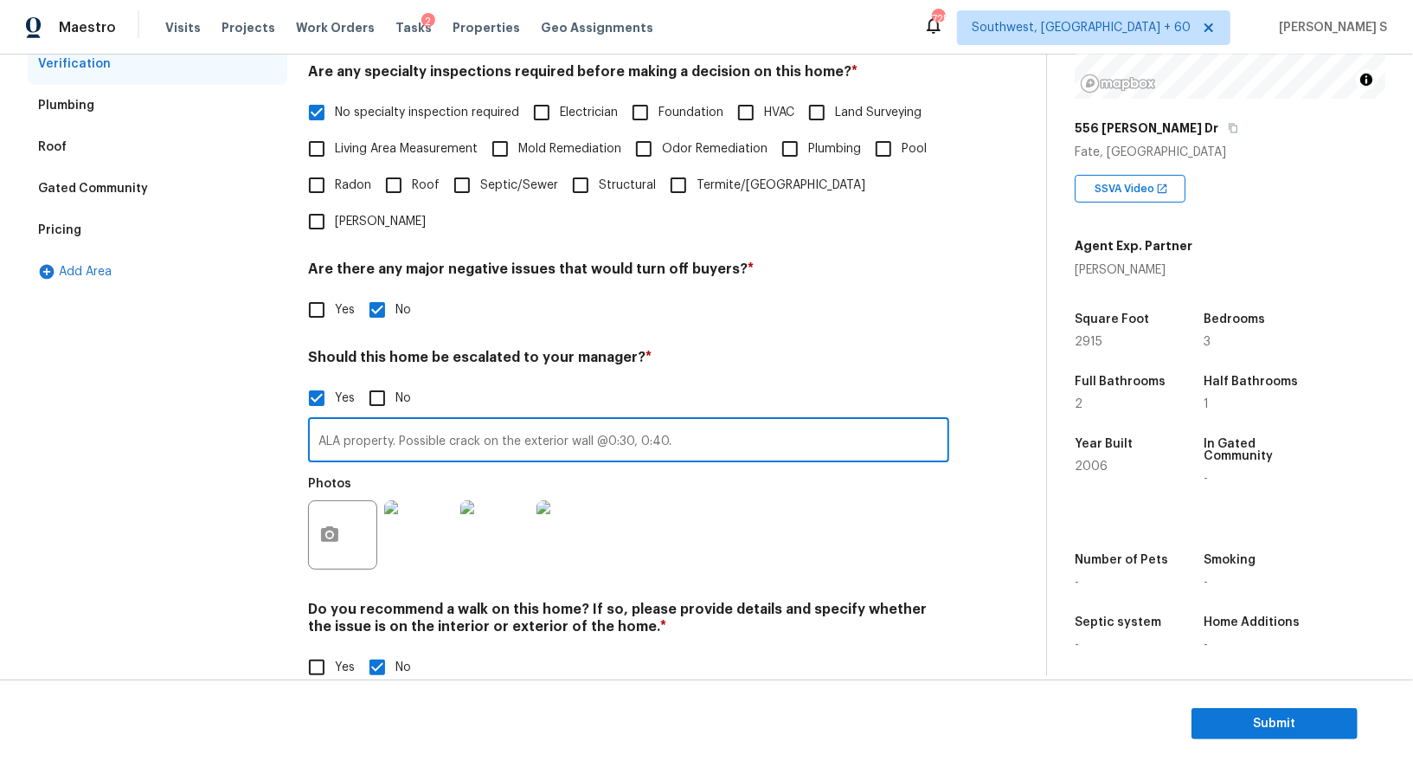
scroll to position [121, 0]
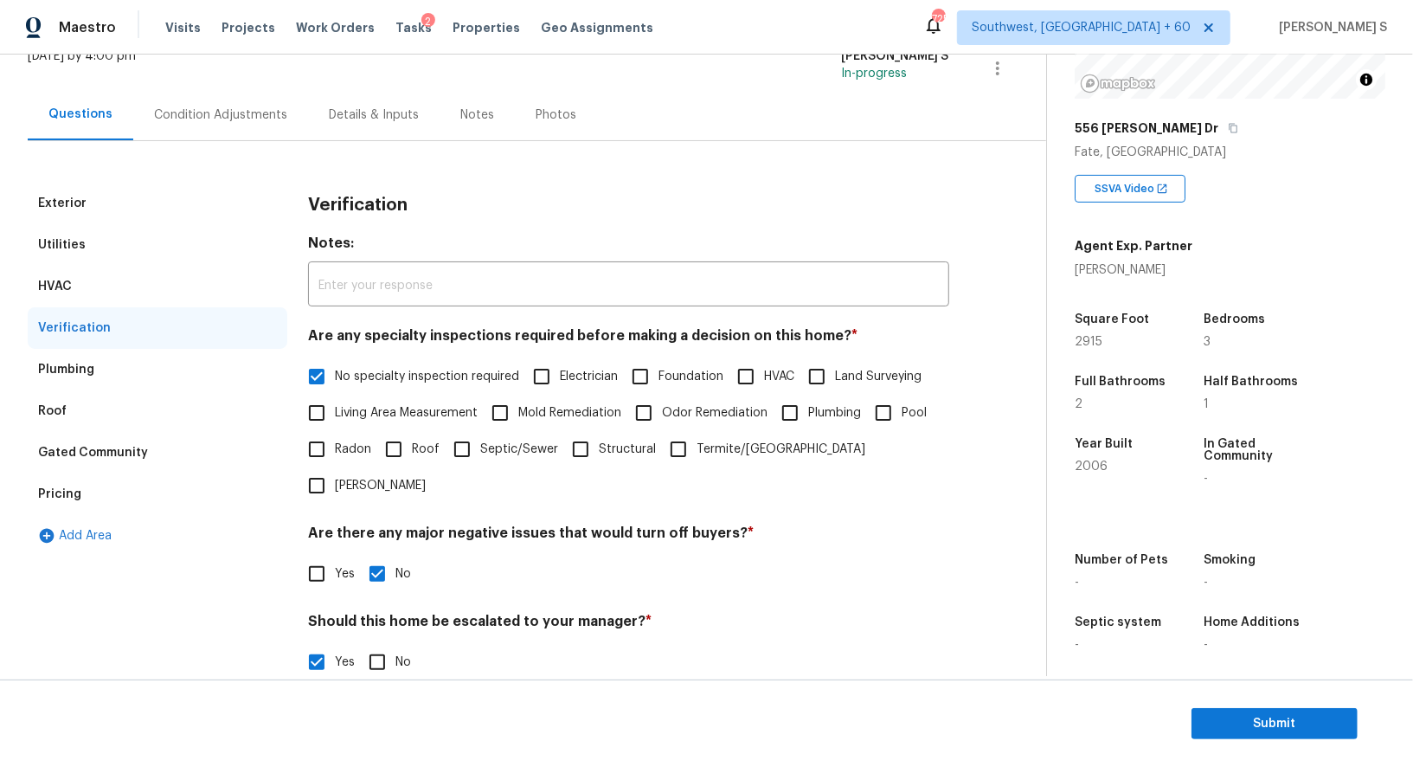
click at [78, 491] on div "Pricing" at bounding box center [59, 493] width 43 height 17
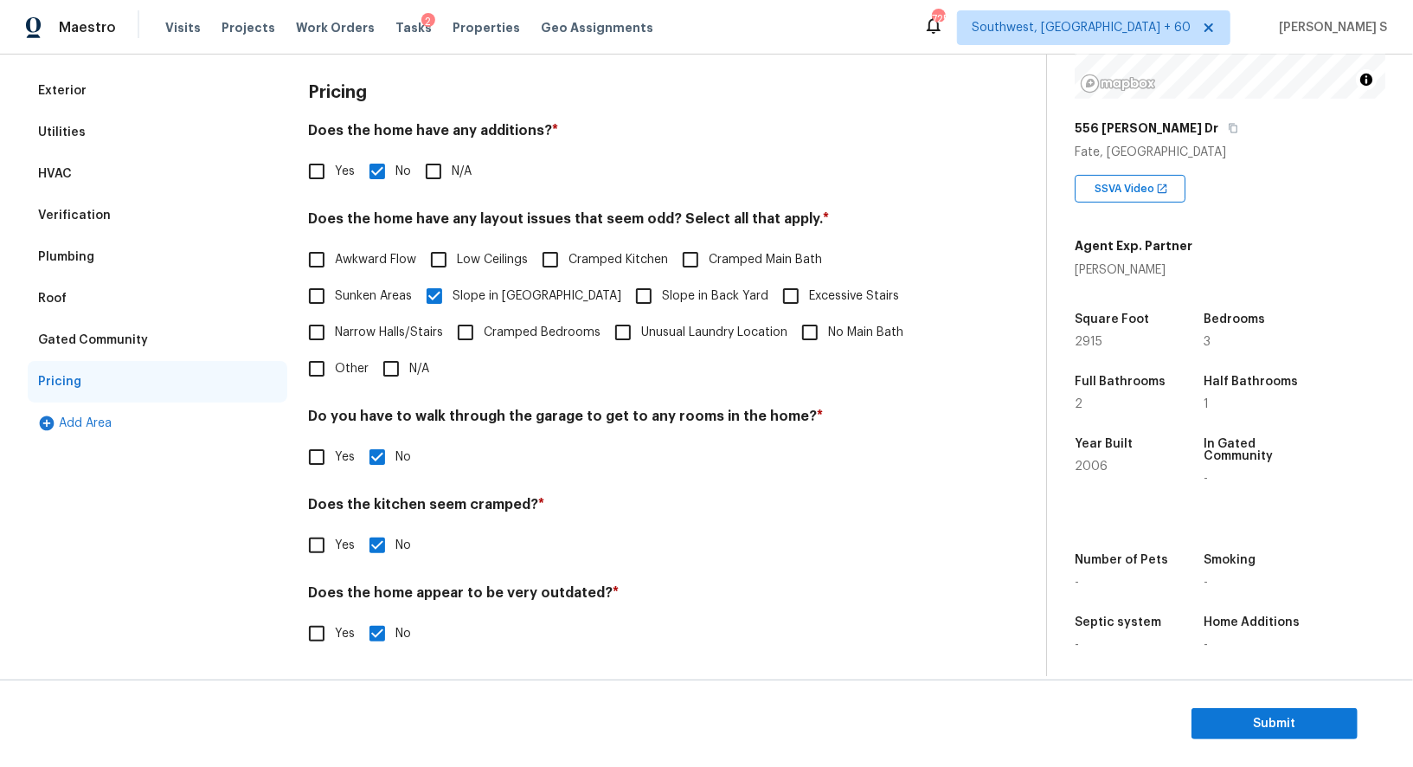
scroll to position [117, 0]
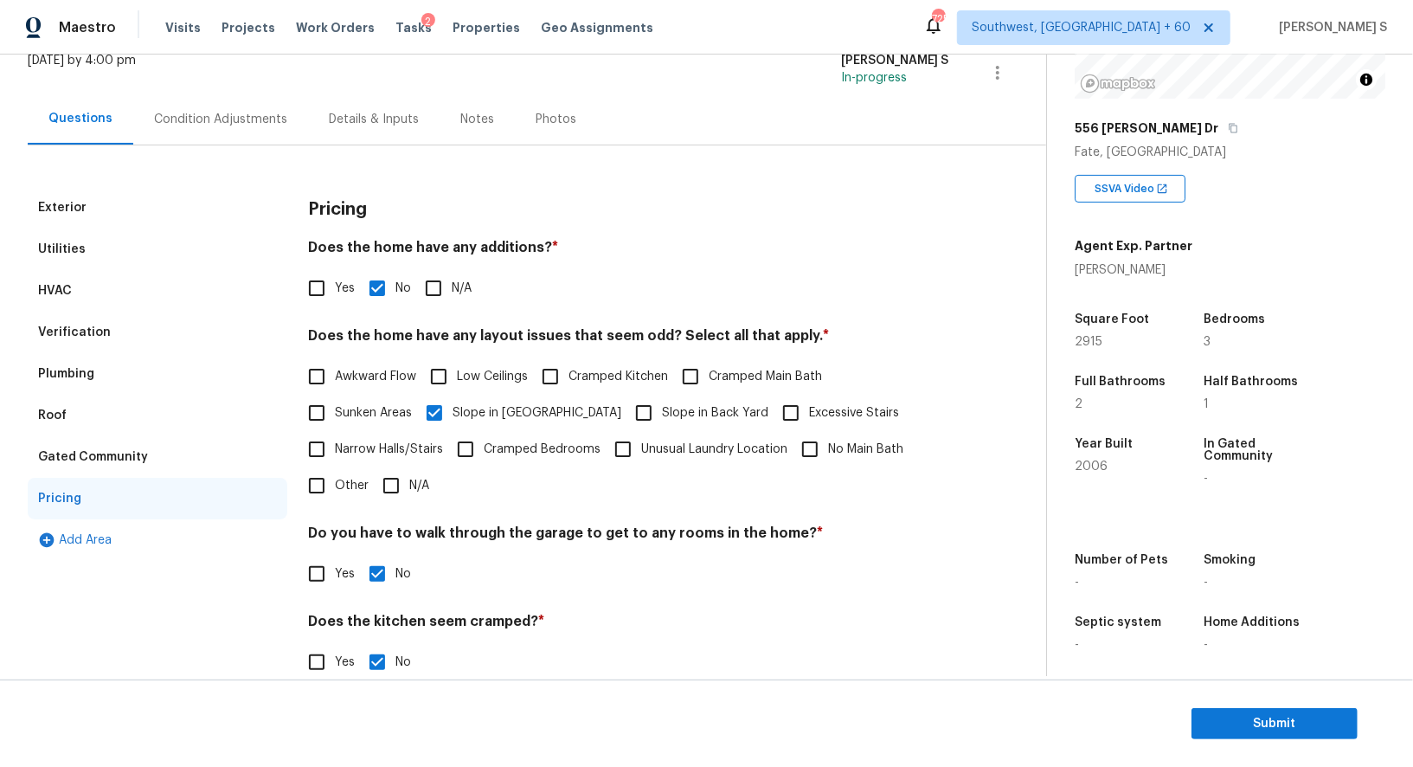
click at [91, 327] on div "Verification" at bounding box center [74, 332] width 73 height 17
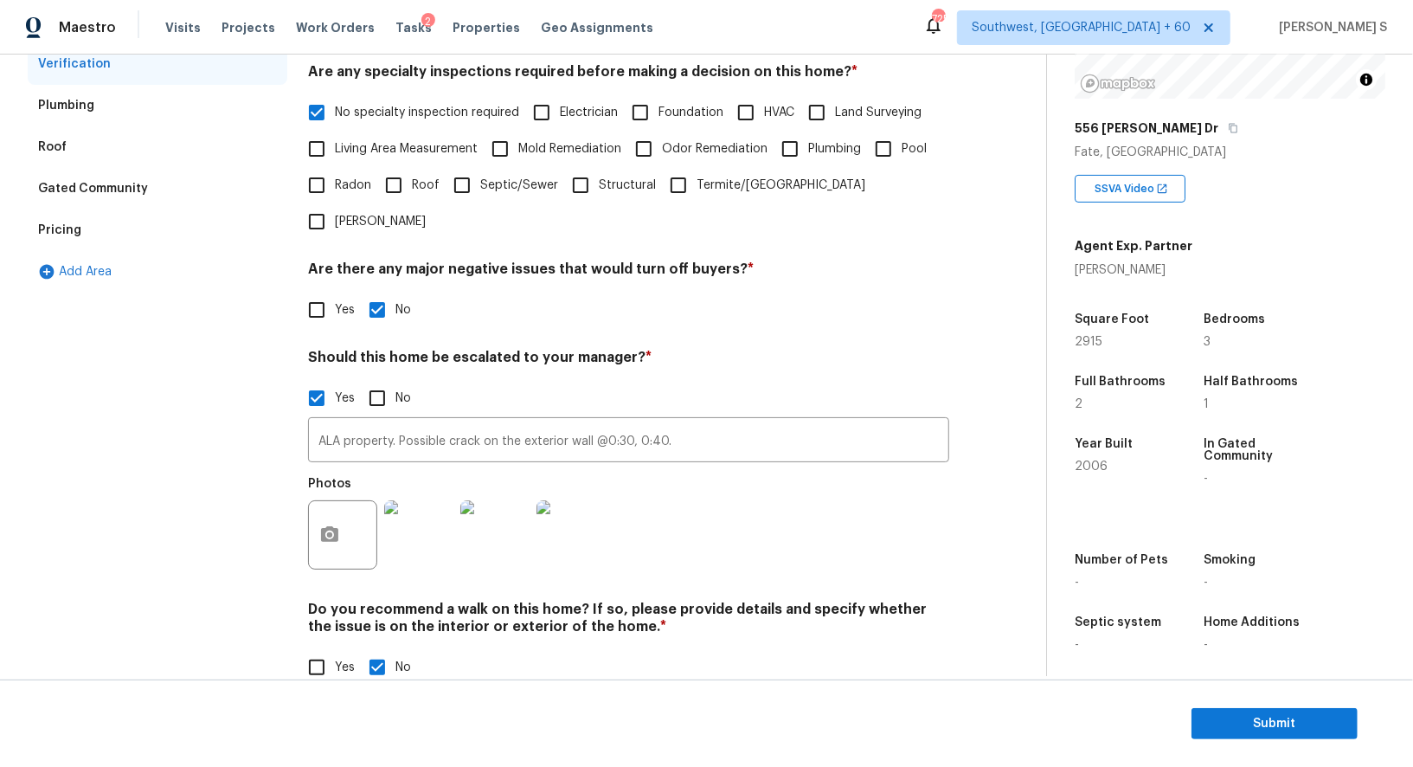
scroll to position [0, 0]
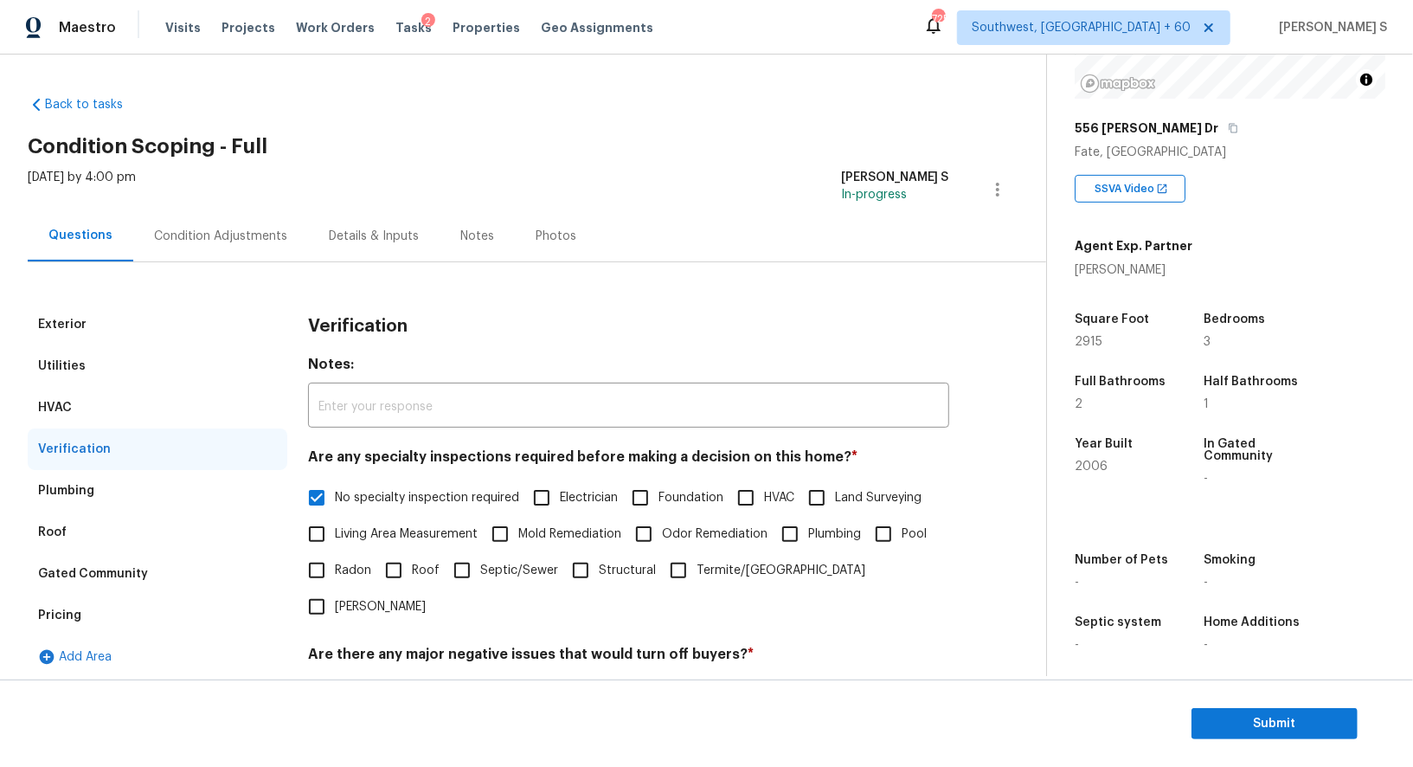
click at [215, 232] on div "Condition Adjustments" at bounding box center [220, 236] width 133 height 17
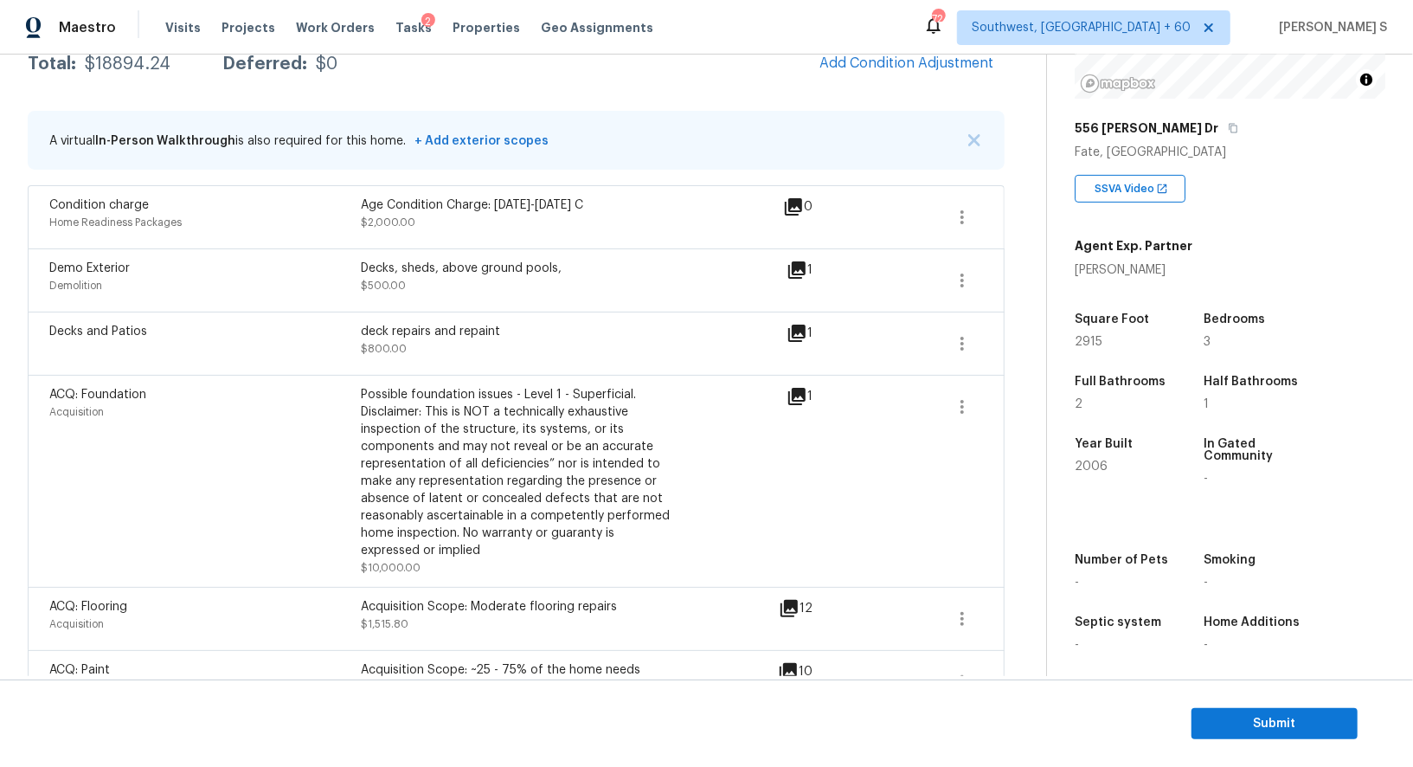
scroll to position [271, 0]
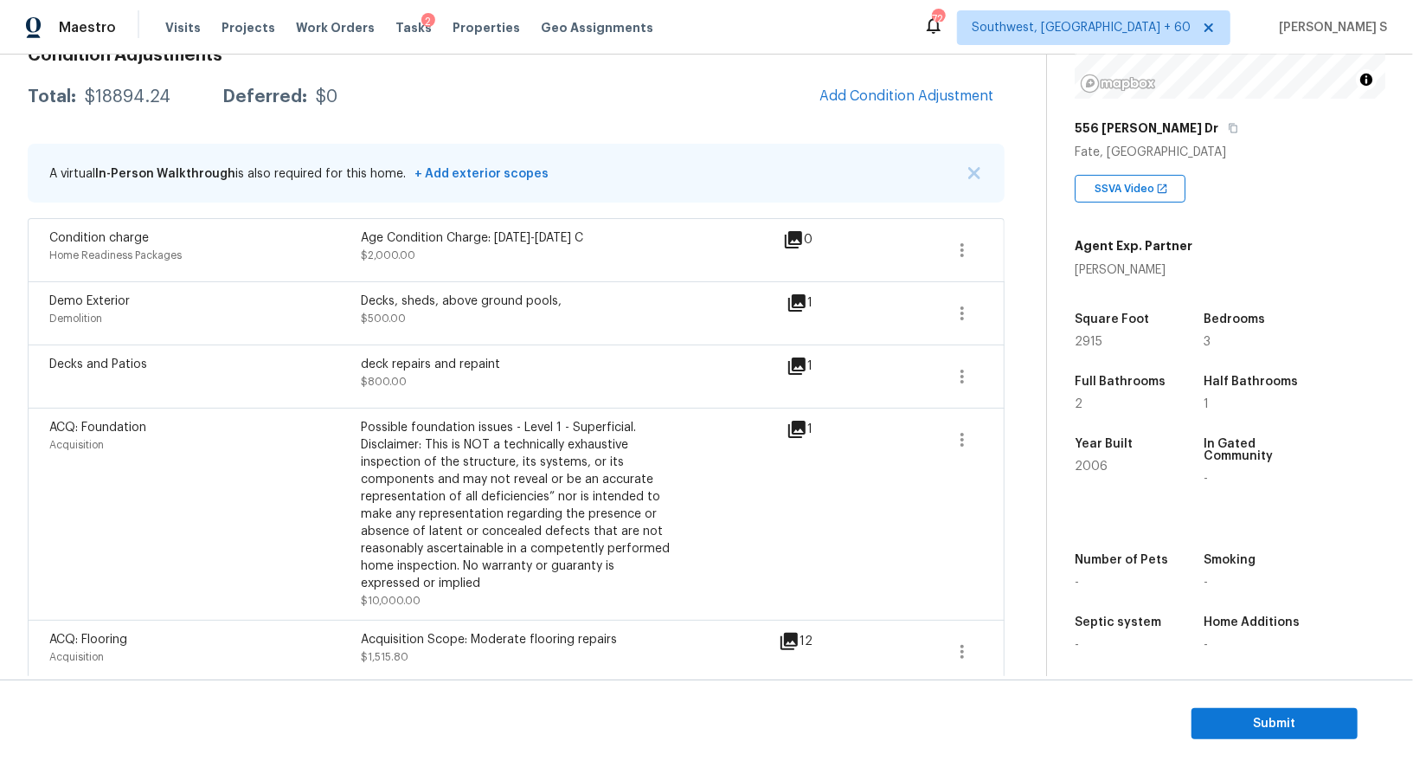
click at [384, 419] on div "Possible foundation issues - Level 1 - Superficial. Disclaimer: This is NOT a t…" at bounding box center [517, 505] width 312 height 173
click at [588, 419] on div "Possible foundation issues - Level 1 - Superficial. Disclaimer: This is NOT a t…" at bounding box center [517, 505] width 312 height 173
copy div "Possible foundation issues - Level 1 - Superficial"
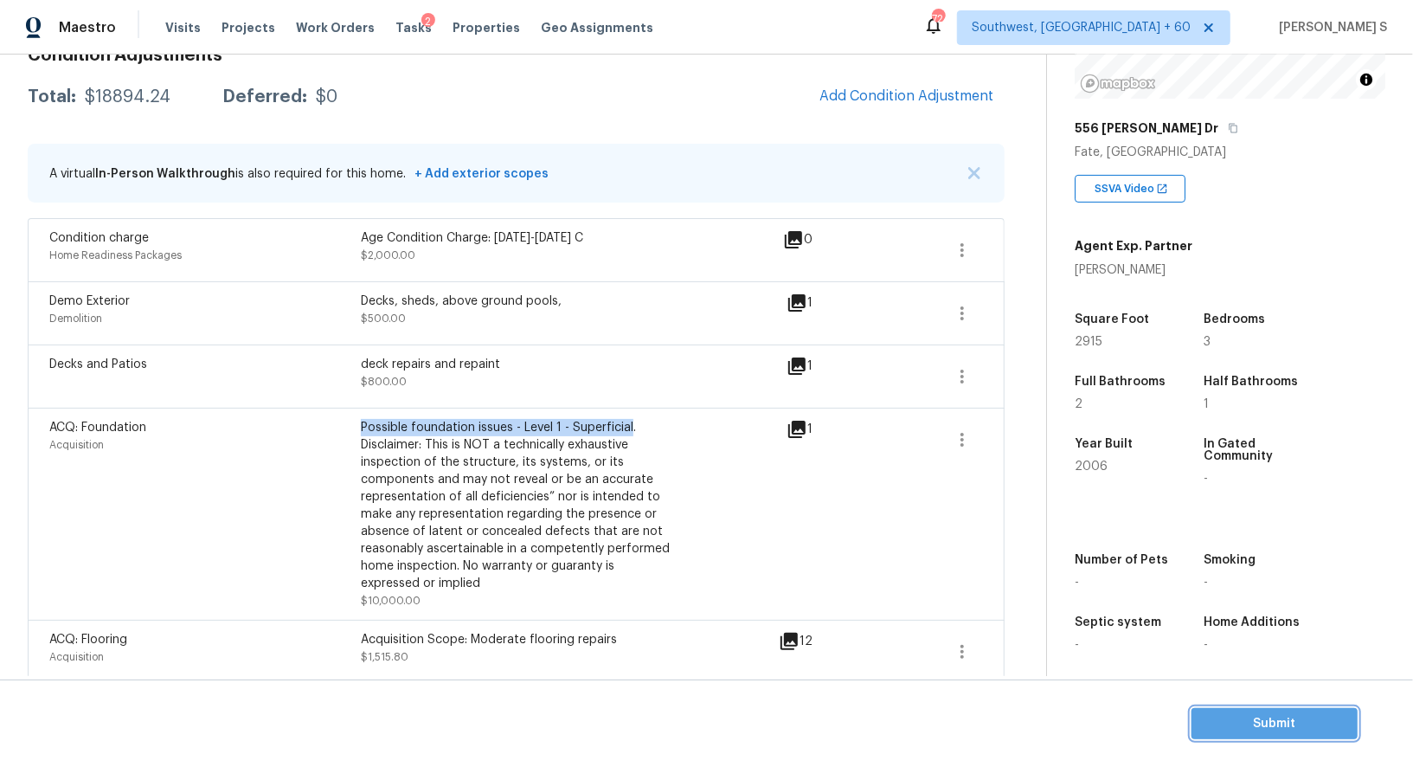
click at [1266, 715] on span "Submit" at bounding box center [1274, 724] width 138 height 22
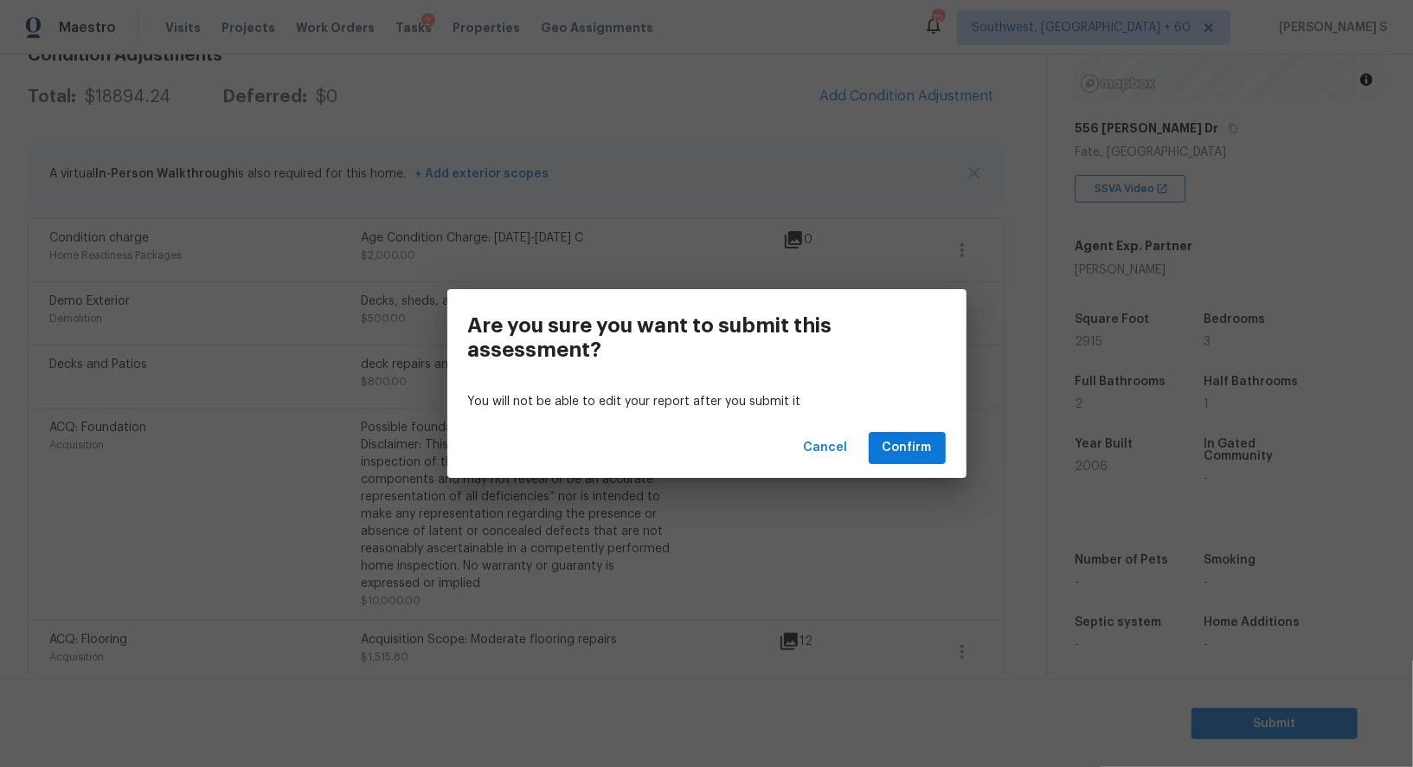
click at [946, 442] on div "Cancel Confirm" at bounding box center [706, 448] width 519 height 60
click at [908, 440] on span "Confirm" at bounding box center [907, 448] width 49 height 22
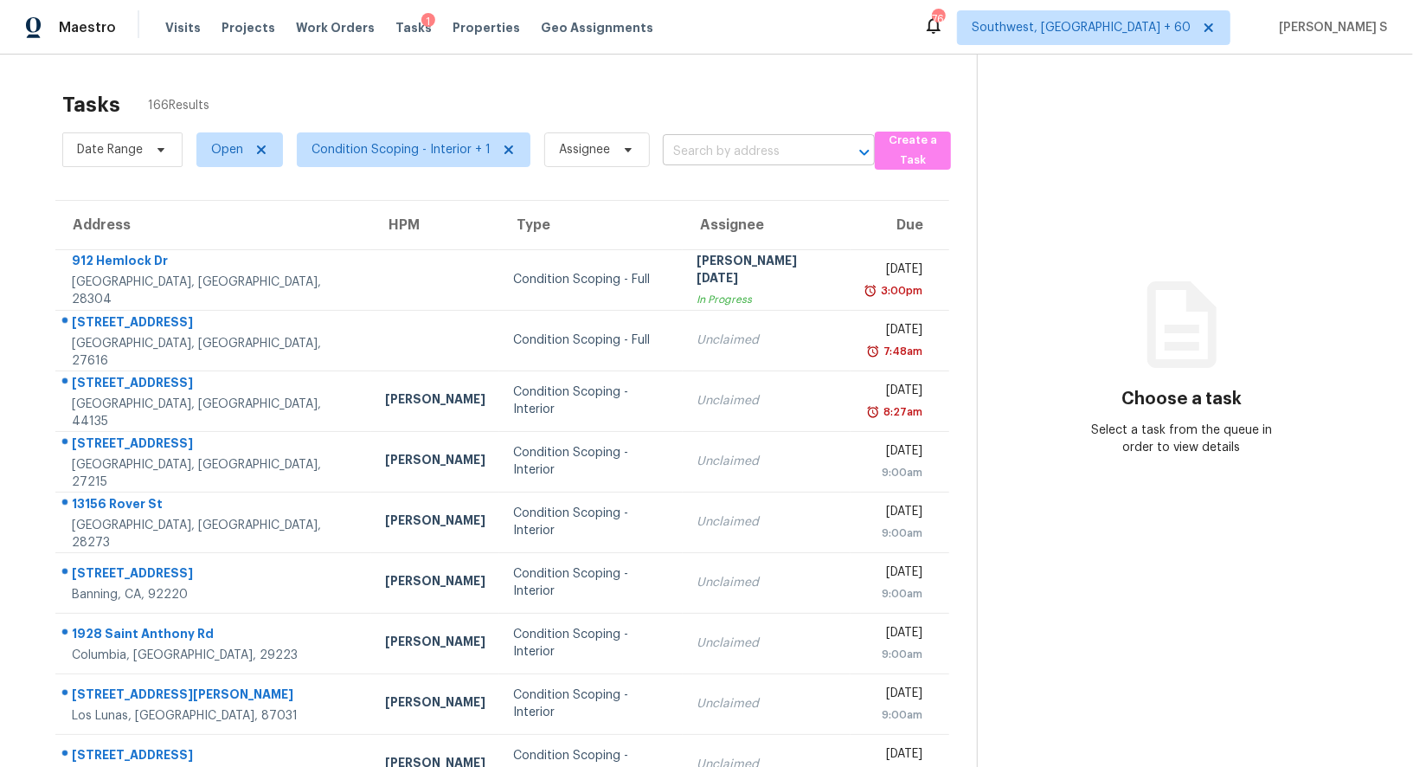
click at [792, 154] on input "text" at bounding box center [745, 151] width 164 height 27
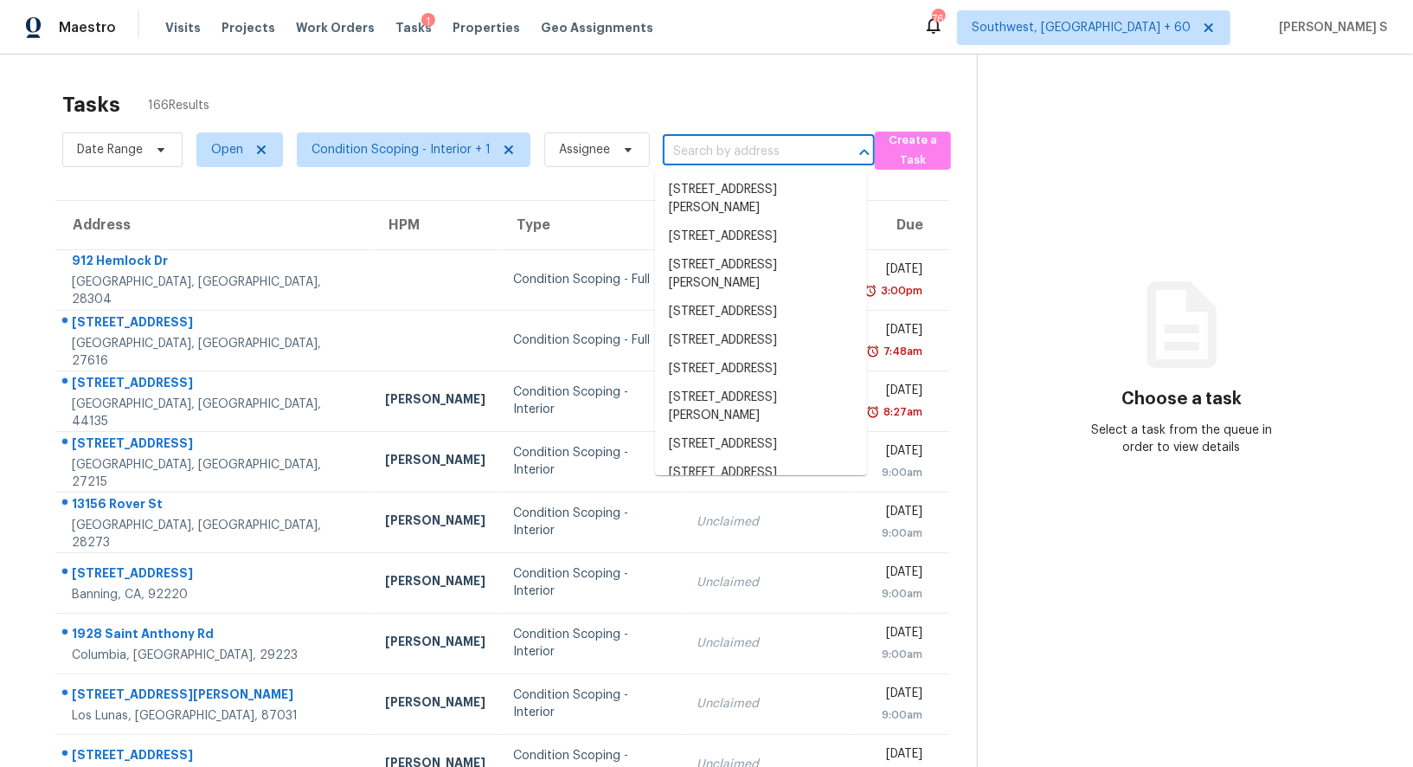
click at [792, 154] on input "text" at bounding box center [745, 151] width 164 height 27
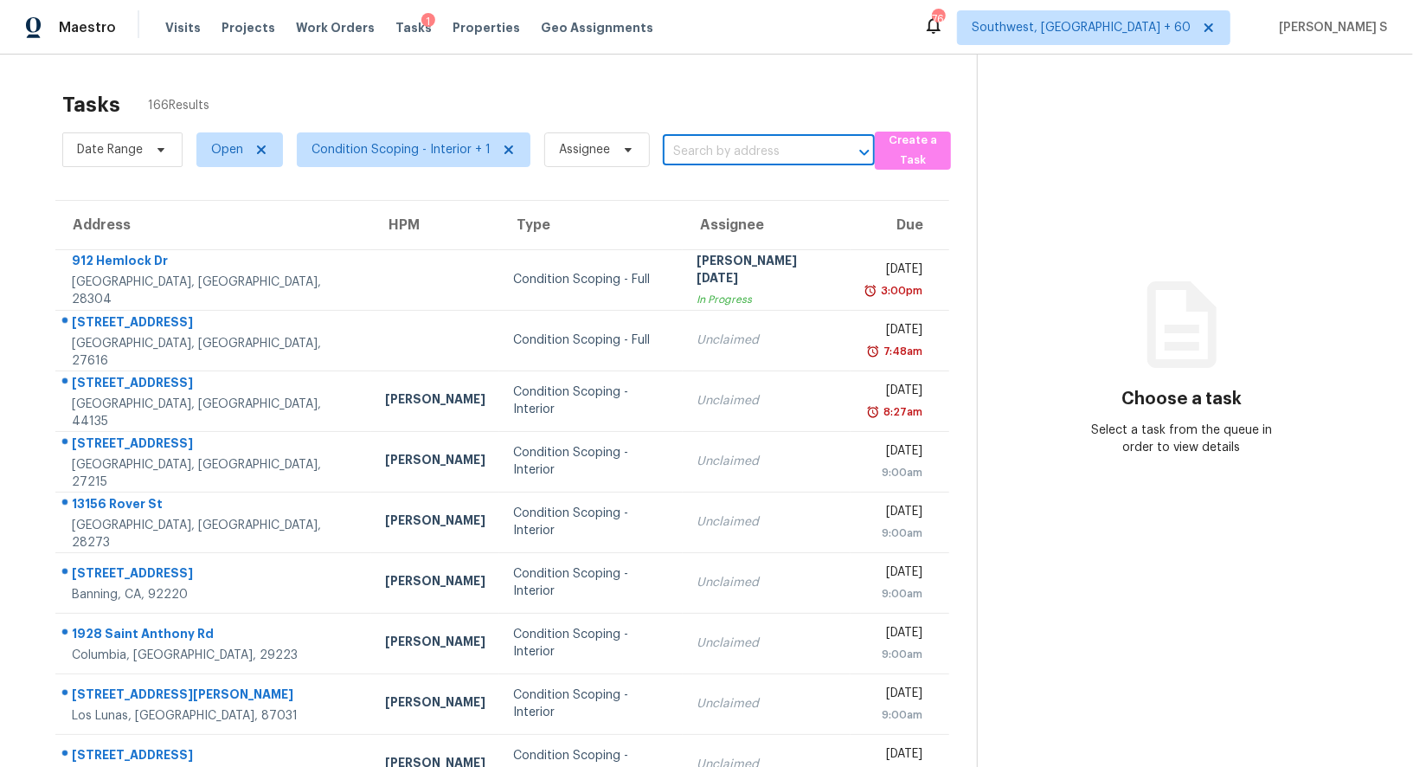
click at [717, 152] on input "text" at bounding box center [745, 151] width 164 height 27
paste input "[STREET_ADDRESS][PERSON_NAME]"
type input "[STREET_ADDRESS][PERSON_NAME]"
click at [732, 188] on li "[STREET_ADDRESS]" at bounding box center [761, 190] width 212 height 29
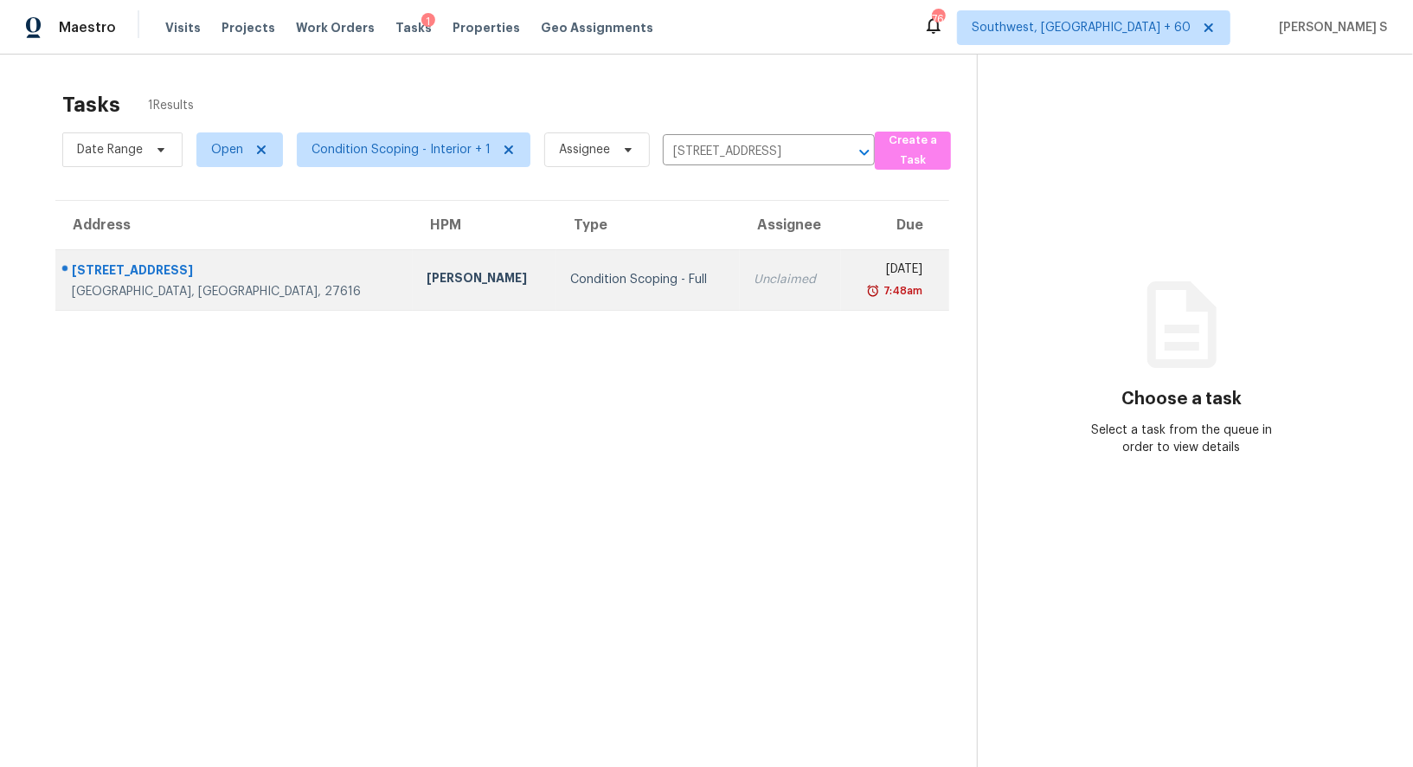
click at [754, 271] on div "Unclaimed" at bounding box center [790, 279] width 73 height 17
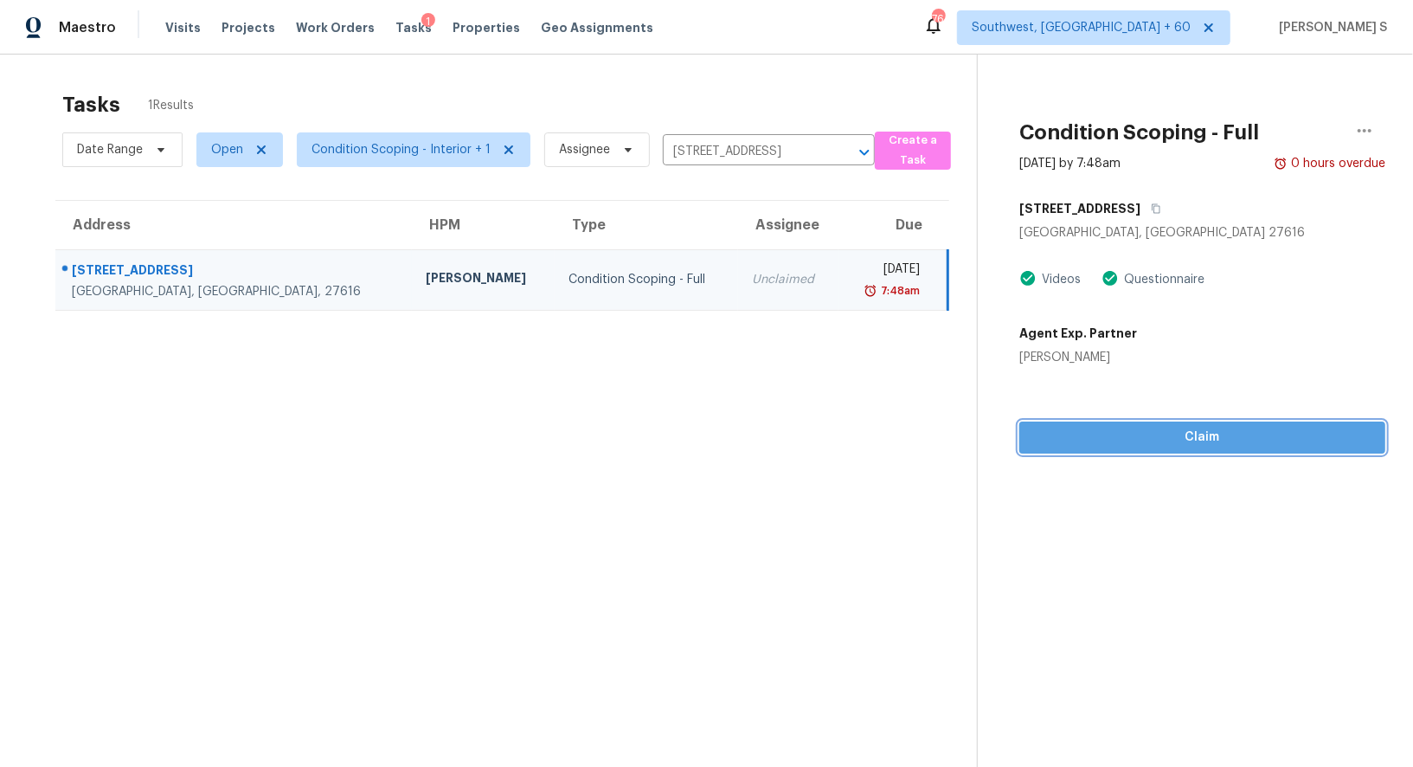
click at [1182, 434] on span "Claim" at bounding box center [1202, 438] width 338 height 22
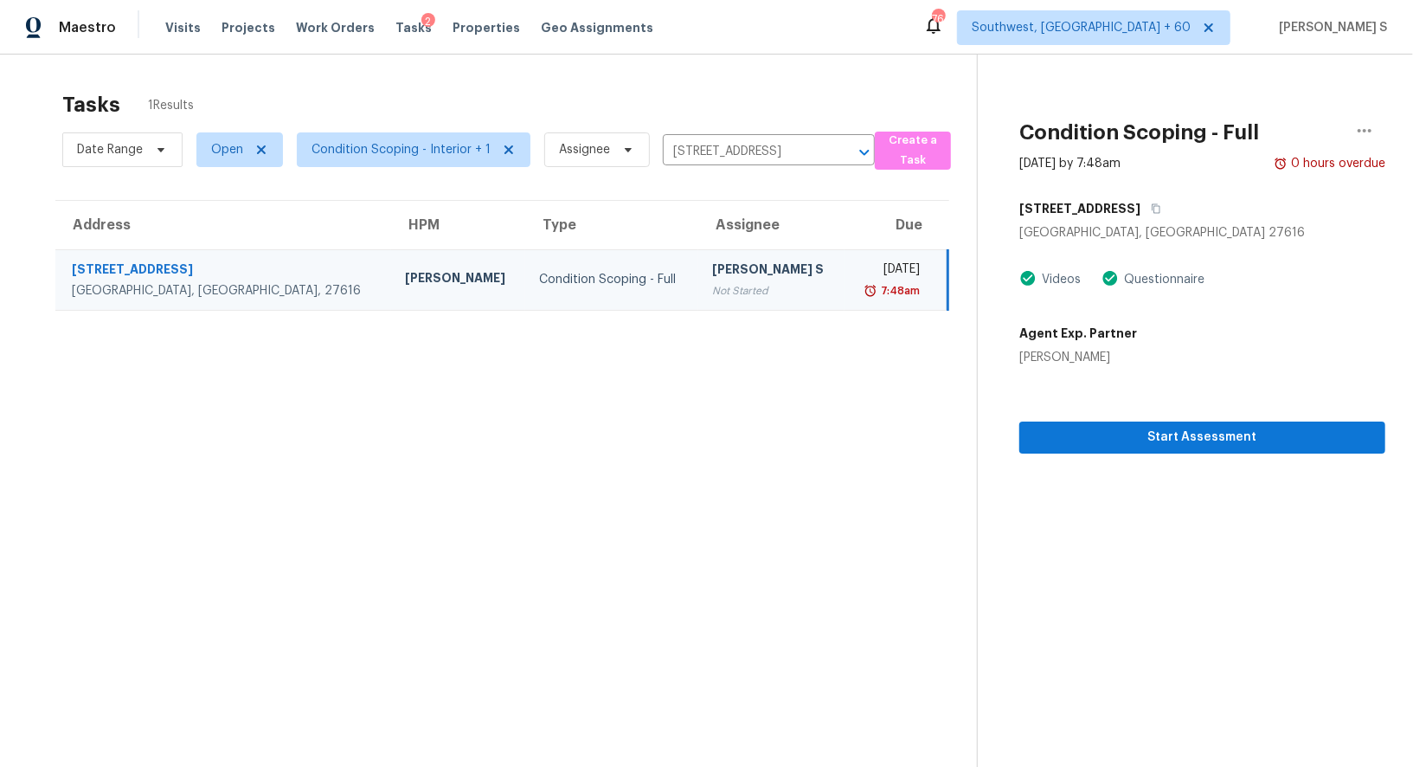
click at [712, 272] on div "[PERSON_NAME] S" at bounding box center [771, 271] width 119 height 22
click at [421, 538] on section "Tasks 1 Results Date Range Open Condition Scoping - Interior + 1 Assignee [STRE…" at bounding box center [502, 451] width 949 height 739
click at [1083, 437] on span "Start Assessment" at bounding box center [1202, 438] width 338 height 22
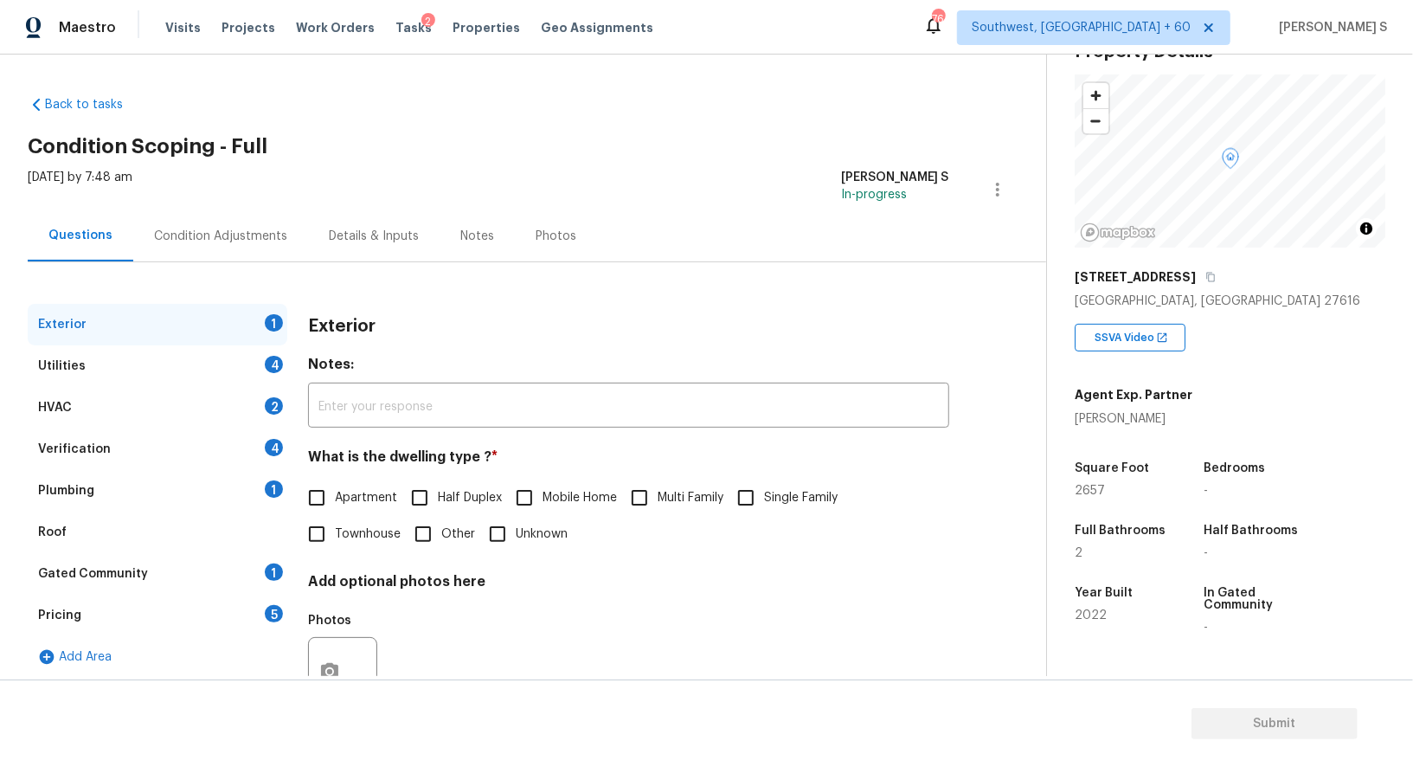
scroll to position [81, 0]
click at [743, 500] on input "Single Family" at bounding box center [746, 497] width 36 height 36
checkbox input "true"
click at [254, 359] on div "Utilities 4" at bounding box center [158, 366] width 260 height 42
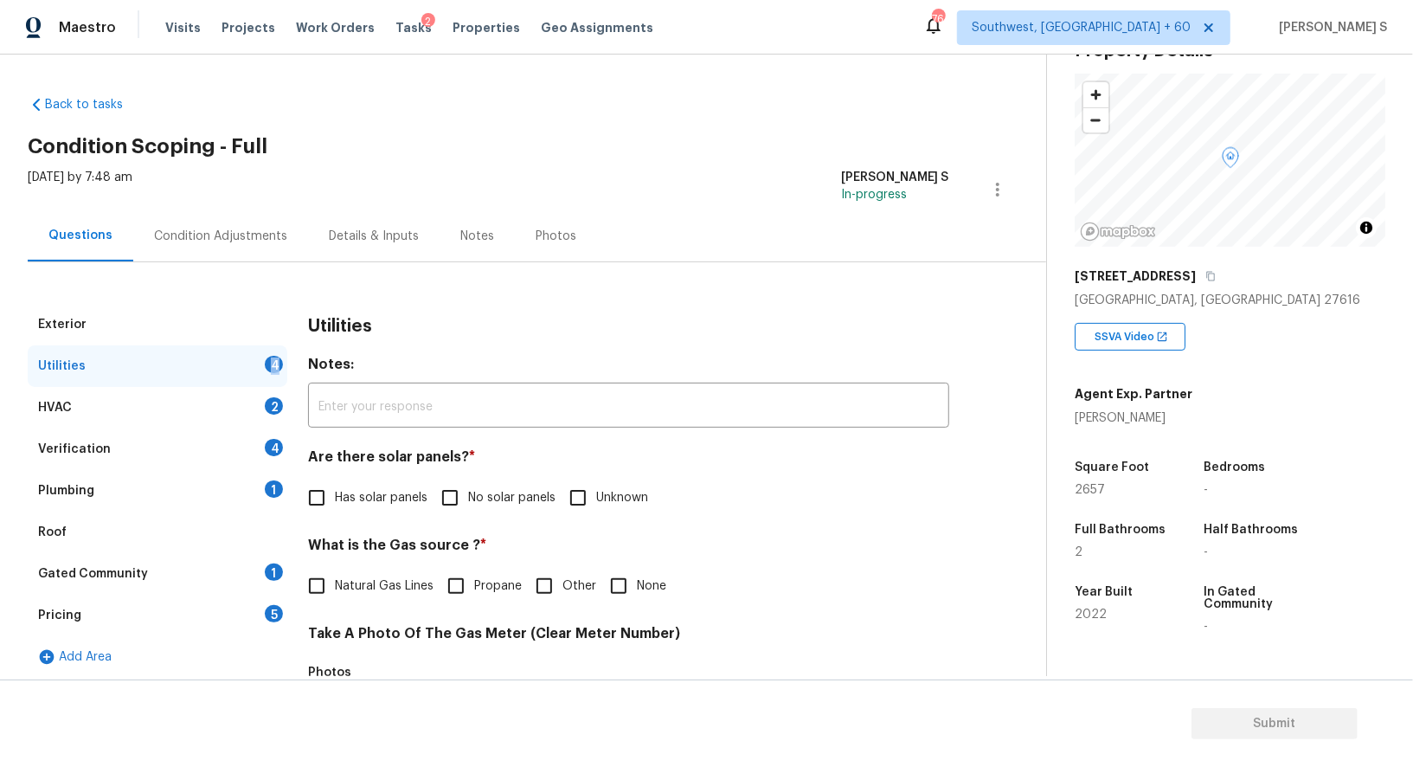
click at [254, 359] on div "Utilities 4" at bounding box center [158, 366] width 260 height 42
click at [469, 492] on span "No solar panels" at bounding box center [511, 498] width 87 height 18
click at [468, 492] on input "No solar panels" at bounding box center [450, 497] width 36 height 36
checkbox input "true"
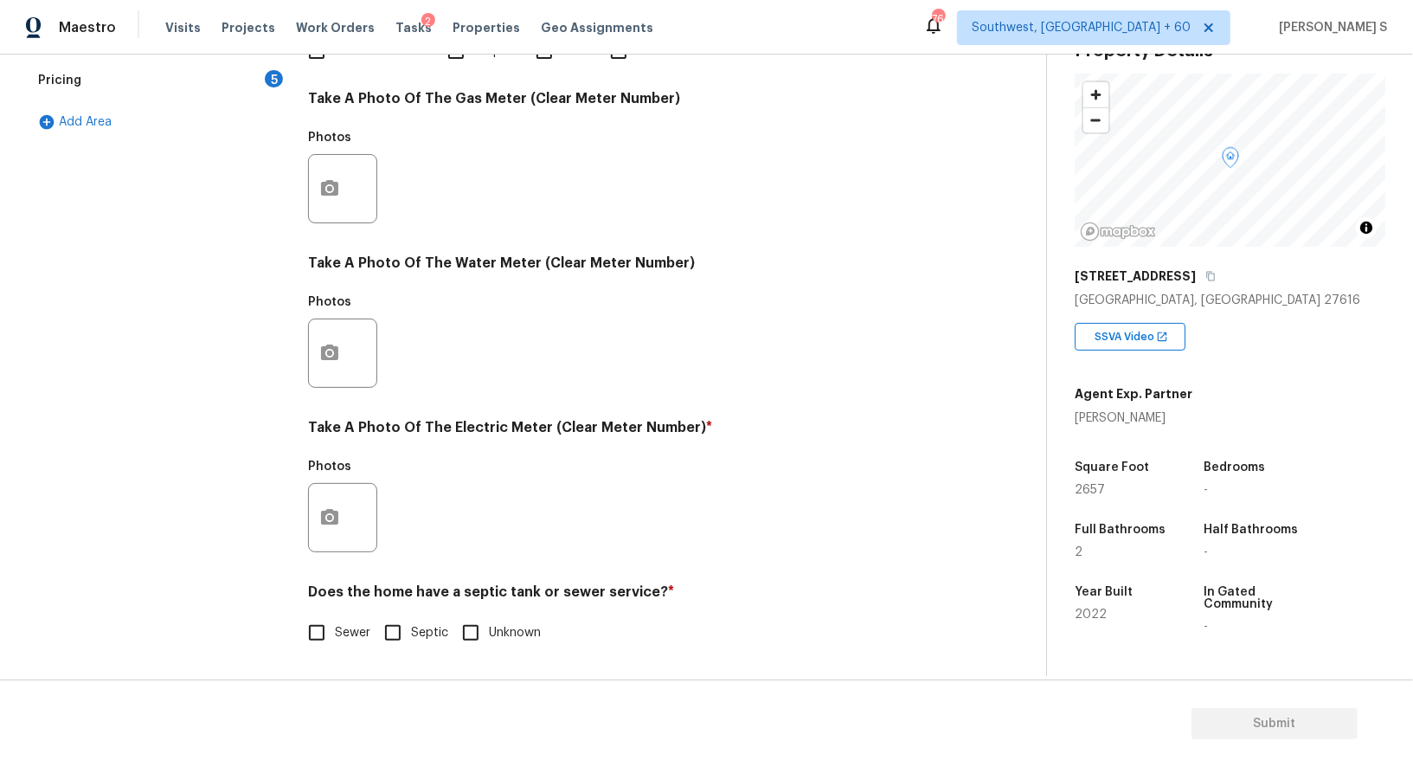
click at [320, 630] on input "Sewer" at bounding box center [317, 632] width 36 height 36
checkbox input "true"
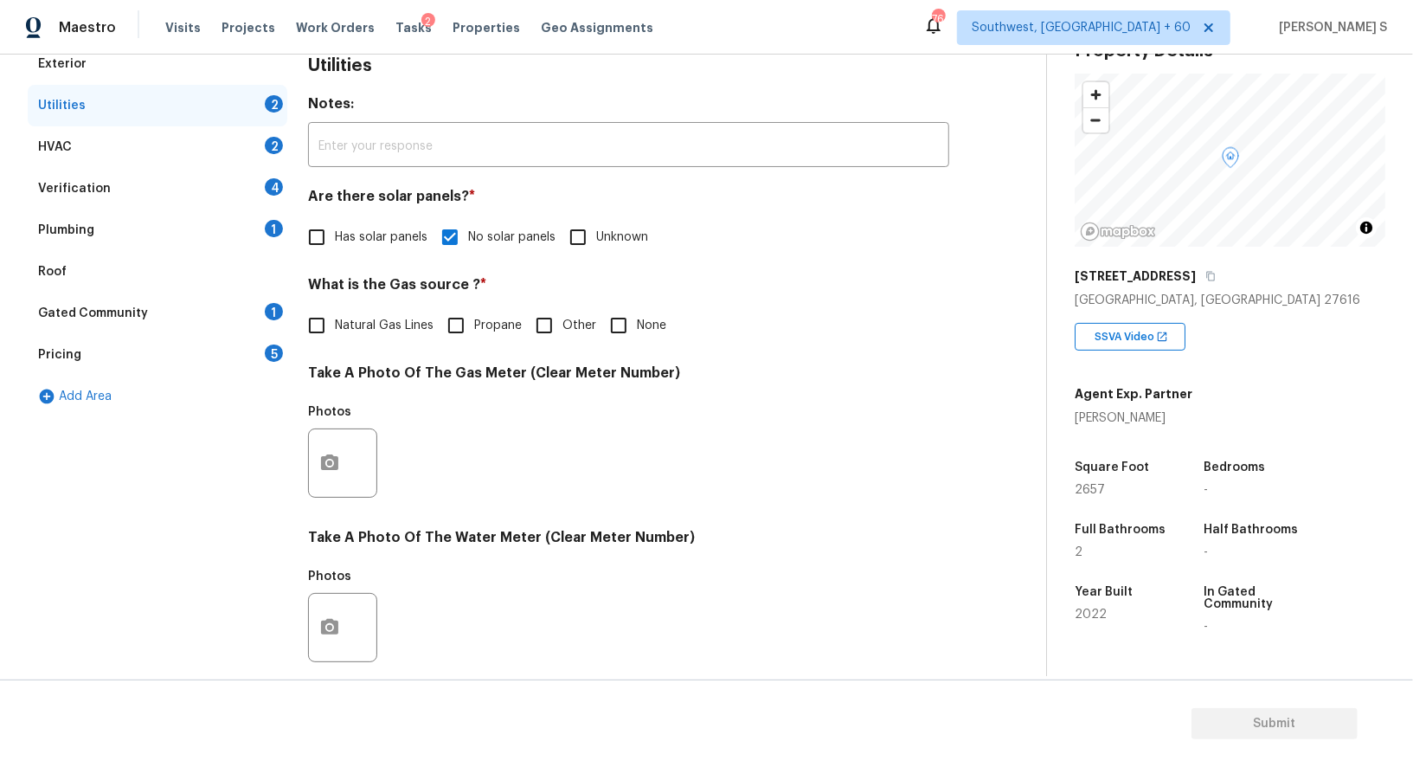
click at [267, 233] on div "1" at bounding box center [274, 228] width 18 height 17
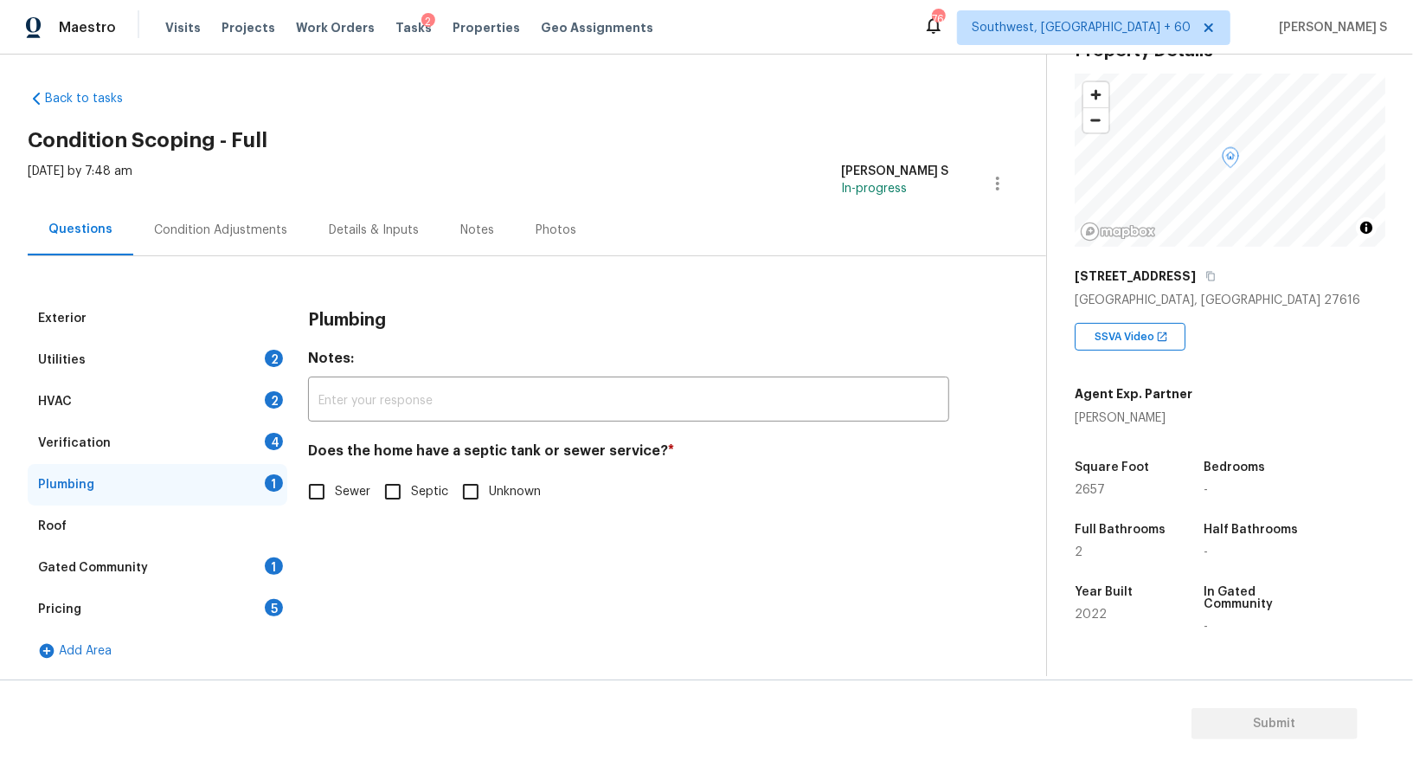
click at [319, 501] on input "Sewer" at bounding box center [317, 491] width 36 height 36
checkbox input "true"
click at [265, 566] on div "1" at bounding box center [274, 565] width 18 height 17
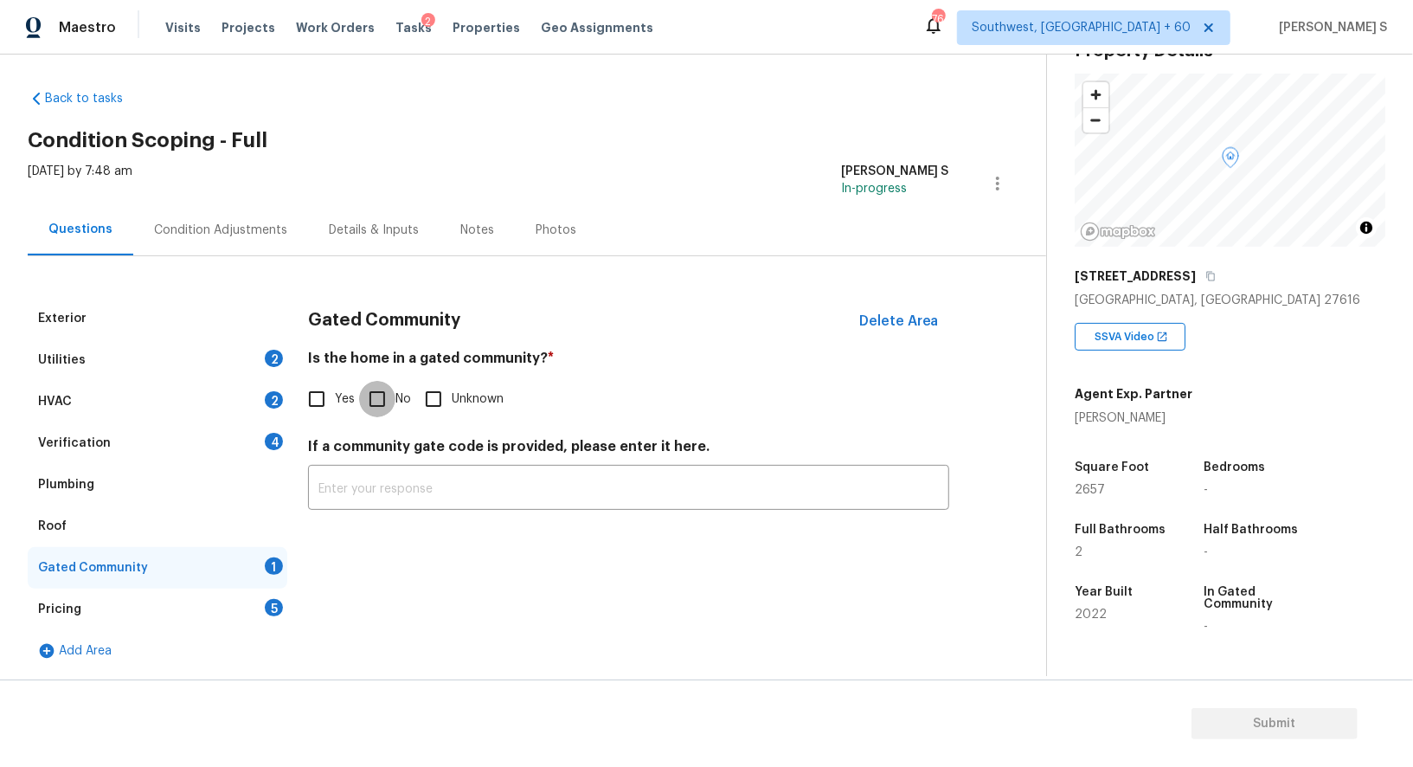
click at [392, 391] on input "No" at bounding box center [377, 399] width 36 height 36
checkbox input "true"
click at [256, 447] on div "Verification 4" at bounding box center [158, 443] width 260 height 42
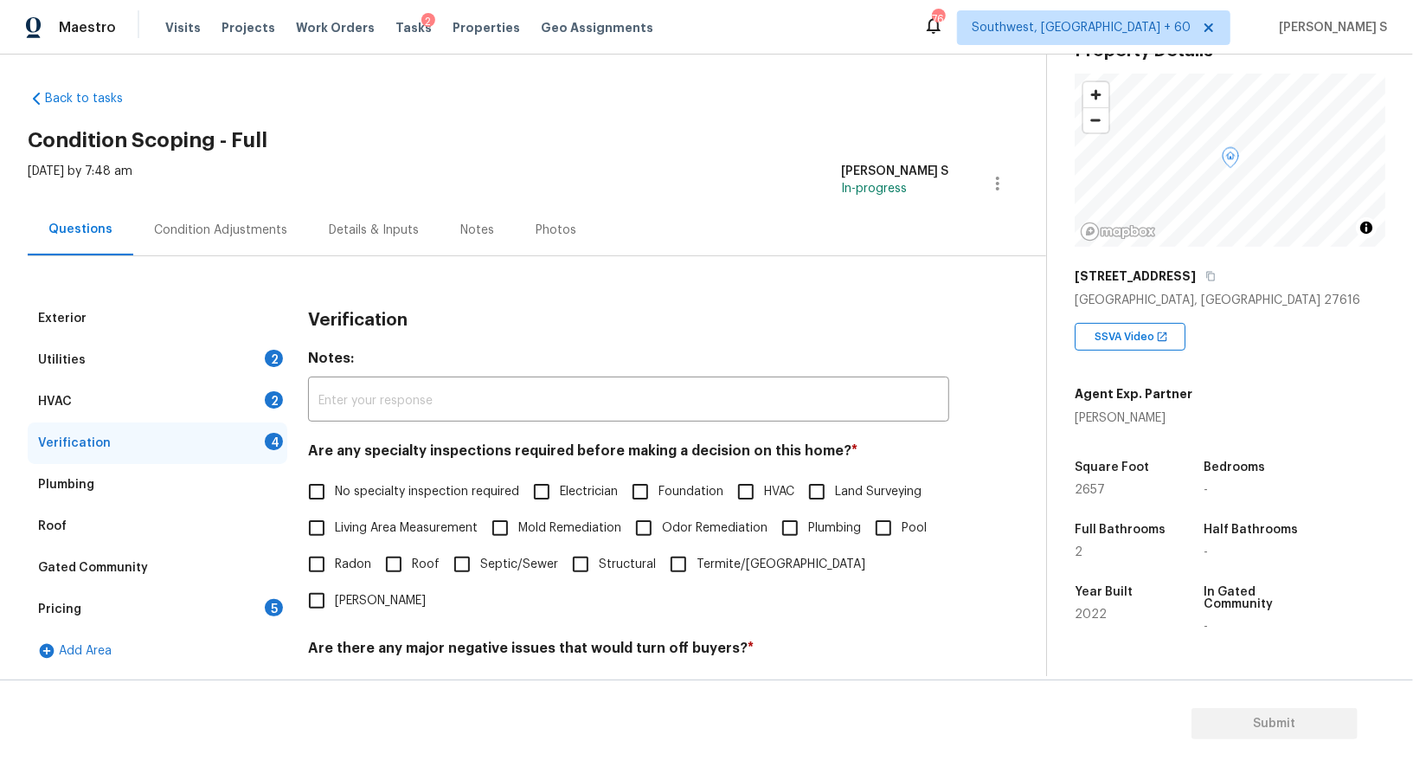
click at [336, 478] on label "No specialty inspection required" at bounding box center [409, 491] width 221 height 36
click at [335, 478] on input "No specialty inspection required" at bounding box center [317, 491] width 36 height 36
checkbox input "true"
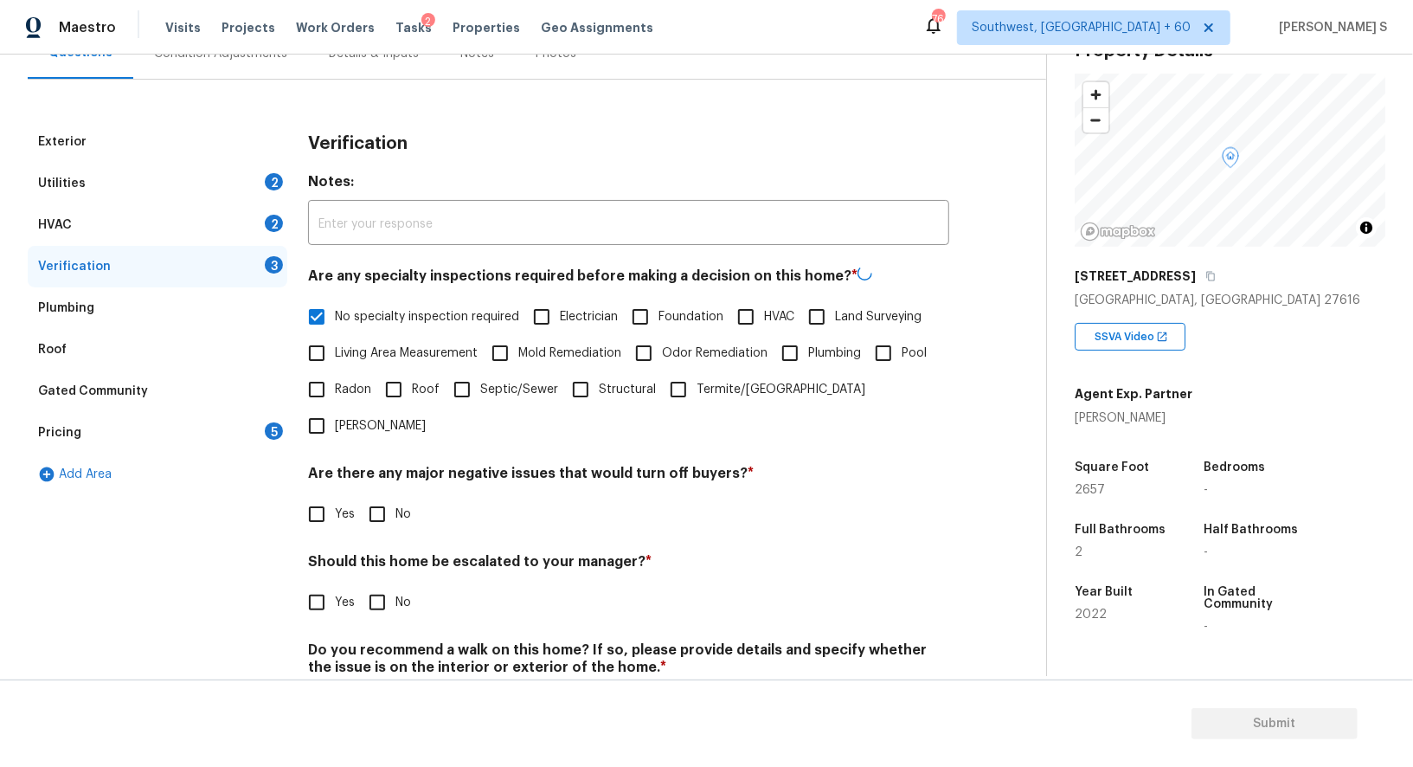
scroll to position [221, 0]
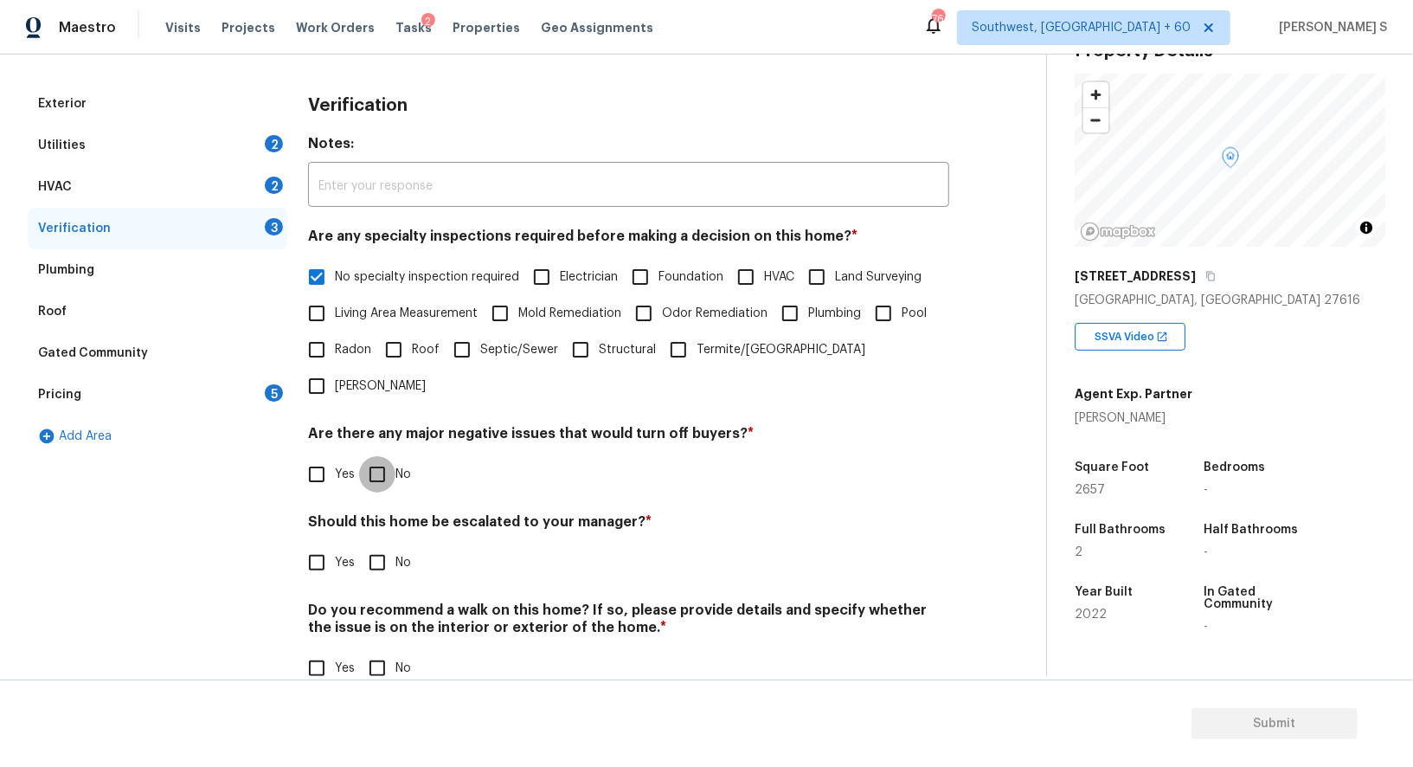
click at [374, 456] on input "No" at bounding box center [377, 474] width 36 height 36
checkbox input "true"
click at [374, 650] on input "No" at bounding box center [377, 668] width 36 height 36
checkbox input "true"
click at [315, 544] on input "Yes" at bounding box center [317, 562] width 36 height 36
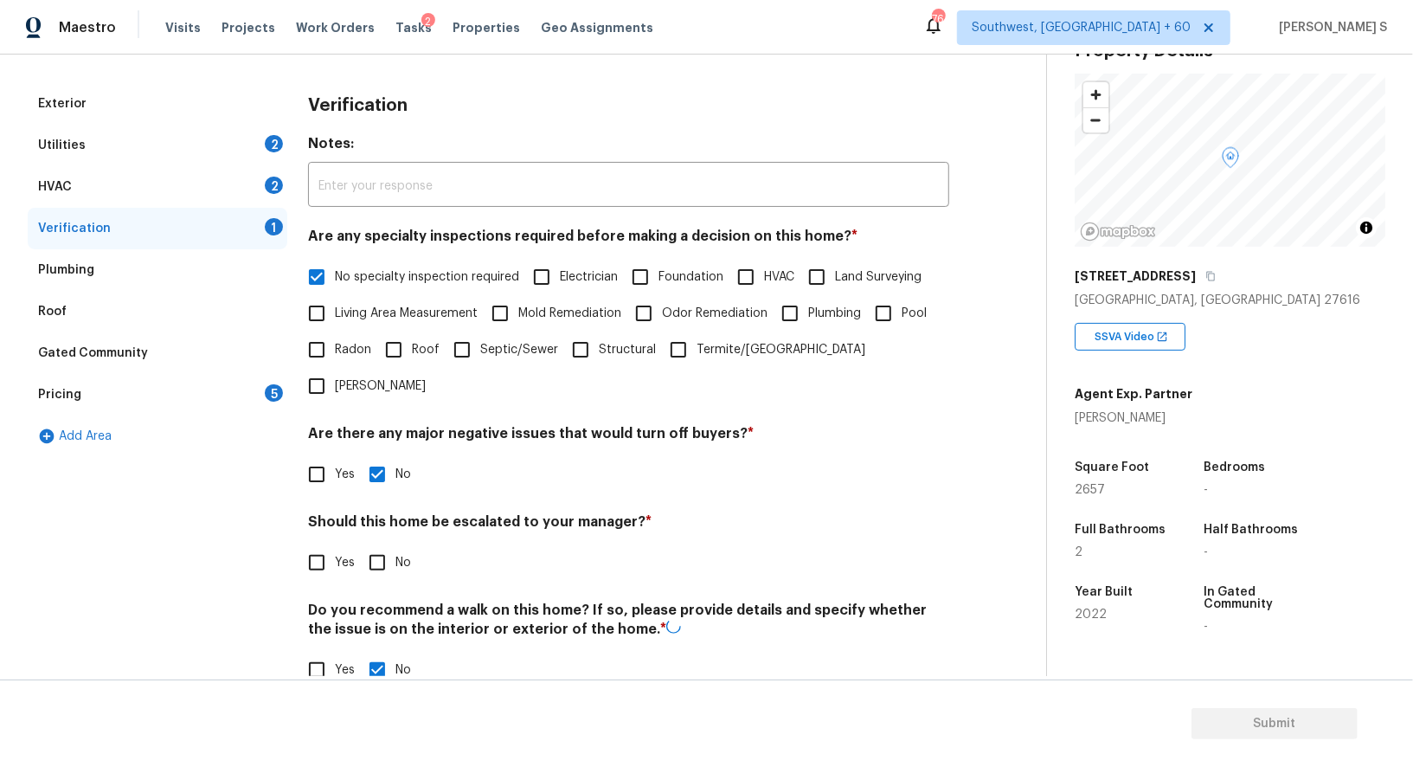
checkbox input "true"
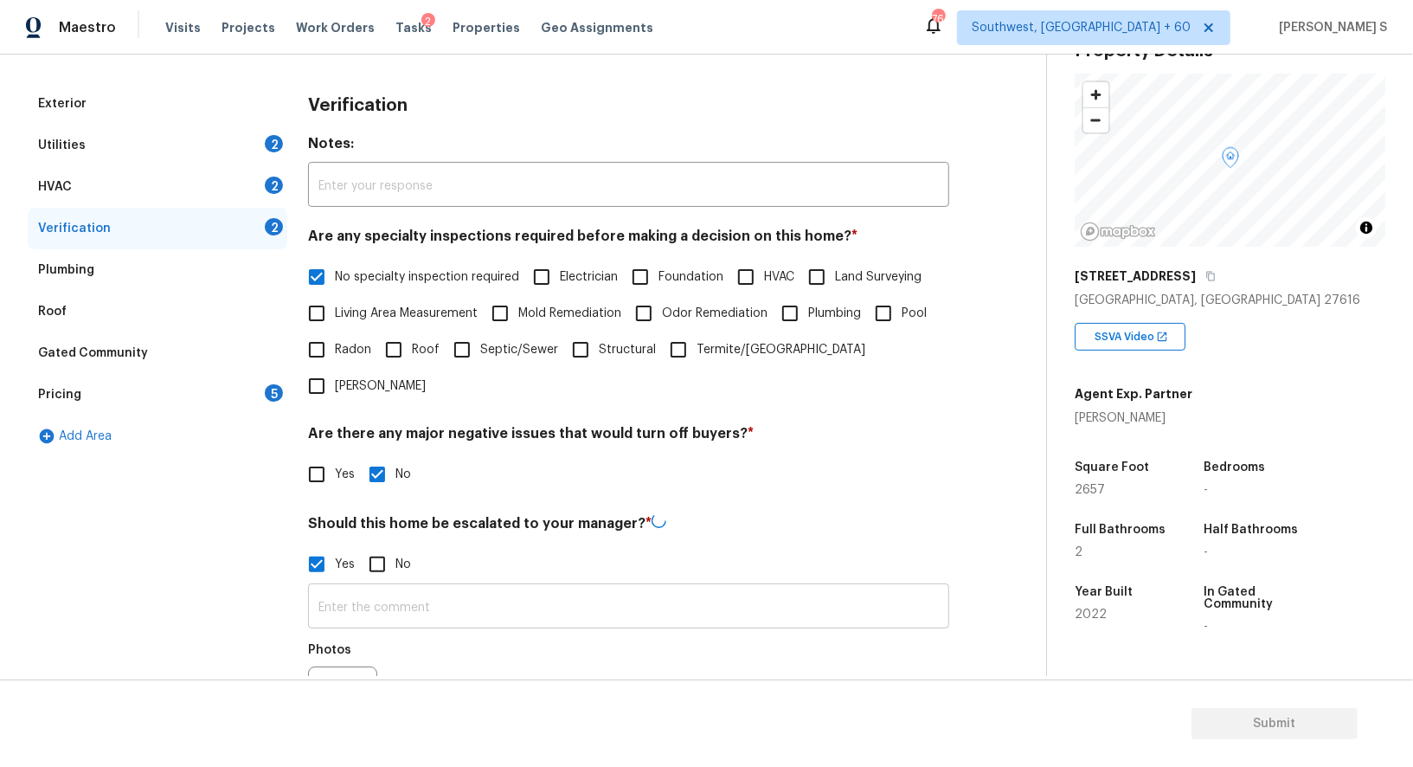
click at [419, 588] on input "text" at bounding box center [628, 608] width 641 height 41
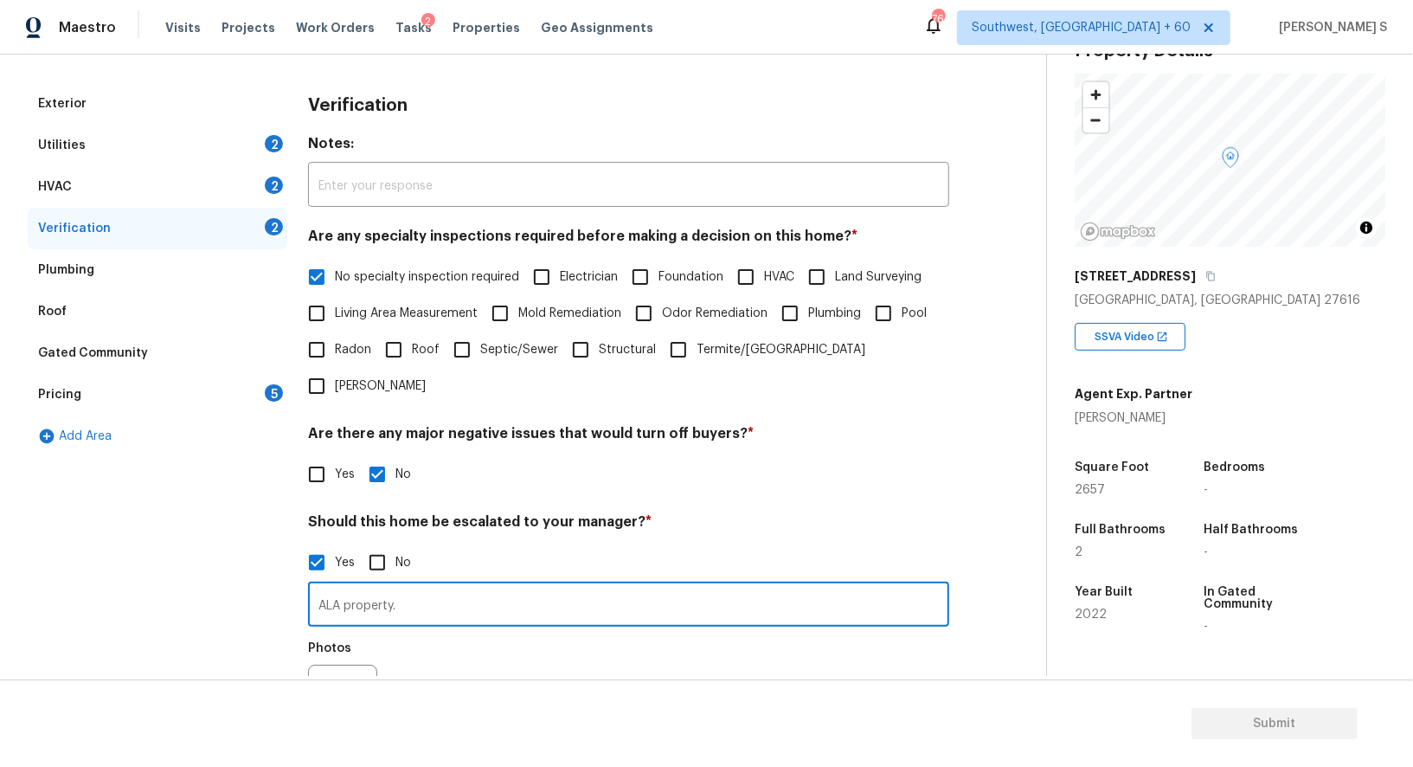
type input "ALA property."
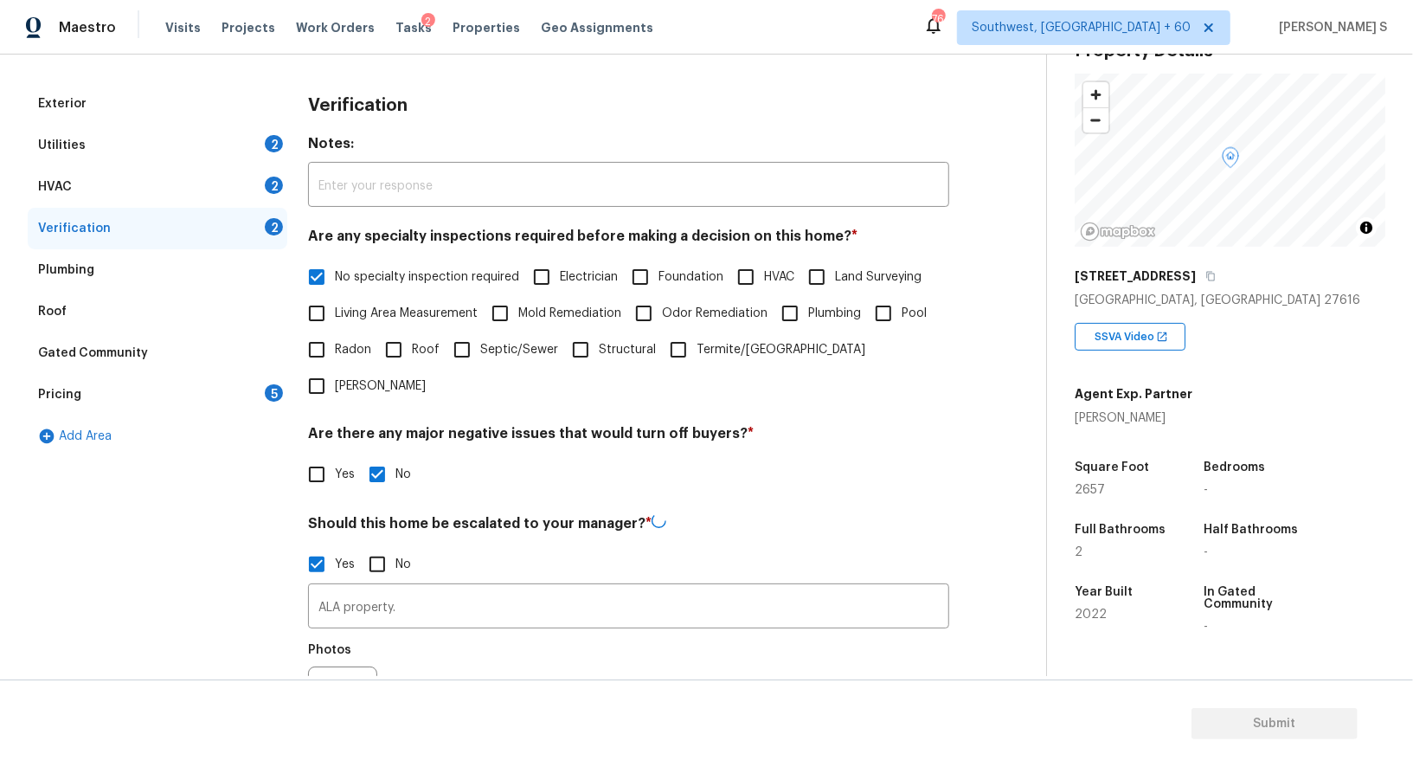
click at [488, 595] on div "ALA property. ​ Photos" at bounding box center [628, 664] width 641 height 164
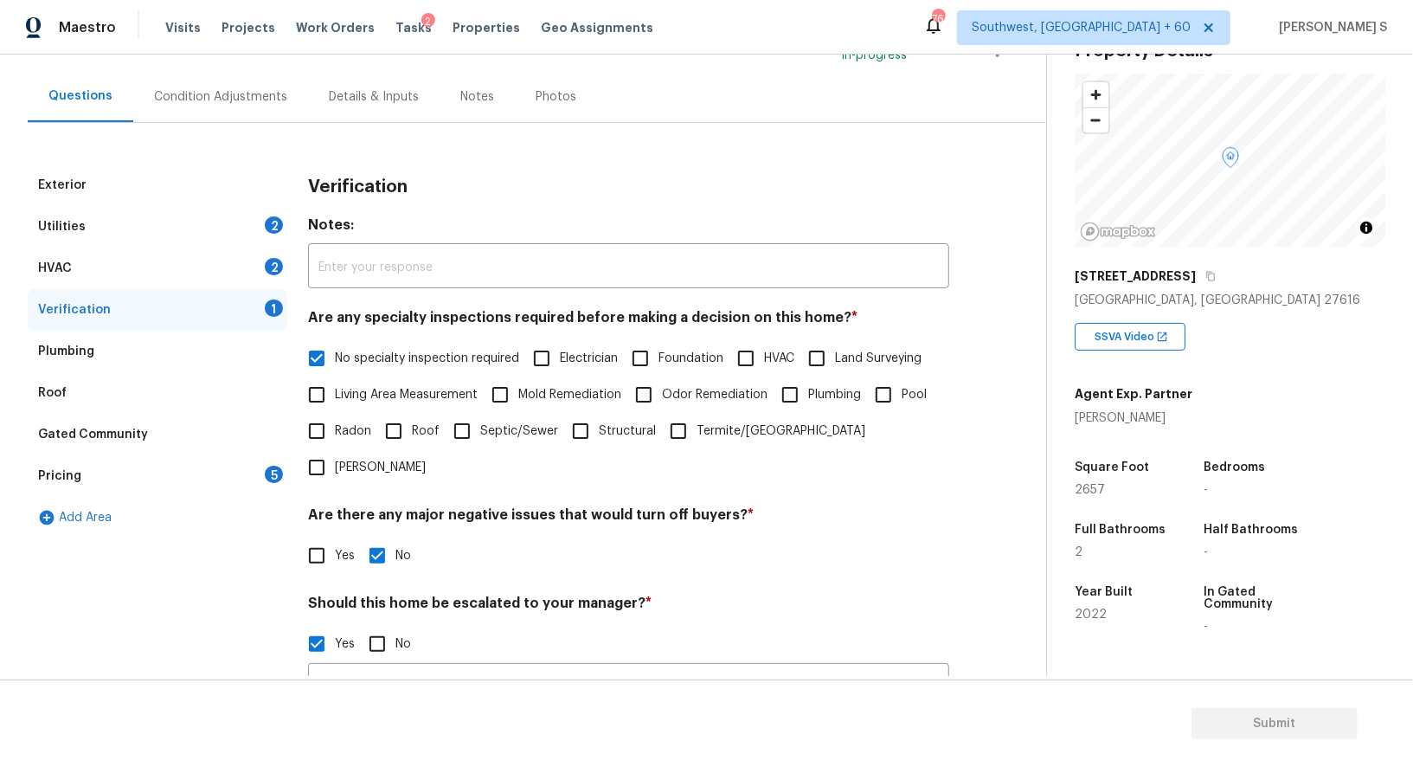
click at [275, 280] on div "HVAC 2" at bounding box center [158, 268] width 260 height 42
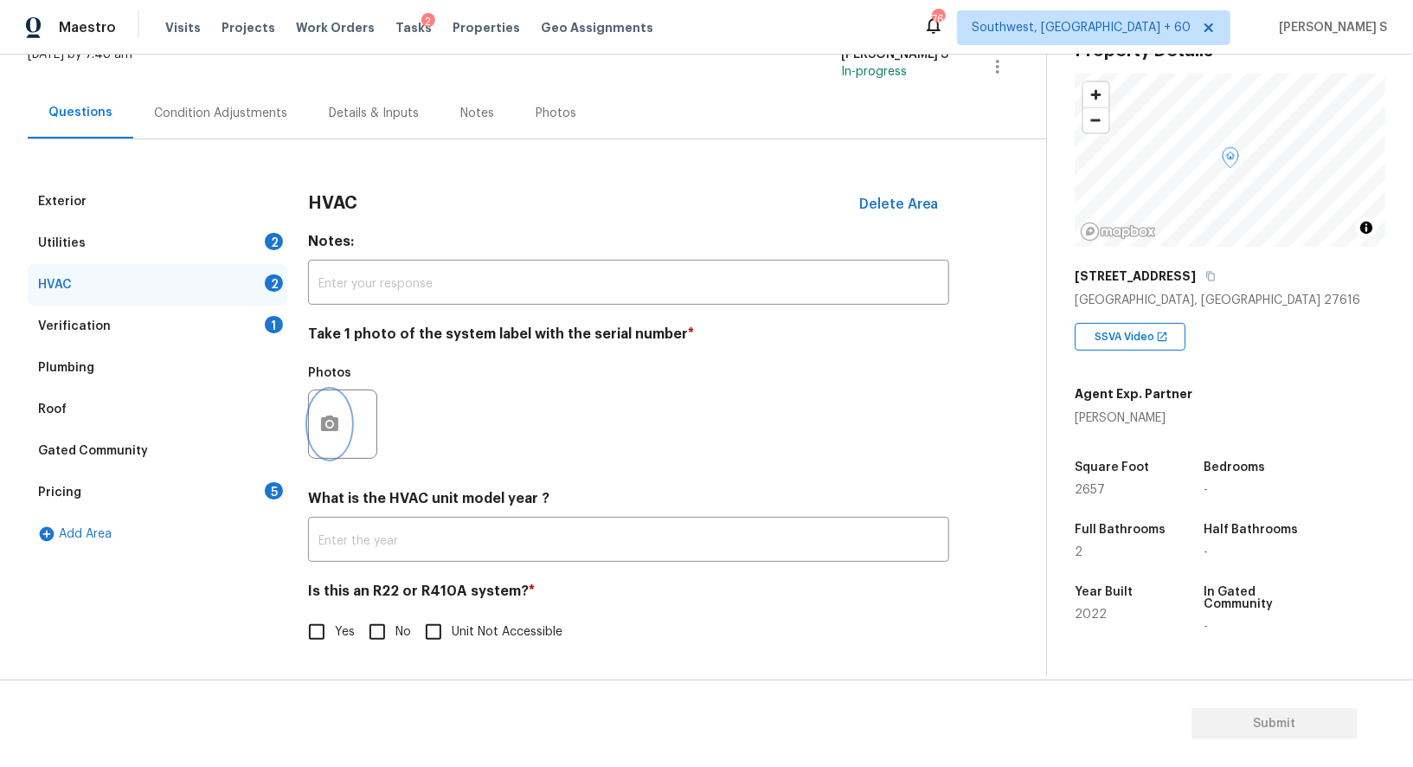
click at [333, 404] on button "button" at bounding box center [330, 423] width 42 height 67
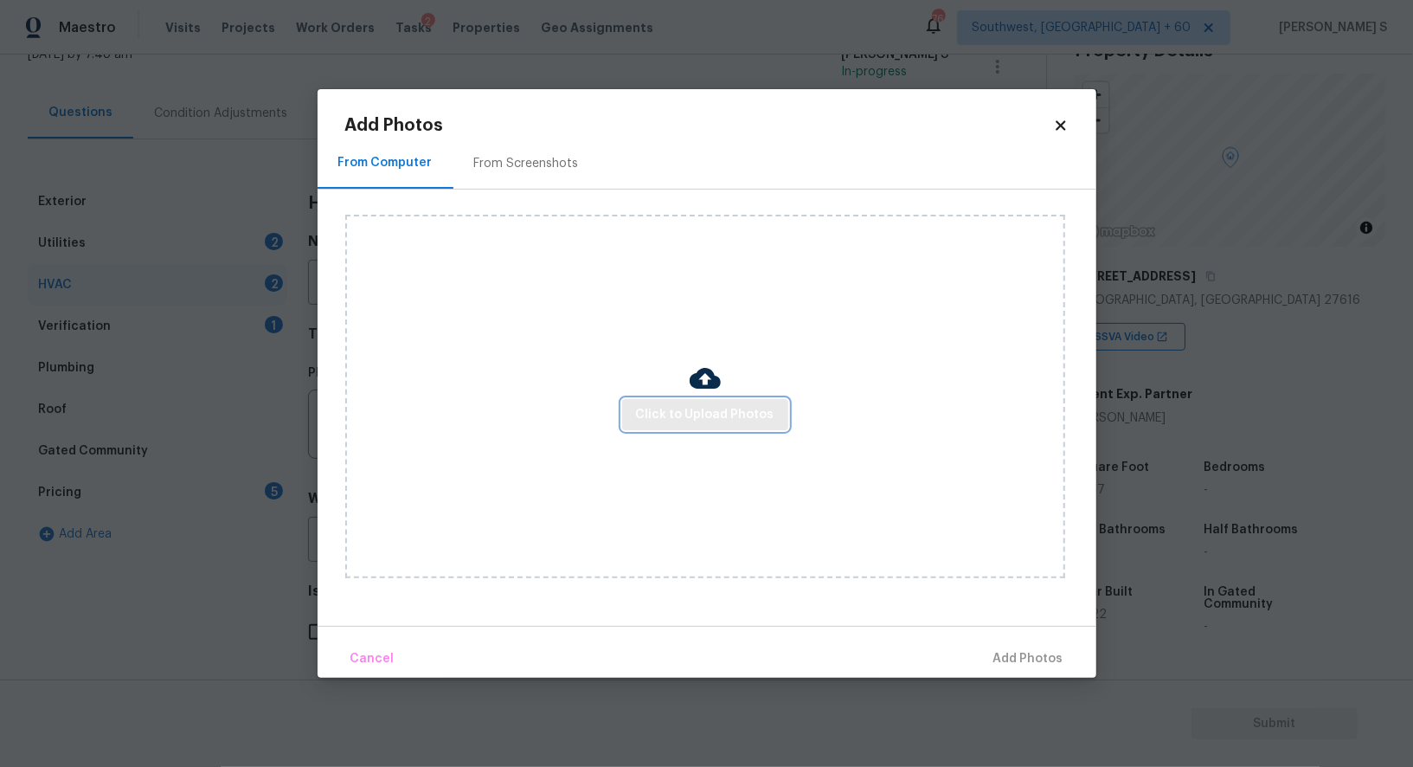
click at [751, 425] on button "Click to Upload Photos" at bounding box center [705, 415] width 166 height 32
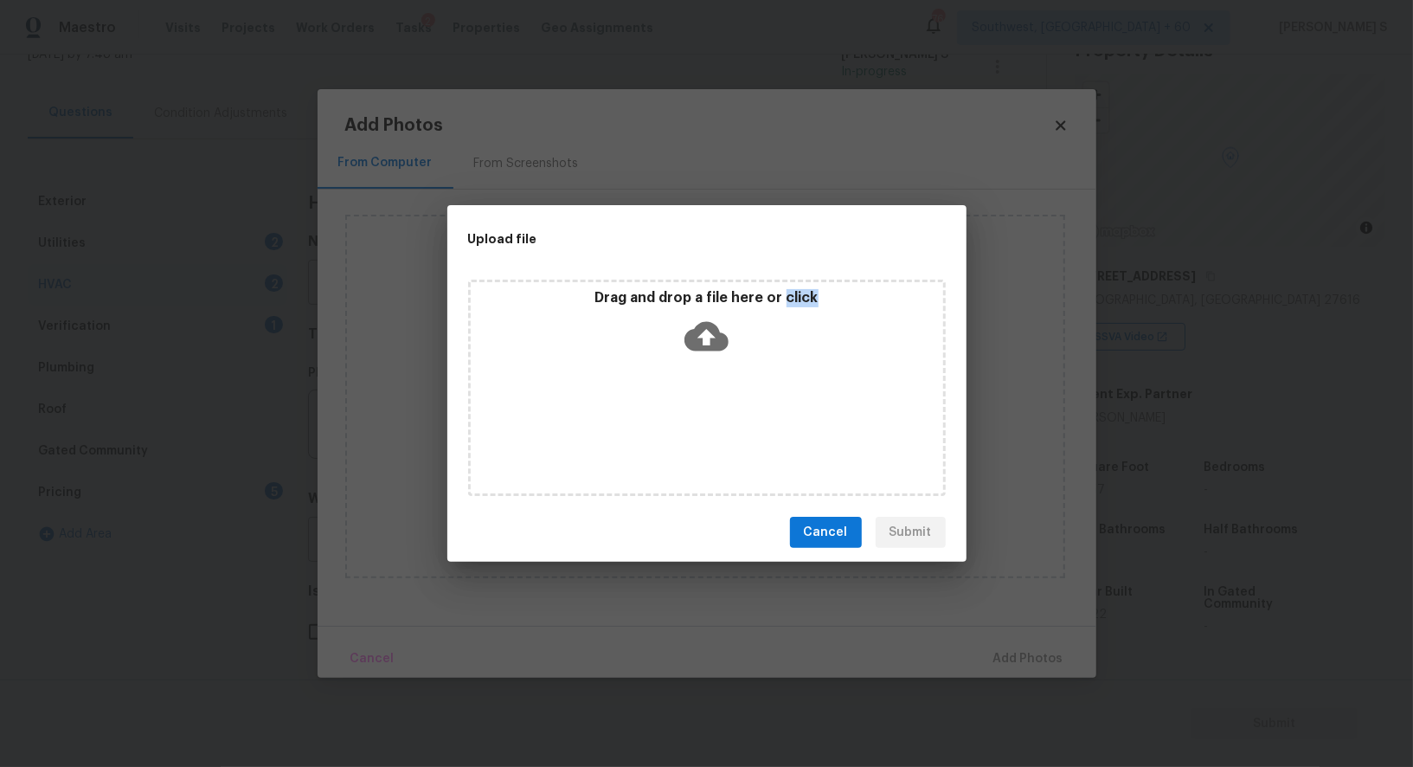
click at [751, 425] on div "Drag and drop a file here or click" at bounding box center [707, 388] width 478 height 216
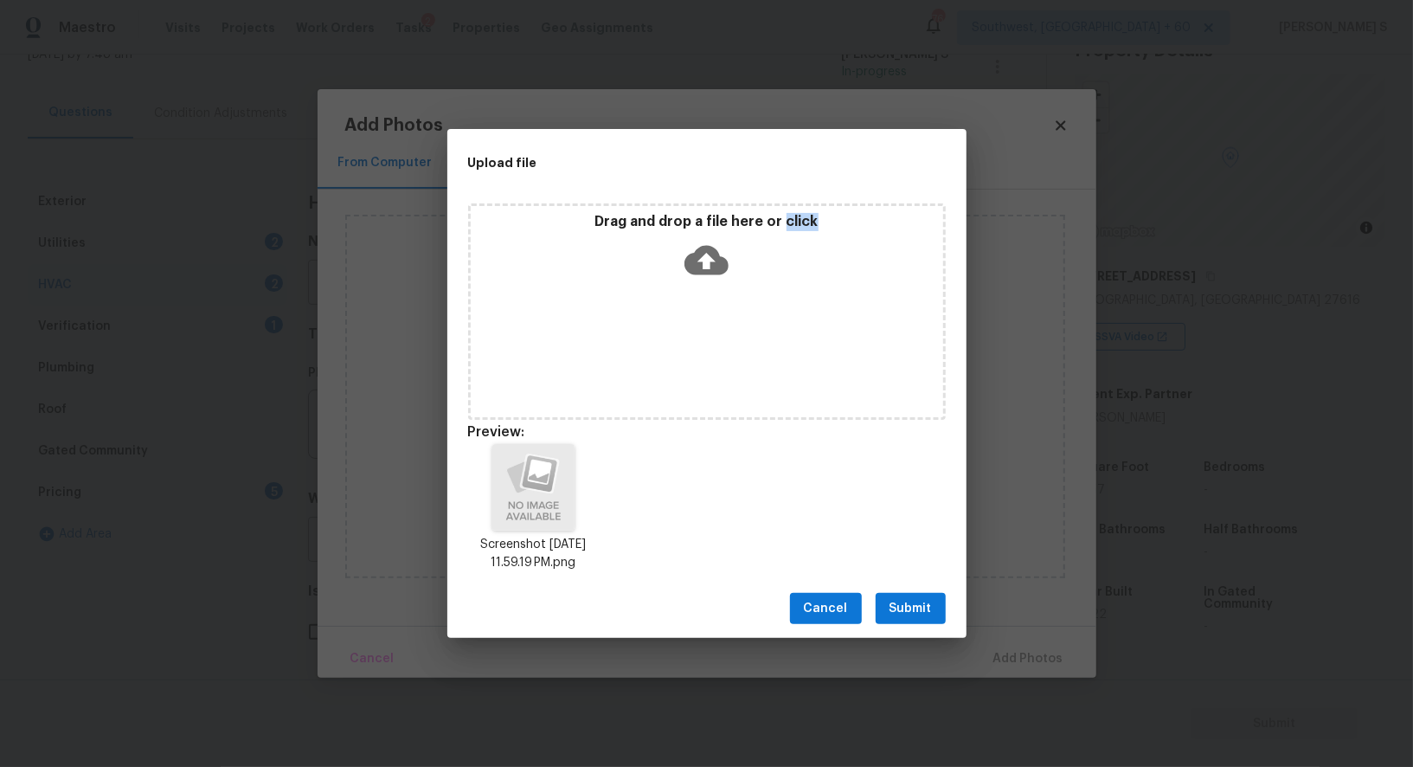
click at [919, 608] on span "Submit" at bounding box center [911, 609] width 42 height 22
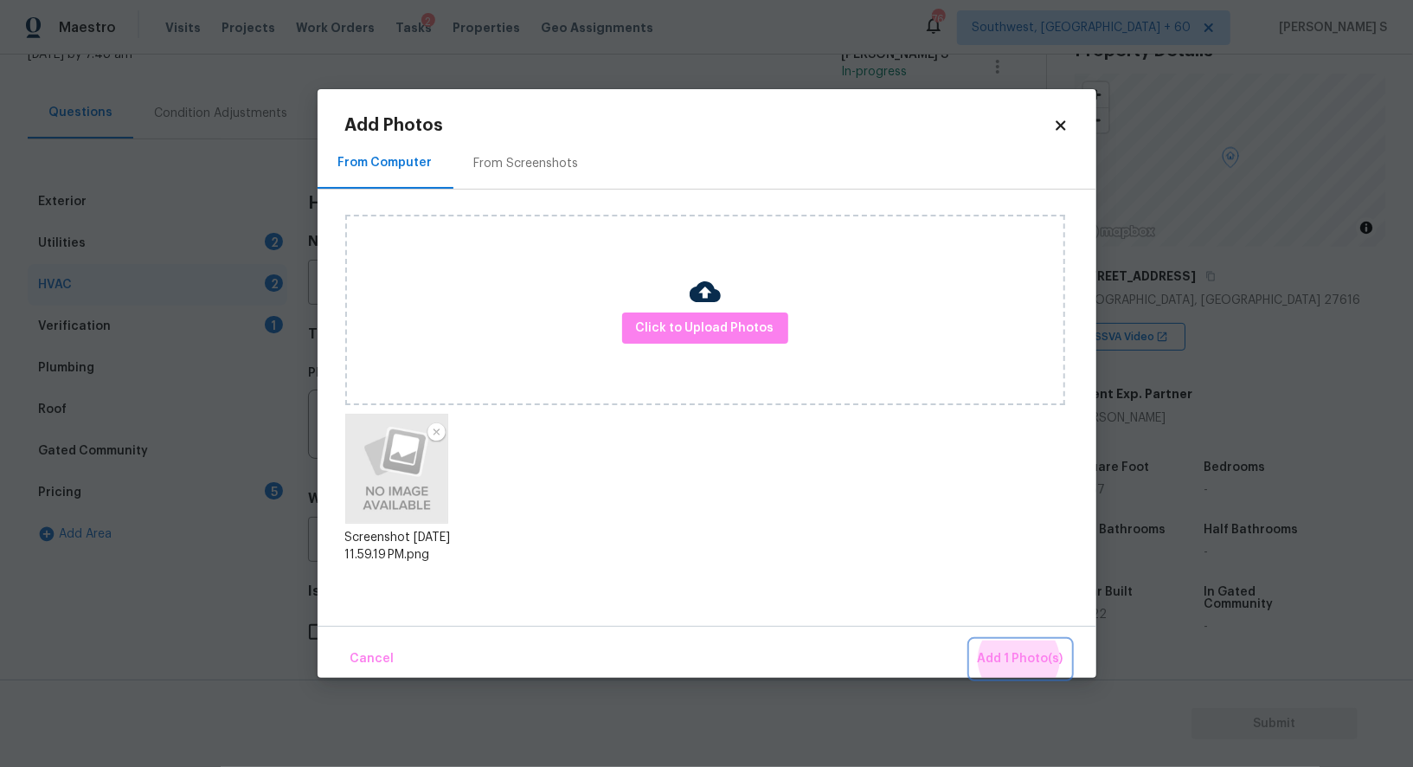
click at [971, 640] on button "Add 1 Photo(s)" at bounding box center [1021, 658] width 100 height 37
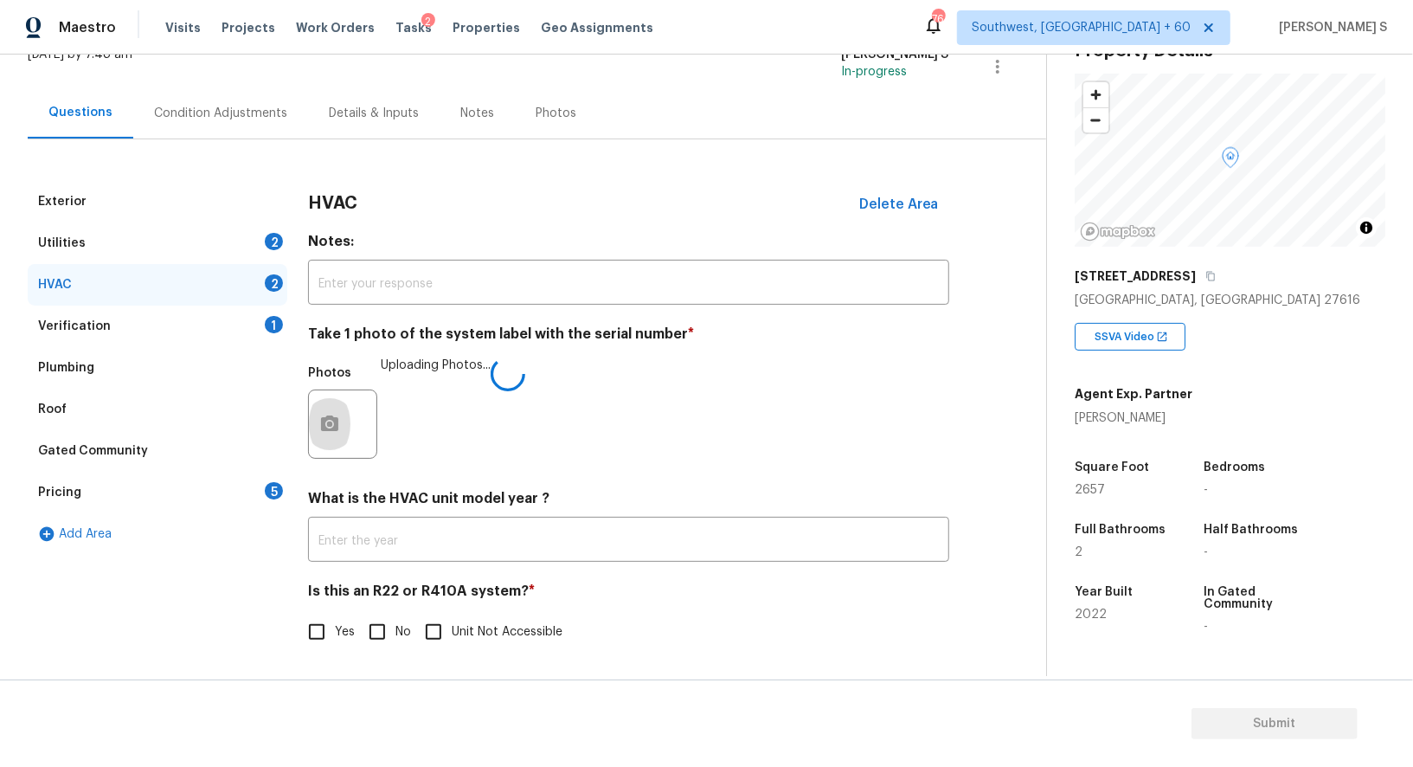
click at [383, 630] on input "No" at bounding box center [377, 632] width 36 height 36
checkbox input "true"
click at [257, 93] on div "Condition Adjustments" at bounding box center [220, 112] width 175 height 51
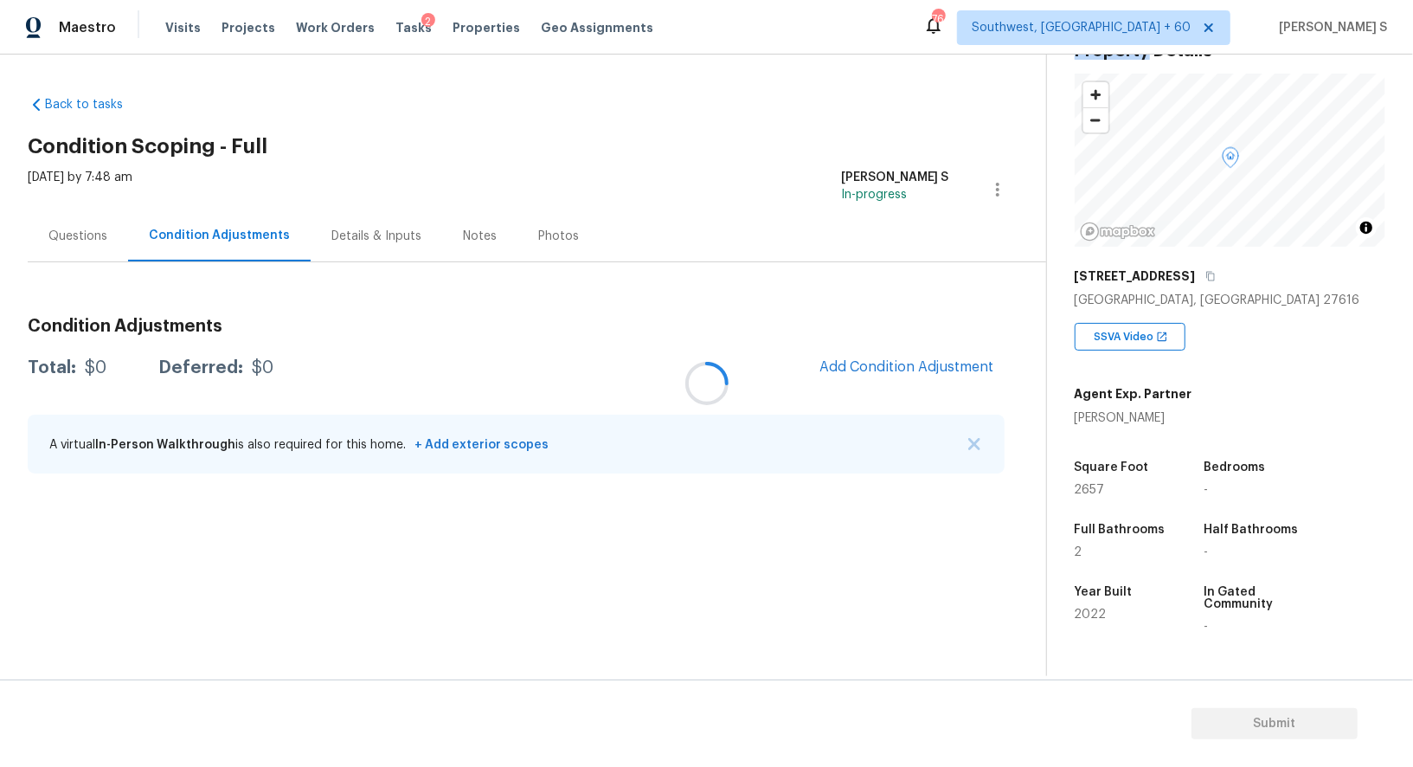
click at [257, 93] on div at bounding box center [706, 383] width 1413 height 767
click at [954, 427] on div at bounding box center [706, 383] width 1413 height 767
click at [921, 375] on div at bounding box center [706, 383] width 1413 height 767
click at [892, 373] on div at bounding box center [706, 383] width 1413 height 767
click at [883, 363] on span "Add Condition Adjustment" at bounding box center [906, 367] width 175 height 16
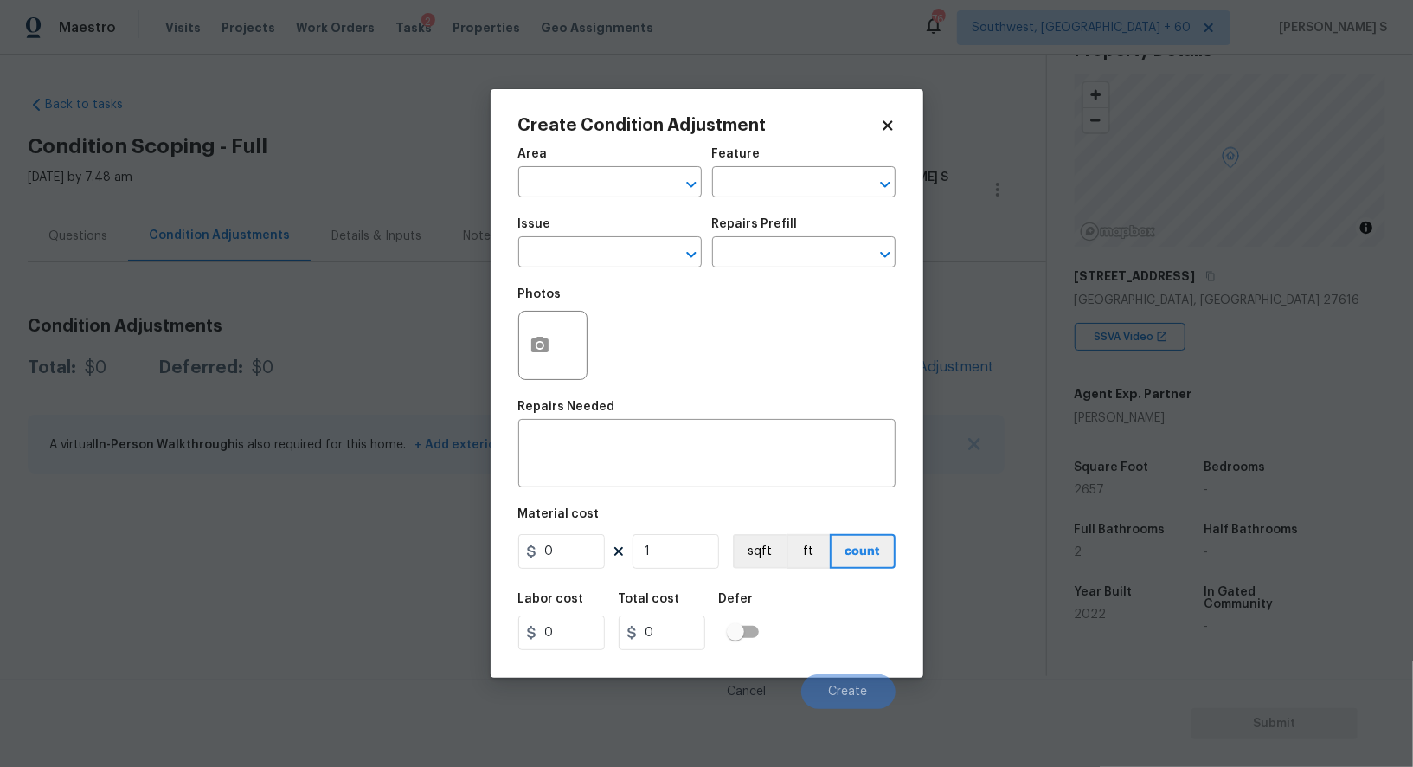
click at [585, 238] on div "Issue" at bounding box center [609, 229] width 183 height 22
click at [585, 262] on input "text" at bounding box center [585, 254] width 135 height 27
type input "Pressure Washing"
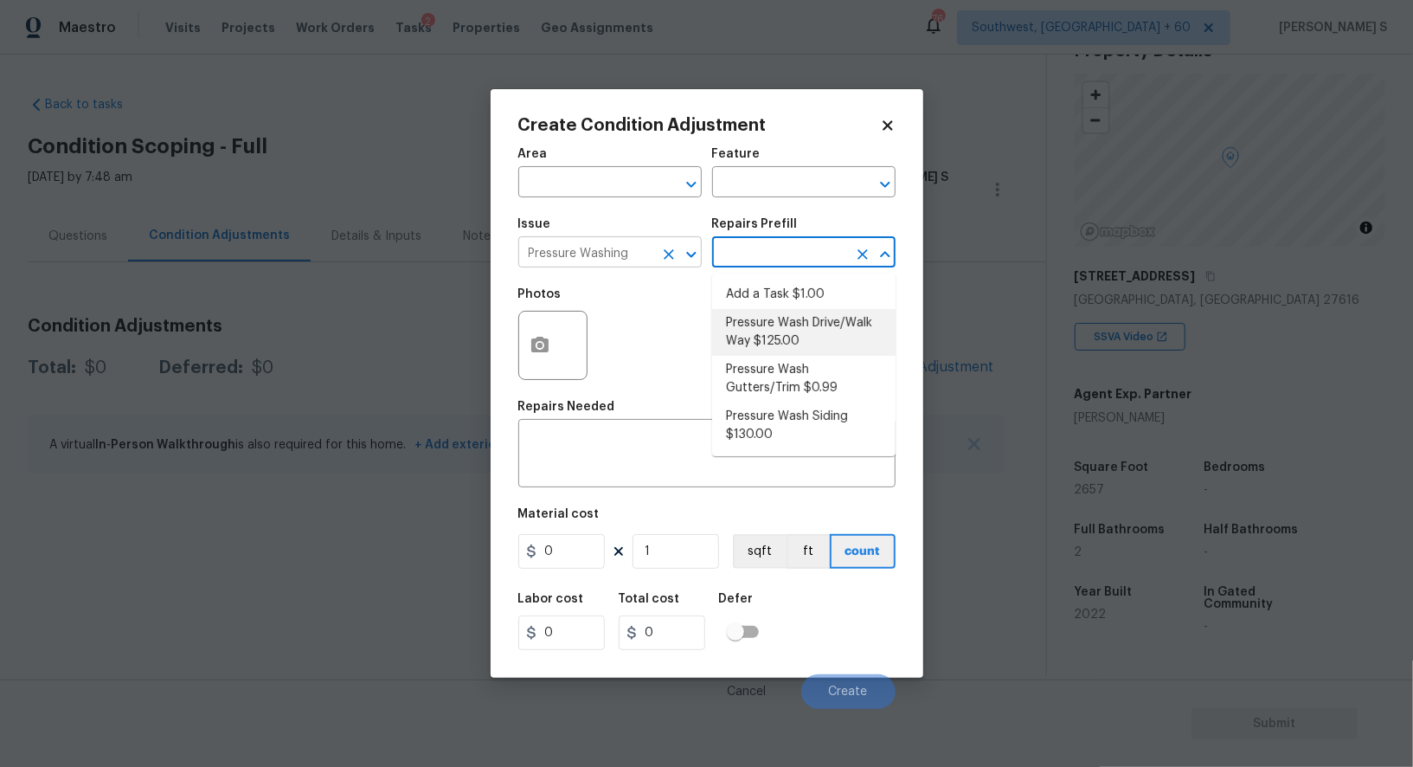
type input "Siding"
type textarea "Pressure wash the driveways/walkways as directed by the PM. Ensure that all deb…"
type input "125"
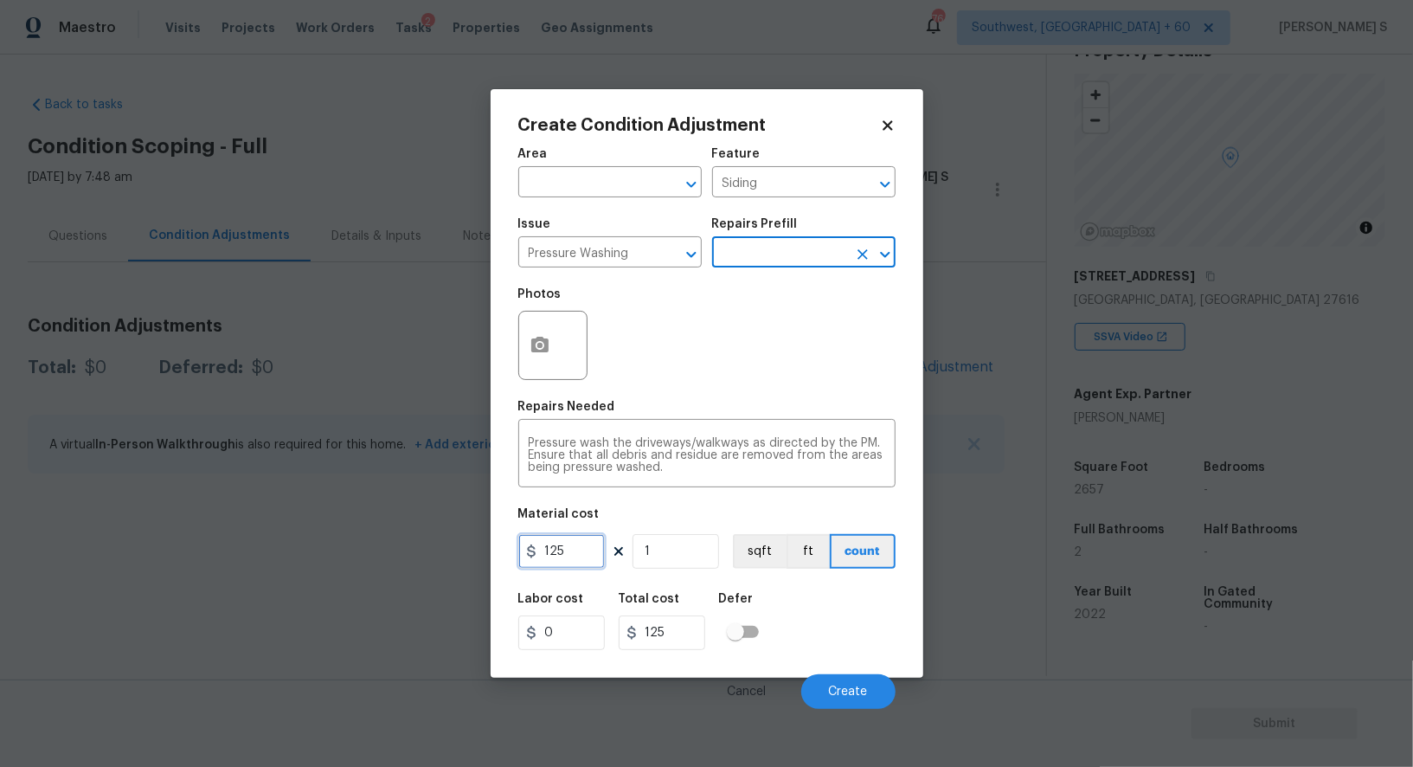
click at [588, 545] on input "125" at bounding box center [561, 551] width 87 height 35
type input "200"
click at [864, 668] on div "Cancel Create" at bounding box center [706, 684] width 377 height 48
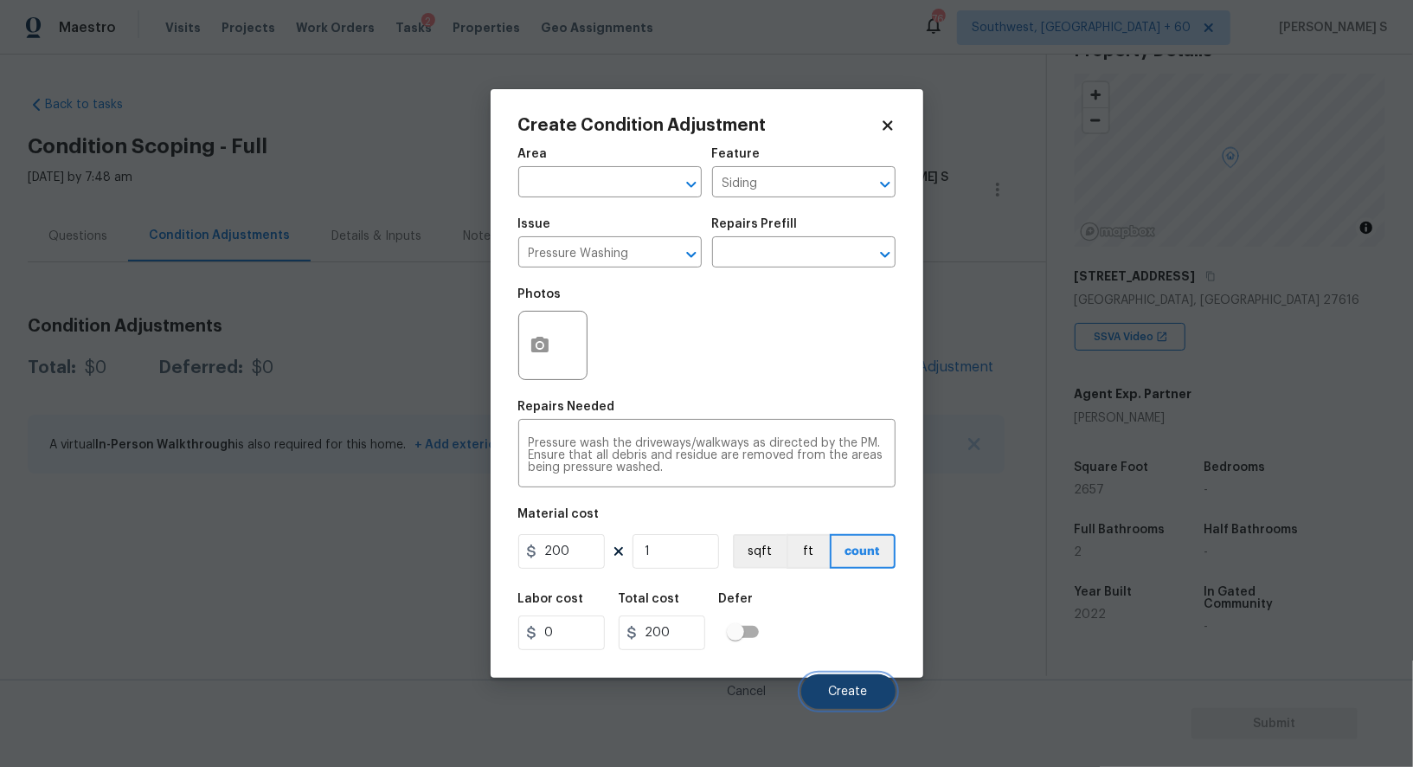
click at [867, 684] on button "Create" at bounding box center [848, 691] width 94 height 35
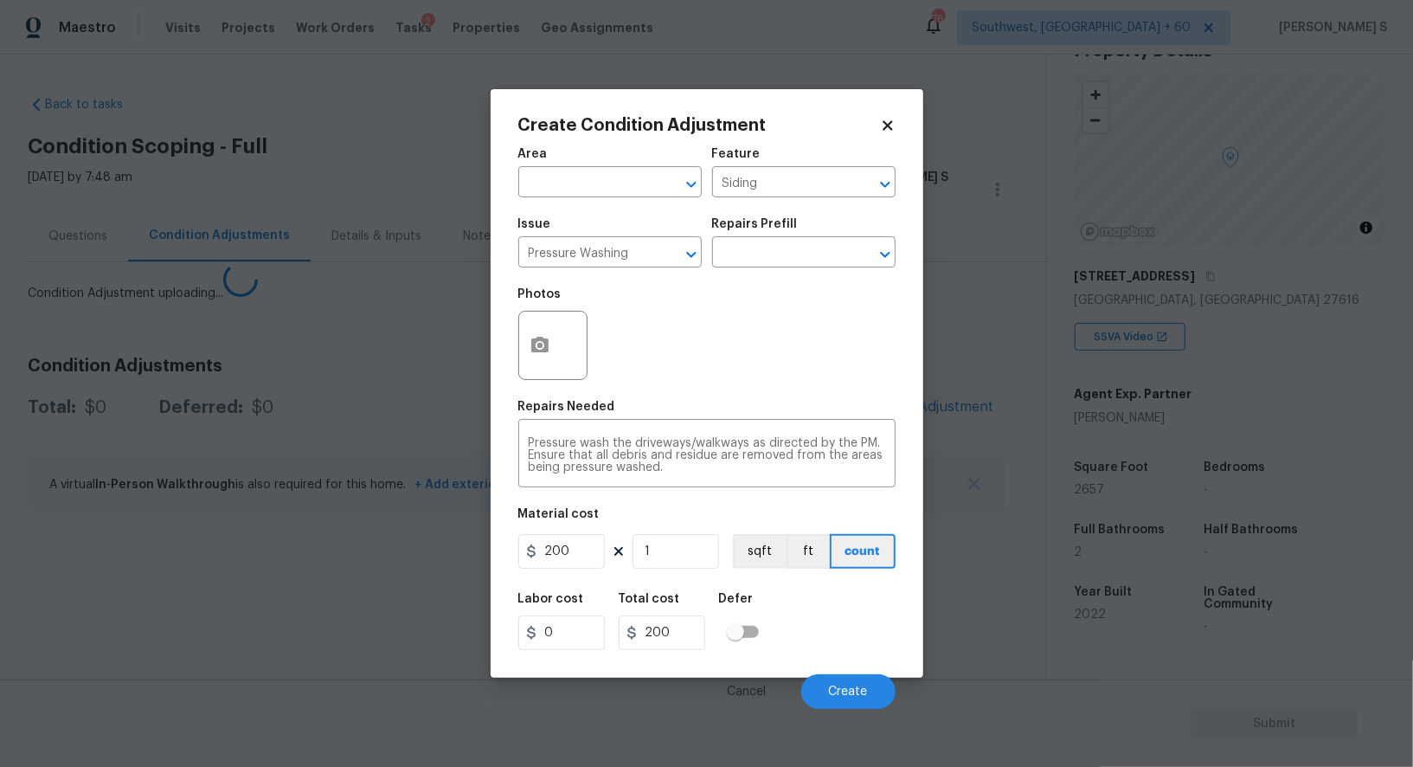
click at [185, 565] on body "Maestro Visits Projects Work Orders Tasks 2 Properties Geo Assignments [GEOGRAP…" at bounding box center [706, 383] width 1413 height 767
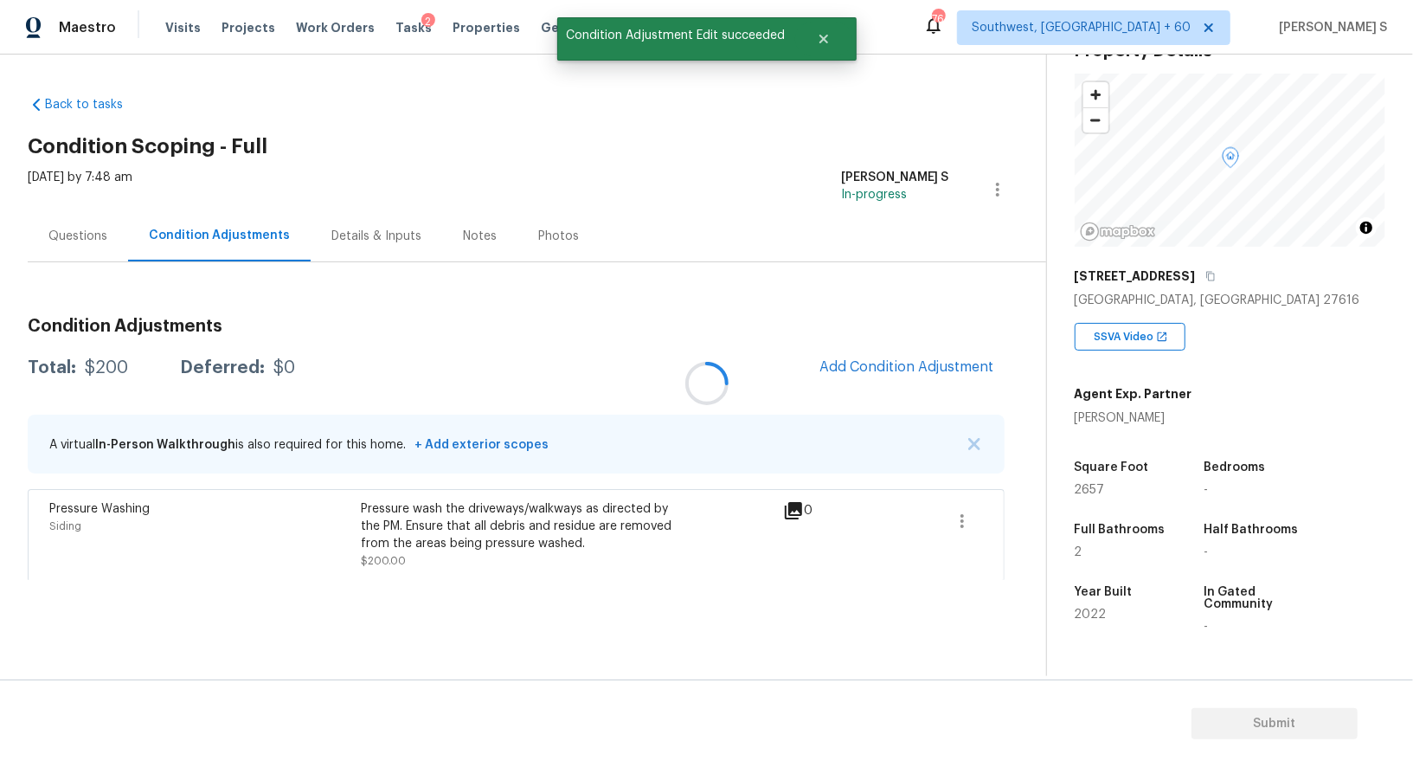
click at [852, 372] on div at bounding box center [706, 383] width 1413 height 767
click at [876, 363] on span "Add Condition Adjustment" at bounding box center [906, 367] width 175 height 16
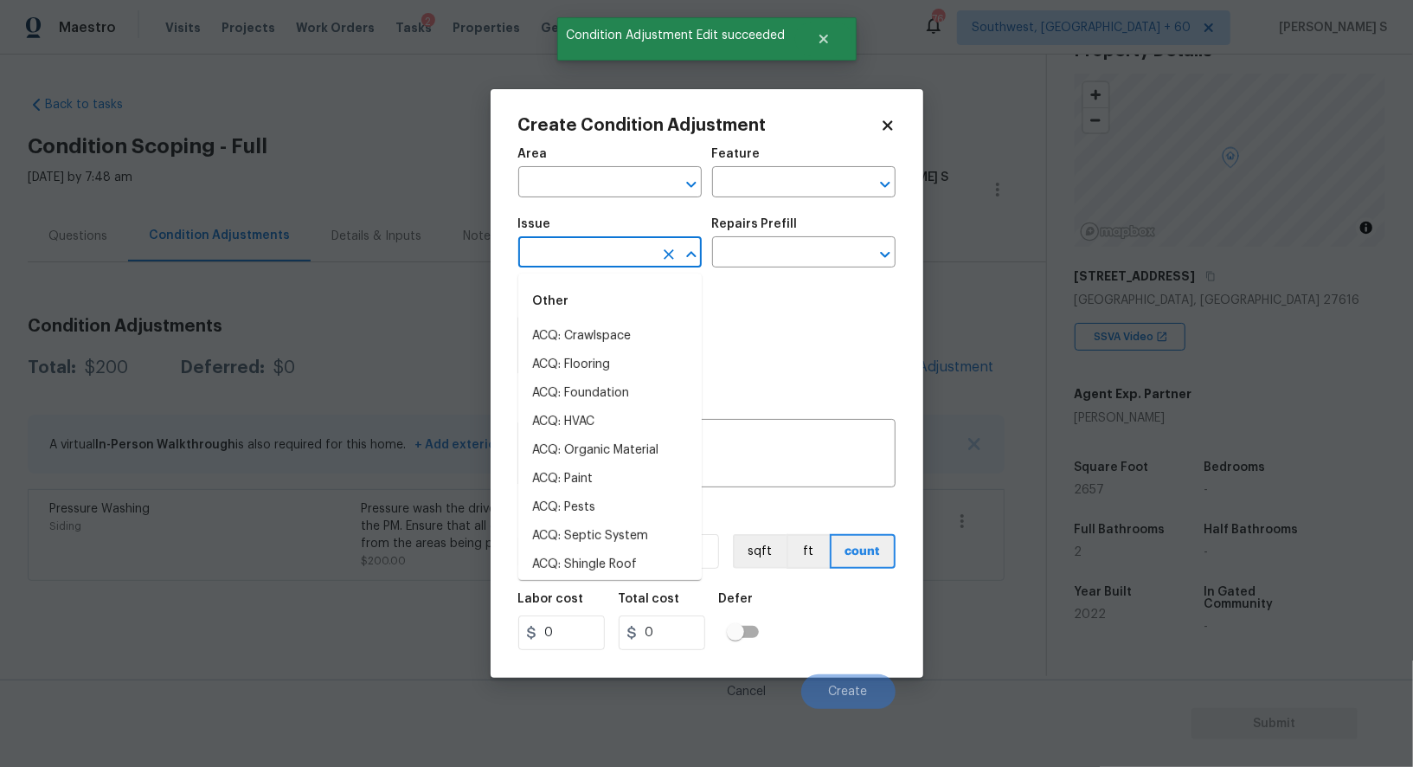
click at [605, 258] on input "text" at bounding box center [585, 254] width 135 height 27
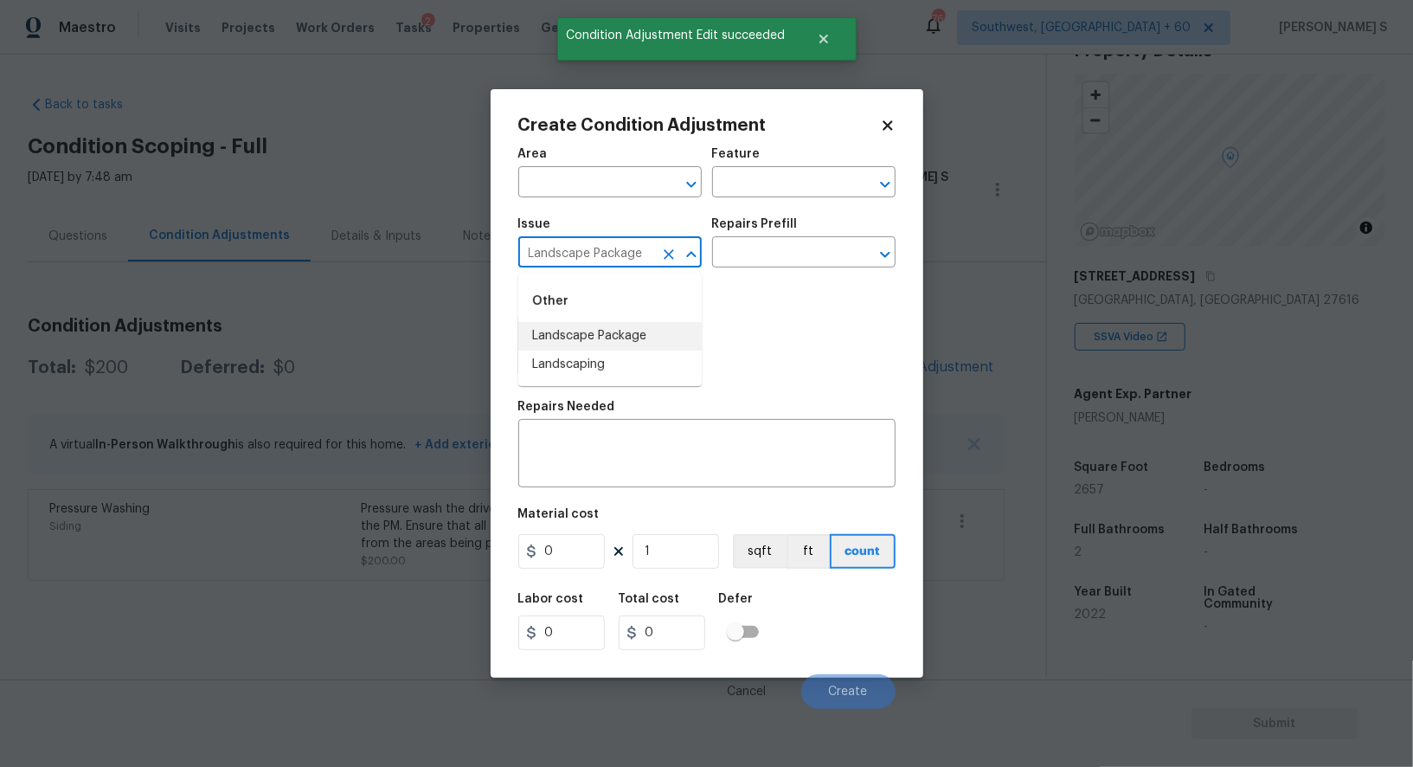
type input "Landscape Package"
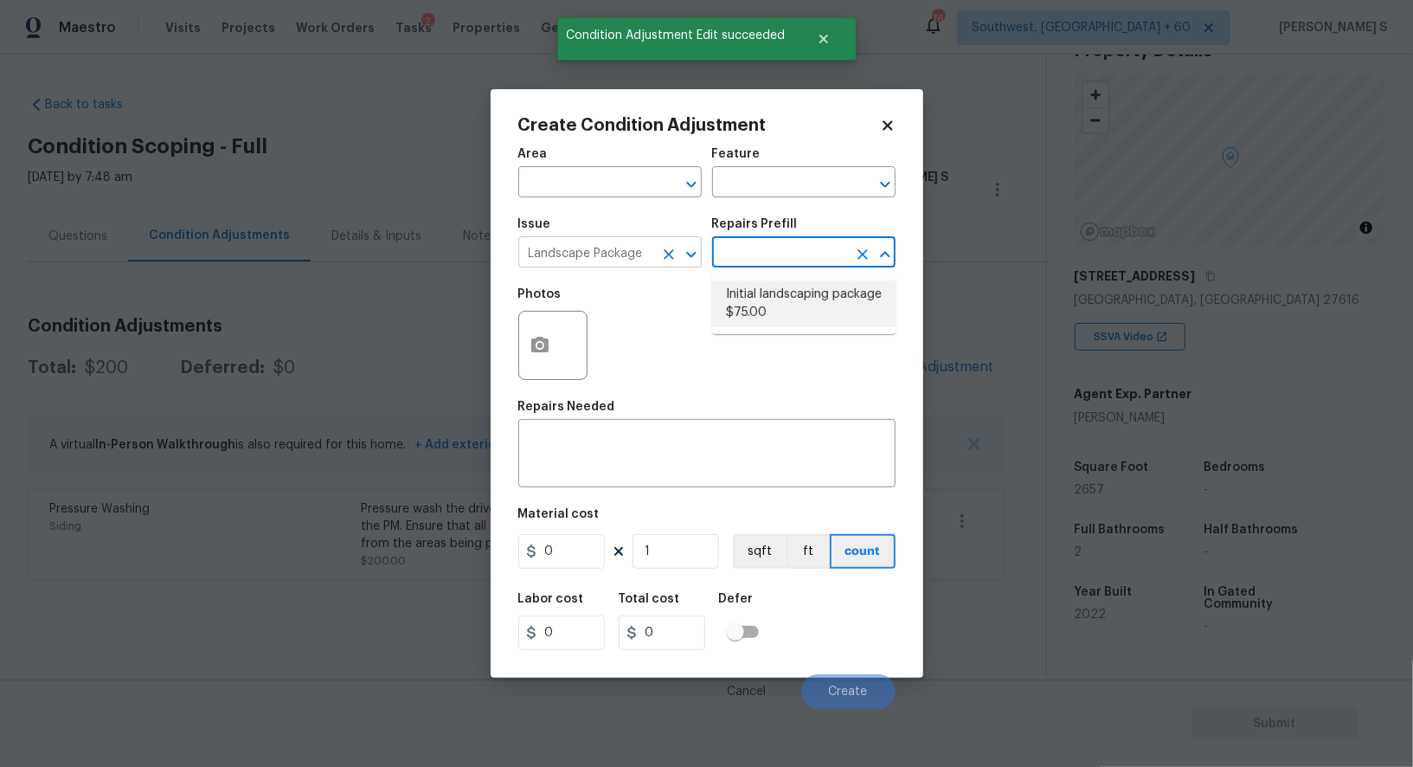
type input "Home Readiness Packages"
type textarea "Mowing of grass up to 6" in height. Mow, edge along driveways & sidewalks, trim…"
type input "75"
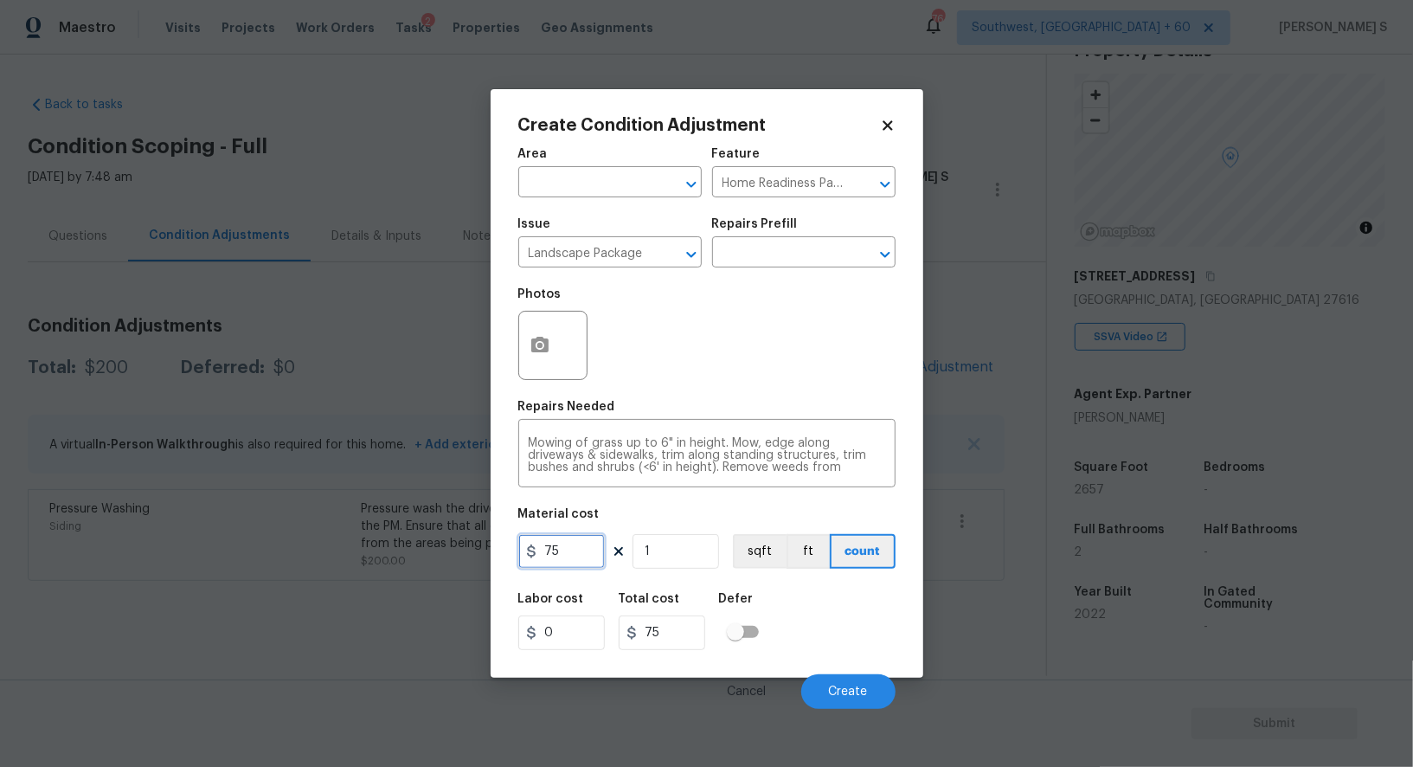
click at [580, 551] on input "75" at bounding box center [561, 551] width 87 height 35
type input "300"
click at [543, 390] on div "Photos" at bounding box center [554, 334] width 73 height 112
click at [543, 350] on icon "button" at bounding box center [539, 345] width 17 height 16
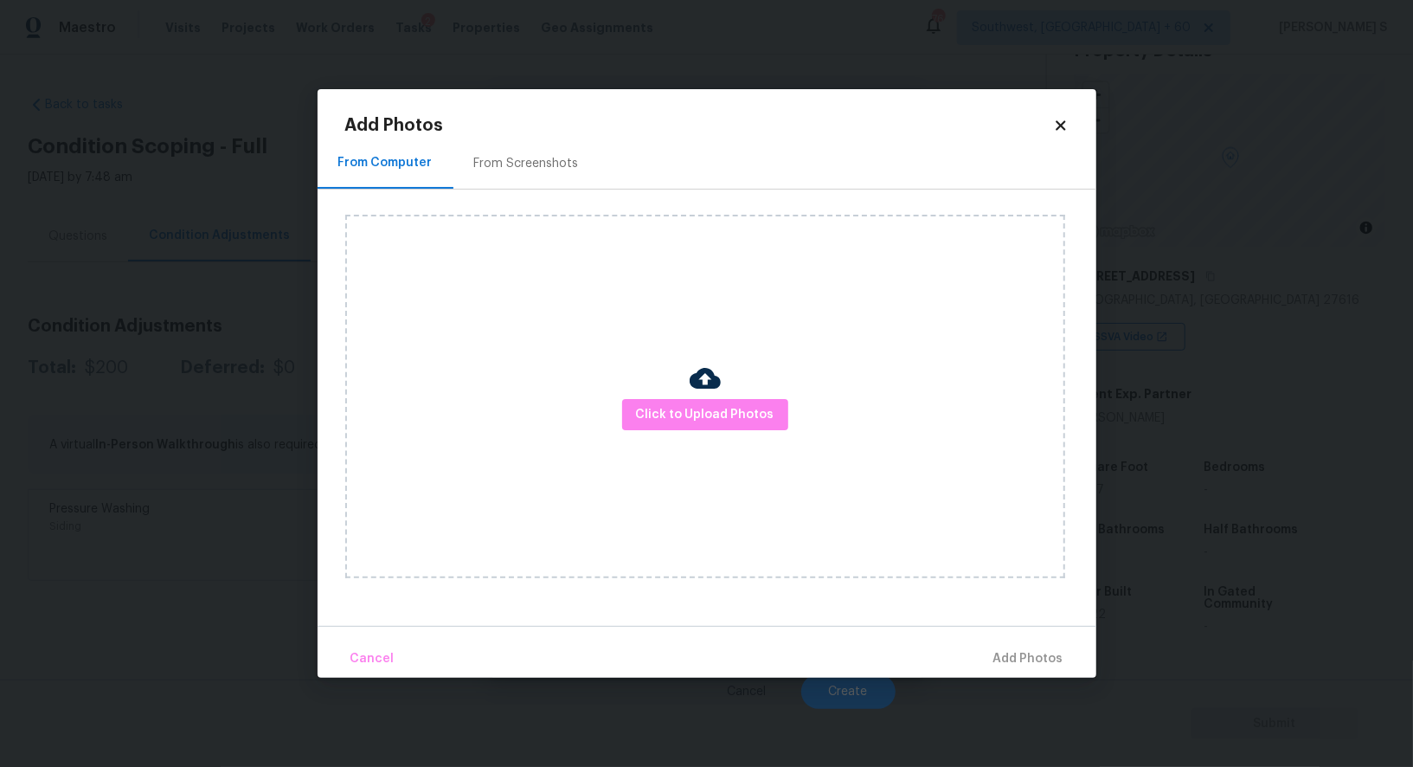
click at [548, 161] on div "From Screenshots" at bounding box center [526, 163] width 105 height 17
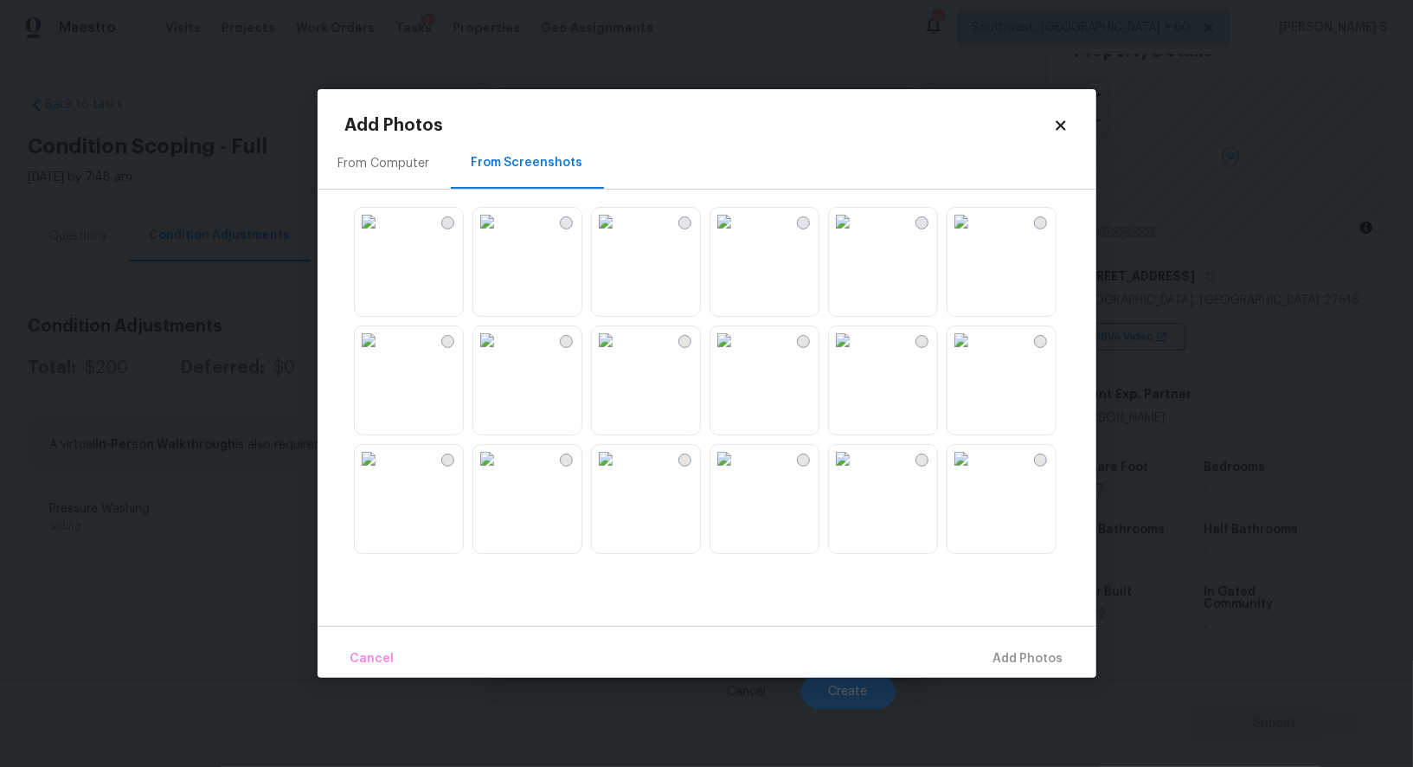
click at [501, 235] on img at bounding box center [487, 222] width 28 height 28
click at [738, 472] on img at bounding box center [724, 459] width 28 height 28
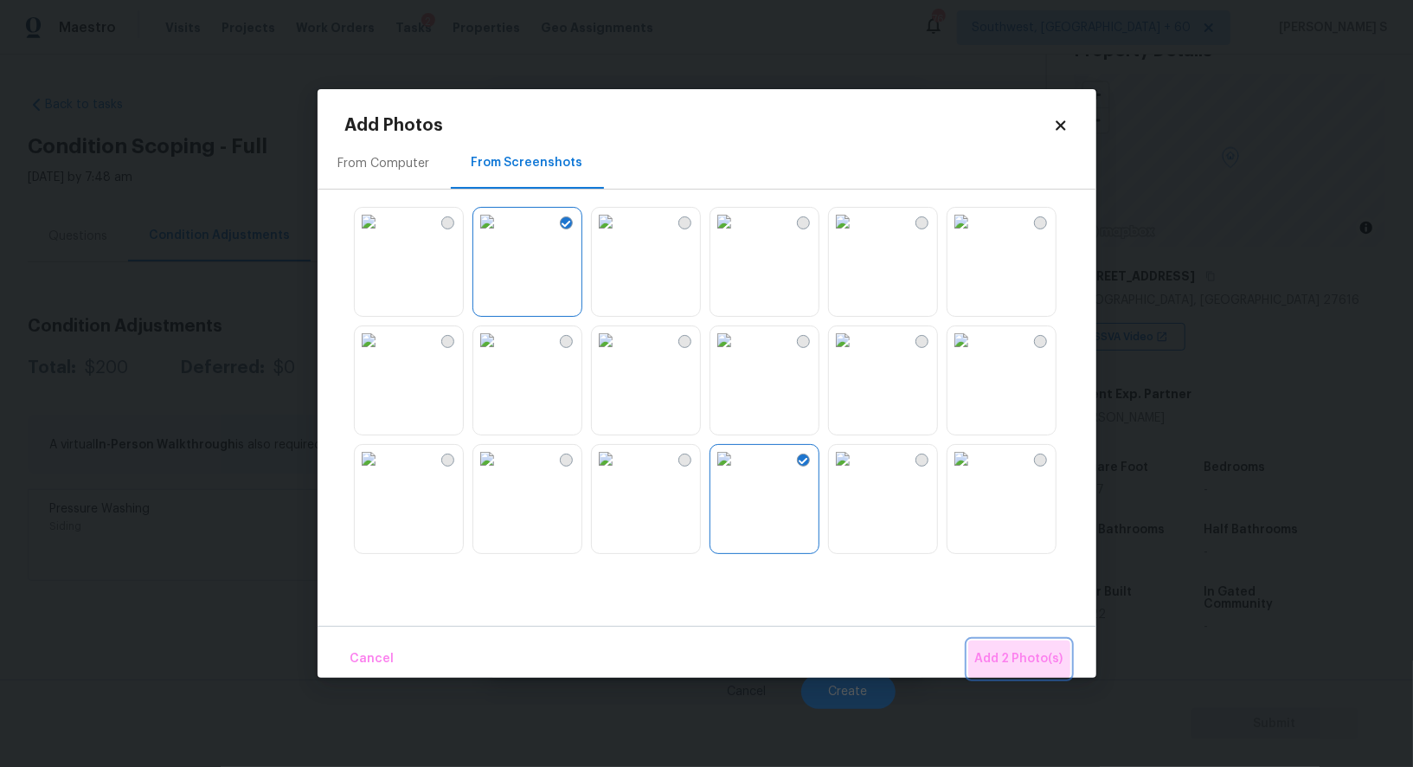
click at [1043, 660] on span "Add 2 Photo(s)" at bounding box center [1019, 659] width 88 height 22
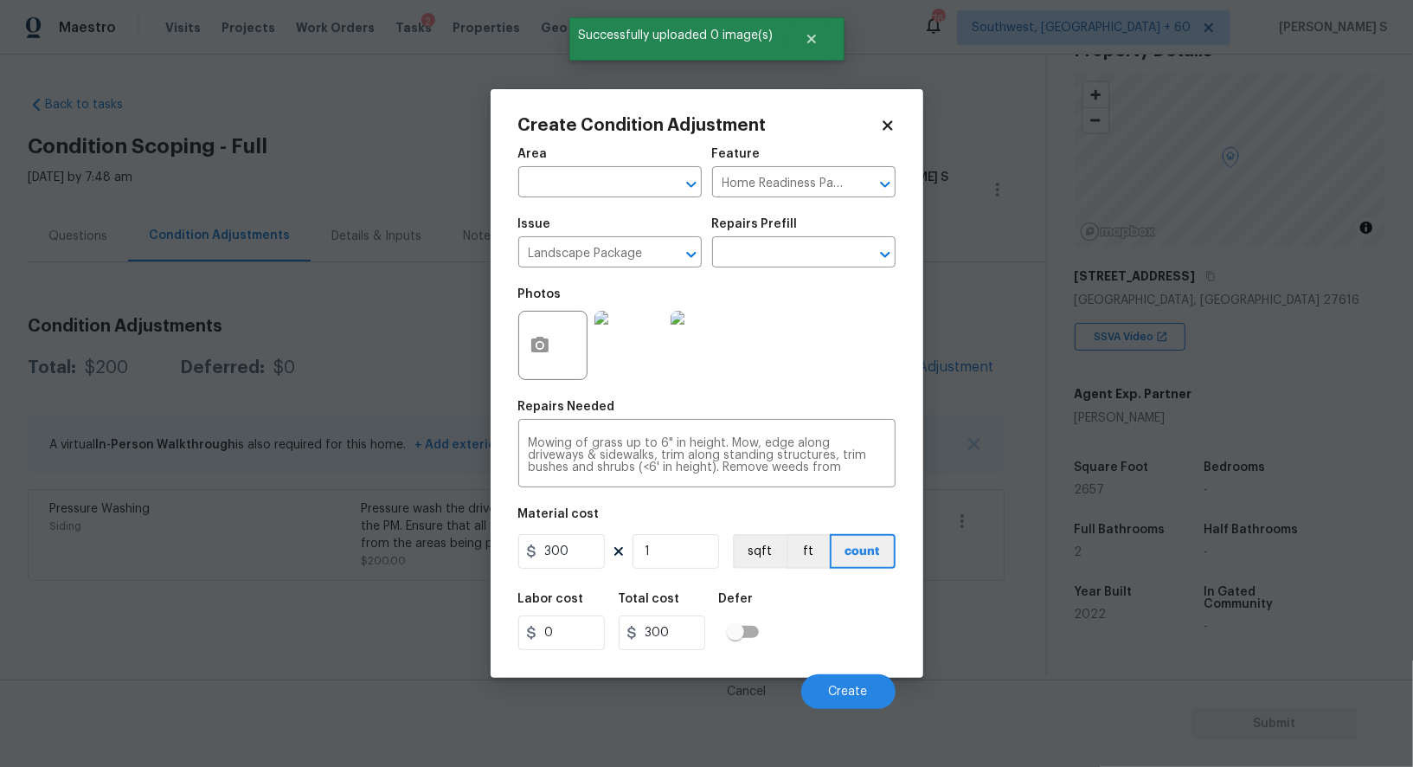
click at [856, 621] on div "Labor cost 0 Total cost 300 Defer" at bounding box center [706, 621] width 377 height 78
click at [861, 694] on span "Create" at bounding box center [848, 691] width 39 height 13
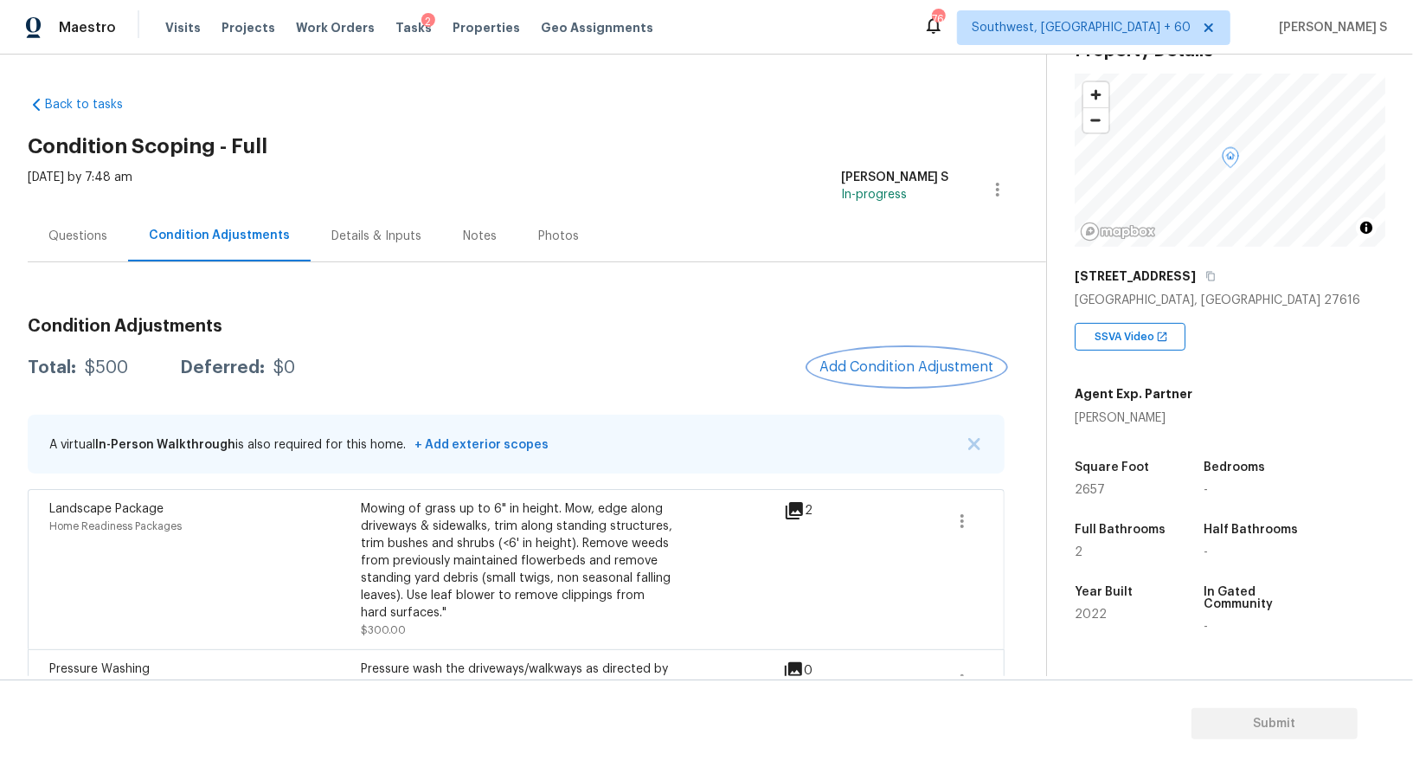
scroll to position [68, 0]
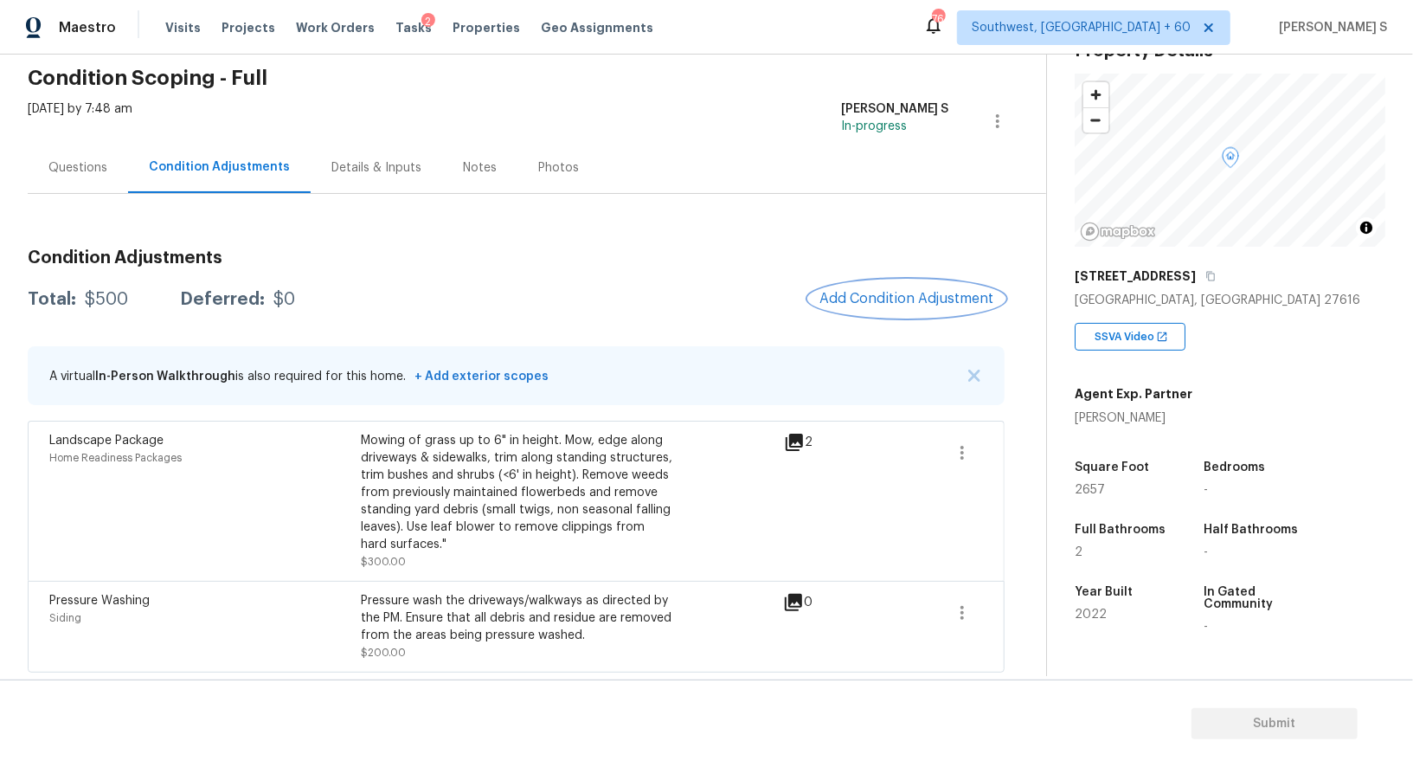
click at [942, 299] on span "Add Condition Adjustment" at bounding box center [906, 299] width 175 height 16
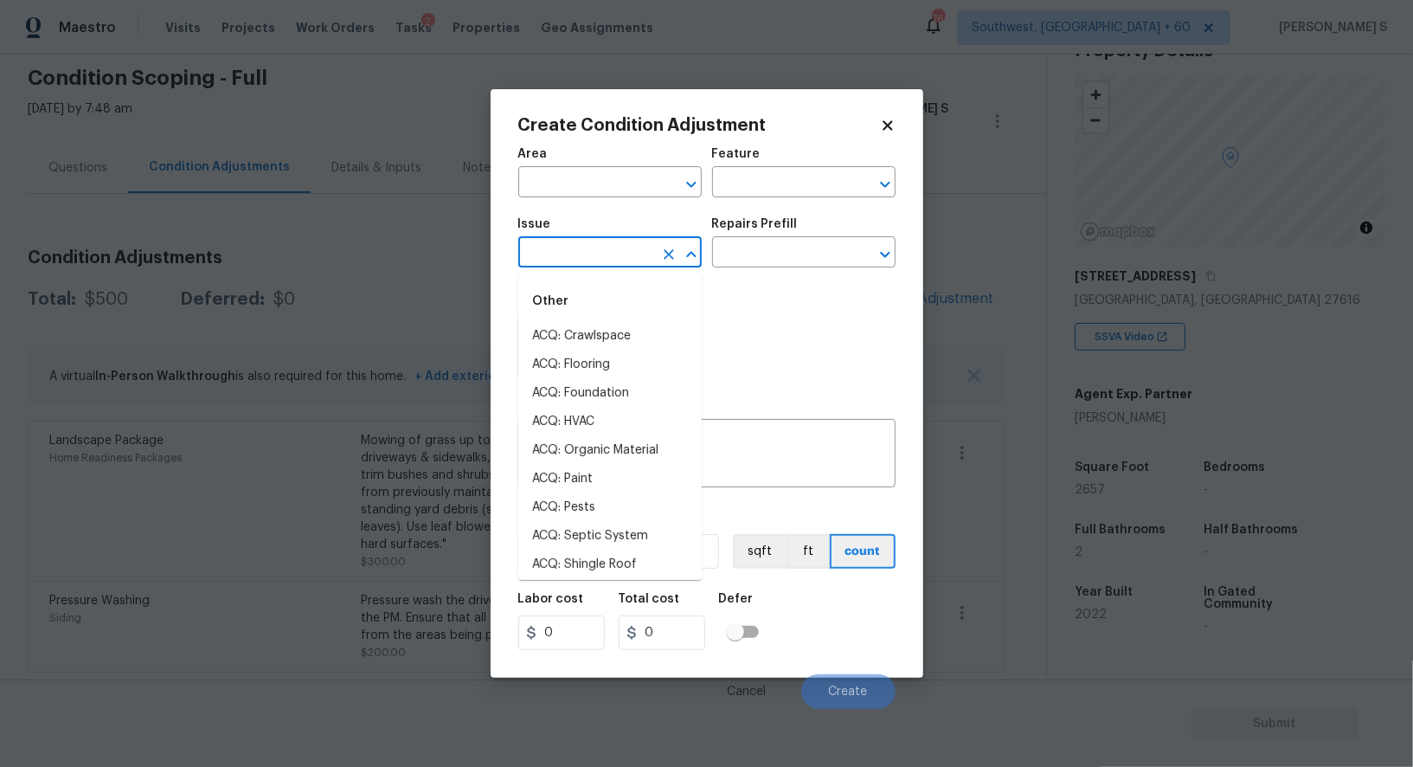
click at [636, 253] on input "text" at bounding box center [585, 254] width 135 height 27
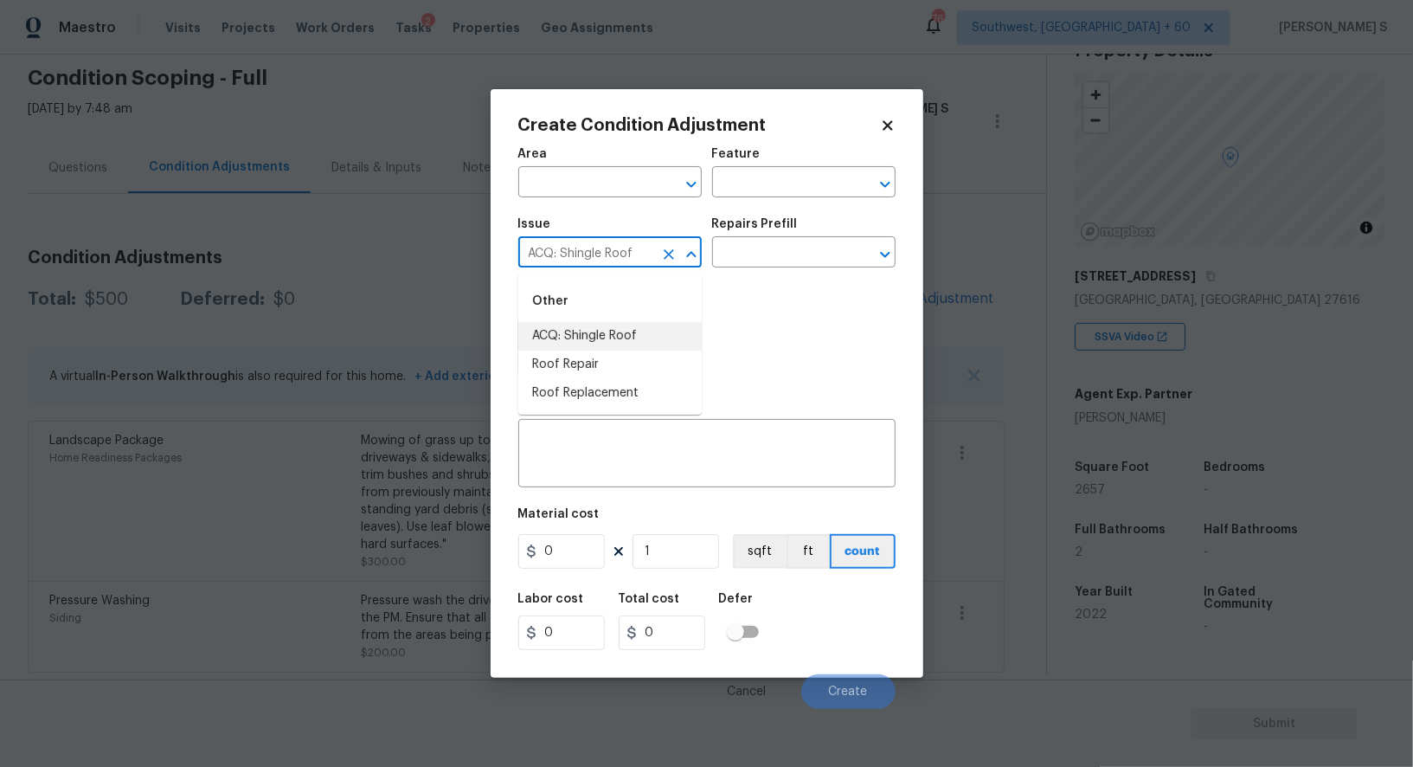
type input "ACQ: Shingle Roof"
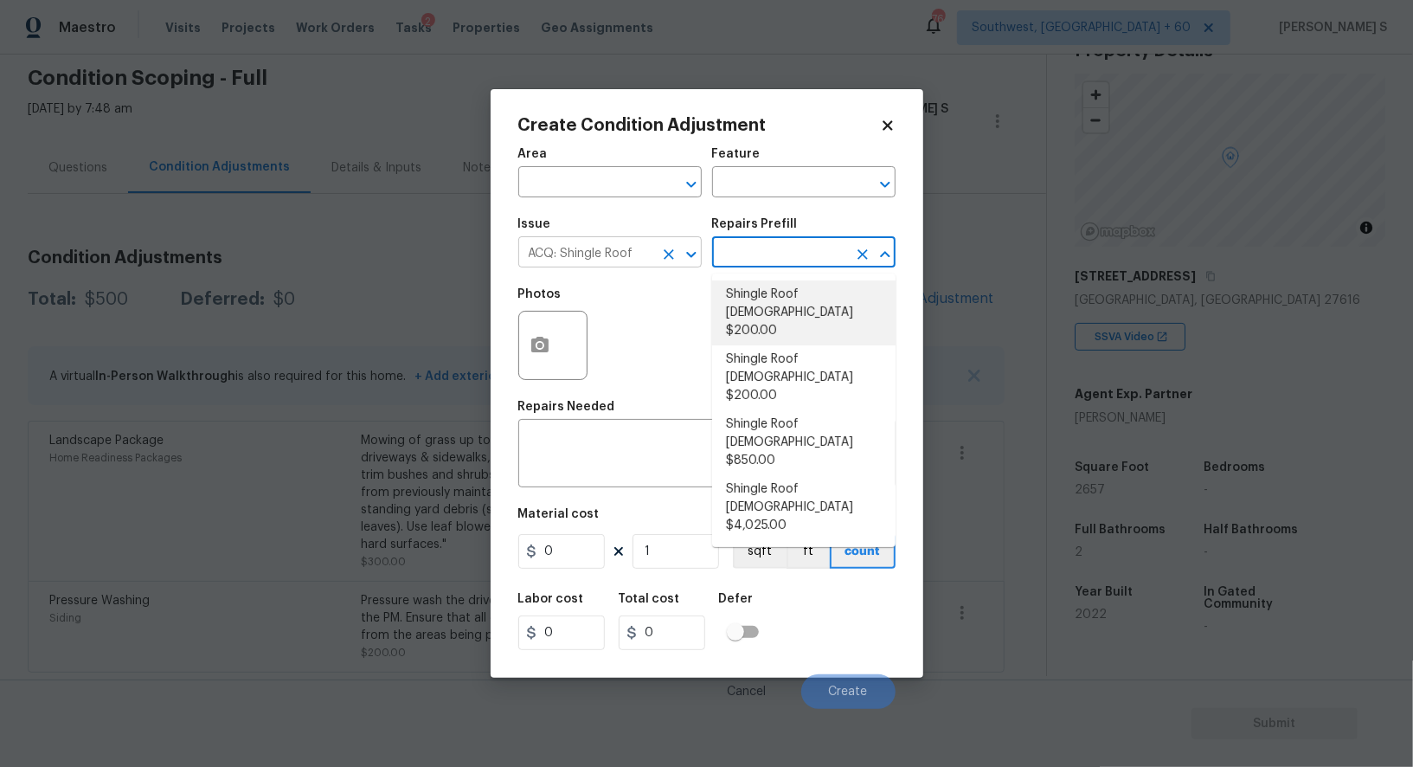
type input "Acquisition"
type textarea "Acquisition Scope: Shingle Roof 0-10 years in age maintenance."
type input "200"
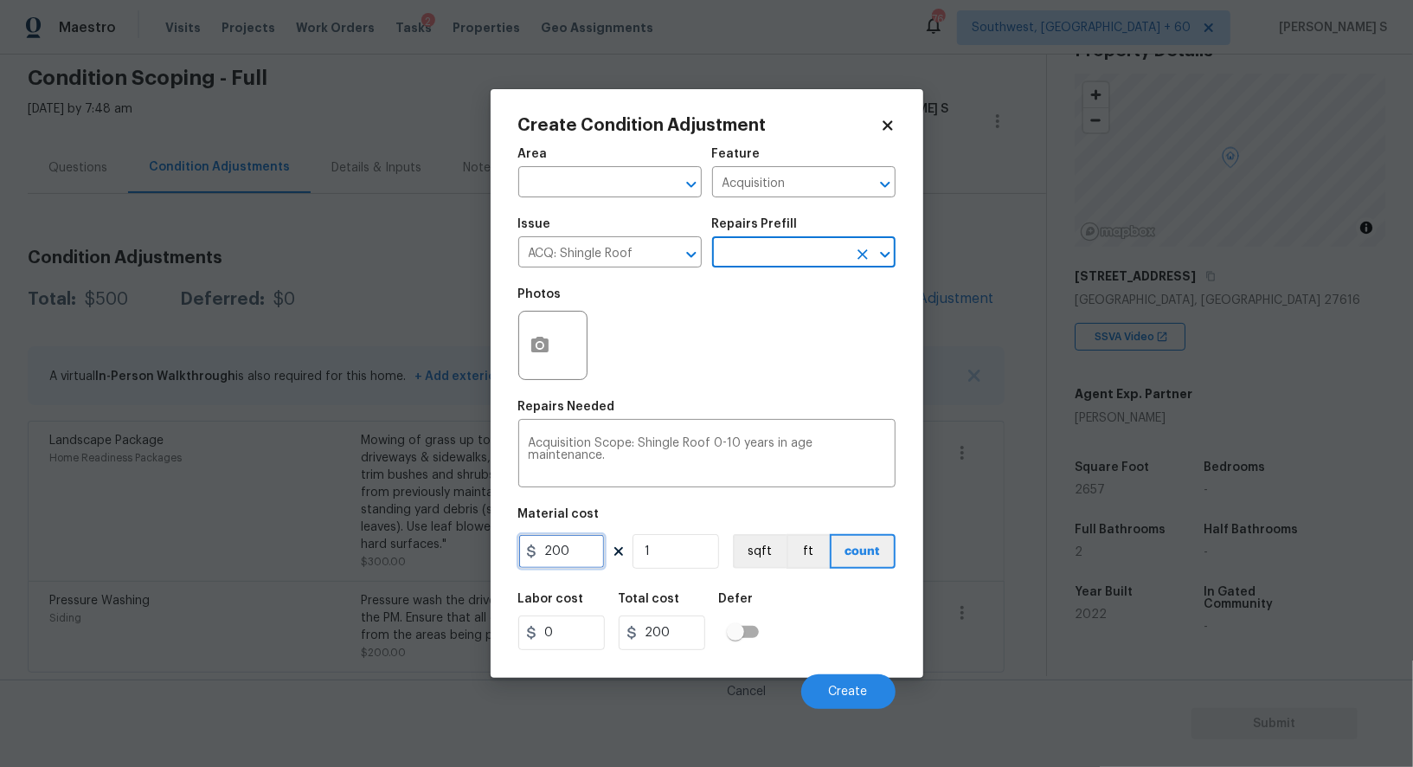
click at [574, 562] on input "200" at bounding box center [561, 551] width 87 height 35
type input "288"
click at [871, 641] on div "Labor cost 0 Total cost 288 Defer" at bounding box center [706, 621] width 377 height 78
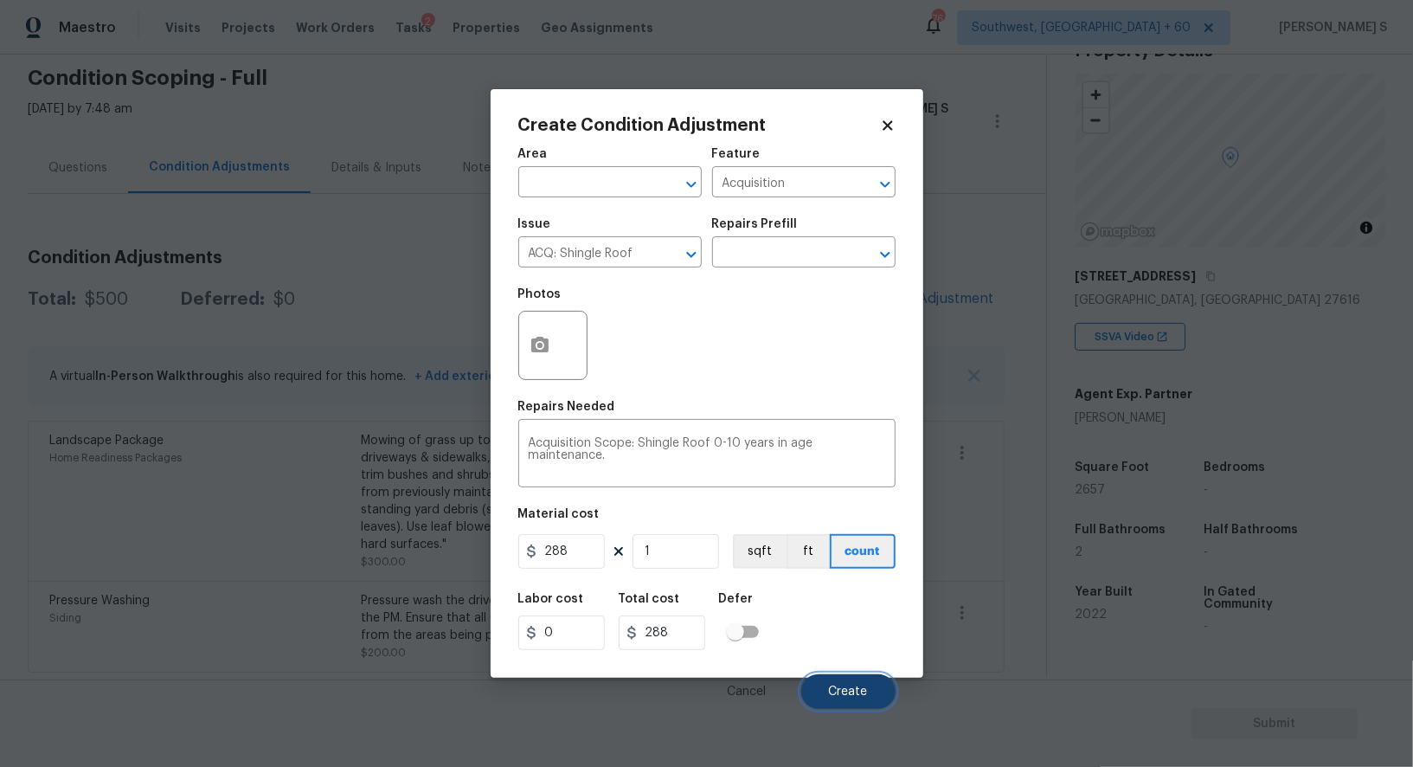
click at [861, 684] on button "Create" at bounding box center [848, 691] width 94 height 35
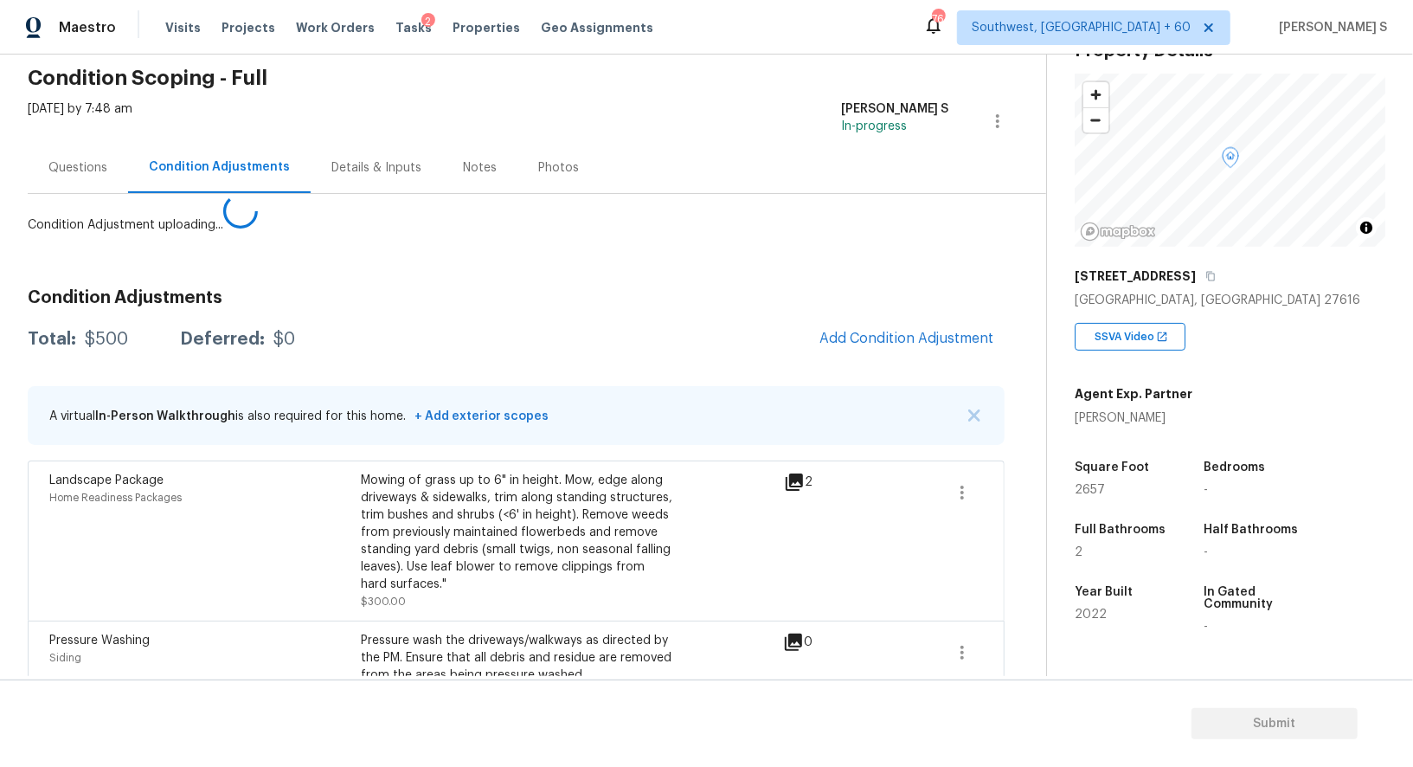
click at [184, 622] on body "Maestro Visits Projects Work Orders Tasks 2 Properties Geo Assignments [GEOGRAP…" at bounding box center [706, 383] width 1413 height 767
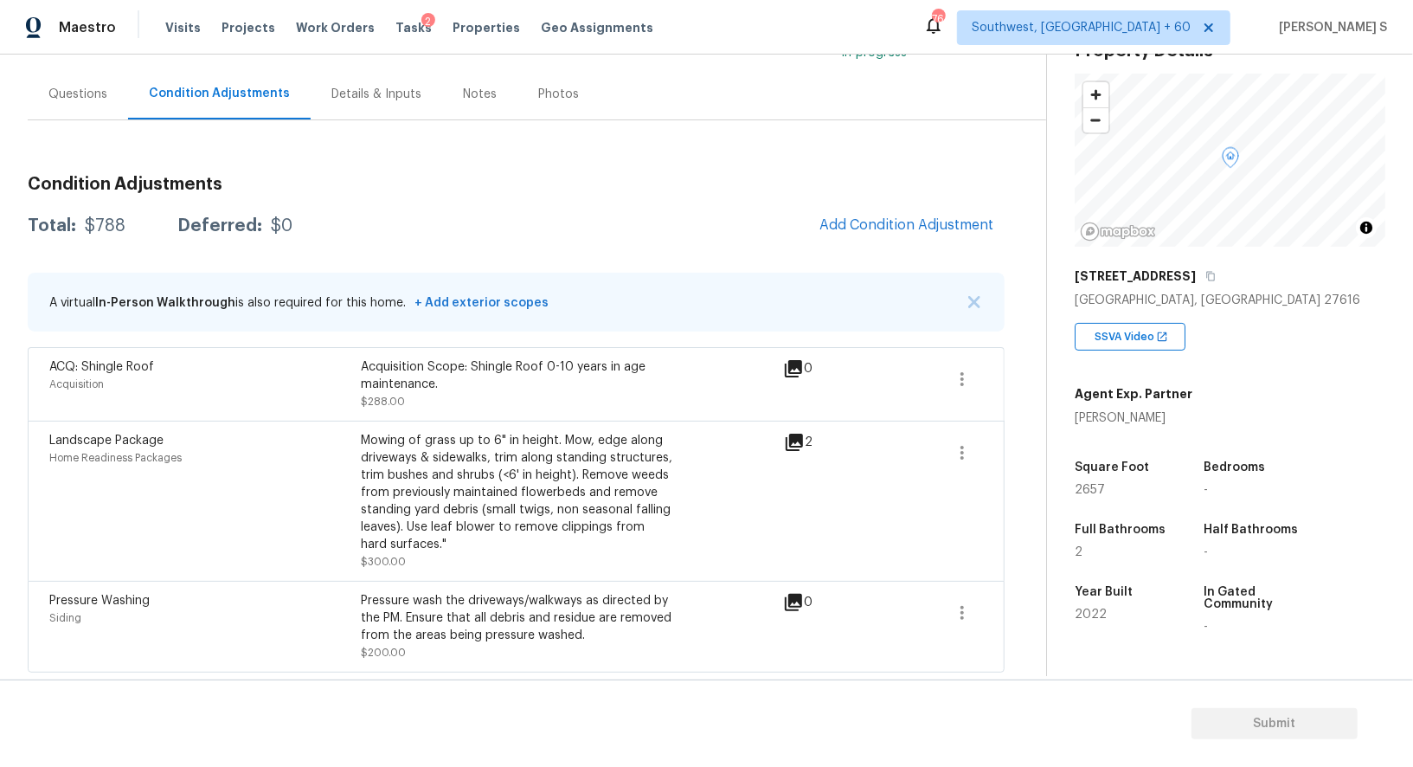
scroll to position [0, 0]
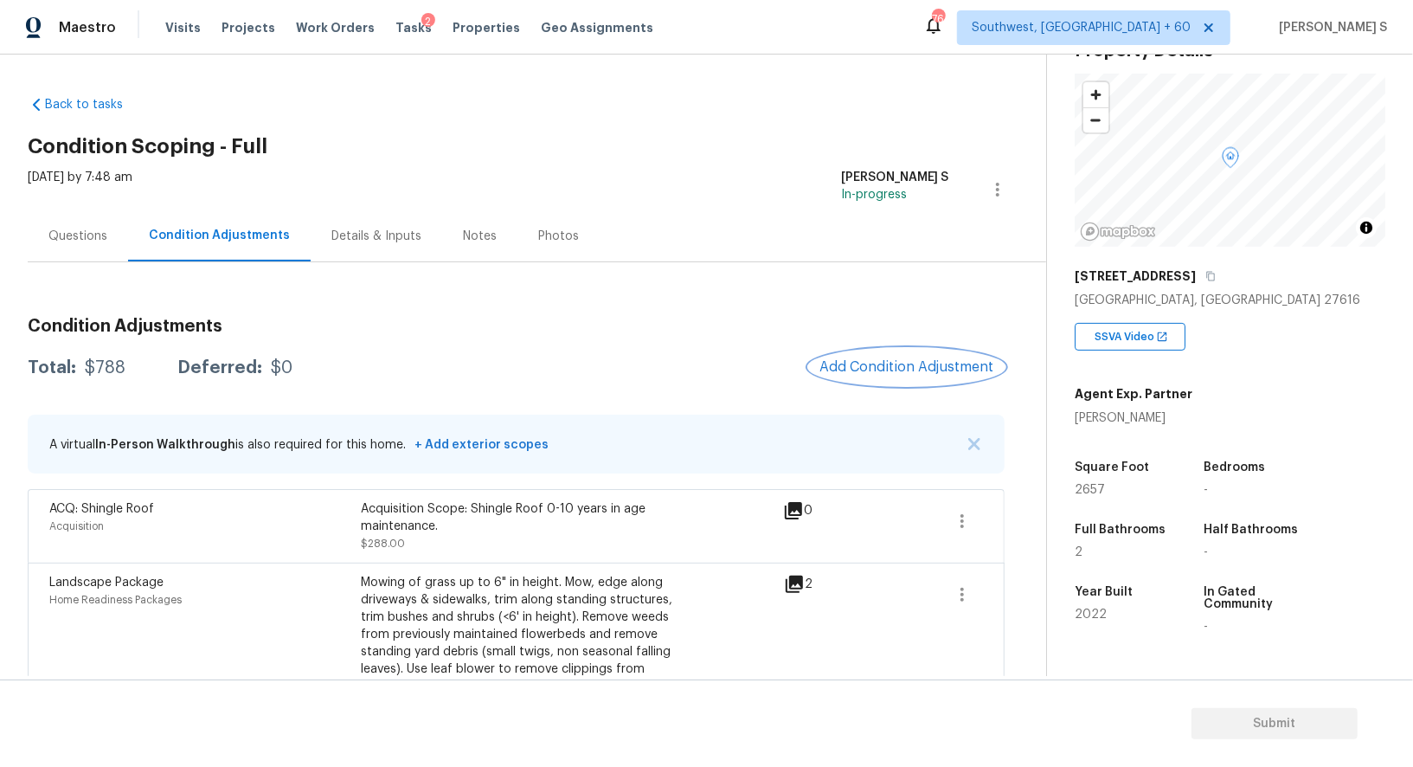
click at [908, 356] on button "Add Condition Adjustment" at bounding box center [907, 367] width 196 height 36
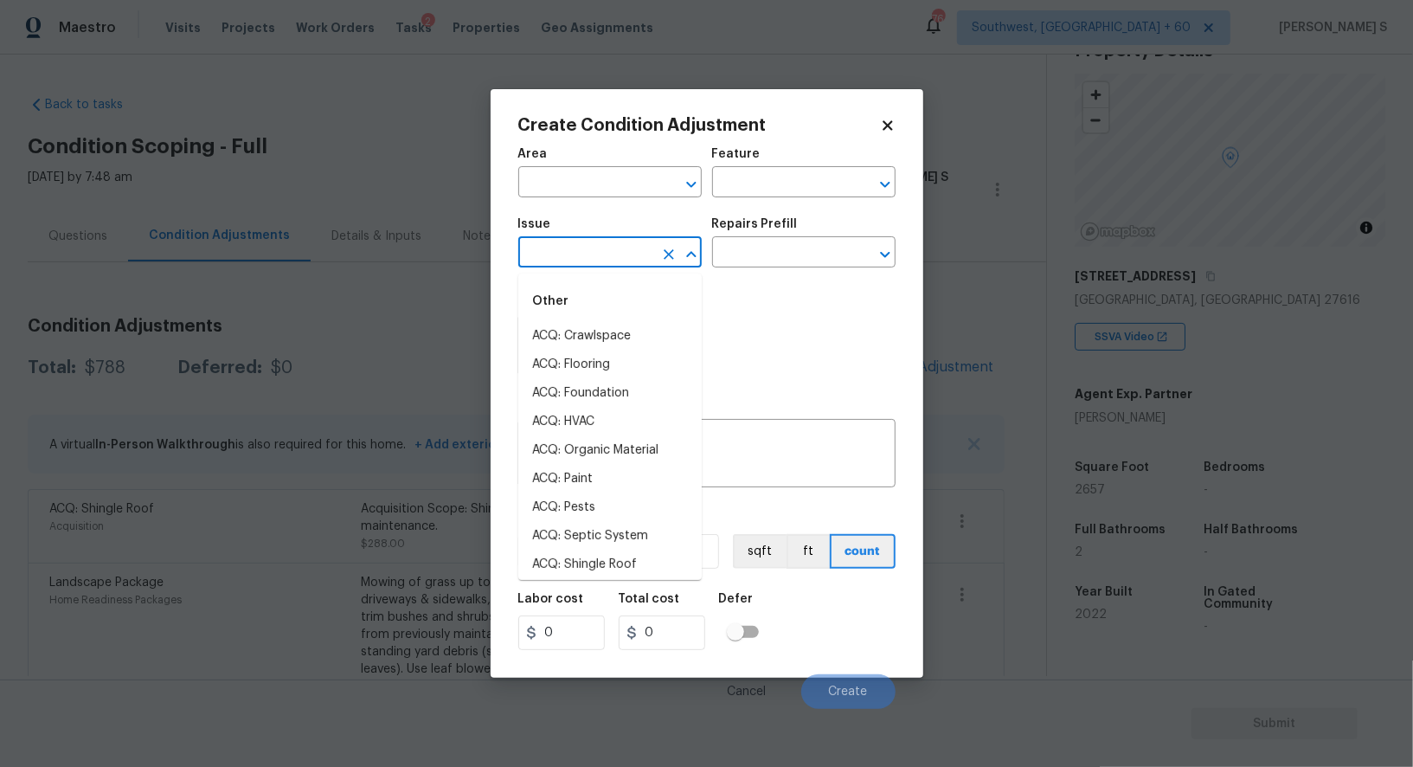
click at [575, 267] on input "text" at bounding box center [585, 254] width 135 height 27
type input "ACQ: Paint"
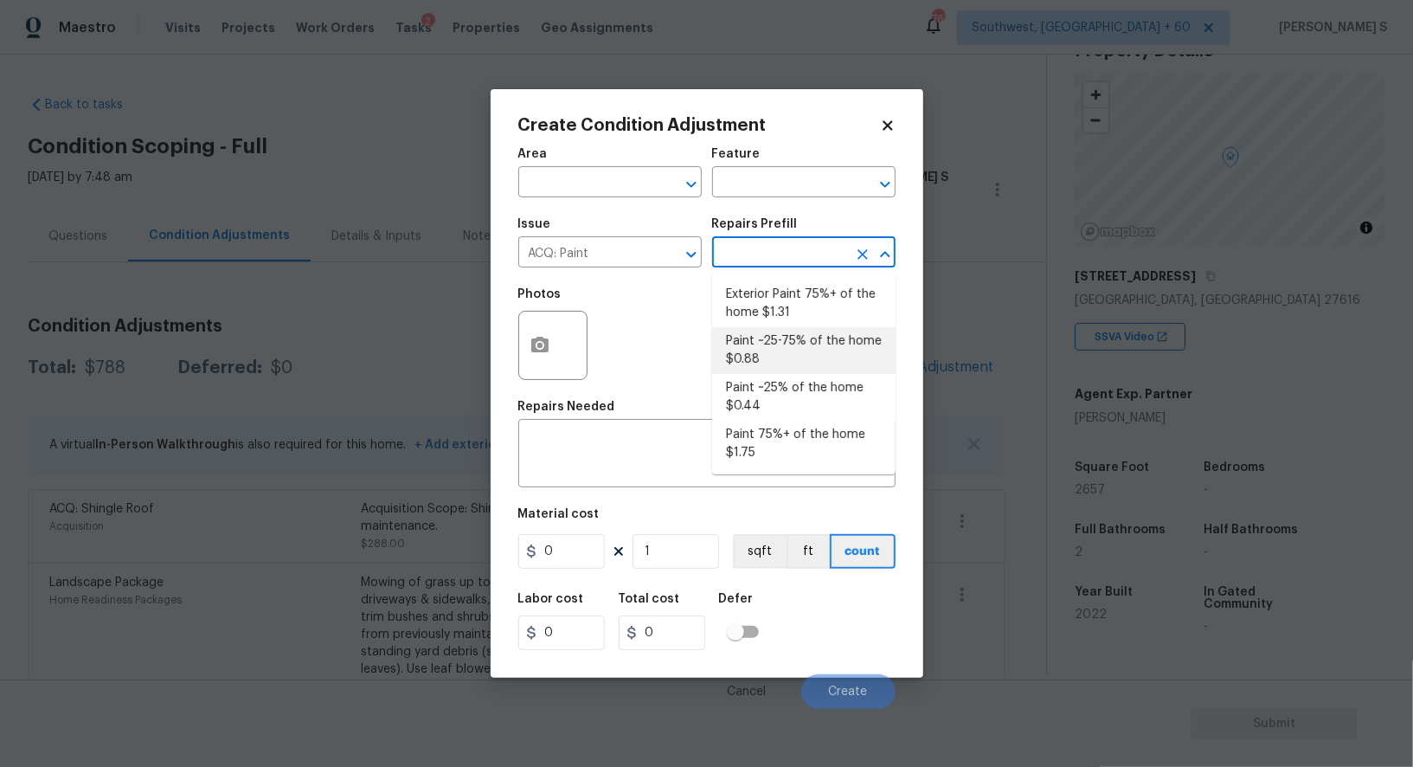
click at [805, 331] on li "Paint ~25-75% of the home $0.88" at bounding box center [803, 350] width 183 height 47
type input "Acquisition"
type textarea "Acquisition Scope: ~25 - 75% of the home needs interior paint"
type input "0.88"
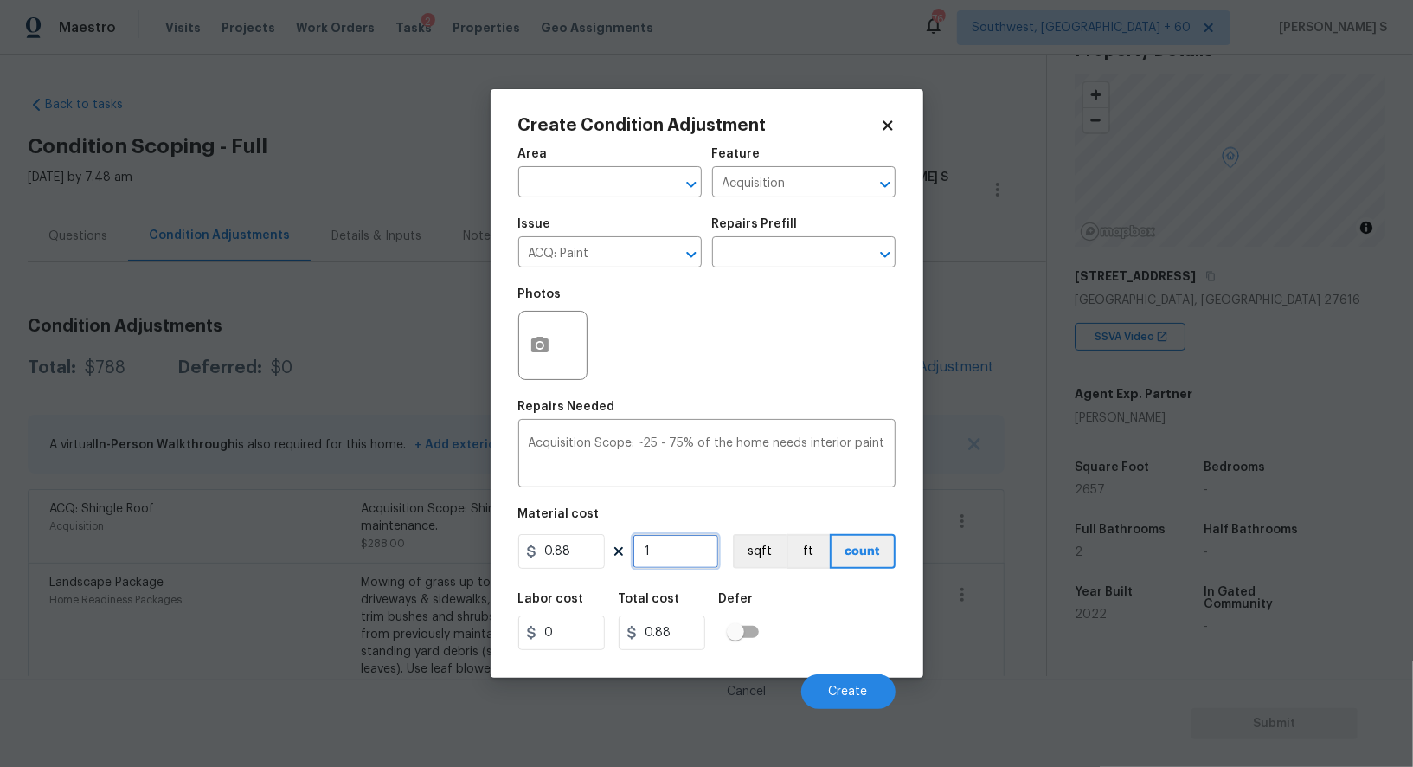
click at [691, 543] on input "1" at bounding box center [676, 551] width 87 height 35
type input "2"
type input "1.76"
type input "26"
type input "22.88"
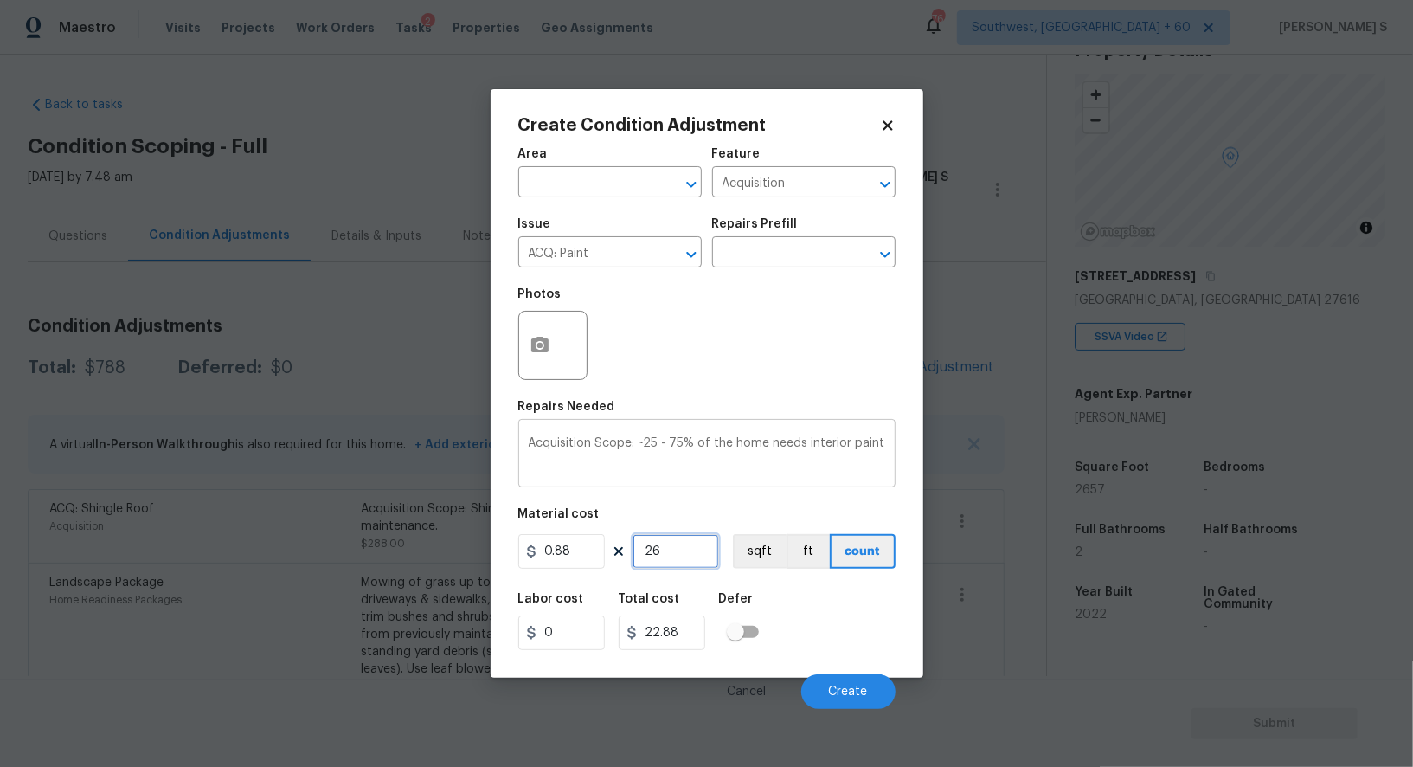
type input "265"
type input "233.2"
type input "2657"
type input "2338.16"
type input "2657"
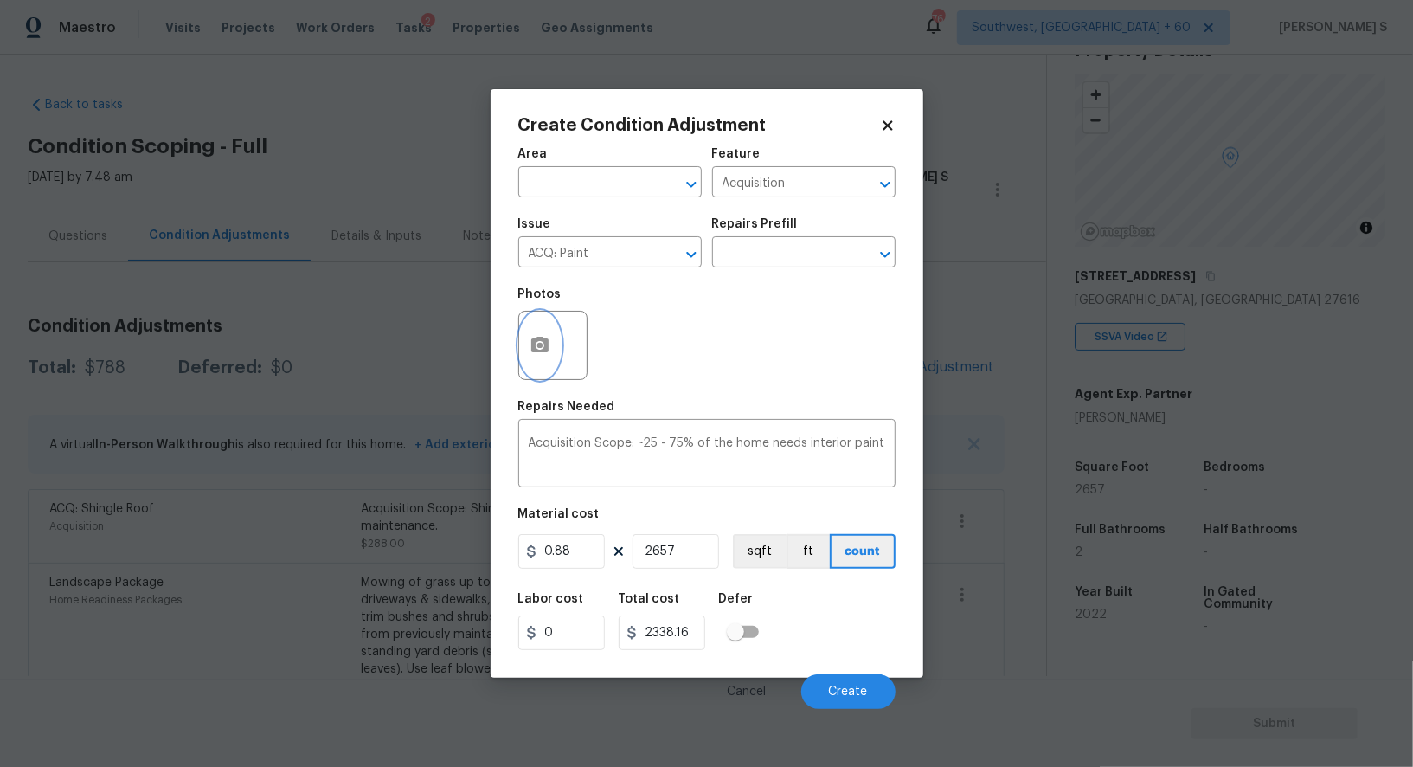
click at [542, 352] on icon "button" at bounding box center [539, 345] width 17 height 16
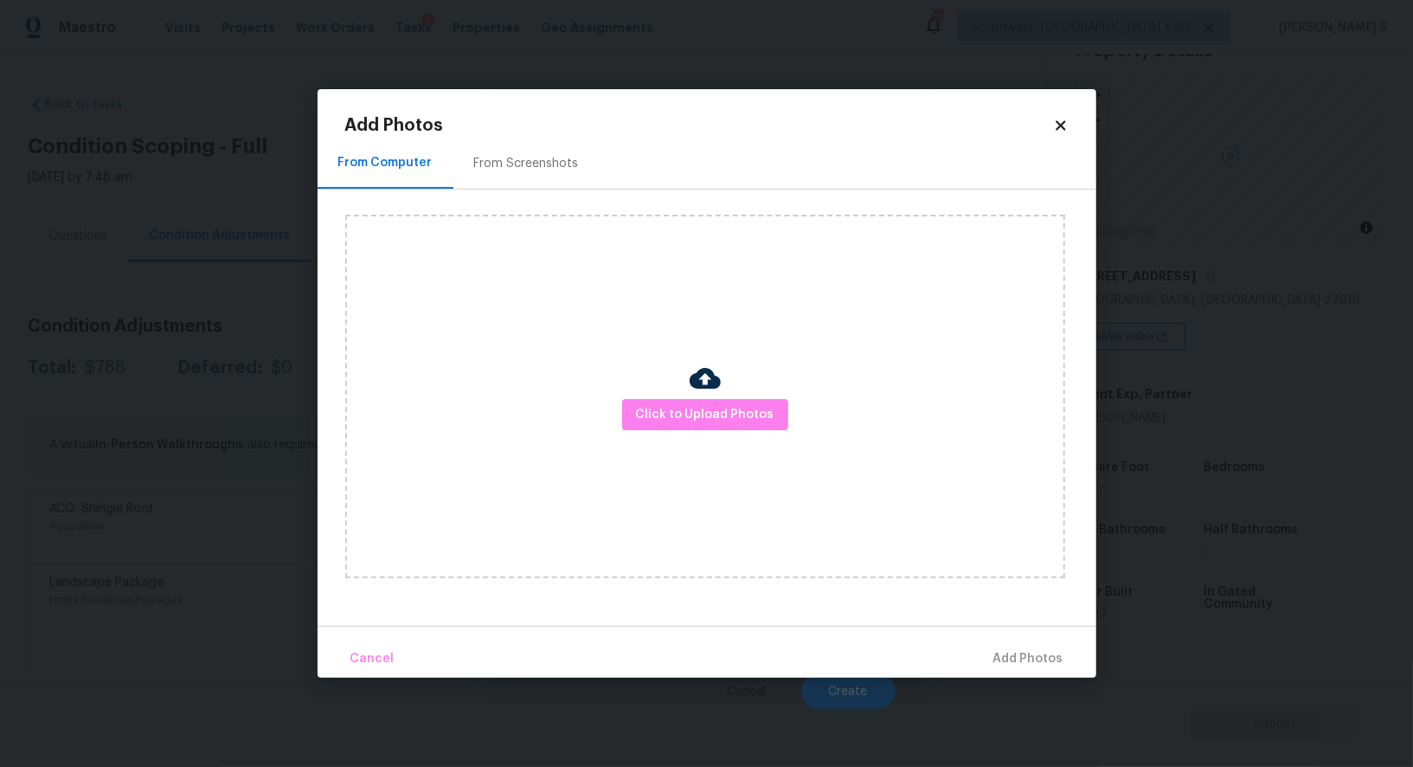
click at [521, 178] on div "From Screenshots" at bounding box center [526, 163] width 146 height 51
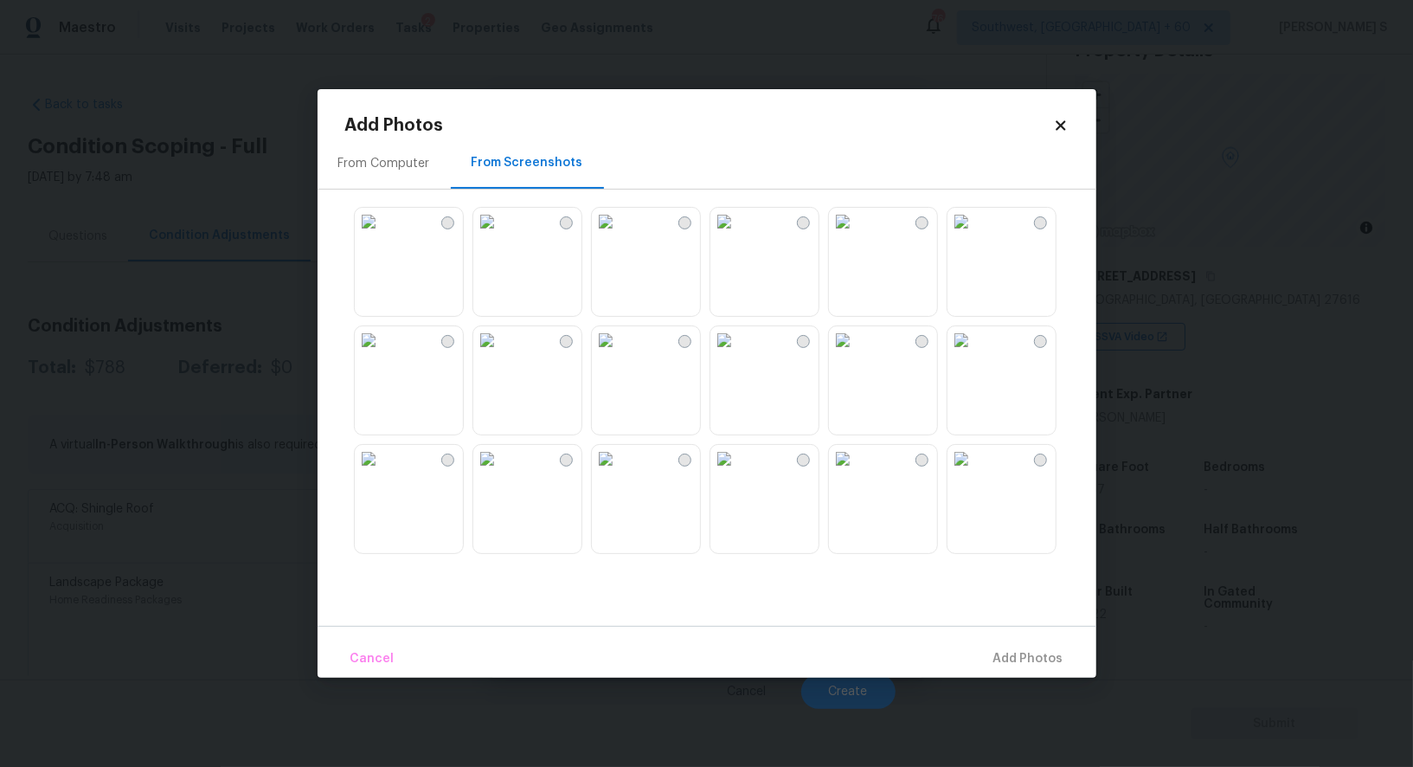
click at [620, 354] on img at bounding box center [606, 340] width 28 height 28
click at [501, 354] on img at bounding box center [487, 340] width 28 height 28
click at [382, 354] on img at bounding box center [369, 340] width 28 height 28
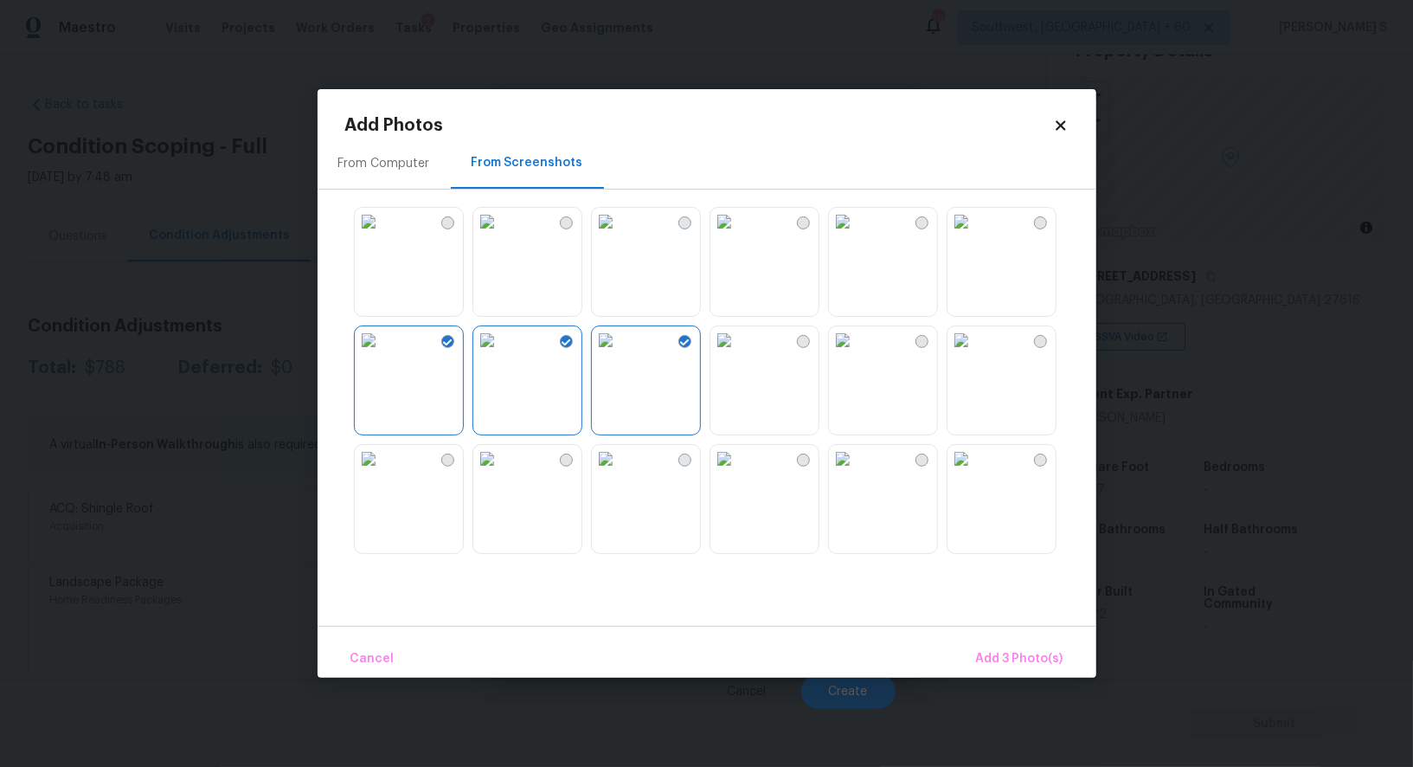
click at [382, 472] on img at bounding box center [369, 459] width 28 height 28
click at [501, 472] on img at bounding box center [487, 459] width 28 height 28
click at [620, 472] on img at bounding box center [606, 459] width 28 height 28
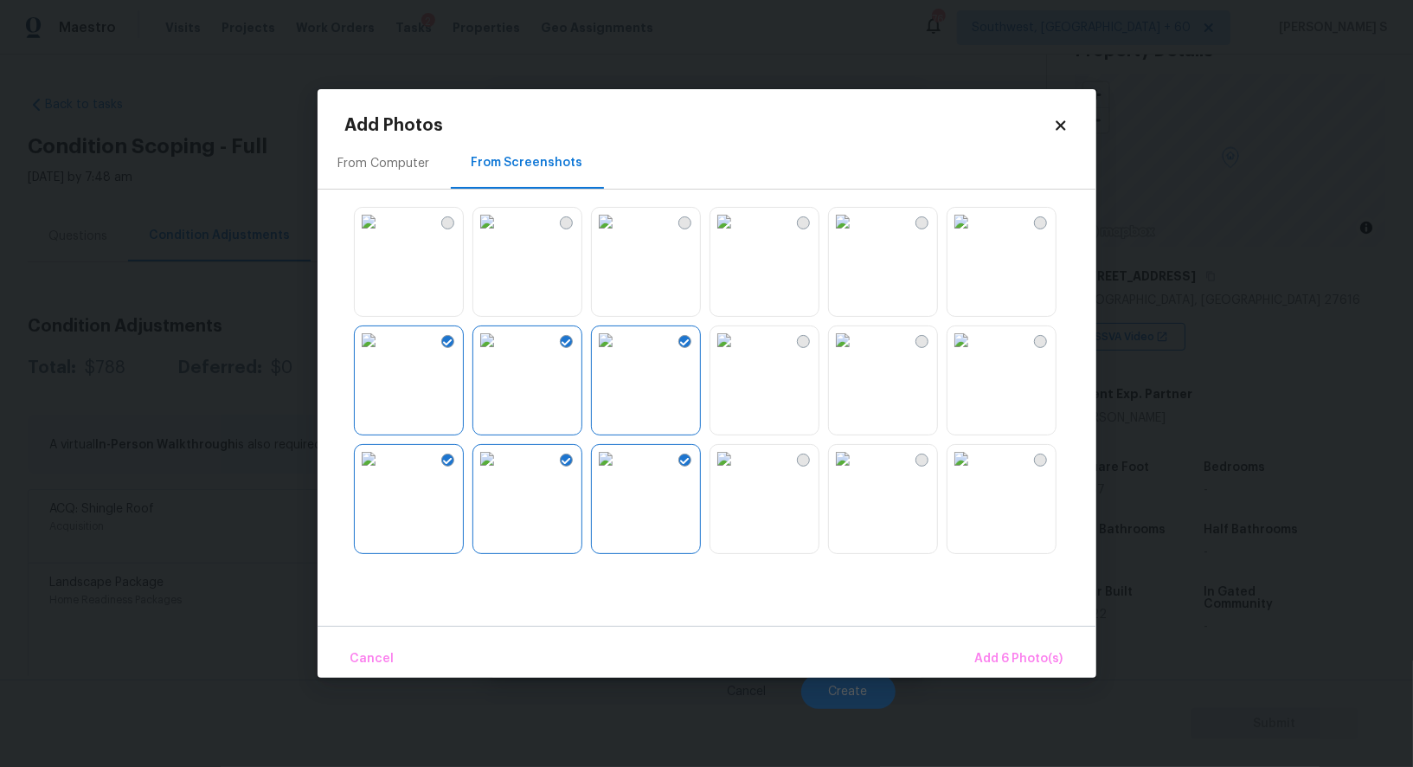
click at [620, 228] on img at bounding box center [606, 222] width 28 height 28
click at [853, 232] on img at bounding box center [843, 222] width 28 height 28
click at [853, 354] on img at bounding box center [843, 340] width 28 height 28
click at [738, 354] on img at bounding box center [724, 340] width 28 height 28
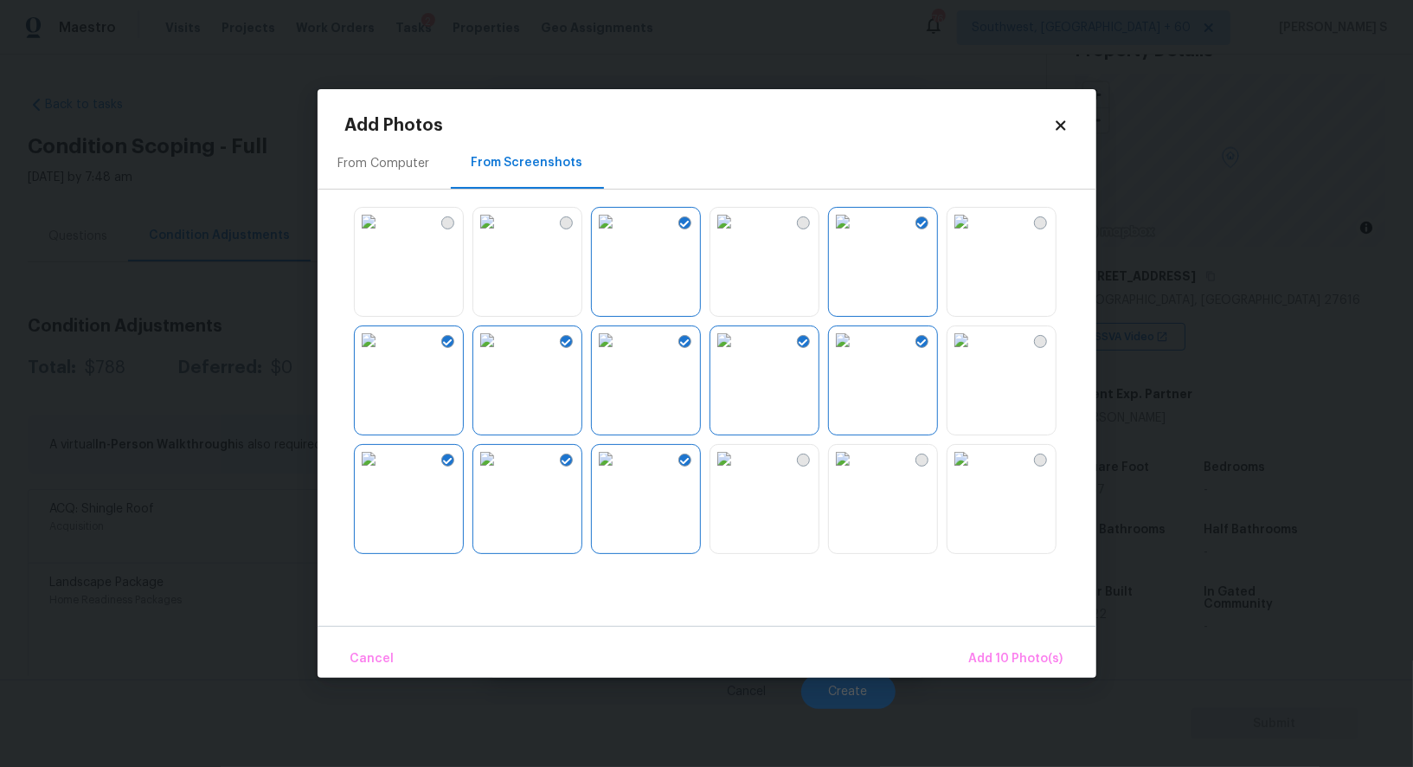
scroll to position [496, 0]
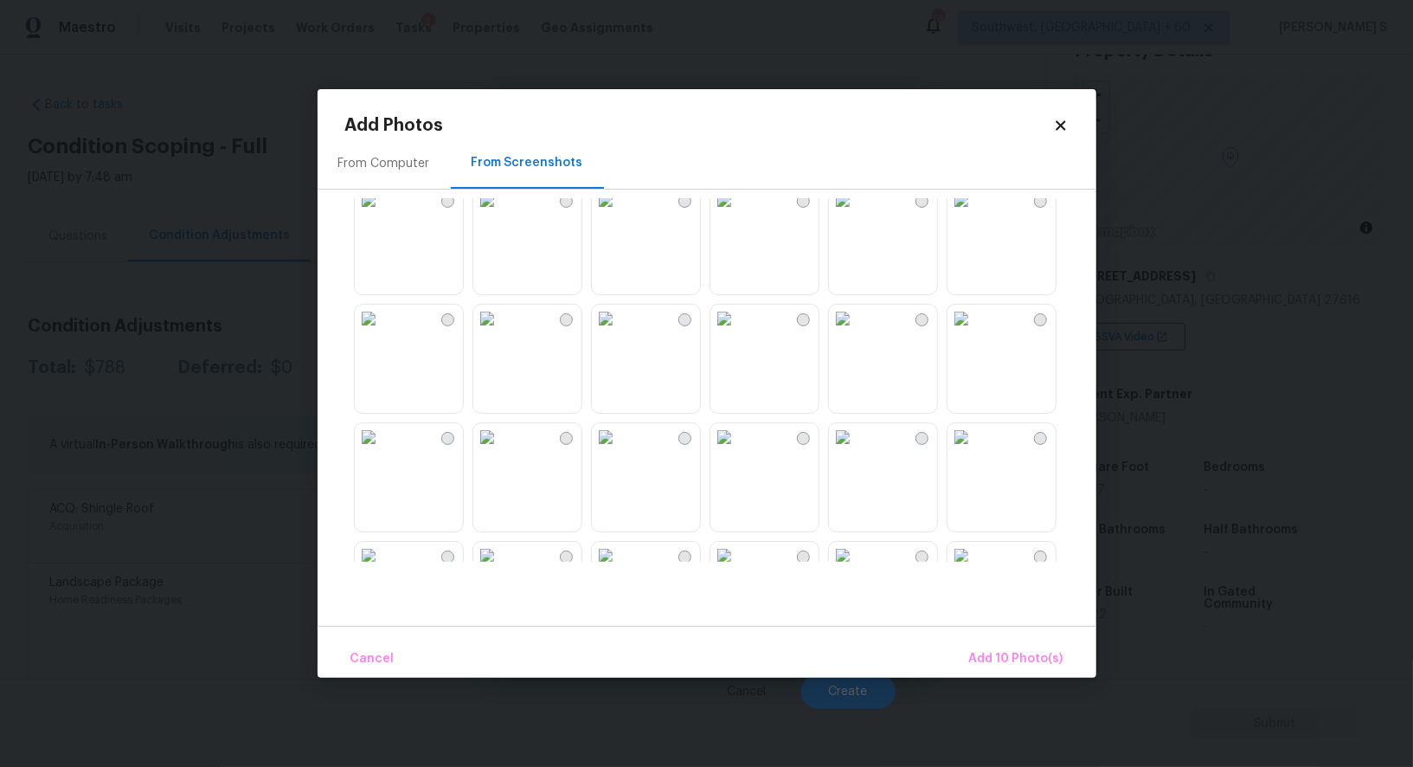
click at [841, 332] on img at bounding box center [843, 319] width 28 height 28
click at [716, 451] on img at bounding box center [724, 437] width 28 height 28
click at [611, 451] on img at bounding box center [606, 437] width 28 height 28
drag, startPoint x: 557, startPoint y: 498, endPoint x: 1051, endPoint y: 577, distance: 500.3
click at [501, 451] on img at bounding box center [487, 437] width 28 height 28
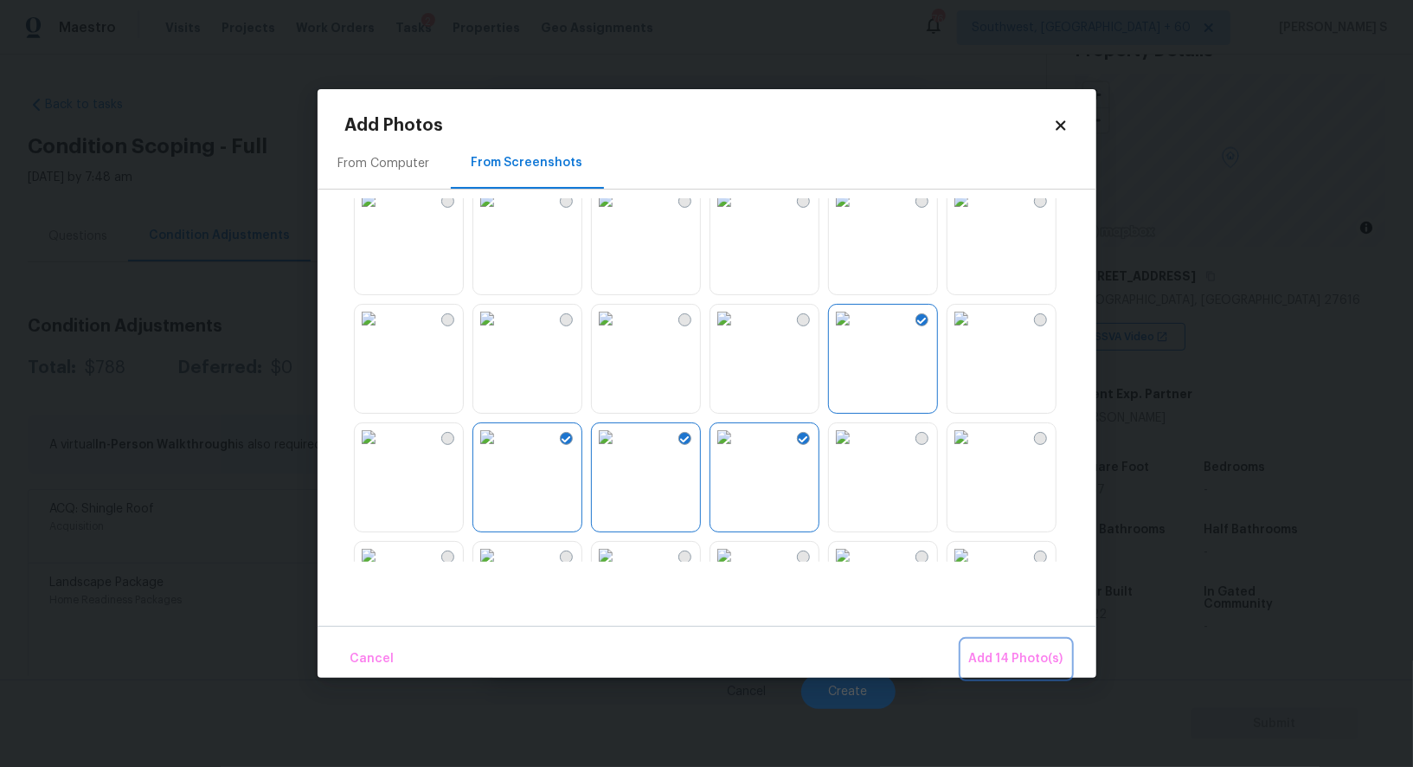
click at [1015, 654] on span "Add 14 Photo(s)" at bounding box center [1016, 659] width 94 height 22
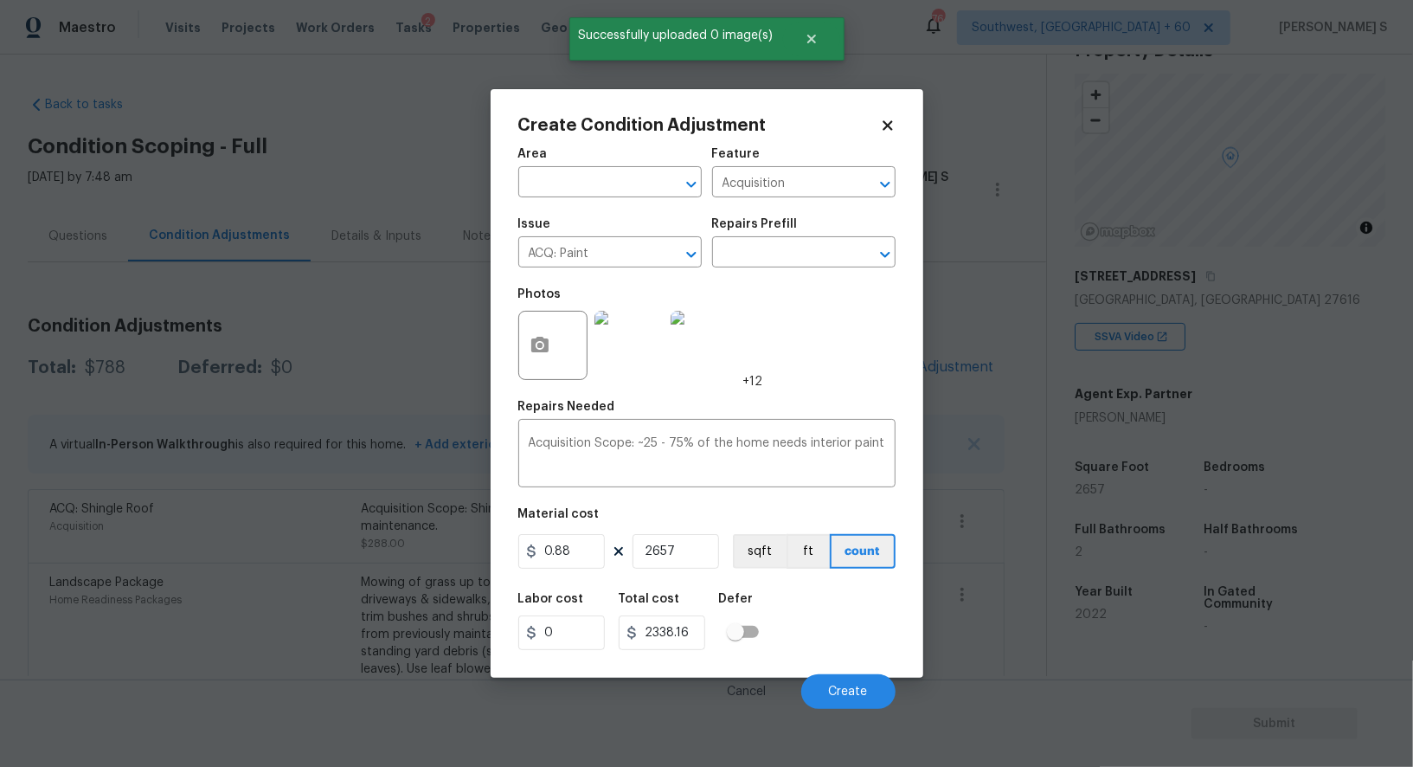
click at [839, 620] on div "Labor cost 0 Total cost 2338.16 Defer" at bounding box center [706, 621] width 377 height 78
click at [739, 563] on button "sqft" at bounding box center [760, 551] width 54 height 35
click at [799, 582] on div "Area ​ Feature Acquisition ​ Issue ACQ: Paint ​ Repairs Prefill ​ Photos +12 Re…" at bounding box center [706, 423] width 377 height 571
click at [856, 689] on span "Create" at bounding box center [848, 691] width 39 height 13
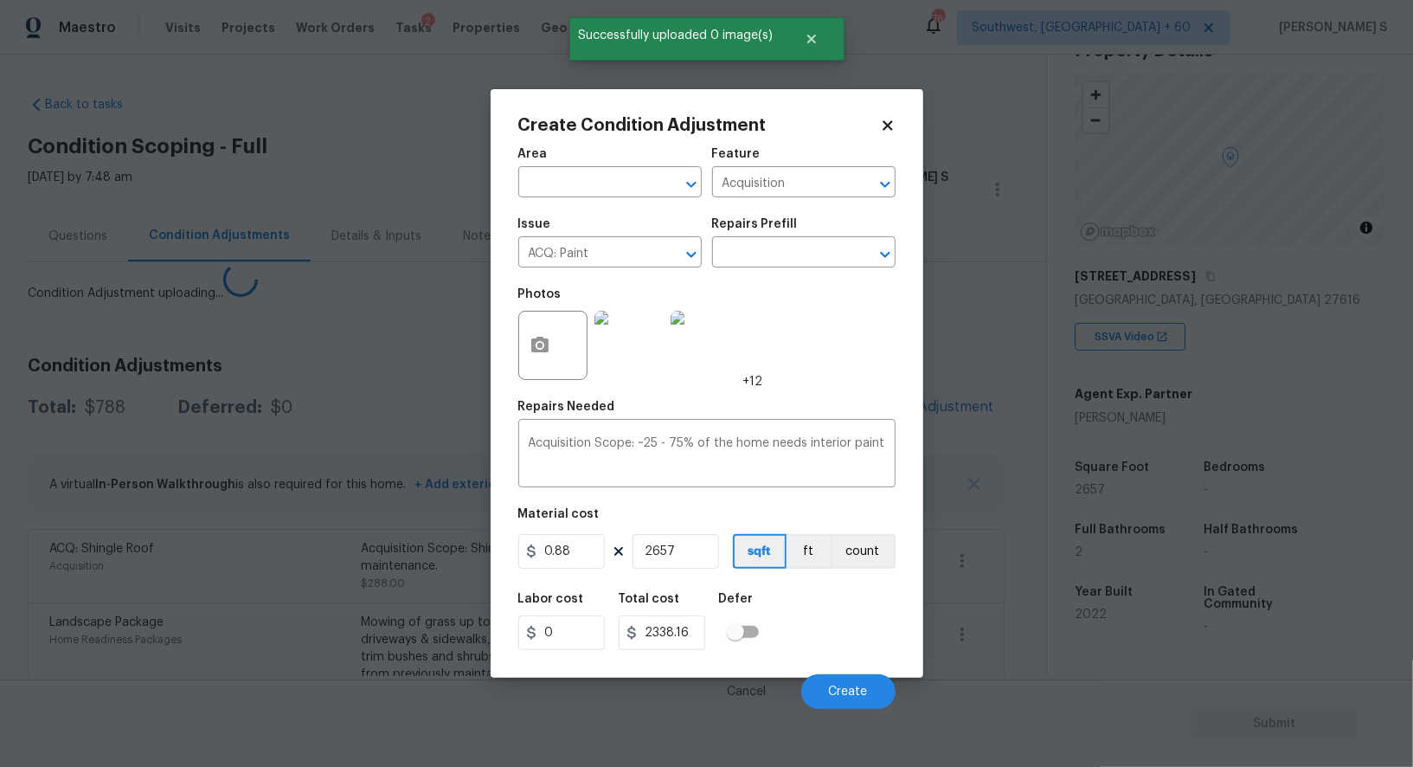
click at [402, 581] on body "Maestro Visits Projects Work Orders Tasks 2 Properties Geo Assignments [GEOGRAP…" at bounding box center [706, 383] width 1413 height 767
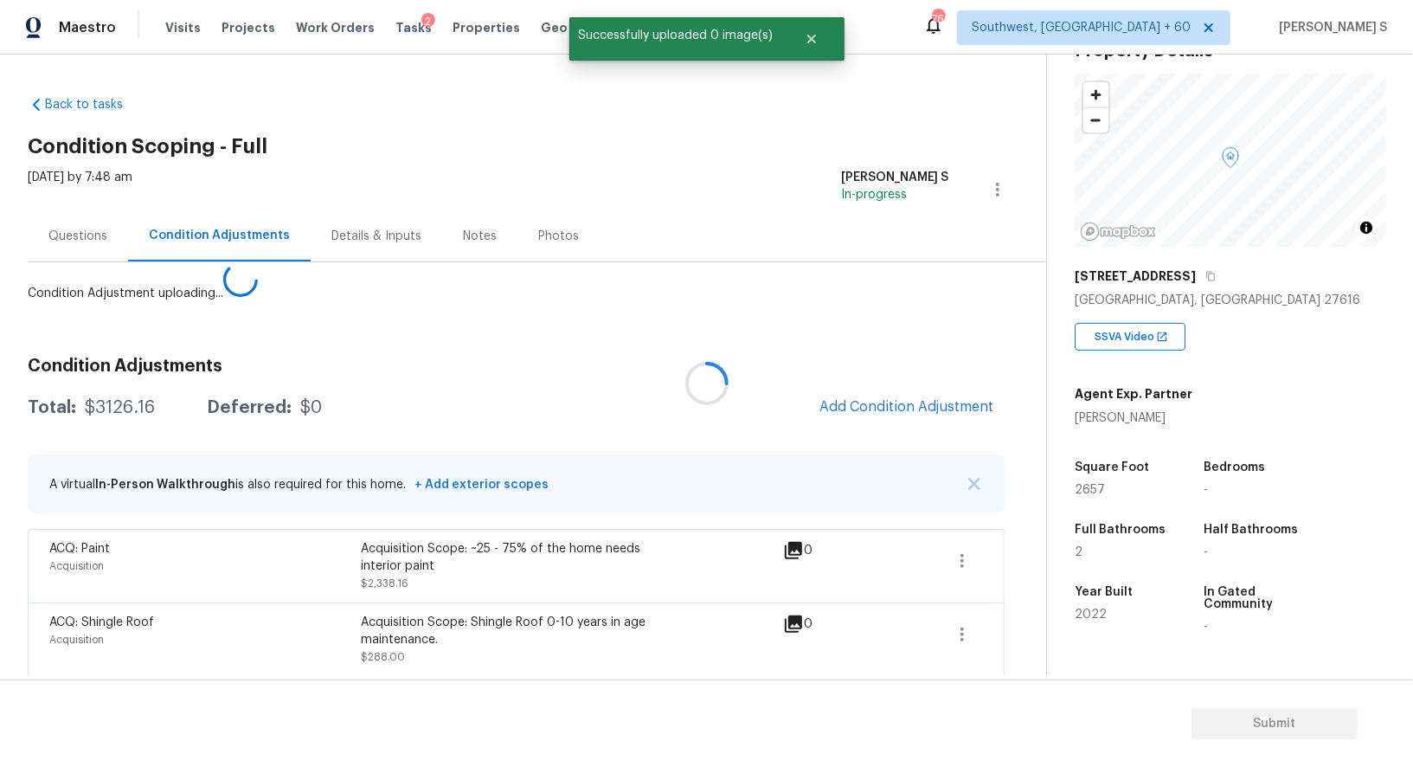
drag, startPoint x: 937, startPoint y: 390, endPoint x: 1052, endPoint y: 390, distance: 115.1
click at [937, 390] on div at bounding box center [706, 383] width 1413 height 767
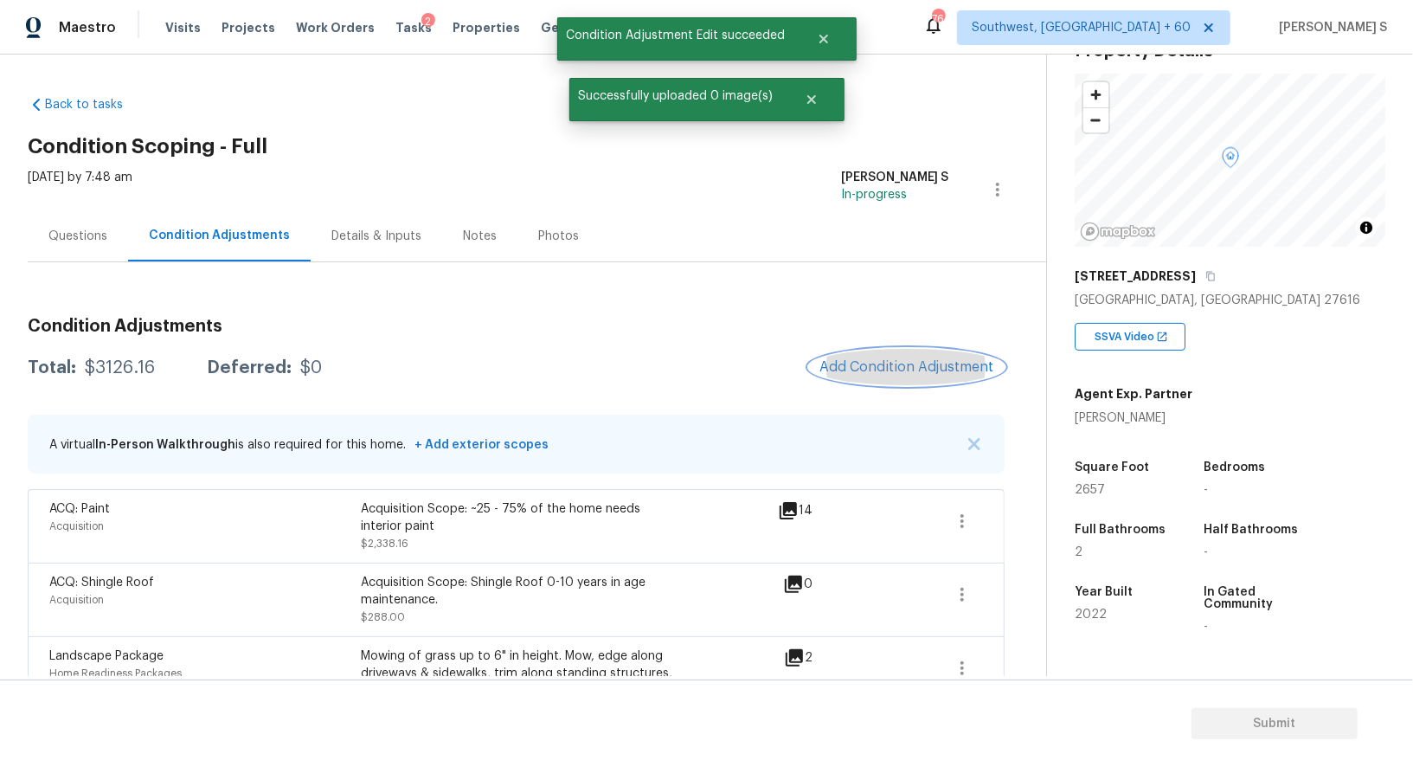
click at [957, 361] on span "Add Condition Adjustment" at bounding box center [906, 367] width 175 height 16
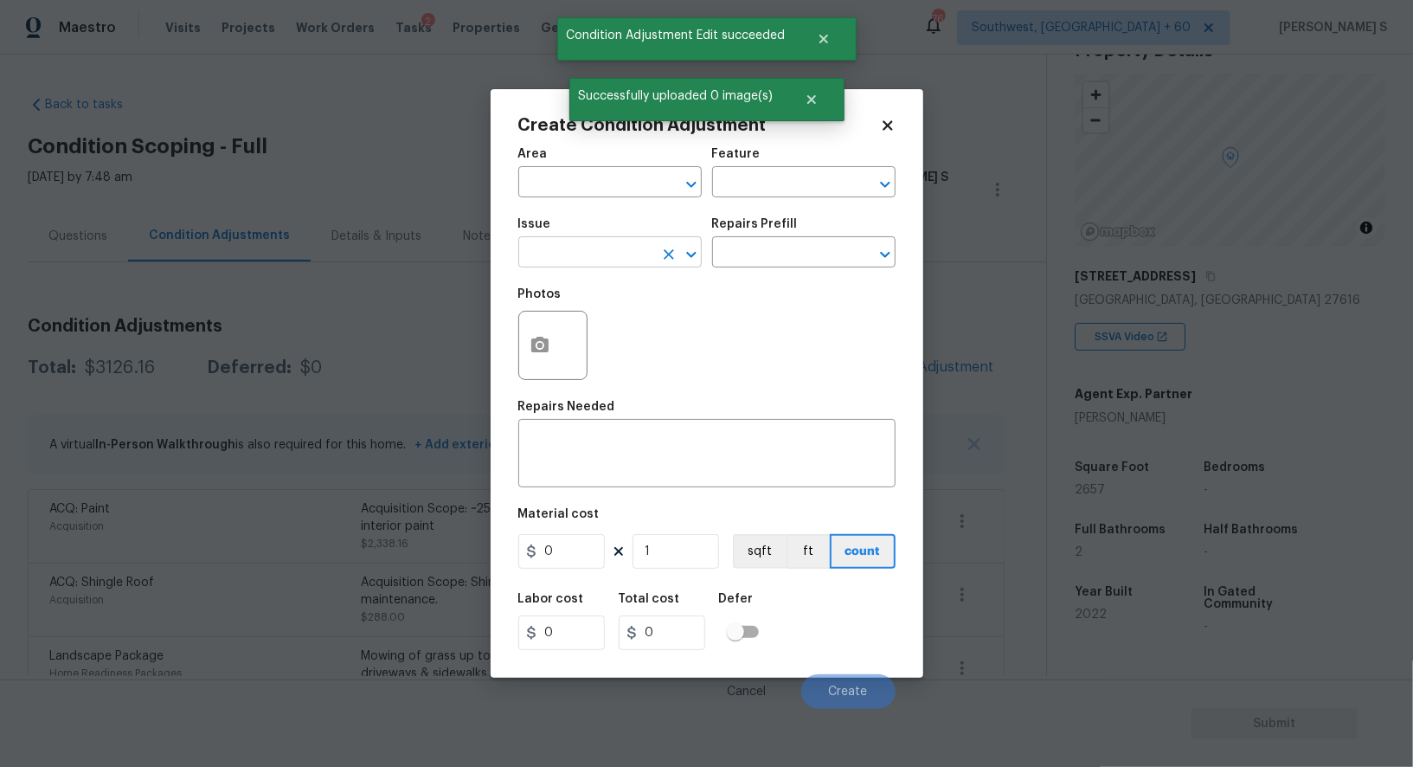
click at [611, 260] on input "text" at bounding box center [585, 254] width 135 height 27
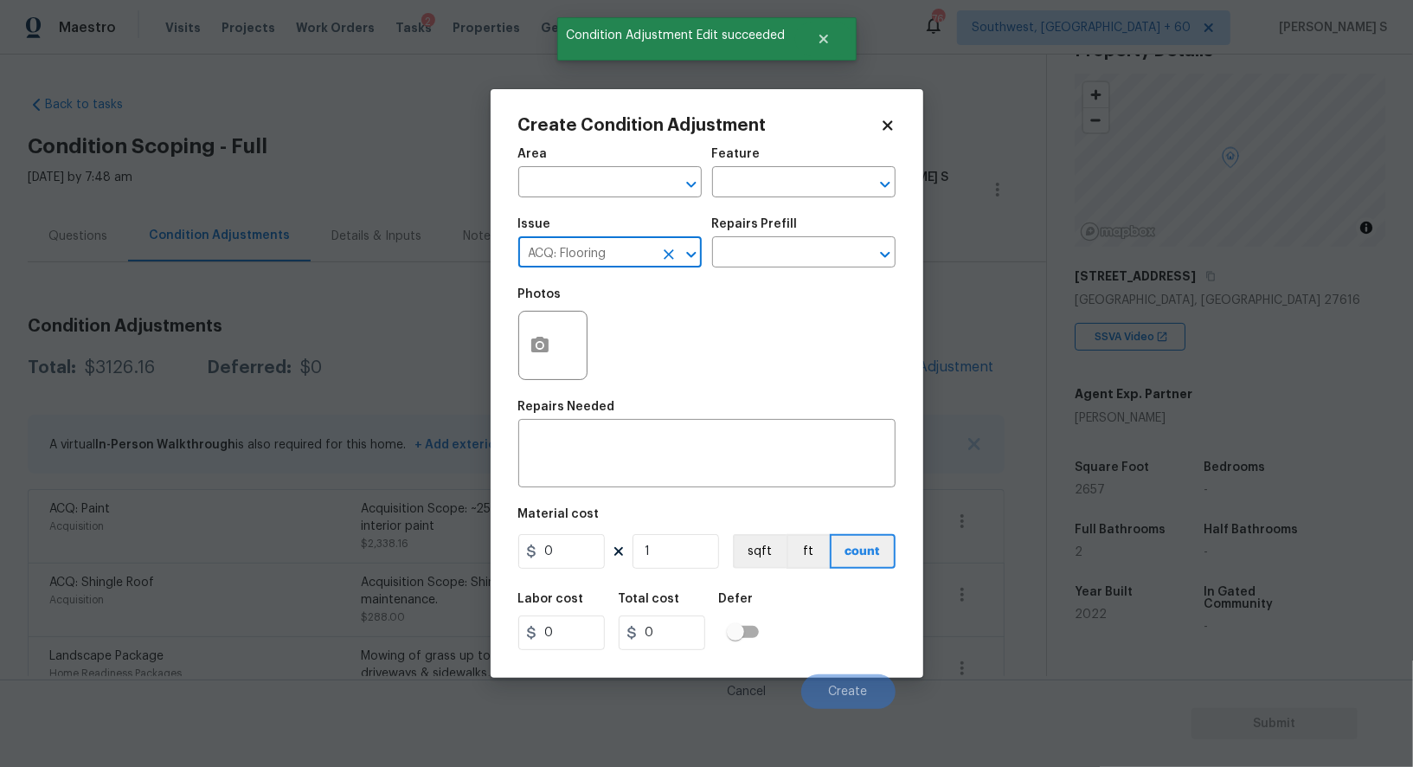
type input "ACQ: Flooring"
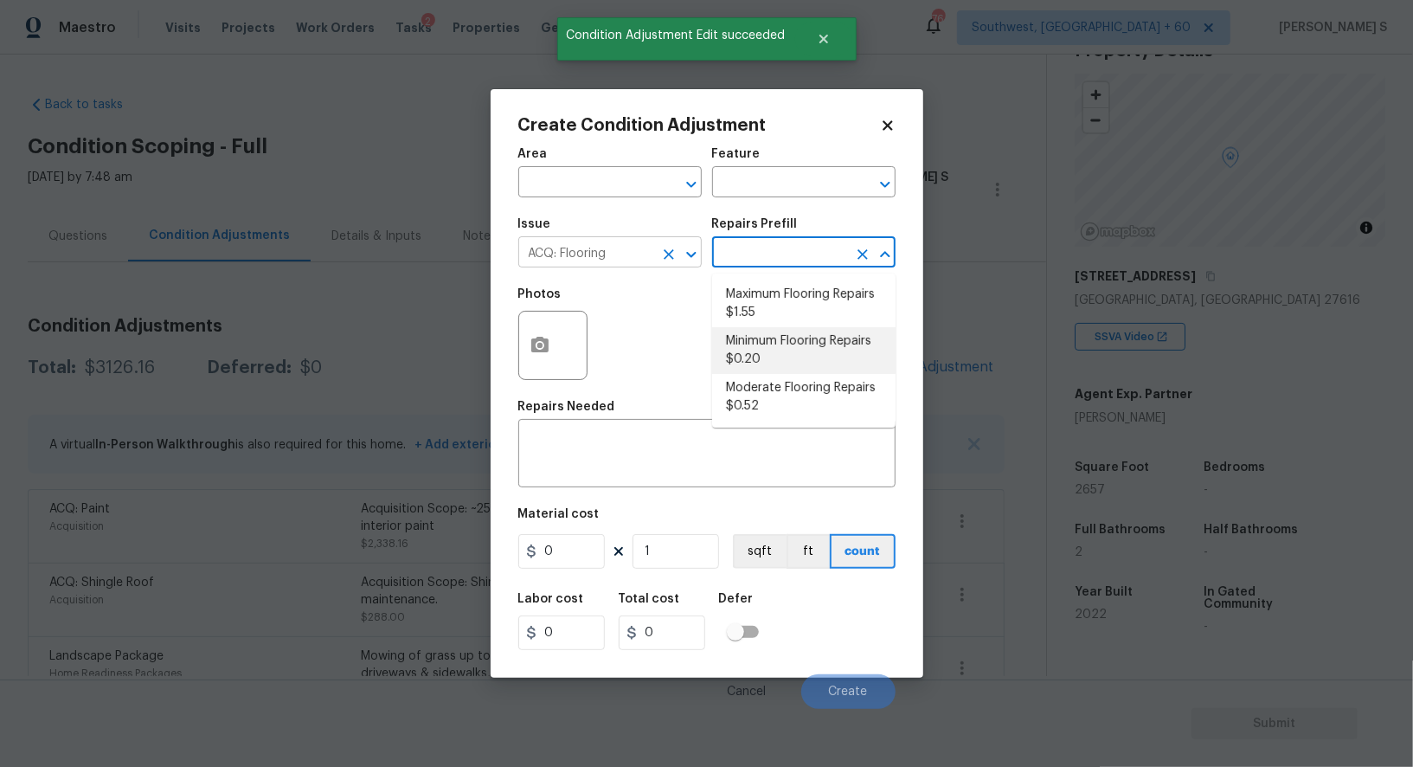
type input "Acquisition"
type textarea "Acquisition Scope: Minimum flooring repairs"
type input "0.2"
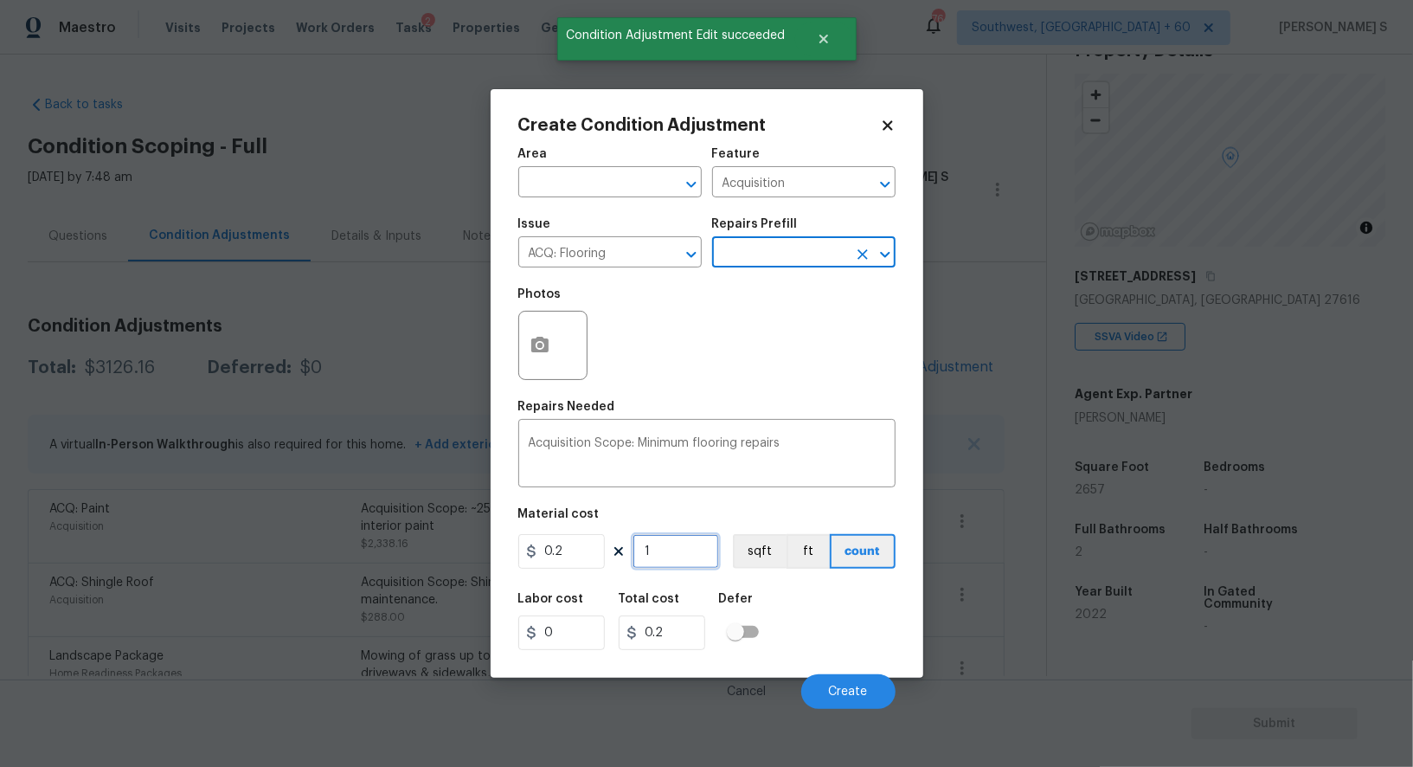
click at [695, 549] on input "1" at bounding box center [676, 551] width 87 height 35
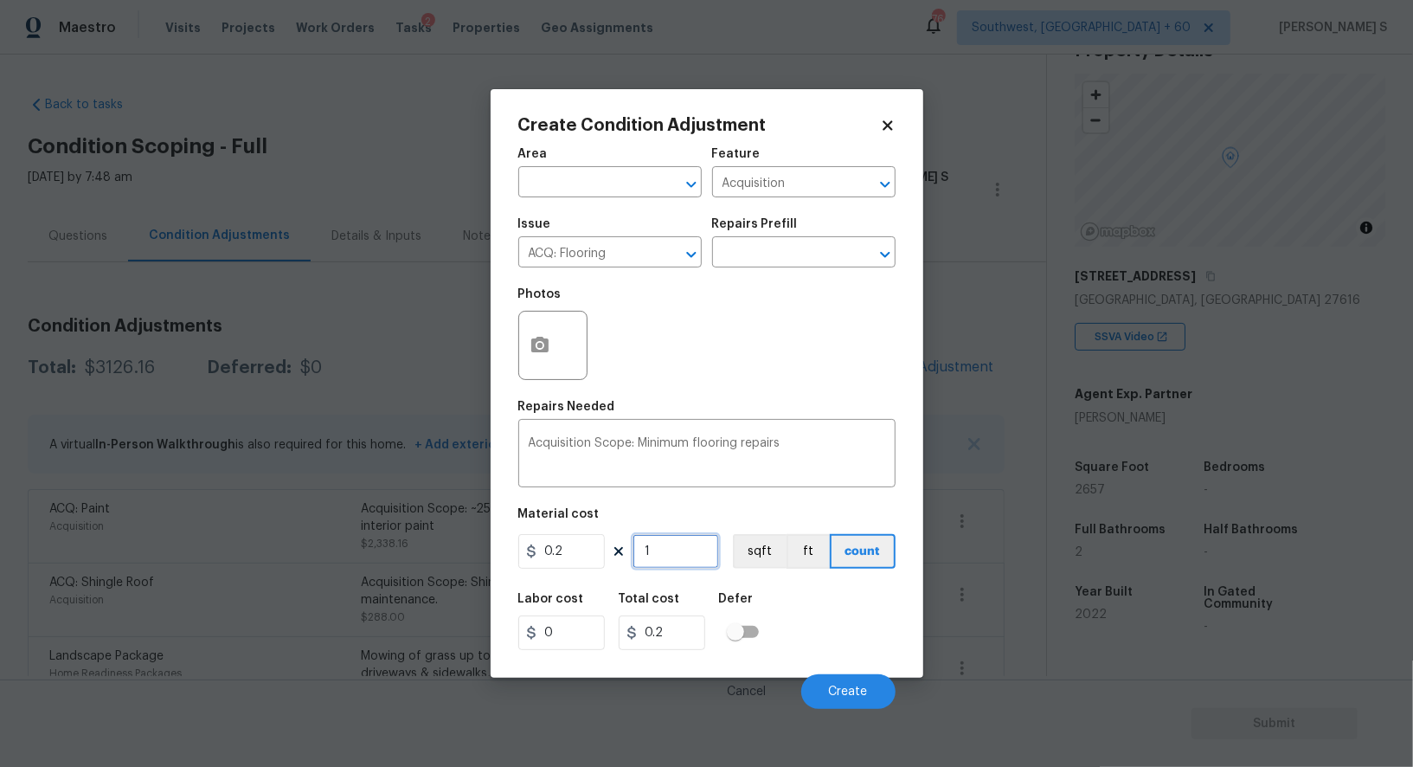
paste input "2657"
type input "2657"
type input "531.4"
type input "2657"
click at [762, 550] on button "sqft" at bounding box center [760, 551] width 54 height 35
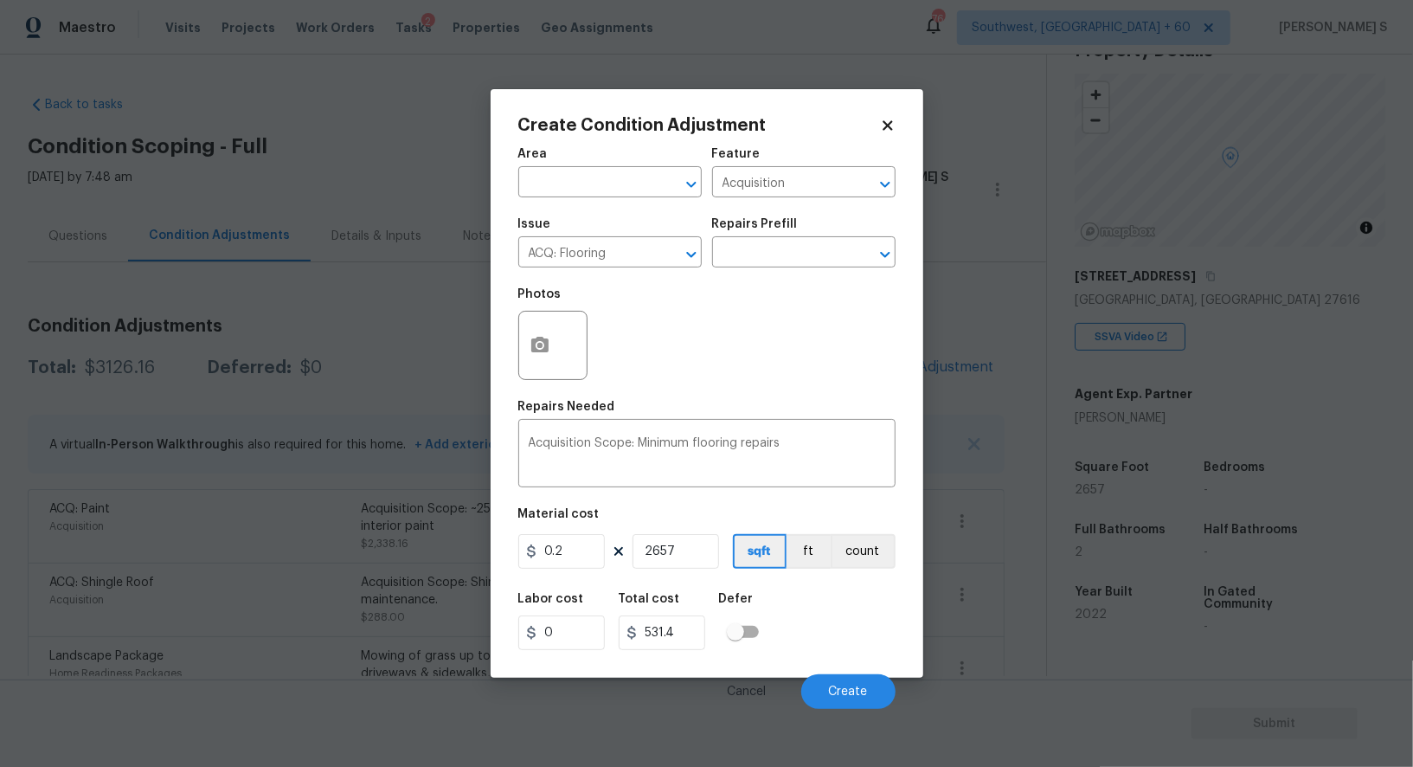
click at [794, 574] on div "Area ​ Feature Acquisition ​ Issue ACQ: Flooring ​ Repairs Prefill ​ Photos Rep…" at bounding box center [706, 423] width 377 height 571
click at [835, 683] on button "Create" at bounding box center [848, 691] width 94 height 35
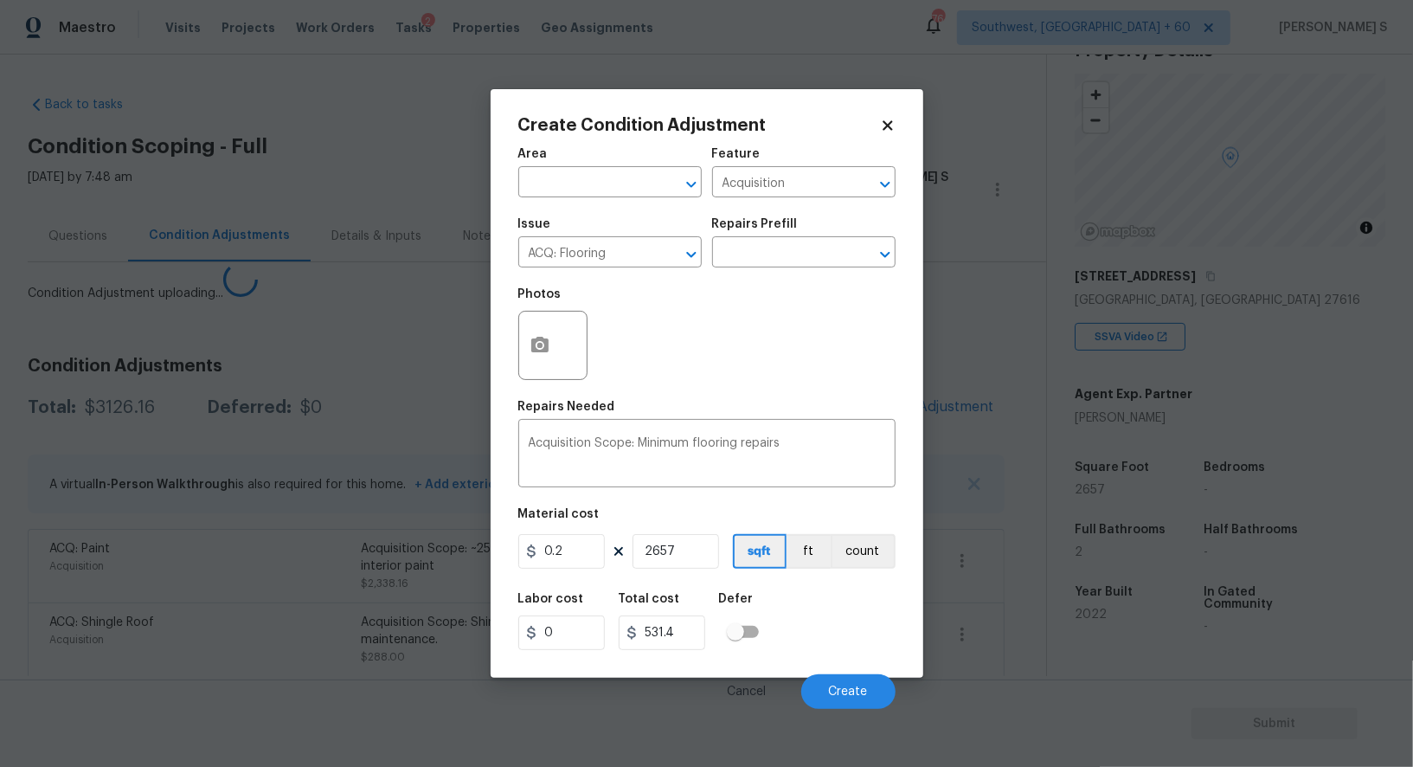
drag, startPoint x: 554, startPoint y: 665, endPoint x: 645, endPoint y: 645, distance: 93.2
click at [553, 665] on div "Cancel Create" at bounding box center [706, 684] width 377 height 48
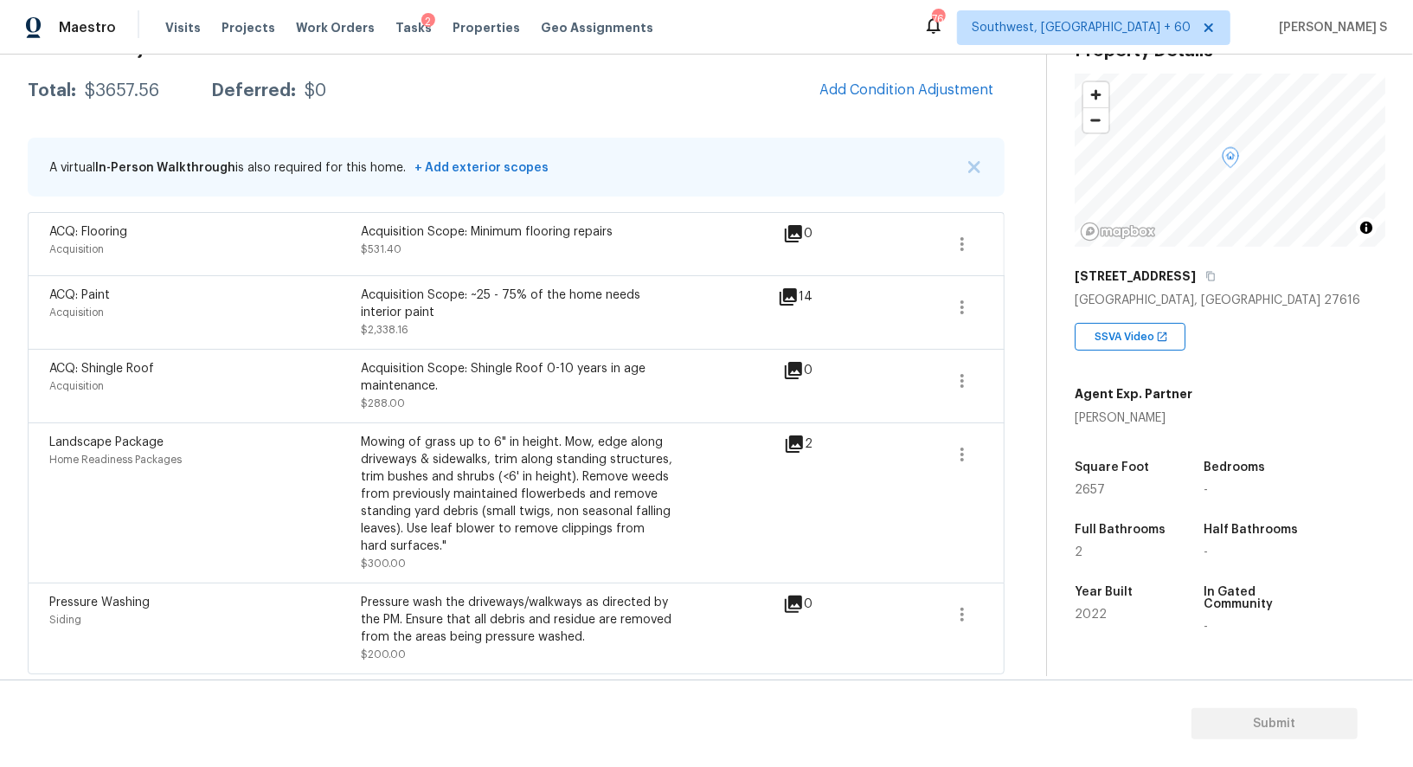
scroll to position [0, 0]
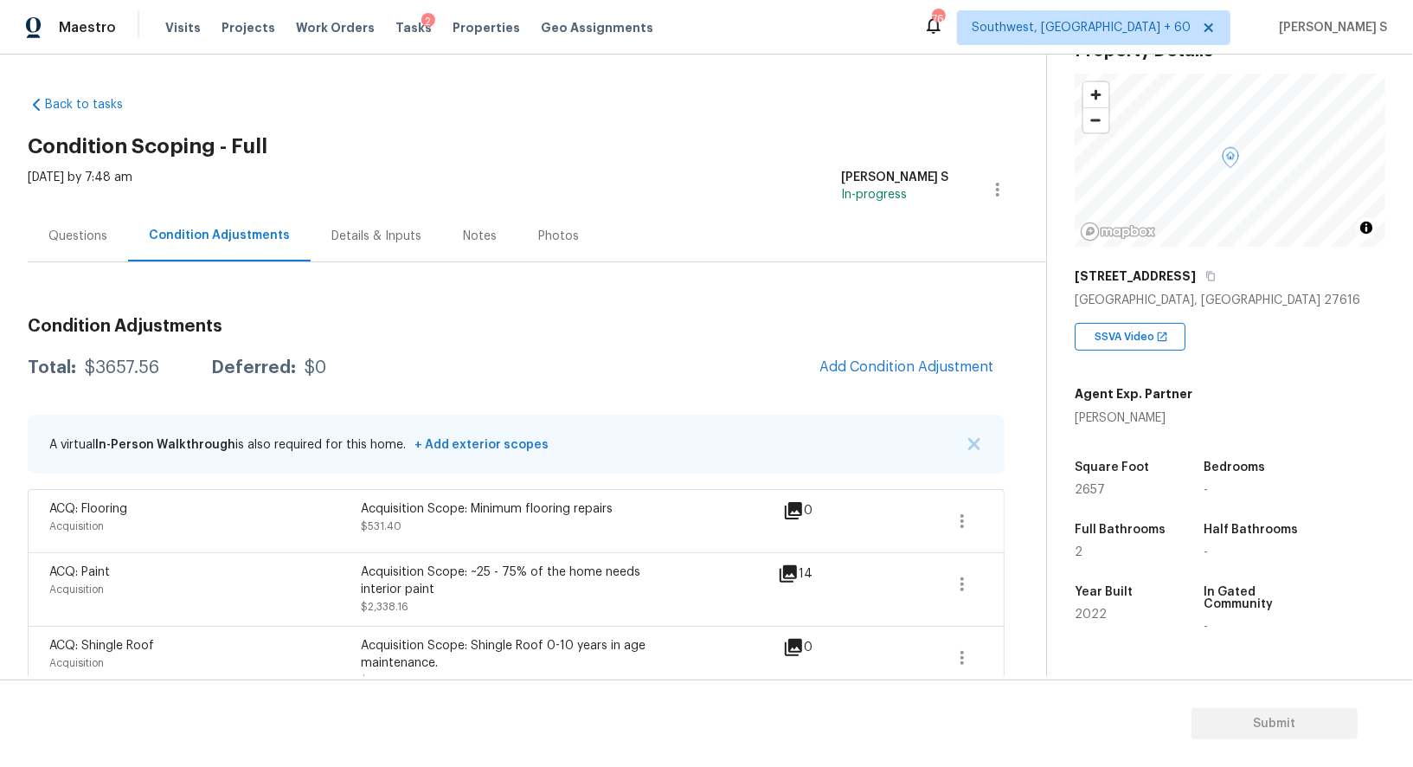
click at [93, 241] on div "Questions" at bounding box center [77, 236] width 59 height 17
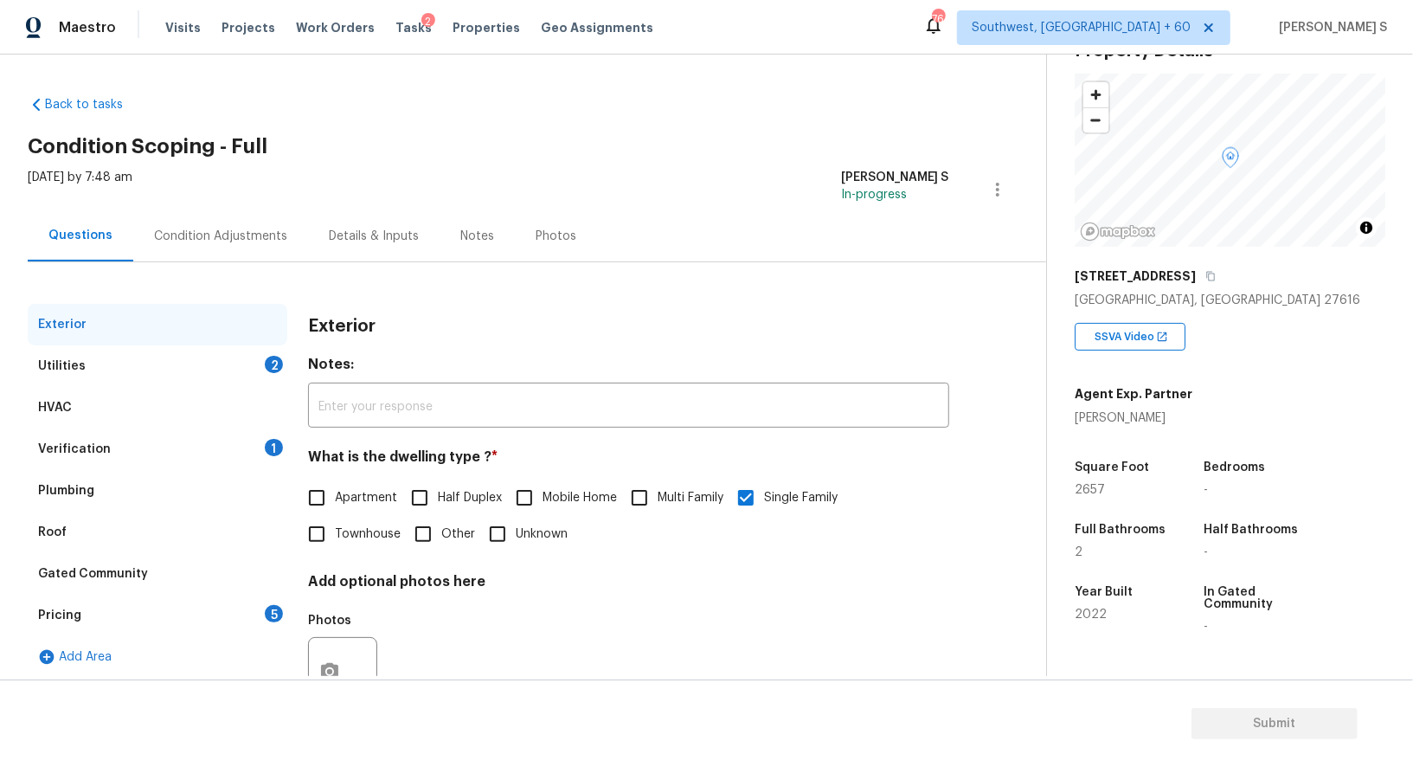
click at [90, 629] on div "Pricing 5" at bounding box center [158, 615] width 260 height 42
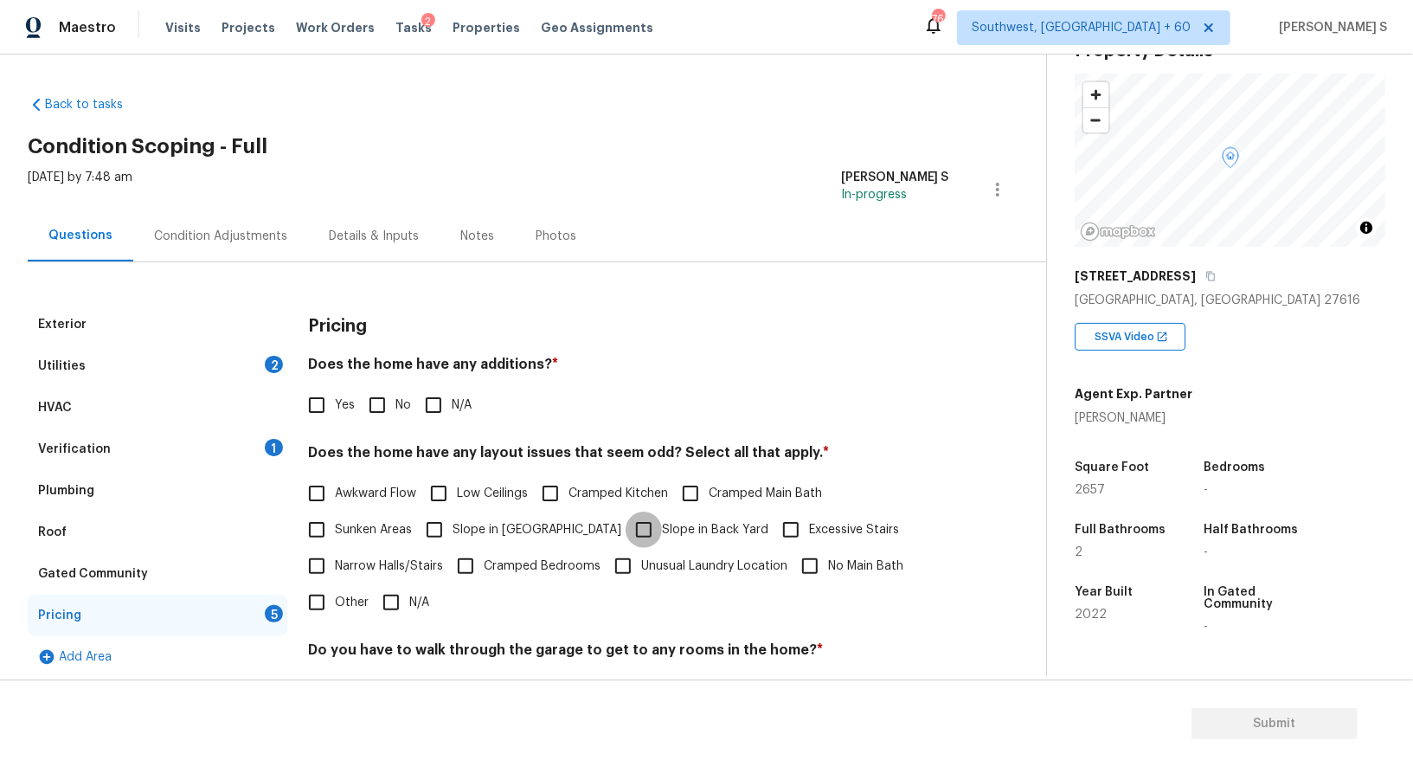
click at [626, 524] on input "Slope in Back Yard" at bounding box center [644, 529] width 36 height 36
checkbox input "true"
click at [504, 524] on span "Slope in [GEOGRAPHIC_DATA]" at bounding box center [537, 532] width 169 height 18
click at [453, 524] on input "Slope in [GEOGRAPHIC_DATA]" at bounding box center [434, 531] width 36 height 36
checkbox input "true"
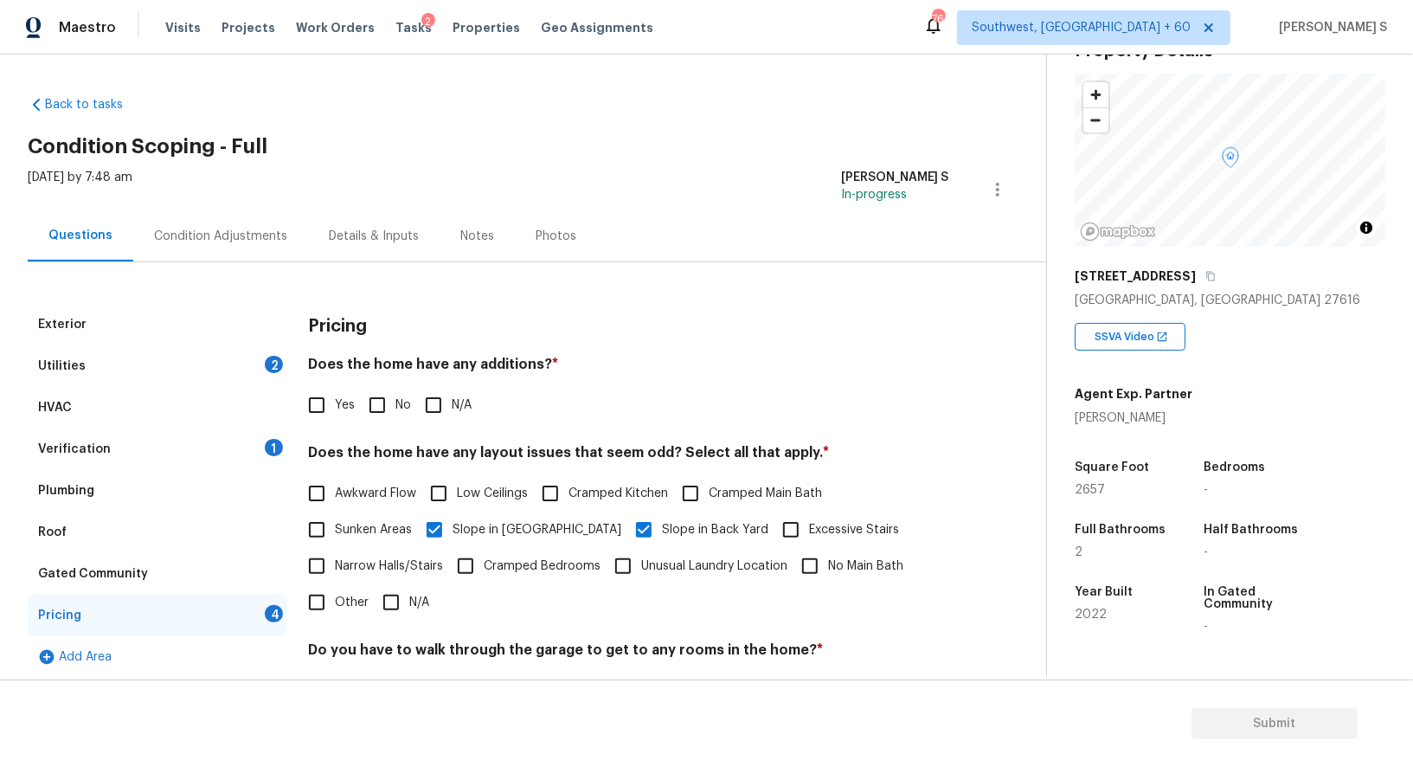
click at [384, 392] on input "No" at bounding box center [377, 405] width 36 height 36
checkbox input "true"
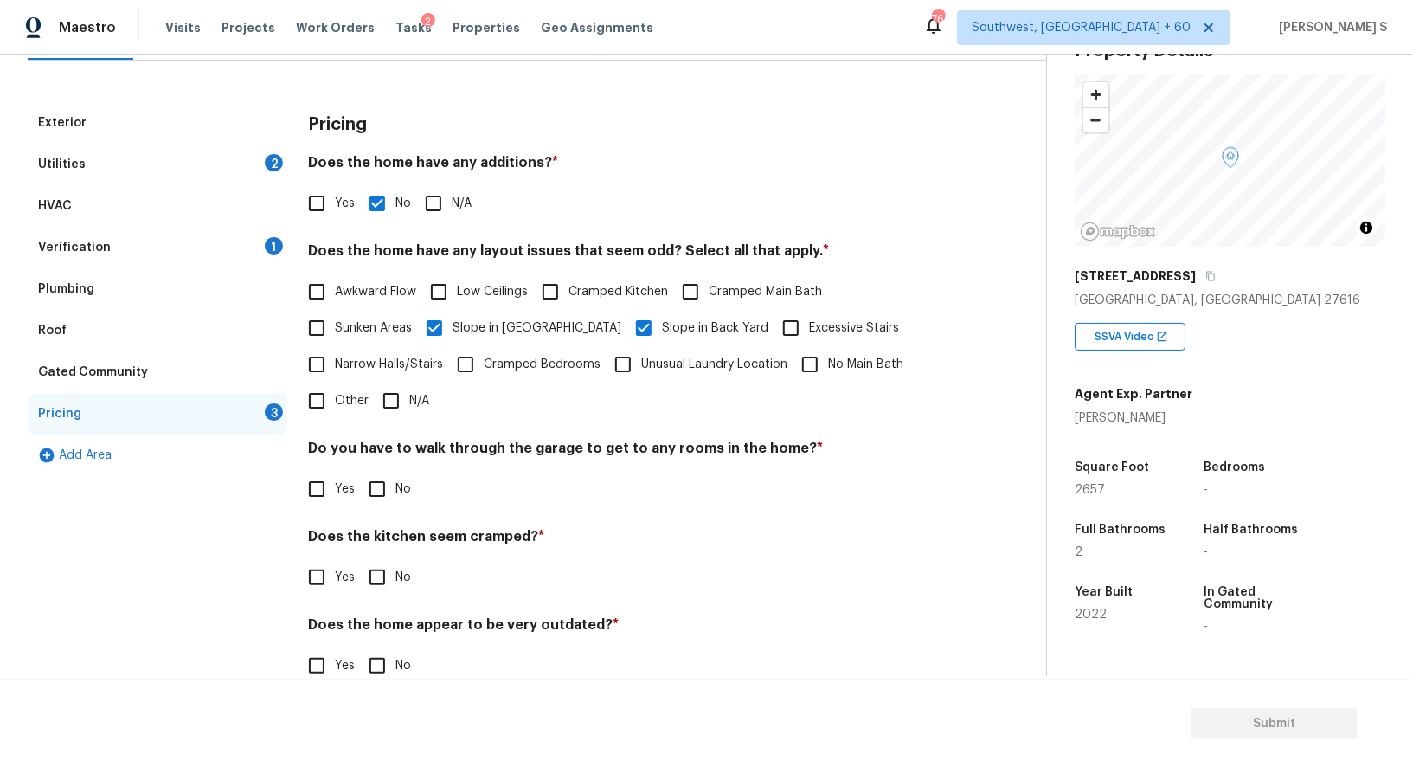
scroll to position [234, 0]
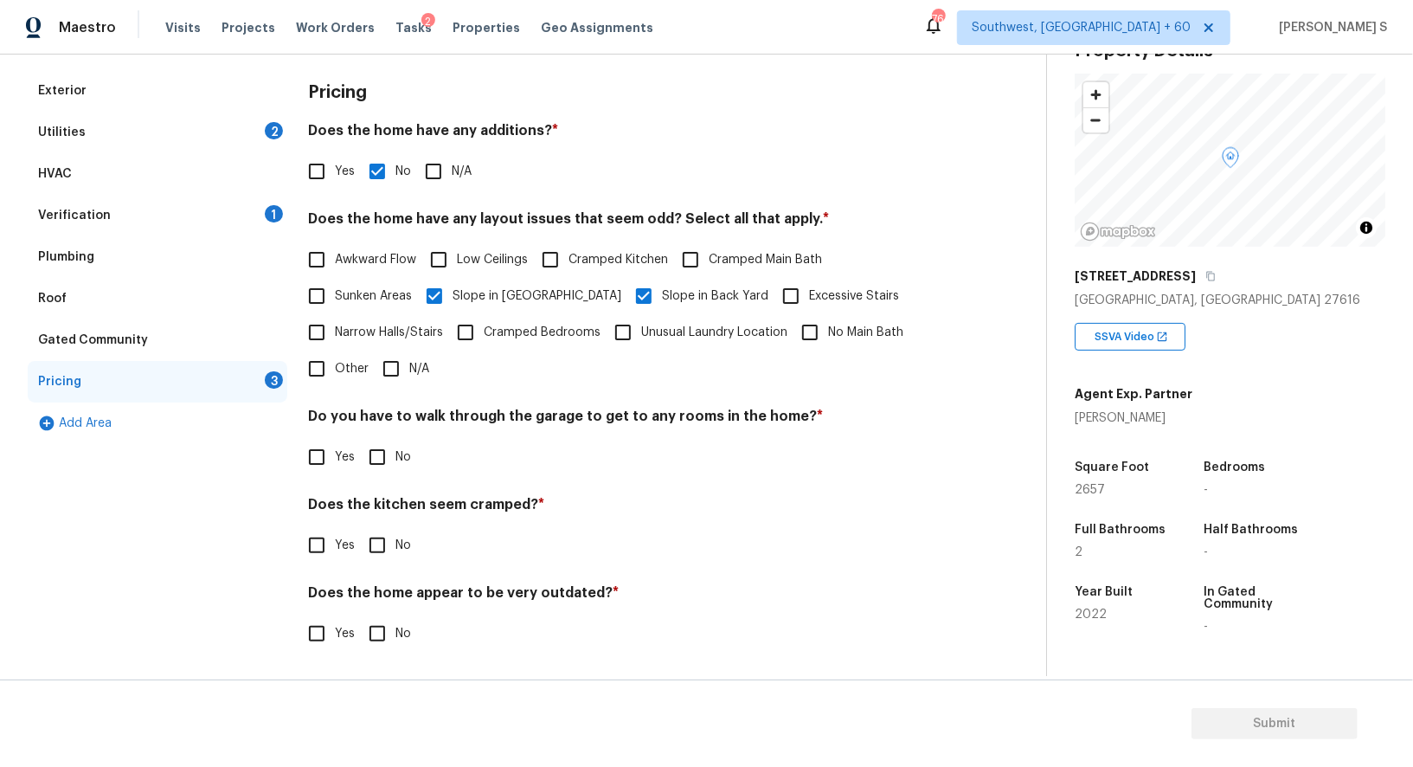
click at [389, 453] on input "No" at bounding box center [377, 457] width 36 height 36
checkbox input "true"
click at [379, 547] on input "No" at bounding box center [377, 545] width 36 height 36
checkbox input "true"
click at [374, 633] on input "No" at bounding box center [377, 635] width 36 height 36
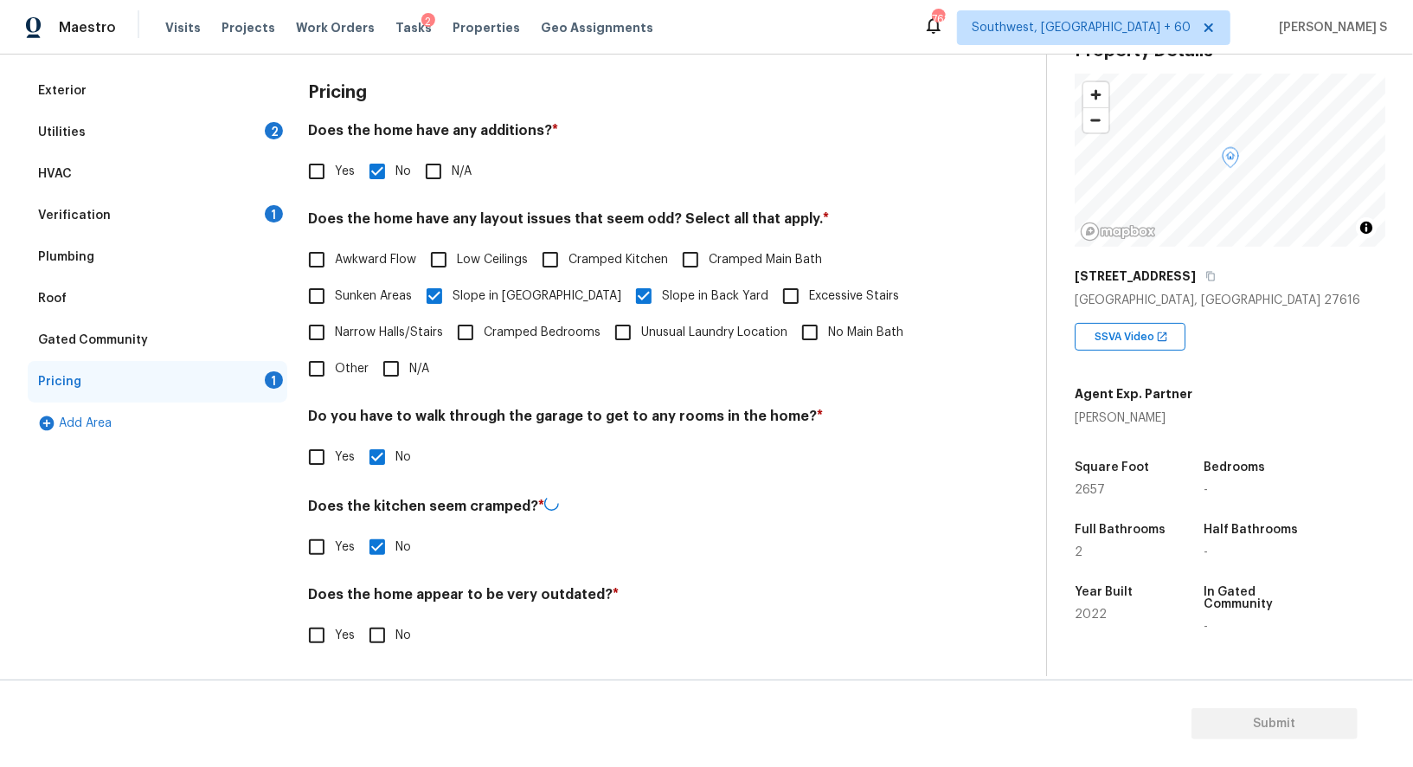
checkbox input "true"
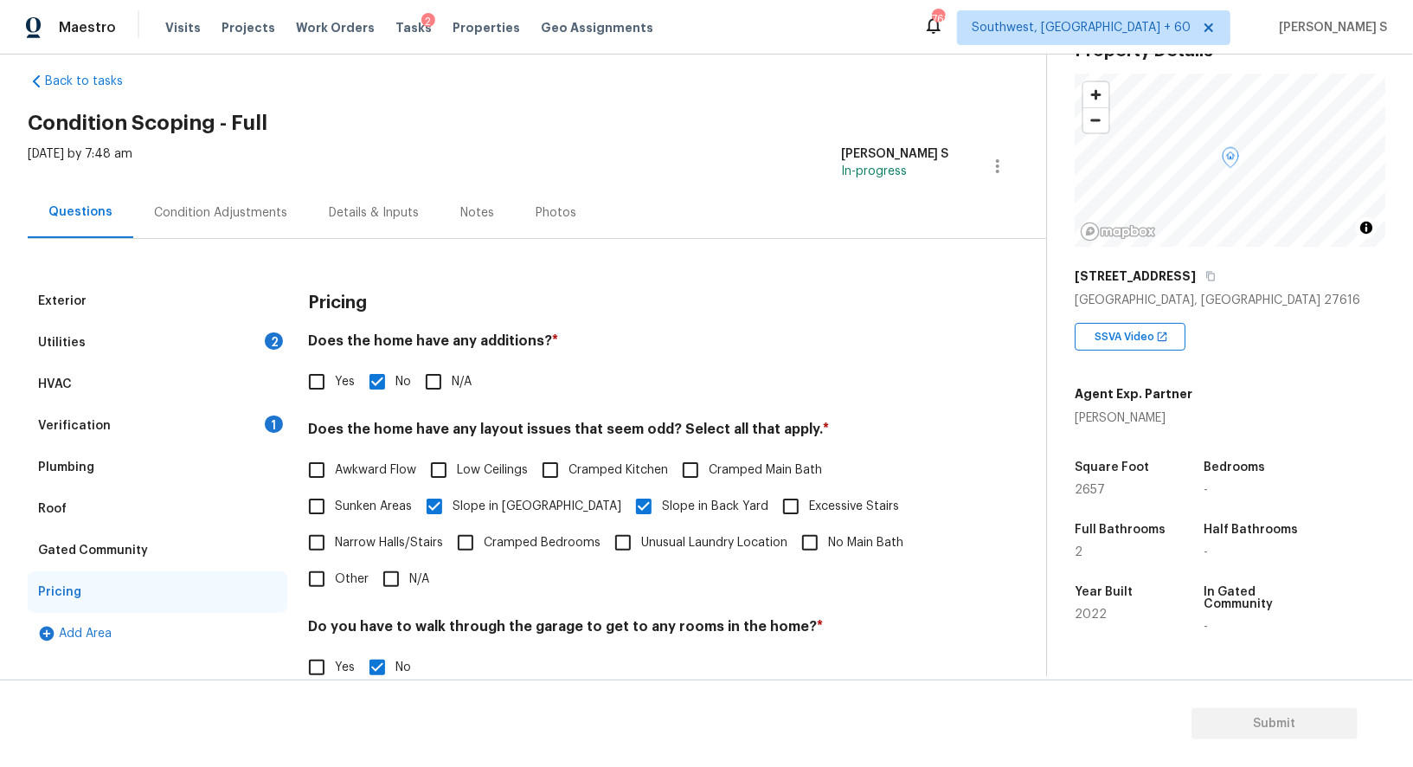
scroll to position [0, 0]
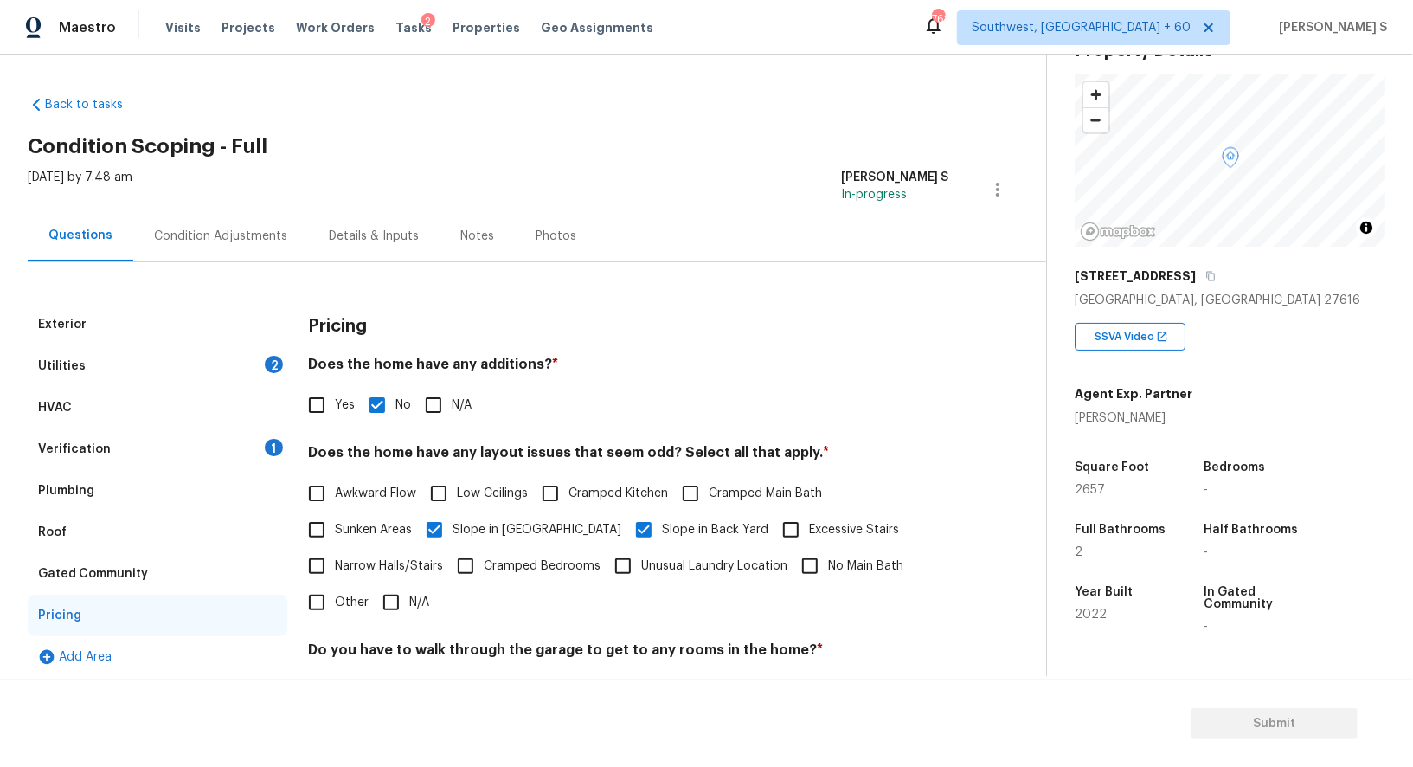
click at [258, 362] on div "Utilities 2" at bounding box center [158, 366] width 260 height 42
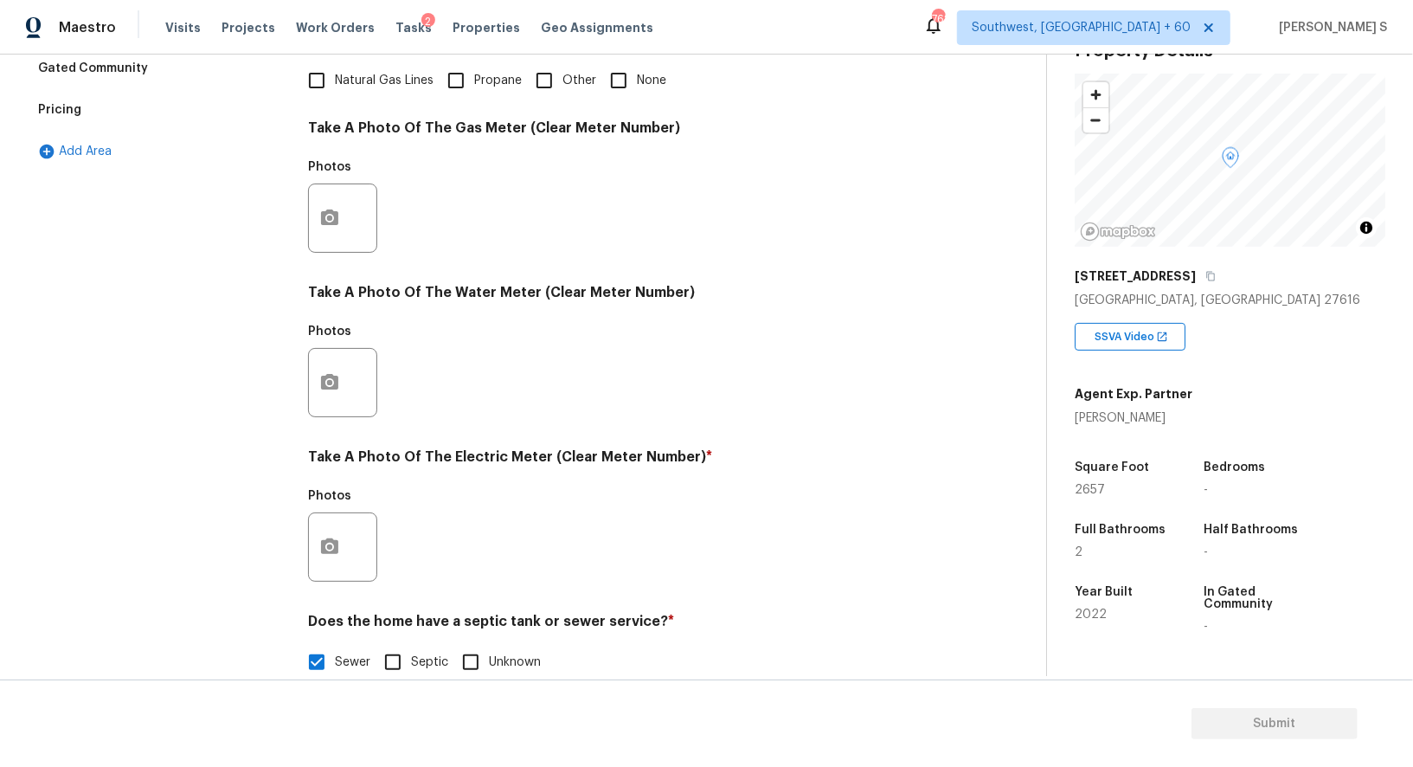
scroll to position [535, 0]
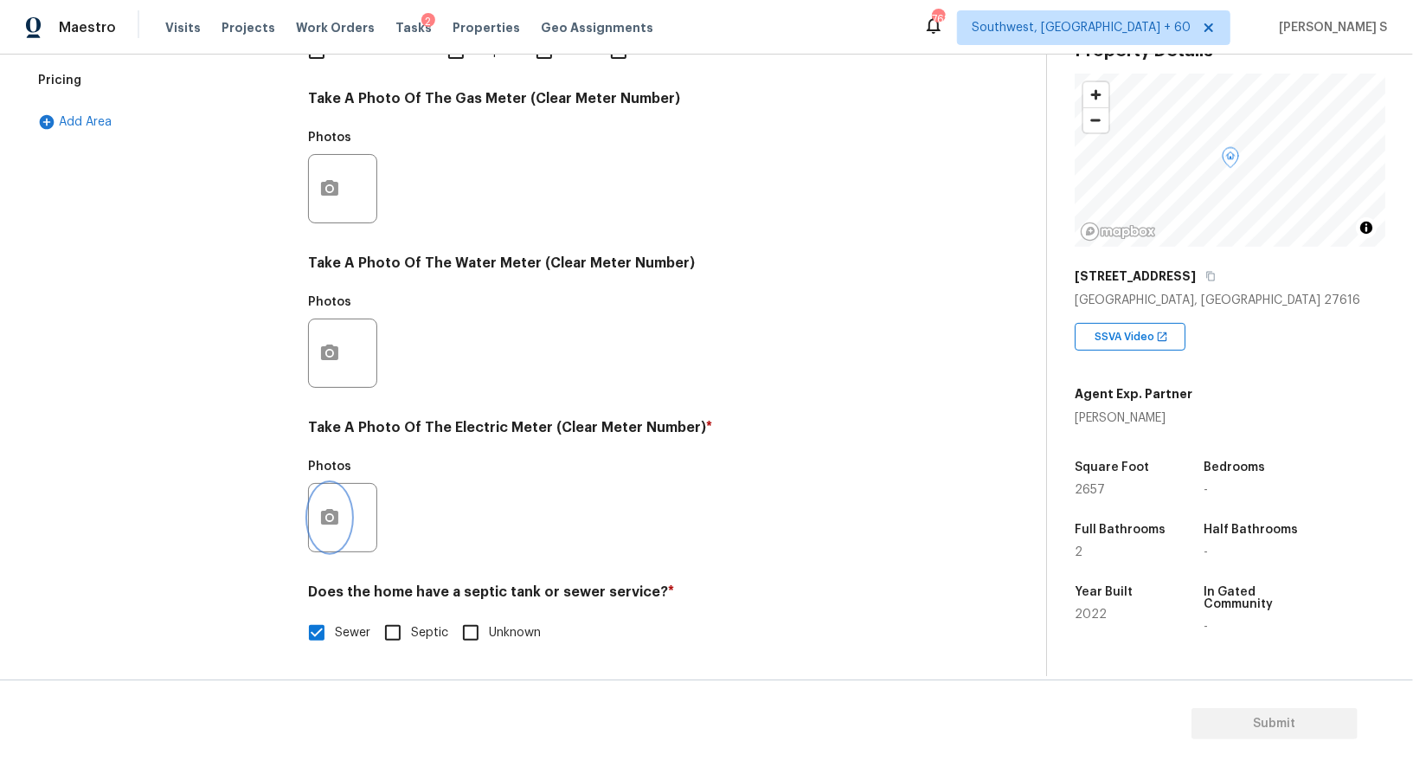
click at [327, 520] on icon "button" at bounding box center [329, 517] width 21 height 21
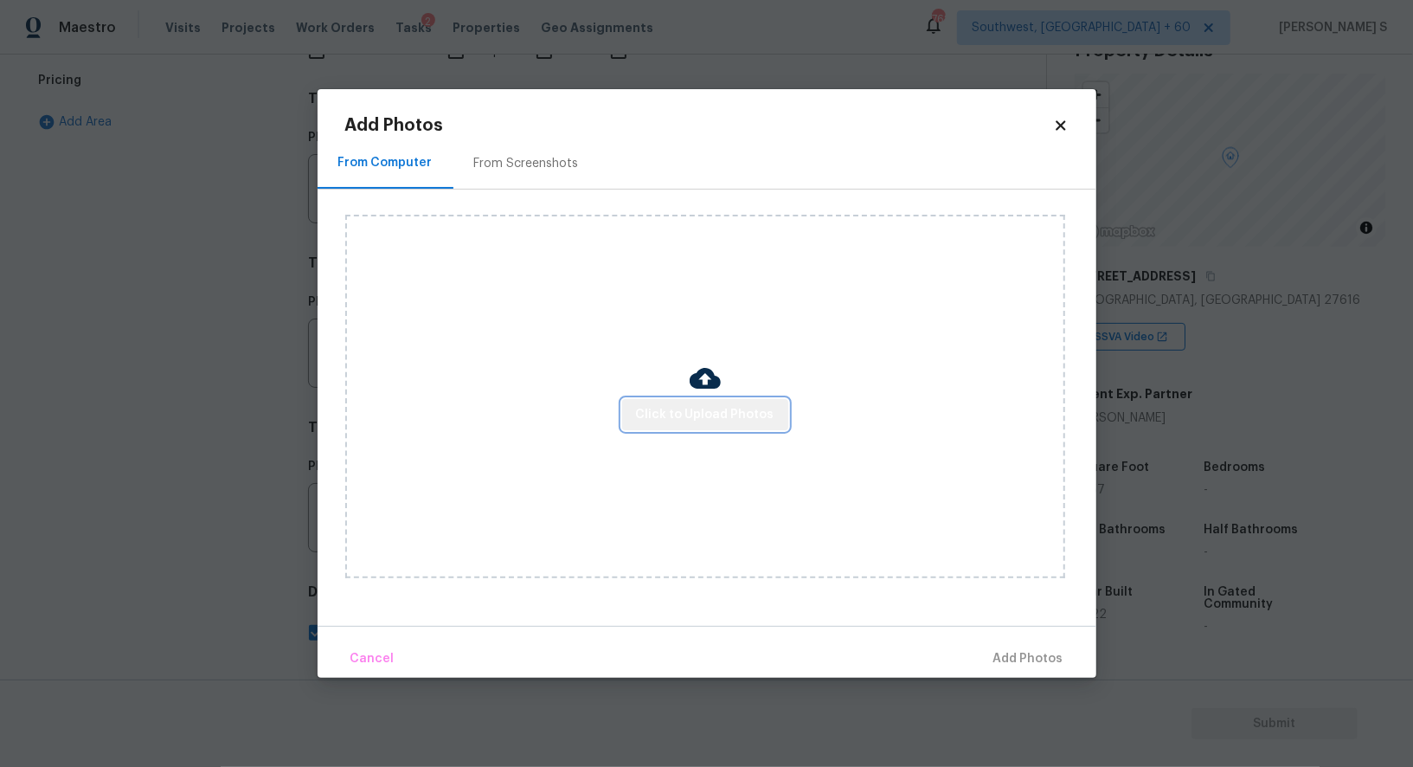
click at [720, 420] on span "Click to Upload Photos" at bounding box center [705, 415] width 138 height 22
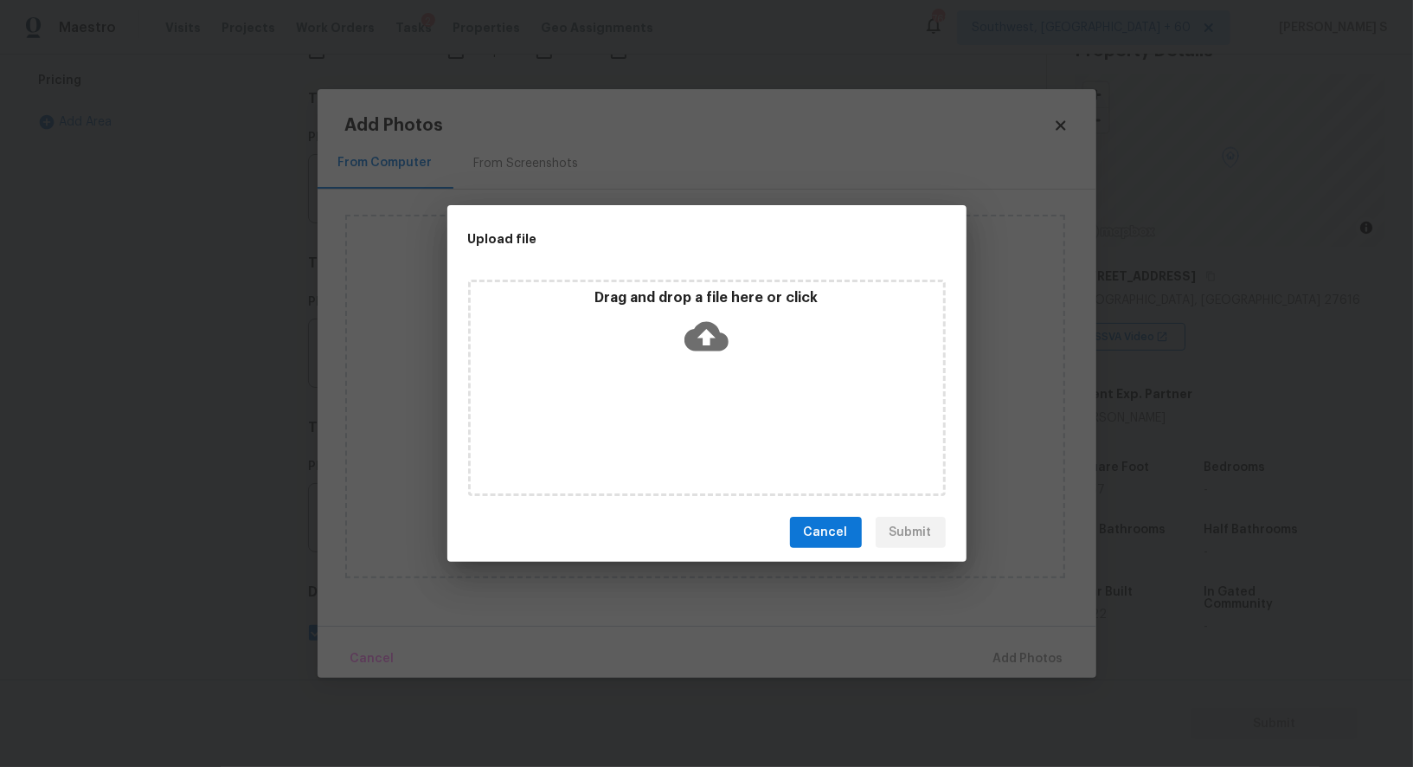
click at [720, 420] on div "Drag and drop a file here or click" at bounding box center [707, 388] width 478 height 216
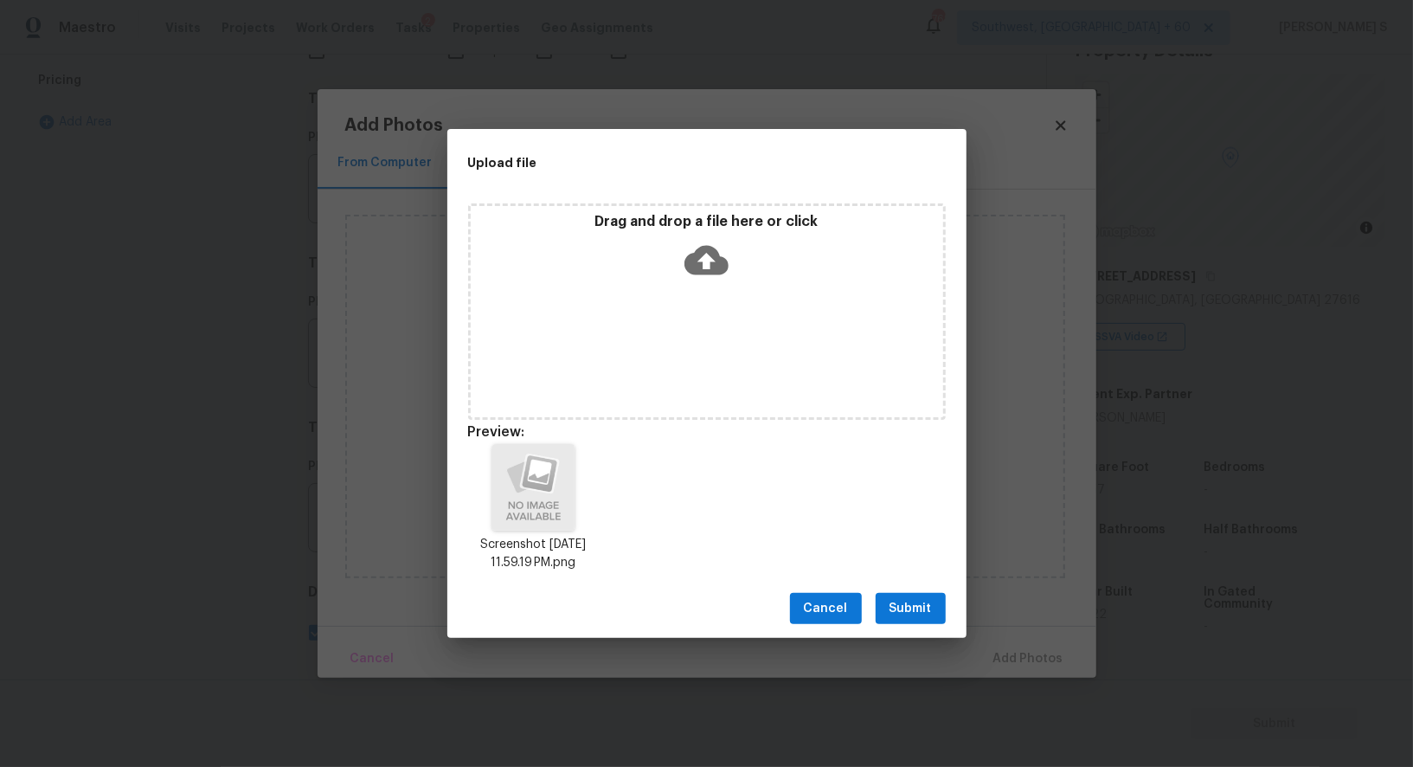
click at [929, 605] on span "Submit" at bounding box center [911, 609] width 42 height 22
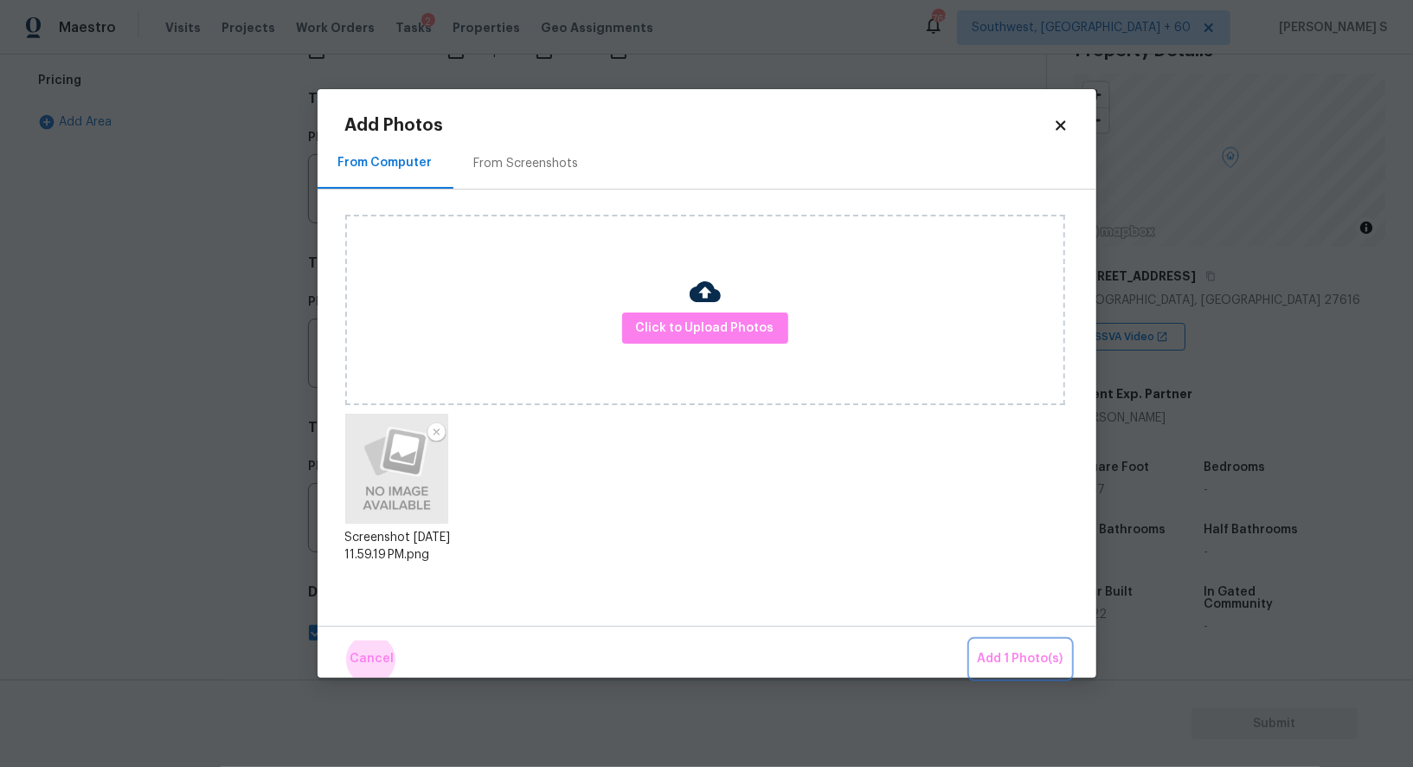
click at [971, 640] on button "Add 1 Photo(s)" at bounding box center [1021, 658] width 100 height 37
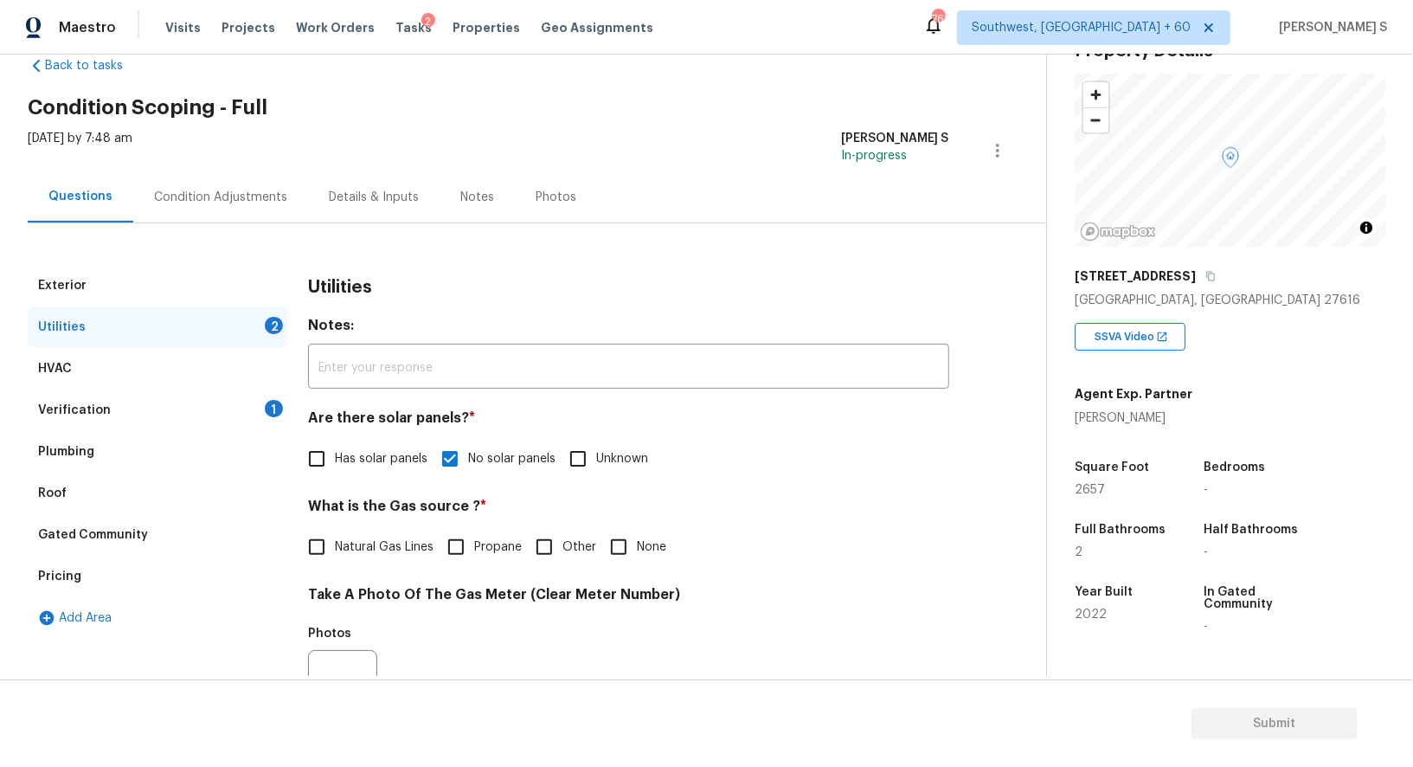
scroll to position [0, 0]
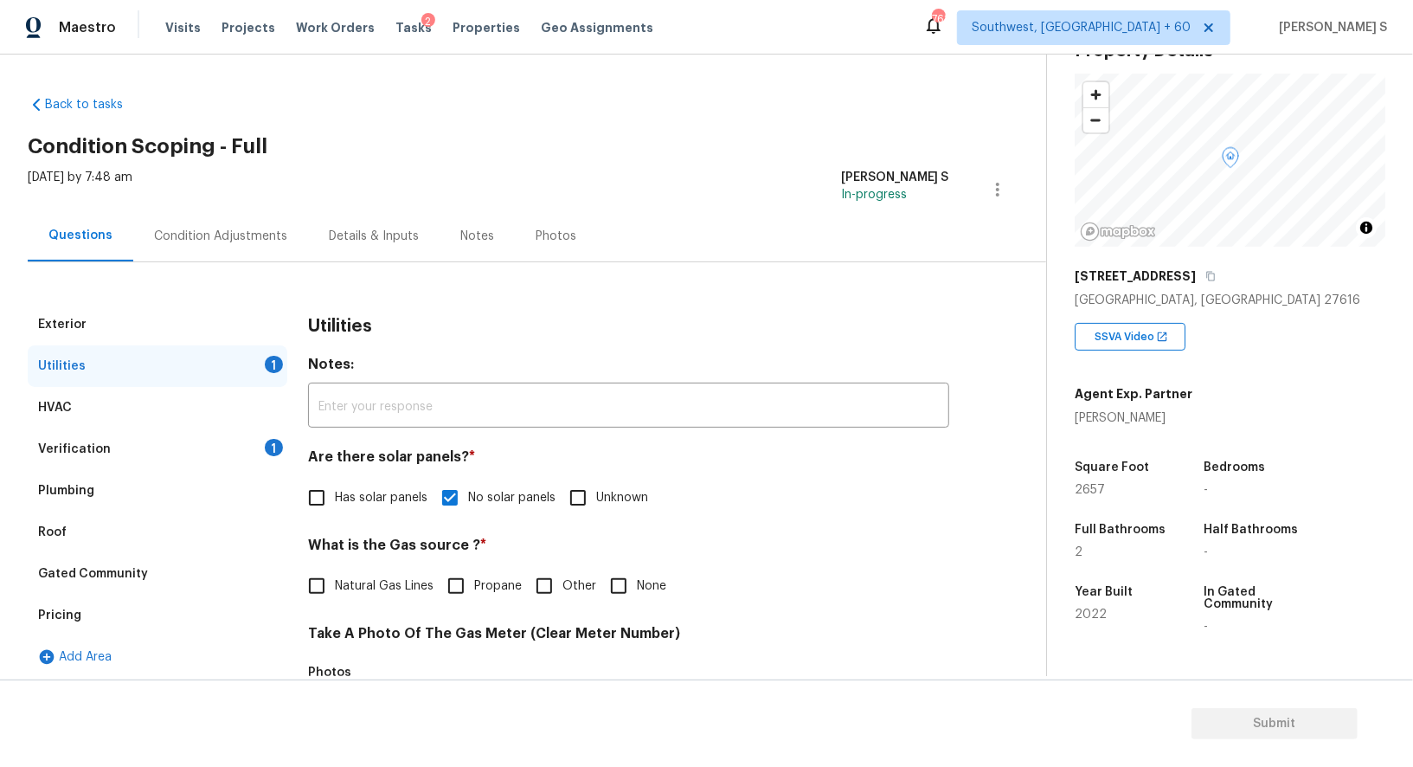
click at [236, 237] on div "Condition Adjustments" at bounding box center [220, 236] width 133 height 17
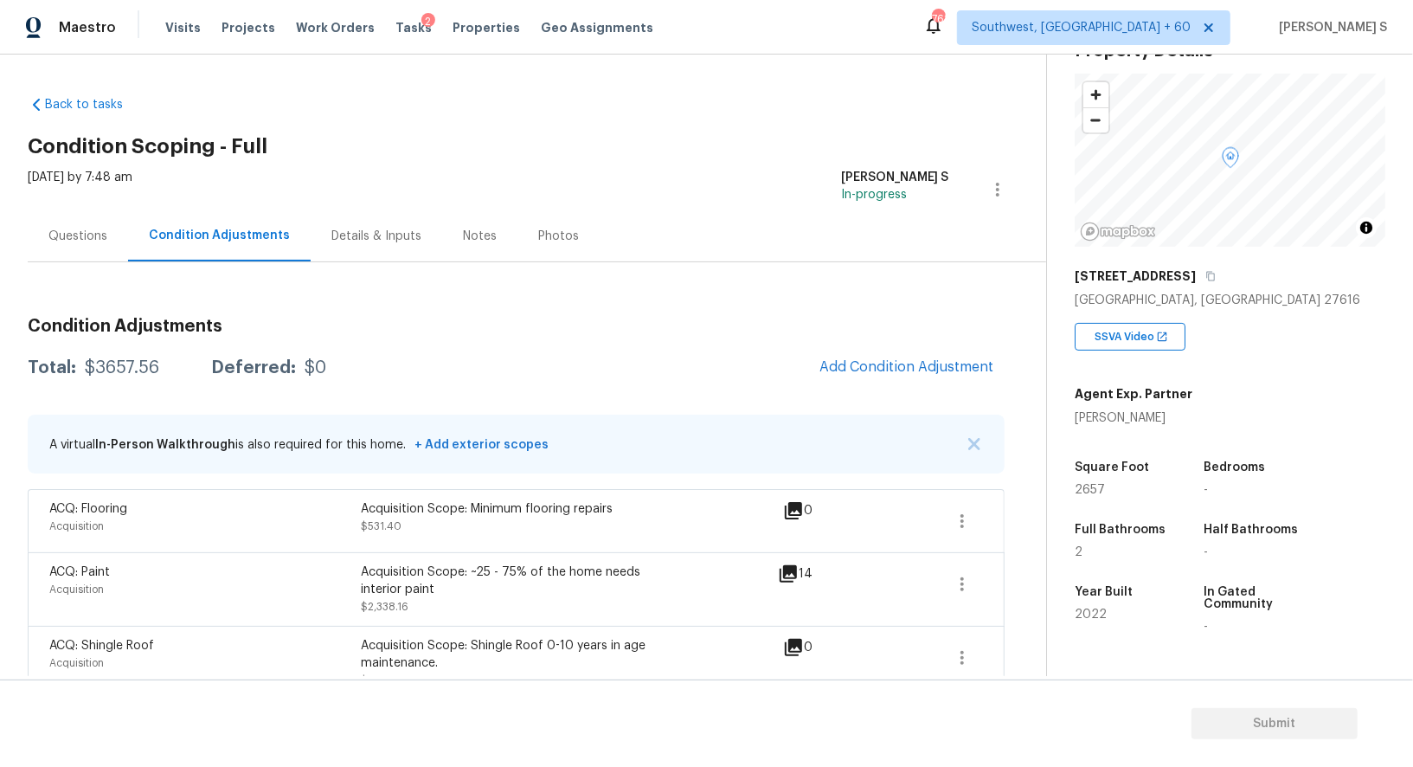
click at [87, 226] on div "Questions" at bounding box center [78, 235] width 100 height 51
click at [87, 228] on div "Questions" at bounding box center [77, 236] width 59 height 17
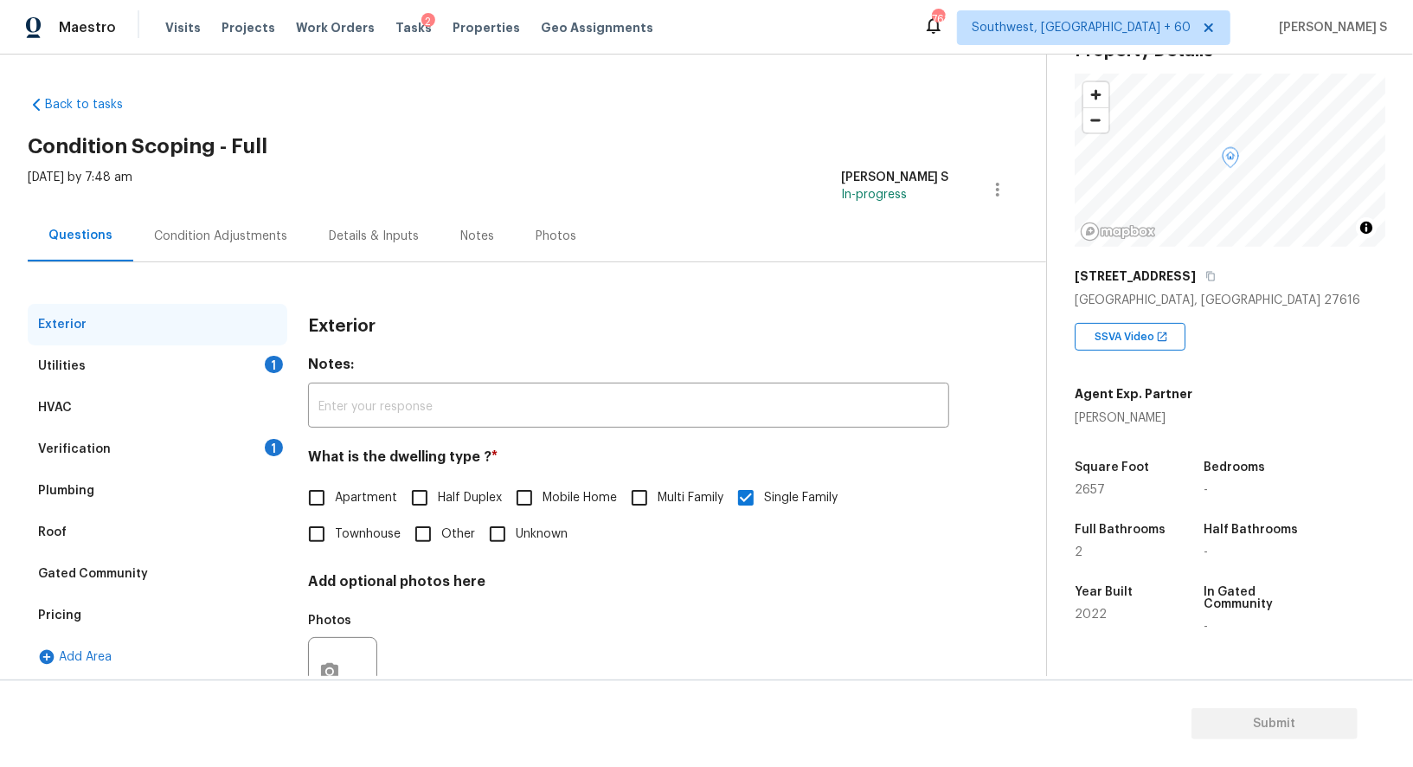
drag, startPoint x: 67, startPoint y: 367, endPoint x: 142, endPoint y: 366, distance: 74.4
click at [67, 366] on div "Utilities" at bounding box center [62, 365] width 48 height 17
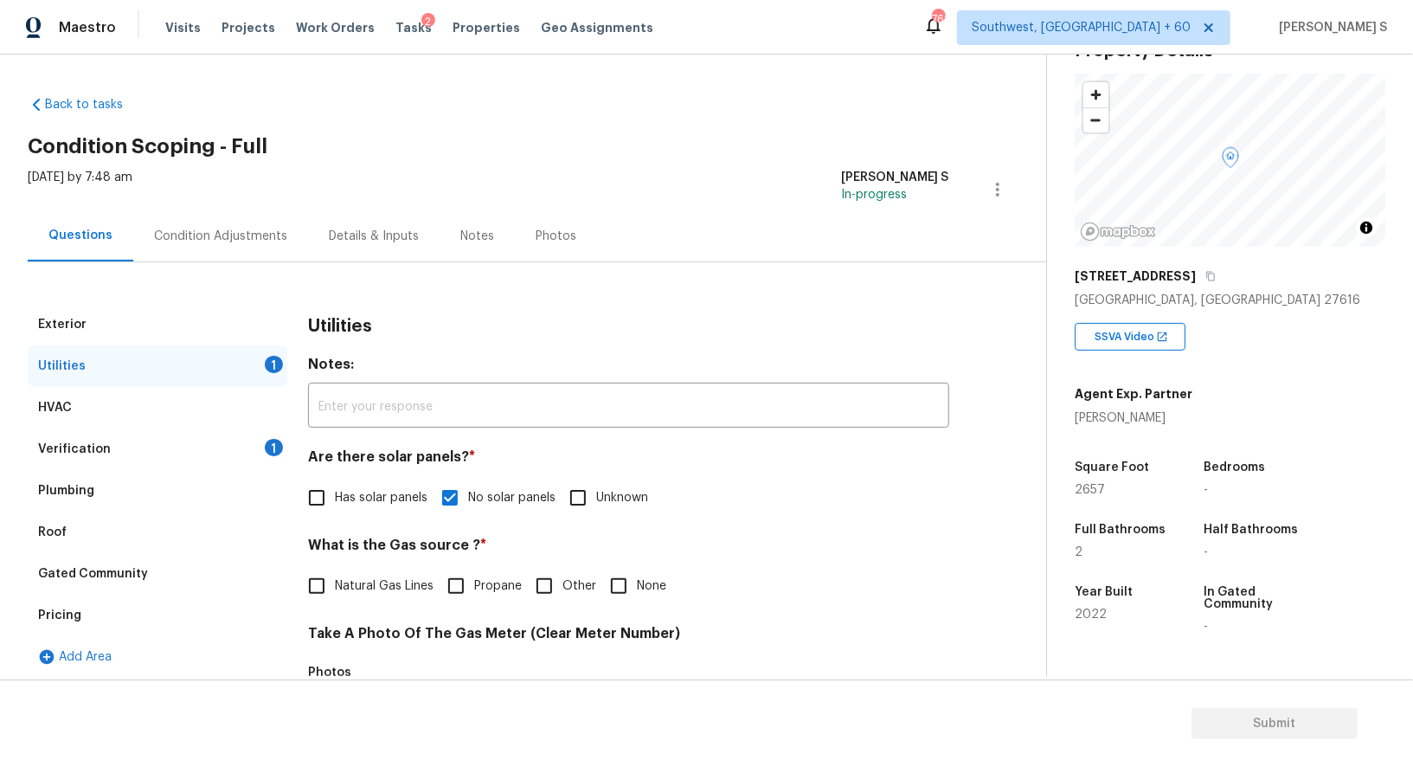
click at [352, 577] on span "Natural Gas Lines" at bounding box center [384, 586] width 99 height 18
click at [335, 576] on input "Natural Gas Lines" at bounding box center [317, 586] width 36 height 36
checkbox input "true"
click at [253, 432] on div "Verification 1" at bounding box center [158, 449] width 260 height 42
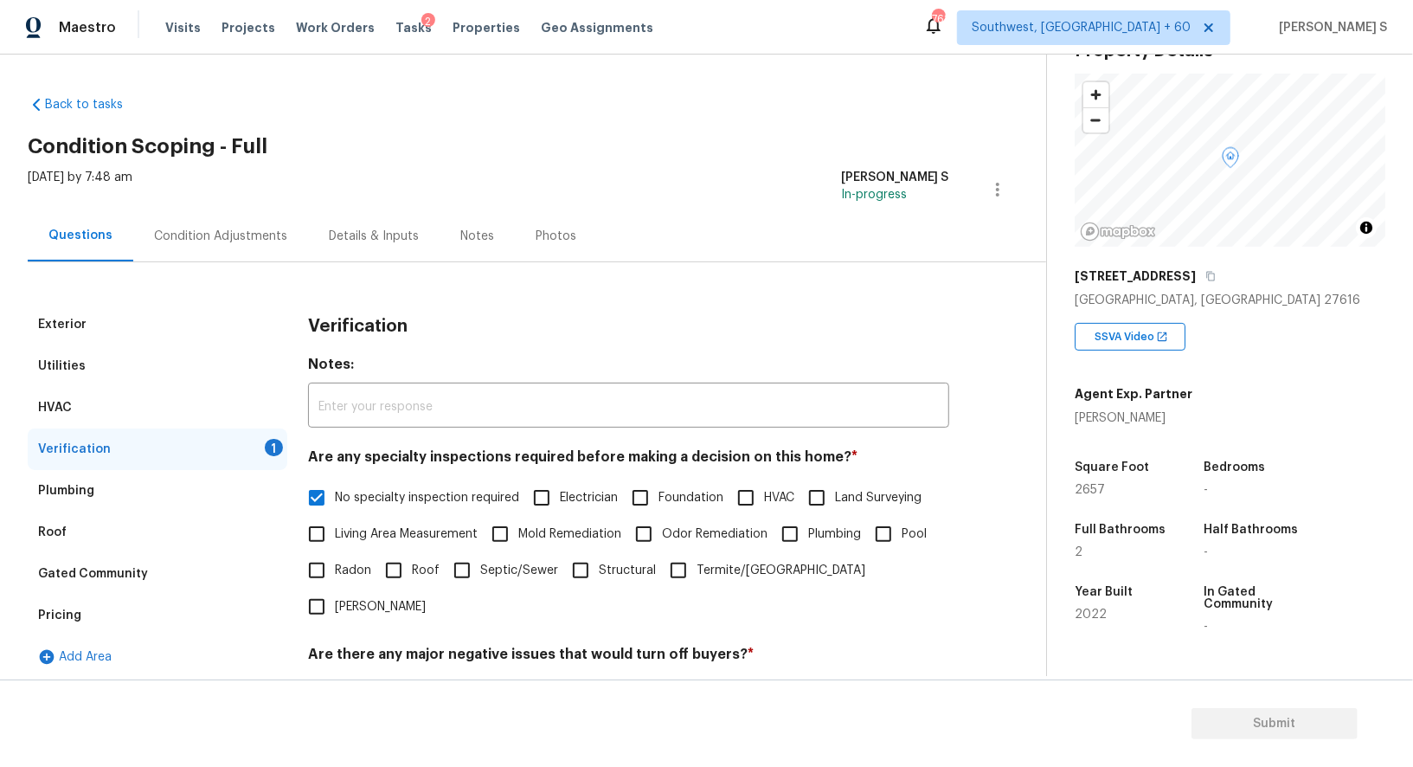
scroll to position [385, 0]
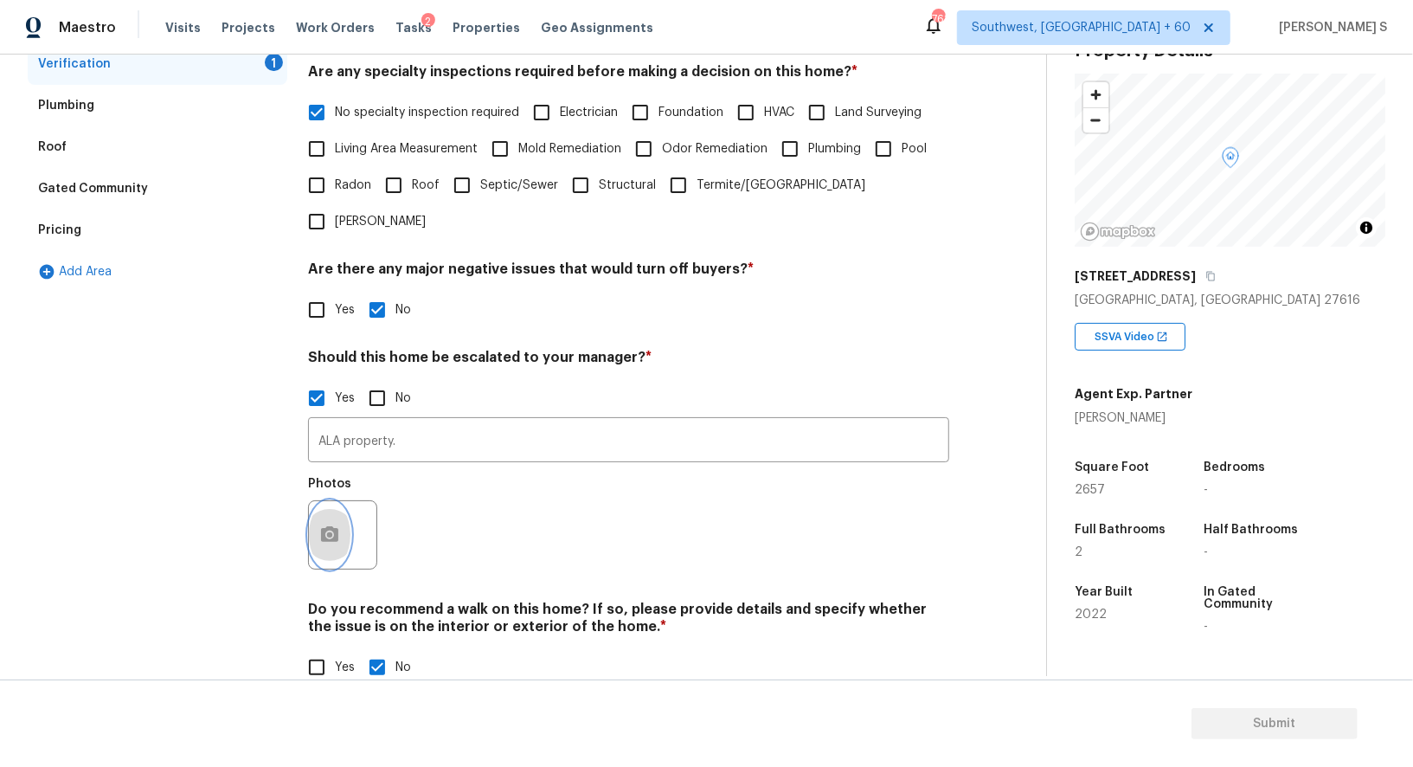
click at [346, 501] on button "button" at bounding box center [330, 534] width 42 height 67
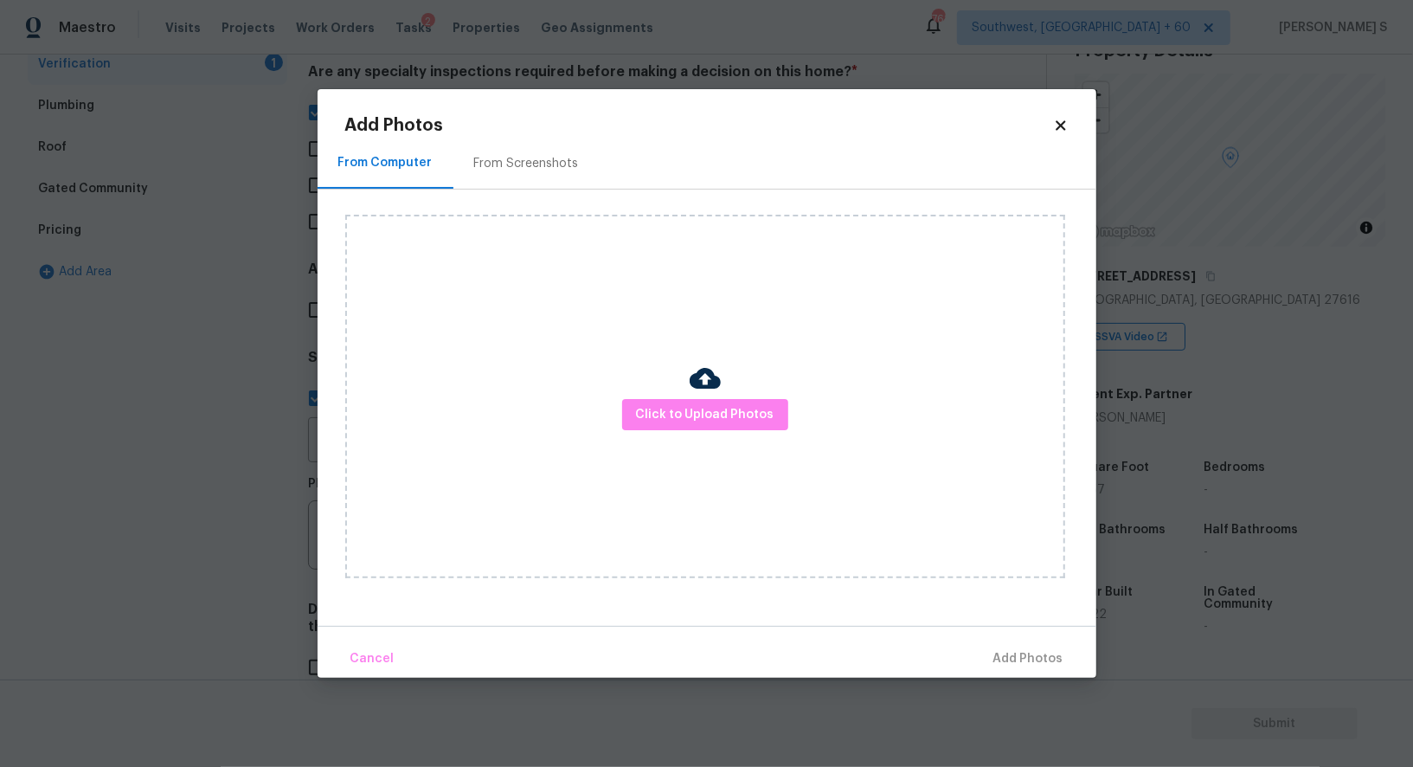
click at [665, 434] on div "Click to Upload Photos" at bounding box center [705, 396] width 720 height 363
click at [665, 405] on span "Click to Upload Photos" at bounding box center [705, 415] width 138 height 22
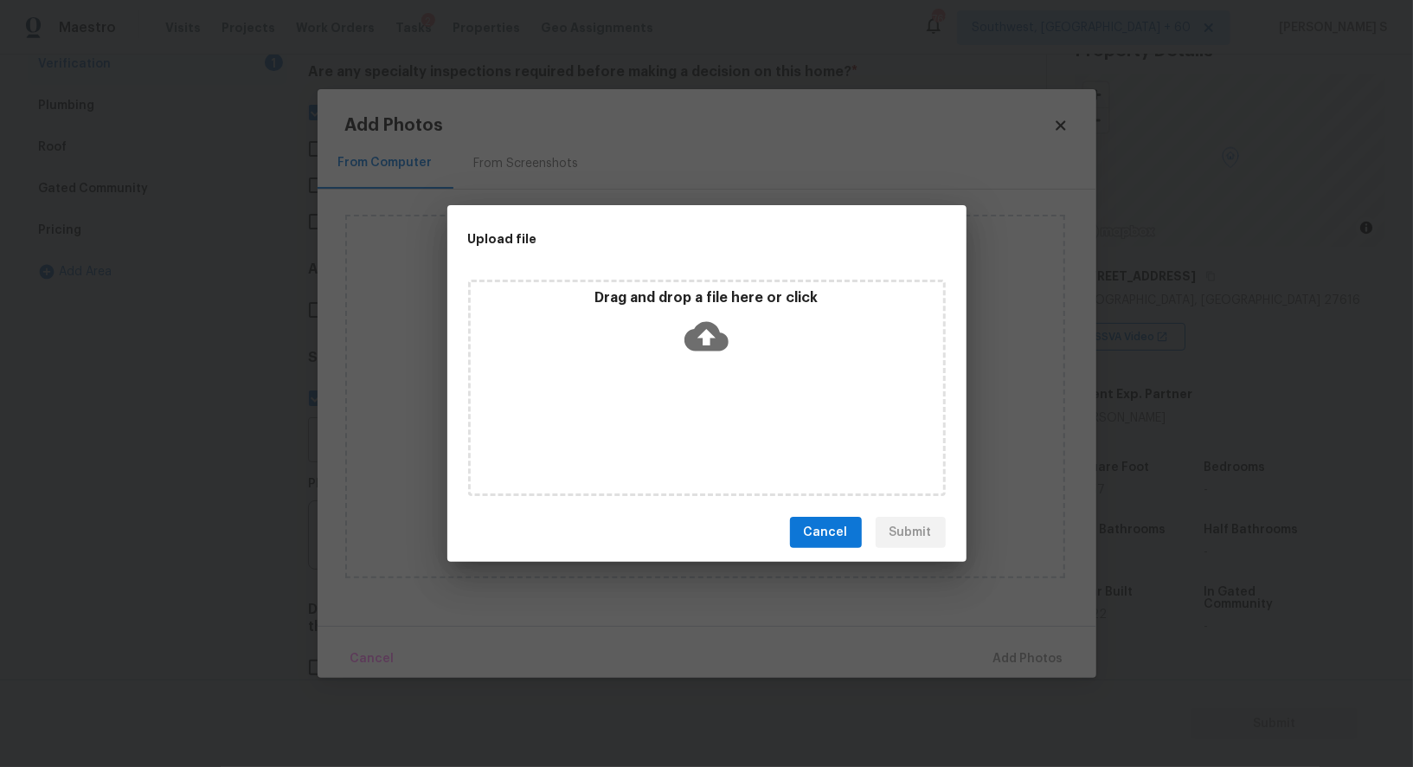
click at [665, 405] on div "Drag and drop a file here or click" at bounding box center [707, 388] width 478 height 216
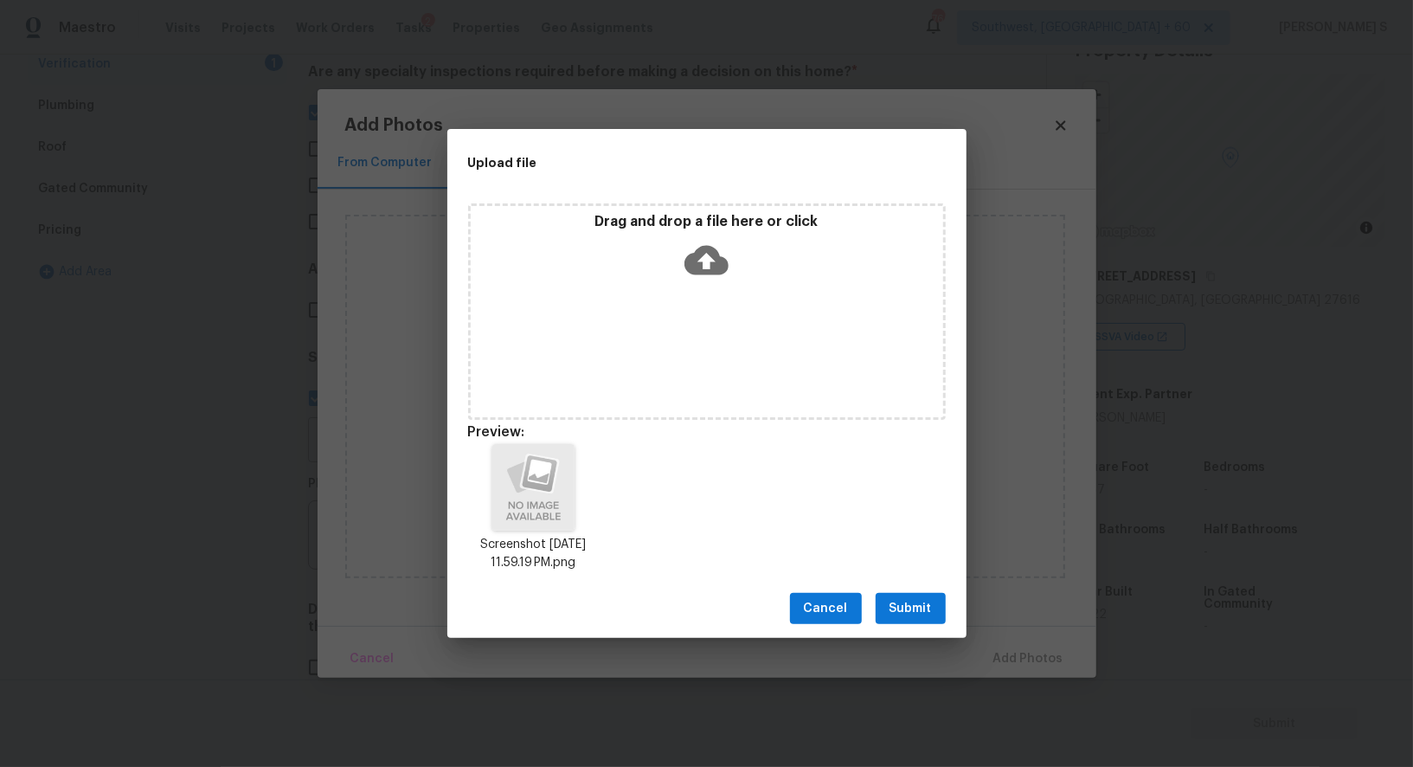
click at [918, 599] on span "Submit" at bounding box center [911, 609] width 42 height 22
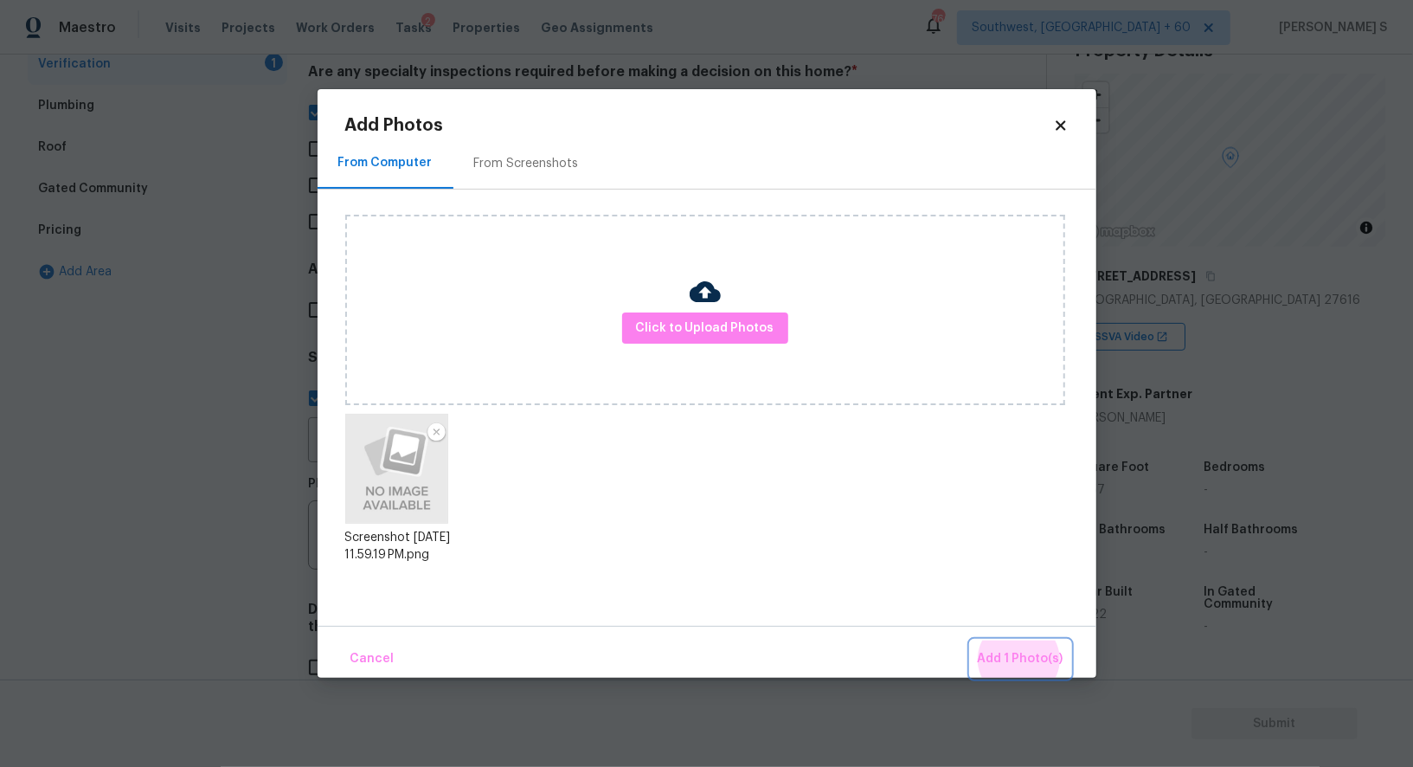
click at [971, 640] on button "Add 1 Photo(s)" at bounding box center [1021, 658] width 100 height 37
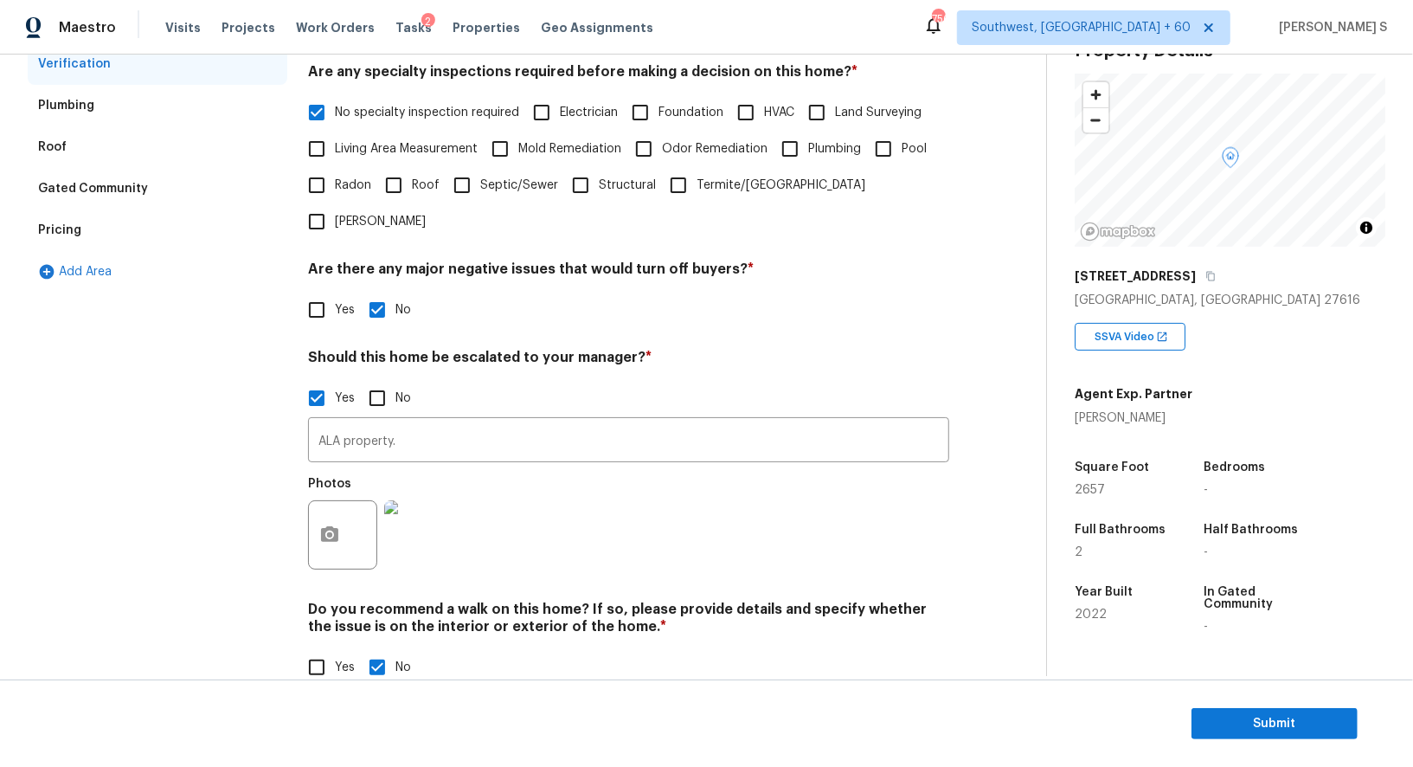
scroll to position [27, 0]
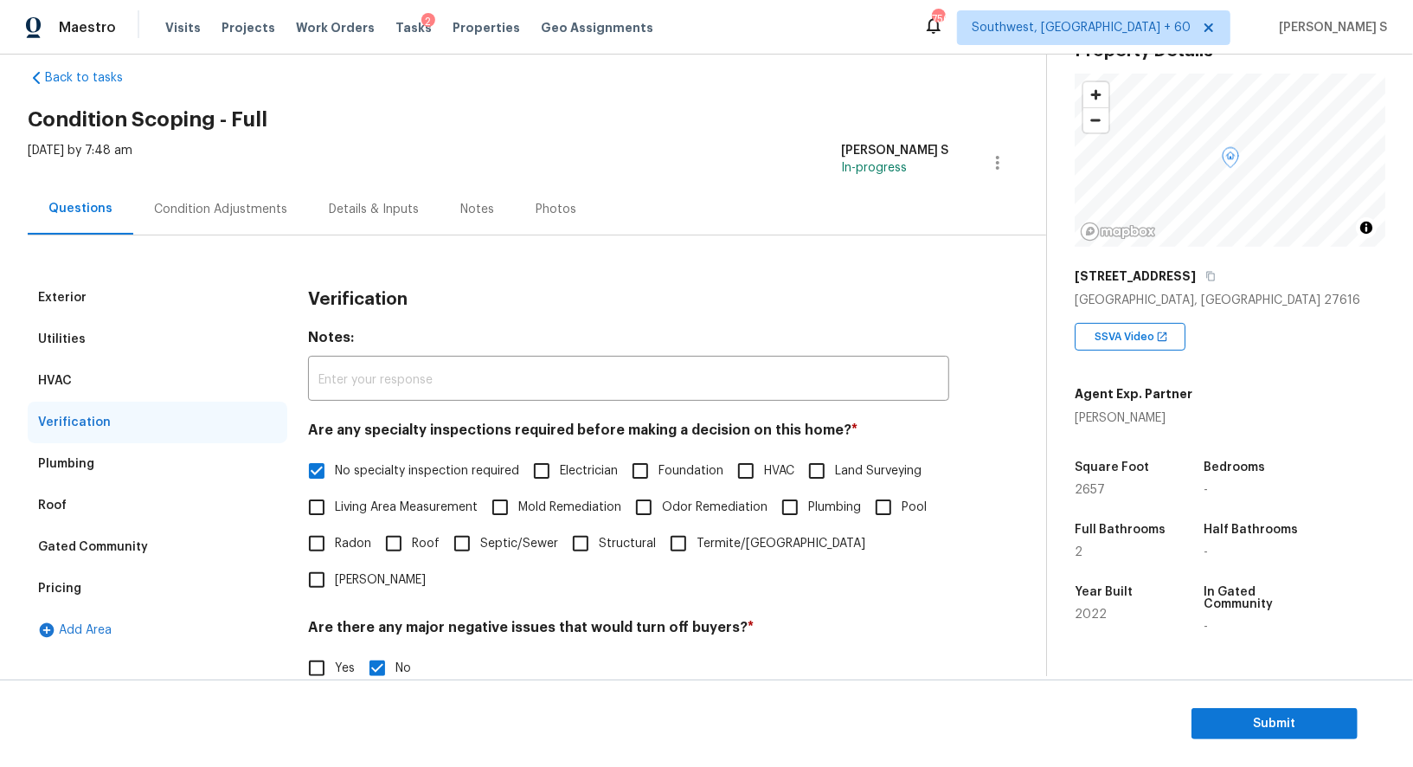
click at [227, 222] on div "Condition Adjustments" at bounding box center [220, 208] width 175 height 51
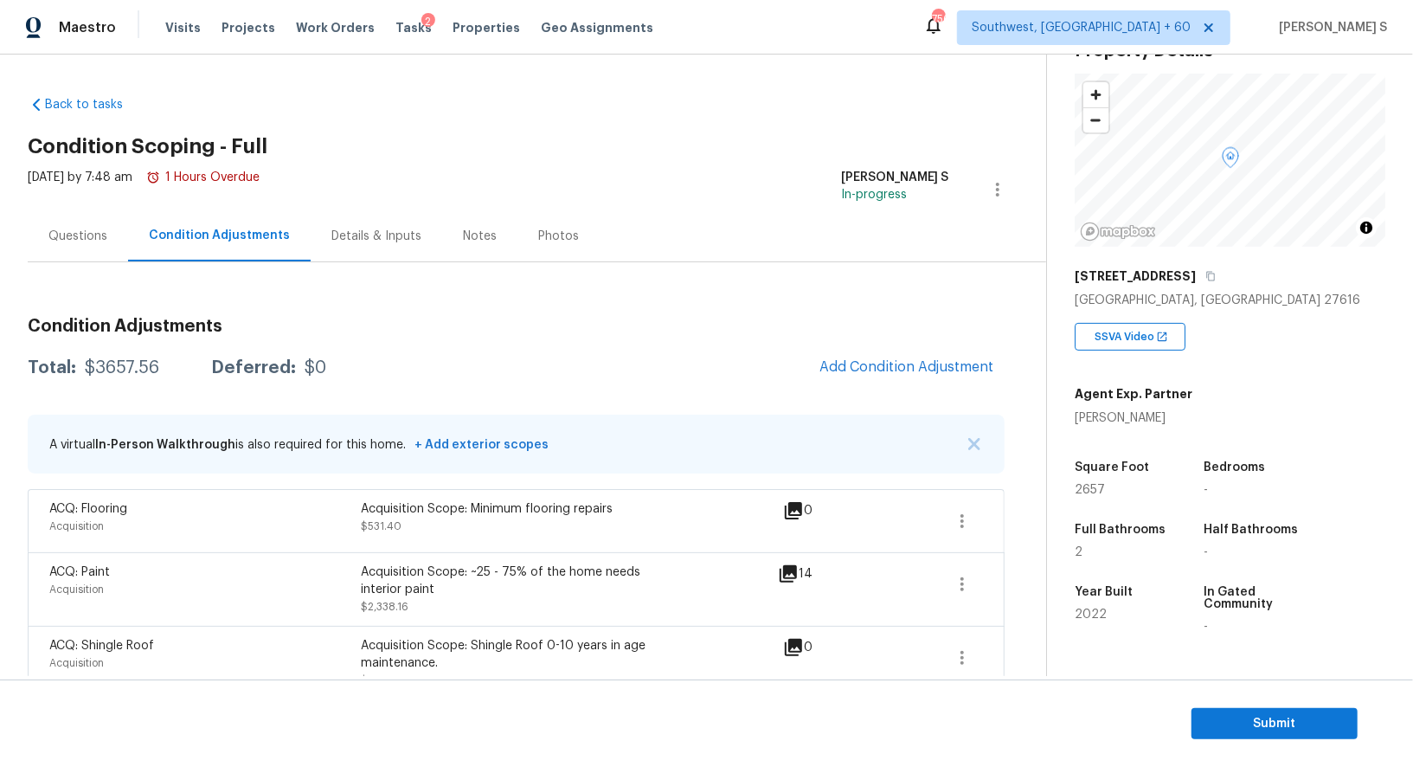
click at [867, 341] on div "Condition Adjustments Total: $3657.56 Deferred: $0 Add Condition Adjustment A v…" at bounding box center [516, 627] width 977 height 647
click at [913, 365] on span "Add Condition Adjustment" at bounding box center [906, 367] width 175 height 16
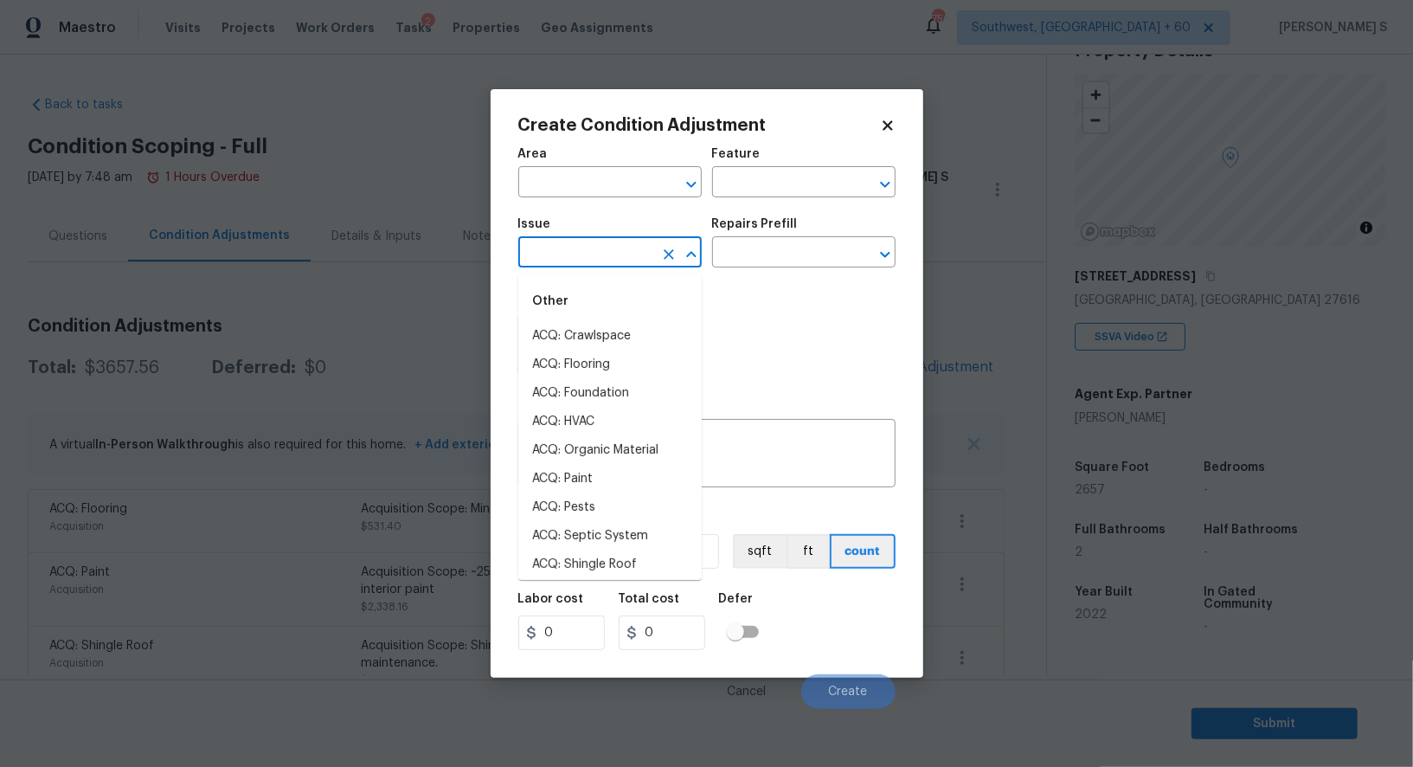
click at [627, 256] on input "text" at bounding box center [585, 254] width 135 height 27
type input "Condition charge"
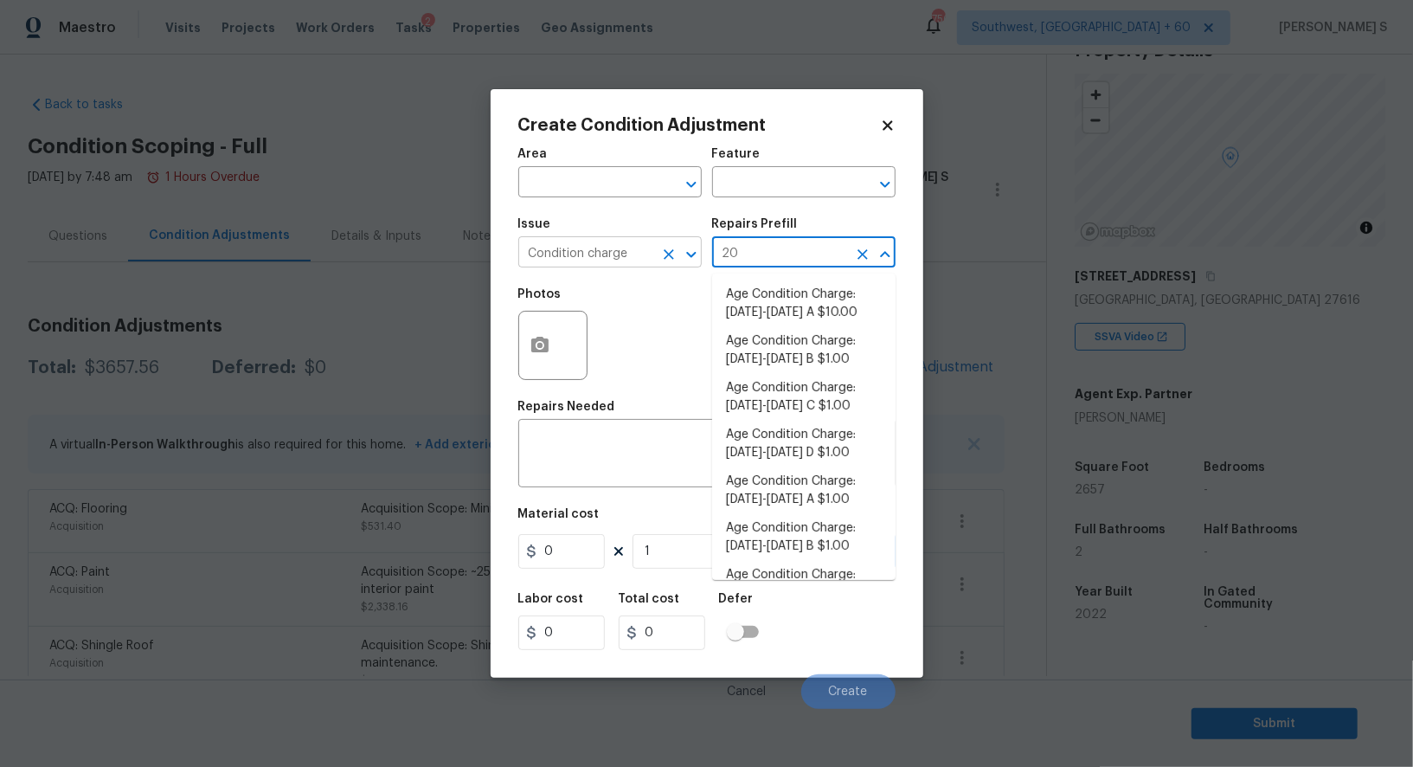
type input "202"
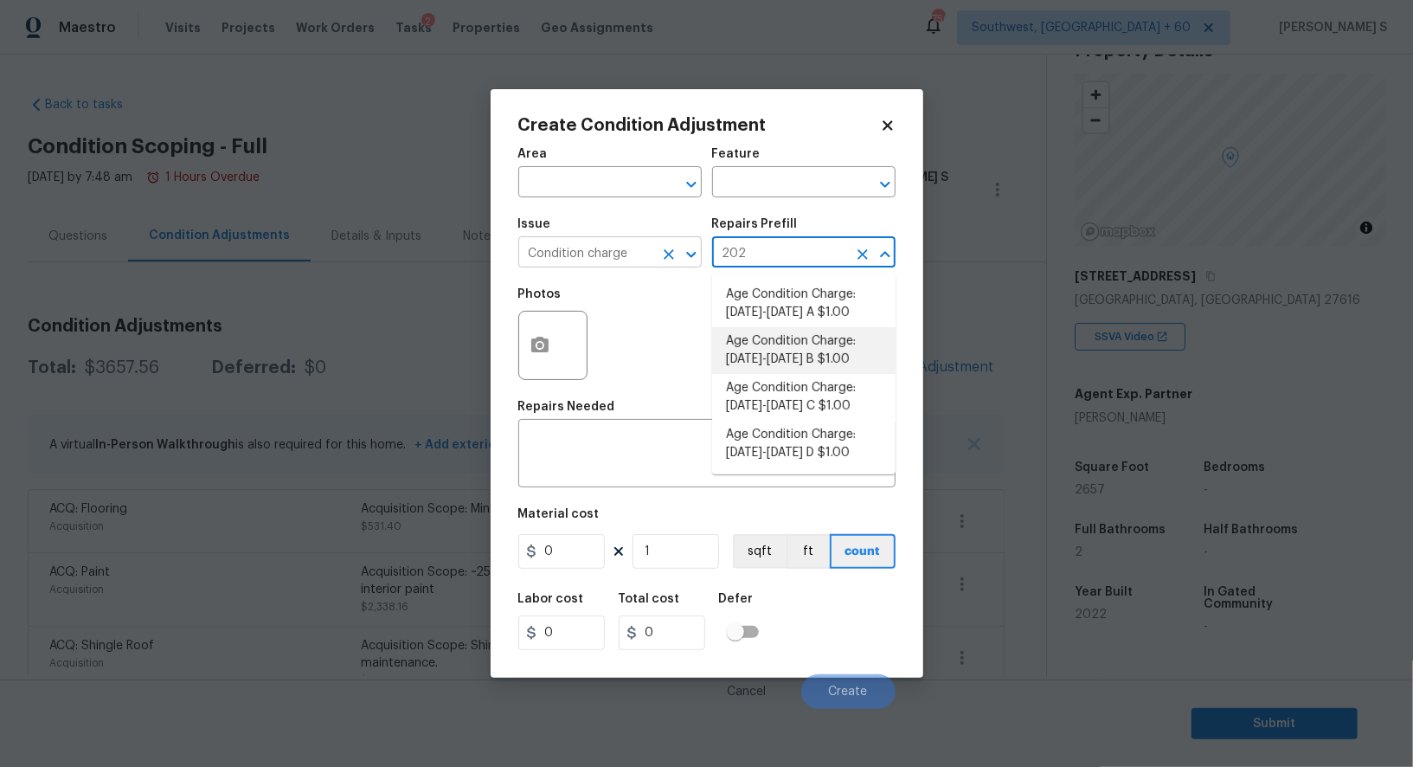
type input "Home Readiness Packages"
type textarea "Age Condition Charge: [DATE]-[DATE] B"
type input "1"
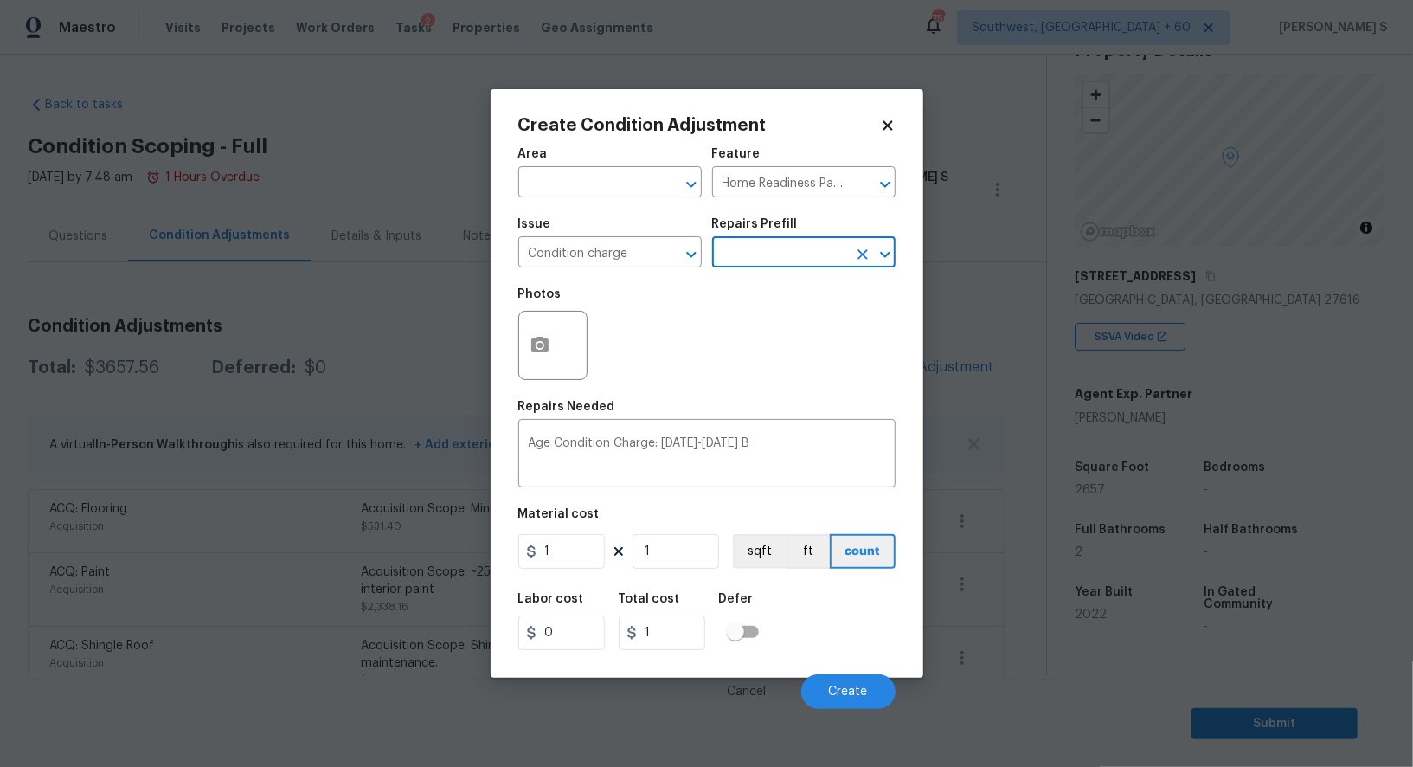
click at [572, 575] on div "Area ​ Feature Home Readiness Packages ​ Issue Condition charge ​ Repairs Prefi…" at bounding box center [706, 423] width 377 height 571
click at [571, 543] on input "1" at bounding box center [561, 551] width 87 height 35
type input "2022"
click at [827, 646] on div "Labor cost 0 Total cost 2022 Defer" at bounding box center [706, 621] width 377 height 78
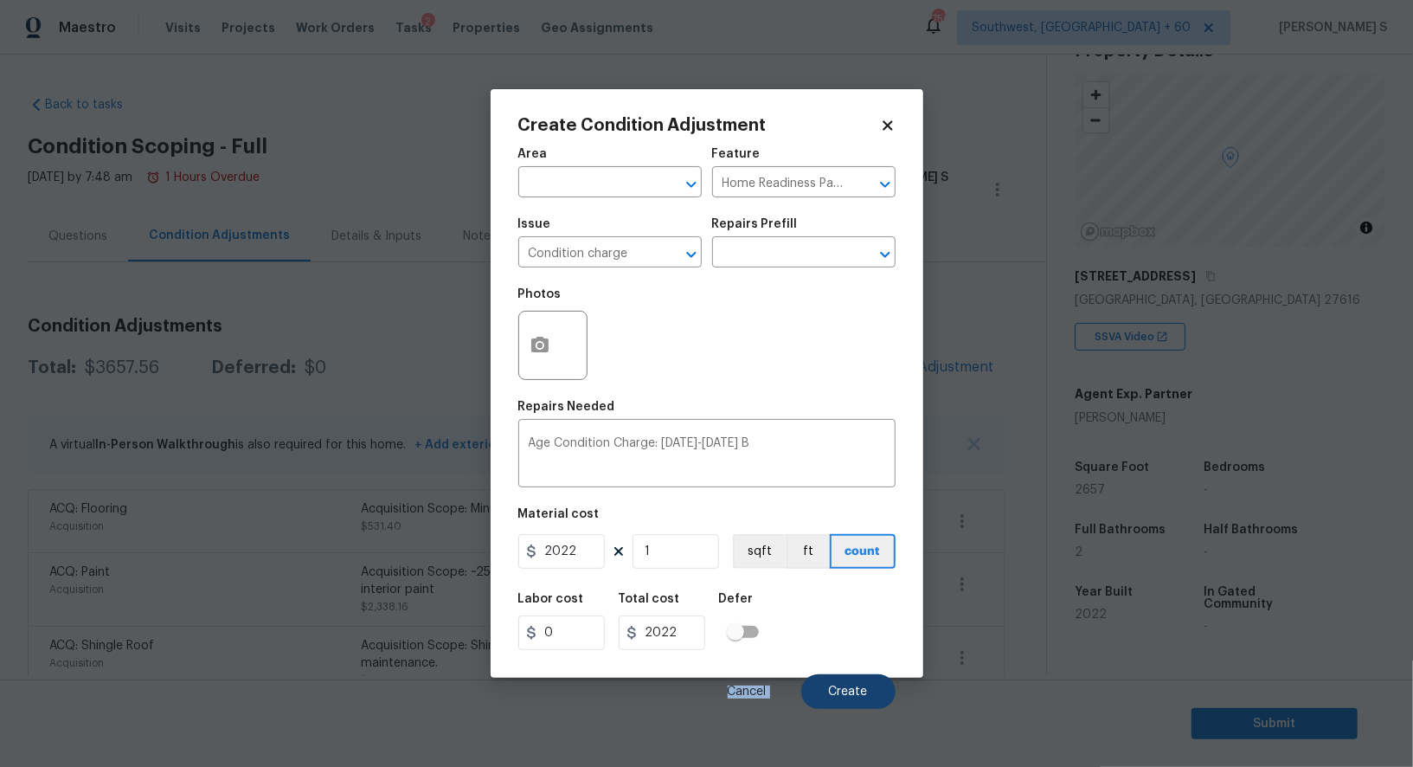
click at [847, 676] on div "Cancel Create" at bounding box center [706, 684] width 377 height 48
click at [845, 688] on span "Create" at bounding box center [848, 691] width 39 height 13
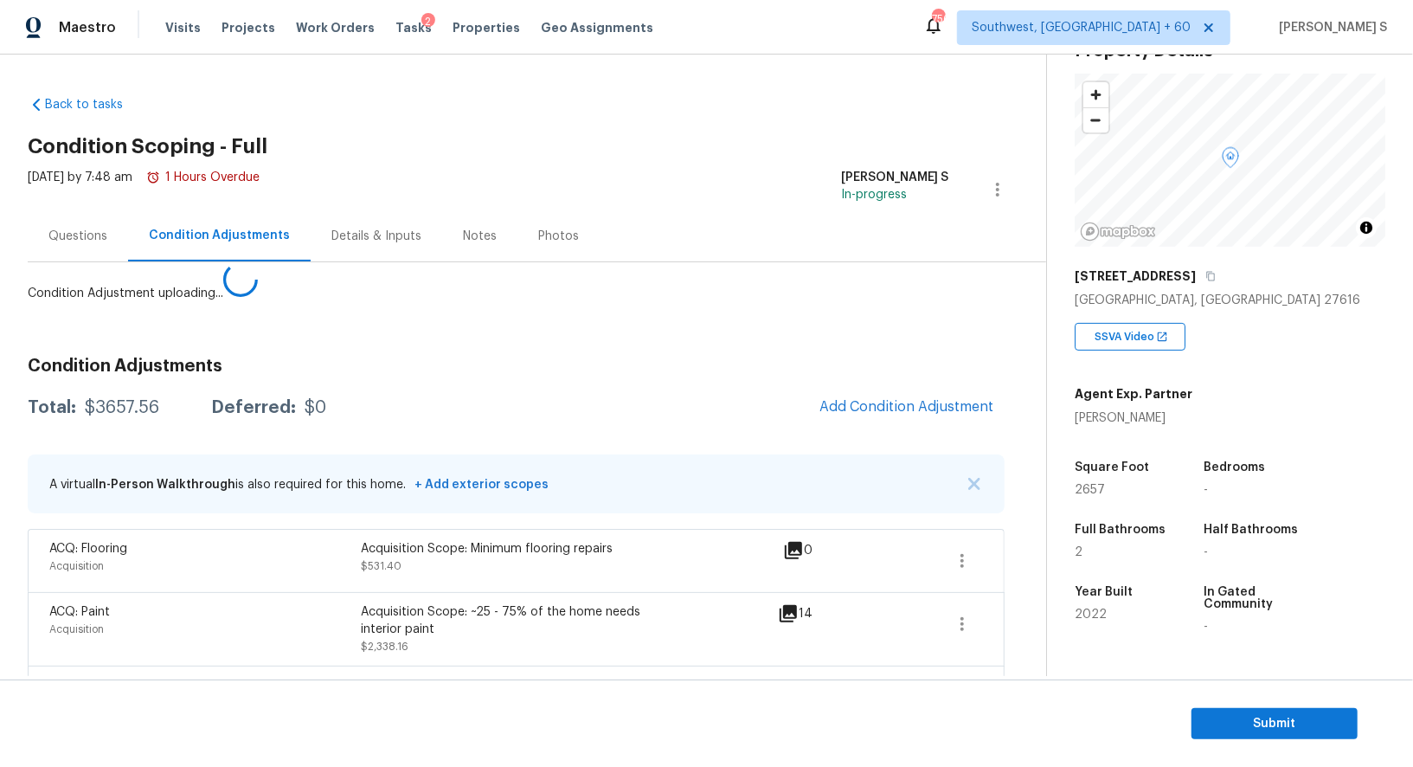
click at [94, 604] on body "Maestro Visits Projects Work Orders Tasks 2 Properties Geo Assignments [GEOGRAP…" at bounding box center [706, 383] width 1413 height 767
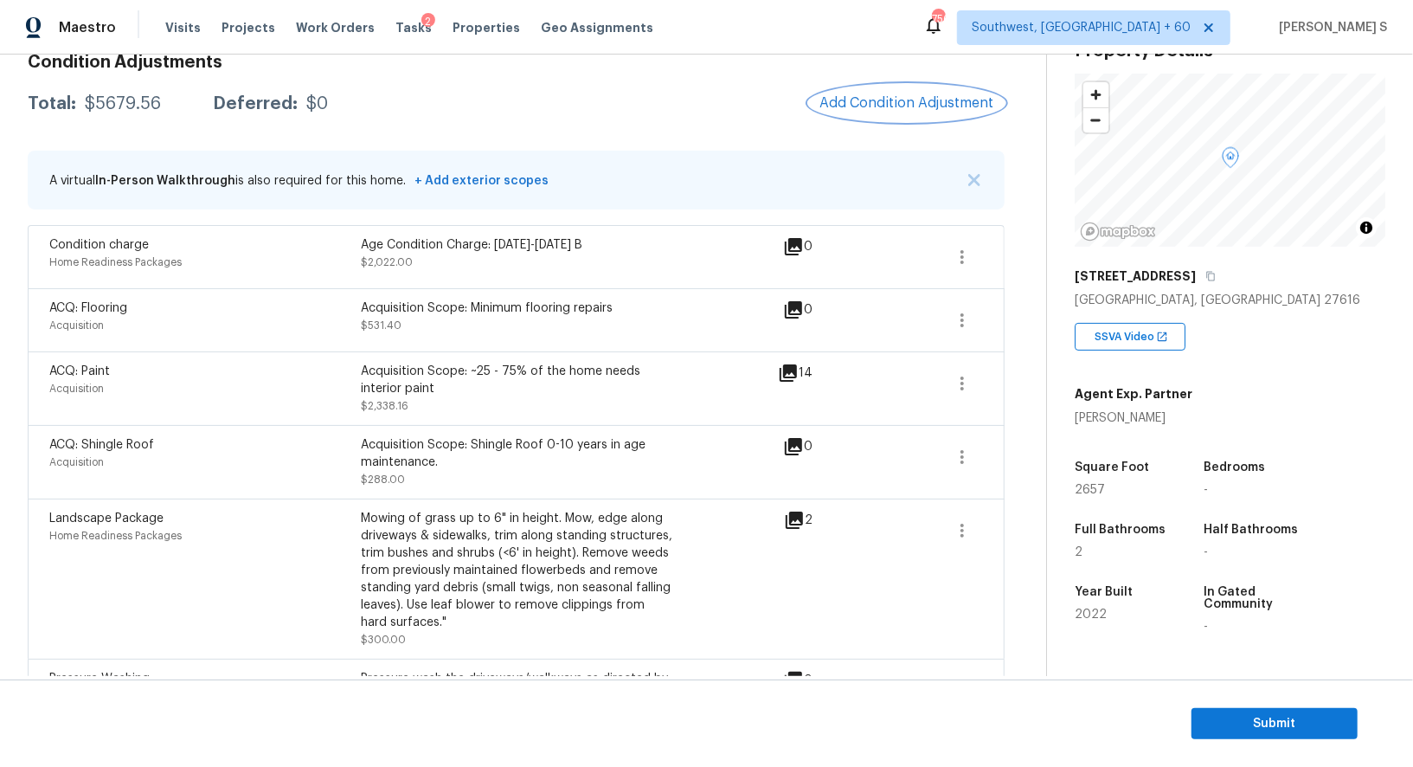
scroll to position [257, 0]
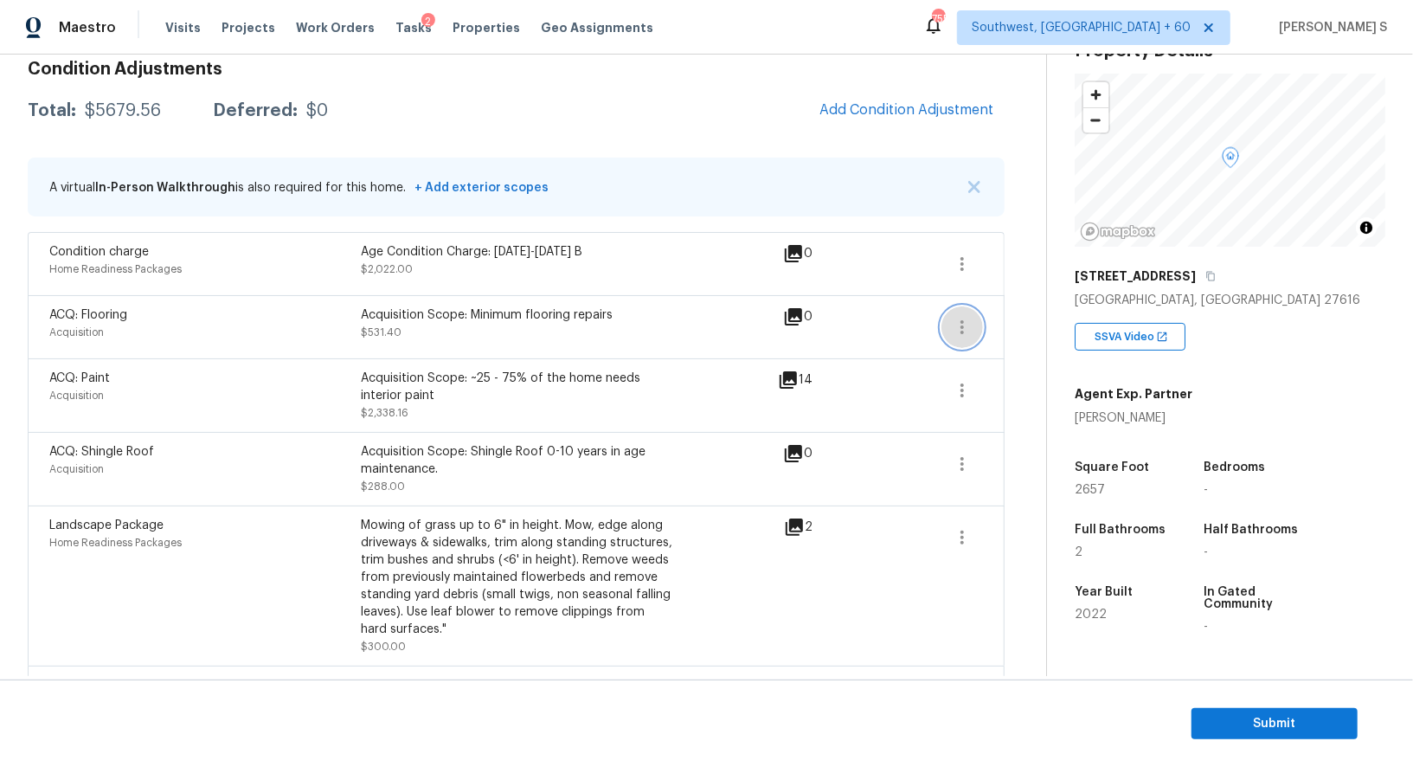
click at [978, 328] on button "button" at bounding box center [962, 327] width 42 height 42
click at [1012, 328] on div "Edit" at bounding box center [1060, 321] width 135 height 17
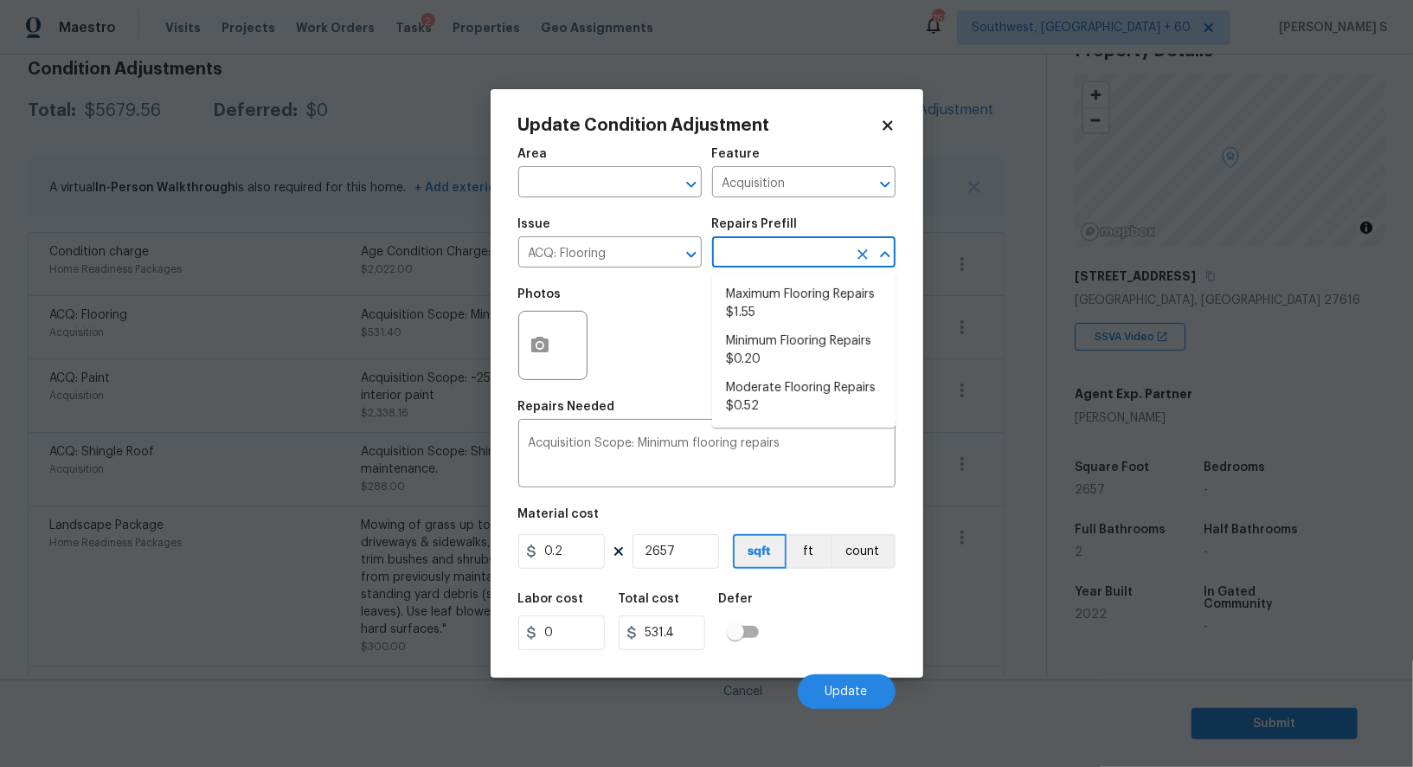
click at [812, 259] on input "text" at bounding box center [779, 254] width 135 height 27
click at [814, 400] on li "Moderate Flooring Repairs $0.52" at bounding box center [803, 397] width 183 height 47
type textarea "Acquisition Scope: Moderate flooring repairs"
type input "0.52"
type input "1381.64"
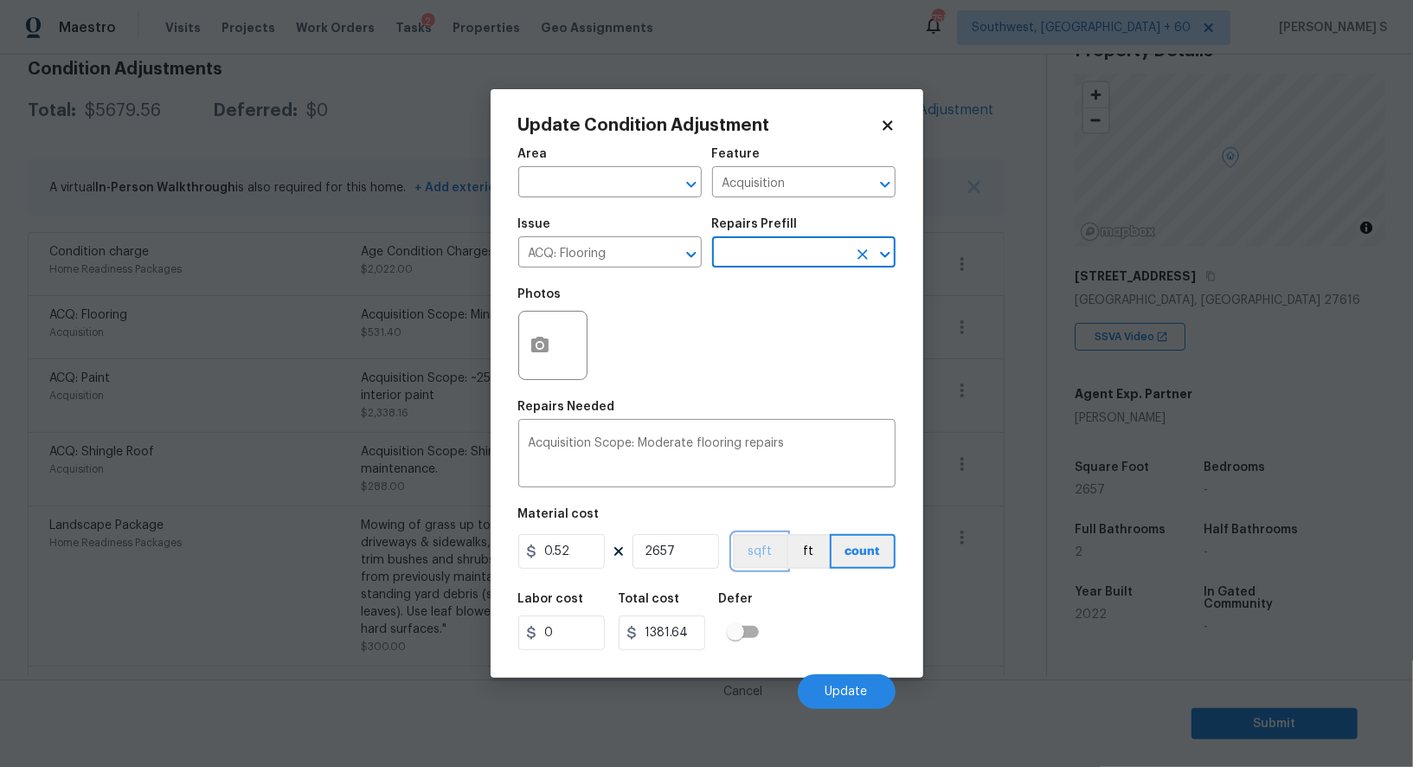
click at [769, 558] on button "sqft" at bounding box center [760, 551] width 54 height 35
click at [788, 589] on div "Labor cost 0 Total cost 1381.64 Defer" at bounding box center [706, 621] width 377 height 78
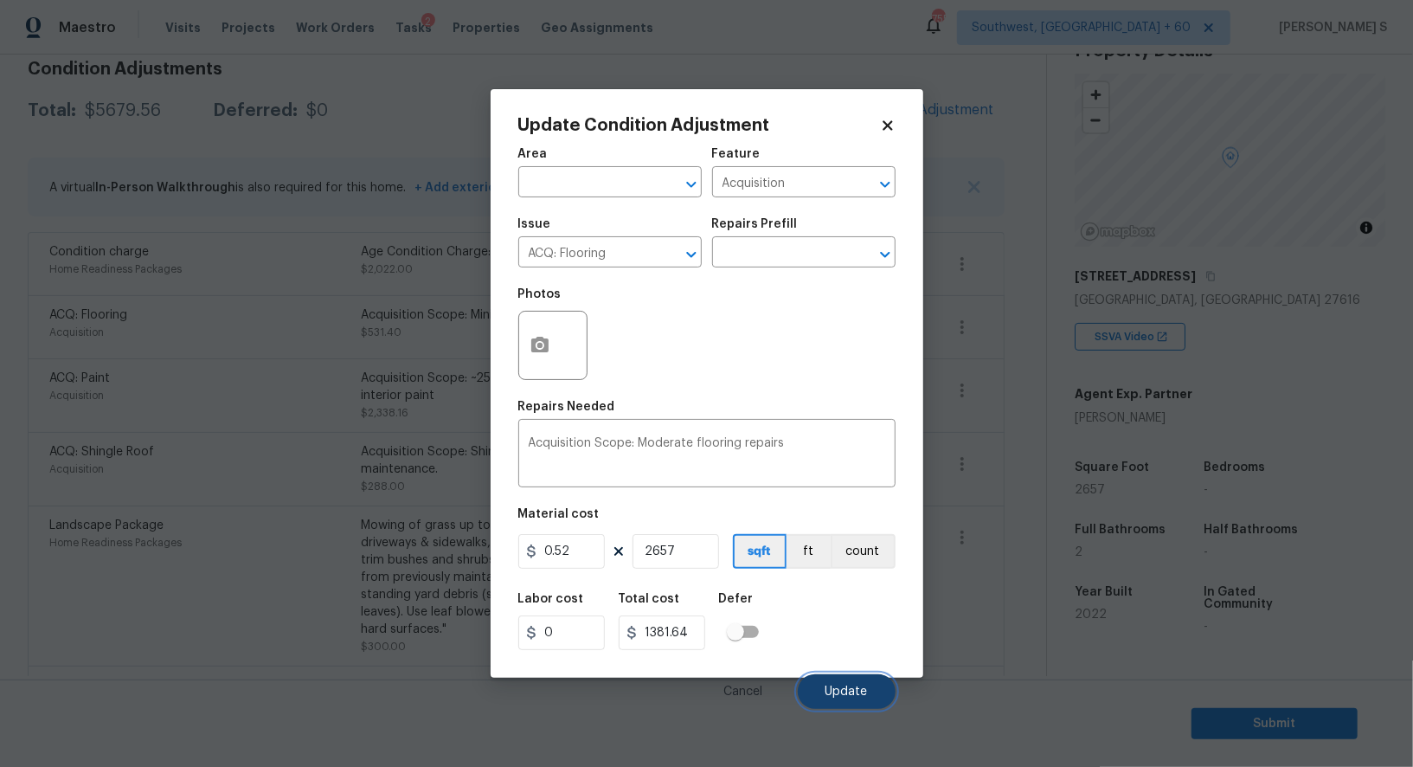
click at [842, 682] on button "Update" at bounding box center [847, 691] width 98 height 35
click at [124, 627] on body "Maestro Visits Projects Work Orders Tasks 2 Properties Geo Assignments [GEOGRAP…" at bounding box center [706, 383] width 1413 height 767
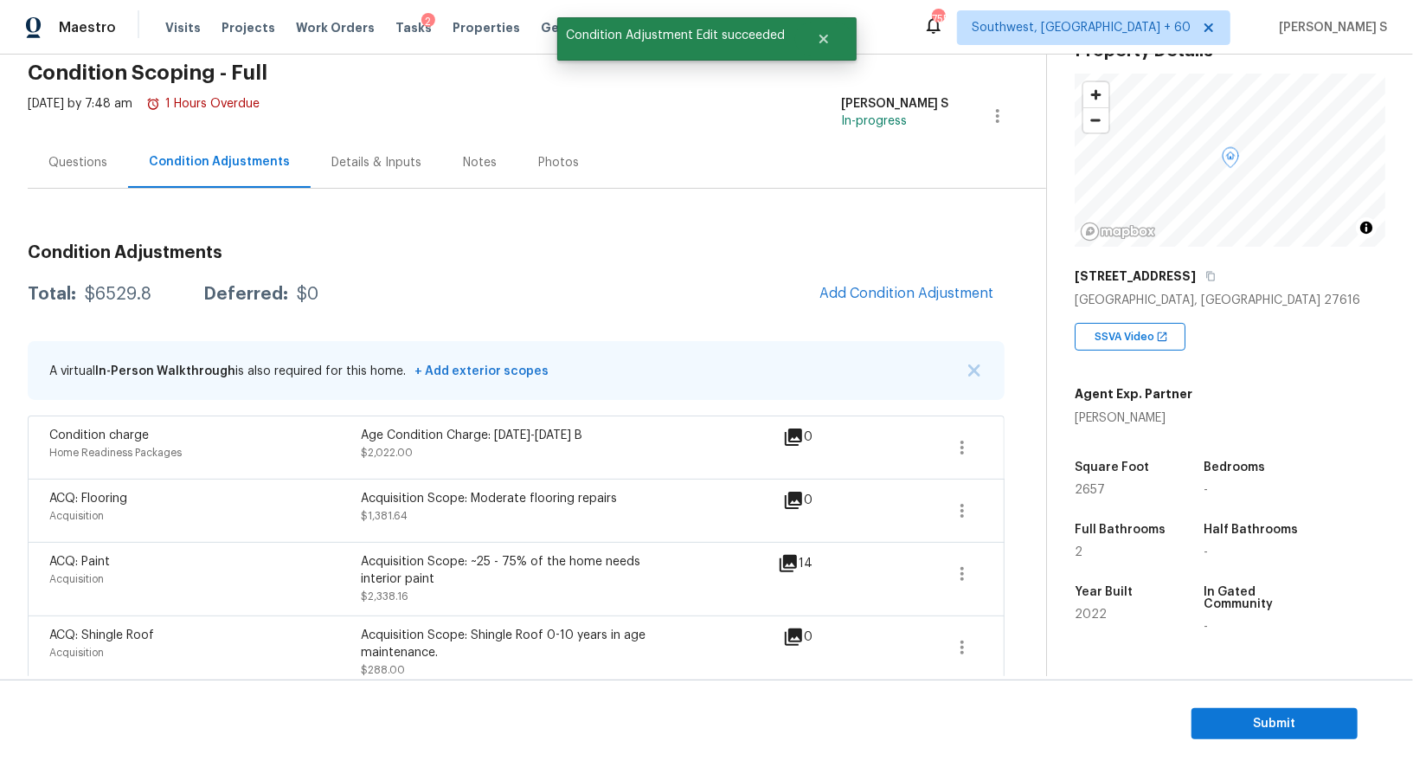
scroll to position [0, 0]
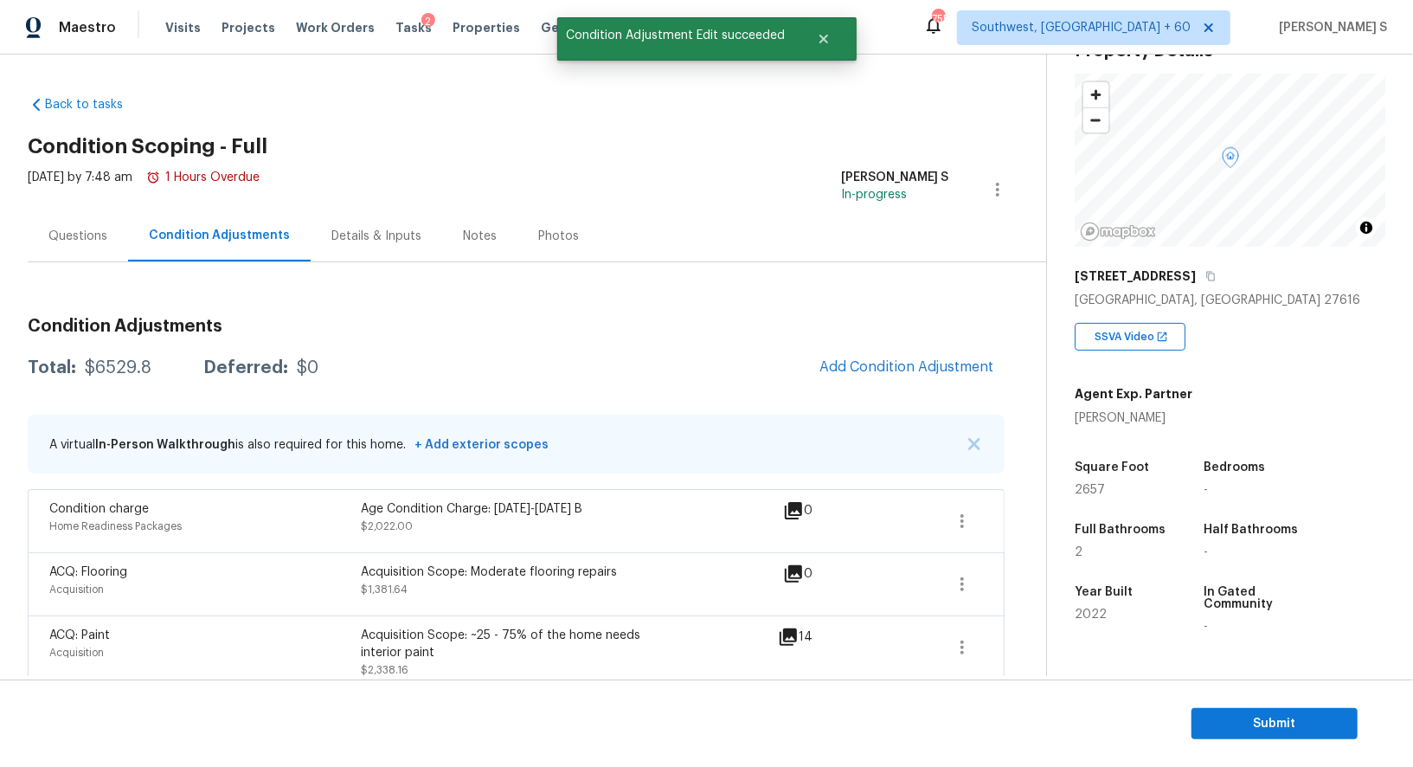
click at [124, 368] on div "$6529.8" at bounding box center [118, 367] width 67 height 17
copy div "6529.8"
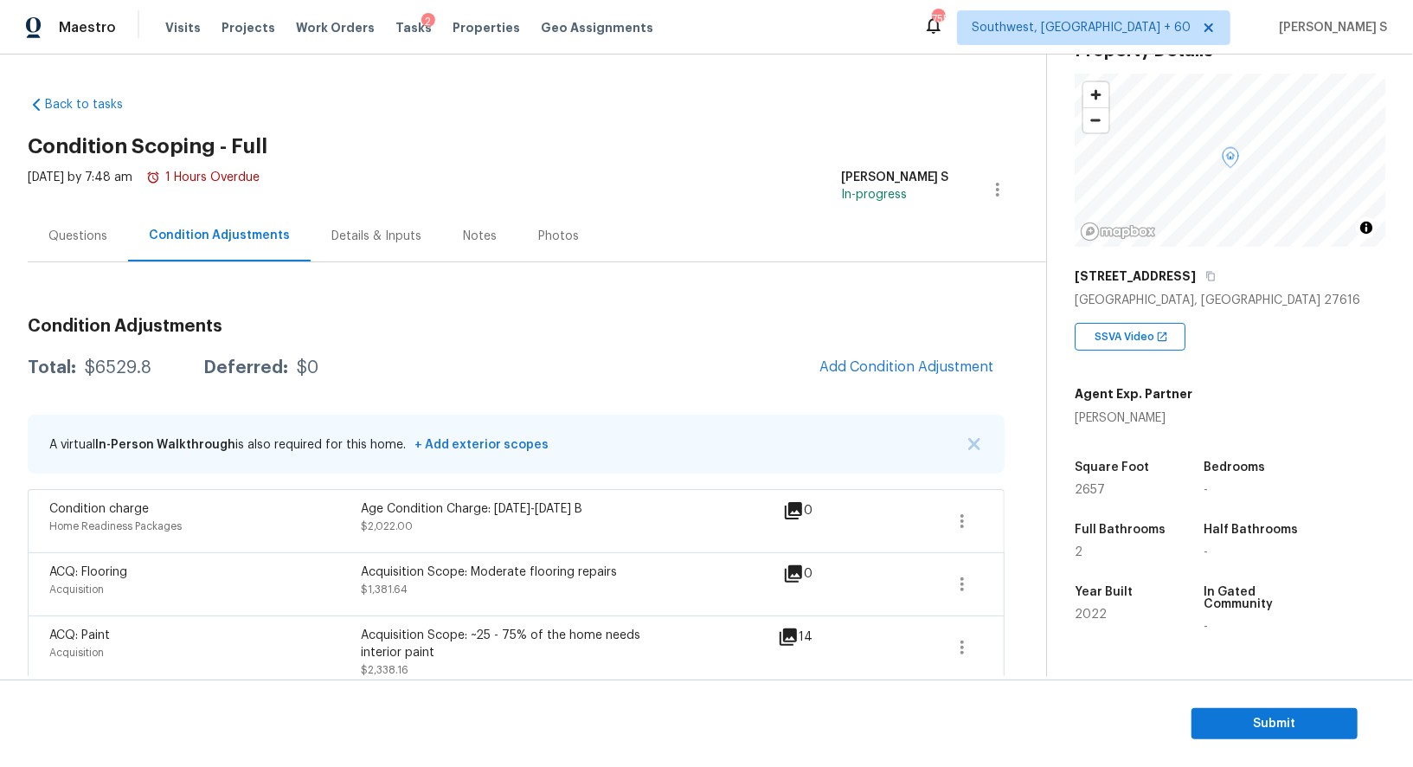
click at [74, 234] on div "Questions" at bounding box center [77, 236] width 59 height 17
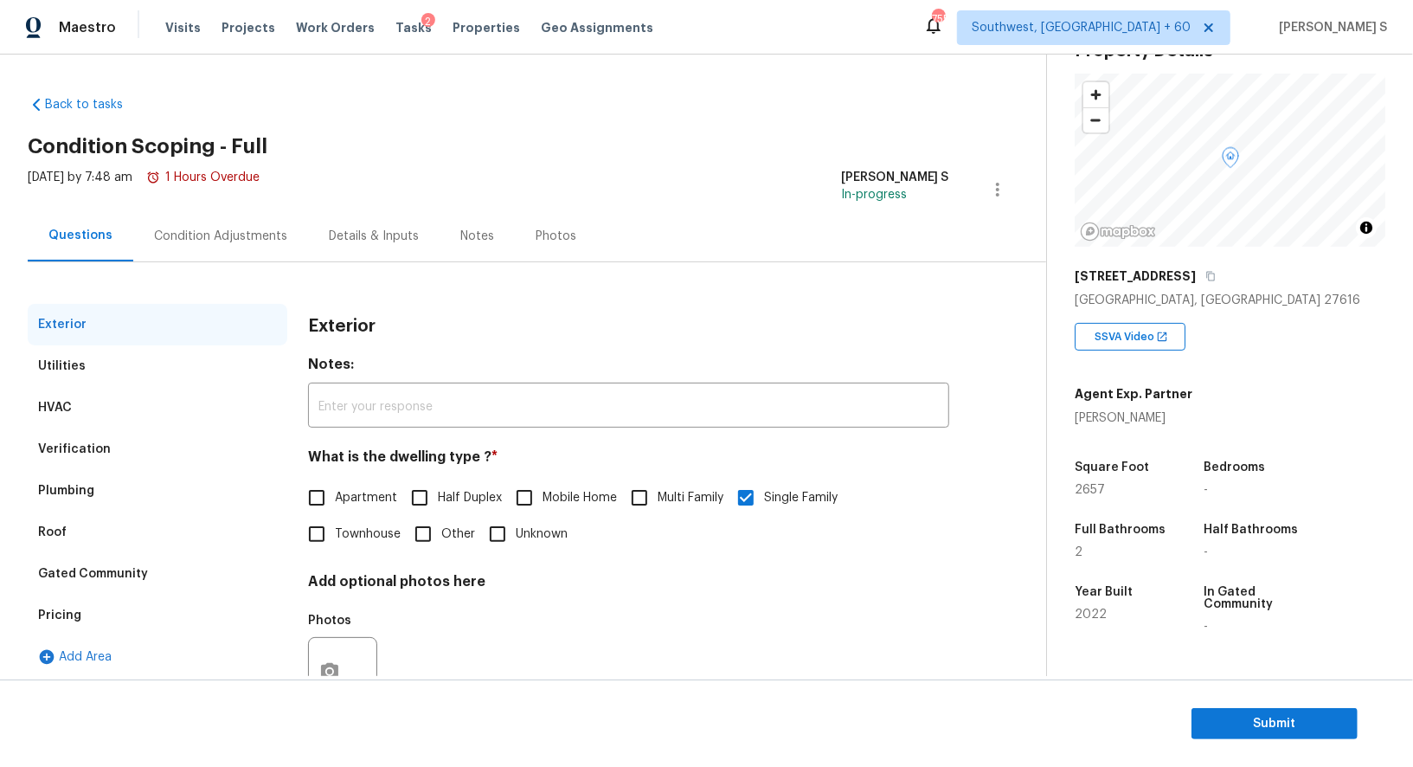
scroll to position [66, 0]
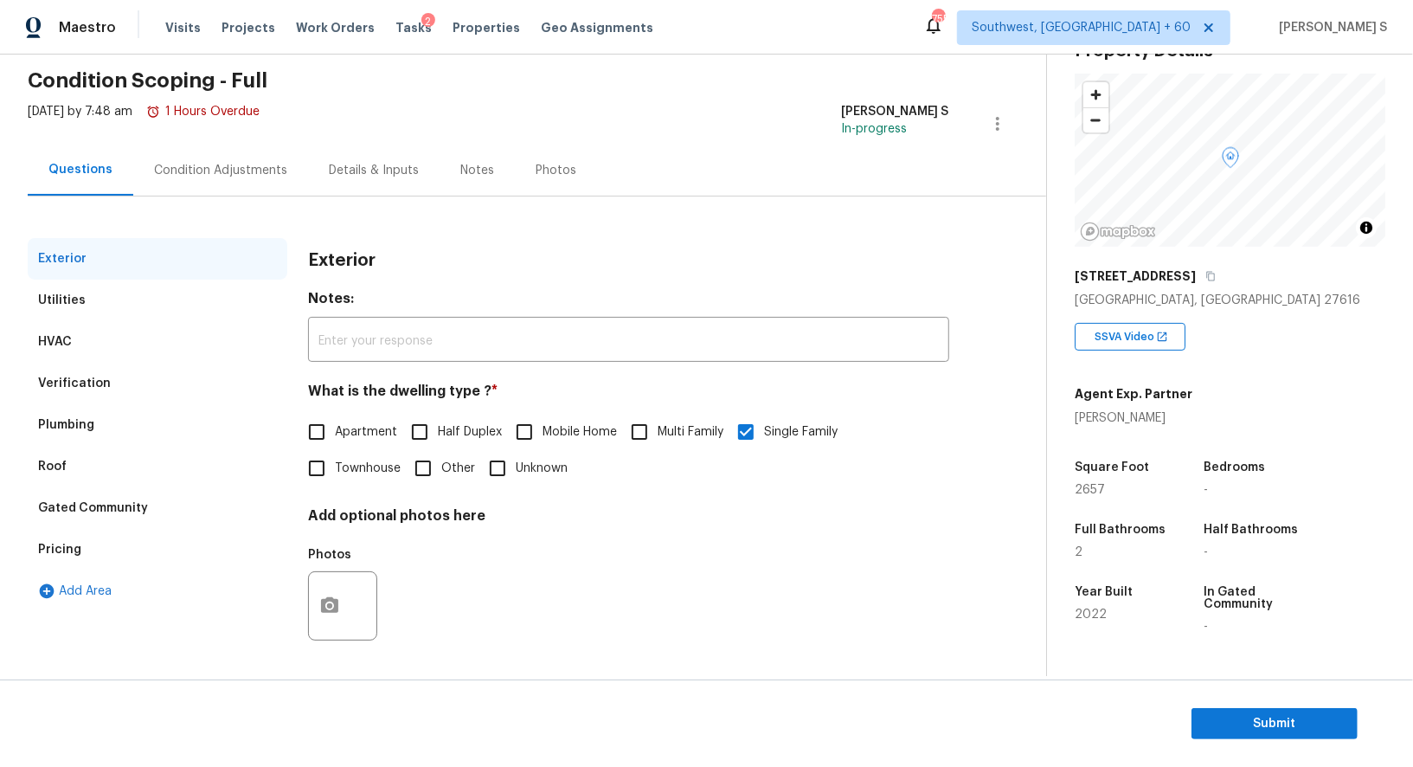
click at [97, 352] on div "HVAC" at bounding box center [158, 342] width 260 height 42
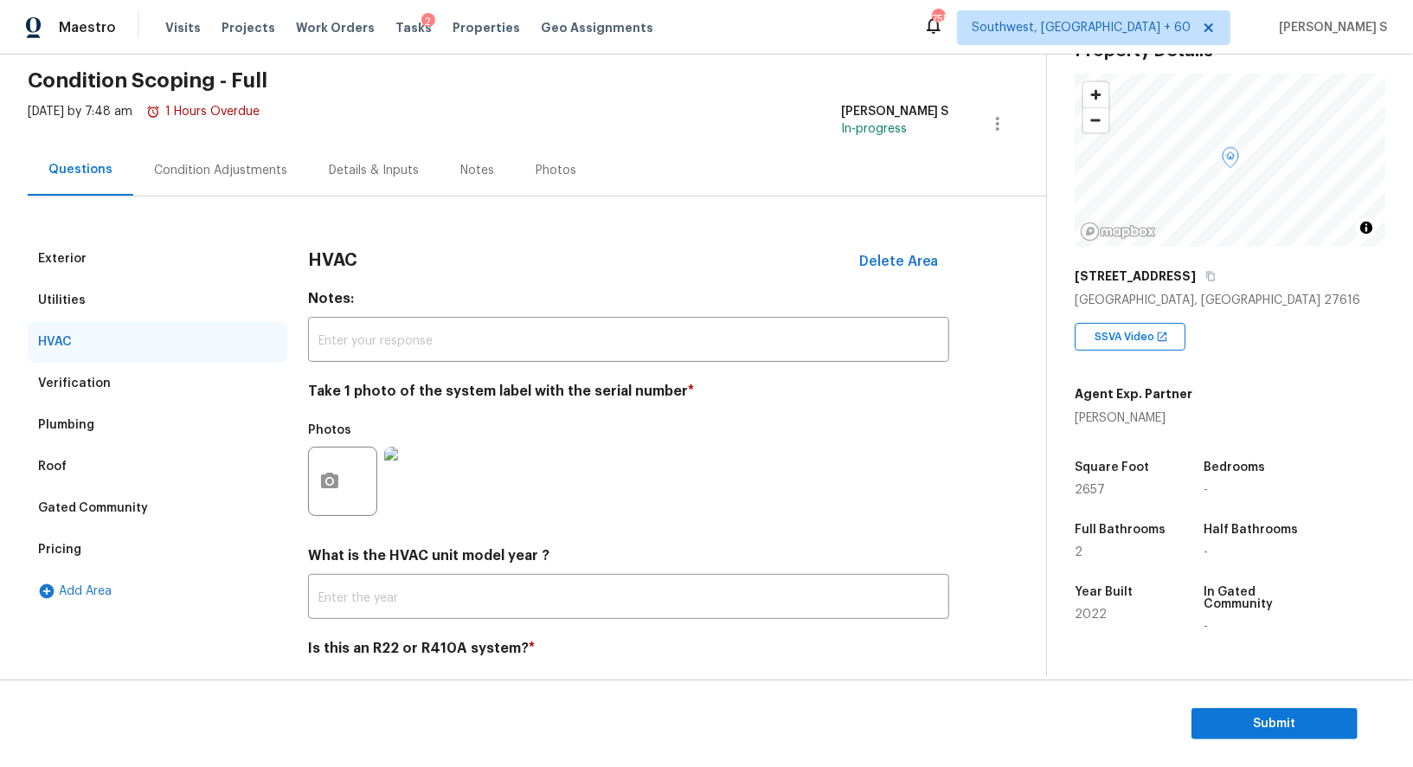
click at [97, 378] on div "Verification" at bounding box center [74, 383] width 73 height 17
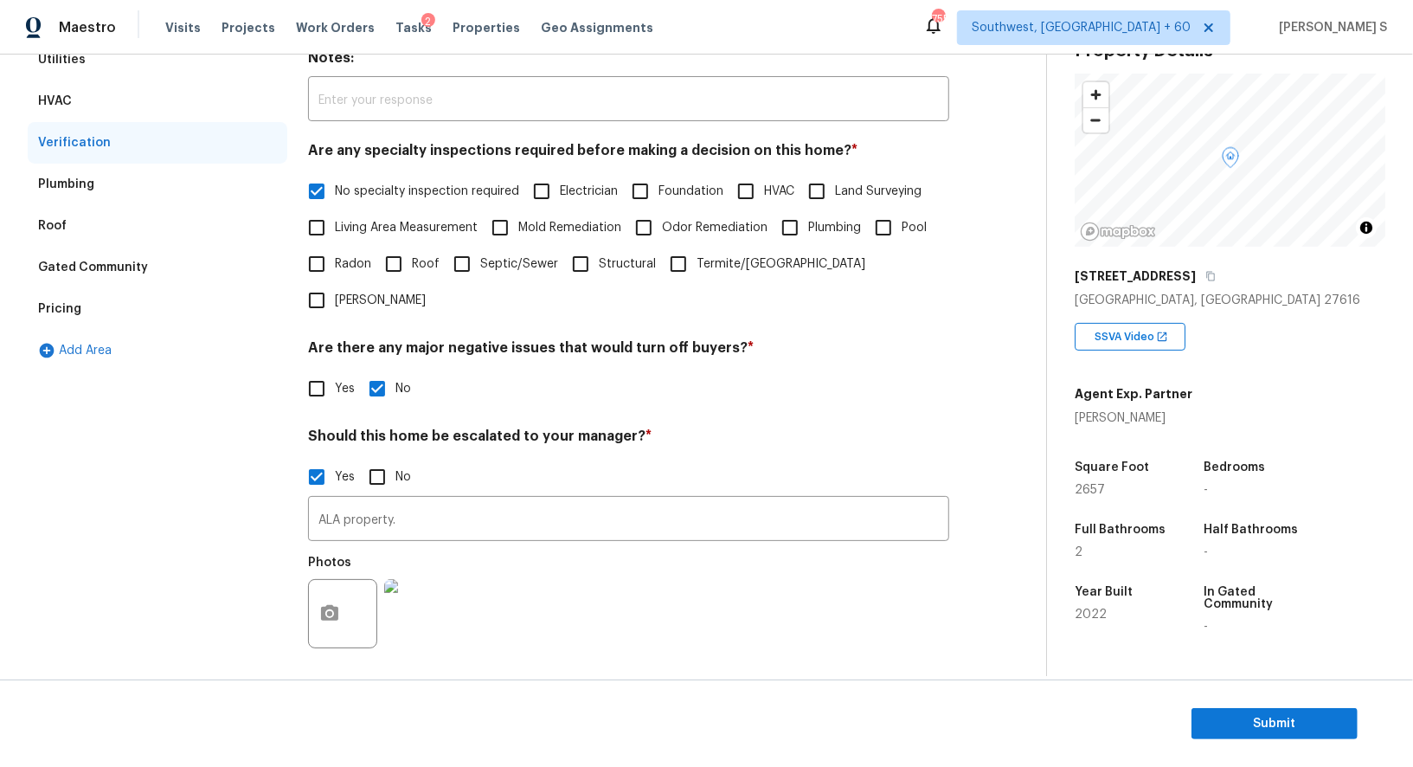
scroll to position [385, 0]
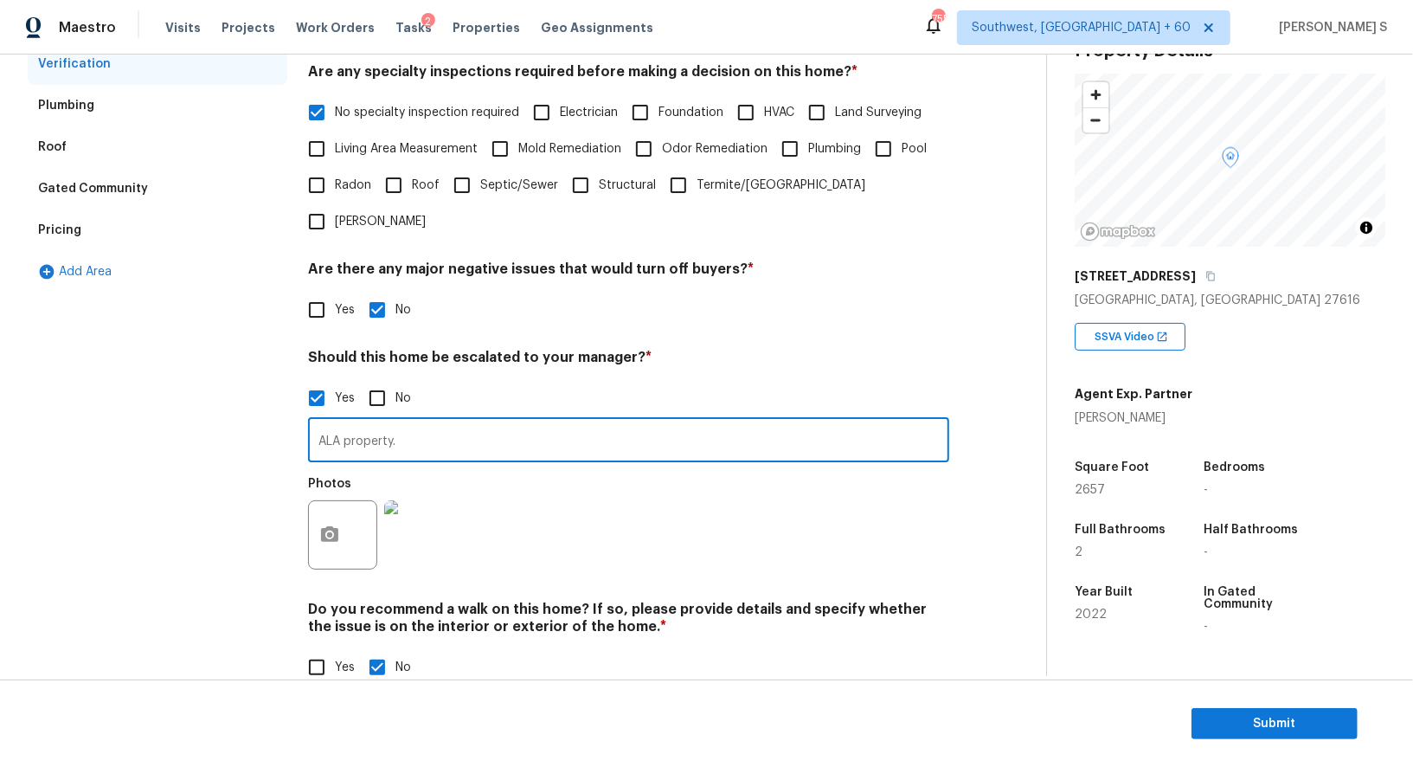
click at [449, 421] on input "ALA property." at bounding box center [628, 441] width 641 height 41
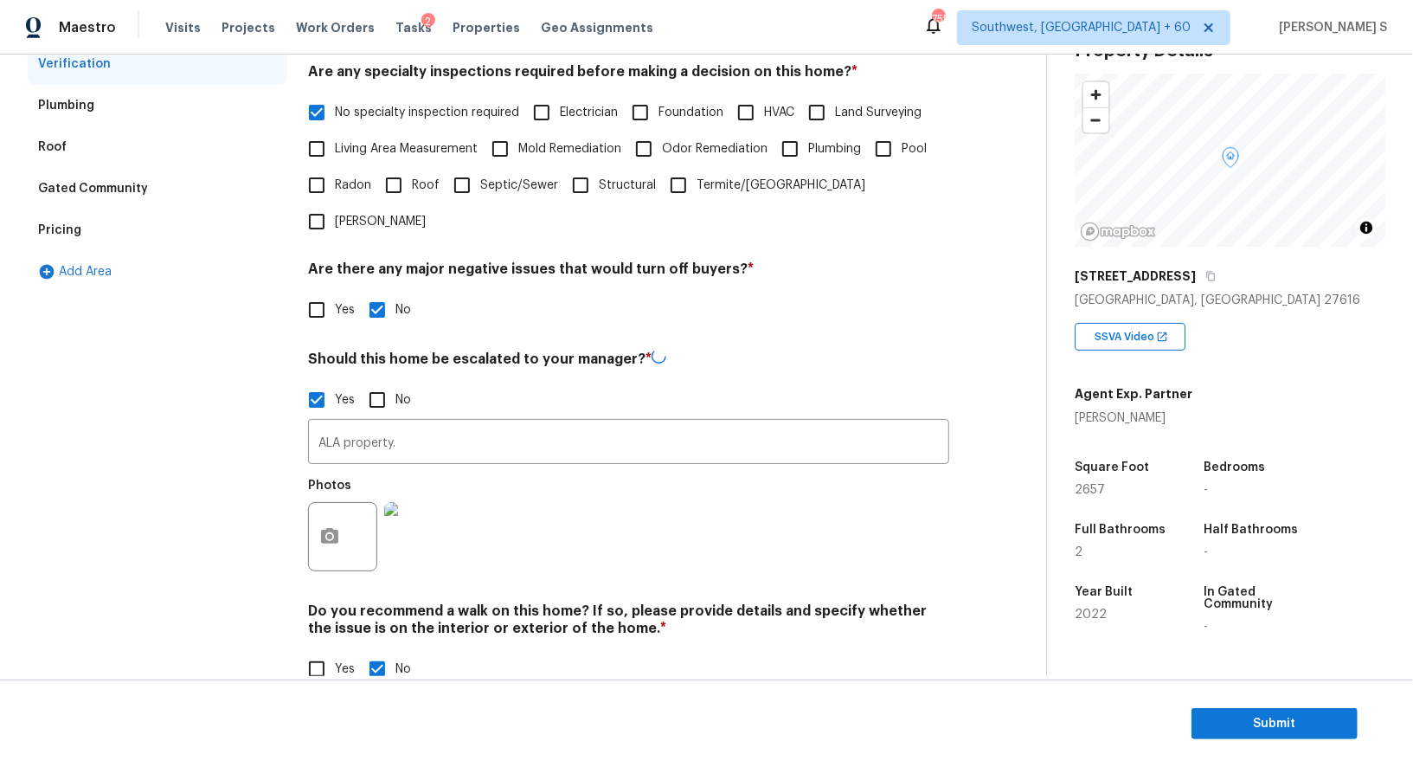
click at [98, 222] on div "Pricing" at bounding box center [158, 230] width 260 height 42
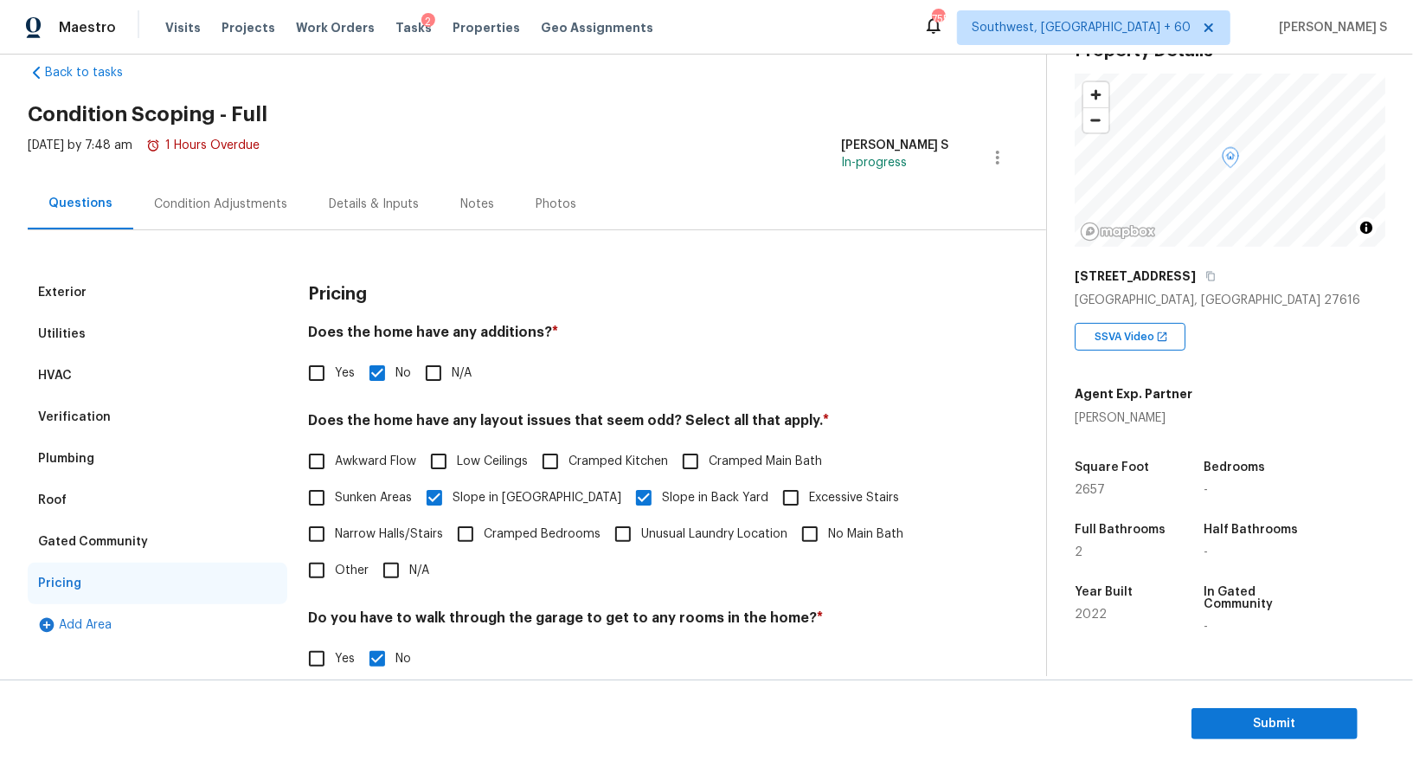
scroll to position [0, 0]
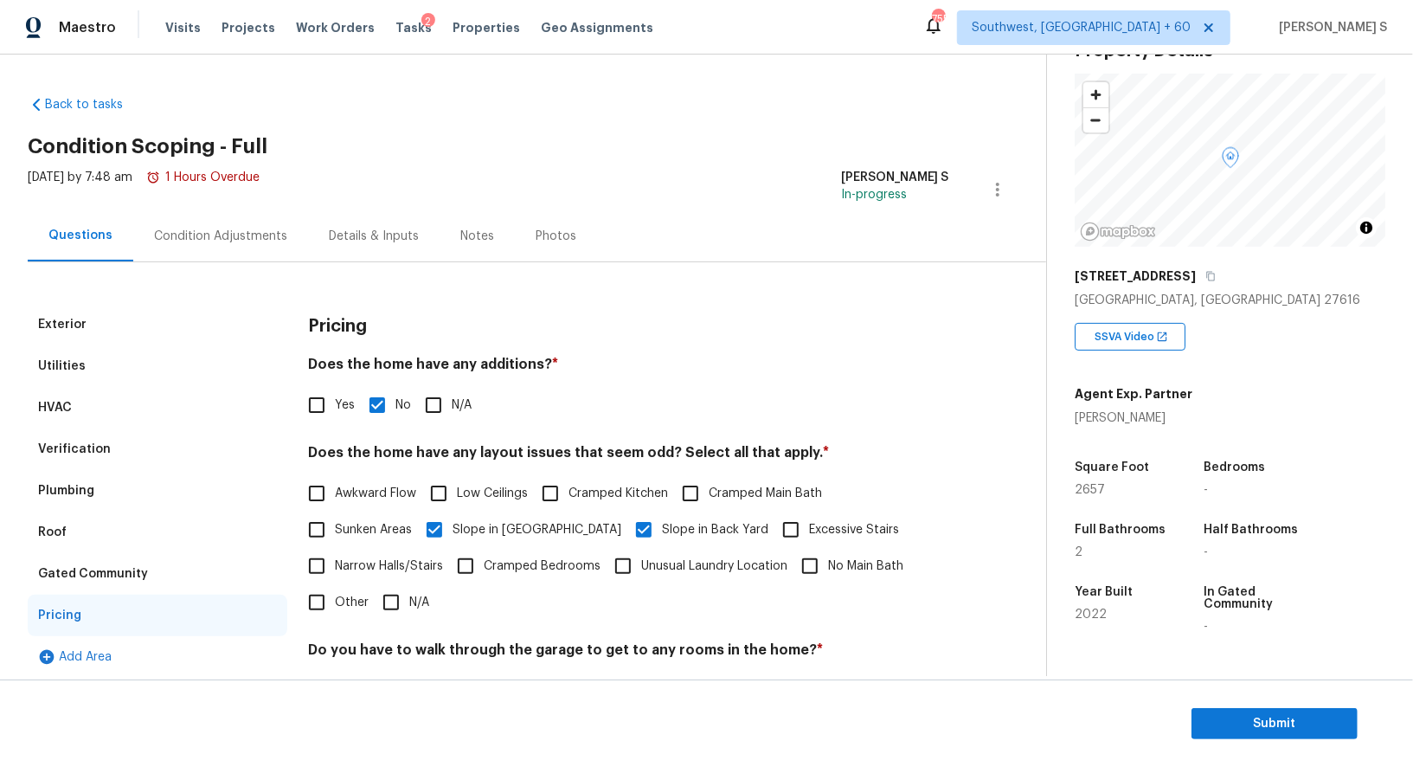
click at [249, 229] on div "Condition Adjustments" at bounding box center [220, 236] width 133 height 17
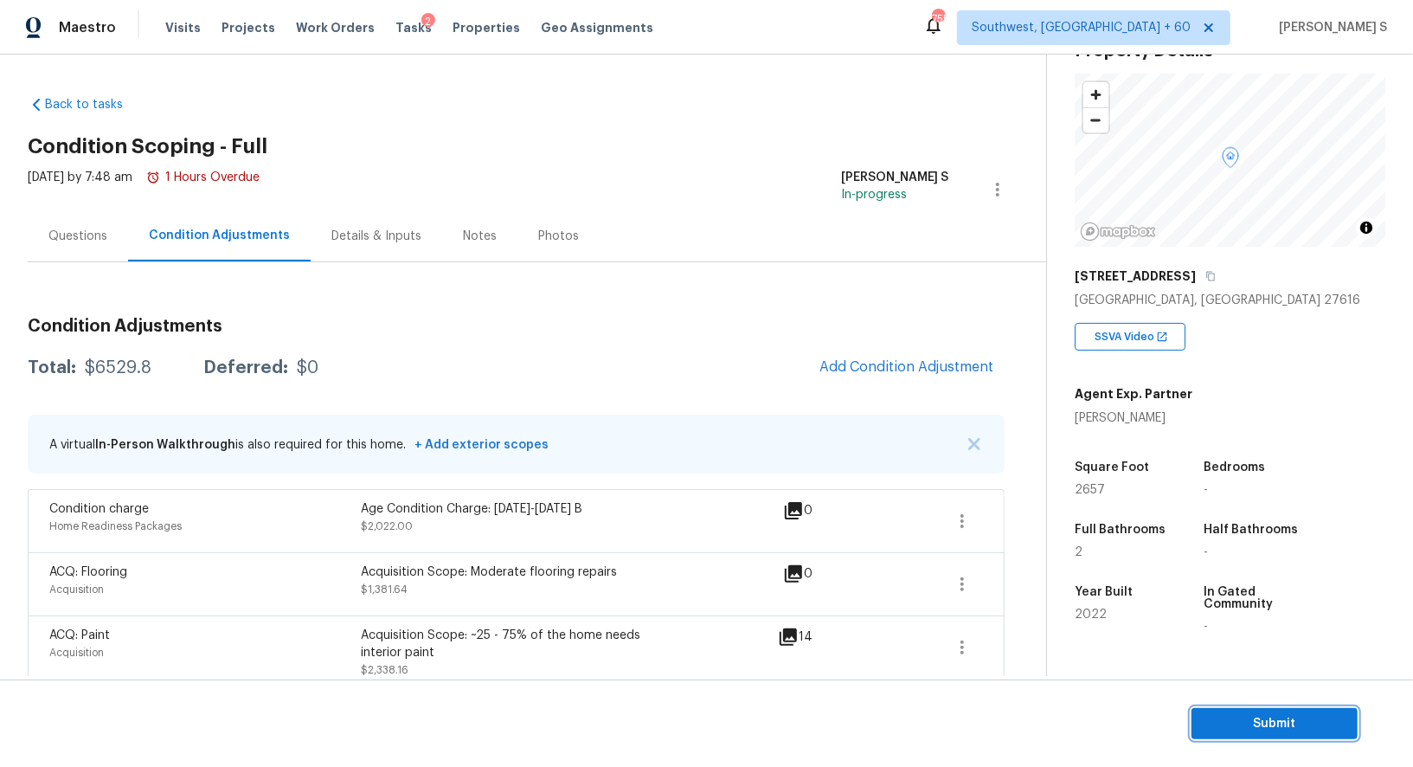
click at [1285, 717] on span "Submit" at bounding box center [1274, 724] width 138 height 22
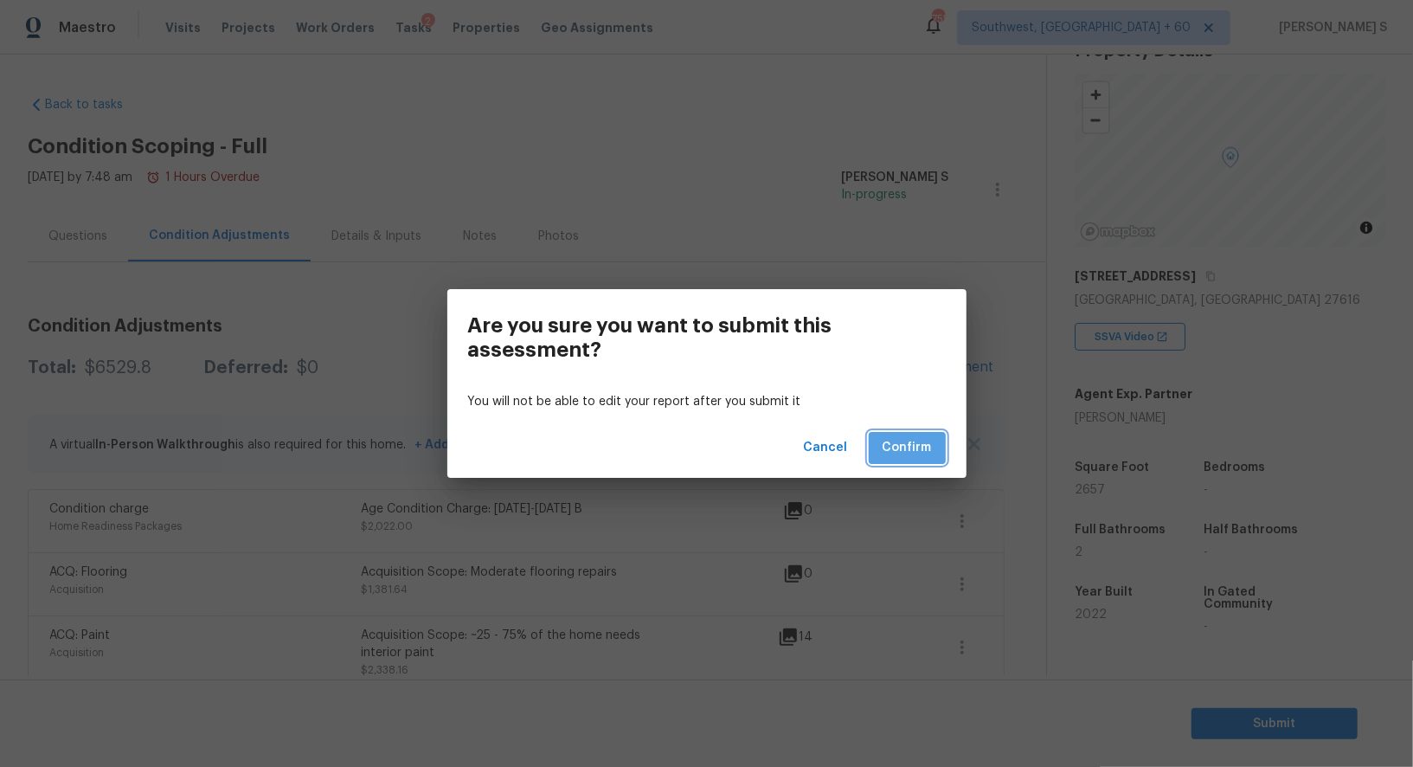
click at [924, 443] on span "Confirm" at bounding box center [907, 448] width 49 height 22
